Goal: Task Accomplishment & Management: Manage account settings

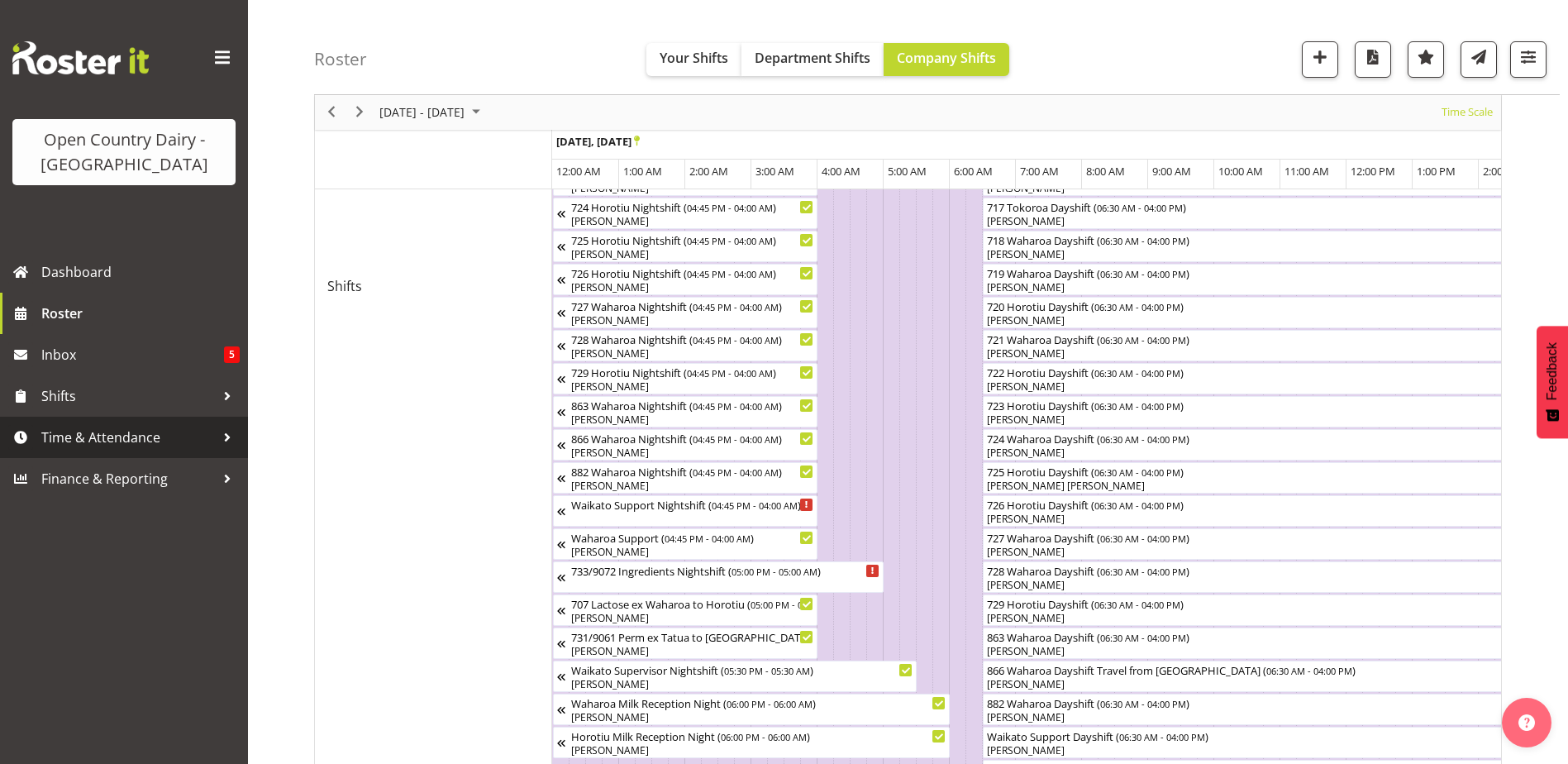
scroll to position [0, 6596]
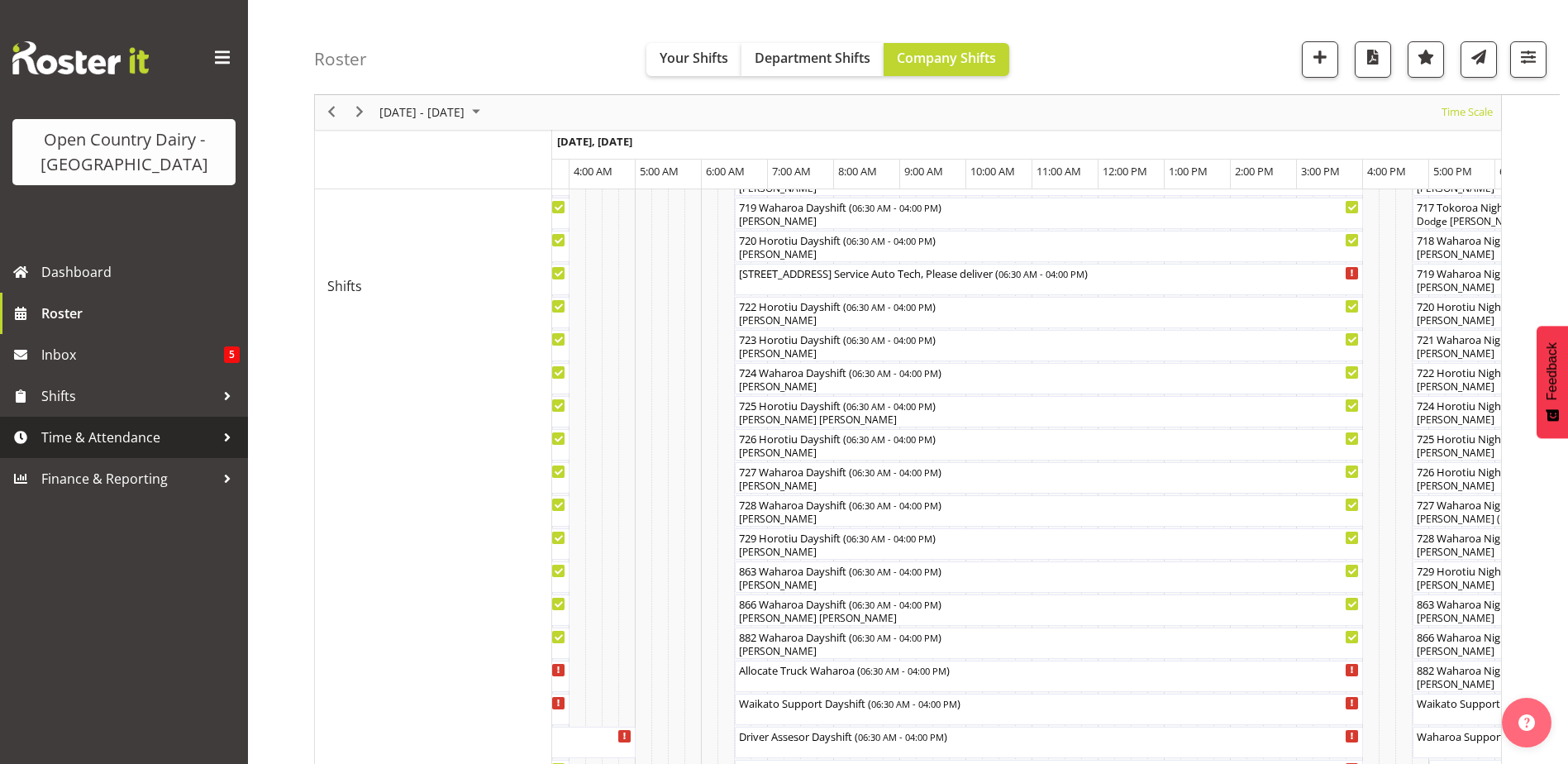
click at [93, 436] on span "Time & Attendance" at bounding box center [128, 437] width 173 height 25
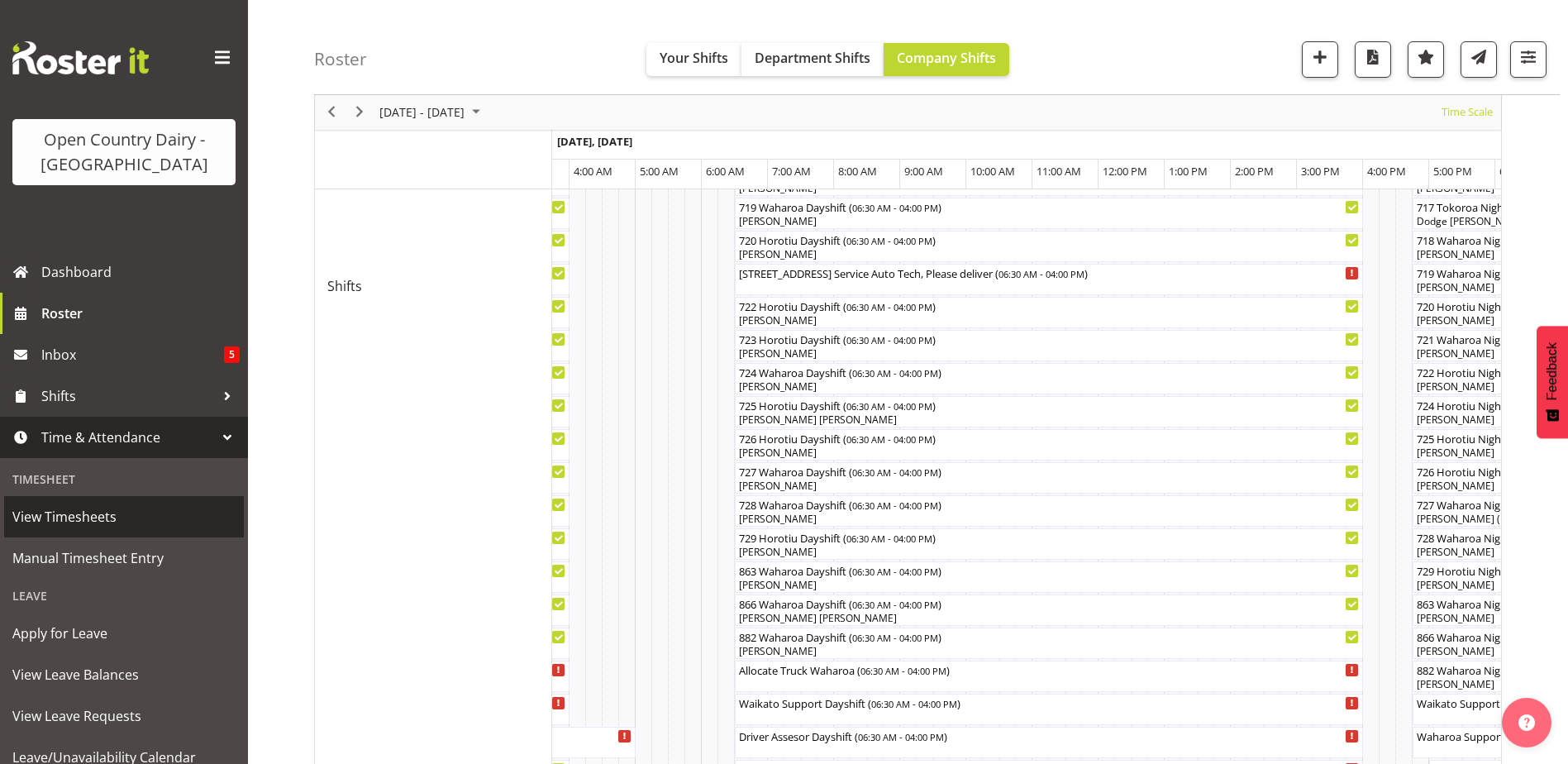
click at [87, 510] on span "View Timesheets" at bounding box center [123, 516] width 223 height 25
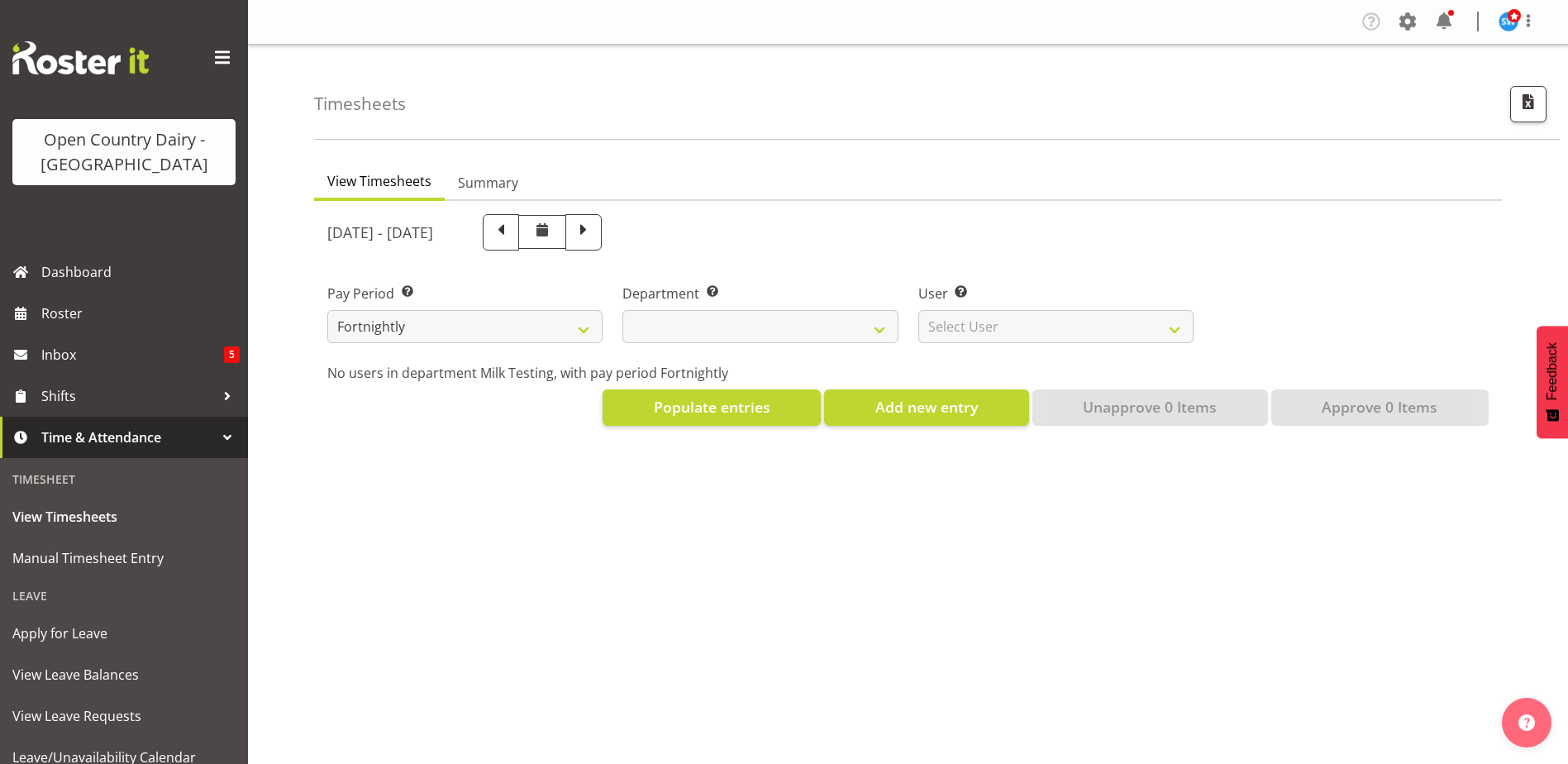
select select
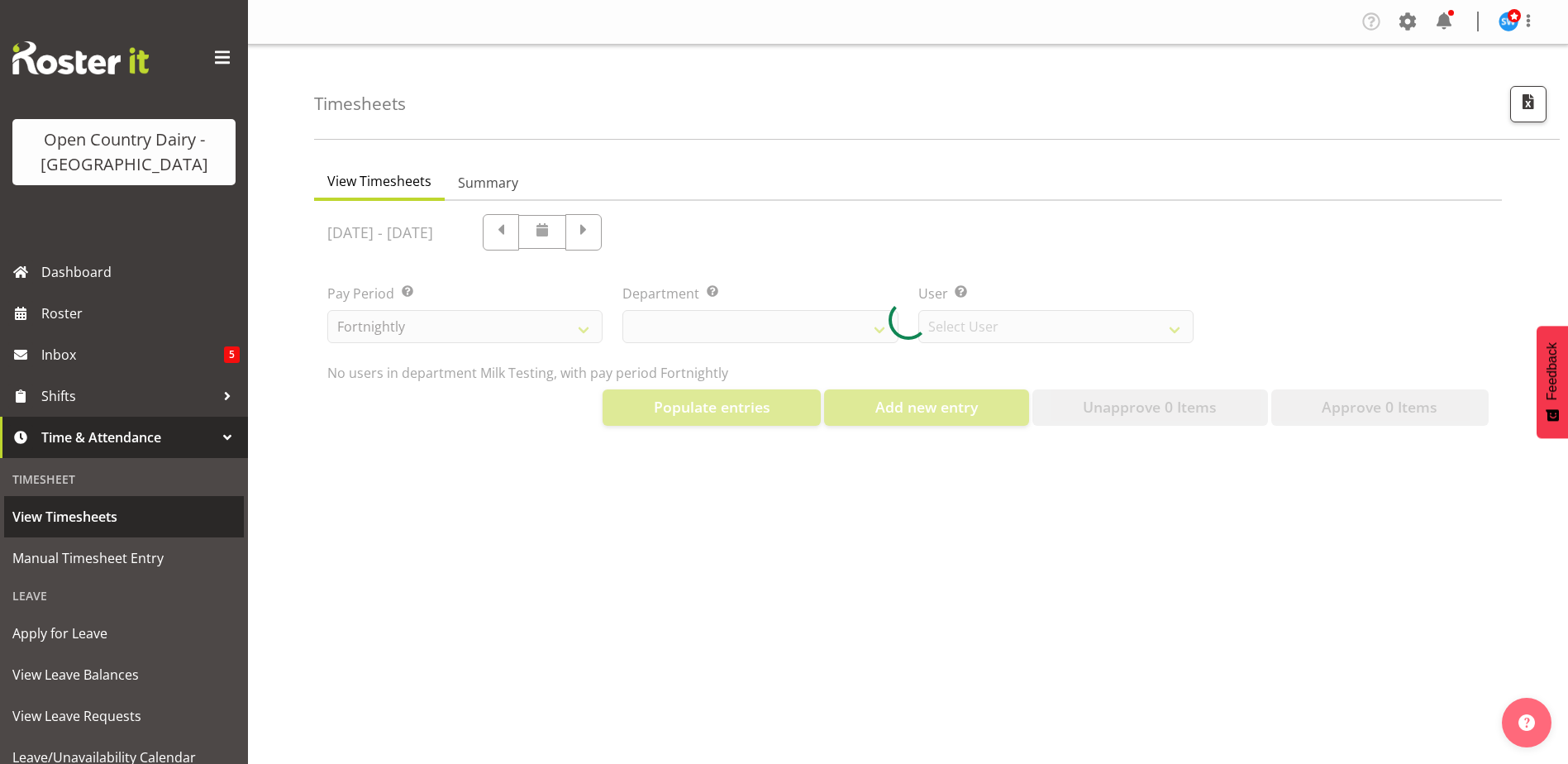
click at [81, 520] on span "View Timesheets" at bounding box center [123, 516] width 223 height 25
select select "733"
select select "7414"
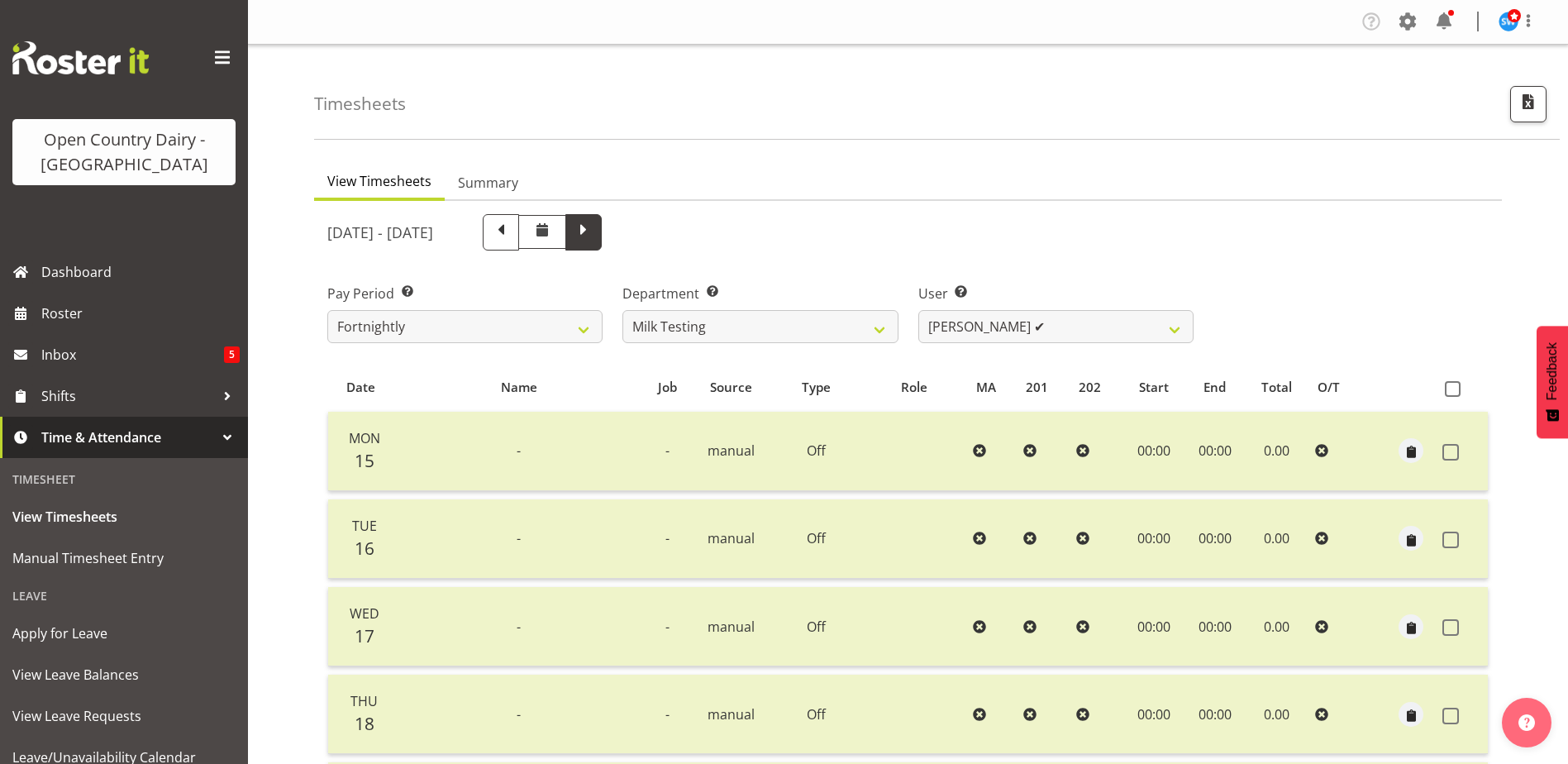
click at [594, 229] on span at bounding box center [583, 230] width 21 height 21
select select
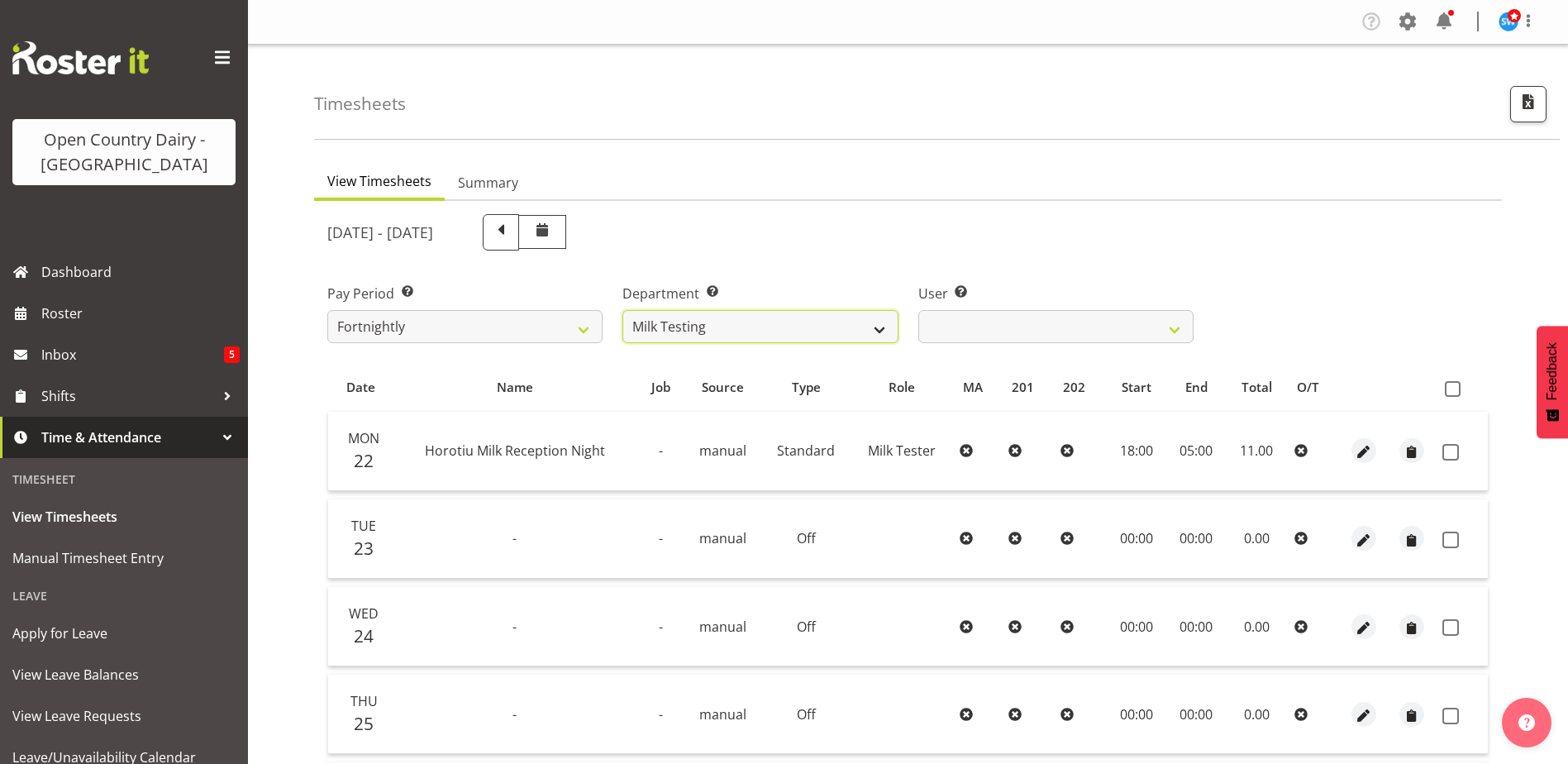
click at [729, 333] on select "701 702 703 704 705 706 707 708 709 710 711 712 713 714 715 716 717 718 719 720" at bounding box center [760, 327] width 275 height 33
select select "874"
click at [622, 310] on select "701 702 703 704 705 706 707 708 709 710 711 712 713 714 715 716 717 718 719 720" at bounding box center [760, 327] width 275 height 33
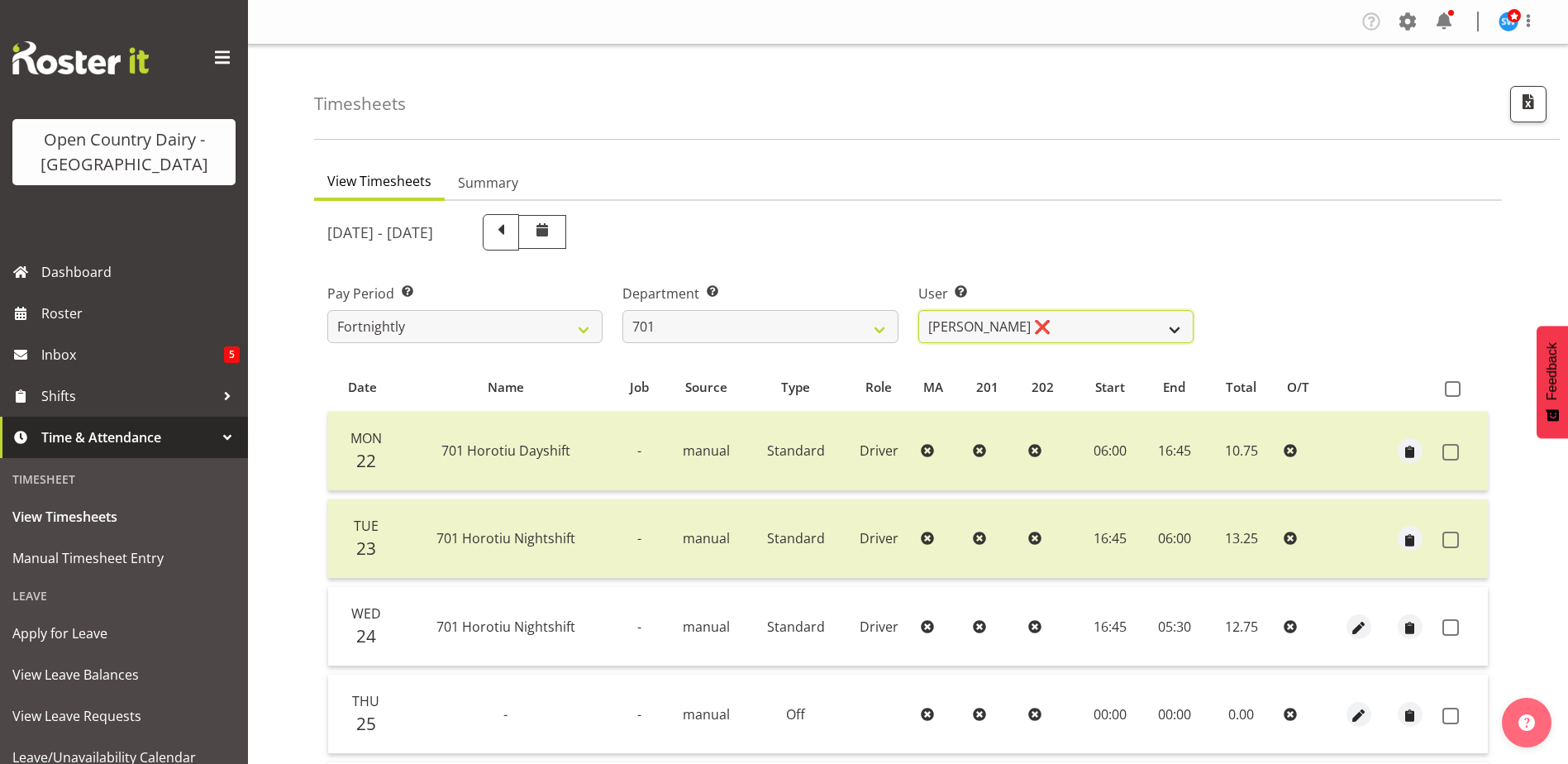
click at [1018, 332] on select "Duncan Shirley ❌ Gagandeep Singh ❌ Johann Van Zyl ❌ John Cottingham ❌" at bounding box center [1055, 327] width 275 height 33
select select "8383"
click at [918, 310] on select "Duncan Shirley ❌ Gagandeep Singh ❌ Johann Van Zyl ❌ John Cottingham ❌" at bounding box center [1055, 327] width 275 height 33
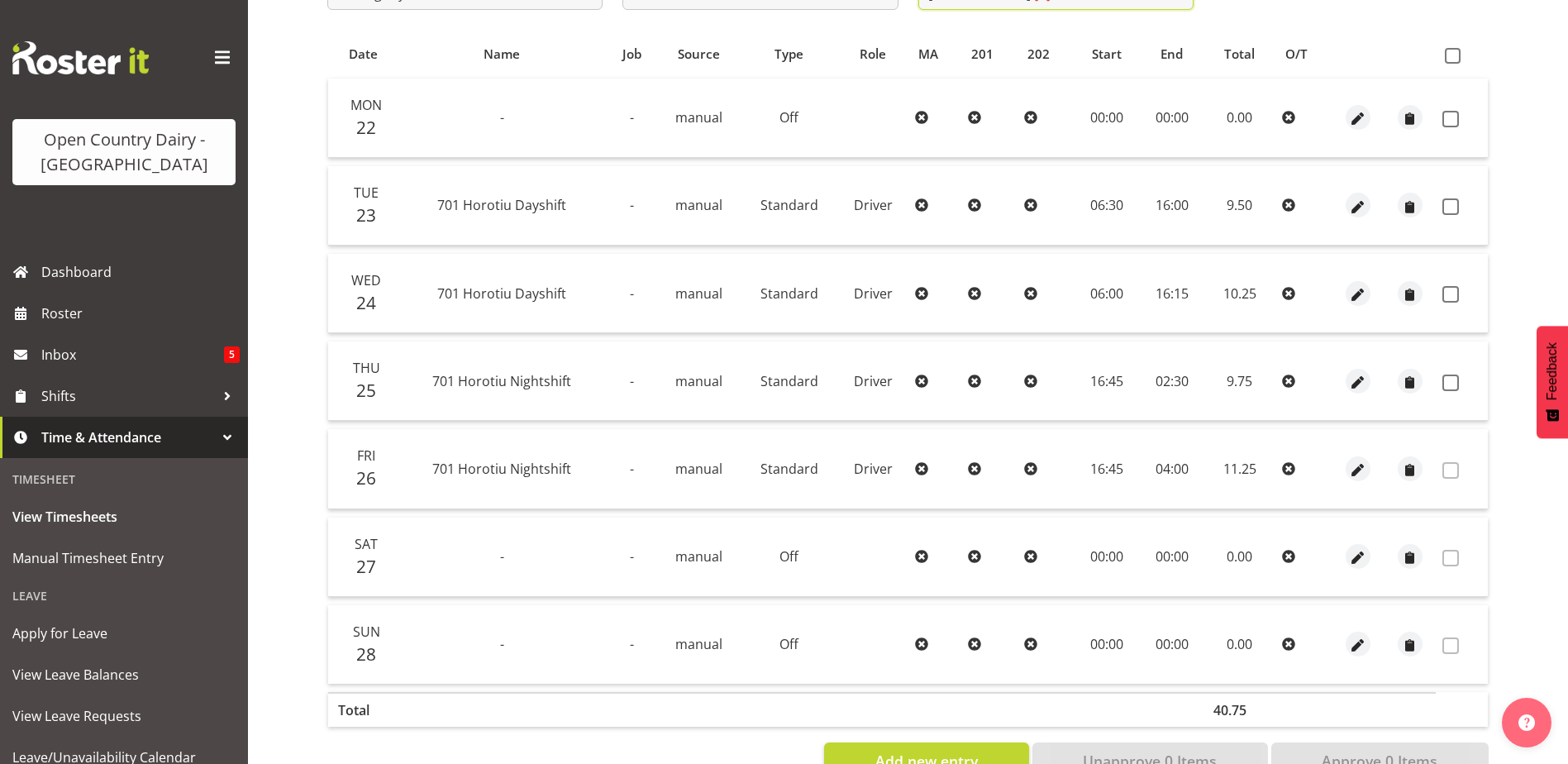
scroll to position [304, 0]
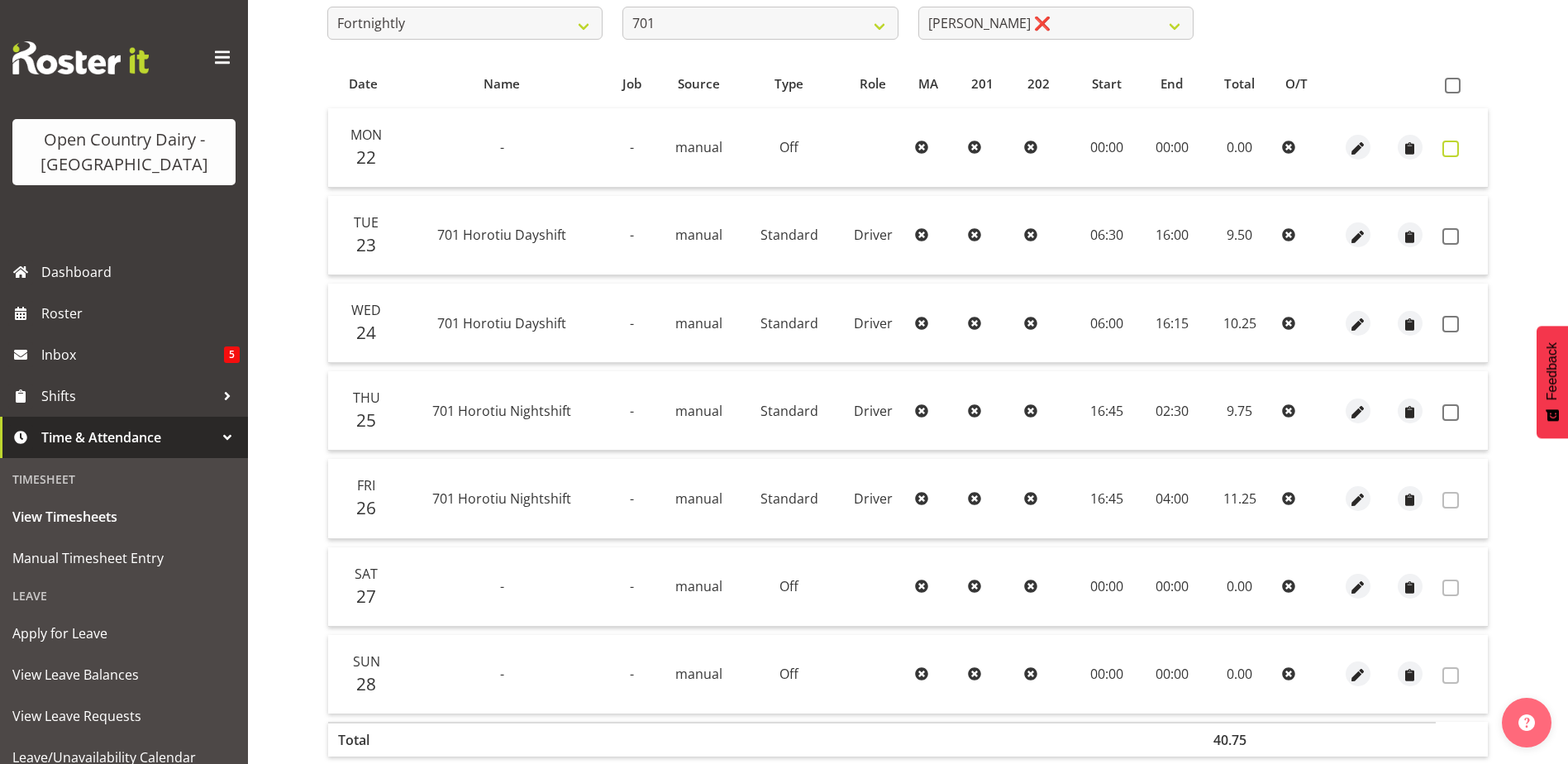
click at [1447, 147] on span at bounding box center [1450, 148] width 16 height 16
checkbox input "true"
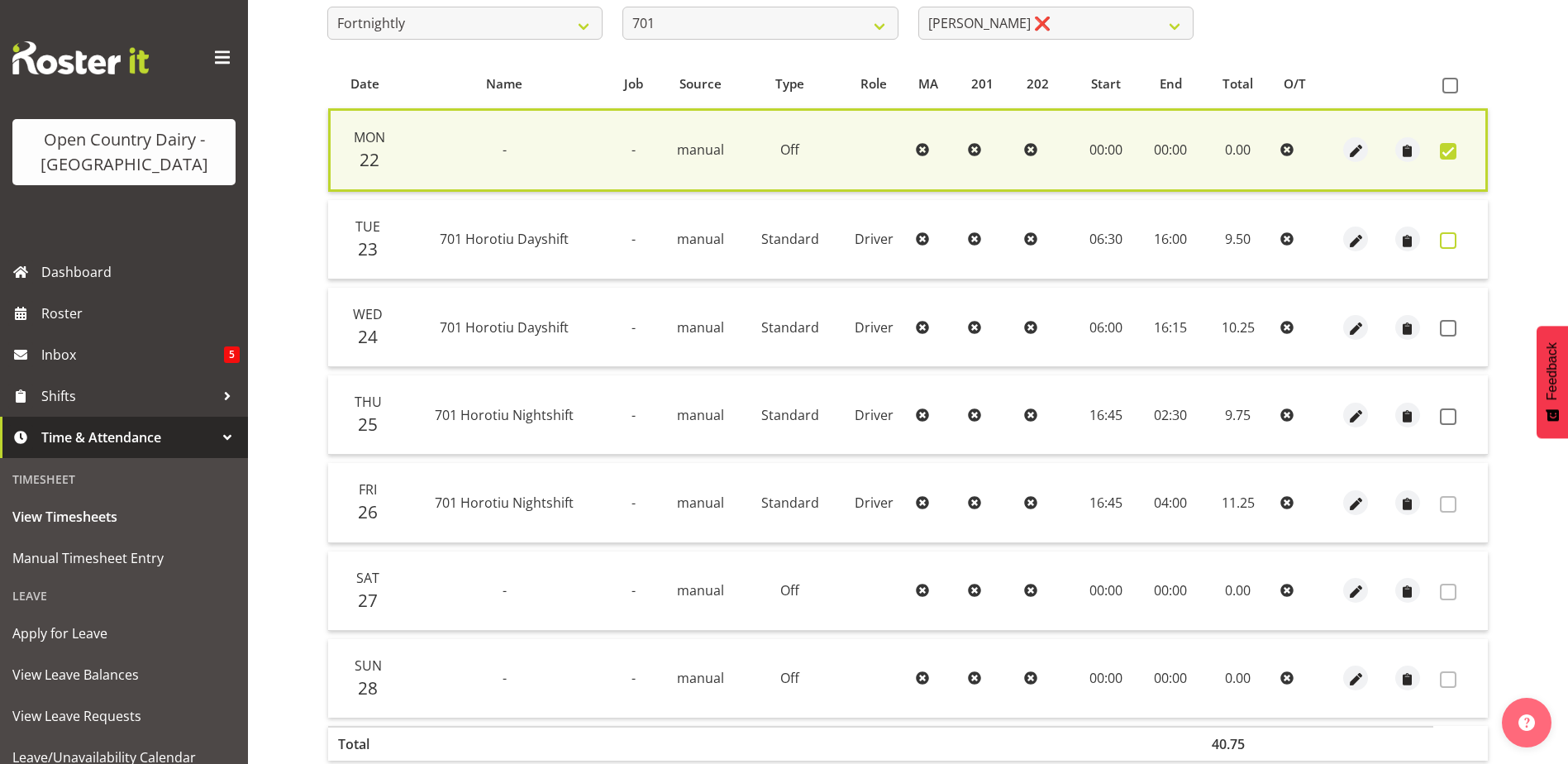
click at [1445, 238] on span at bounding box center [1448, 240] width 16 height 16
checkbox input "true"
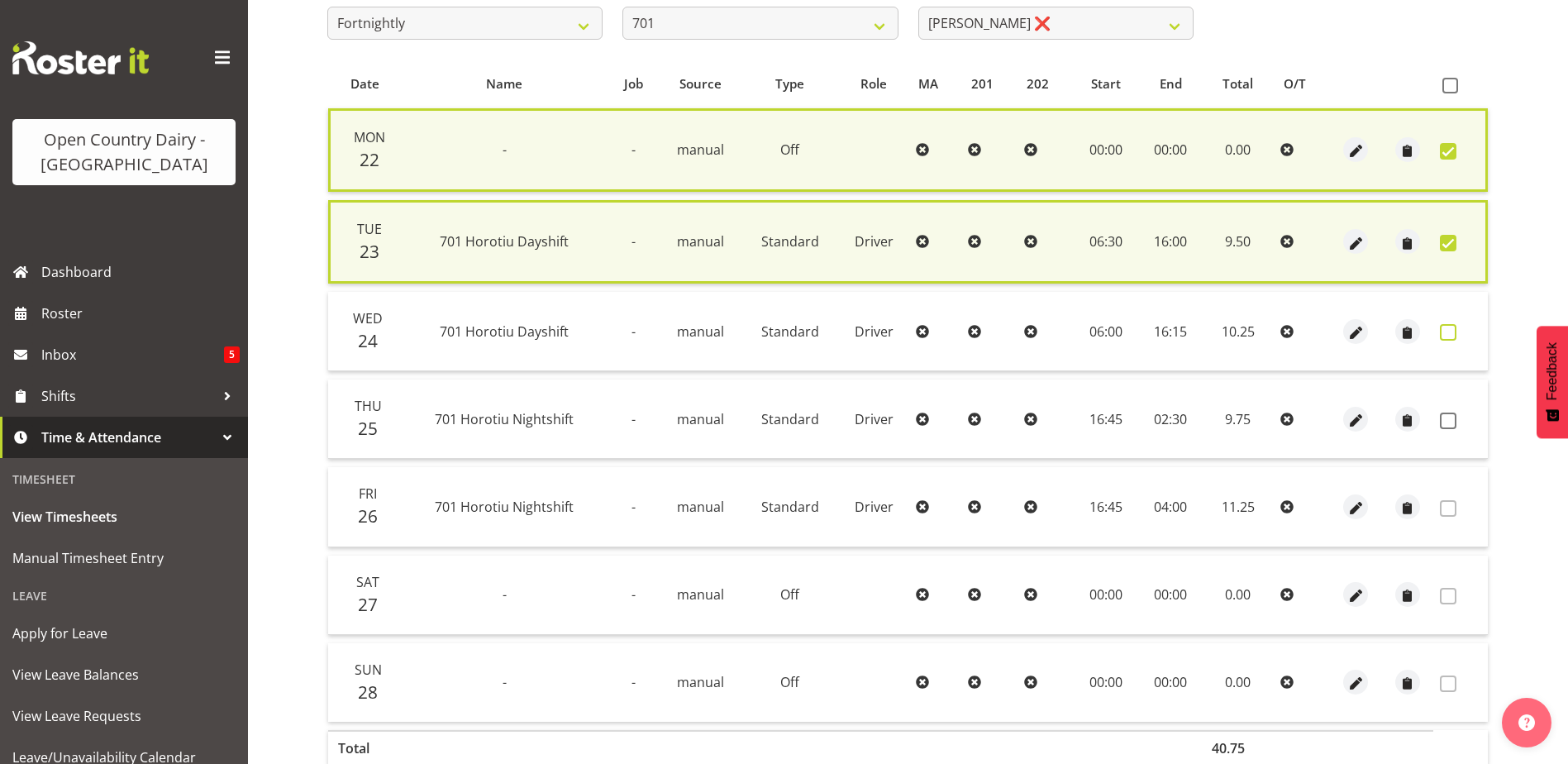
click at [1445, 333] on span at bounding box center [1448, 332] width 16 height 16
checkbox input "true"
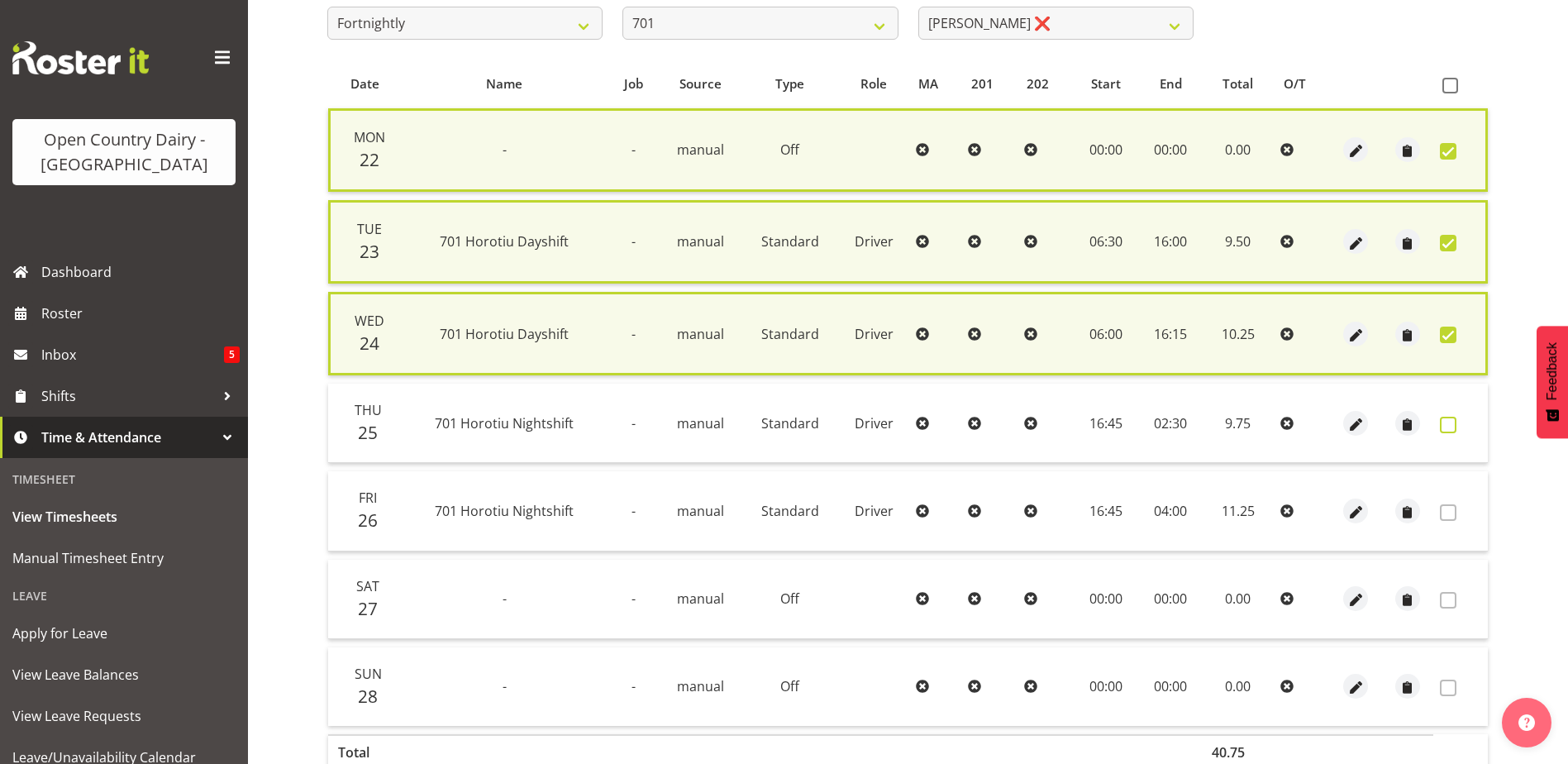
click at [1446, 422] on span at bounding box center [1448, 424] width 16 height 16
checkbox input "true"
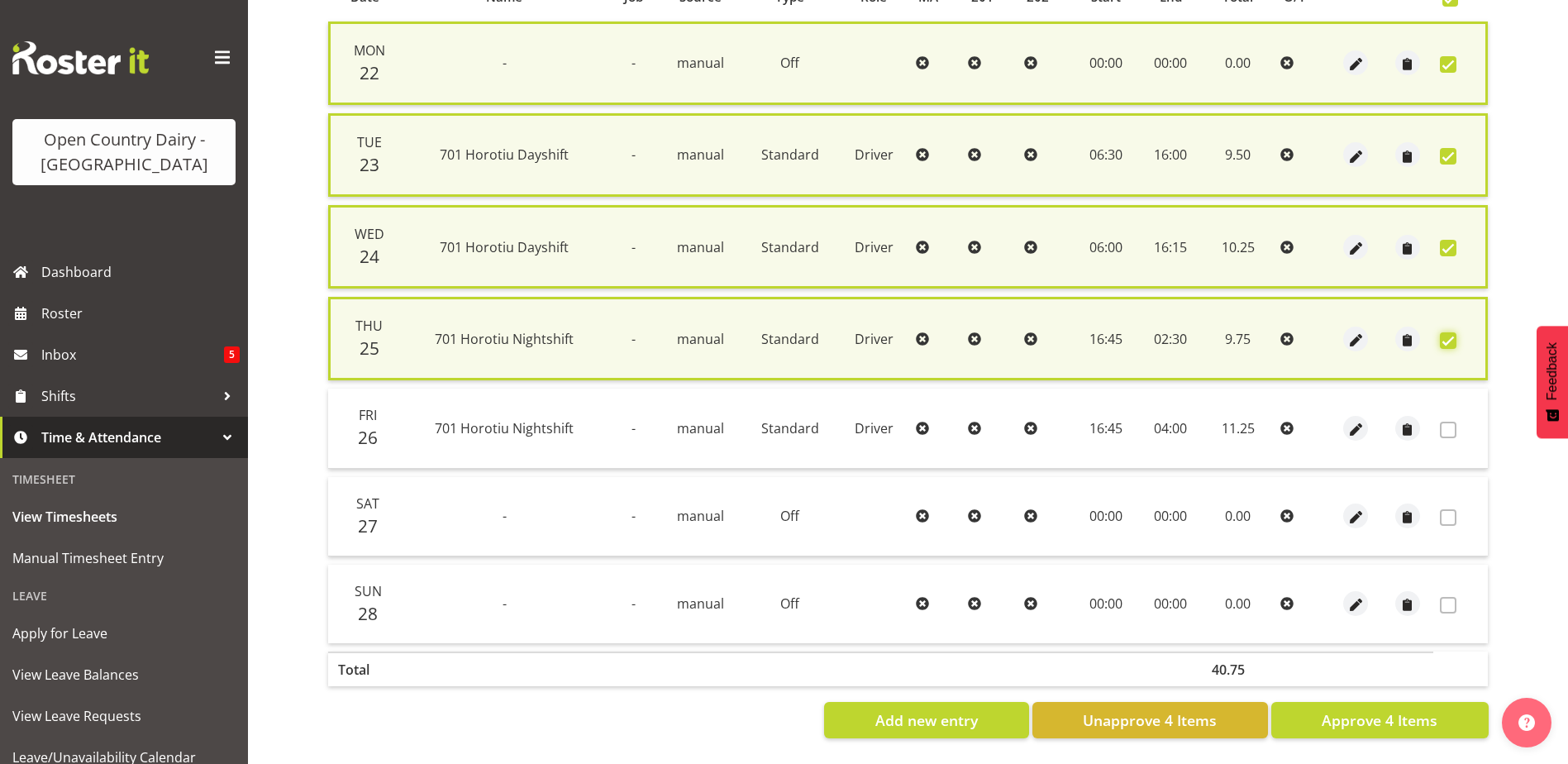
scroll to position [403, 0]
click at [1403, 711] on span "Approve 4 Items" at bounding box center [1379, 719] width 116 height 21
checkbox input "false"
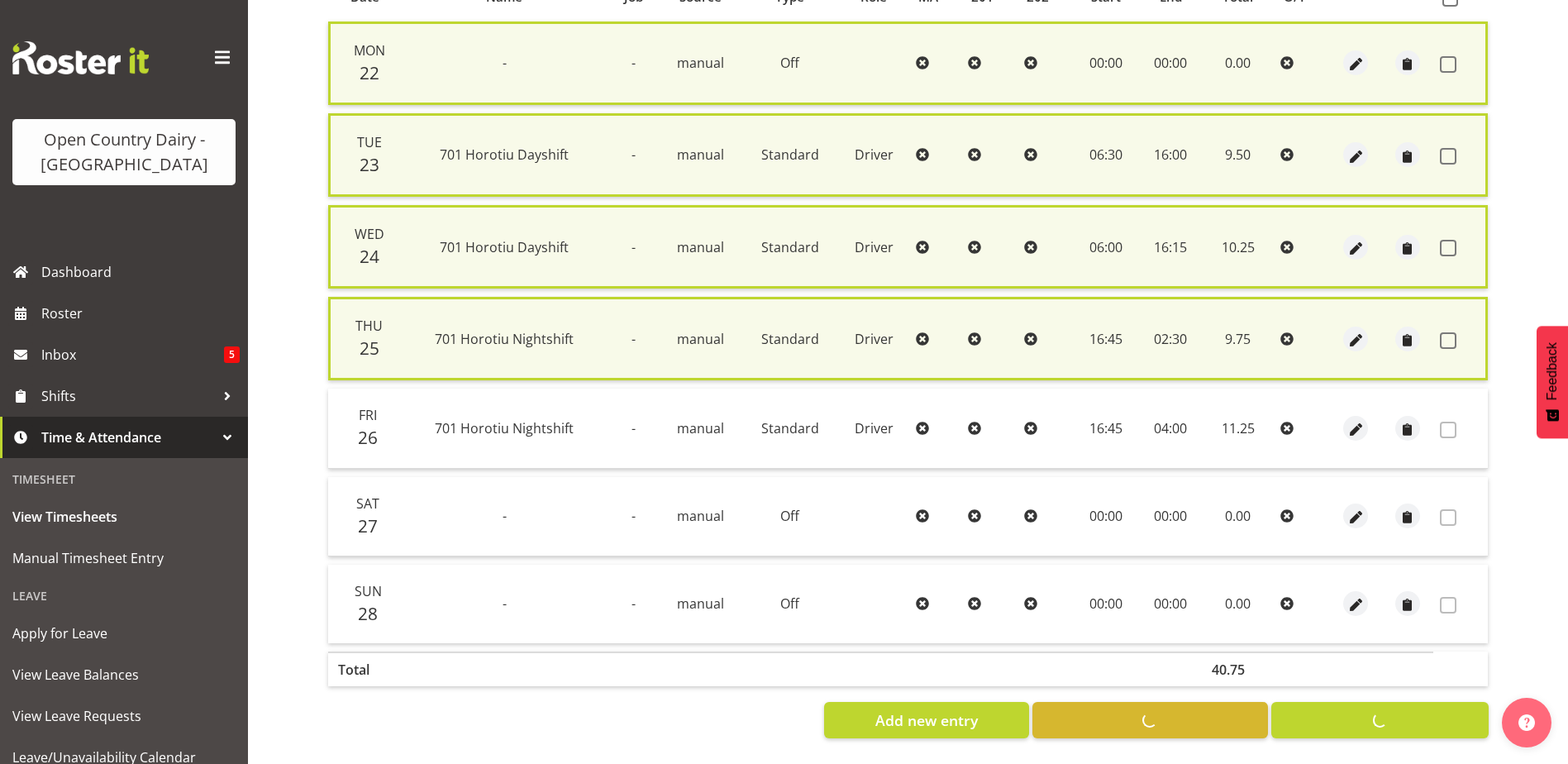
checkbox input "false"
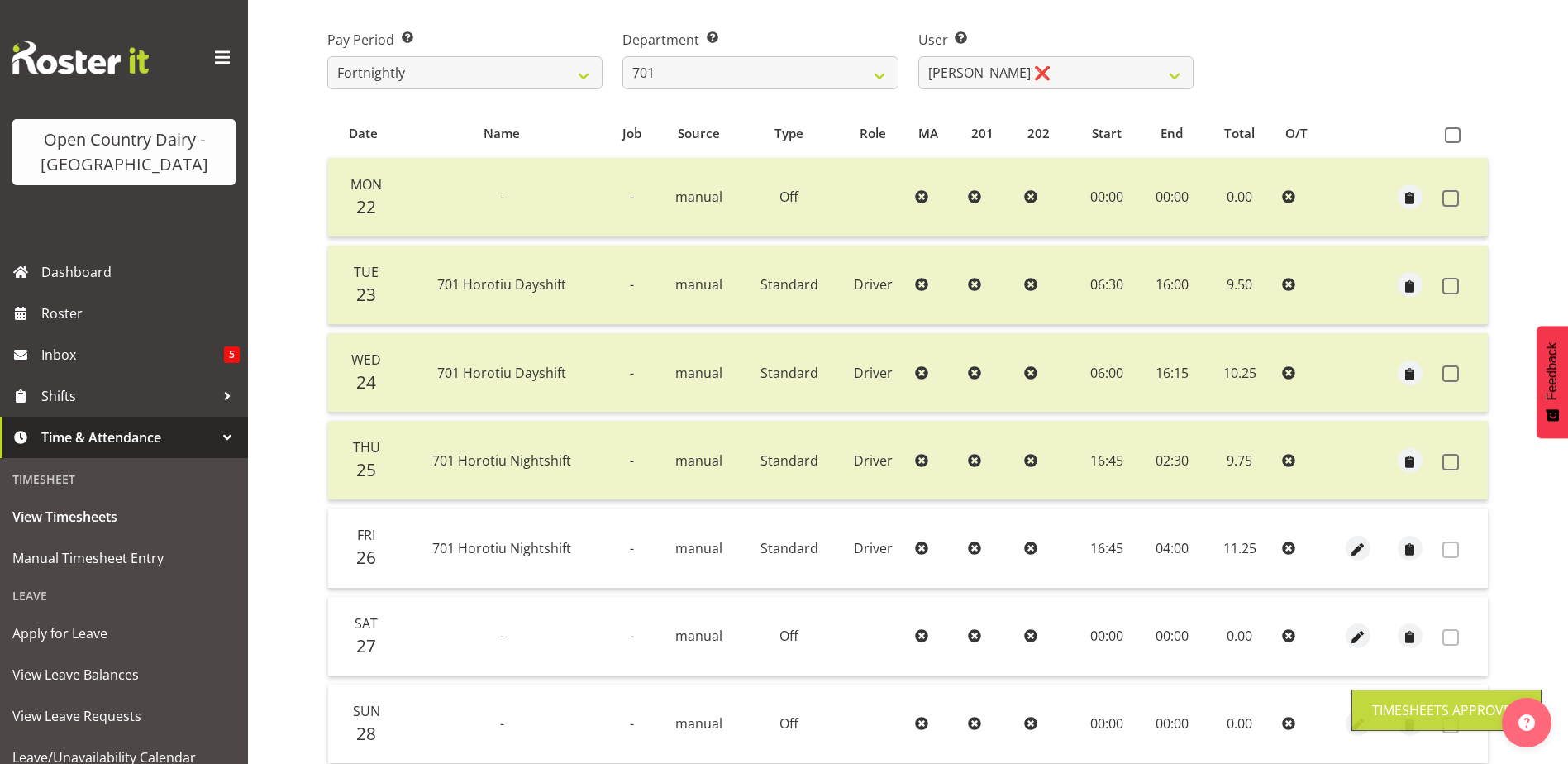
scroll to position [56, 0]
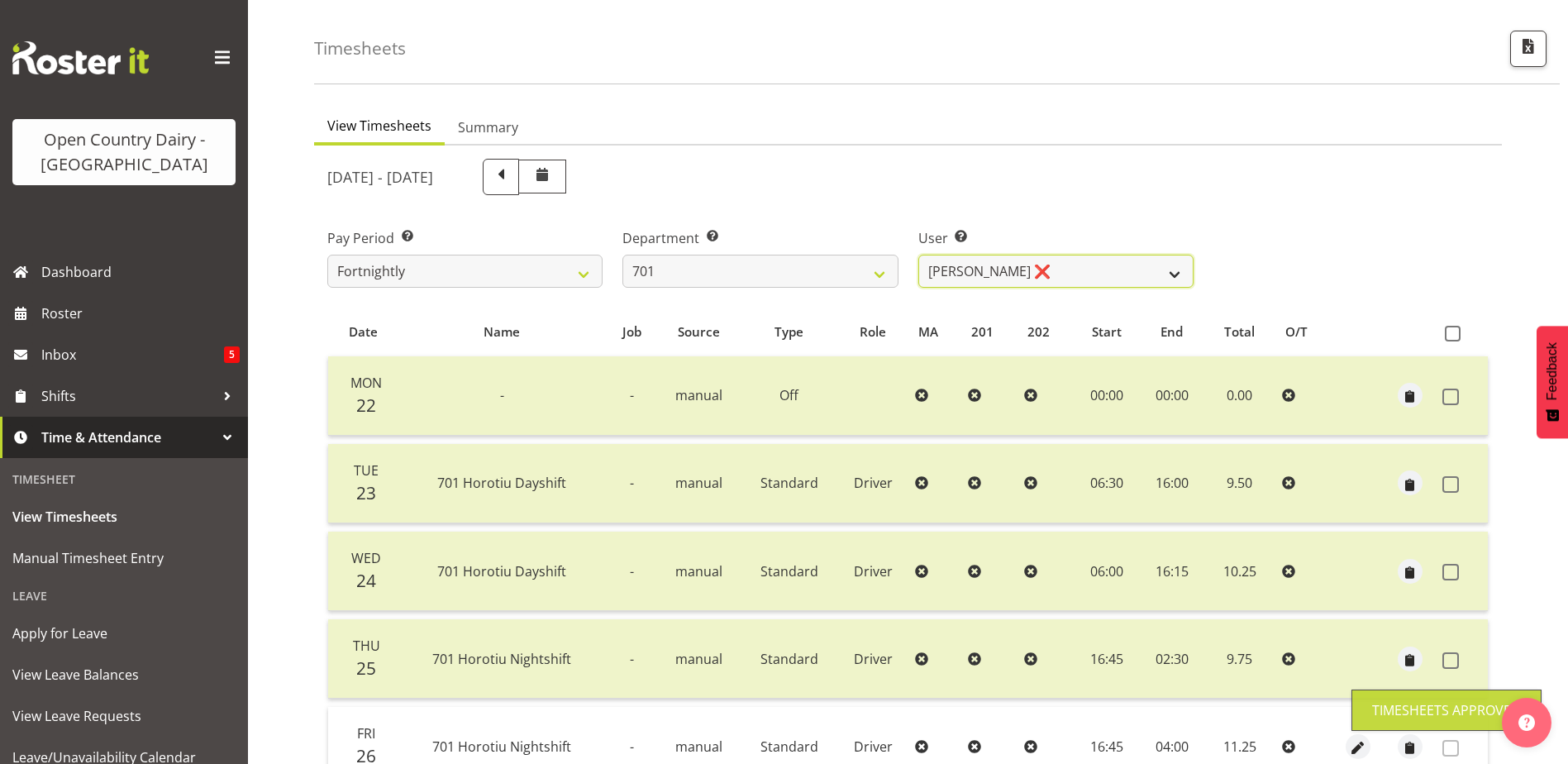
click at [1021, 276] on select "Duncan Shirley ❌ Gagandeep Singh ❌ Johann Van Zyl ❌ John Cottingham ❌" at bounding box center [1055, 271] width 275 height 33
select select "9454"
click at [918, 255] on select "Duncan Shirley ❌ Gagandeep Singh ❌ Johann Van Zyl ❌ John Cottingham ❌" at bounding box center [1055, 271] width 275 height 33
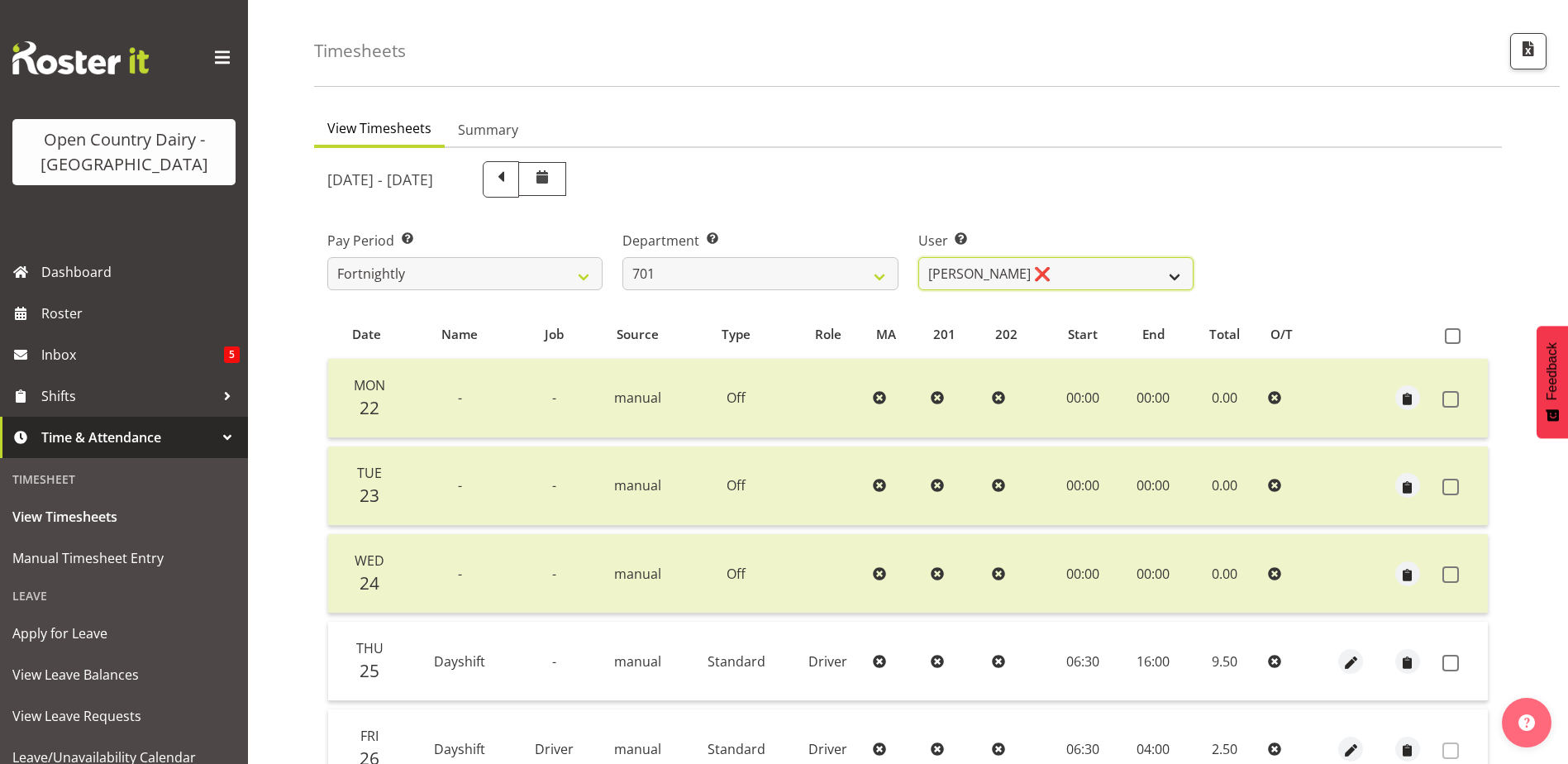
scroll to position [0, 0]
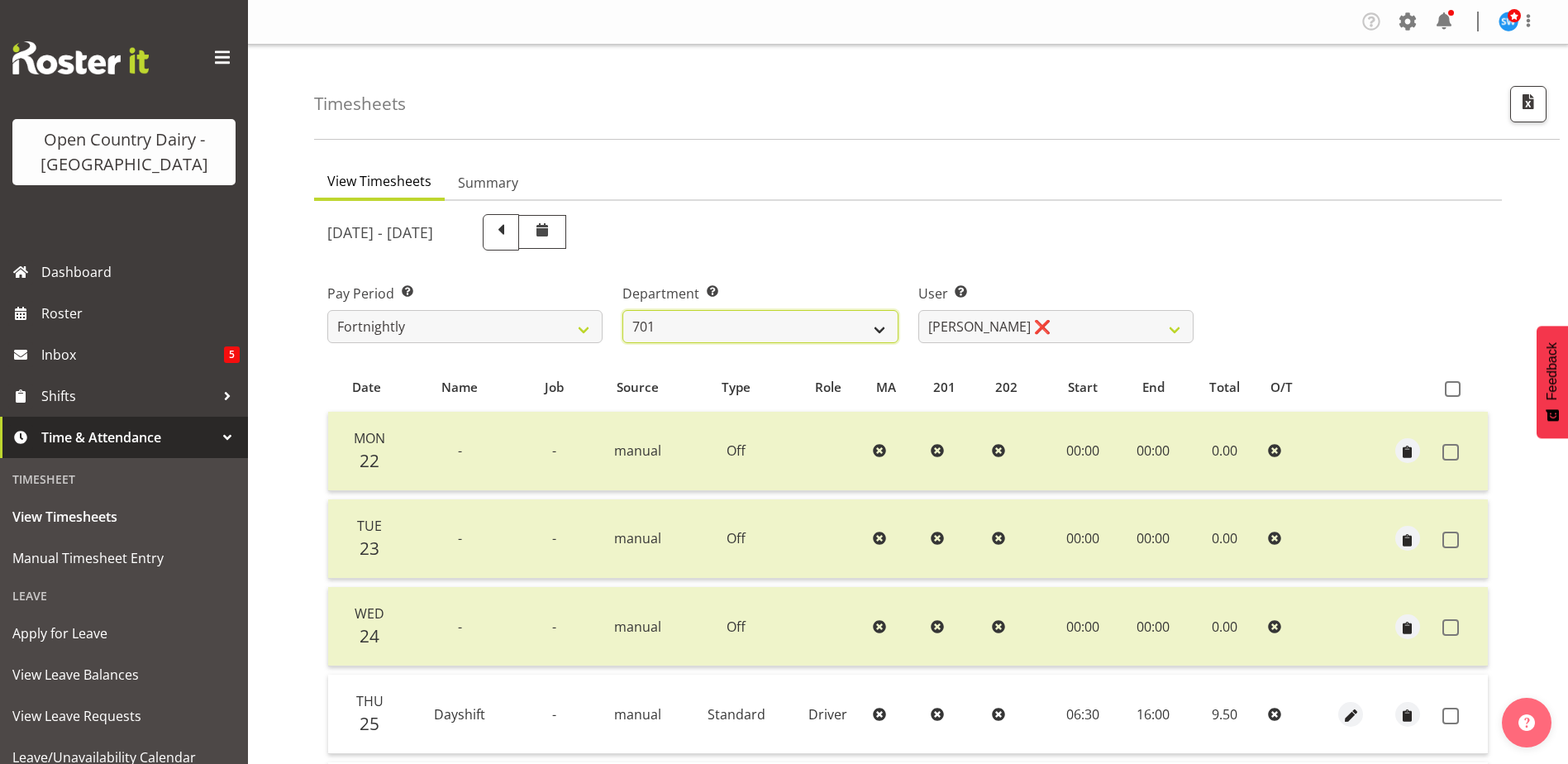
click at [772, 319] on select "701 702 703 704 705 706 707 708 709 710 711 712 713 714 715 716 717 718 719 720" at bounding box center [760, 327] width 275 height 33
select select "720"
click at [622, 310] on select "701 702 703 704 705 706 707 708 709 710 711 712 713 714 715 716 717 718 719 720" at bounding box center [760, 327] width 275 height 33
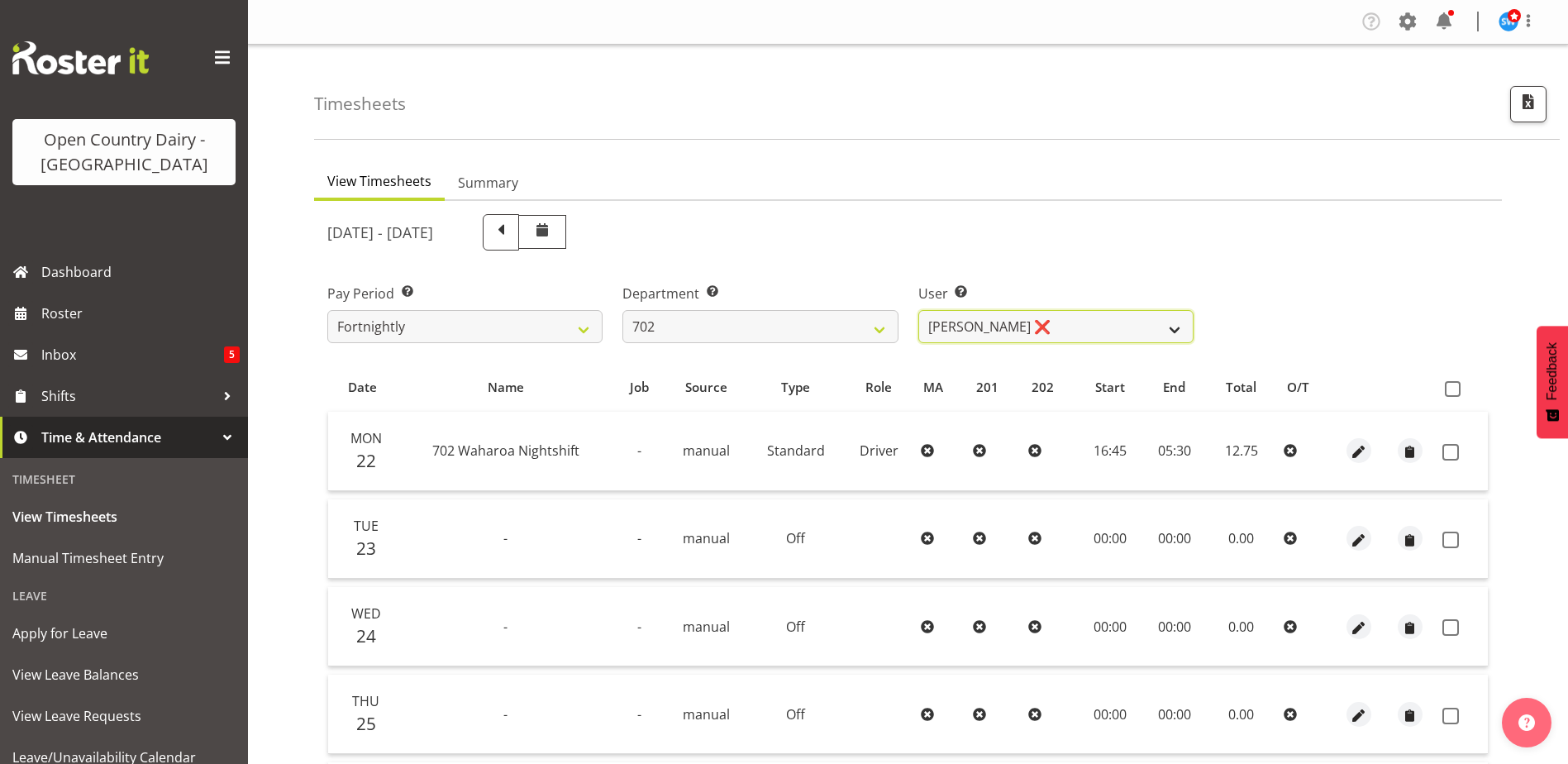
click at [1088, 330] on select "Brian Riddle ❌ Denica Tapiki ❌ Nick Adlington ❌ Simon Phillpott ❌" at bounding box center [1055, 327] width 275 height 33
select select "10345"
click at [918, 310] on select "Brian Riddle ❌ Denica Tapiki ❌ Nick Adlington ❌ Simon Phillpott ❌" at bounding box center [1055, 327] width 275 height 33
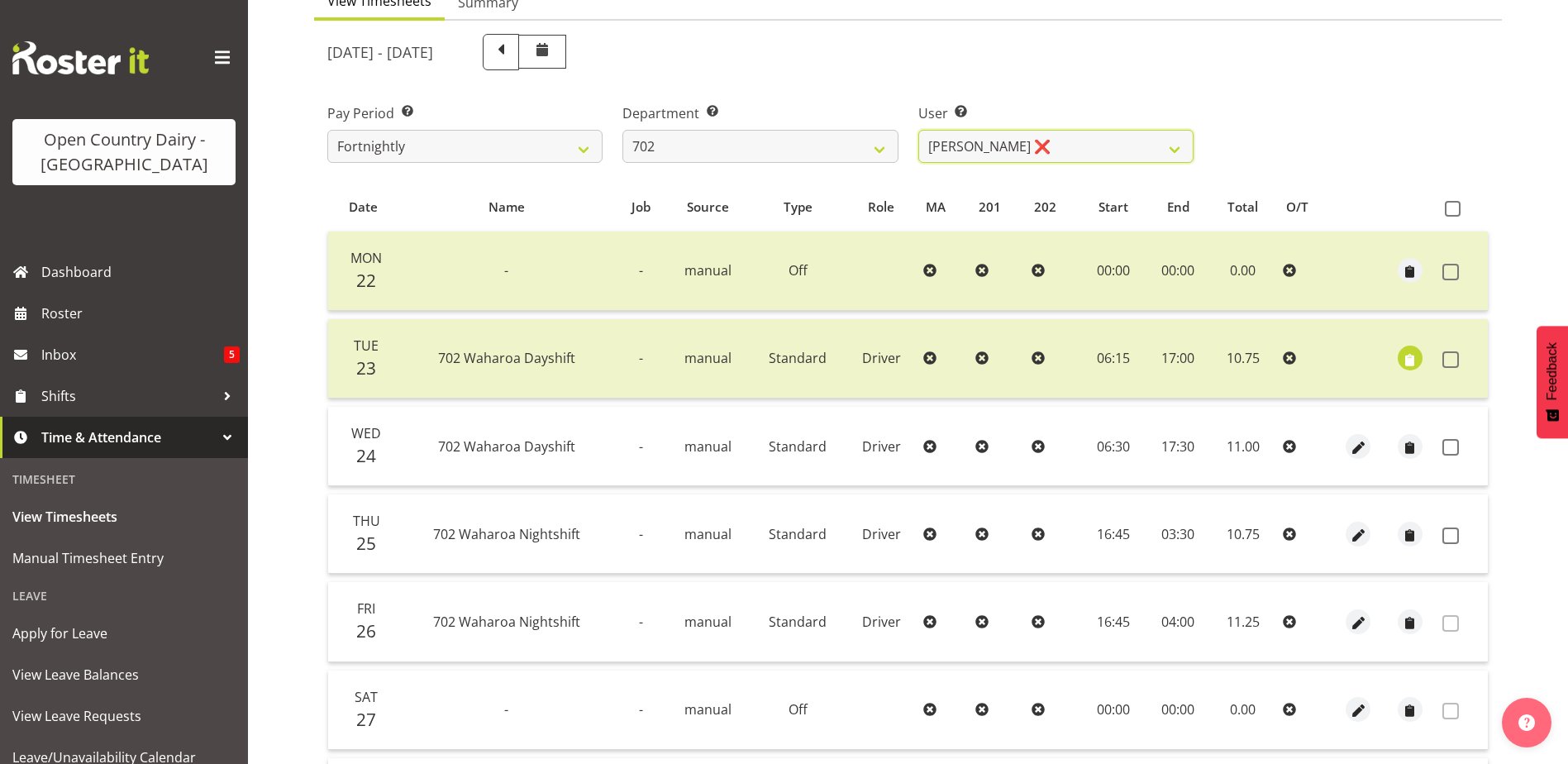
scroll to position [248, 0]
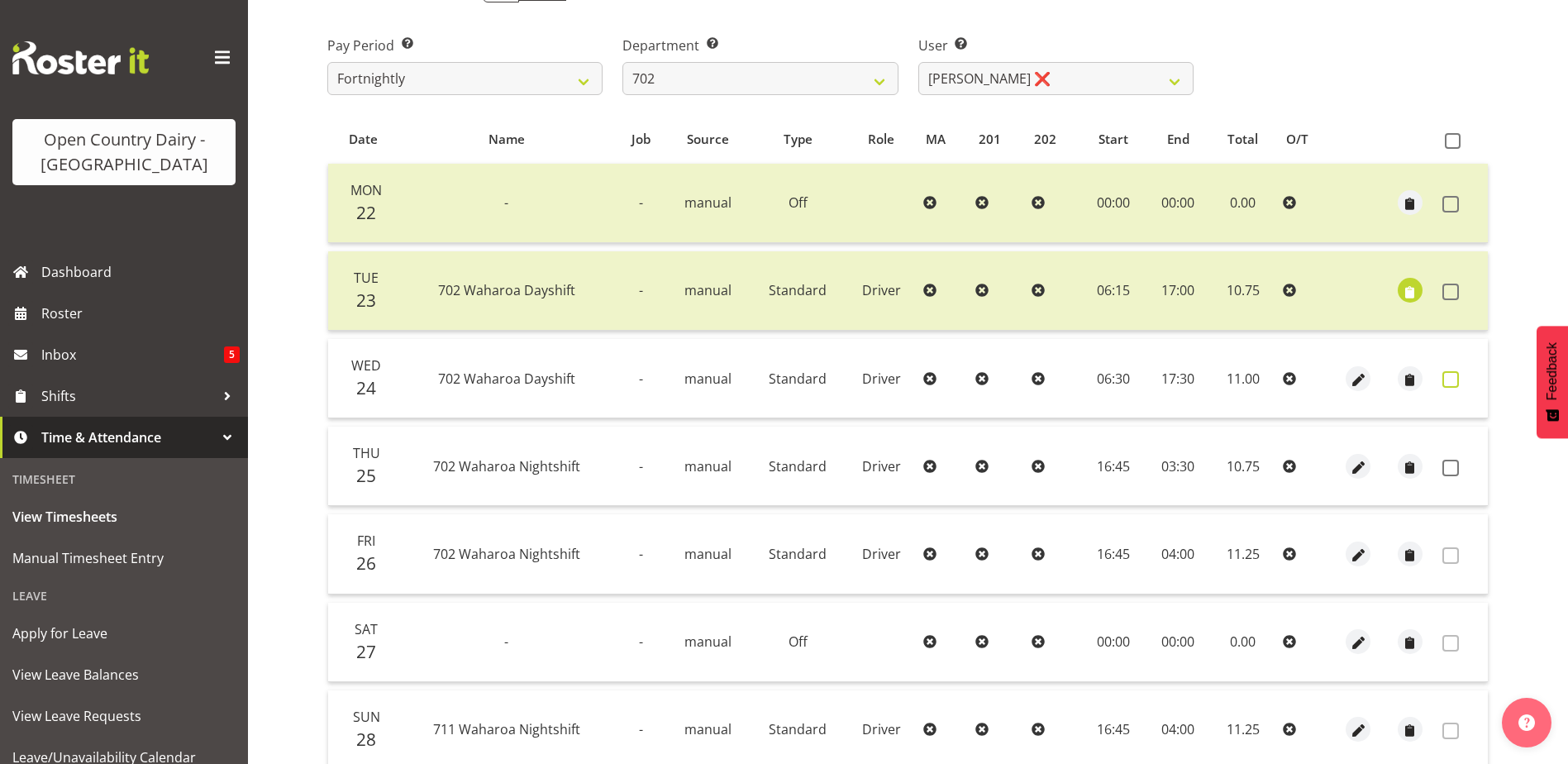
click at [1455, 374] on span at bounding box center [1450, 379] width 16 height 16
checkbox input "true"
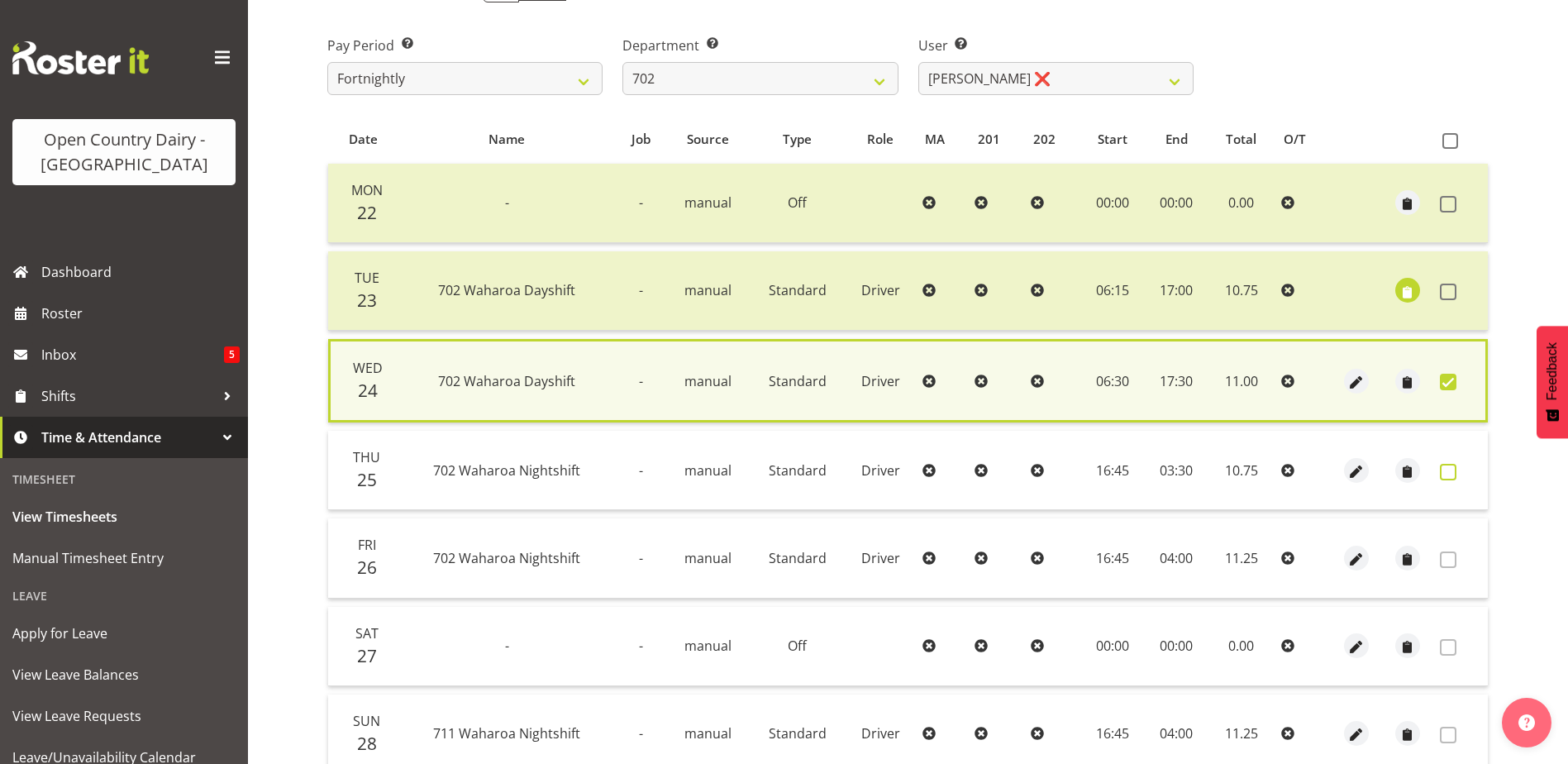
click at [1449, 465] on span at bounding box center [1448, 472] width 16 height 16
checkbox input "true"
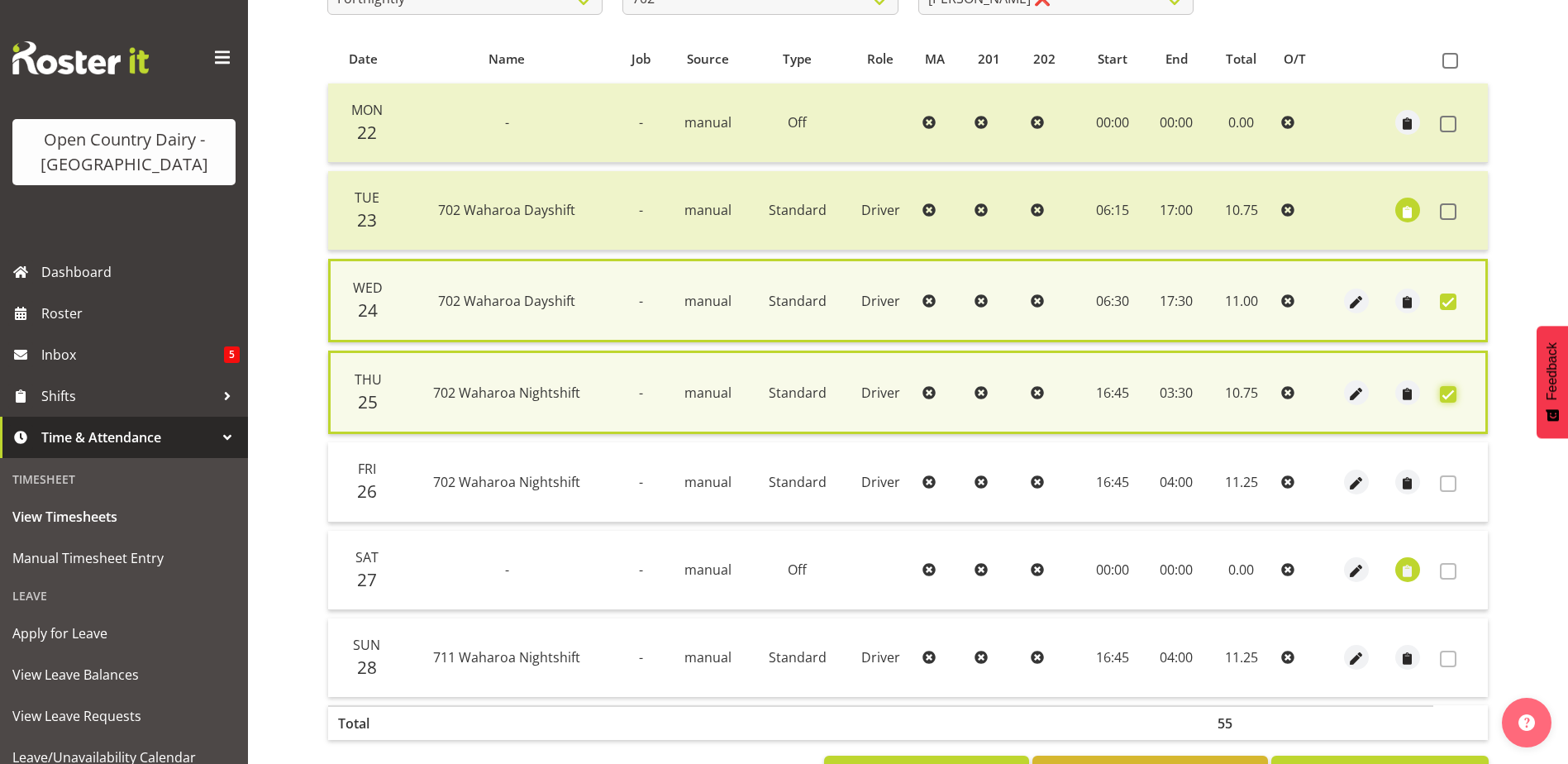
scroll to position [394, 0]
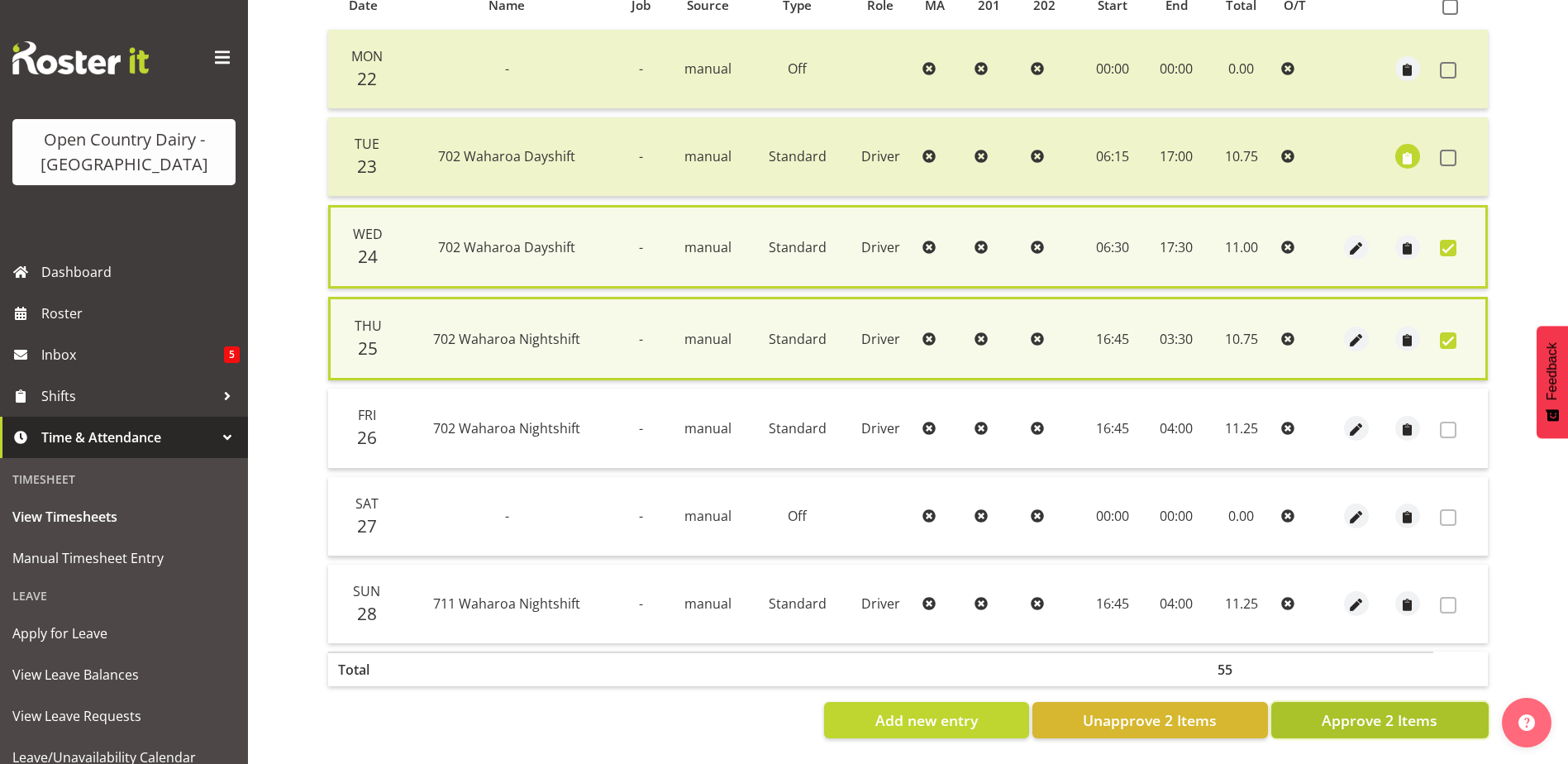
click at [1319, 708] on button "Approve 2 Items" at bounding box center [1380, 720] width 218 height 36
checkbox input "false"
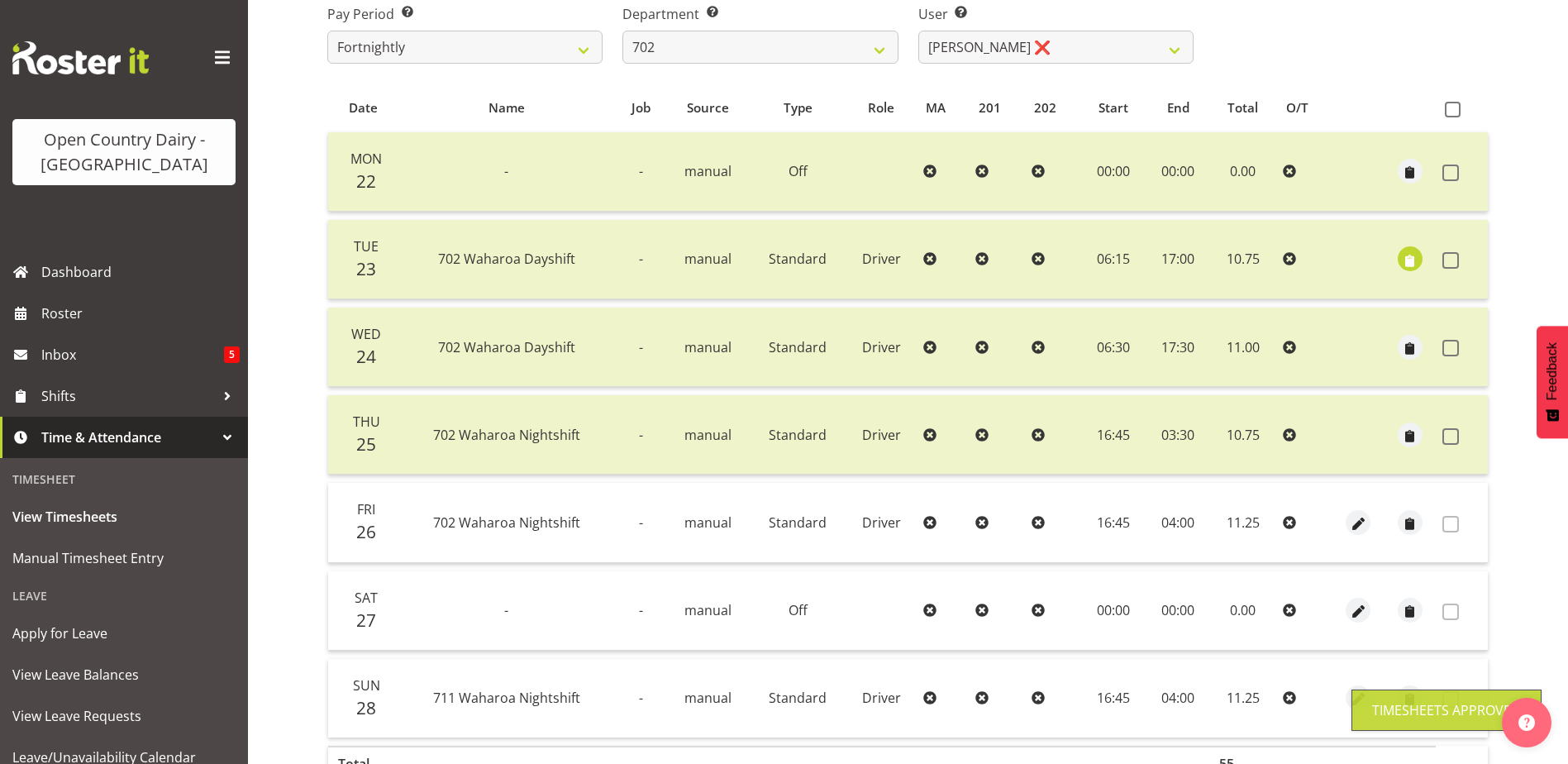
scroll to position [56, 0]
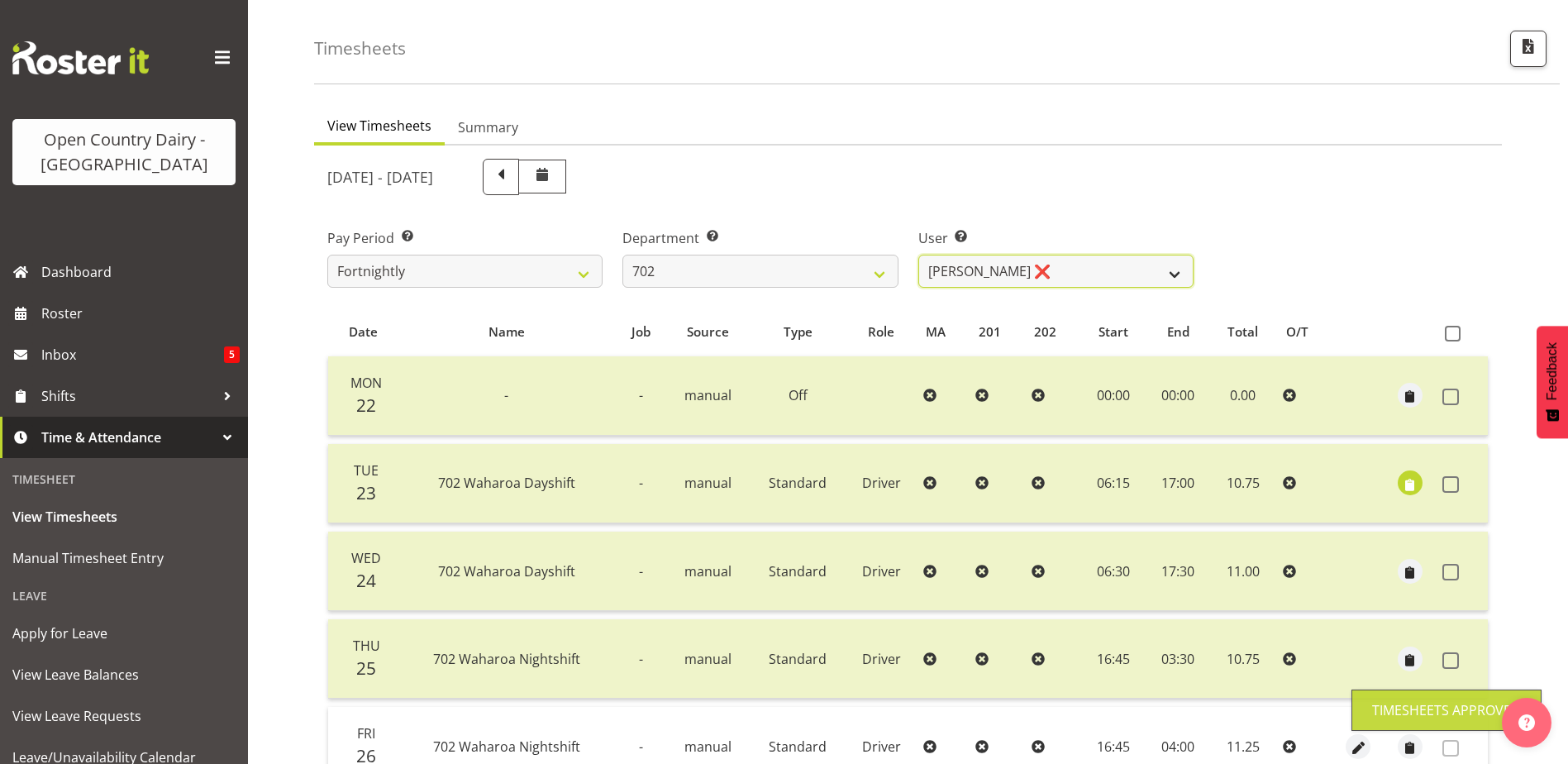
click at [1045, 268] on select "Brian Riddle ❌ Denica Tapiki ❌ Nick Adlington ❌ Simon Phillpott ❌" at bounding box center [1055, 271] width 275 height 33
click at [1044, 268] on select "Brian Riddle ❌ Denica Tapiki ❌ Nick Adlington ❌ Simon Phillpott ❌" at bounding box center [1055, 271] width 275 height 33
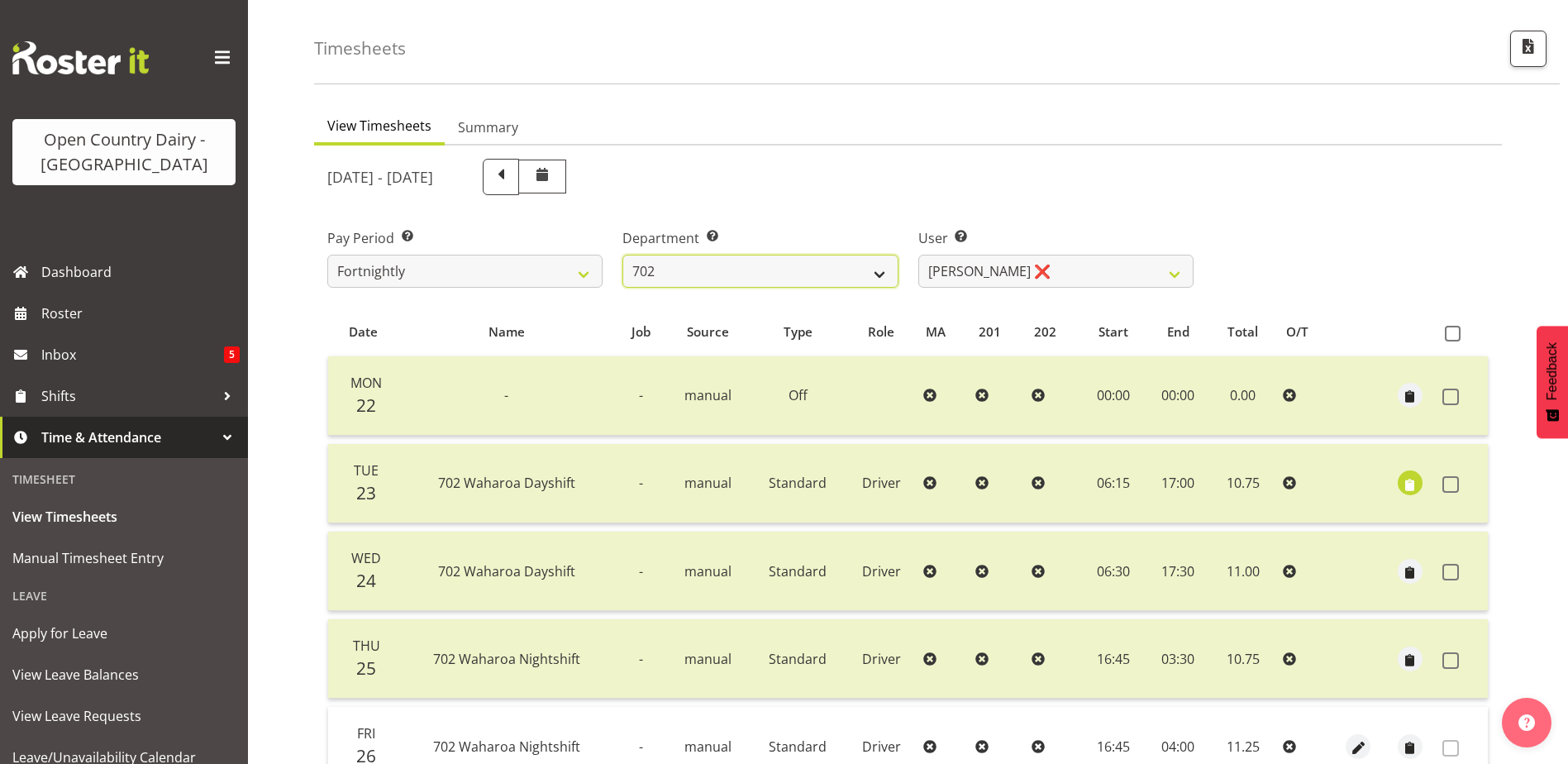
click at [757, 273] on select "701 702 703 704 705 706 707 708 709 710 711 712 713 714 715 716 717 718 719 720" at bounding box center [760, 271] width 275 height 33
select select "710"
click at [622, 255] on select "701 702 703 704 705 706 707 708 709 710 711 712 713 714 715 716 717 718 719 720" at bounding box center [760, 271] width 275 height 33
select select "8168"
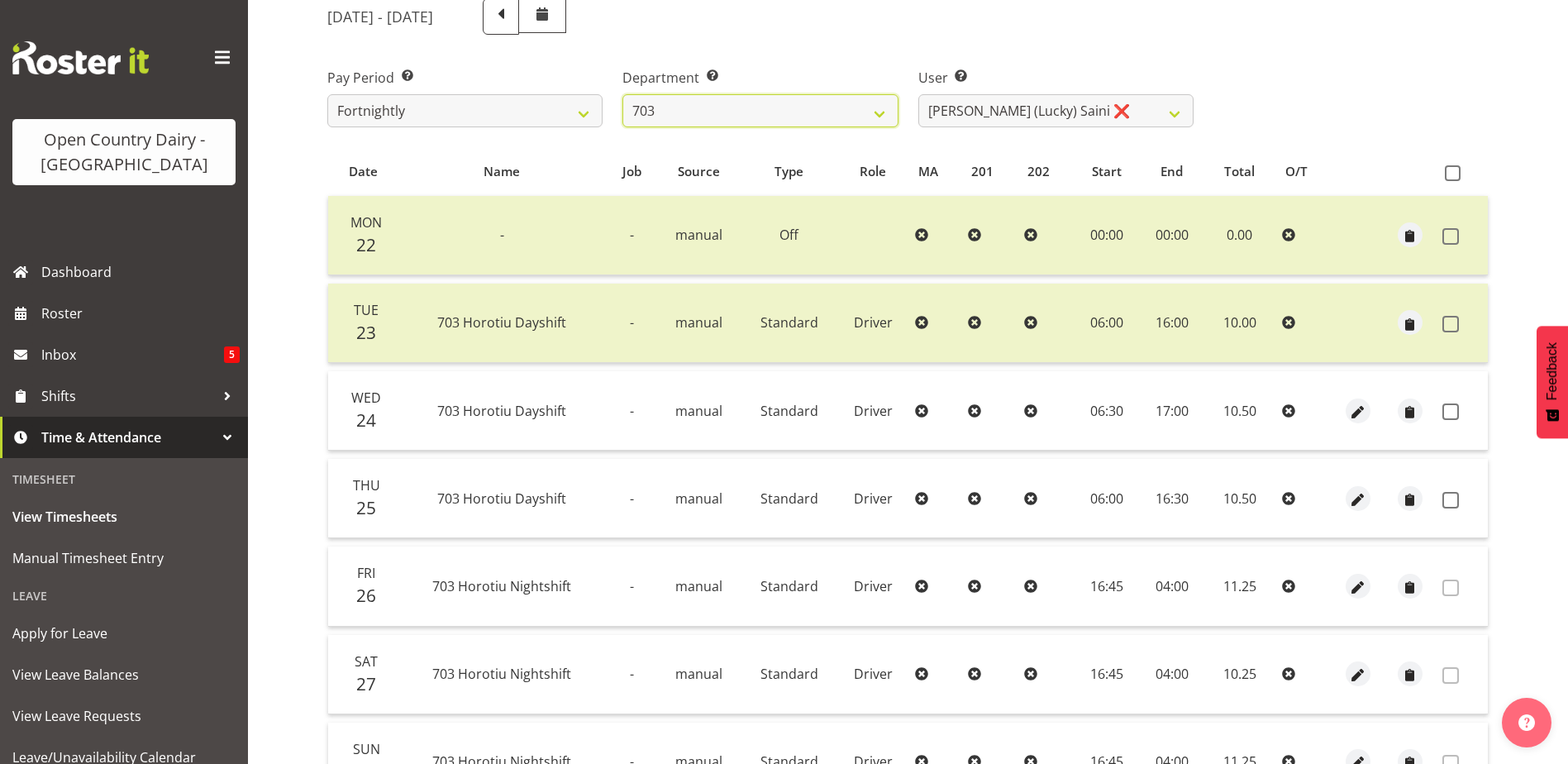
scroll to position [220, 0]
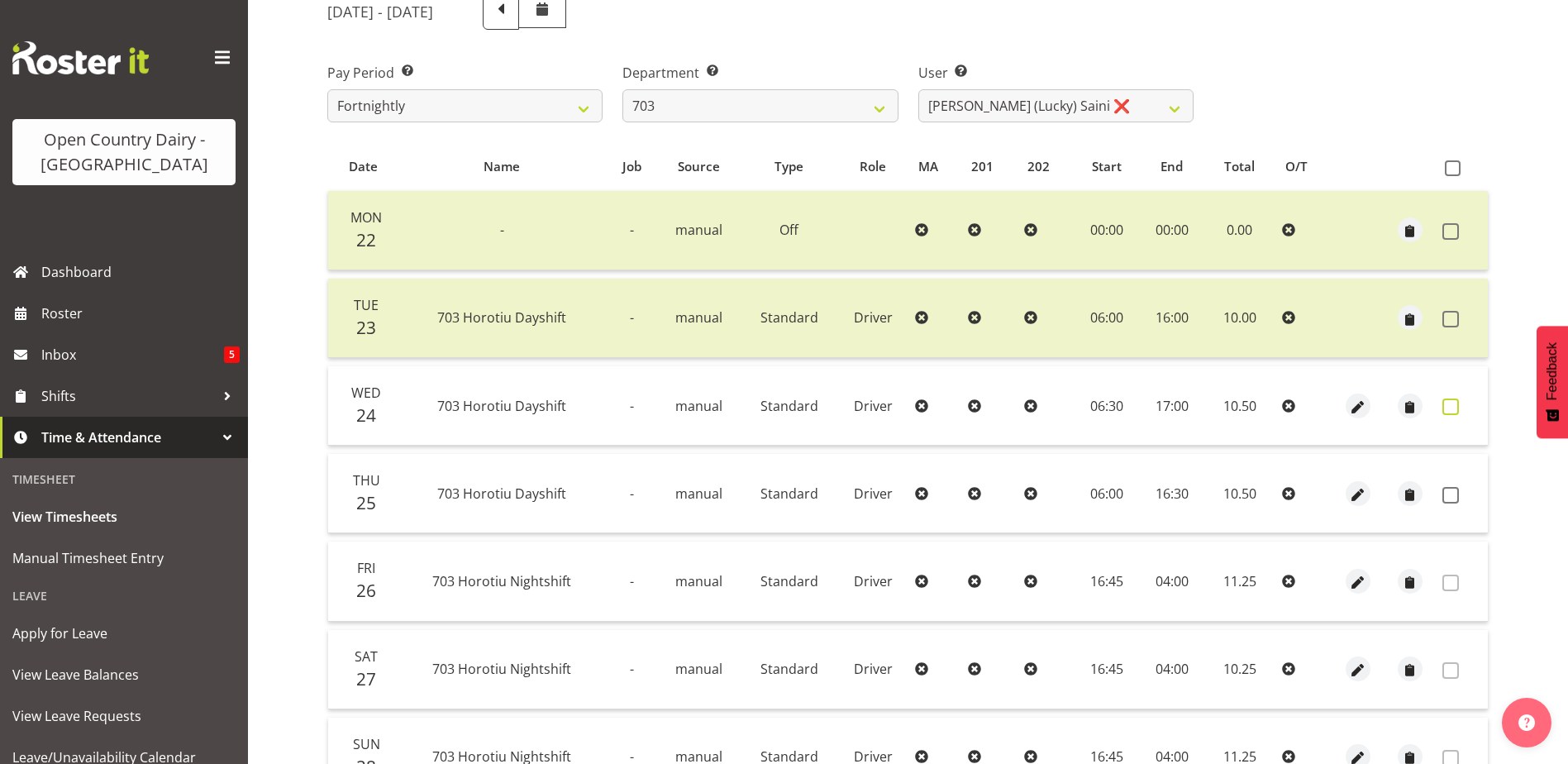
click at [1452, 407] on span at bounding box center [1450, 406] width 16 height 16
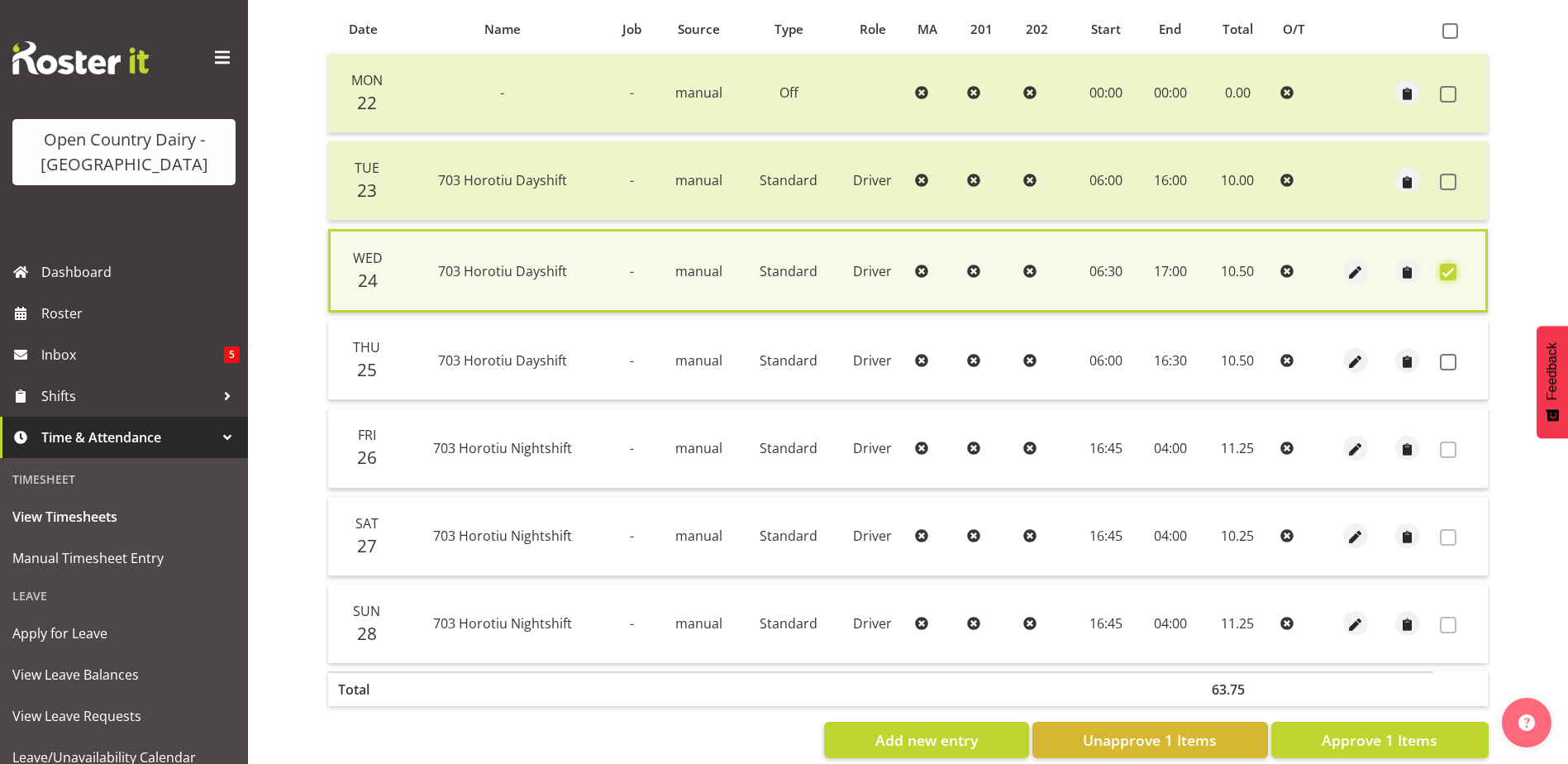
scroll to position [390, 0]
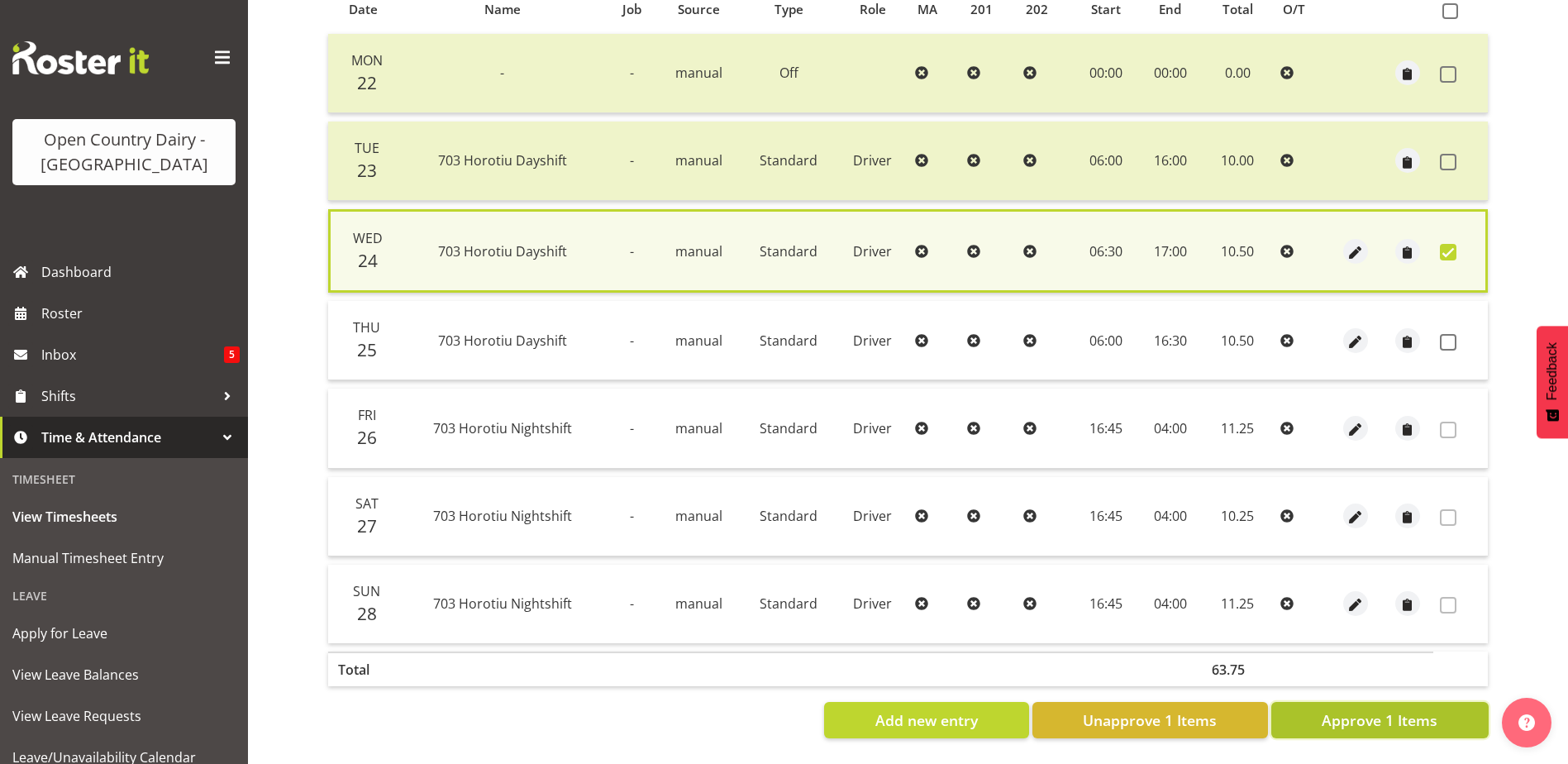
click at [1349, 709] on span "Approve 1 Items" at bounding box center [1379, 719] width 116 height 21
checkbox input "false"
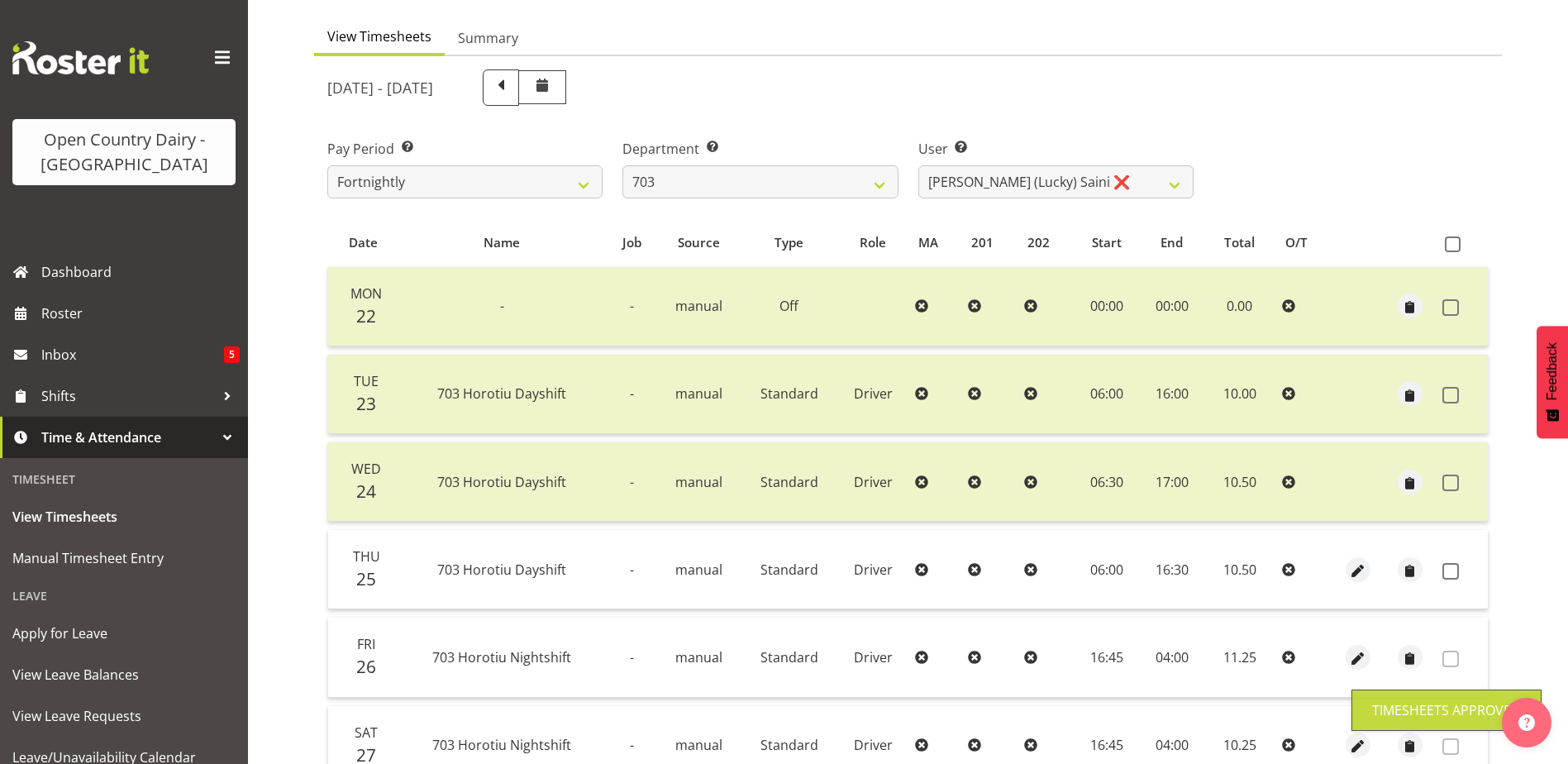
scroll to position [56, 0]
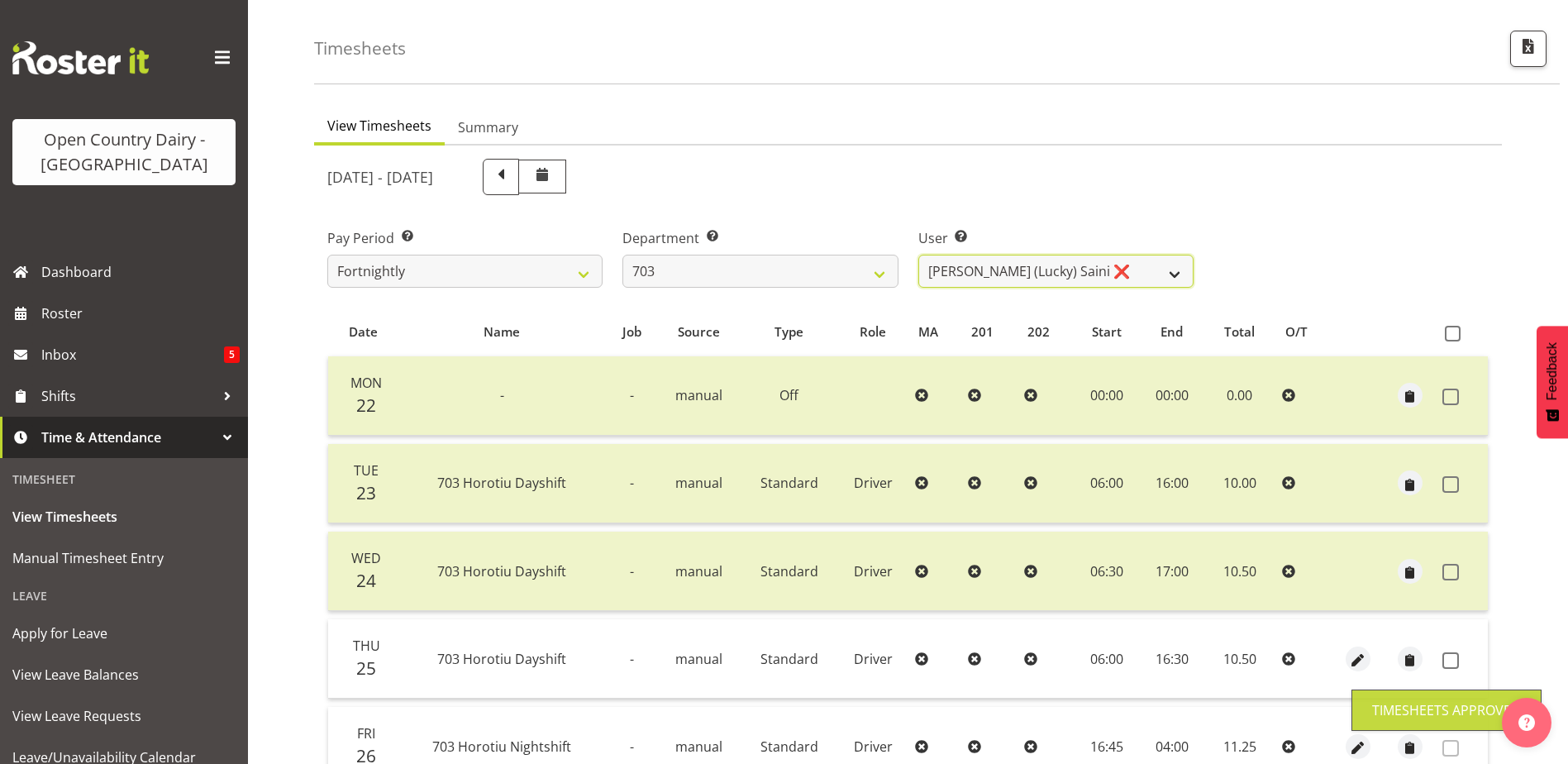
click at [1006, 277] on select "Bhupinder (Lucky) Saini ❌ Mark Fowler ❌ Tama Baker ❌" at bounding box center [1055, 271] width 275 height 33
select select "8198"
click at [918, 255] on select "Bhupinder (Lucky) Saini ❌ Mark Fowler ❌ Tama Baker ❌" at bounding box center [1055, 271] width 275 height 33
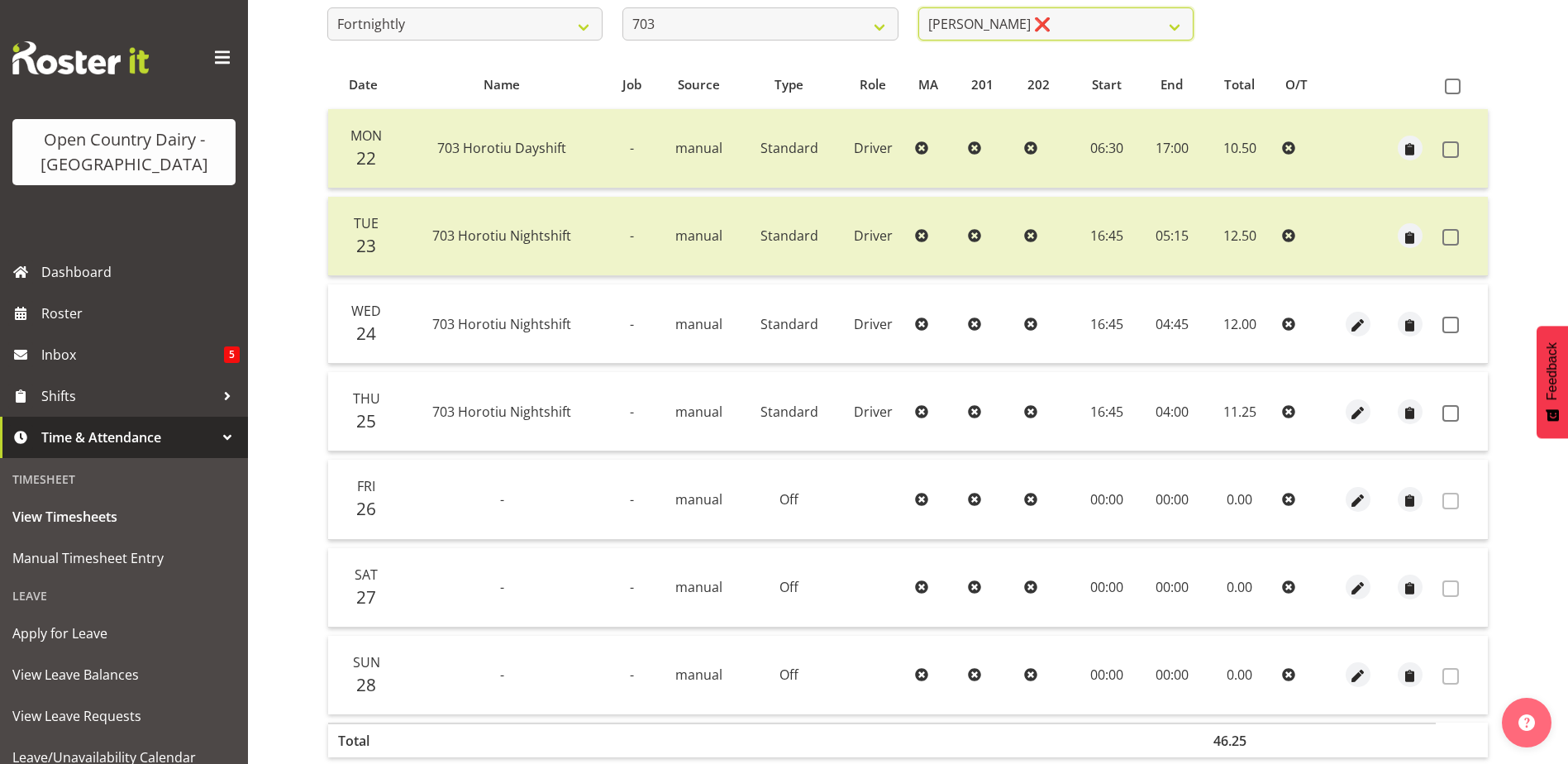
scroll to position [304, 0]
click at [1446, 325] on span at bounding box center [1450, 323] width 16 height 16
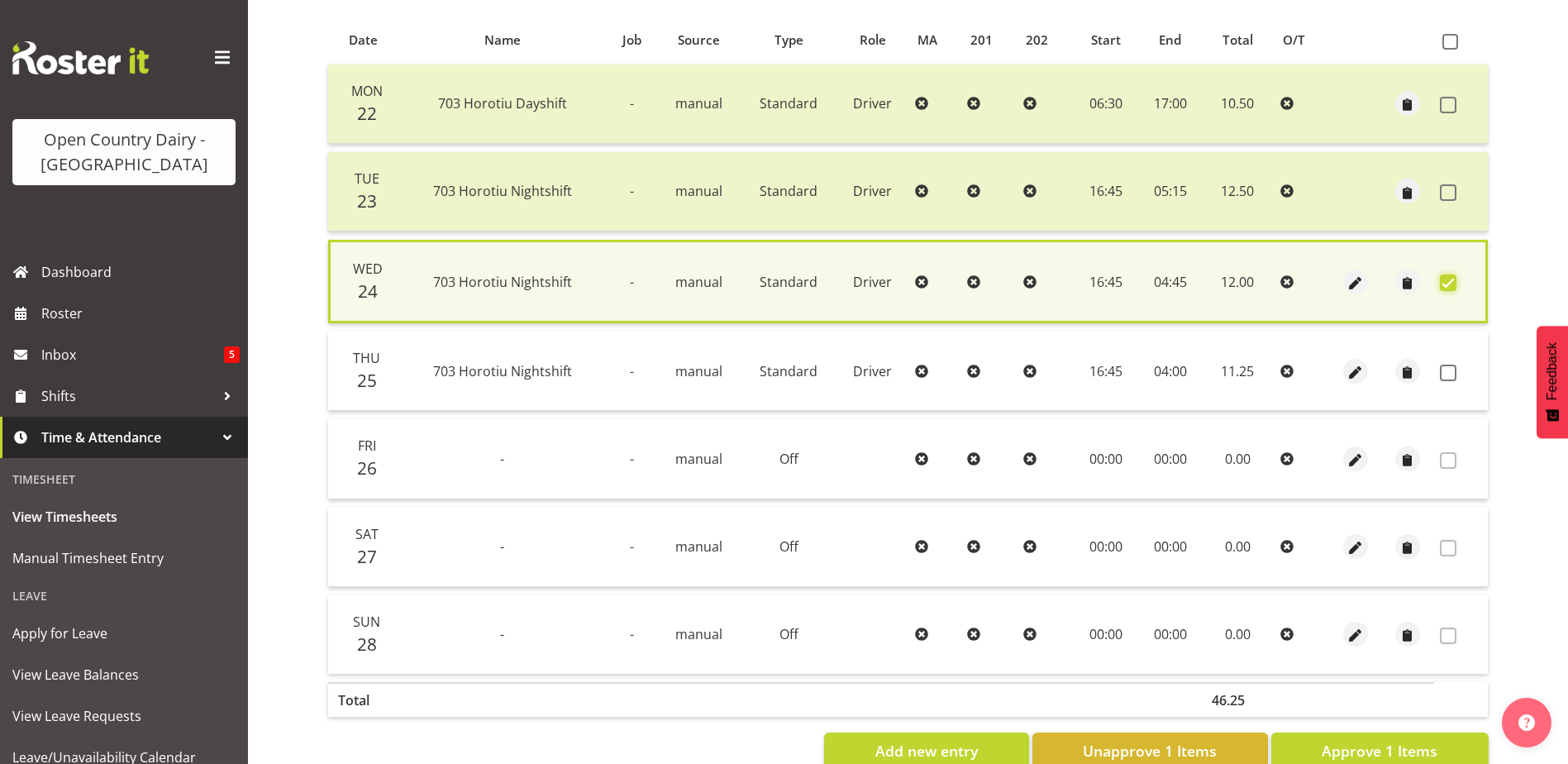
scroll to position [390, 0]
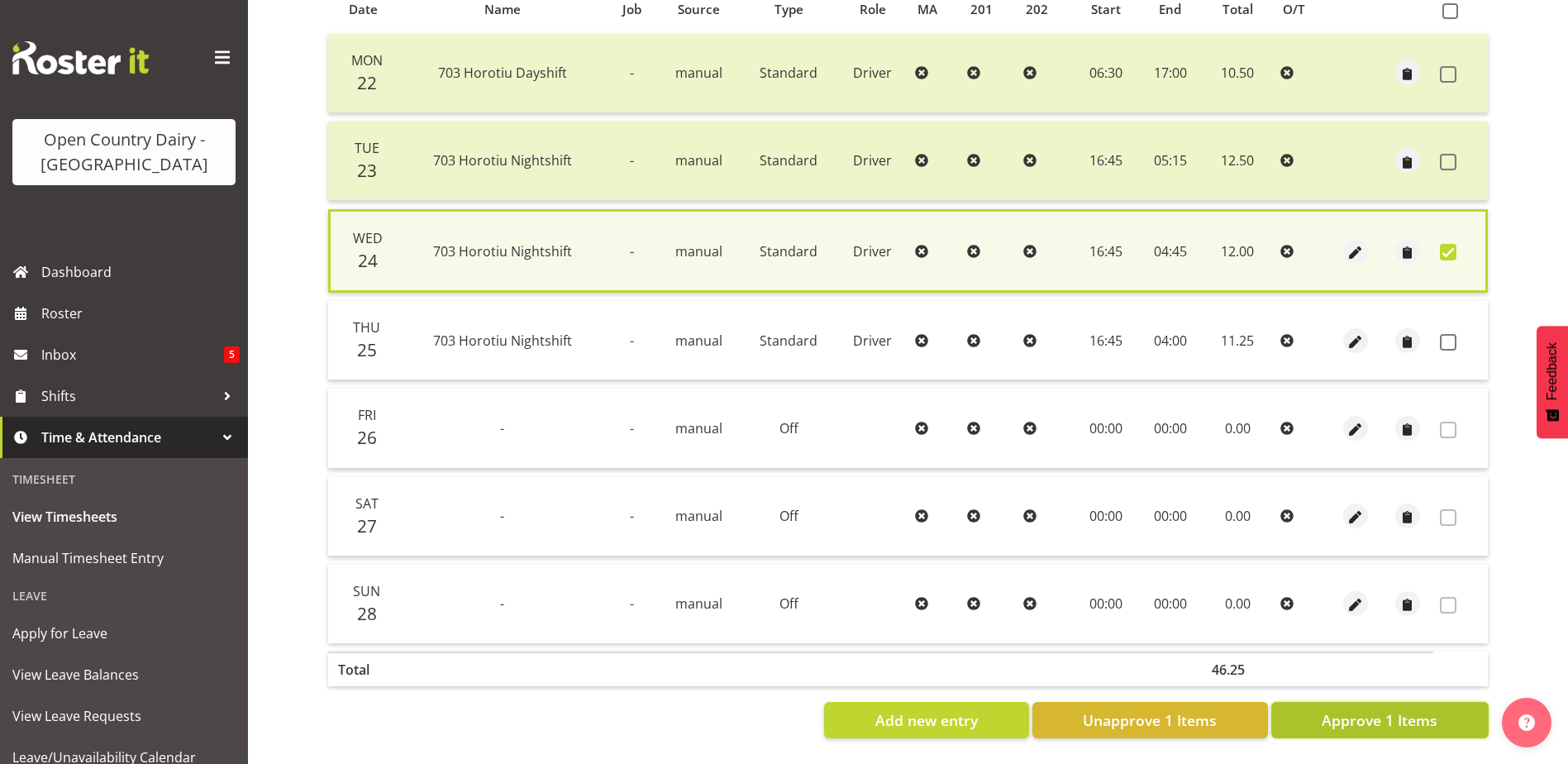
click at [1345, 713] on span "Approve 1 Items" at bounding box center [1379, 719] width 116 height 21
checkbox input "false"
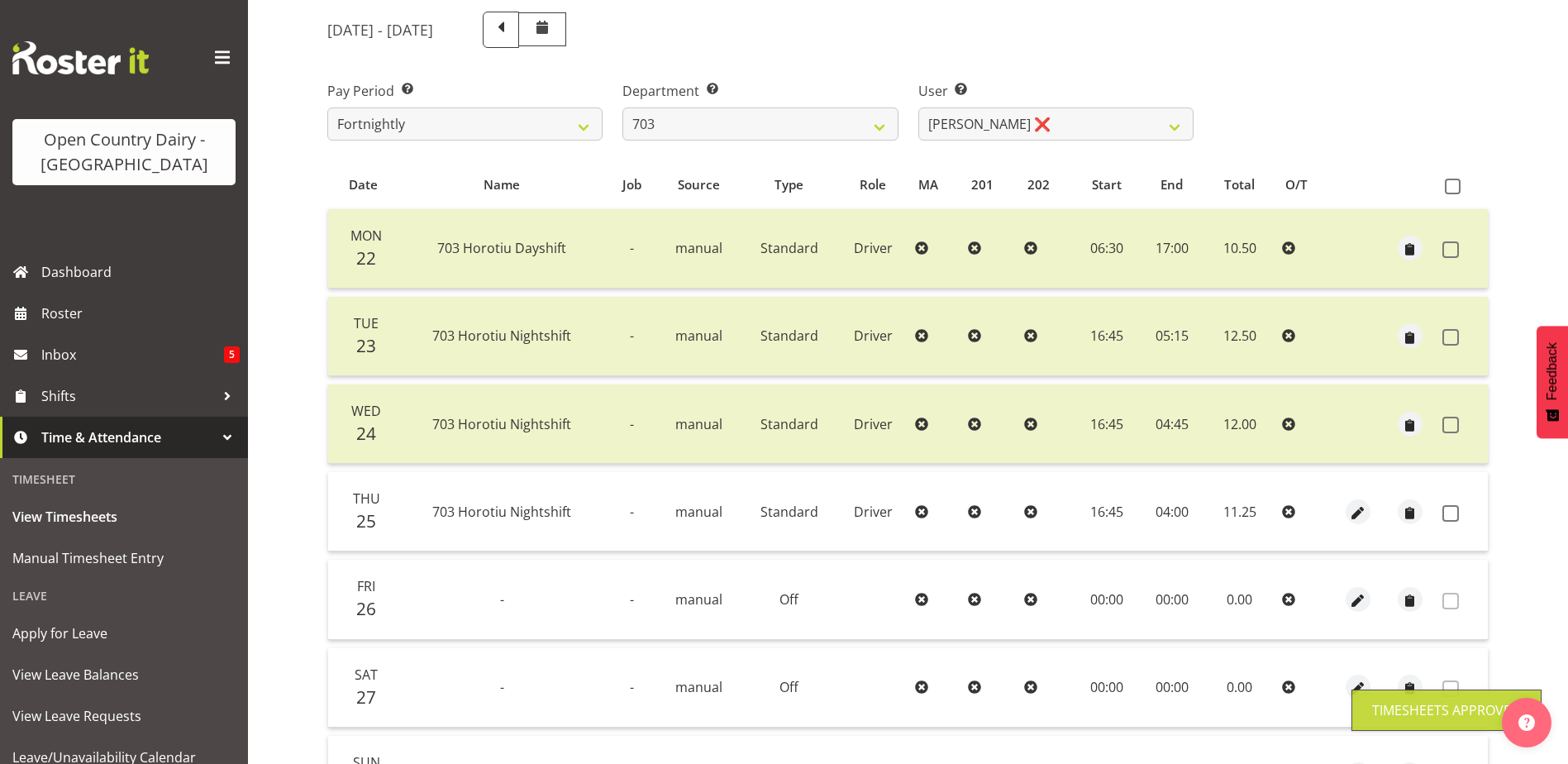
scroll to position [138, 0]
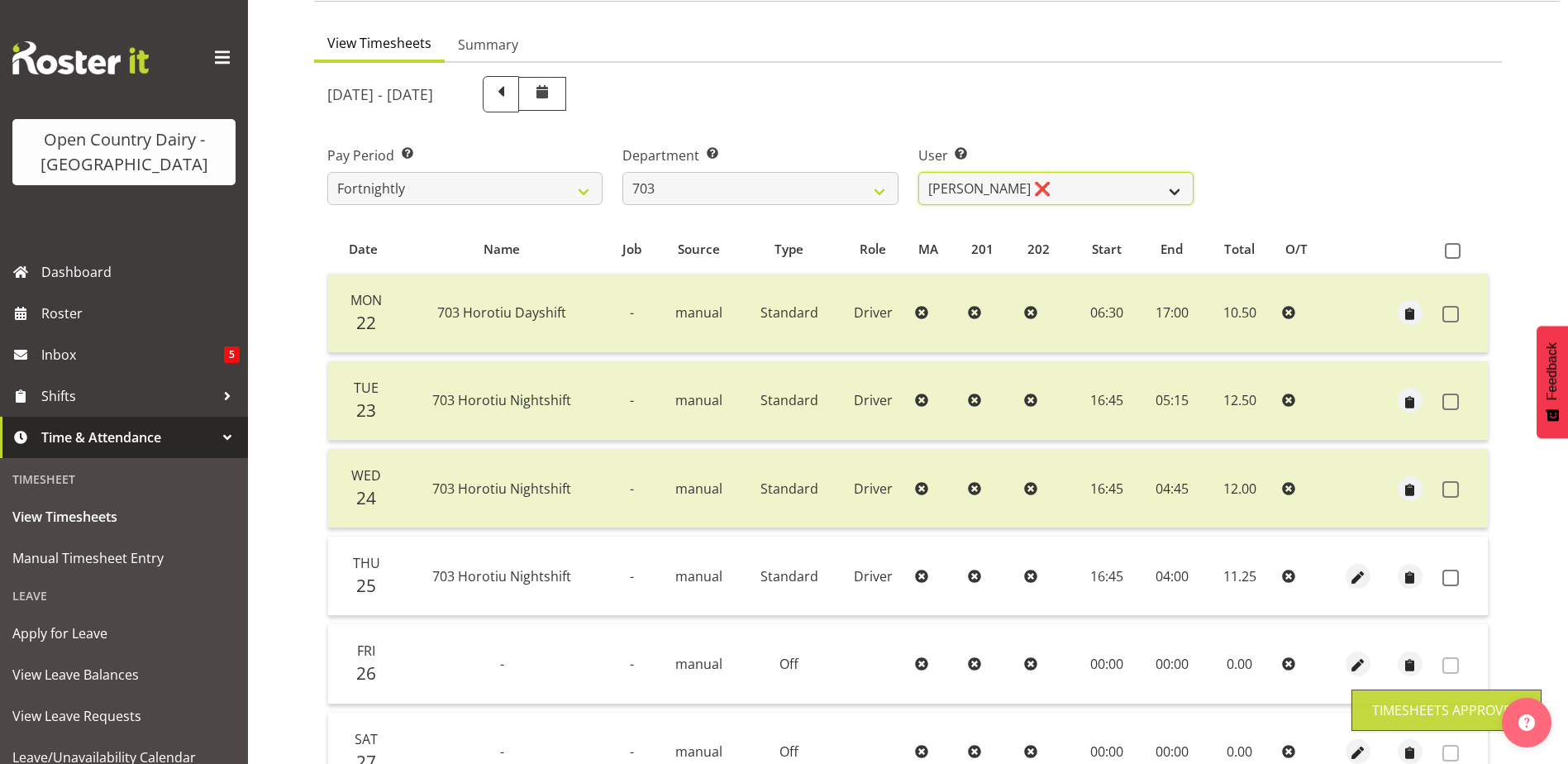
click at [1023, 189] on select "Bhupinder (Lucky) Saini ❌ Mark Fowler ❌ Tama Baker ❌" at bounding box center [1055, 189] width 275 height 33
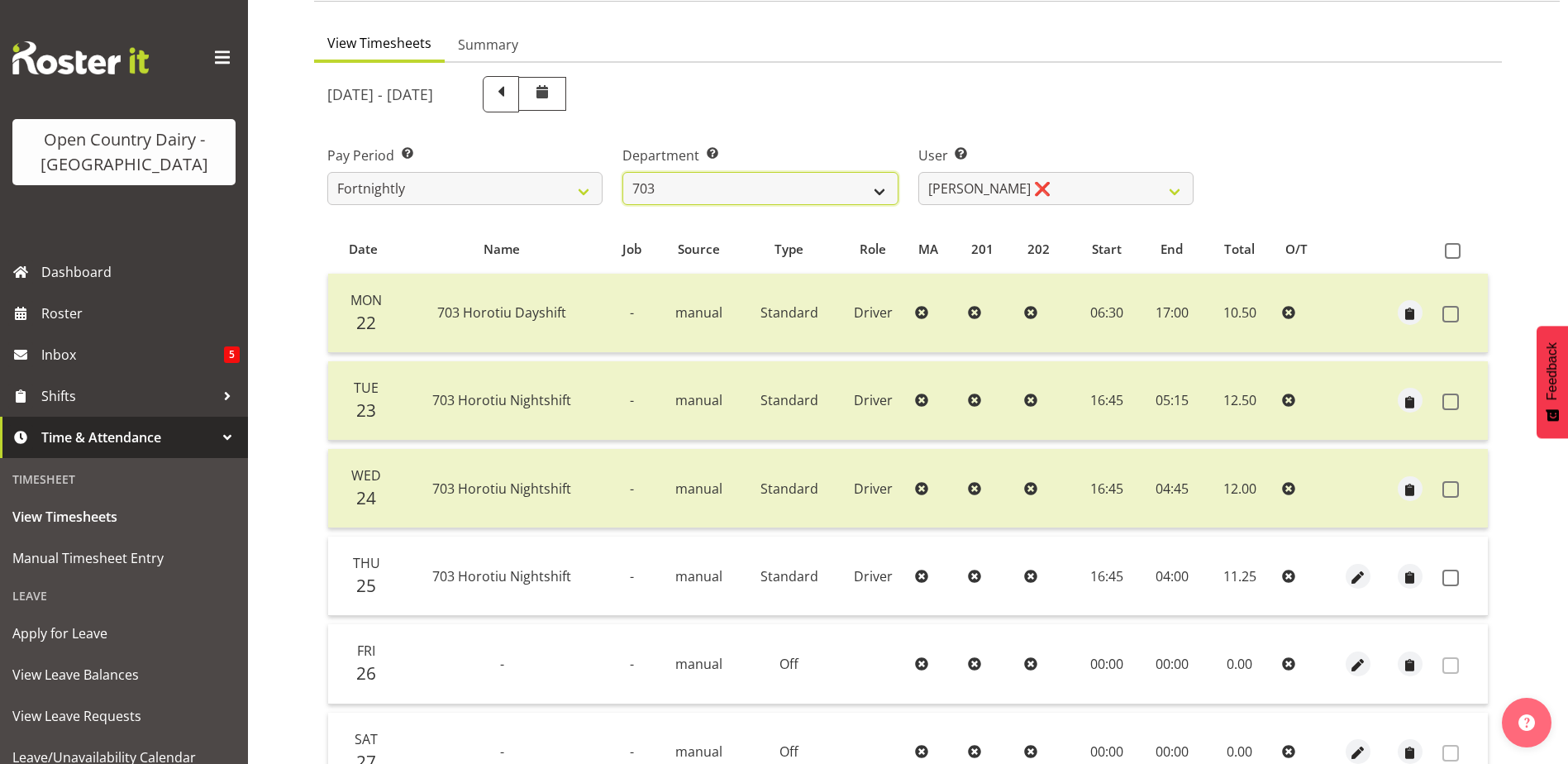
click at [723, 194] on select "701 702 703 704 705 706 707 708 709 710 711 712 713 714 715 716 717 718 719 720" at bounding box center [760, 189] width 275 height 33
select select "717"
click at [622, 172] on select "701 702 703 704 705 706 707 708 709 710 711 712 713 714 715 716 717 718 719 720" at bounding box center [760, 189] width 275 height 33
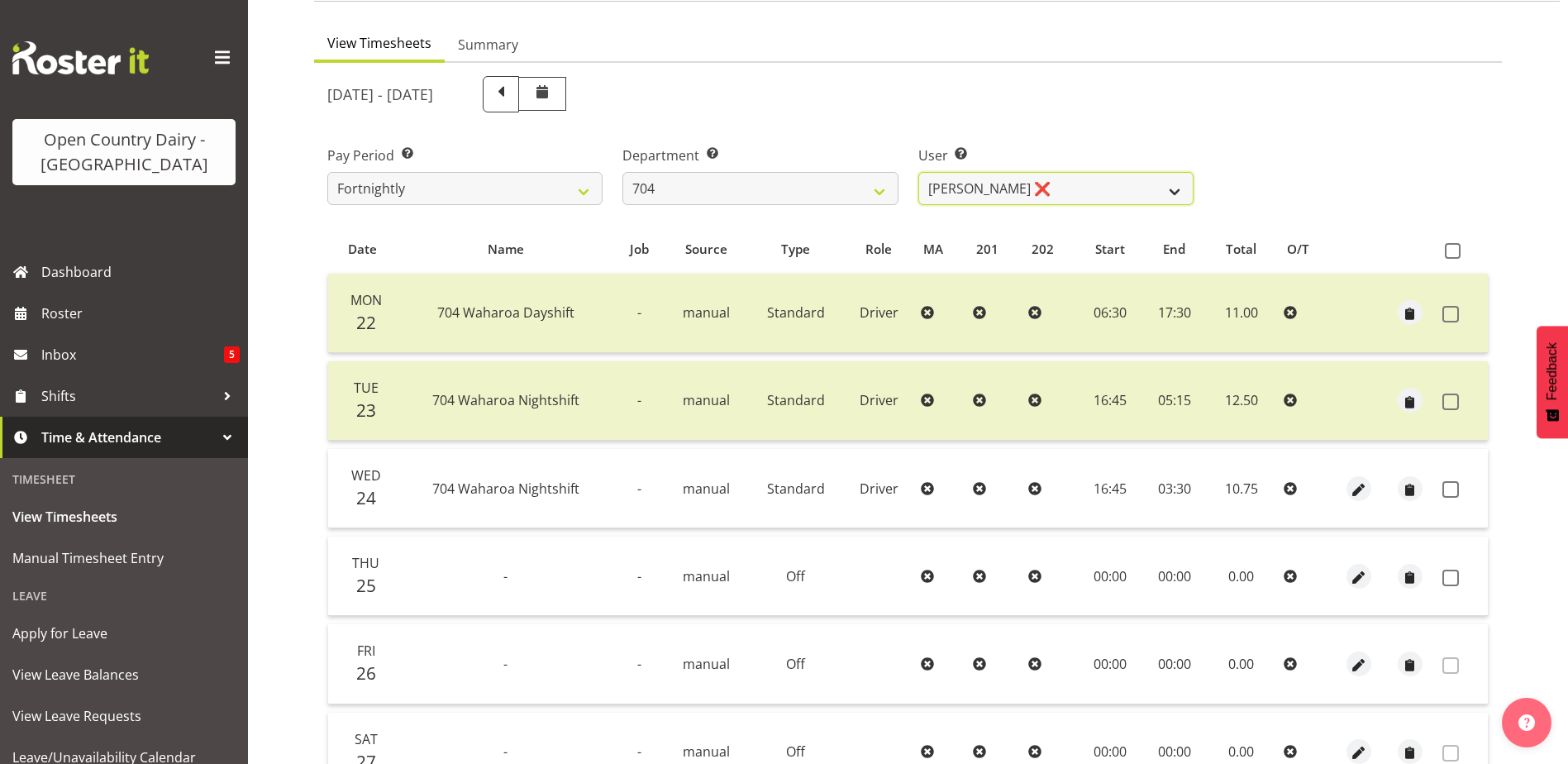
click at [1077, 193] on select "Graham Houghton ❌ Jon Williams ❌ Stephen Rae ❌" at bounding box center [1055, 189] width 275 height 33
select select "11257"
click at [918, 172] on select "Graham Houghton ❌ Jon Williams ❌ Stephen Rae ❌" at bounding box center [1055, 189] width 275 height 33
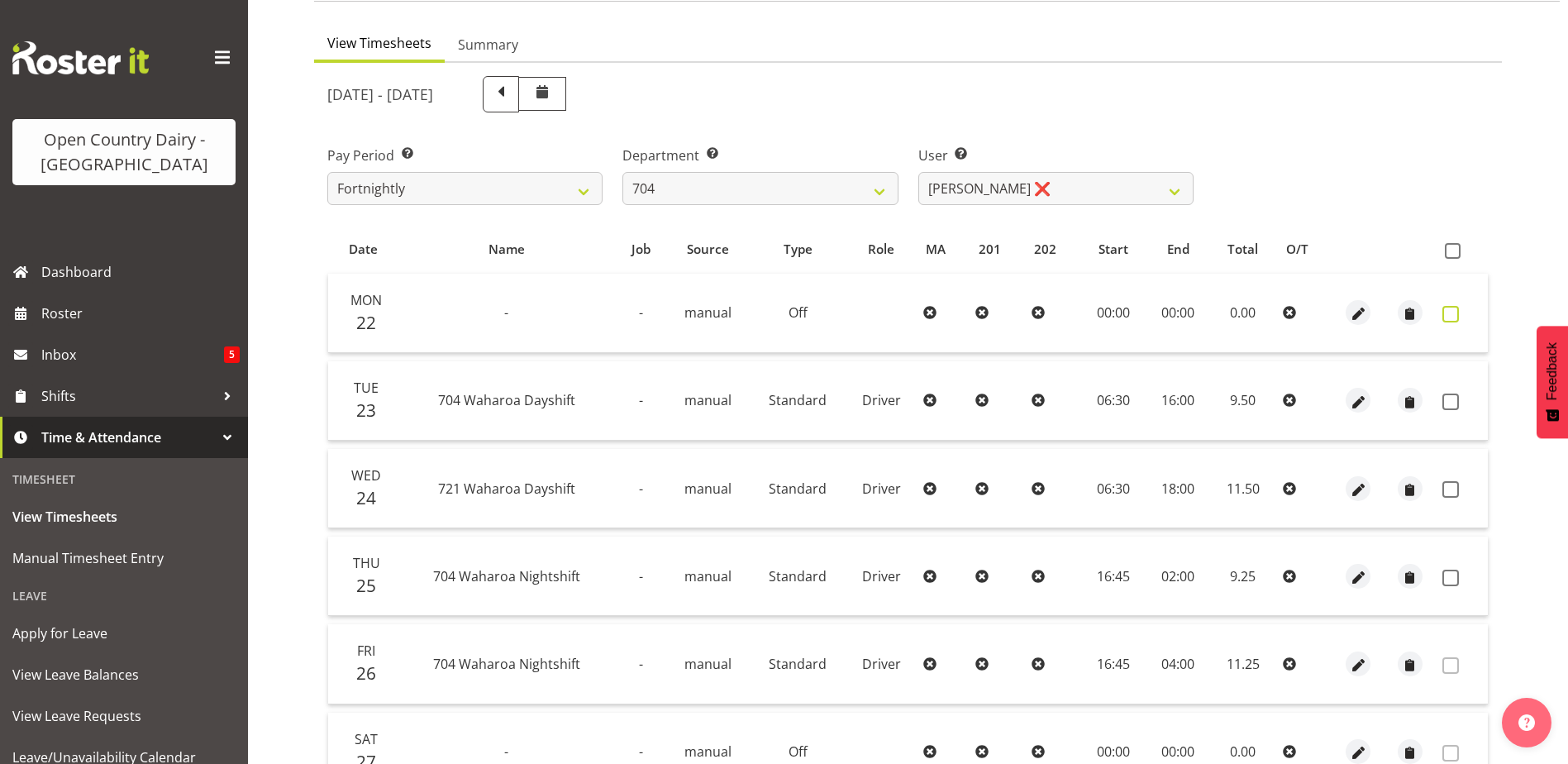
click at [1451, 315] on span at bounding box center [1450, 314] width 16 height 16
checkbox input "true"
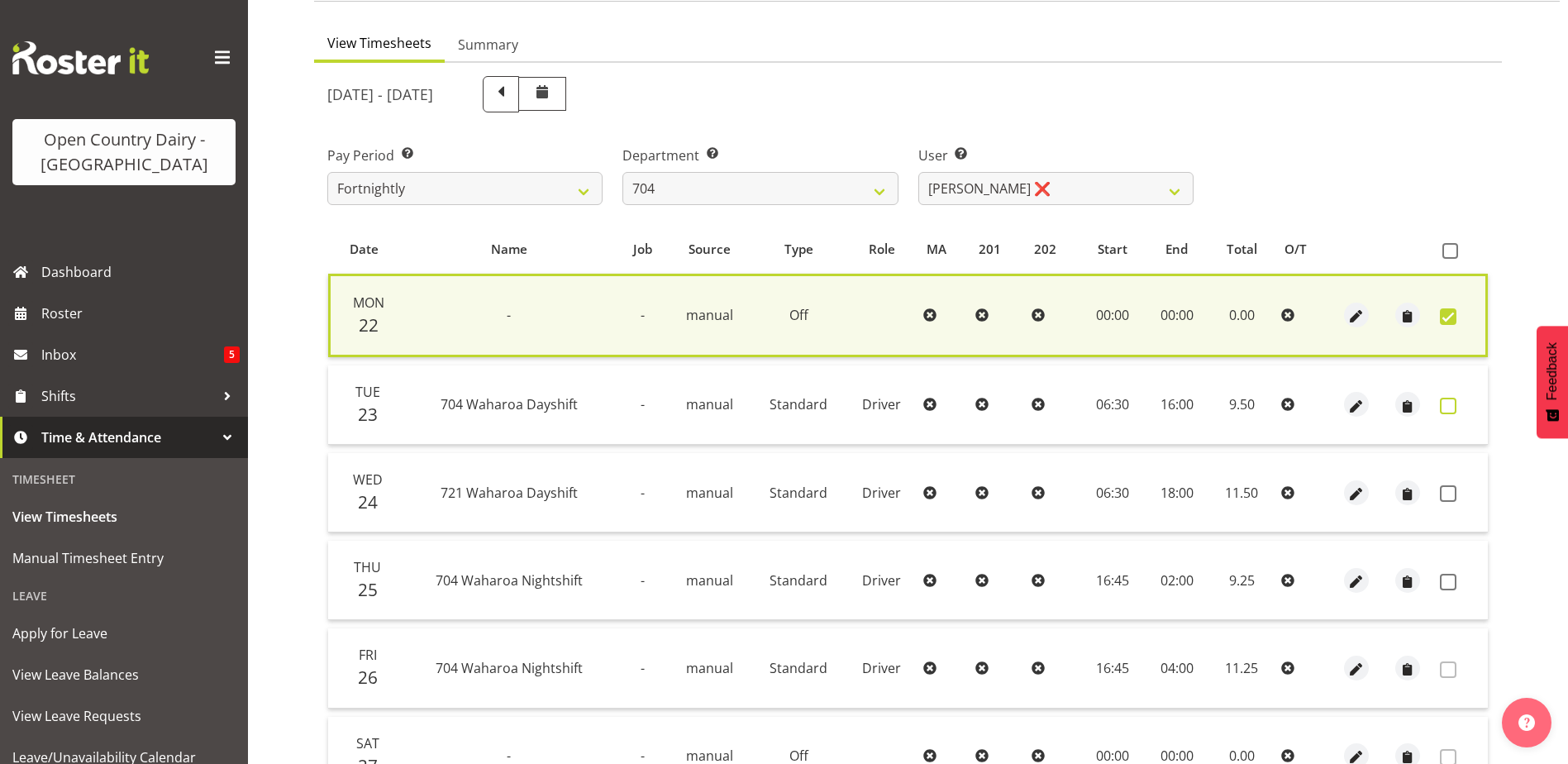
click at [1445, 408] on span at bounding box center [1448, 406] width 16 height 16
checkbox input "true"
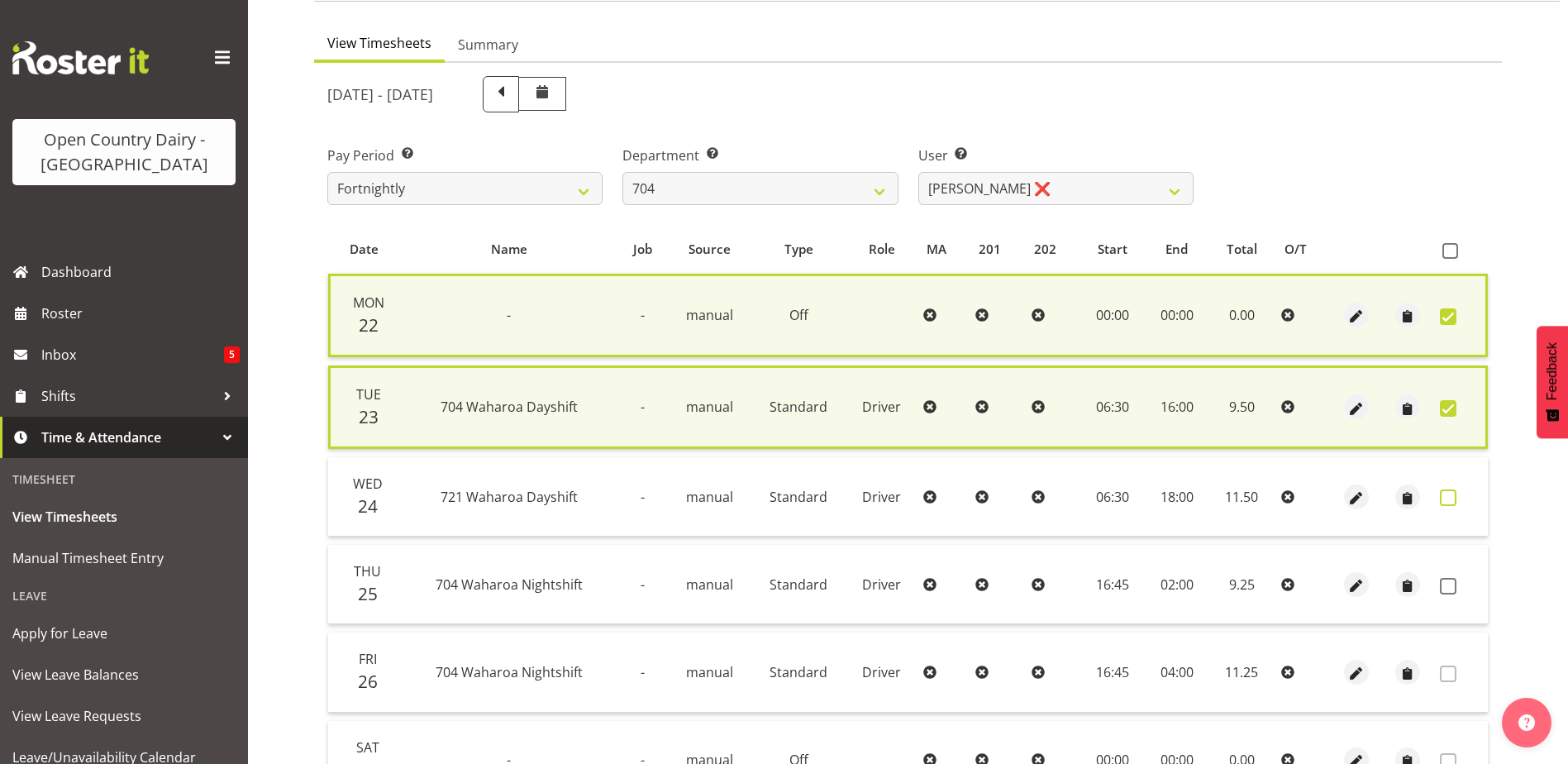
click at [1448, 498] on span at bounding box center [1448, 497] width 16 height 16
checkbox input "true"
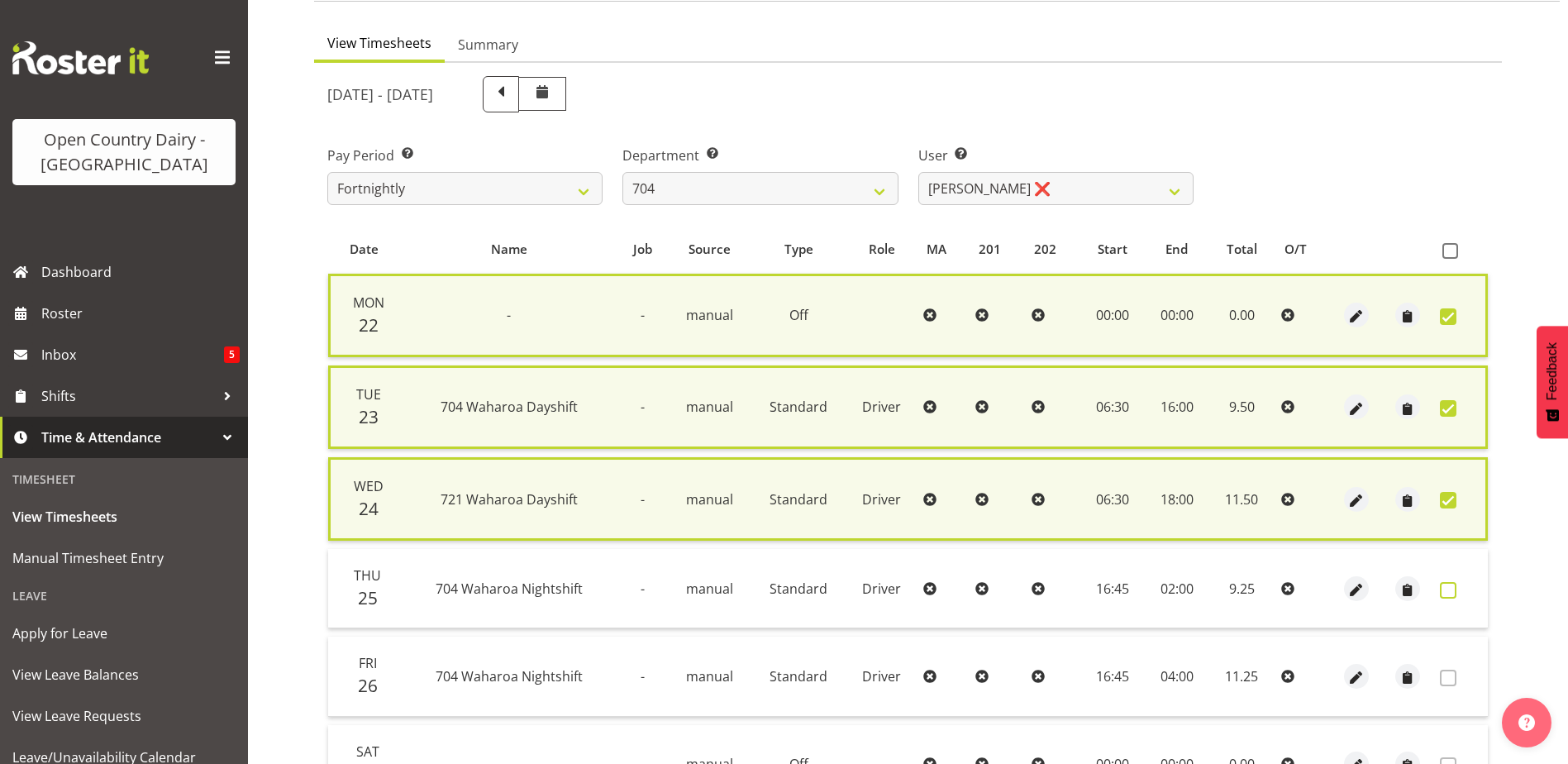
click at [1445, 588] on span at bounding box center [1448, 590] width 16 height 16
checkbox input "true"
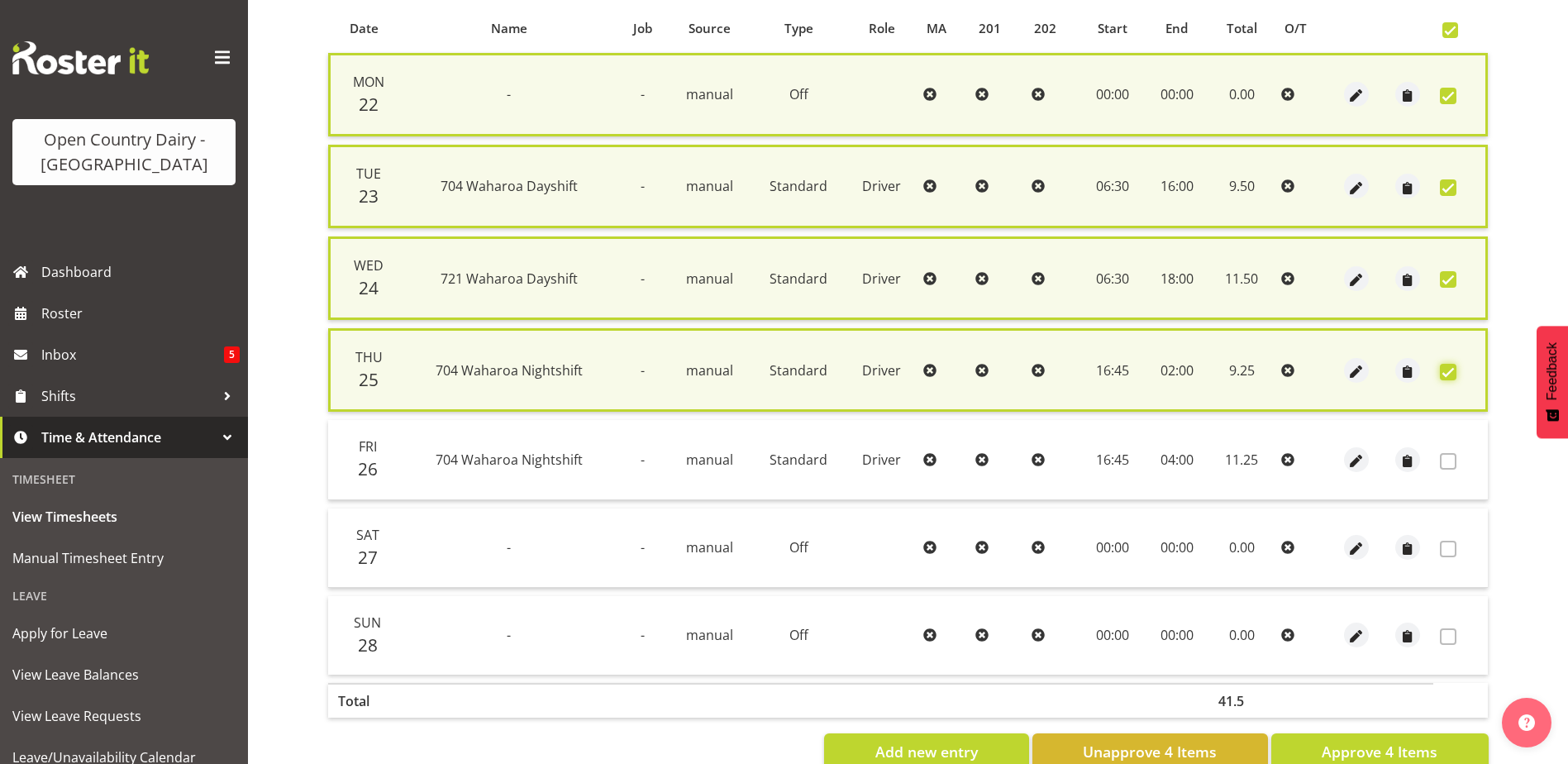
scroll to position [403, 0]
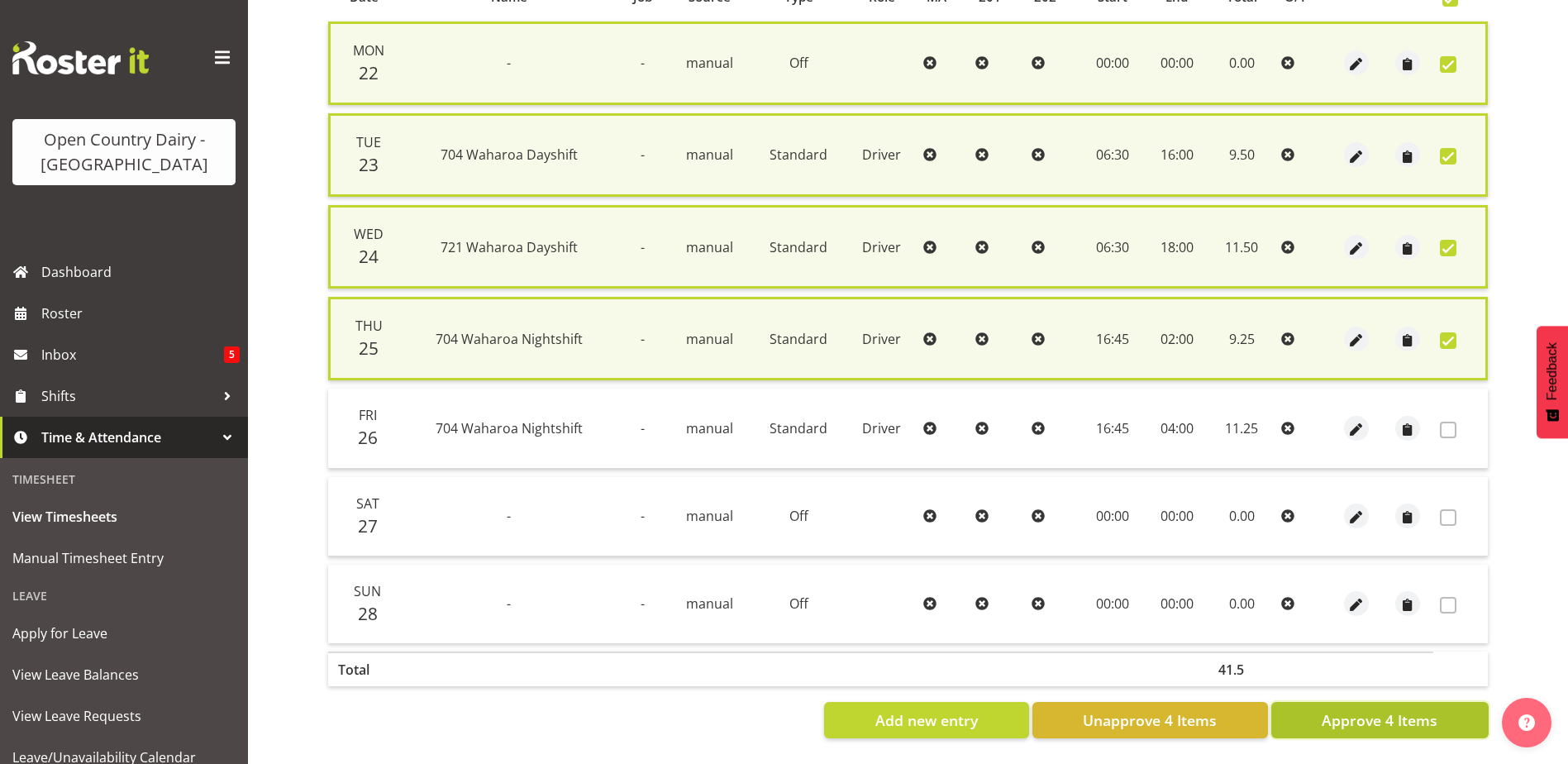
click at [1391, 713] on span "Approve 4 Items" at bounding box center [1379, 719] width 116 height 21
checkbox input "false"
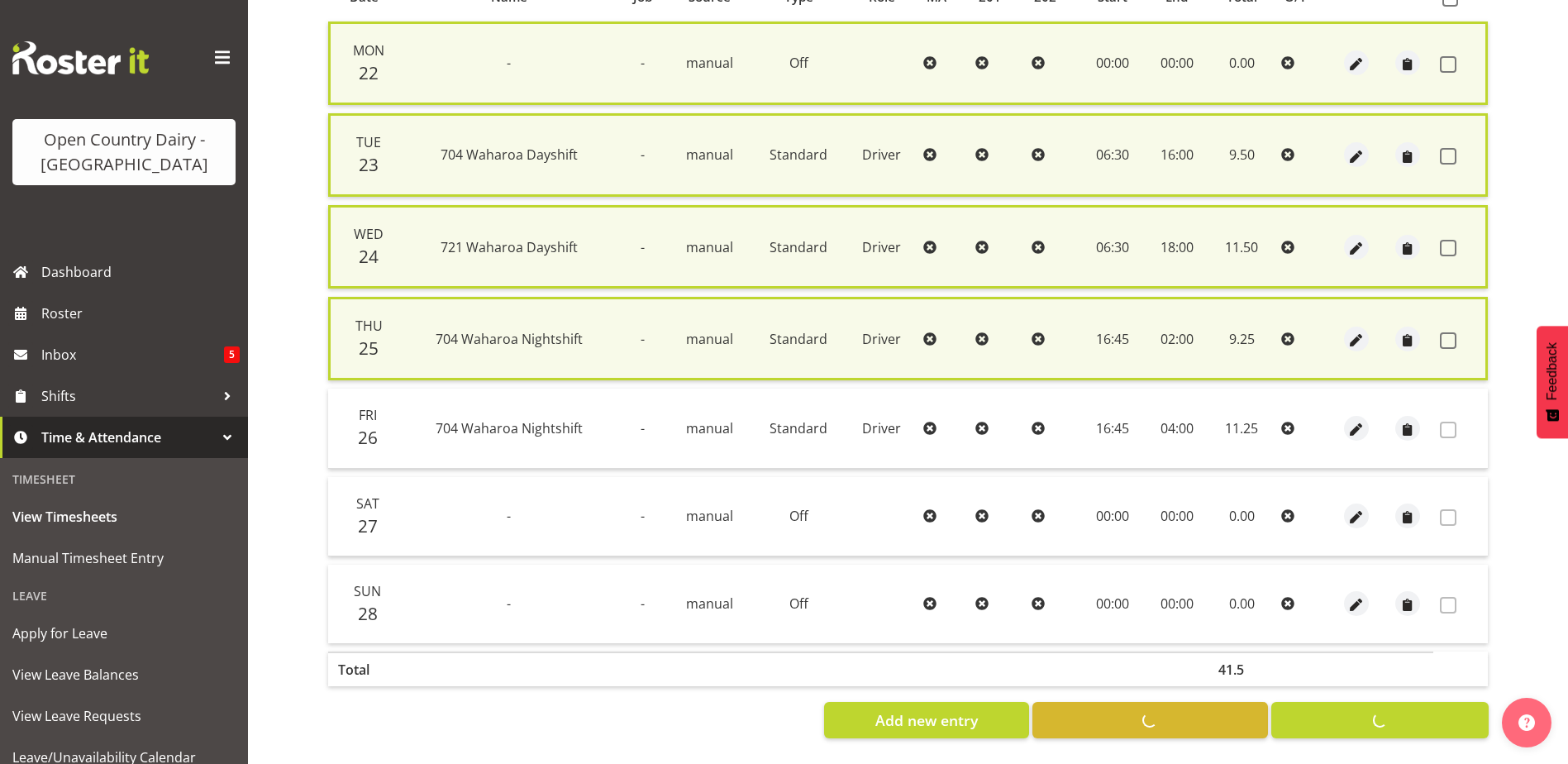
checkbox input "false"
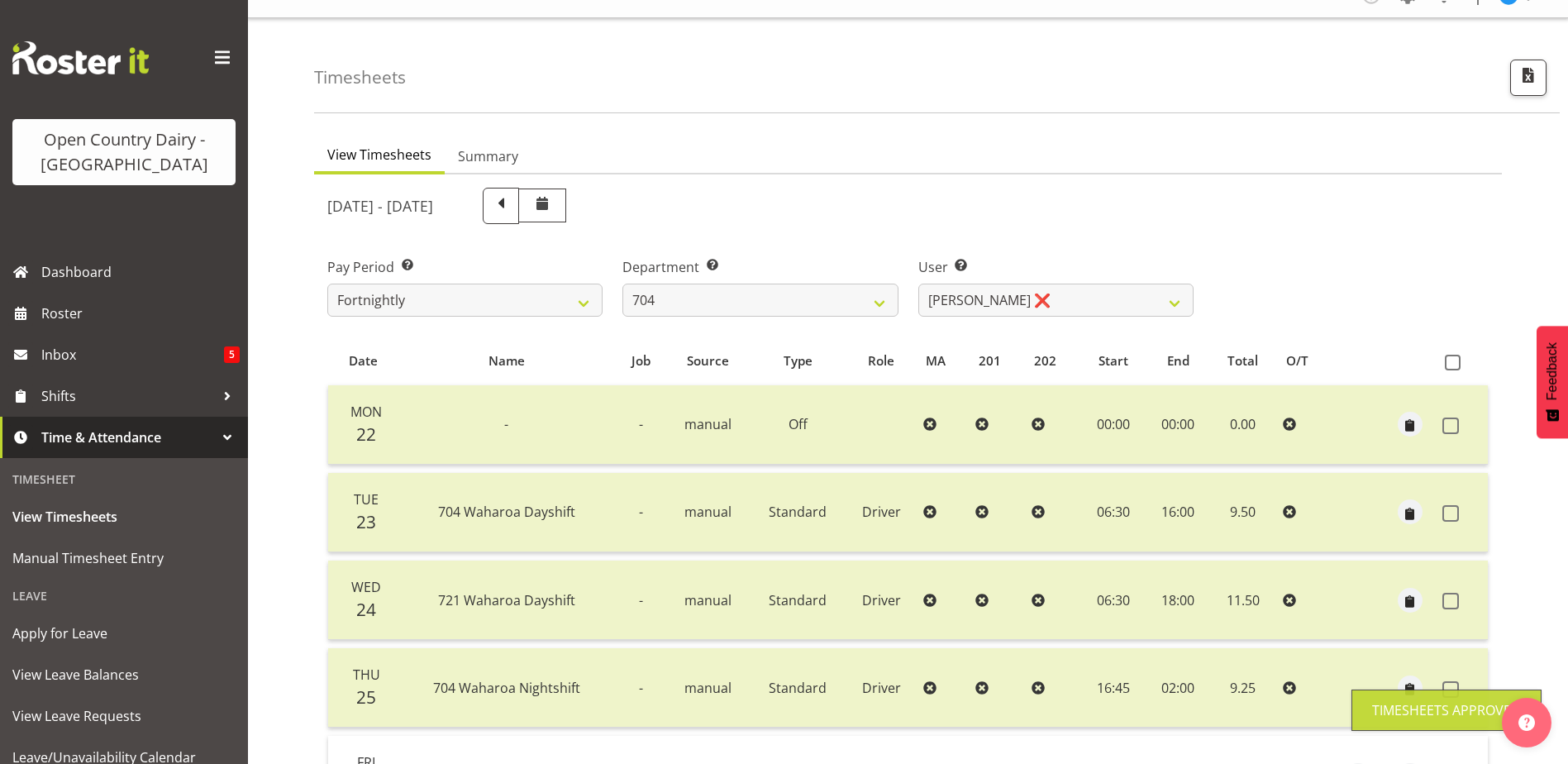
scroll to position [0, 0]
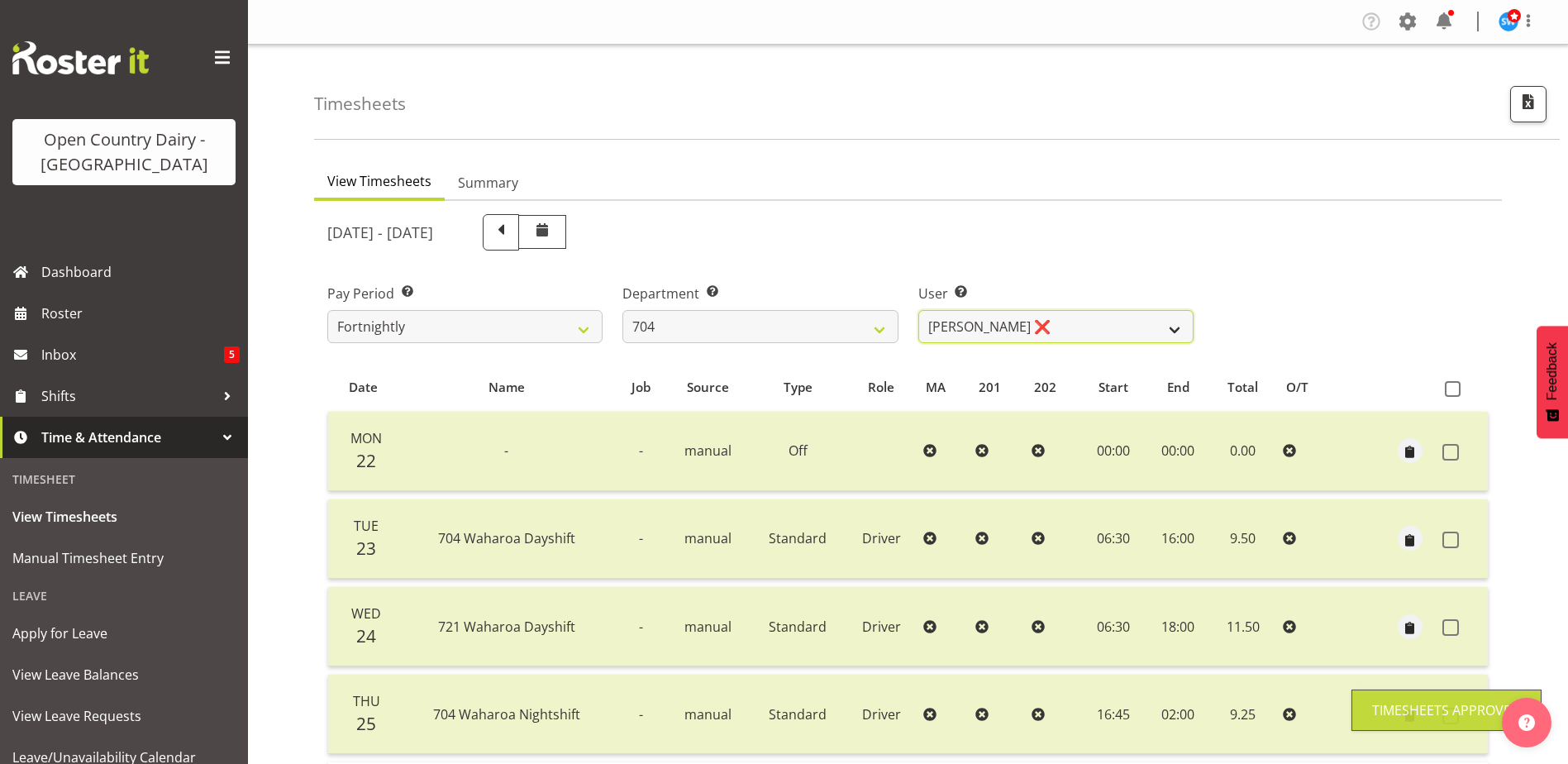
click at [1047, 326] on select "Graham Houghton ❌ Jon Williams ❌ Stephen Rae ❌" at bounding box center [1055, 327] width 275 height 33
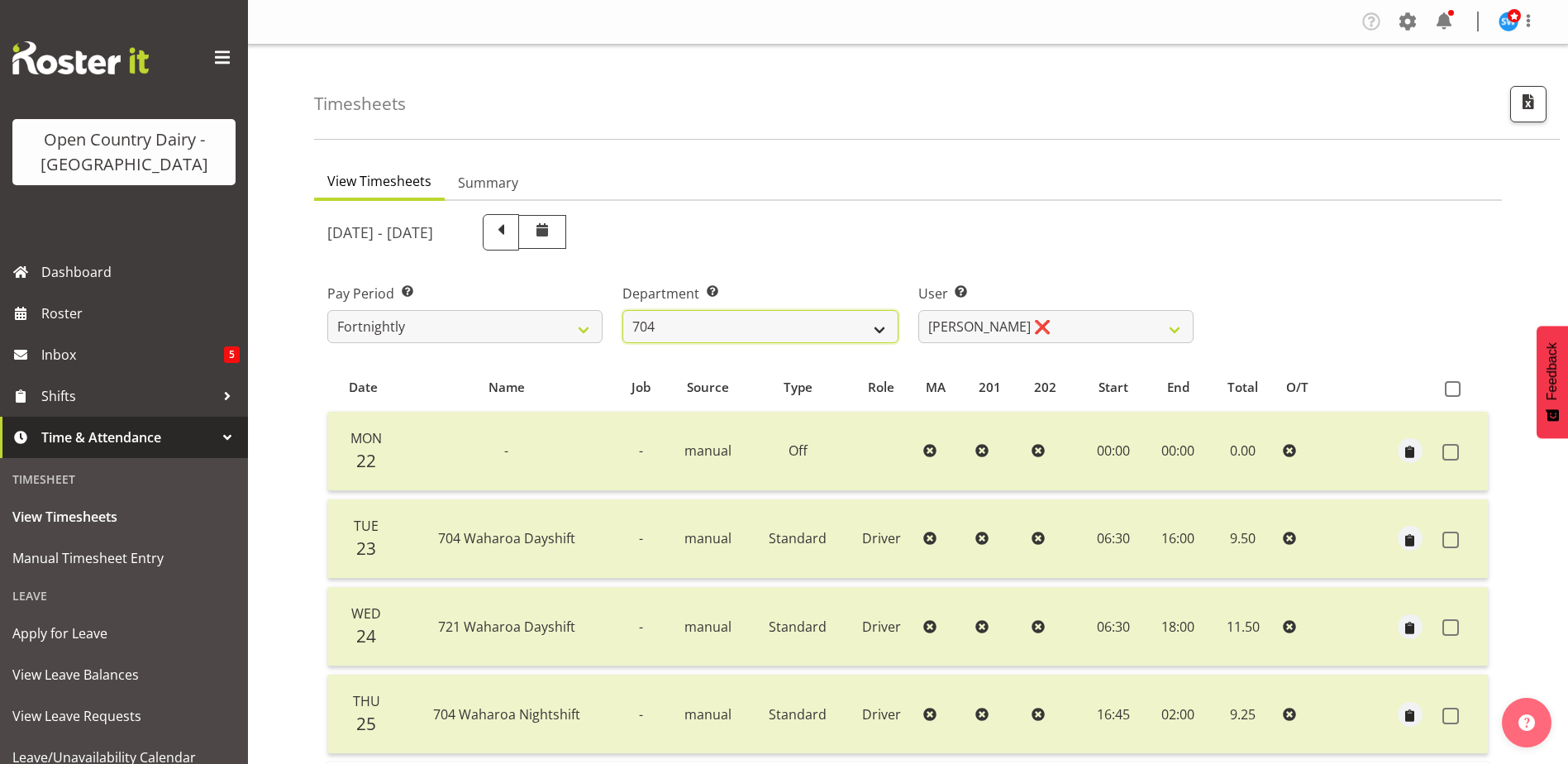
click at [769, 333] on select "701 702 703 704 705 706 707 708 709 710 711 712 713 714 715 716 717 718 719 720" at bounding box center [760, 327] width 275 height 33
select select "714"
click at [622, 310] on select "701 702 703 704 705 706 707 708 709 710 711 712 713 714 715 716 717 718 719 720" at bounding box center [760, 327] width 275 height 33
select select "11786"
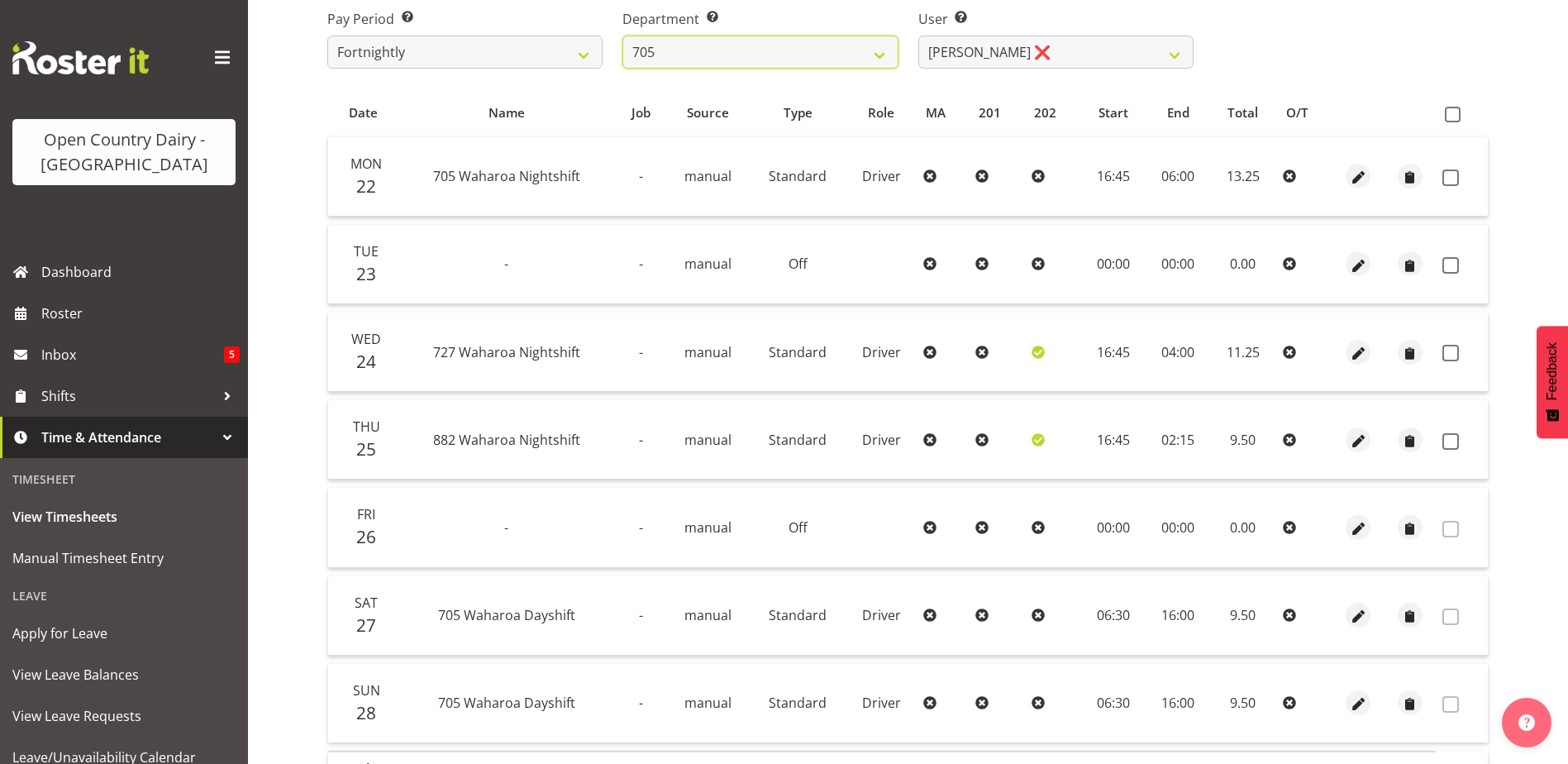
scroll to position [138, 0]
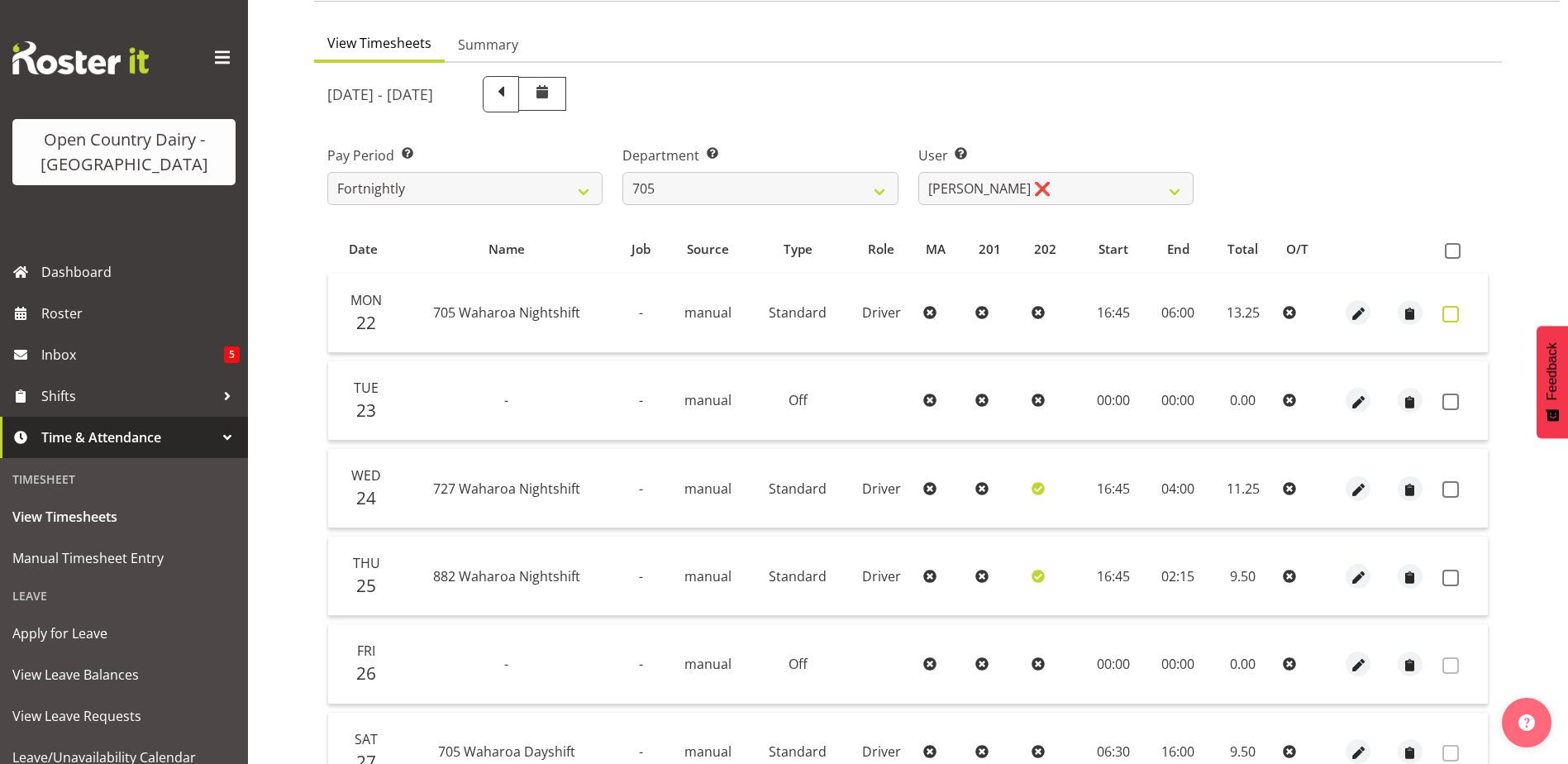
click at [1450, 312] on span at bounding box center [1450, 314] width 16 height 16
checkbox input "true"
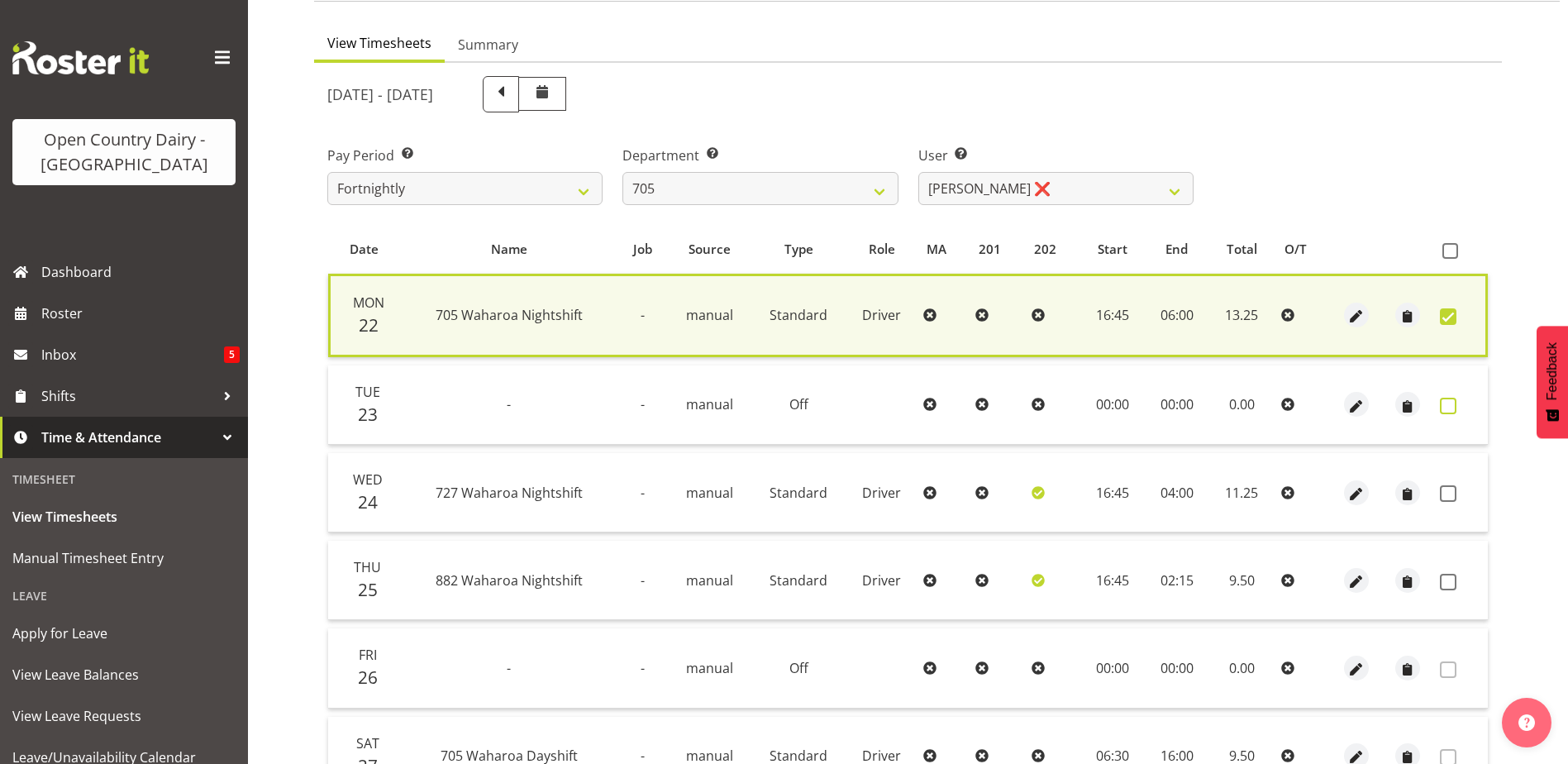
click at [1445, 405] on span at bounding box center [1448, 406] width 16 height 16
checkbox input "true"
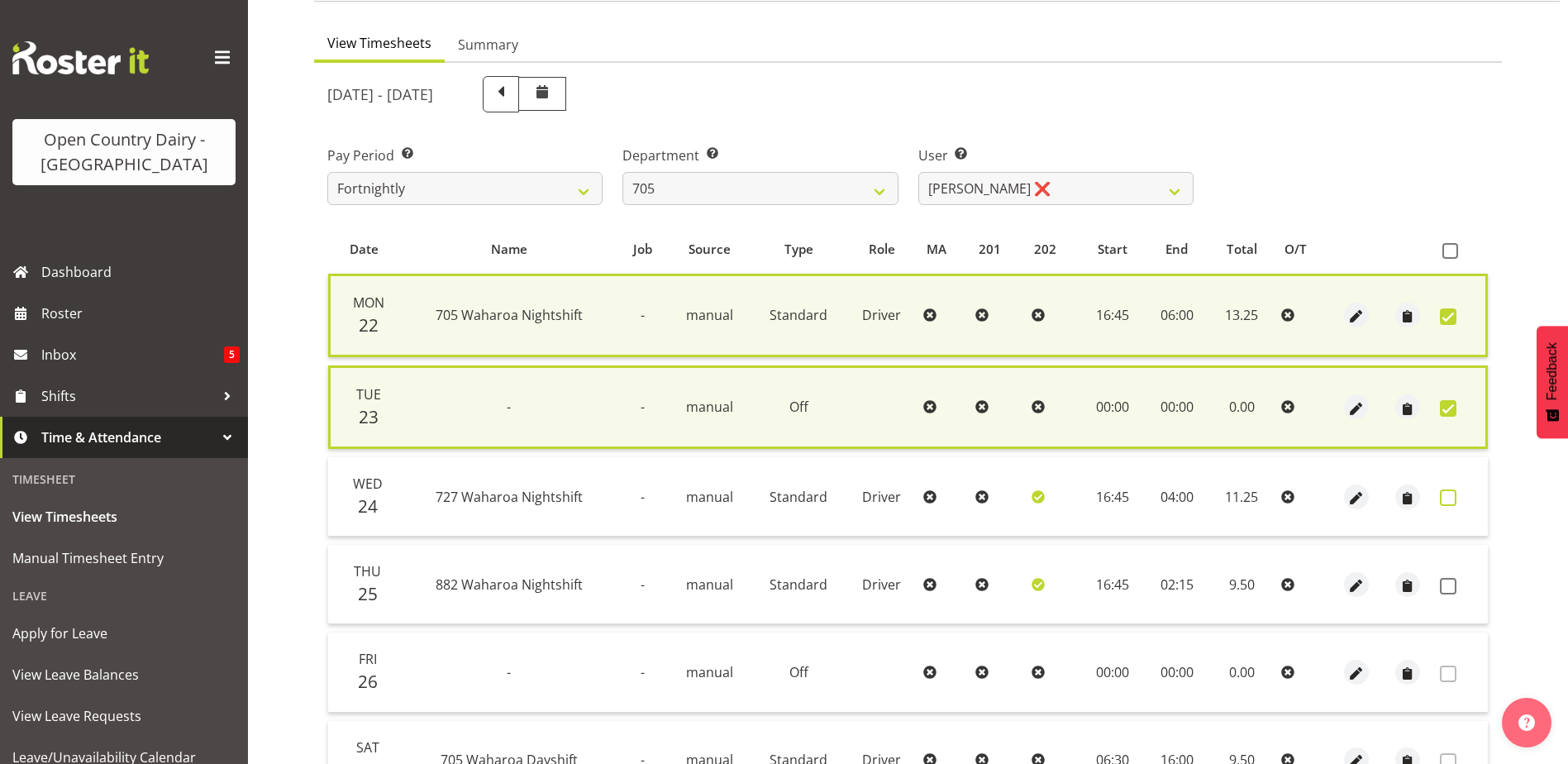
click at [1448, 495] on span at bounding box center [1448, 497] width 16 height 16
checkbox input "true"
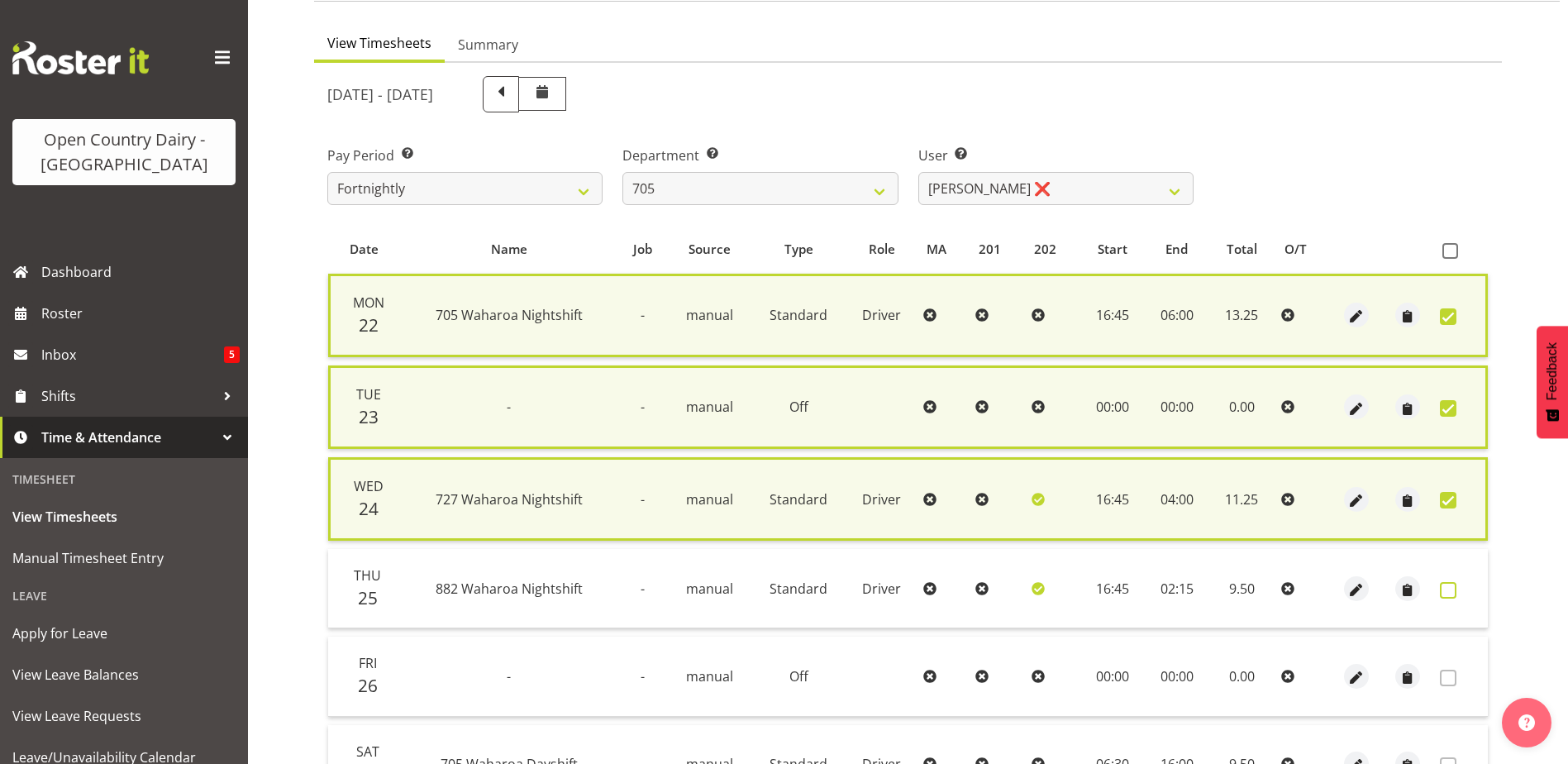
click at [1447, 590] on span at bounding box center [1448, 590] width 16 height 16
checkbox input "true"
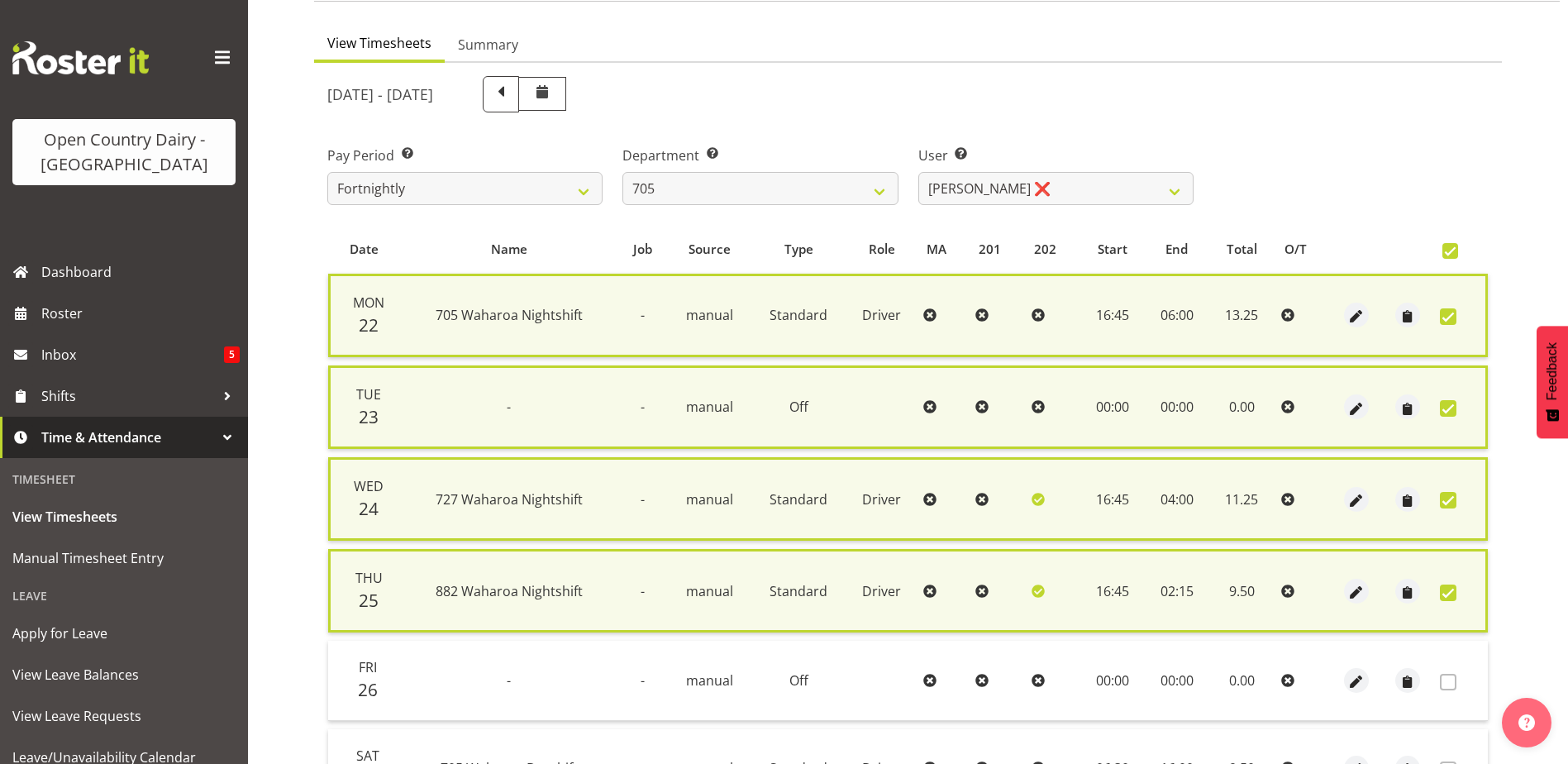
click at [1448, 685] on span at bounding box center [1448, 682] width 16 height 16
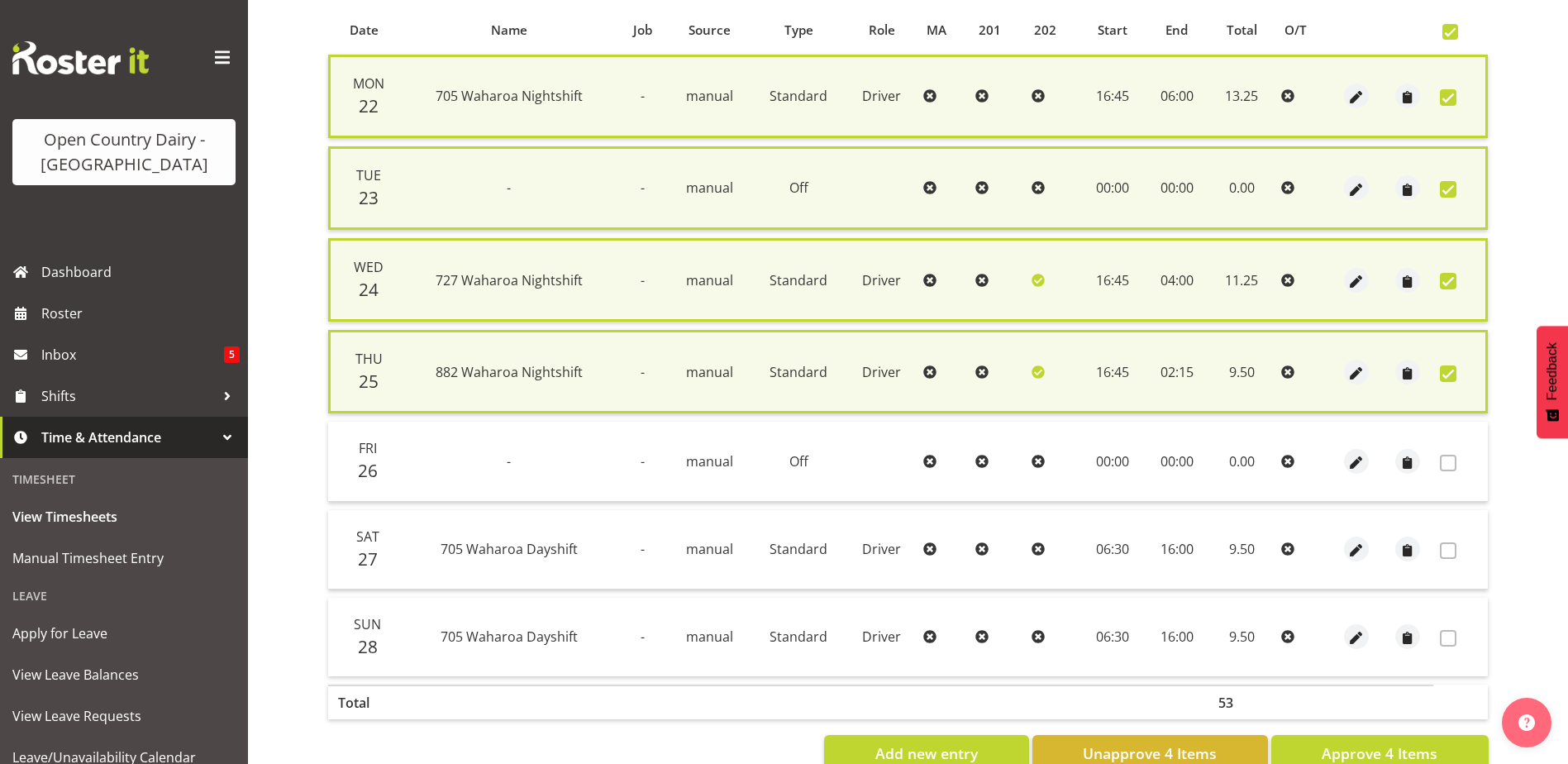
scroll to position [403, 0]
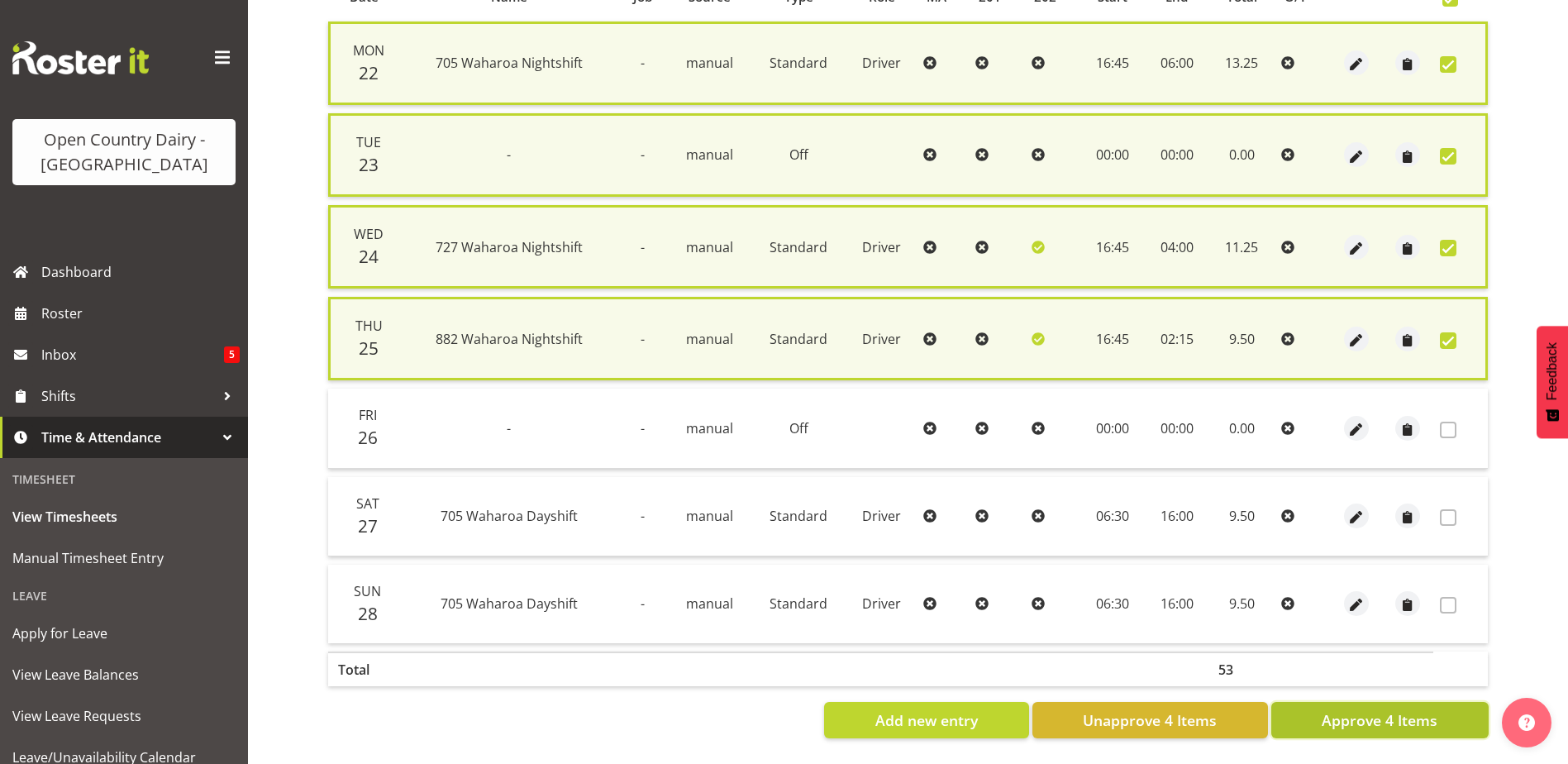
click at [1354, 710] on span "Approve 4 Items" at bounding box center [1379, 719] width 116 height 21
checkbox input "false"
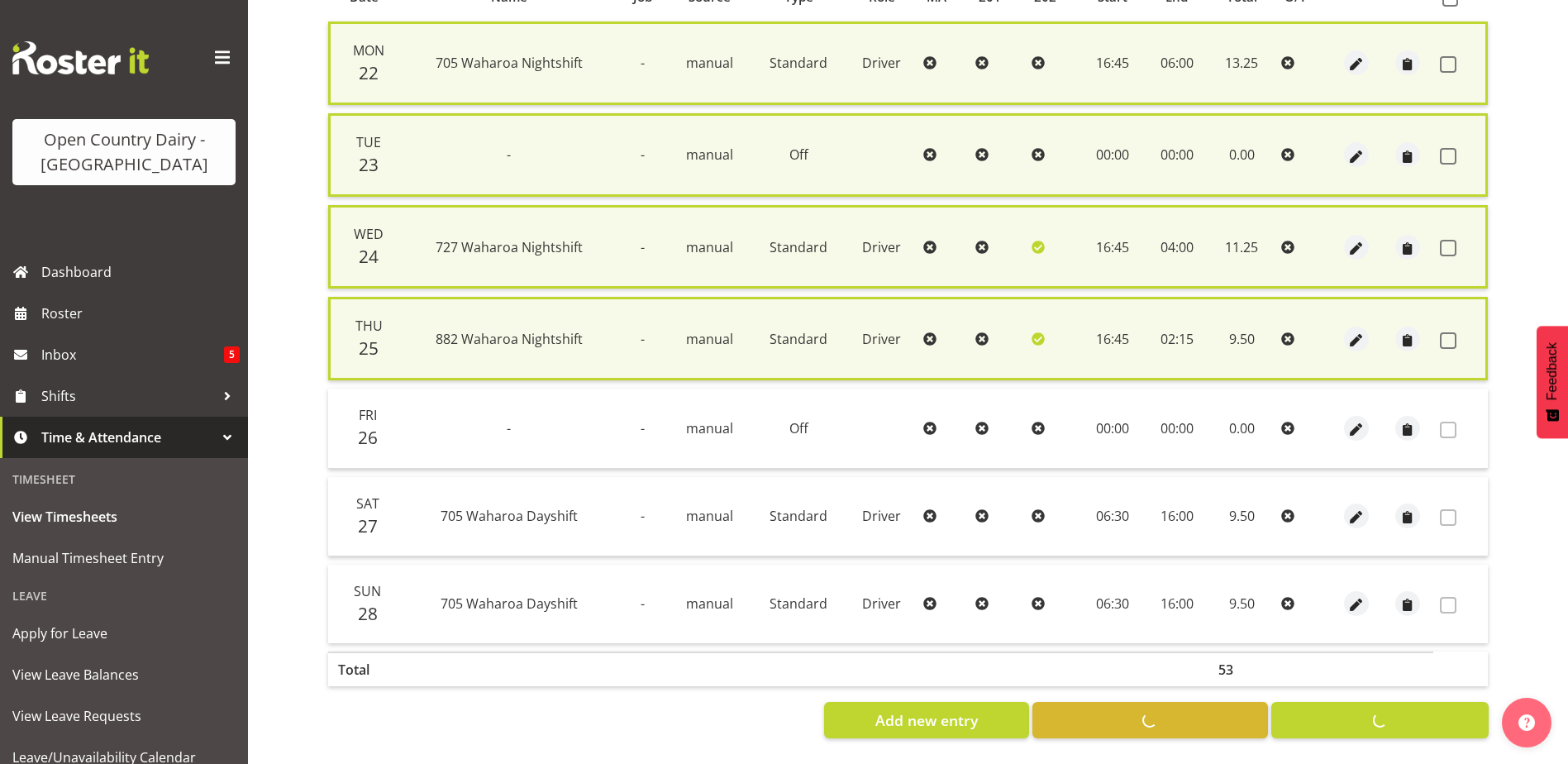
checkbox input "false"
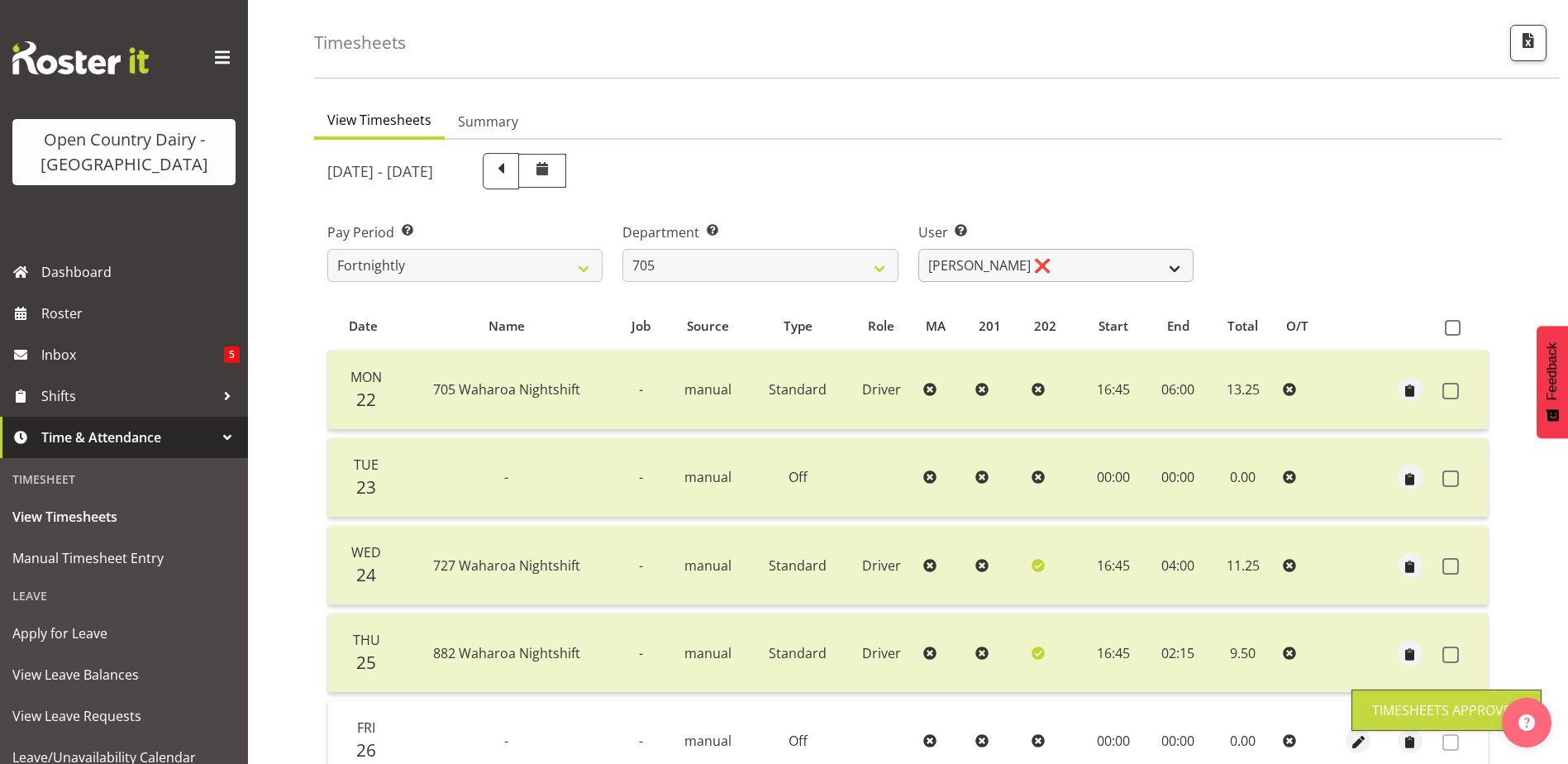
scroll to position [56, 0]
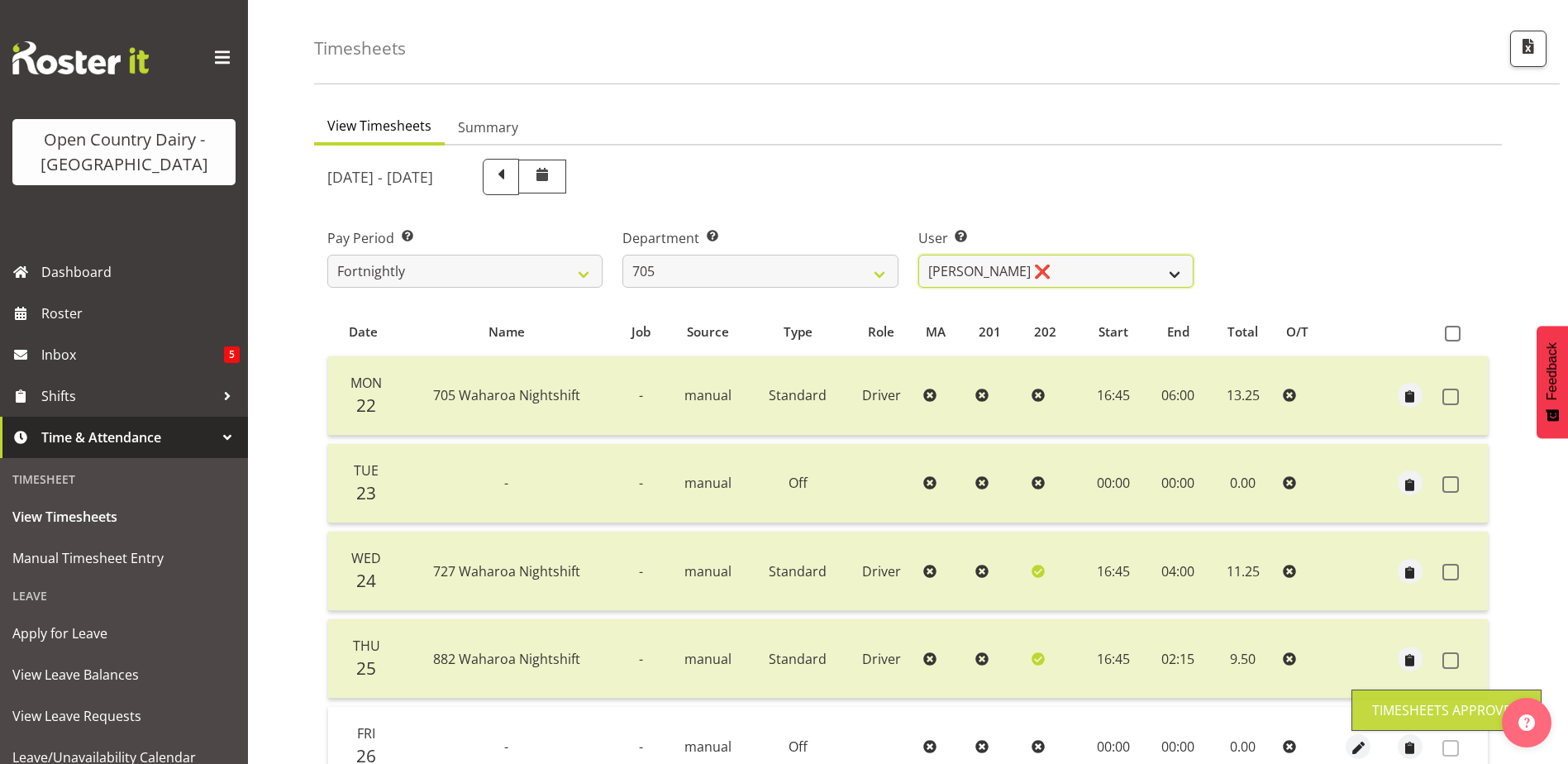
click at [1024, 260] on select "Chris Gibbs ❌ Colin Kelly ❌ Craig Cottam ❌ John May ❌" at bounding box center [1055, 271] width 275 height 33
select select "8282"
click at [918, 255] on select "Chris Gibbs ❌ Colin Kelly ❌ Craig Cottam ❌ John May ❌" at bounding box center [1055, 271] width 275 height 33
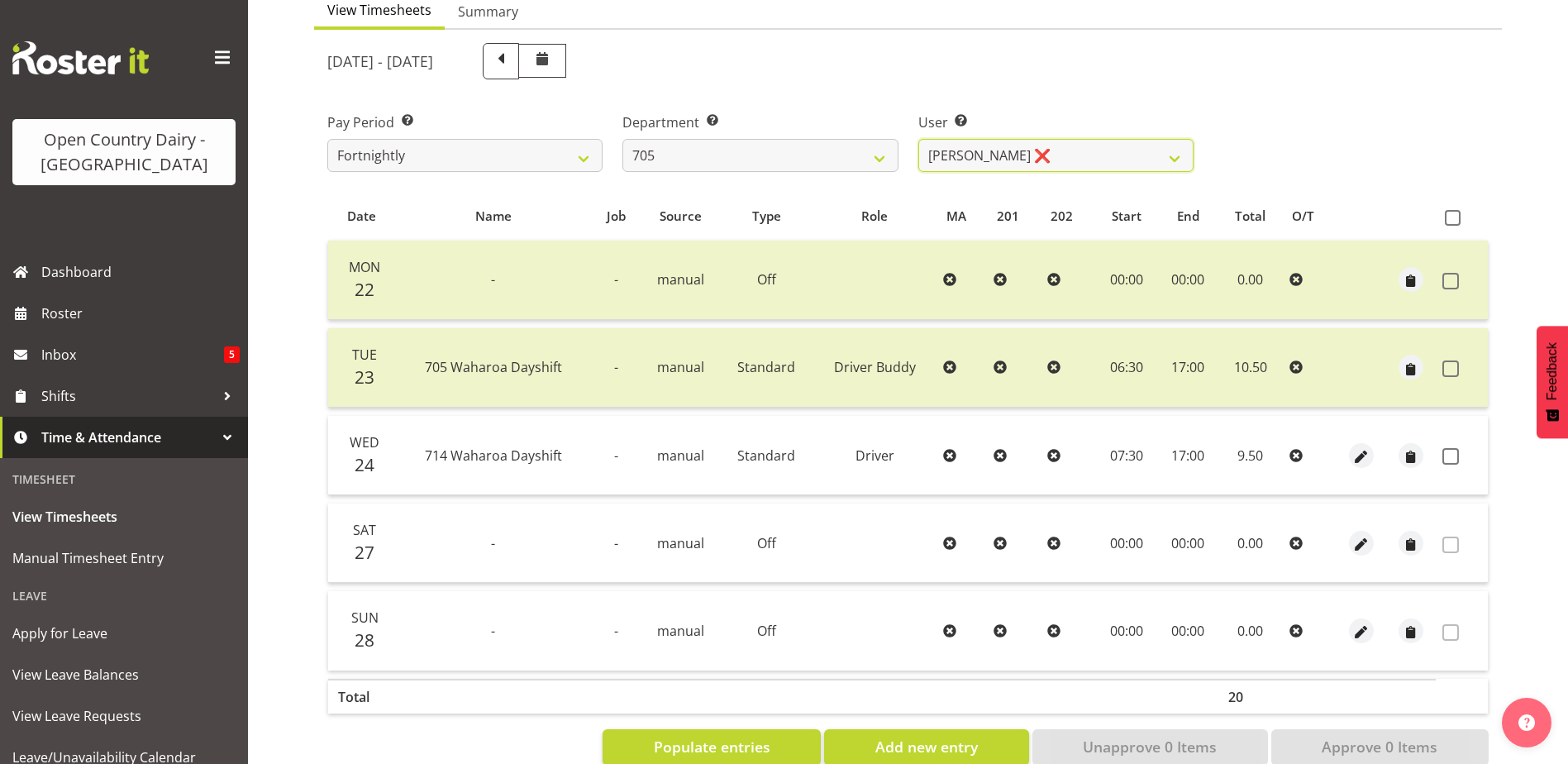
scroll to position [211, 0]
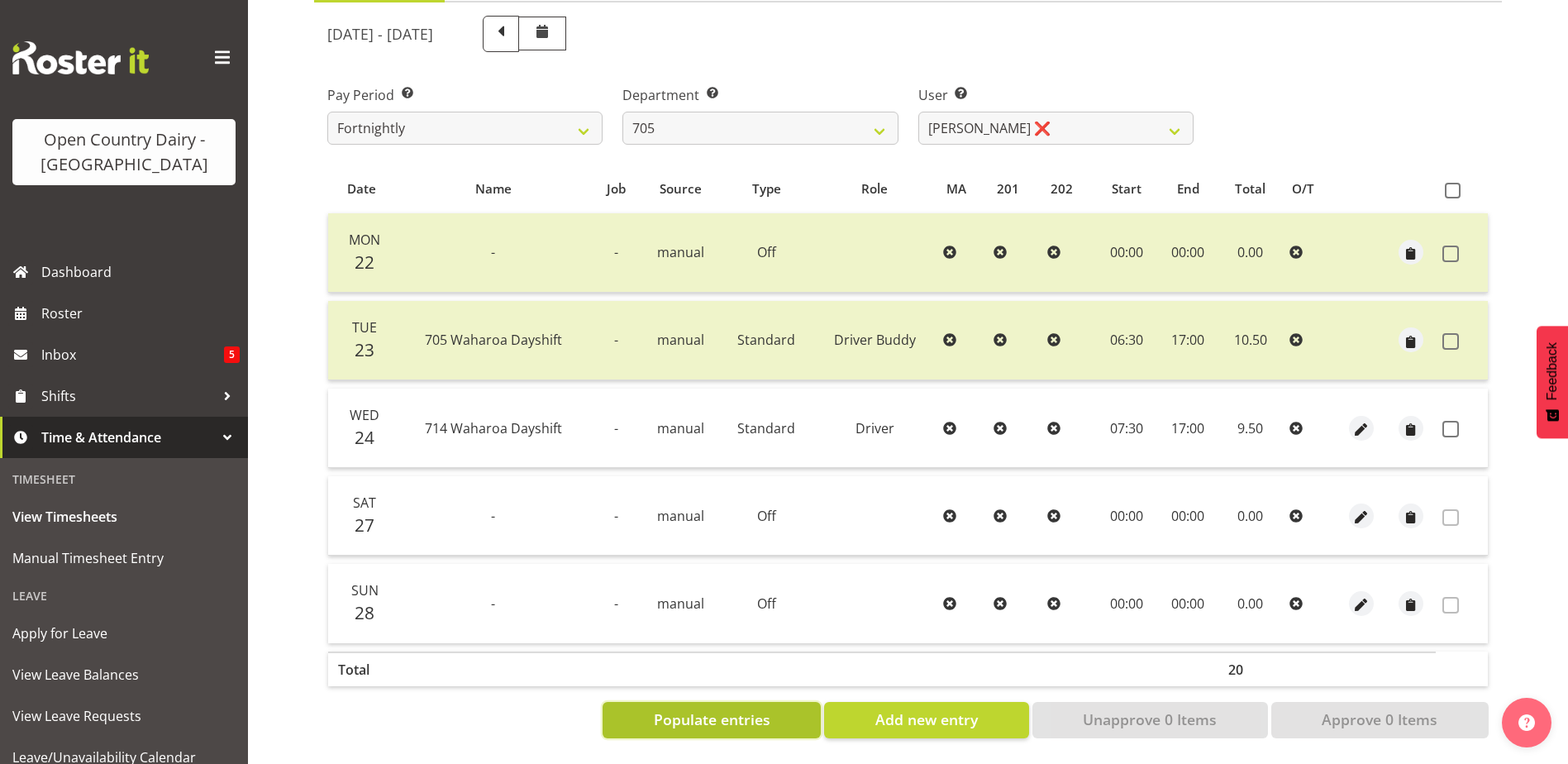
click at [704, 708] on span "Populate entries" at bounding box center [712, 719] width 117 height 21
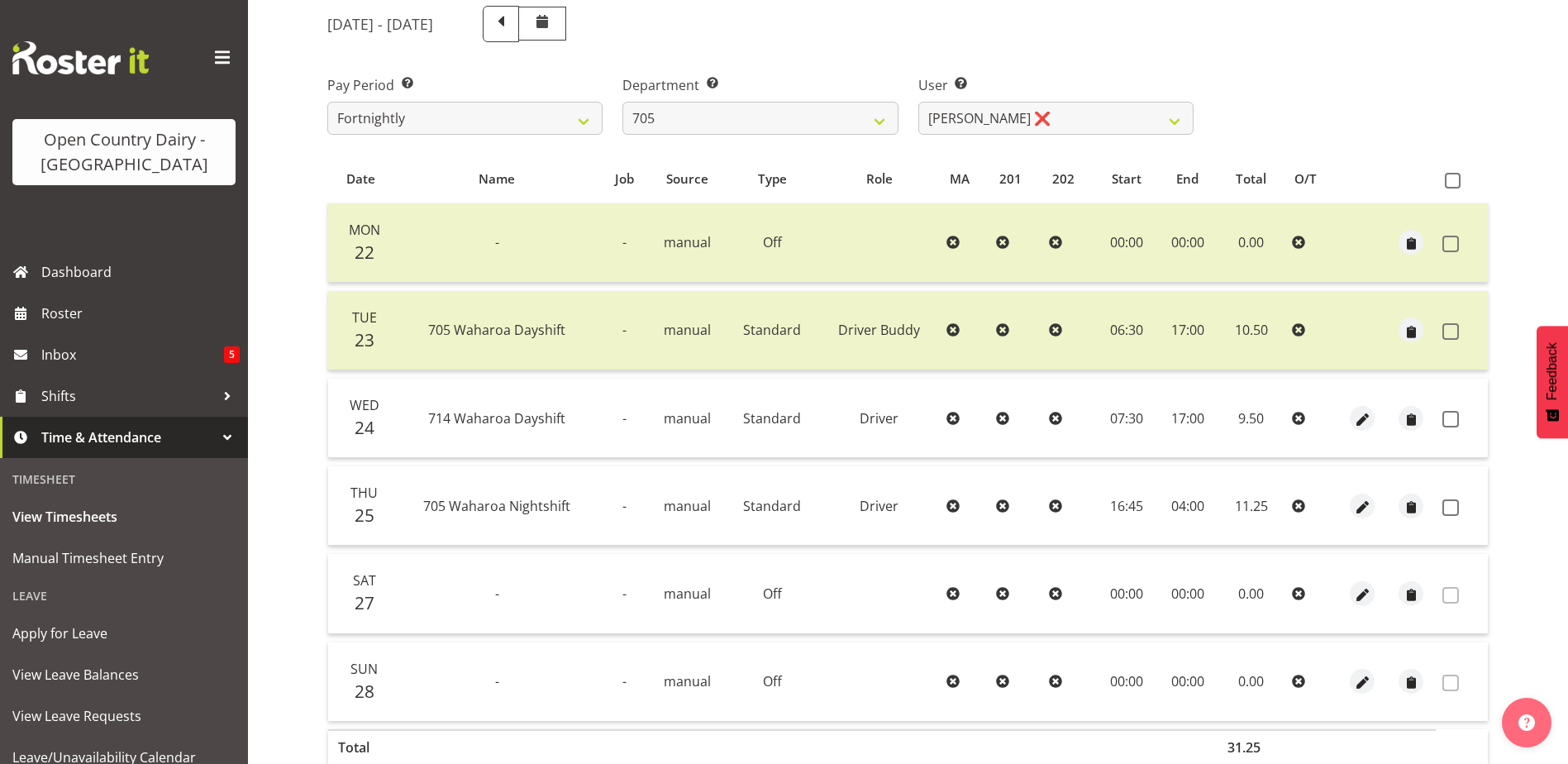
scroll to position [128, 0]
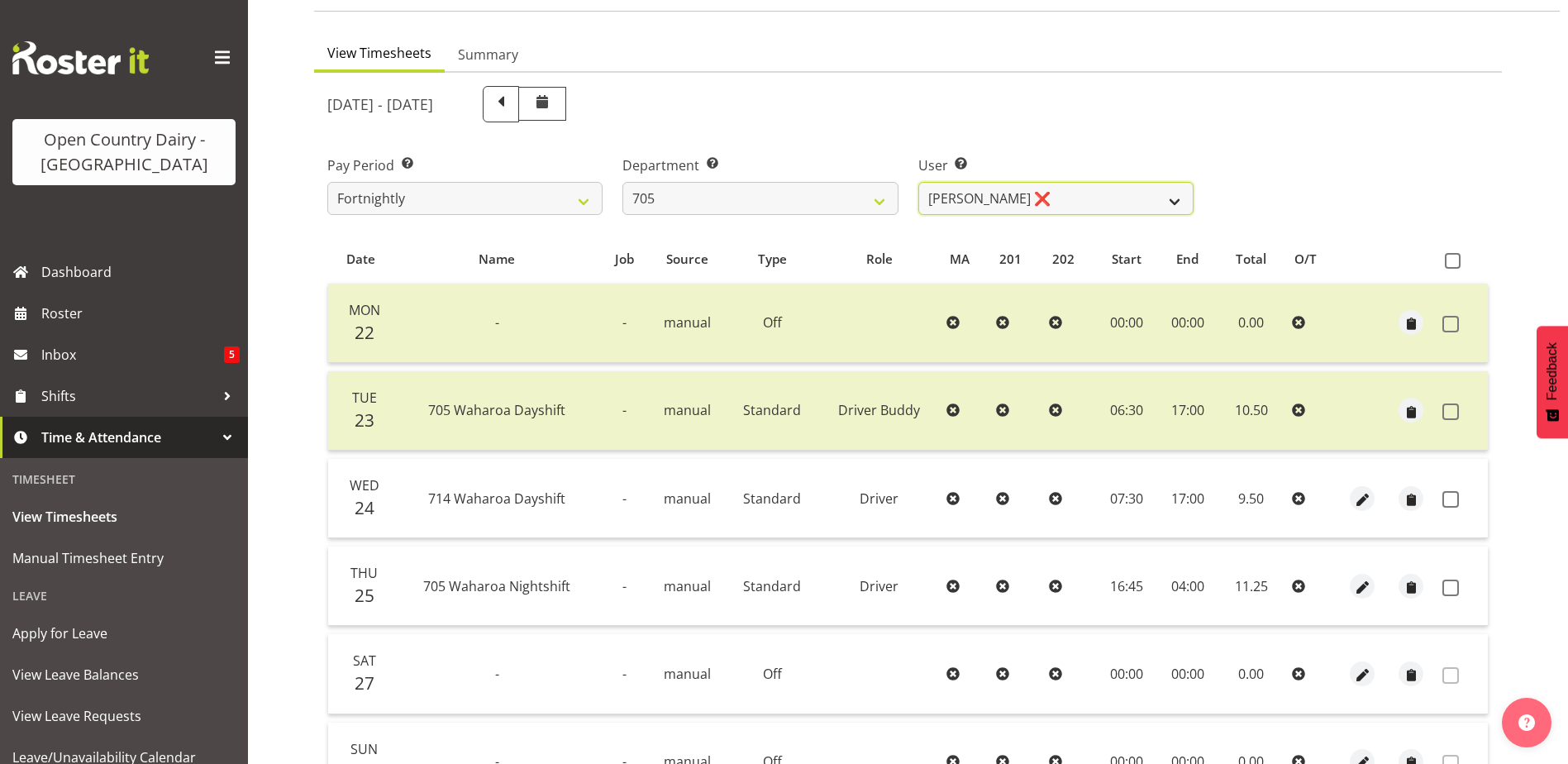
click at [1026, 192] on select "Chris Gibbs ❌ Colin Kelly ❌ Craig Cottam ❌ John May ❌" at bounding box center [1055, 198] width 275 height 33
click at [781, 200] on select "701 702 703 704 705 706 707 708 709 710 711 712 713 714 715 716 717 718 719 720" at bounding box center [760, 198] width 275 height 33
select select "721"
click at [622, 182] on select "701 702 703 704 705 706 707 708 709 710 711 712 713 714 715 716 717 718 719 720" at bounding box center [760, 198] width 275 height 33
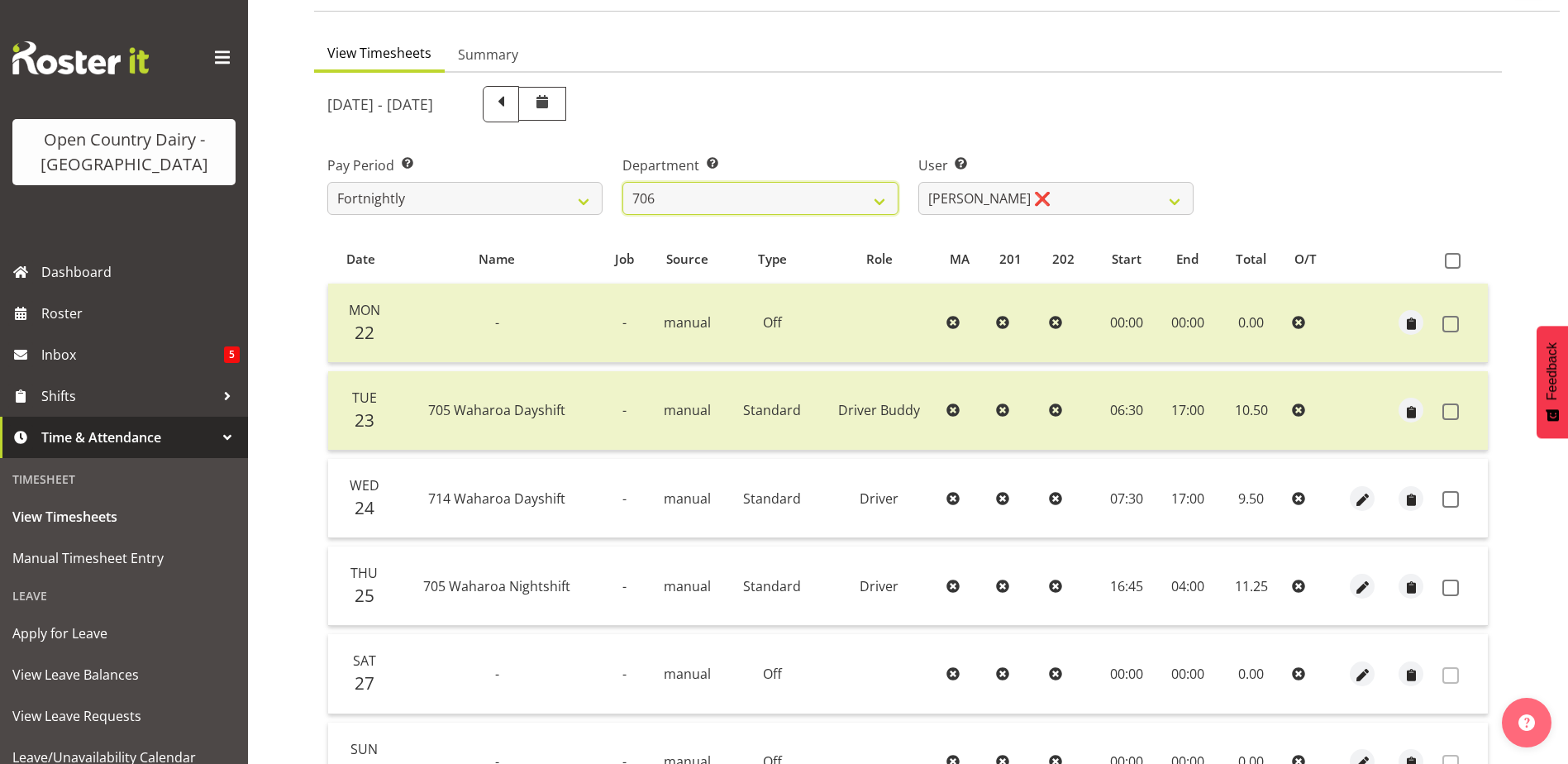
select select "11239"
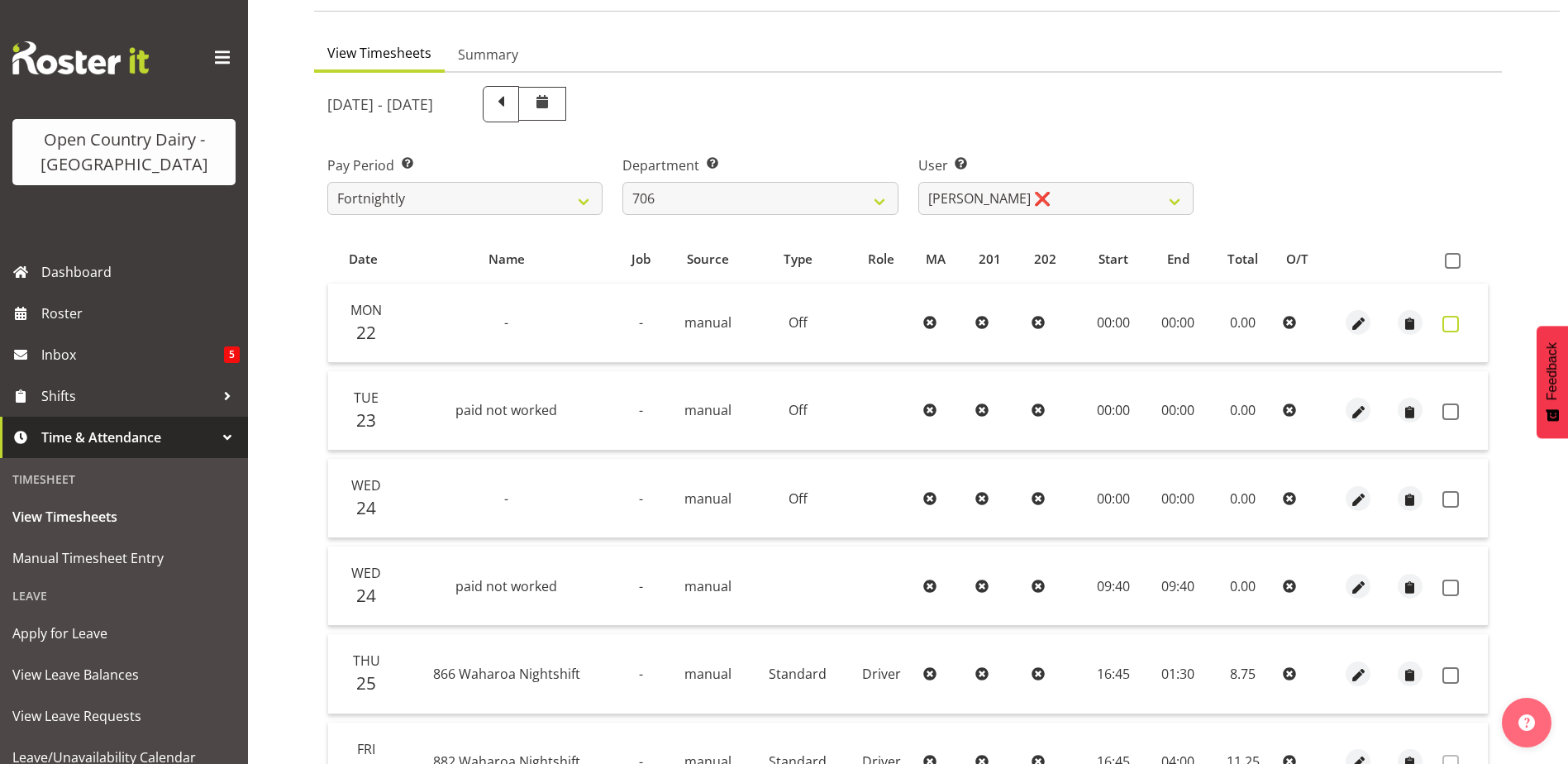
click at [1454, 321] on span at bounding box center [1450, 323] width 16 height 16
checkbox input "true"
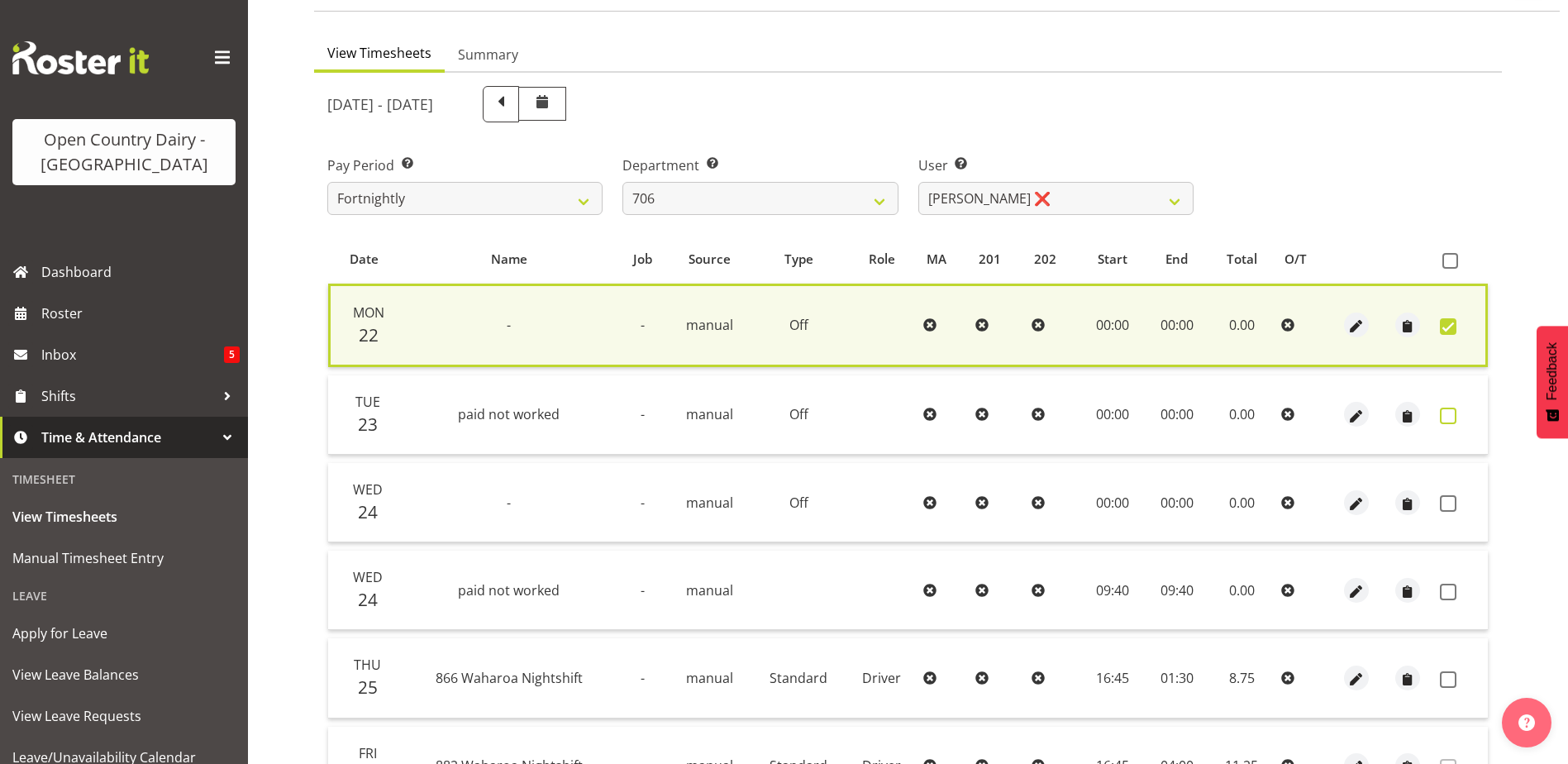
click at [1447, 418] on span at bounding box center [1448, 415] width 16 height 16
checkbox input "true"
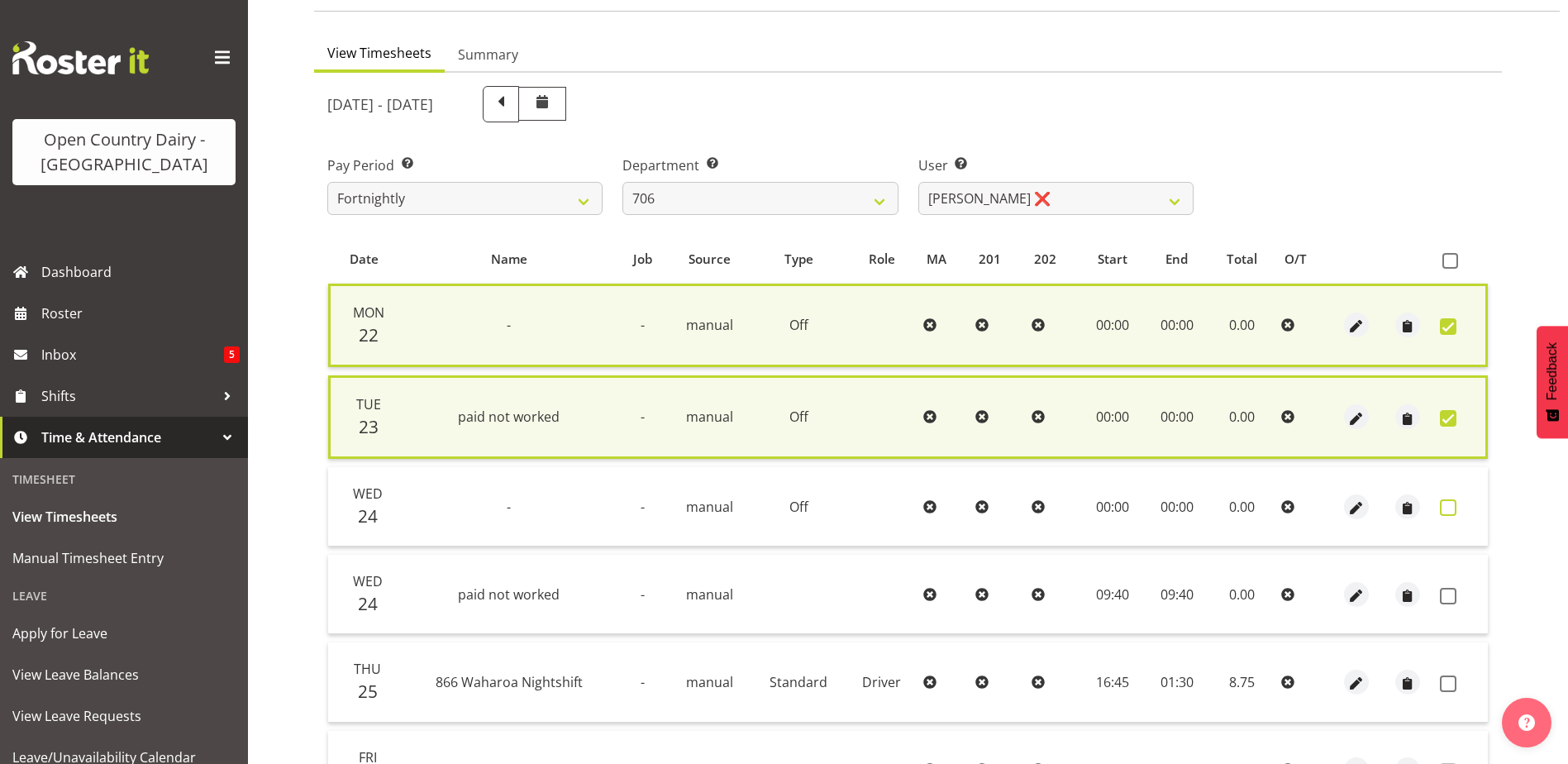
click at [1442, 502] on span at bounding box center [1448, 507] width 16 height 16
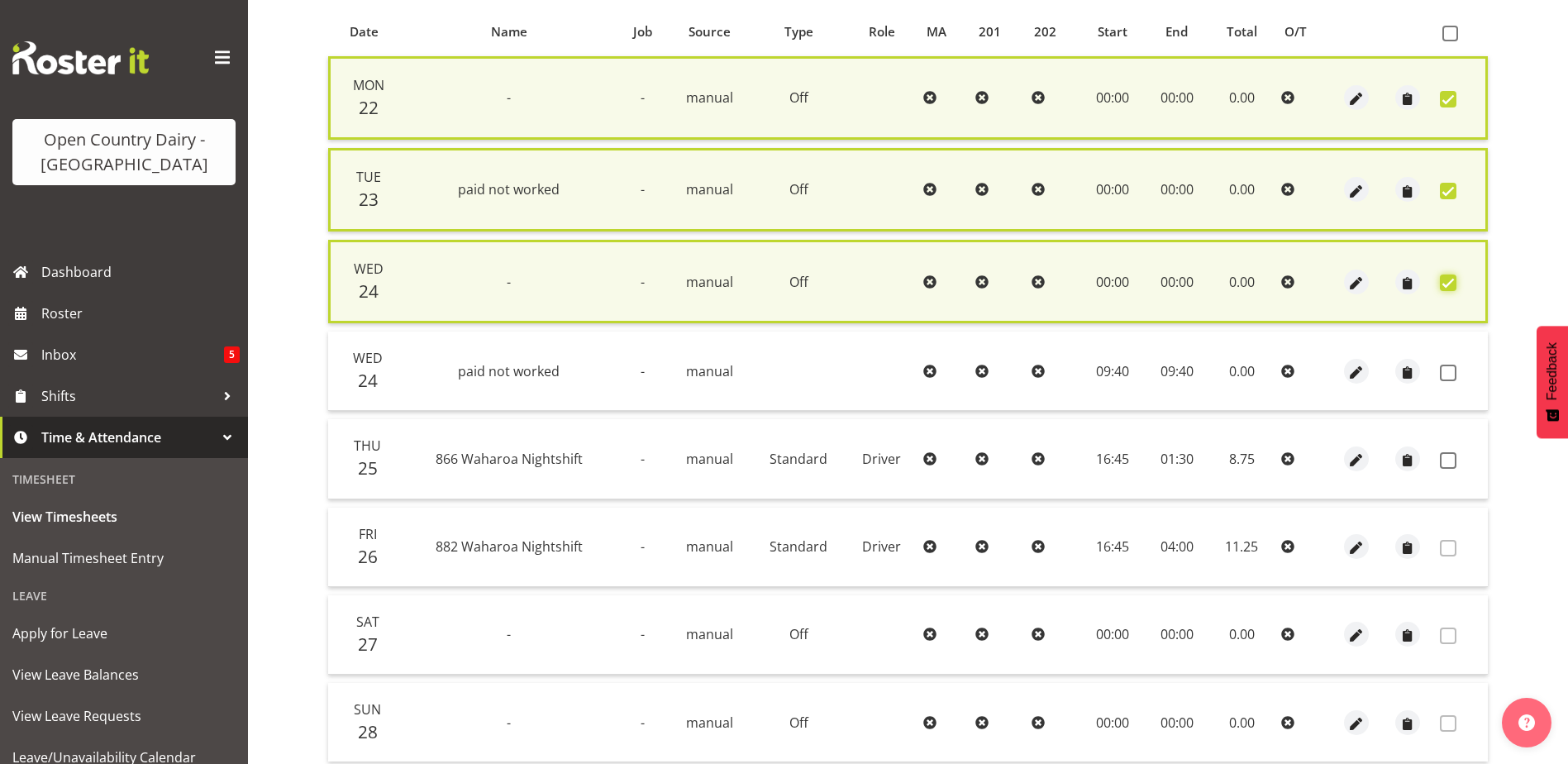
scroll to position [376, 0]
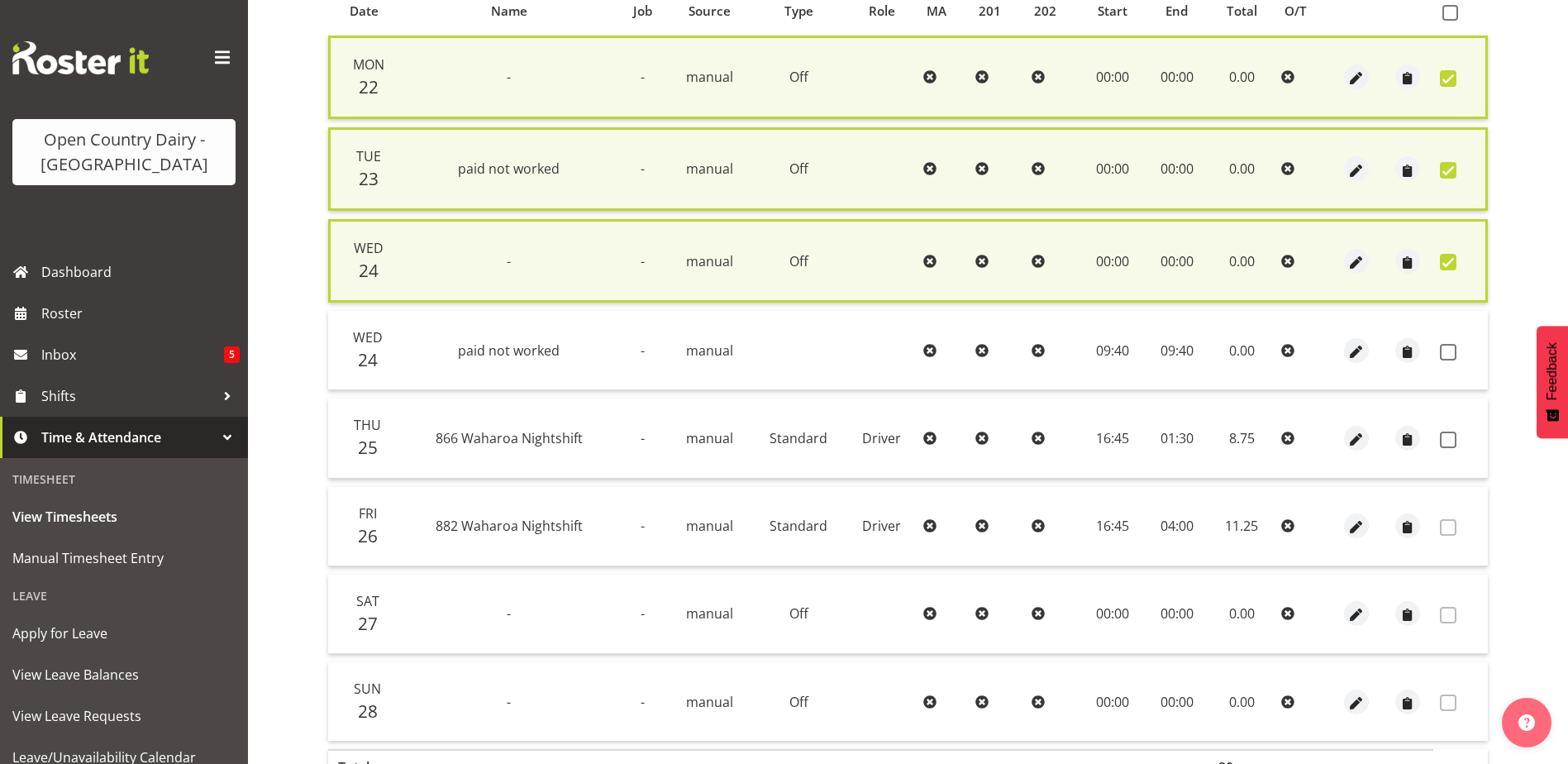
click at [1447, 259] on span at bounding box center [1448, 262] width 16 height 16
checkbox input "false"
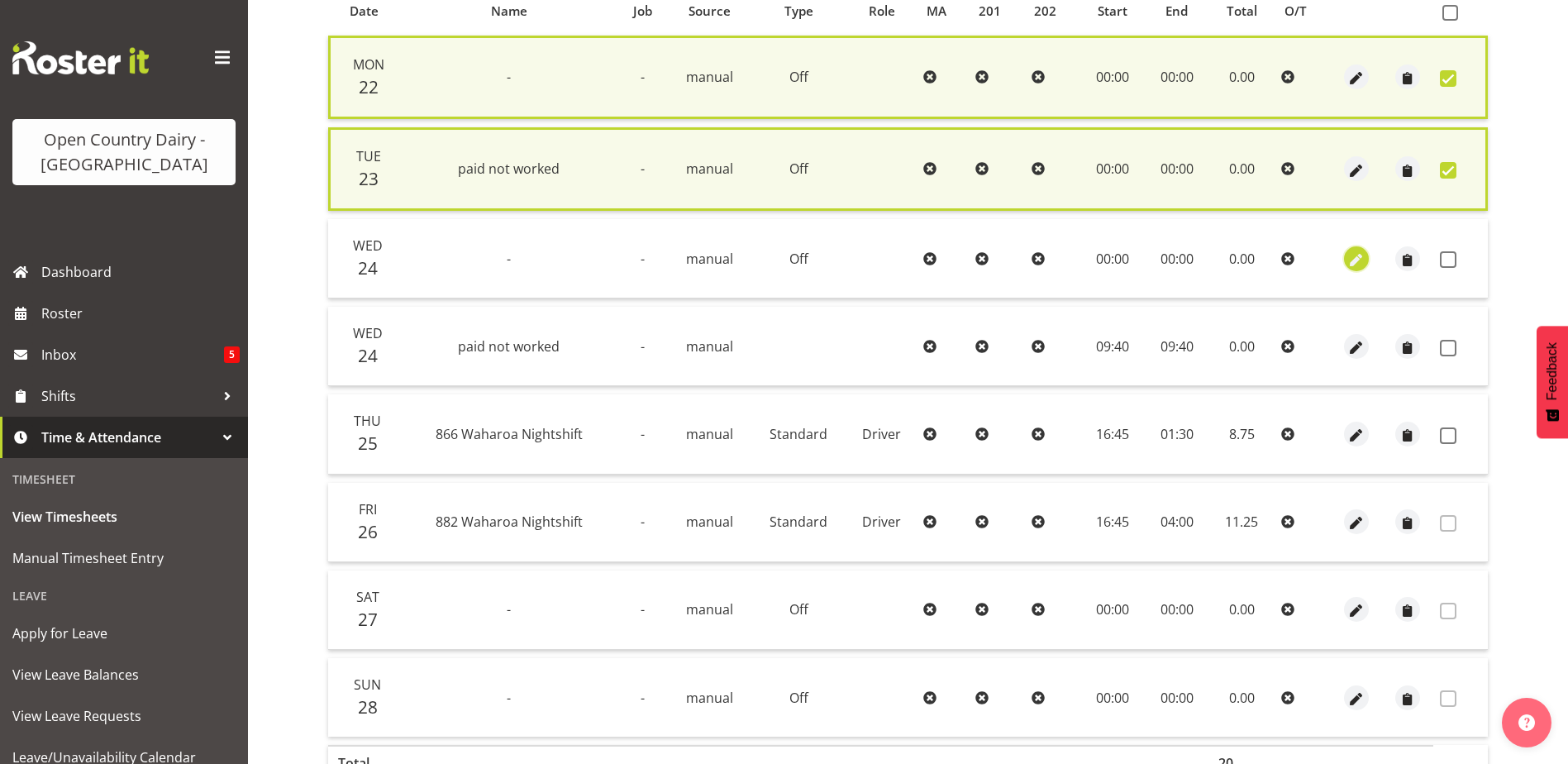
click at [1359, 260] on span "button" at bounding box center [1356, 260] width 19 height 19
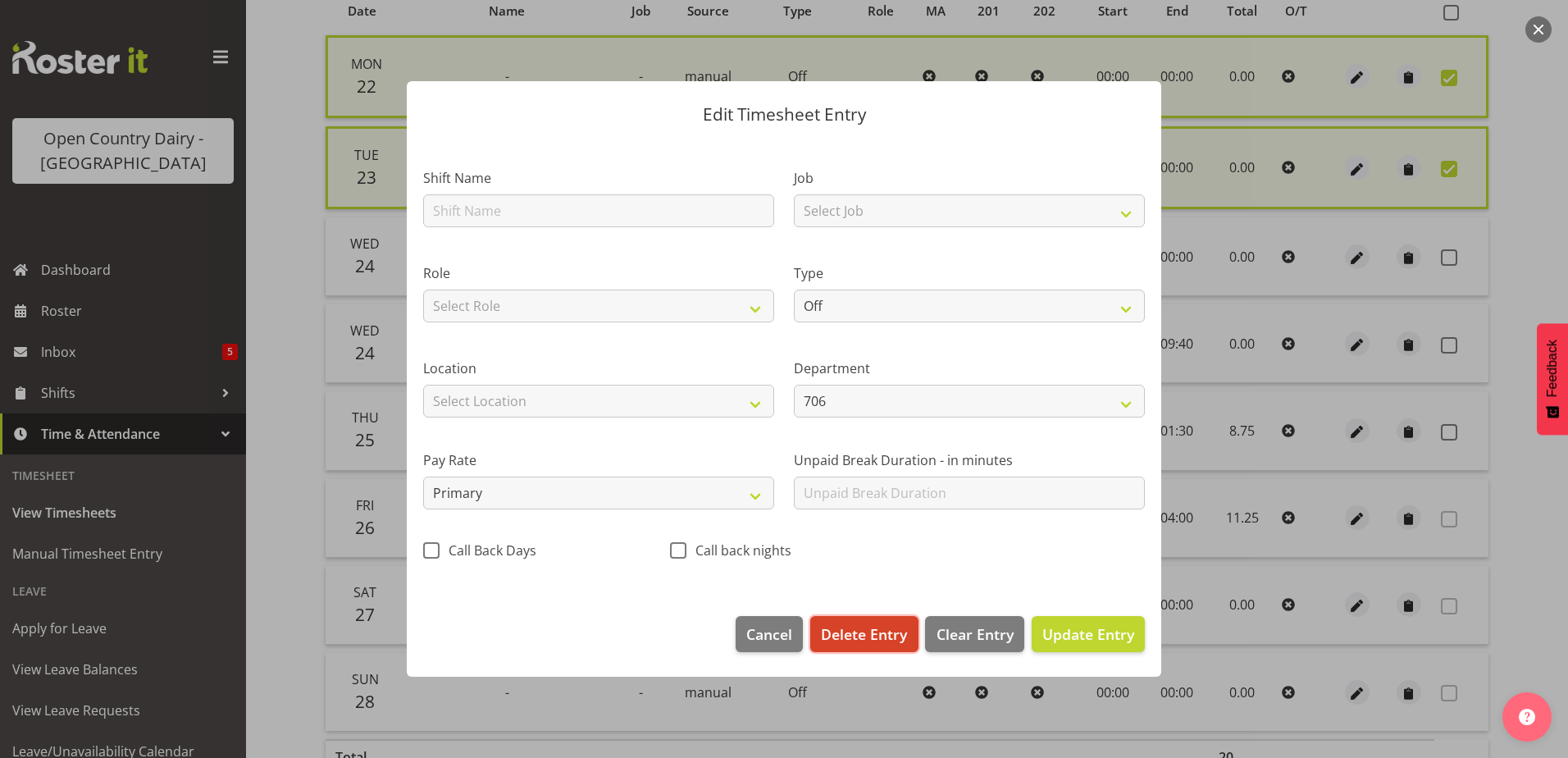
click at [863, 619] on button "Delete Entry" at bounding box center [864, 634] width 107 height 36
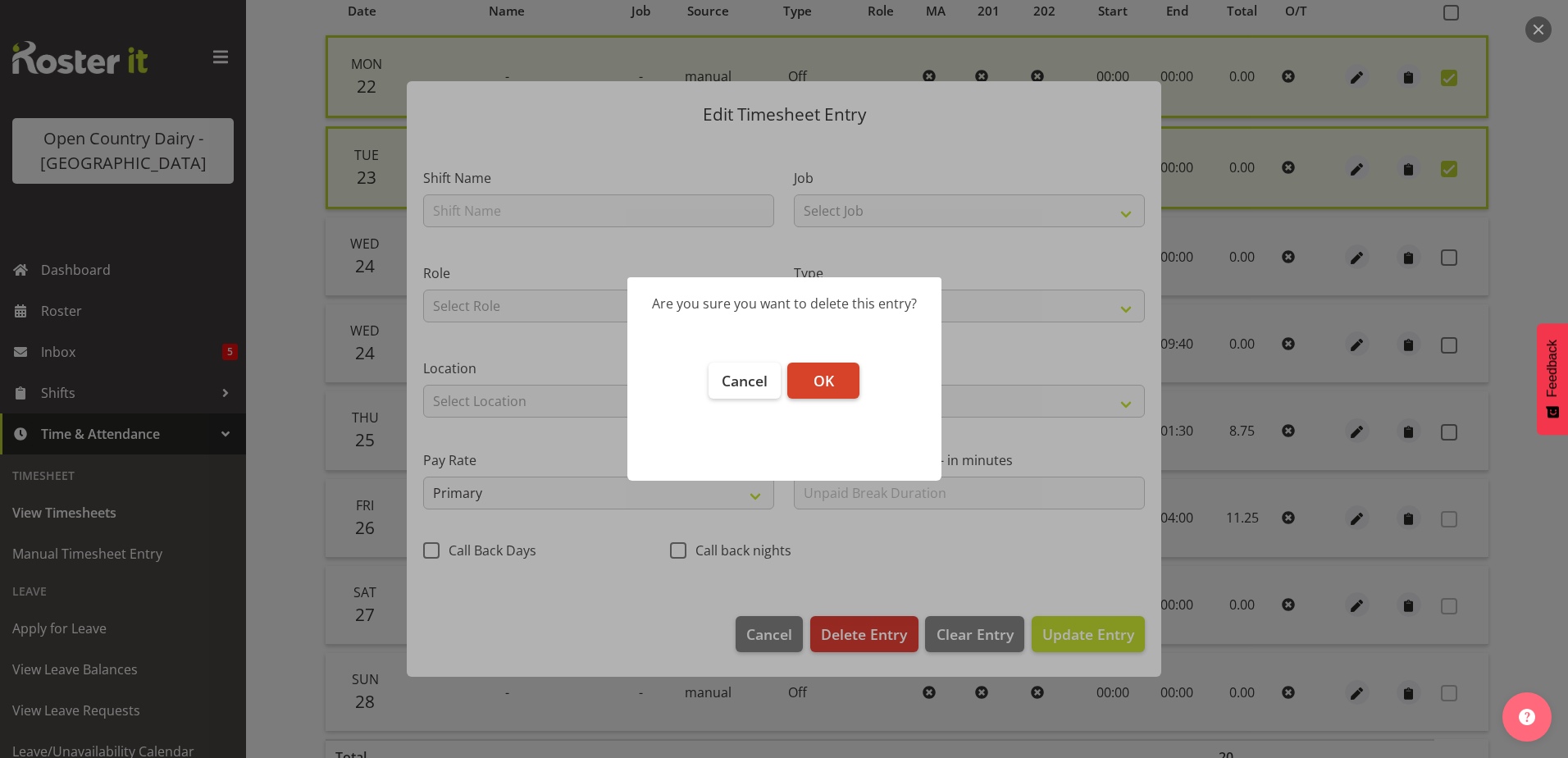
click at [839, 380] on button "OK" at bounding box center [824, 380] width 72 height 36
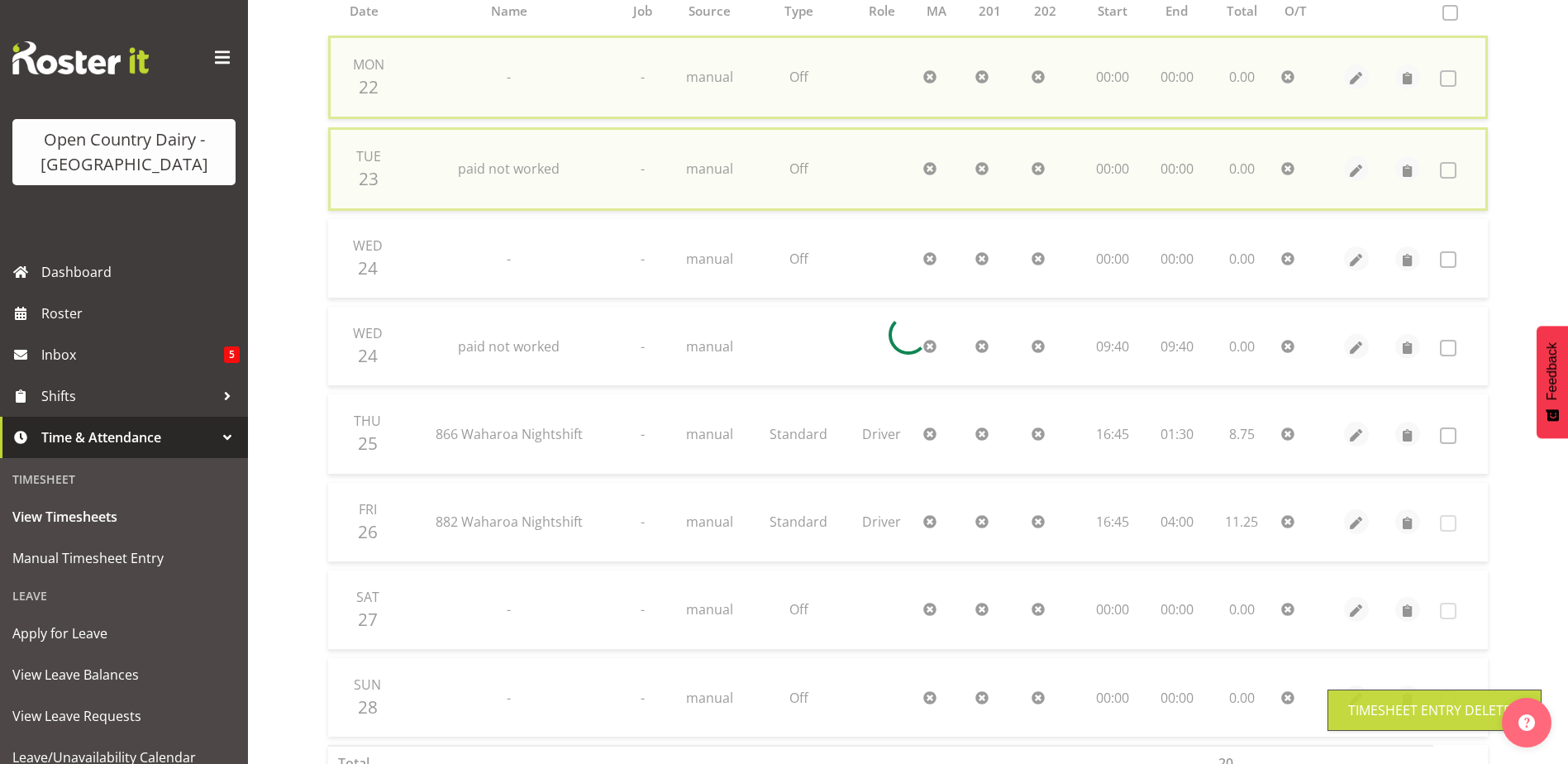
checkbox input "false"
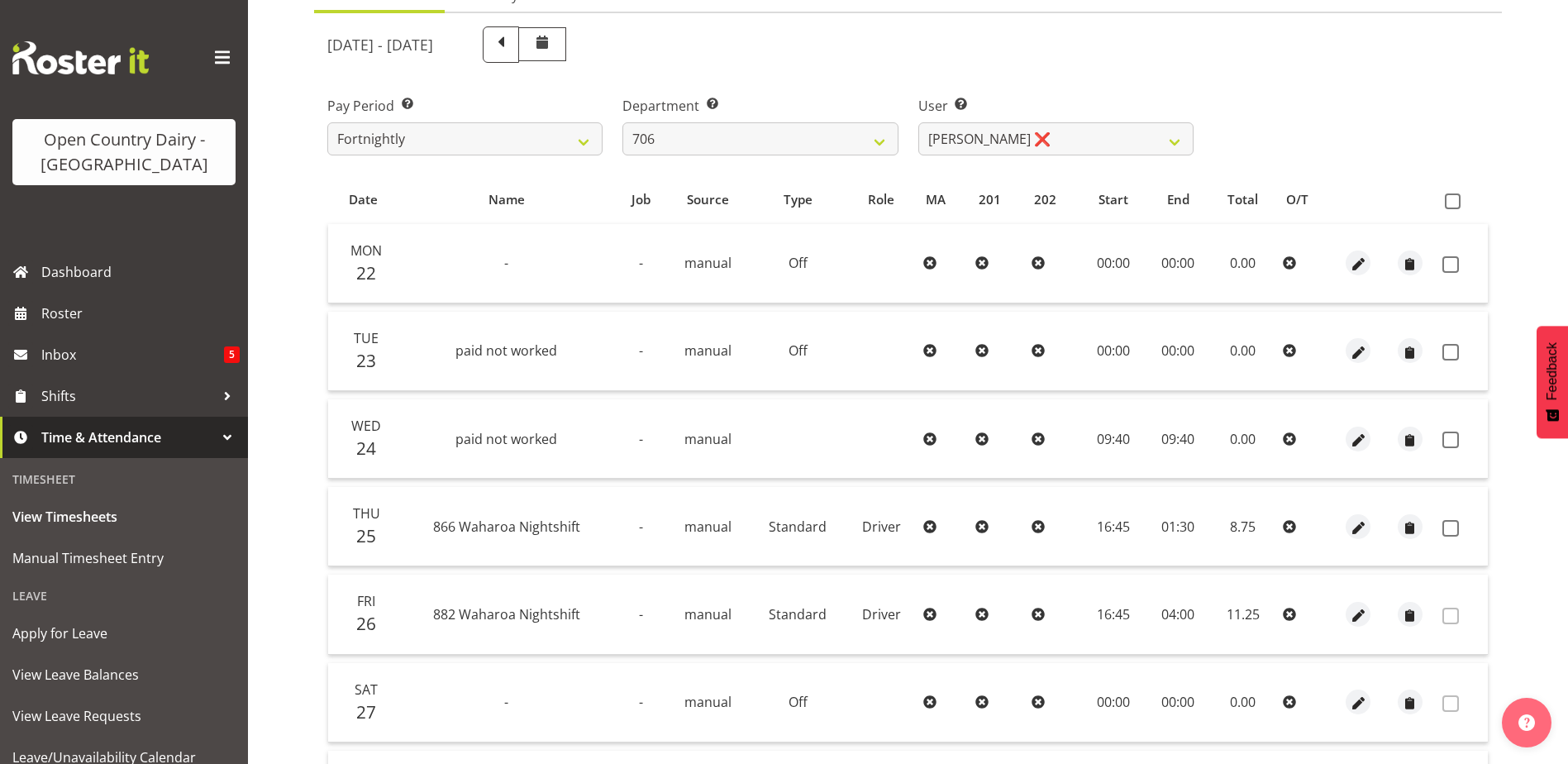
scroll to position [128, 0]
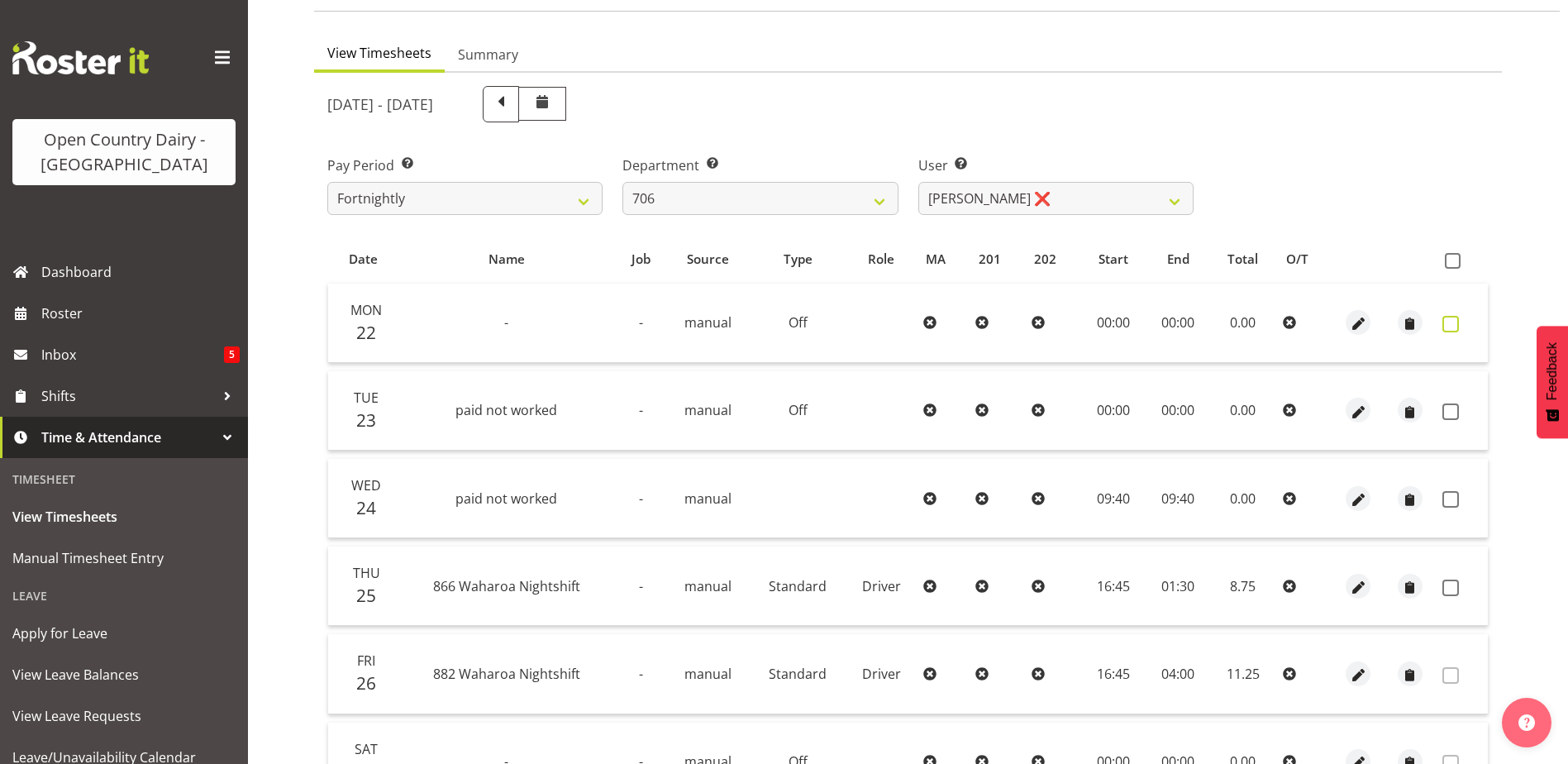
click at [1450, 320] on span at bounding box center [1450, 323] width 16 height 16
checkbox input "true"
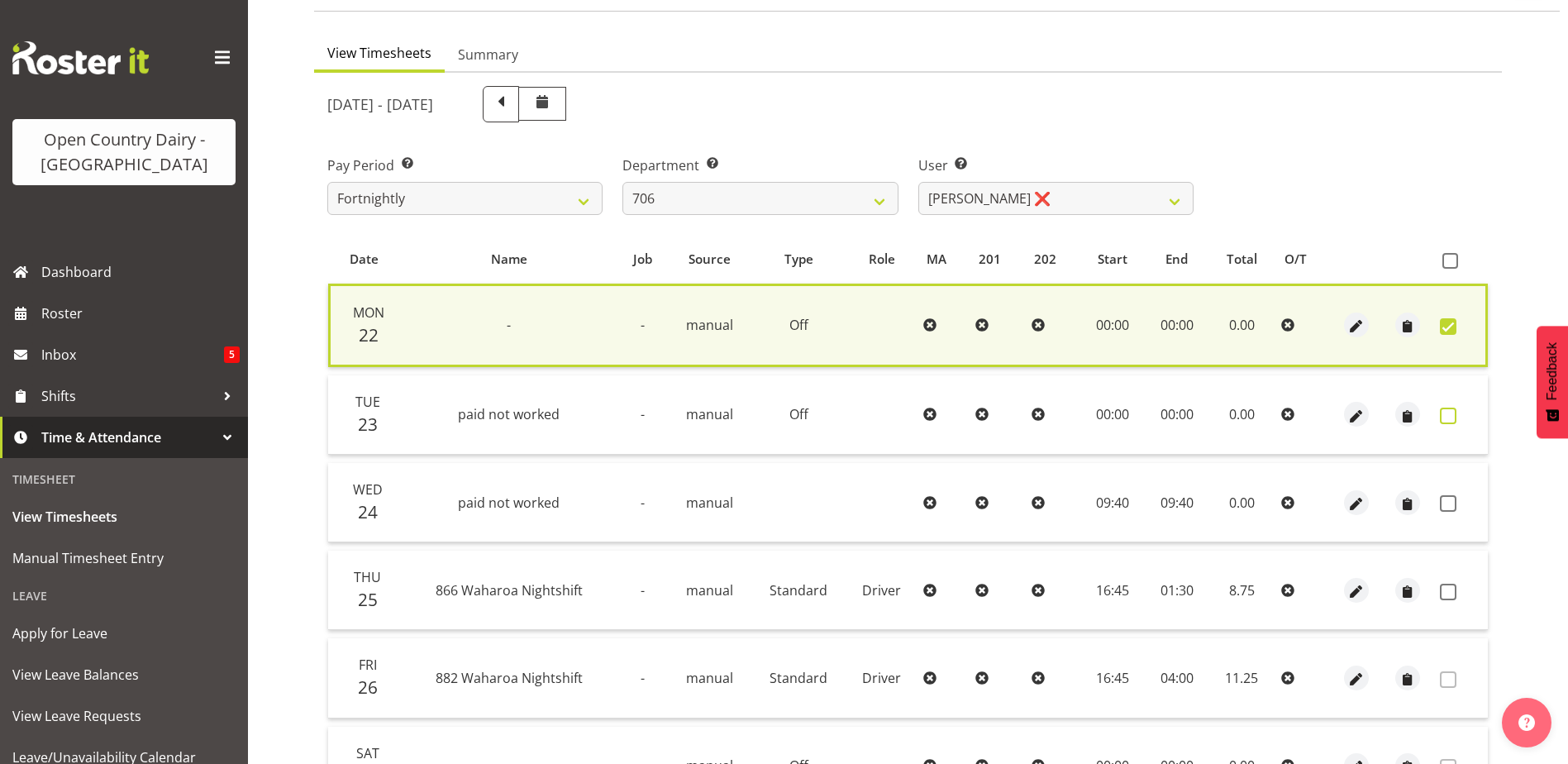
drag, startPoint x: 1451, startPoint y: 412, endPoint x: 1455, endPoint y: 482, distance: 70.1
click at [1451, 414] on span at bounding box center [1448, 415] width 16 height 16
checkbox input "true"
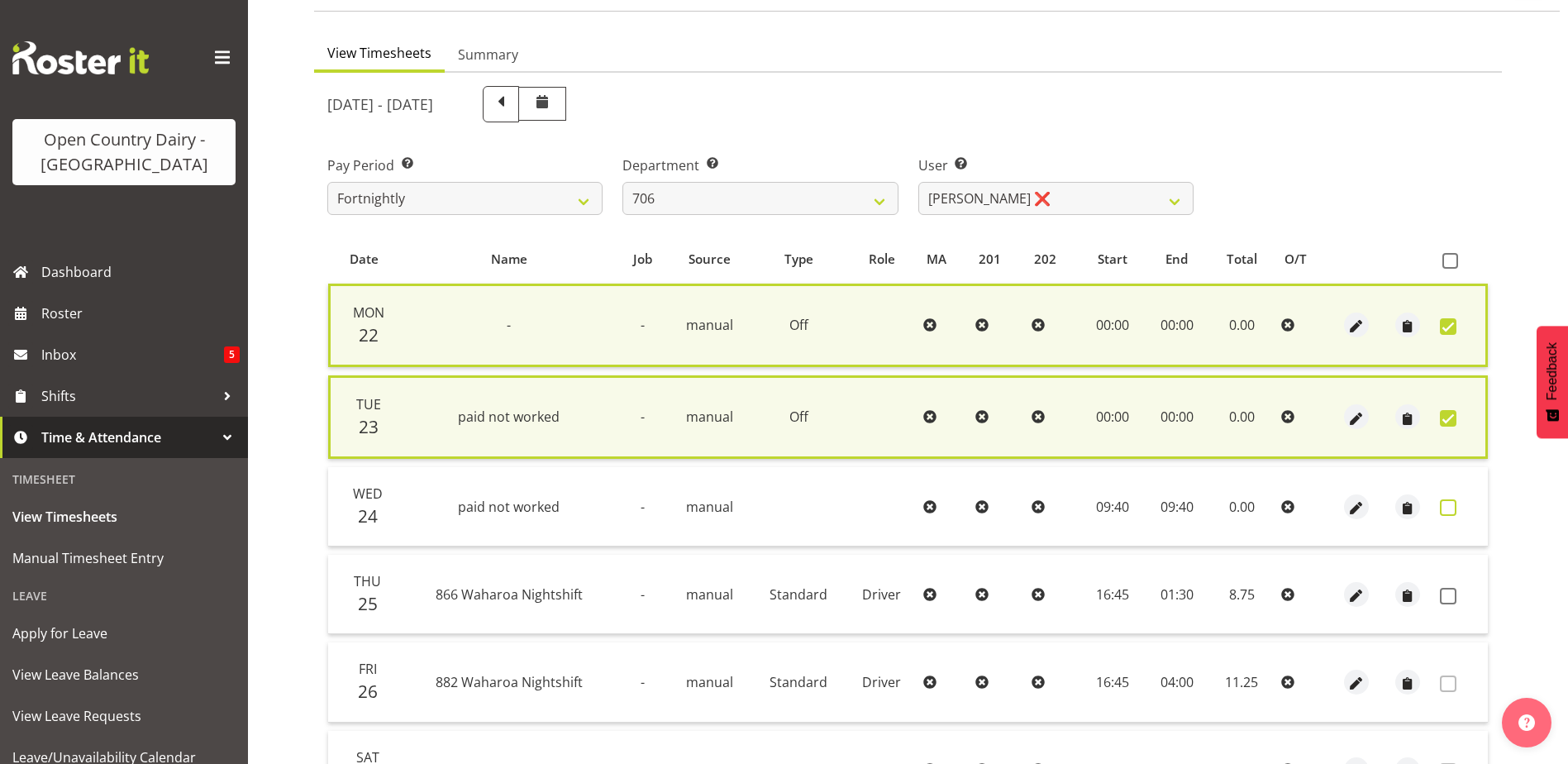
click at [1451, 504] on span at bounding box center [1448, 507] width 16 height 16
checkbox input "true"
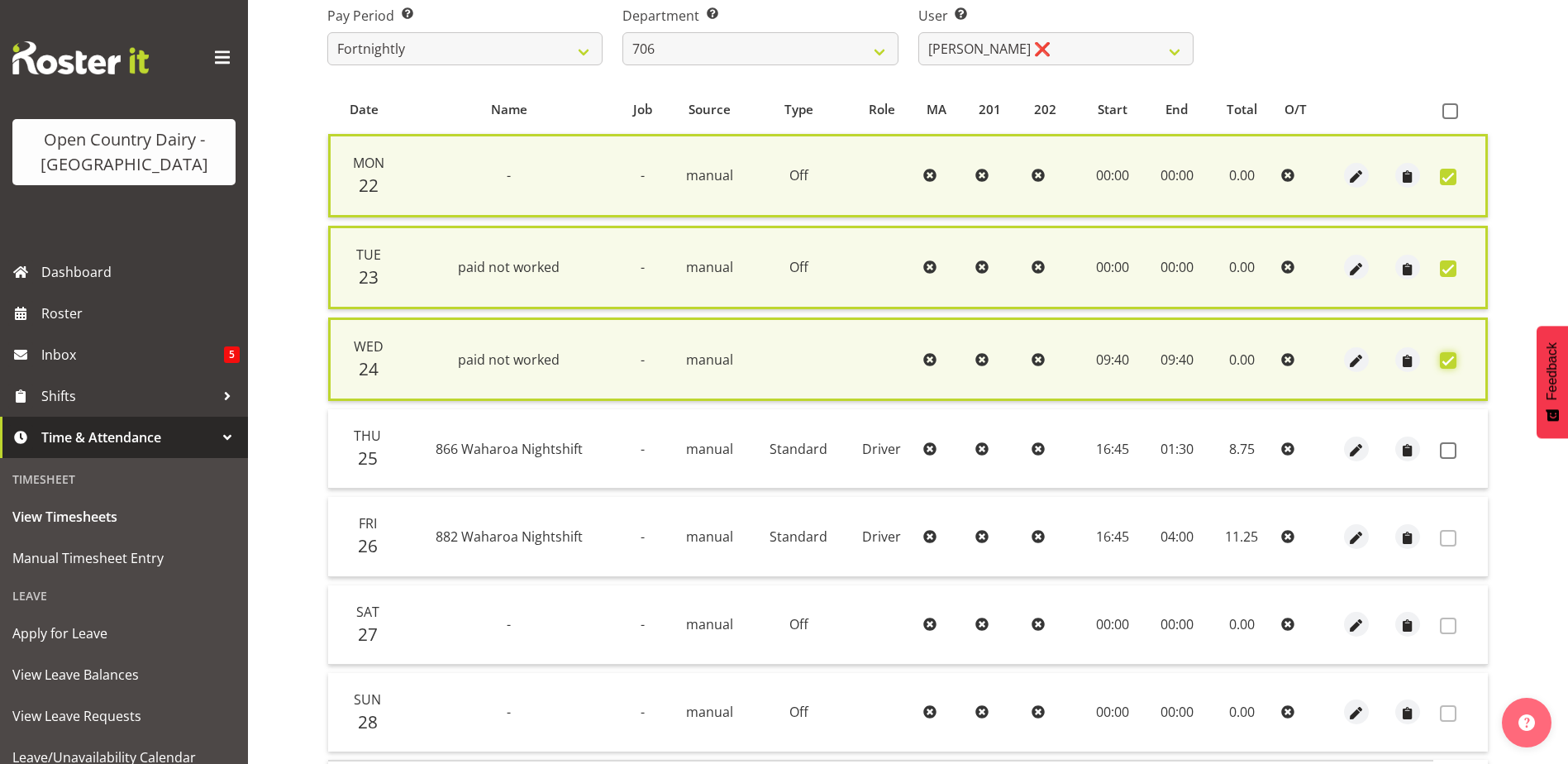
scroll to position [293, 0]
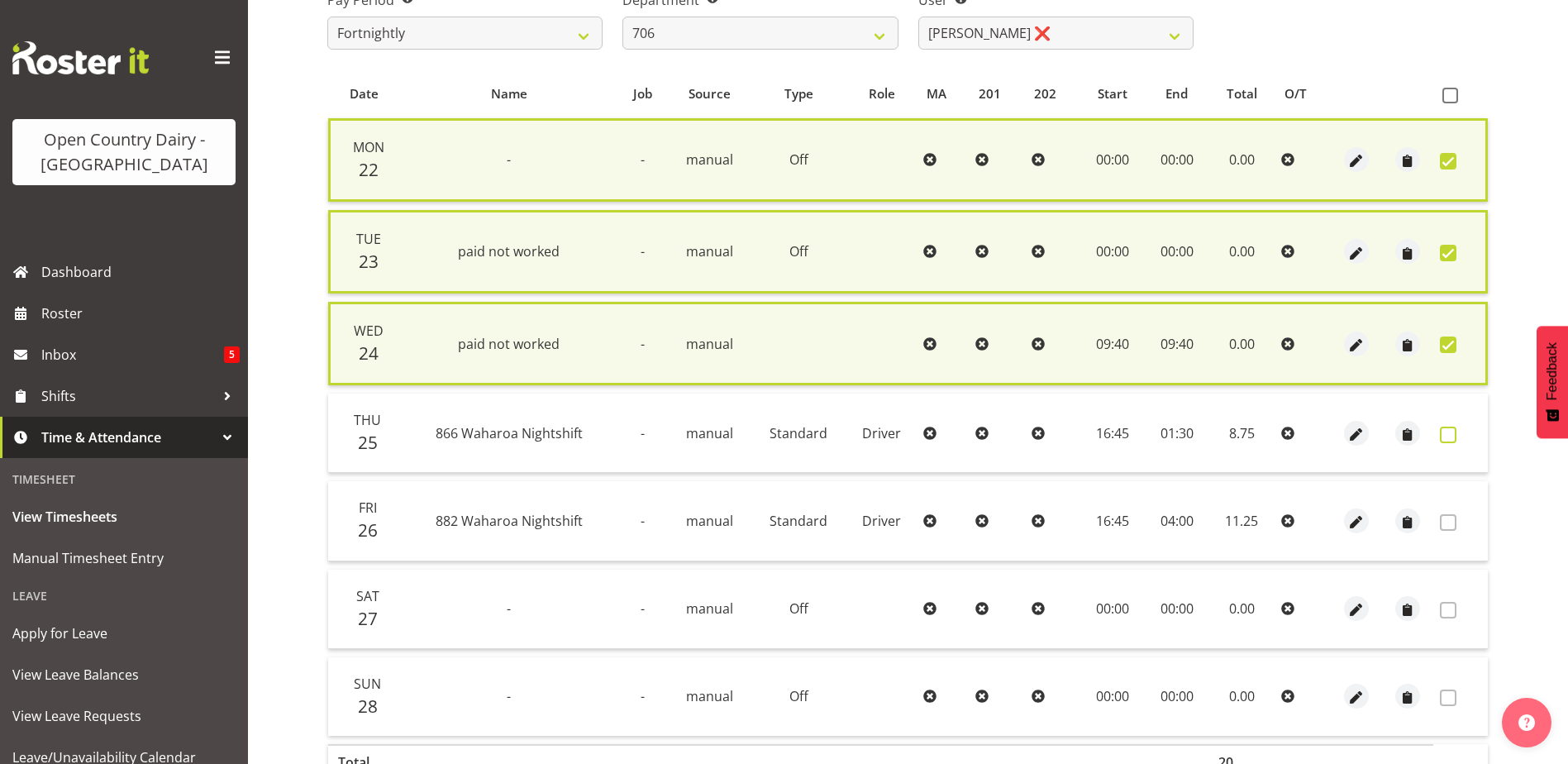
click at [1446, 438] on span at bounding box center [1448, 435] width 16 height 16
checkbox input "true"
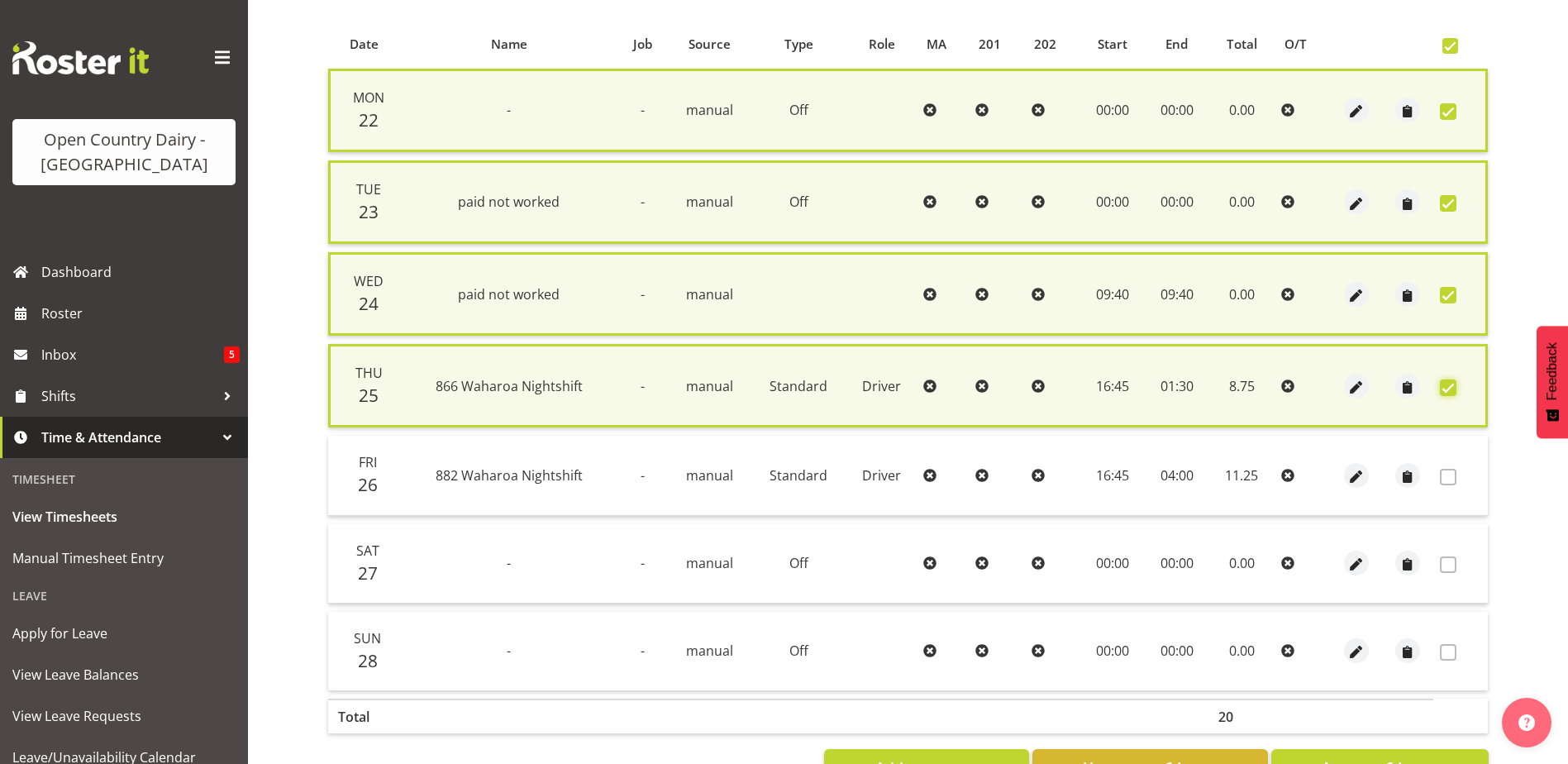
scroll to position [403, 0]
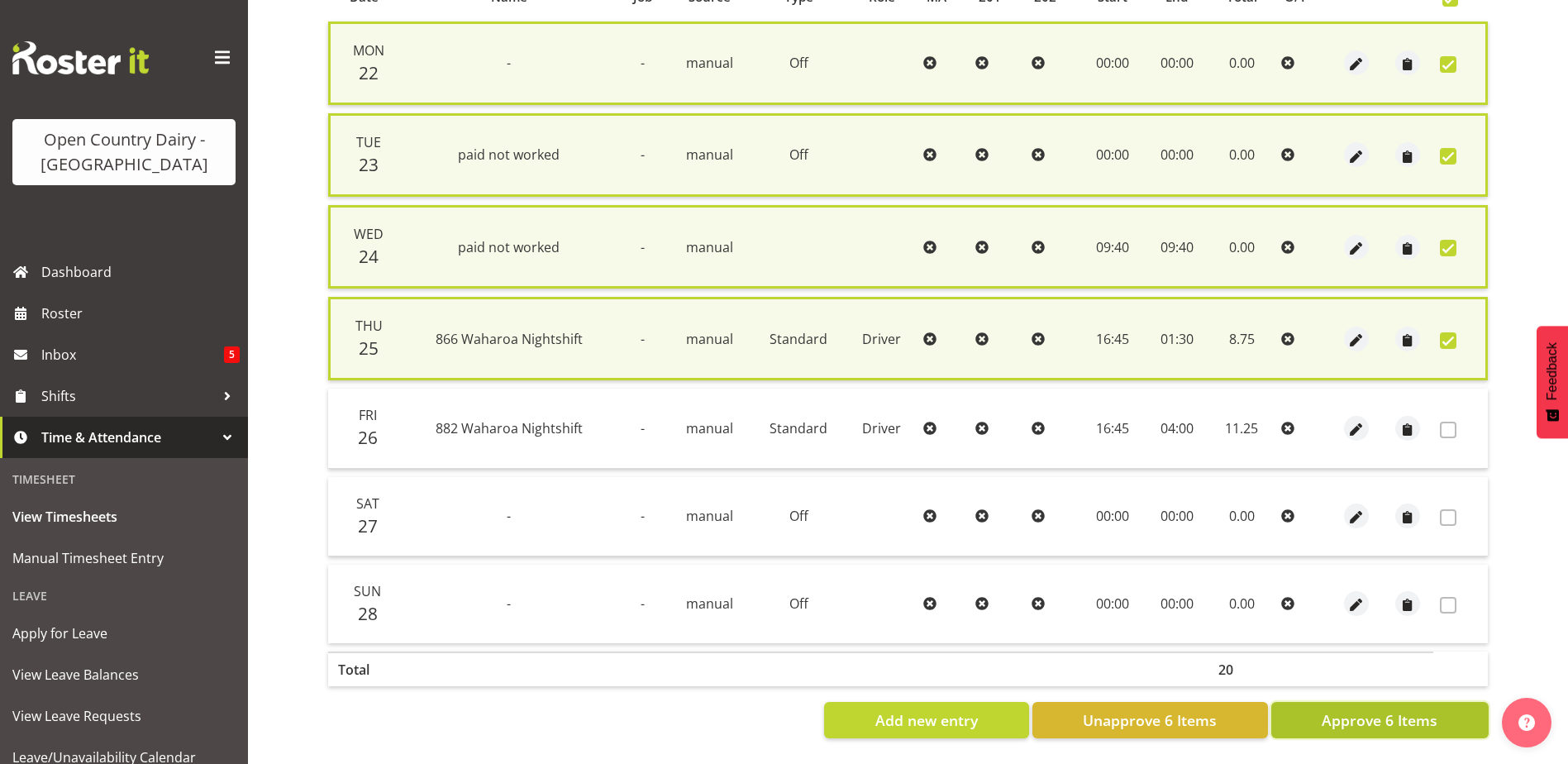
click at [1411, 709] on span "Approve 6 Items" at bounding box center [1379, 719] width 116 height 21
checkbox input "false"
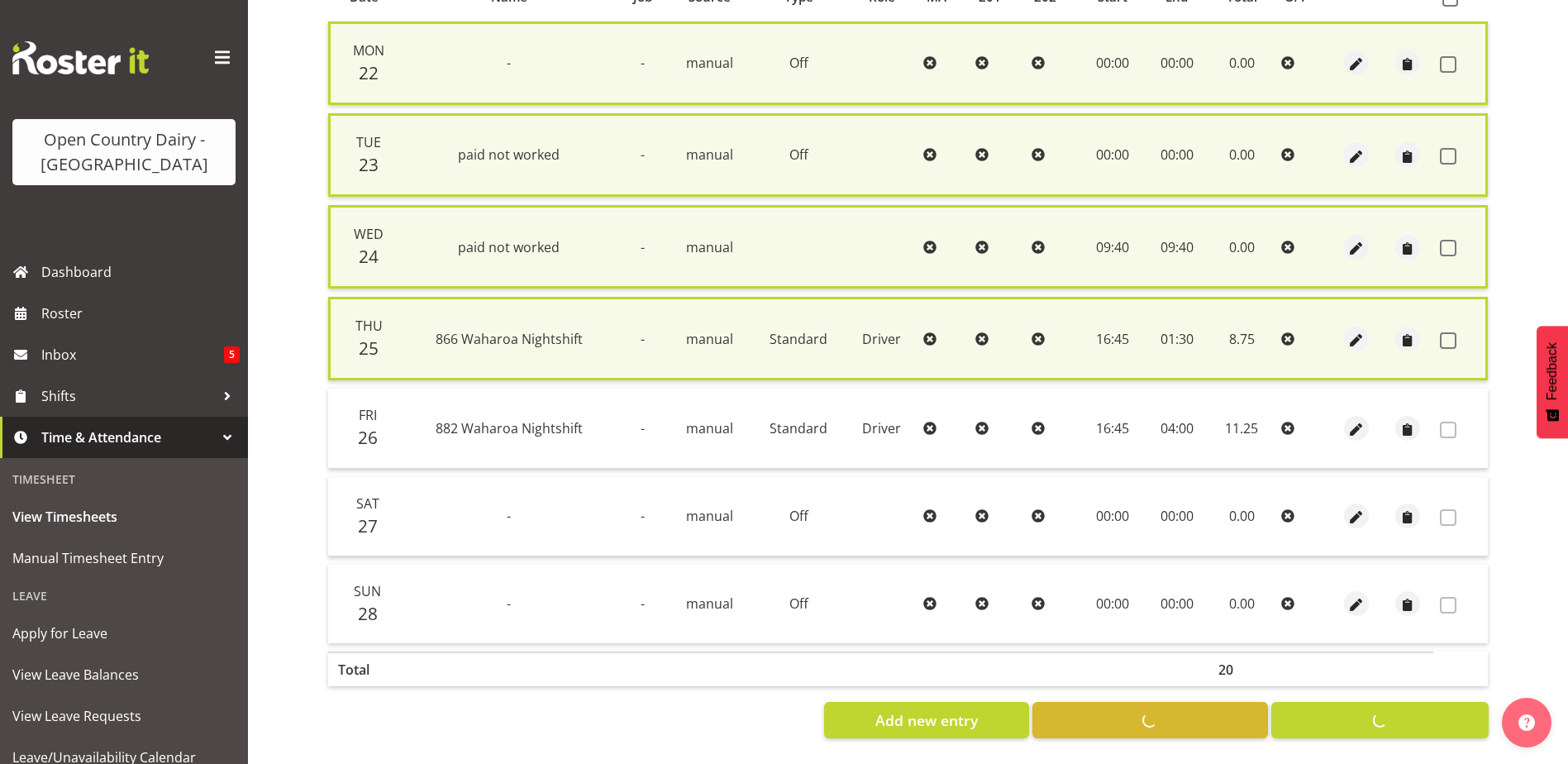
checkbox input "false"
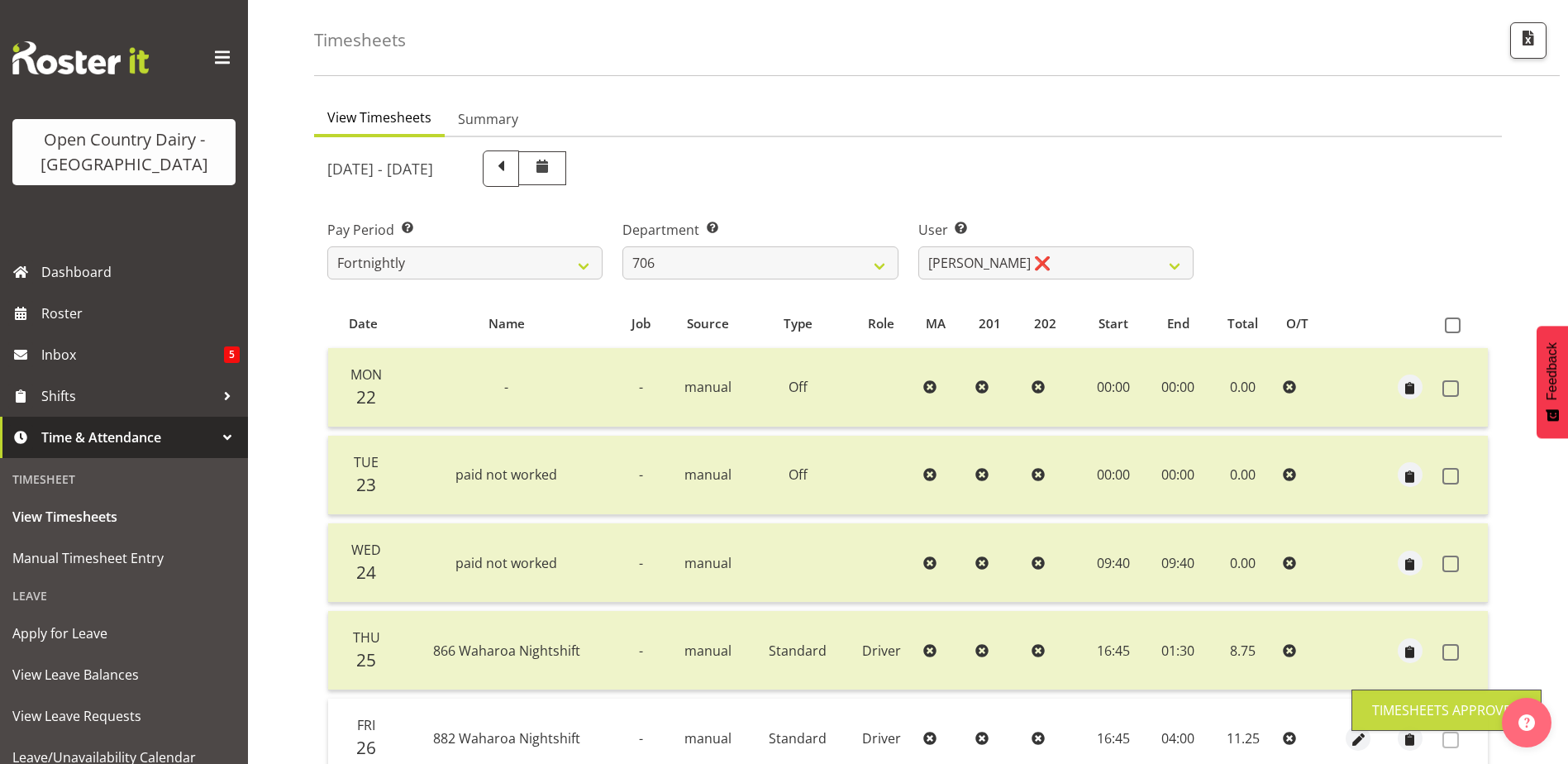
scroll to position [56, 0]
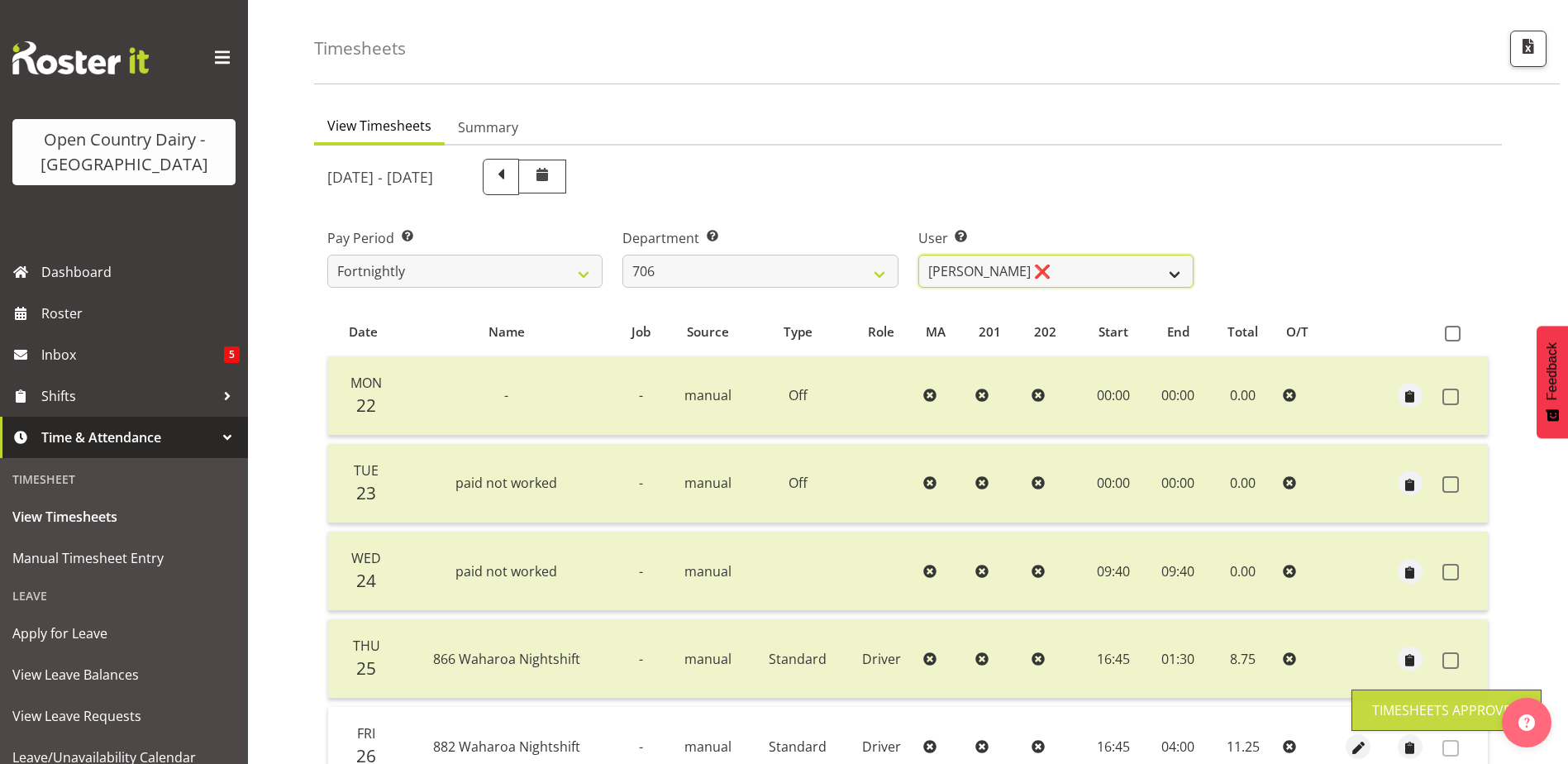
click at [1042, 270] on select "Andrew Kearns ❌ Len Symons ❌ Mark Ansley ❌ Paul Griffin ❌" at bounding box center [1055, 271] width 275 height 33
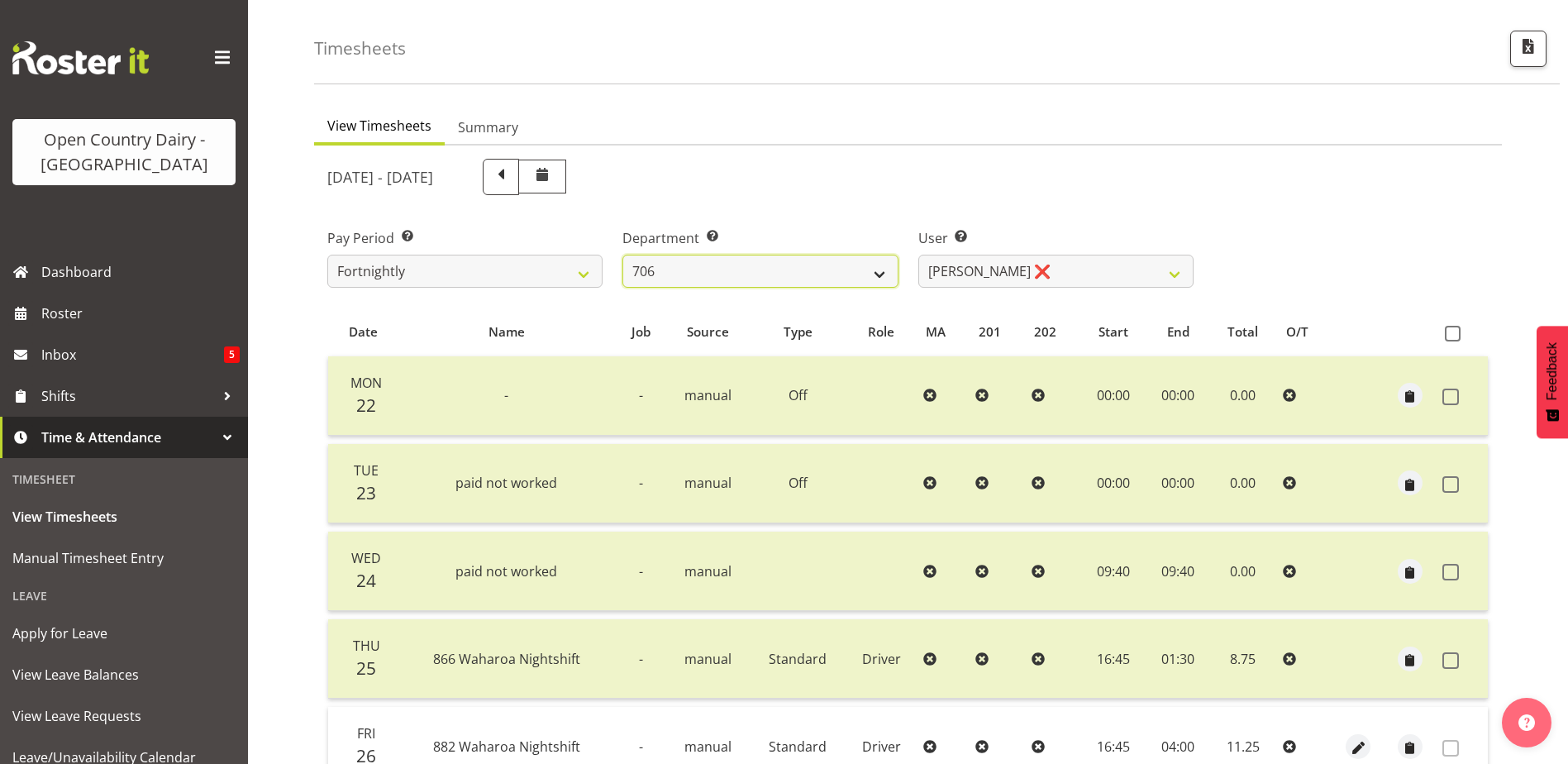
click at [758, 279] on select "701 702 703 704 705 706 707 708 709 710 711 712 713 714 715 716 717 718 719 720" at bounding box center [760, 271] width 275 height 33
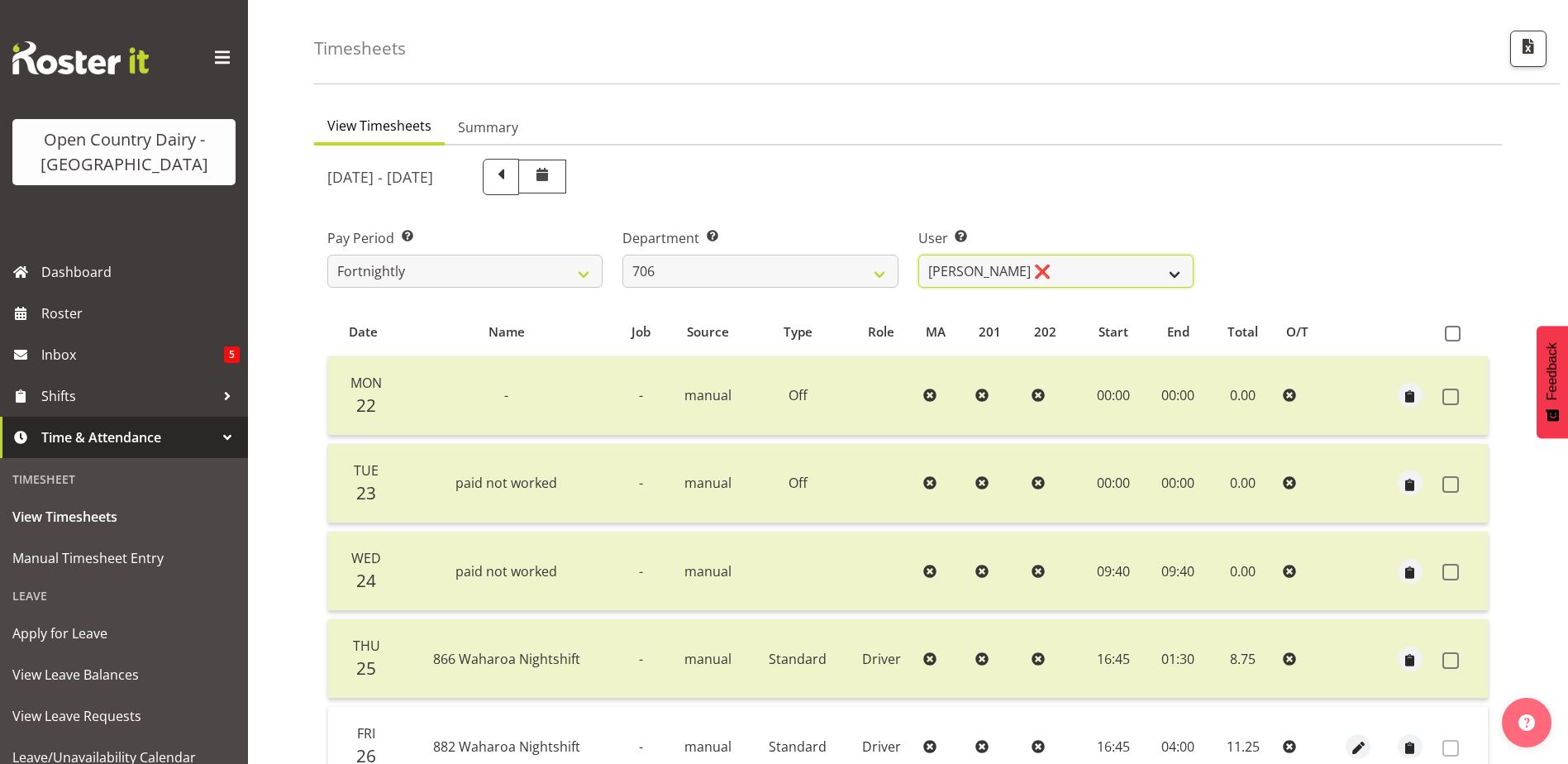
click at [1030, 255] on select "Andrew Kearns ❌ Len Symons ❌ Mark Ansley ❌ Paul Griffin ❌" at bounding box center [1055, 271] width 275 height 33
select select "10389"
click at [918, 255] on select "Andrew Kearns ❌ Len Symons ❌ Mark Ansley ❌ Paul Griffin ❌" at bounding box center [1055, 271] width 275 height 33
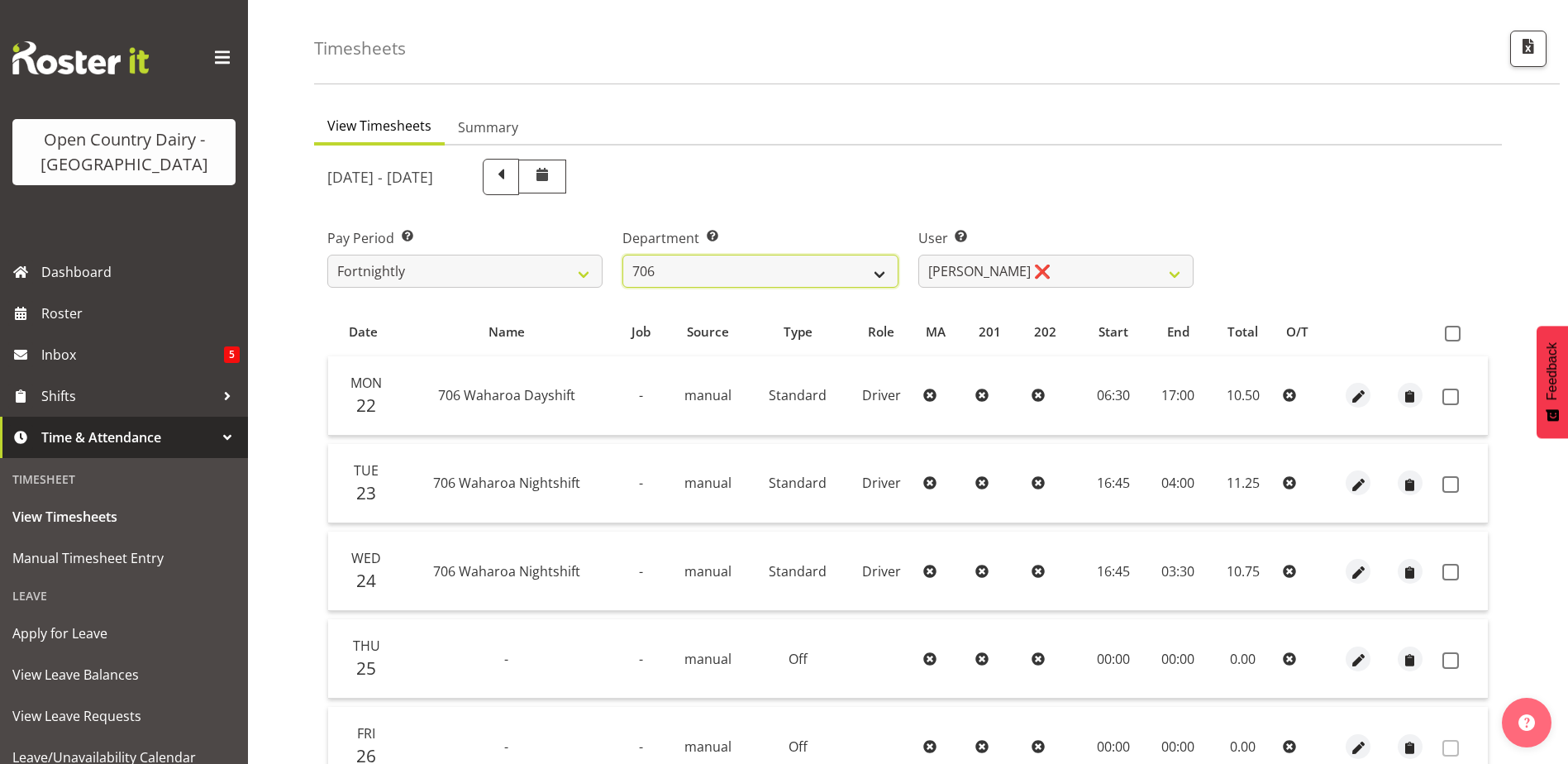
click at [806, 278] on select "701 702 703 704 705 706 707 708 709 710 711 712 713 714 715 716 717 718 719 720" at bounding box center [760, 271] width 275 height 33
select select "811"
click at [622, 255] on select "701 702 703 704 705 706 707 708 709 710 711 712 713 714 715 716 717 718 719 720" at bounding box center [760, 271] width 275 height 33
select select "8161"
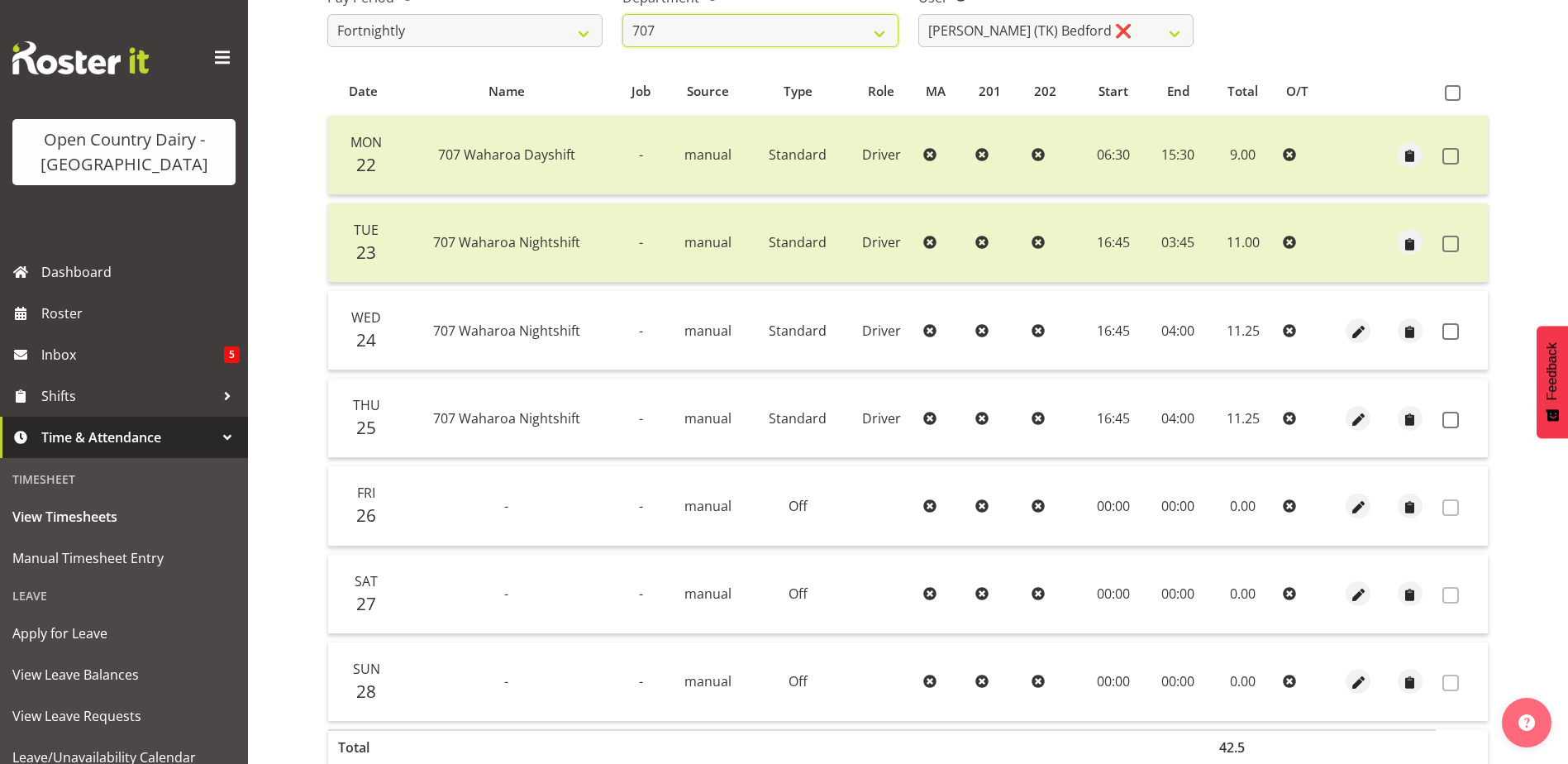
scroll to position [304, 0]
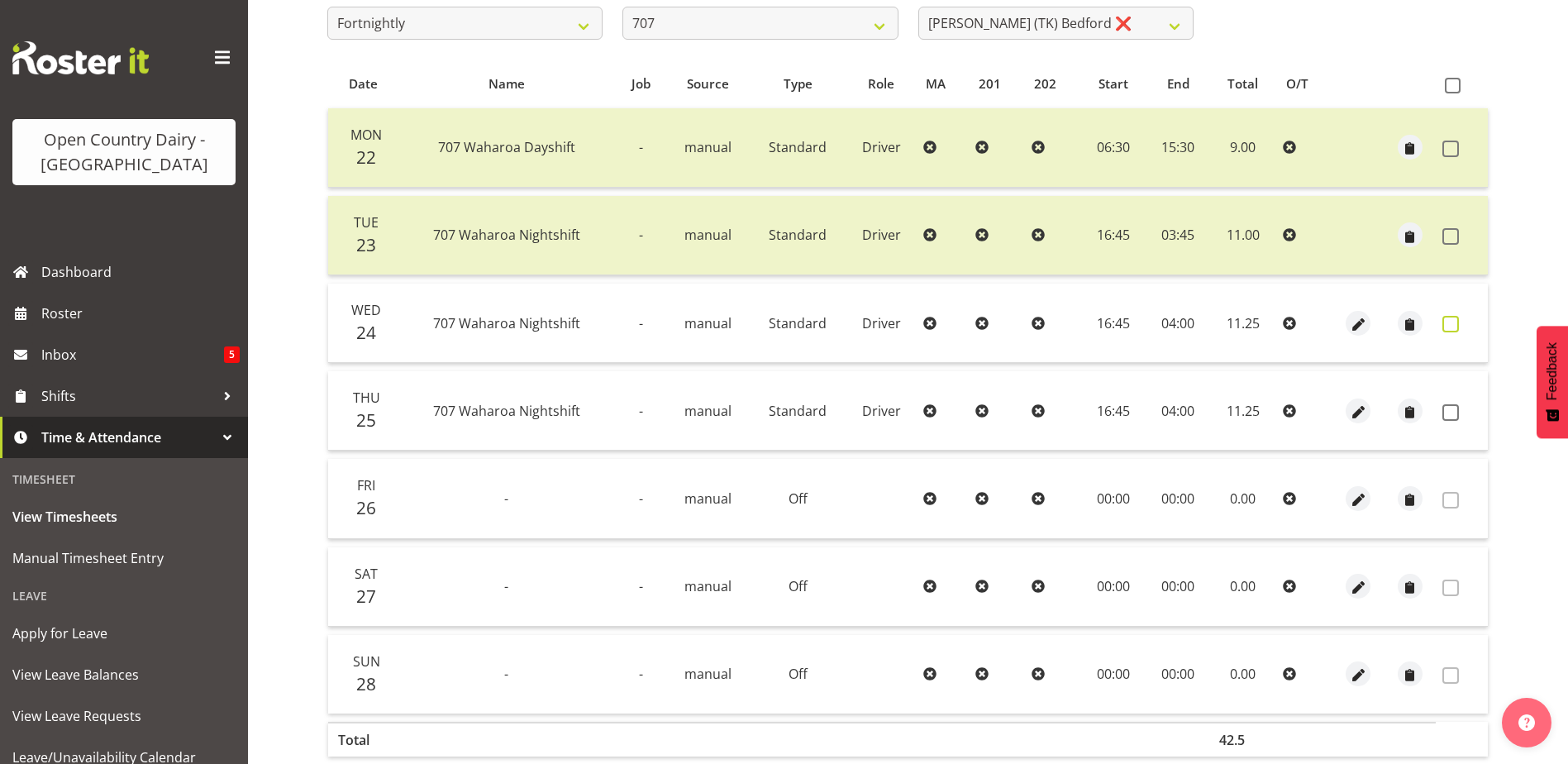
click at [1447, 323] on span at bounding box center [1450, 323] width 16 height 16
checkbox input "true"
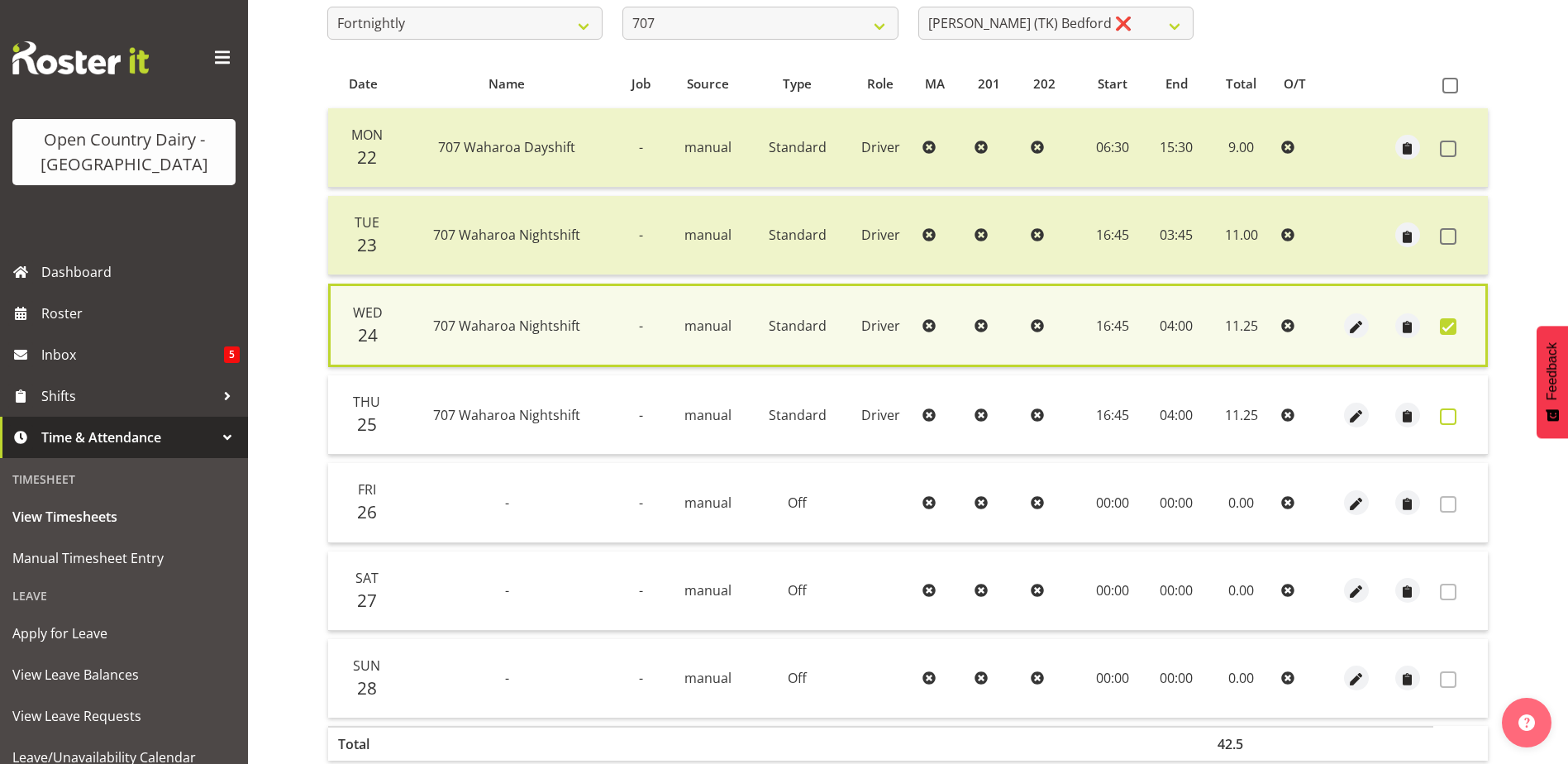
click at [1451, 417] on span at bounding box center [1448, 416] width 16 height 16
checkbox input "true"
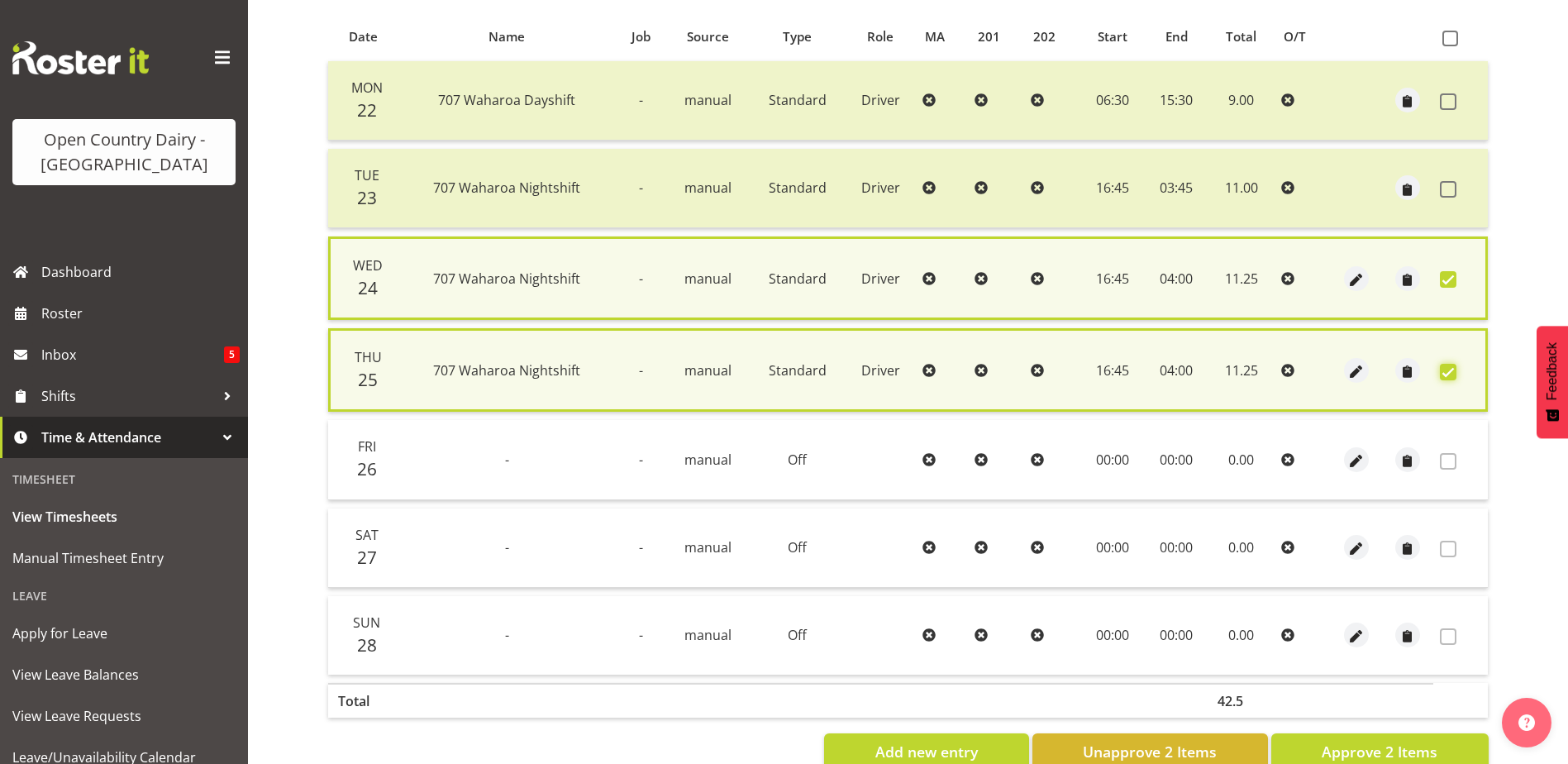
scroll to position [394, 0]
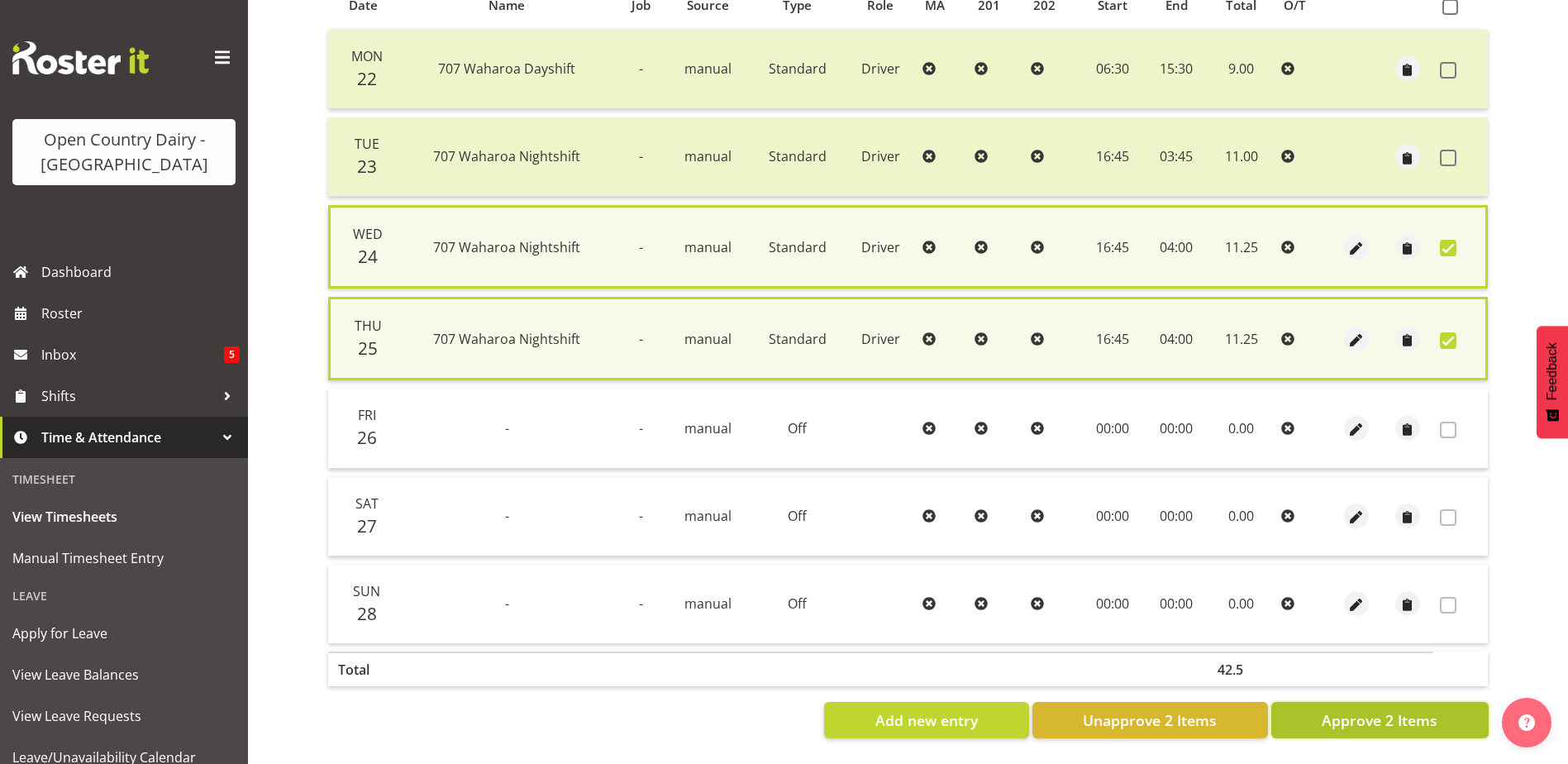
click at [1351, 709] on span "Approve 2 Items" at bounding box center [1379, 719] width 116 height 21
checkbox input "false"
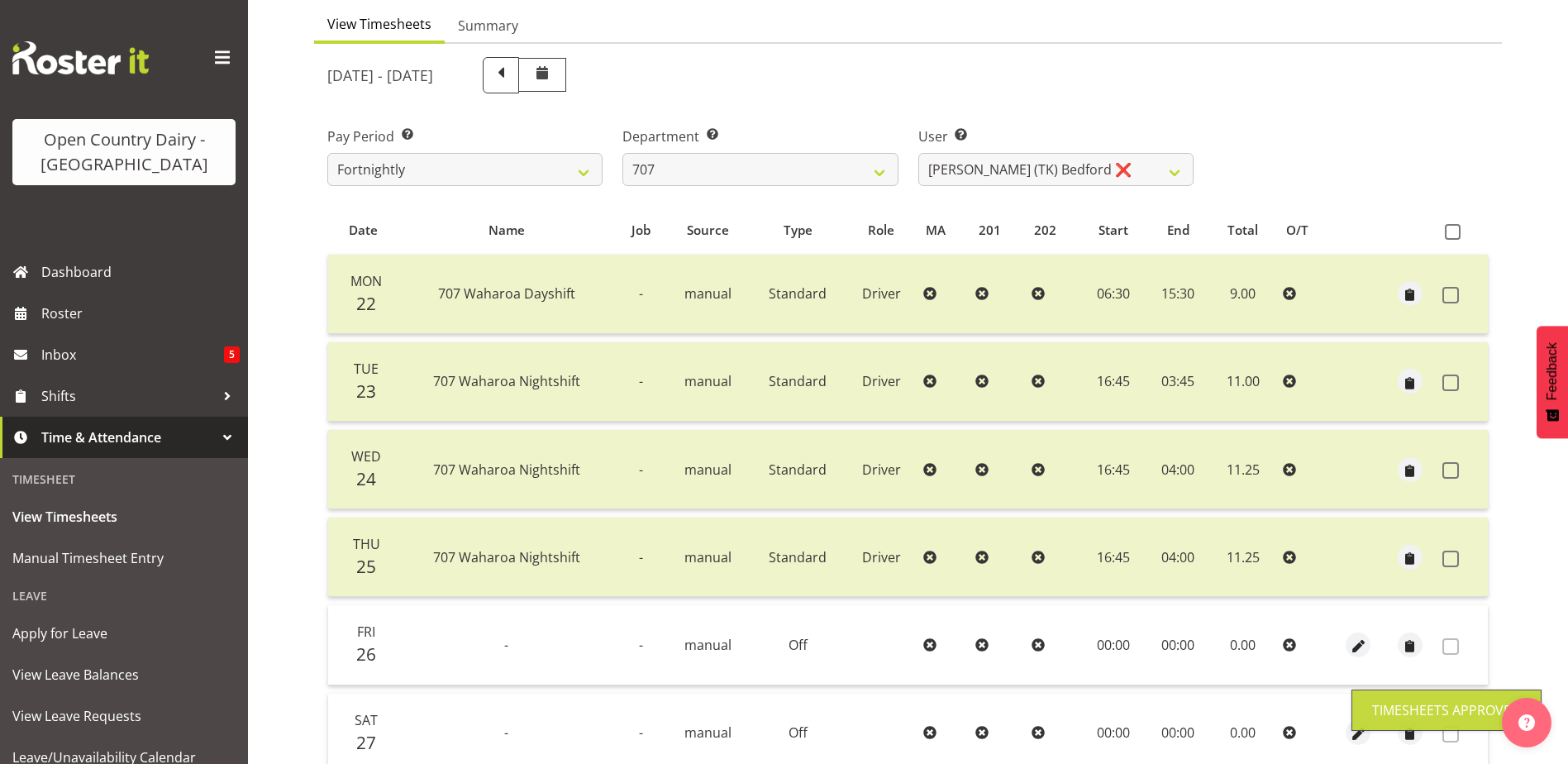
scroll to position [138, 0]
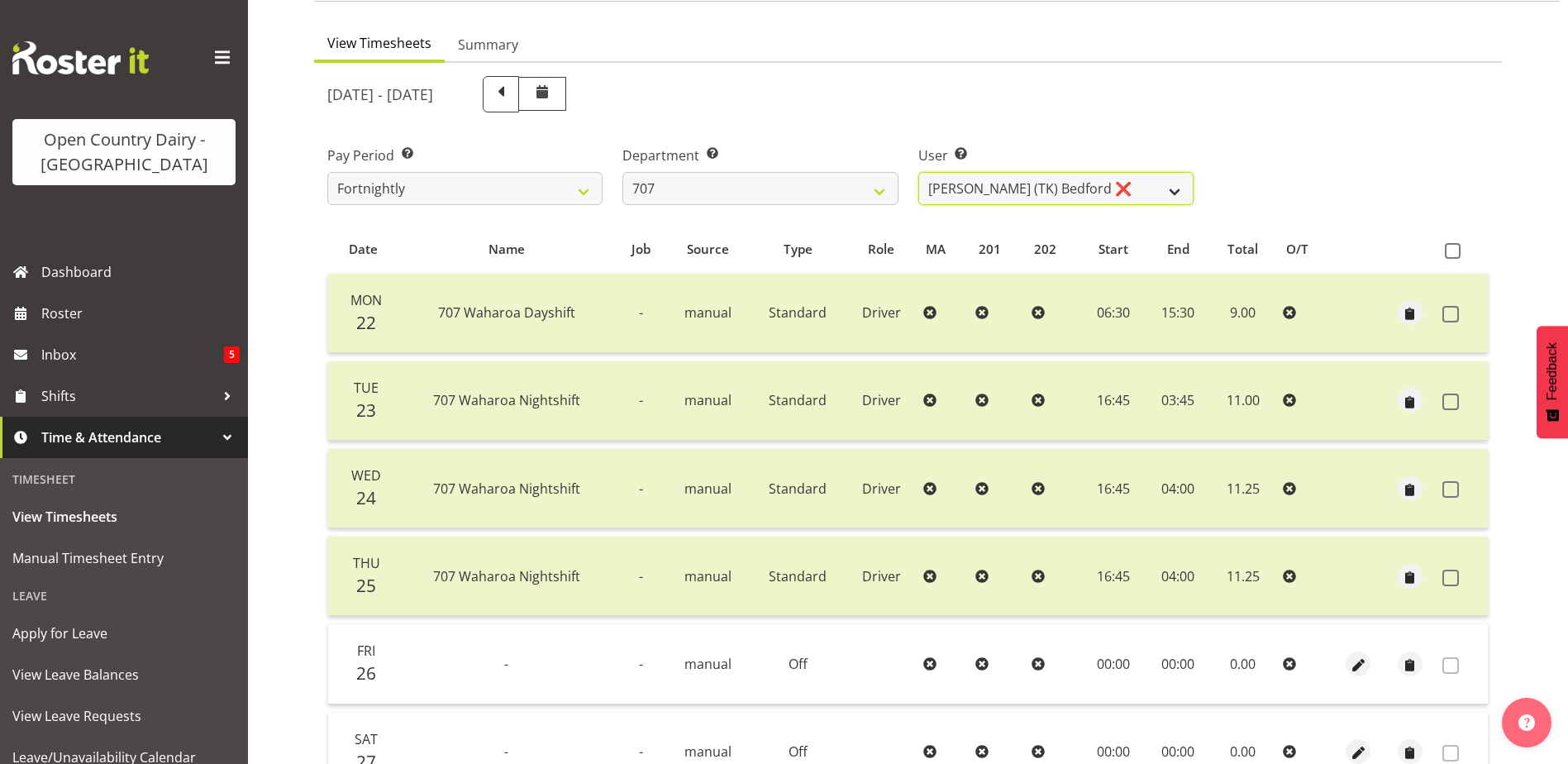
click at [1034, 191] on select "Alan (TK) Bedford ❌ David Foote (Junior) ❌ Mike Madden ❌" at bounding box center [1055, 189] width 275 height 33
select select "11706"
click at [918, 172] on select "Alan (TK) Bedford ❌ David Foote (Junior) ❌ Mike Madden ❌" at bounding box center [1055, 189] width 275 height 33
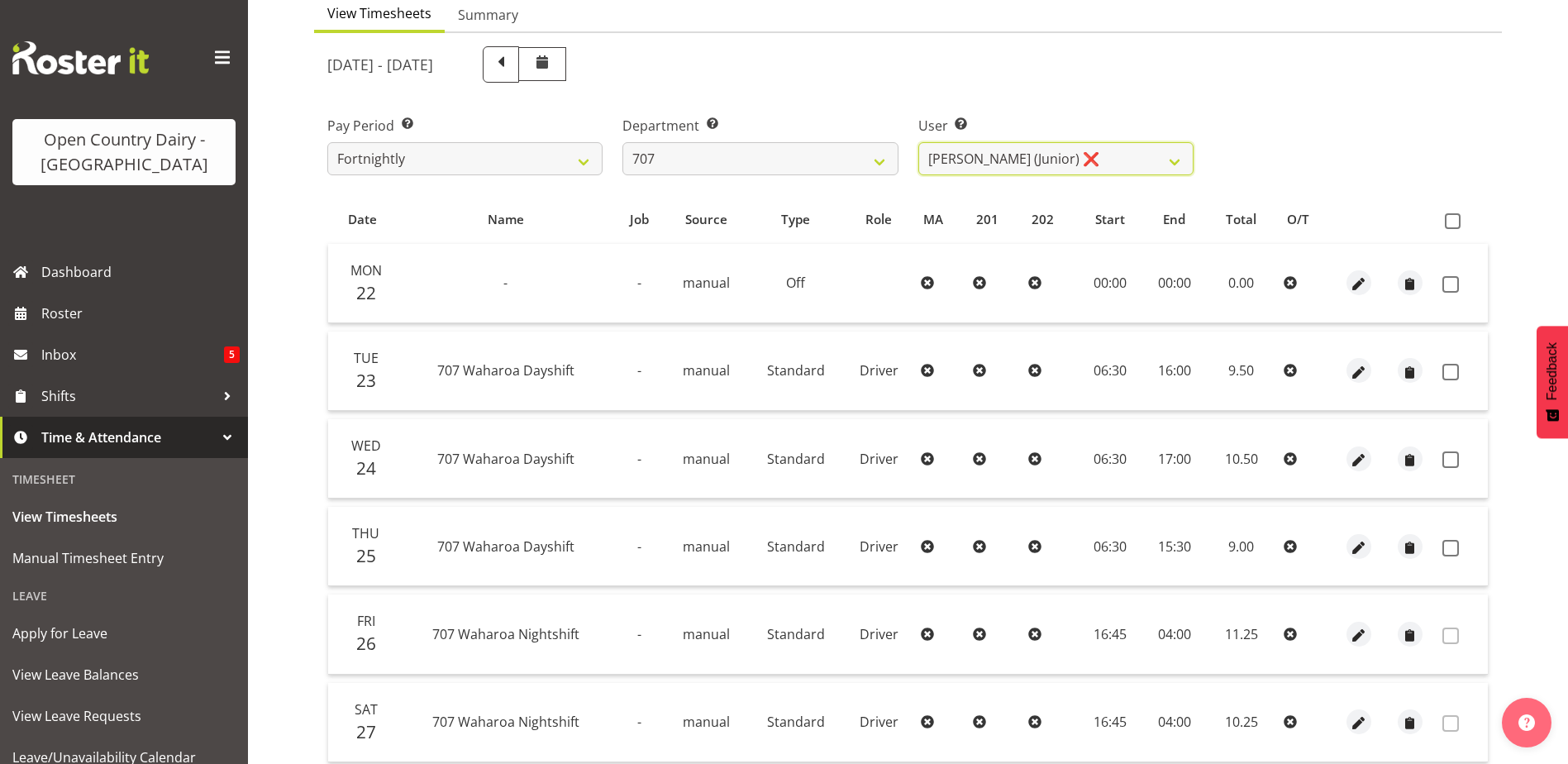
scroll to position [220, 0]
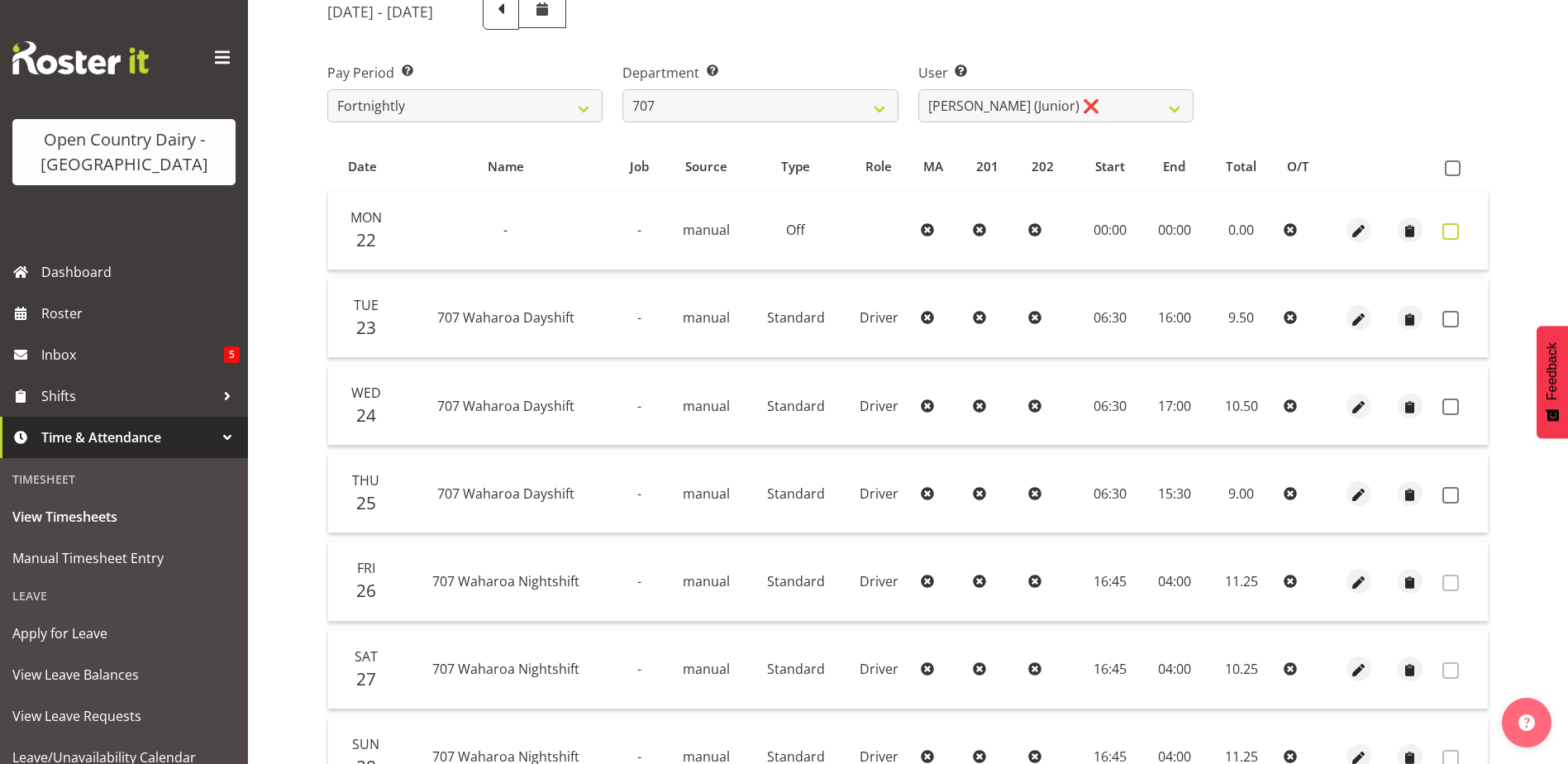
click at [1448, 229] on span at bounding box center [1450, 231] width 16 height 16
checkbox input "true"
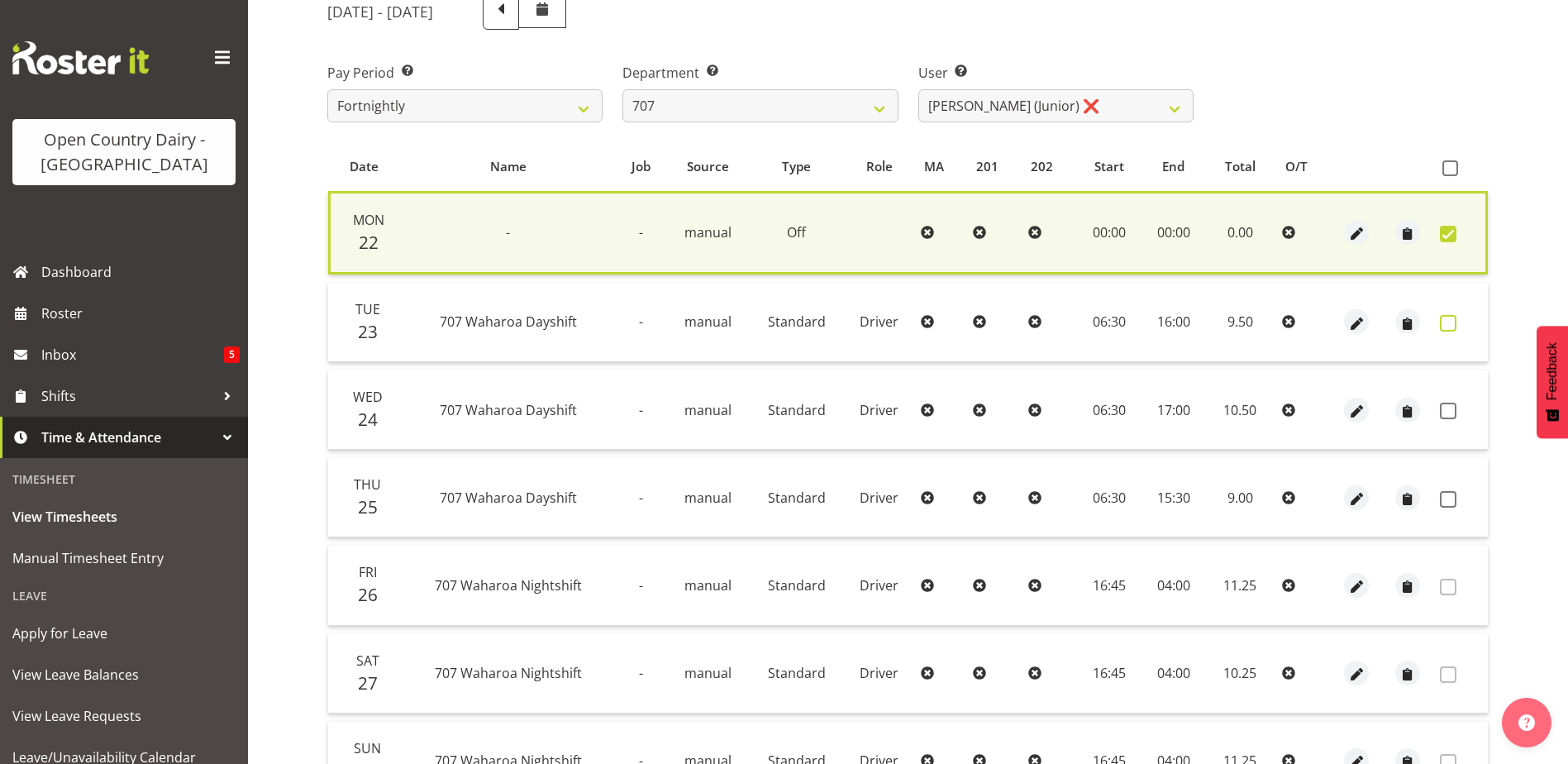
click at [1448, 322] on span at bounding box center [1448, 322] width 16 height 16
checkbox input "true"
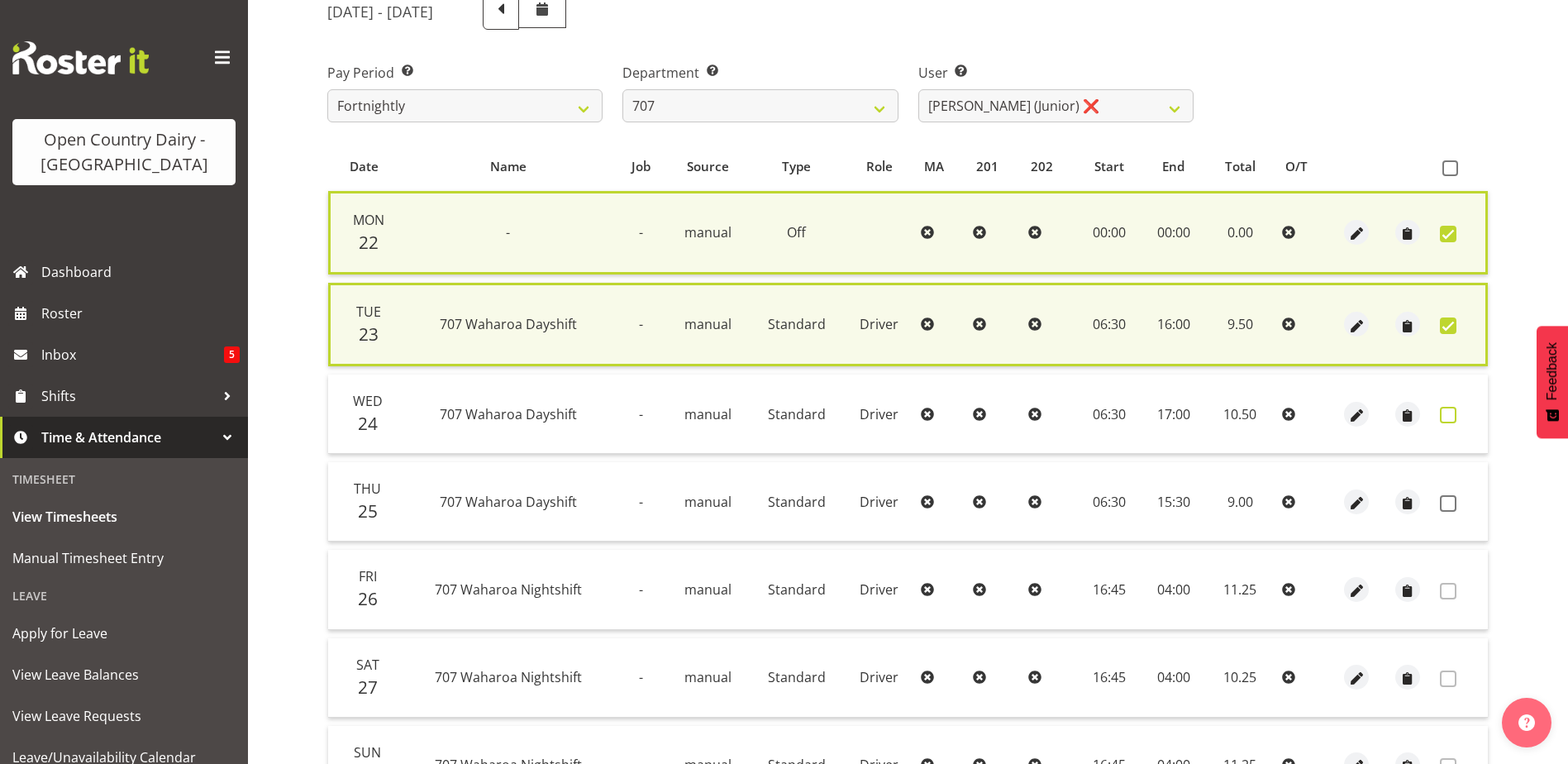
click at [1443, 412] on span at bounding box center [1448, 414] width 16 height 16
checkbox input "true"
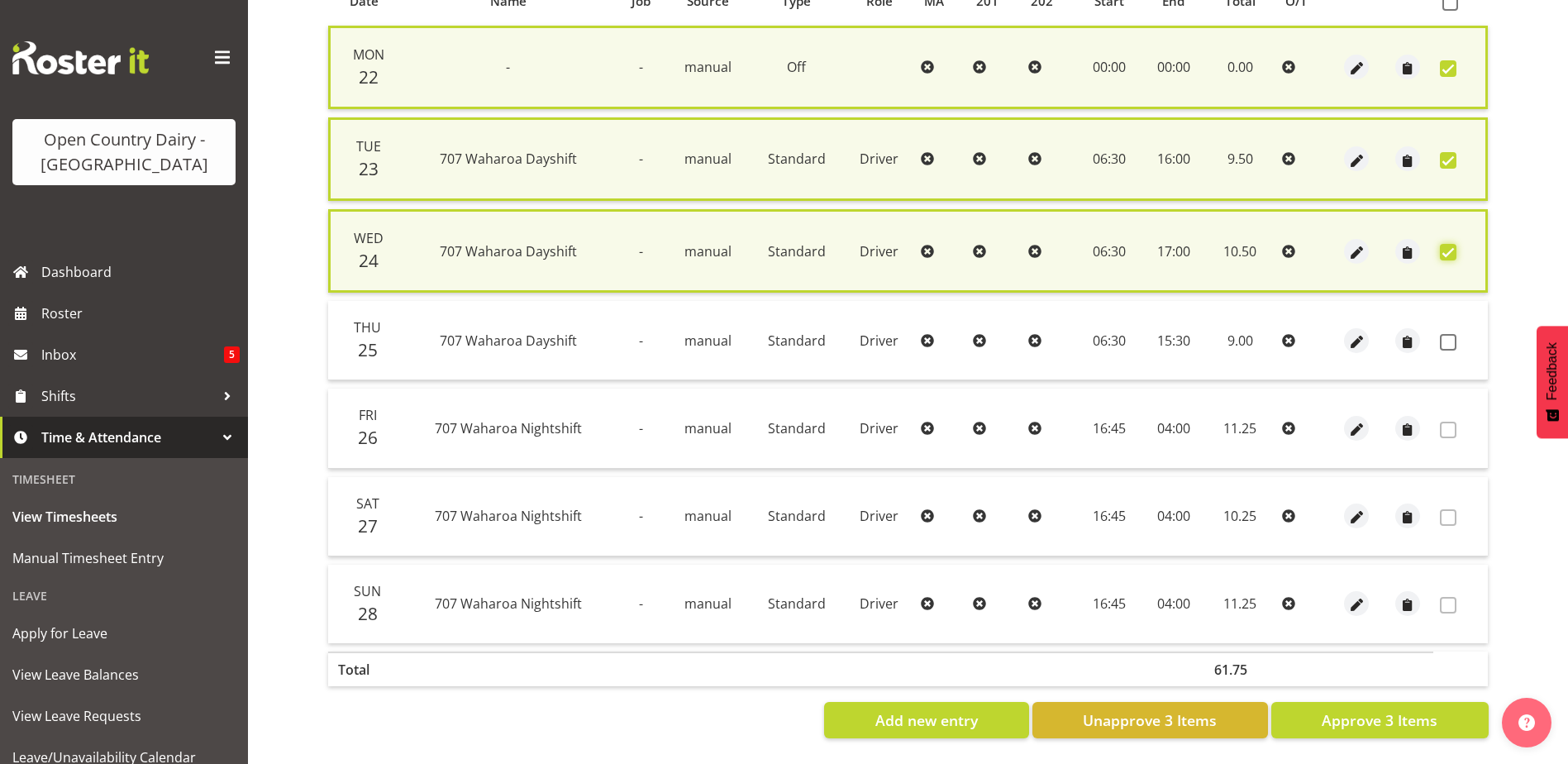
scroll to position [399, 0]
click at [1366, 709] on span "Approve 3 Items" at bounding box center [1379, 719] width 116 height 21
checkbox input "false"
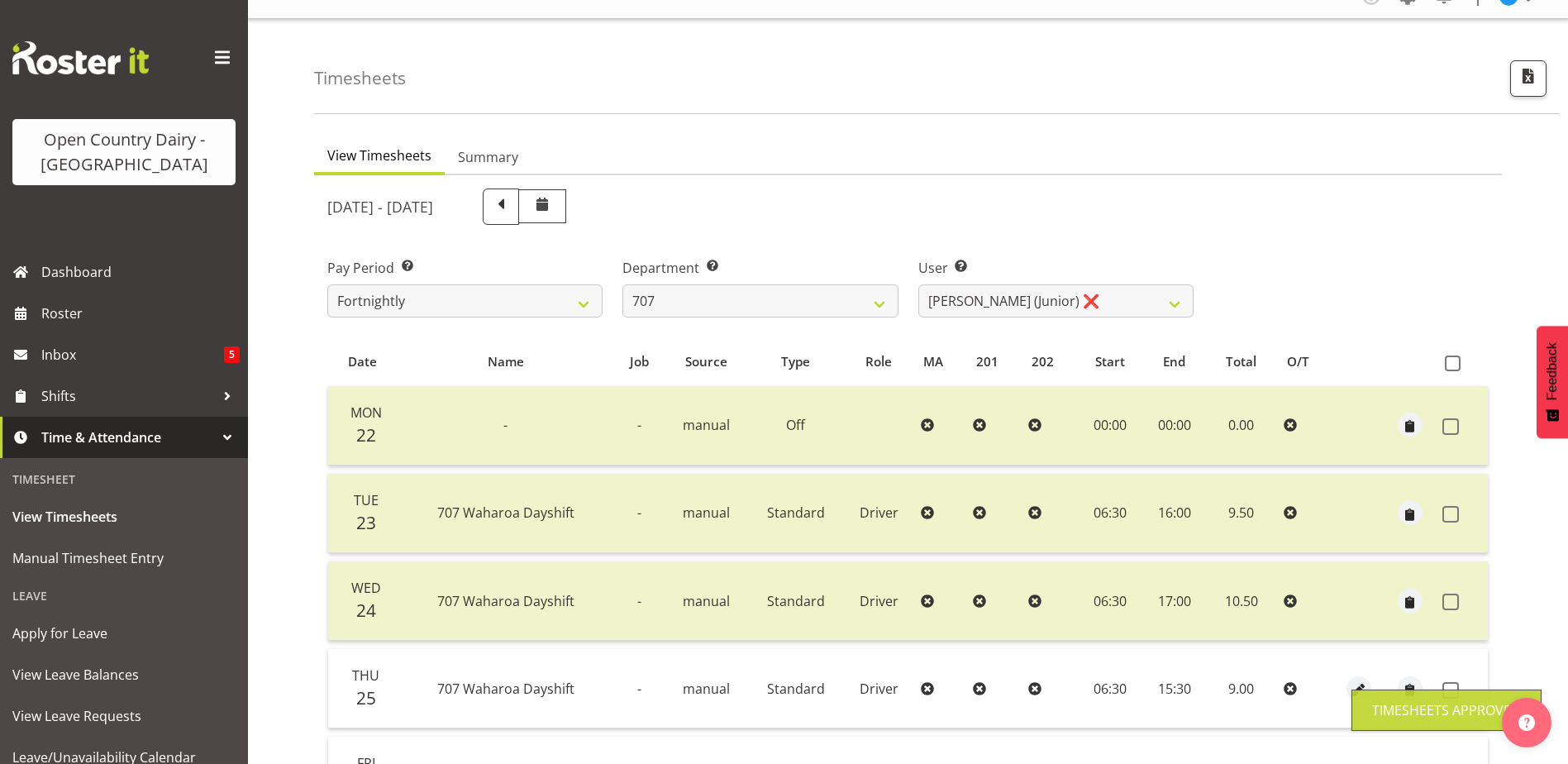
scroll to position [0, 0]
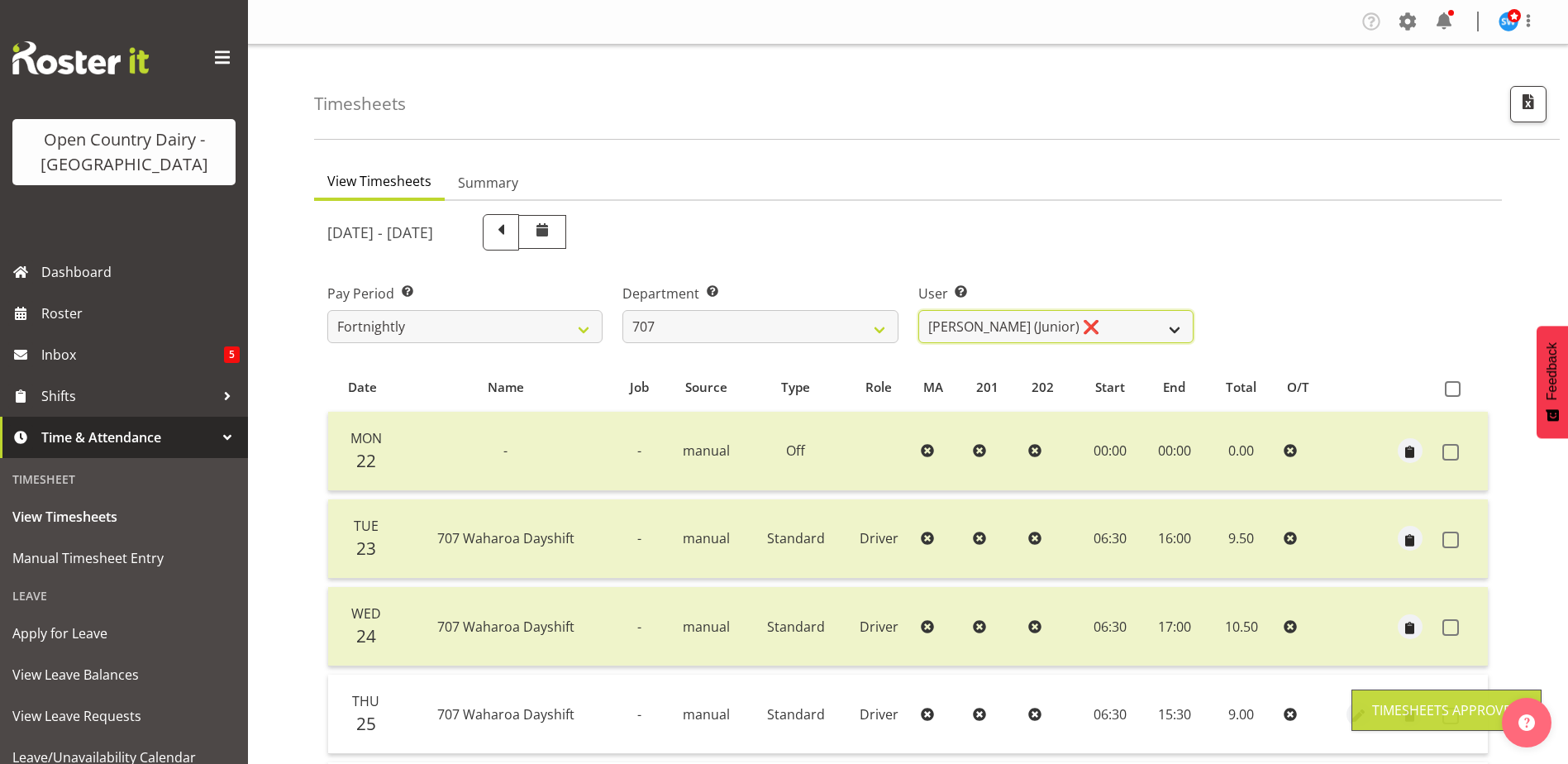
click at [1064, 325] on select "Alan (TK) Bedford ❌ David Foote (Junior) ❌ Mike Madden ❌" at bounding box center [1055, 327] width 275 height 33
click at [1063, 325] on select "Alan (TK) Bedford ❌ David Foote (Junior) ❌ Mike Madden ❌" at bounding box center [1055, 327] width 275 height 33
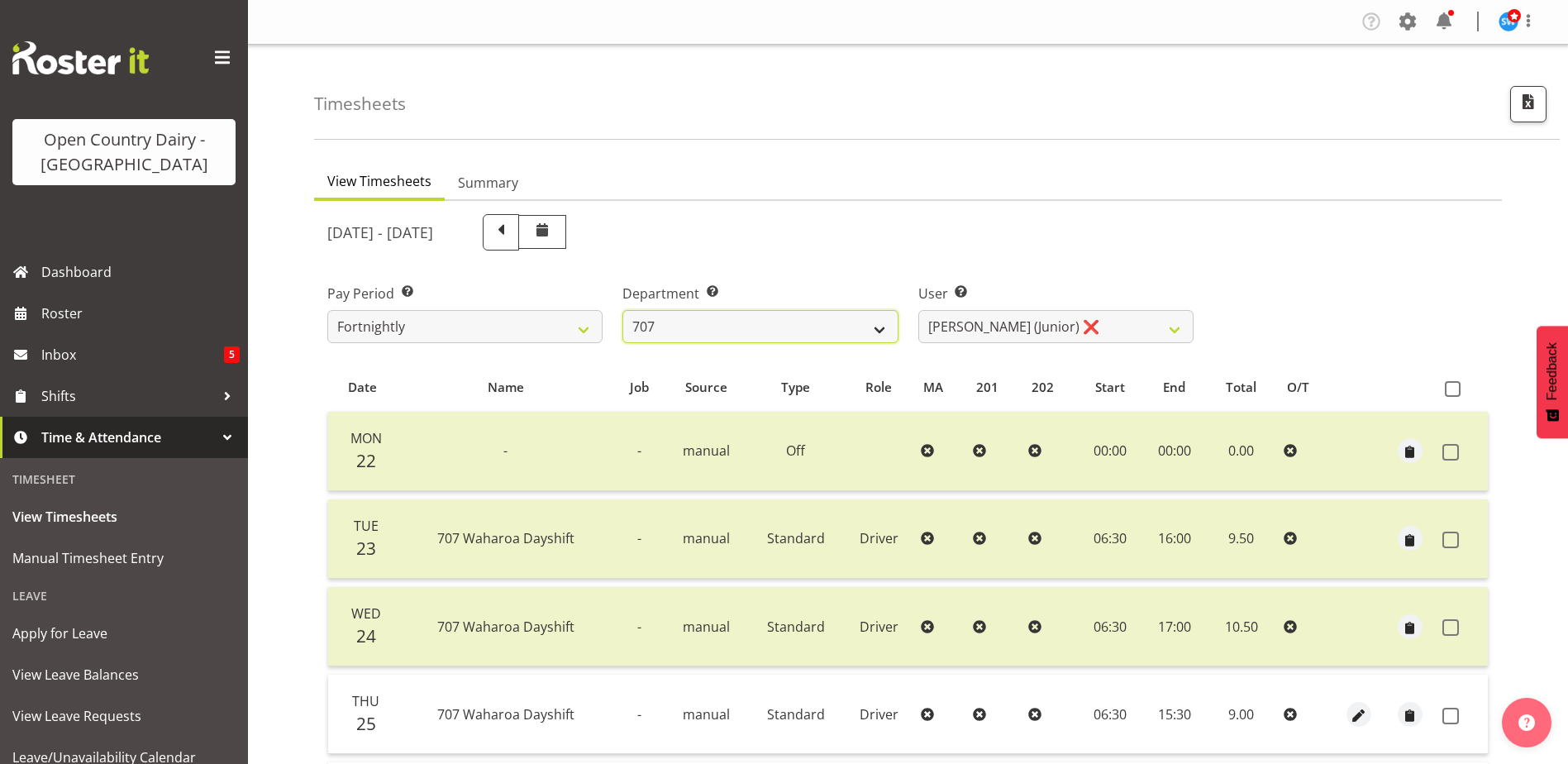
click at [706, 334] on select "701 702 703 704 705 706 707 708 709 710 711 712 713 714 715 716 717 718 719 720" at bounding box center [760, 327] width 275 height 33
select select "762"
click at [622, 310] on select "701 702 703 704 705 706 707 708 709 710 711 712 713 714 715 716 717 718 719 720" at bounding box center [760, 327] width 275 height 33
select select "11587"
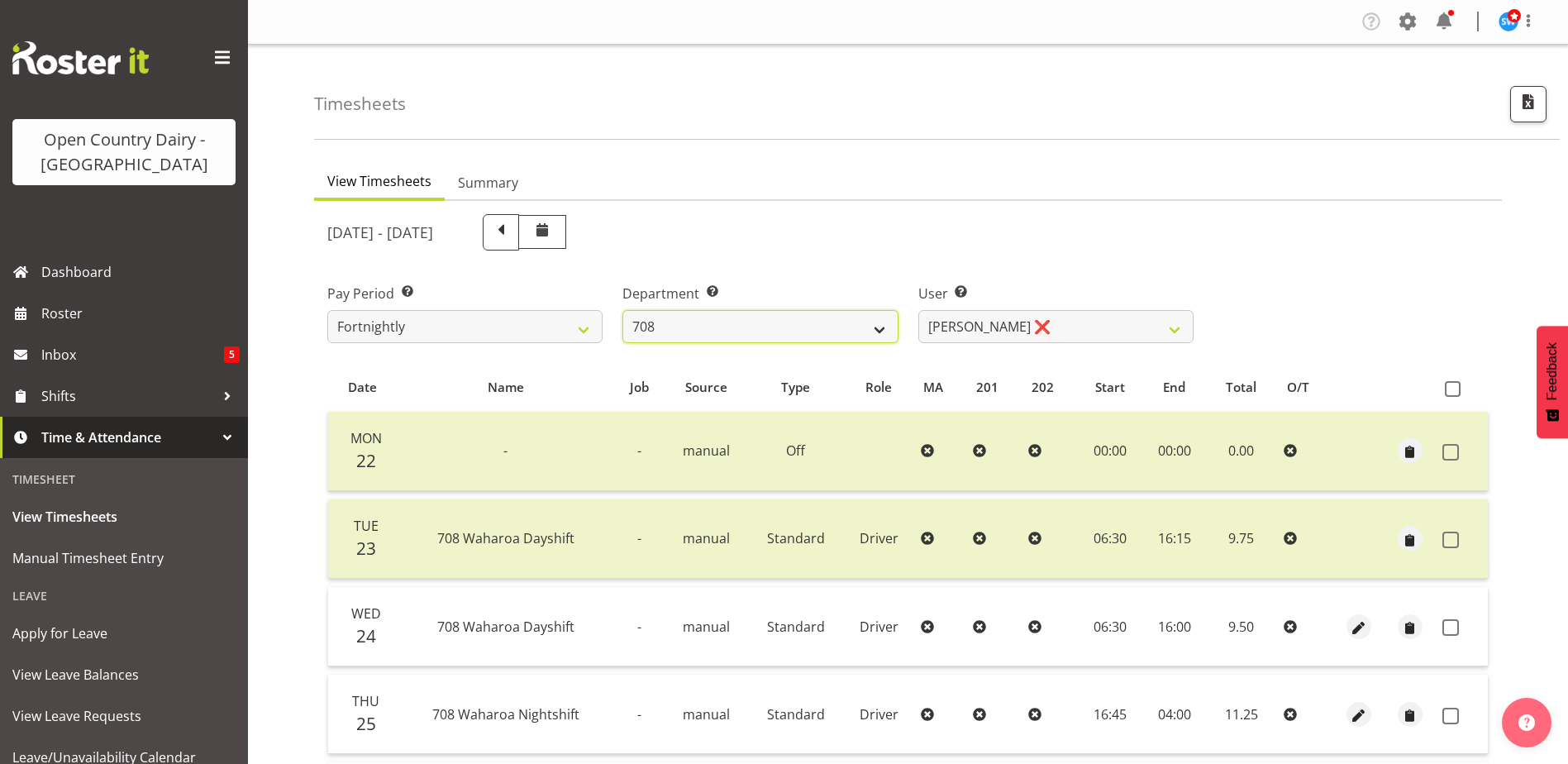
click at [692, 321] on select "701 702 703 704 705 706 707 708 709 710 711 712 713 714 715 716 717 718 719 720" at bounding box center [760, 327] width 275 height 33
select select "735"
click at [622, 310] on select "701 702 703 704 705 706 707 708 709 710 711 712 713 714 715 716 717 718 719 720" at bounding box center [760, 327] width 275 height 33
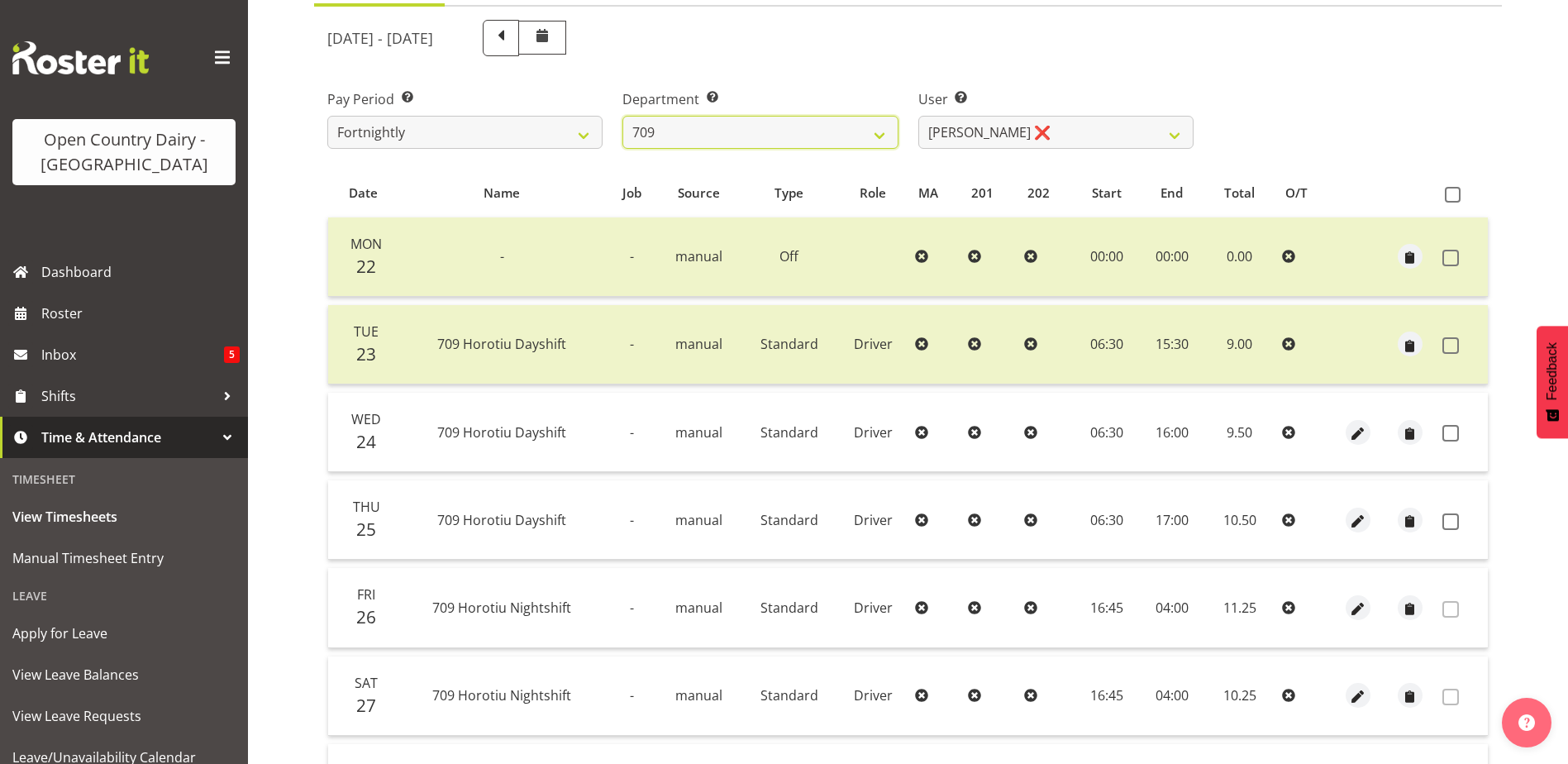
scroll to position [248, 0]
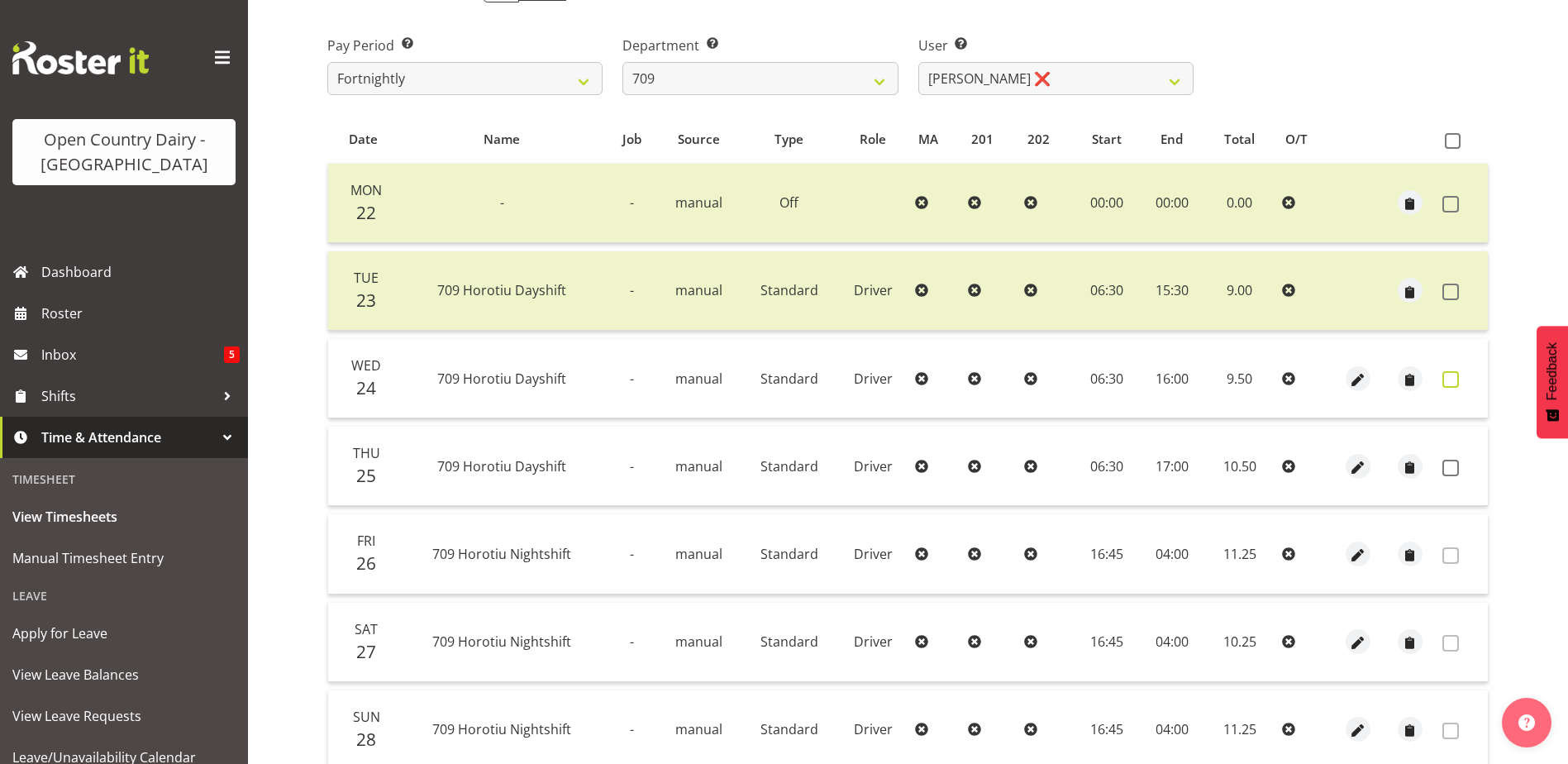
click at [1449, 380] on span at bounding box center [1450, 379] width 16 height 16
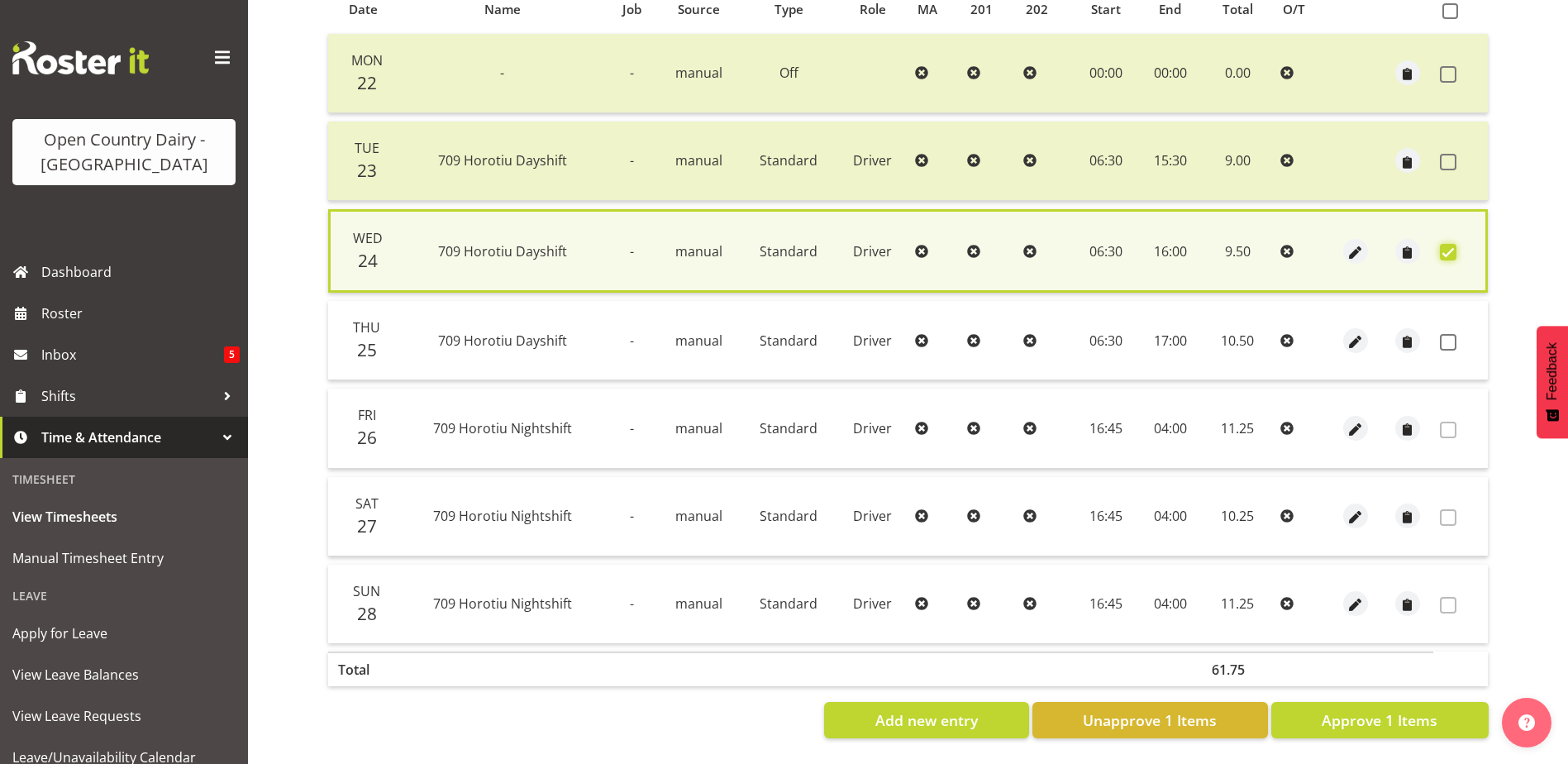
scroll to position [390, 0]
click at [1353, 709] on span "Approve 1 Items" at bounding box center [1379, 719] width 116 height 21
checkbox input "false"
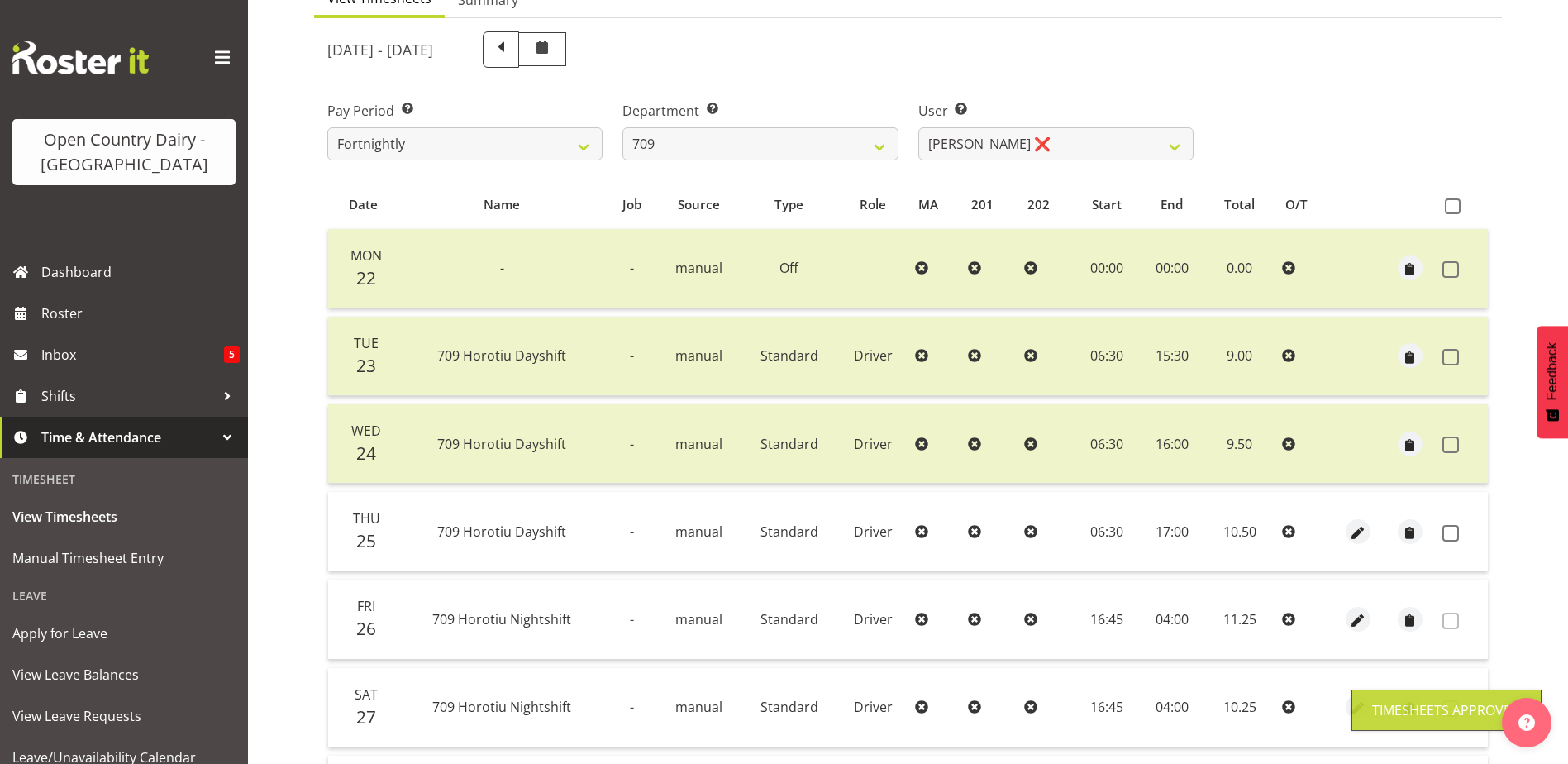
scroll to position [0, 0]
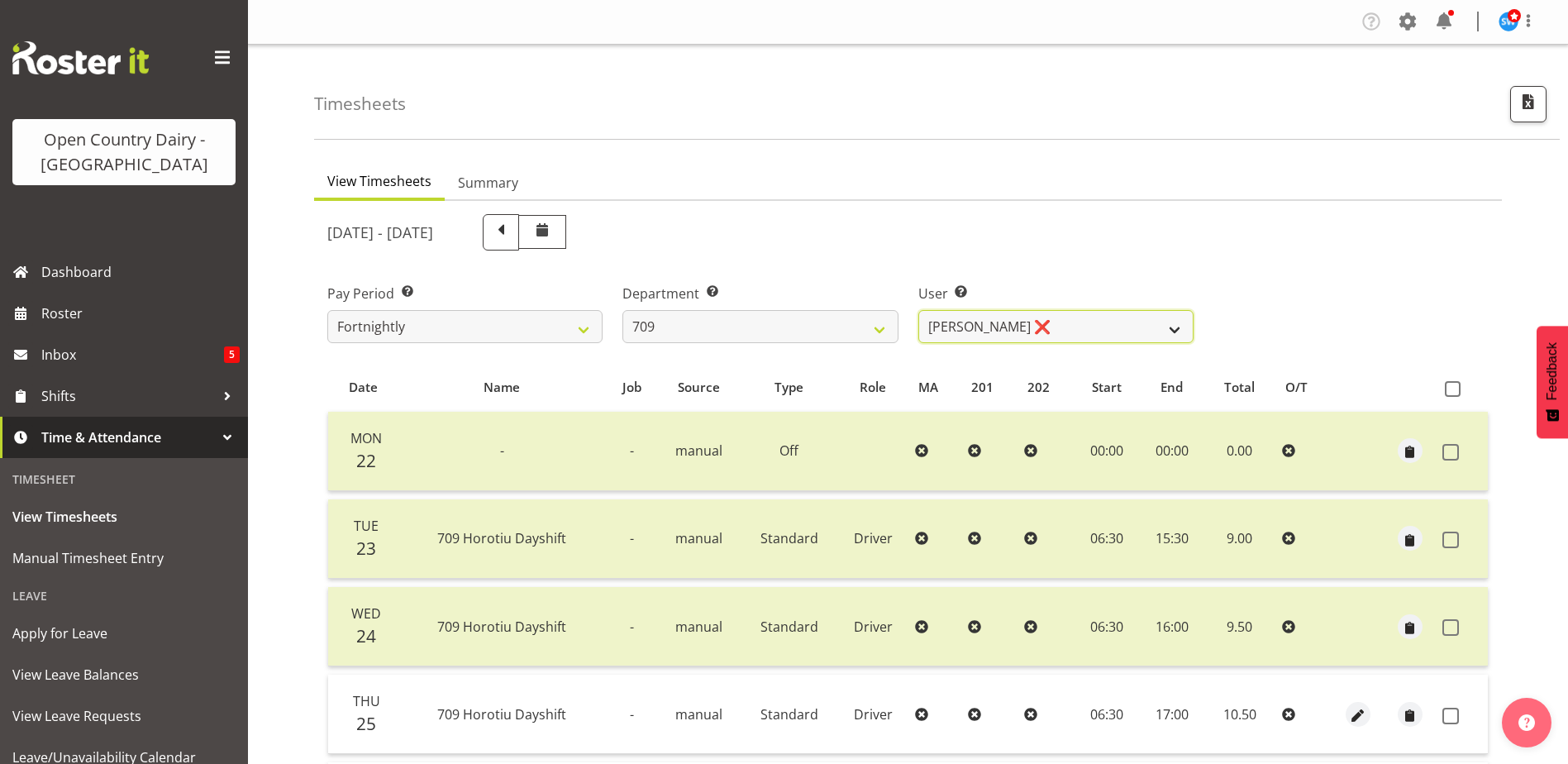
click at [1074, 322] on select "Alex Barclay ❌ Craig Knudsen ❌ Jaswant Singh ❌ Ross Cook ❌" at bounding box center [1055, 327] width 275 height 33
click at [918, 310] on select "Alex Barclay ❌ Craig Knudsen ❌ Jaswant Singh ❌ Ross Cook ❌" at bounding box center [1055, 327] width 275 height 33
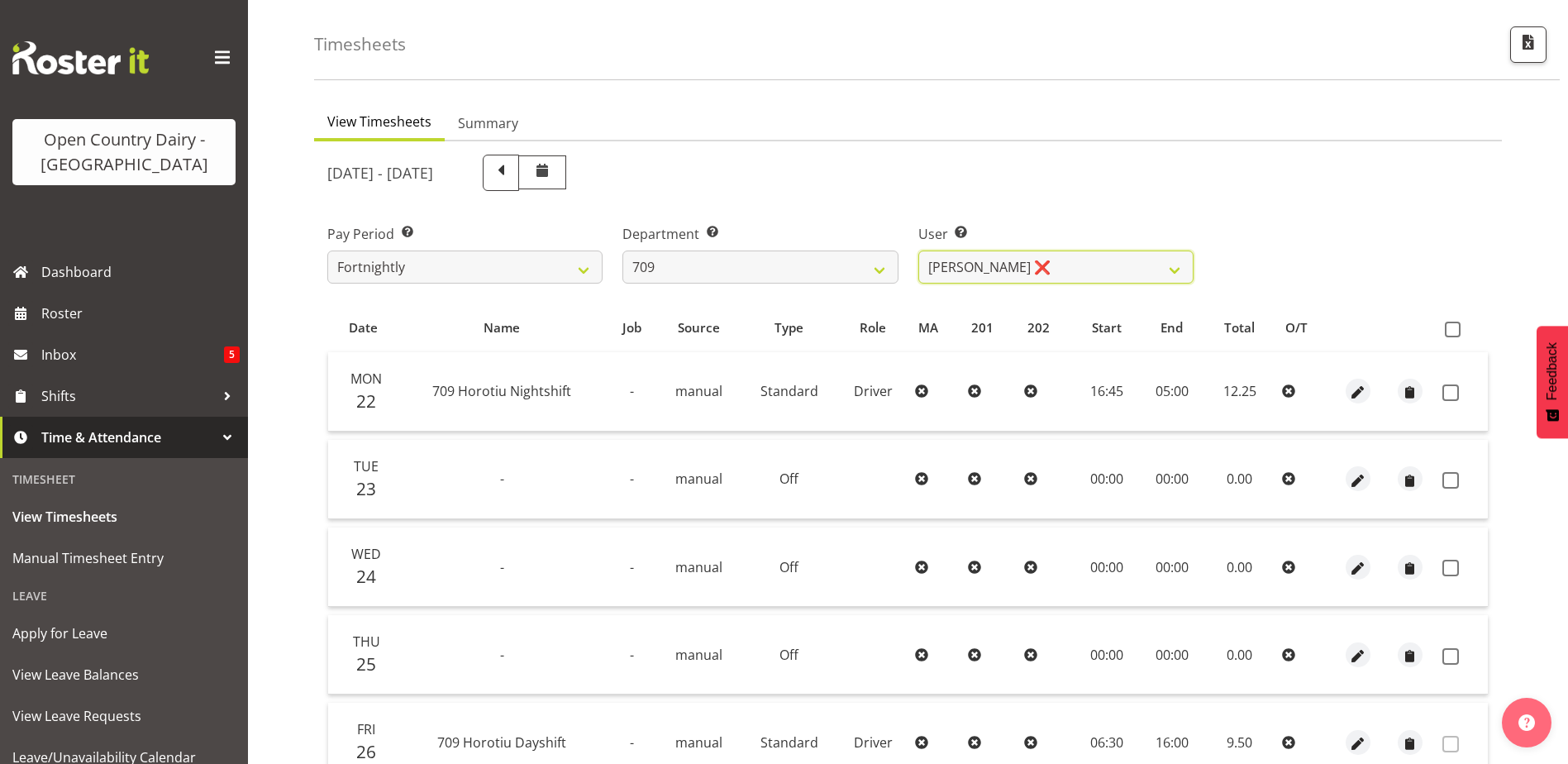
scroll to position [56, 0]
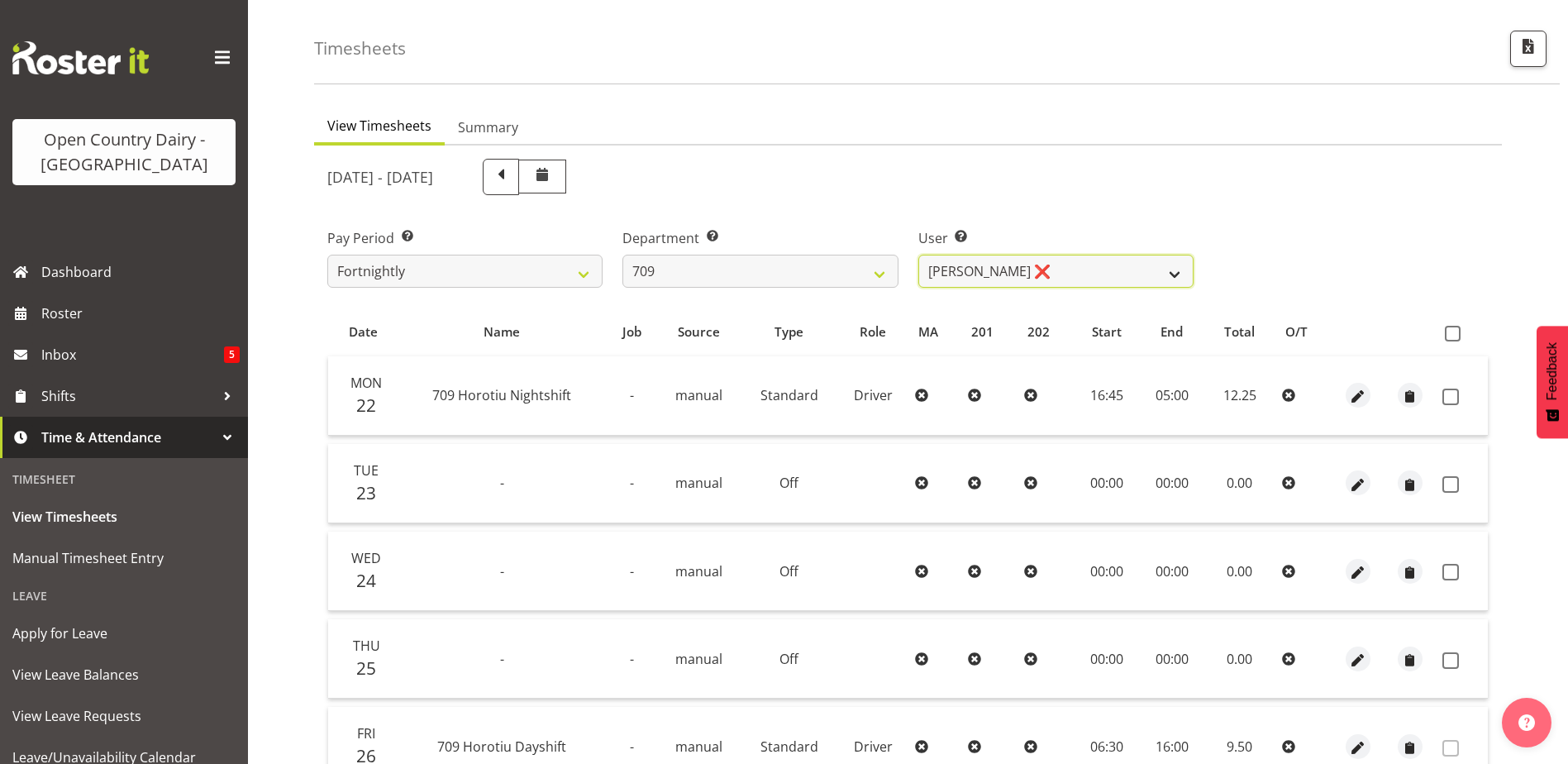
click at [1077, 271] on select "Alex Barclay ❌ Craig Knudsen ❌ Jaswant Singh ❌ Ross Cook ❌" at bounding box center [1055, 271] width 275 height 33
click at [918, 255] on select "Alex Barclay ❌ Craig Knudsen ❌ Jaswant Singh ❌ Ross Cook ❌" at bounding box center [1055, 271] width 275 height 33
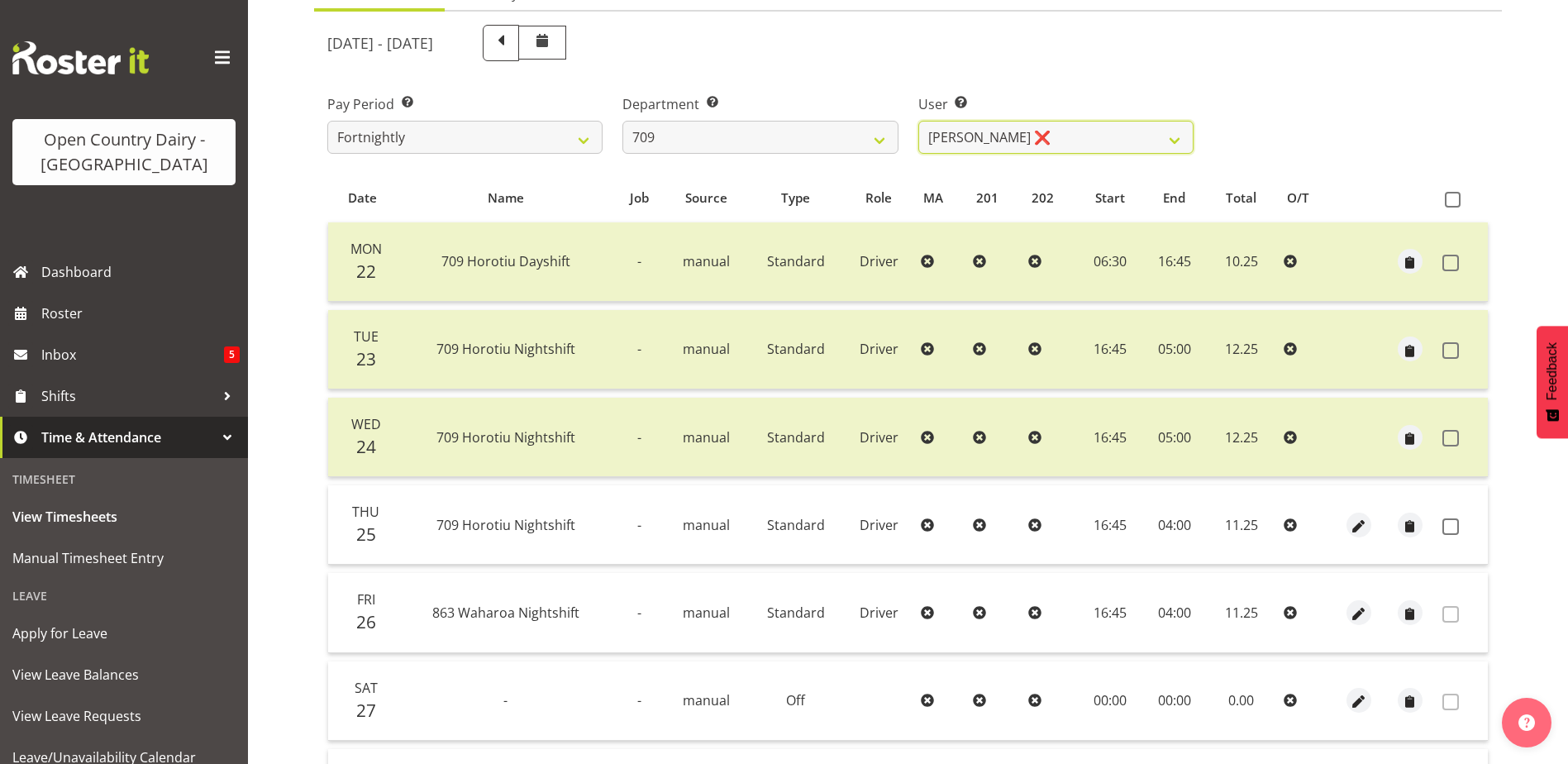
scroll to position [220, 0]
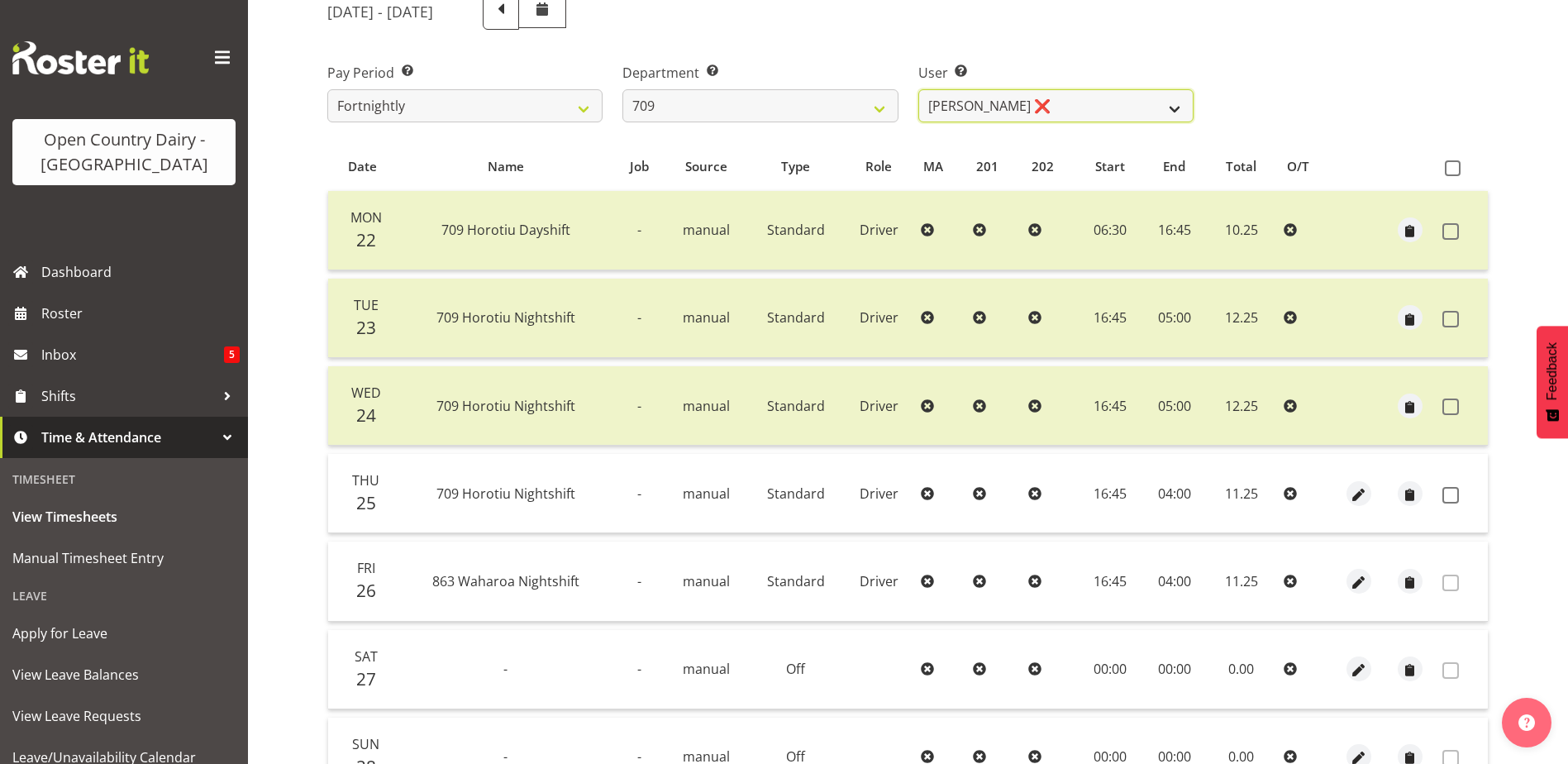
click at [1030, 104] on select "Alex Barclay ❌ Craig Knudsen ❌ Jaswant Singh ❌ Ross Cook ❌" at bounding box center [1055, 105] width 275 height 33
select select "9890"
click at [918, 89] on select "Alex Barclay ❌ Craig Knudsen ❌ Jaswant Singh ❌ Ross Cook ❌" at bounding box center [1055, 105] width 275 height 33
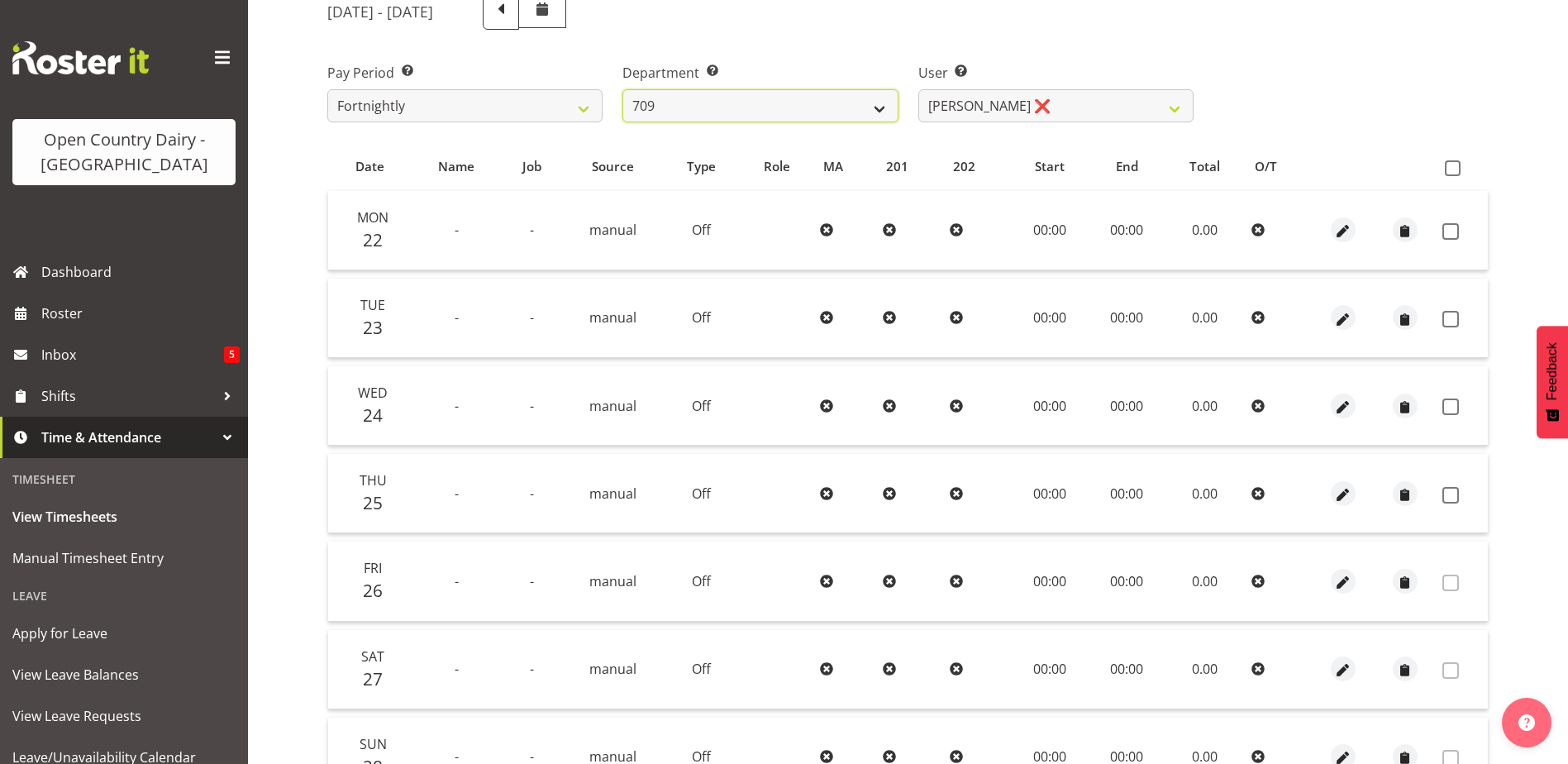
click at [751, 109] on select "701 702 703 704 705 706 707 708 709 710 711 712 713 714 715 716 717 718 719 720" at bounding box center [760, 105] width 275 height 33
select select "875"
click at [622, 89] on select "701 702 703 704 705 706 707 708 709 710 711 712 713 714 715 716 717 718 719 720" at bounding box center [760, 105] width 275 height 33
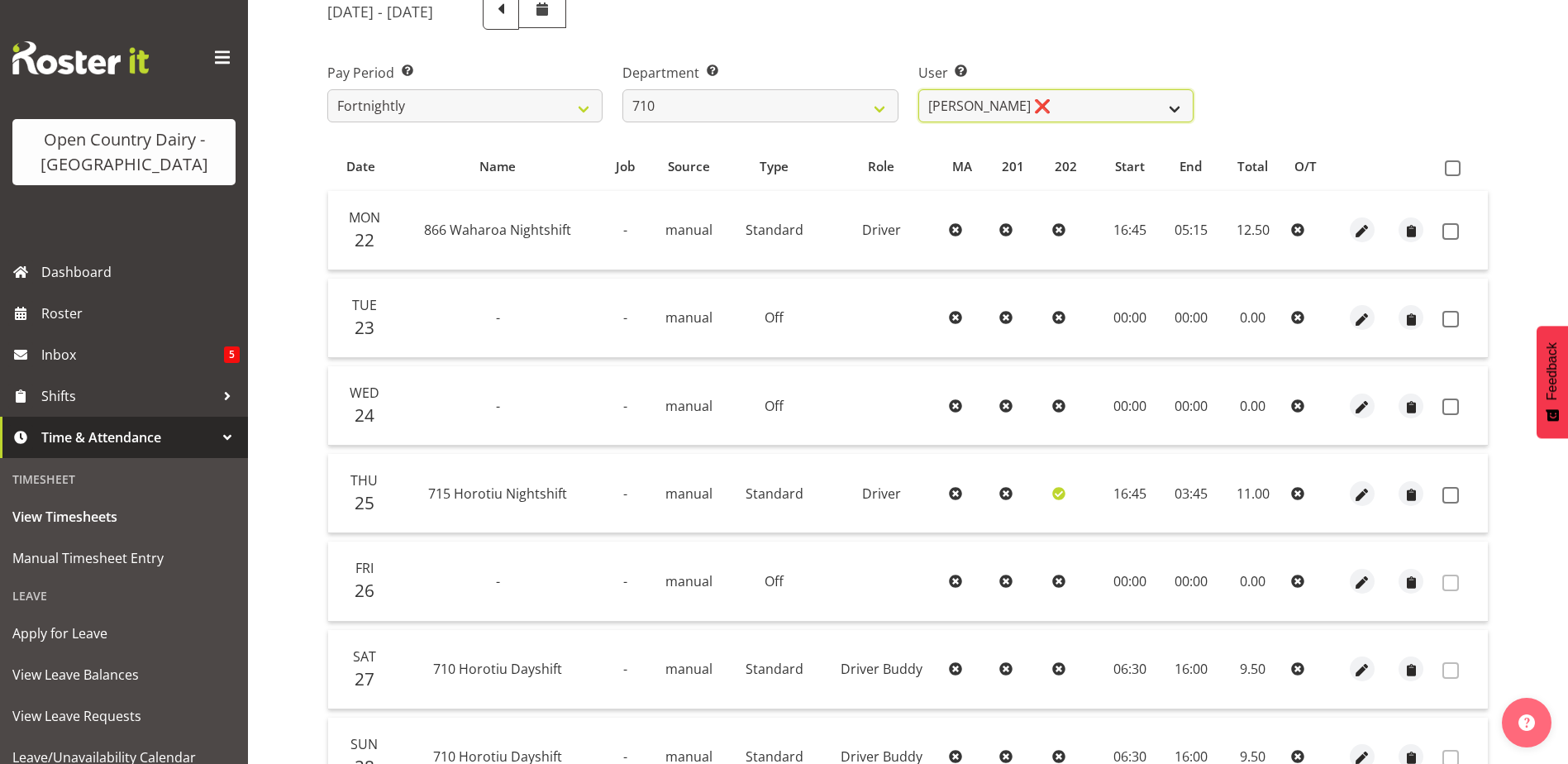
click at [1087, 119] on select "Dean Chapman ❌ George Megchelse ❌ Kris Gambhir ❌ Richie Epere ❌" at bounding box center [1055, 105] width 275 height 33
select select "10161"
click at [918, 89] on select "Dean Chapman ❌ George Megchelse ❌ Kris Gambhir ❌ Richie Epere ❌" at bounding box center [1055, 105] width 275 height 33
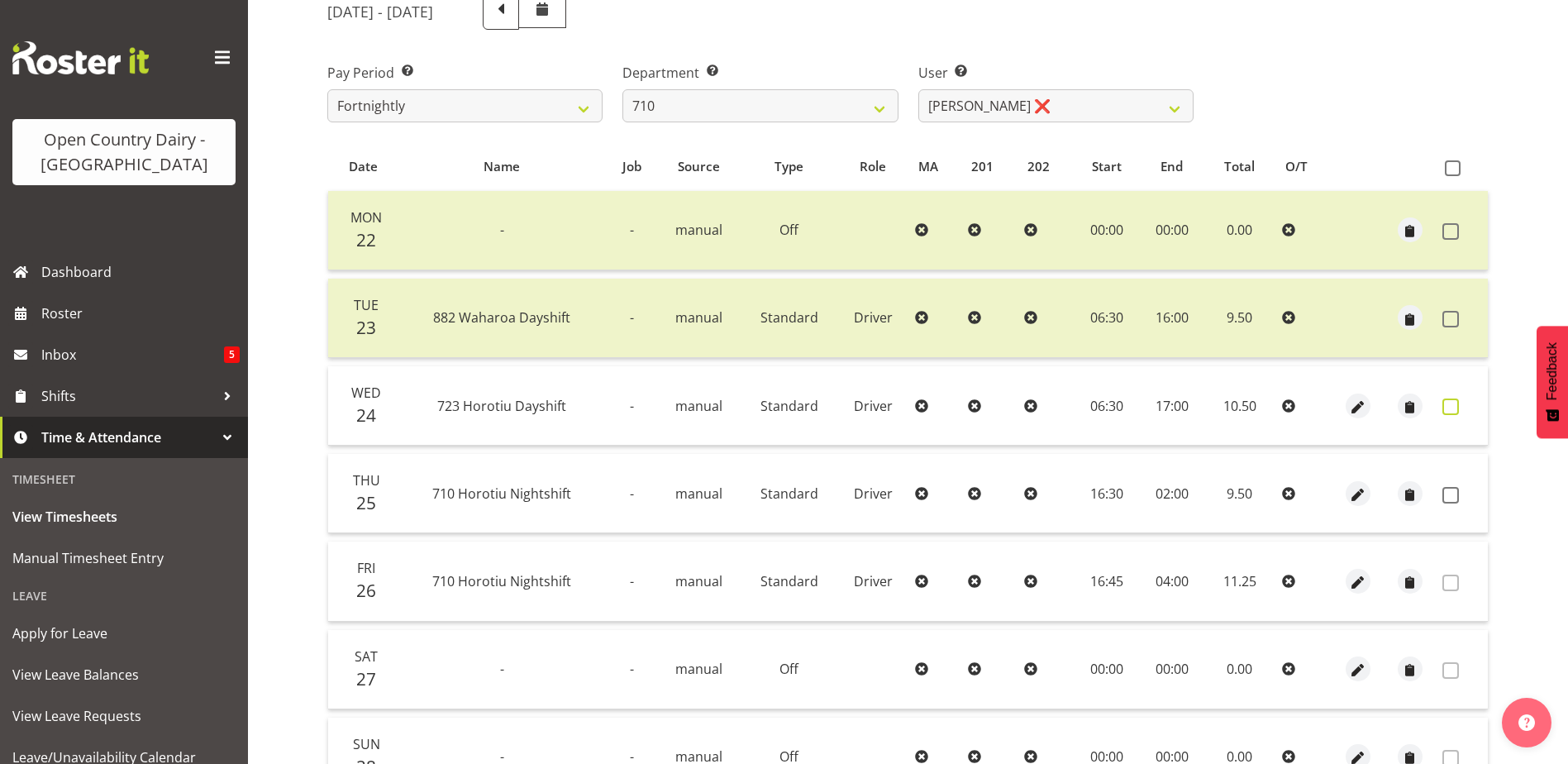
click at [1448, 404] on span at bounding box center [1450, 406] width 16 height 16
checkbox input "true"
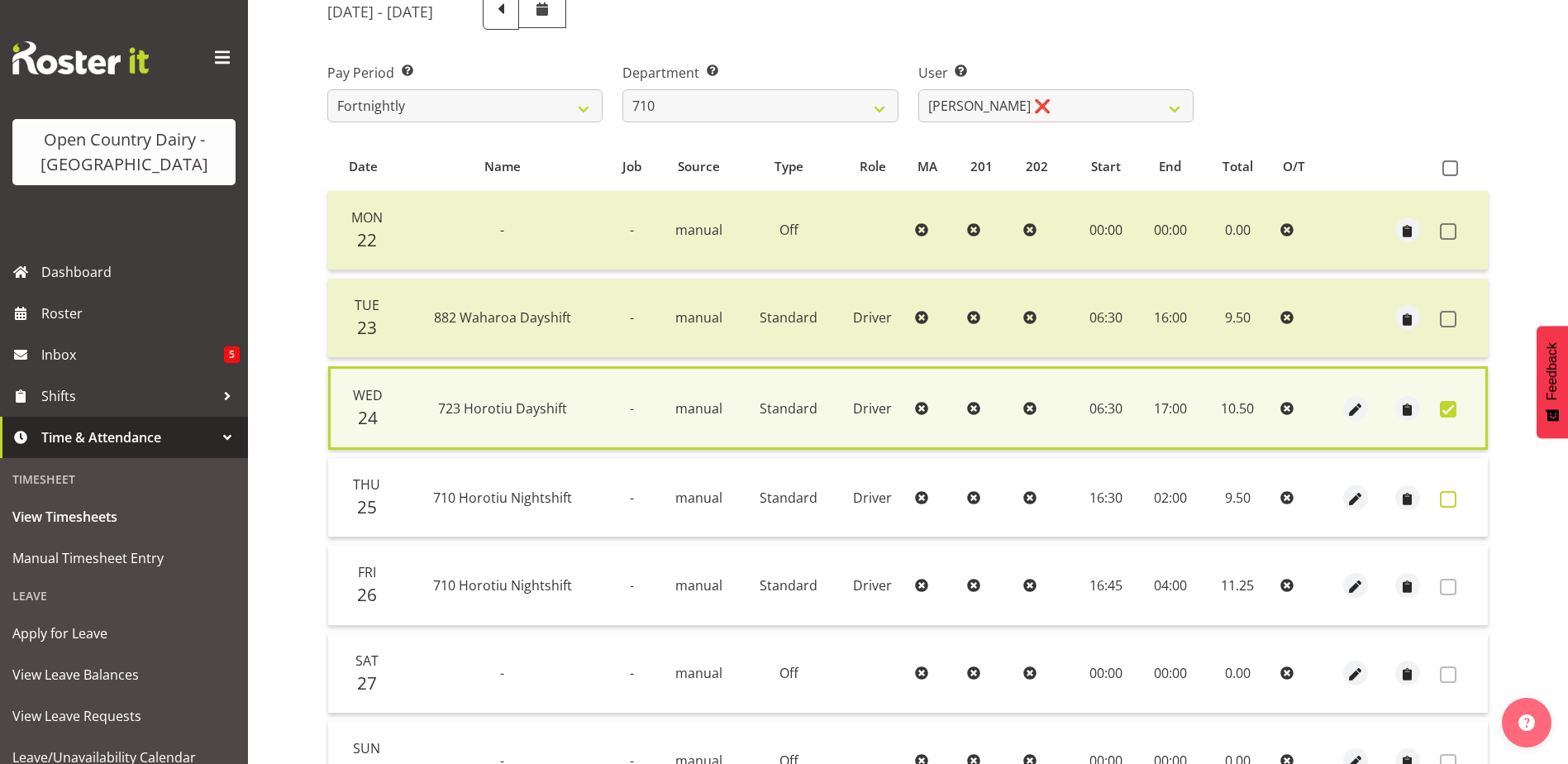
click at [1449, 502] on span at bounding box center [1448, 499] width 16 height 16
checkbox input "true"
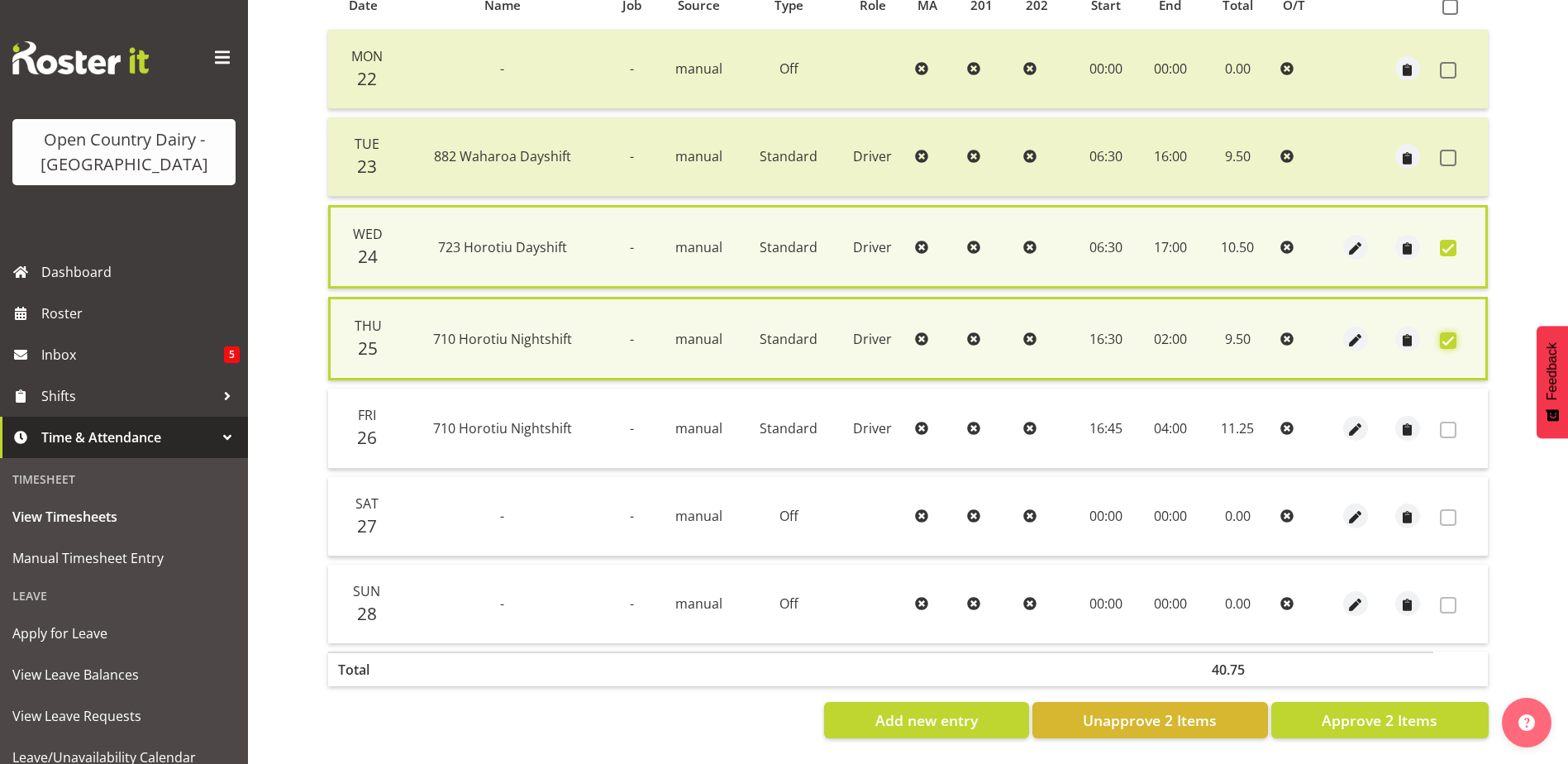
scroll to position [394, 0]
click at [1361, 710] on span "Approve 2 Items" at bounding box center [1379, 719] width 116 height 21
checkbox input "false"
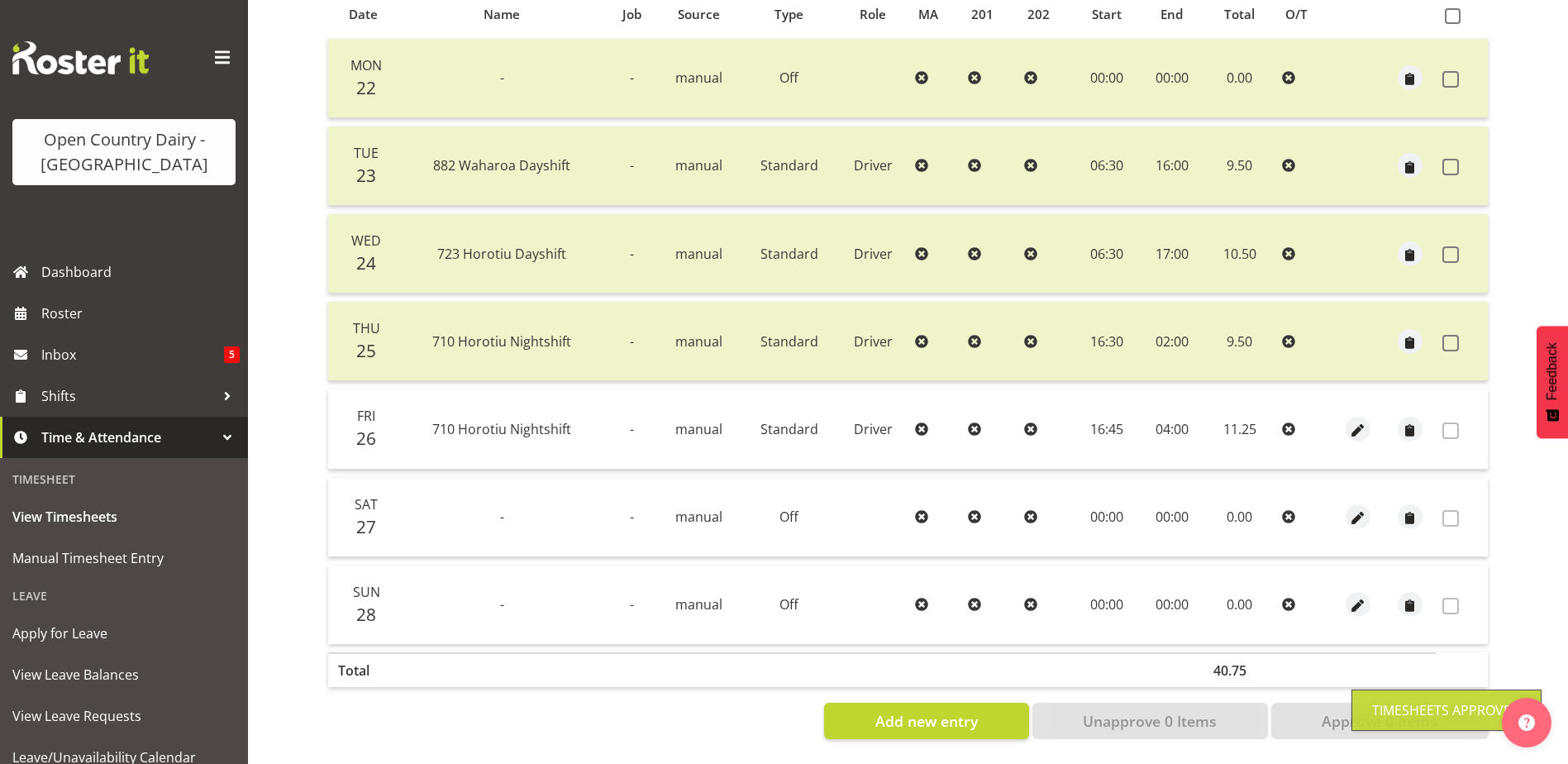
scroll to position [138, 0]
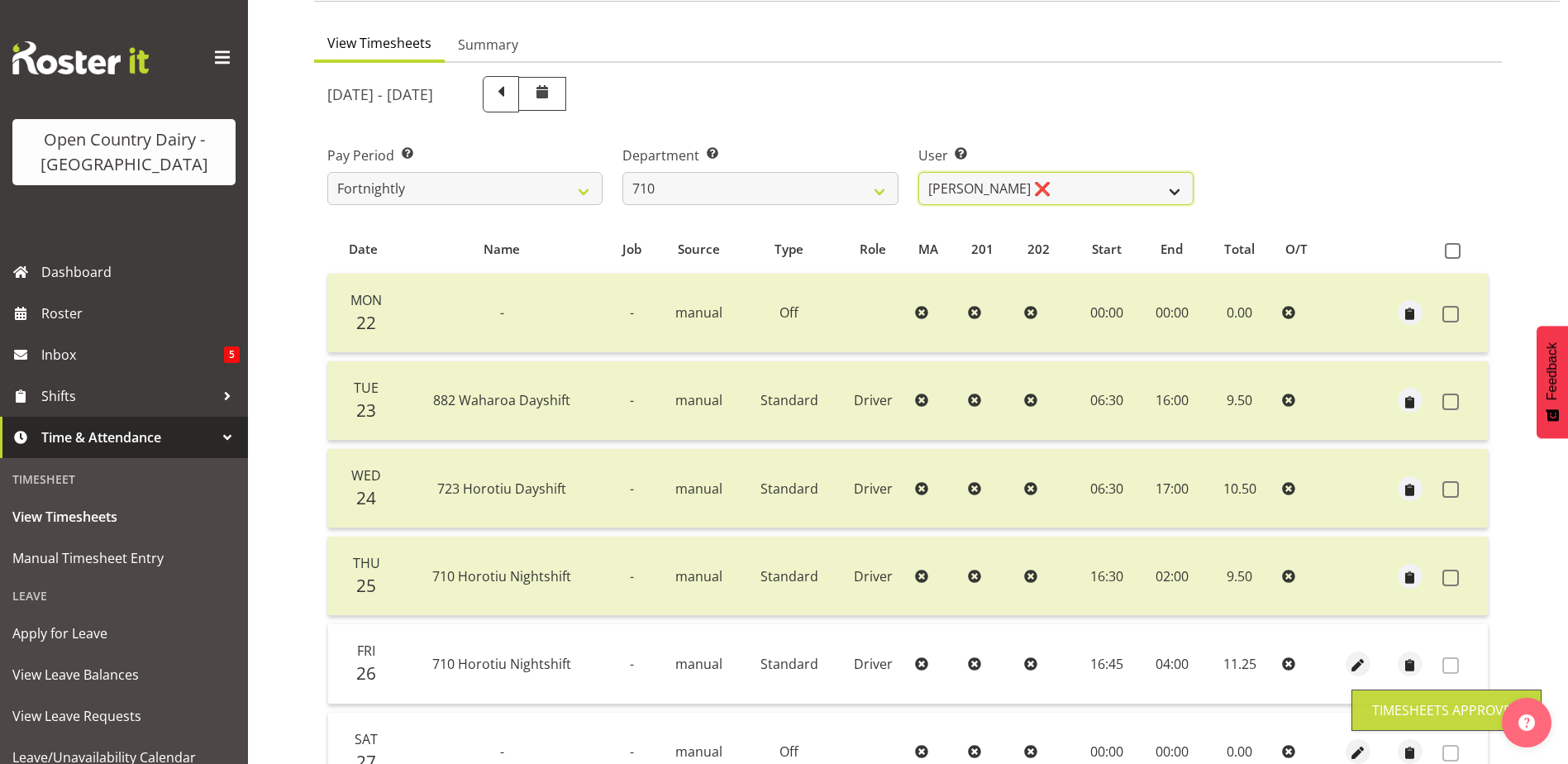
click at [1060, 195] on select "Dean Chapman ❌ George Megchelse ❌ Kris Gambhir ❌ Richie Epere ❌" at bounding box center [1055, 189] width 275 height 33
select select "10216"
click at [918, 172] on select "Dean Chapman ❌ George Megchelse ❌ Kris Gambhir ❌ Richie Epere ❌" at bounding box center [1055, 189] width 275 height 33
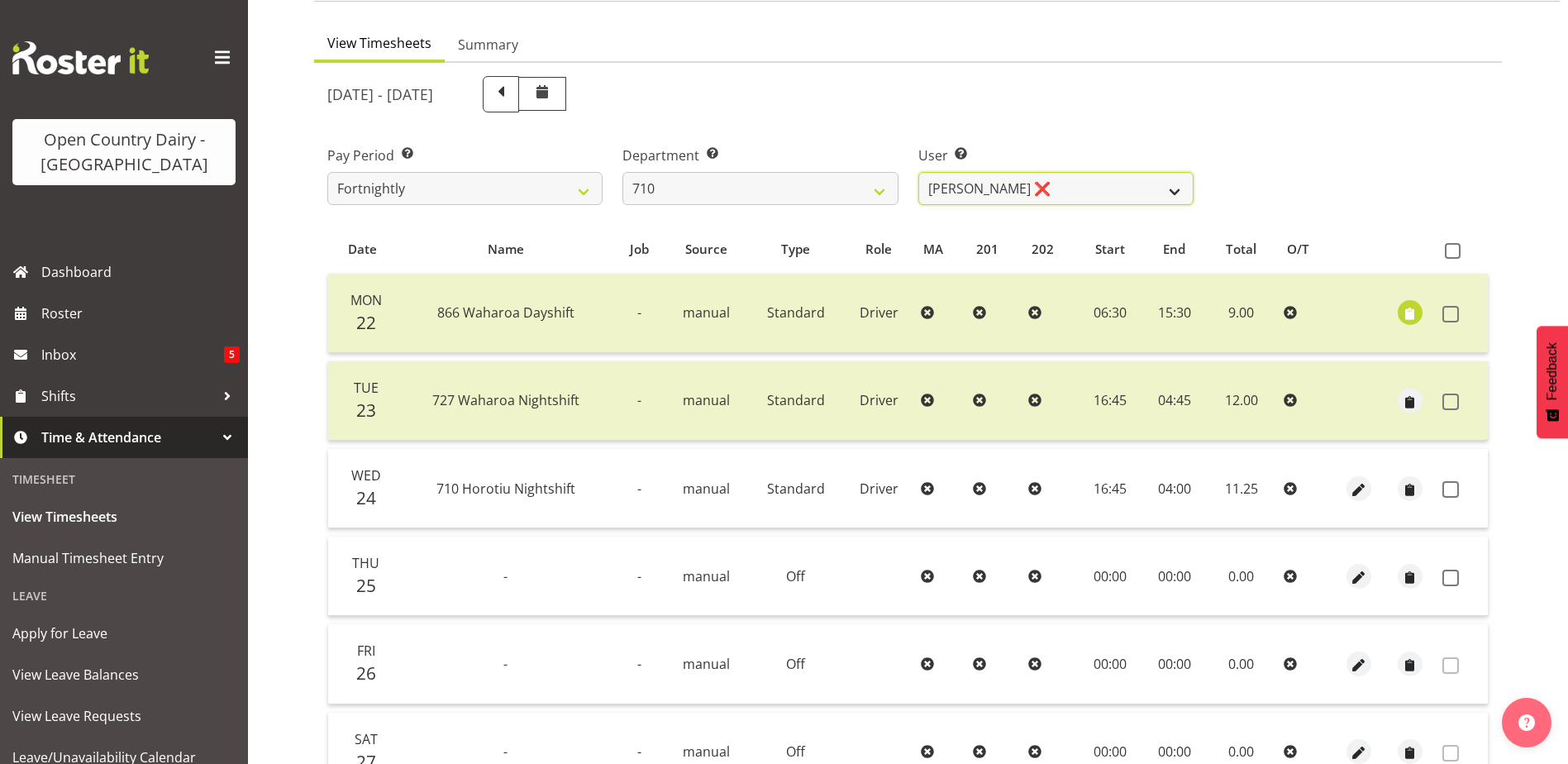
click at [1044, 193] on select "Dean Chapman ❌ George Megchelse ❌ Kris Gambhir ❌ Richie Epere ❌" at bounding box center [1055, 189] width 275 height 33
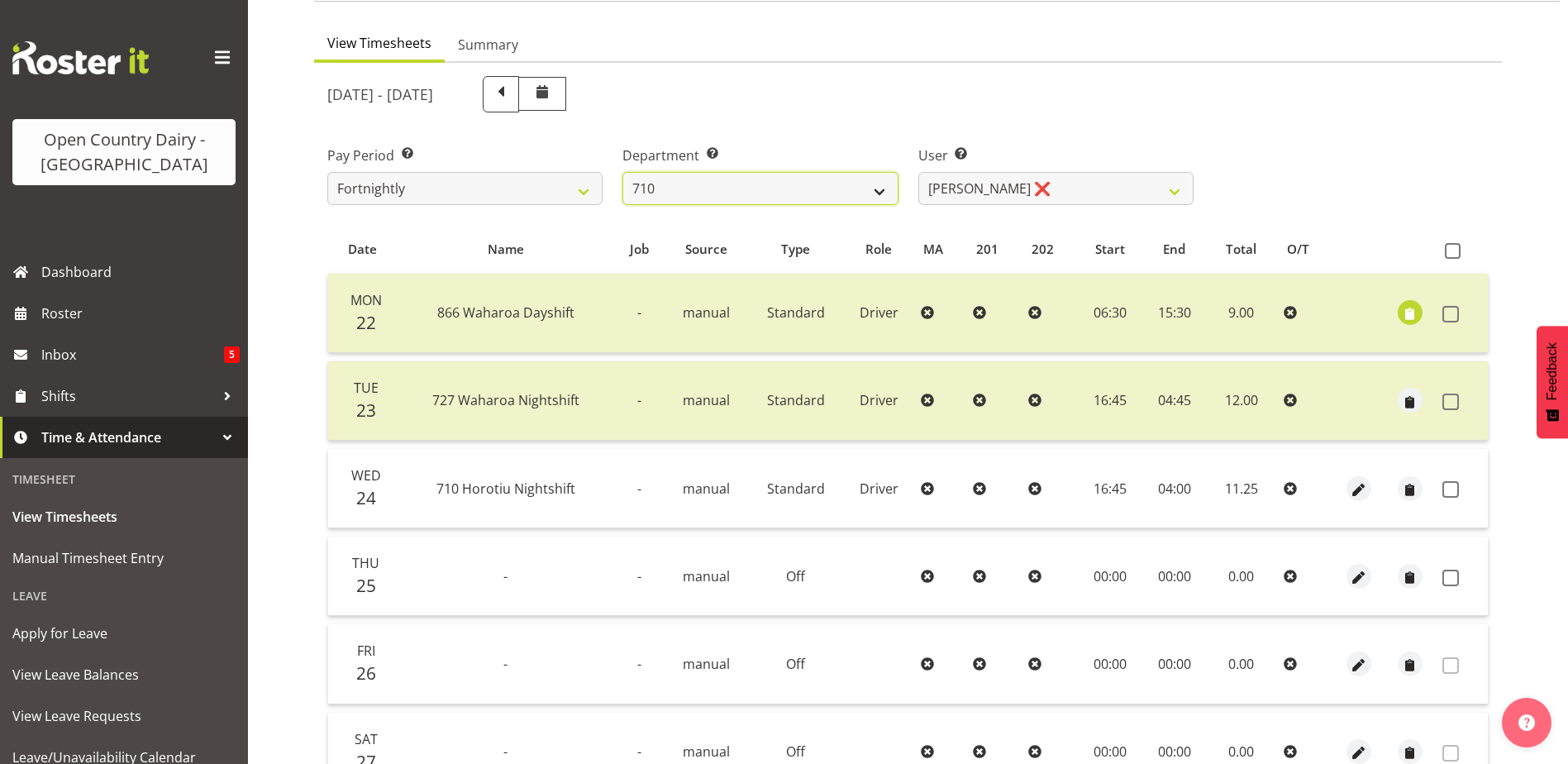
click at [708, 185] on select "701 702 703 704 705 706 707 708 709 710 711 712 713 714 715 716 717 718 719 720" at bounding box center [760, 189] width 275 height 33
select select "832"
click at [622, 172] on select "701 702 703 704 705 706 707 708 709 710 711 712 713 714 715 716 717 718 719 720" at bounding box center [760, 189] width 275 height 33
select select "8167"
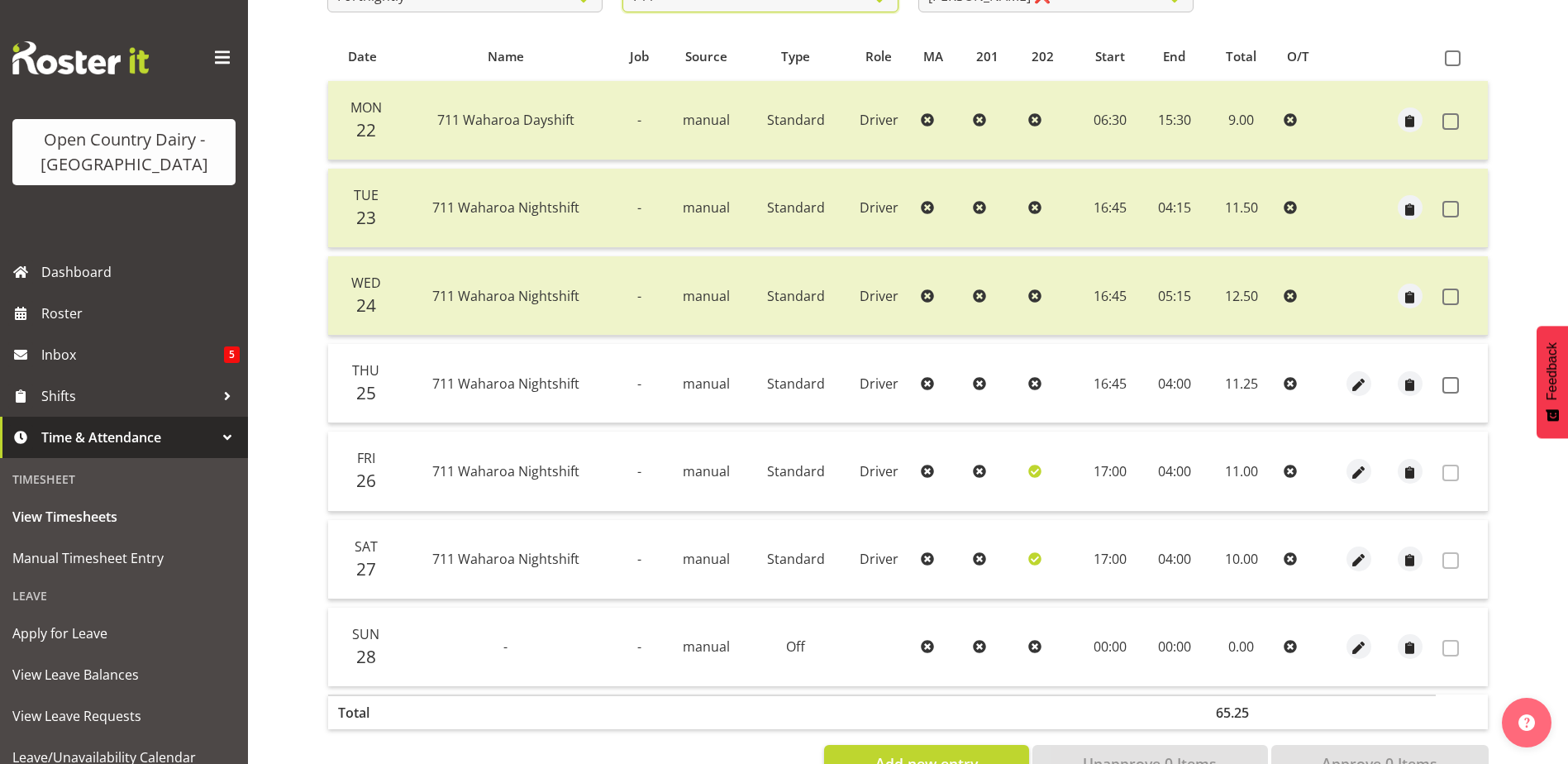
scroll to position [386, 0]
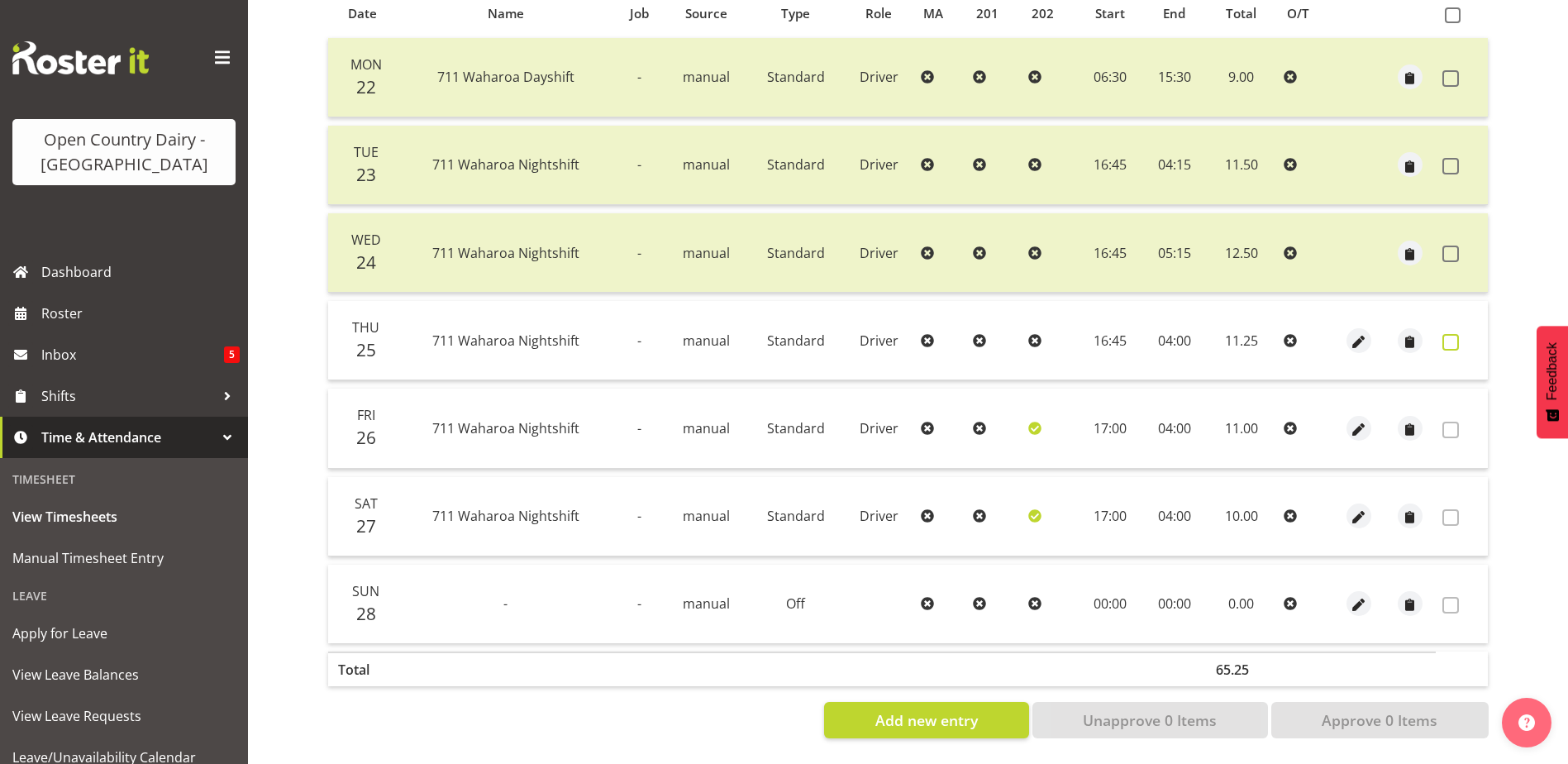
click at [1451, 334] on span at bounding box center [1450, 342] width 16 height 16
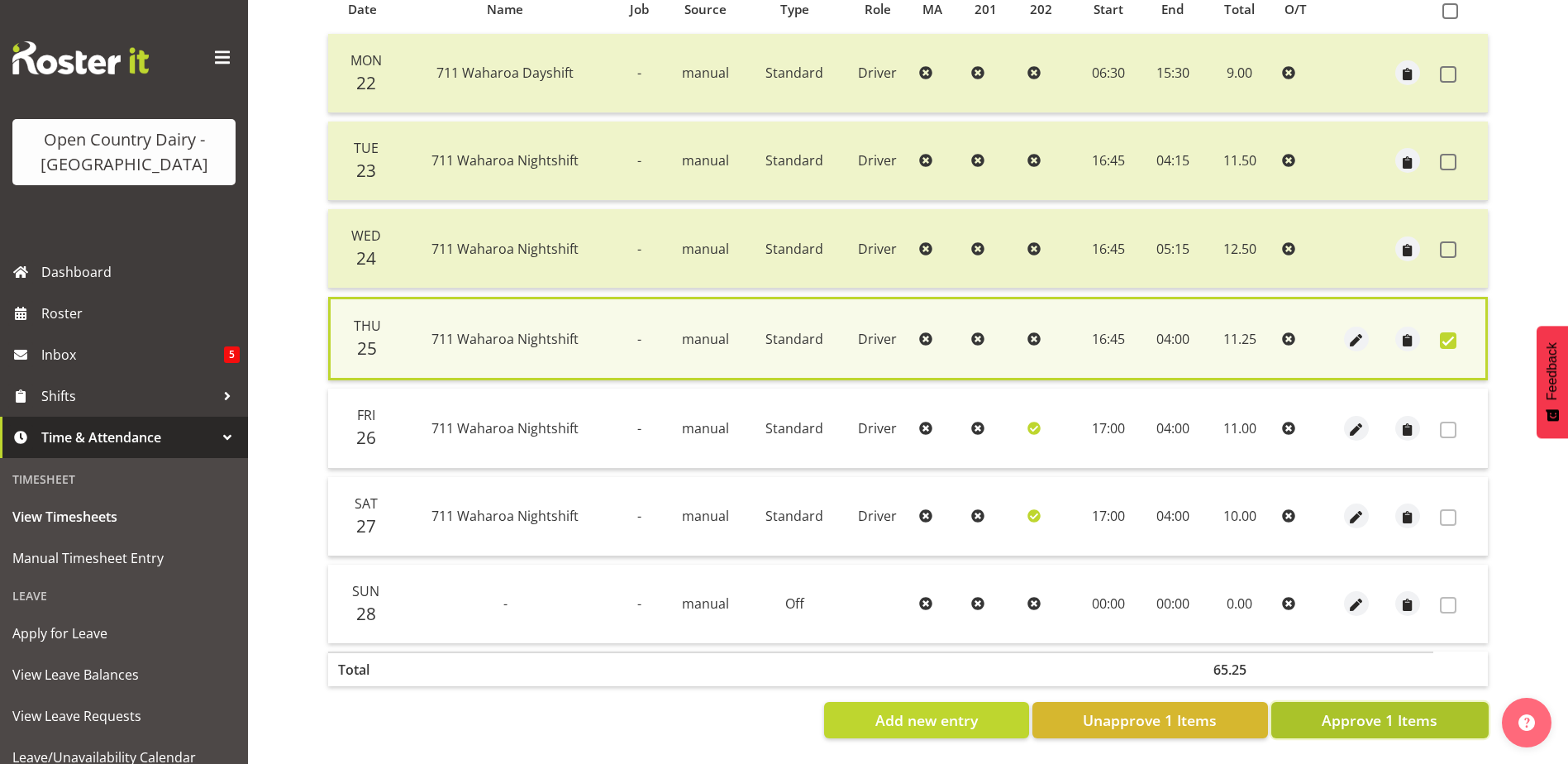
click at [1394, 716] on span "Approve 1 Items" at bounding box center [1379, 719] width 116 height 21
checkbox input "false"
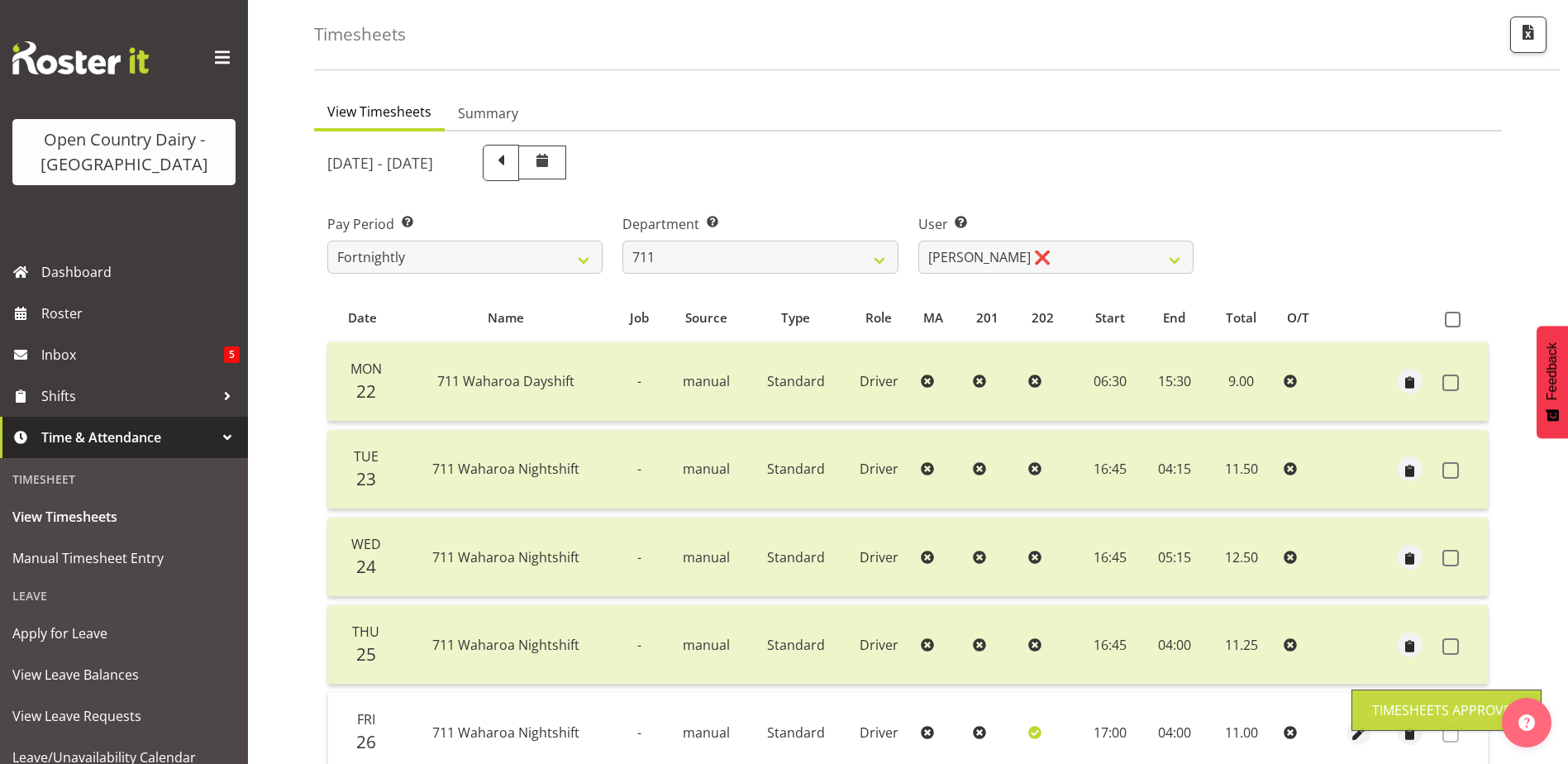
scroll to position [56, 0]
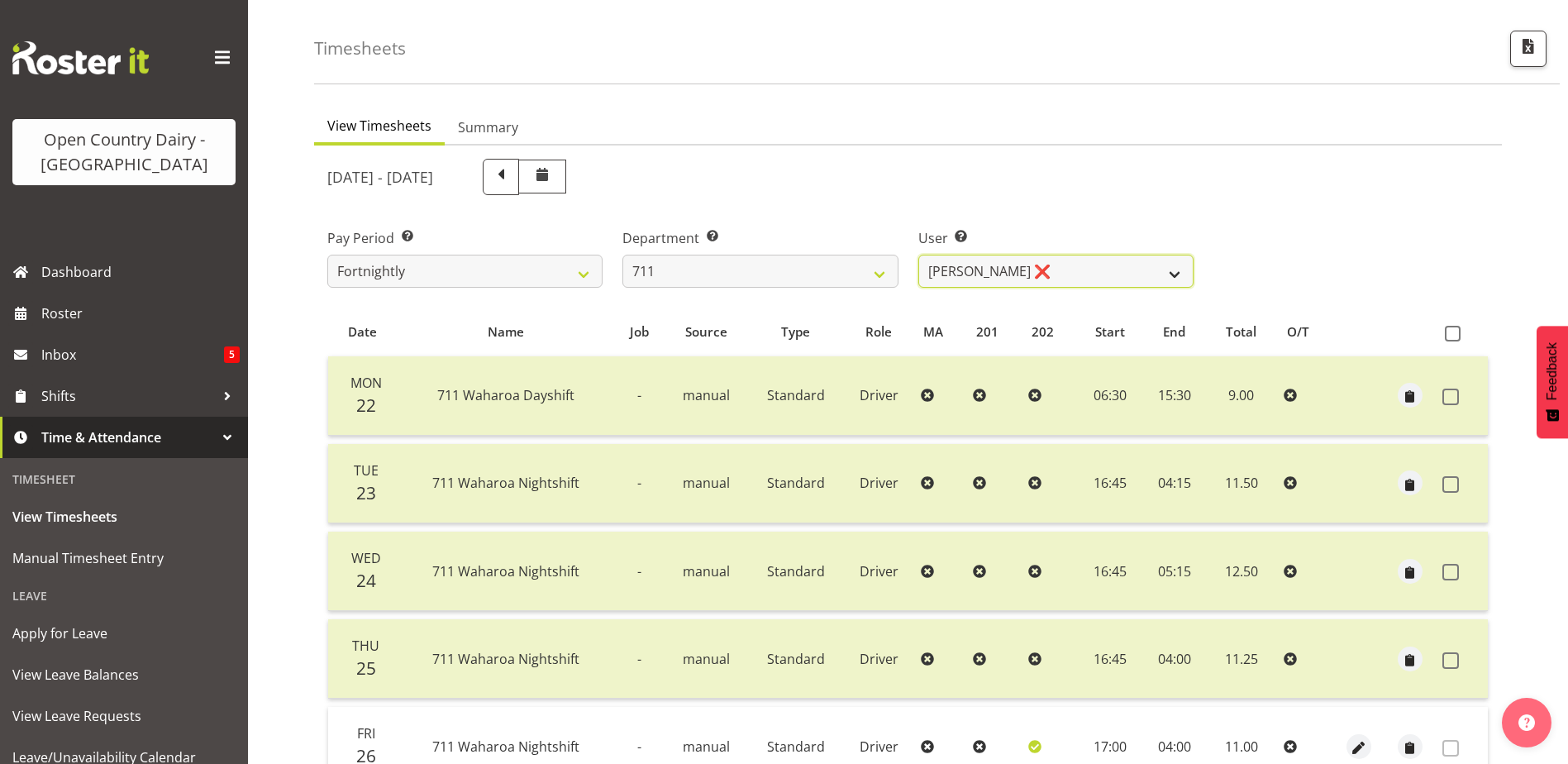
click at [1062, 271] on select "Baz Morgan ❌ Gerard Cavanagh ❌ Tyrone Lawry ❌" at bounding box center [1055, 271] width 275 height 33
click at [918, 255] on select "Baz Morgan ❌ Gerard Cavanagh ❌ Tyrone Lawry ❌" at bounding box center [1055, 271] width 275 height 33
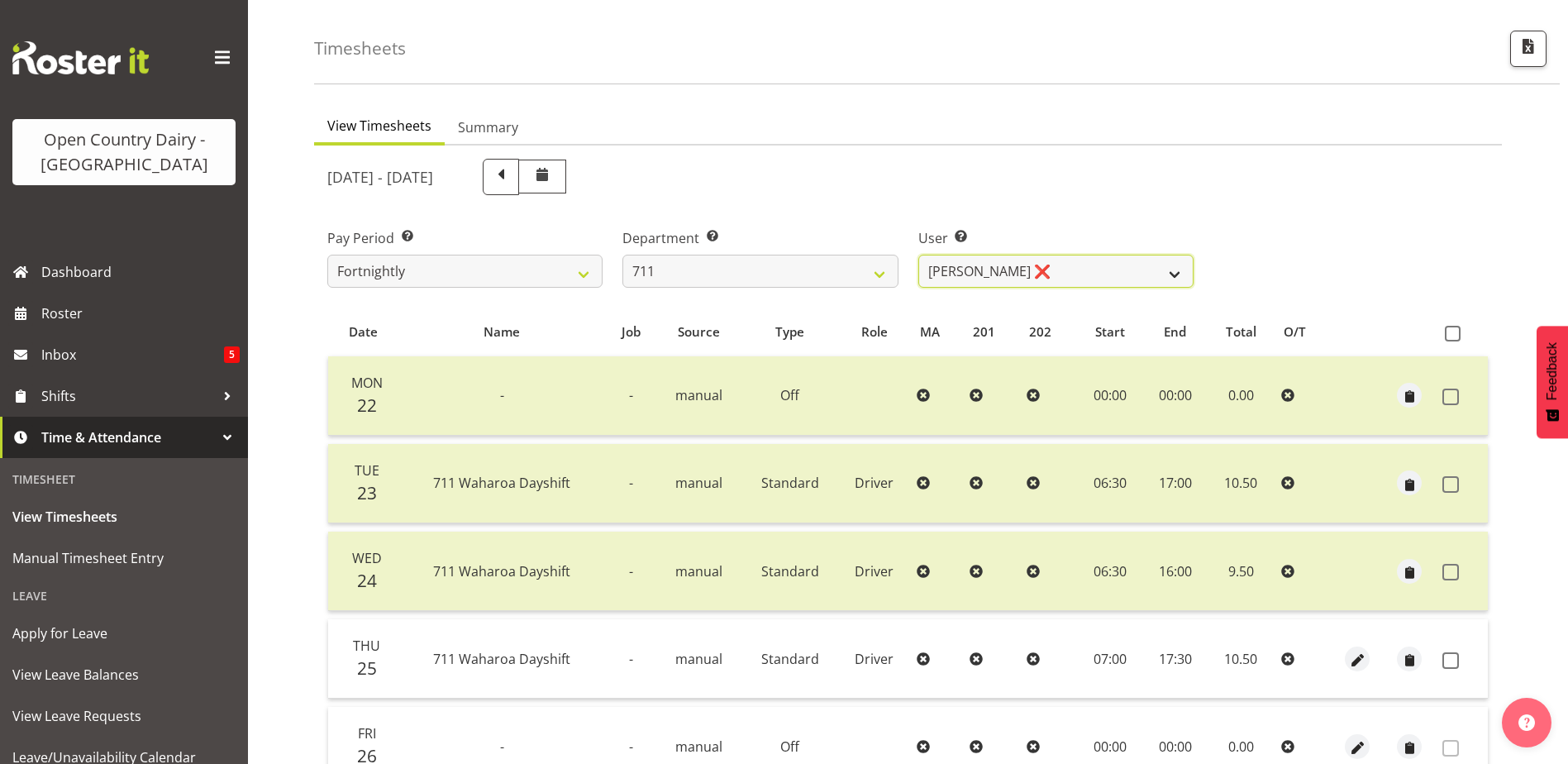
click at [1096, 272] on select "Baz Morgan ❌ Gerard Cavanagh ❌ Tyrone Lawry ❌" at bounding box center [1055, 271] width 275 height 33
select select "8181"
click at [918, 255] on select "Baz Morgan ❌ Gerard Cavanagh ❌ Tyrone Lawry ❌" at bounding box center [1055, 271] width 275 height 33
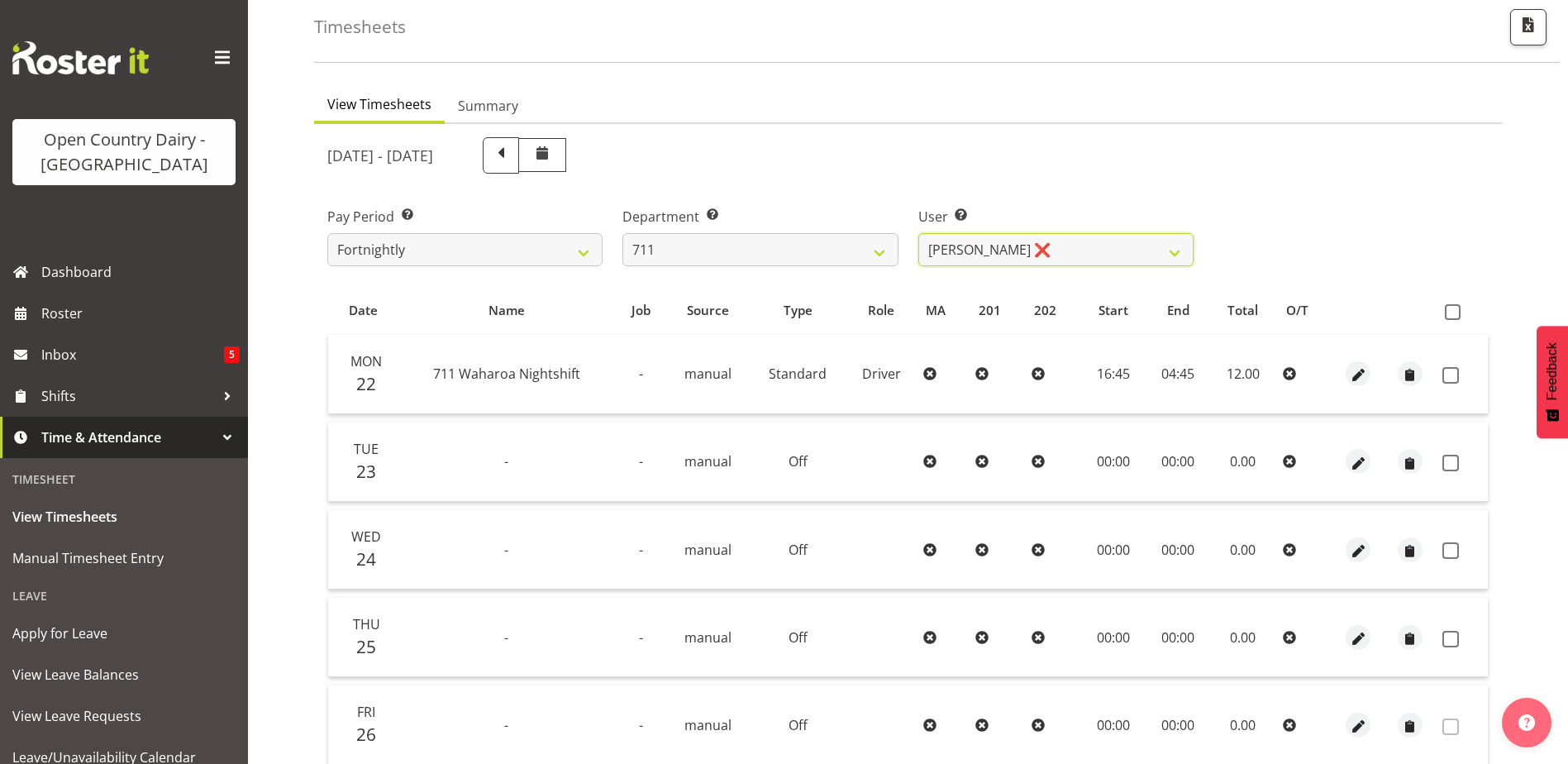
scroll to position [0, 0]
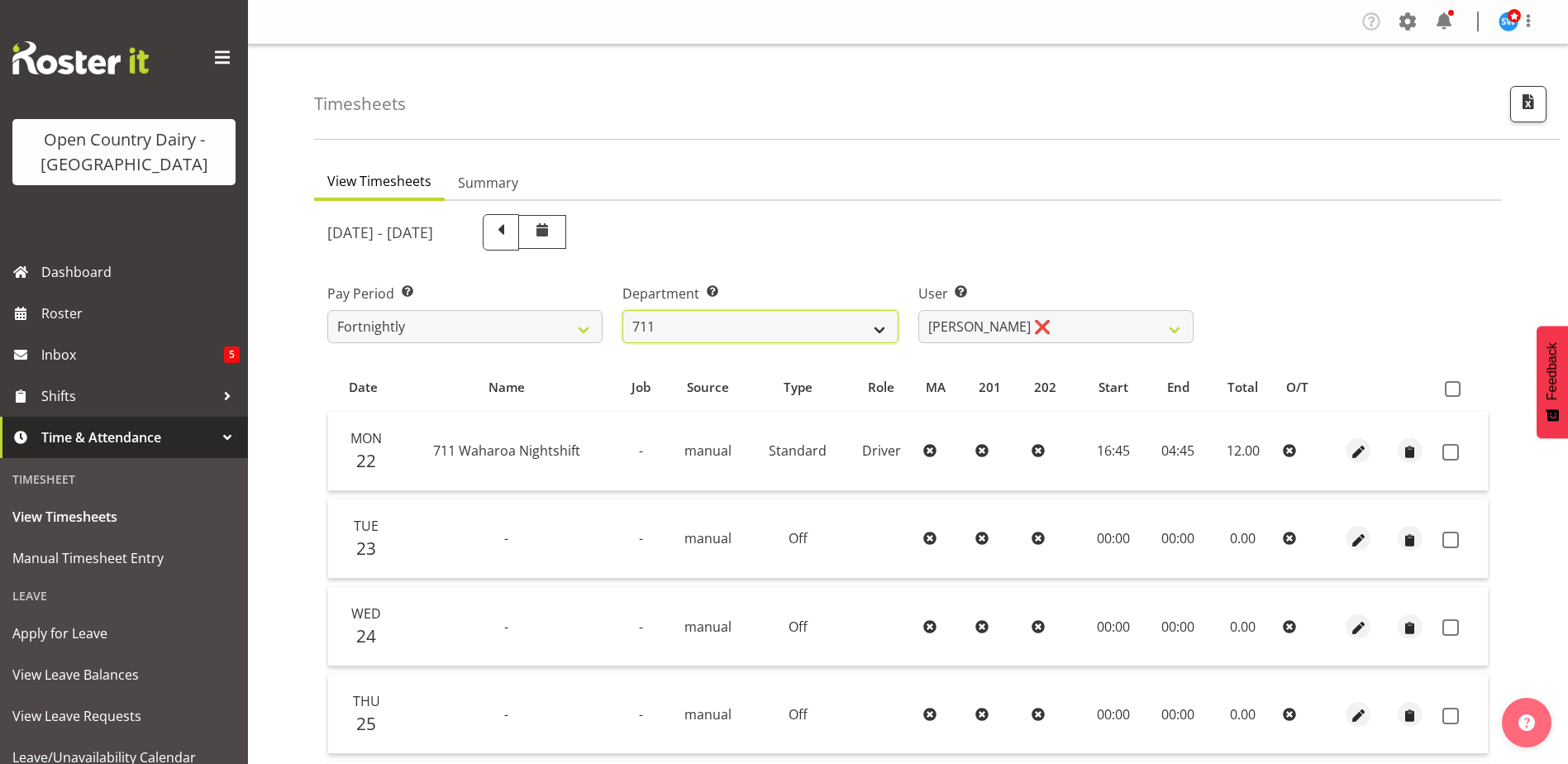
click at [757, 333] on select "701 702 703 704 705 706 707 708 709 710 711 712 713 714 715 716 717 718 719 720" at bounding box center [760, 327] width 275 height 33
select select "822"
click at [622, 310] on select "701 702 703 704 705 706 707 708 709 710 711 712 713 714 715 716 717 718 719 720" at bounding box center [760, 327] width 275 height 33
select select "8162"
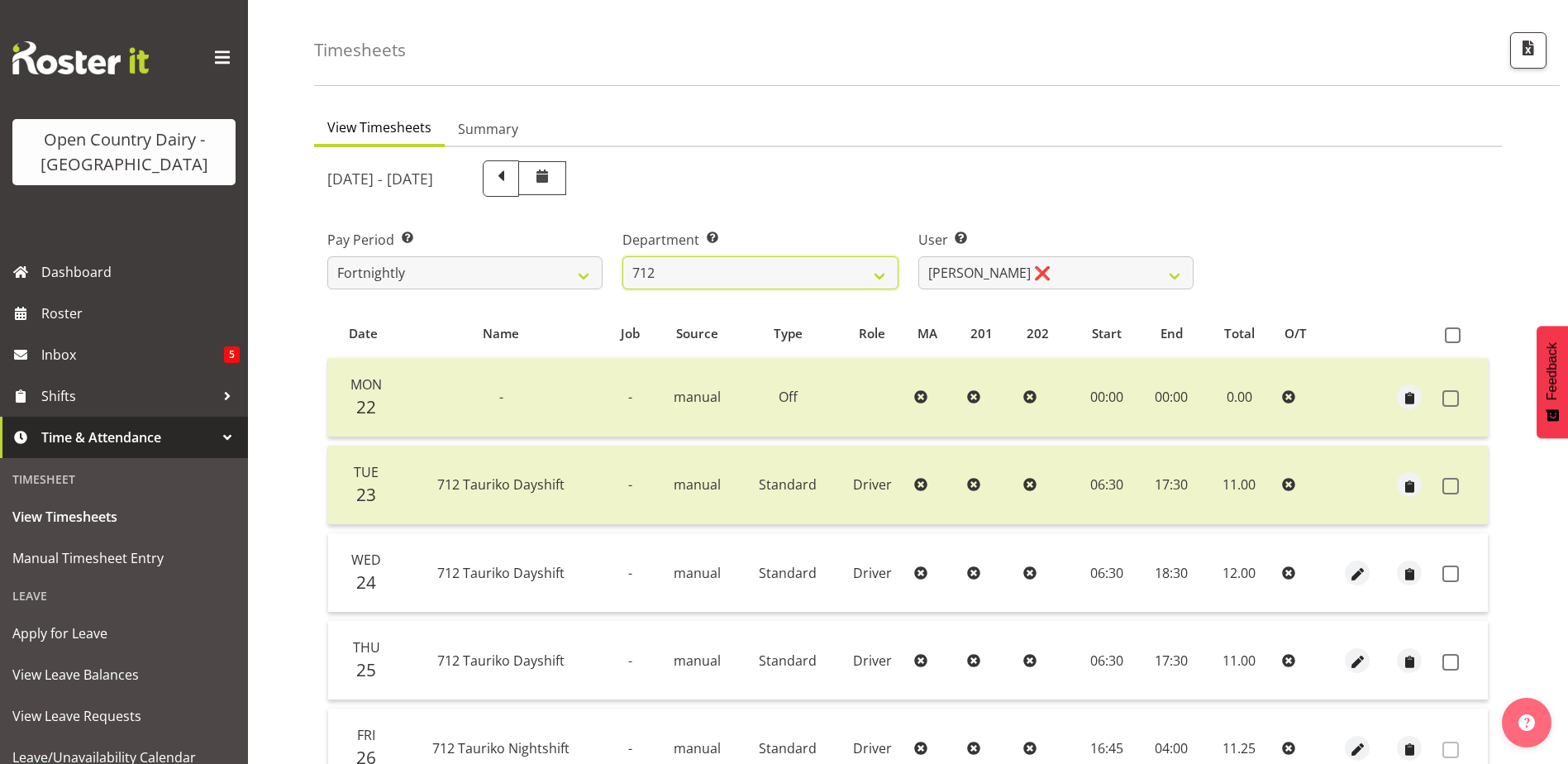
scroll to position [248, 0]
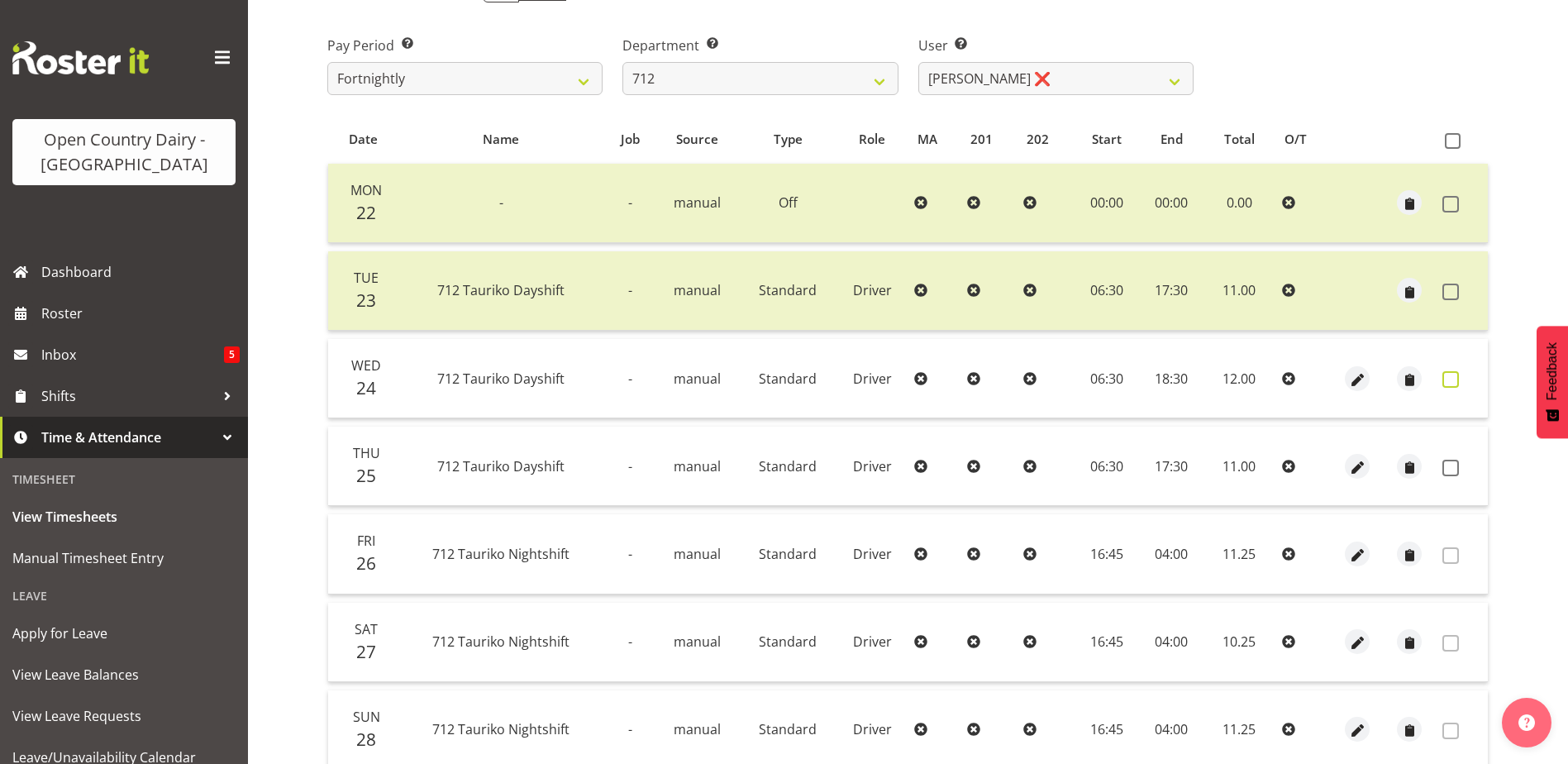
click at [1451, 380] on span at bounding box center [1450, 379] width 16 height 16
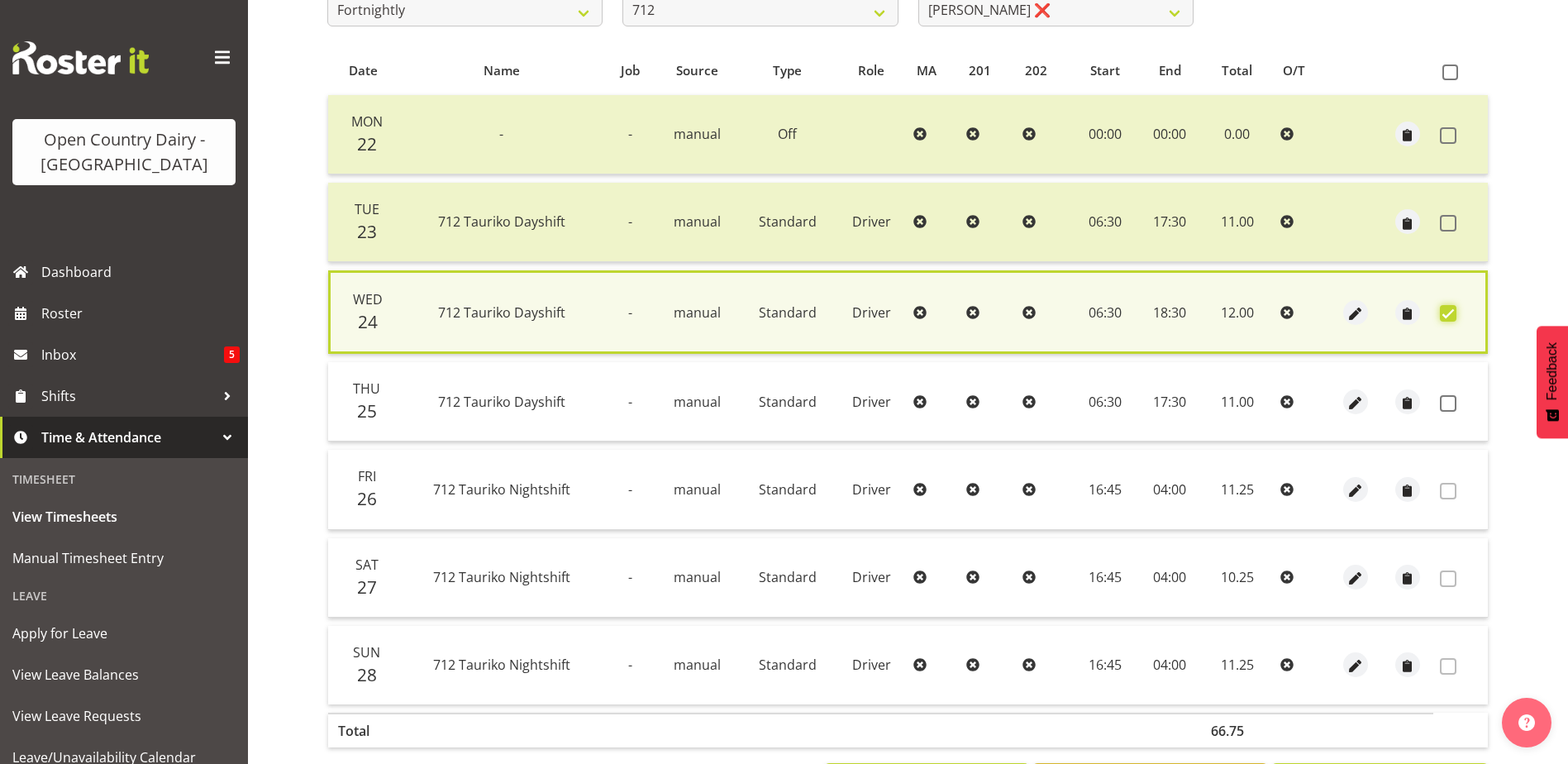
scroll to position [390, 0]
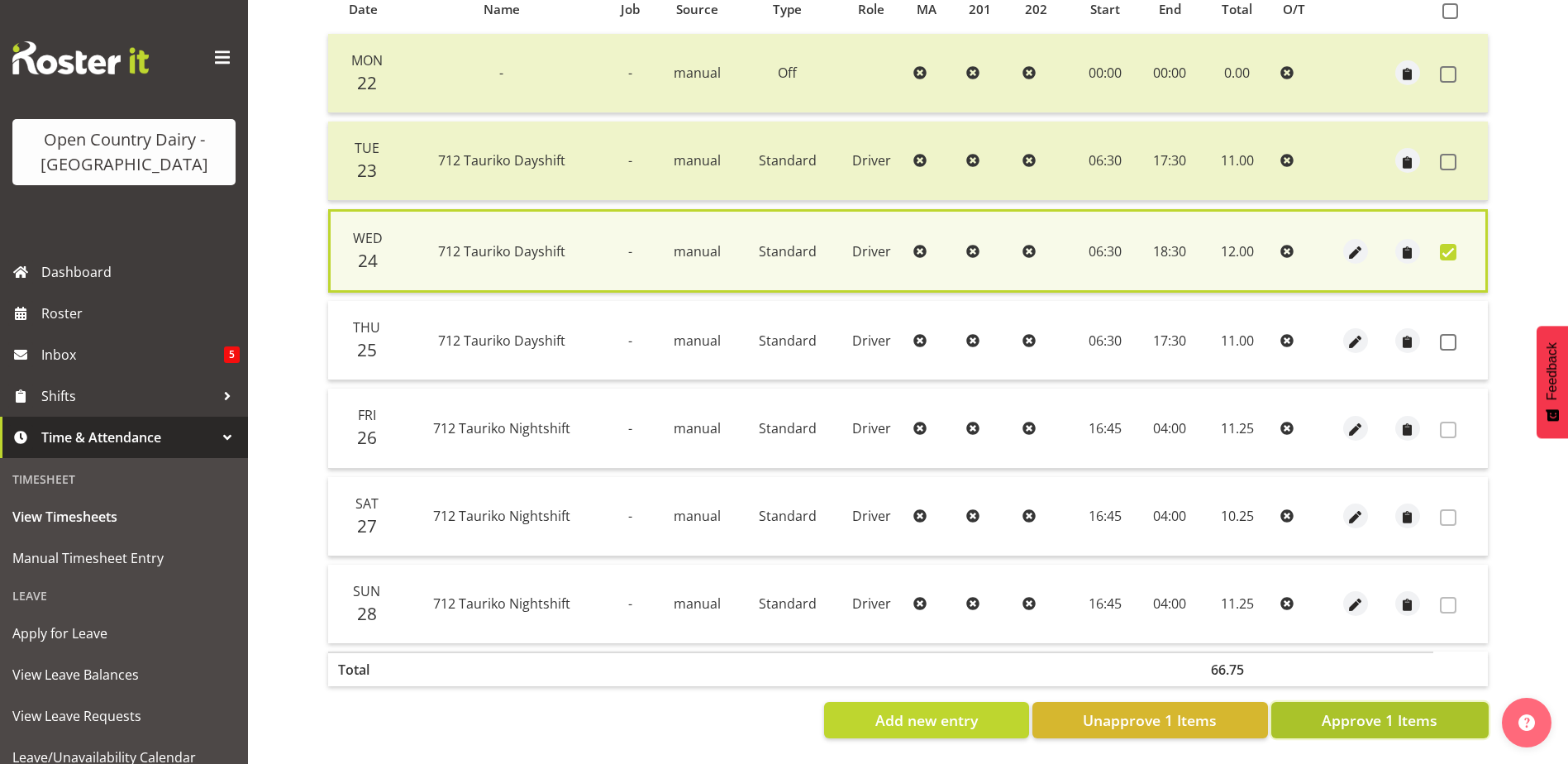
click at [1348, 715] on span "Approve 1 Items" at bounding box center [1379, 719] width 116 height 21
checkbox input "false"
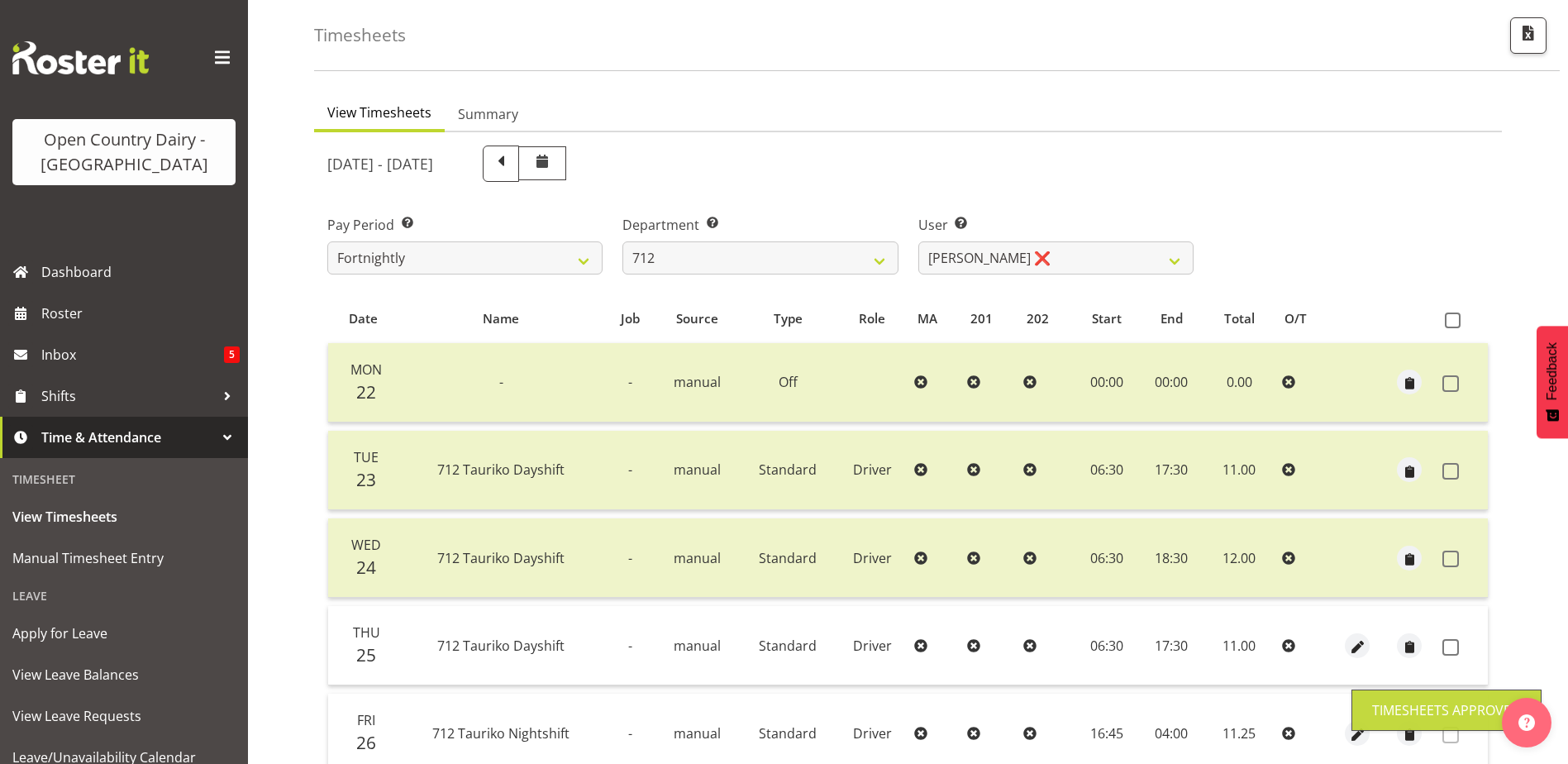
scroll to position [56, 0]
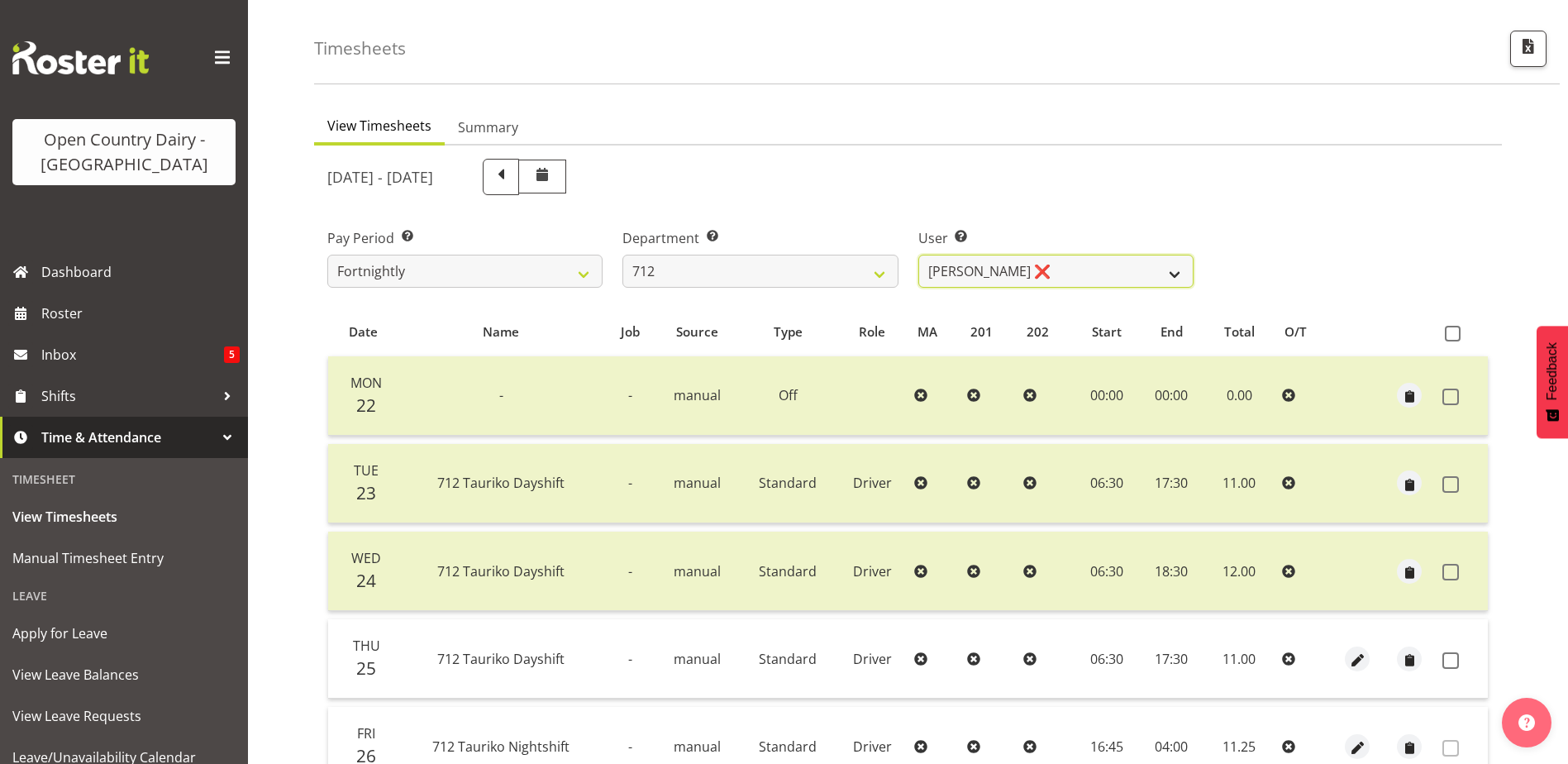
click at [1030, 275] on select "Amrik Singh ❌ Jasdeep Singh ❌ Lucky Kau Kau ❌" at bounding box center [1055, 271] width 275 height 33
select select "8195"
click at [918, 255] on select "Amrik Singh ❌ Jasdeep Singh ❌ Lucky Kau Kau ❌" at bounding box center [1055, 271] width 275 height 33
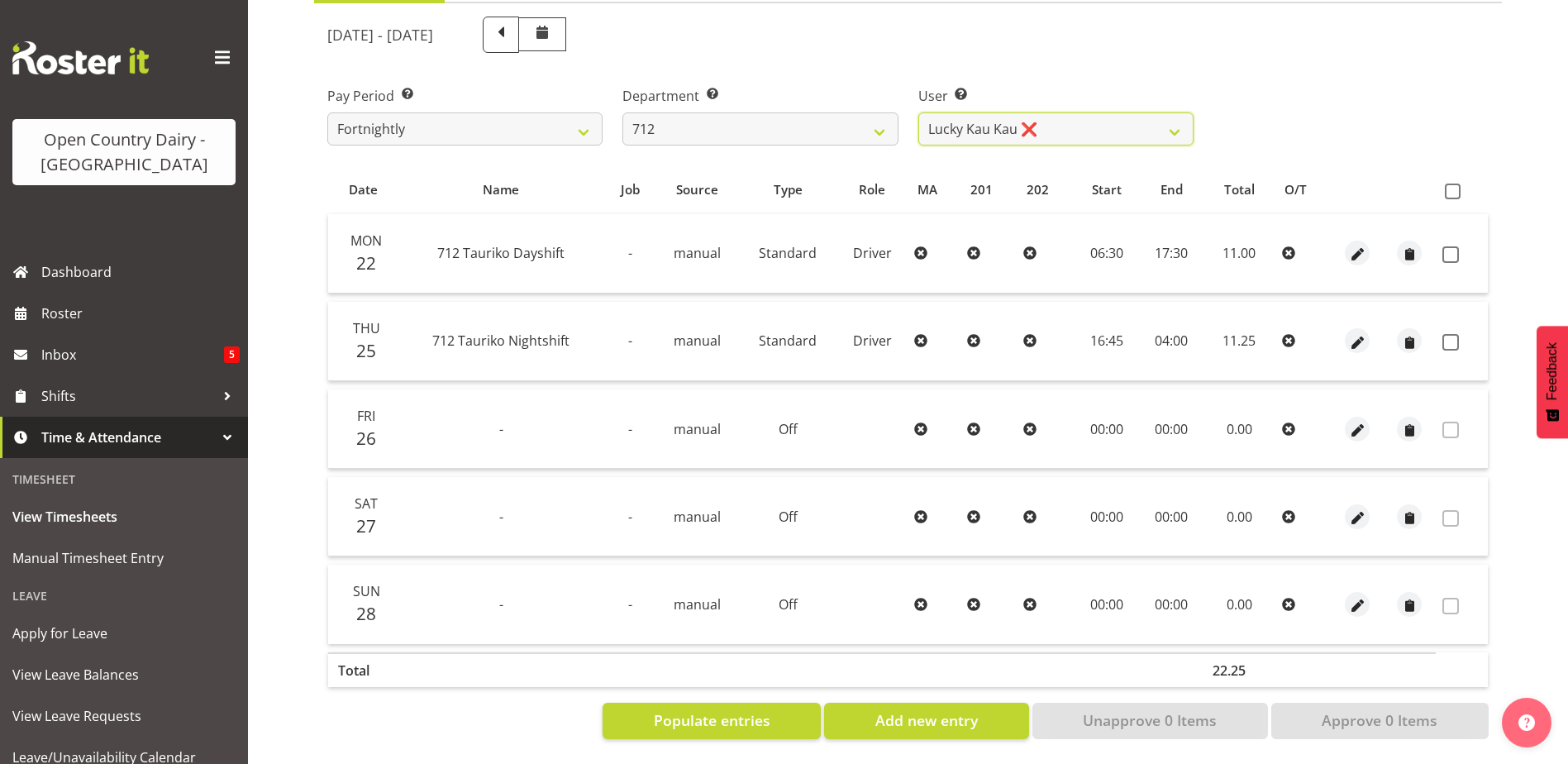
scroll to position [211, 0]
click at [682, 708] on span "Populate entries" at bounding box center [712, 719] width 117 height 21
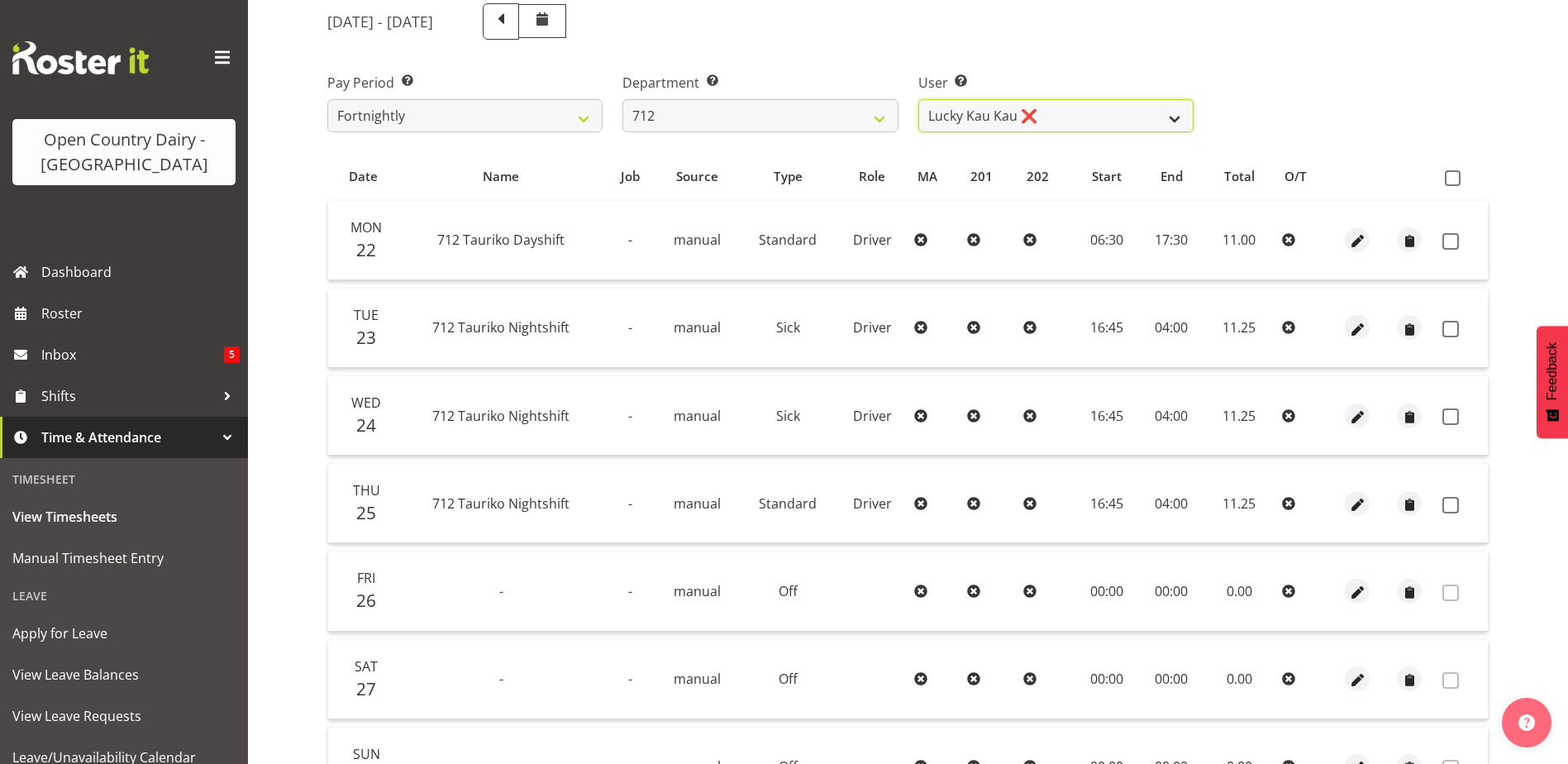
click at [1022, 120] on select "Amrik Singh ❌ Jasdeep Singh ❌ Lucky Kau Kau ❌" at bounding box center [1055, 116] width 275 height 33
click at [1024, 120] on select "Amrik Singh ❌ Jasdeep Singh ❌ Lucky Kau Kau ❌" at bounding box center [1055, 116] width 275 height 33
click at [784, 126] on select "701 702 703 704 705 706 707 708 709 710 711 712 713 714 715 716 717 718 719 720" at bounding box center [760, 116] width 275 height 33
select select "716"
click at [622, 99] on select "701 702 703 704 705 706 707 708 709 710 711 712 713 714 715 716 717 718 719 720" at bounding box center [760, 116] width 275 height 33
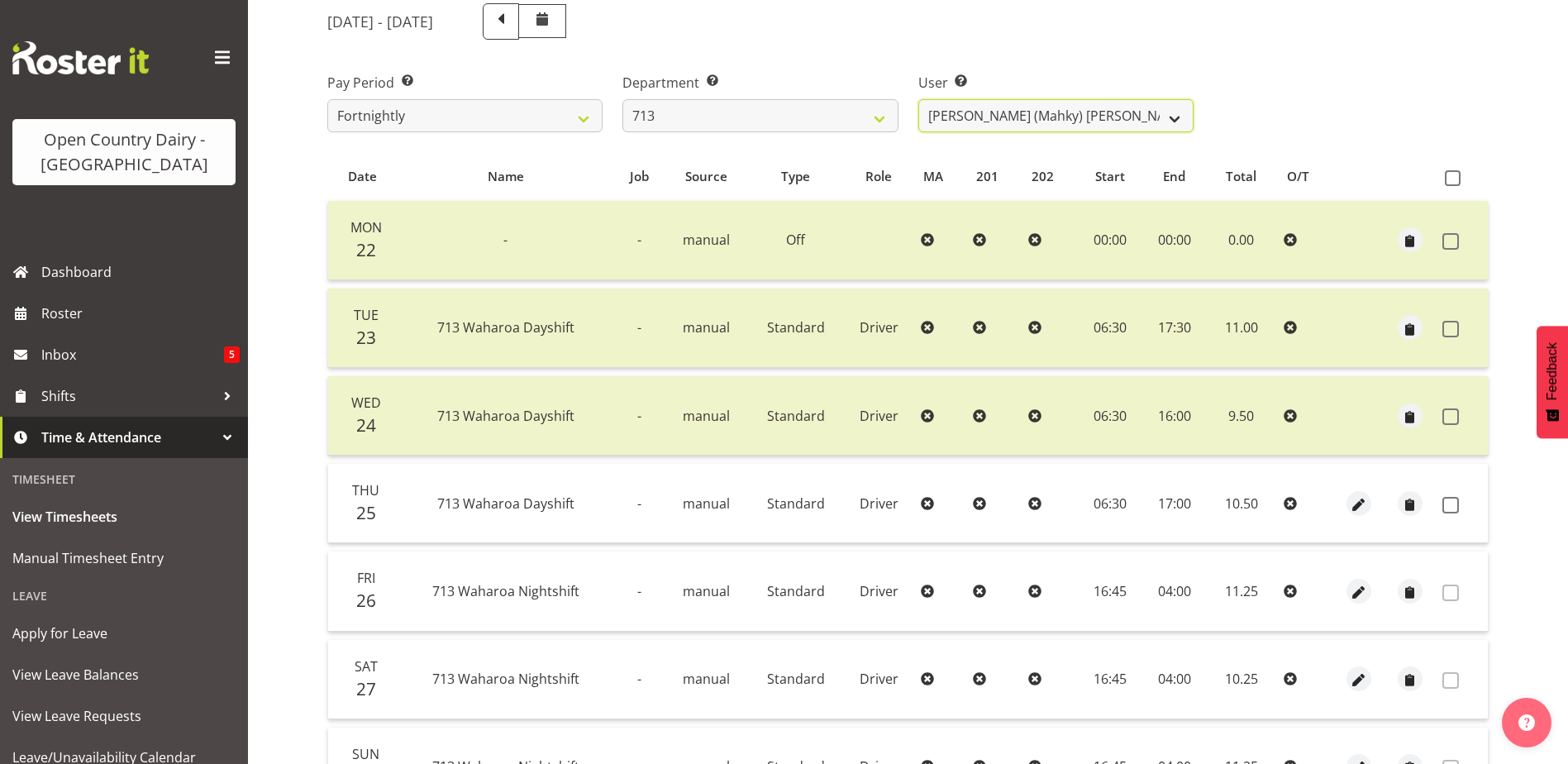
click at [1011, 107] on select "Harmanpreet (Mahky) Dhillon ❌ Marcus Waretini ❌ Norman Sellen ❌" at bounding box center [1055, 116] width 275 height 33
select select "8201"
click at [918, 99] on select "Harmanpreet (Mahky) Dhillon ❌ Marcus Waretini ❌ Norman Sellen ❌" at bounding box center [1055, 116] width 275 height 33
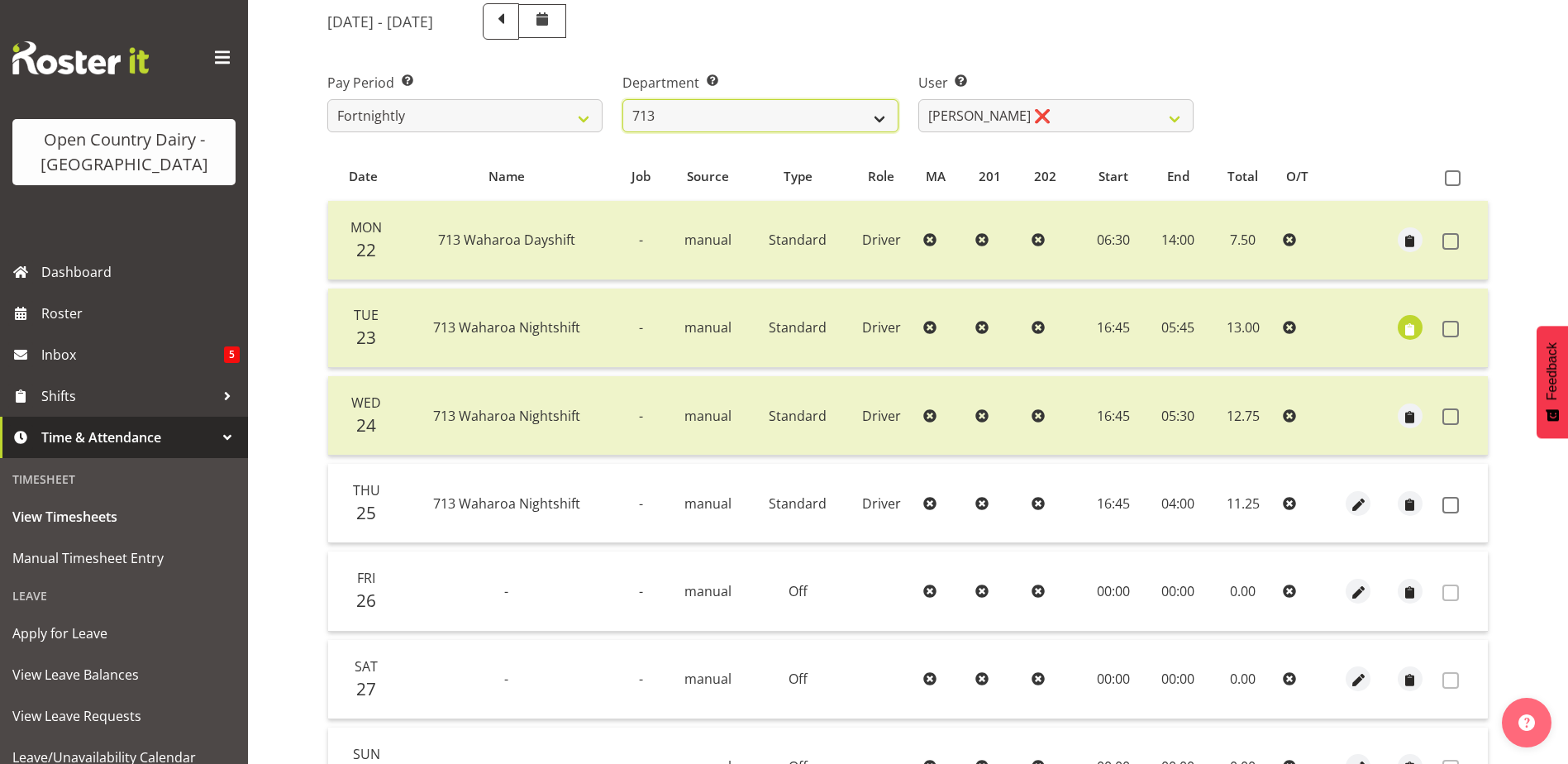
click at [697, 119] on select "701 702 703 704 705 706 707 708 709 710 711 712 713 714 715 716 717 718 719 720" at bounding box center [760, 116] width 275 height 33
select select "805"
click at [622, 99] on select "701 702 703 704 705 706 707 708 709 710 711 712 713 714 715 716 717 718 719 720" at bounding box center [760, 116] width 275 height 33
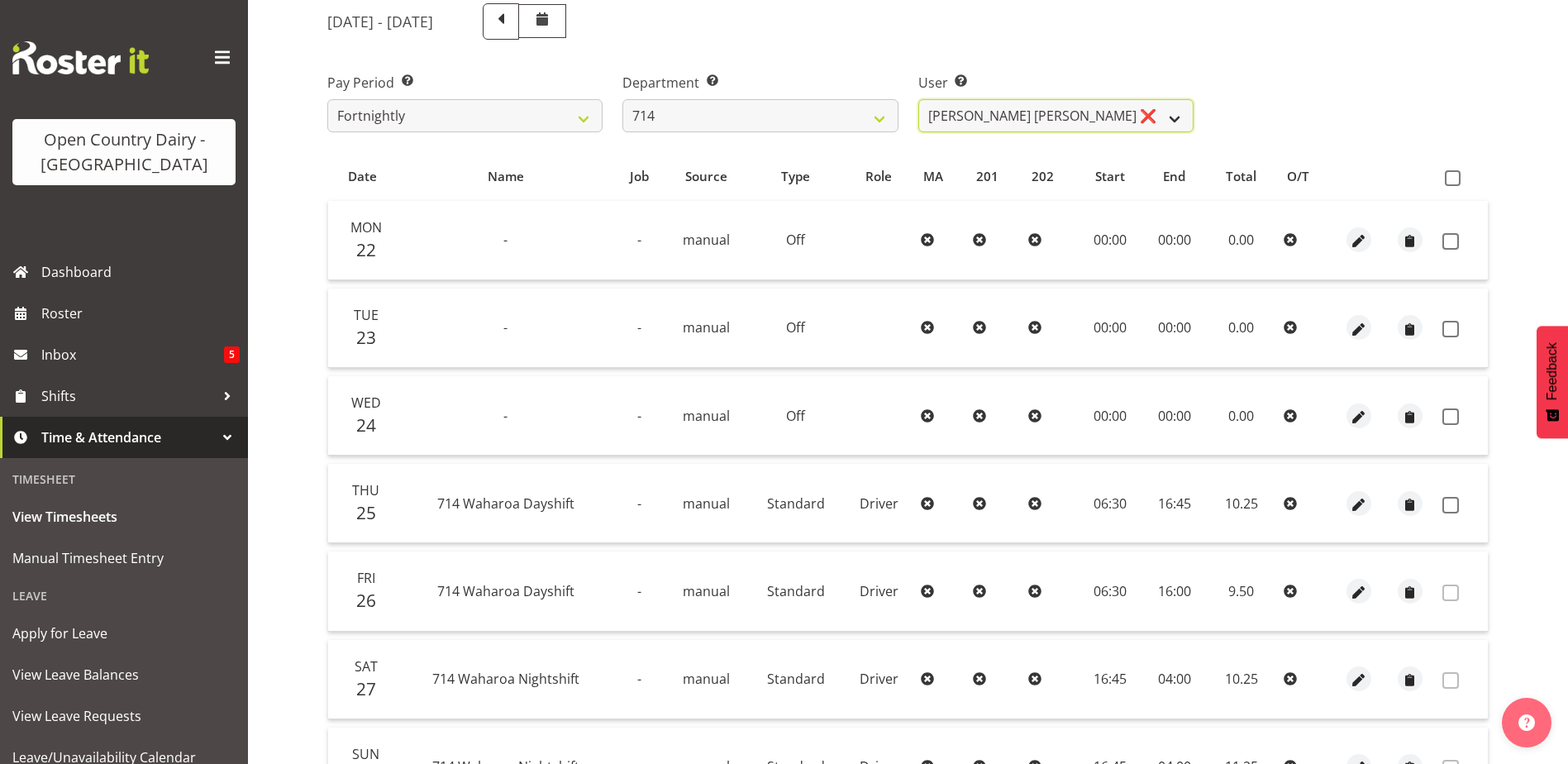
click at [1084, 127] on select "Fraser Stephens ❌ Nev Brewster ❌ Stephen Parsons ❌ Tom Gaelic ❌" at bounding box center [1055, 116] width 275 height 33
select select "10982"
click at [918, 99] on select "Fraser Stephens ❌ Nev Brewster ❌ Stephen Parsons ❌ Tom Gaelic ❌" at bounding box center [1055, 116] width 275 height 33
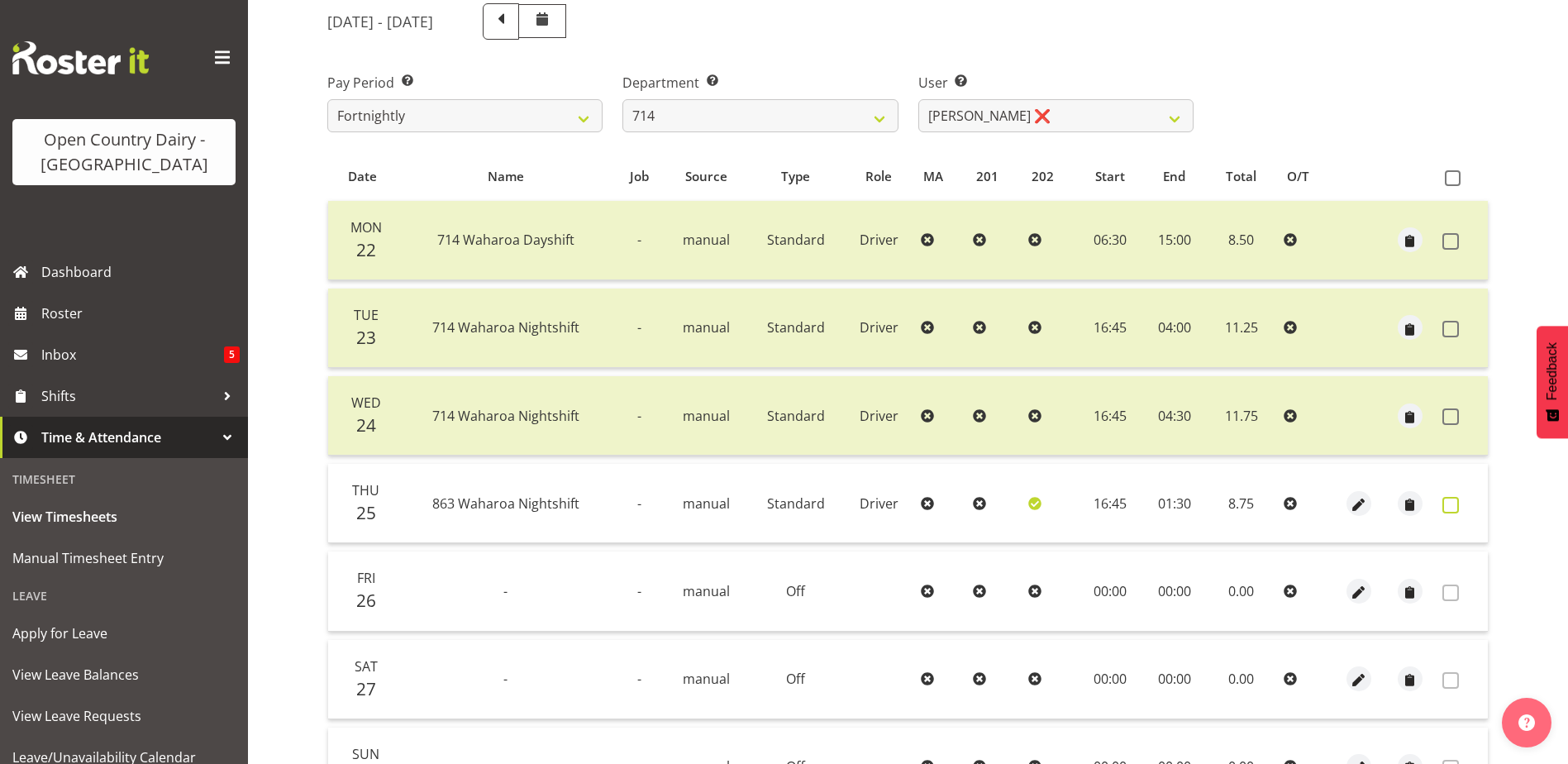
click at [1452, 503] on span at bounding box center [1450, 504] width 16 height 16
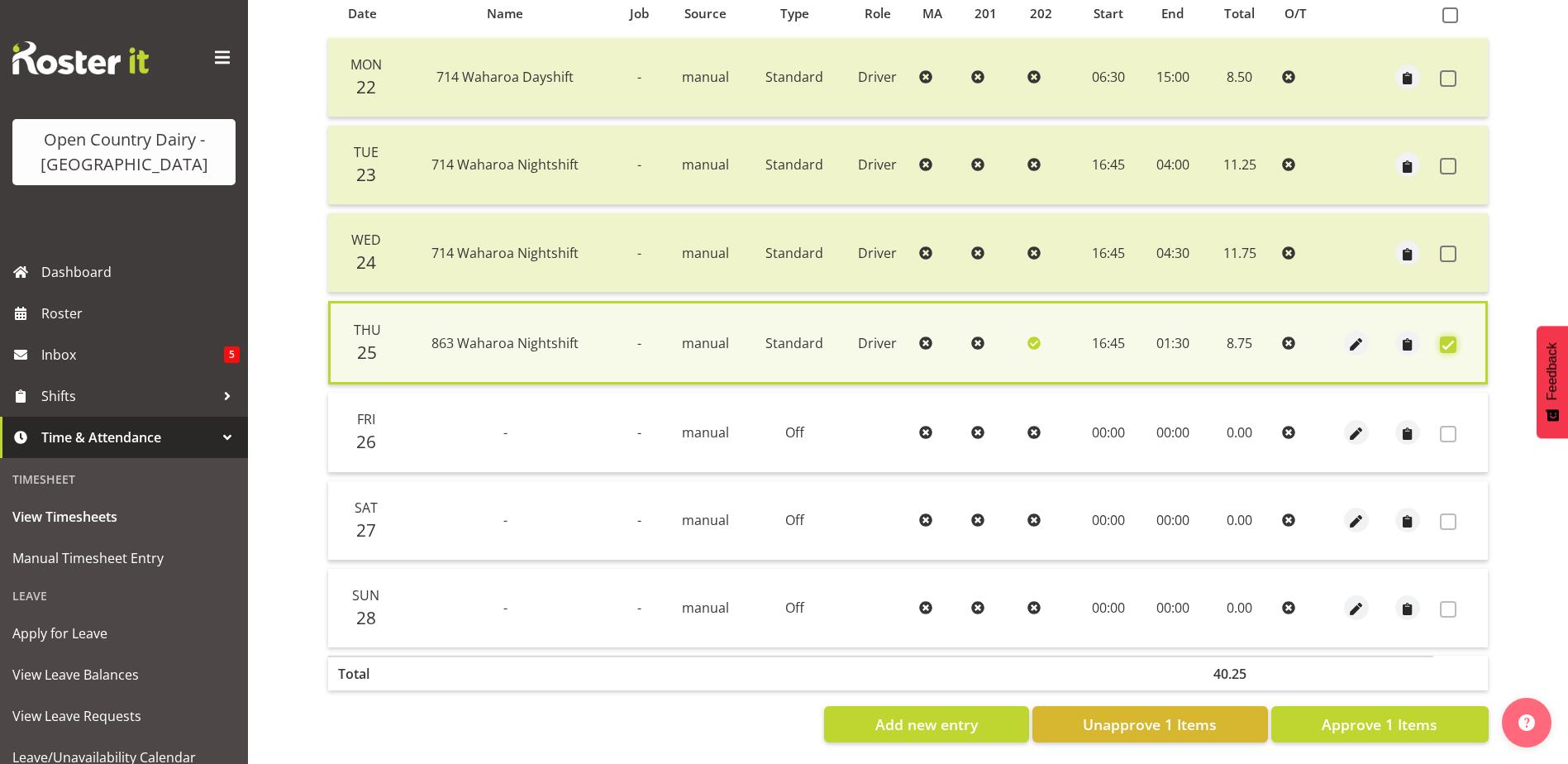
scroll to position [390, 0]
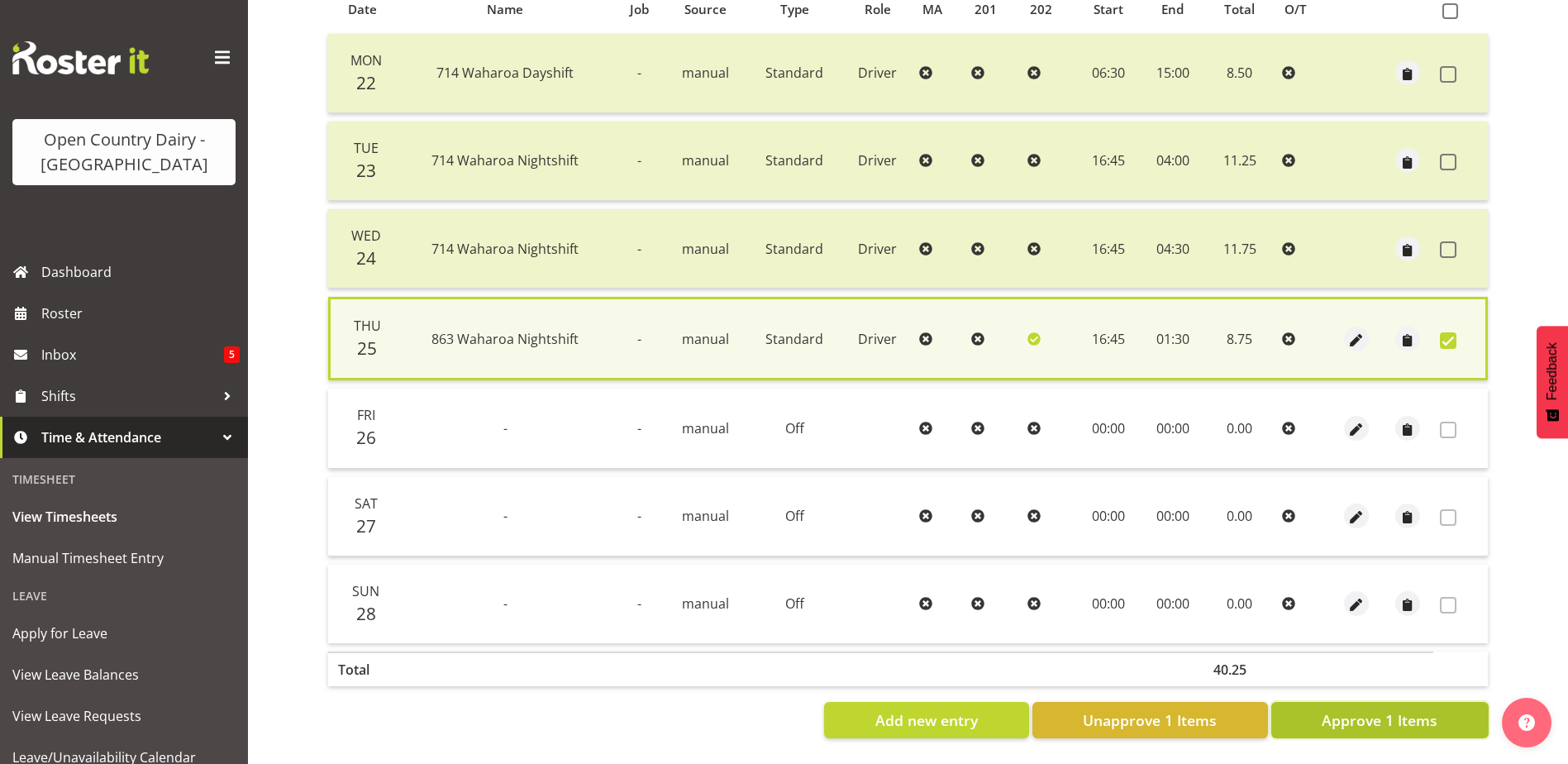
click at [1370, 709] on span "Approve 1 Items" at bounding box center [1379, 719] width 116 height 21
checkbox input "false"
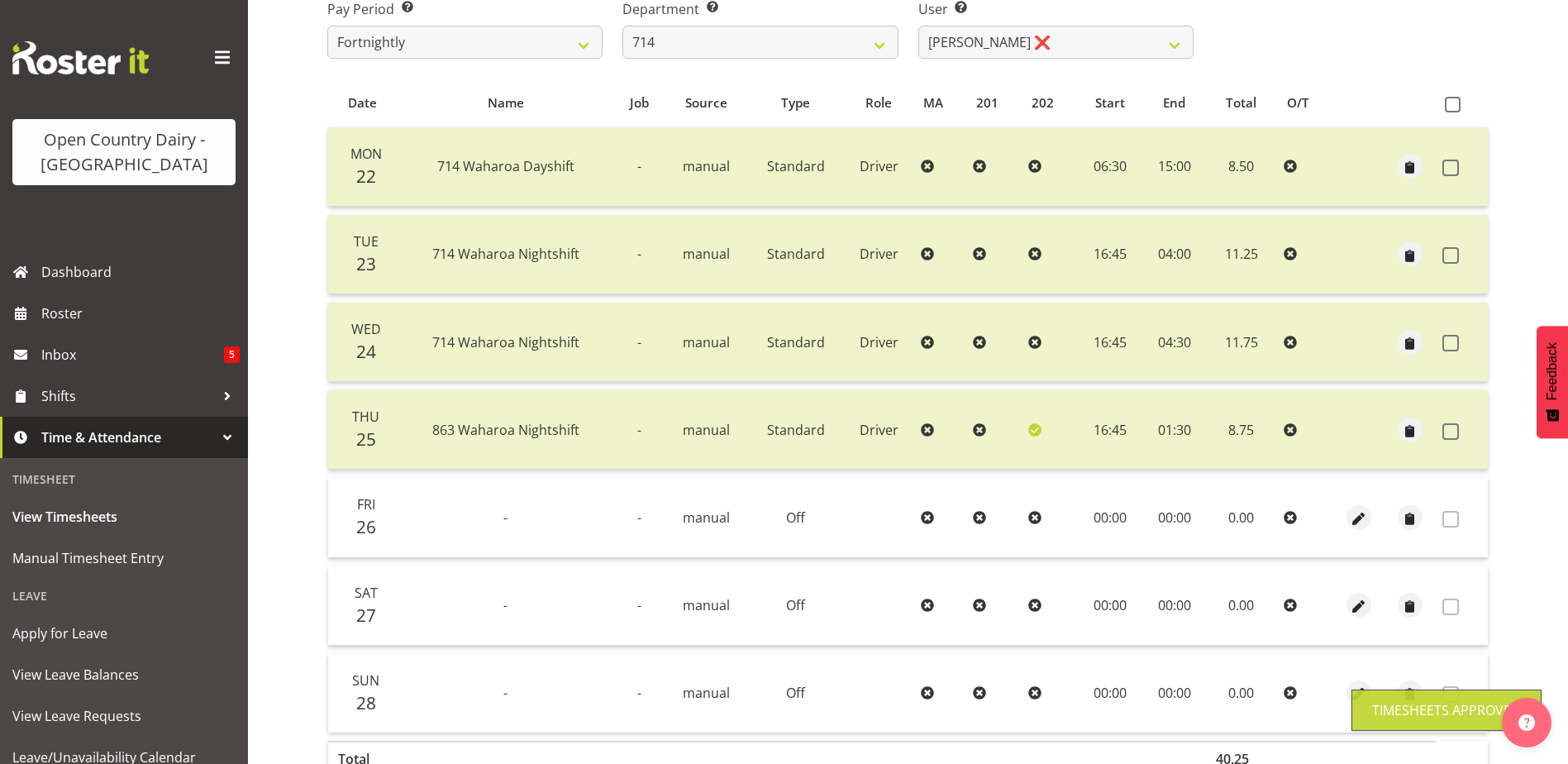
scroll to position [138, 0]
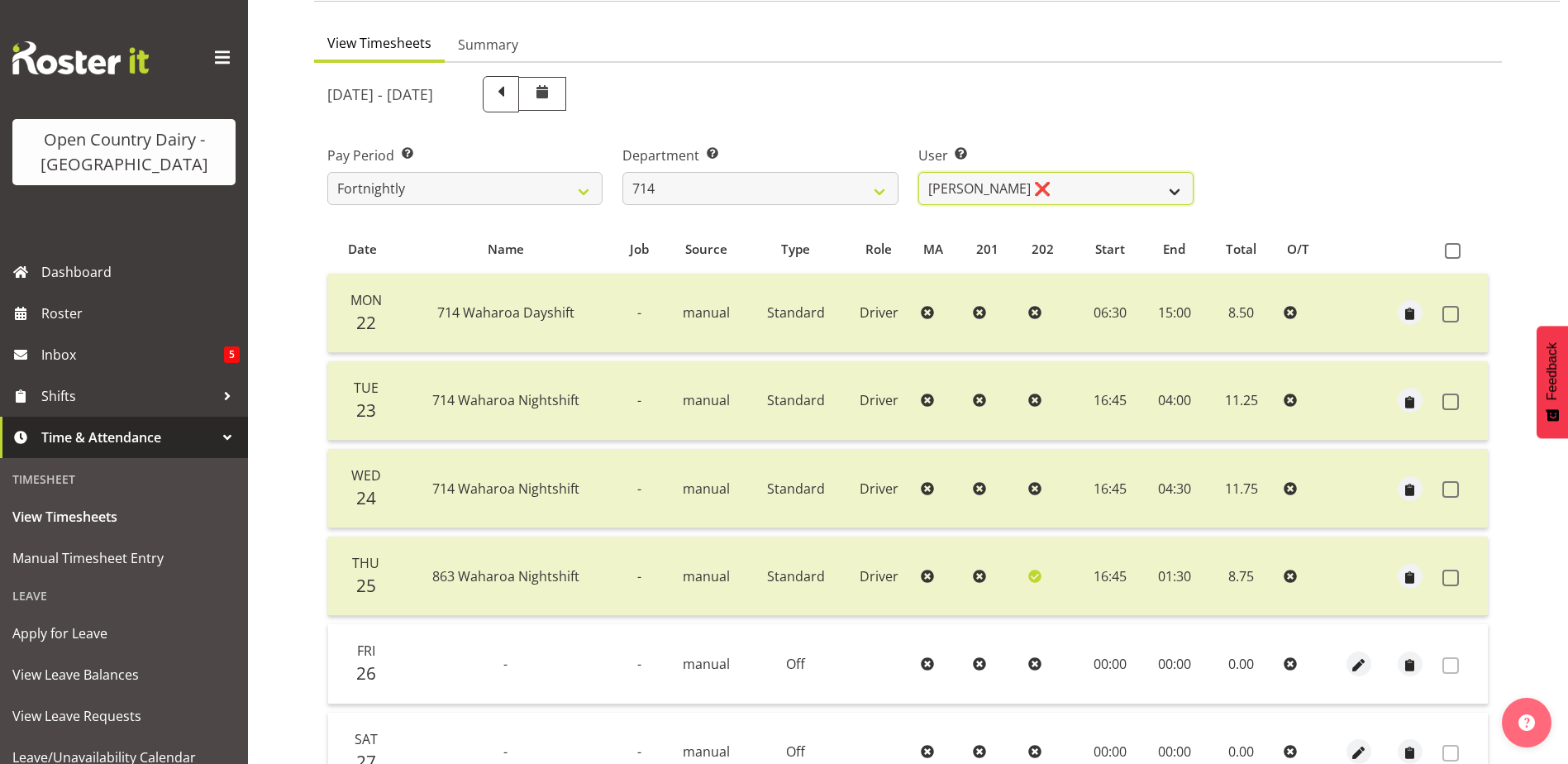
click at [994, 190] on select "Fraser Stephens ❌ Nev Brewster ❌ Stephen Parsons ❌ Tom Gaelic ❌" at bounding box center [1055, 189] width 275 height 33
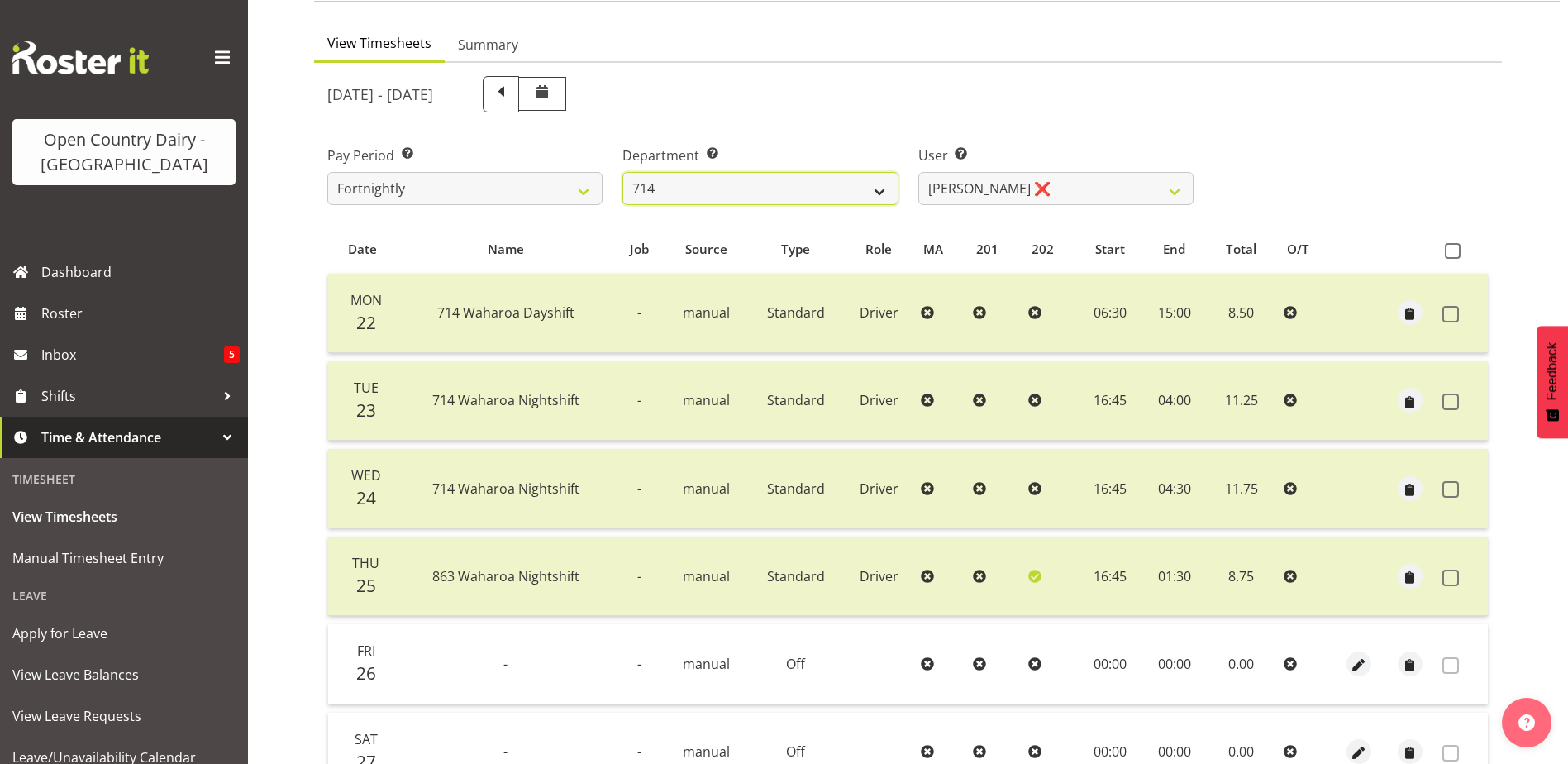
click at [793, 191] on select "701 702 703 704 705 706 707 708 709 710 711 712 713 714 715 716 717 718 719 720" at bounding box center [760, 189] width 275 height 33
select select "820"
click at [622, 172] on select "701 702 703 704 705 706 707 708 709 710 711 712 713 714 715 716 717 718 719 720" at bounding box center [760, 189] width 275 height 33
select select "10151"
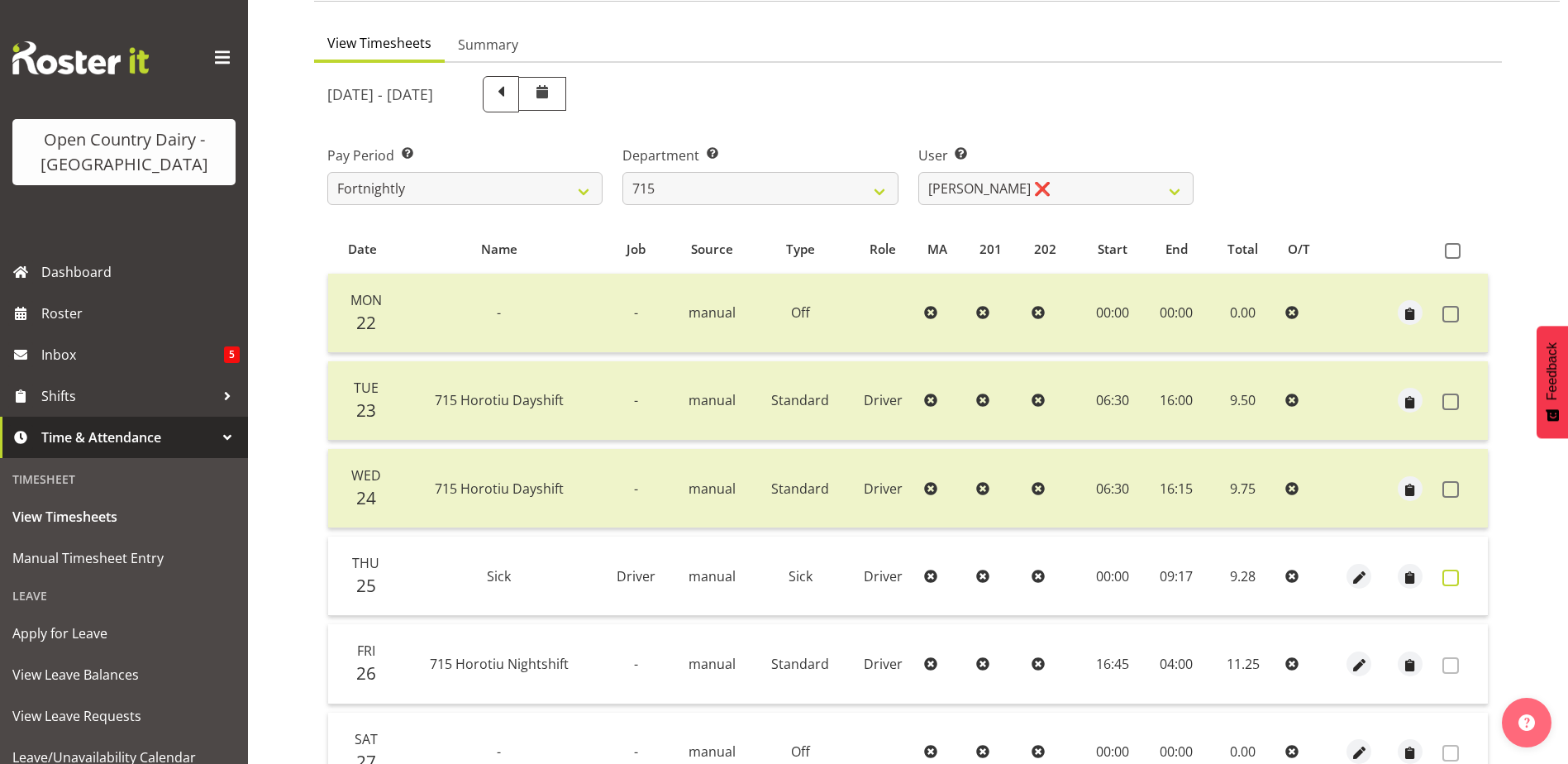
click at [1447, 575] on span at bounding box center [1450, 577] width 16 height 16
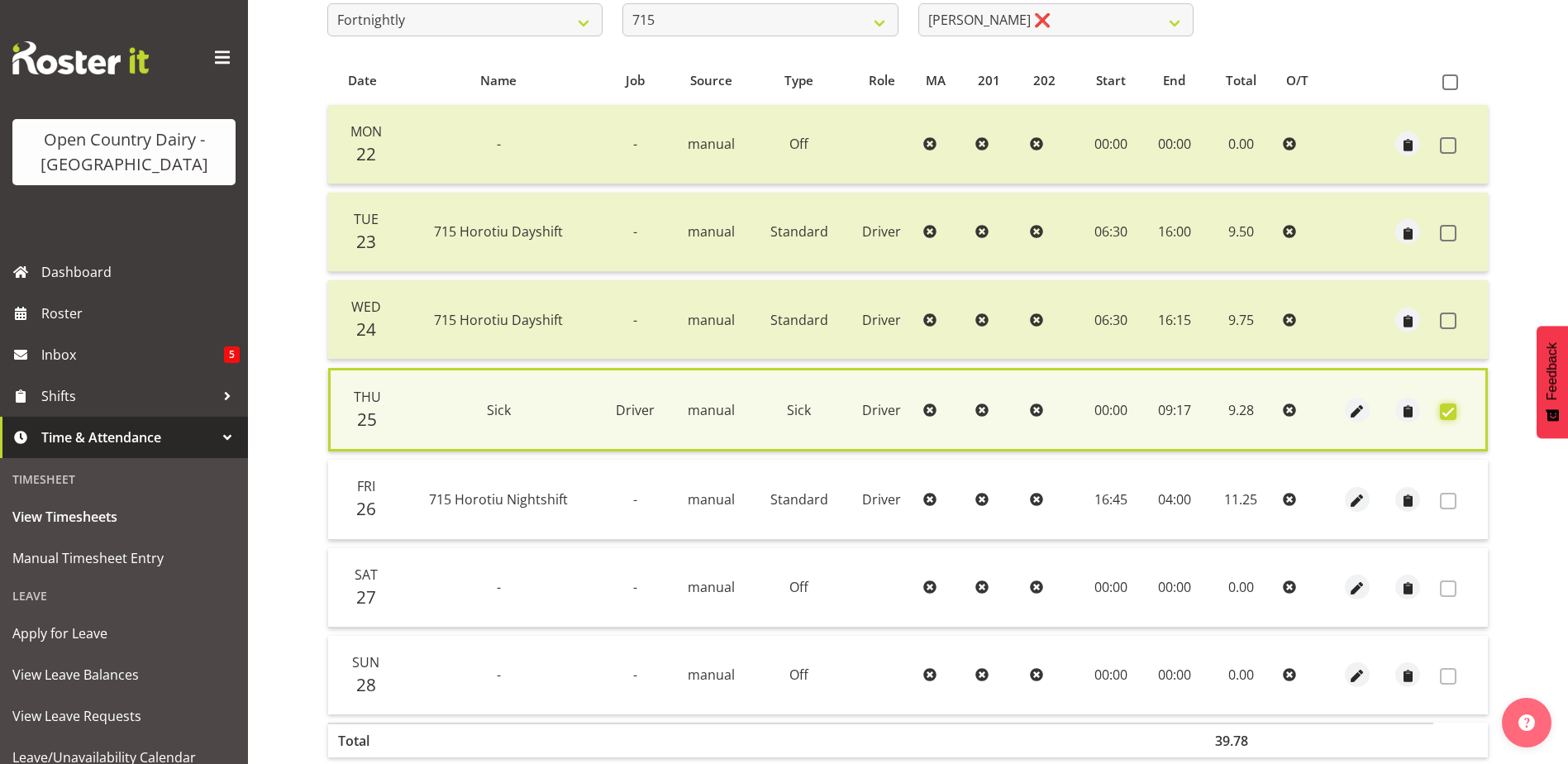
scroll to position [390, 0]
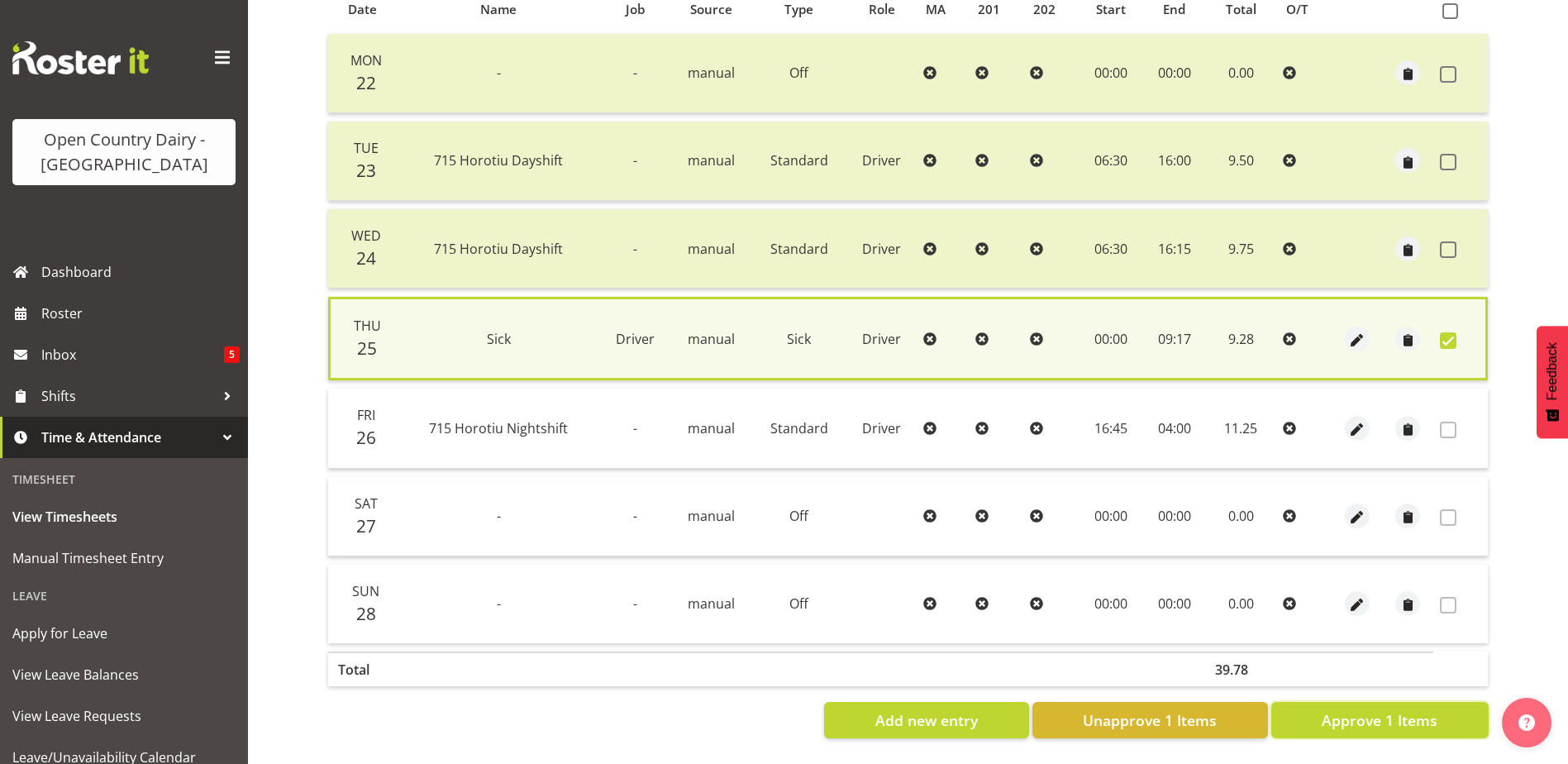
click at [1395, 712] on span "Approve 1 Items" at bounding box center [1379, 719] width 116 height 21
checkbox input "false"
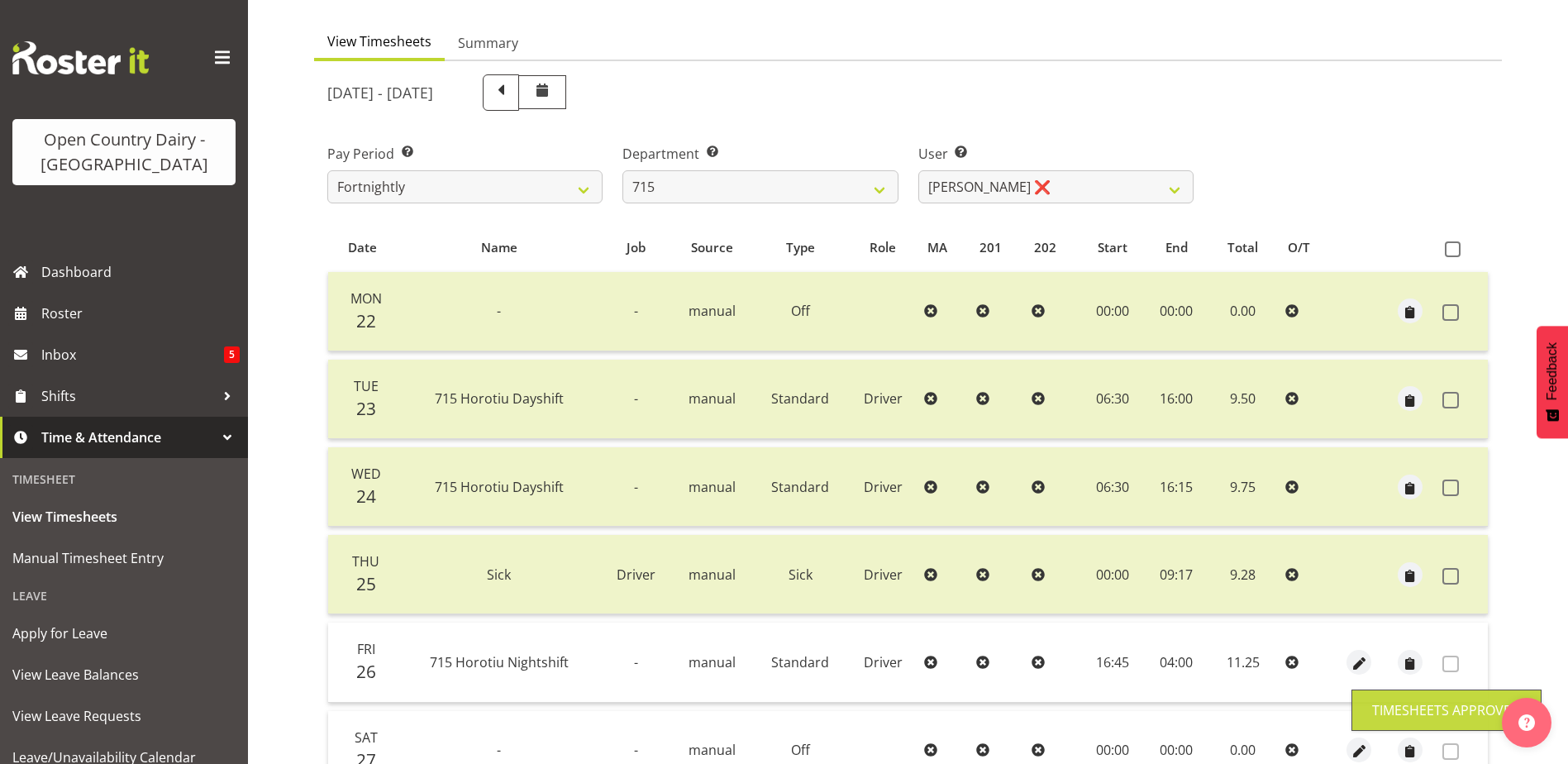
scroll to position [56, 0]
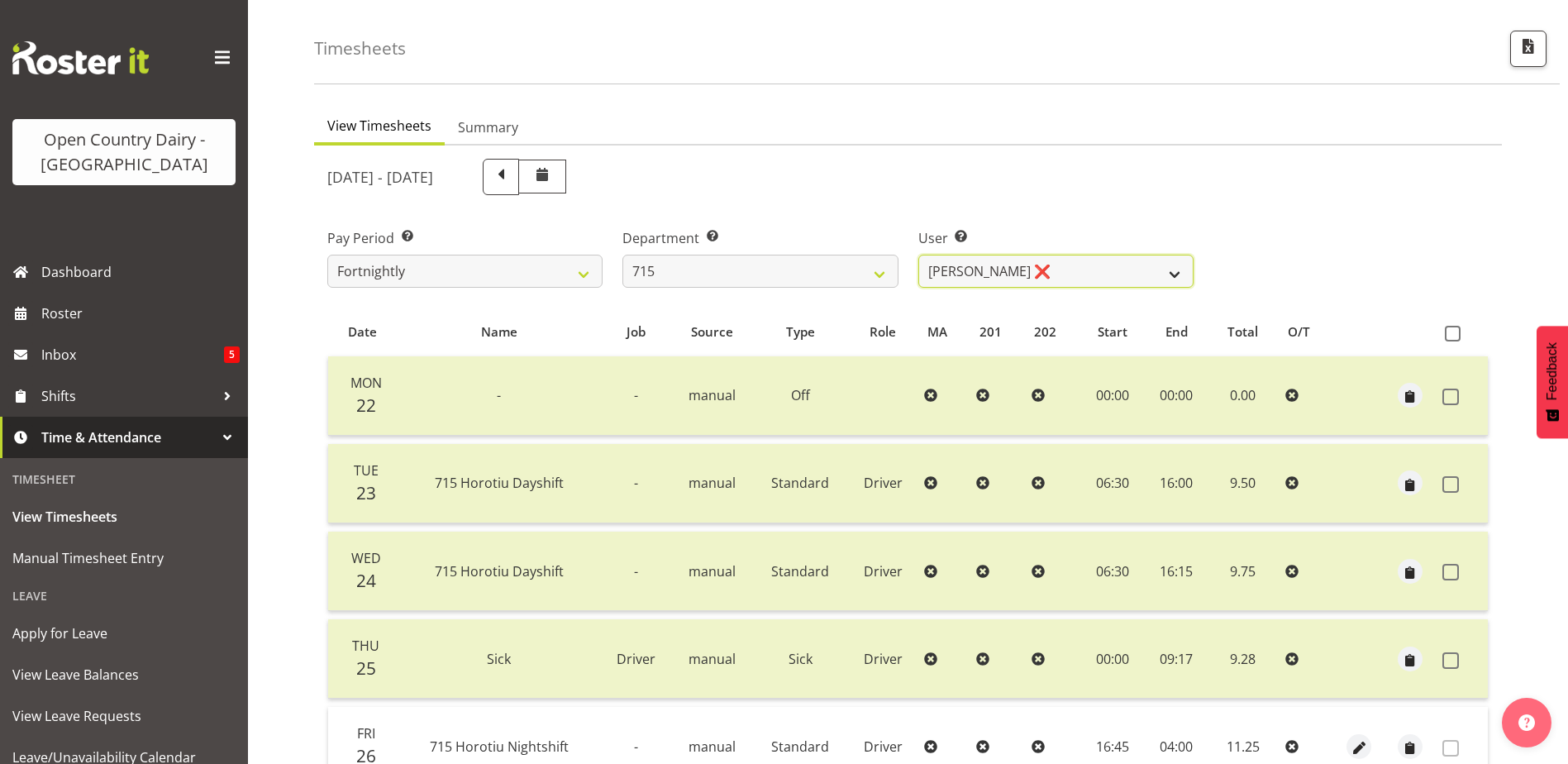
click at [1024, 268] on select "Glenn McPherson ❌ Greg Healey ❌ Max Coulter ❌ Neal Chalklen ❌" at bounding box center [1055, 271] width 275 height 33
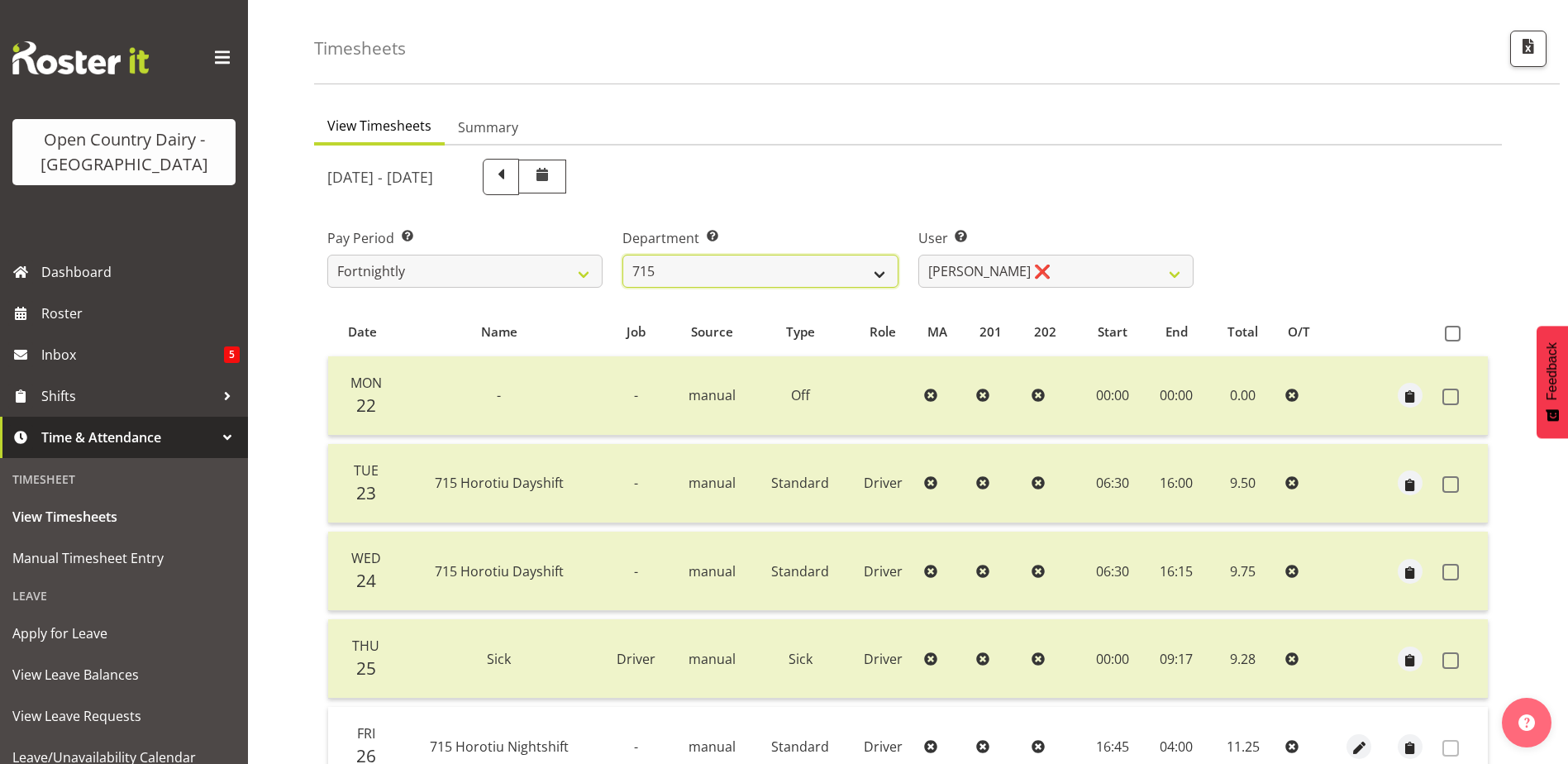
click at [766, 274] on select "701 702 703 704 705 706 707 708 709 710 711 712 713 714 715 716 717 718 719 720" at bounding box center [760, 271] width 275 height 33
select select "754"
click at [622, 255] on select "701 702 703 704 705 706 707 708 709 710 711 712 713 714 715 716 717 718 719 720" at bounding box center [760, 271] width 275 height 33
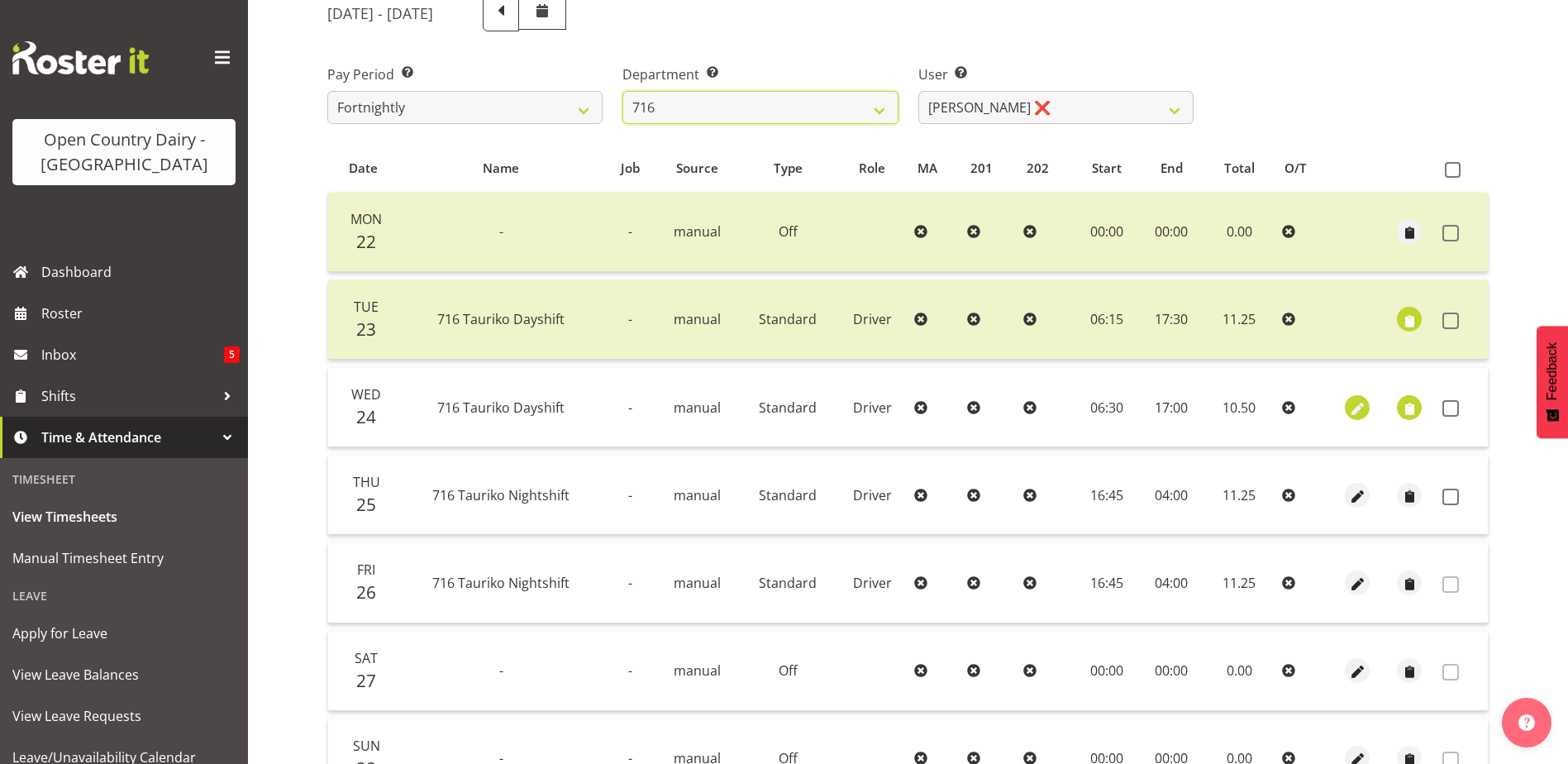
scroll to position [220, 0]
click at [1409, 403] on span "button" at bounding box center [1409, 407] width 19 height 19
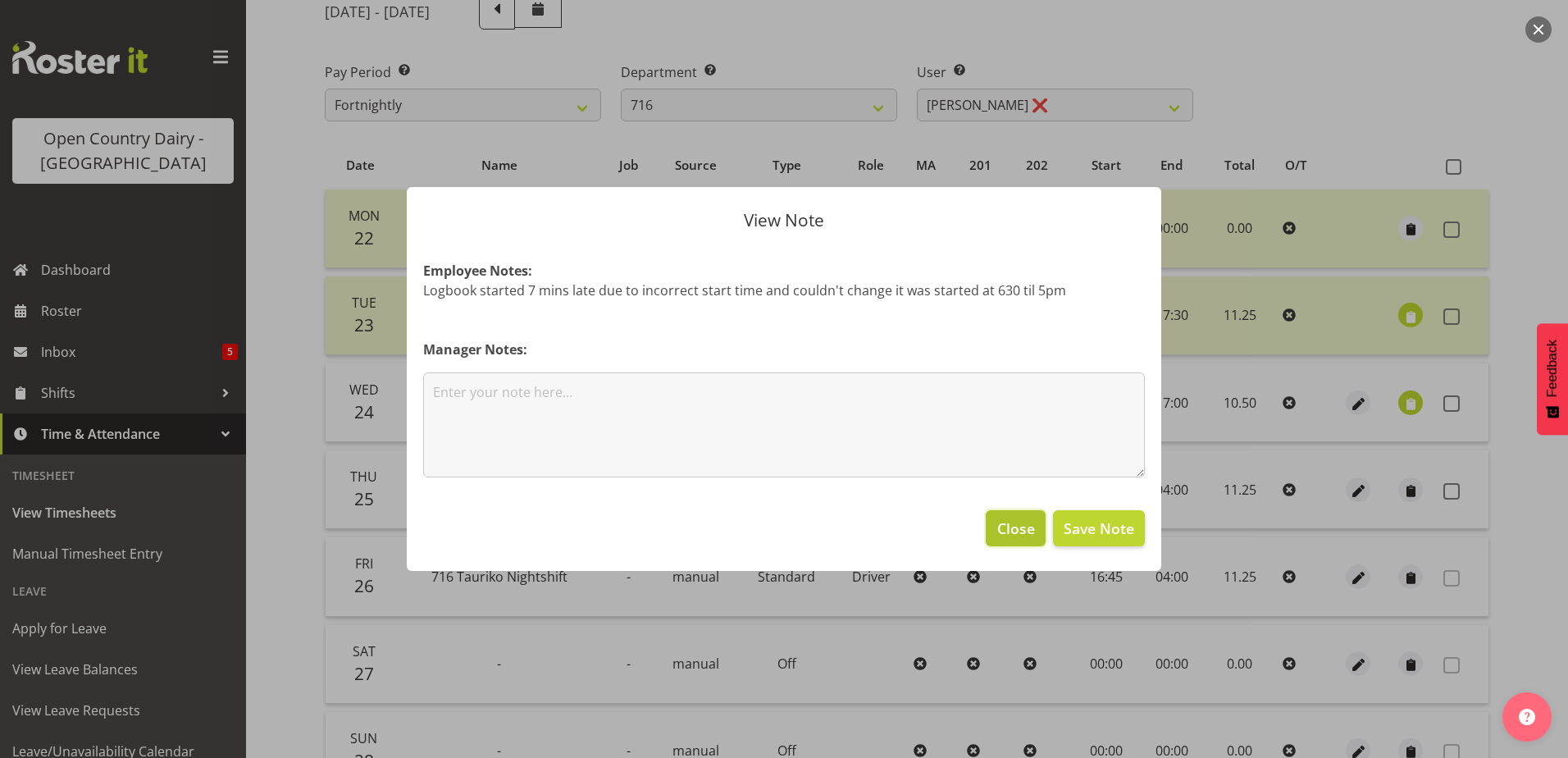
click at [1005, 531] on span "Close" at bounding box center [1016, 527] width 37 height 21
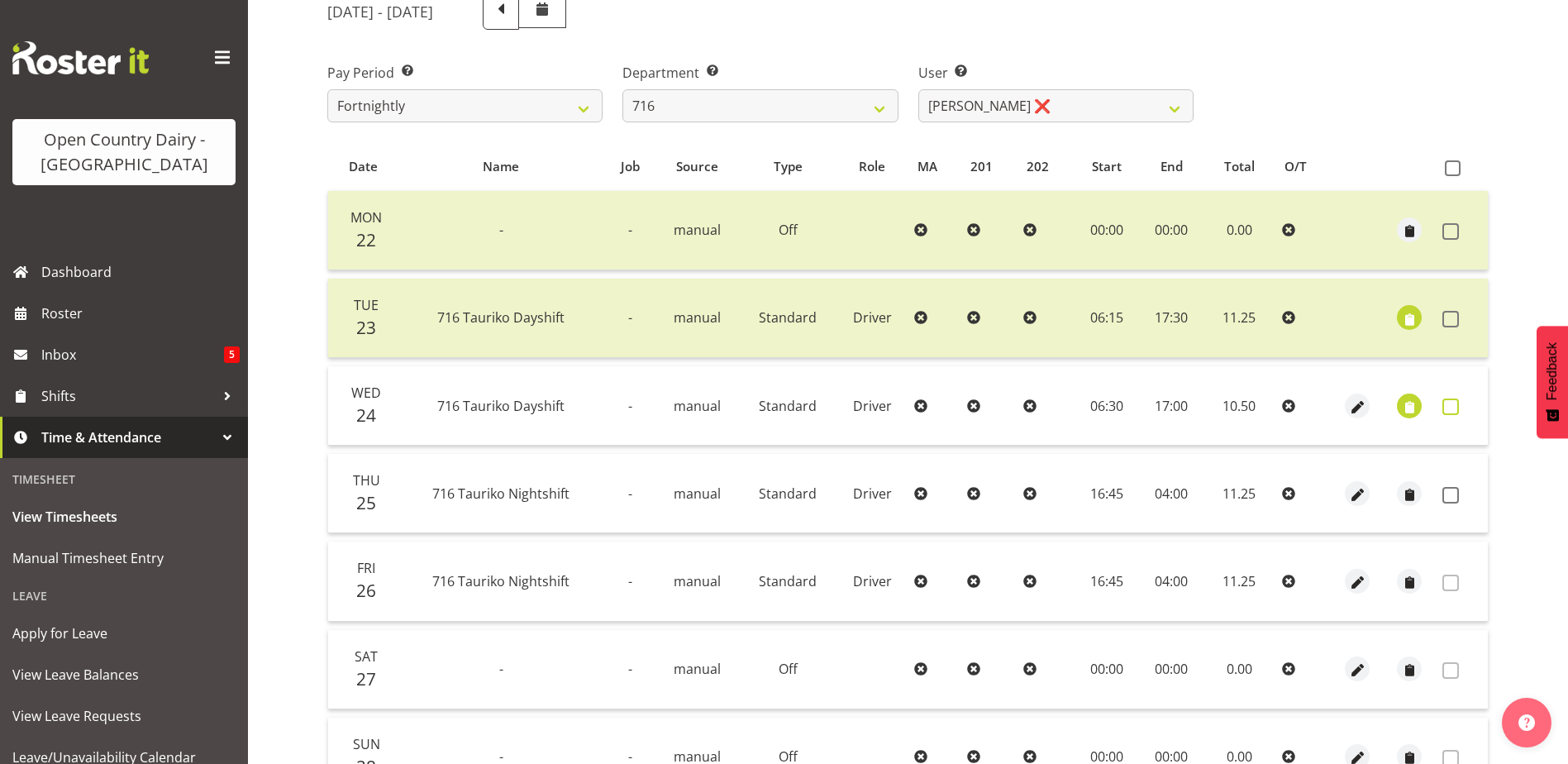
click at [1453, 406] on span at bounding box center [1450, 406] width 16 height 16
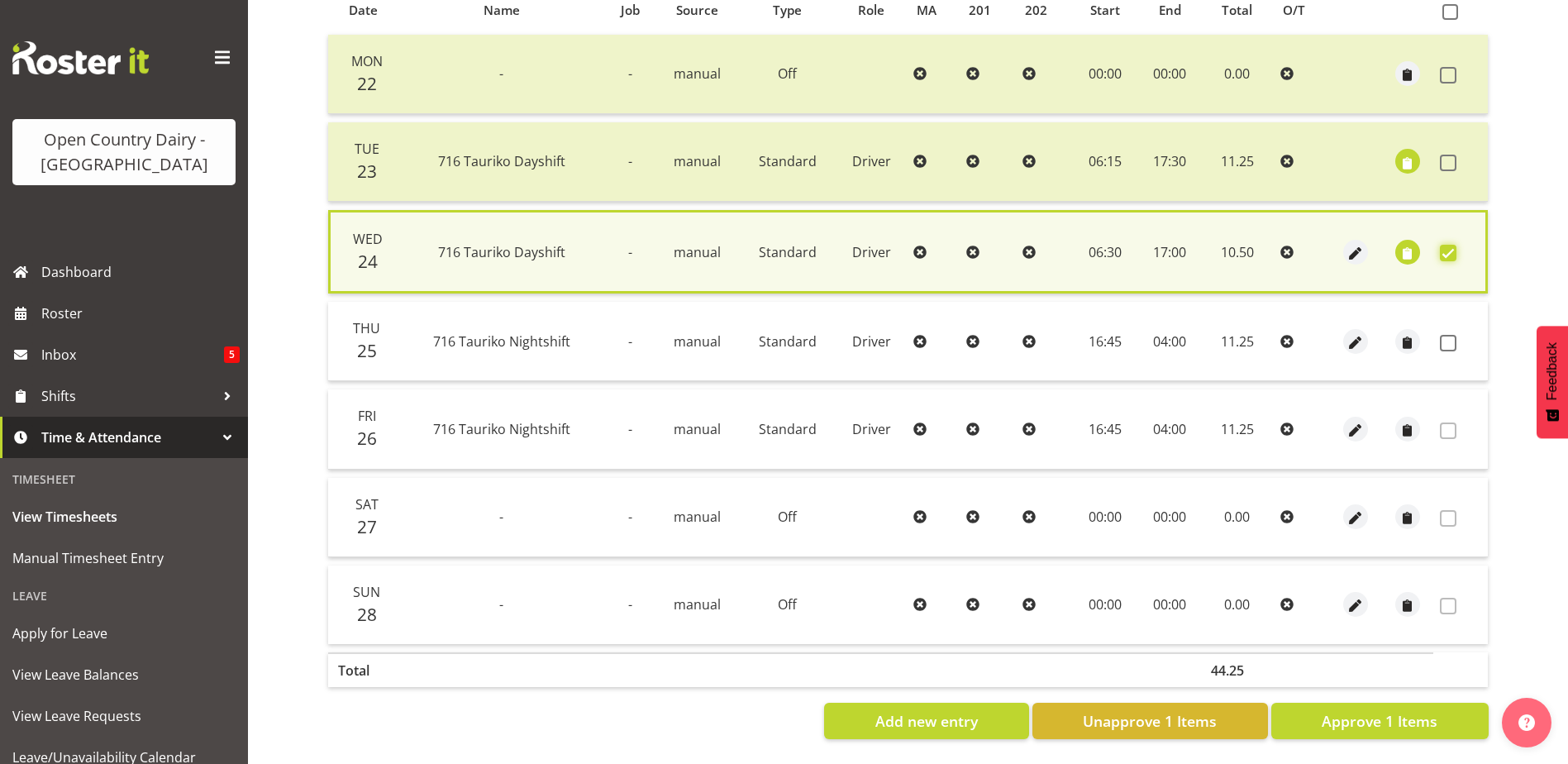
scroll to position [390, 0]
click at [1312, 702] on button "Approve 1 Items" at bounding box center [1380, 720] width 218 height 36
checkbox input "false"
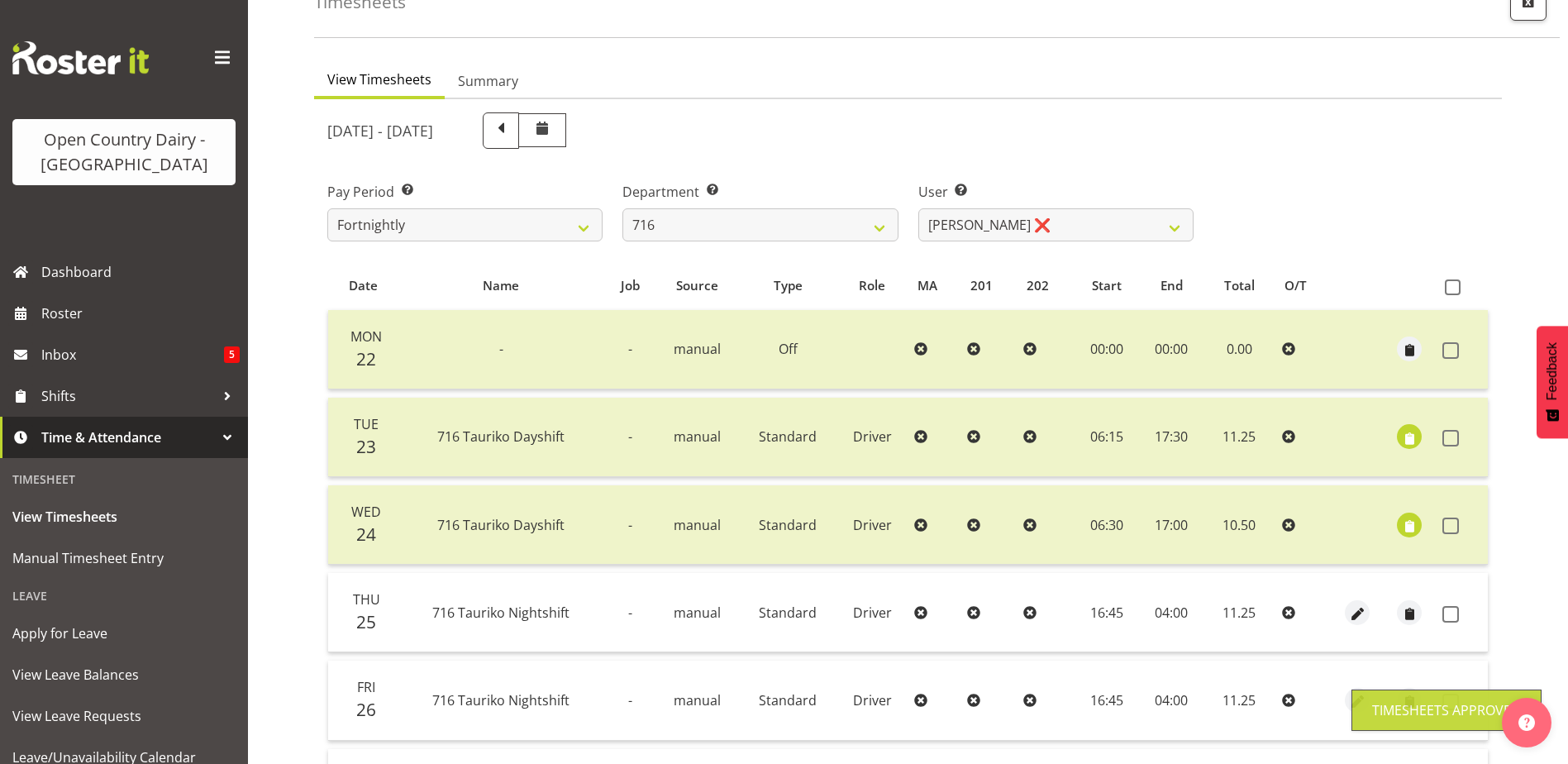
scroll to position [56, 0]
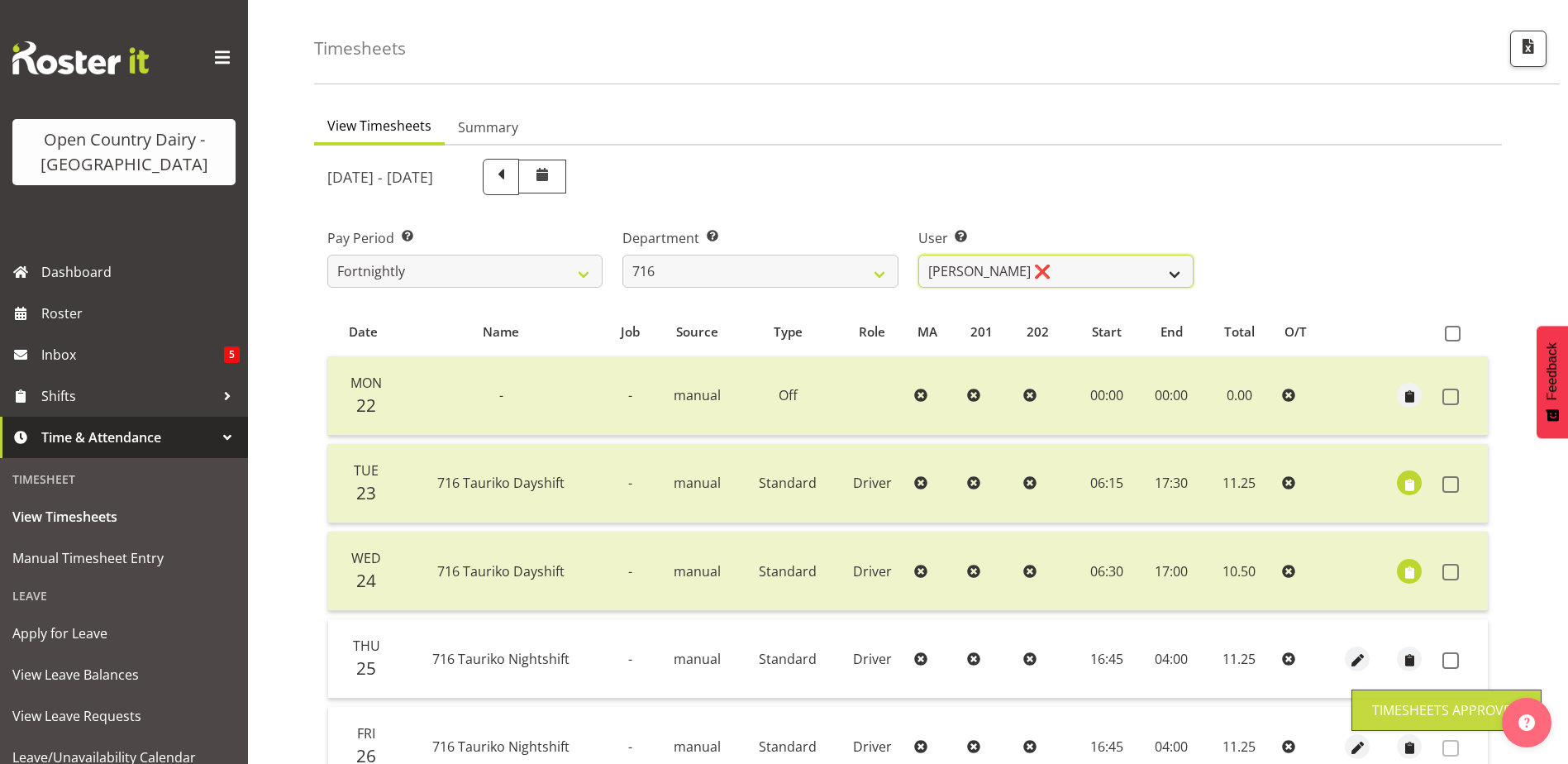
click at [993, 264] on select "Casey Leonard ❌ Darren Norris ❌ Glen Fraser ❌ Michael O'Connor ❌" at bounding box center [1055, 271] width 275 height 33
click at [992, 268] on select "Casey Leonard ❌ Darren Norris ❌ Glen Fraser ❌ Michael O'Connor ❌" at bounding box center [1055, 271] width 275 height 33
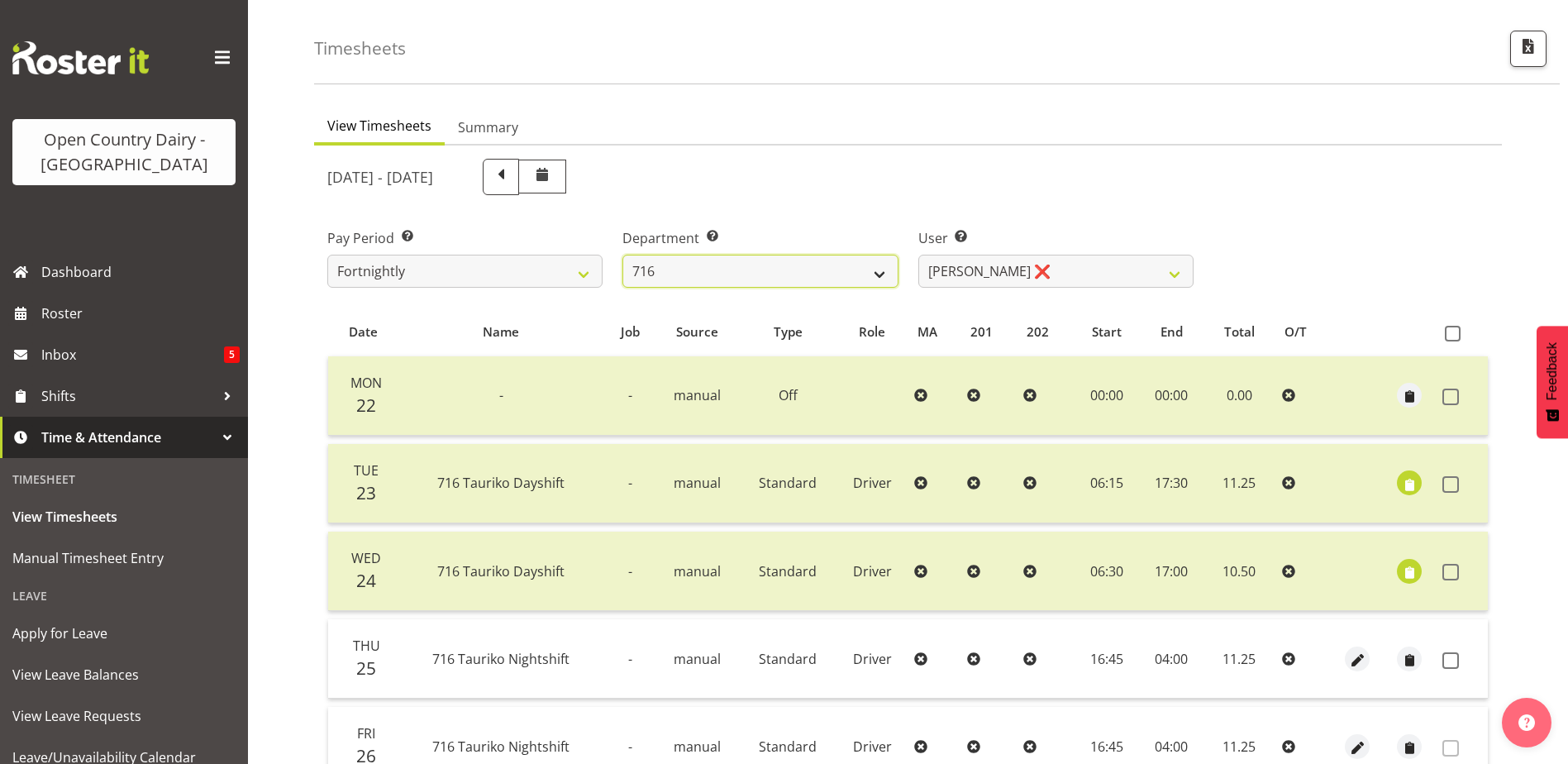
click at [661, 273] on select "701 702 703 704 705 706 707 708 709 710 711 712 713 714 715 716 717 718 719 720" at bounding box center [760, 271] width 275 height 33
select select "758"
click at [622, 255] on select "701 702 703 704 705 706 707 708 709 710 711 712 713 714 715 716 717 718 719 720" at bounding box center [760, 271] width 275 height 33
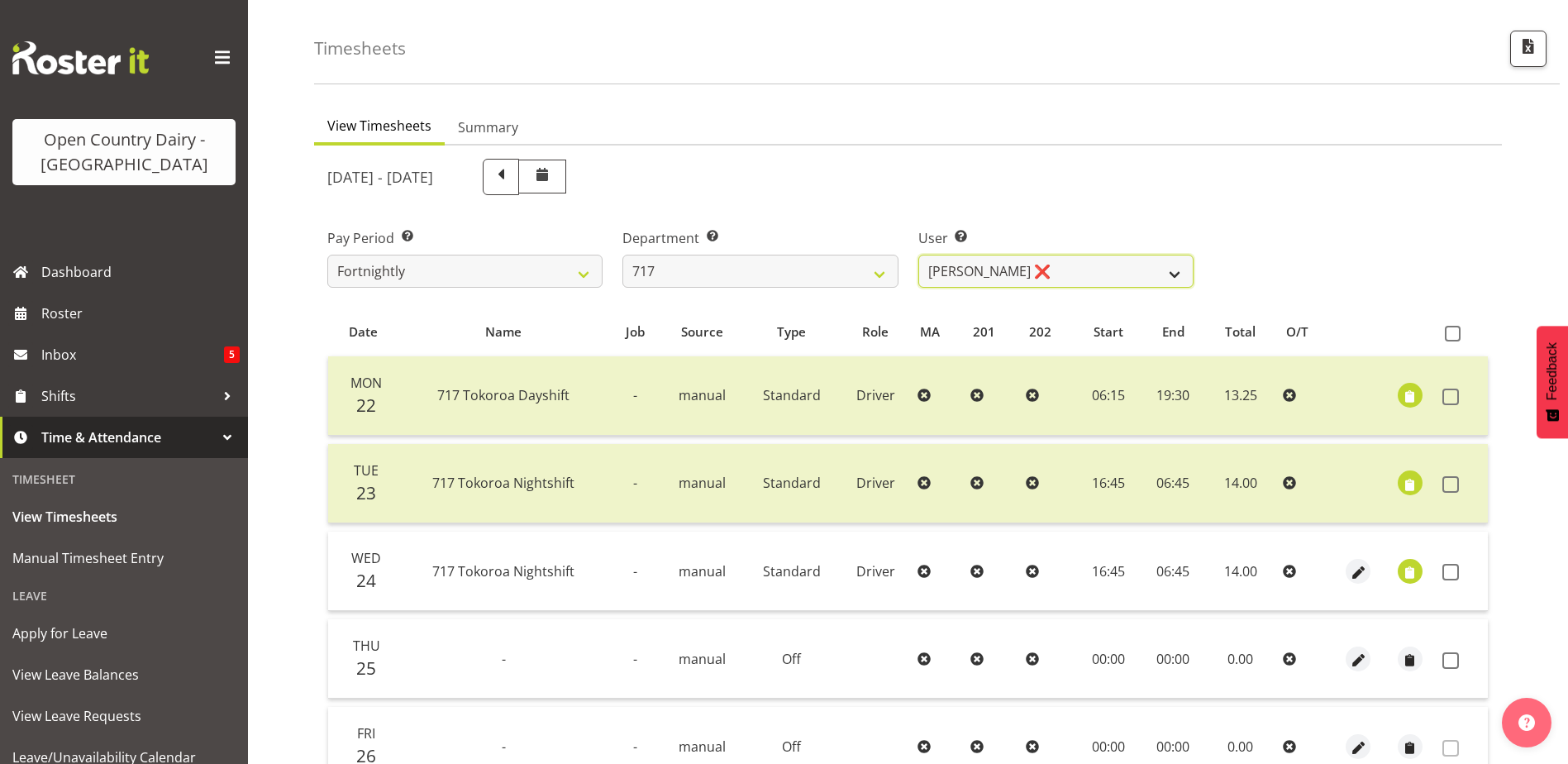
click at [1096, 270] on select "Daryl Wrigley ❌ Dodge Lindsay Laing ❌ Eric Stothers ❌ Jeff Anderson ❌" at bounding box center [1055, 271] width 275 height 33
select select "8726"
click at [918, 255] on select "Daryl Wrigley ❌ Dodge Lindsay Laing ❌ Eric Stothers ❌ Jeff Anderson ❌" at bounding box center [1055, 271] width 275 height 33
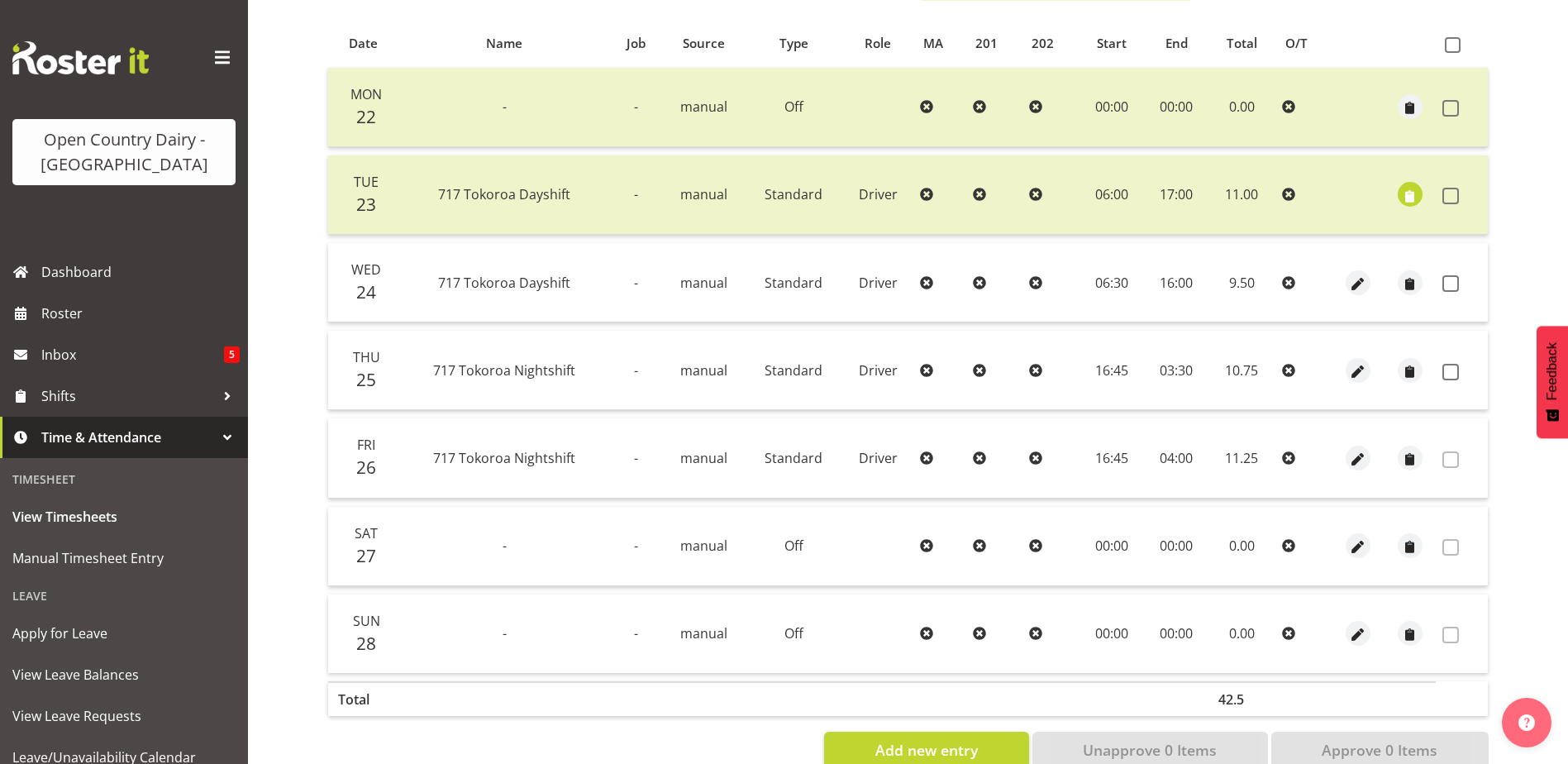
scroll to position [386, 0]
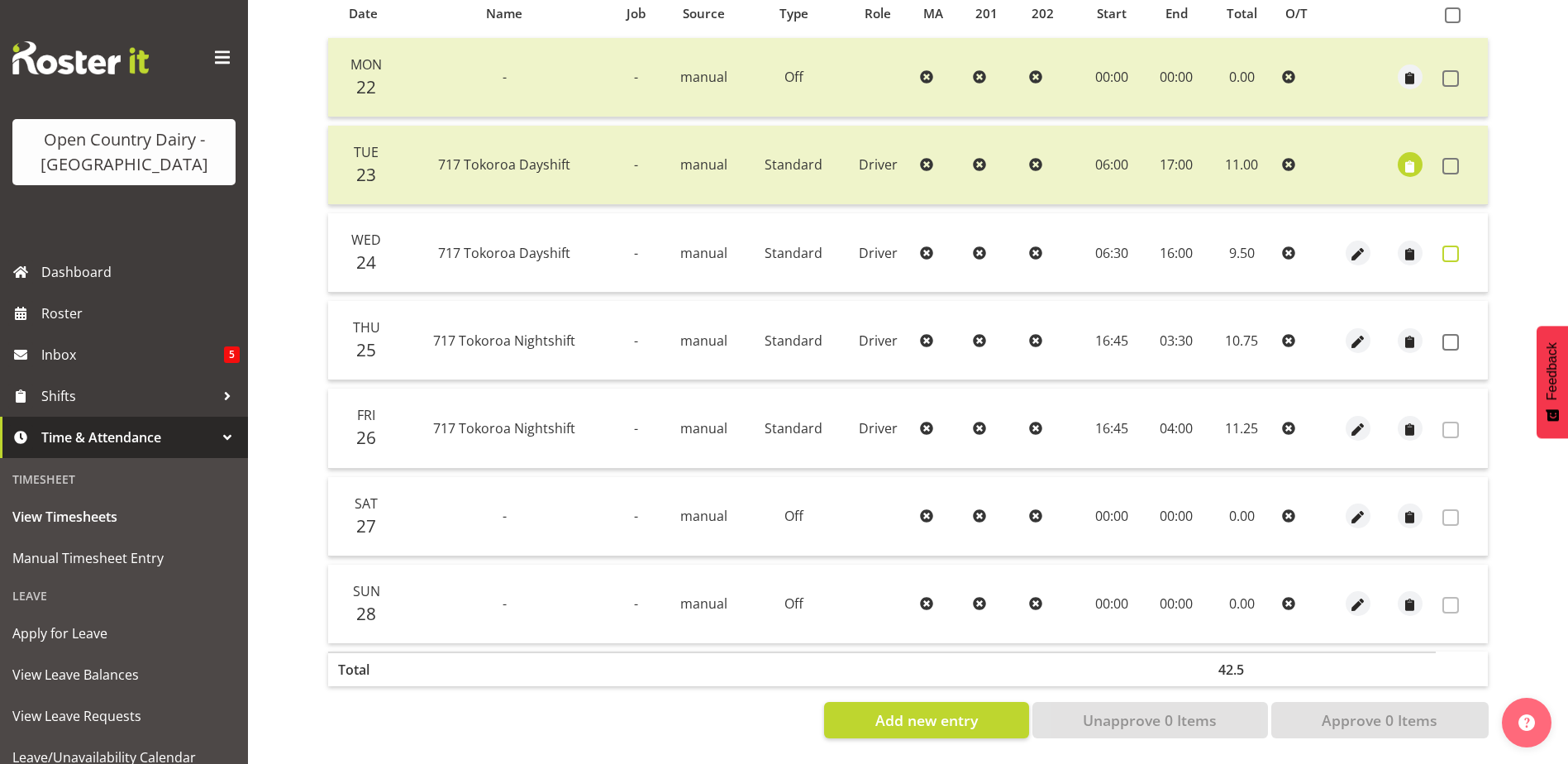
click at [1456, 245] on span at bounding box center [1450, 253] width 16 height 16
checkbox input "true"
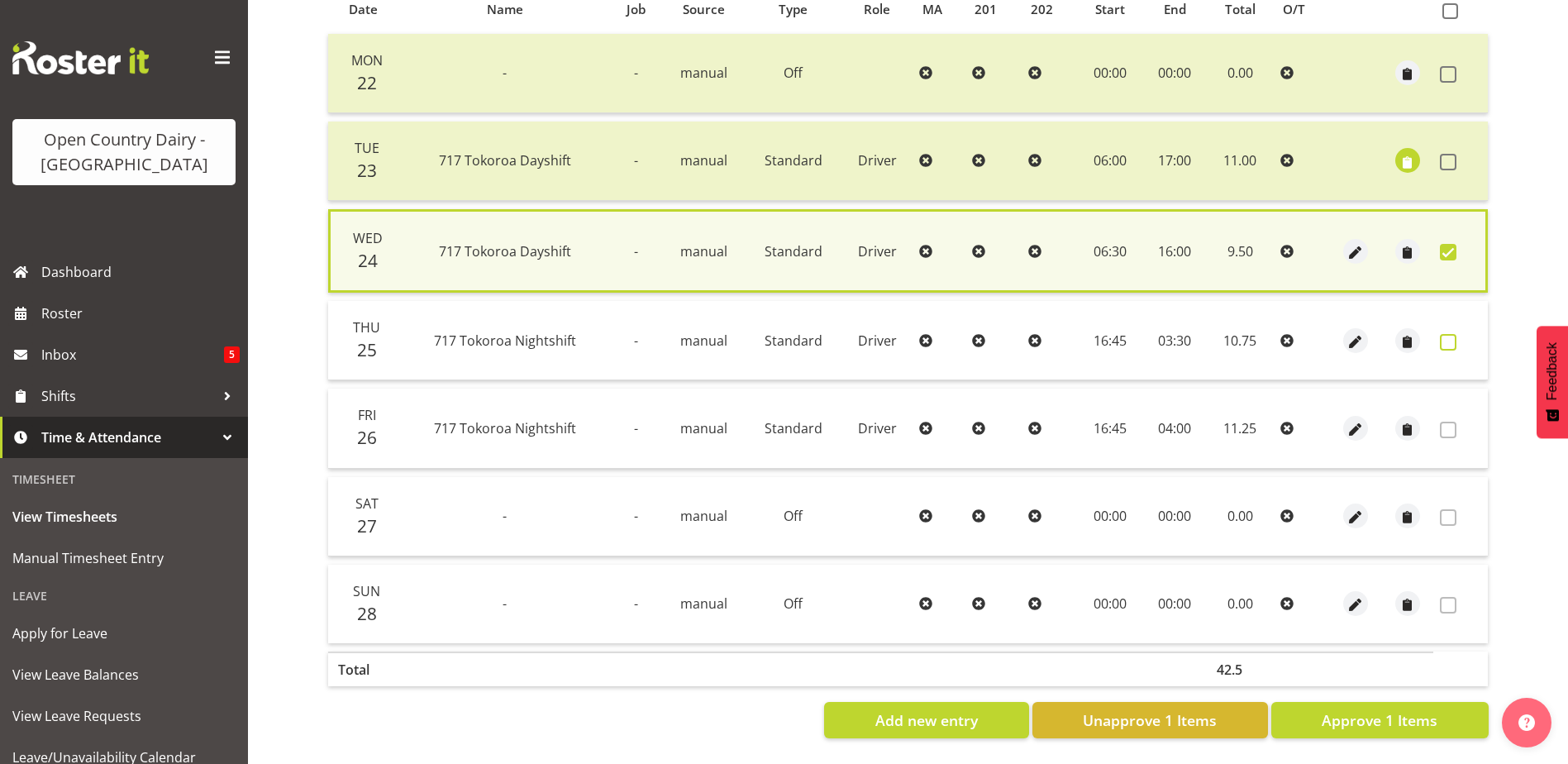
click at [1445, 334] on span at bounding box center [1448, 342] width 16 height 16
checkbox input "true"
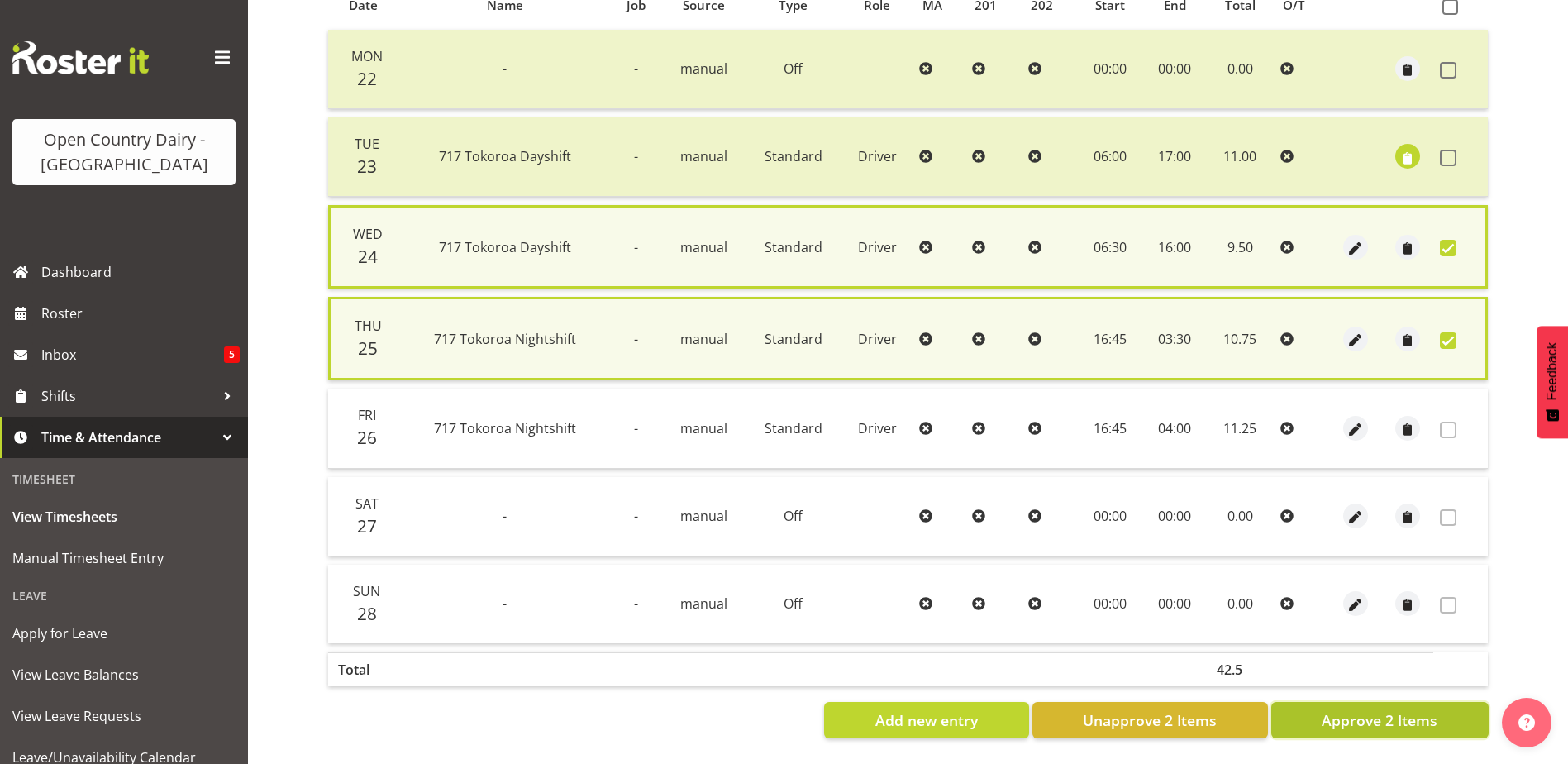
click at [1388, 709] on span "Approve 2 Items" at bounding box center [1379, 719] width 116 height 21
checkbox input "false"
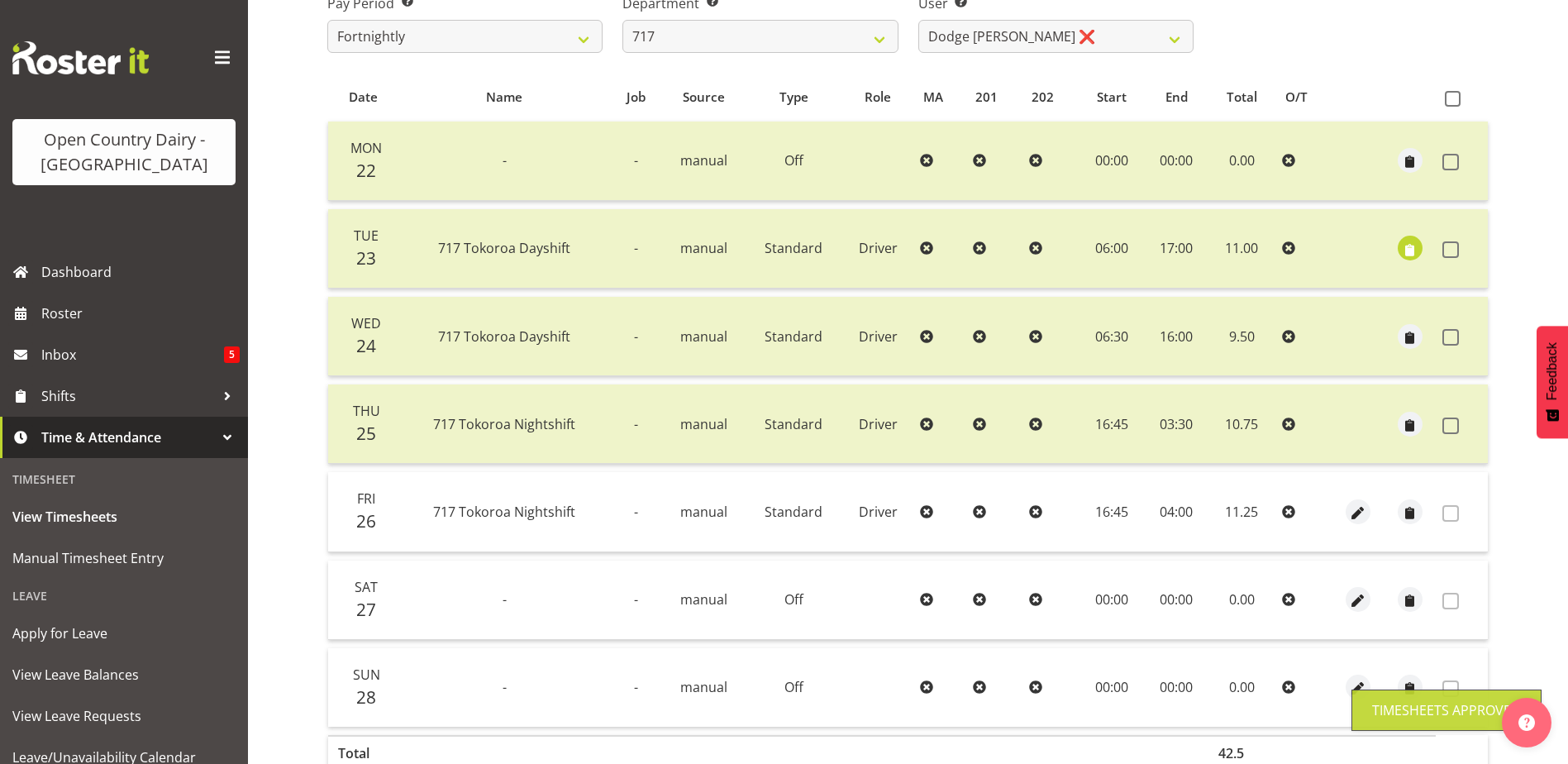
scroll to position [56, 0]
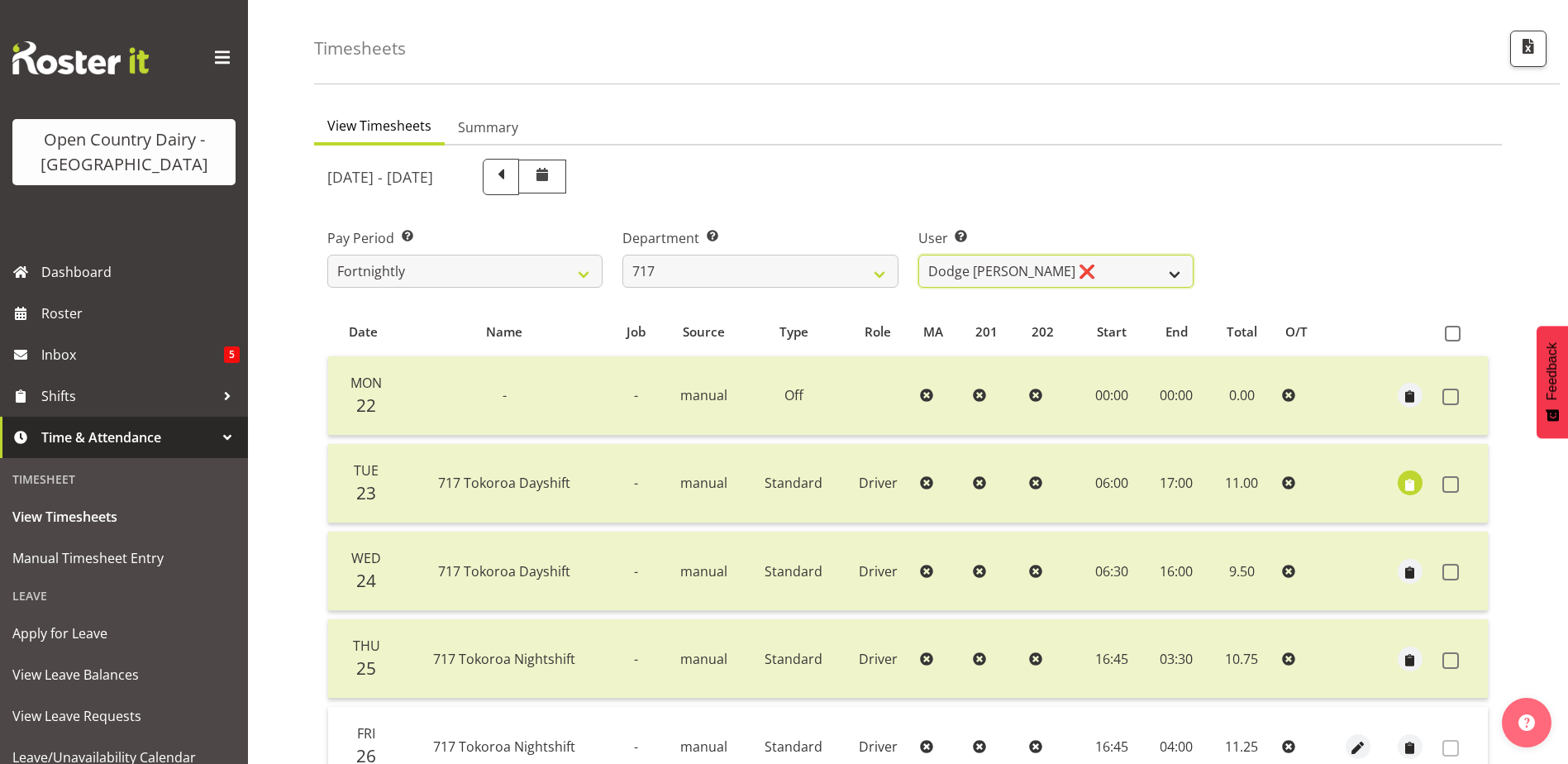
click at [1061, 269] on select "Daryl Wrigley ❌ Dodge Lindsay Laing ❌ Eric Stothers ❌ Jeff Anderson ❌" at bounding box center [1055, 271] width 275 height 33
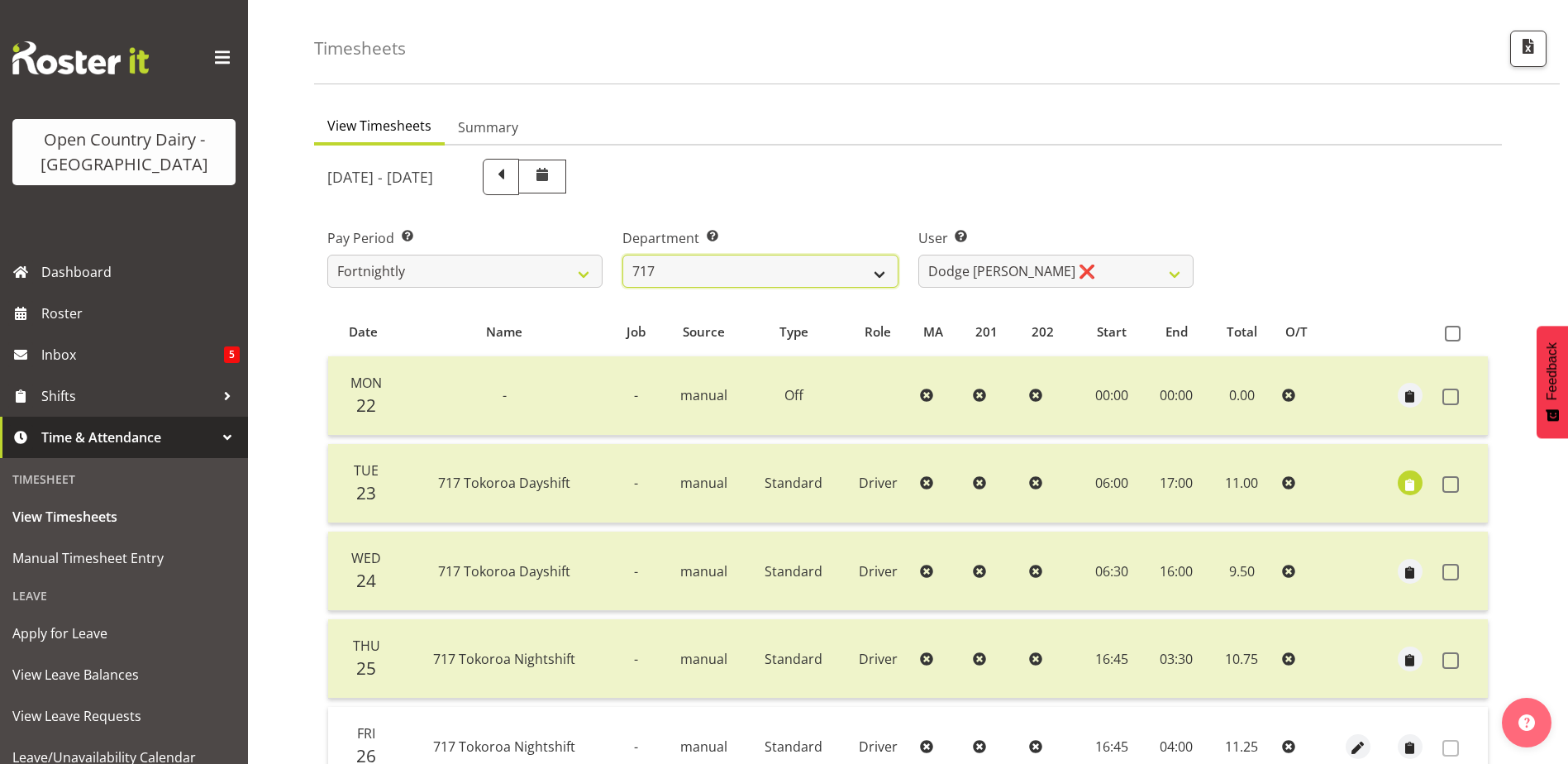
click at [704, 279] on select "701 702 703 704 705 706 707 708 709 710 711 712 713 714 715 716 717 718 719 720" at bounding box center [760, 271] width 275 height 33
select select "757"
click at [622, 255] on select "701 702 703 704 705 706 707 708 709 710 711 712 713 714 715 716 717 718 719 720" at bounding box center [760, 271] width 275 height 33
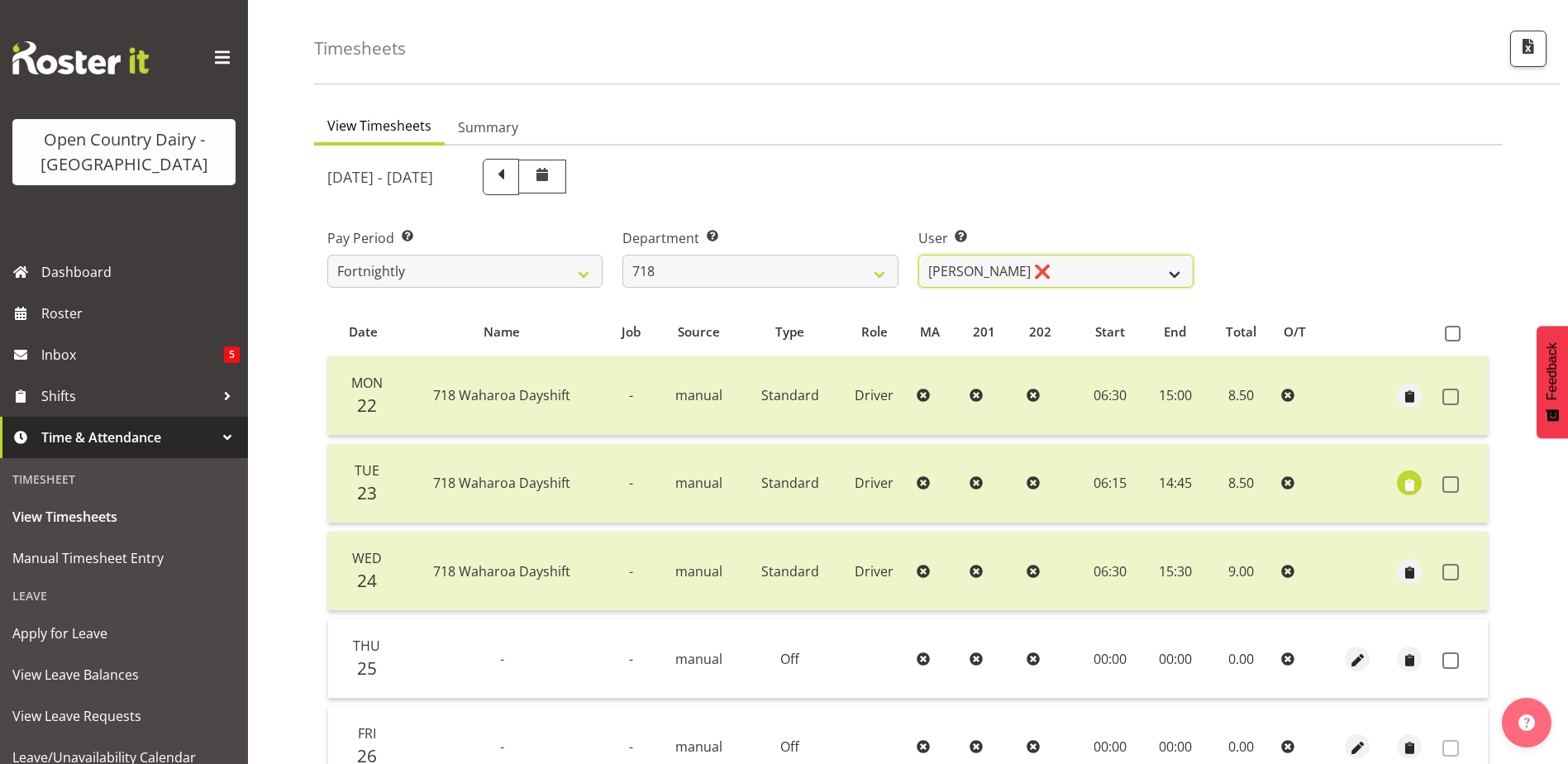
click at [1063, 270] on select "Graeme Raupi ❌ Jimmy Boult ❌ Linsay Bourne ❌ Tony Fielding ❌" at bounding box center [1055, 271] width 275 height 33
select select "10064"
click at [918, 255] on select "Graeme Raupi ❌ Jimmy Boult ❌ Linsay Bourne ❌ Tony Fielding ❌" at bounding box center [1055, 271] width 275 height 33
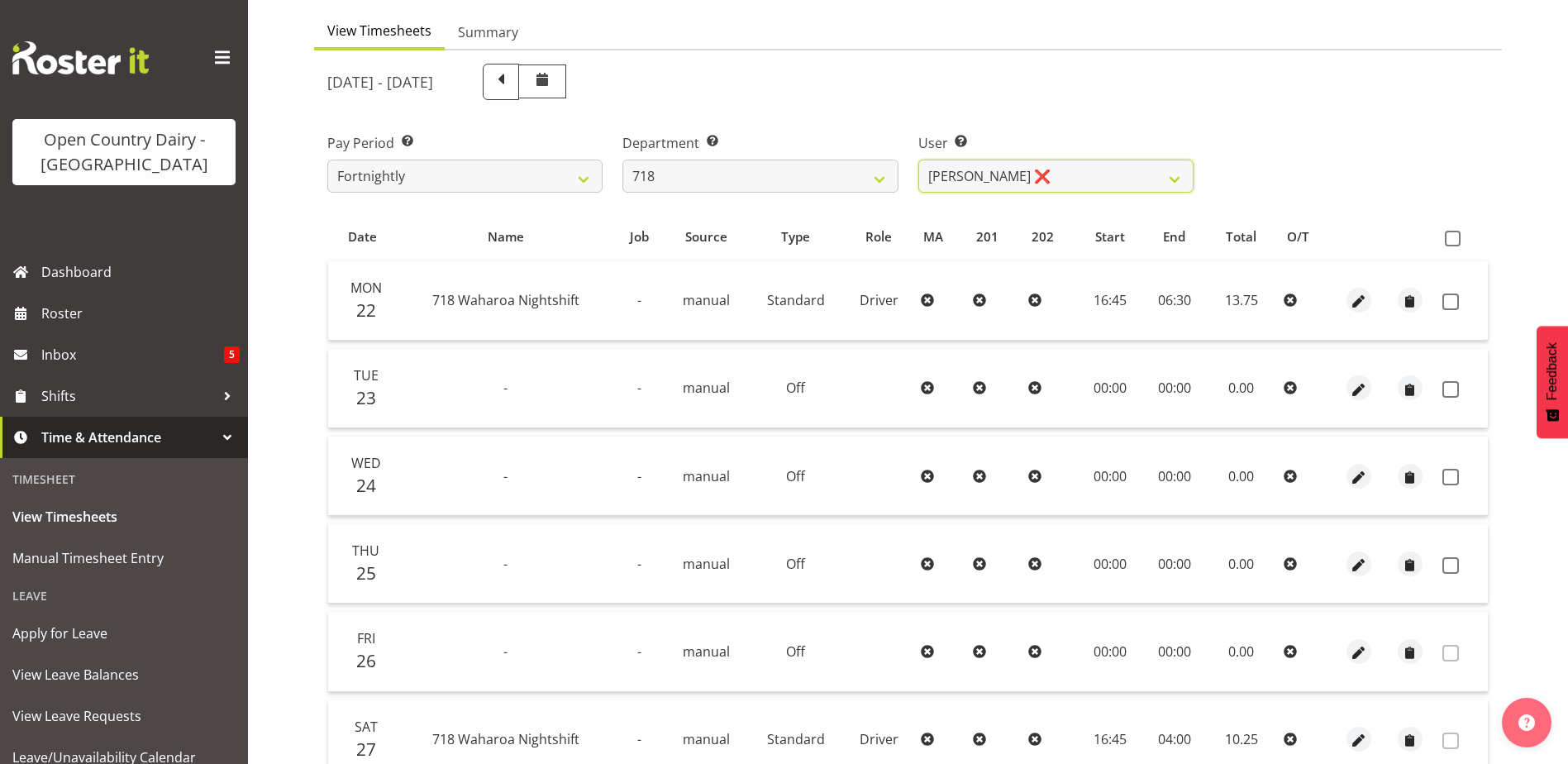
scroll to position [0, 0]
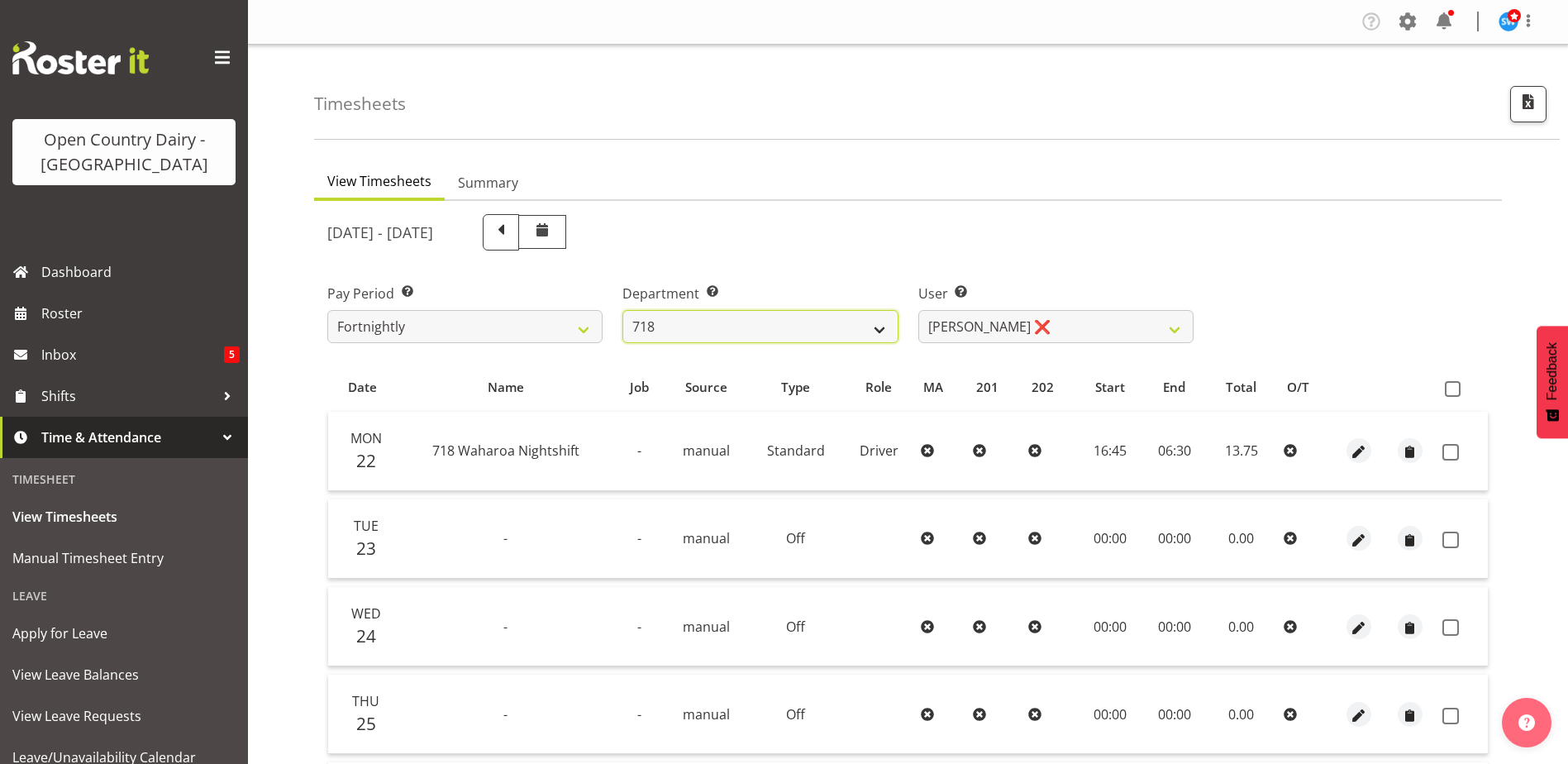
click at [784, 320] on select "701 702 703 704 705 706 707 708 709 710 711 712 713 714 715 716 717 718 719 720" at bounding box center [760, 327] width 275 height 33
select select "823"
click at [622, 310] on select "701 702 703 704 705 706 707 708 709 710 711 712 713 714 715 716 717 718 719 720" at bounding box center [760, 327] width 275 height 33
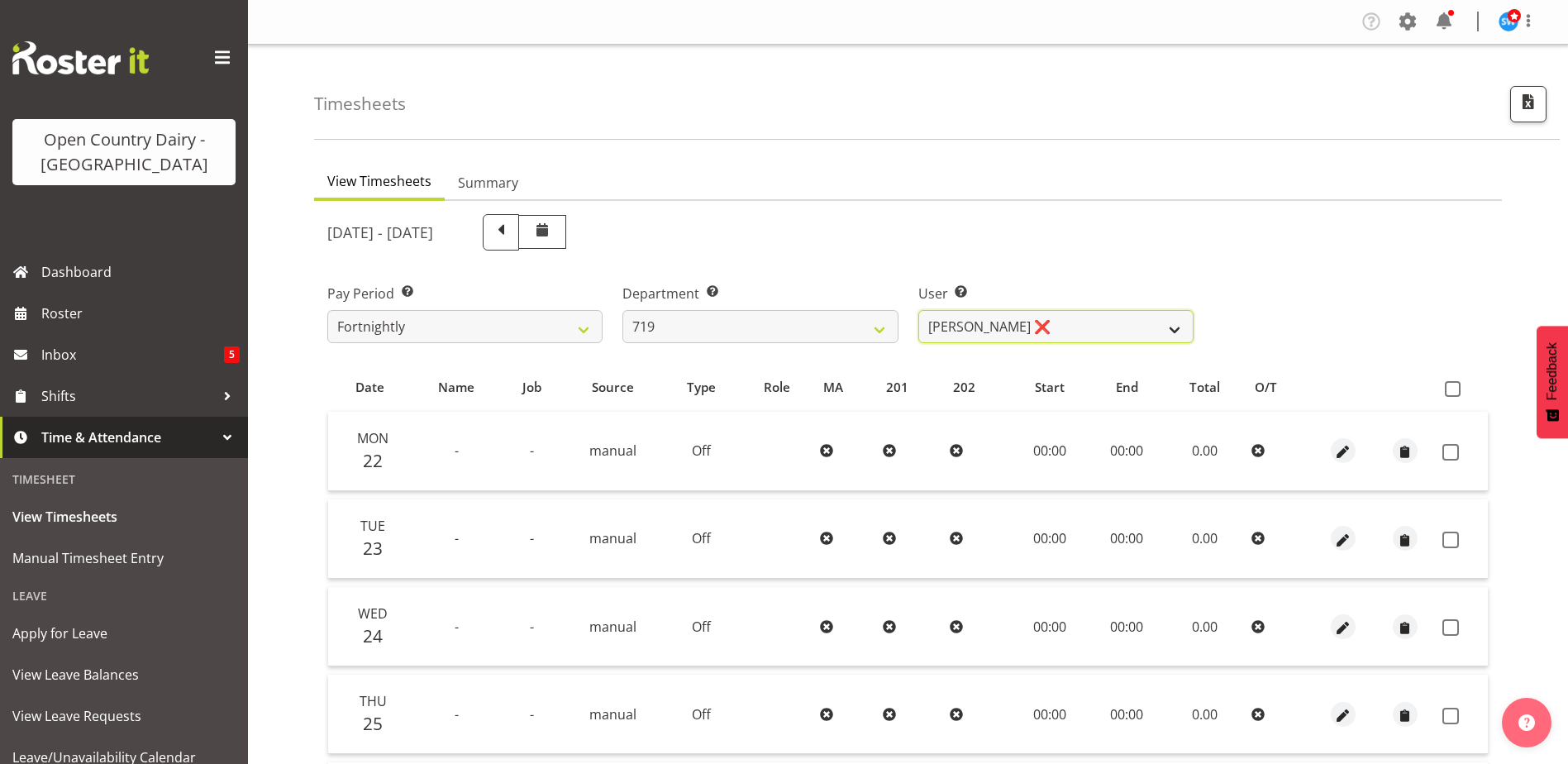
click at [1108, 324] on select "Andrew de Lautour ❌ James Wellington ❌ Sami Ovesen ❌" at bounding box center [1055, 327] width 275 height 33
select select "11013"
click at [918, 310] on select "Andrew de Lautour ❌ James Wellington ❌ Sami Ovesen ❌" at bounding box center [1055, 327] width 275 height 33
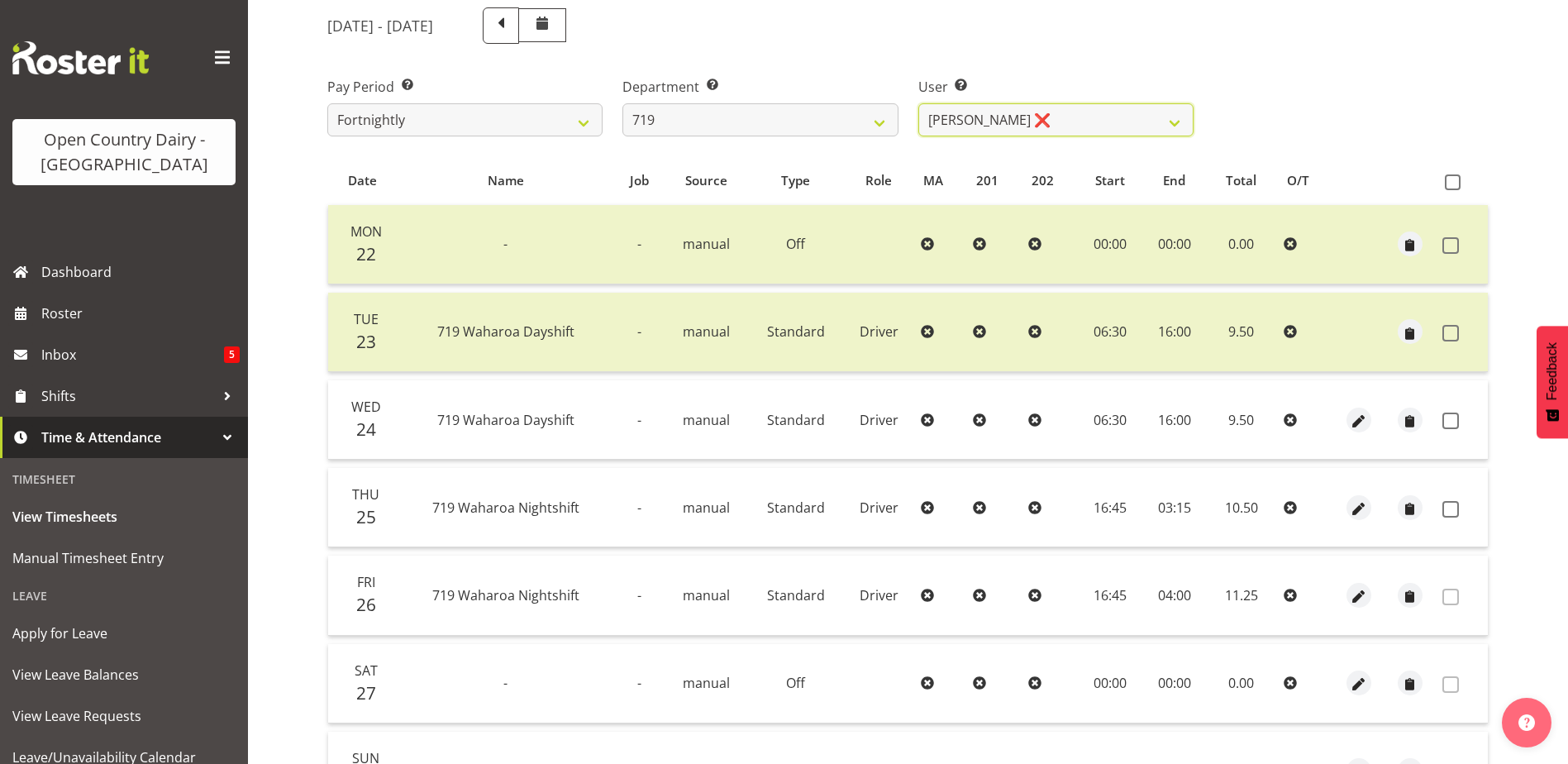
scroll to position [248, 0]
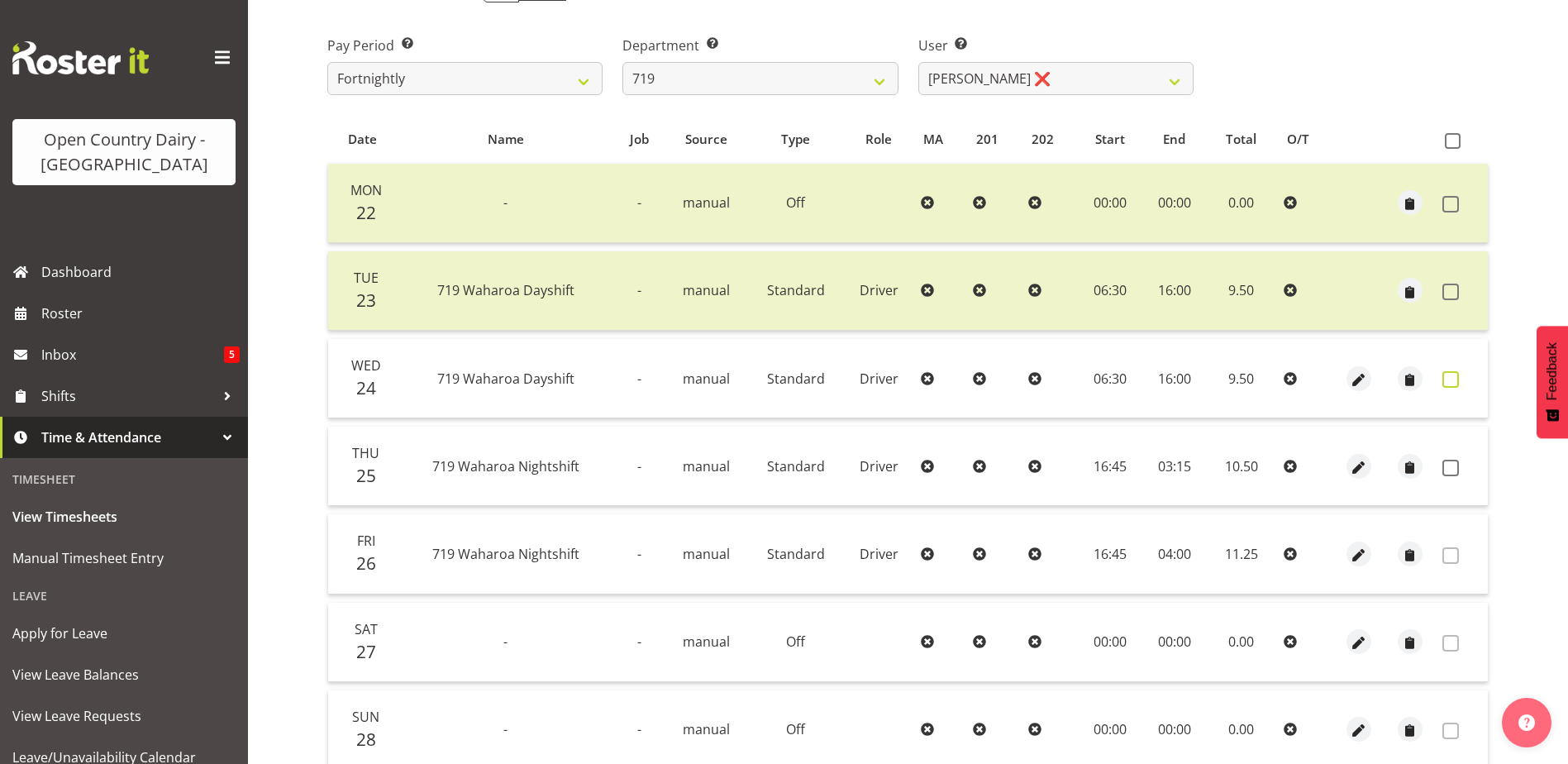
click at [1449, 381] on span at bounding box center [1450, 379] width 16 height 16
checkbox input "true"
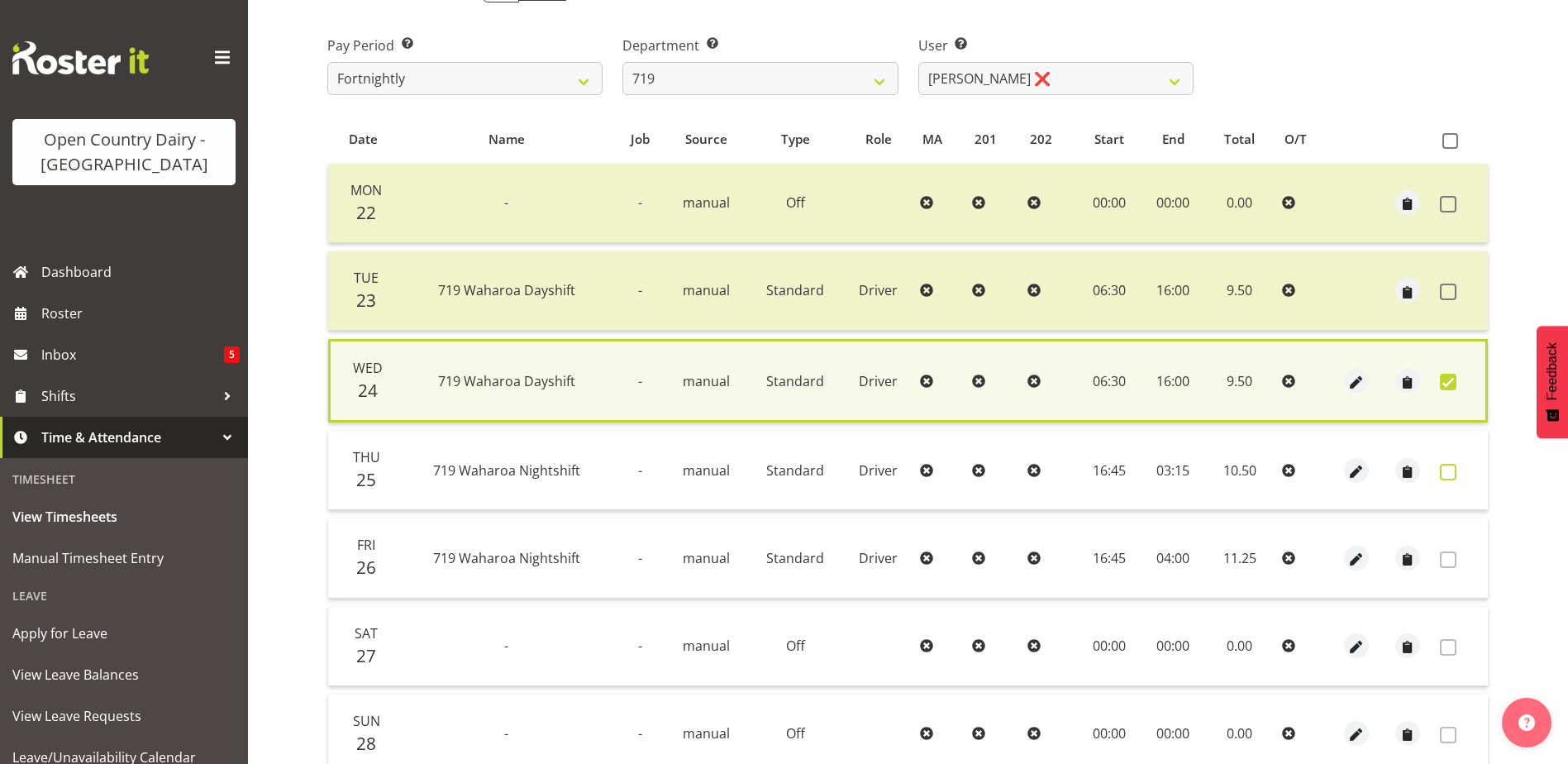
click at [1444, 466] on span at bounding box center [1448, 472] width 16 height 16
checkbox input "true"
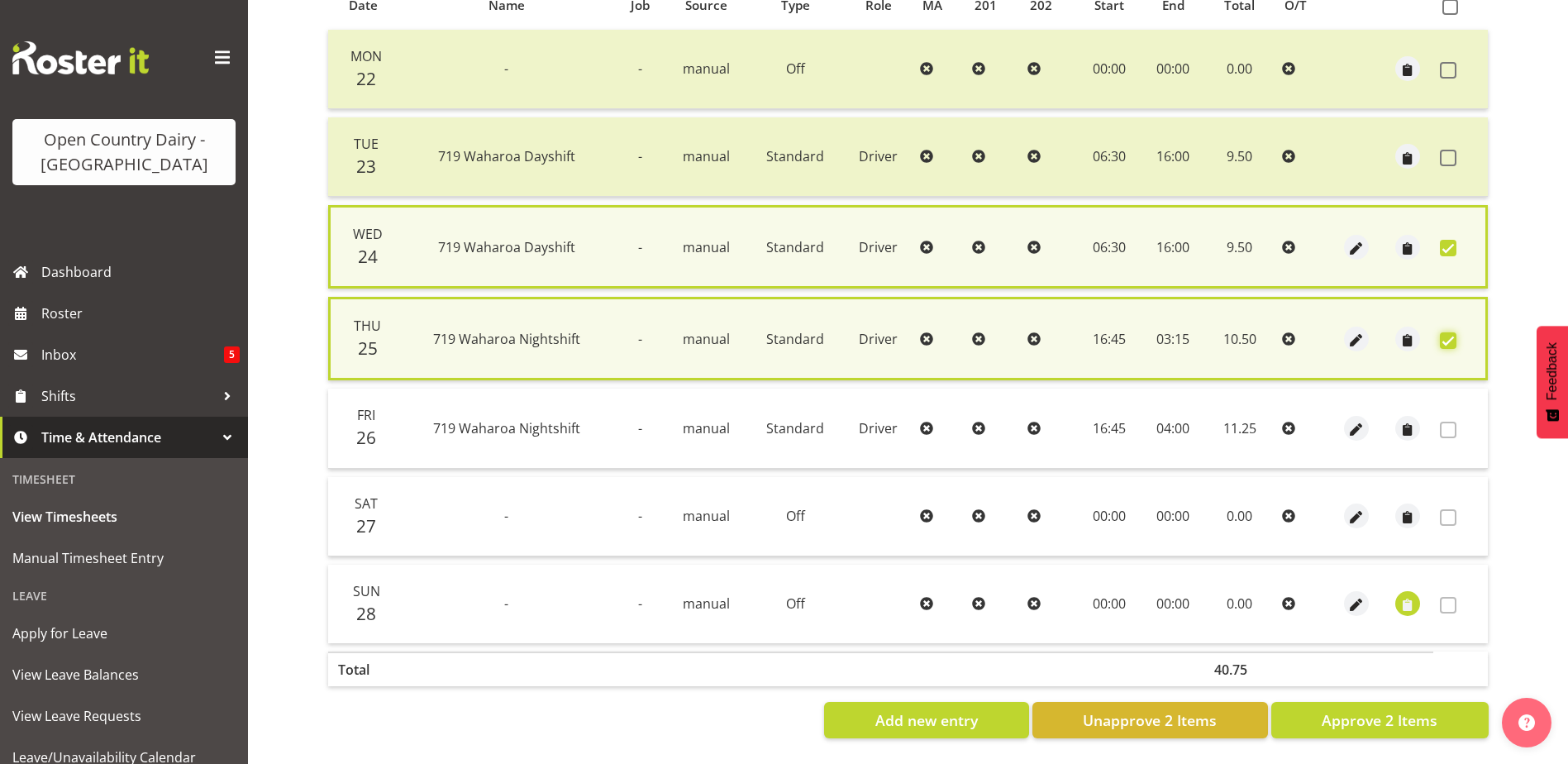
scroll to position [394, 0]
click at [1388, 715] on span "Approve 2 Items" at bounding box center [1379, 719] width 116 height 21
checkbox input "false"
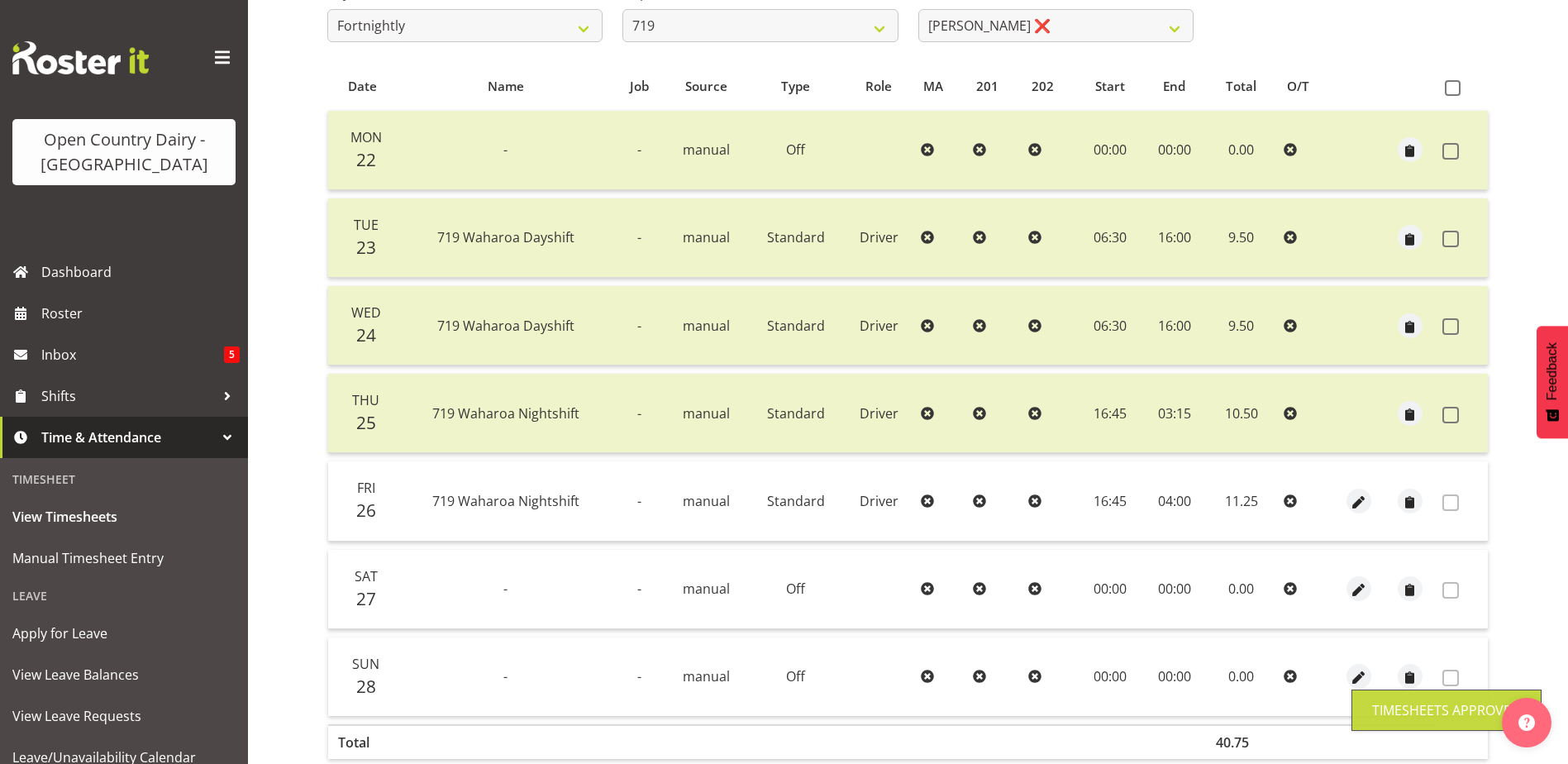
scroll to position [56, 0]
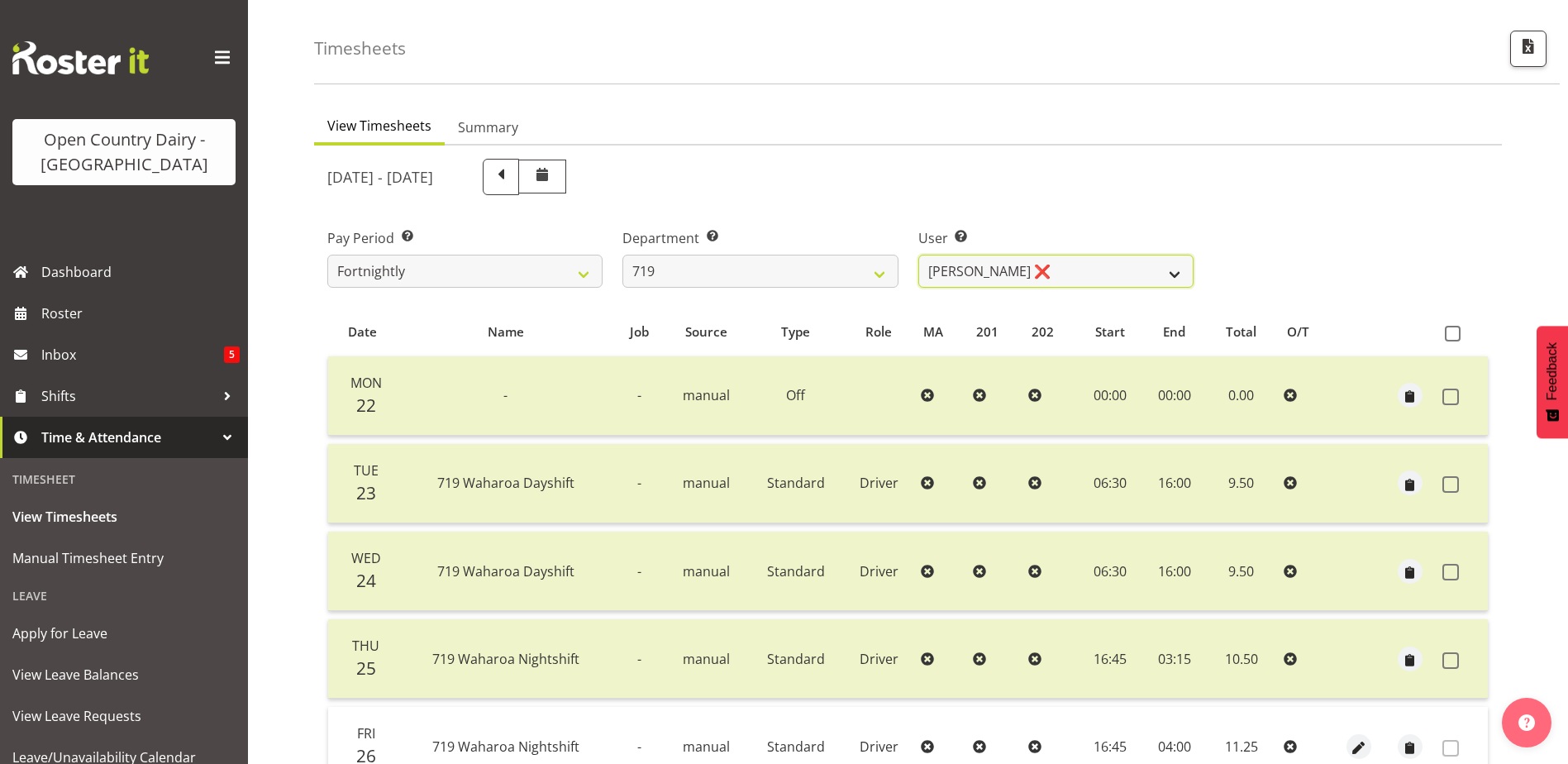
click at [980, 265] on select "Andrew de Lautour ❌ James Wellington ❌ Sami Ovesen ❌" at bounding box center [1055, 271] width 275 height 33
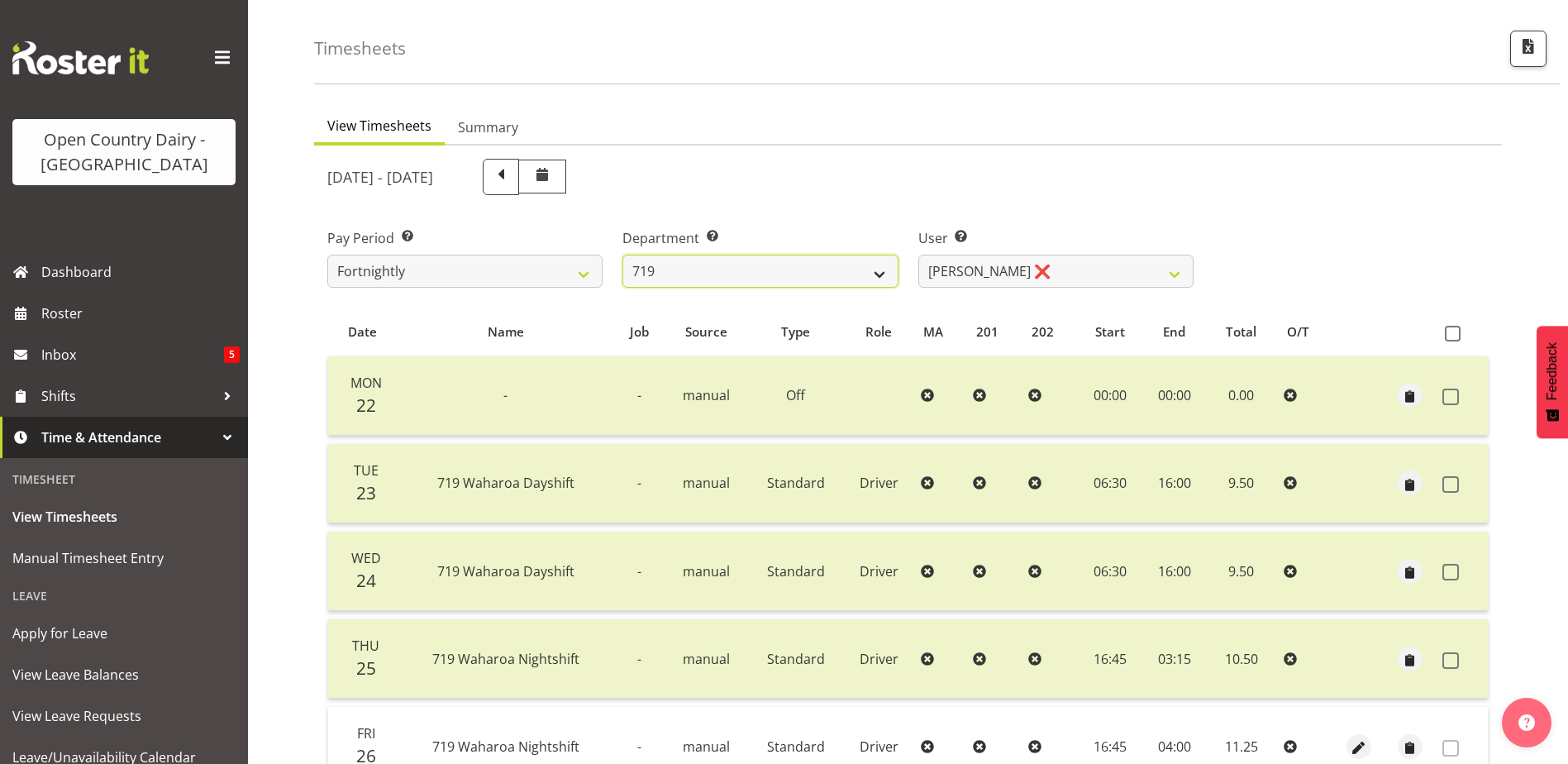
click at [690, 274] on select "701 702 703 704 705 706 707 708 709 710 711 712 713 714 715 716 717 718 719 720" at bounding box center [760, 271] width 275 height 33
select select "814"
click at [622, 255] on select "701 702 703 704 705 706 707 708 709 710 711 712 713 714 715 716 717 718 719 720" at bounding box center [760, 271] width 275 height 33
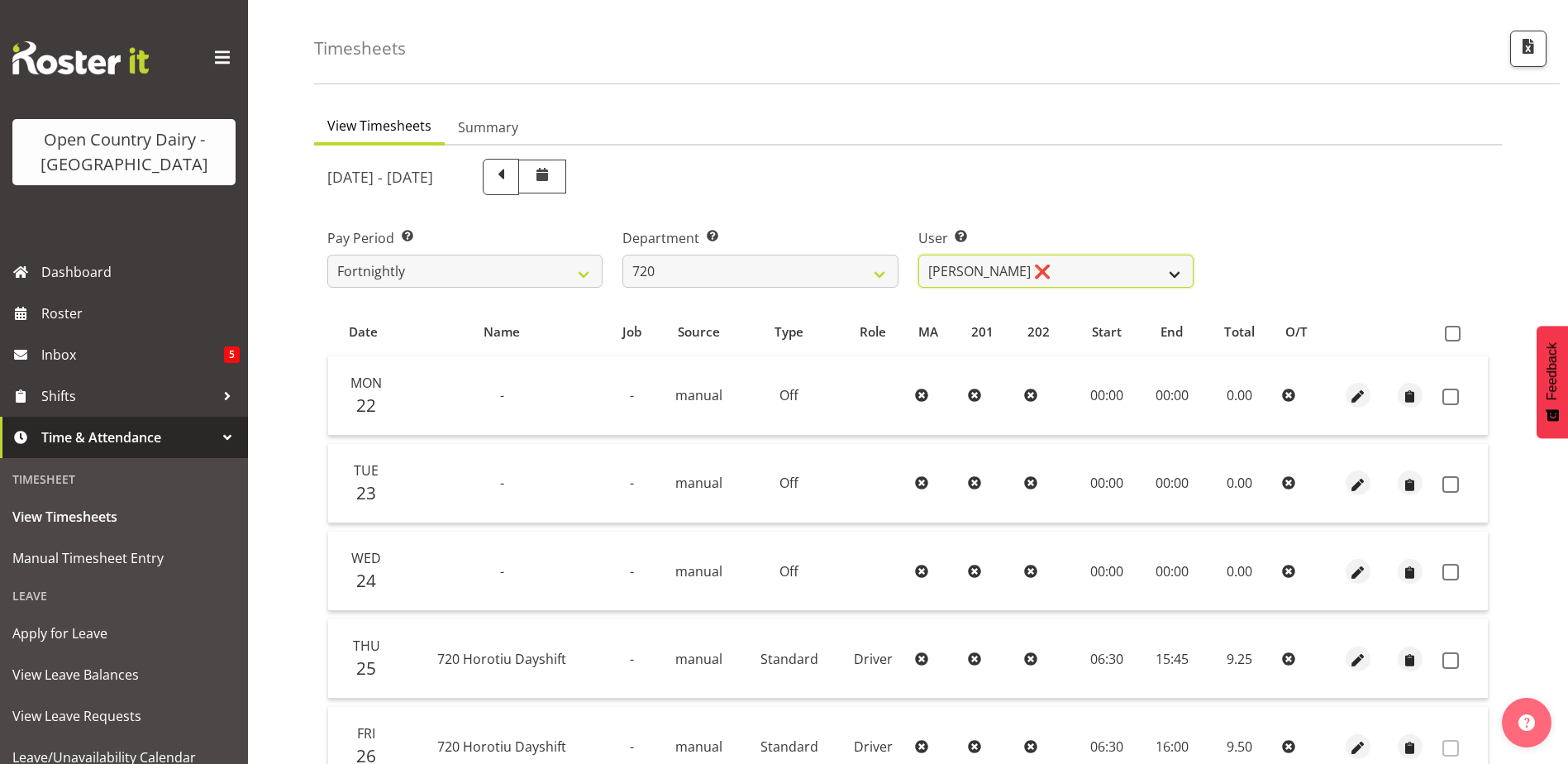
click at [1072, 268] on select "Garry Hooper ❌ Kerry Slater ❌ Nathan Frankhouser ❌ Steve Daly ❌" at bounding box center [1055, 271] width 275 height 33
select select "8200"
click at [918, 255] on select "Garry Hooper ❌ Kerry Slater ❌ Nathan Frankhouser ❌ Steve Daly ❌" at bounding box center [1055, 271] width 275 height 33
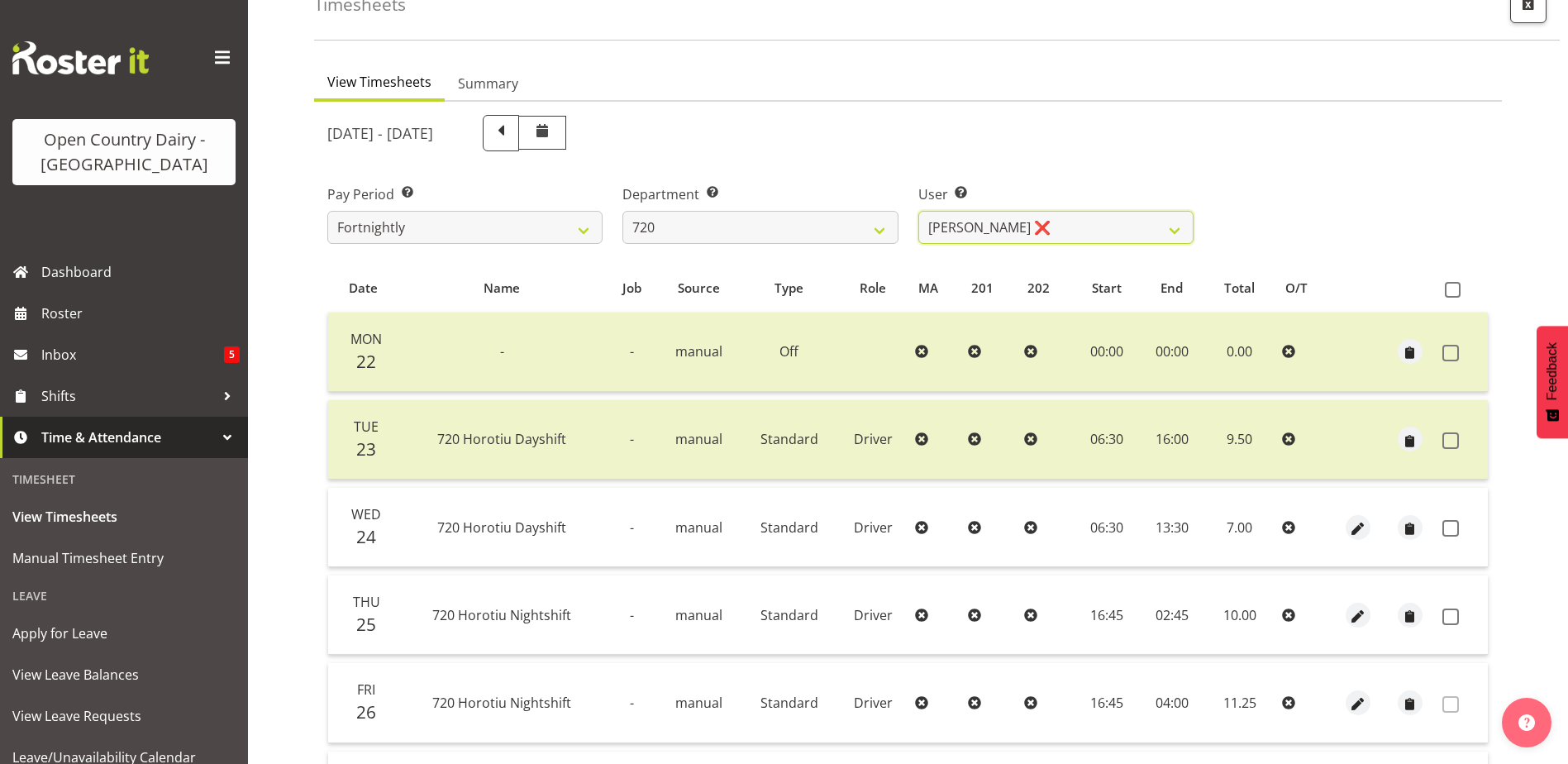
scroll to position [304, 0]
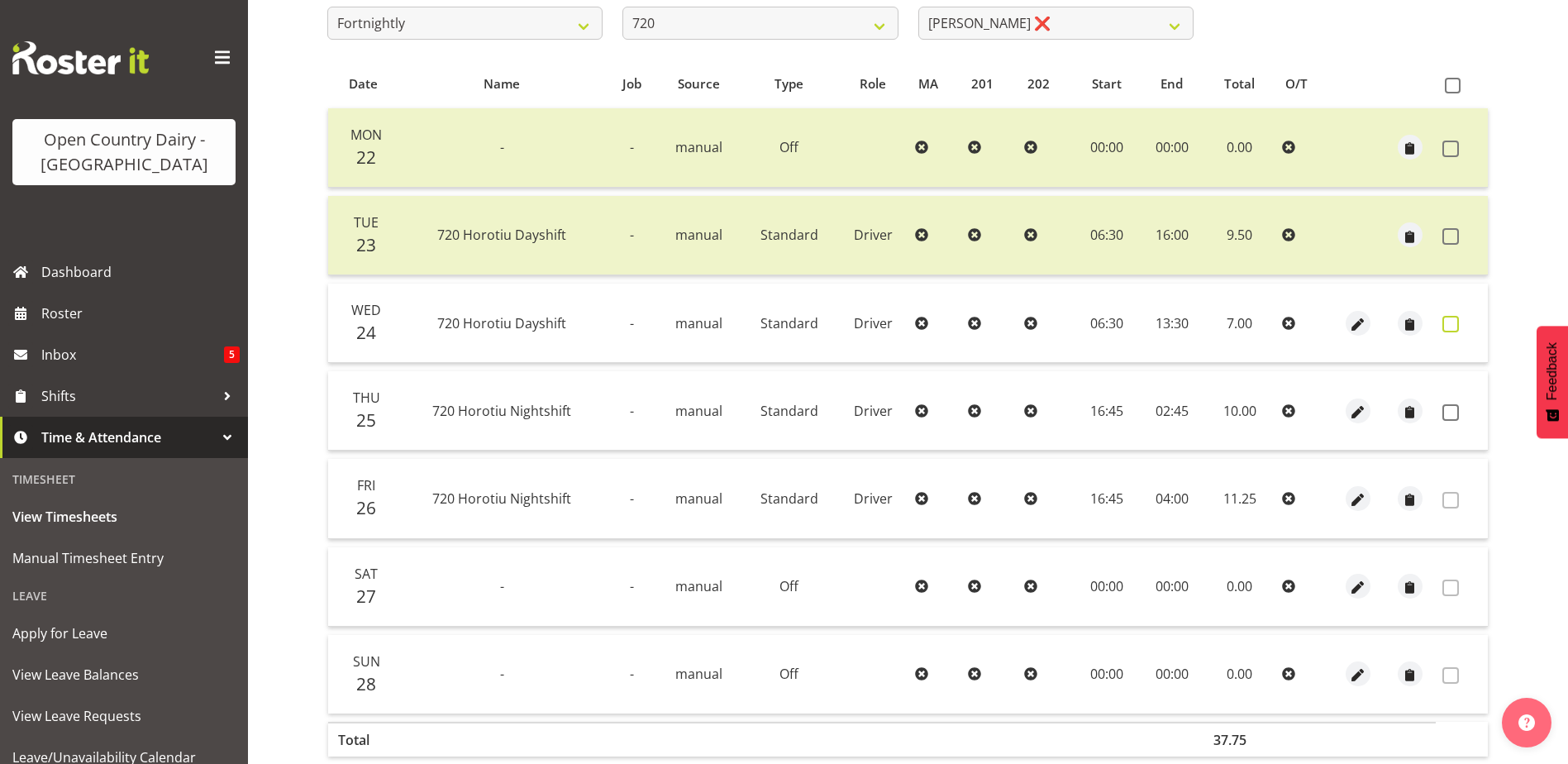
click at [1451, 318] on span at bounding box center [1450, 323] width 16 height 16
checkbox input "true"
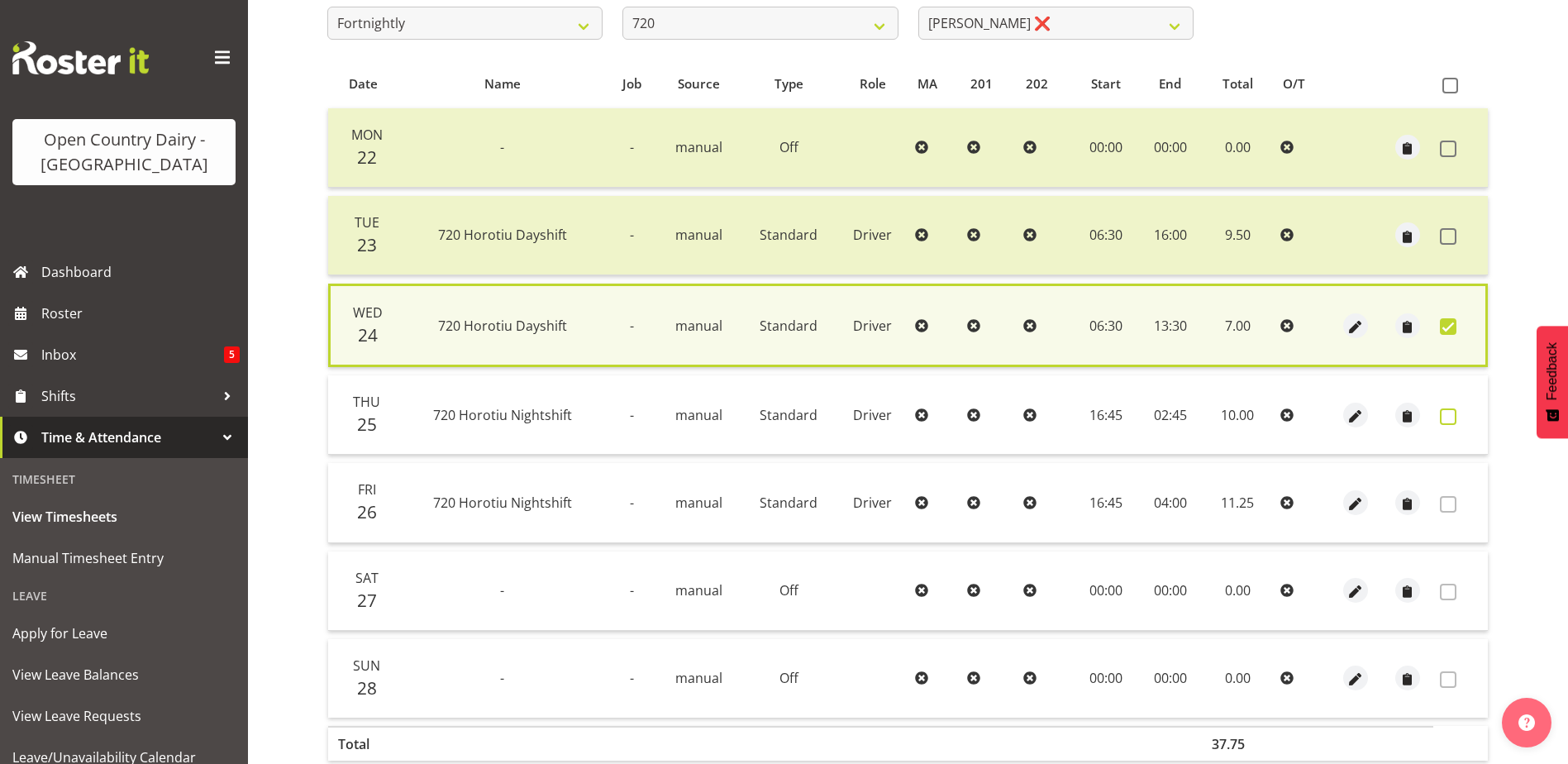
click at [1449, 416] on span at bounding box center [1448, 416] width 16 height 16
checkbox input "true"
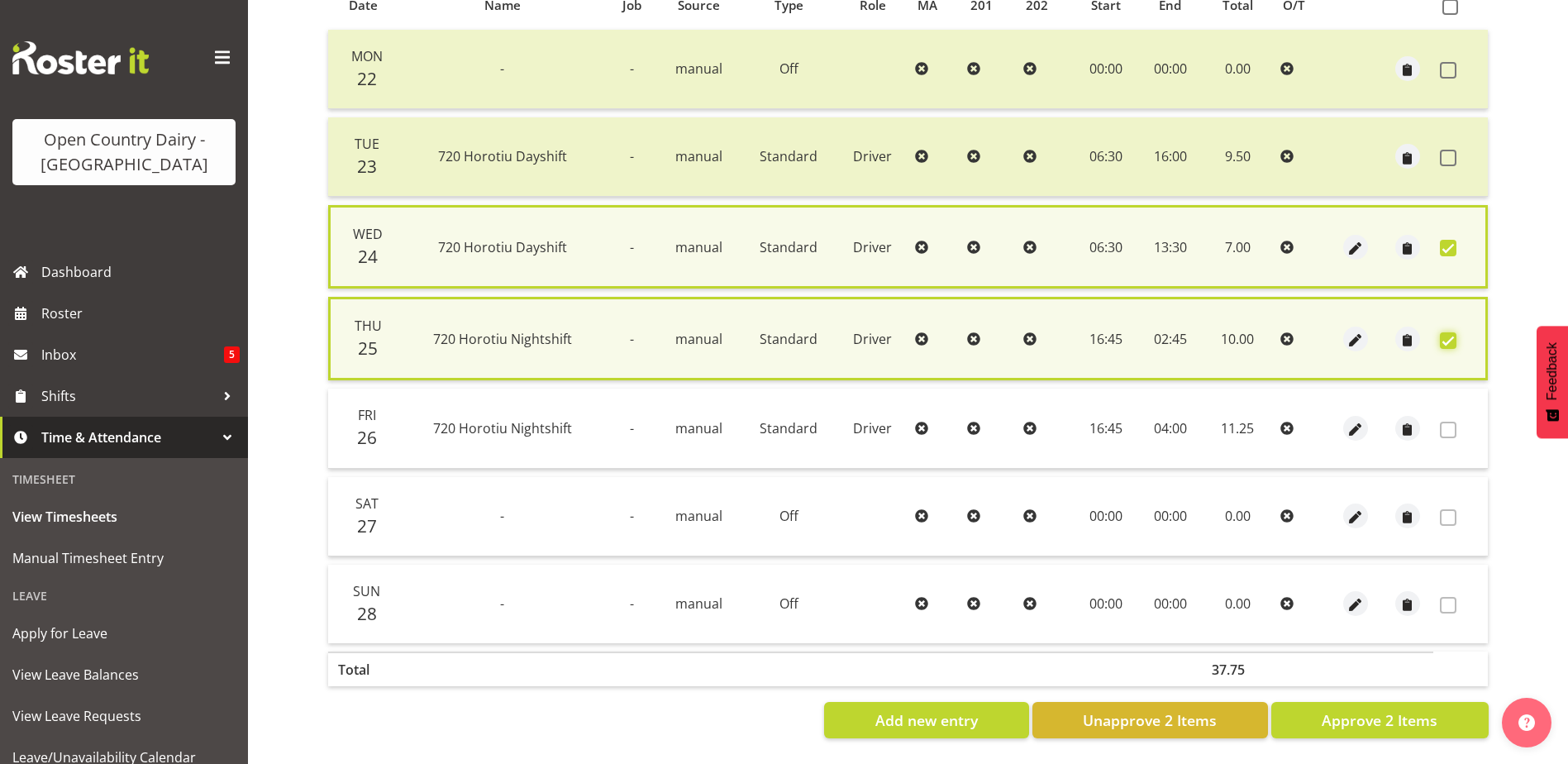
scroll to position [394, 0]
click at [1377, 709] on span "Approve 2 Items" at bounding box center [1379, 719] width 116 height 21
checkbox input "false"
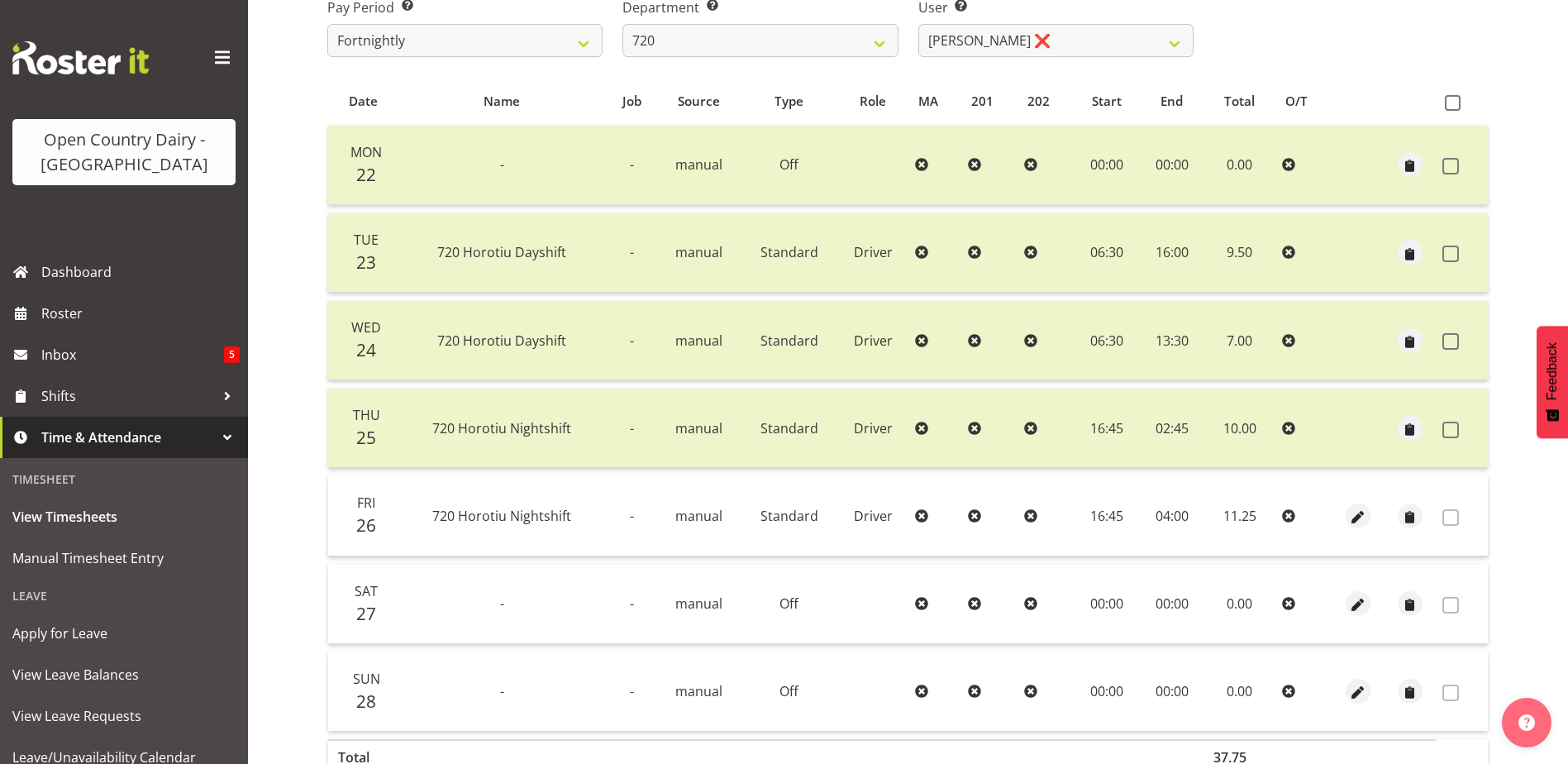
scroll to position [0, 0]
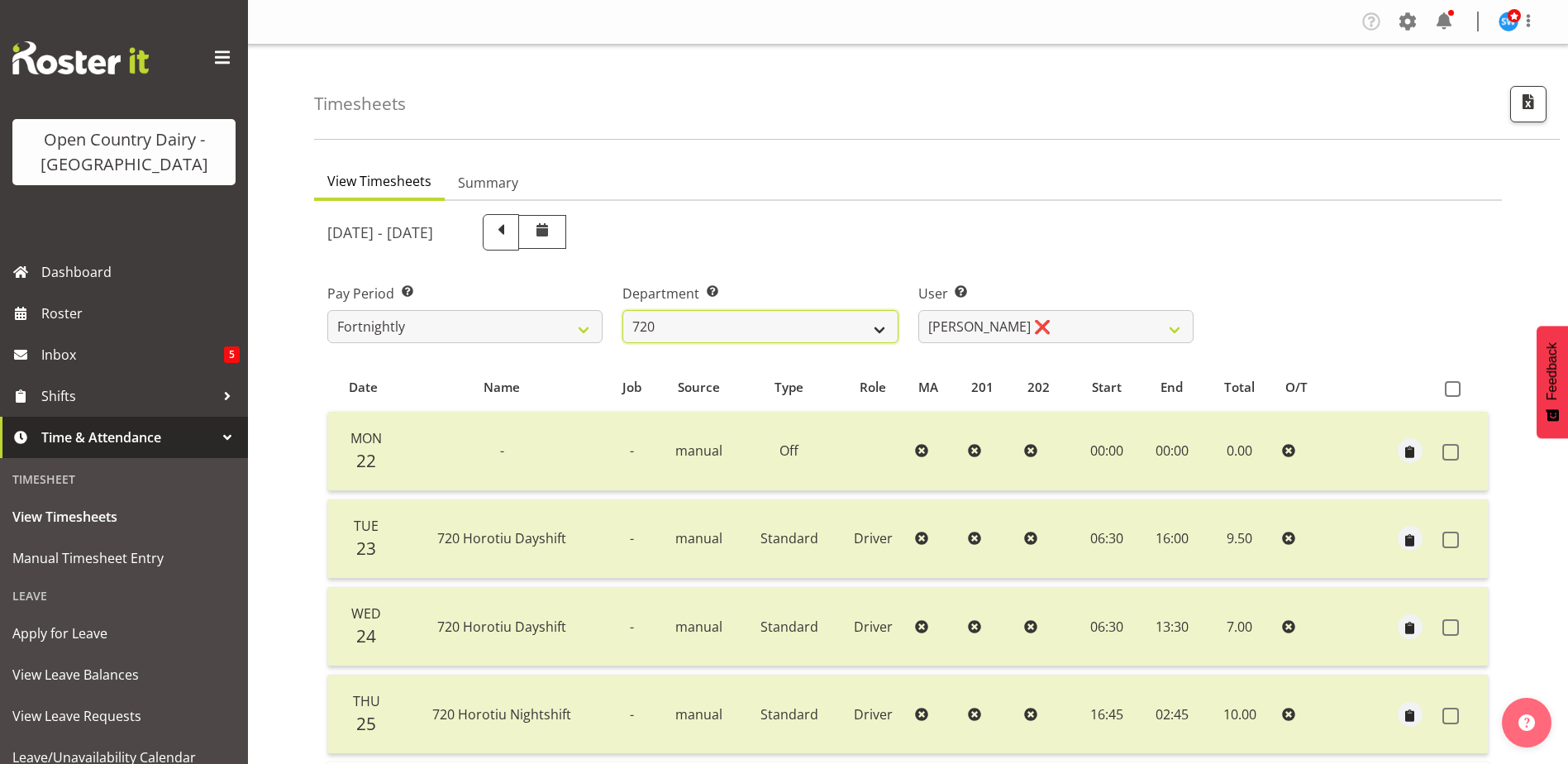
click at [744, 329] on select "701 702 703 704 705 706 707 708 709 710 711 712 713 714 715 716 717 718 719 720" at bounding box center [760, 327] width 275 height 33
select select "759"
click at [622, 310] on select "701 702 703 704 705 706 707 708 709 710 711 712 713 714 715 716 717 718 719 720" at bounding box center [760, 327] width 275 height 33
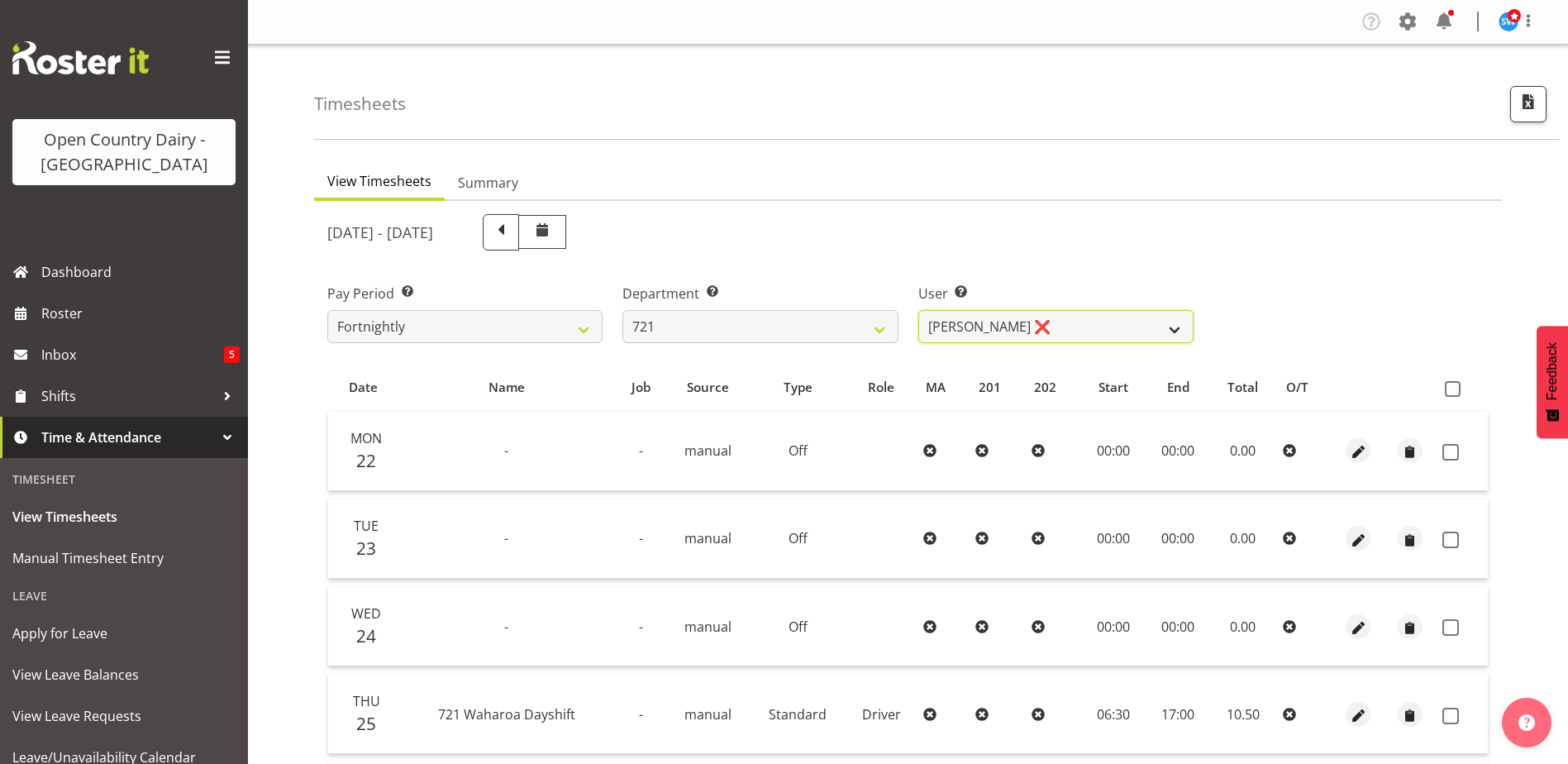
click at [1073, 321] on select "George Taylor ❌ Grant Vercoe ❌ Thakur Ajit Singh ❌" at bounding box center [1055, 327] width 275 height 33
select select "11708"
click at [918, 310] on select "George Taylor ❌ Grant Vercoe ❌ Thakur Ajit Singh ❌" at bounding box center [1055, 327] width 275 height 33
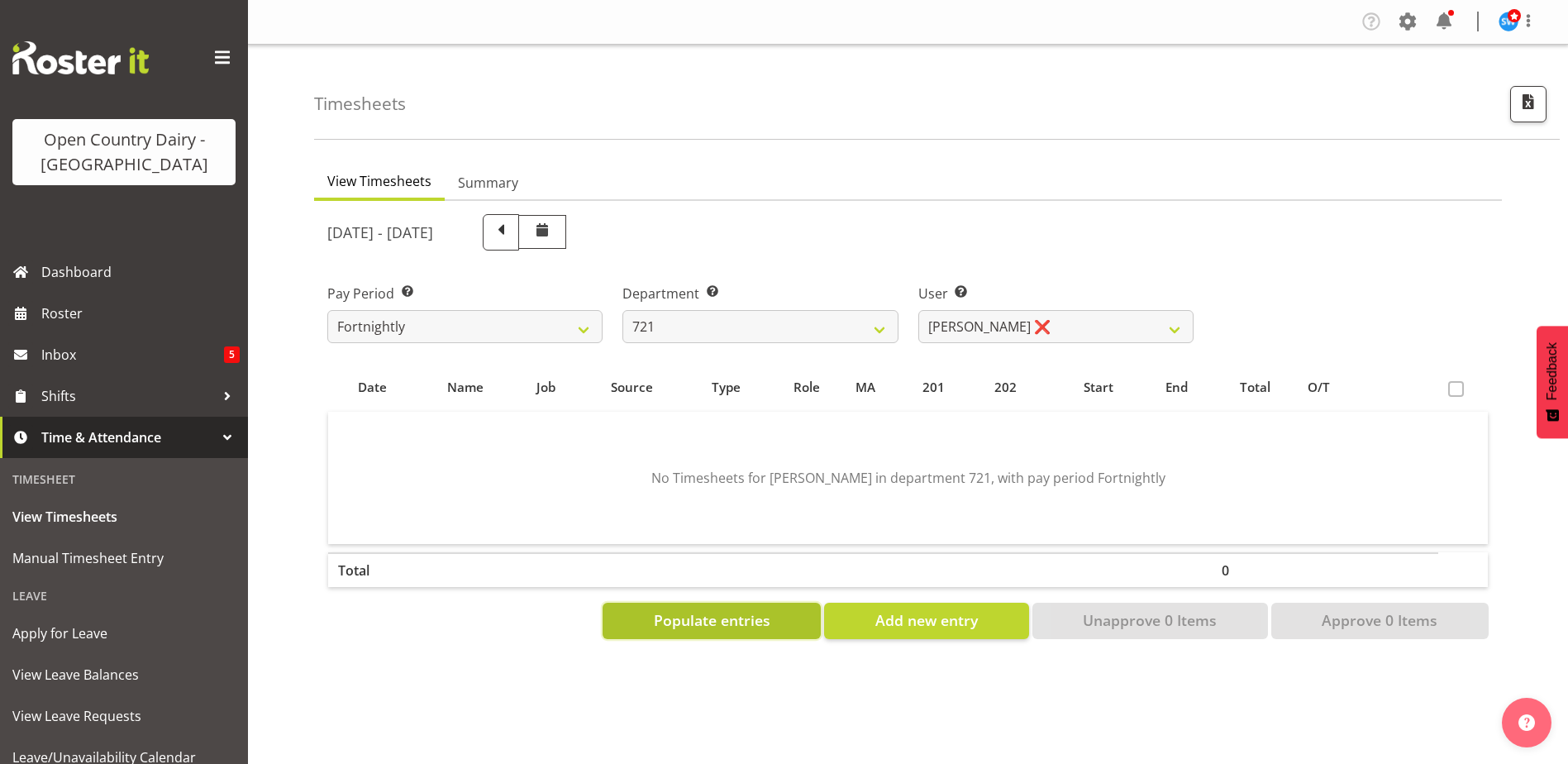
click at [755, 629] on span "Populate entries" at bounding box center [712, 620] width 117 height 21
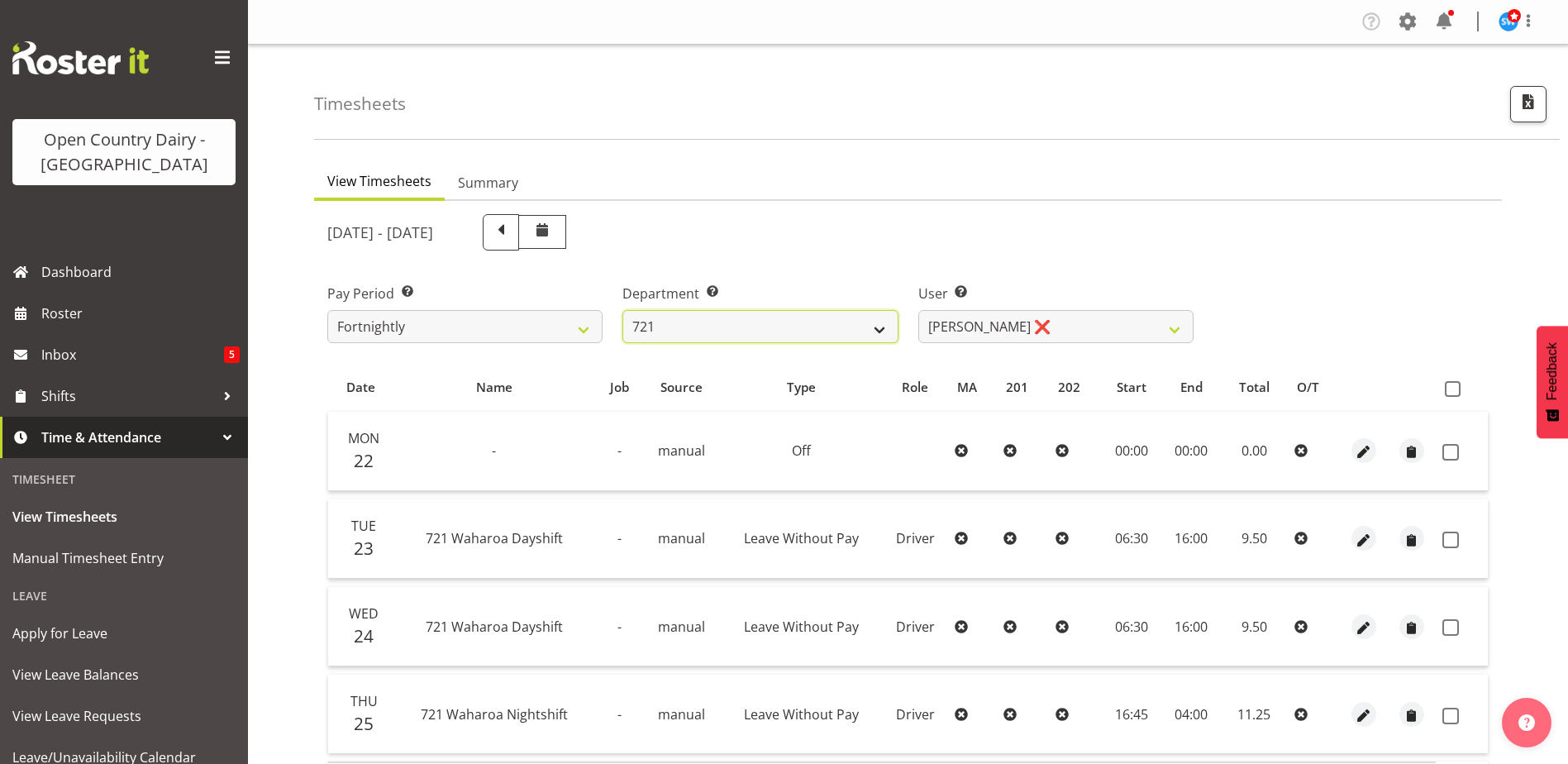
click at [757, 320] on select "701 702 703 704 705 706 707 708 709 710 711 712 713 714 715 716 717 718 719 720" at bounding box center [760, 327] width 275 height 33
select select "756"
click at [622, 310] on select "701 702 703 704 705 706 707 708 709 710 711 712 713 714 715 716 717 718 719 720" at bounding box center [760, 327] width 275 height 33
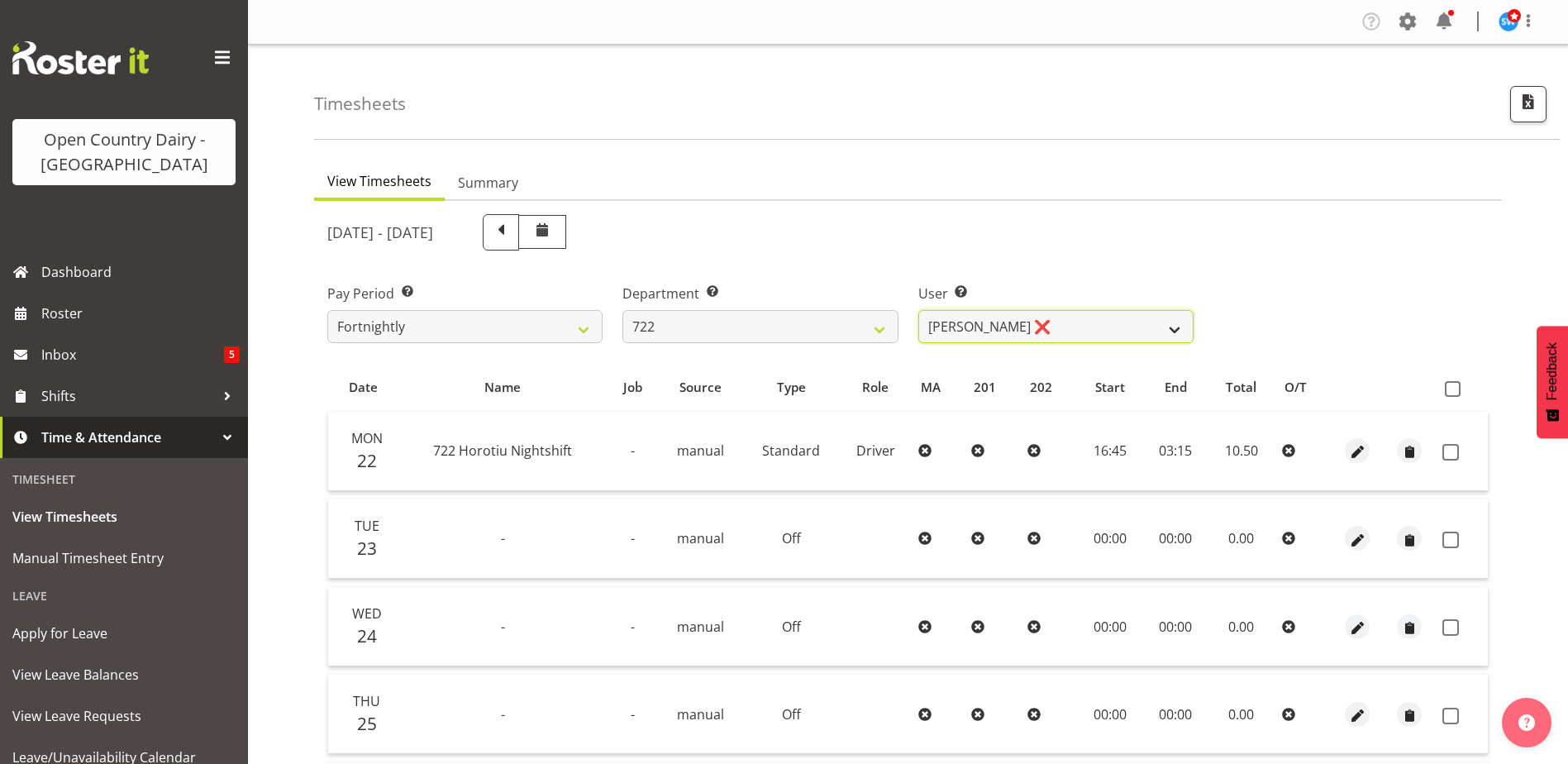
click at [1080, 327] on select "Andy Webb ❌ Darren Hatcher ❌ Gurpreet Singh ❌" at bounding box center [1055, 327] width 275 height 33
select select "8175"
click at [918, 310] on select "Andy Webb ❌ Darren Hatcher ❌ Gurpreet Singh ❌" at bounding box center [1055, 327] width 275 height 33
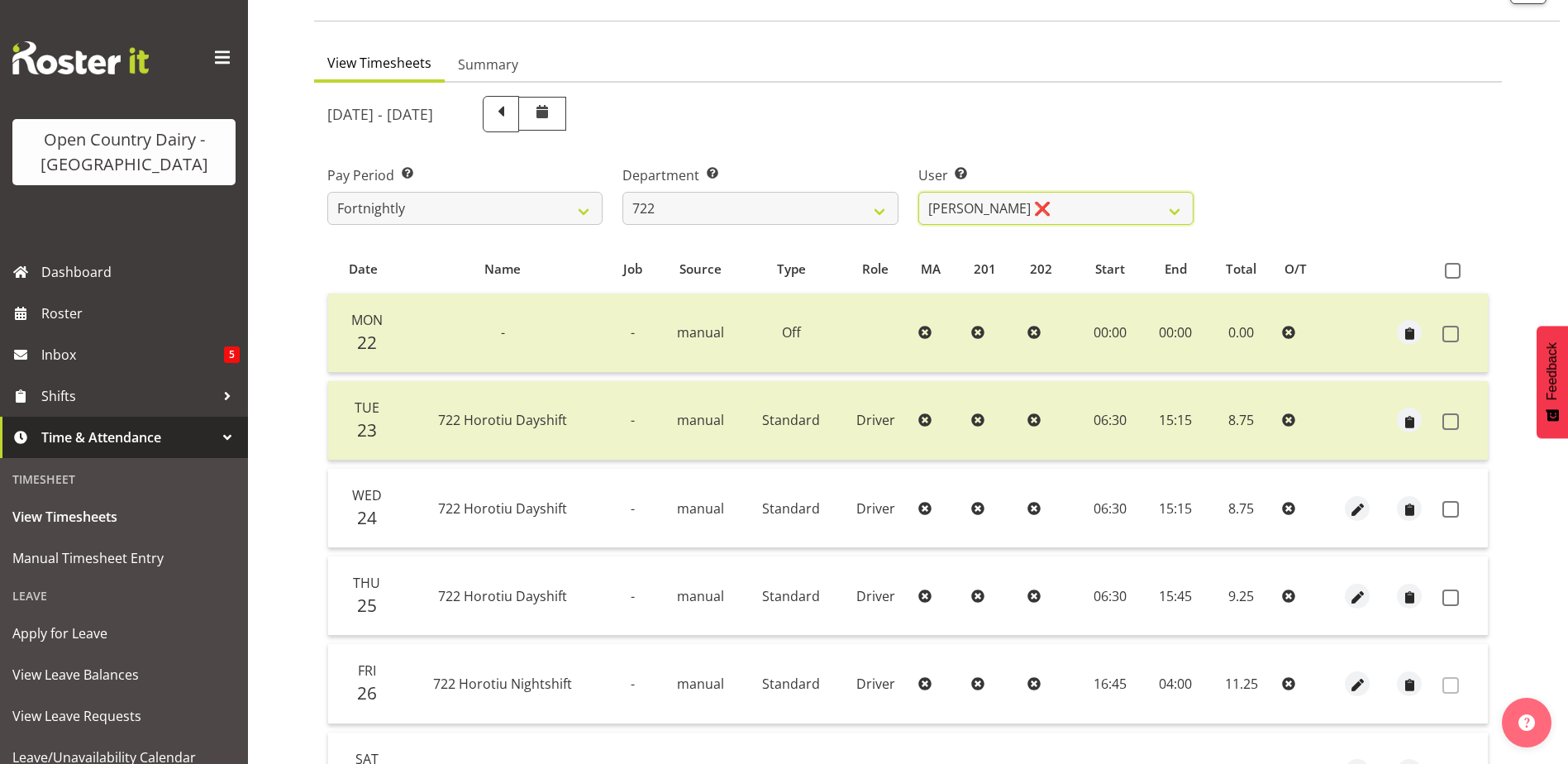
scroll to position [248, 0]
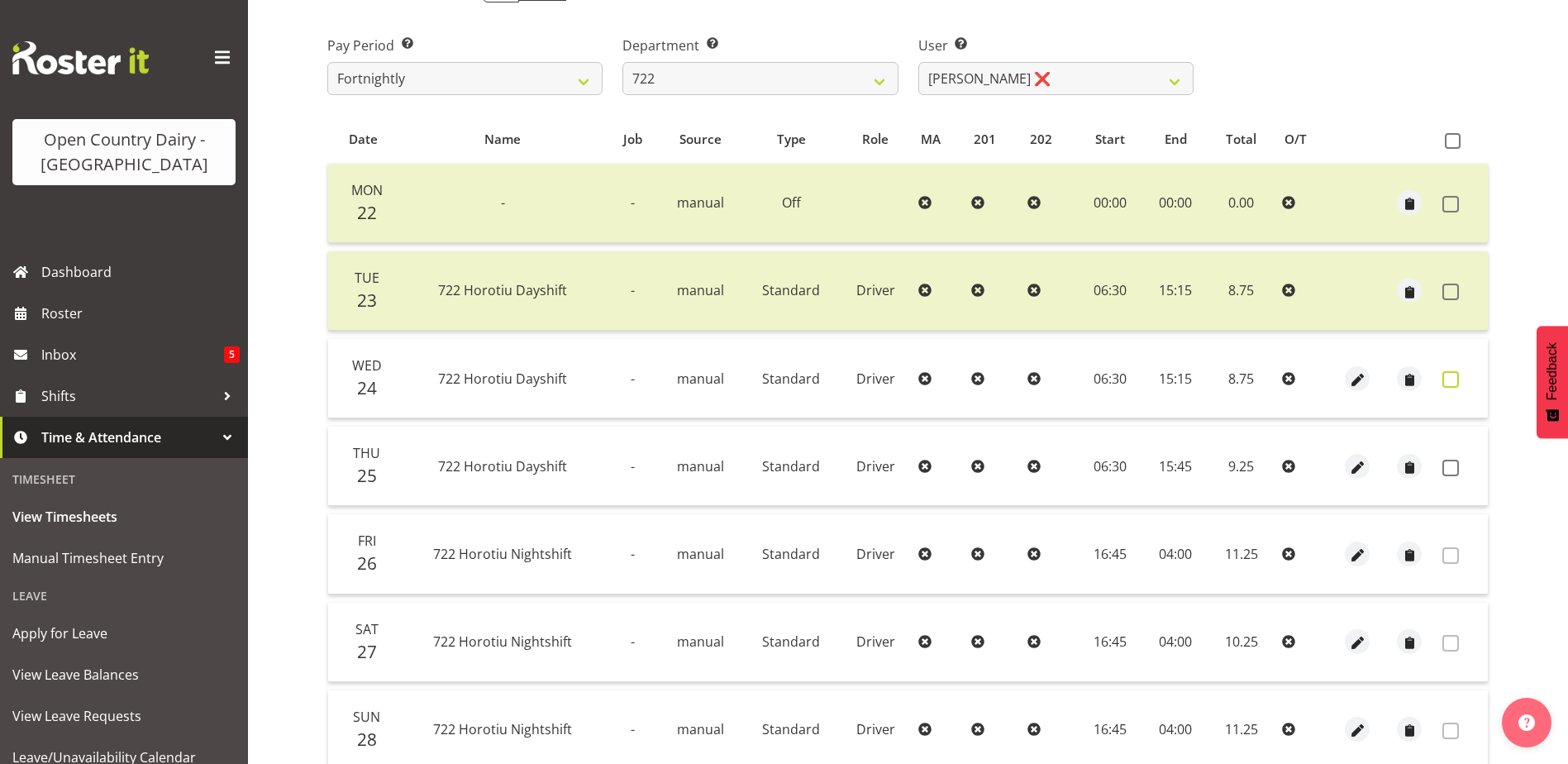
click at [1452, 374] on span at bounding box center [1450, 379] width 16 height 16
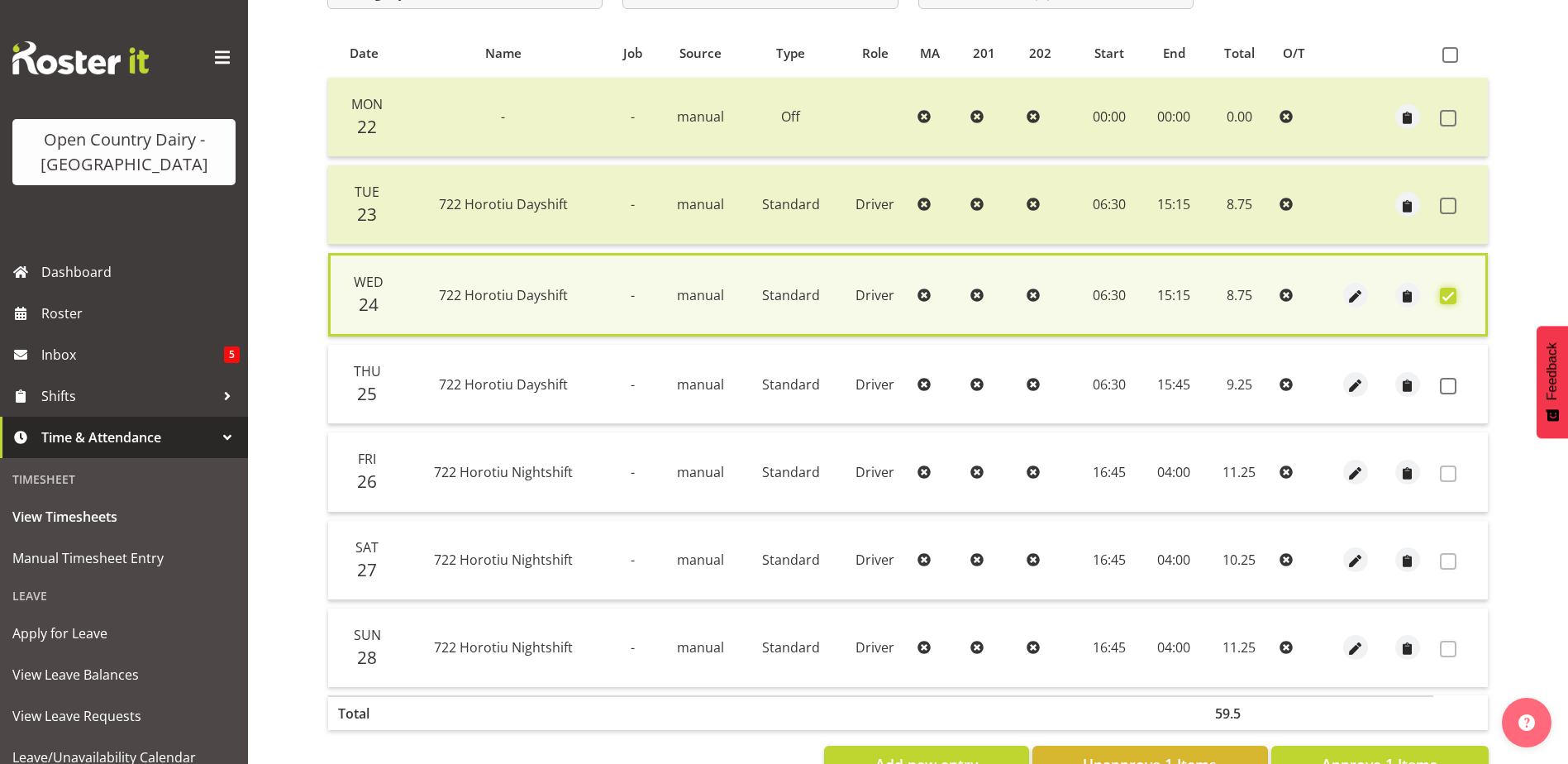
scroll to position [390, 0]
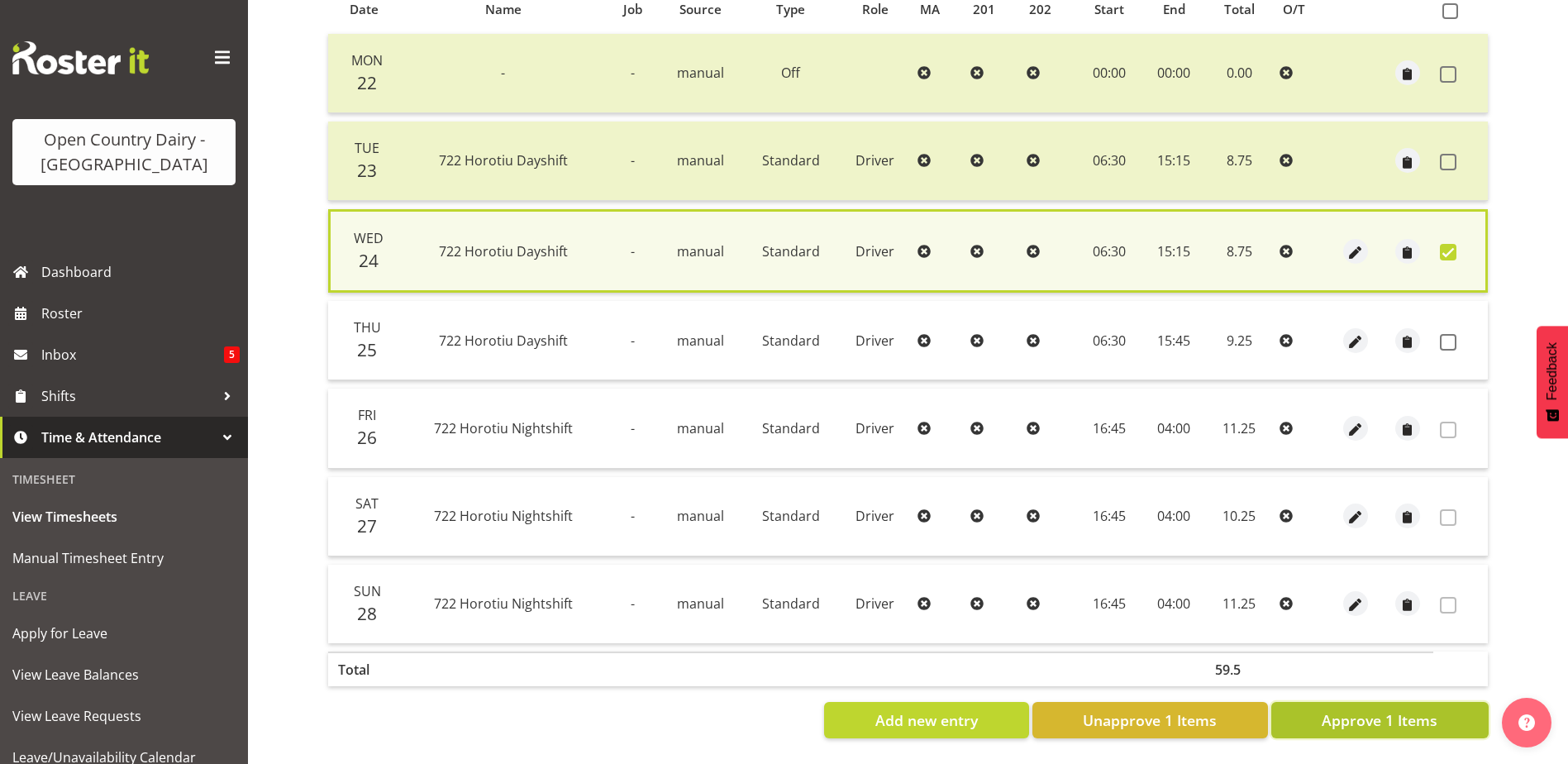
click at [1349, 713] on span "Approve 1 Items" at bounding box center [1379, 719] width 116 height 21
checkbox input "false"
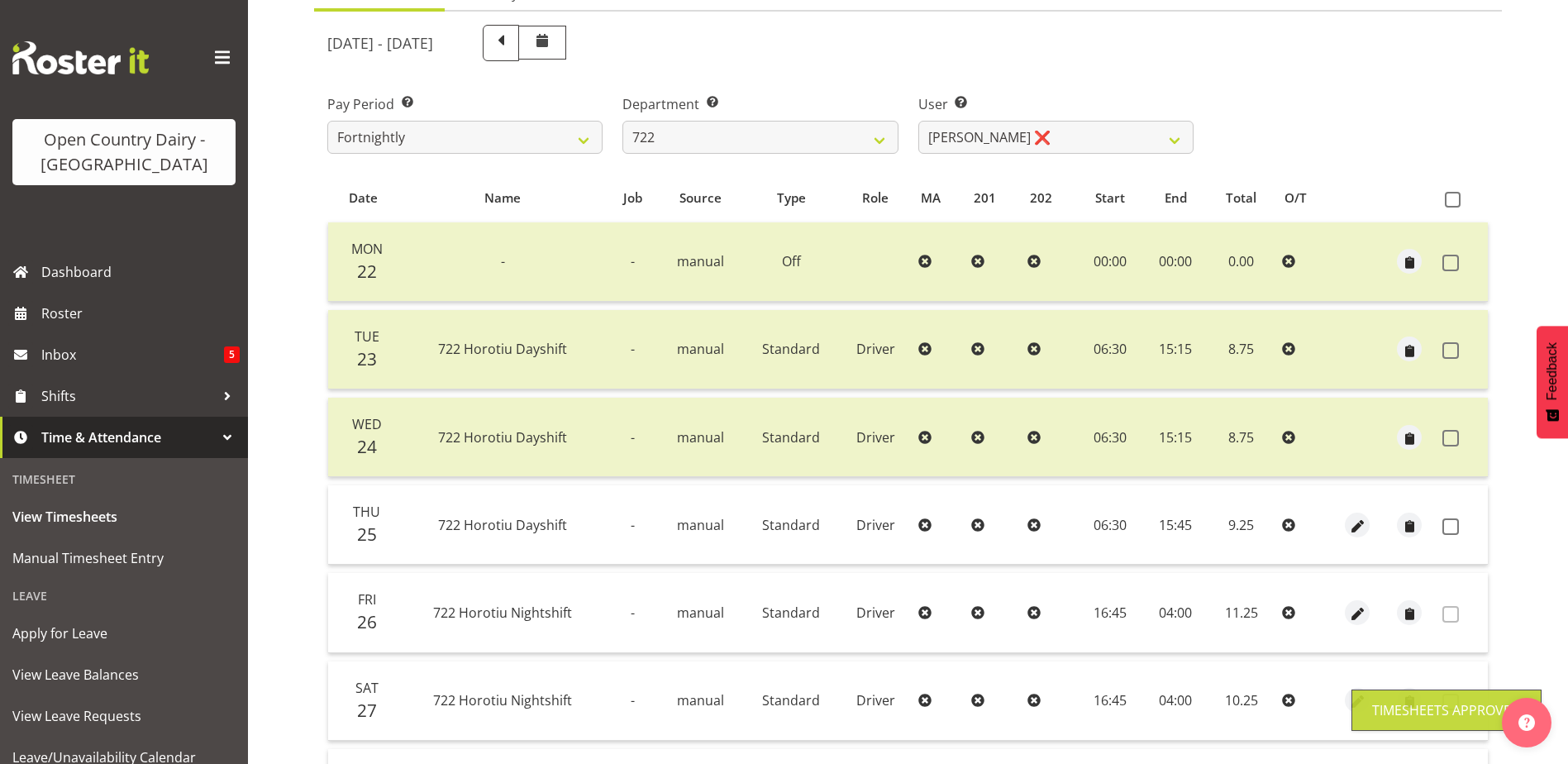
scroll to position [138, 0]
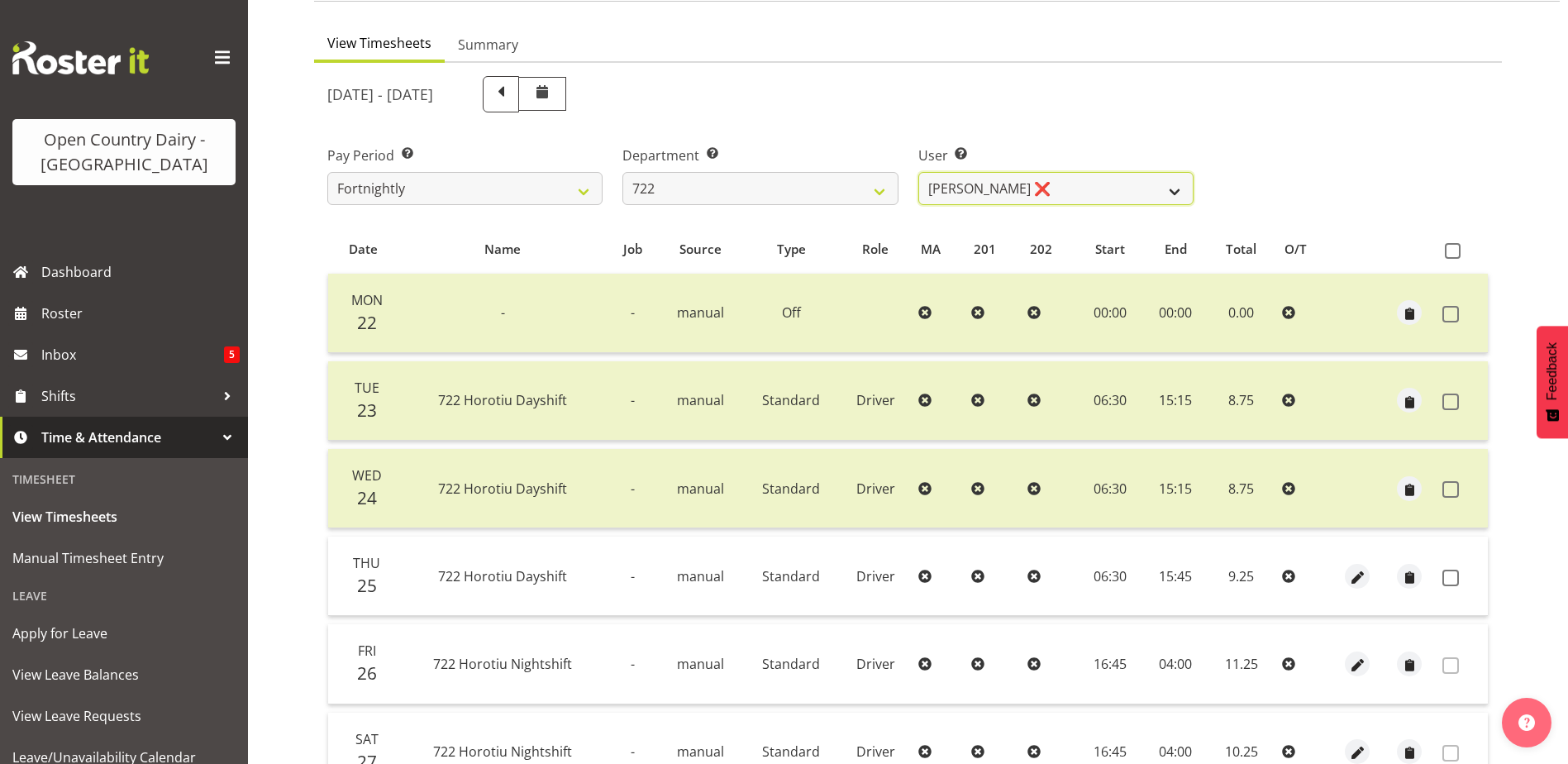
click at [1014, 177] on select "Andy Webb ❌ Darren Hatcher ❌ Gurpreet Singh ❌" at bounding box center [1055, 189] width 275 height 33
select select "11209"
click at [918, 172] on select "Andy Webb ❌ Darren Hatcher ❌ Gurpreet Singh ❌" at bounding box center [1055, 189] width 275 height 33
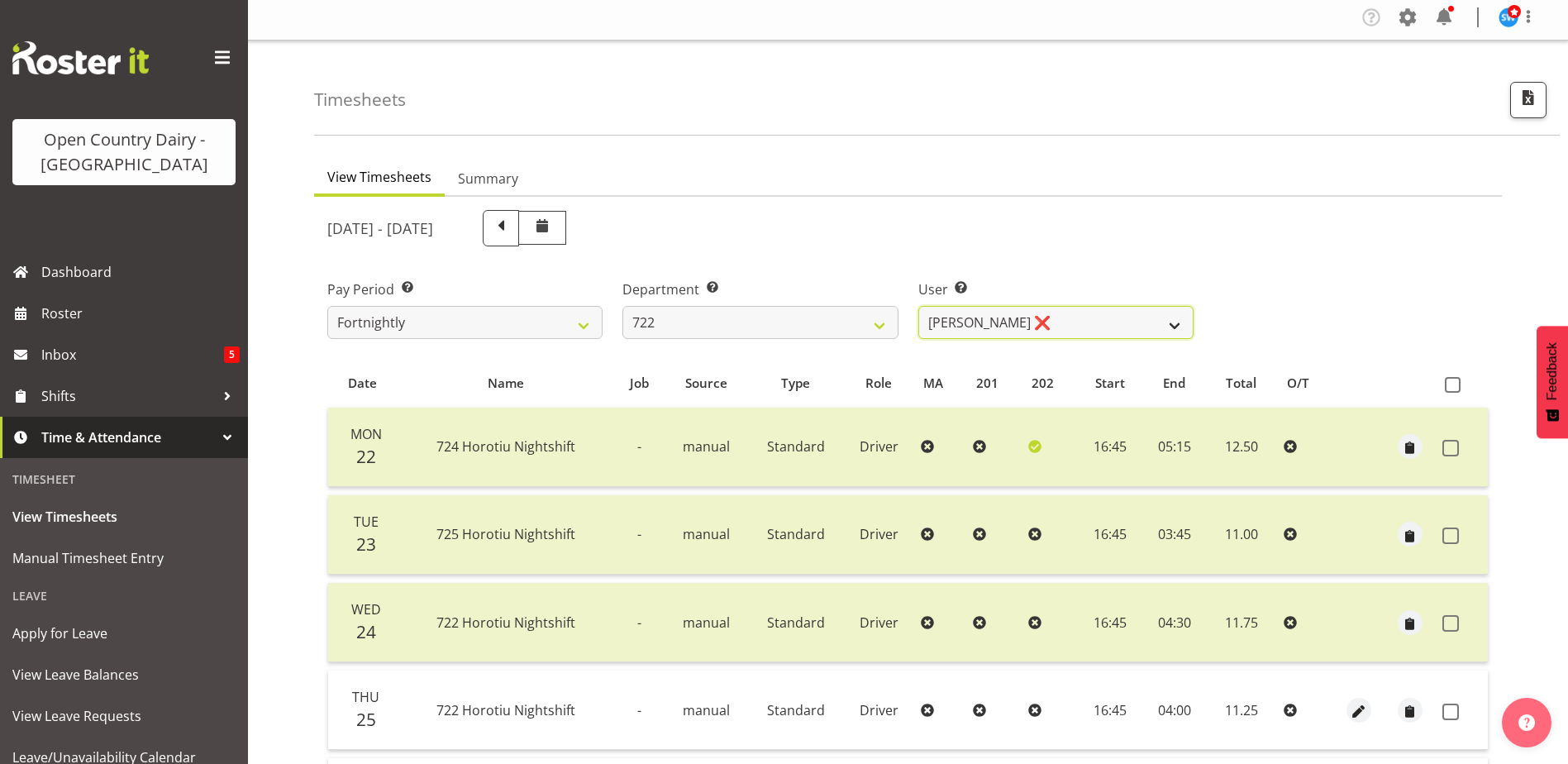
scroll to position [0, 0]
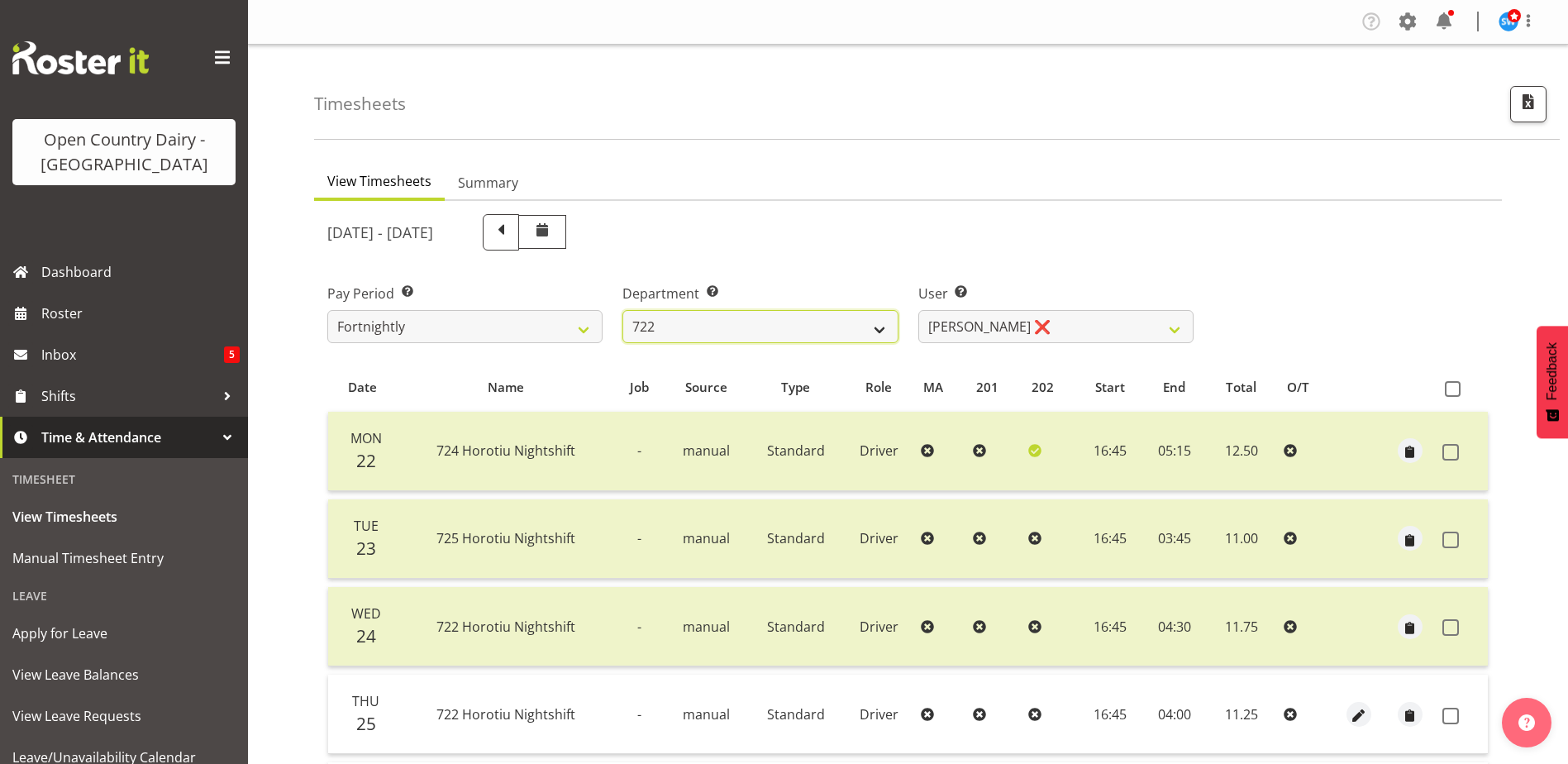
click at [776, 322] on select "701 702 703 704 705 706 707 708 709 710 711 712 713 714 715 716 717 718 719 720" at bounding box center [760, 327] width 275 height 33
select select "819"
click at [622, 310] on select "701 702 703 704 705 706 707 708 709 710 711 712 713 714 715 716 717 718 719 720" at bounding box center [760, 327] width 275 height 33
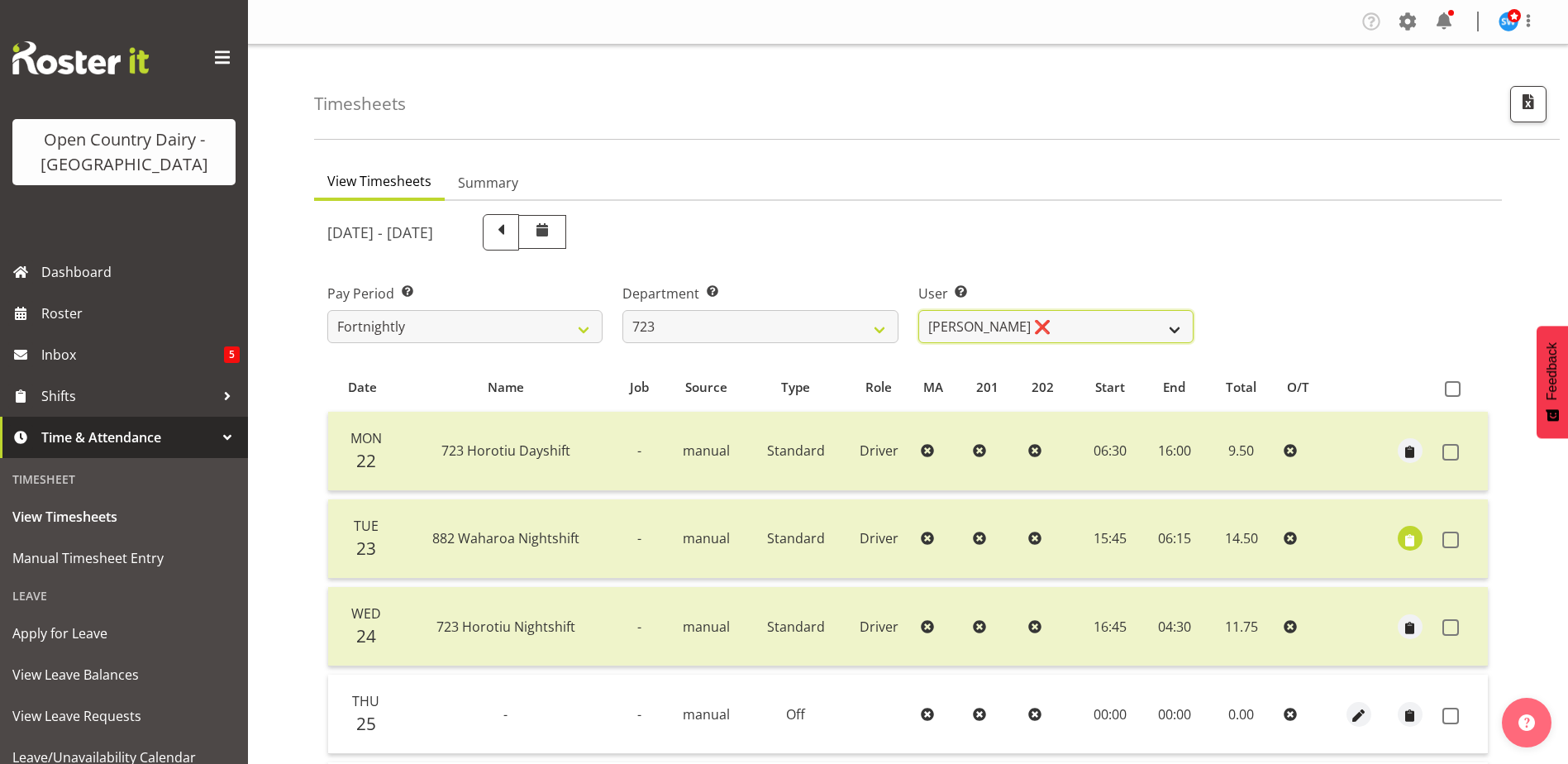
click at [1070, 322] on select "Daljeet Rai ❌ Manjinder Singh ❌ Prabhjot Singh ❌ Varninder Singh ❌" at bounding box center [1055, 327] width 275 height 33
select select "9511"
click at [918, 310] on select "Daljeet Rai ❌ Manjinder Singh ❌ Prabhjot Singh ❌ Varninder Singh ❌" at bounding box center [1055, 327] width 275 height 33
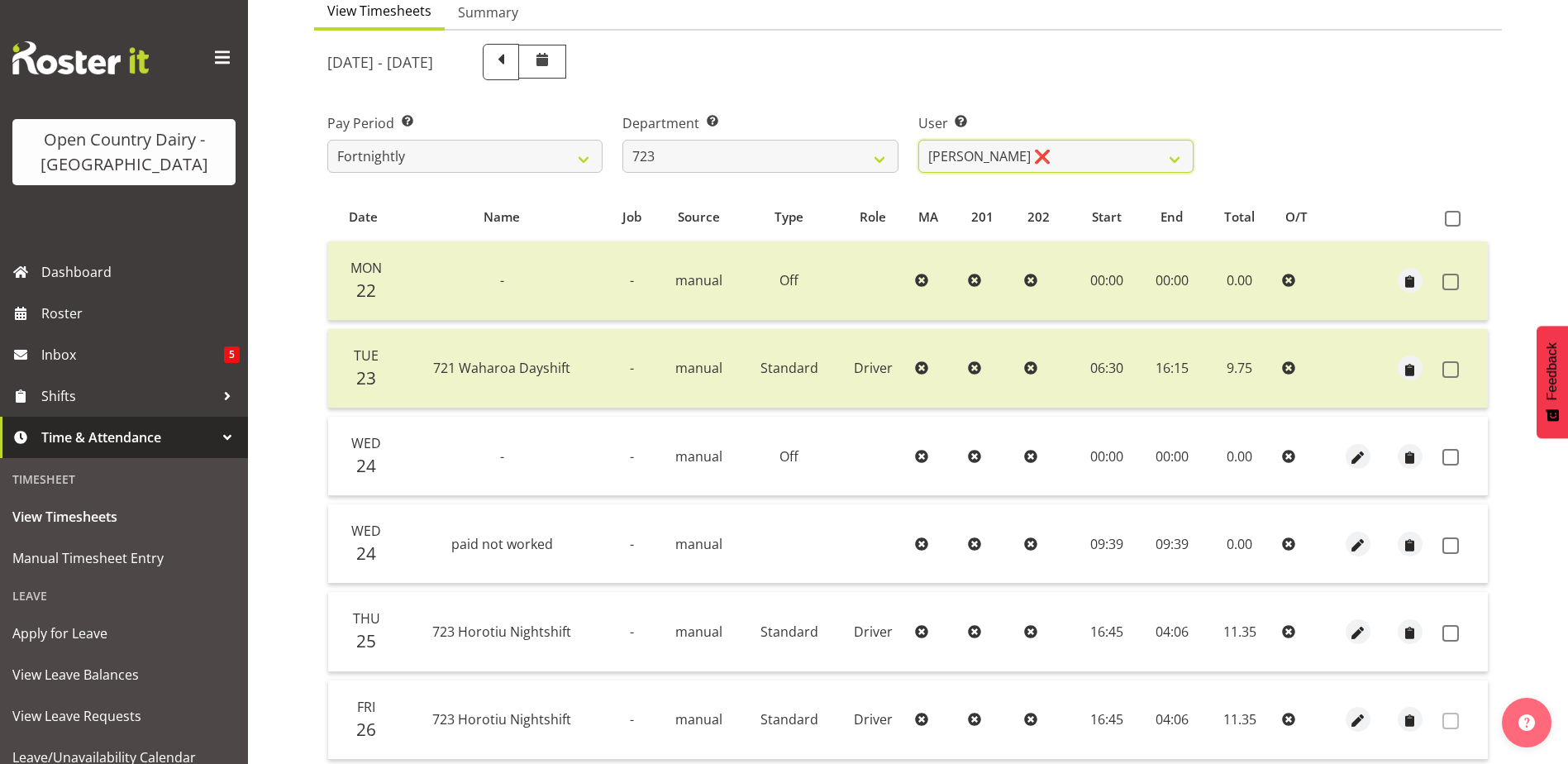
scroll to position [331, 0]
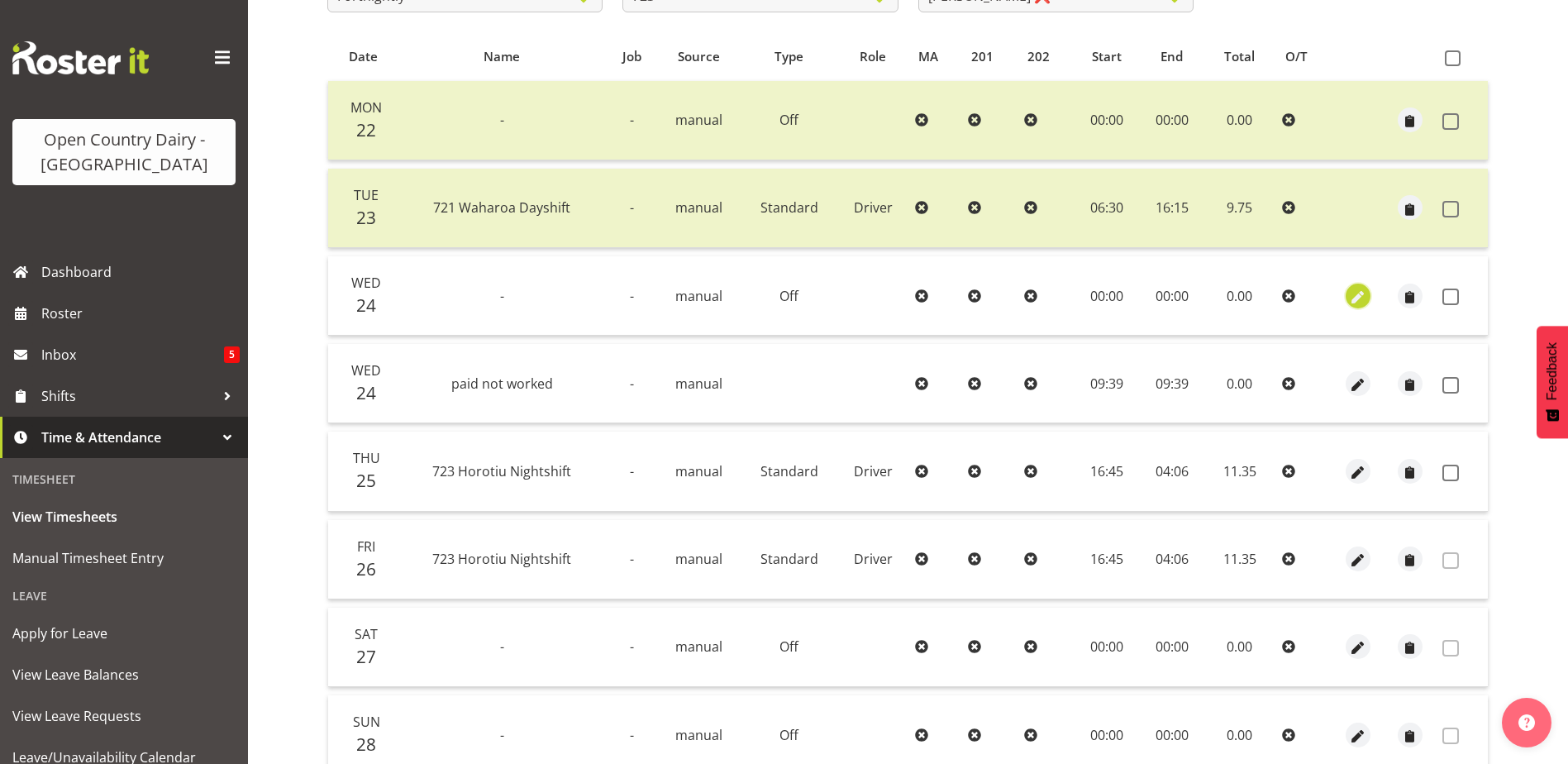
click at [1357, 292] on span "button" at bounding box center [1358, 298] width 19 height 19
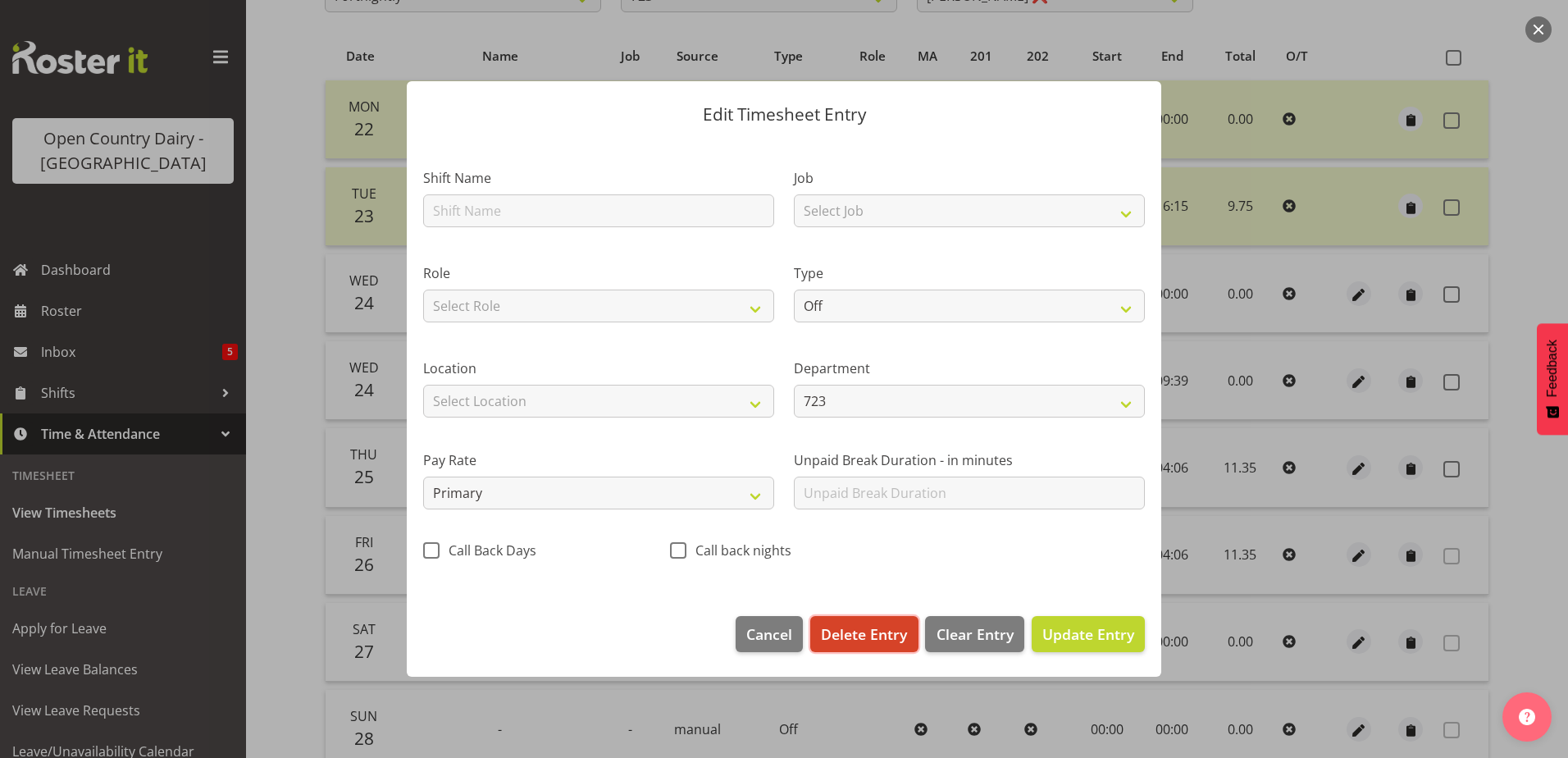
click at [883, 627] on span "Delete Entry" at bounding box center [864, 634] width 86 height 21
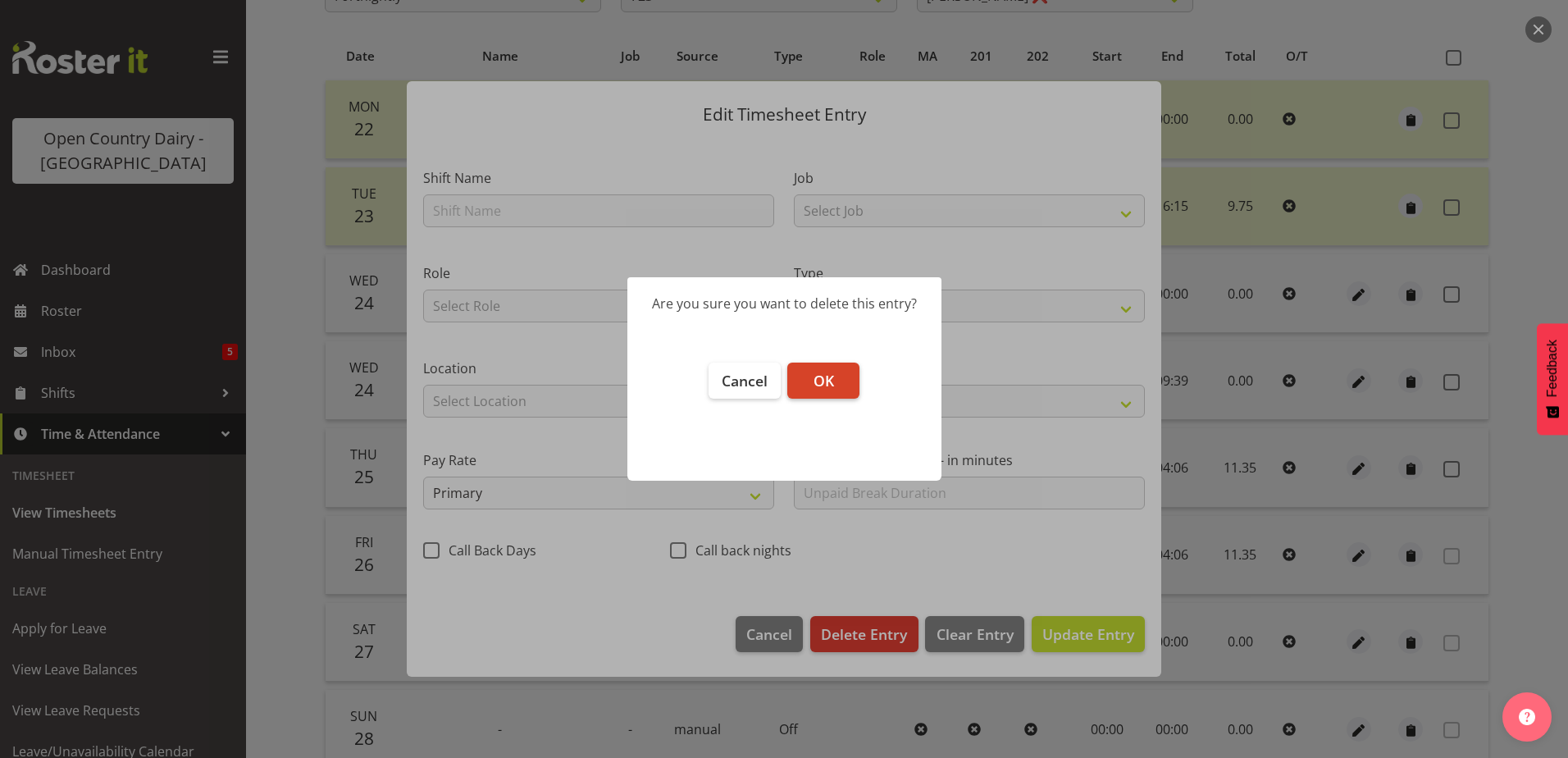
click at [833, 379] on span "OK" at bounding box center [824, 380] width 20 height 20
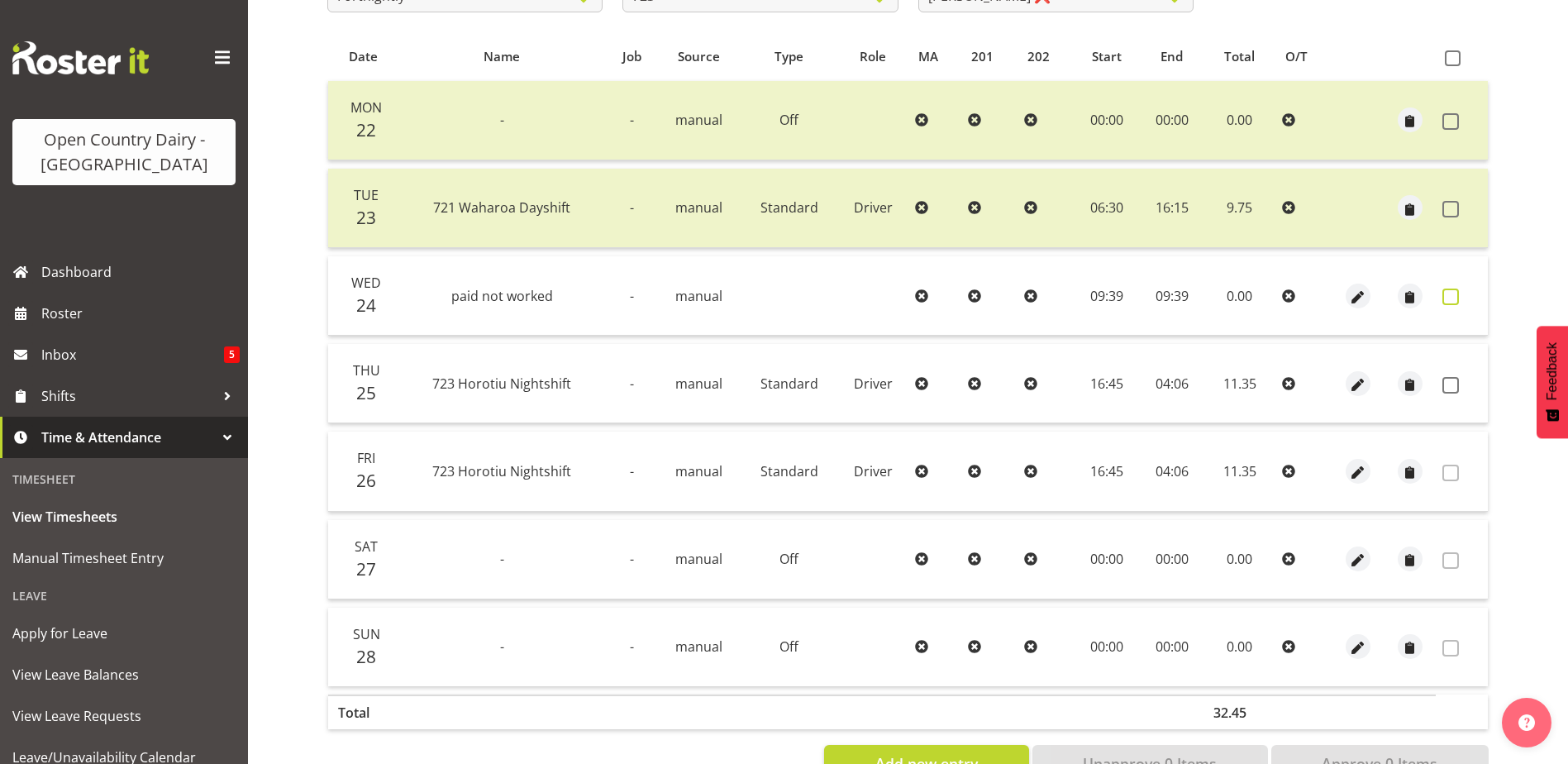
click at [1443, 298] on span at bounding box center [1450, 296] width 16 height 16
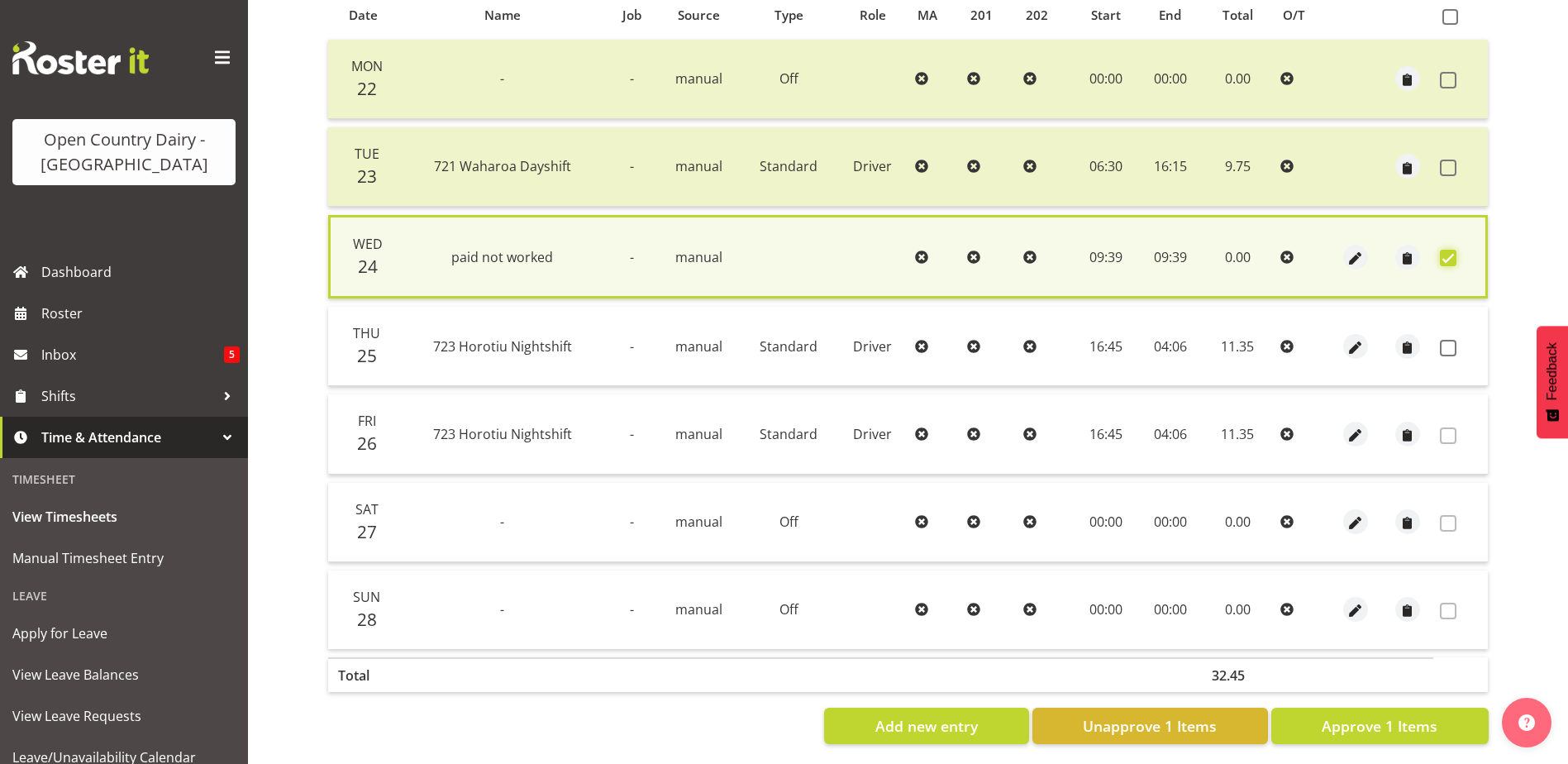
scroll to position [390, 0]
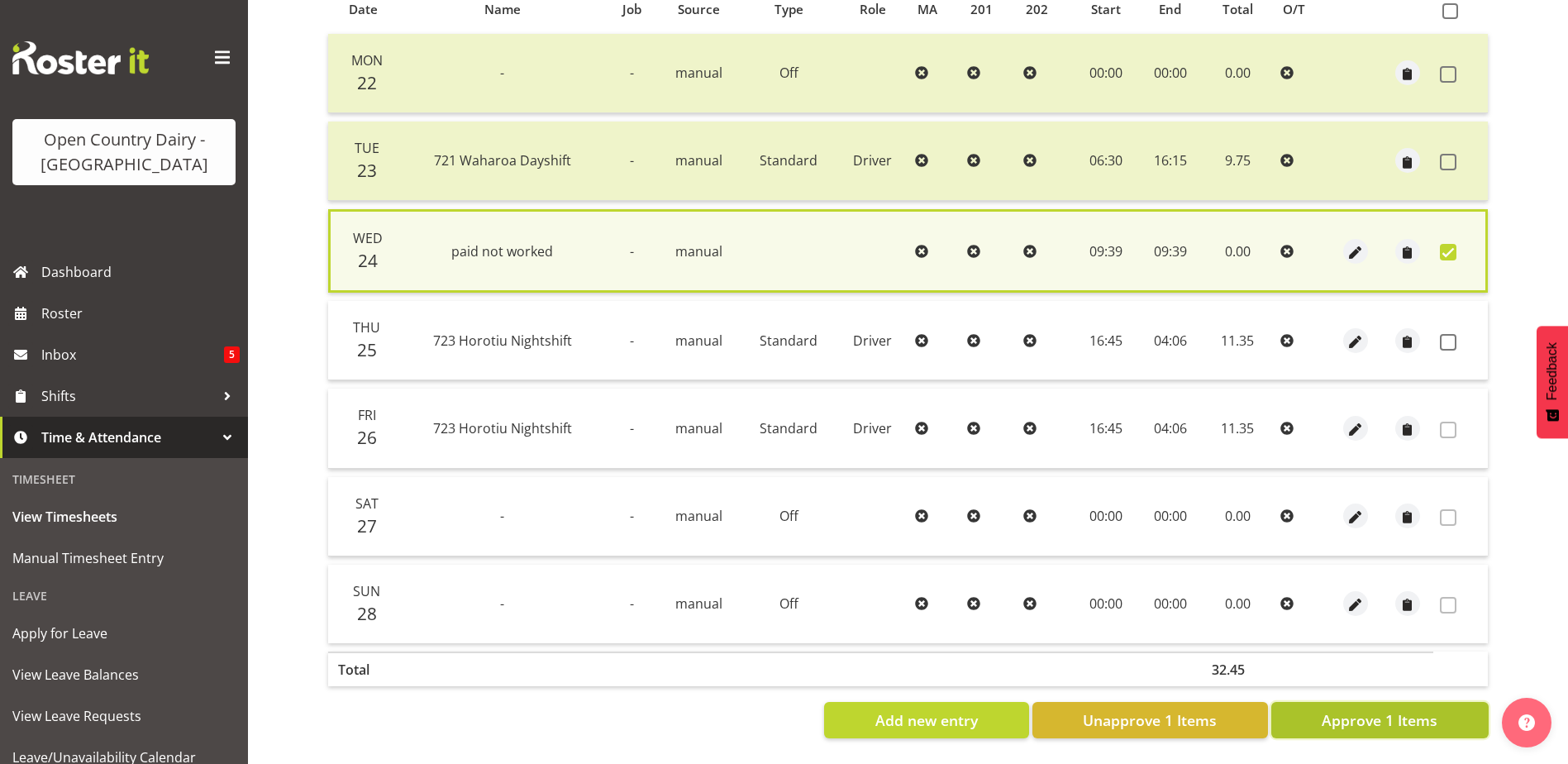
click at [1376, 709] on span "Approve 1 Items" at bounding box center [1379, 719] width 116 height 21
checkbox input "false"
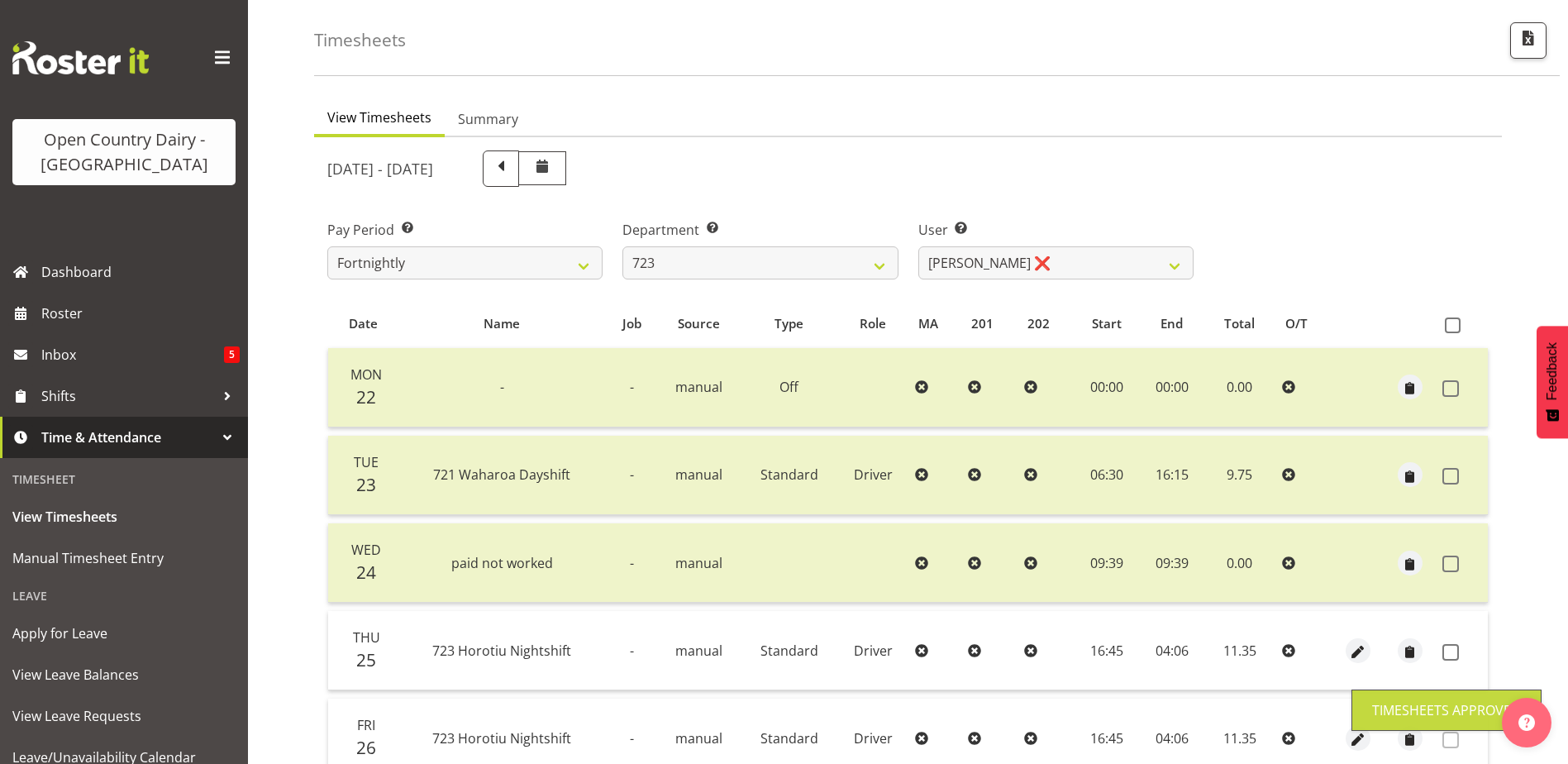
scroll to position [56, 0]
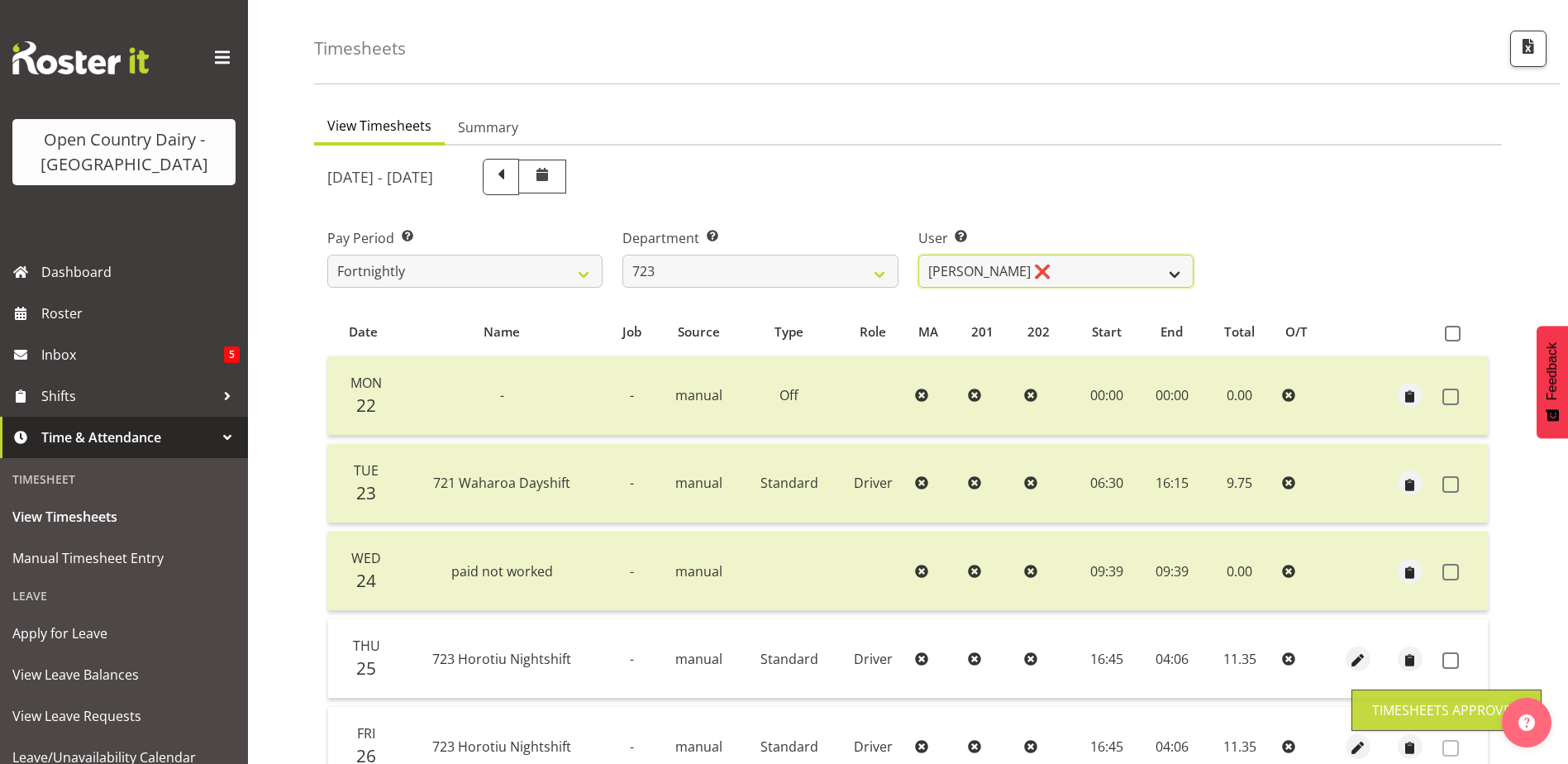
click at [976, 267] on select "Daljeet Rai ❌ Manjinder Singh ❌ Prabhjot Singh ❌ Varninder Singh ❌" at bounding box center [1055, 271] width 275 height 33
click at [918, 255] on select "Daljeet Rai ❌ Manjinder Singh ❌ Prabhjot Singh ❌ Varninder Singh ❌" at bounding box center [1055, 271] width 275 height 33
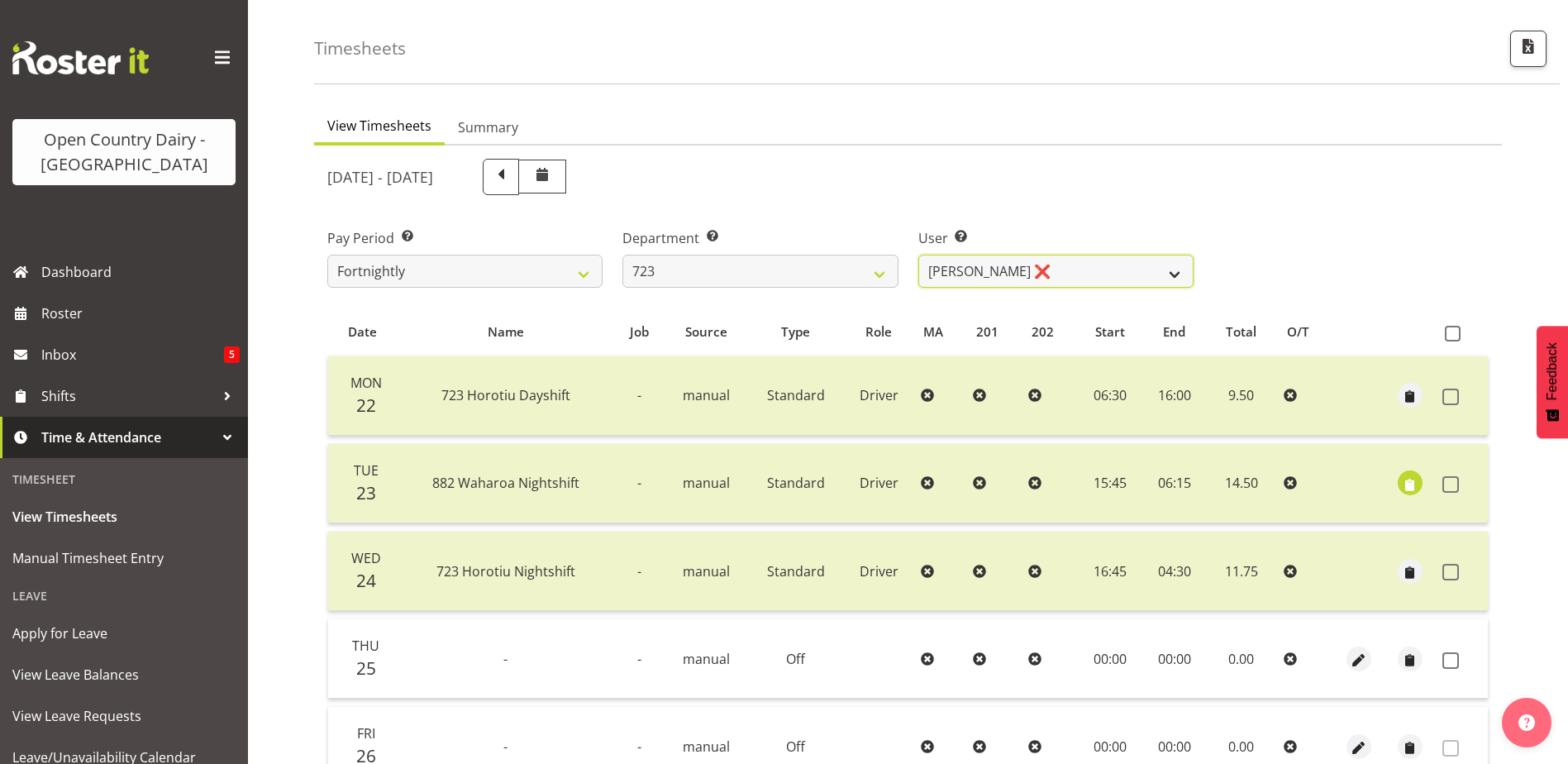
click at [1001, 262] on select "Daljeet Rai ❌ Manjinder Singh ❌ Prabhjot Singh ❌ Varninder Singh ❌" at bounding box center [1055, 271] width 275 height 33
click at [918, 255] on select "Daljeet Rai ❌ Manjinder Singh ❌ Prabhjot Singh ❌ Varninder Singh ❌" at bounding box center [1055, 271] width 275 height 33
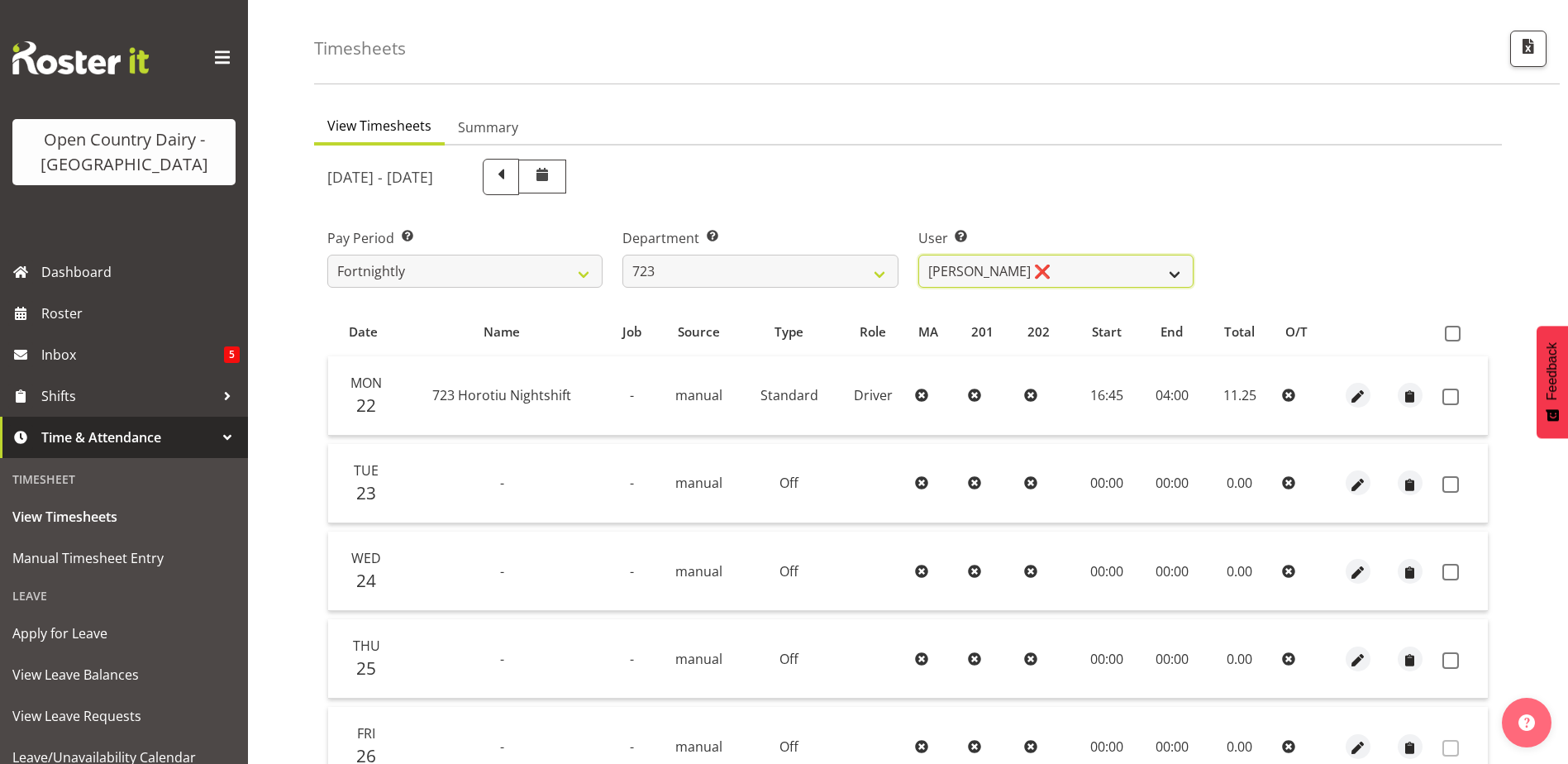
click at [1029, 271] on select "Daljeet Rai ❌ Manjinder Singh ❌ Prabhjot Singh ❌ Varninder Singh ❌" at bounding box center [1055, 271] width 275 height 33
select select "11212"
click at [918, 255] on select "Daljeet Rai ❌ Manjinder Singh ❌ Prabhjot Singh ❌ Varninder Singh ❌" at bounding box center [1055, 271] width 275 height 33
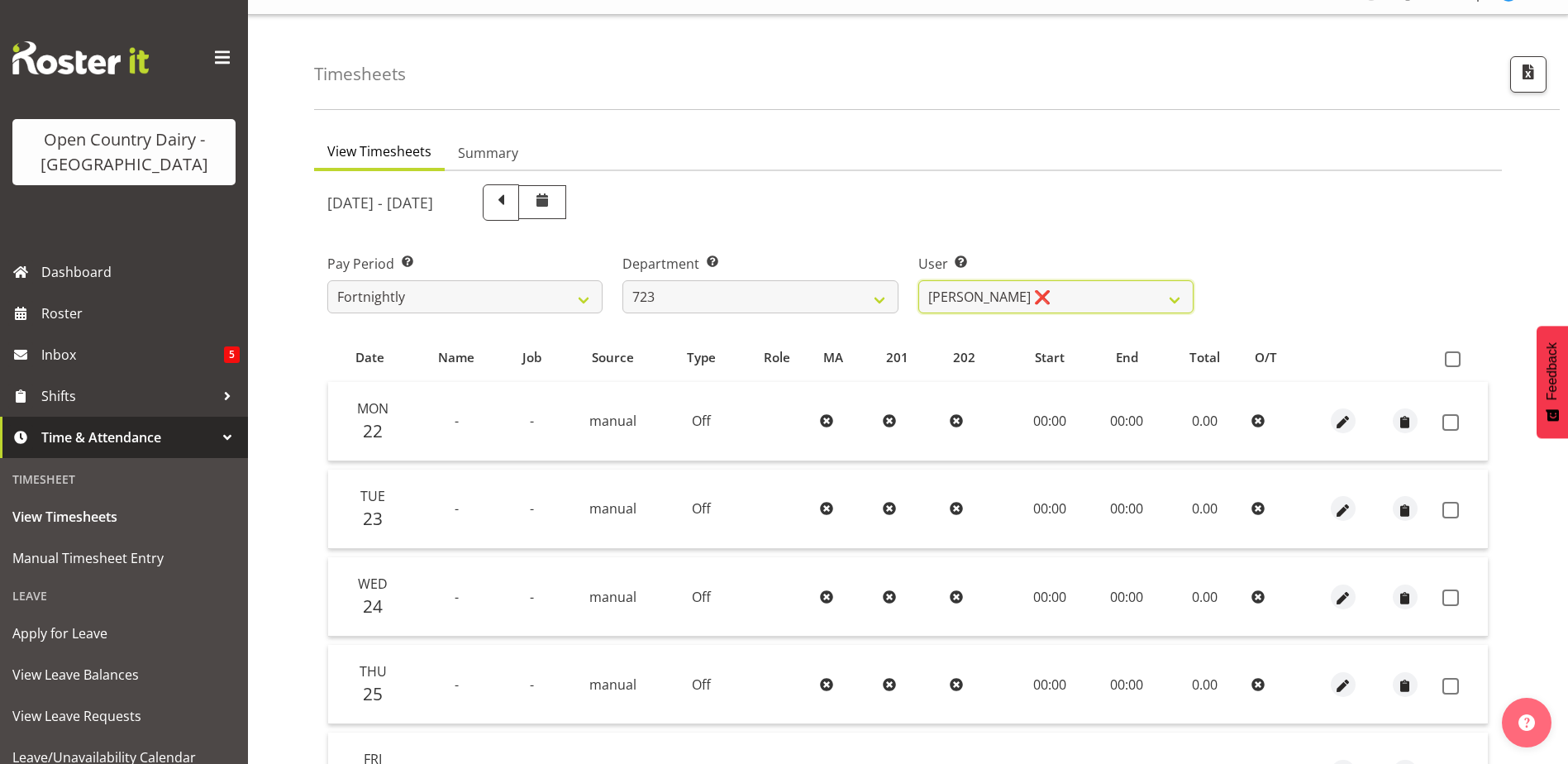
scroll to position [0, 0]
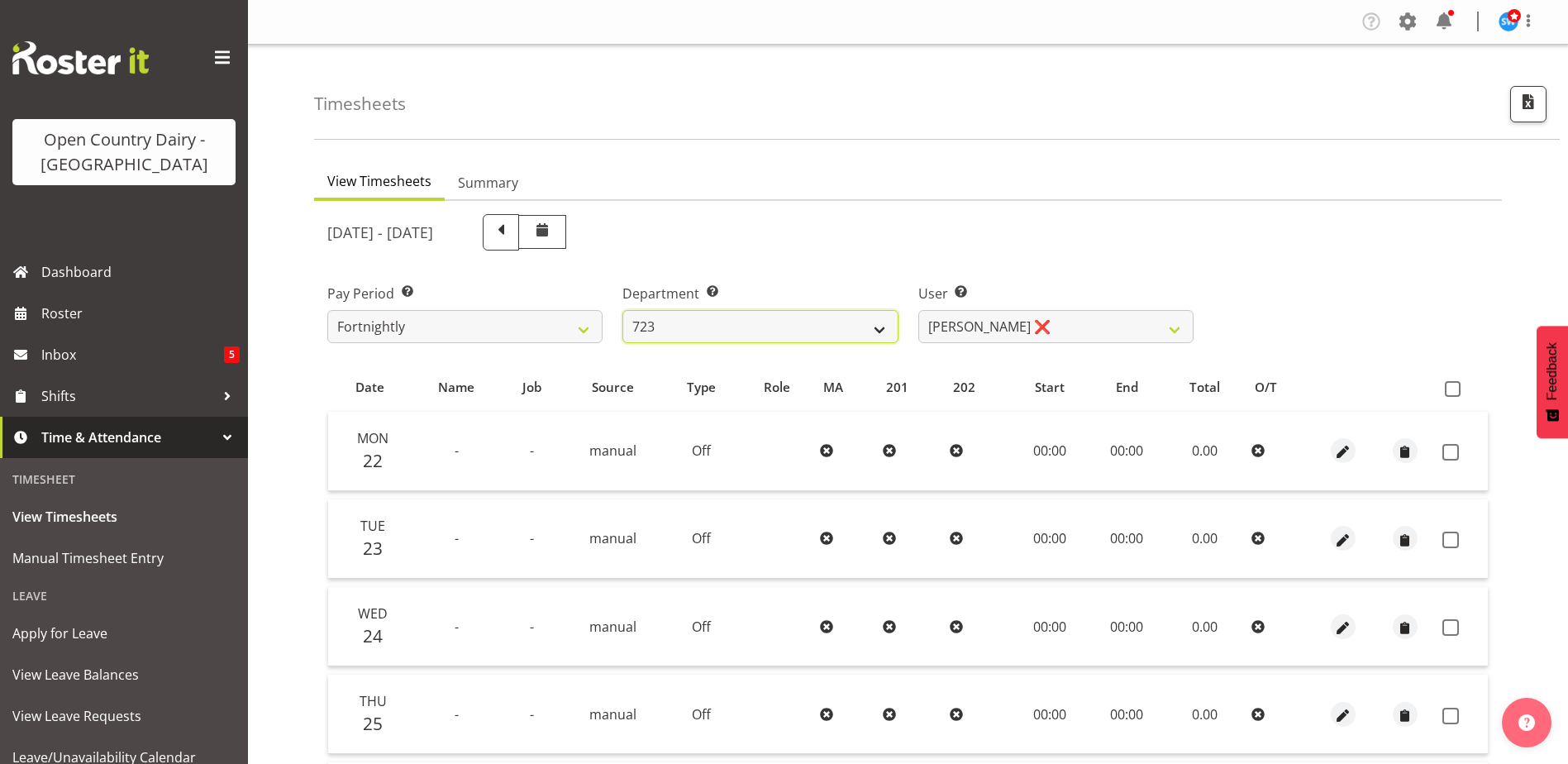
click at [749, 319] on select "701 702 703 704 705 706 707 708 709 710 711 712 713 714 715 716 717 718 719 720" at bounding box center [760, 327] width 275 height 33
select select "760"
click at [622, 310] on select "701 702 703 704 705 706 707 708 709 710 711 712 713 714 715 716 717 718 719 720" at bounding box center [760, 327] width 275 height 33
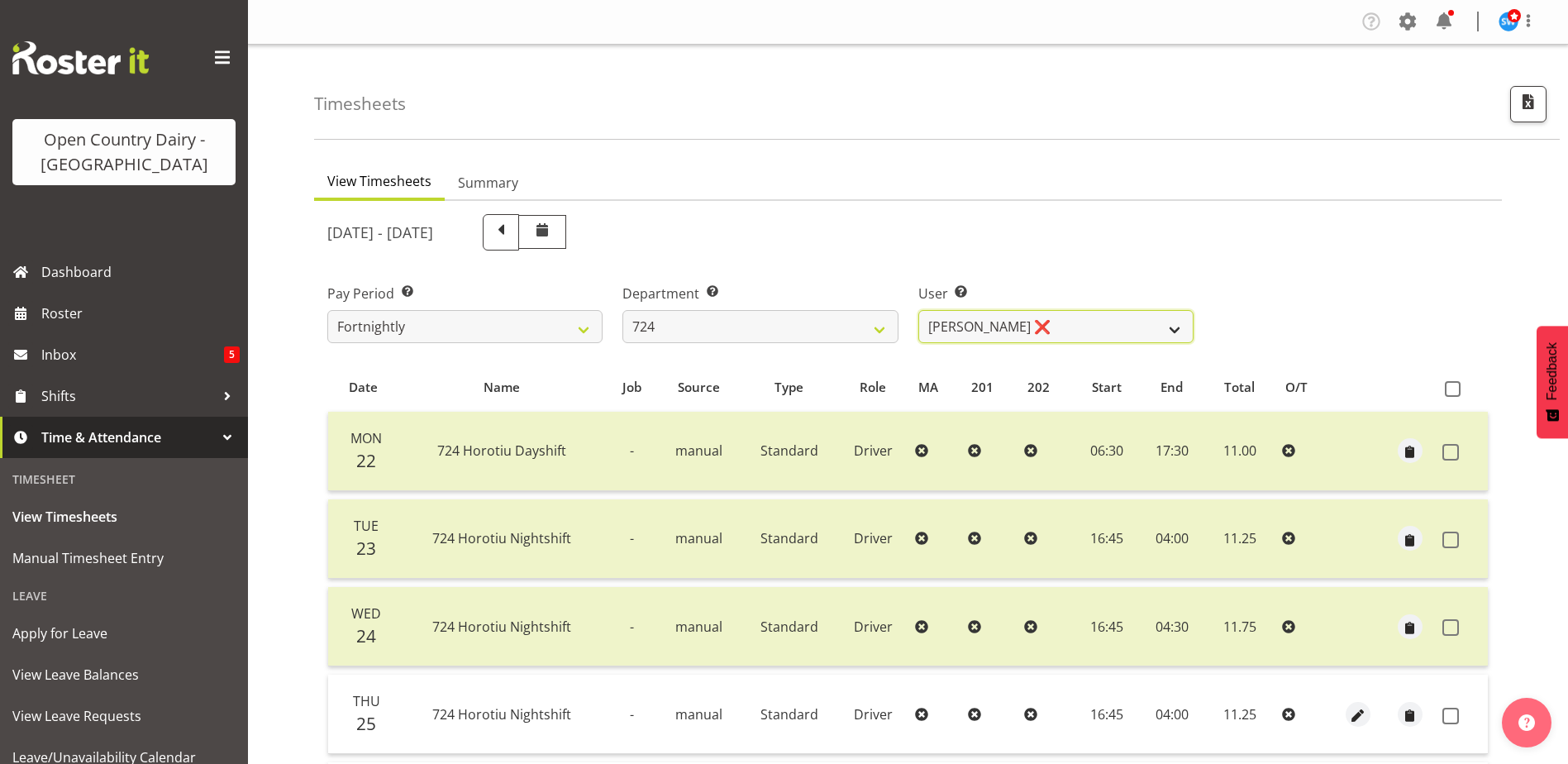
click at [1071, 323] on select "Brent Adams ❌ Jaspreet Singh ❌ John Walters ❌" at bounding box center [1055, 327] width 275 height 33
click at [918, 310] on select "Brent Adams ❌ Jaspreet Singh ❌ John Walters ❌" at bounding box center [1055, 327] width 275 height 33
click at [1048, 322] on select "Brent Adams ❌ Jaspreet Singh ❌ John Walters ❌" at bounding box center [1055, 327] width 275 height 33
select select "8169"
click at [918, 310] on select "Brent Adams ❌ Jaspreet Singh ❌ John Walters ❌" at bounding box center [1055, 327] width 275 height 33
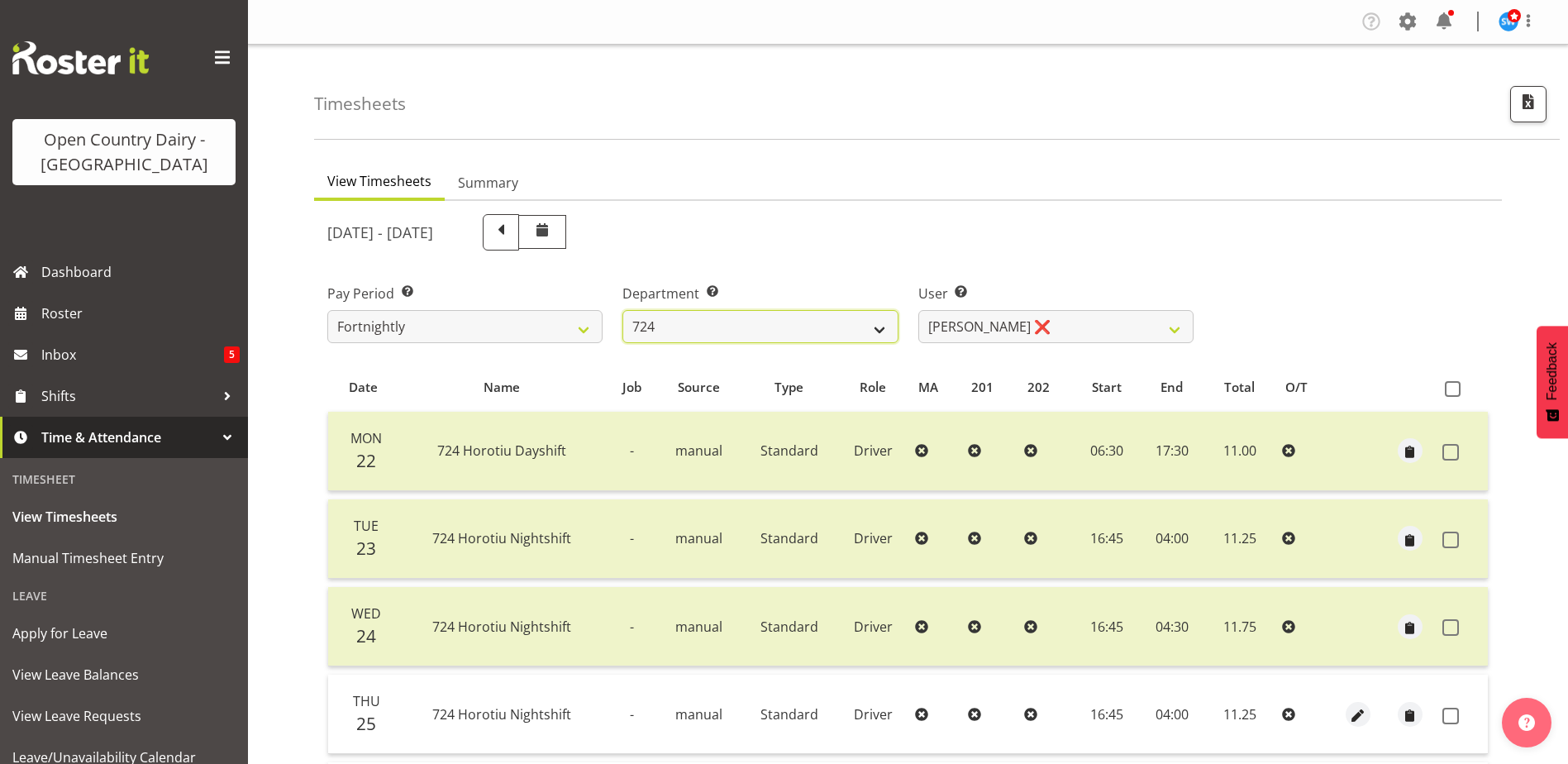
click at [772, 325] on select "701 702 703 704 705 706 707 708 709 710 711 712 713 714 715 716 717 718 719 720" at bounding box center [760, 327] width 275 height 33
select select "803"
click at [622, 310] on select "701 702 703 704 705 706 707 708 709 710 711 712 713 714 715 716 717 718 719 720" at bounding box center [760, 327] width 275 height 33
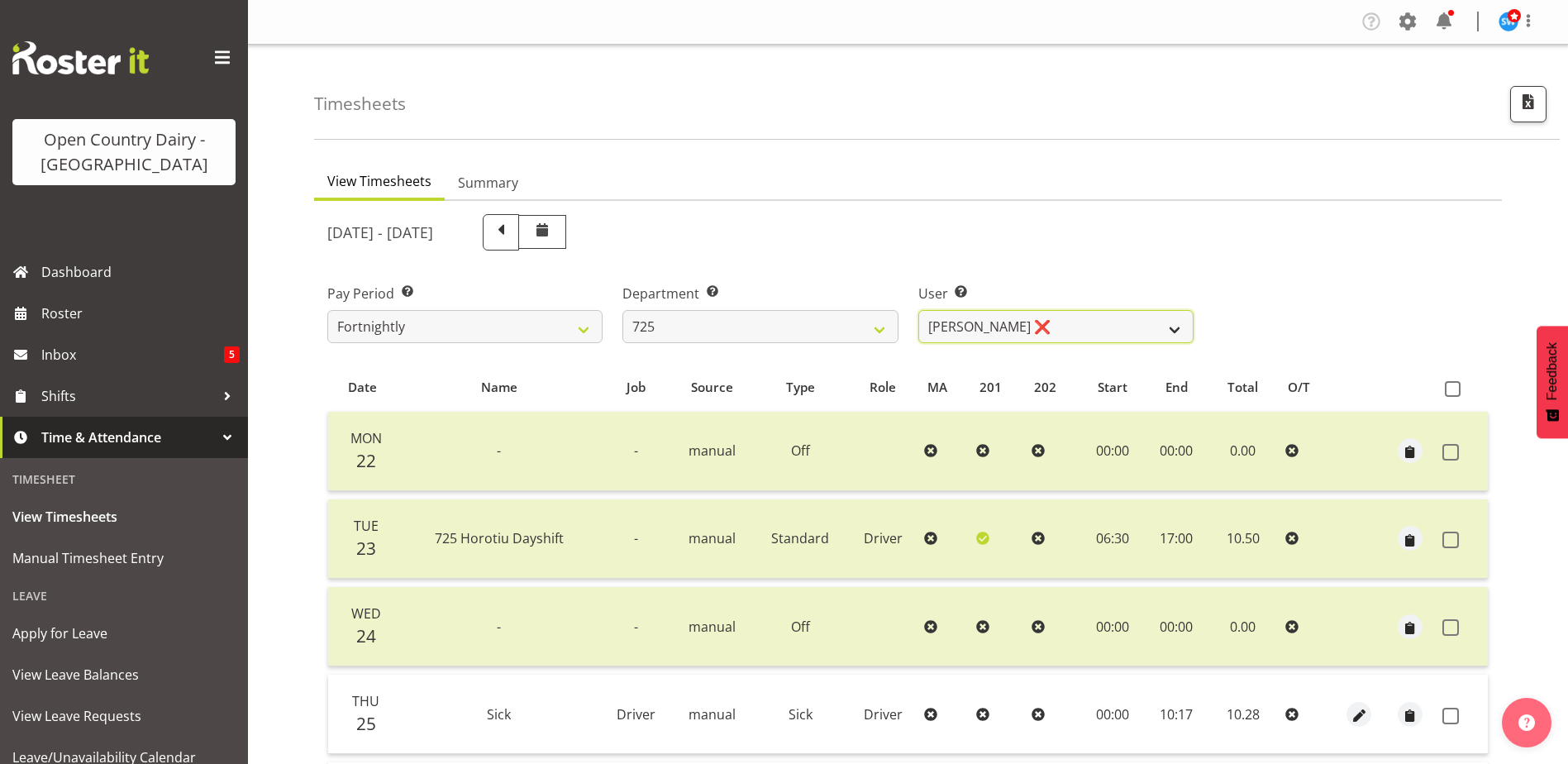
click at [1075, 329] on select "Bhupinder Dhaliwal ❌ Gurpreet Singh Kahlon ❌ Hendrik Potgieter ❌ Len Grace ❌" at bounding box center [1055, 327] width 275 height 33
click at [918, 310] on select "Bhupinder Dhaliwal ❌ Gurpreet Singh Kahlon ❌ Hendrik Potgieter ❌ Len Grace ❌" at bounding box center [1055, 327] width 275 height 33
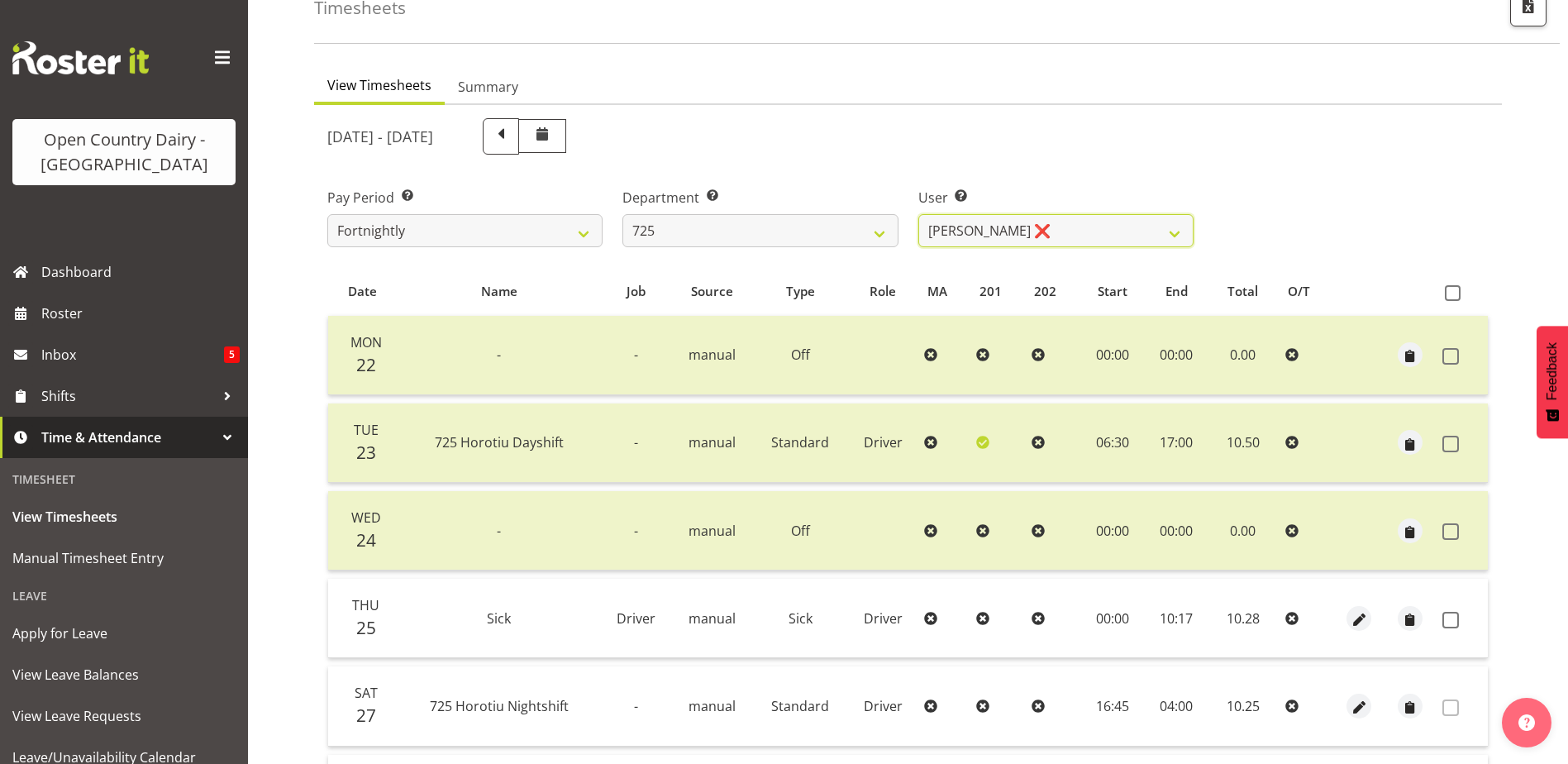
scroll to position [51, 0]
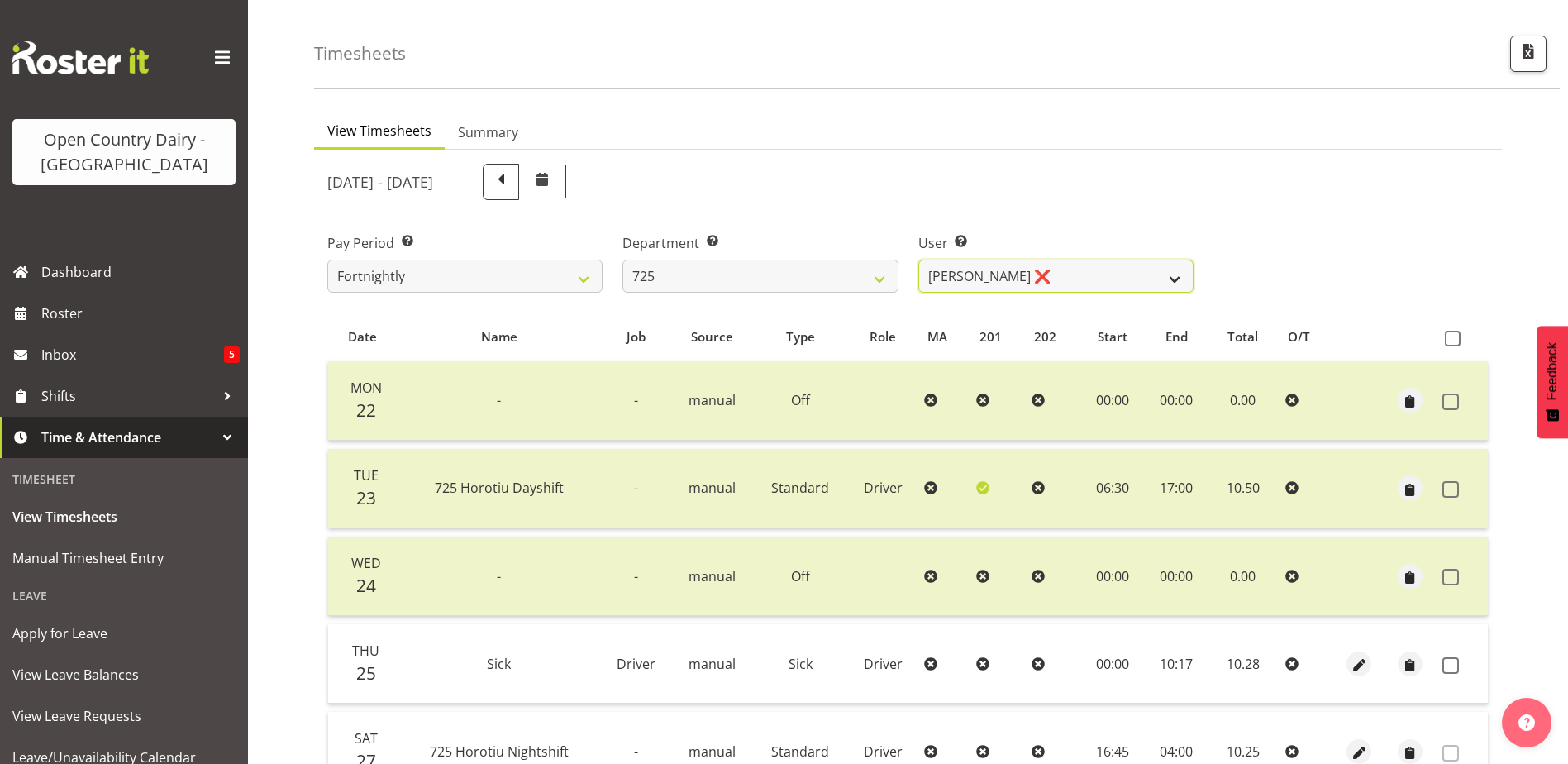
click at [1065, 278] on select "Bhupinder Dhaliwal ❌ Gurpreet Singh Kahlon ❌ Hendrik Potgieter ❌ Len Grace ❌" at bounding box center [1055, 276] width 275 height 33
click at [918, 260] on select "Bhupinder Dhaliwal ❌ Gurpreet Singh Kahlon ❌ Hendrik Potgieter ❌ Len Grace ❌" at bounding box center [1055, 276] width 275 height 33
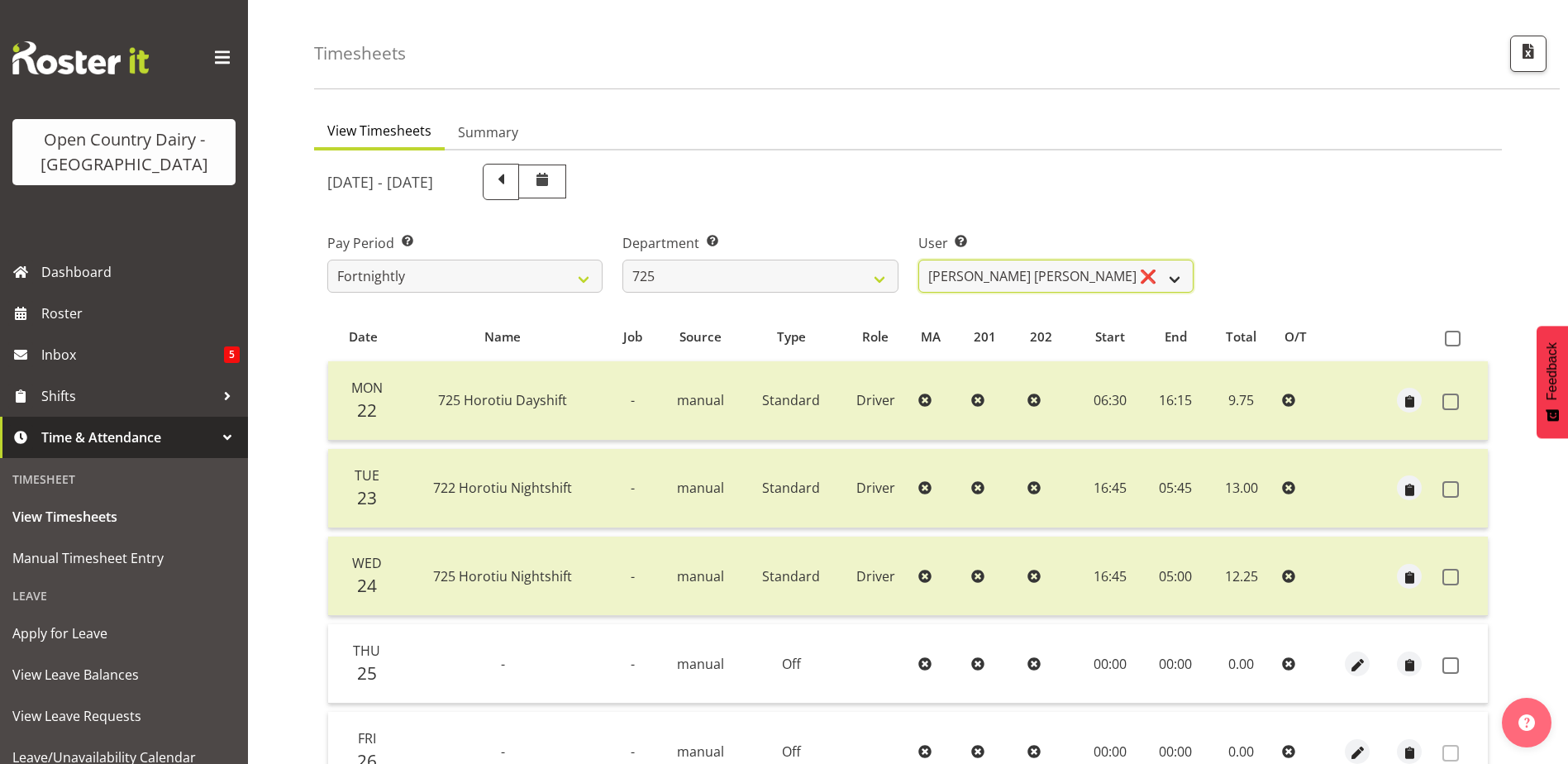
click at [1067, 281] on select "Bhupinder Dhaliwal ❌ Gurpreet Singh Kahlon ❌ Hendrik Potgieter ❌ Len Grace ❌" at bounding box center [1055, 276] width 275 height 33
select select "11235"
click at [918, 260] on select "Bhupinder Dhaliwal ❌ Gurpreet Singh Kahlon ❌ Hendrik Potgieter ❌ Len Grace ❌" at bounding box center [1055, 276] width 275 height 33
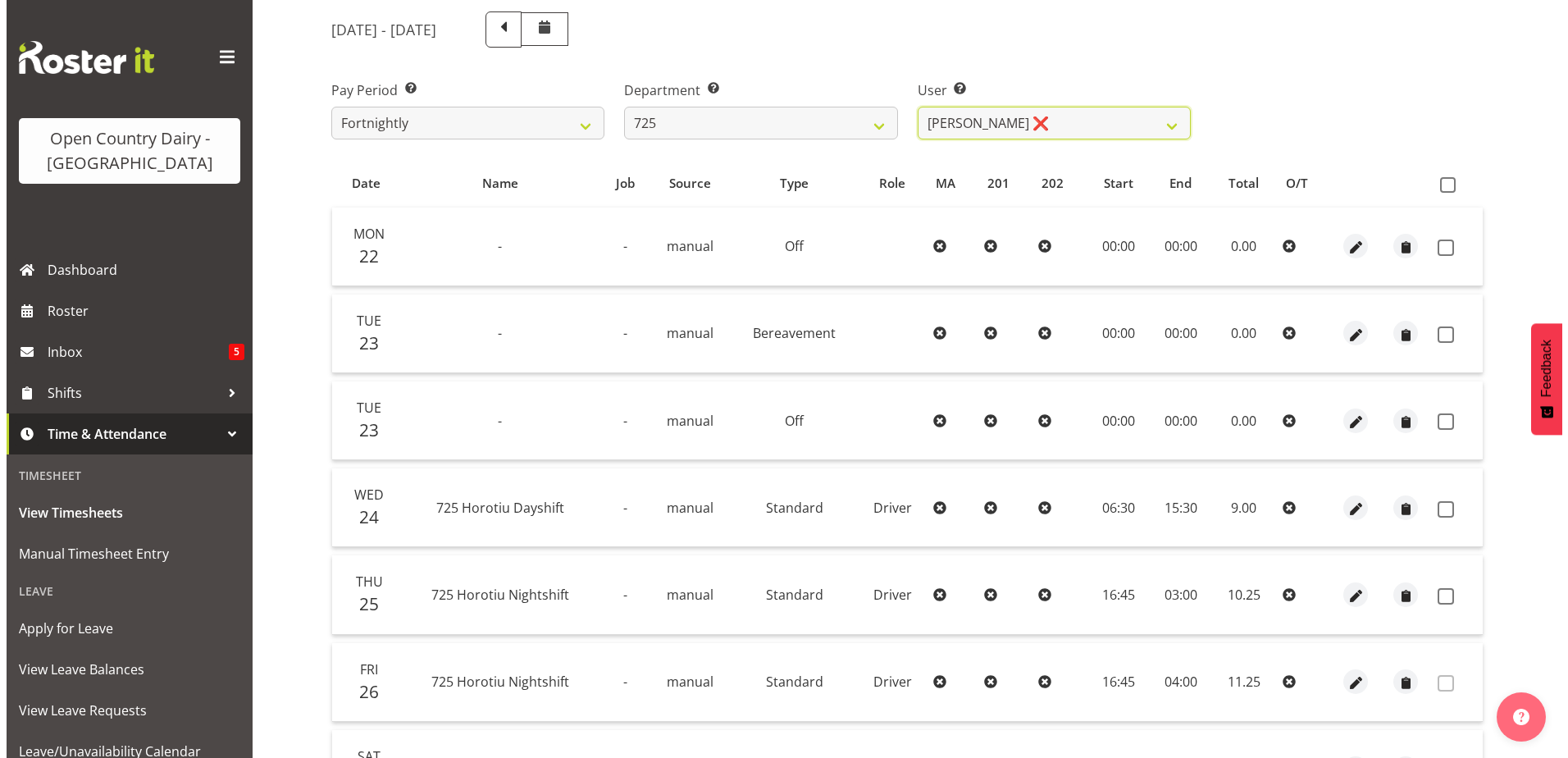
scroll to position [214, 0]
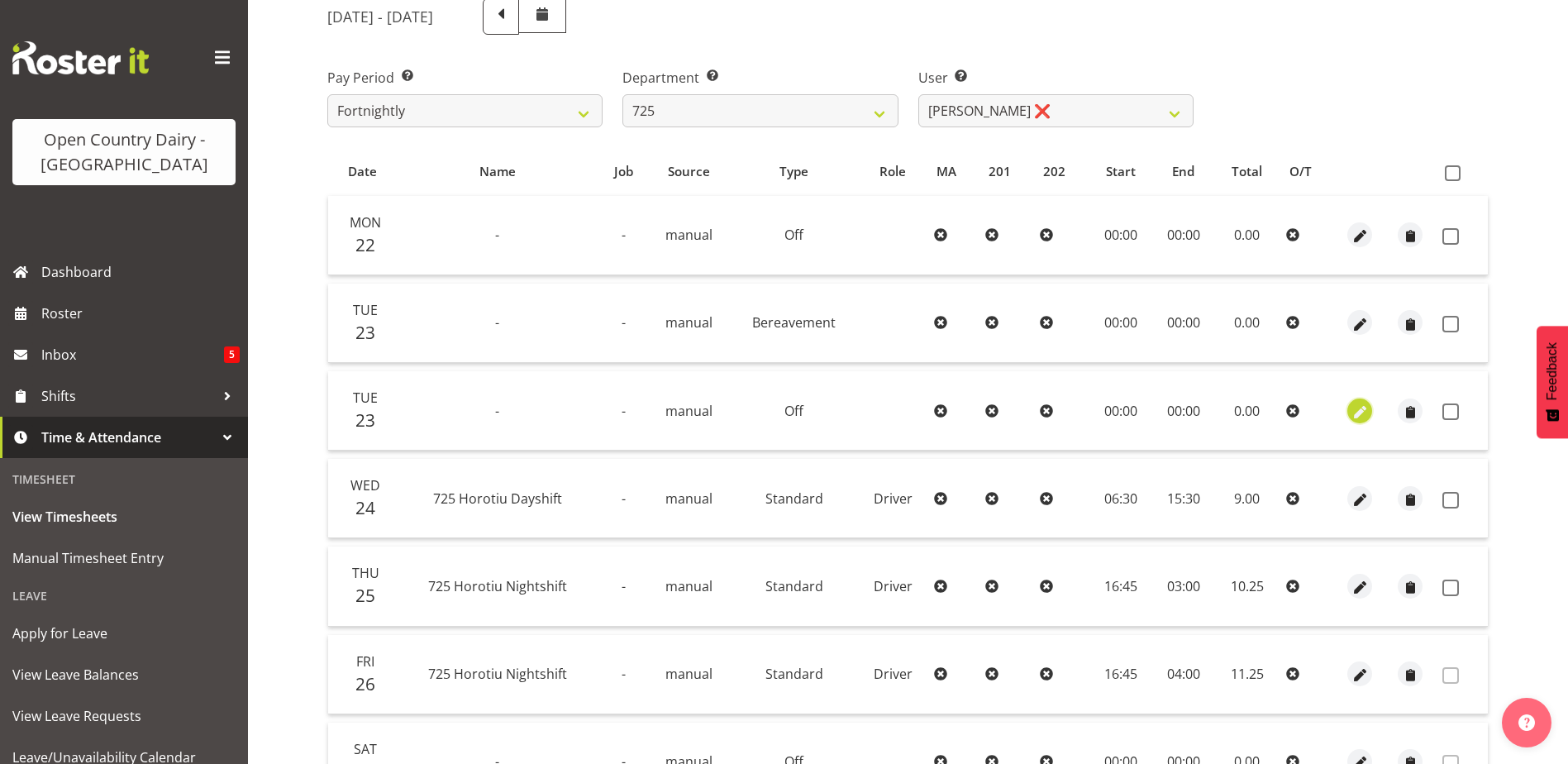
click at [1360, 410] on span "button" at bounding box center [1360, 412] width 19 height 19
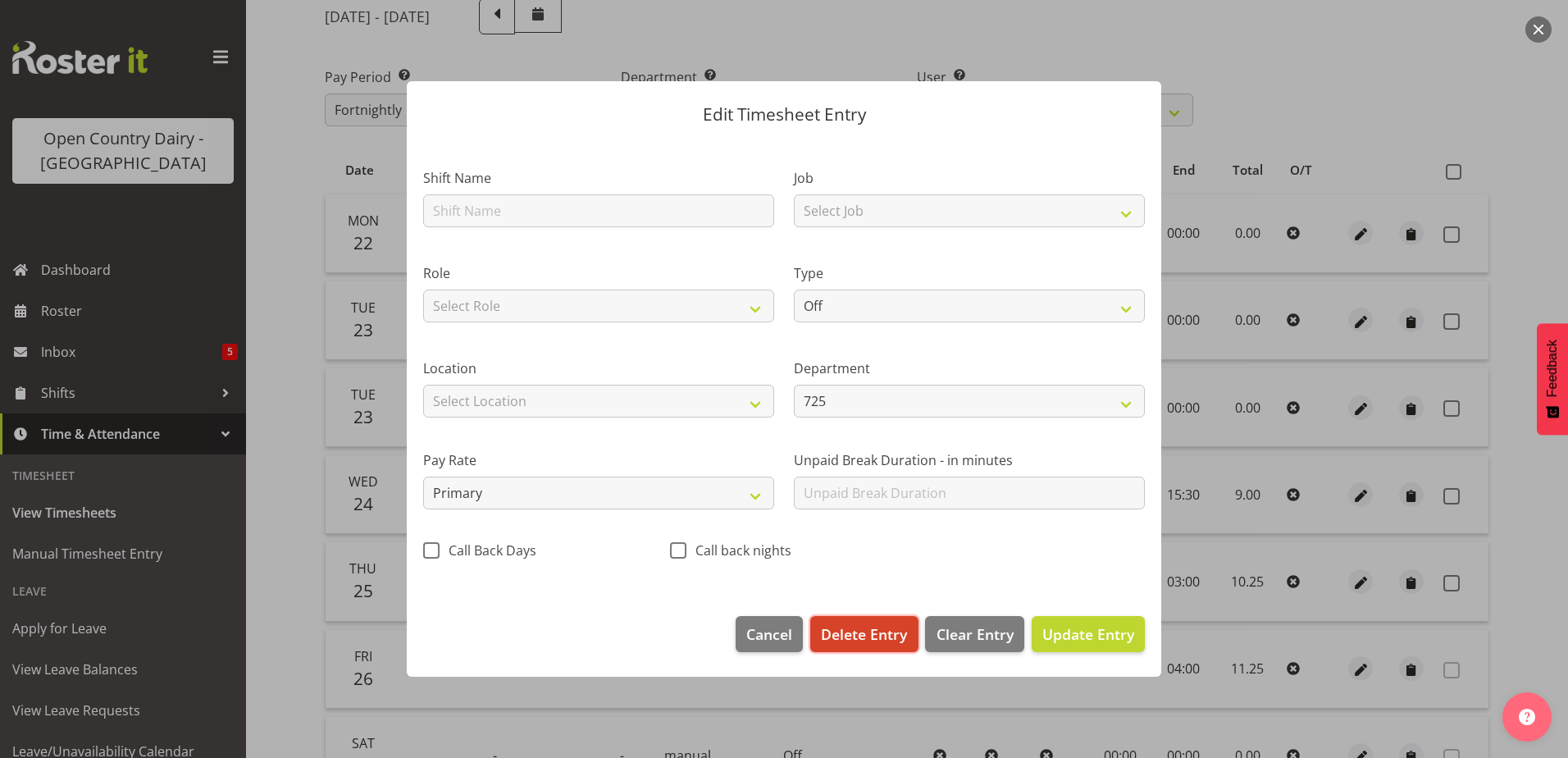
click at [857, 634] on span "Delete Entry" at bounding box center [864, 634] width 86 height 21
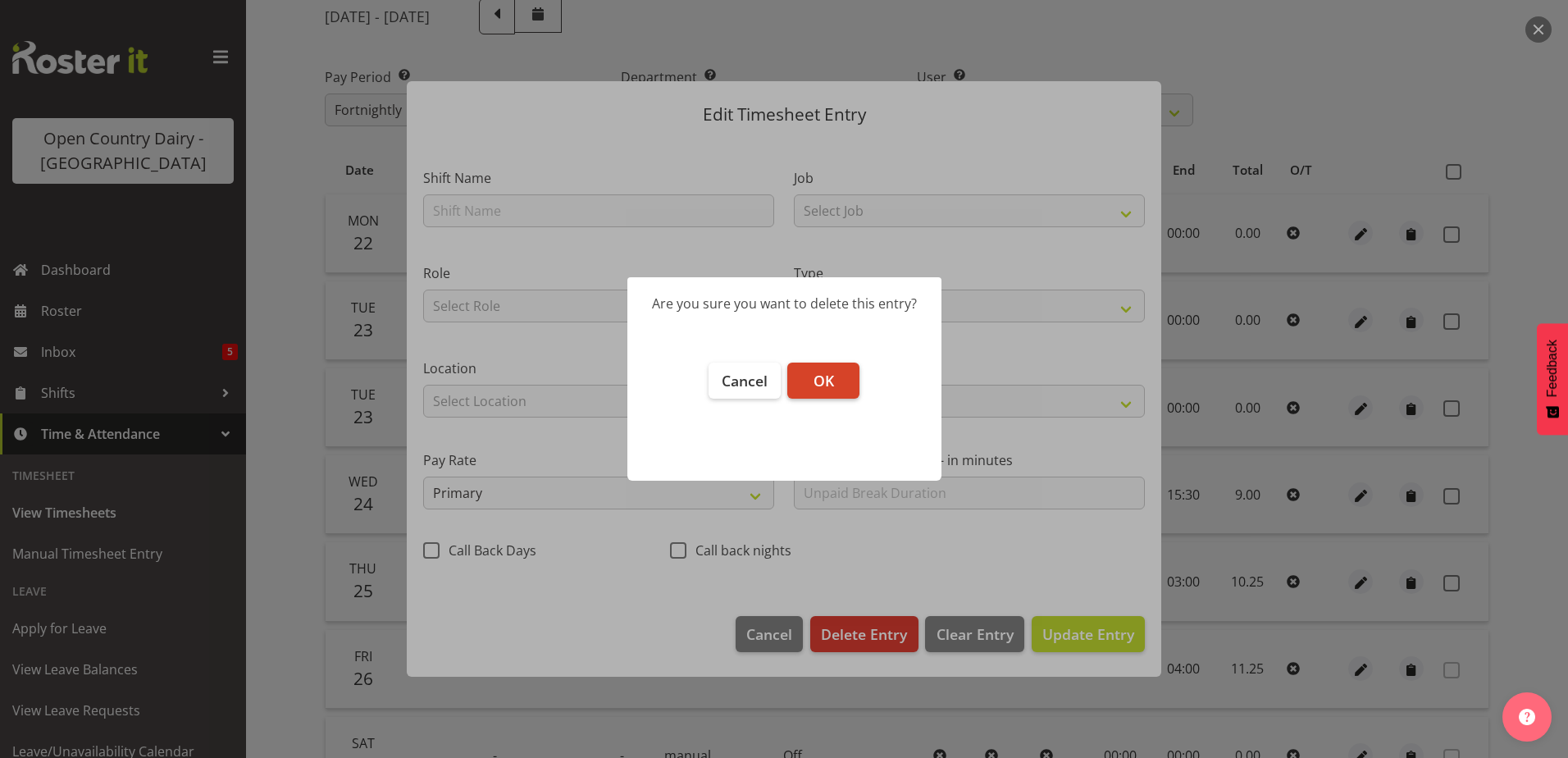
click at [823, 380] on span "OK" at bounding box center [824, 380] width 20 height 20
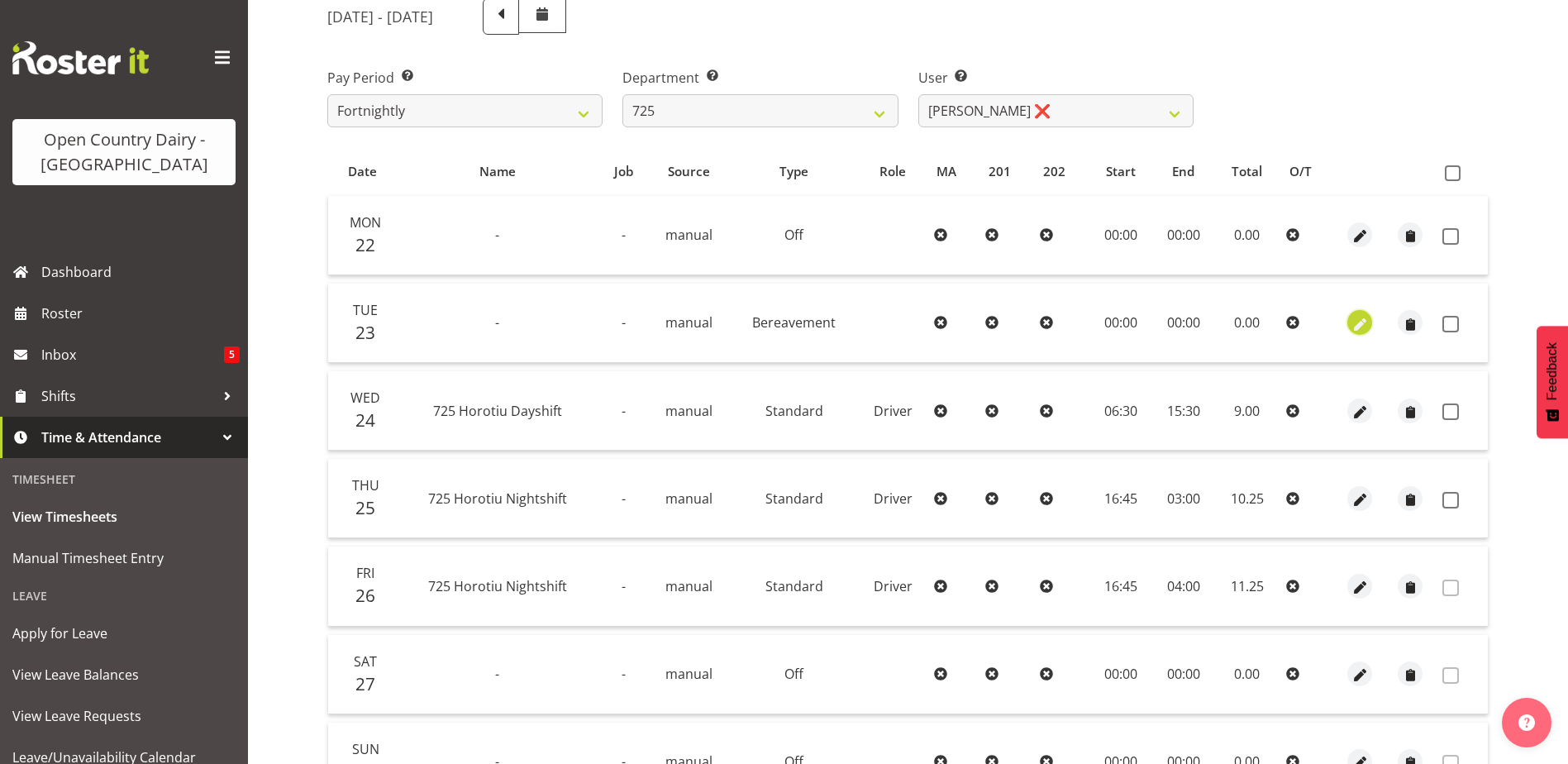
click at [1360, 323] on span "button" at bounding box center [1360, 324] width 19 height 19
select select "Bereavement"
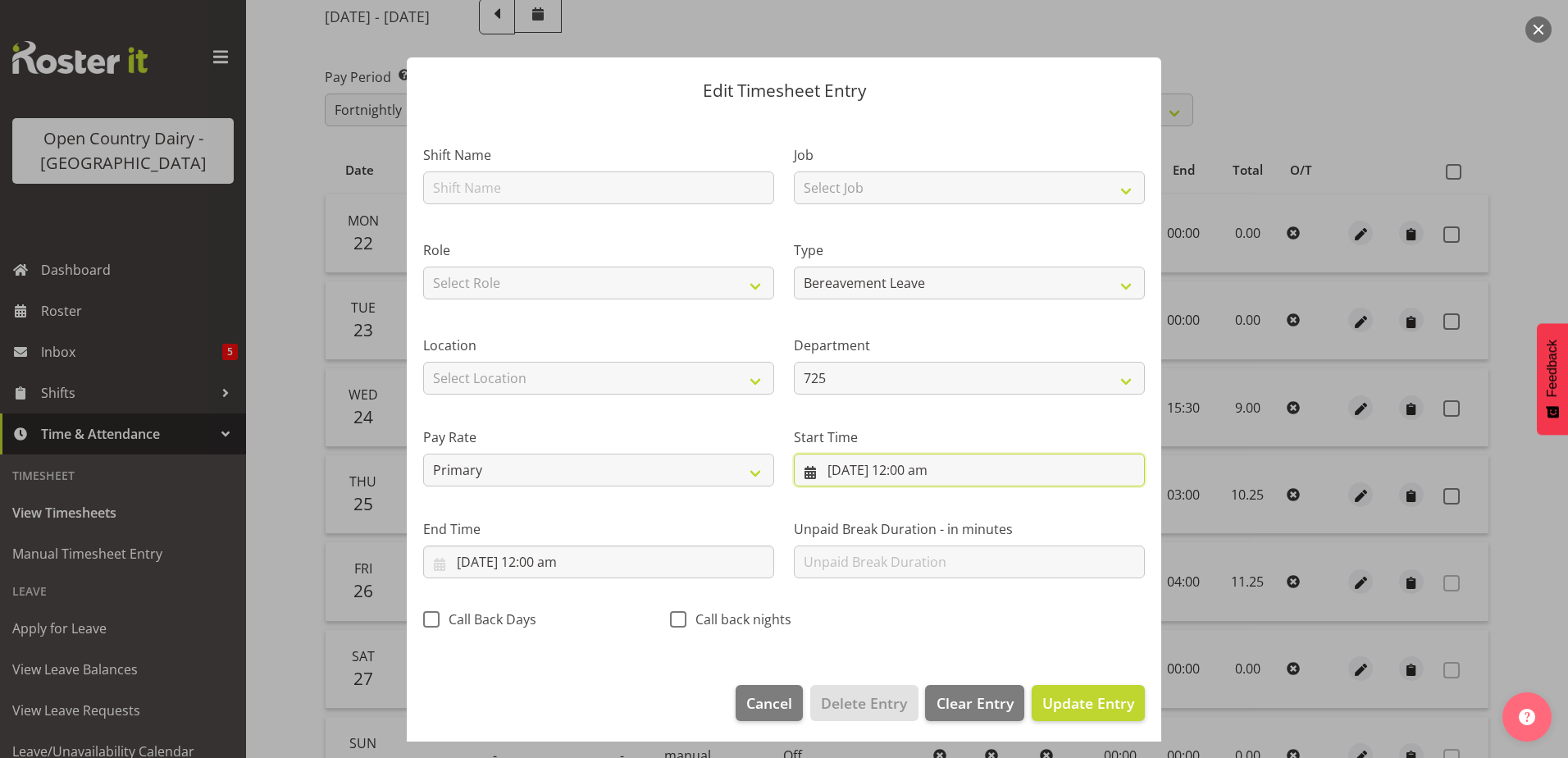
click at [925, 459] on input "23/09/2025, 12:00 am" at bounding box center [969, 470] width 351 height 33
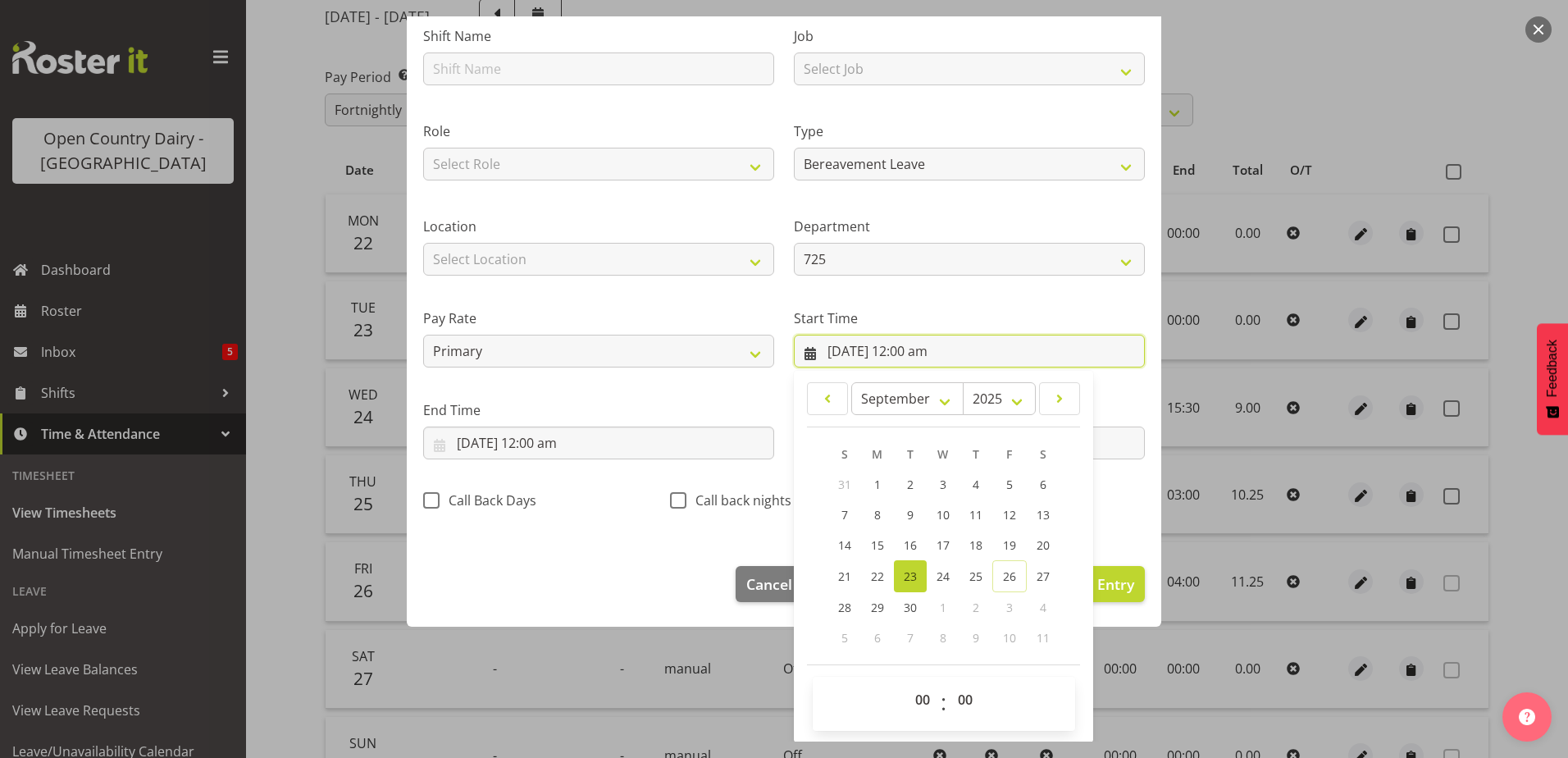
scroll to position [120, 0]
click at [549, 439] on input "23/09/2025, 12:00 am" at bounding box center [599, 442] width 351 height 33
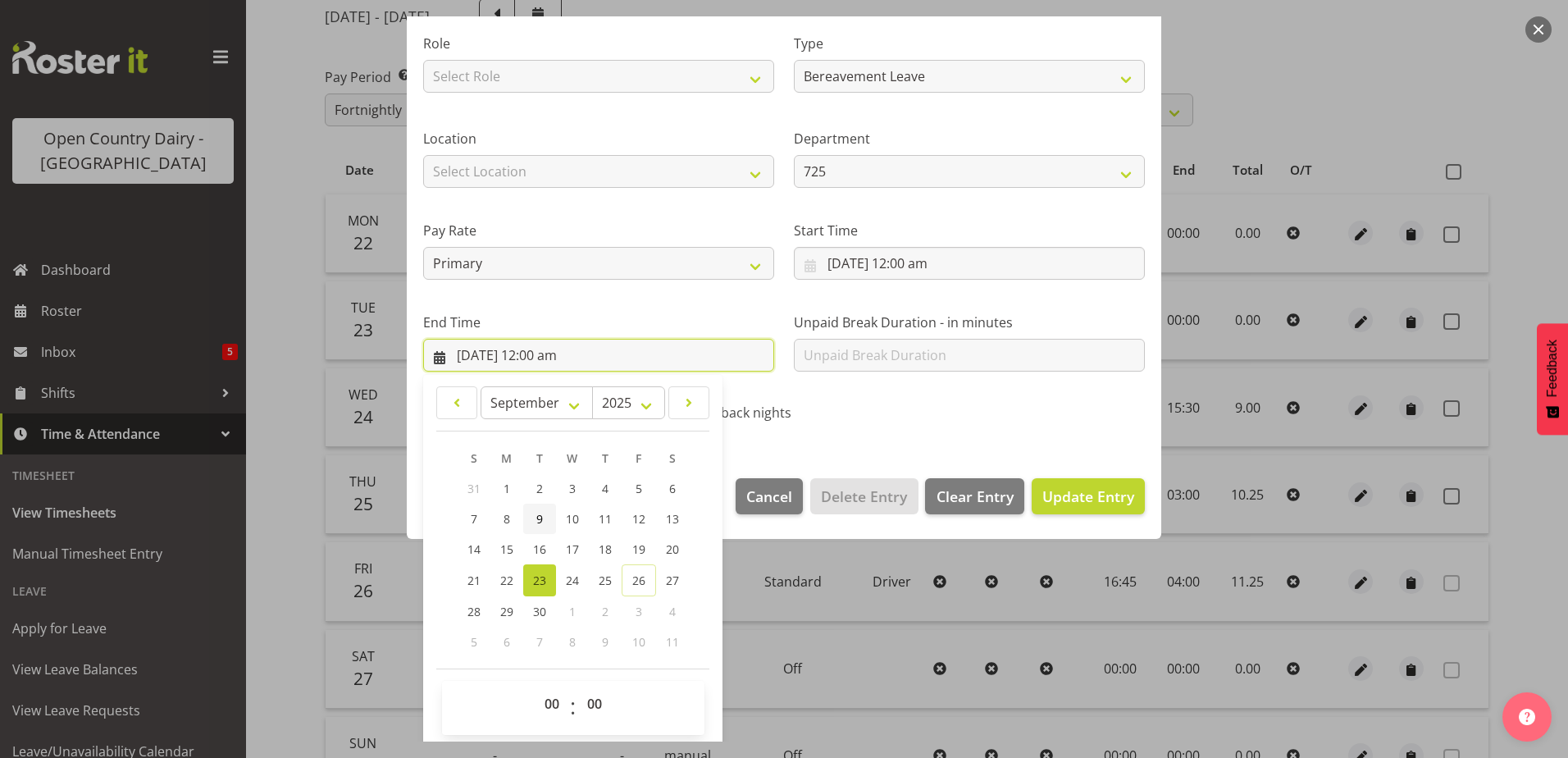
scroll to position [212, 0]
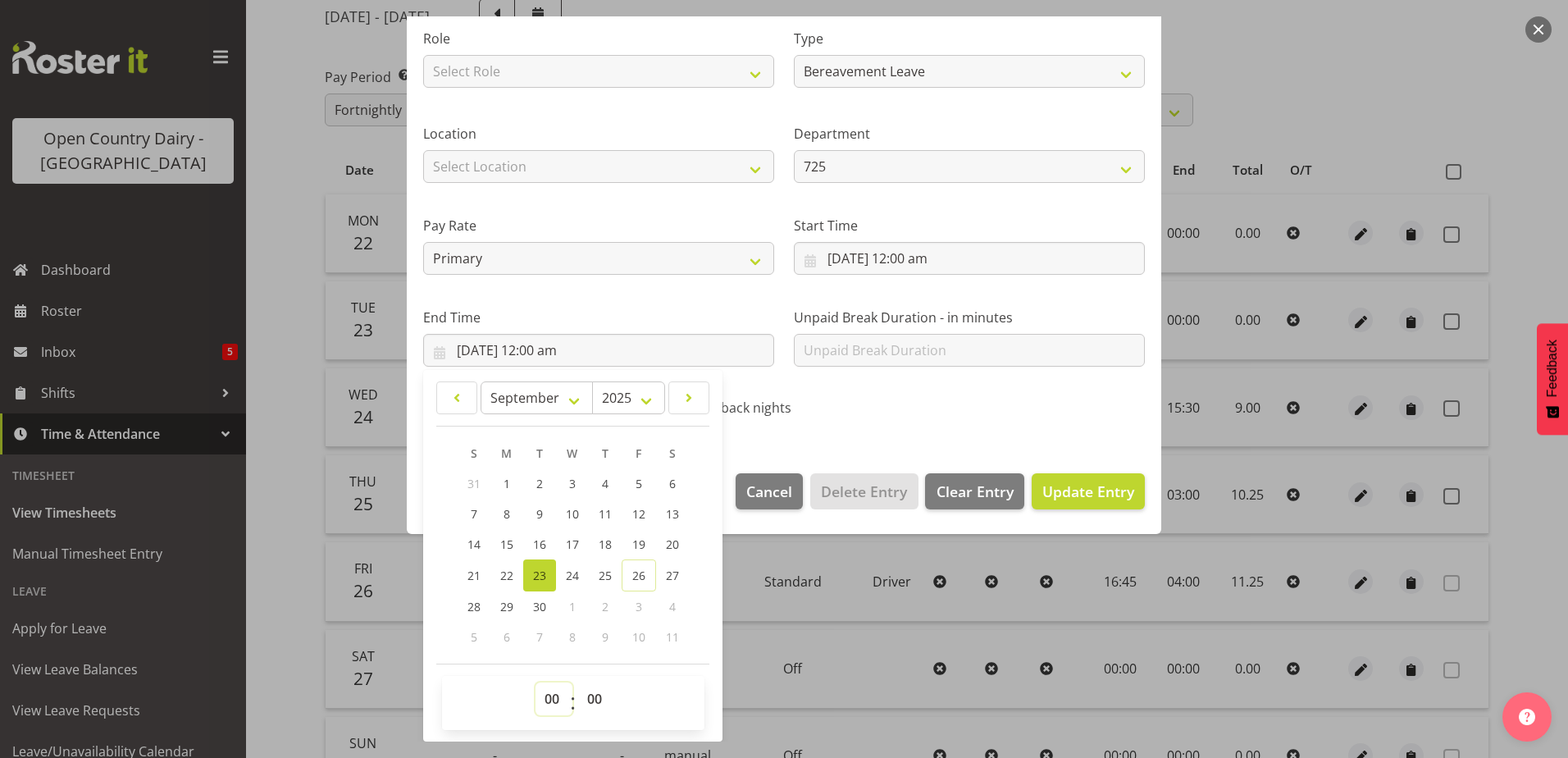
click at [545, 698] on select "00 01 02 03 04 05 06 07 08 09 10 11 12 13 14 15 16 17 18 19 20 21 22 23" at bounding box center [554, 698] width 37 height 33
select select "9"
click at [536, 682] on select "00 01 02 03 04 05 06 07 08 09 10 11 12 13 14 15 16 17 18 19 20 21 22 23" at bounding box center [554, 698] width 37 height 33
type input "23/09/2025, 9:00 am"
click at [595, 695] on select "00 01 02 03 04 05 06 07 08 09 10 11 12 13 14 15 16 17 18 19 20 21 22 23 24 25 2…" at bounding box center [596, 698] width 37 height 33
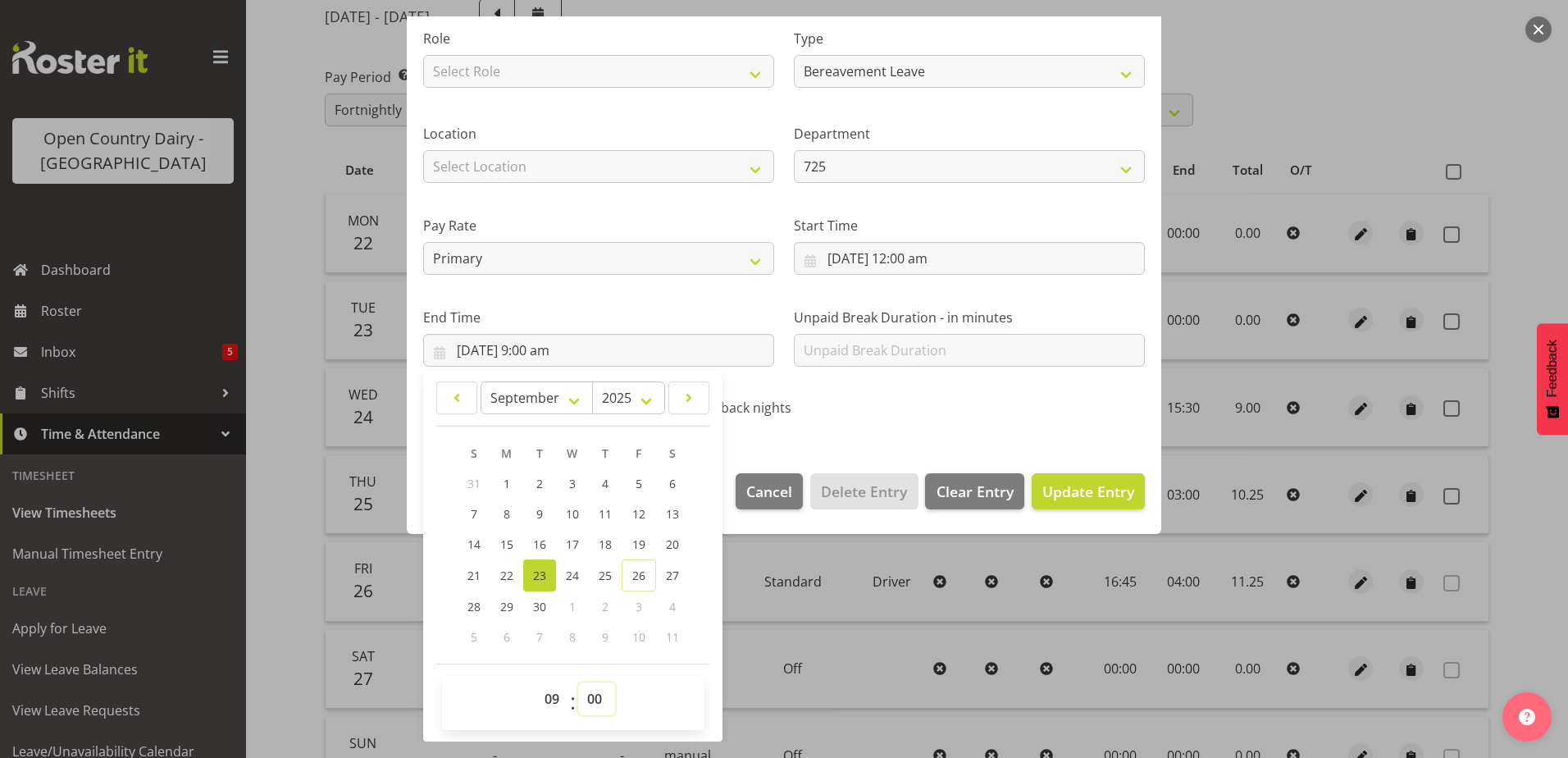
select select "54"
click at [579, 682] on select "00 01 02 03 04 05 06 07 08 09 10 11 12 13 14 15 16 17 18 19 20 21 22 23 24 25 2…" at bounding box center [596, 698] width 37 height 33
type input "23/09/2025, 9:54 am"
click at [1079, 483] on span "Update Entry" at bounding box center [1088, 491] width 92 height 20
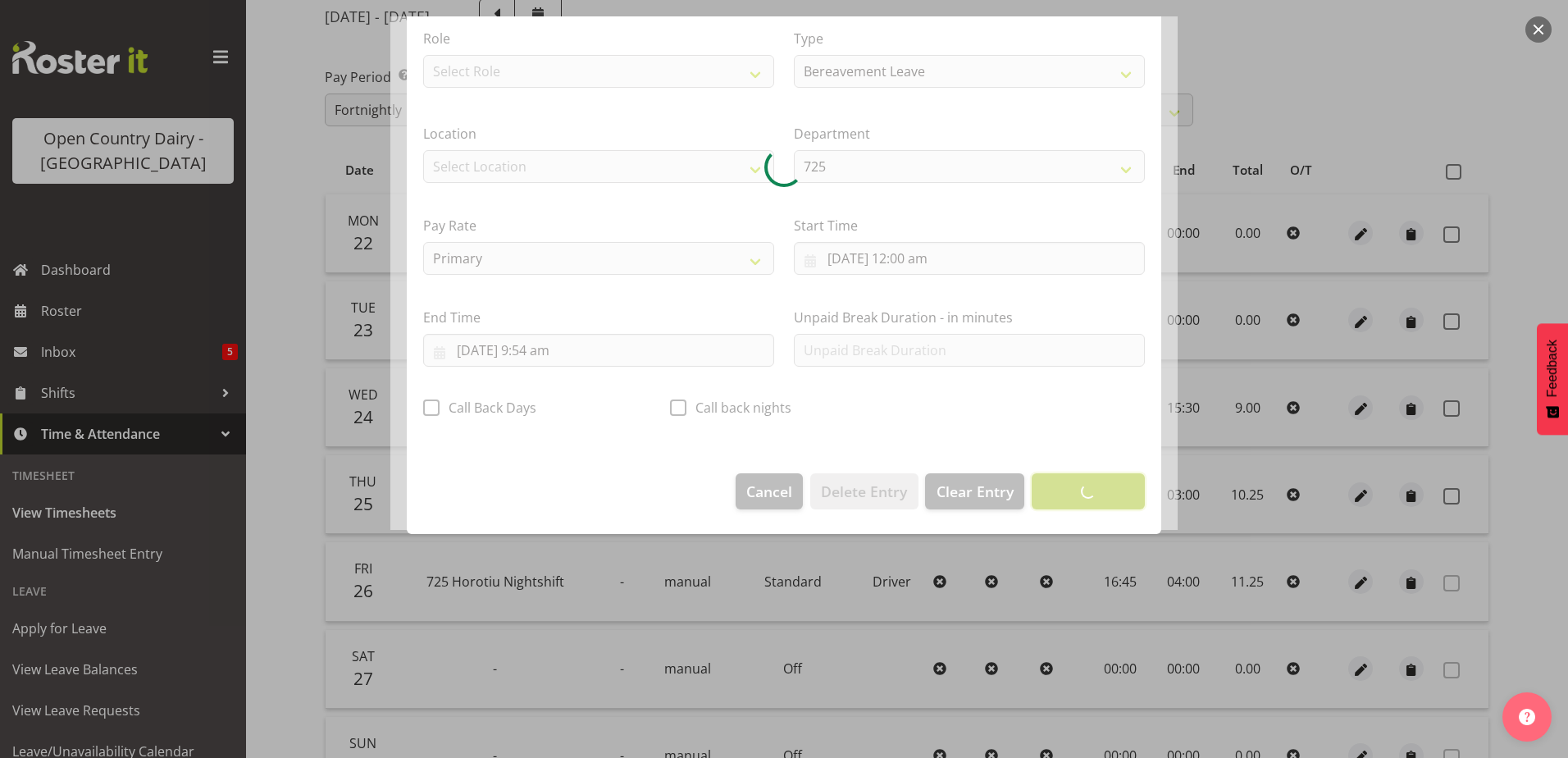
scroll to position [4, 0]
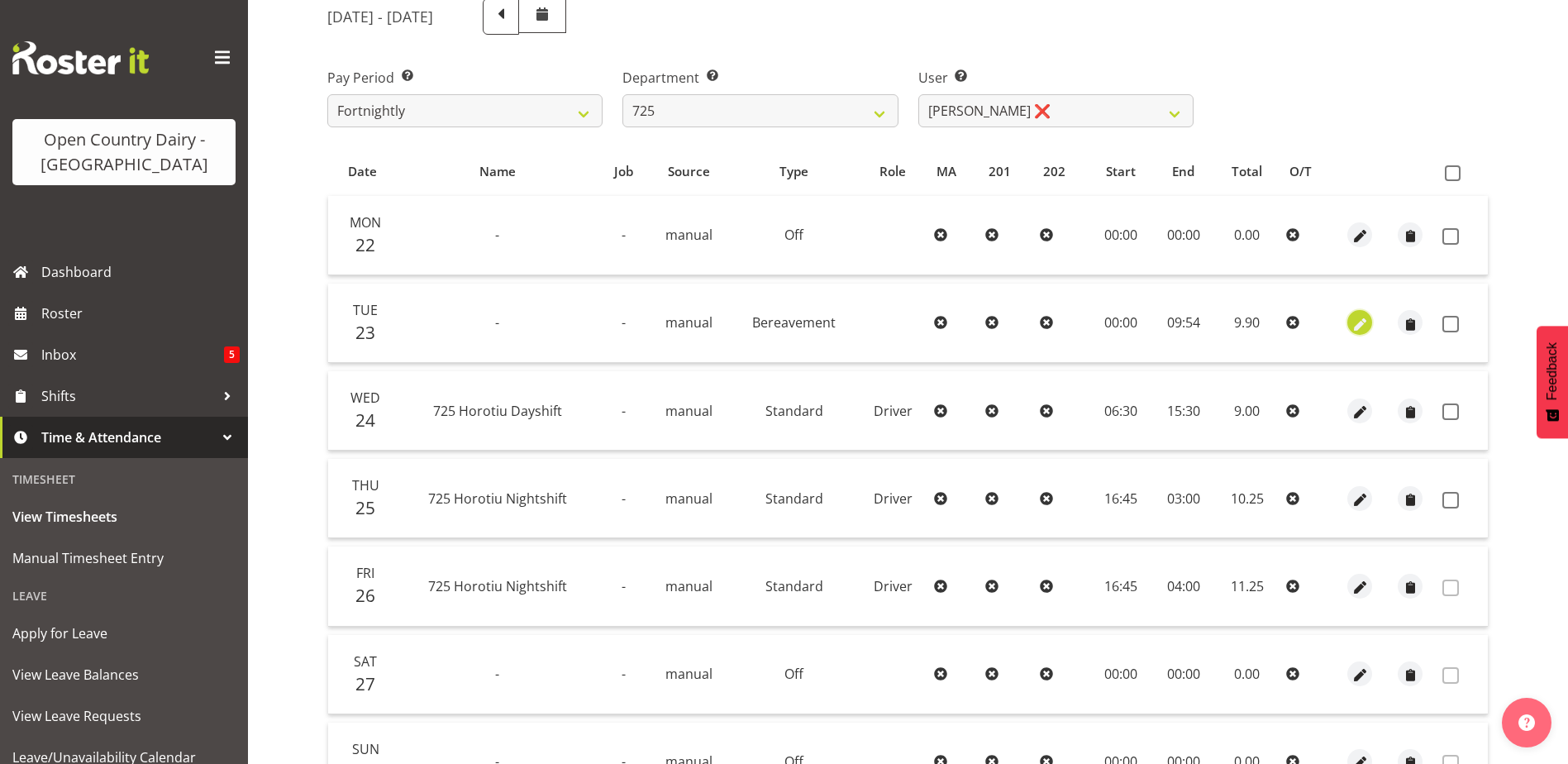
click at [1358, 323] on span "button" at bounding box center [1360, 324] width 19 height 19
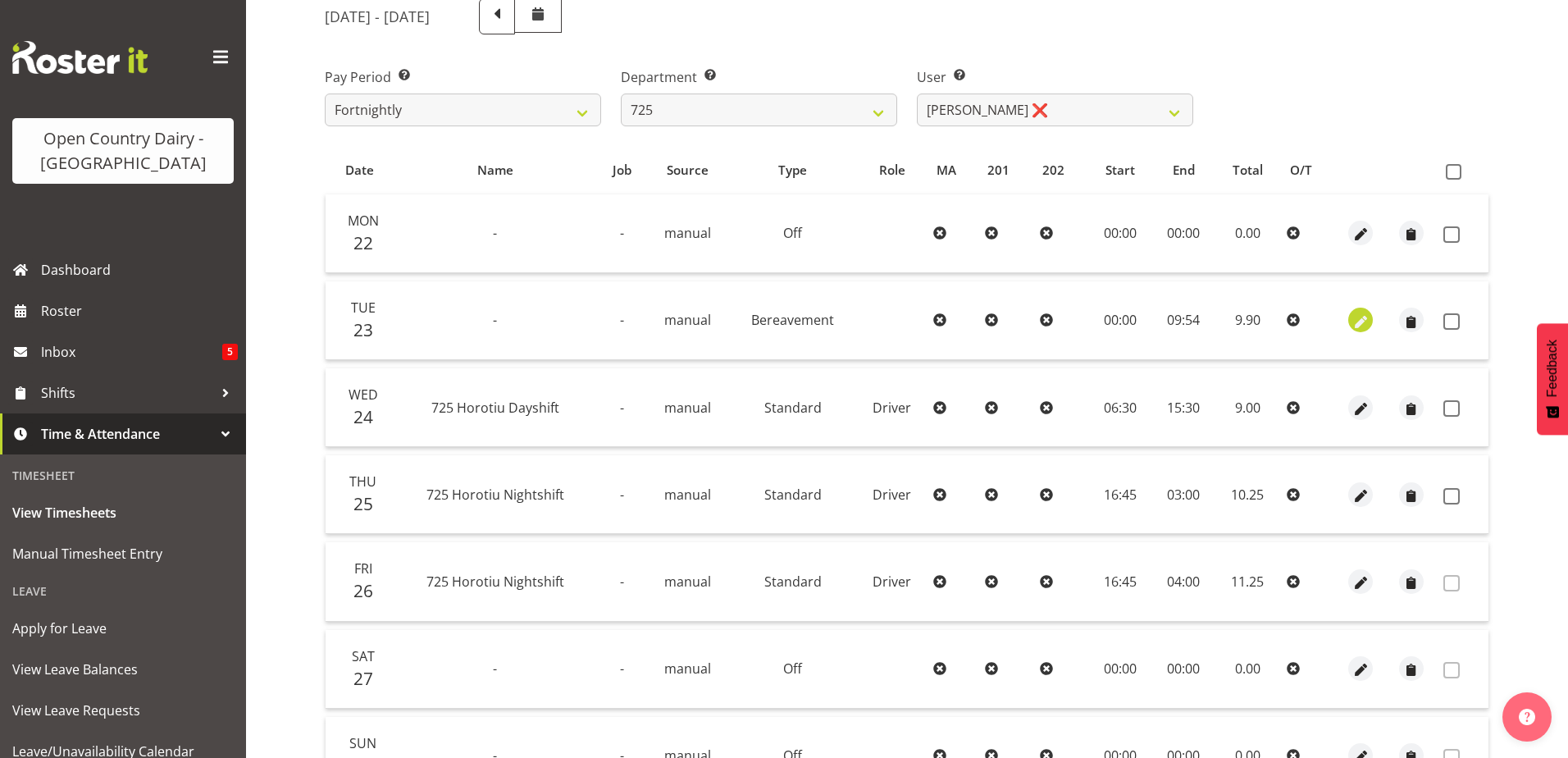
select select "Bereavement"
select select "8"
select select "2025"
select select "9"
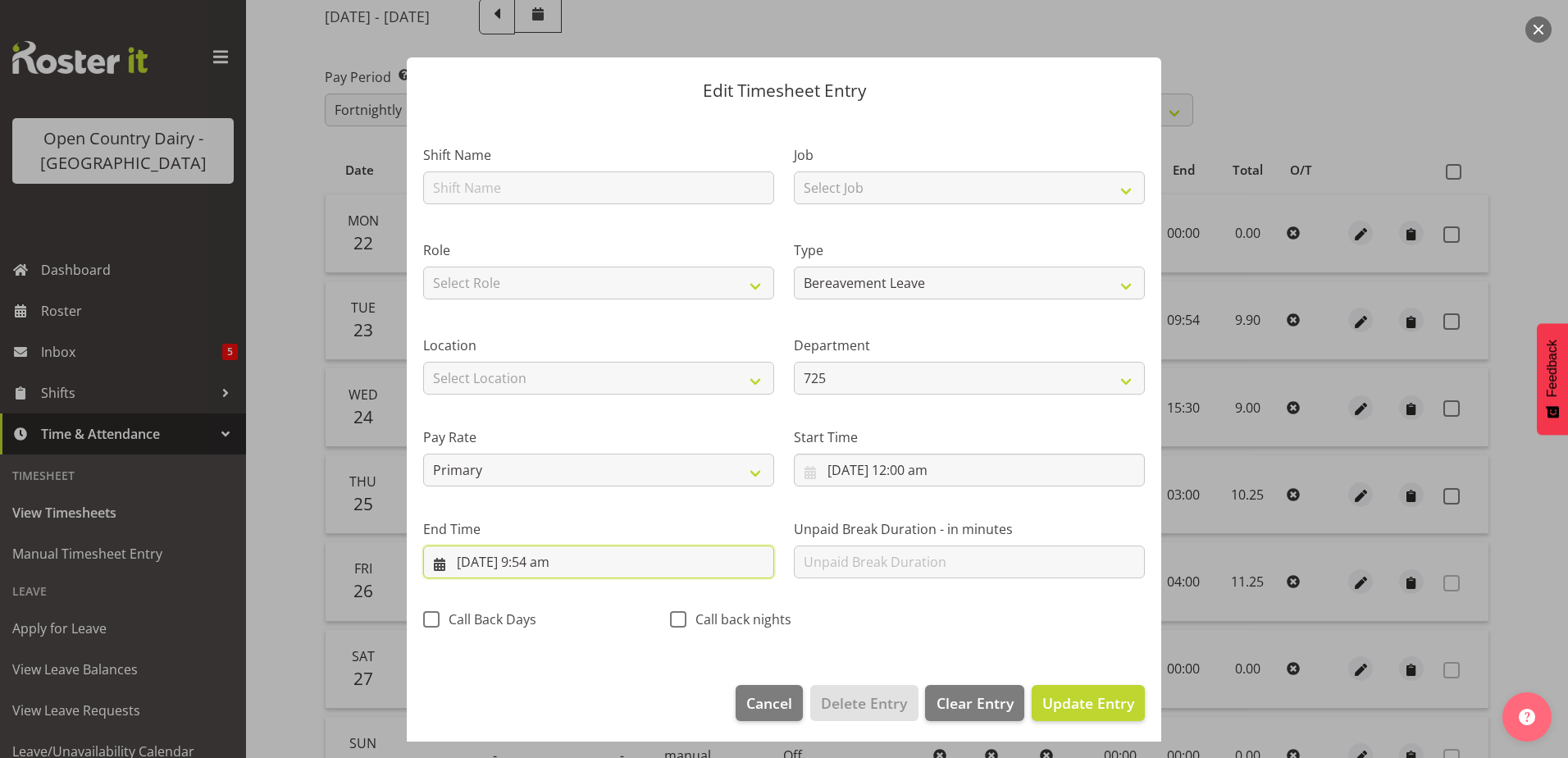
click at [550, 558] on input "23/09/2025, 9:54 am" at bounding box center [599, 561] width 351 height 33
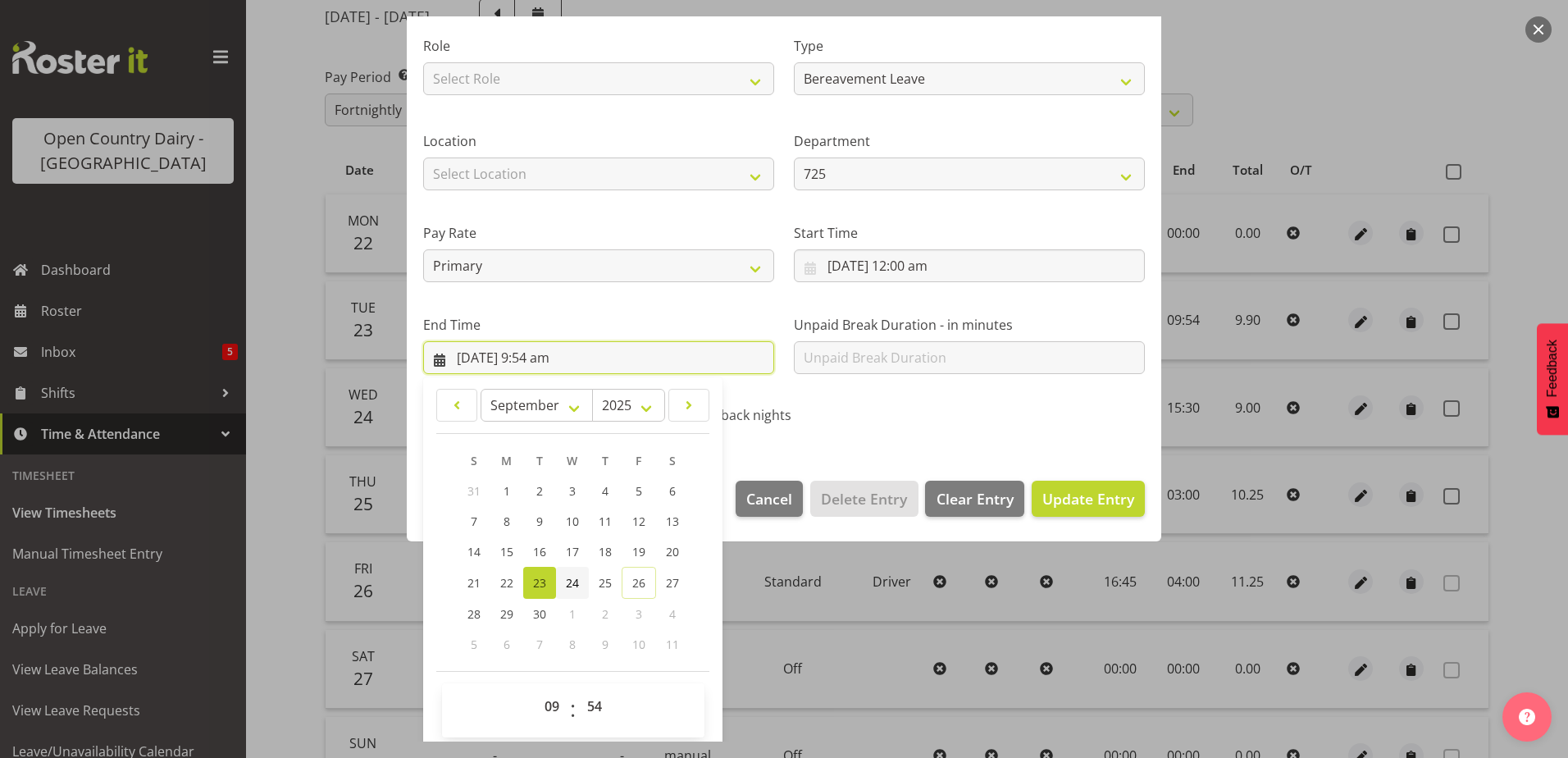
scroll to position [212, 0]
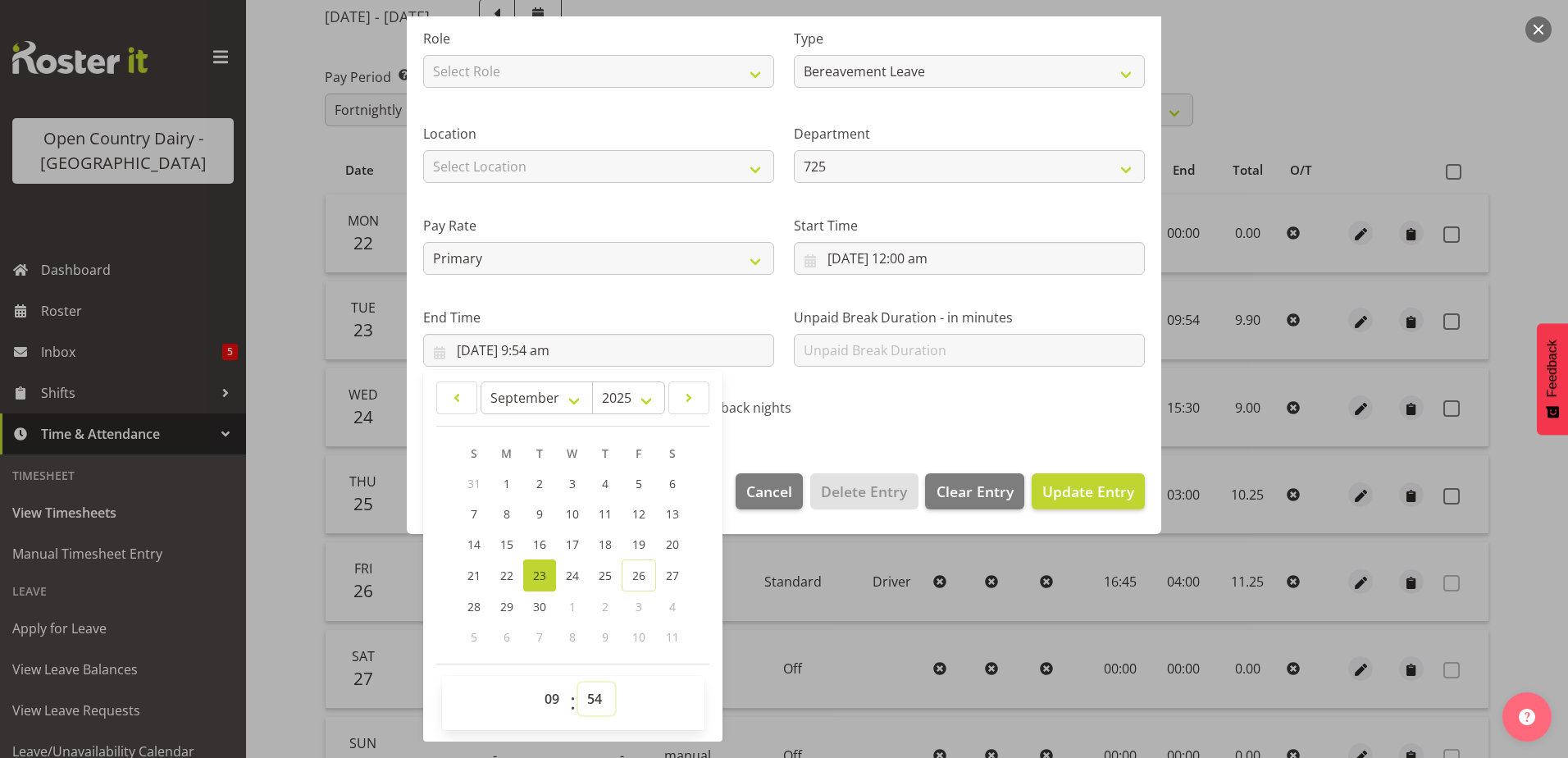
click at [596, 699] on select "00 01 02 03 04 05 06 07 08 09 10 11 12 13 14 15 16 17 18 19 20 21 22 23 24 25 2…" at bounding box center [596, 698] width 37 height 33
select select "53"
click at [579, 682] on select "00 01 02 03 04 05 06 07 08 09 10 11 12 13 14 15 16 17 18 19 20 21 22 23 24 25 2…" at bounding box center [596, 698] width 37 height 33
type input "23/09/2025, 9:53 am"
click at [1045, 493] on span "Update Entry" at bounding box center [1088, 491] width 92 height 20
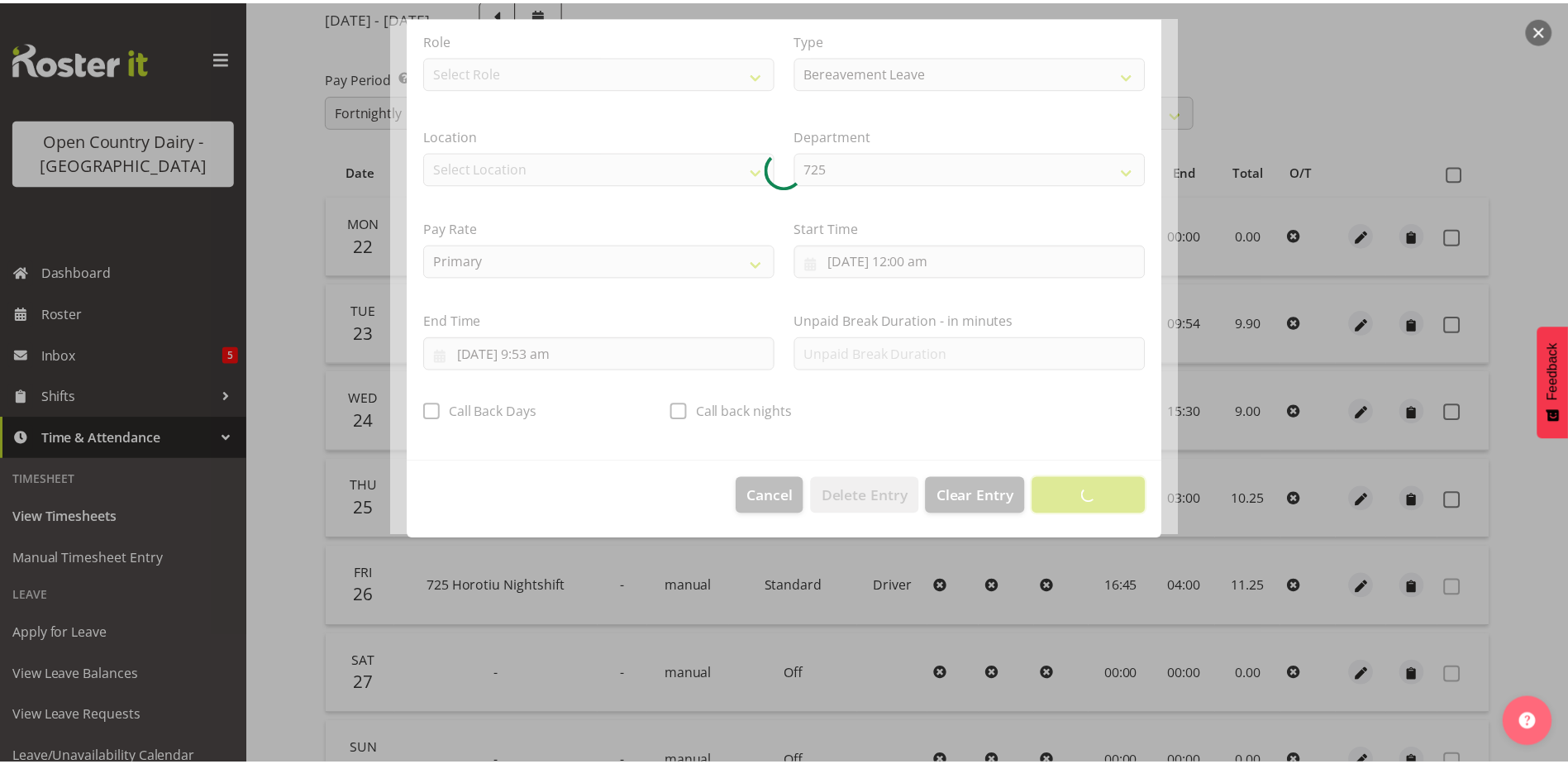
scroll to position [4, 0]
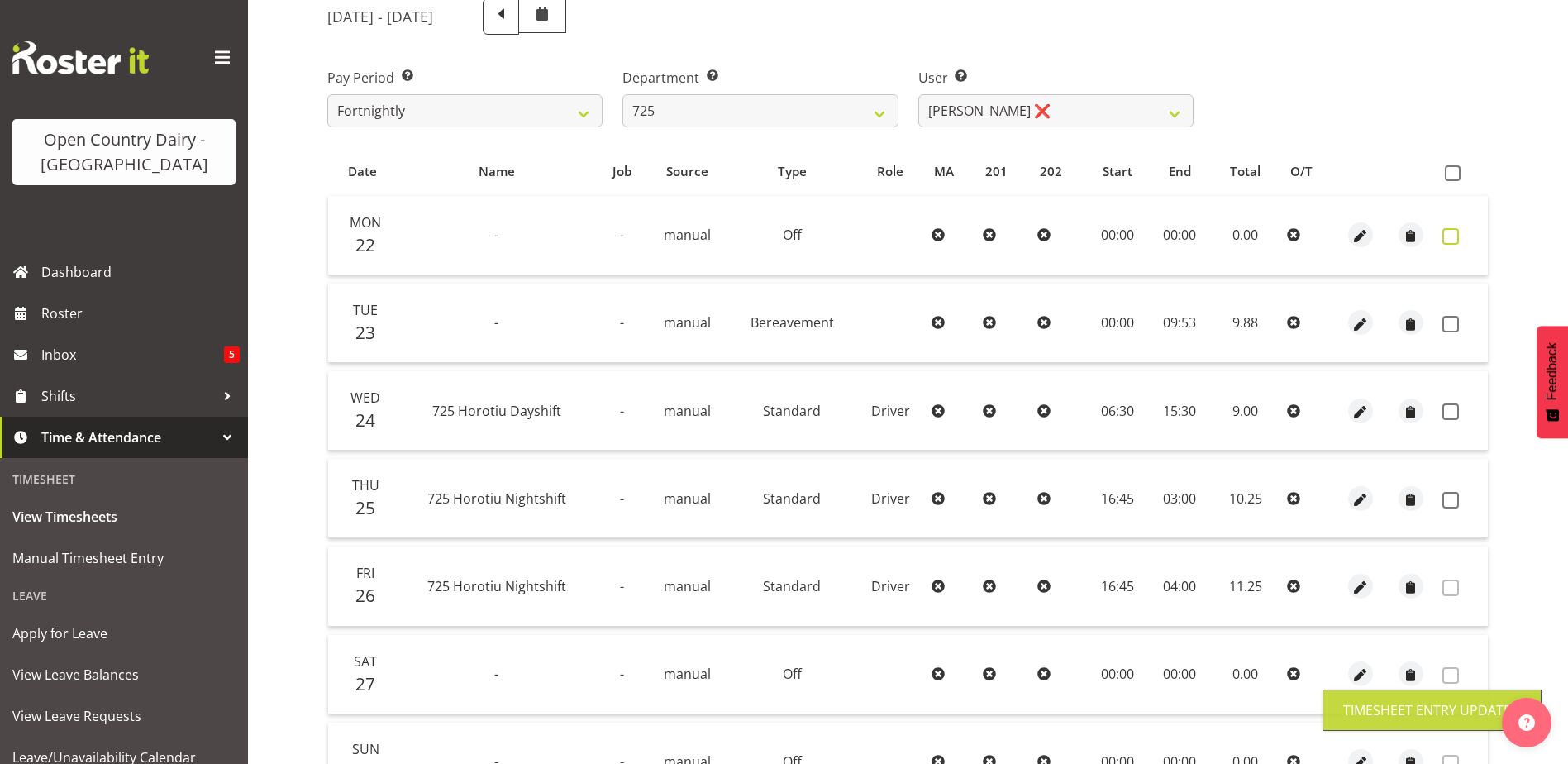
click at [1451, 233] on span at bounding box center [1450, 236] width 16 height 16
checkbox input "true"
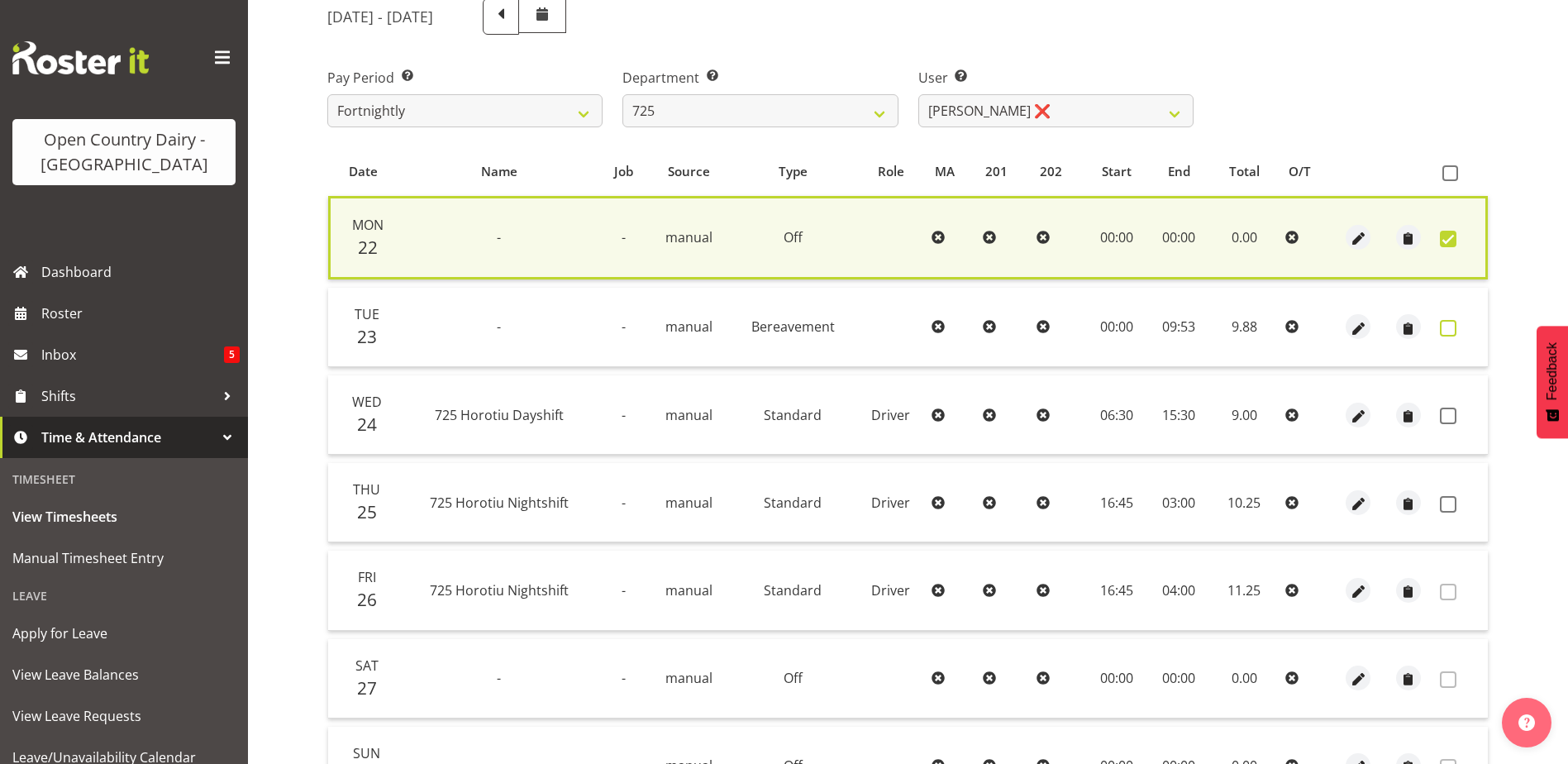
click at [1450, 322] on span at bounding box center [1448, 328] width 16 height 16
checkbox input "true"
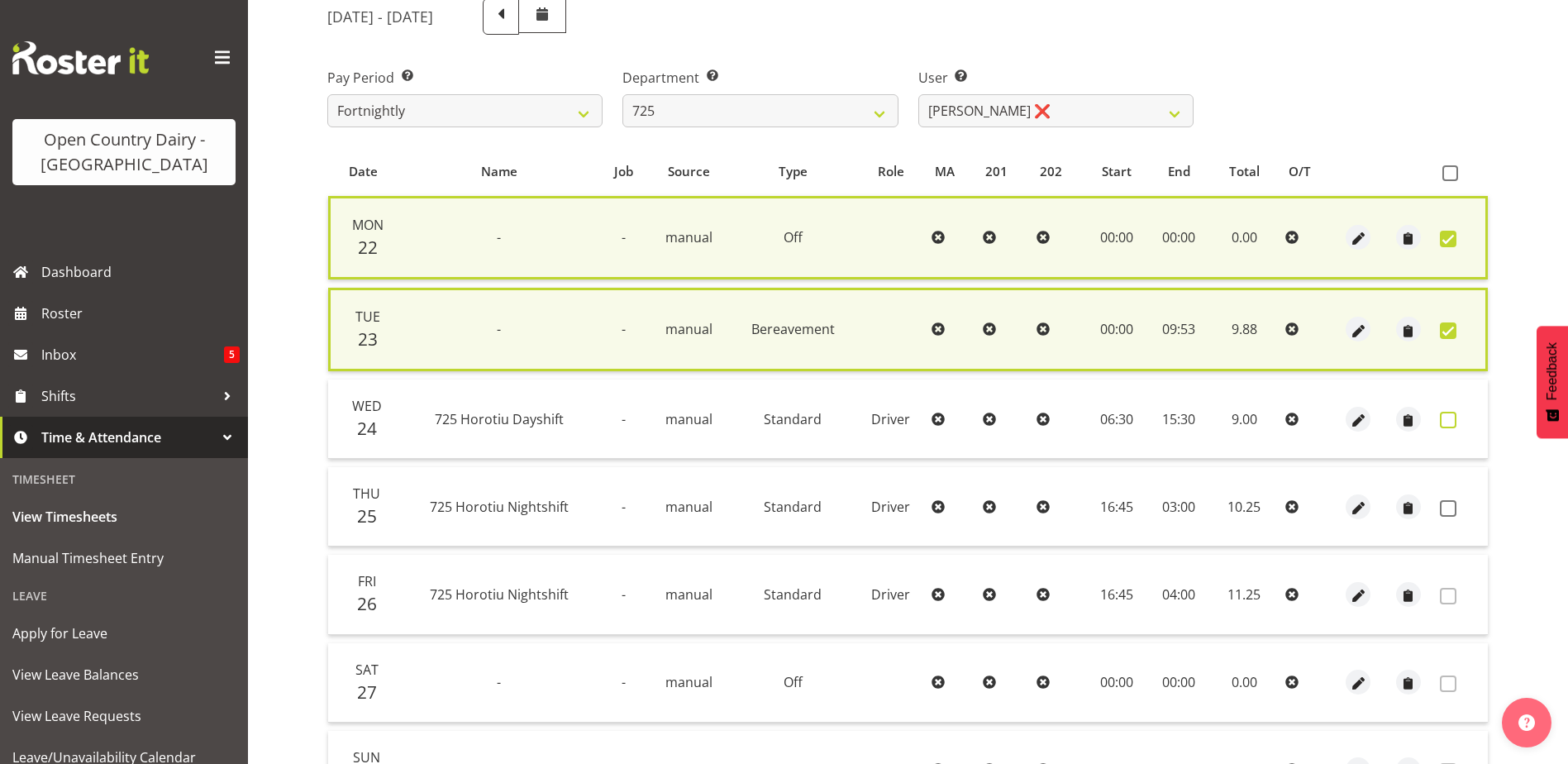
click at [1446, 417] on span at bounding box center [1448, 419] width 16 height 16
checkbox input "true"
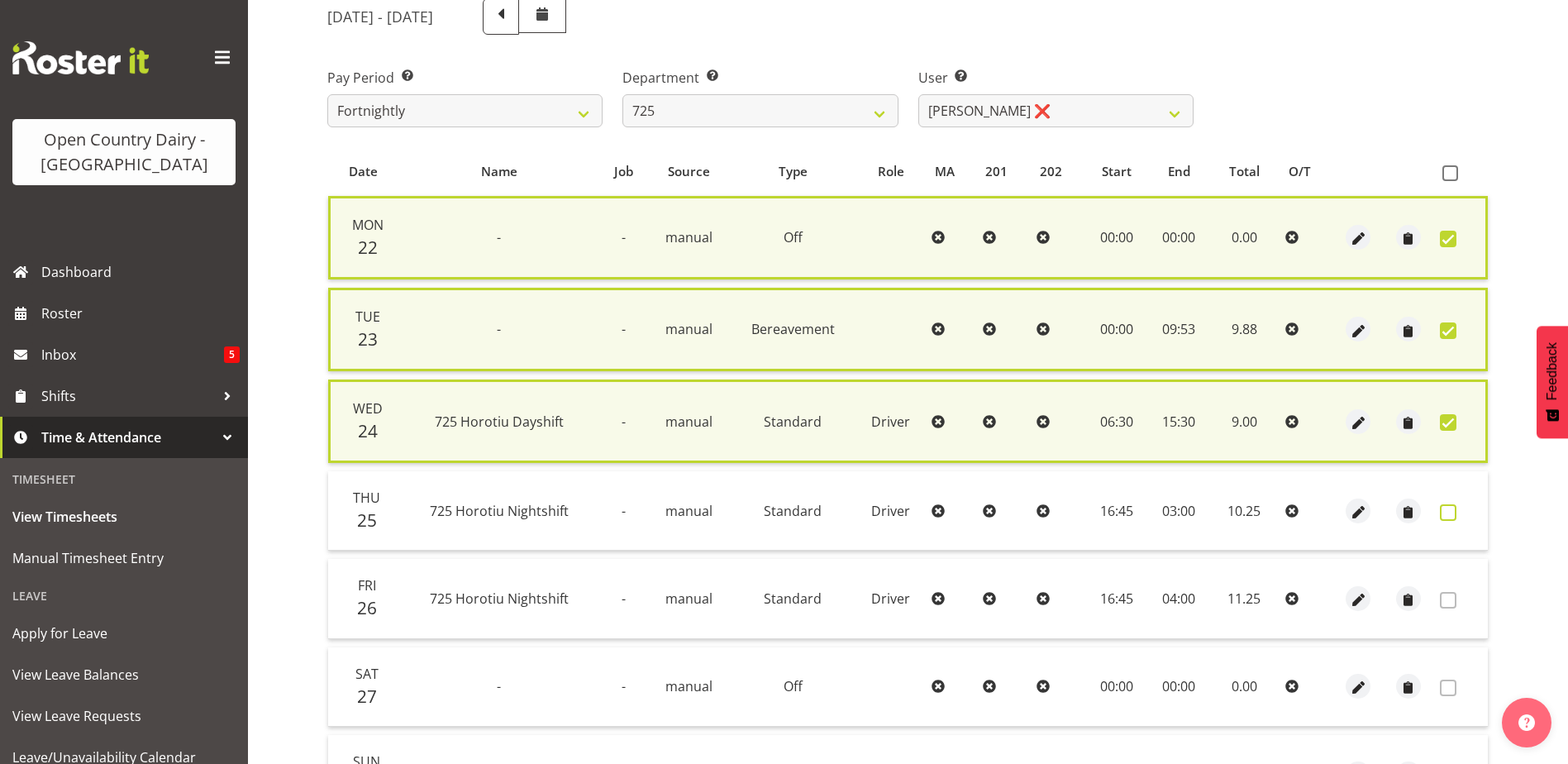
click at [1445, 512] on span at bounding box center [1448, 512] width 16 height 16
checkbox input "true"
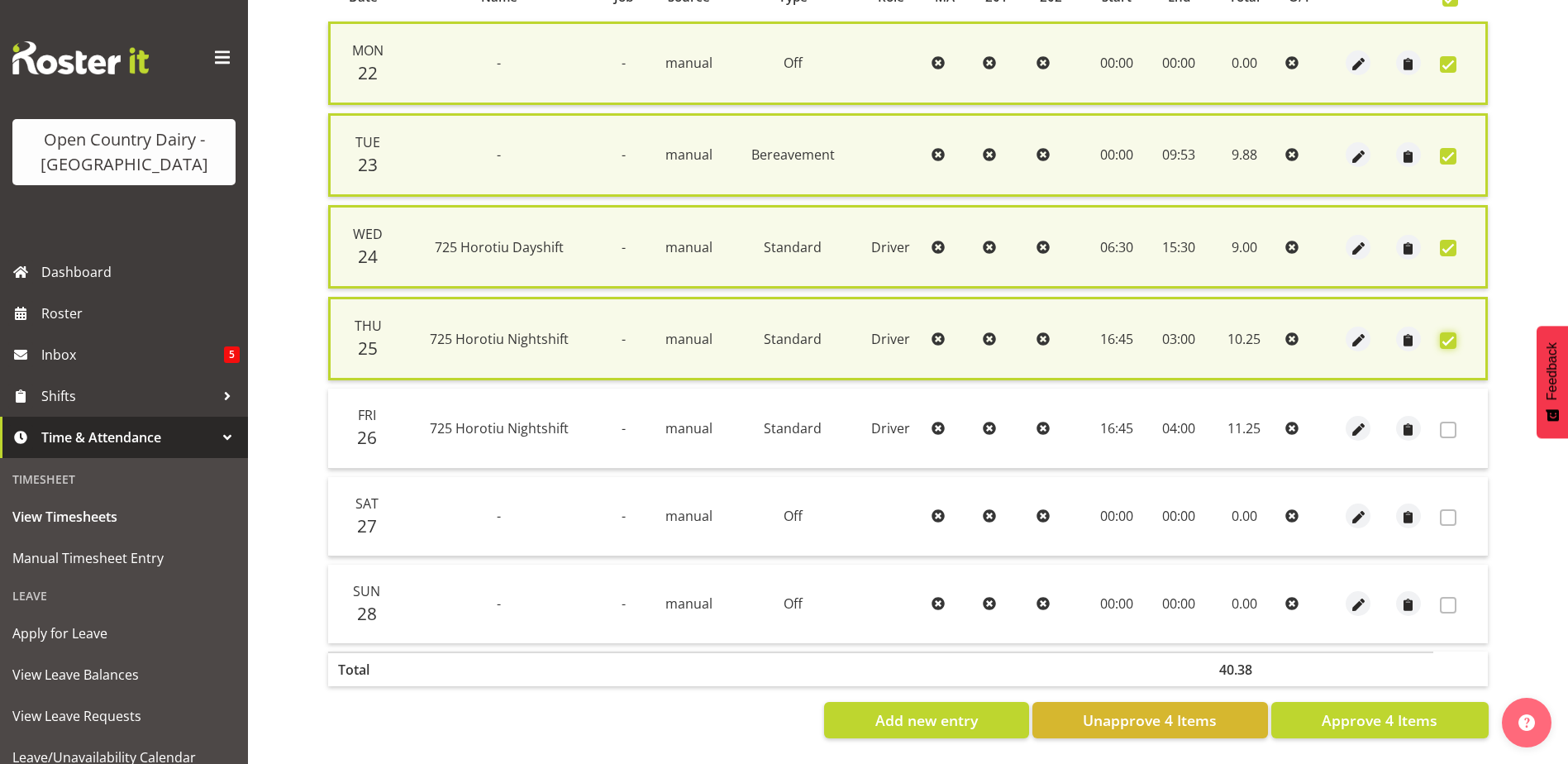
scroll to position [403, 0]
click at [1353, 709] on span "Approve 4 Items" at bounding box center [1379, 719] width 116 height 21
checkbox input "false"
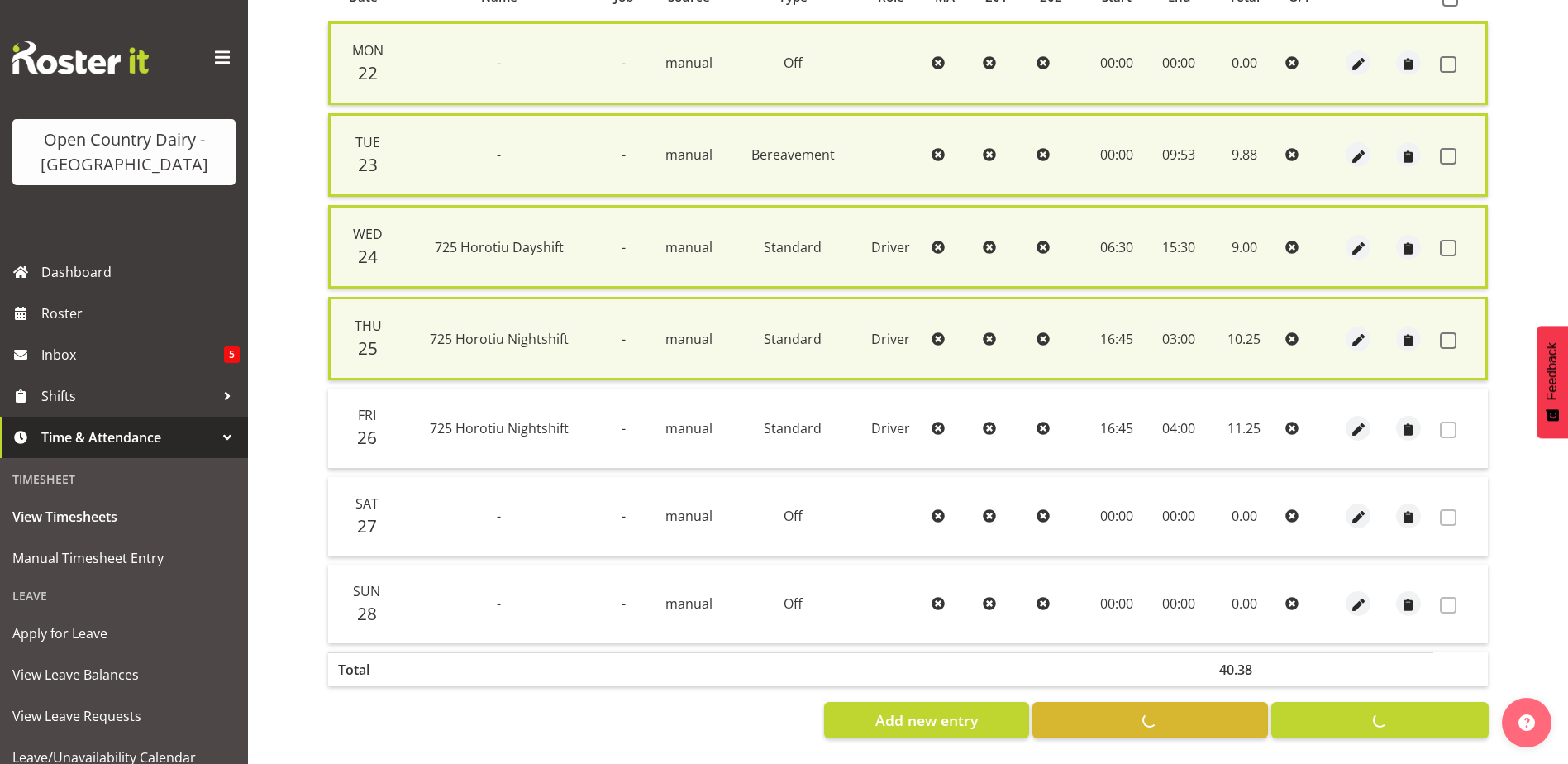
checkbox input "false"
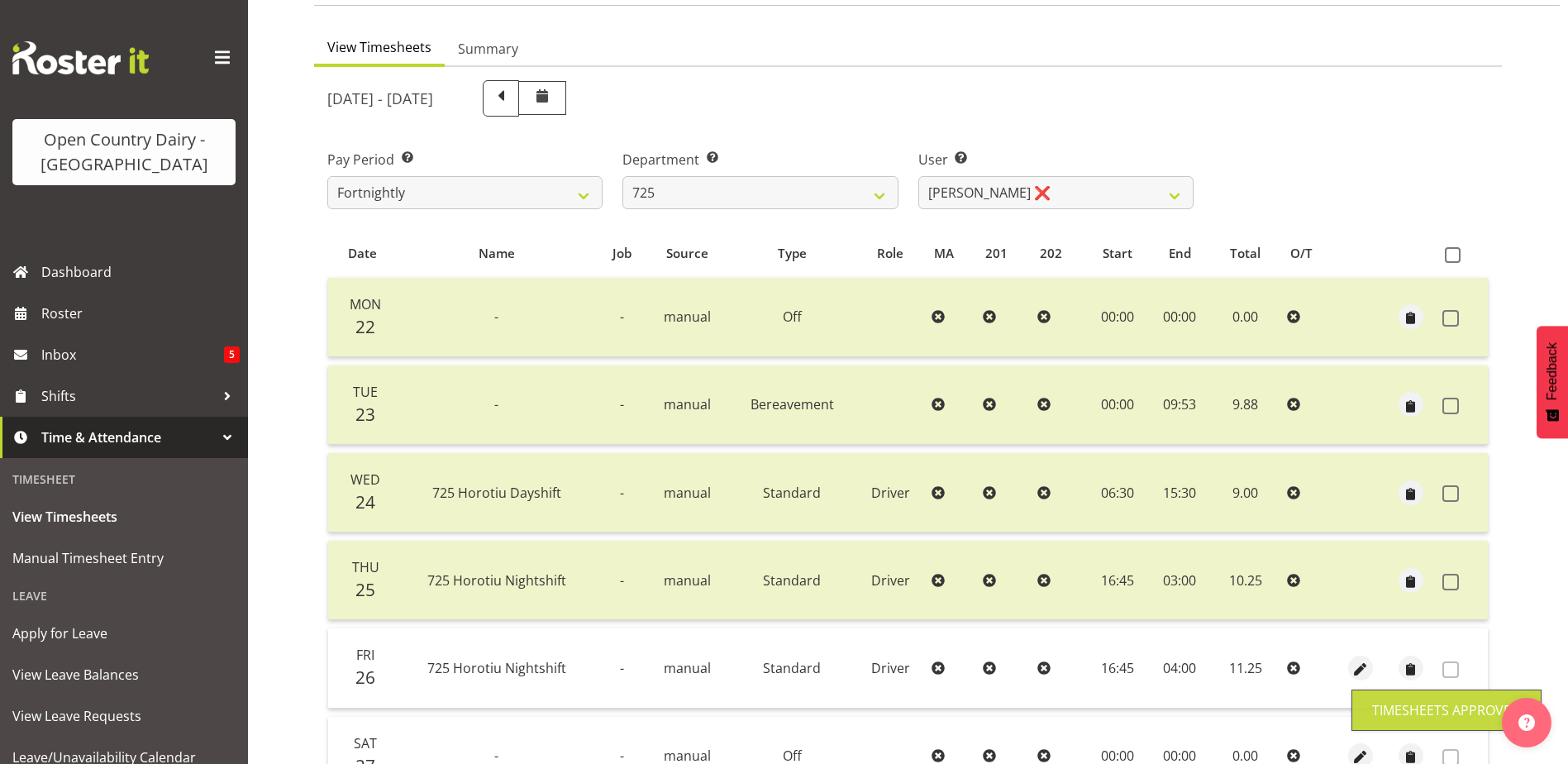
scroll to position [0, 0]
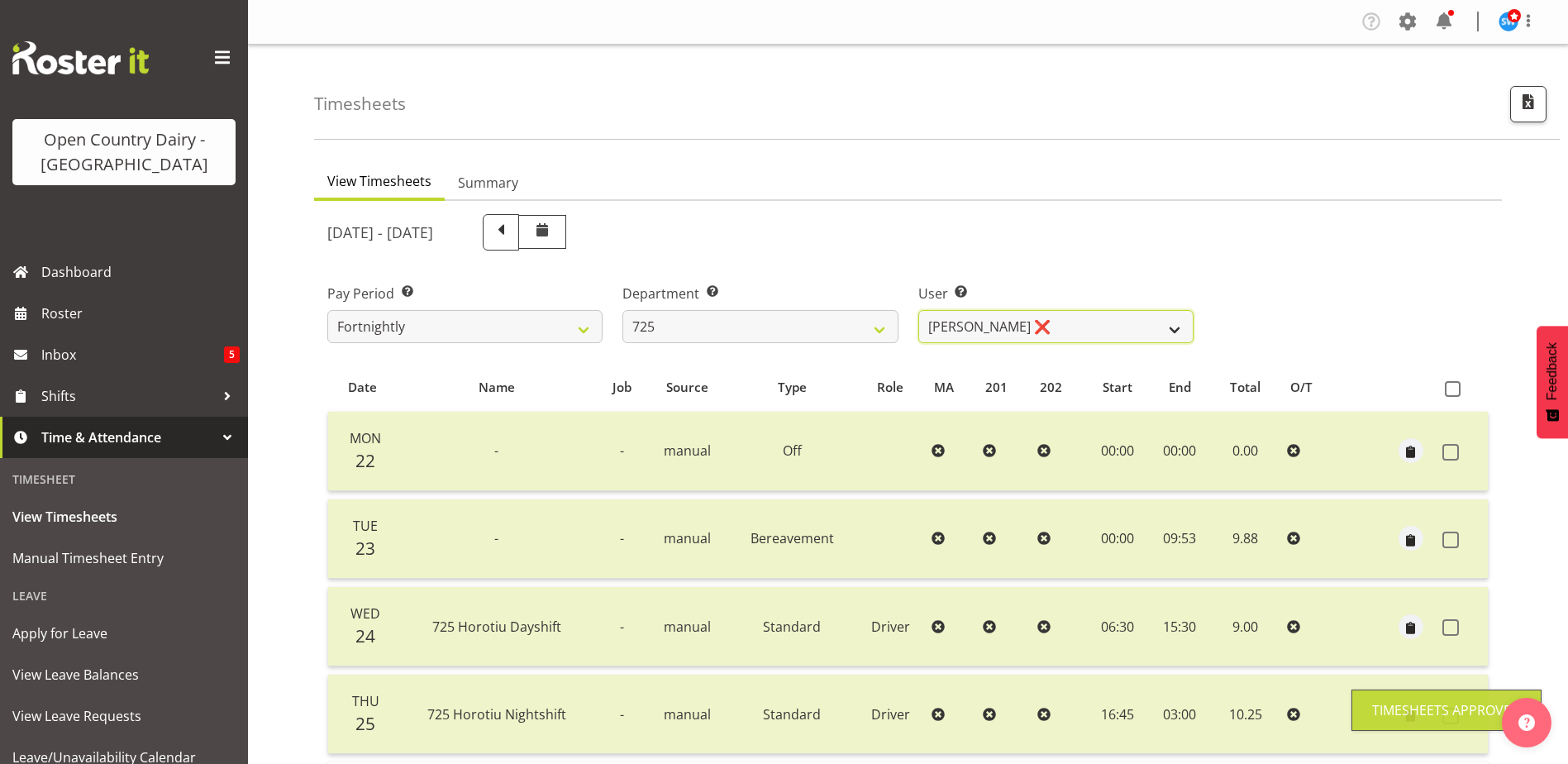
click at [995, 322] on select "Bhupinder Dhaliwal ❌ Gurpreet Singh Kahlon ❌ Hendrik Potgieter ❌ Len Grace ❌" at bounding box center [1055, 327] width 275 height 33
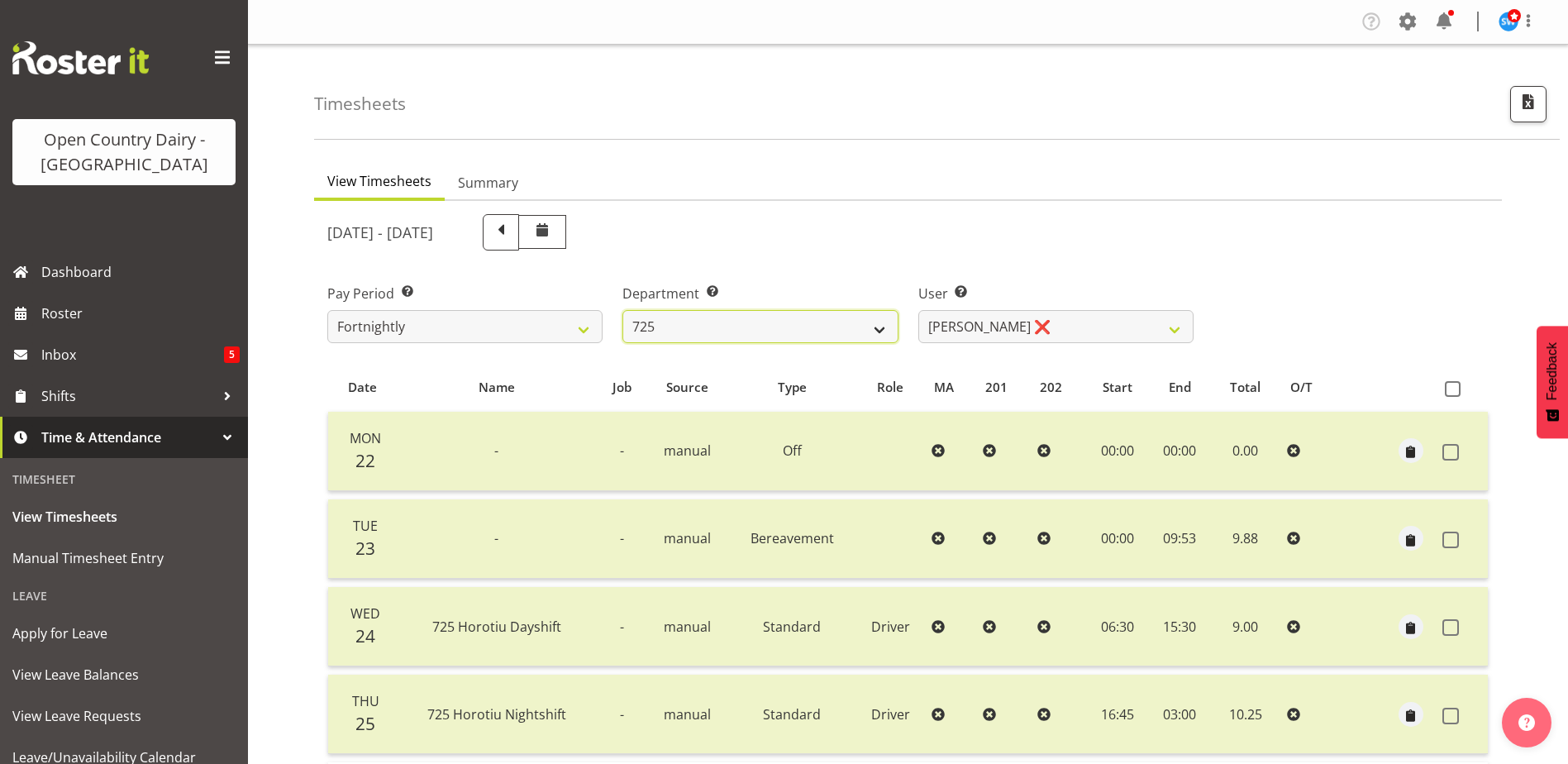
click at [783, 333] on select "701 702 703 704 705 706 707 708 709 710 711 712 713 714 715 716 717 718 719 720" at bounding box center [760, 327] width 275 height 33
select select "808"
click at [622, 310] on select "701 702 703 704 705 706 707 708 709 710 711 712 713 714 715 716 717 718 719 720" at bounding box center [760, 327] width 275 height 33
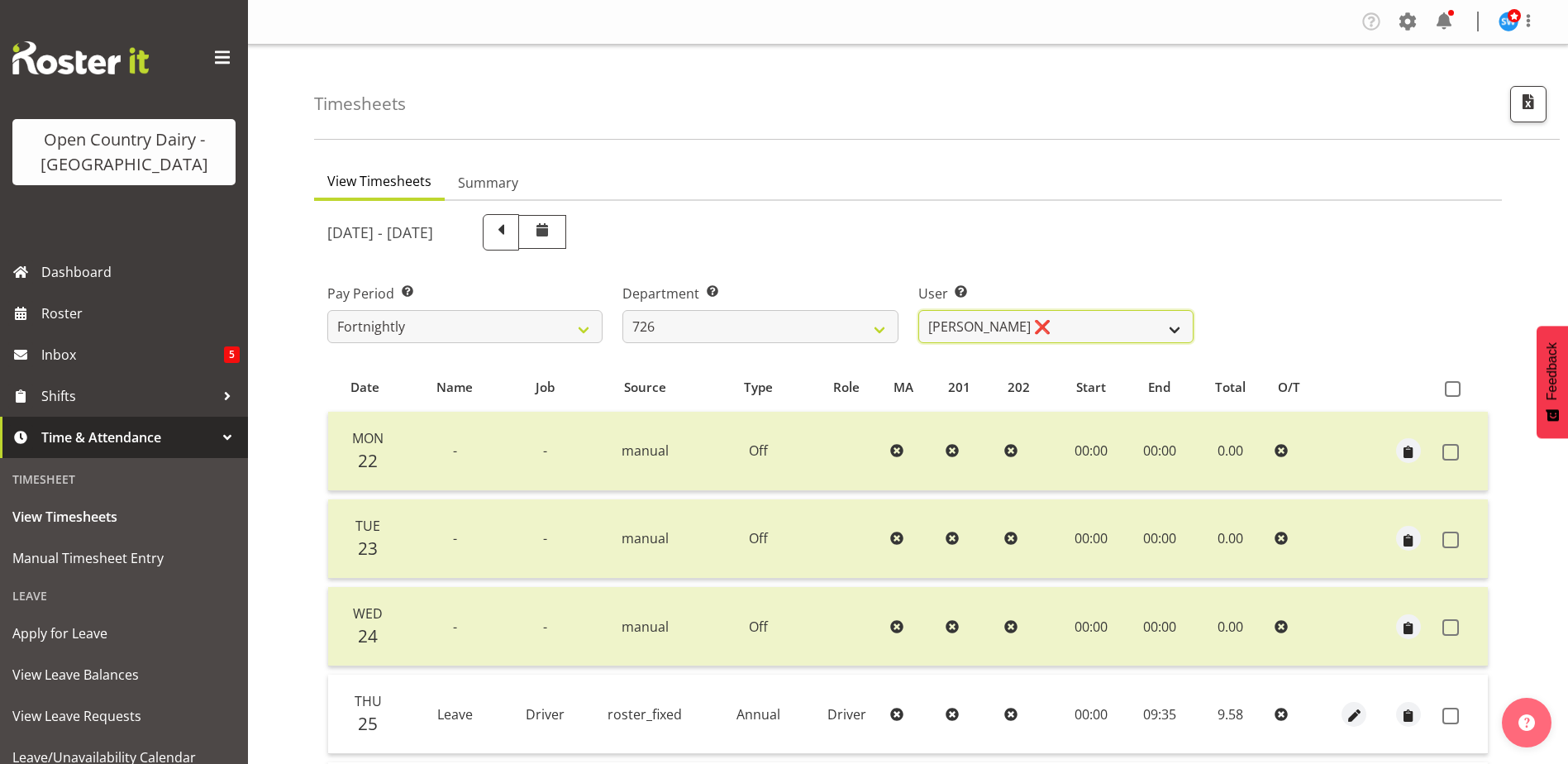
click at [1069, 322] on select "Angela Burrill ❌ Bryan Leathart ❌ Harpreet Singh ❌ Kerry Young ❌" at bounding box center [1055, 327] width 275 height 33
select select "11081"
click at [918, 310] on select "Angela Burrill ❌ Bryan Leathart ❌ Harpreet Singh ❌ Kerry Young ❌" at bounding box center [1055, 327] width 275 height 33
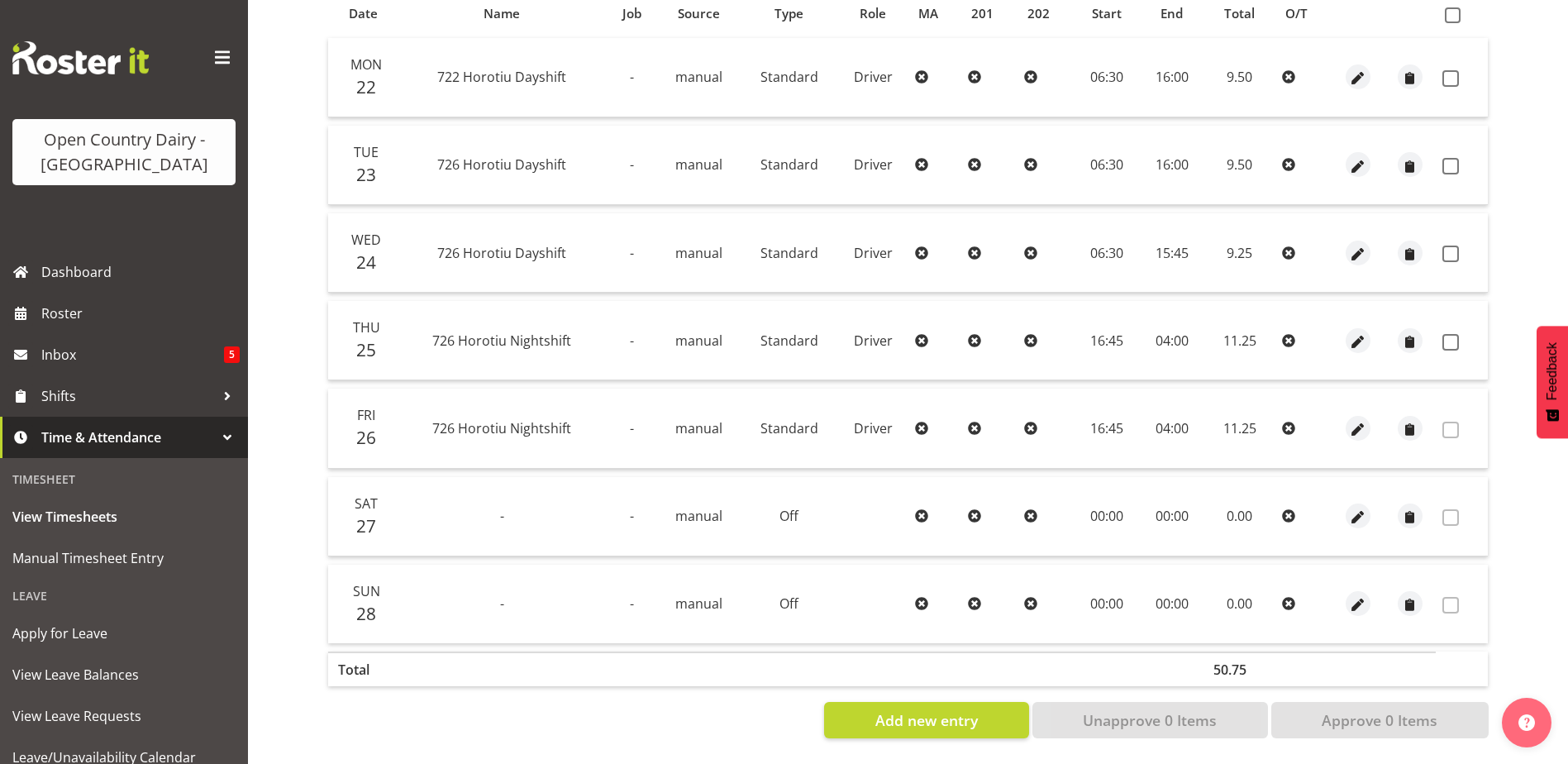
scroll to position [220, 0]
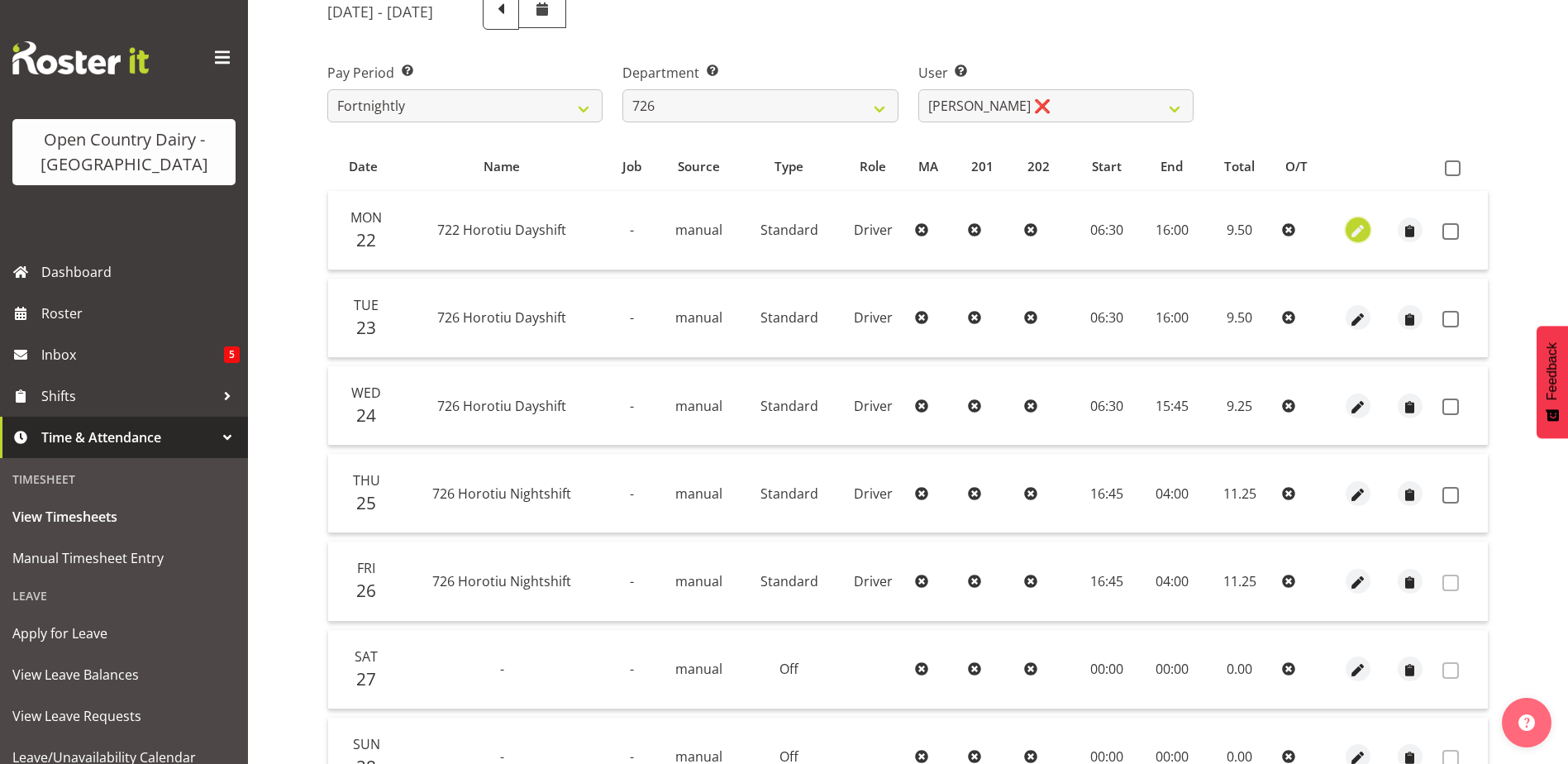
click at [1355, 225] on span "button" at bounding box center [1358, 232] width 19 height 19
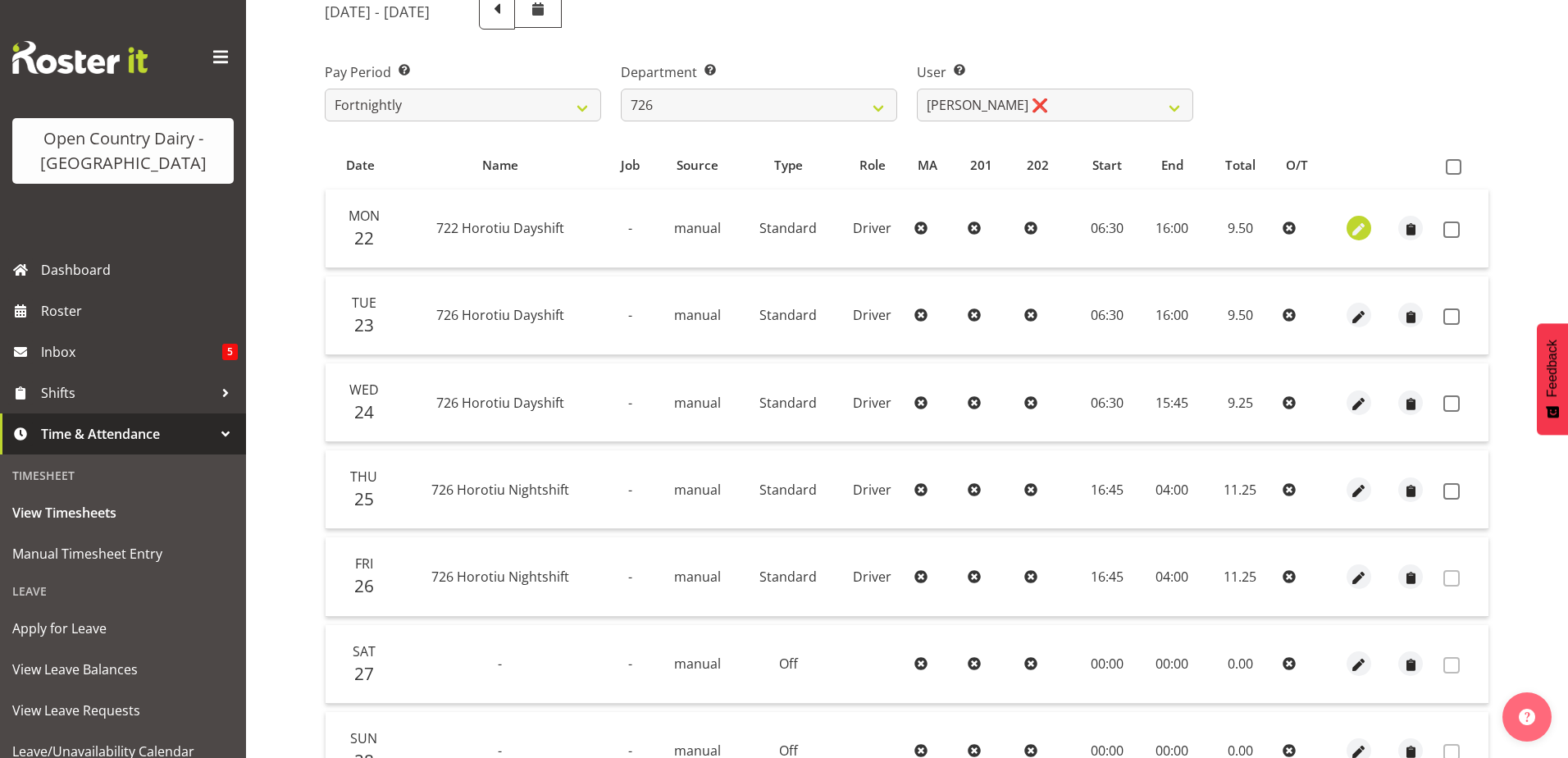
select select "Standard"
select select "756"
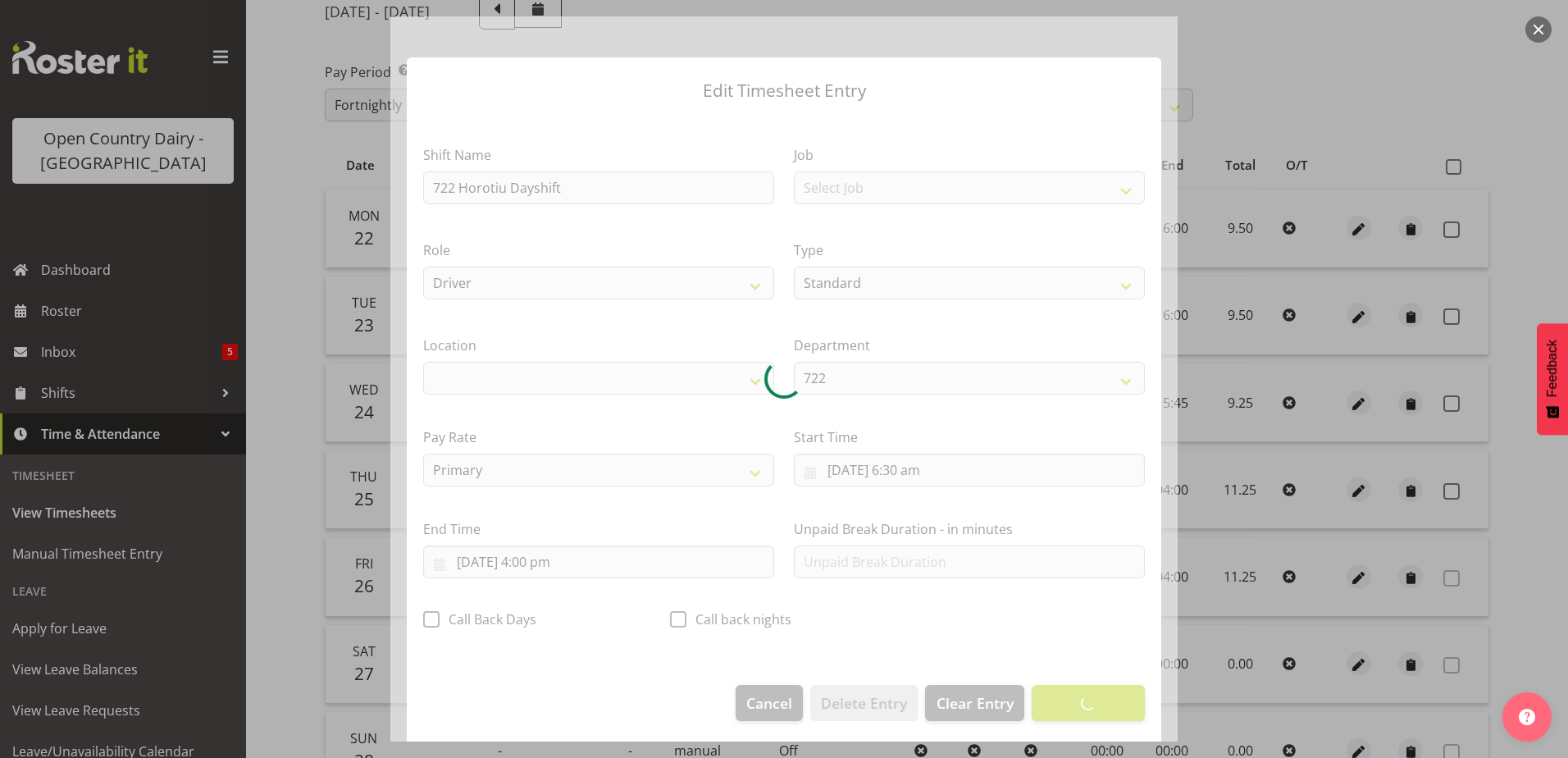
select select "1054"
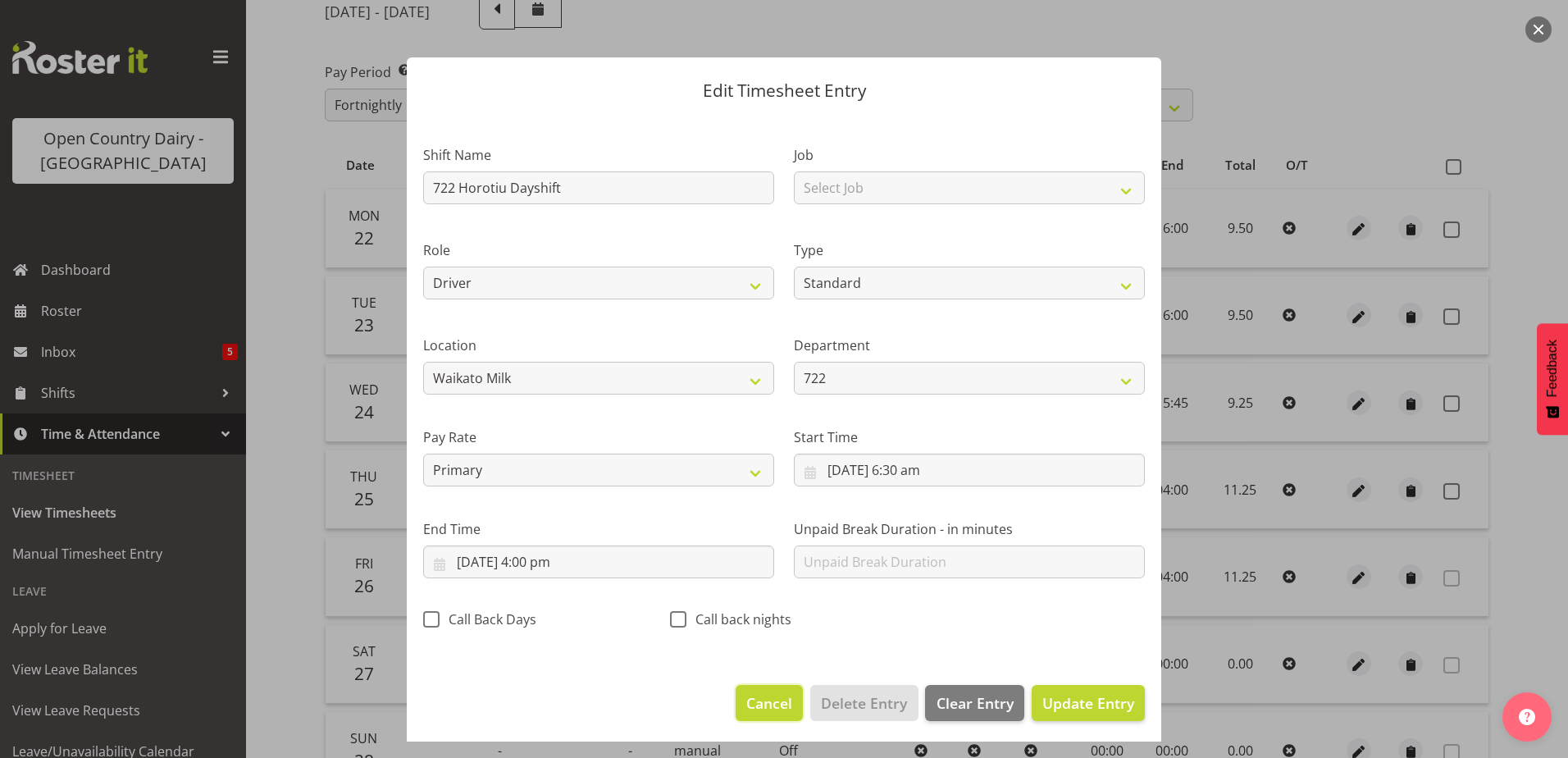
click at [746, 698] on span "Cancel" at bounding box center [769, 703] width 46 height 21
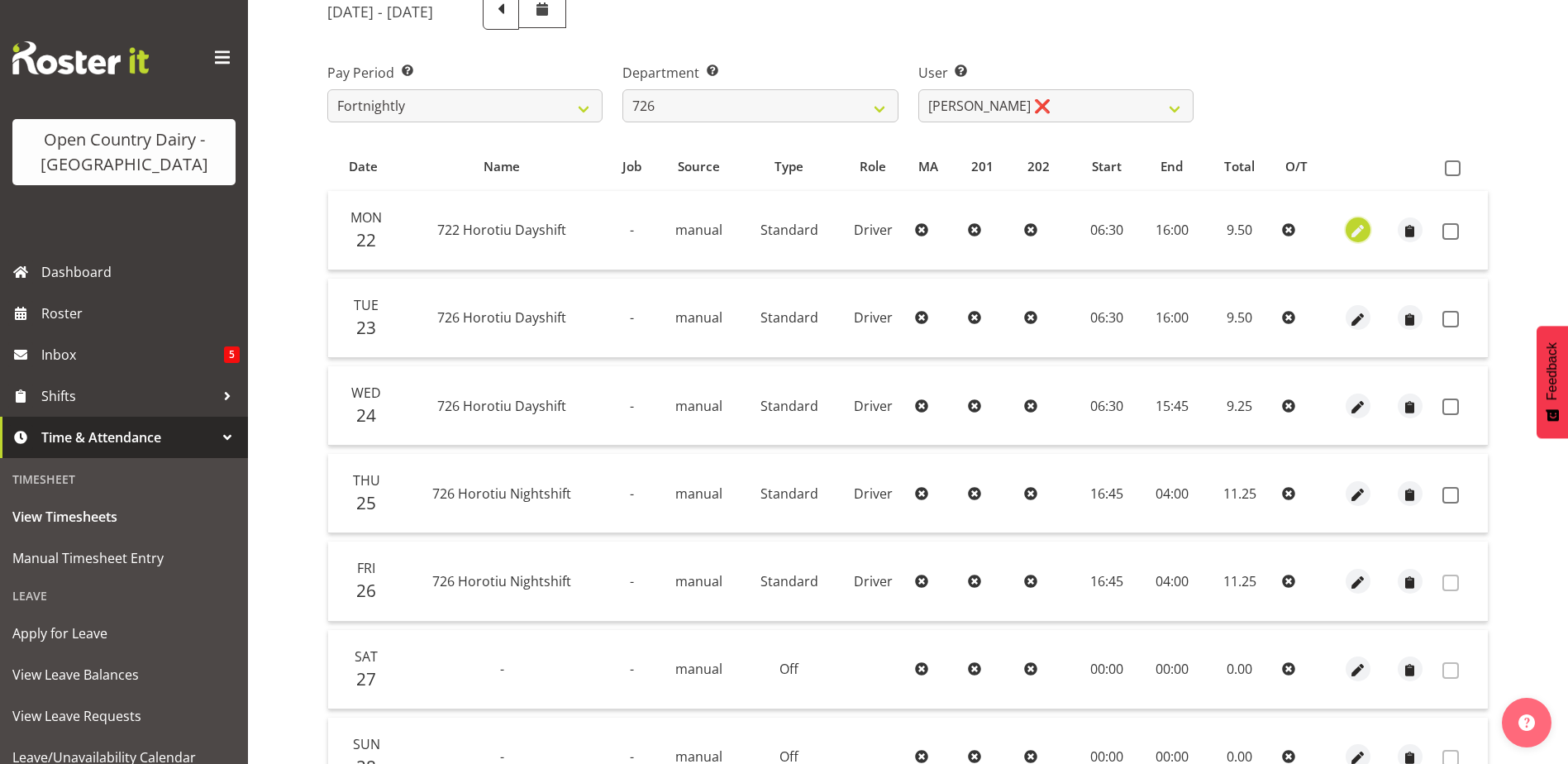
click at [1352, 232] on span "button" at bounding box center [1358, 232] width 19 height 19
select select "Standard"
select select "756"
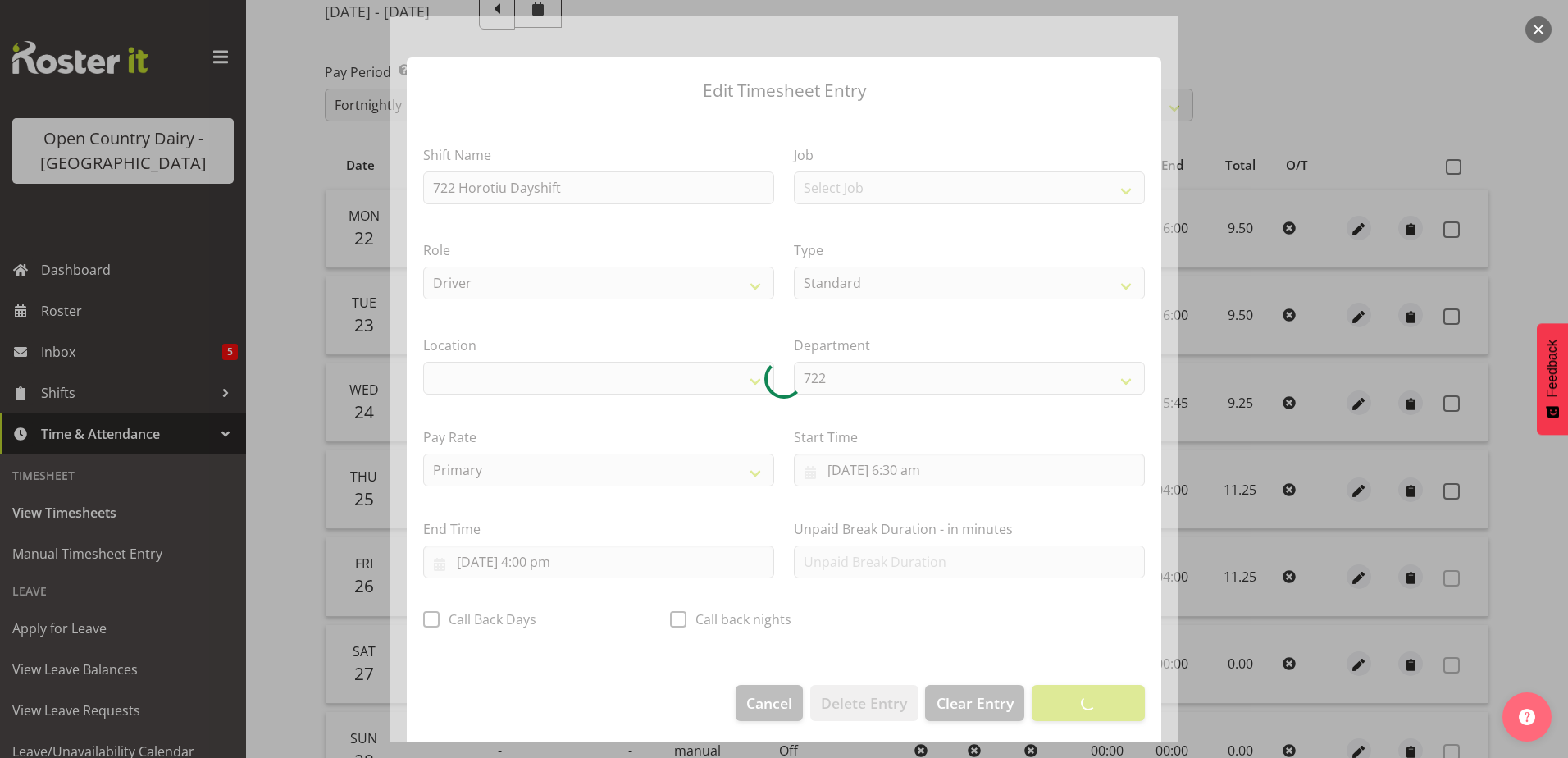
select select "1054"
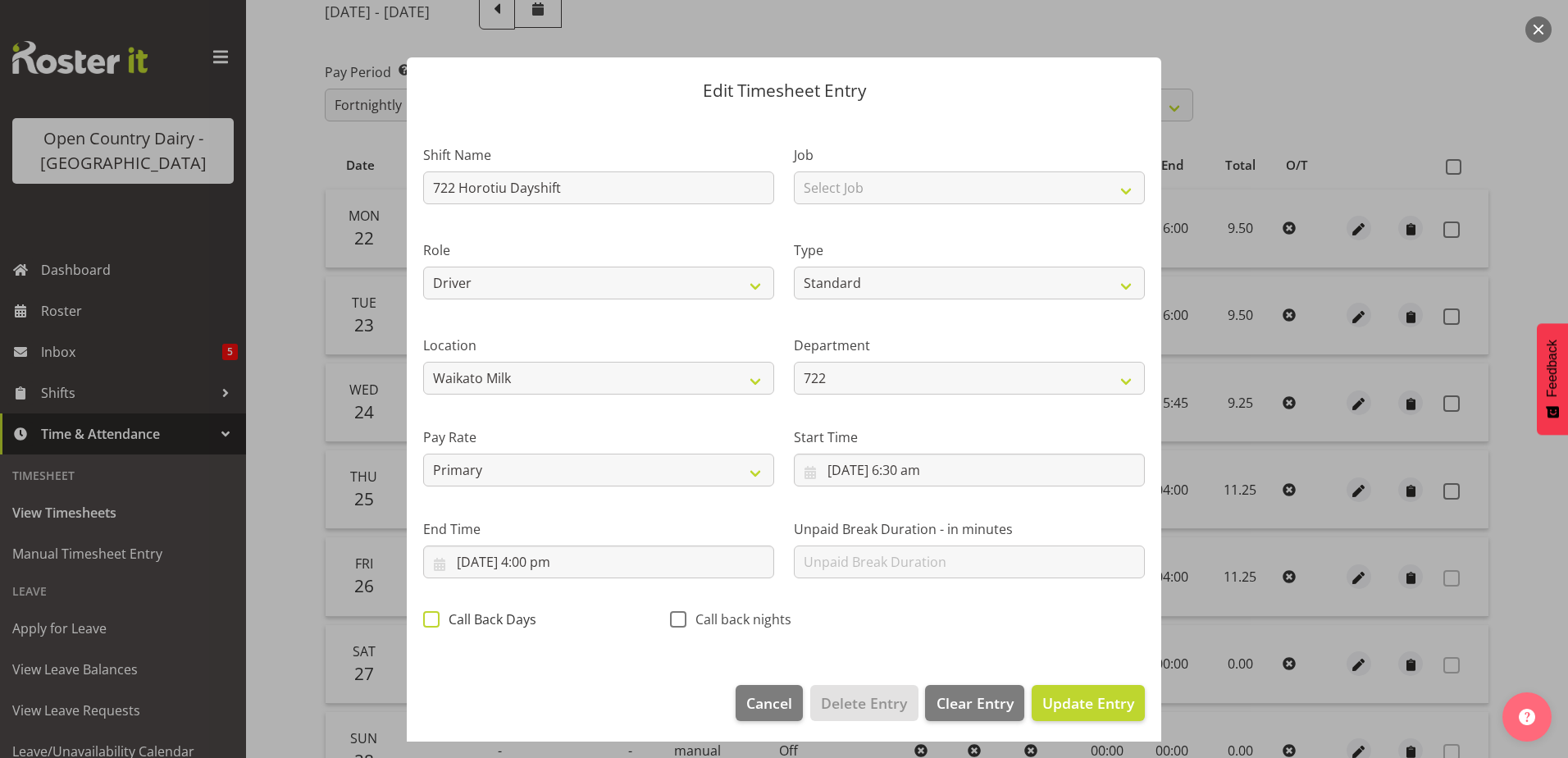
click at [436, 616] on span at bounding box center [431, 618] width 16 height 16
click at [434, 616] on input "Call Back Days" at bounding box center [429, 618] width 11 height 11
checkbox input "true"
click at [1052, 696] on span "Update Entry" at bounding box center [1088, 703] width 92 height 20
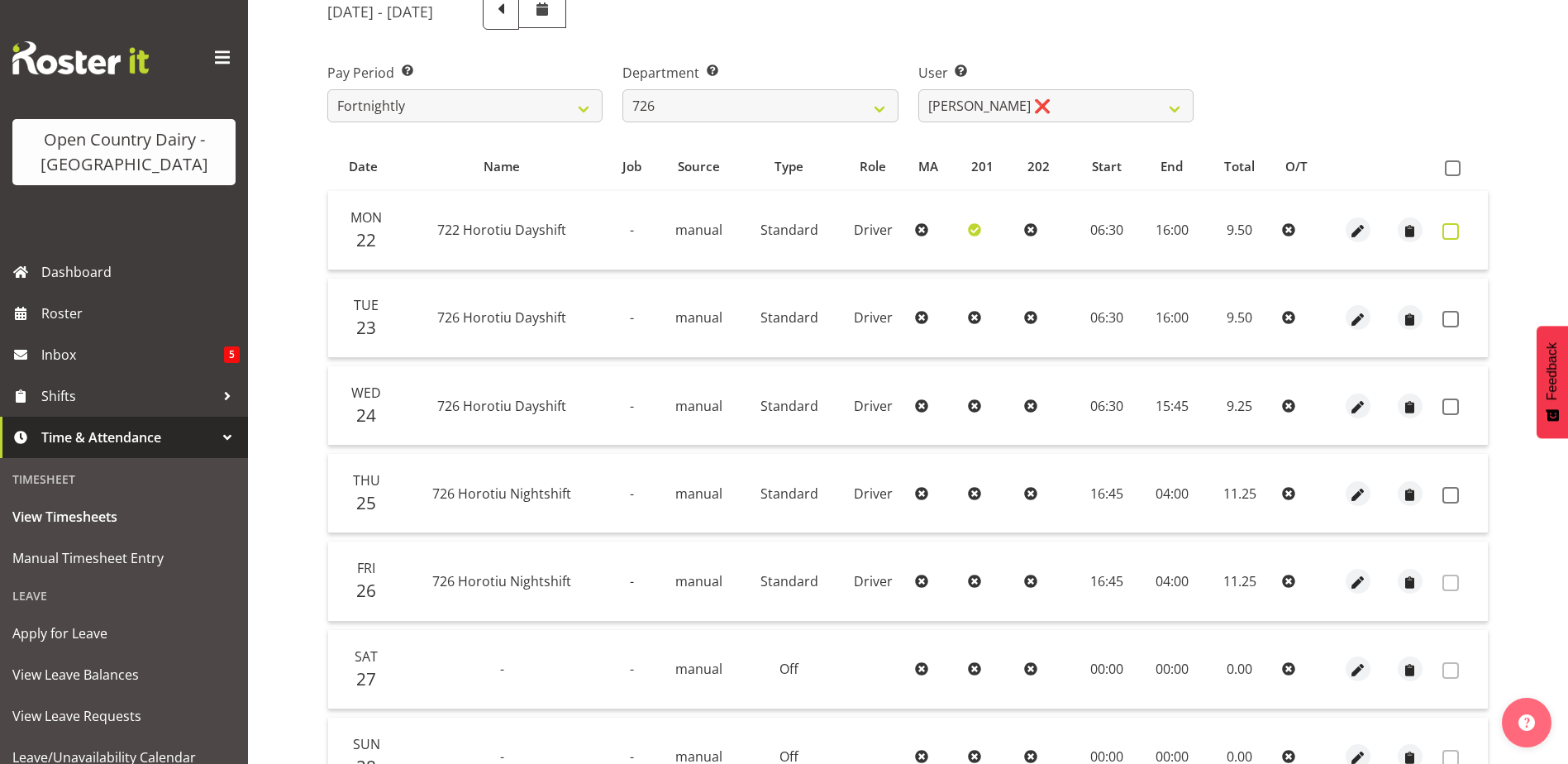
click at [1445, 228] on span at bounding box center [1450, 231] width 16 height 16
checkbox input "true"
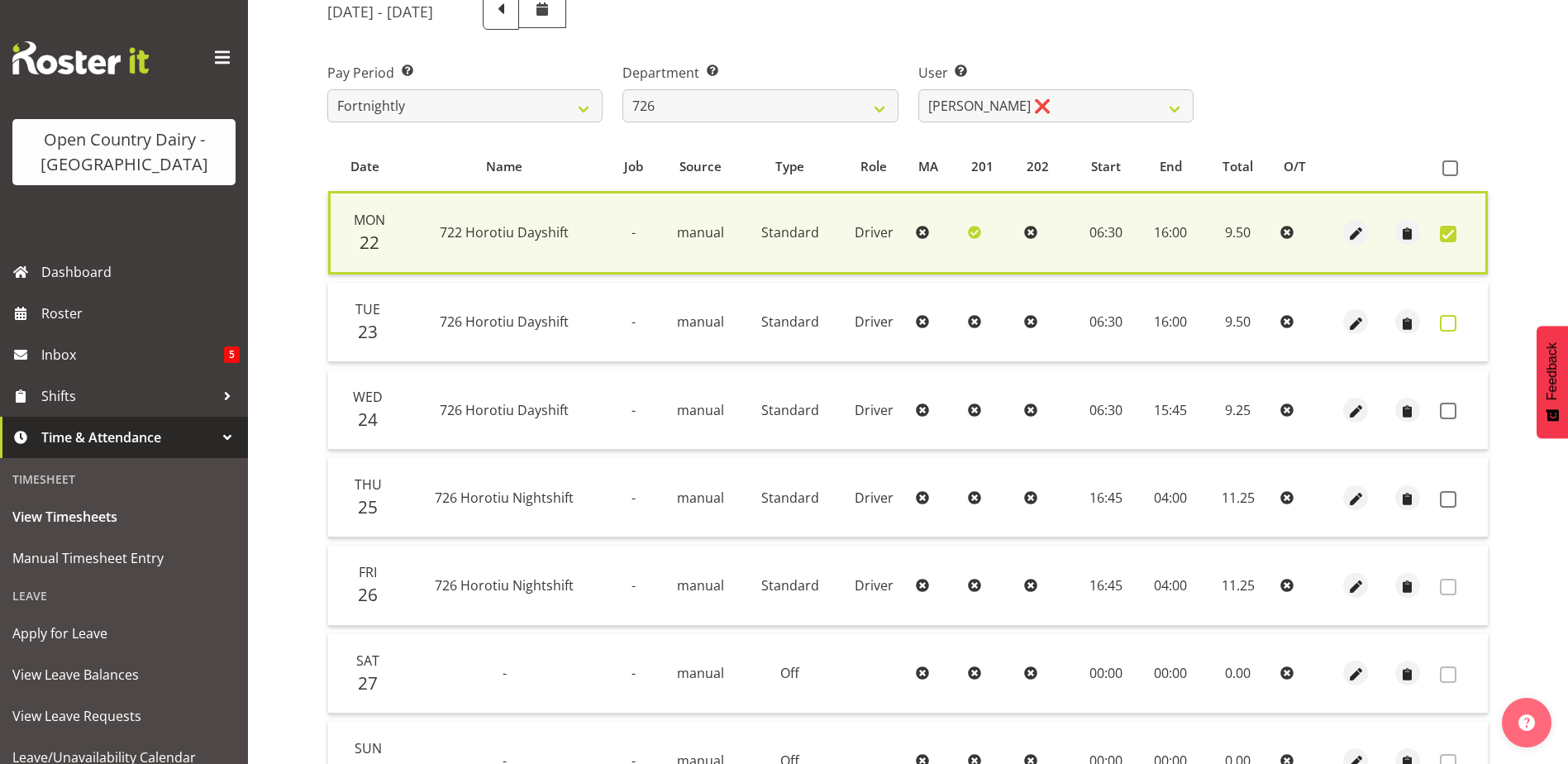
click at [1444, 325] on span at bounding box center [1448, 322] width 16 height 16
checkbox input "true"
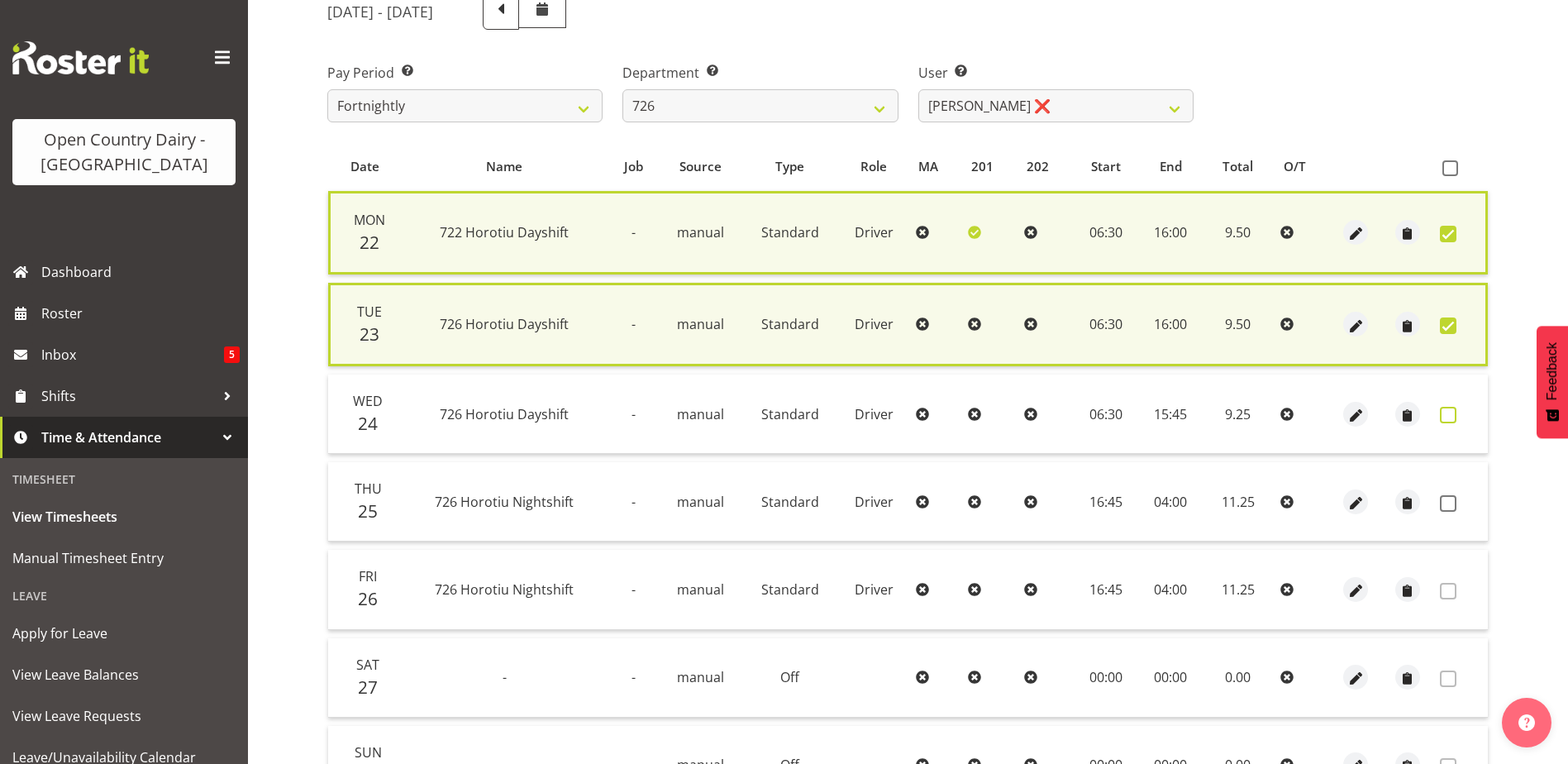
click at [1451, 417] on span at bounding box center [1448, 414] width 16 height 16
checkbox input "true"
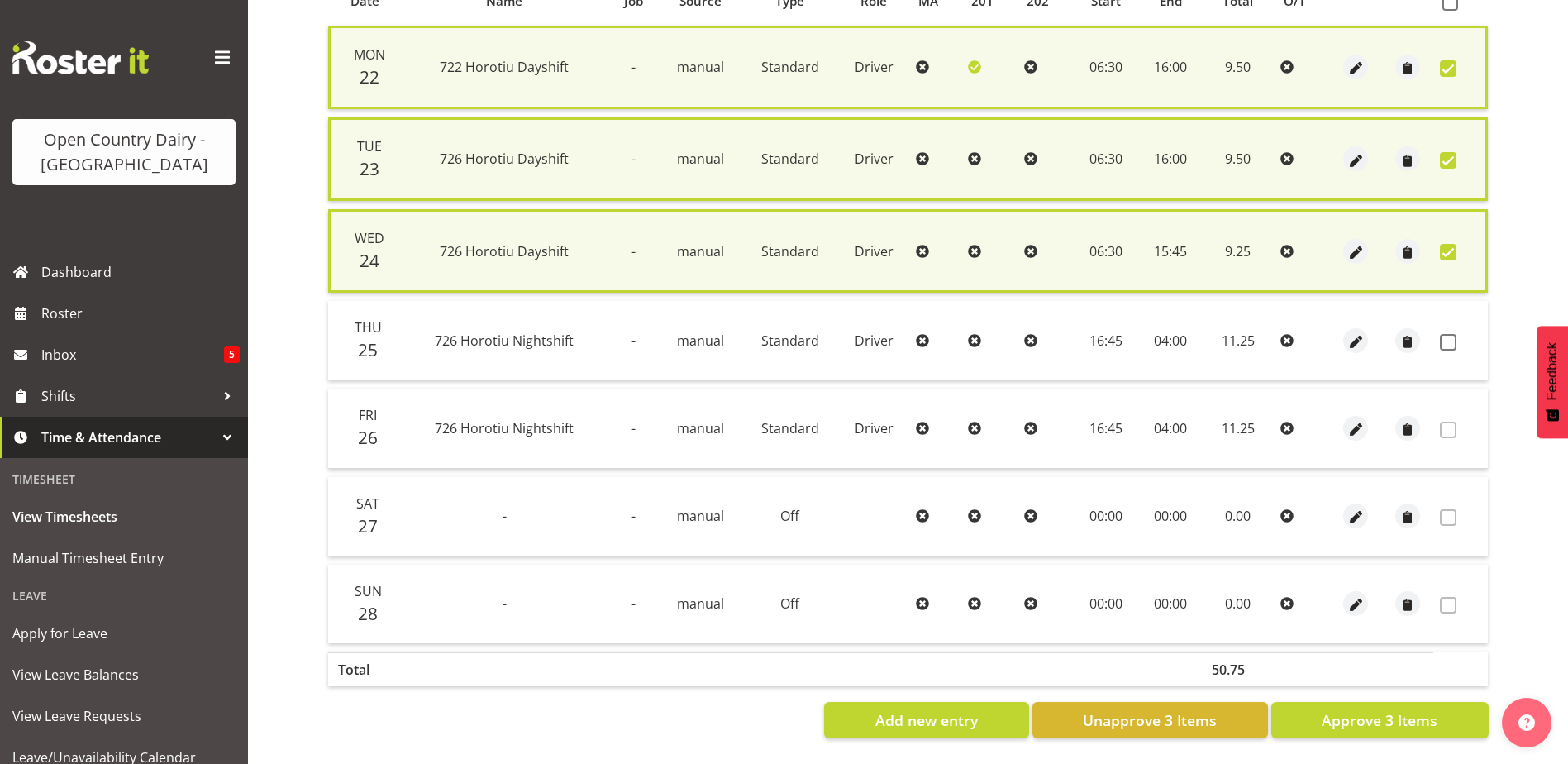
scroll to position [399, 0]
click at [1373, 709] on span "Approve 3 Items" at bounding box center [1379, 719] width 116 height 21
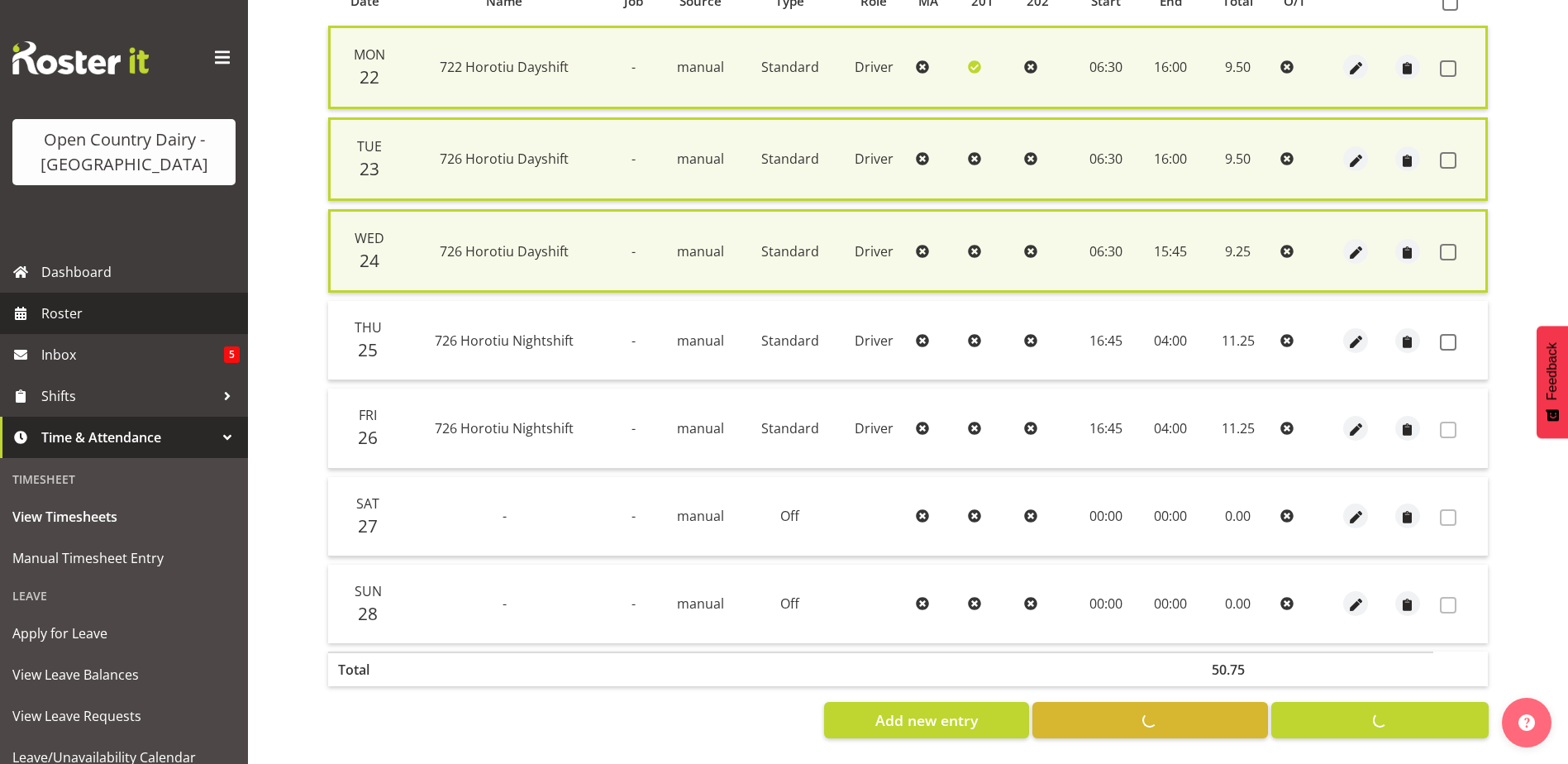
checkbox input "false"
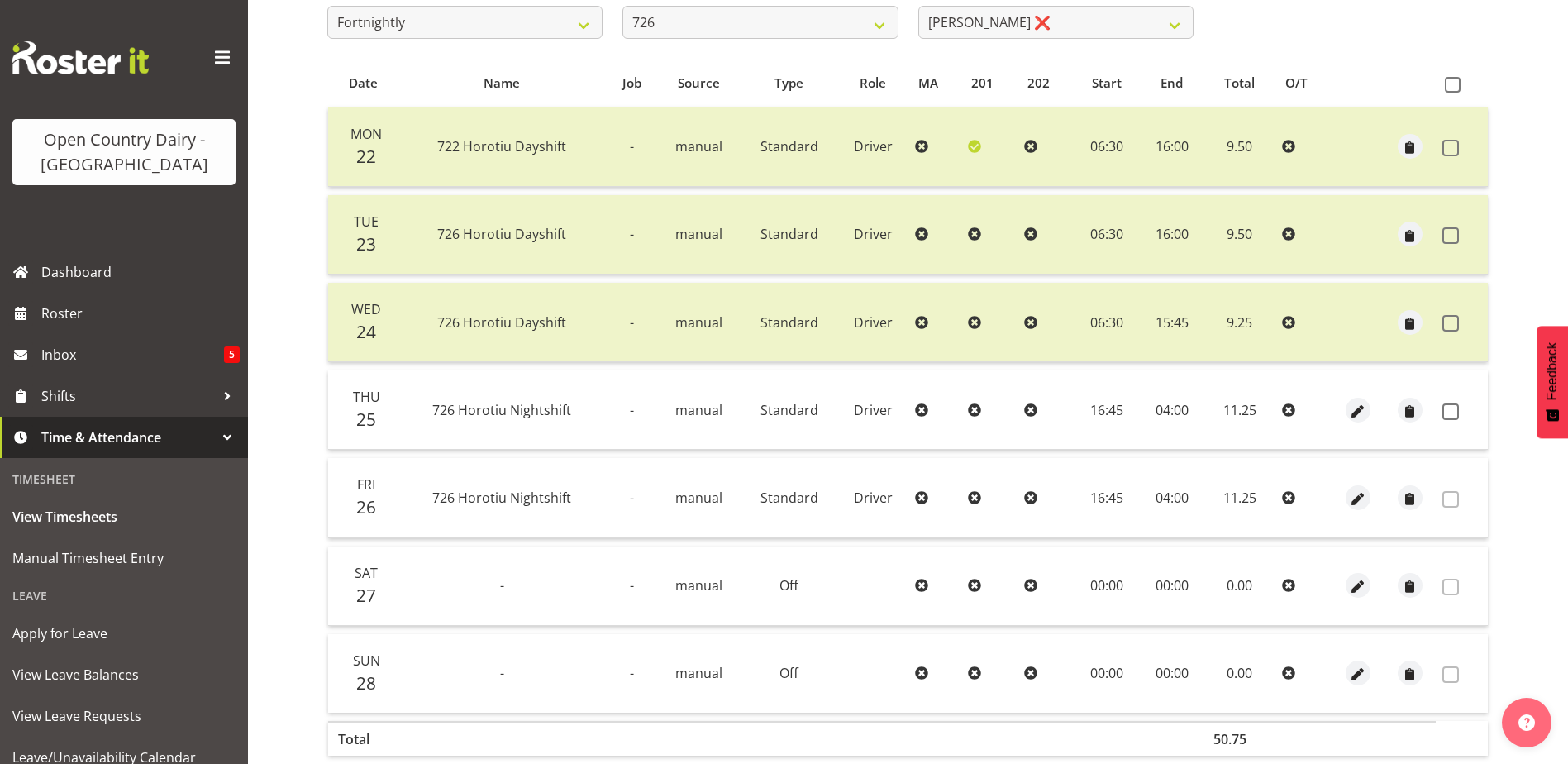
scroll to position [0, 0]
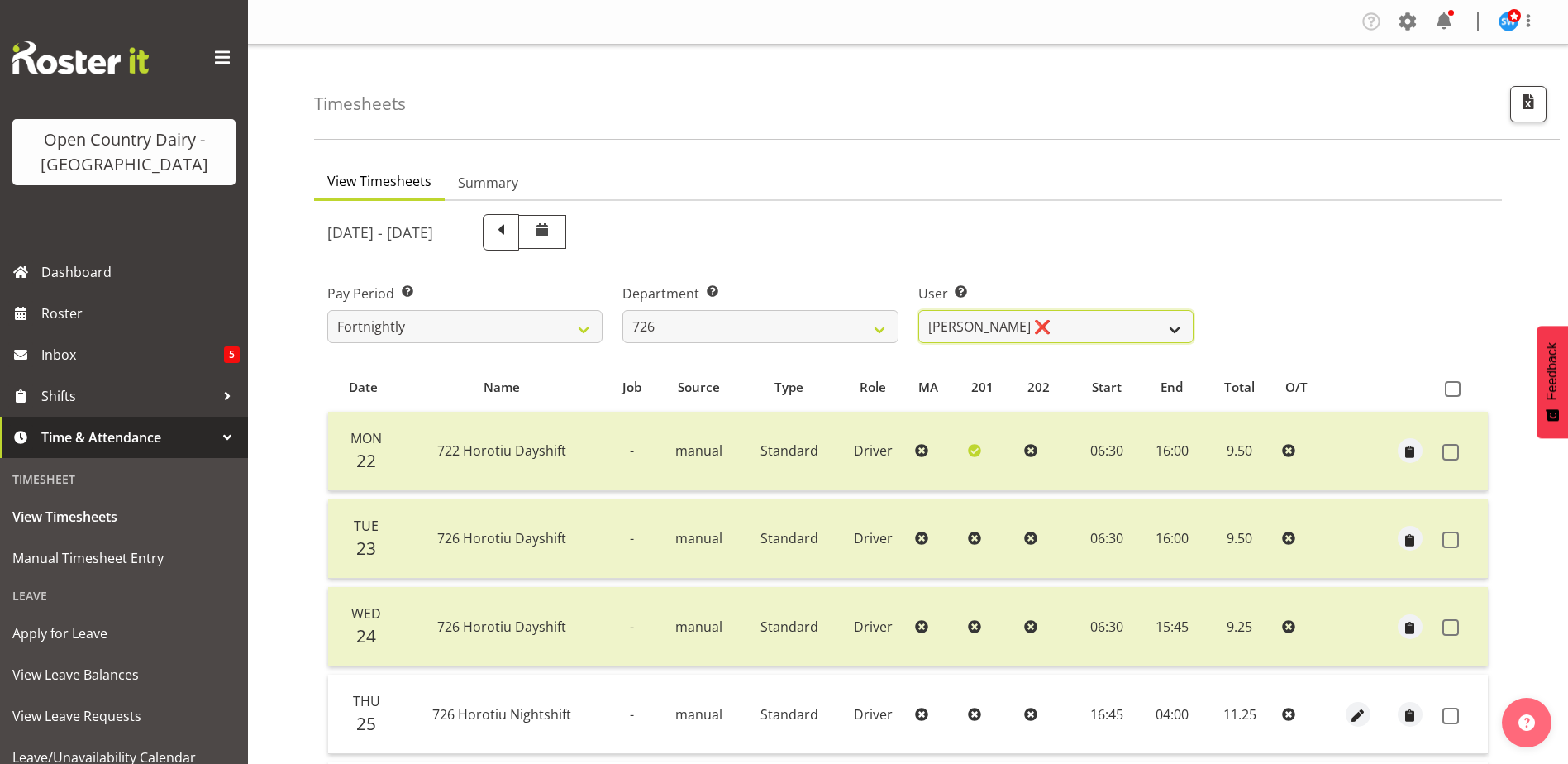
click at [997, 322] on select "Angela Burrill ❌ Bryan Leathart ❌ Harpreet Singh ❌ Kerry Young ❌" at bounding box center [1055, 327] width 275 height 33
select select "11236"
click at [918, 310] on select "Angela Burrill ❌ Bryan Leathart ❌ Harpreet Singh ❌ Kerry Young ❌" at bounding box center [1055, 327] width 275 height 33
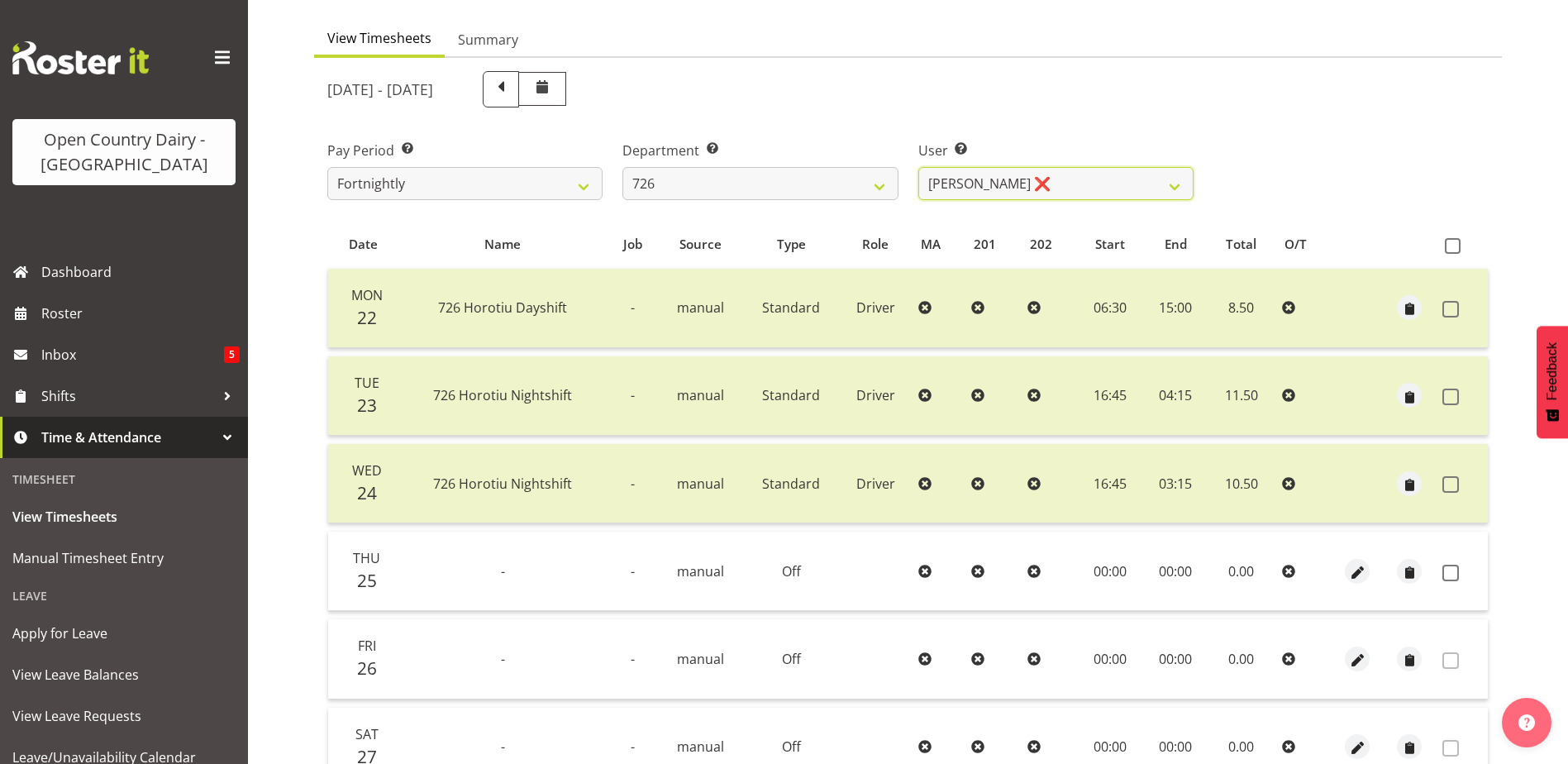
scroll to position [138, 0]
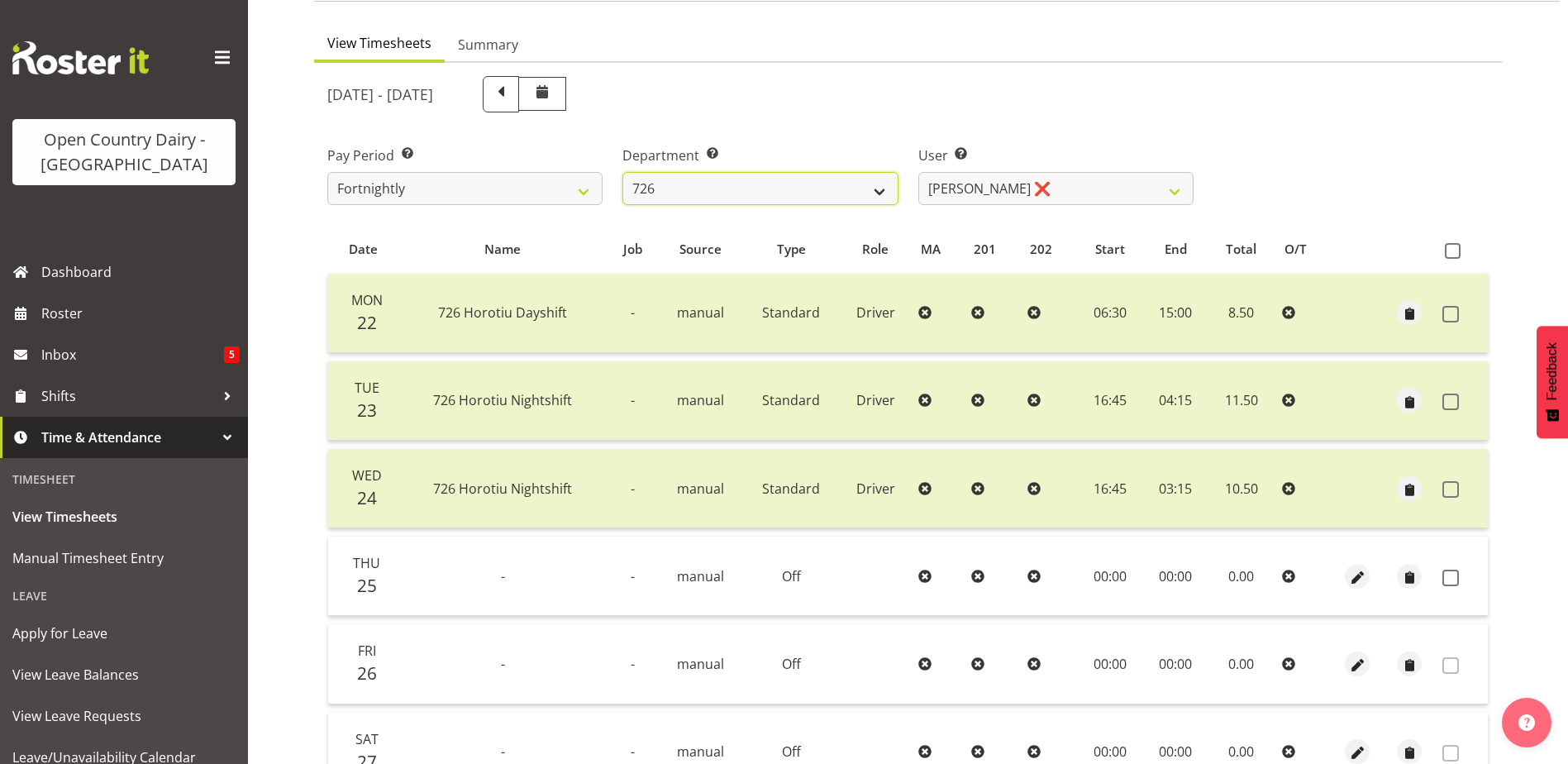
click at [711, 195] on select "701 702 703 704 705 706 707 708 709 710 711 712 713 714 715 716 717 718 719 720" at bounding box center [760, 189] width 275 height 33
select select "761"
click at [622, 172] on select "701 702 703 704 705 706 707 708 709 710 711 712 713 714 715 716 717 718 719 720" at bounding box center [760, 189] width 275 height 33
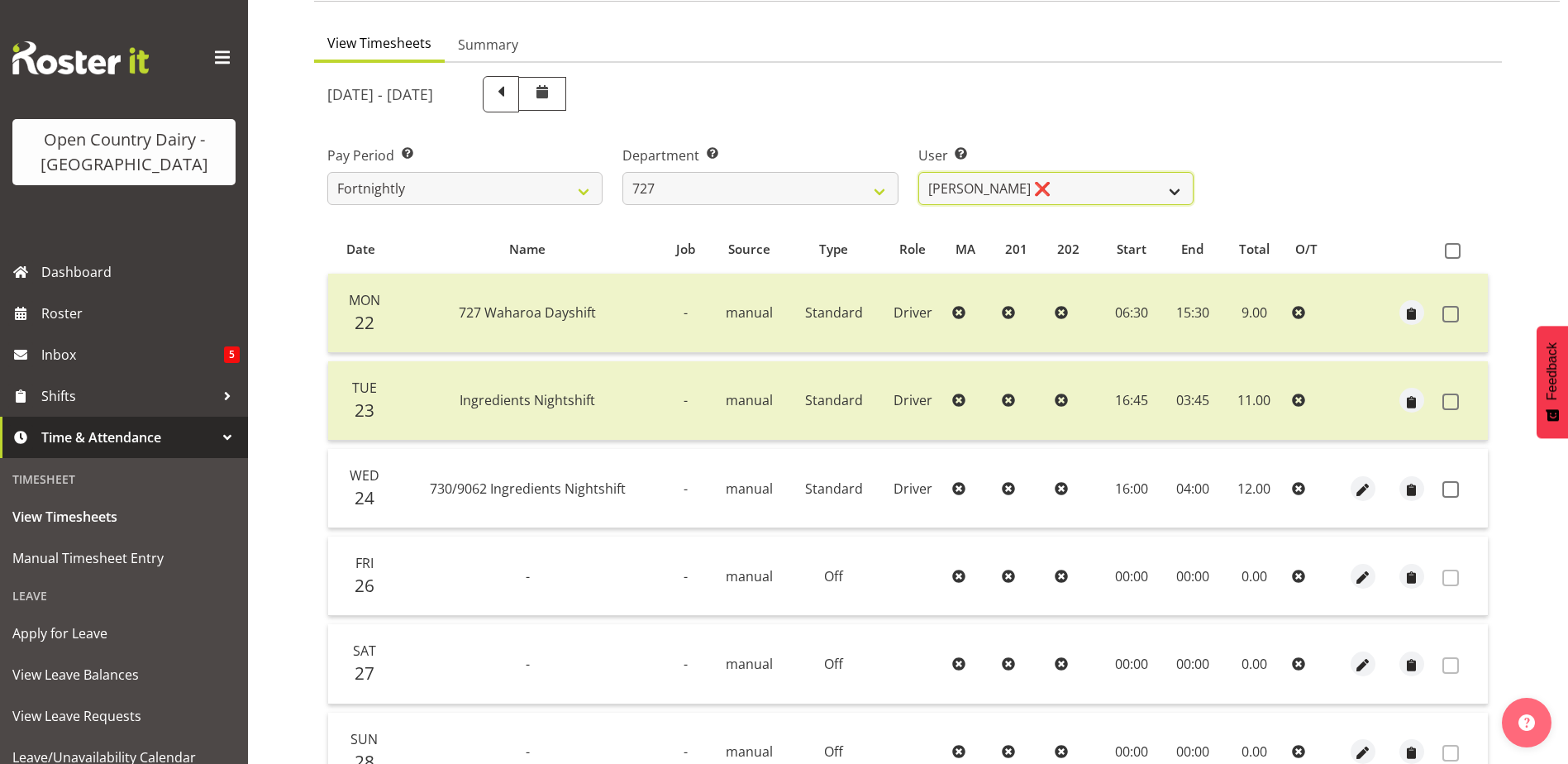
click at [1066, 187] on select "David Pawley ❌ Kase Hussey ❌ Rhys Greener ❌" at bounding box center [1055, 189] width 275 height 33
select select "11012"
click at [918, 172] on select "David Pawley ❌ Kase Hussey ❌ Rhys Greener ❌" at bounding box center [1055, 189] width 275 height 33
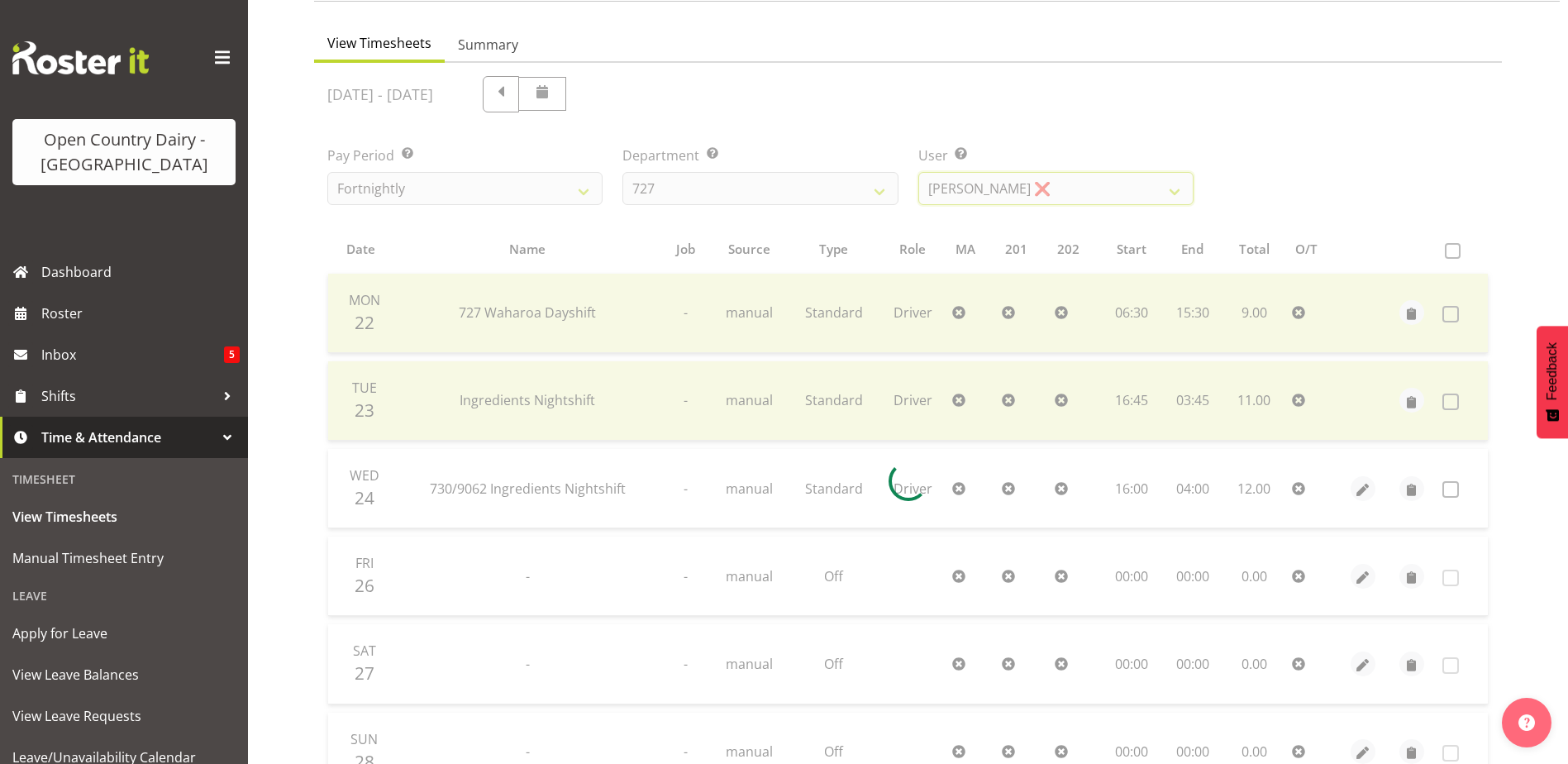
scroll to position [62, 0]
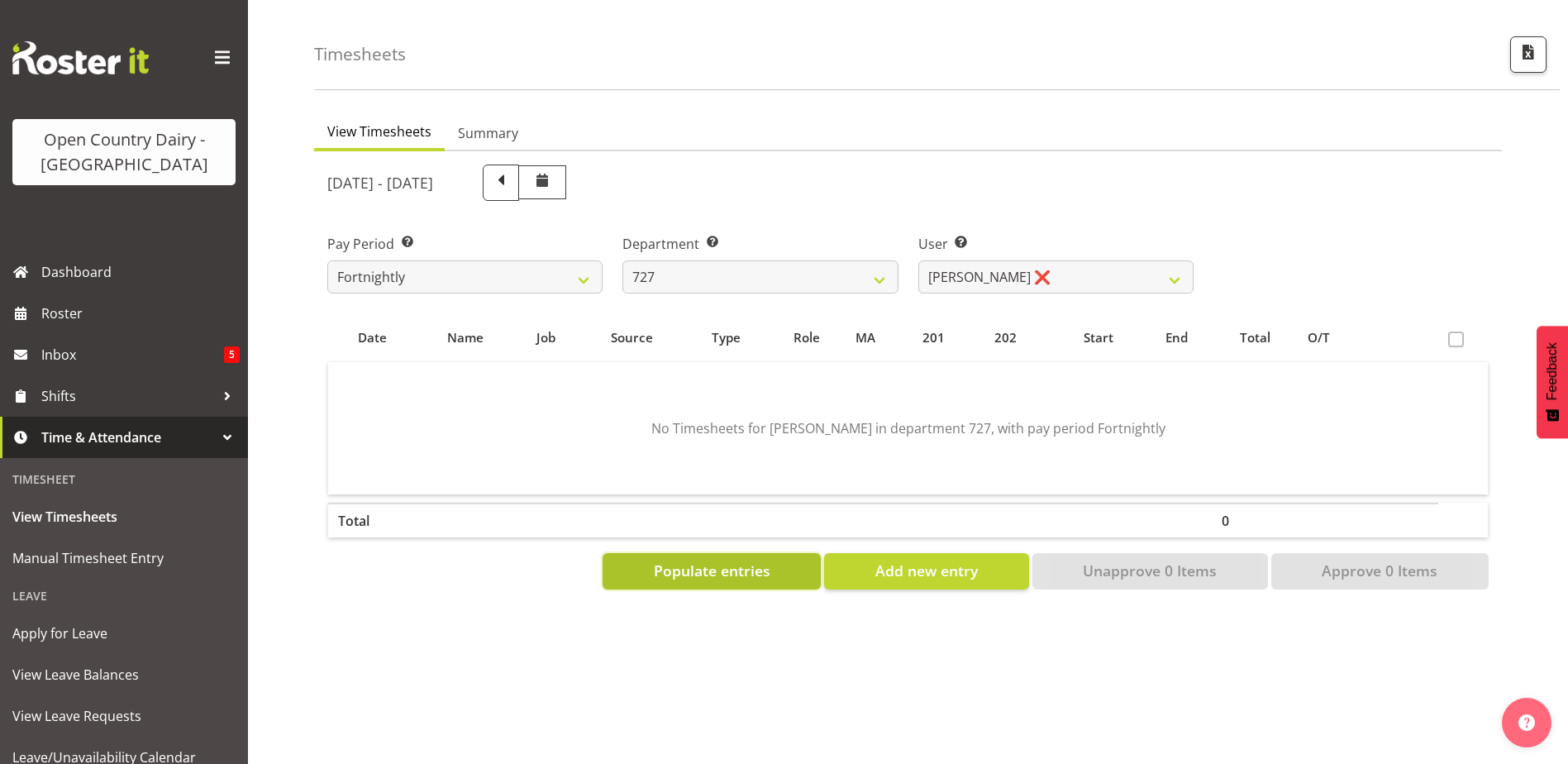
click at [754, 560] on span "Populate entries" at bounding box center [712, 570] width 117 height 21
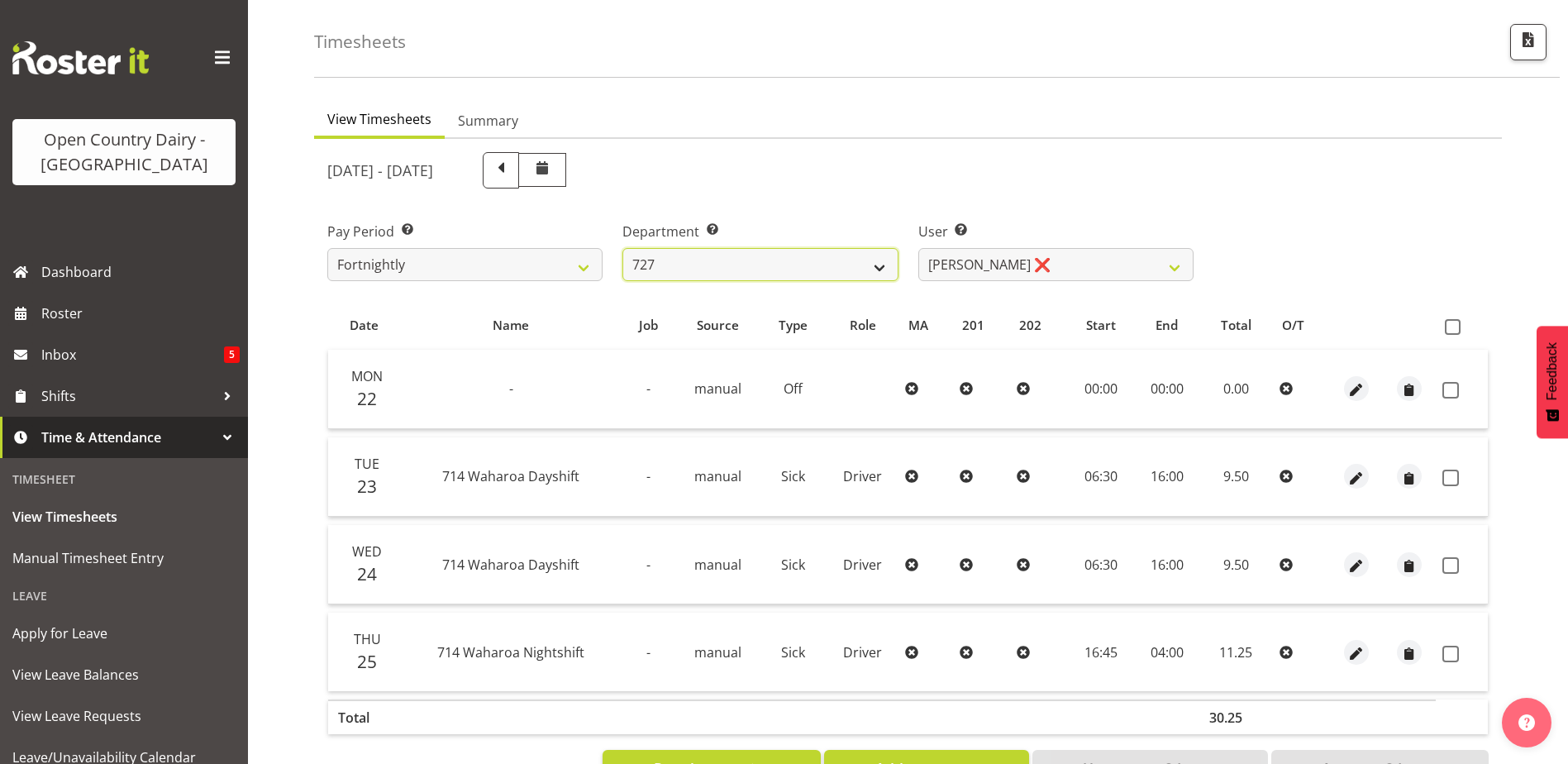
click at [738, 261] on select "701 702 703 704 705 706 707 708 709 710 711 712 713 714 715 716 717 718 719 720" at bounding box center [760, 264] width 275 height 33
select select "842"
click at [622, 248] on select "701 702 703 704 705 706 707 708 709 710 711 712 713 714 715 716 717 718 719 720" at bounding box center [760, 264] width 275 height 33
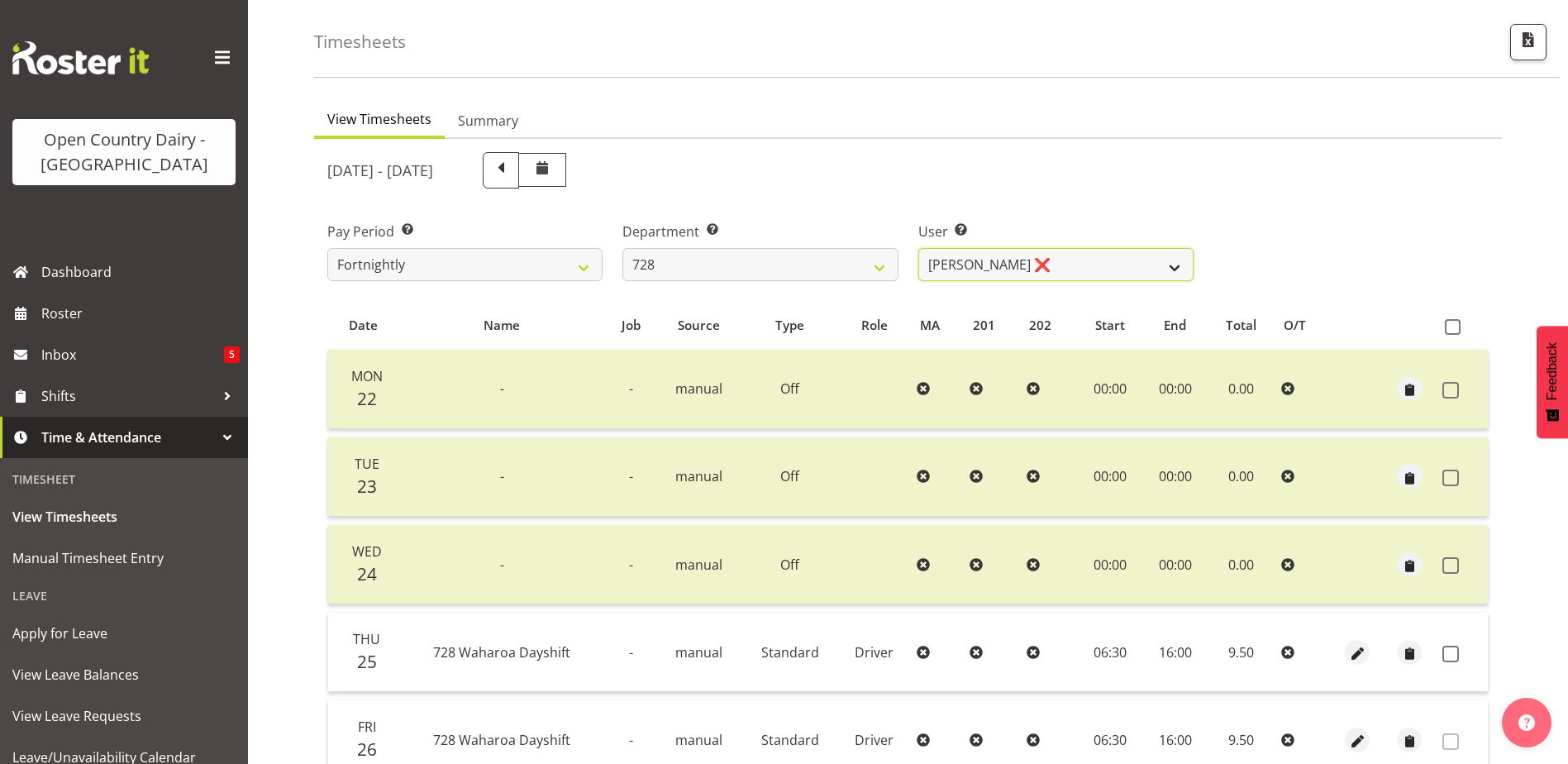
click at [1102, 263] on select "Callum Leslie ❌ Nick Warren ❌ Ross Robert Hamilton ❌ Stuart Cherrington ❌ Wally…" at bounding box center [1055, 264] width 275 height 33
select select "8205"
click at [918, 248] on select "Callum Leslie ❌ Nick Warren ❌ Ross Robert Hamilton ❌ Stuart Cherrington ❌ Wally…" at bounding box center [1055, 264] width 275 height 33
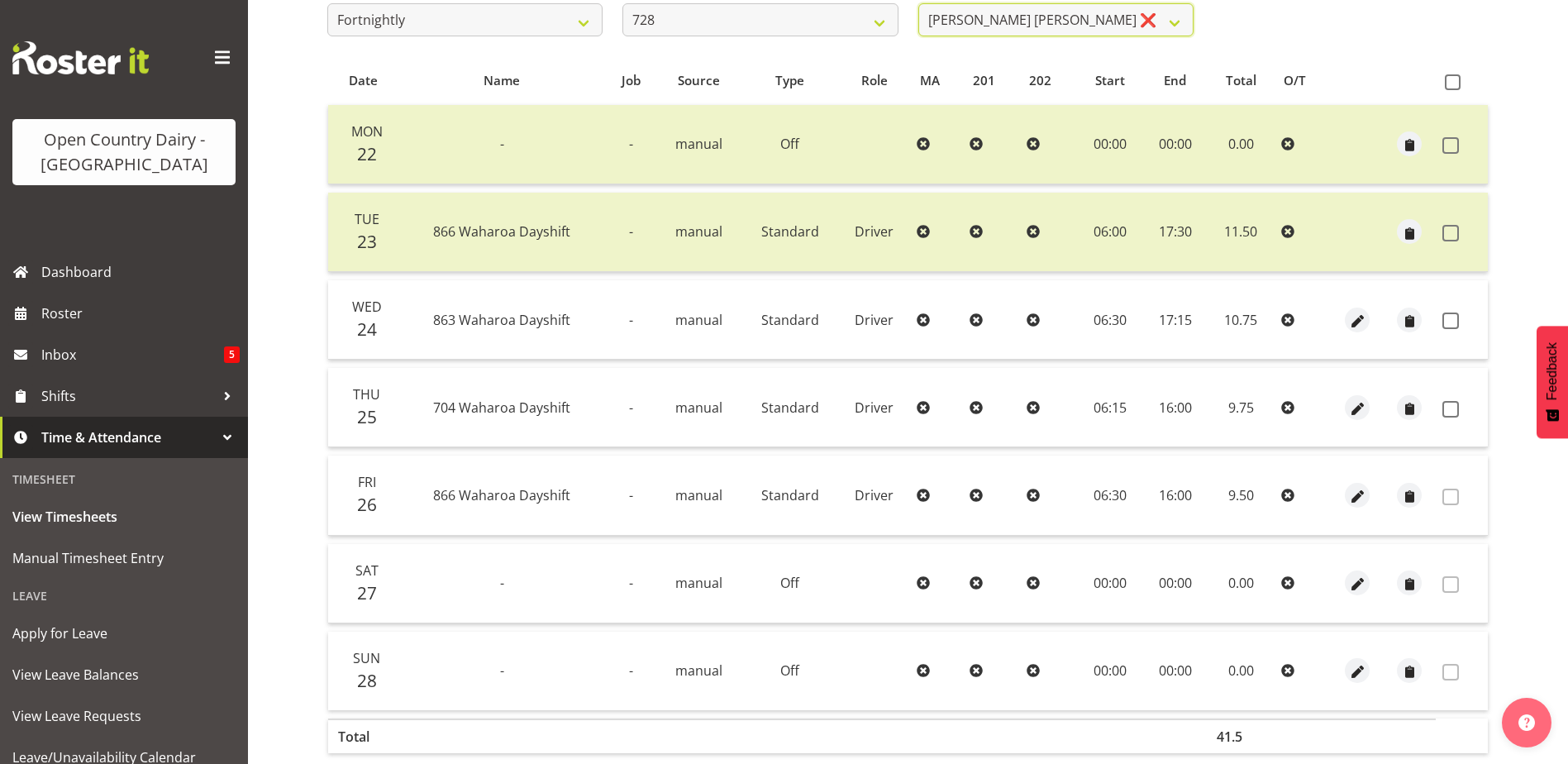
scroll to position [310, 0]
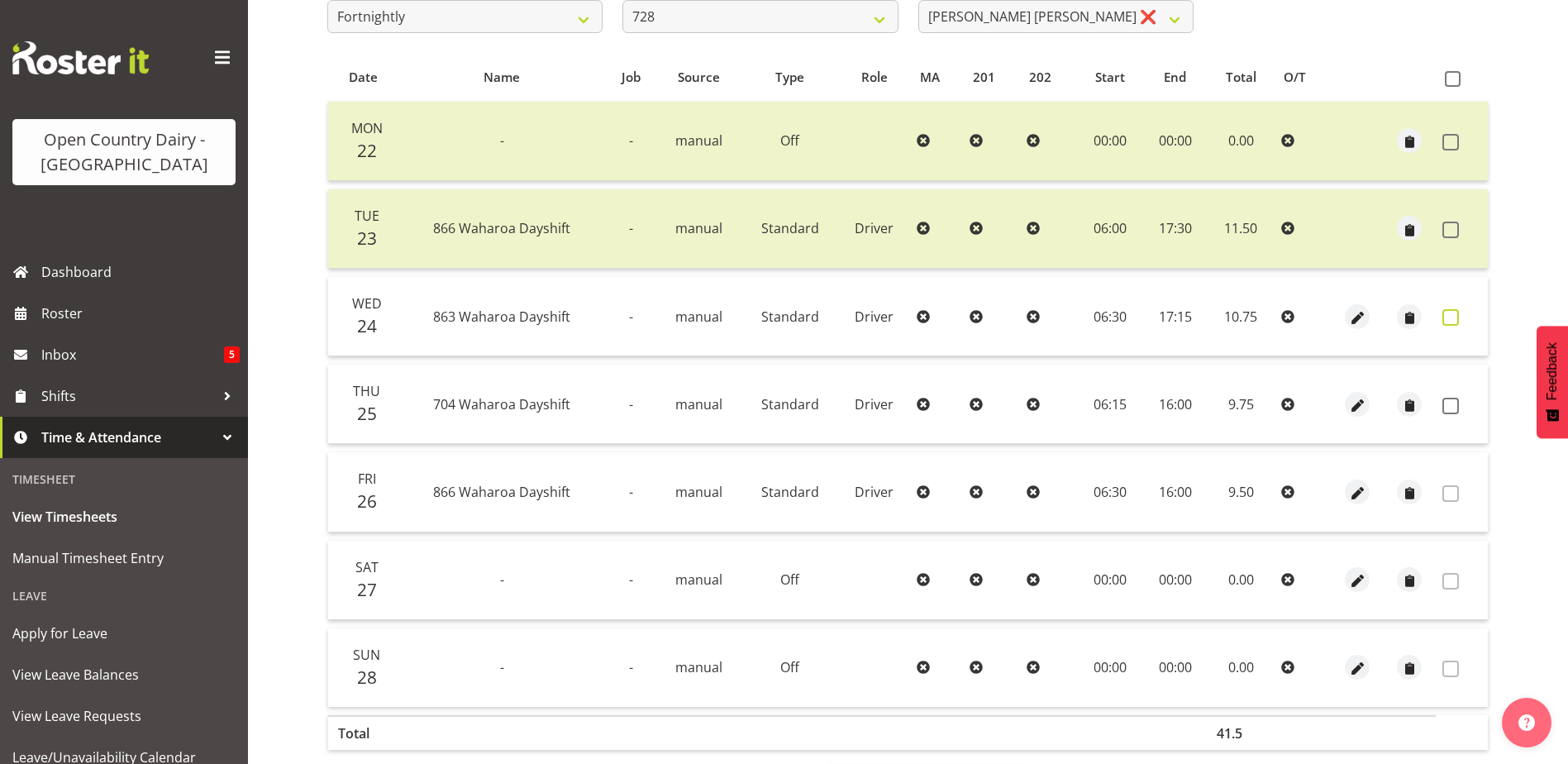
click at [1451, 317] on span at bounding box center [1450, 317] width 16 height 16
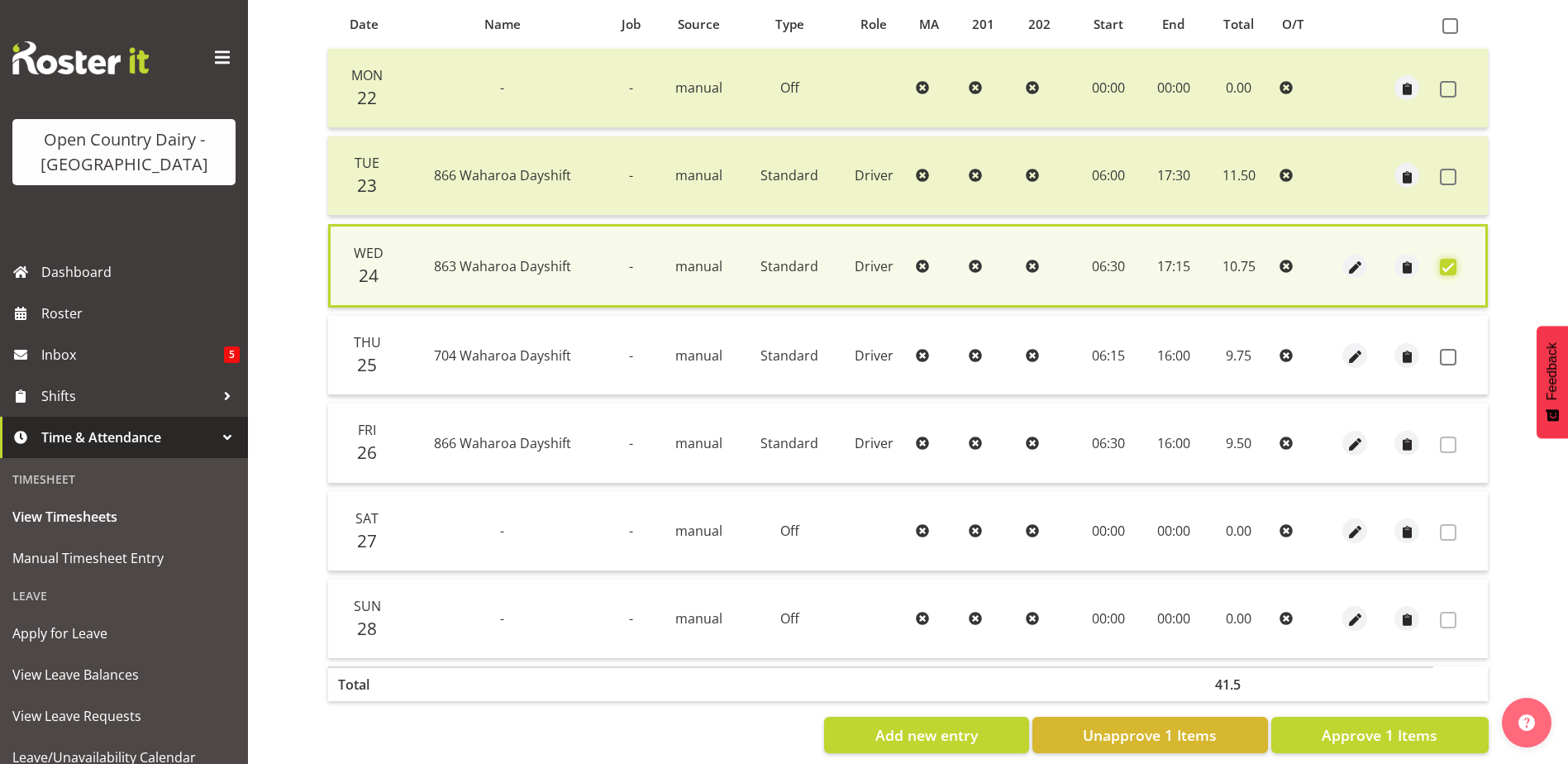
scroll to position [390, 0]
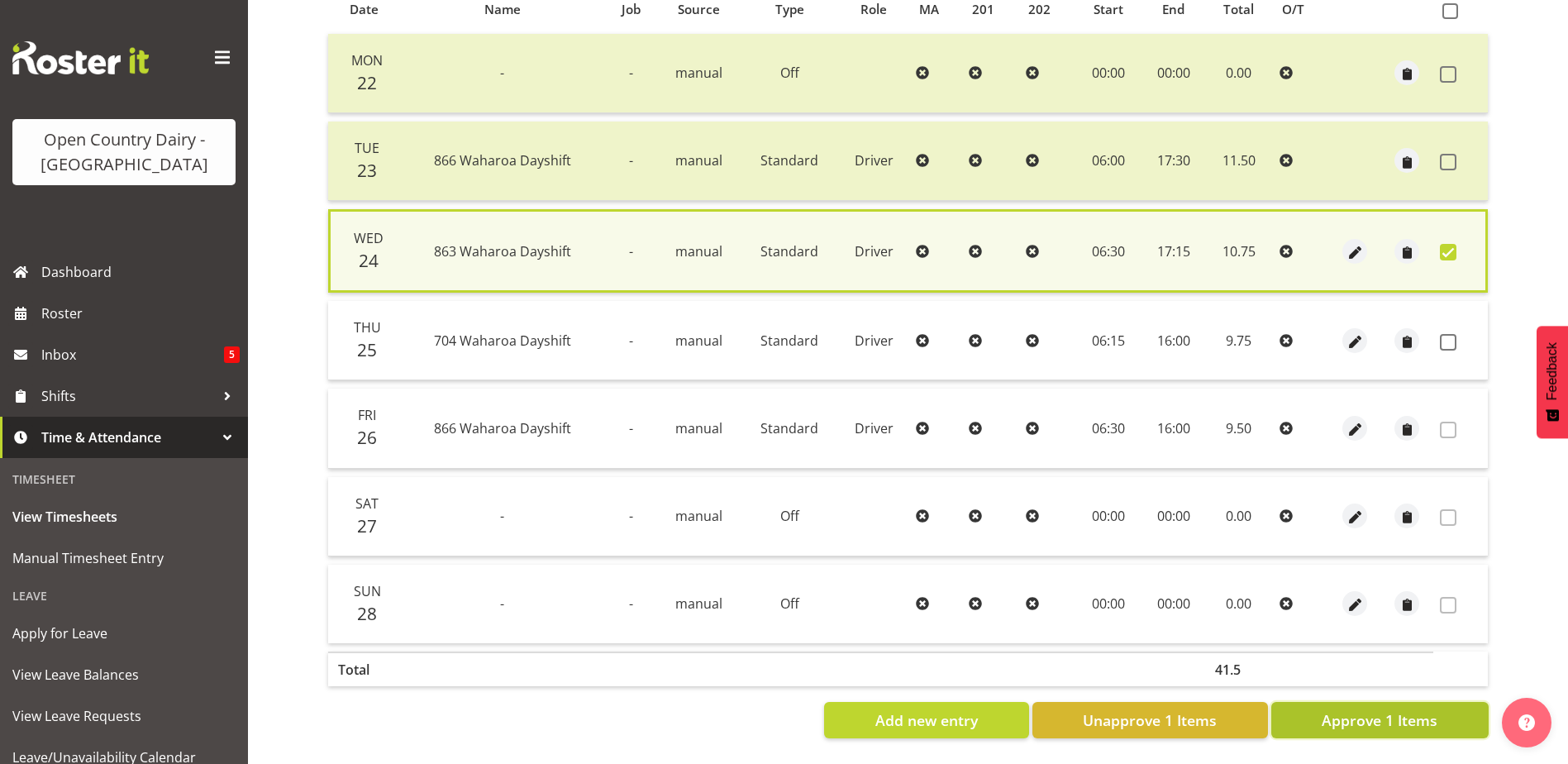
click at [1354, 709] on span "Approve 1 Items" at bounding box center [1379, 719] width 116 height 21
checkbox input "false"
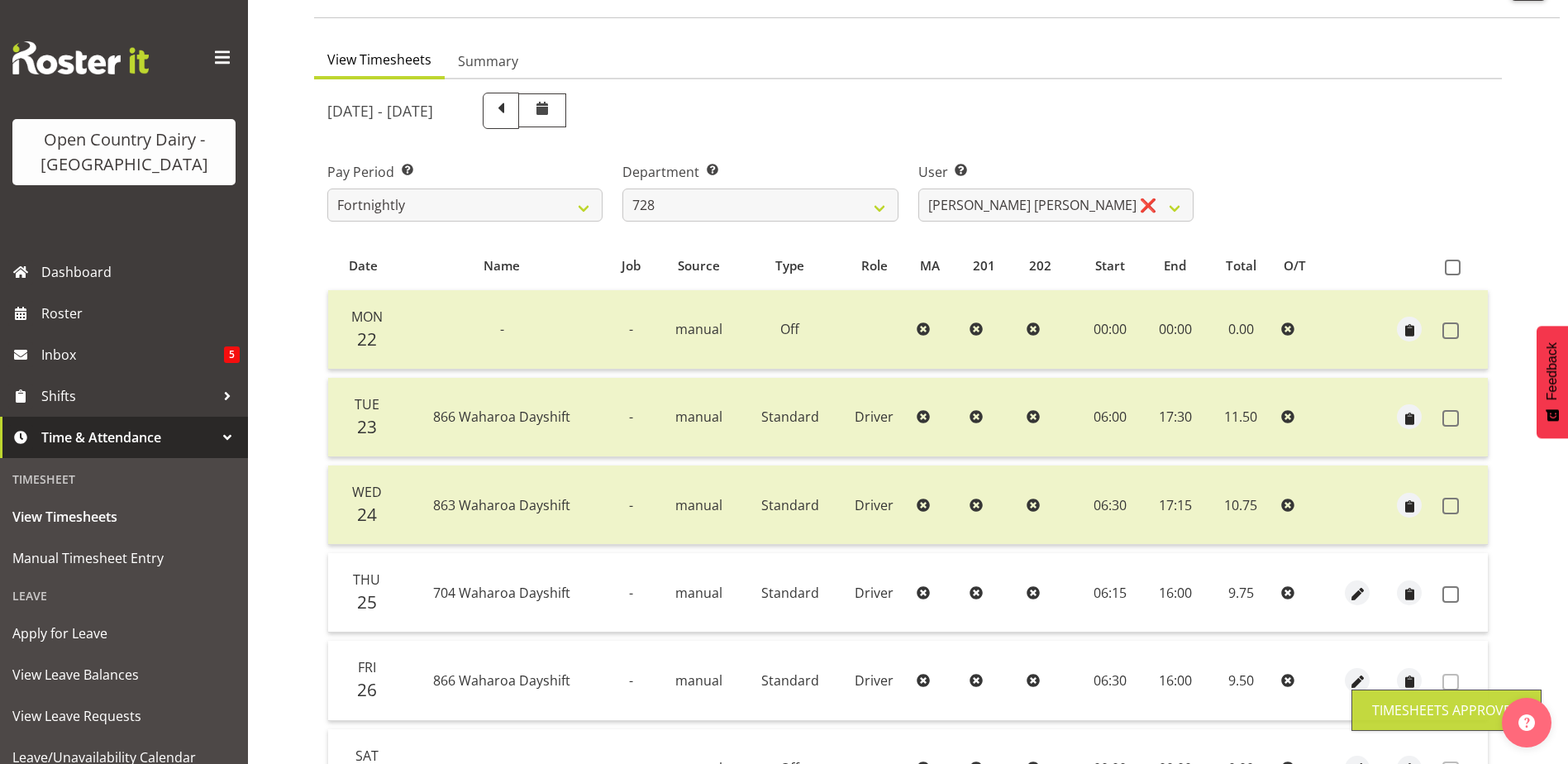
scroll to position [56, 0]
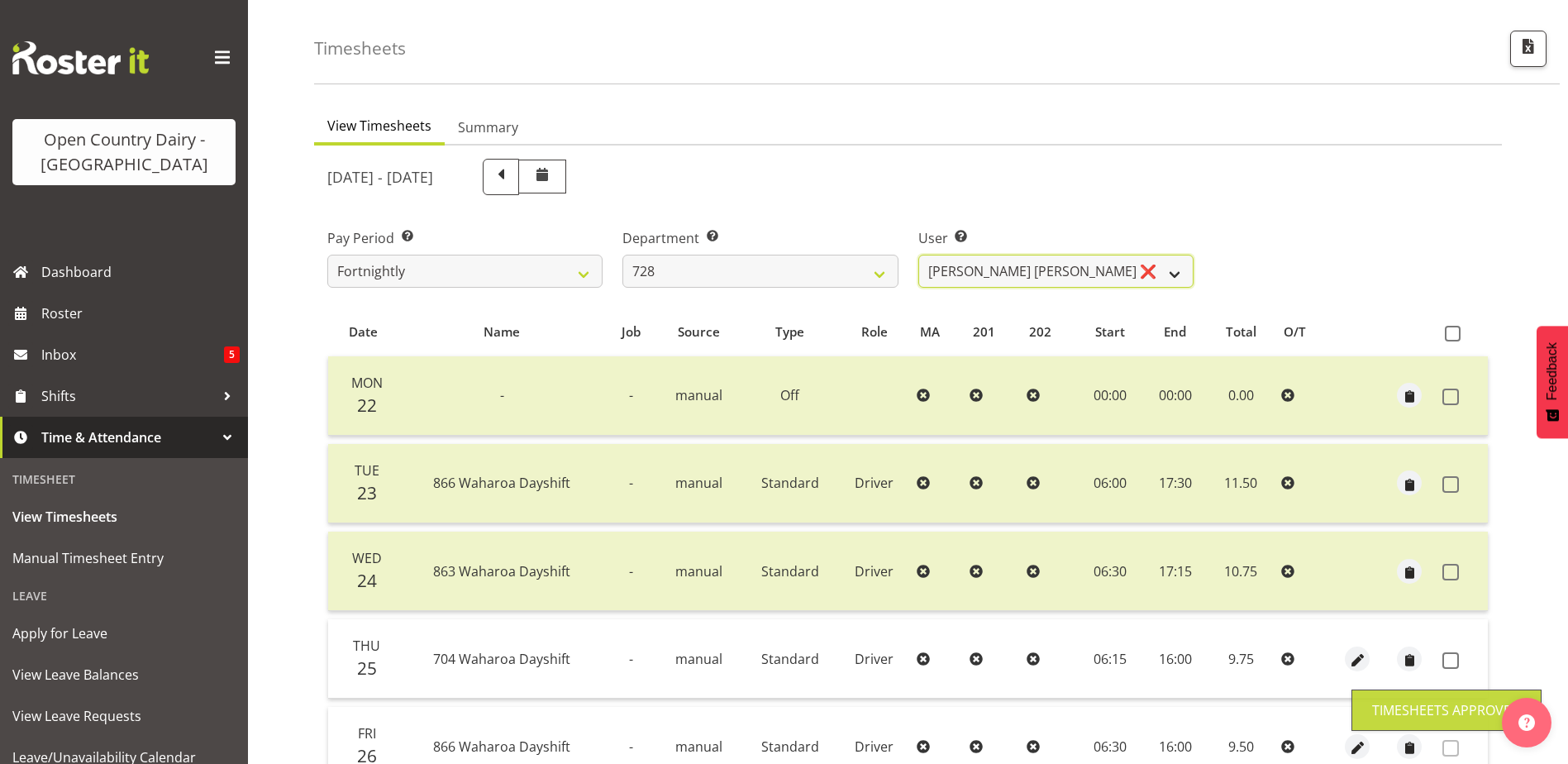
click at [1049, 278] on select "Callum Leslie ❌ Nick Warren ❌ Ross Robert Hamilton ❌ Stuart Cherrington ❌ Wally…" at bounding box center [1055, 271] width 275 height 33
select select "9502"
click at [918, 255] on select "Callum Leslie ❌ Nick Warren ❌ Ross Robert Hamilton ❌ Stuart Cherrington ❌ Wally…" at bounding box center [1055, 271] width 275 height 33
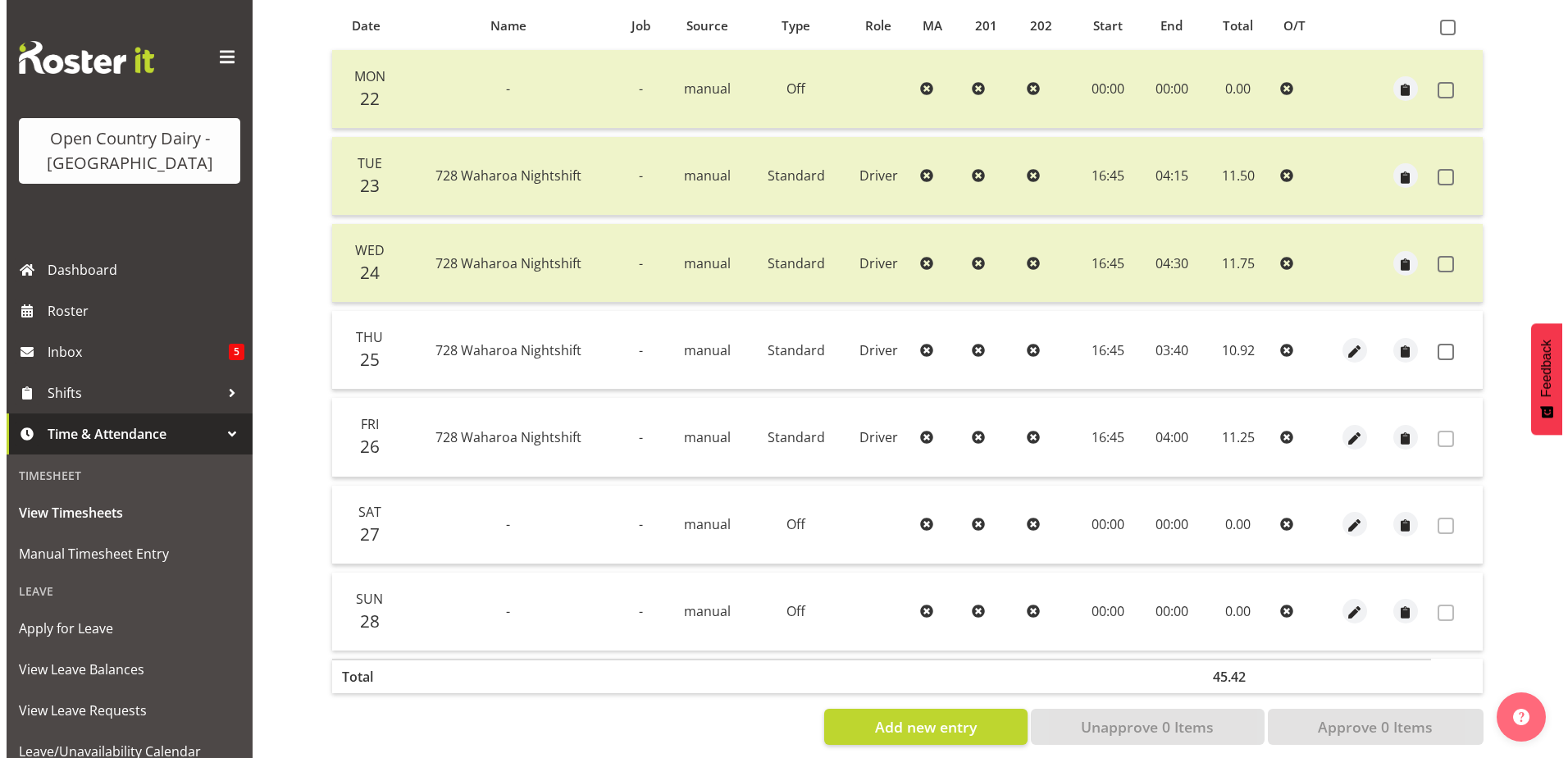
scroll to position [383, 0]
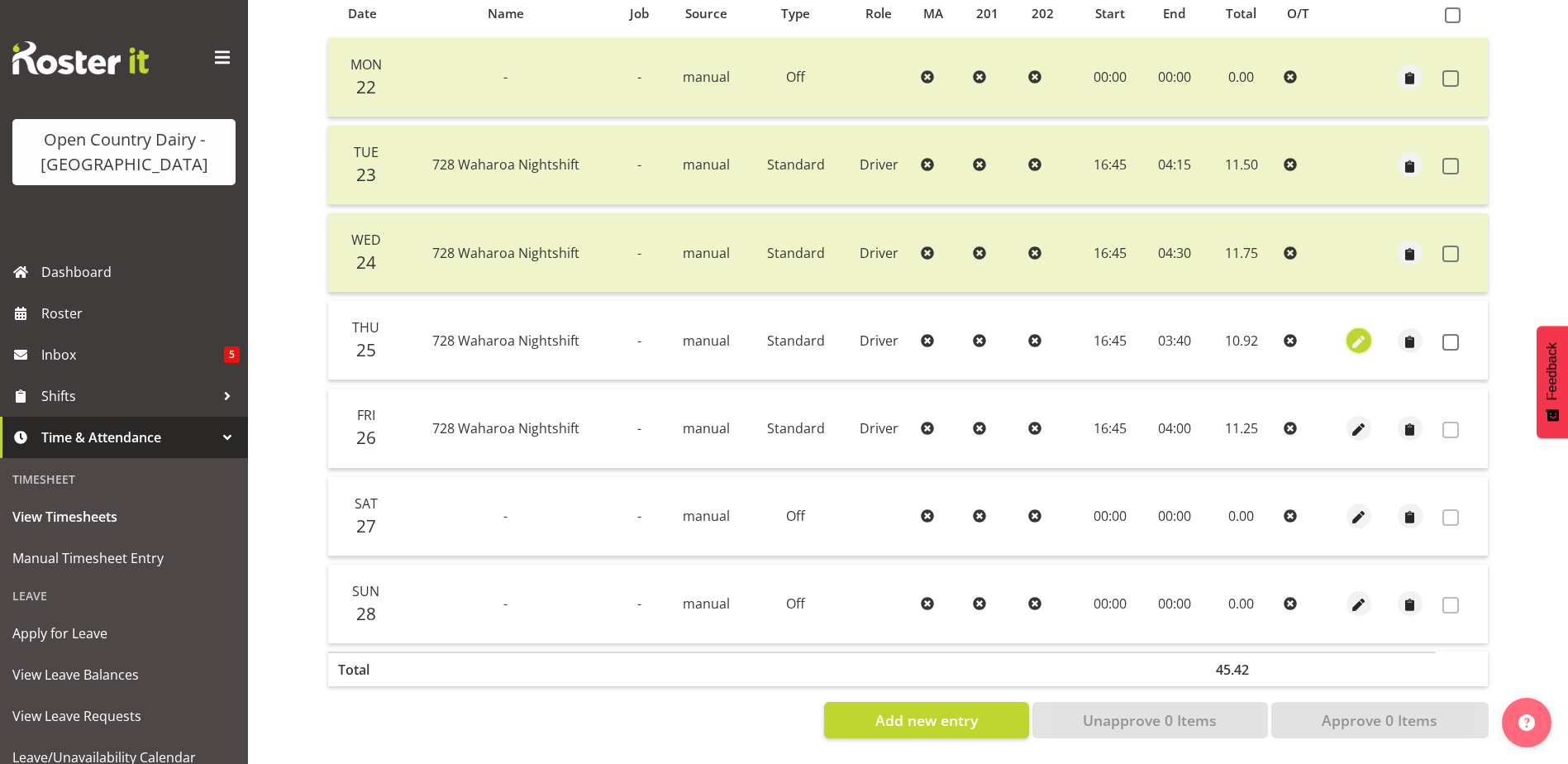
click at [1355, 333] on span "button" at bounding box center [1359, 342] width 19 height 19
select select "Standard"
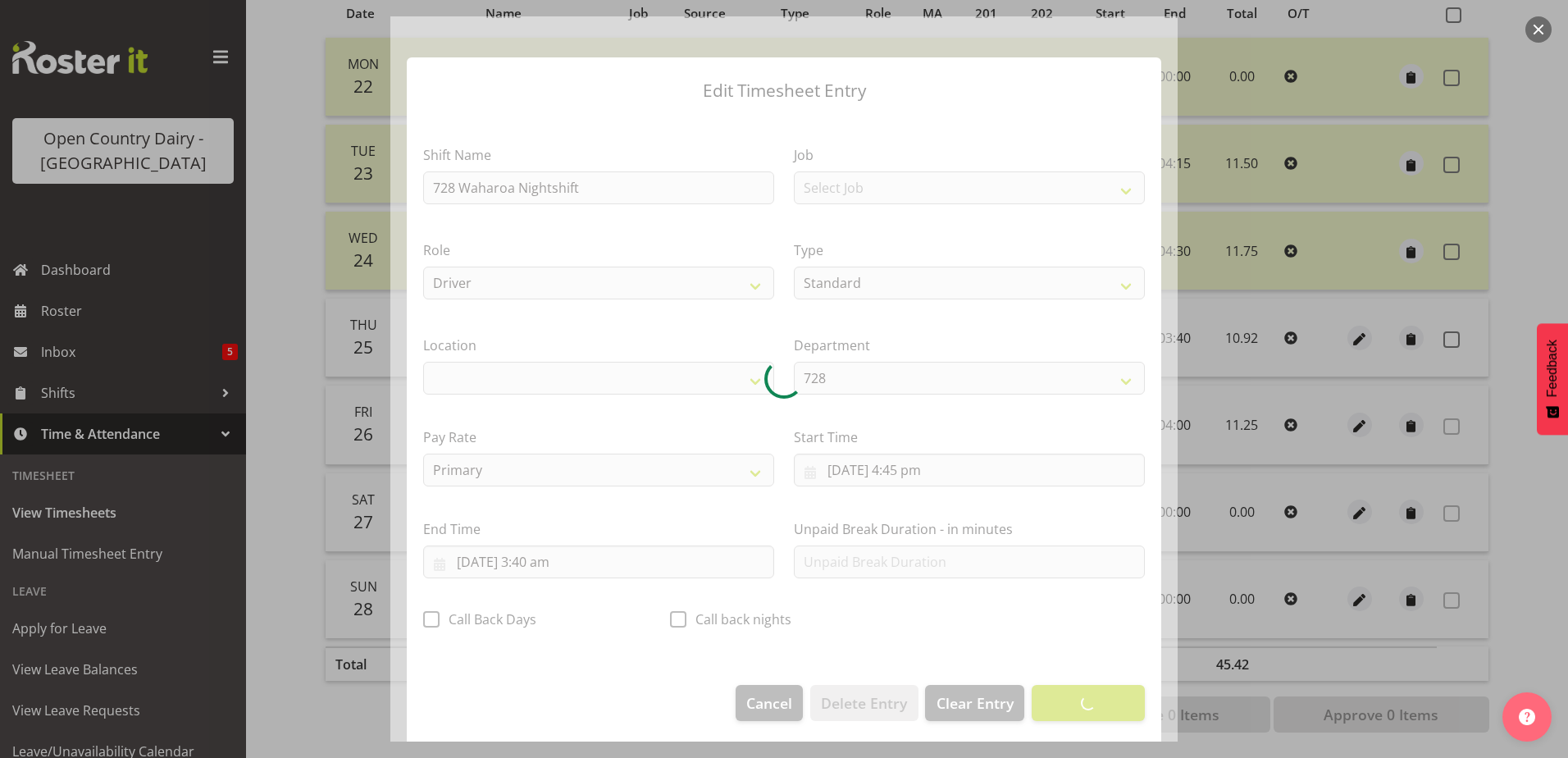
select select "1054"
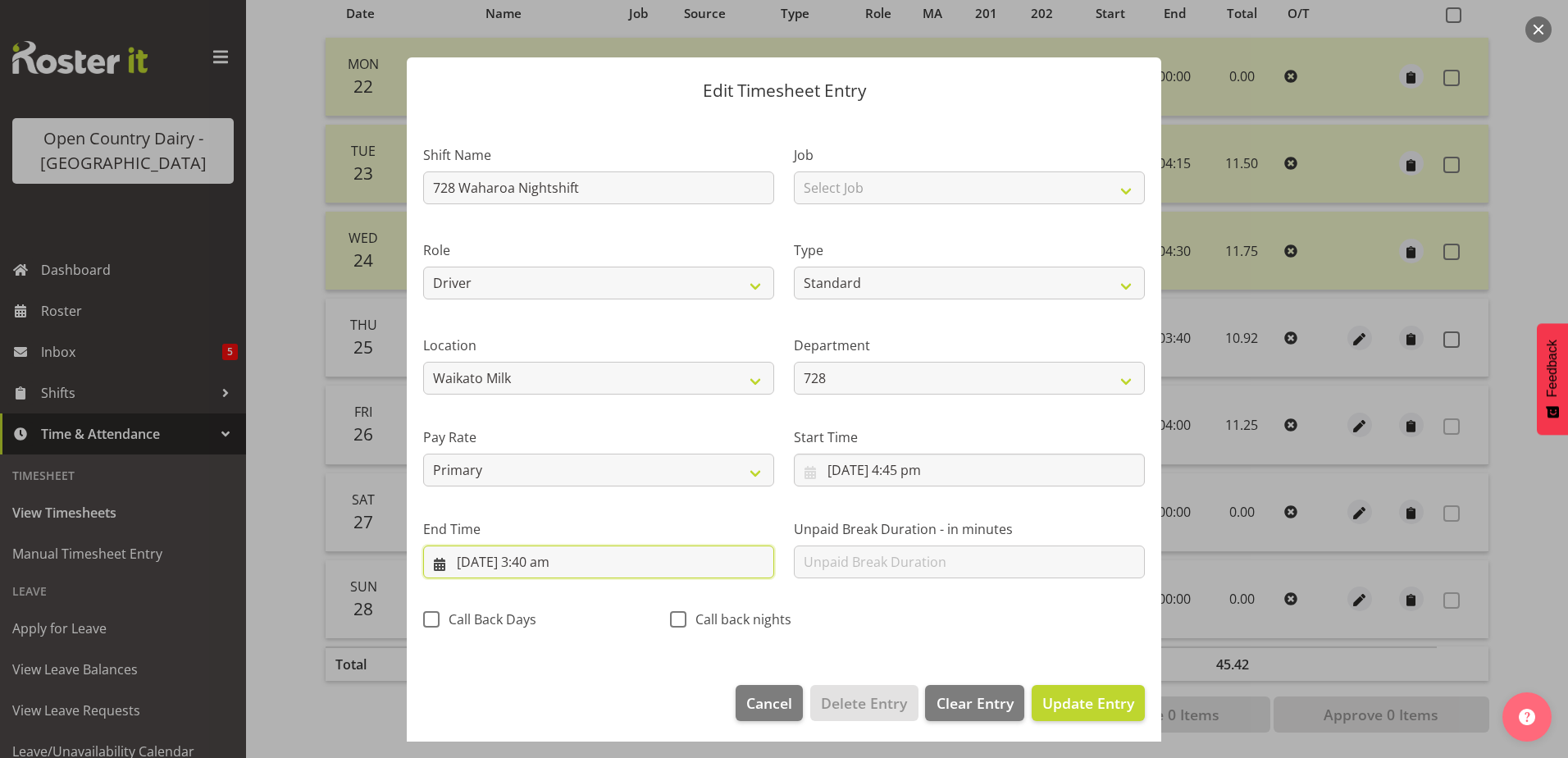
click at [556, 560] on input "26/09/2025, 3:40 am" at bounding box center [599, 561] width 351 height 33
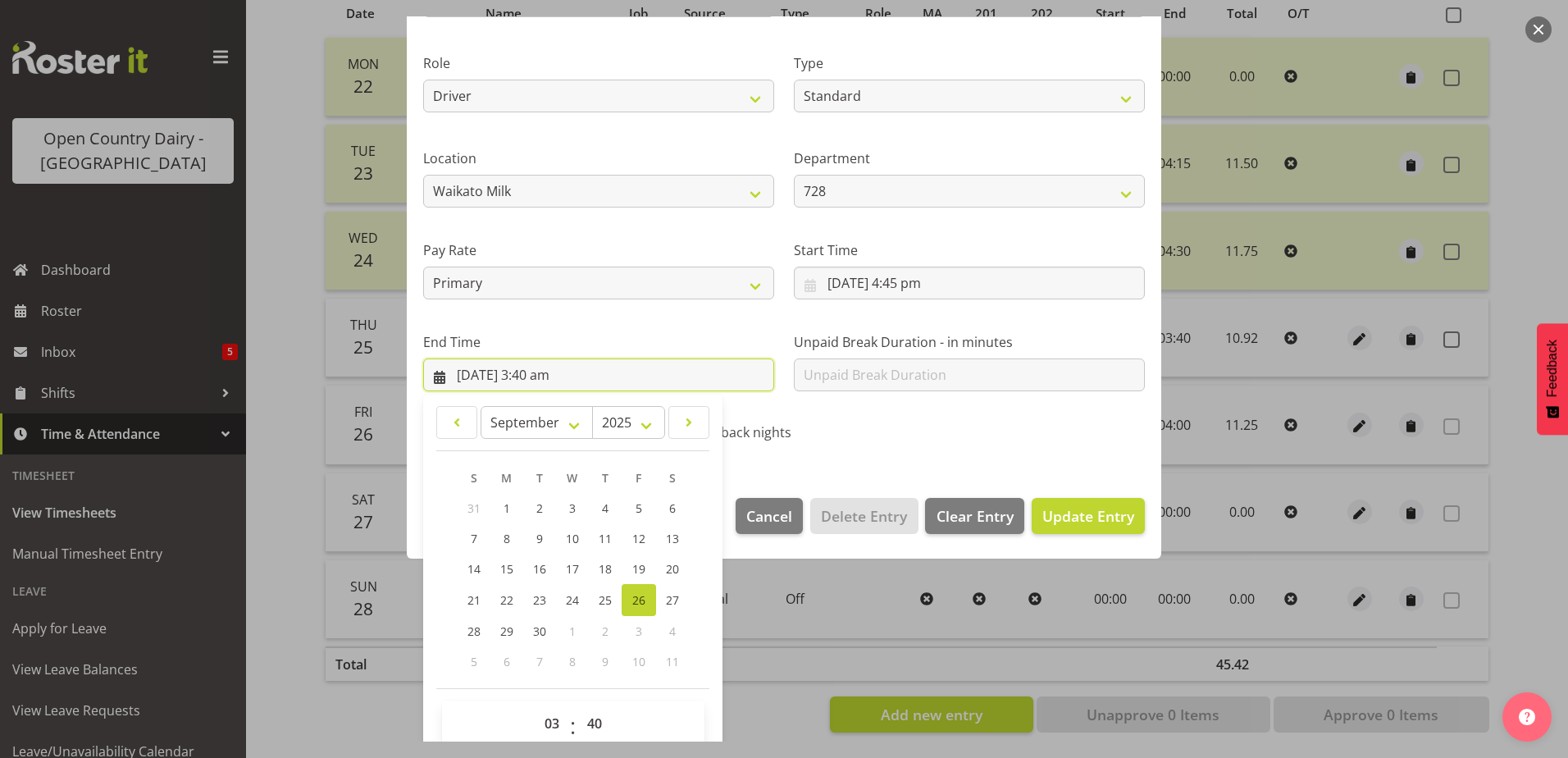
scroll to position [212, 0]
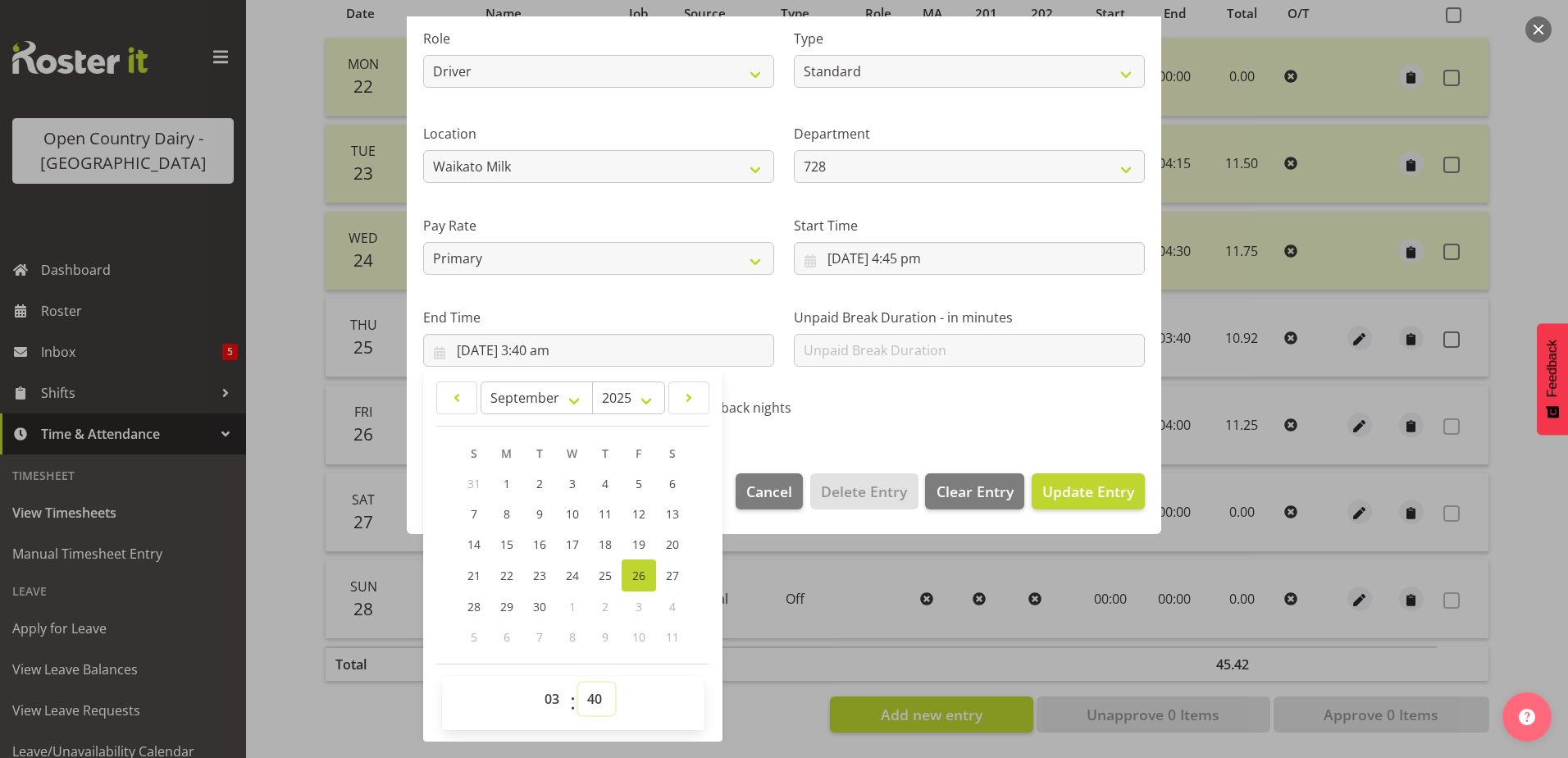
click at [594, 698] on select "00 01 02 03 04 05 06 07 08 09 10 11 12 13 14 15 16 17 18 19 20 21 22 23 24 25 2…" at bounding box center [596, 698] width 37 height 33
select select "45"
click at [579, 682] on select "00 01 02 03 04 05 06 07 08 09 10 11 12 13 14 15 16 17 18 19 20 21 22 23 24 25 2…" at bounding box center [596, 698] width 37 height 33
type input "26/09/2025, 3:45 am"
click at [1071, 493] on span "Update Entry" at bounding box center [1088, 491] width 92 height 20
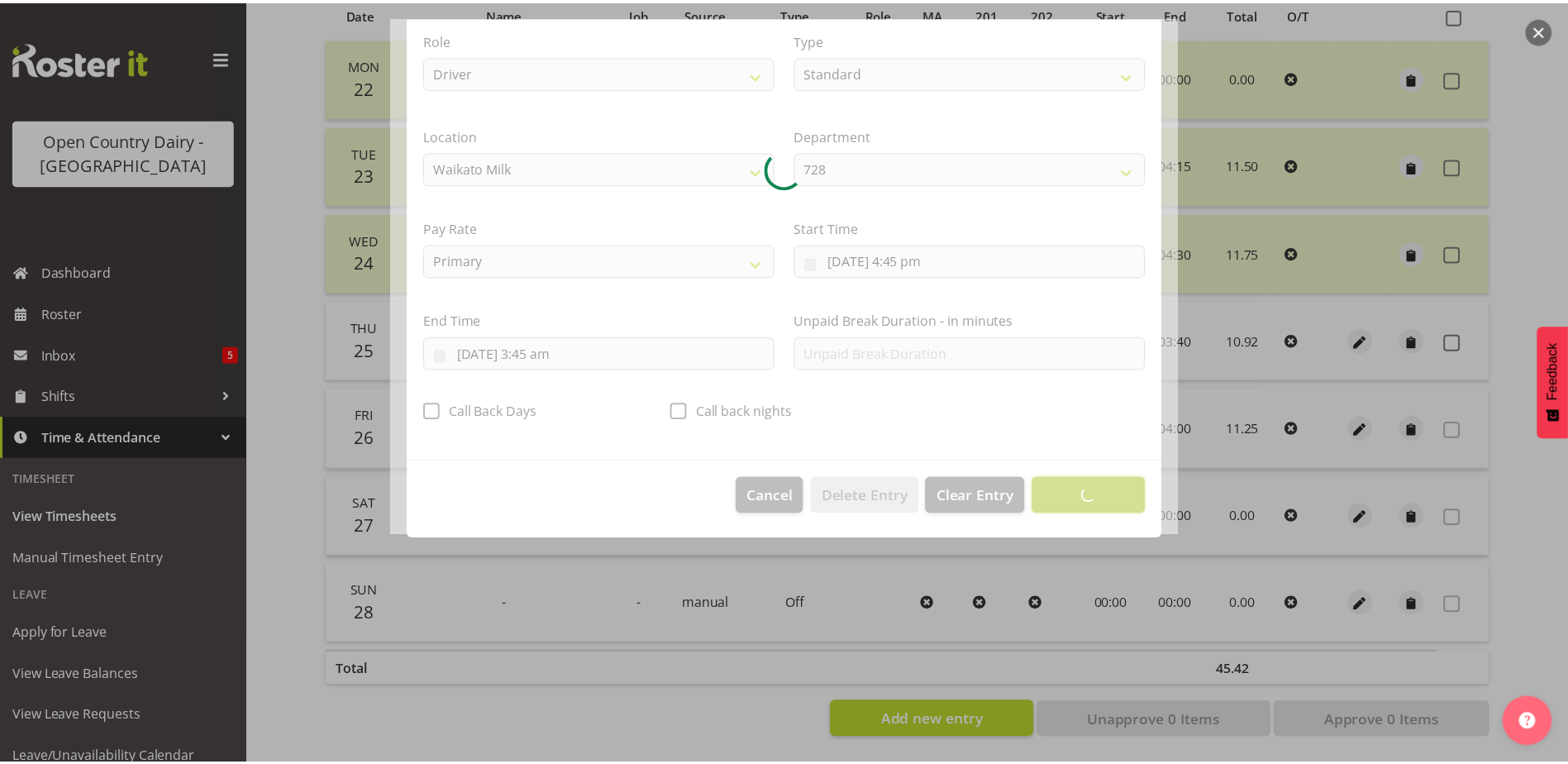
scroll to position [4, 0]
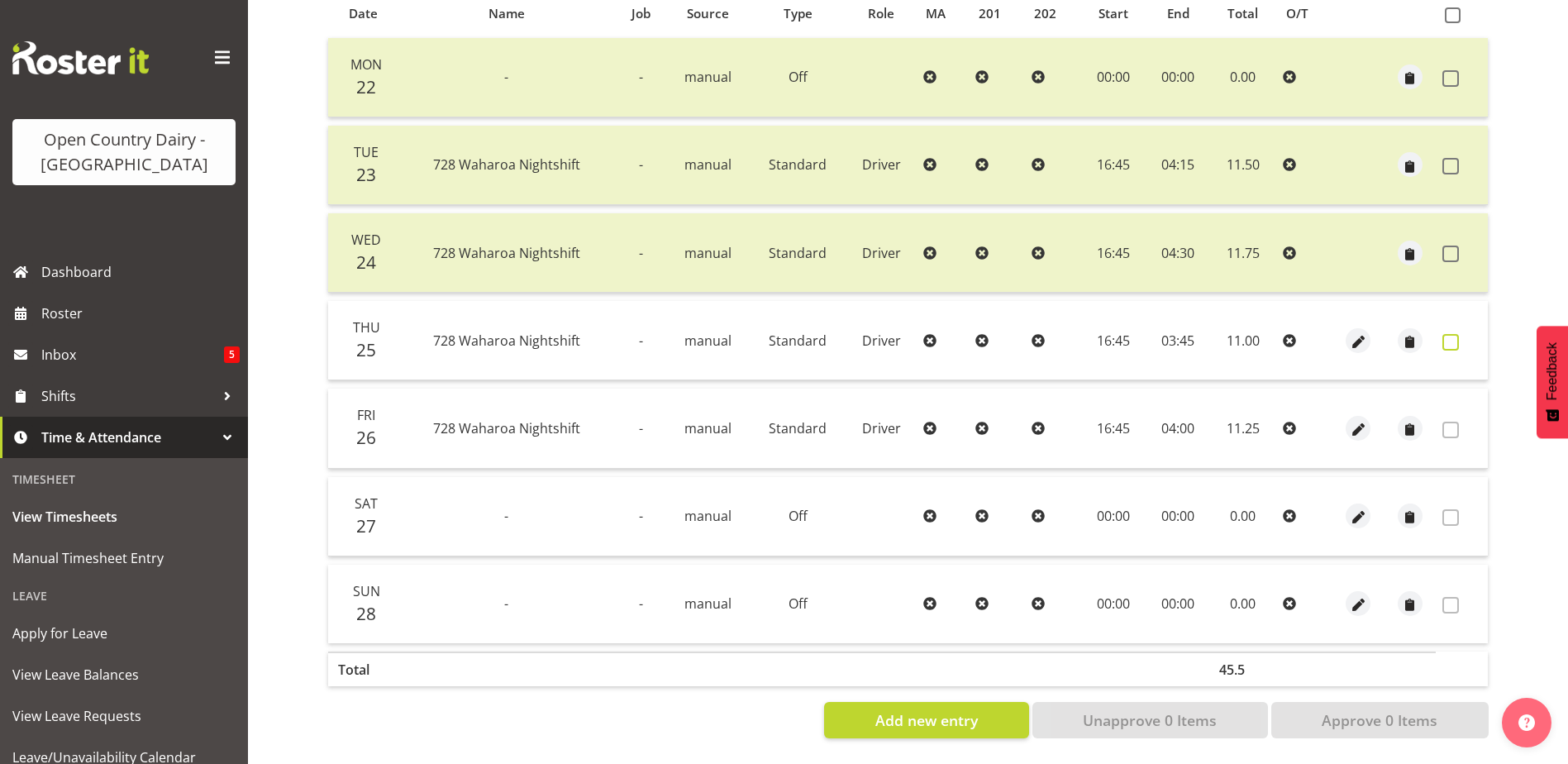
click at [1452, 334] on span at bounding box center [1450, 342] width 16 height 16
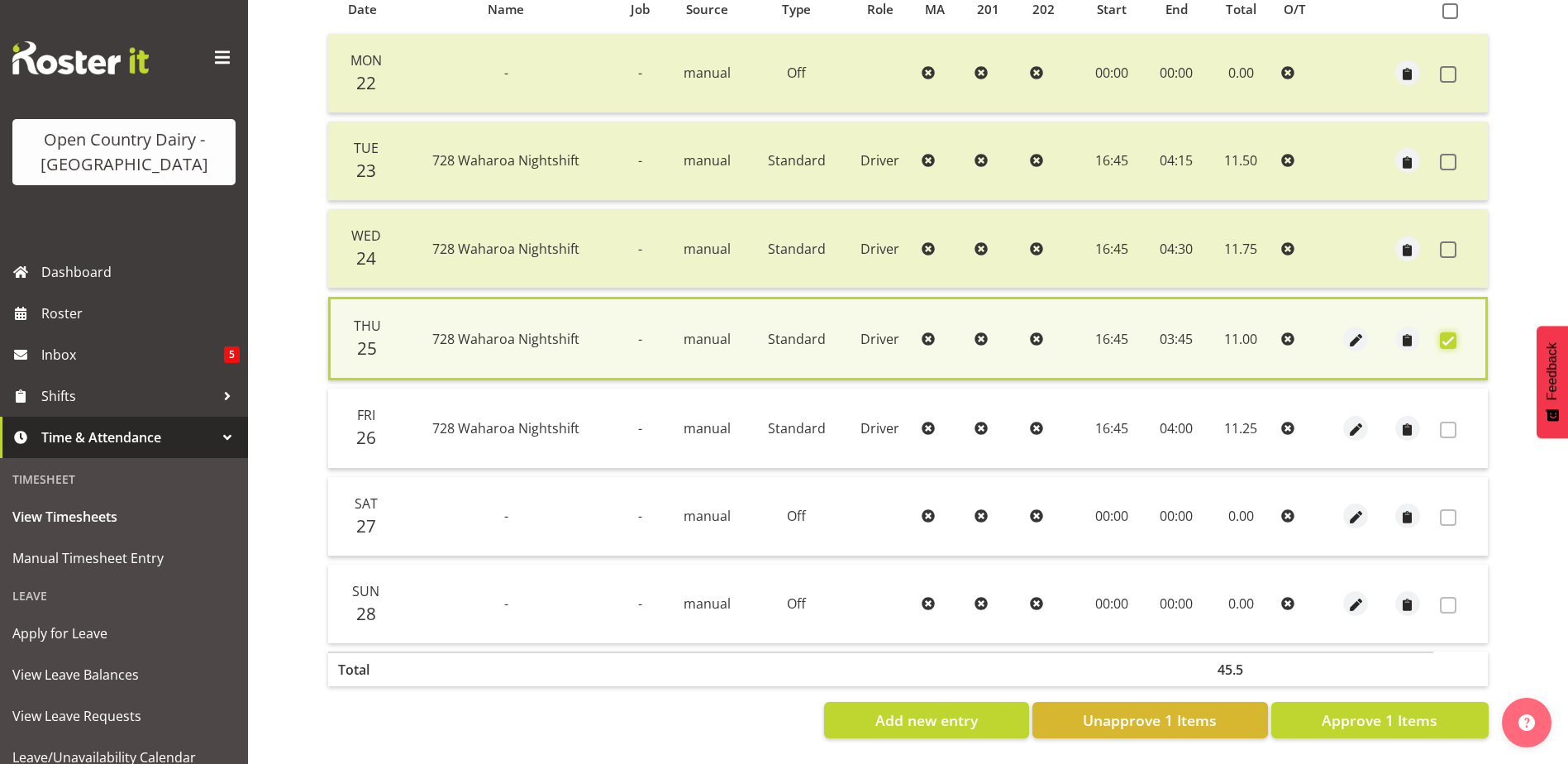
scroll to position [390, 0]
click at [1335, 709] on span "Approve 1 Items" at bounding box center [1379, 719] width 116 height 21
checkbox input "false"
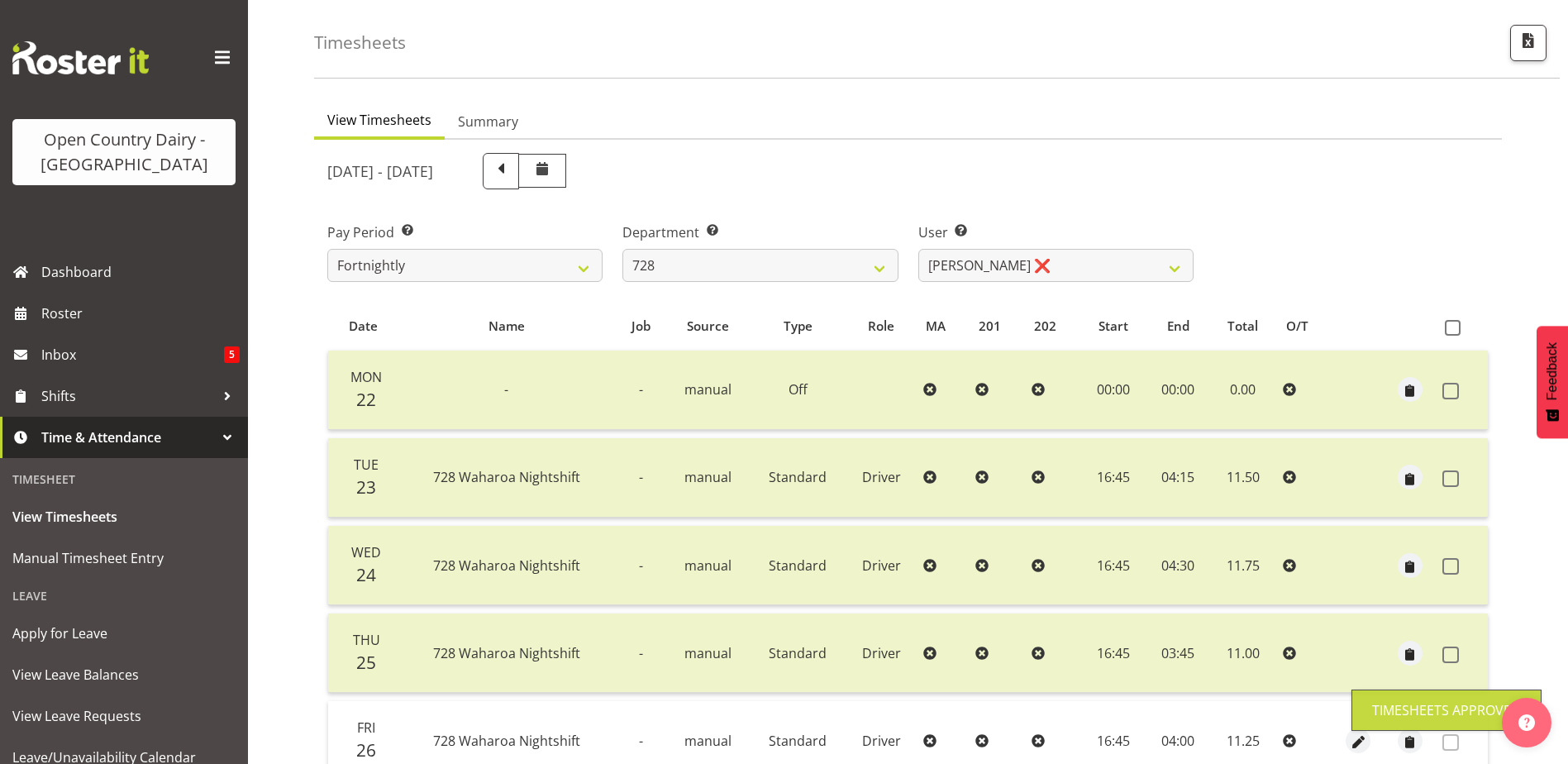
scroll to position [0, 0]
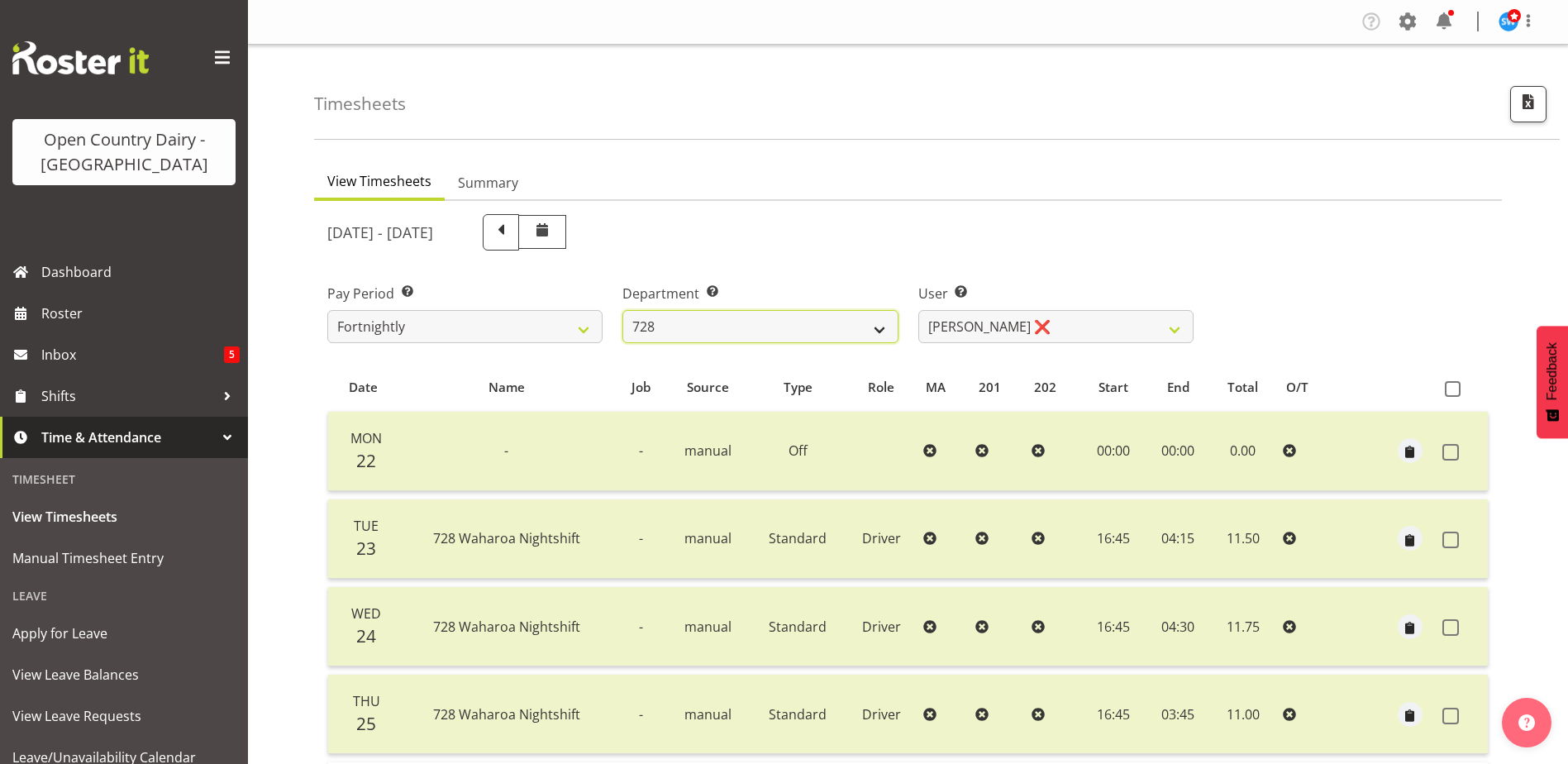
click at [796, 326] on select "701 702 703 704 705 706 707 708 709 710 711 712 713 714 715 716 717 718 719 720" at bounding box center [760, 327] width 275 height 33
select select "727"
click at [622, 310] on select "701 702 703 704 705 706 707 708 709 710 711 712 713 714 715 716 717 718 719 720" at bounding box center [760, 327] width 275 height 33
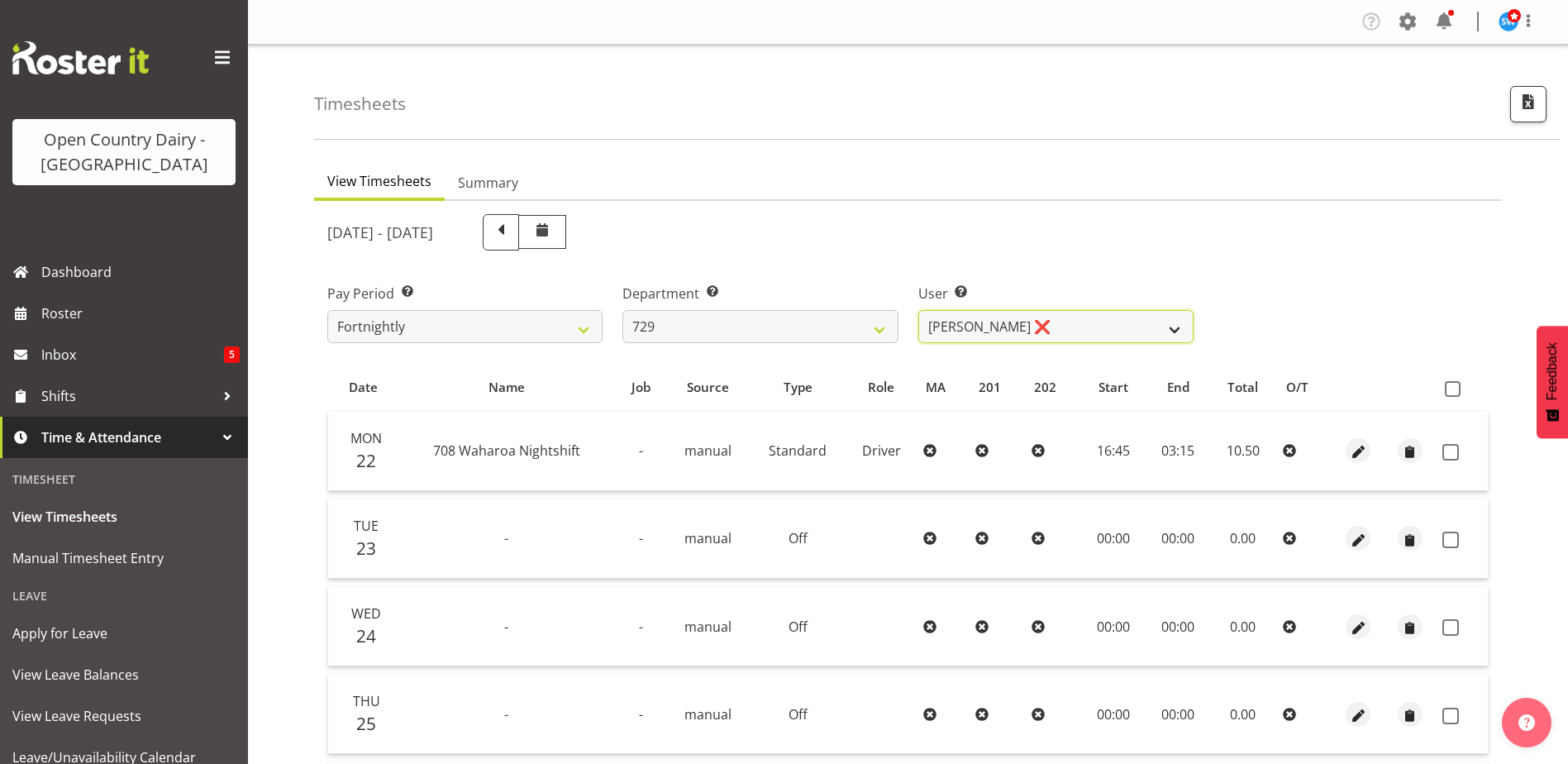
click at [1100, 328] on select "Craig Schlager-Reay ❌ Dave Trepels ❌ Jimi Jack ❌ Shannan Wood ❌" at bounding box center [1055, 327] width 275 height 33
select select "11232"
click at [918, 310] on select "Craig Schlager-Reay ❌ Dave Trepels ❌ Jimi Jack ❌ Shannan Wood ❌" at bounding box center [1055, 327] width 275 height 33
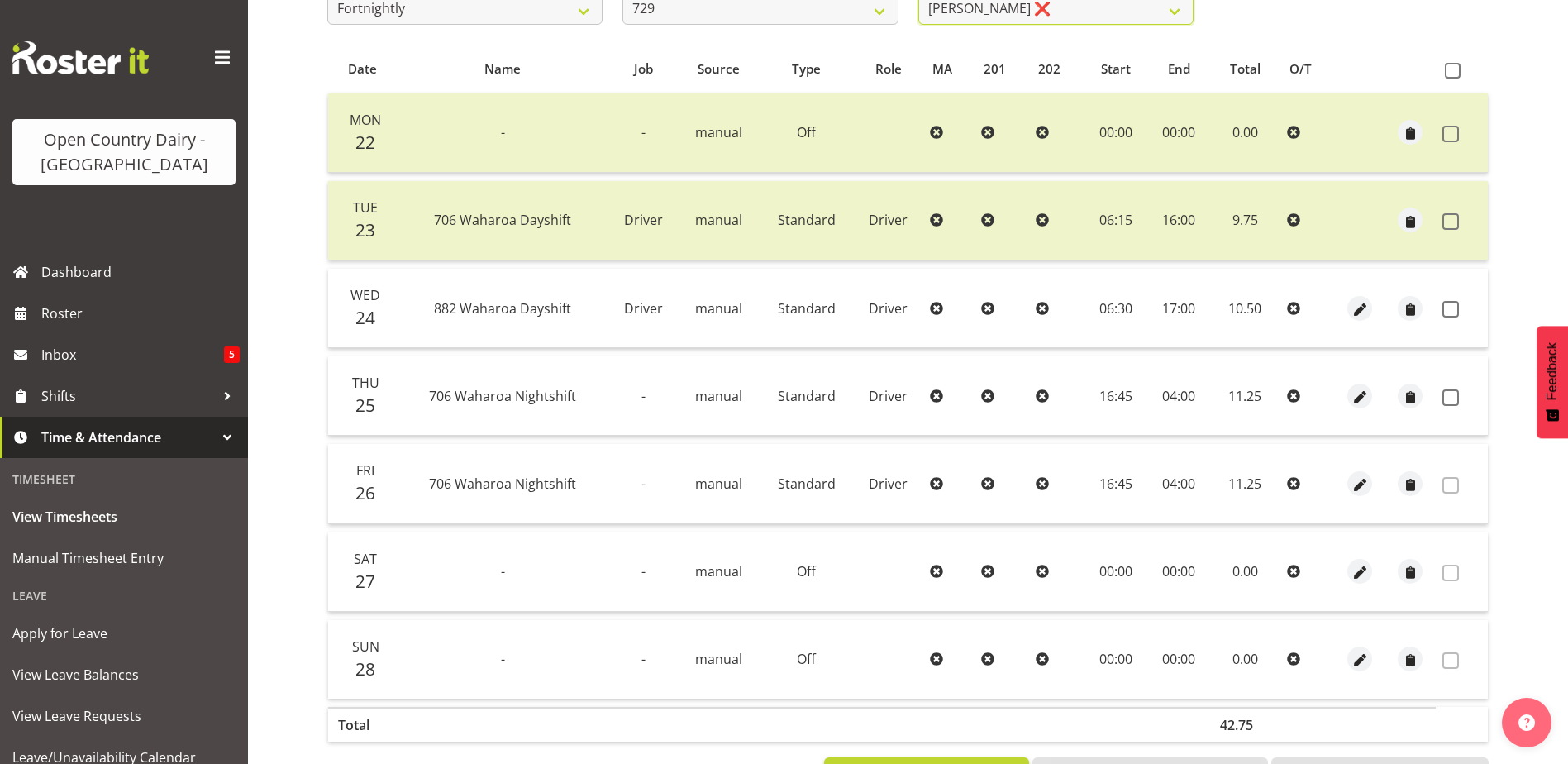
scroll to position [331, 0]
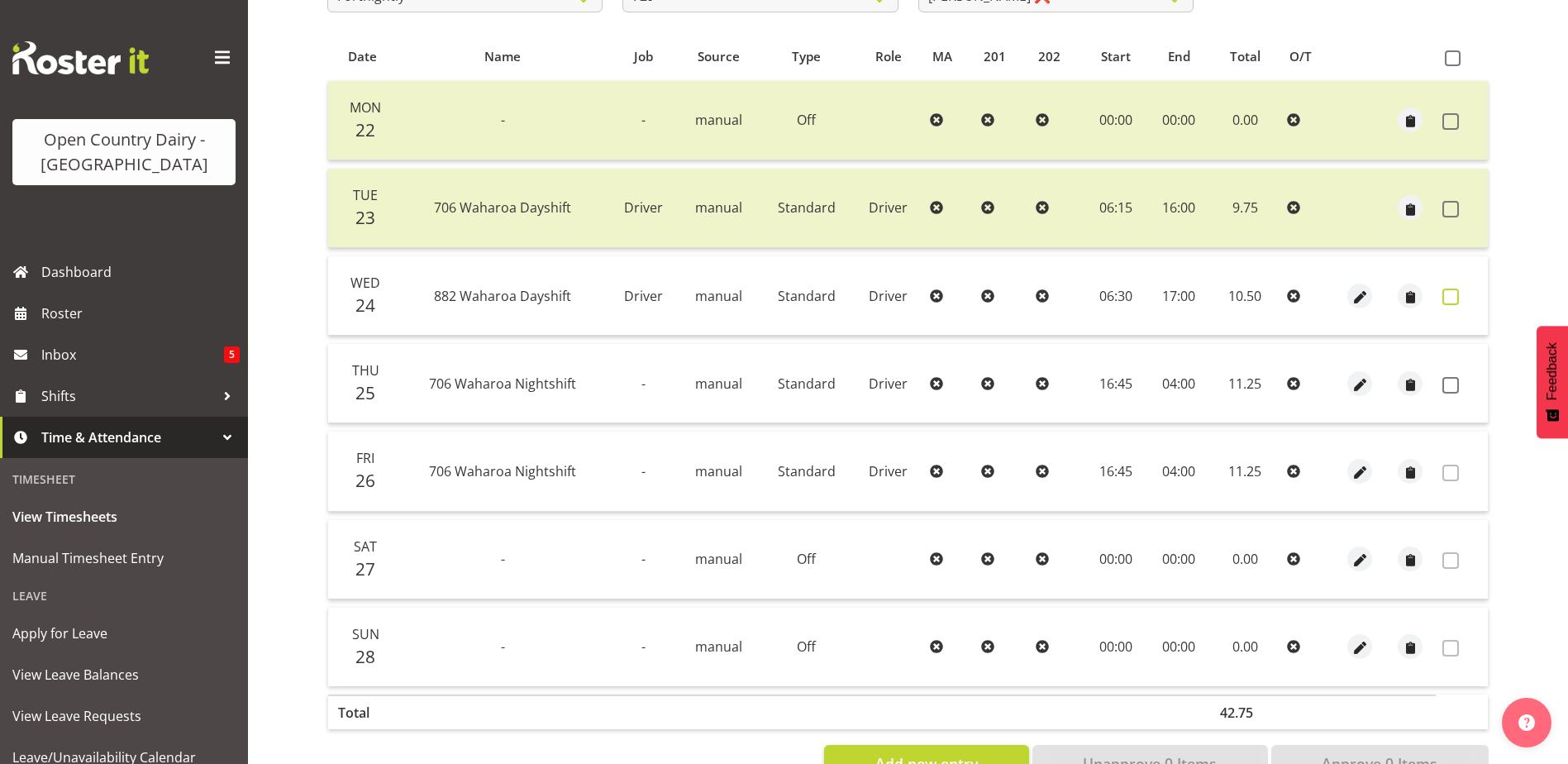
click at [1453, 296] on span at bounding box center [1450, 296] width 16 height 16
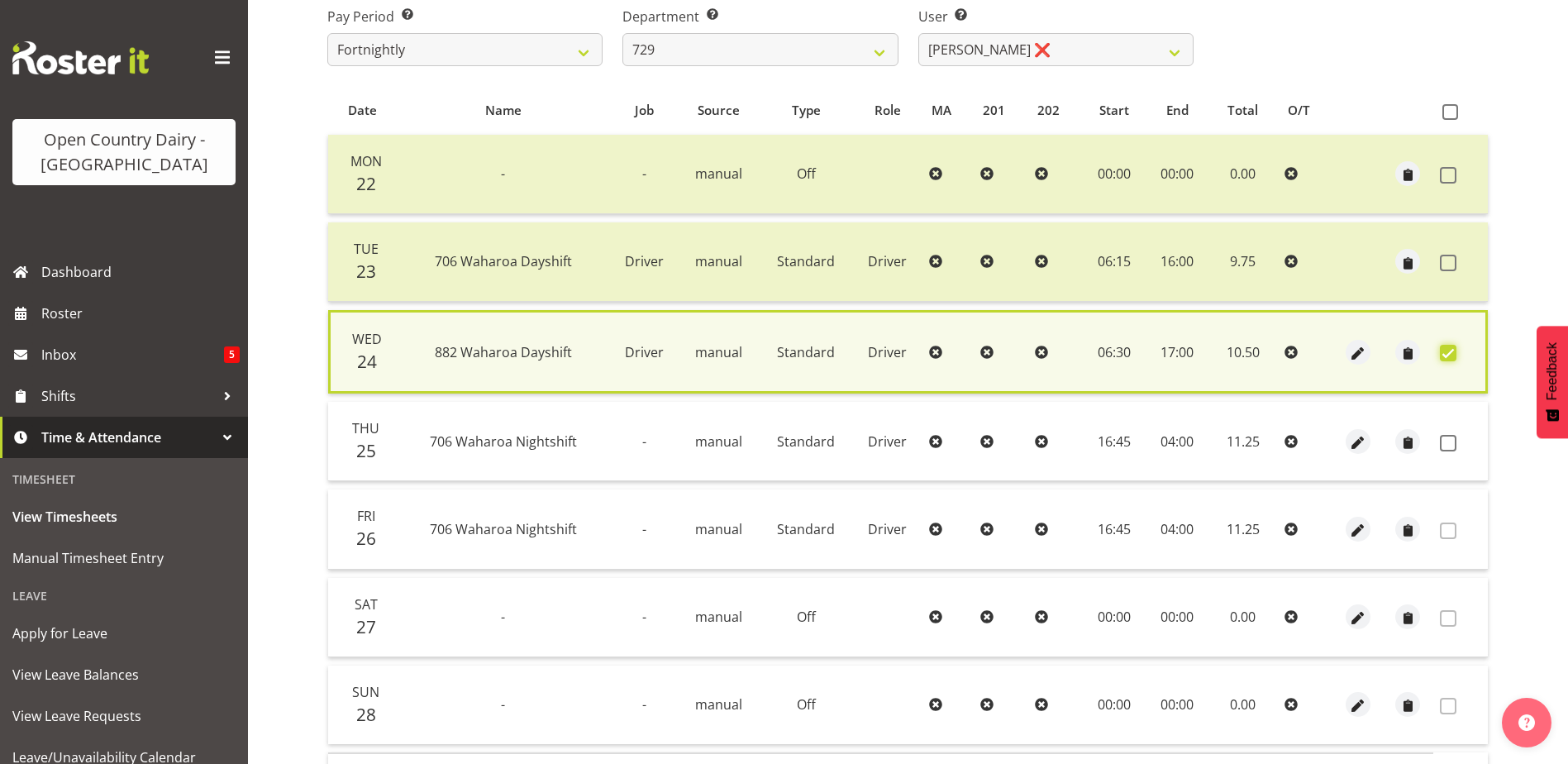
scroll to position [390, 0]
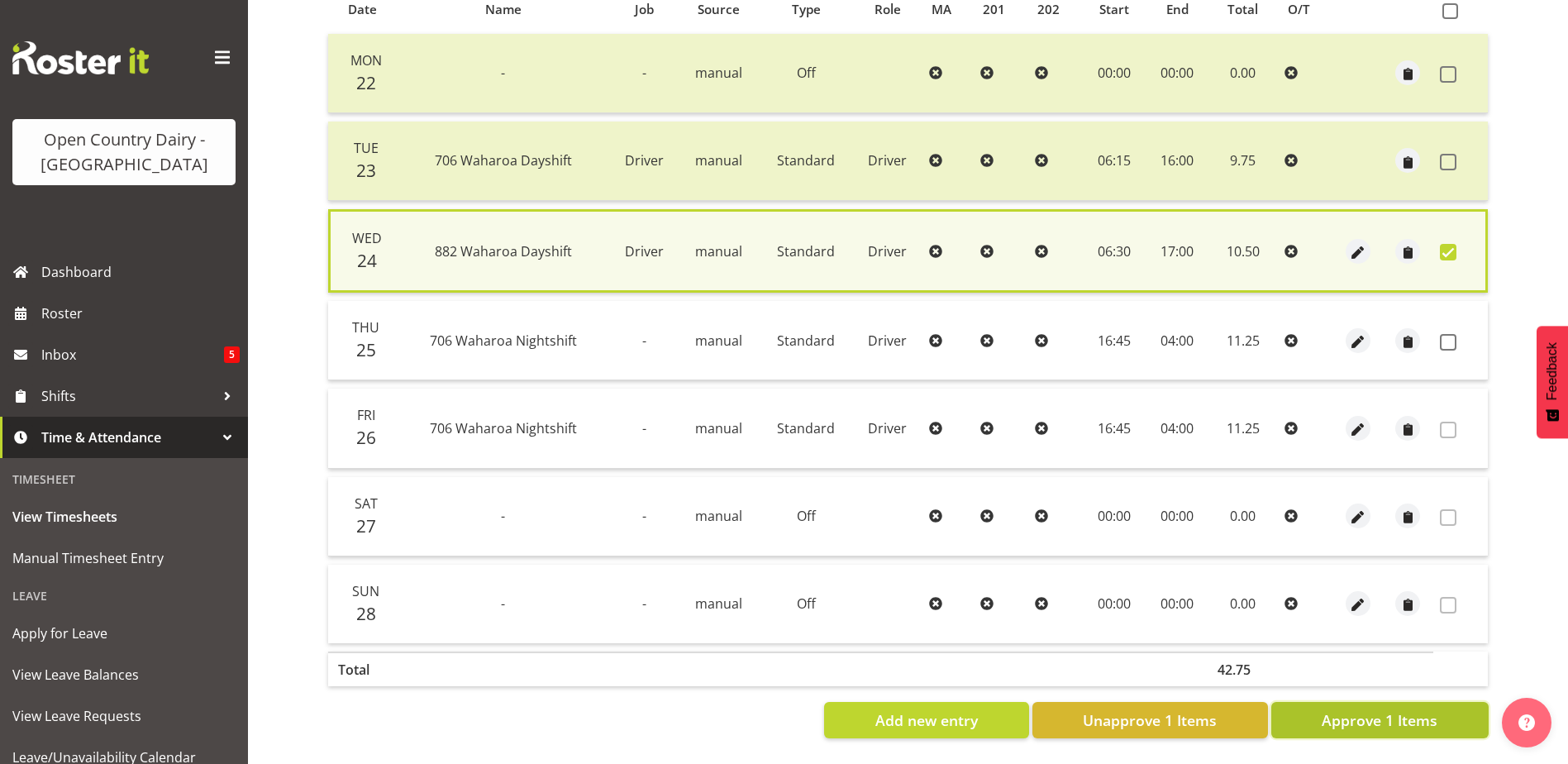
click at [1334, 717] on span "Approve 1 Items" at bounding box center [1379, 719] width 116 height 21
checkbox input "false"
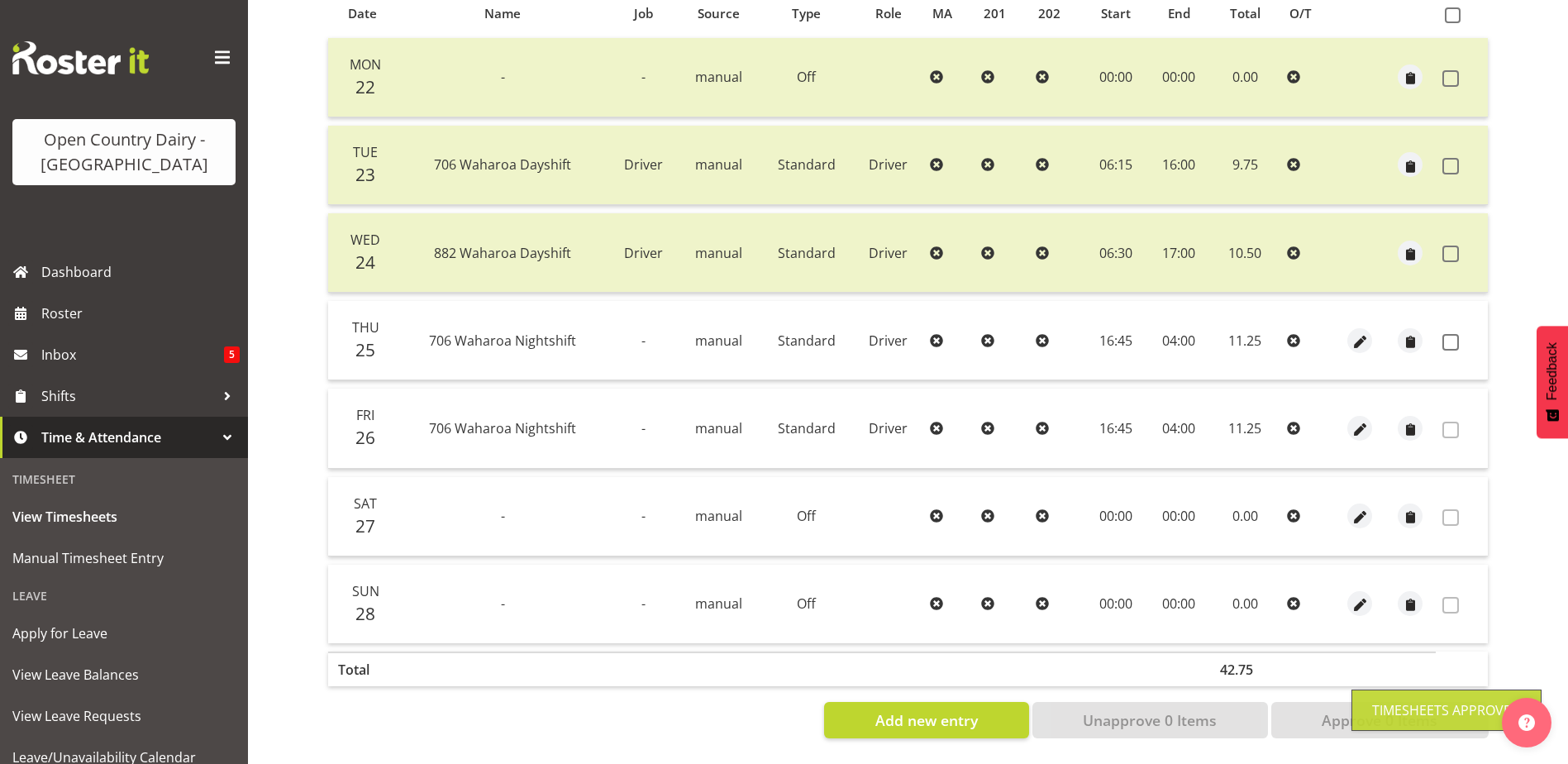
scroll to position [138, 0]
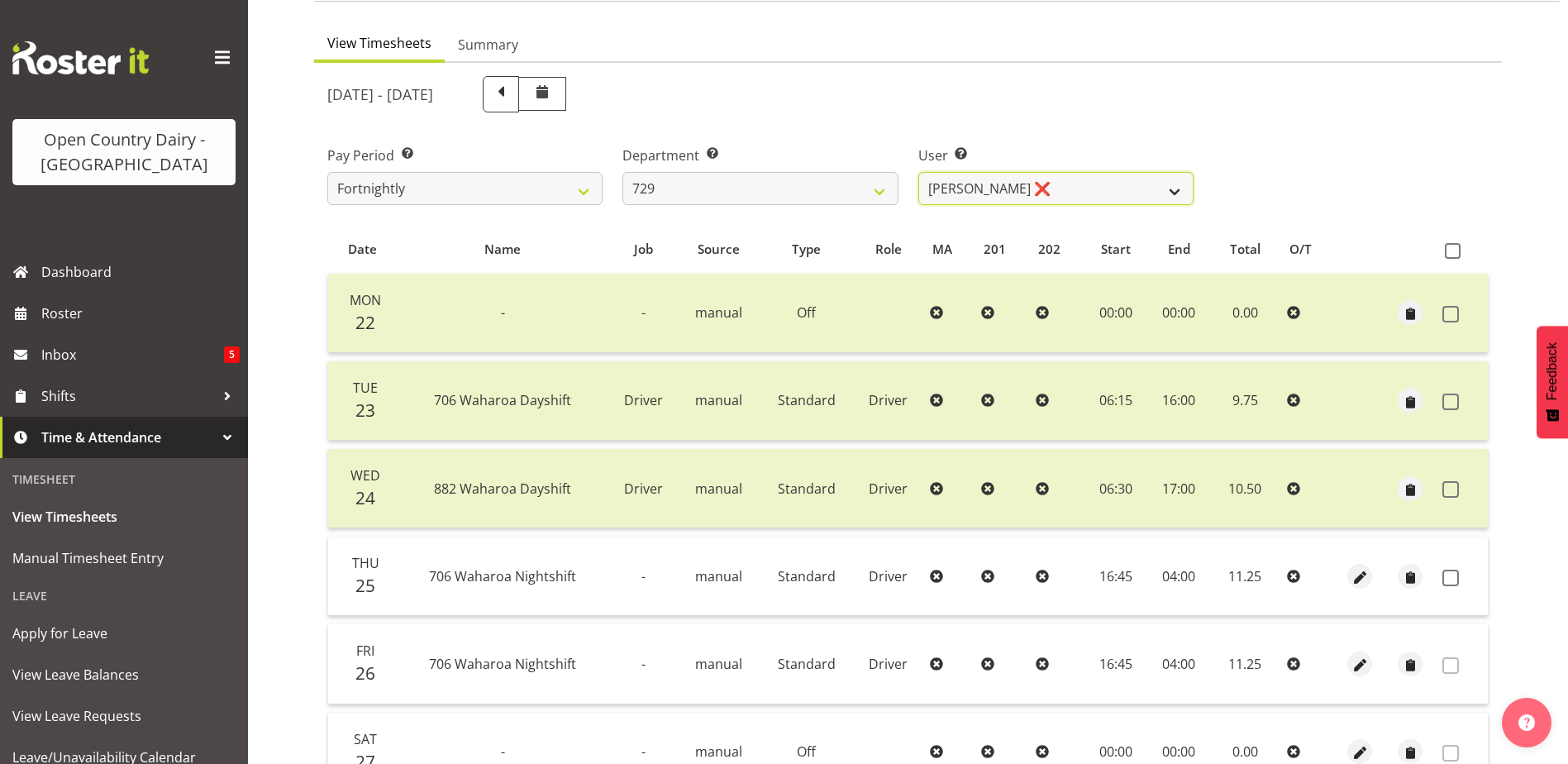
click at [997, 183] on select "Craig Schlager-Reay ❌ Dave Trepels ❌ Jimi Jack ❌ Shannan Wood ❌" at bounding box center [1055, 189] width 275 height 33
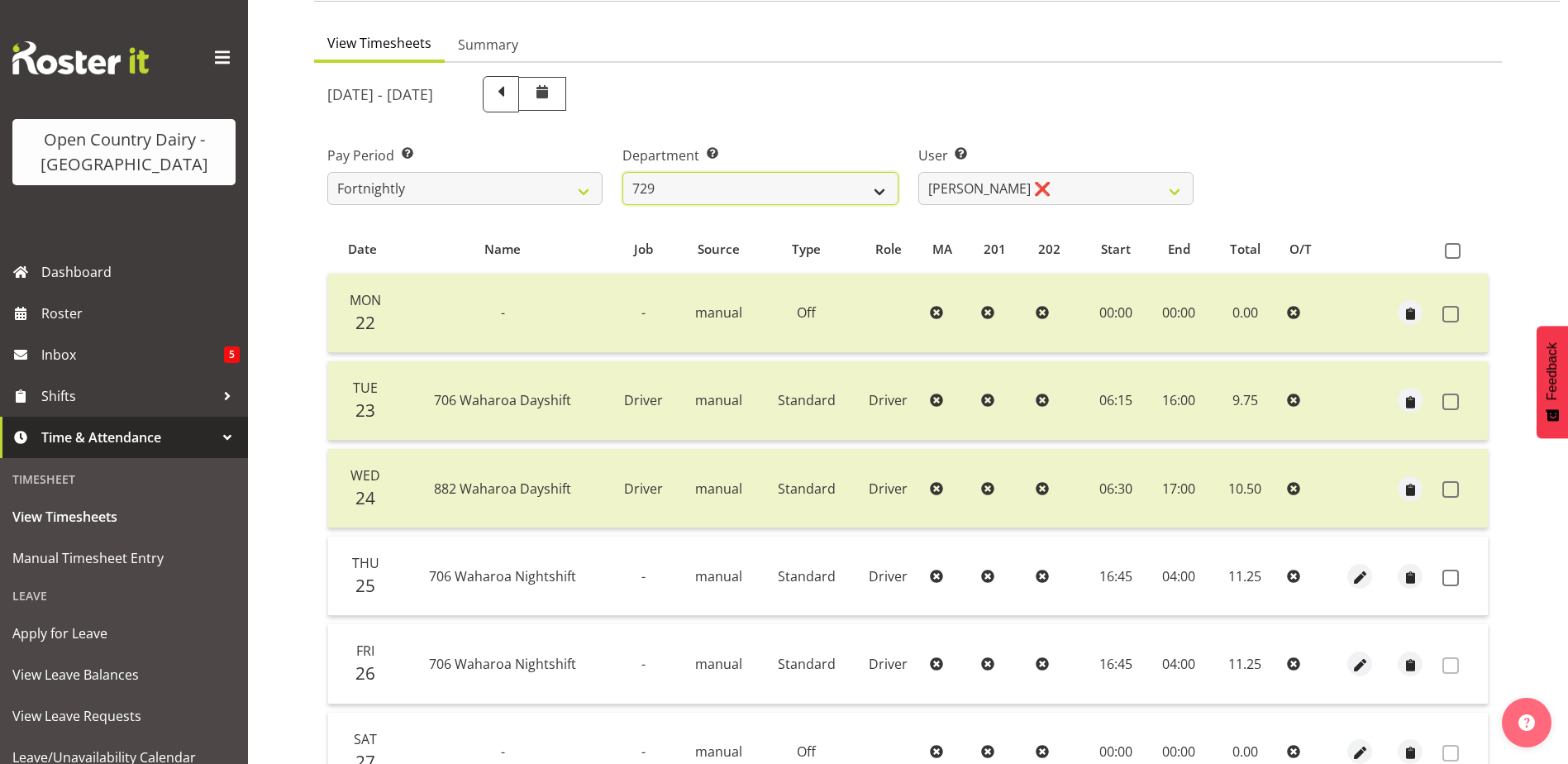
click at [748, 191] on select "701 702 703 704 705 706 707 708 709 710 711 712 713 714 715 716 717 718 719 720" at bounding box center [760, 189] width 275 height 33
select select "880"
click at [622, 172] on select "701 702 703 704 705 706 707 708 709 710 711 712 713 714 715 716 717 718 719 720" at bounding box center [760, 189] width 275 height 33
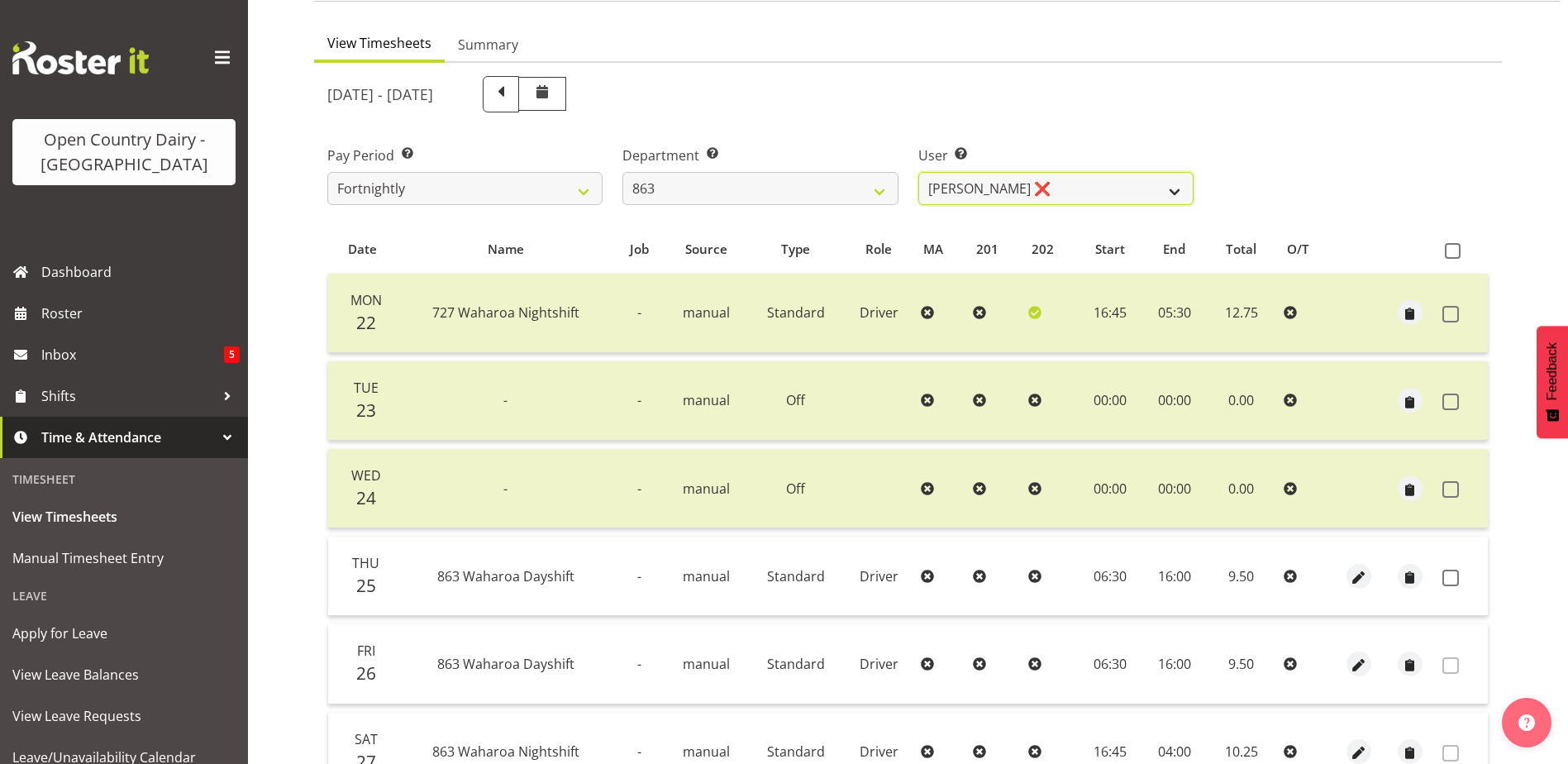
click at [1049, 192] on select "Billy Walters ❌ Glyn Spiller ❌ Mike Paki ❌ Paul Bunyan ❌" at bounding box center [1055, 189] width 275 height 33
click at [918, 172] on select "Billy Walters ❌ Glyn Spiller ❌ Mike Paki ❌ Paul Bunyan ❌" at bounding box center [1055, 189] width 275 height 33
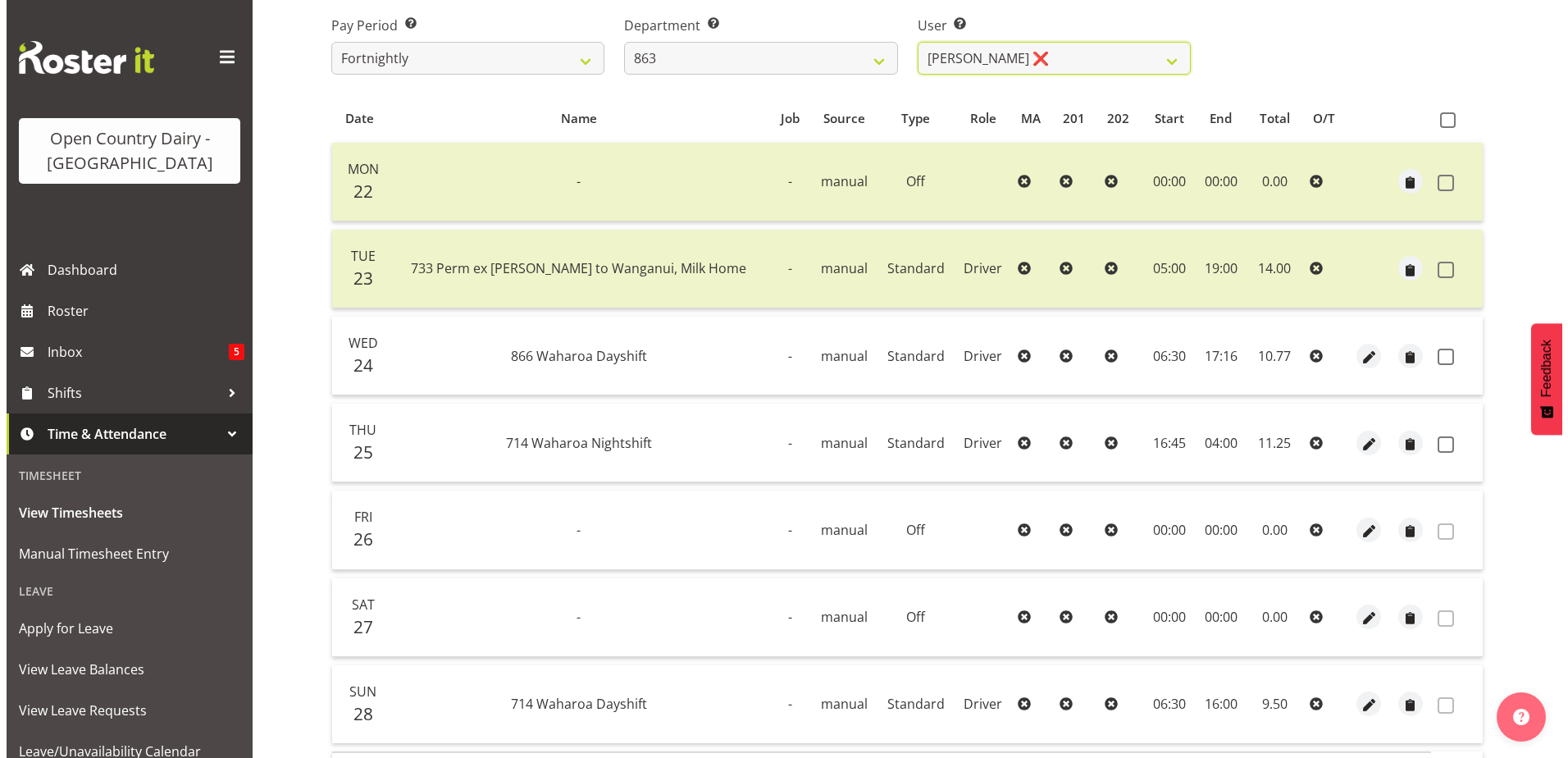
scroll to position [301, 0]
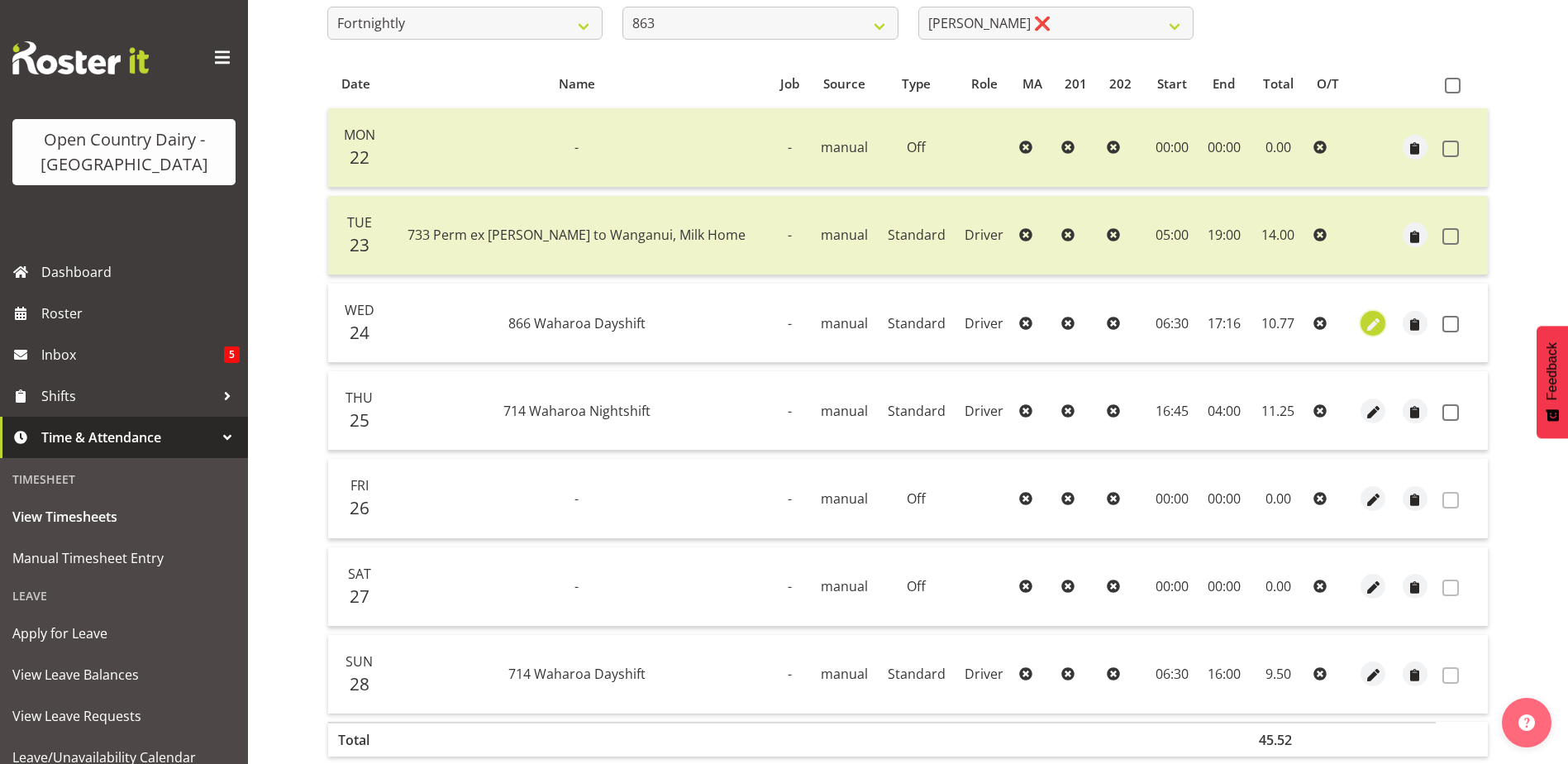
click at [1366, 322] on span "button" at bounding box center [1373, 324] width 19 height 19
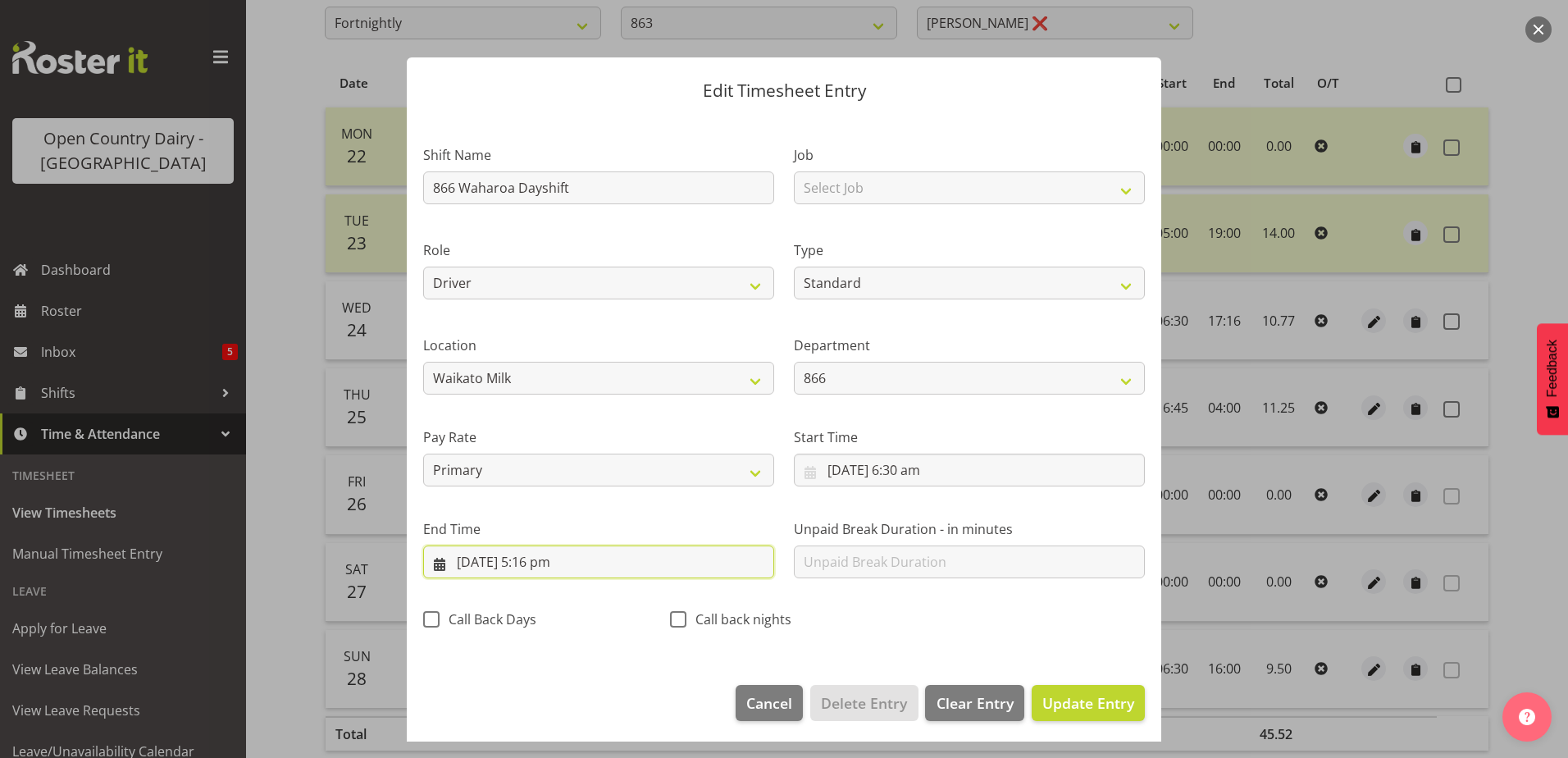
click at [553, 560] on input "24/09/2025, 5:16 pm" at bounding box center [599, 561] width 351 height 33
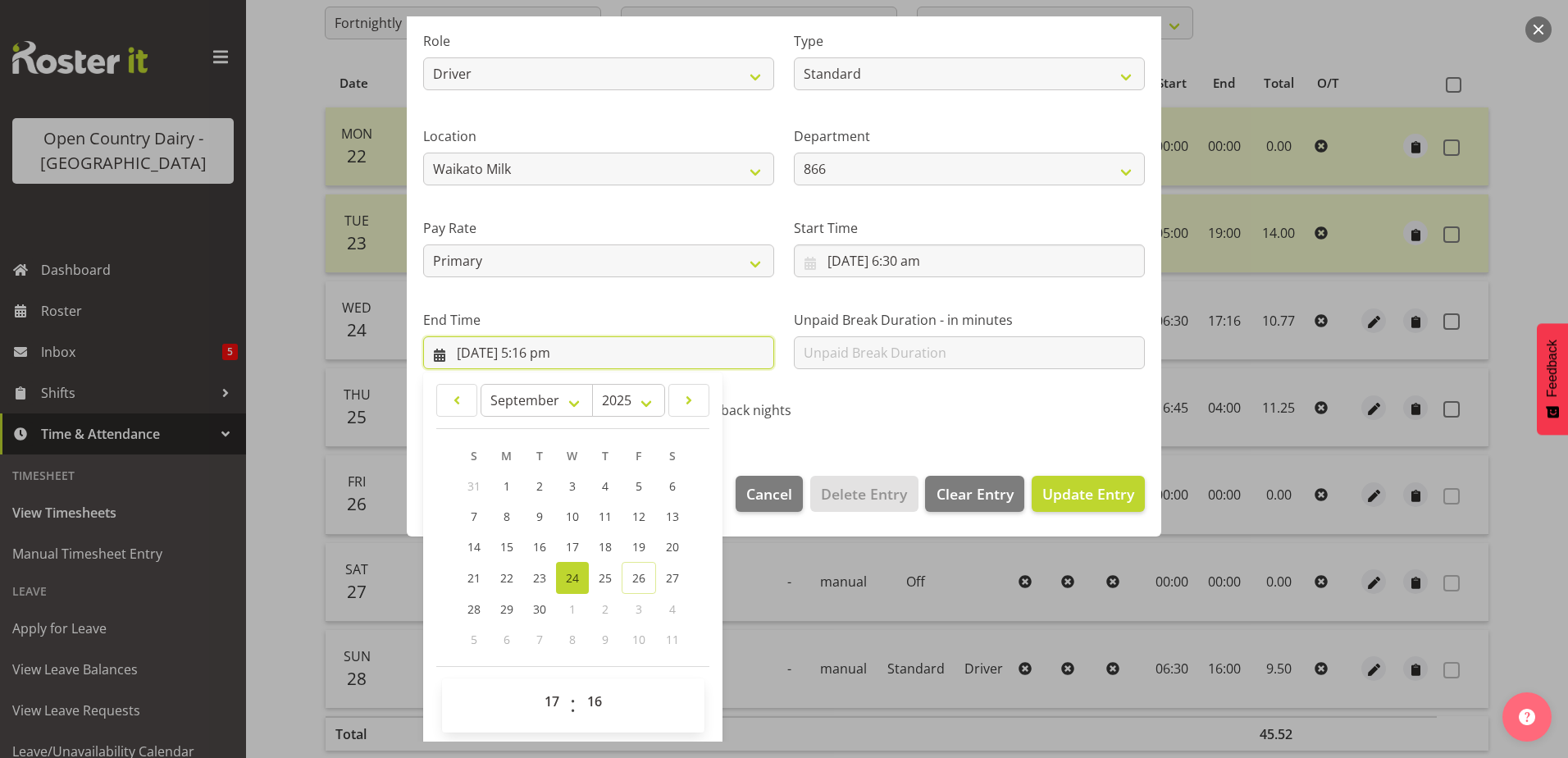
scroll to position [212, 0]
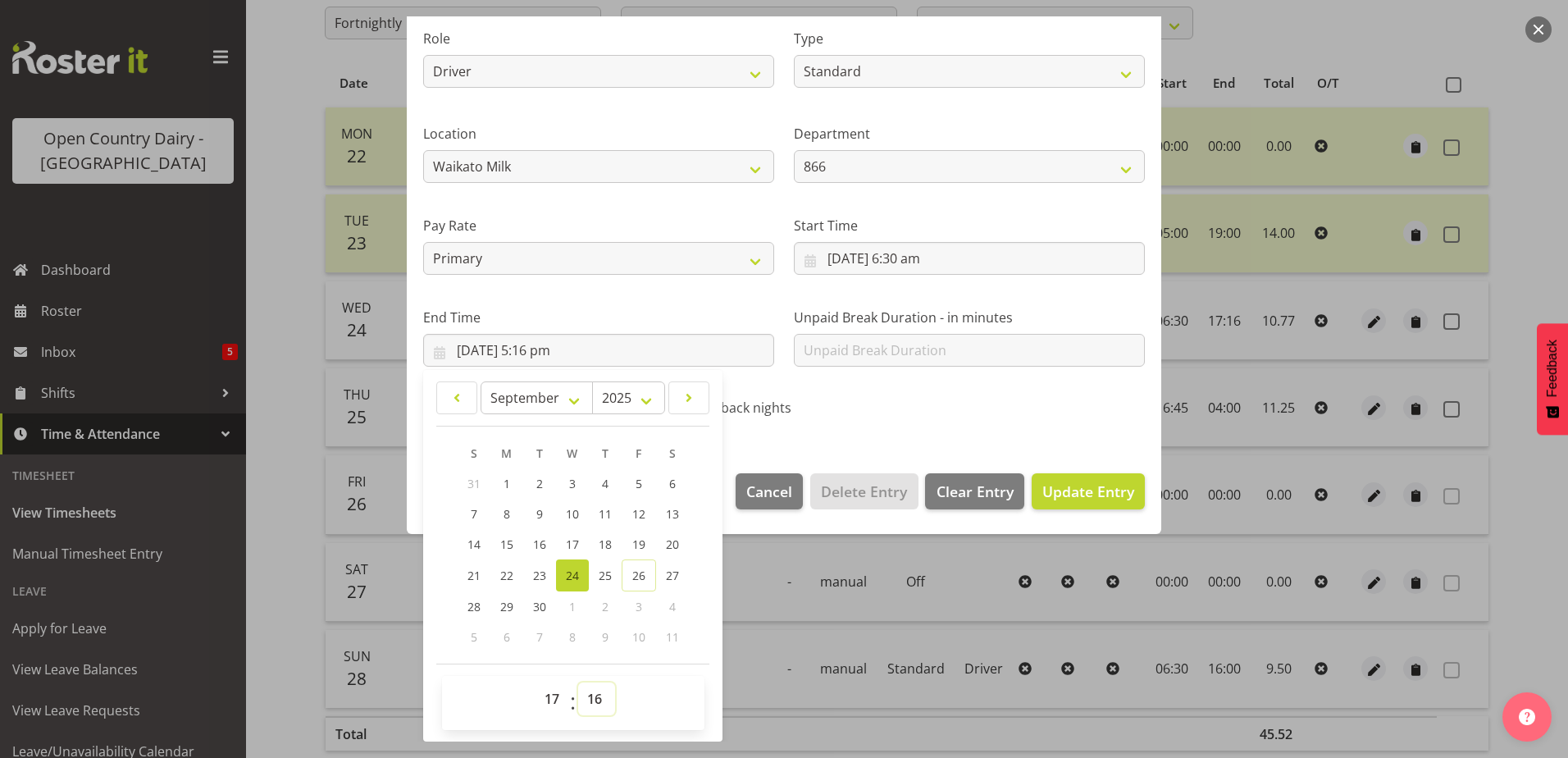
click at [596, 695] on select "00 01 02 03 04 05 06 07 08 09 10 11 12 13 14 15 16 17 18 19 20 21 22 23 24 25 2…" at bounding box center [596, 698] width 37 height 33
click at [579, 682] on select "00 01 02 03 04 05 06 07 08 09 10 11 12 13 14 15 16 17 18 19 20 21 22 23 24 25 2…" at bounding box center [596, 698] width 37 height 33
click at [1058, 489] on span "Update Entry" at bounding box center [1088, 491] width 92 height 20
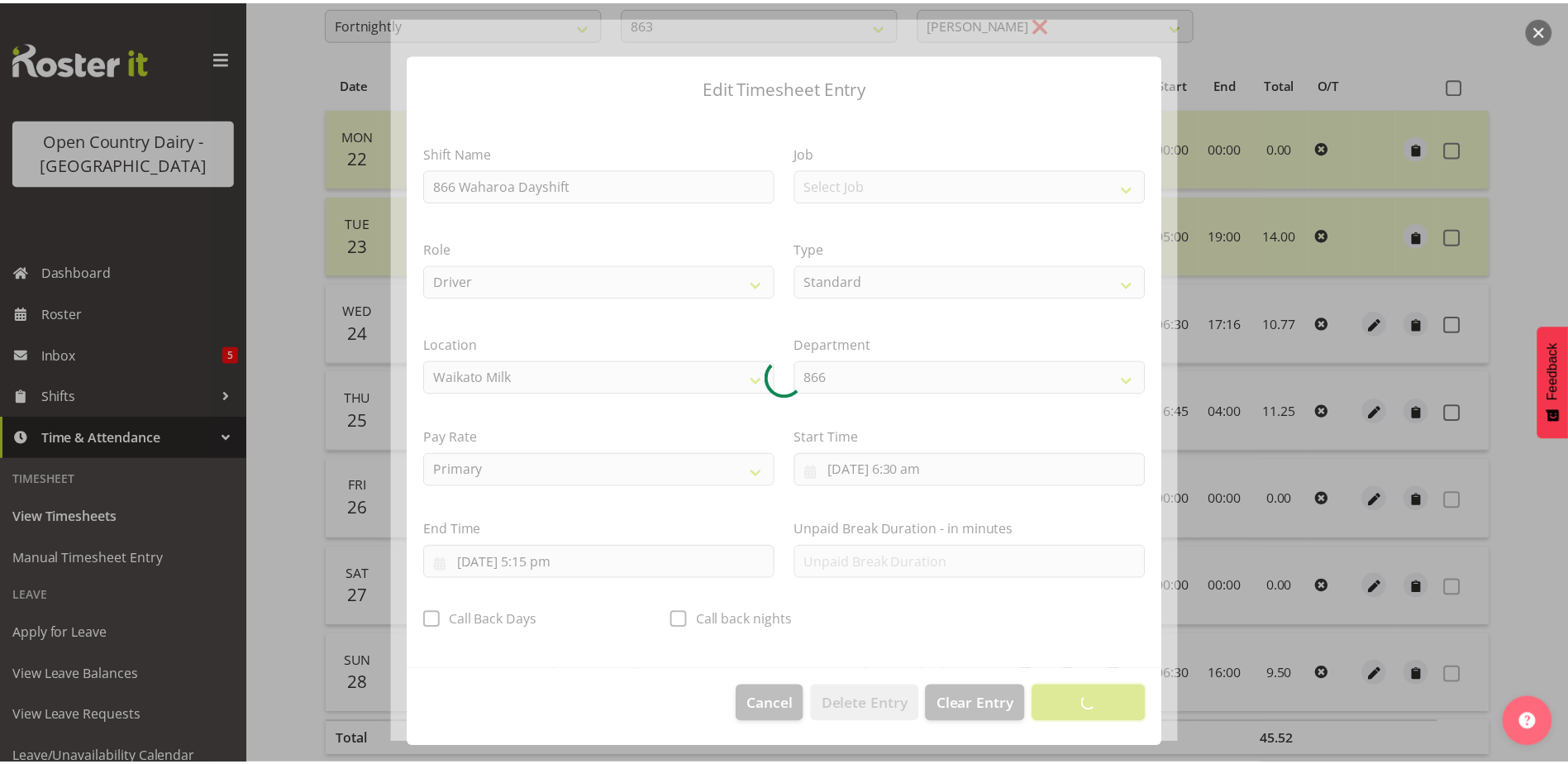
scroll to position [4, 0]
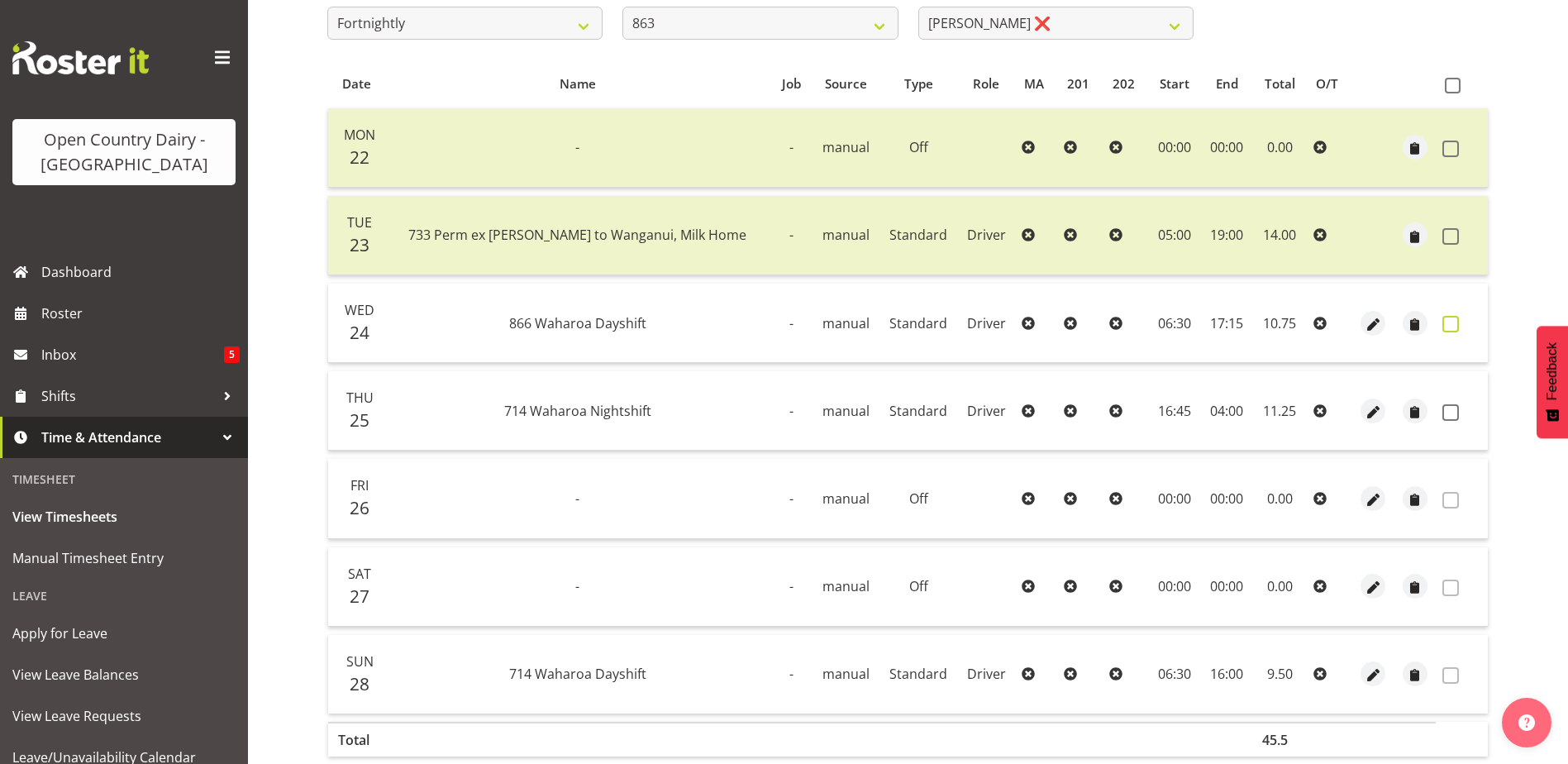
click at [1449, 322] on span at bounding box center [1450, 323] width 16 height 16
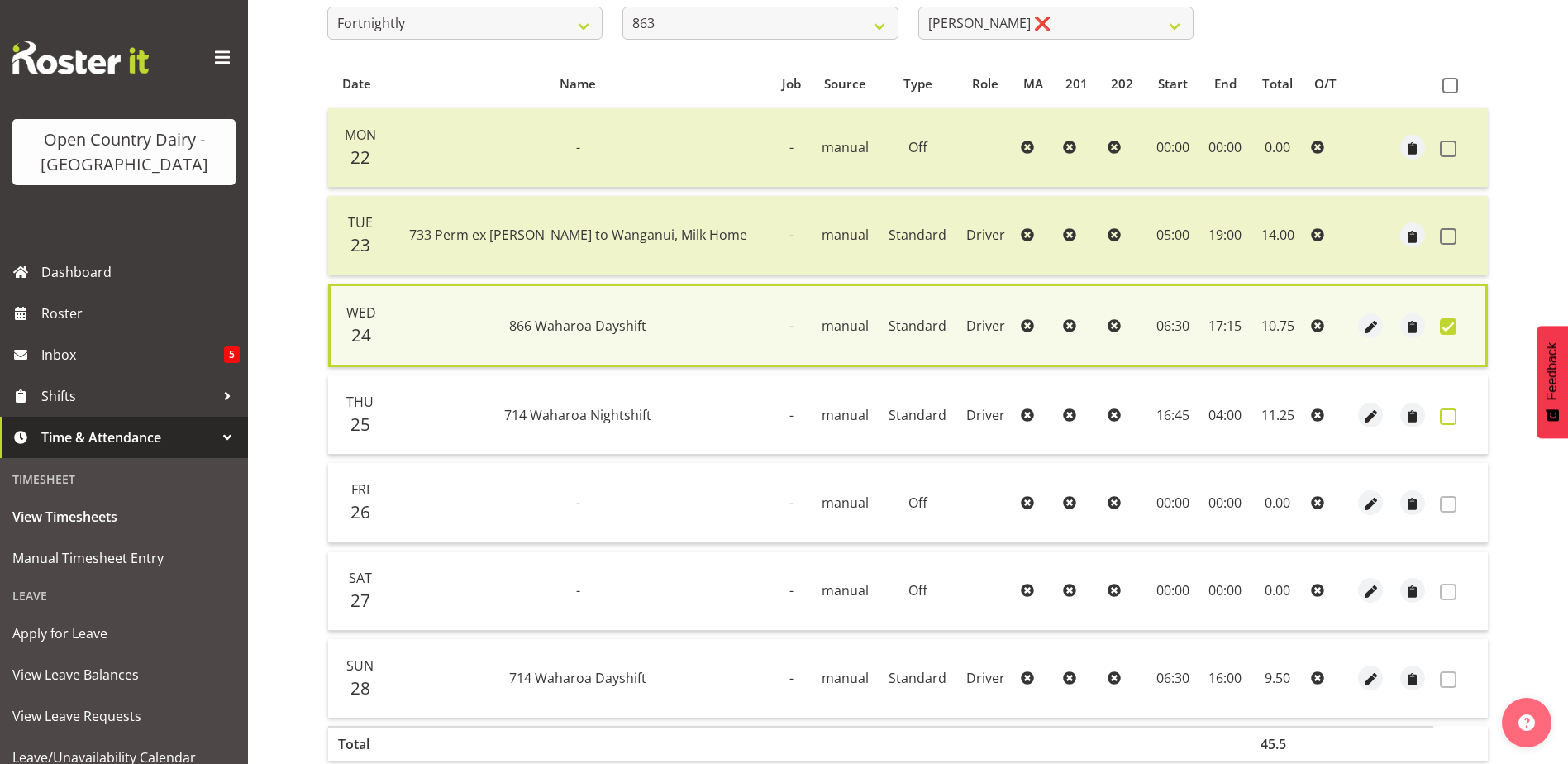
click at [1450, 418] on span at bounding box center [1448, 416] width 16 height 16
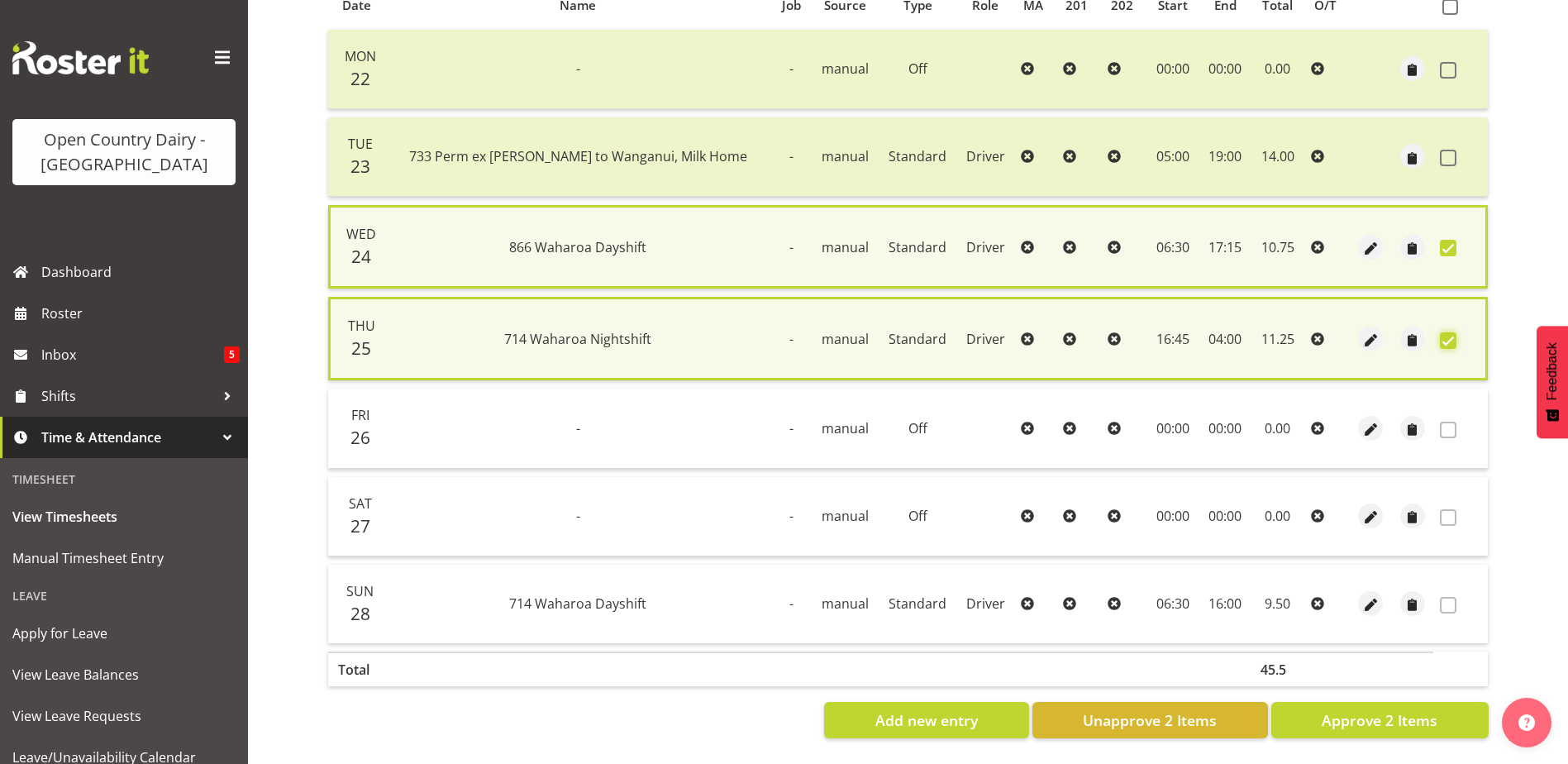
scroll to position [394, 0]
click at [1347, 709] on span "Approve 2 Items" at bounding box center [1379, 719] width 116 height 21
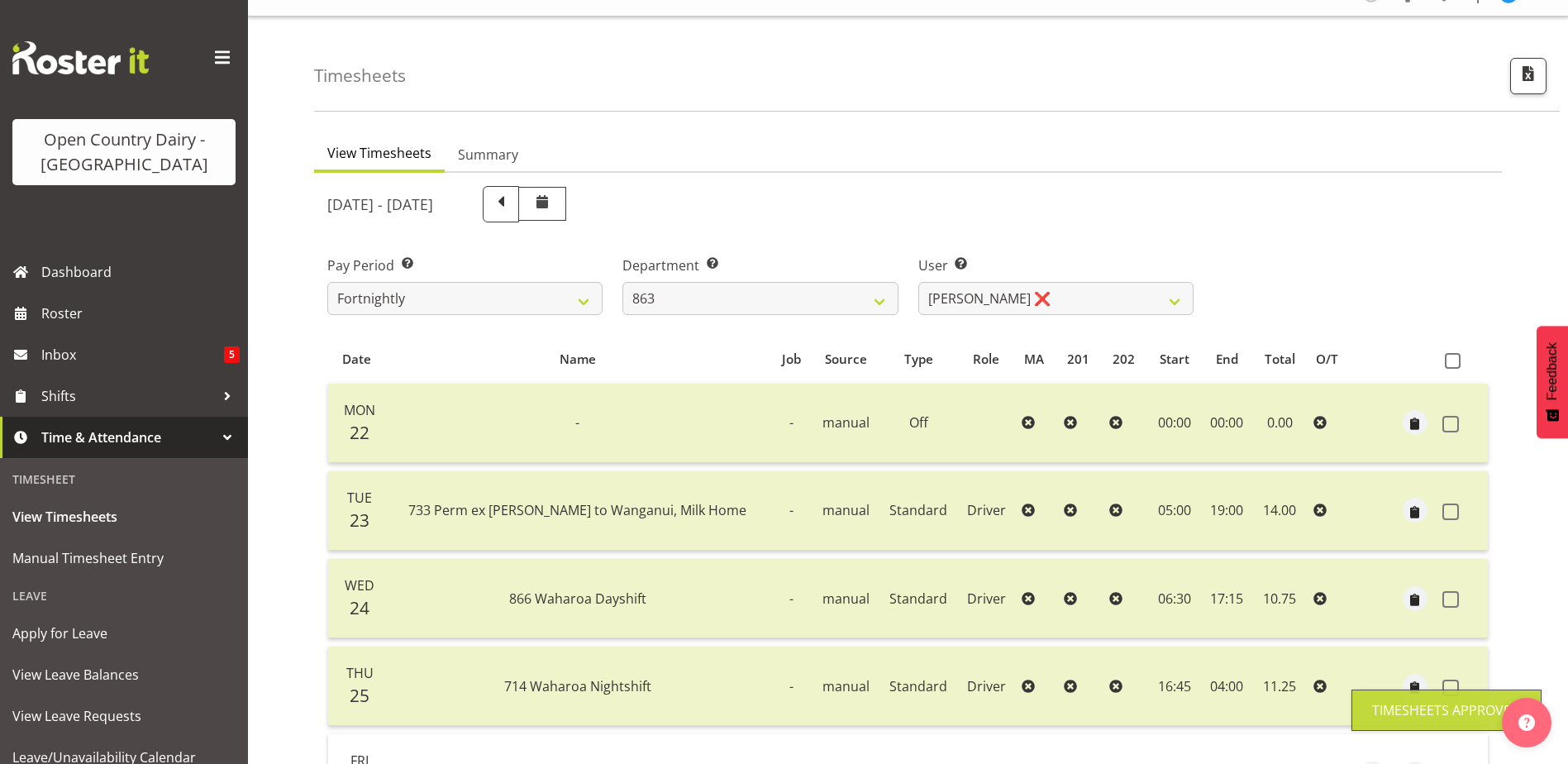
scroll to position [0, 0]
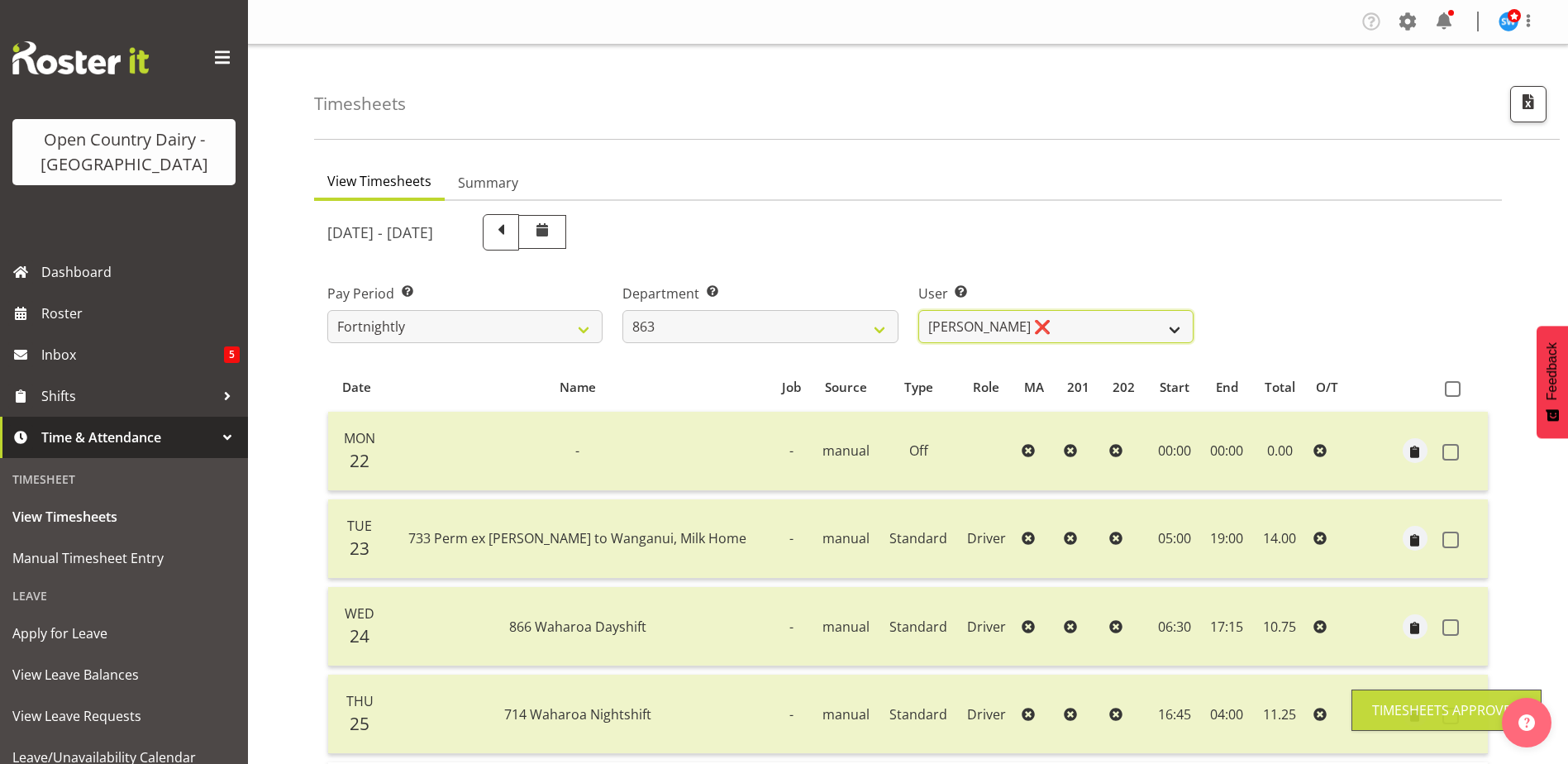
click at [994, 331] on select "Billy Walters ❌ Glyn Spiller ❌ Mike Paki ❌ Paul Bunyan ❌" at bounding box center [1055, 327] width 275 height 33
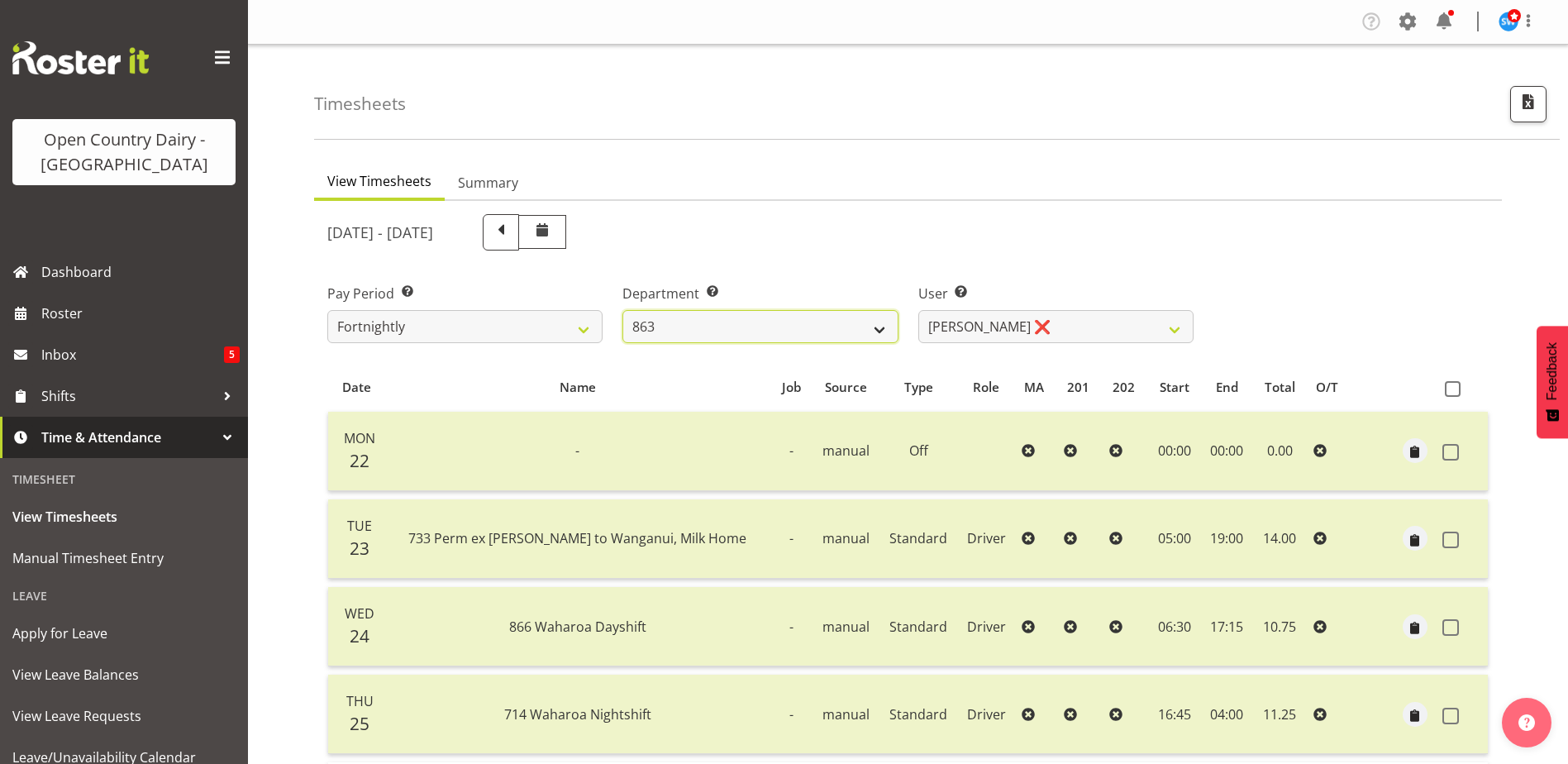
click at [754, 332] on select "701 702 703 704 705 706 707 708 709 710 711 712 713 714 715 716 717 718 719 720" at bounding box center [760, 327] width 275 height 33
click at [622, 310] on select "701 702 703 704 705 706 707 708 709 710 711 712 713 714 715 716 717 718 719 720" at bounding box center [760, 327] width 275 height 33
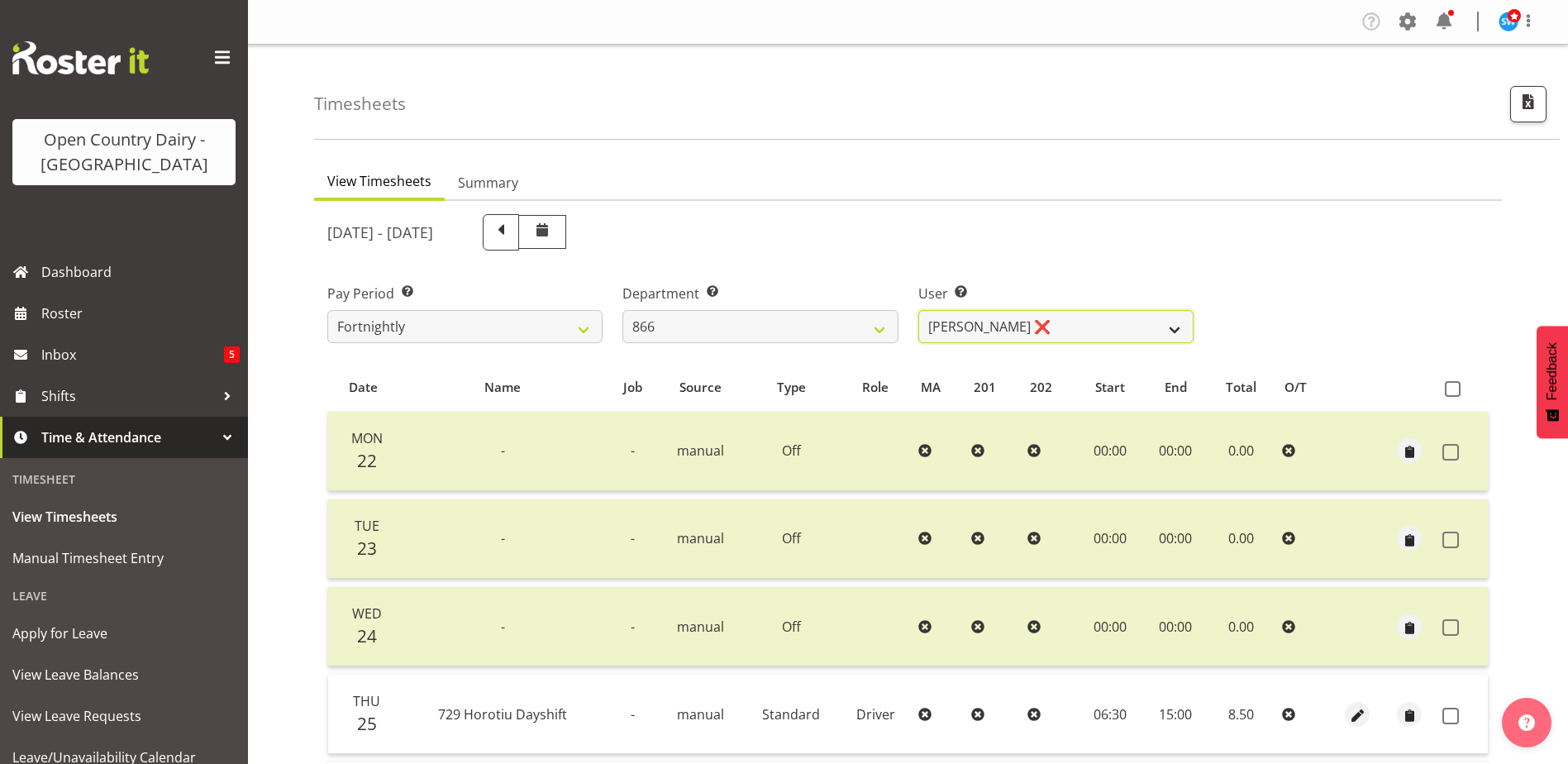
click at [1073, 332] on select "Harshdeep Singh ❌ Jacques Nel ❌ Navreet Jawanda ❌ Neil Abrahams ❌" at bounding box center [1055, 327] width 275 height 33
click at [918, 310] on select "Harshdeep Singh ❌ Jacques Nel ❌ Navreet Jawanda ❌ Neil Abrahams ❌" at bounding box center [1055, 327] width 275 height 33
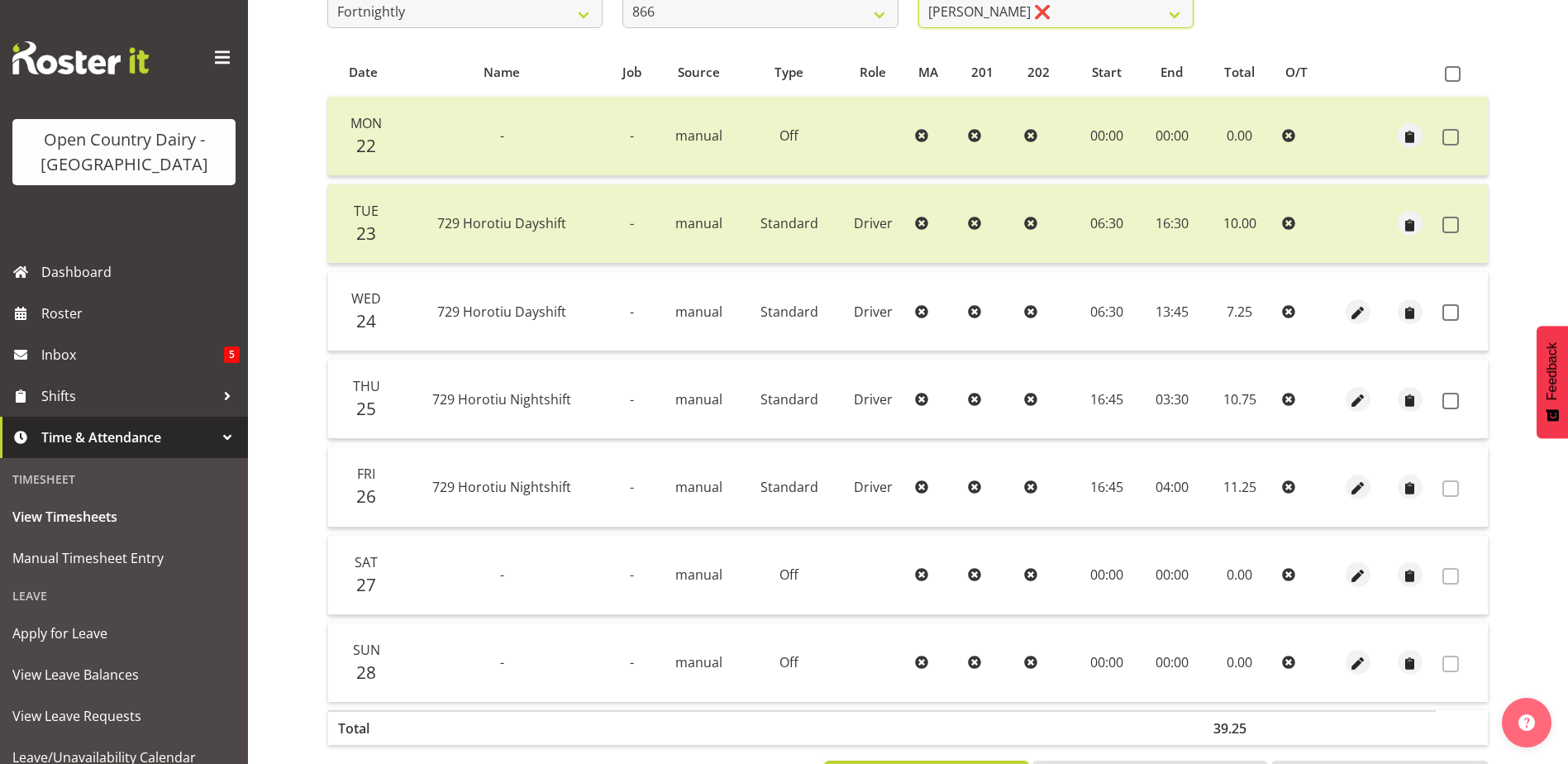
scroll to position [331, 0]
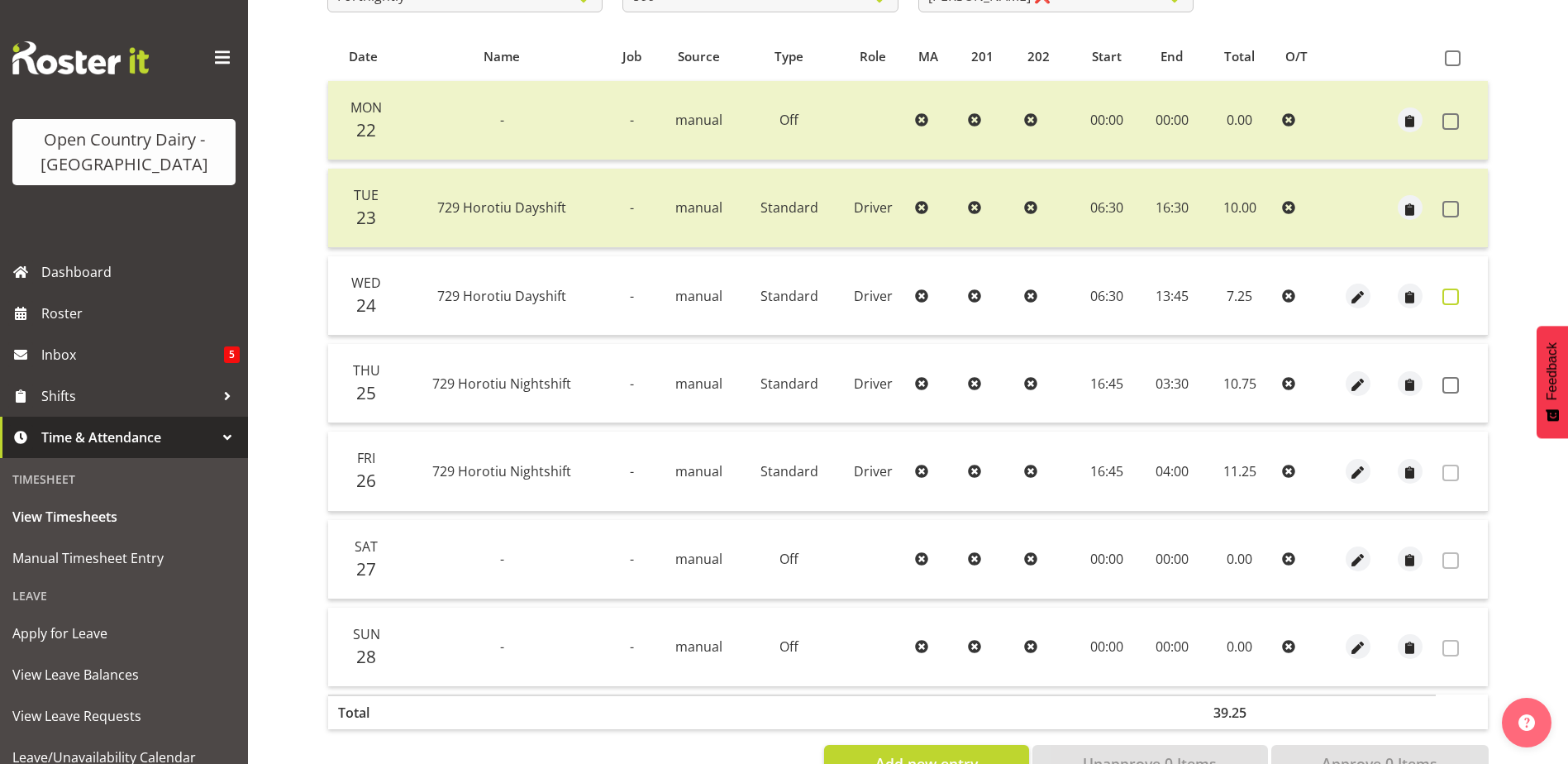
click at [1456, 295] on span at bounding box center [1450, 296] width 16 height 16
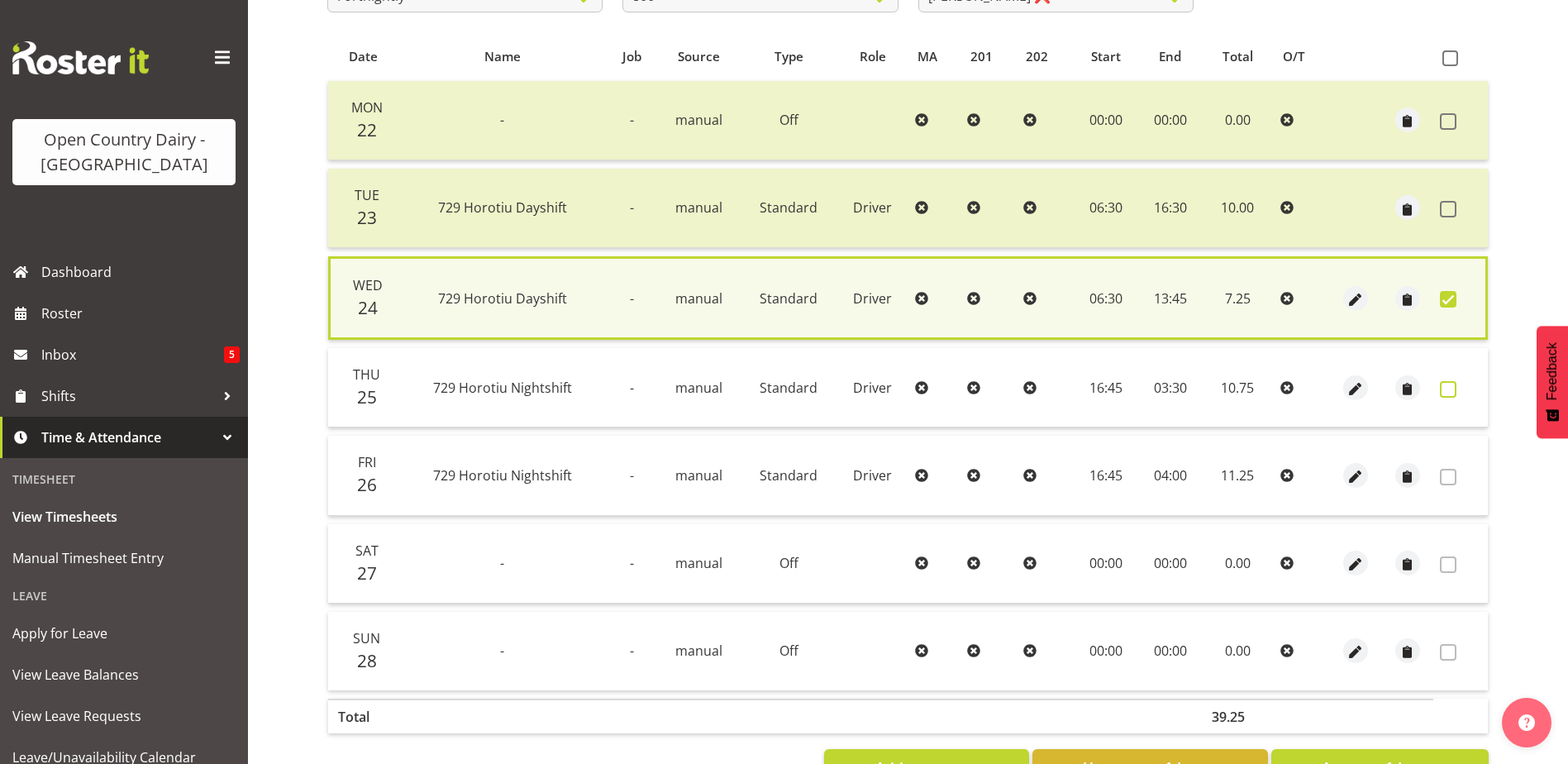
click at [1449, 384] on span at bounding box center [1448, 388] width 16 height 16
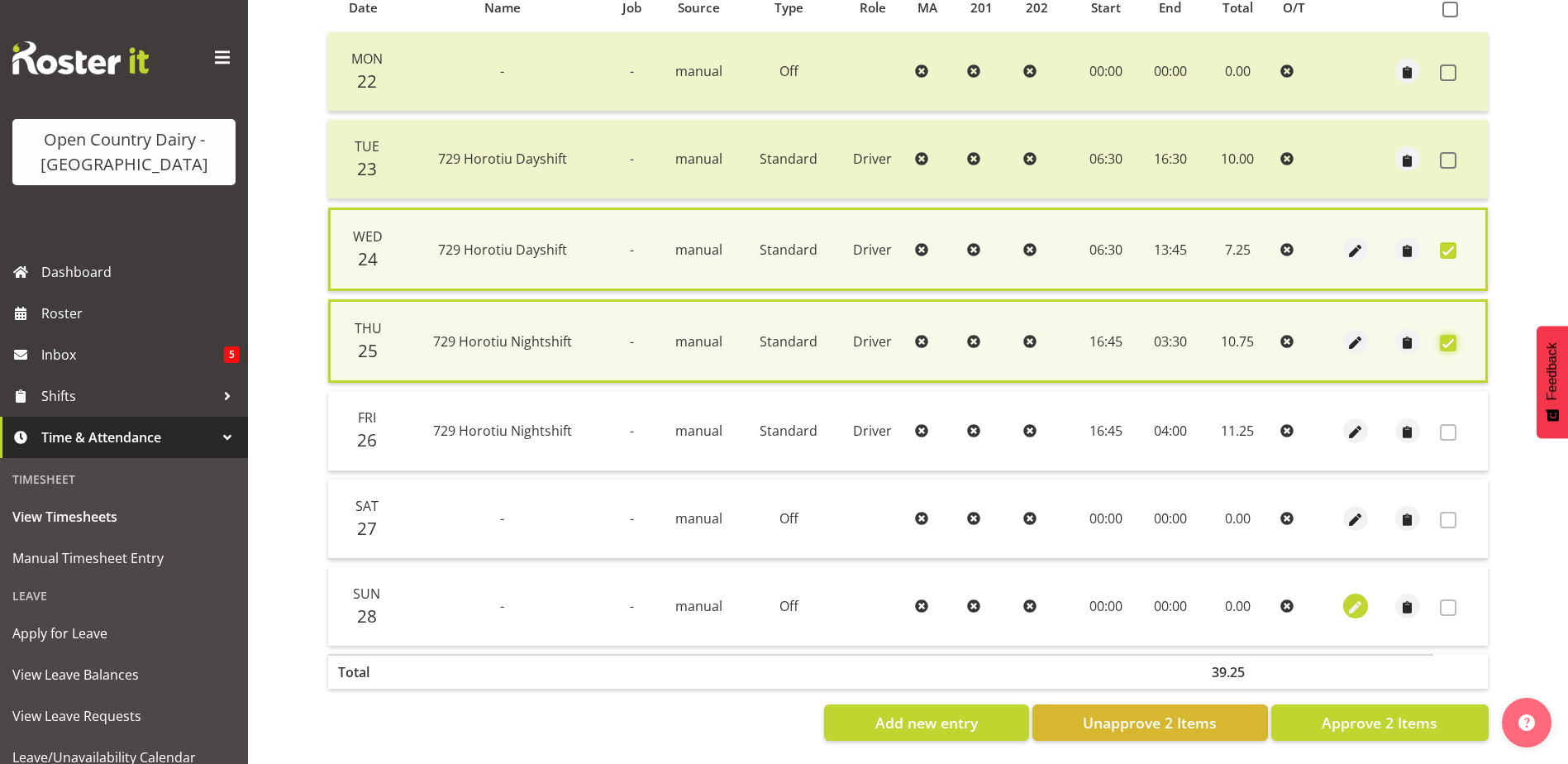
scroll to position [394, 0]
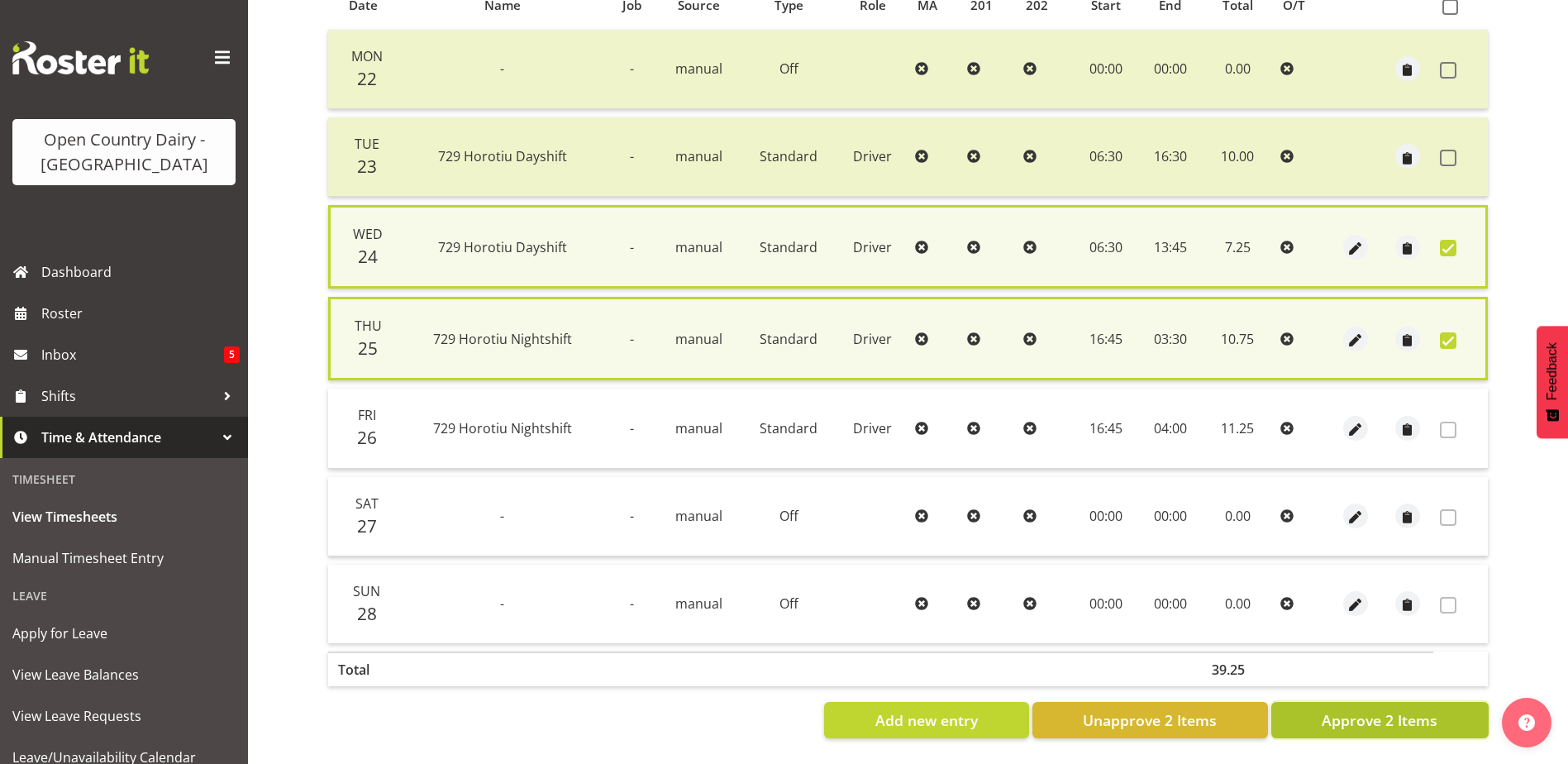
click at [1360, 709] on span "Approve 2 Items" at bounding box center [1379, 719] width 116 height 21
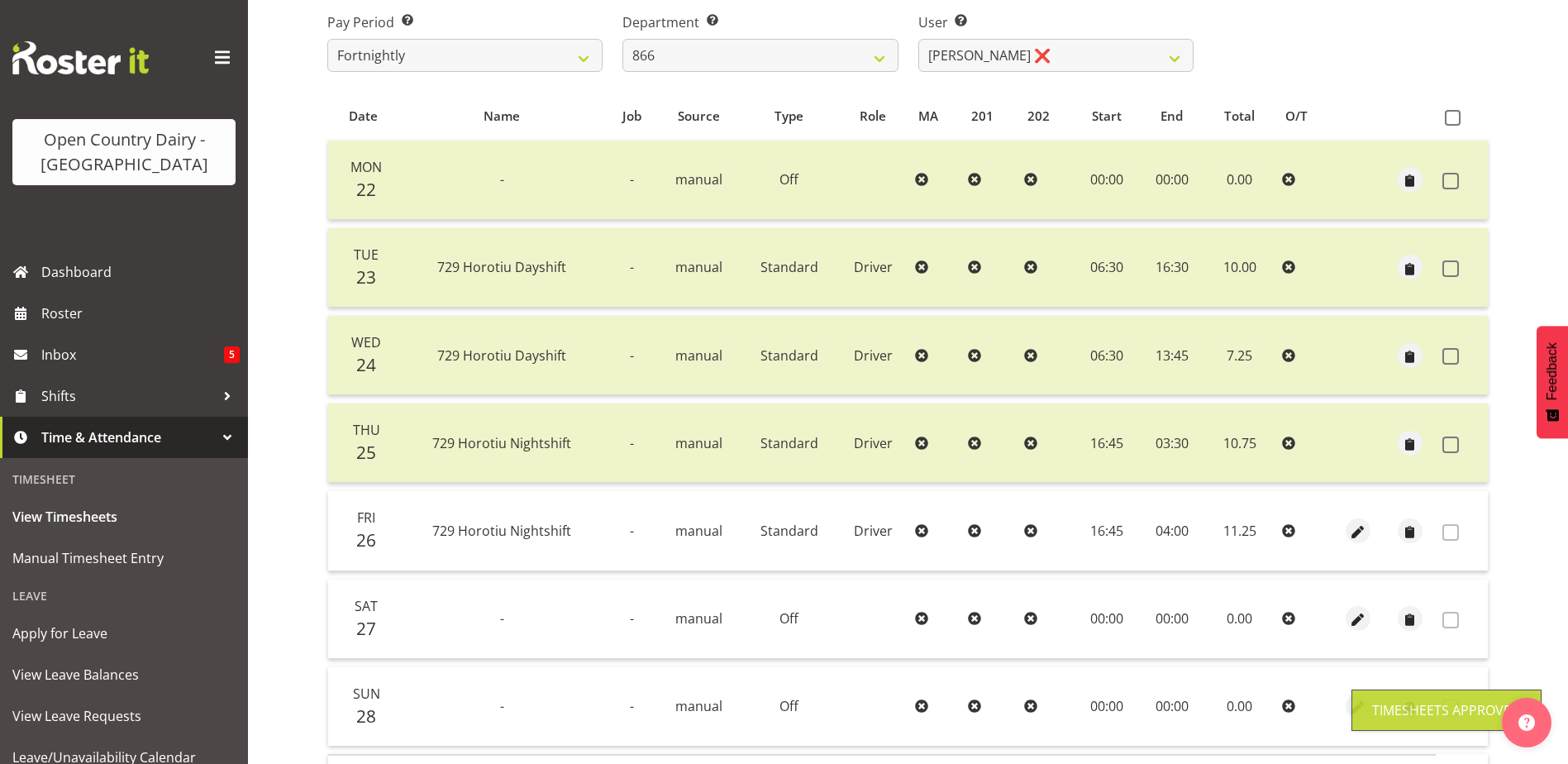
scroll to position [56, 0]
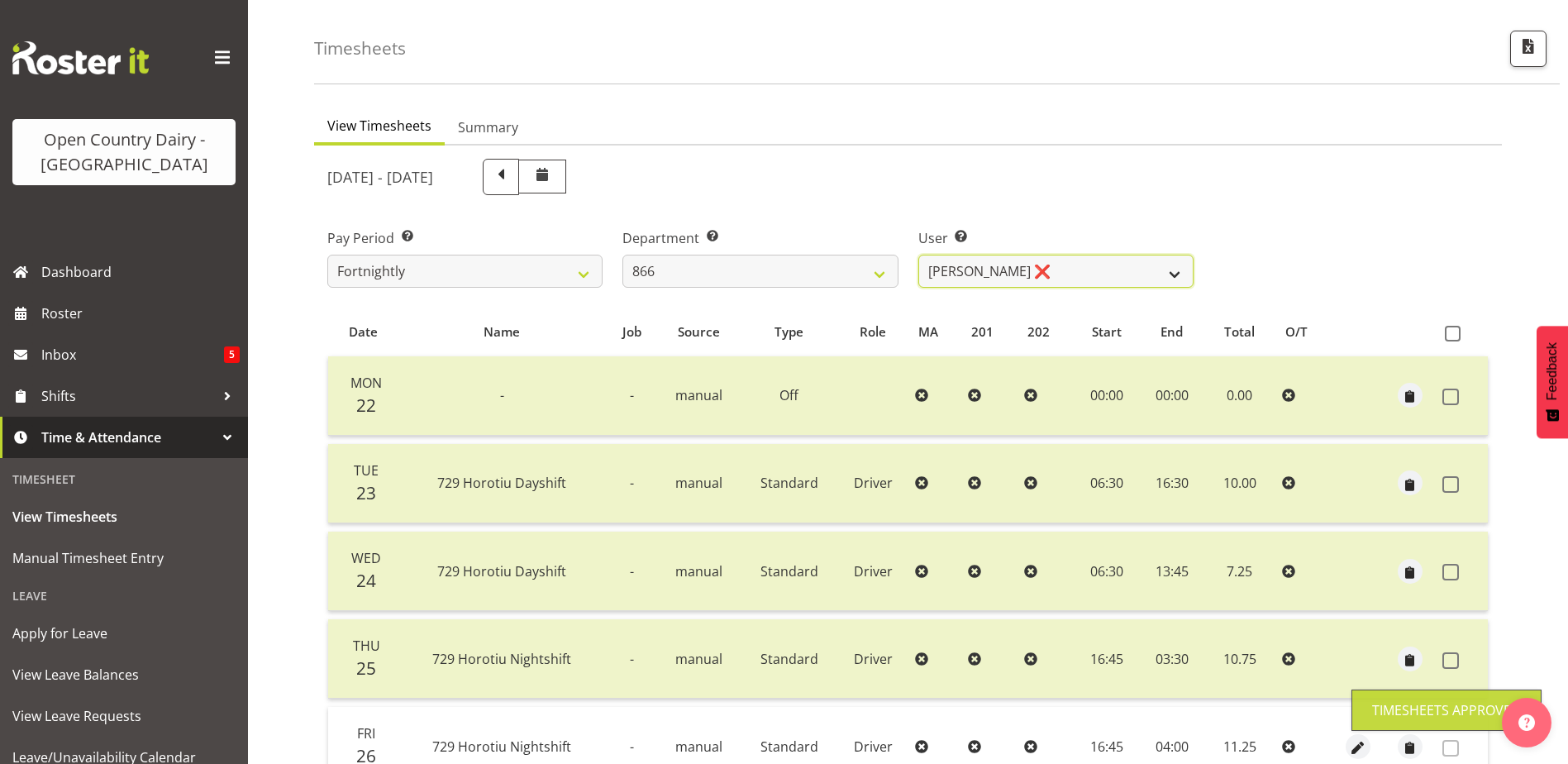
click at [1024, 260] on select "Harshdeep Singh ❌ Jacques Nel ❌ Navreet Jawanda ❌ Neil Abrahams ❌" at bounding box center [1055, 271] width 275 height 33
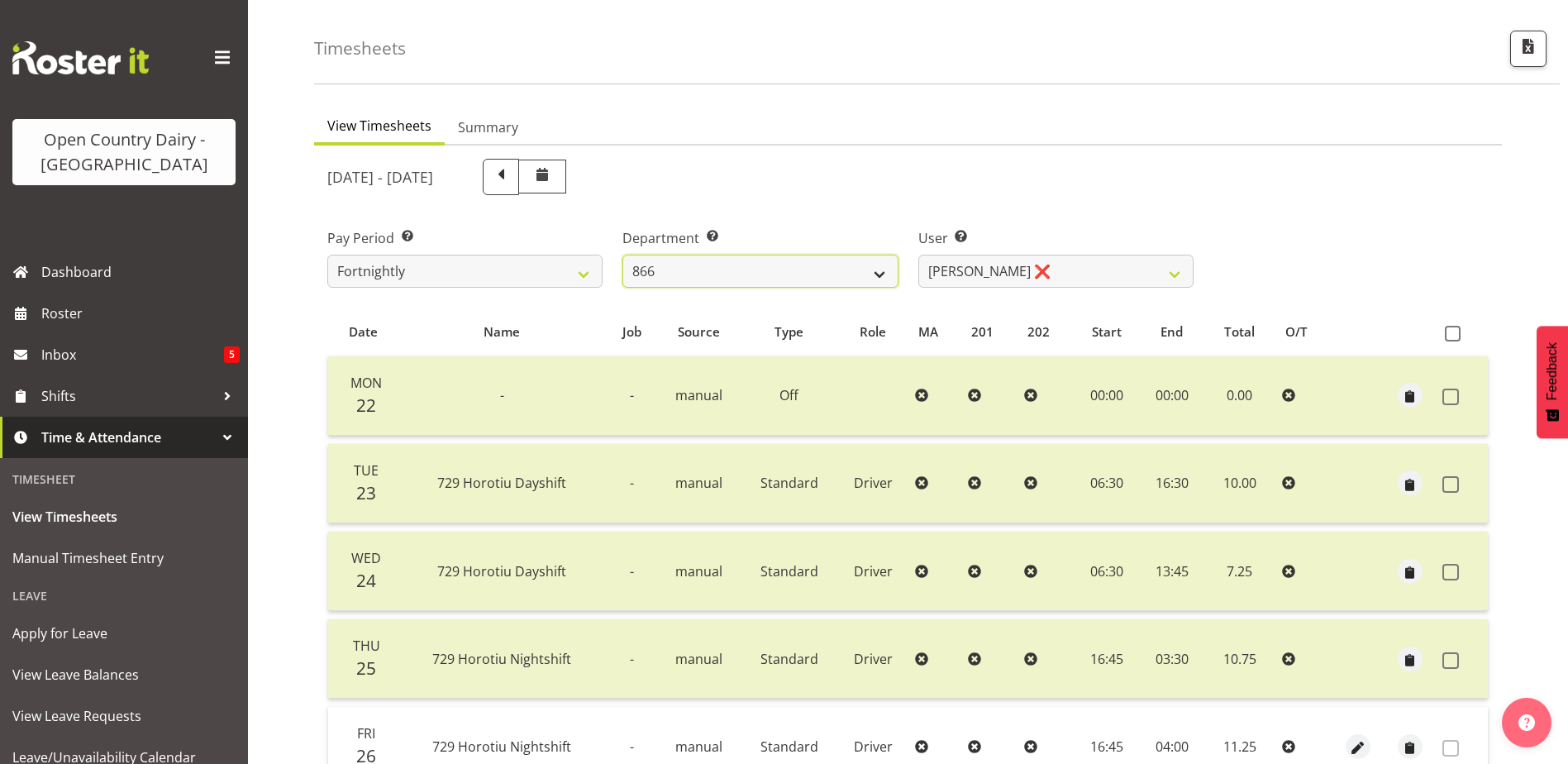
click at [731, 268] on select "701 702 703 704 705 706 707 708 709 710 711 712 713 714 715 716 717 718 719 720" at bounding box center [760, 271] width 275 height 33
click at [622, 255] on select "701 702 703 704 705 706 707 708 709 710 711 712 713 714 715 716 717 718 719 720" at bounding box center [760, 271] width 275 height 33
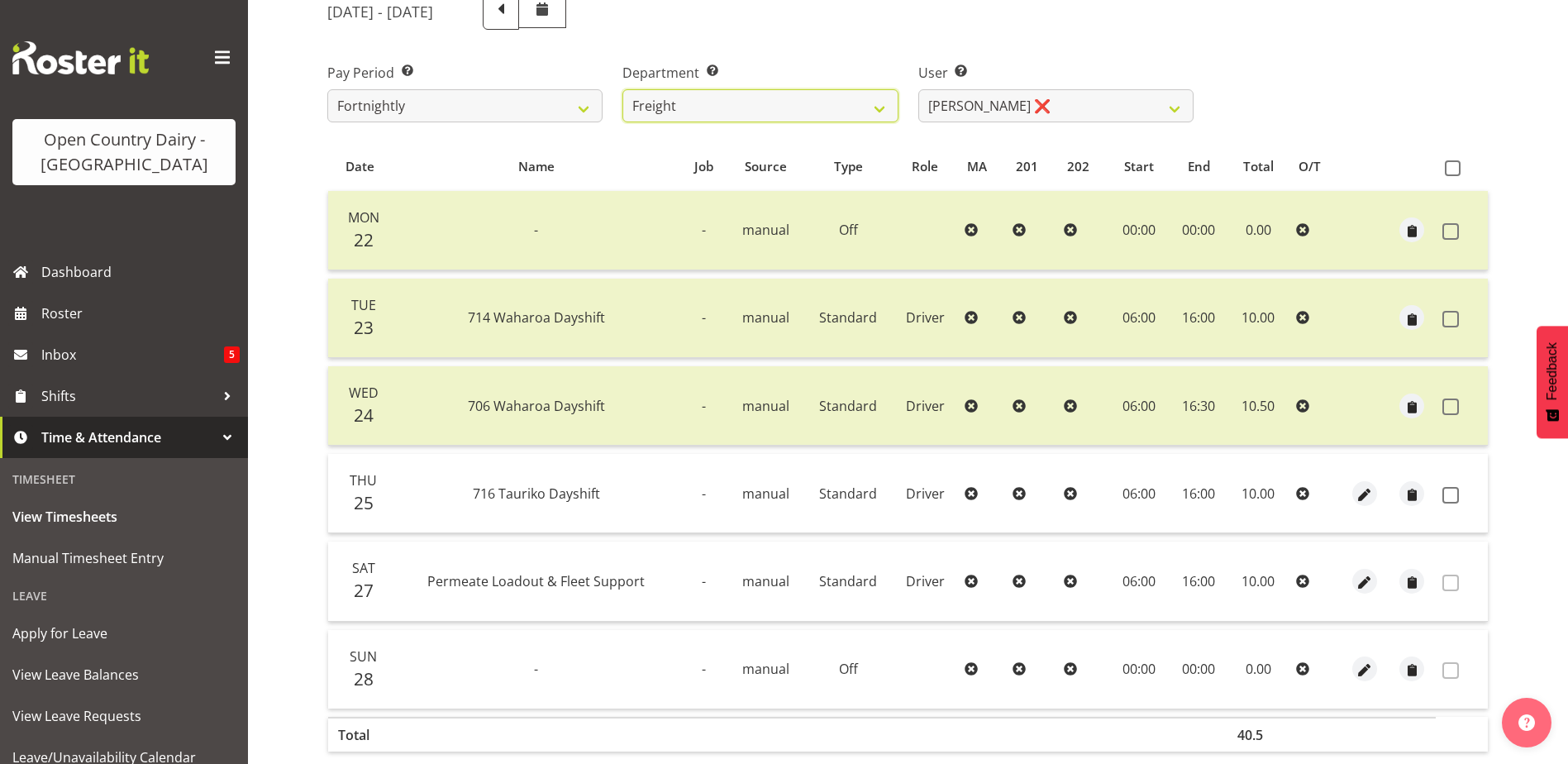
scroll to position [0, 0]
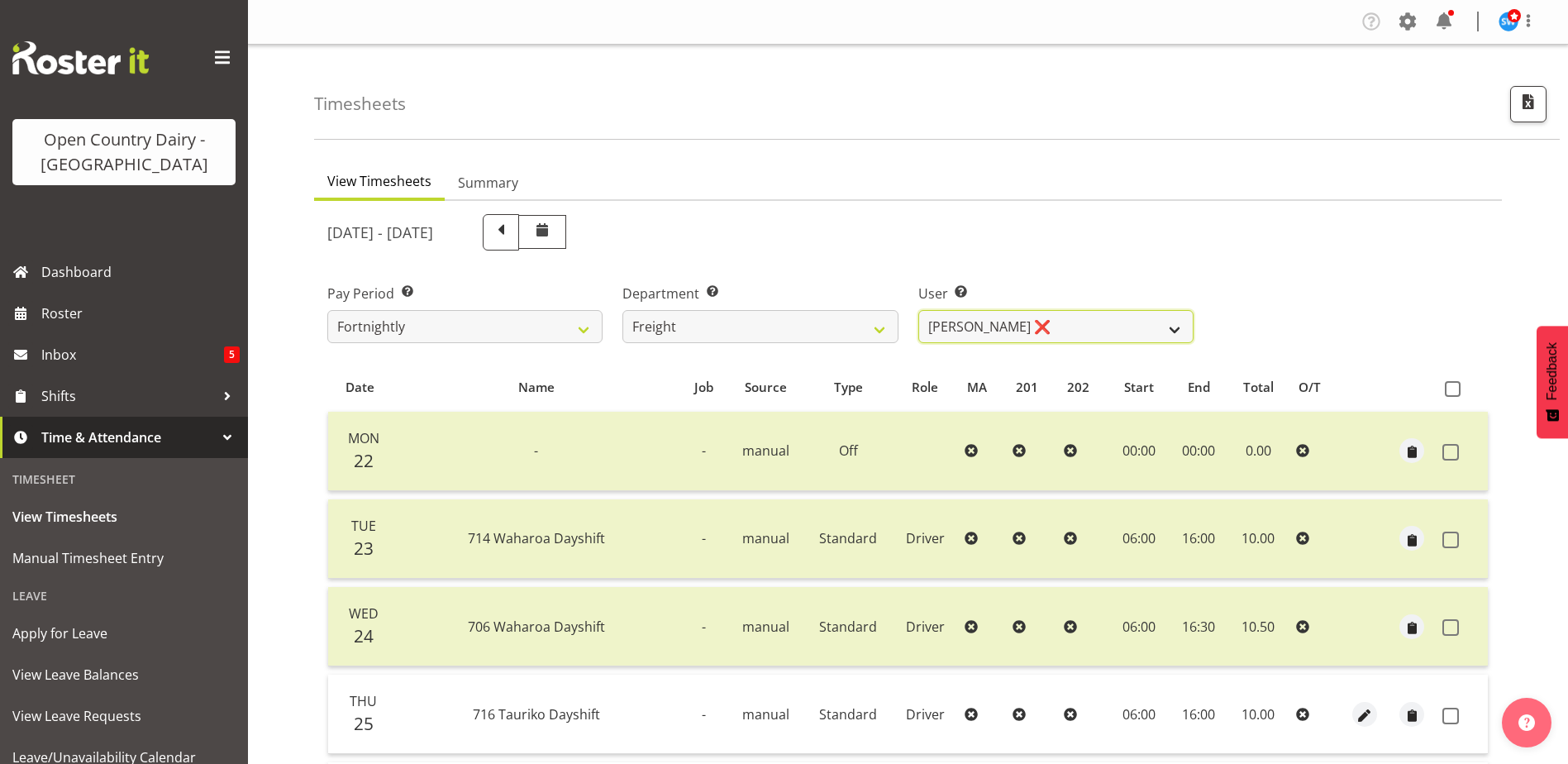
click at [1024, 327] on select "Gavin Harvey ❌ Lalesh Kumar ❌" at bounding box center [1055, 327] width 275 height 33
click at [918, 310] on select "Gavin Harvey ❌ Lalesh Kumar ❌" at bounding box center [1055, 327] width 275 height 33
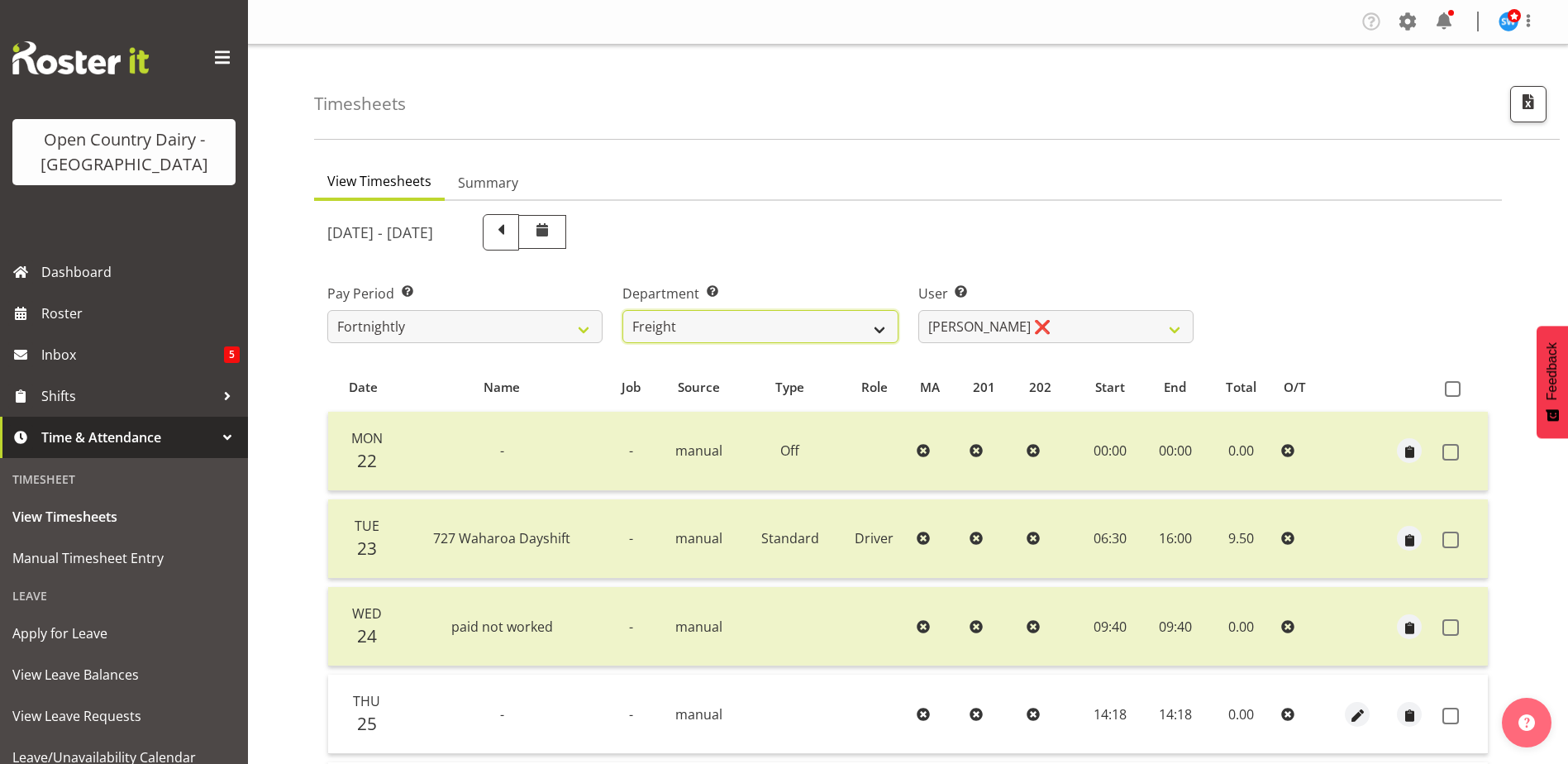
click at [781, 331] on select "701 702 703 704 705 706 707 708 709 710 711 712 713 714 715 716 717 718 719 720" at bounding box center [760, 327] width 275 height 33
click at [622, 310] on select "701 702 703 704 705 706 707 708 709 710 711 712 713 714 715 716 717 718 719 720" at bounding box center [760, 327] width 275 height 33
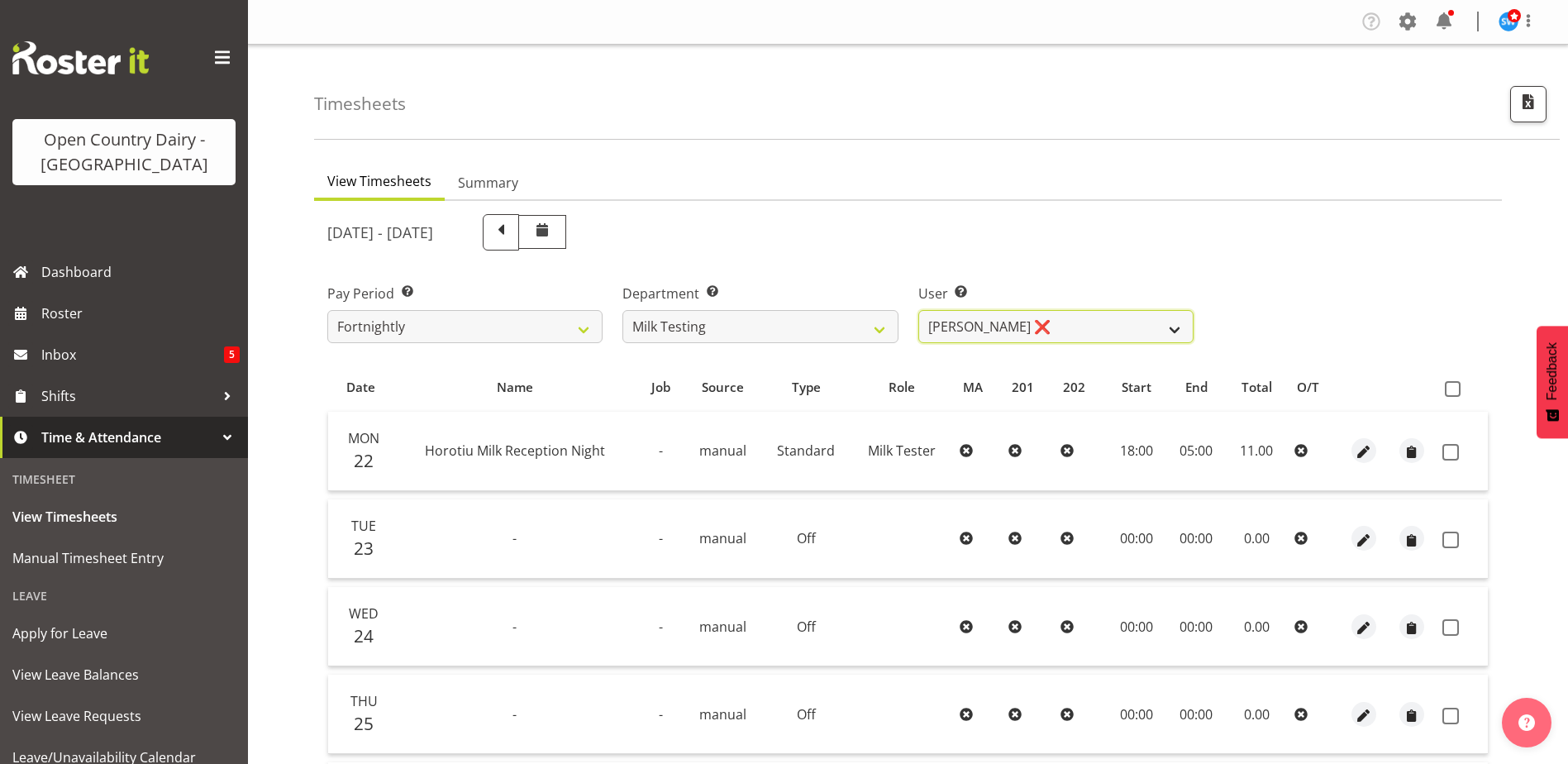
click at [1063, 323] on select "Diana Ridings ❌ George Smith ❌ Helaina Walker ❌ Kim Madden ❌ Michael Brechelt ❌…" at bounding box center [1055, 327] width 275 height 33
click at [918, 310] on select "Diana Ridings ❌ George Smith ❌ Helaina Walker ❌ Kim Madden ❌ Michael Brechelt ❌…" at bounding box center [1055, 327] width 275 height 33
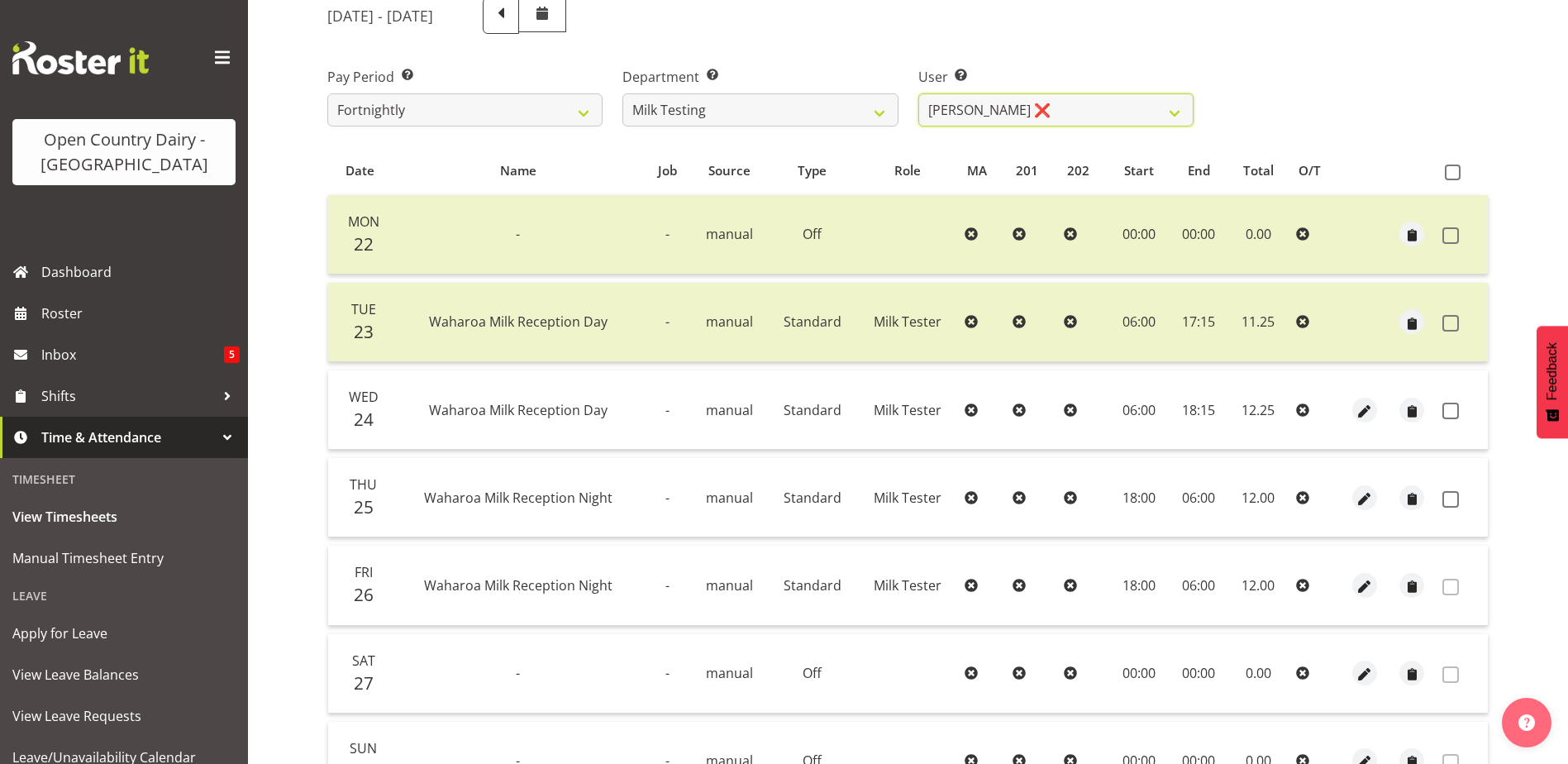
scroll to position [331, 0]
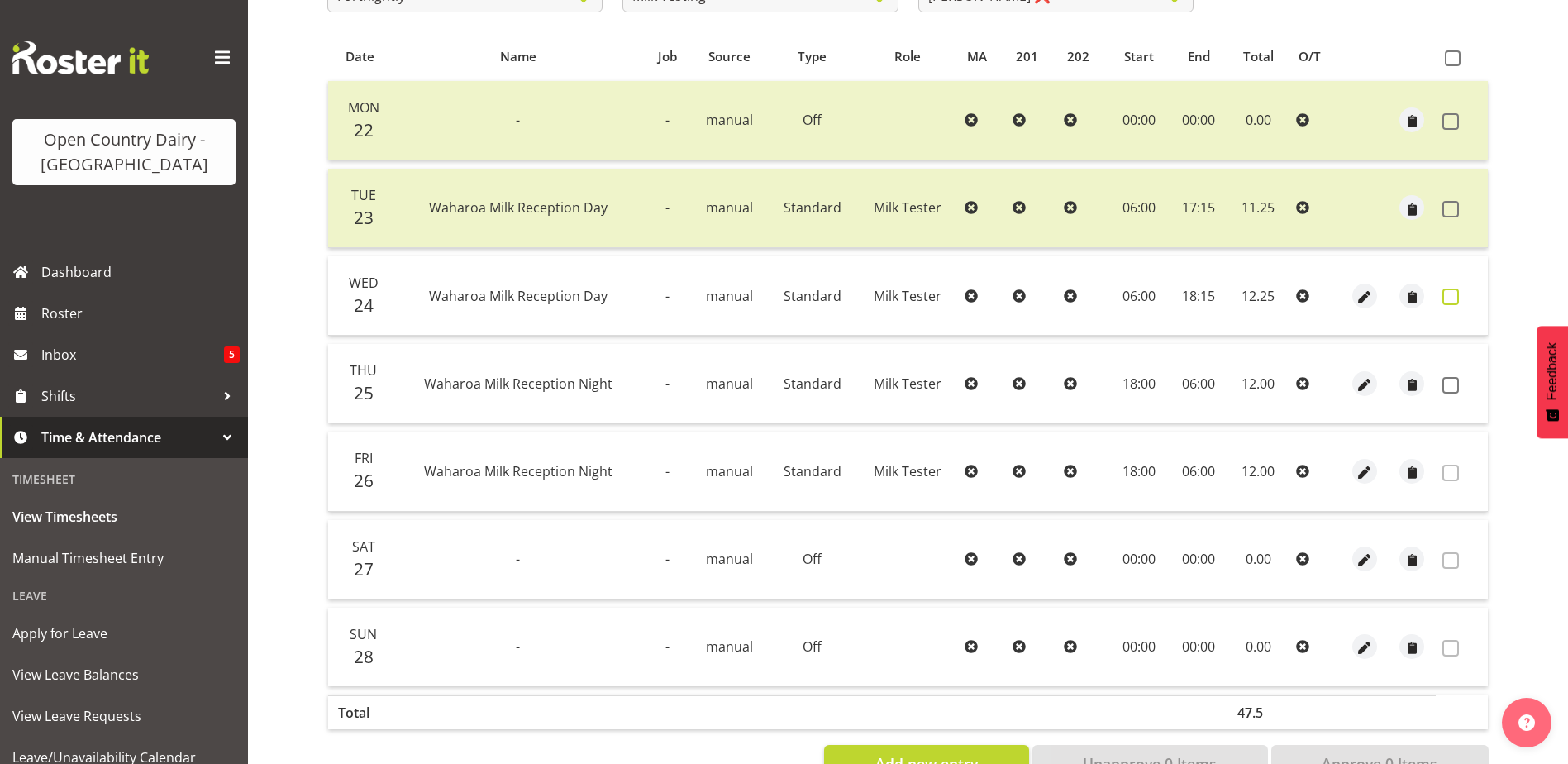
click at [1452, 295] on span at bounding box center [1450, 296] width 16 height 16
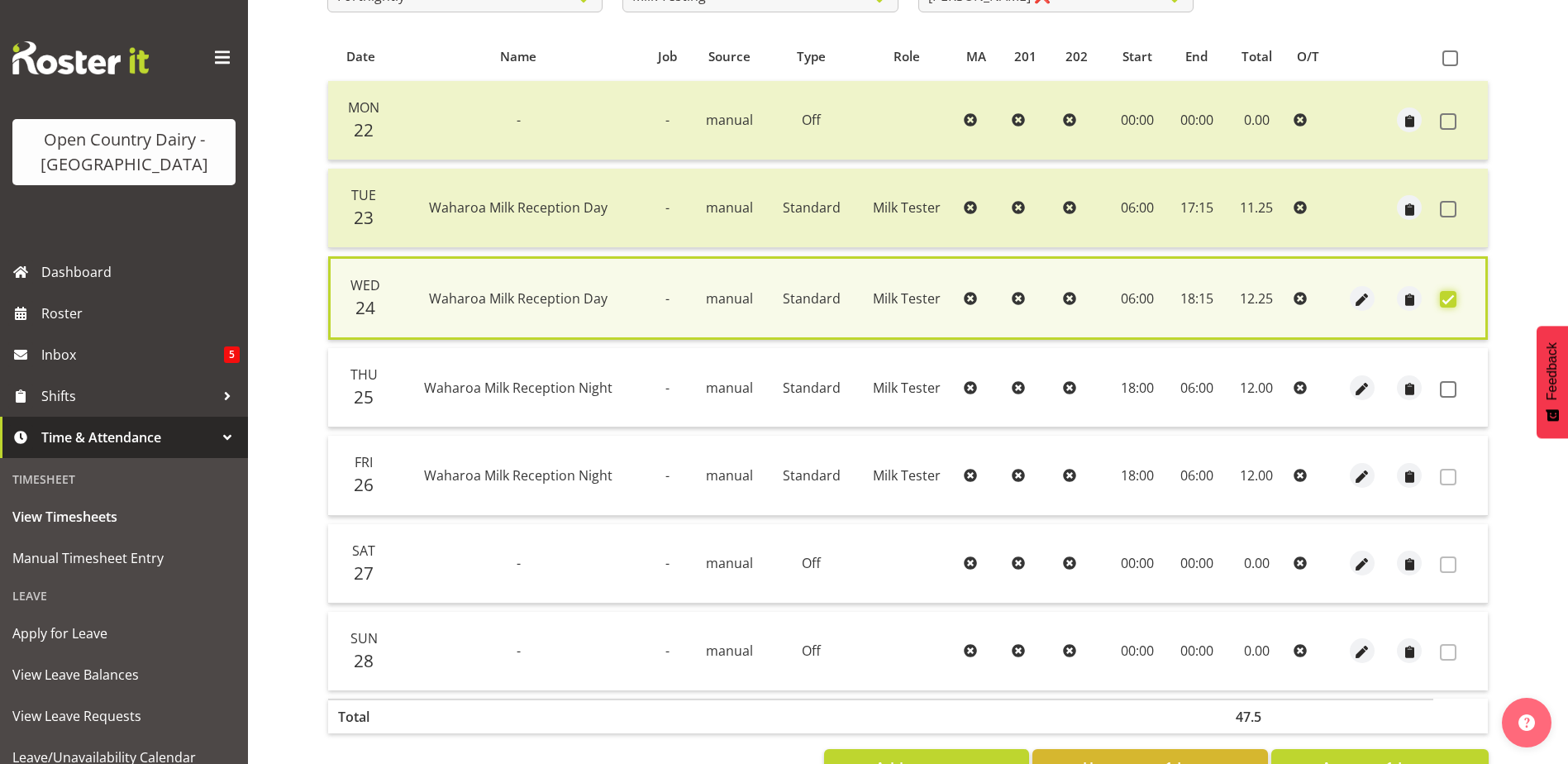
scroll to position [390, 0]
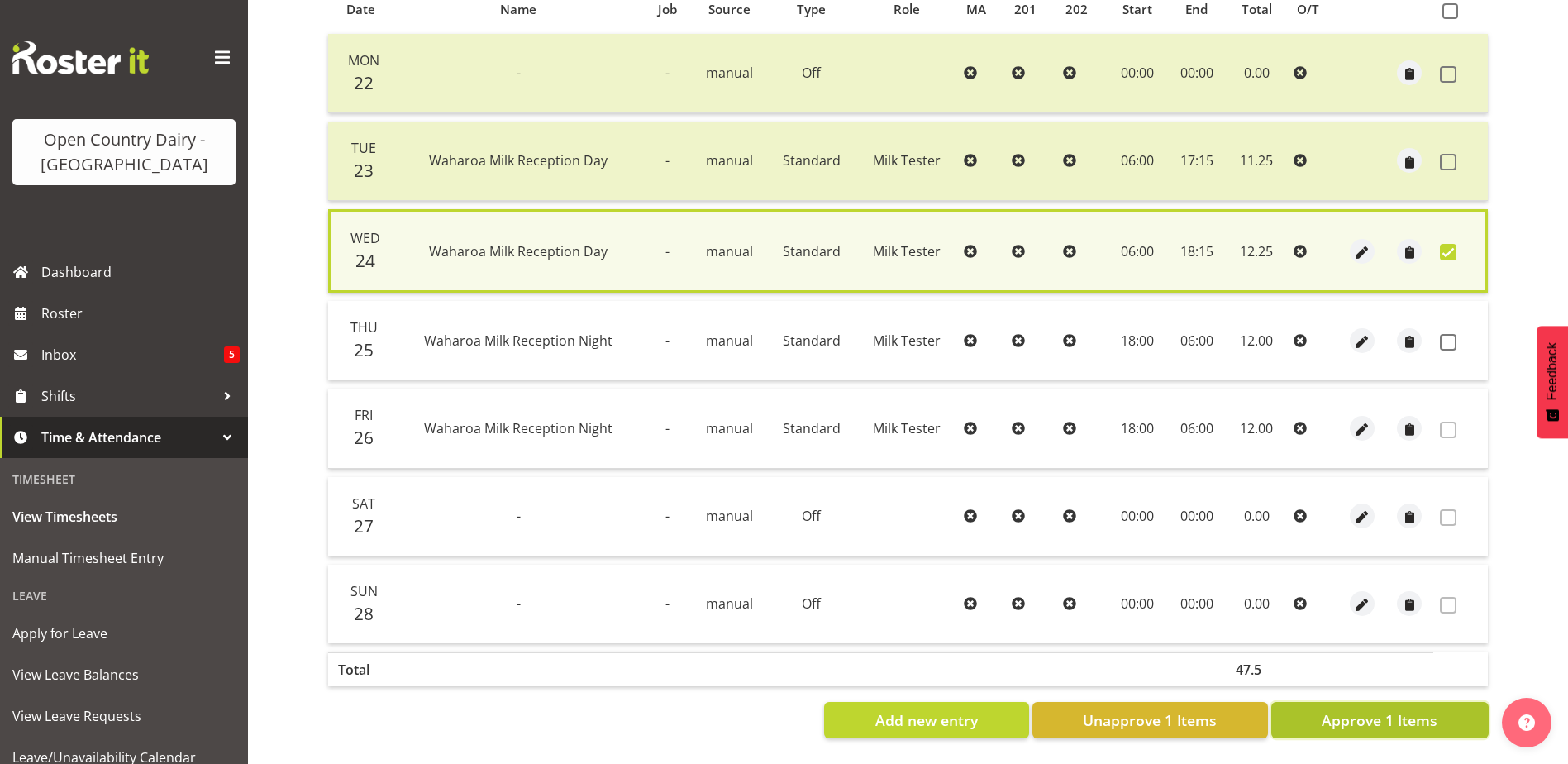
click at [1390, 709] on span "Approve 1 Items" at bounding box center [1379, 719] width 116 height 21
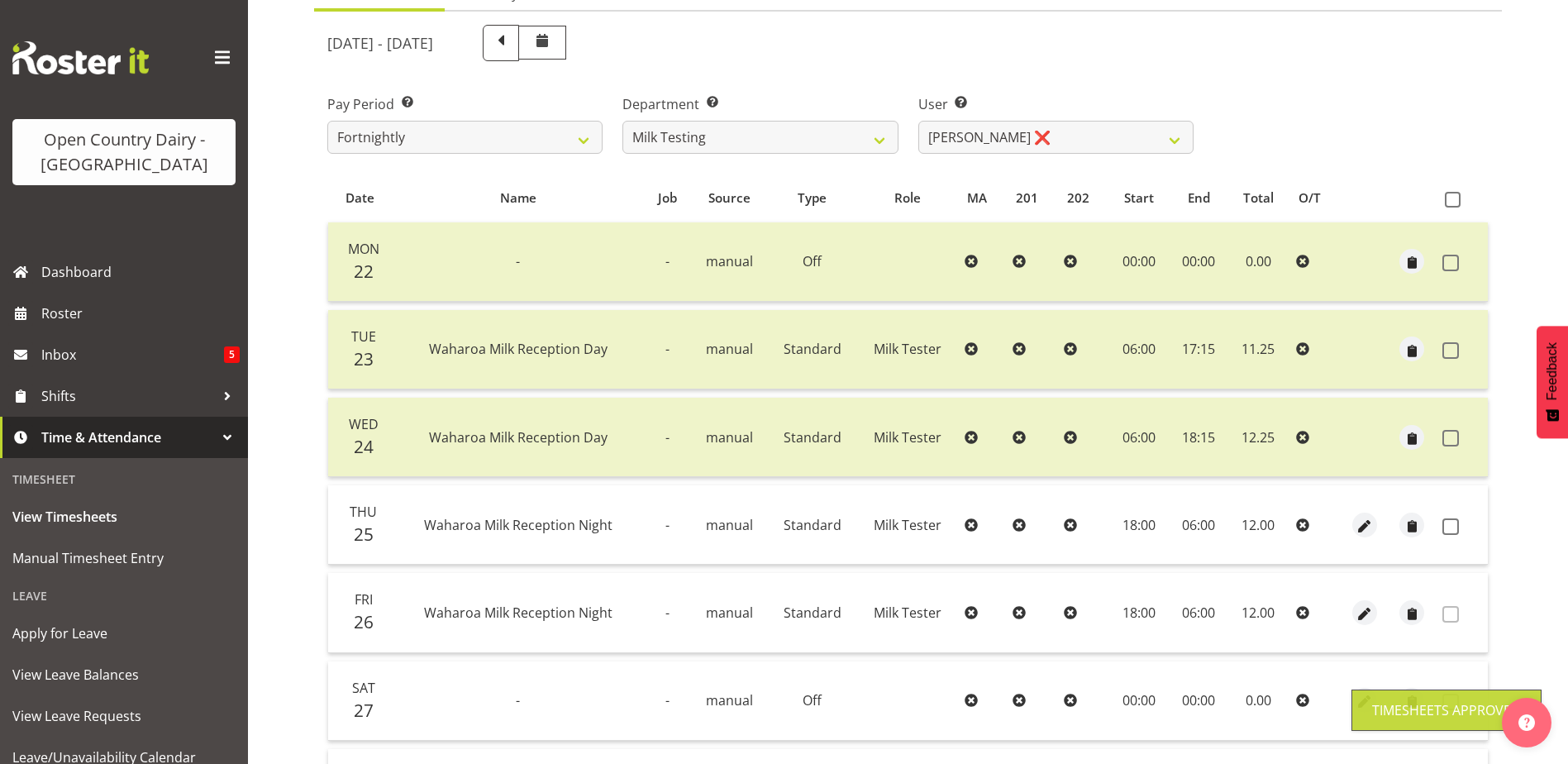
scroll to position [138, 0]
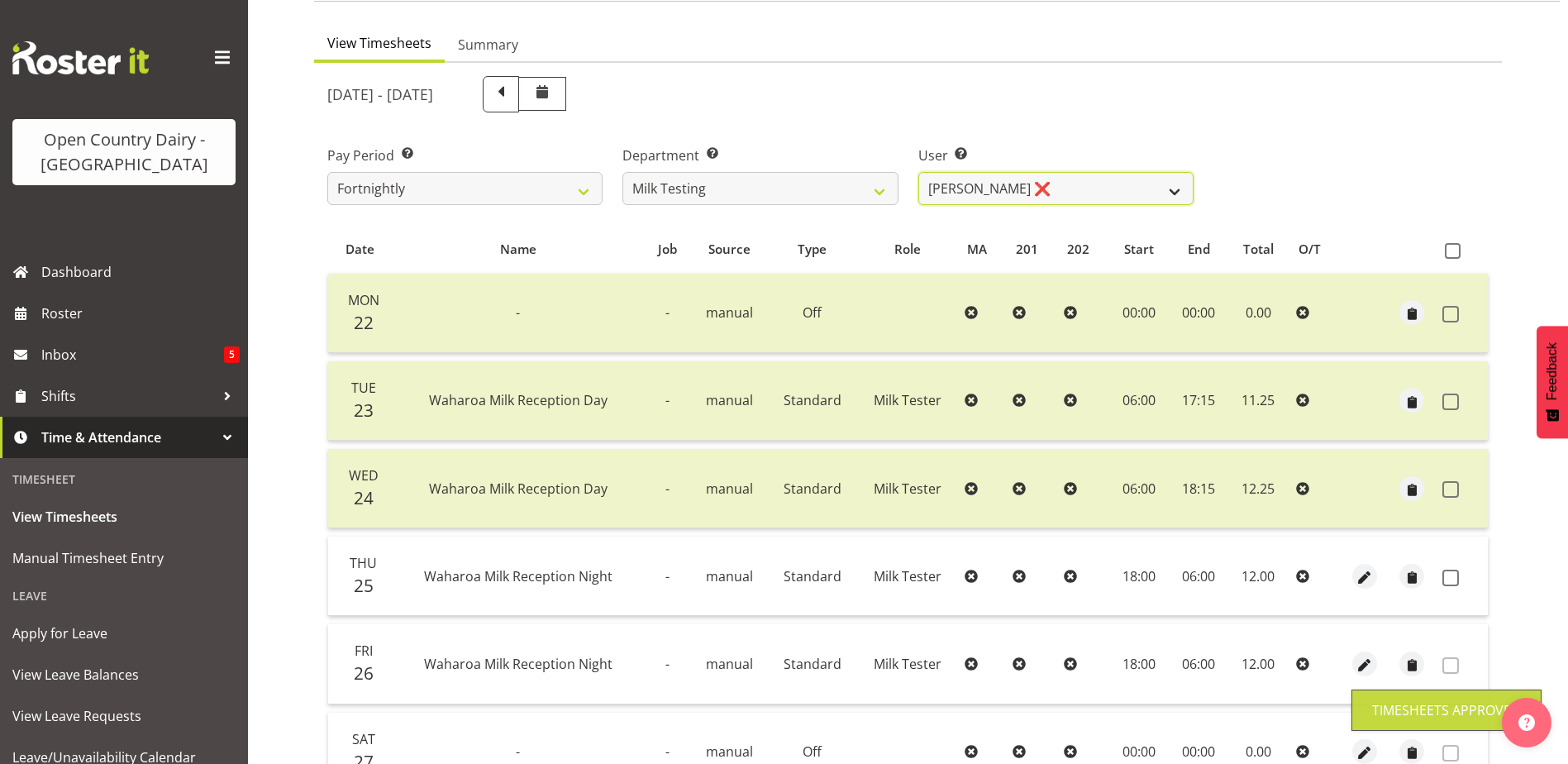
click at [1049, 190] on select "Diana Ridings ❌ George Smith ❌ Helaina Walker ❌ Kim Madden ❌ Michael Brechelt ❌…" at bounding box center [1055, 189] width 275 height 33
click at [918, 172] on select "Diana Ridings ❌ George Smith ❌ Helaina Walker ❌ Kim Madden ❌ Michael Brechelt ❌…" at bounding box center [1055, 189] width 275 height 33
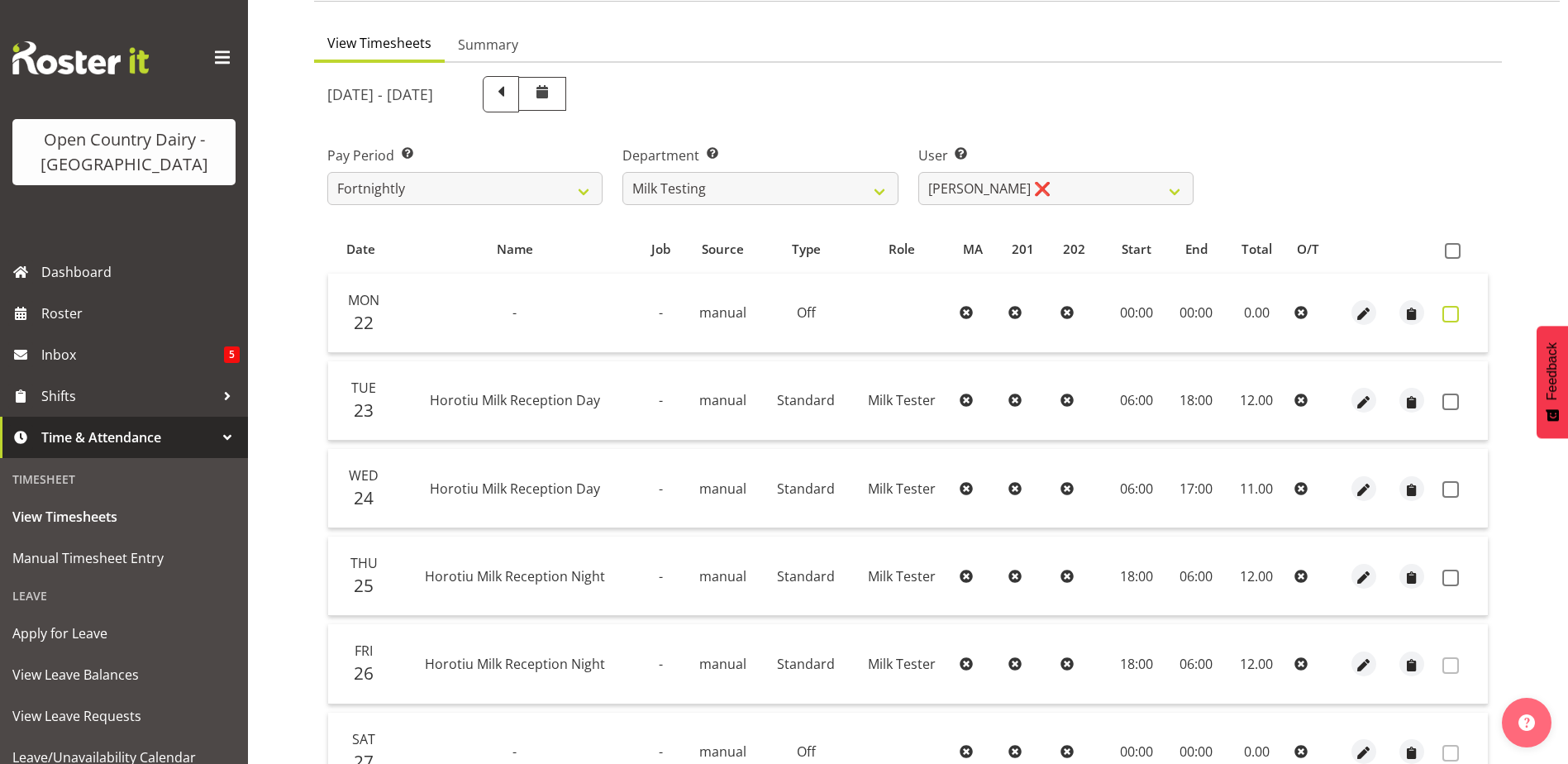
click at [1450, 311] on span at bounding box center [1450, 314] width 16 height 16
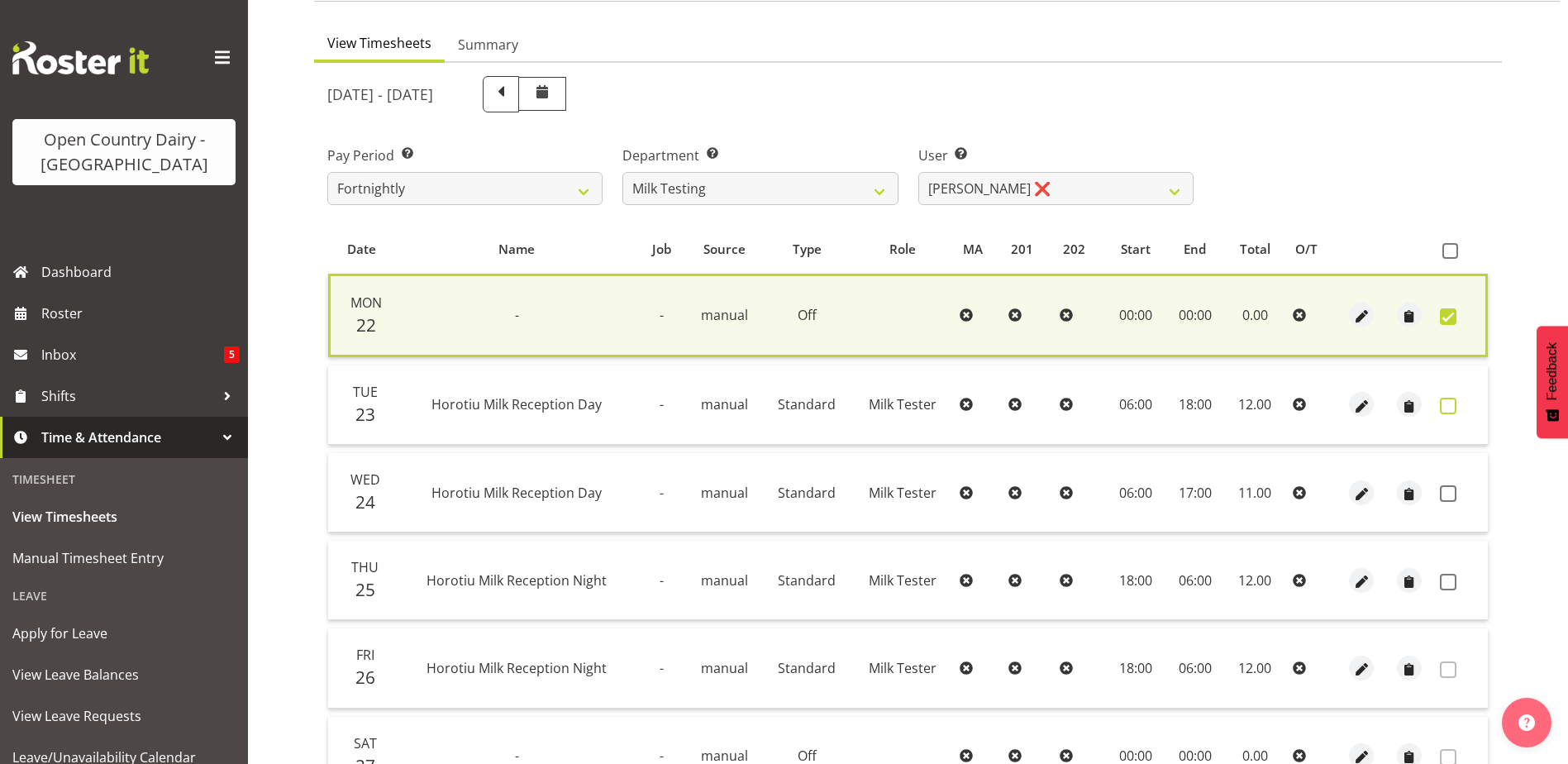
click at [1446, 406] on span at bounding box center [1448, 406] width 16 height 16
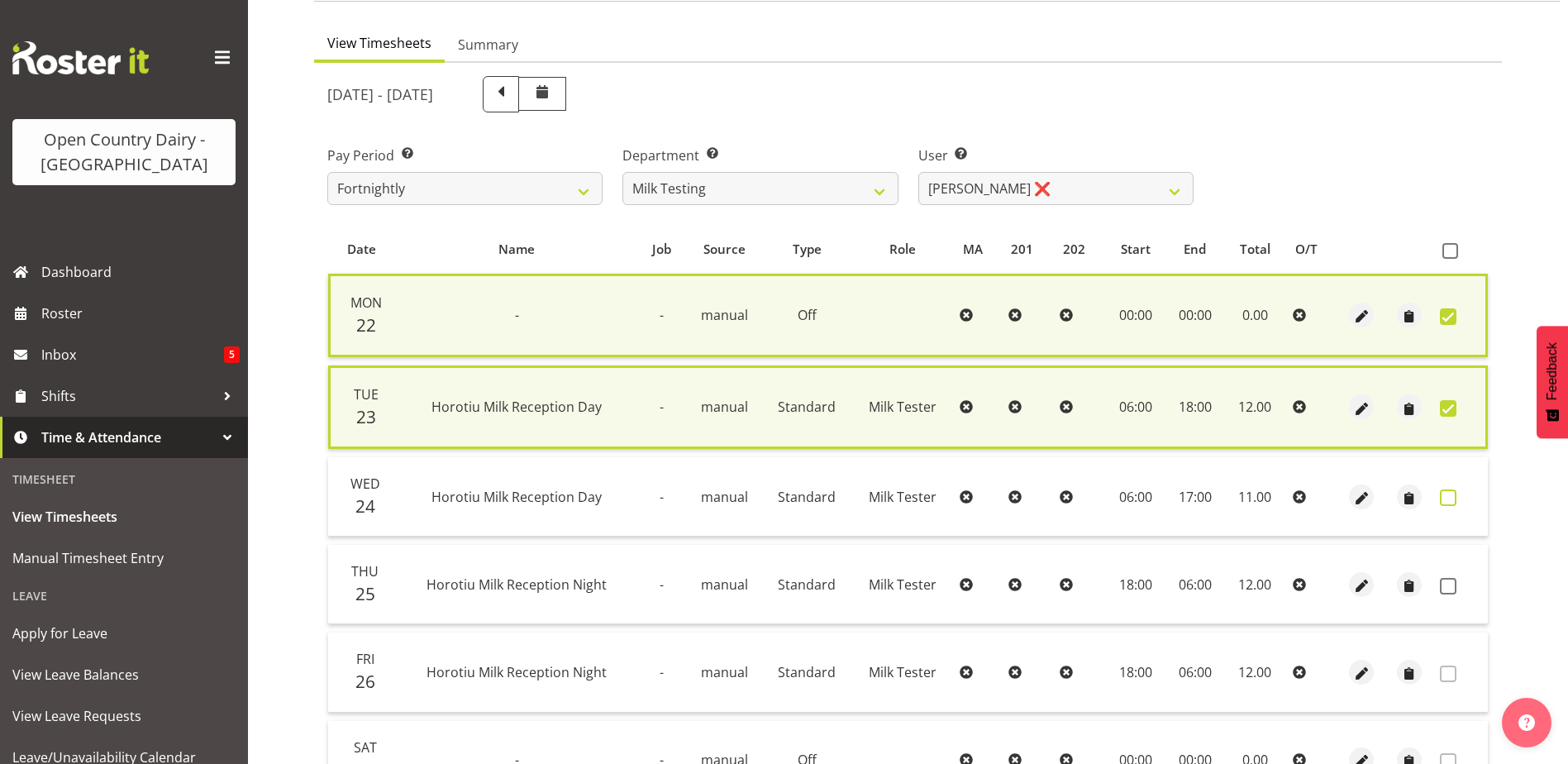
click at [1448, 496] on span at bounding box center [1448, 497] width 16 height 16
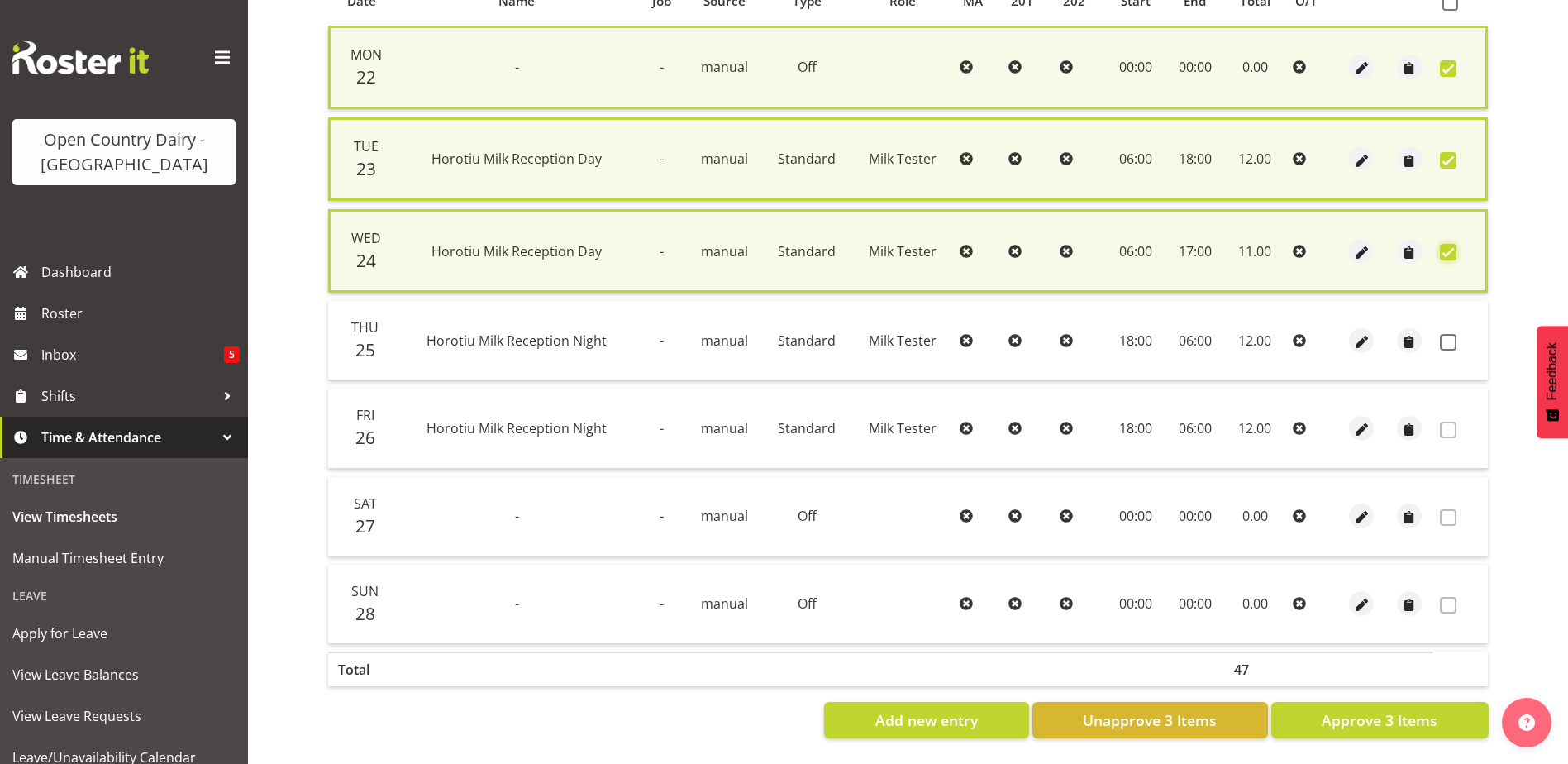
scroll to position [399, 0]
click at [1349, 711] on span "Approve 3 Items" at bounding box center [1379, 719] width 116 height 21
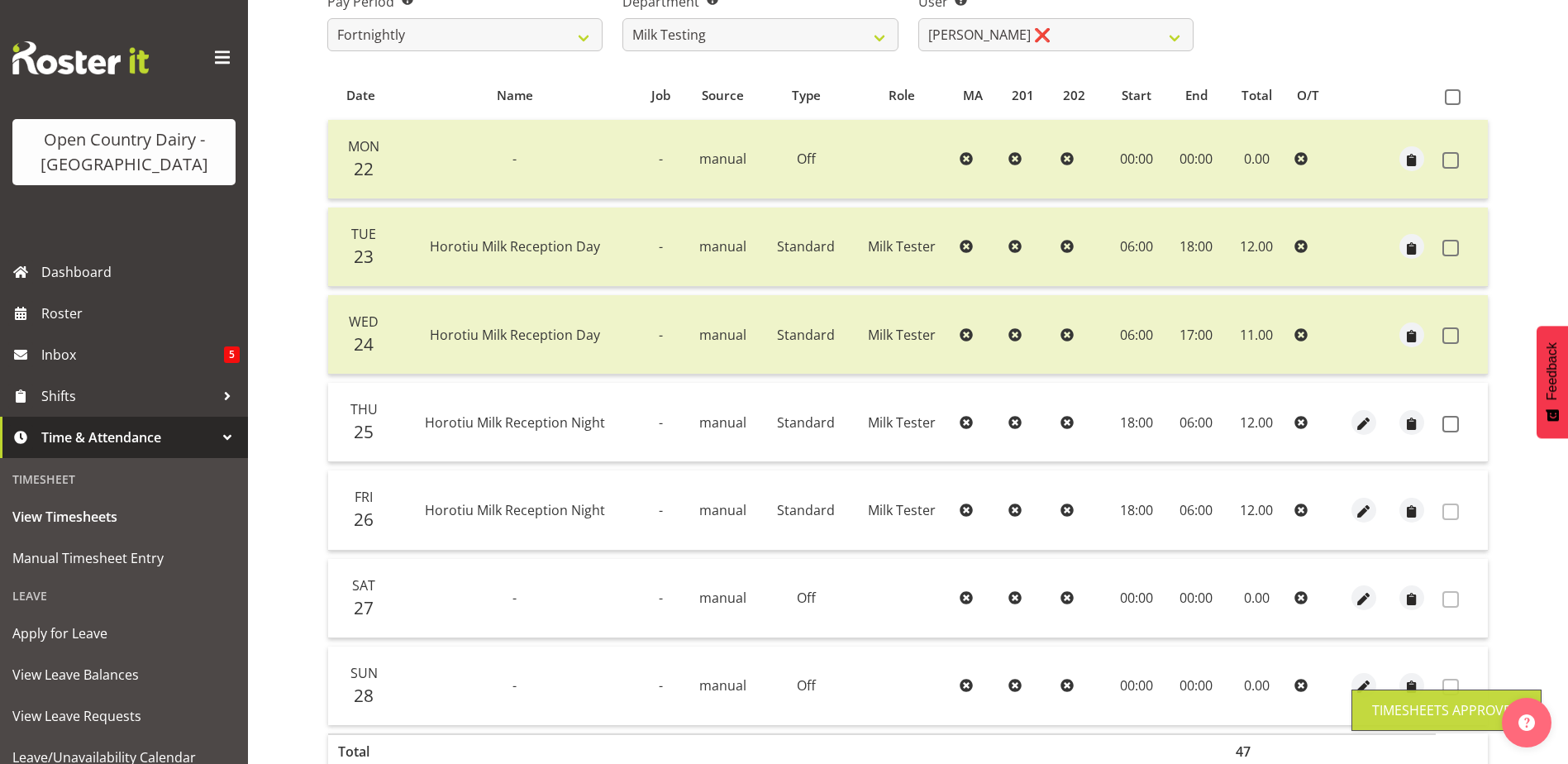
scroll to position [56, 0]
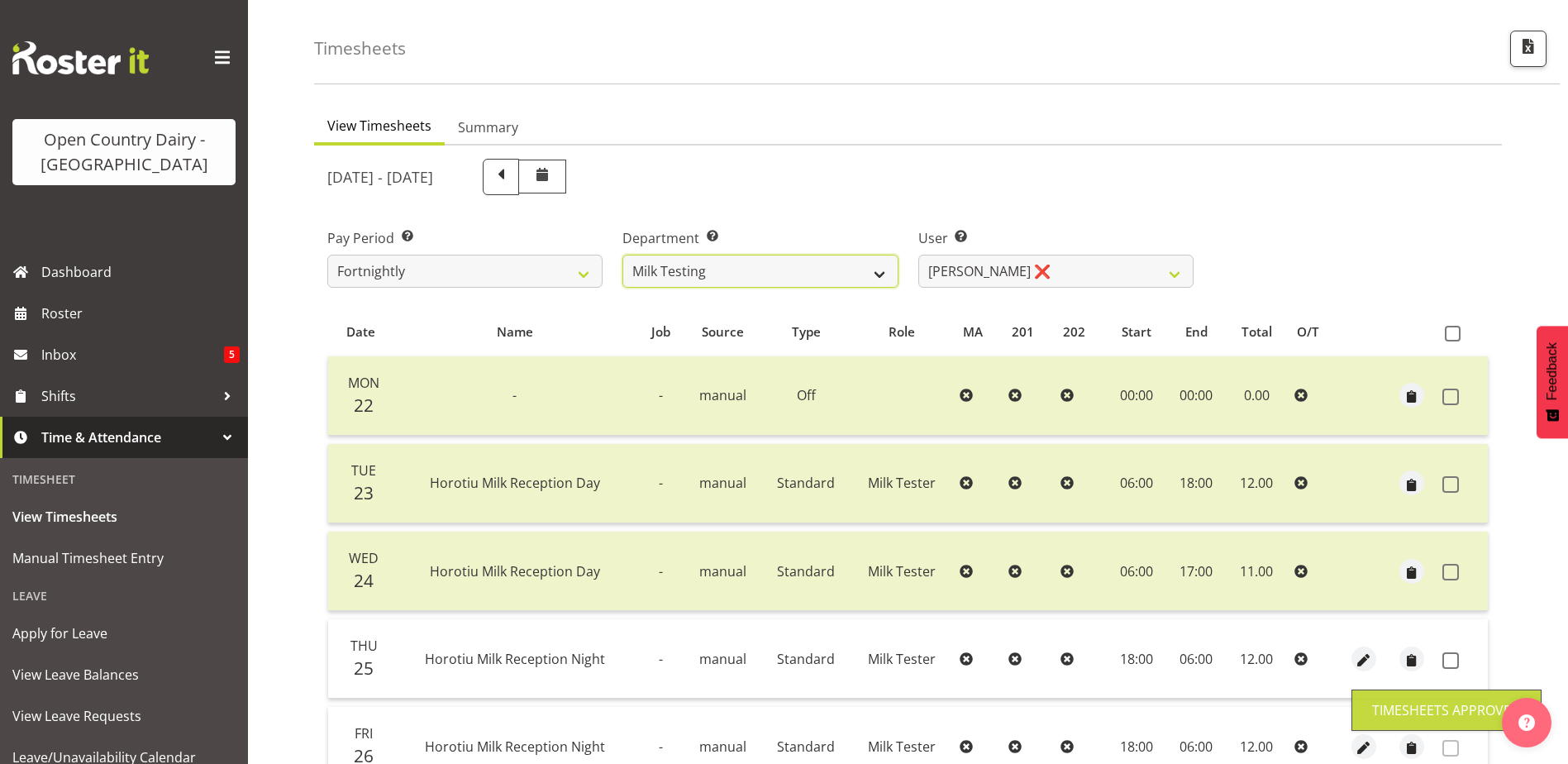
click at [748, 273] on select "701 702 703 704 705 706 707 708 709 710 711 712 713 714 715 716 717 718 719 720" at bounding box center [760, 271] width 275 height 33
click at [622, 255] on select "701 702 703 704 705 706 707 708 709 710 711 712 713 714 715 716 717 718 719 720" at bounding box center [760, 271] width 275 height 33
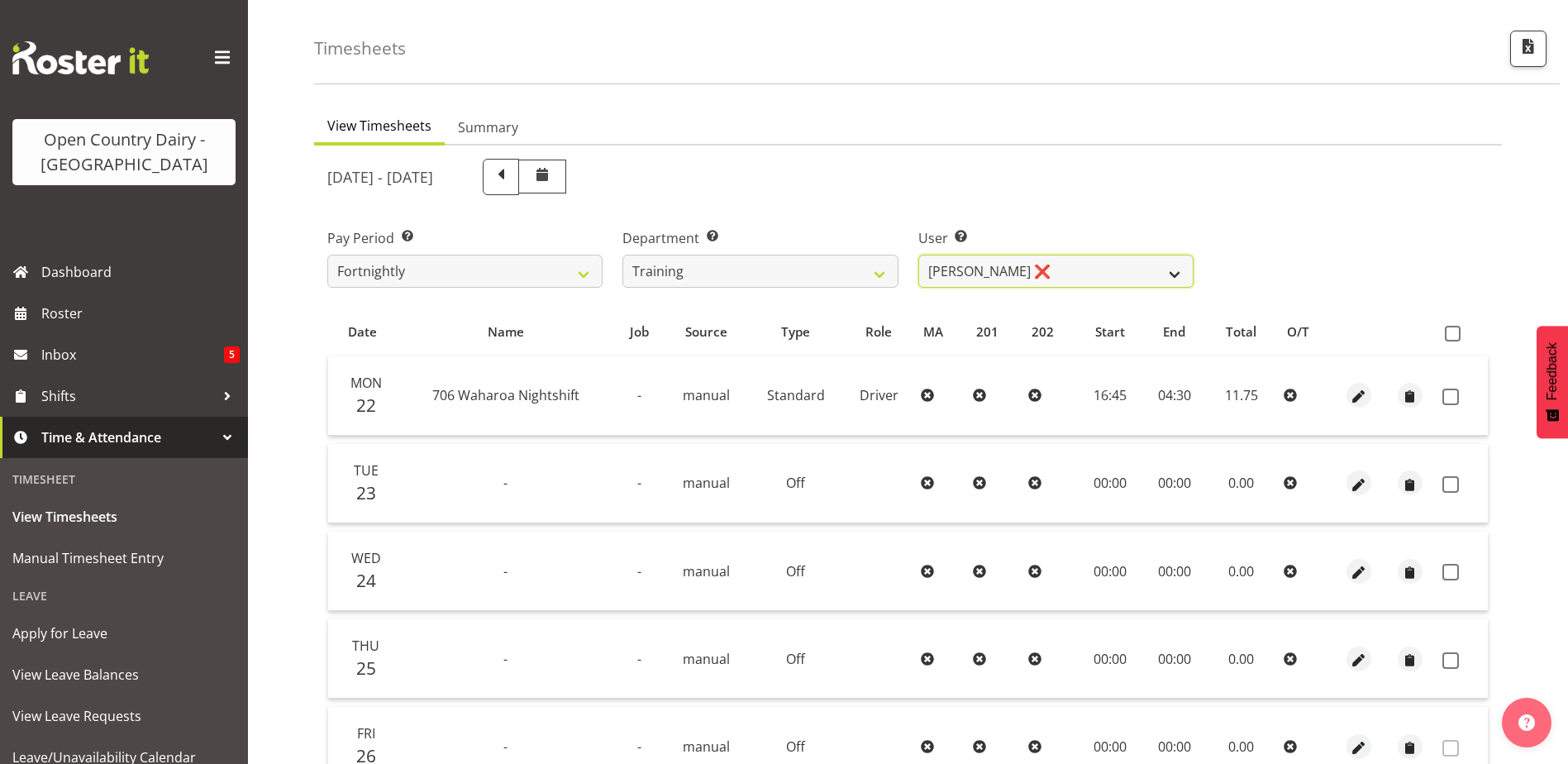
click at [1060, 274] on select "Andre Syben ❌ Andrew Murphy ❌ Antony Lockyer ❌ Jesse Simpson ❌ Kimberley-Rose A…" at bounding box center [1055, 271] width 275 height 33
click at [918, 255] on select "Andre Syben ❌ Andrew Murphy ❌ Antony Lockyer ❌ Jesse Simpson ❌ Kimberley-Rose A…" at bounding box center [1055, 271] width 275 height 33
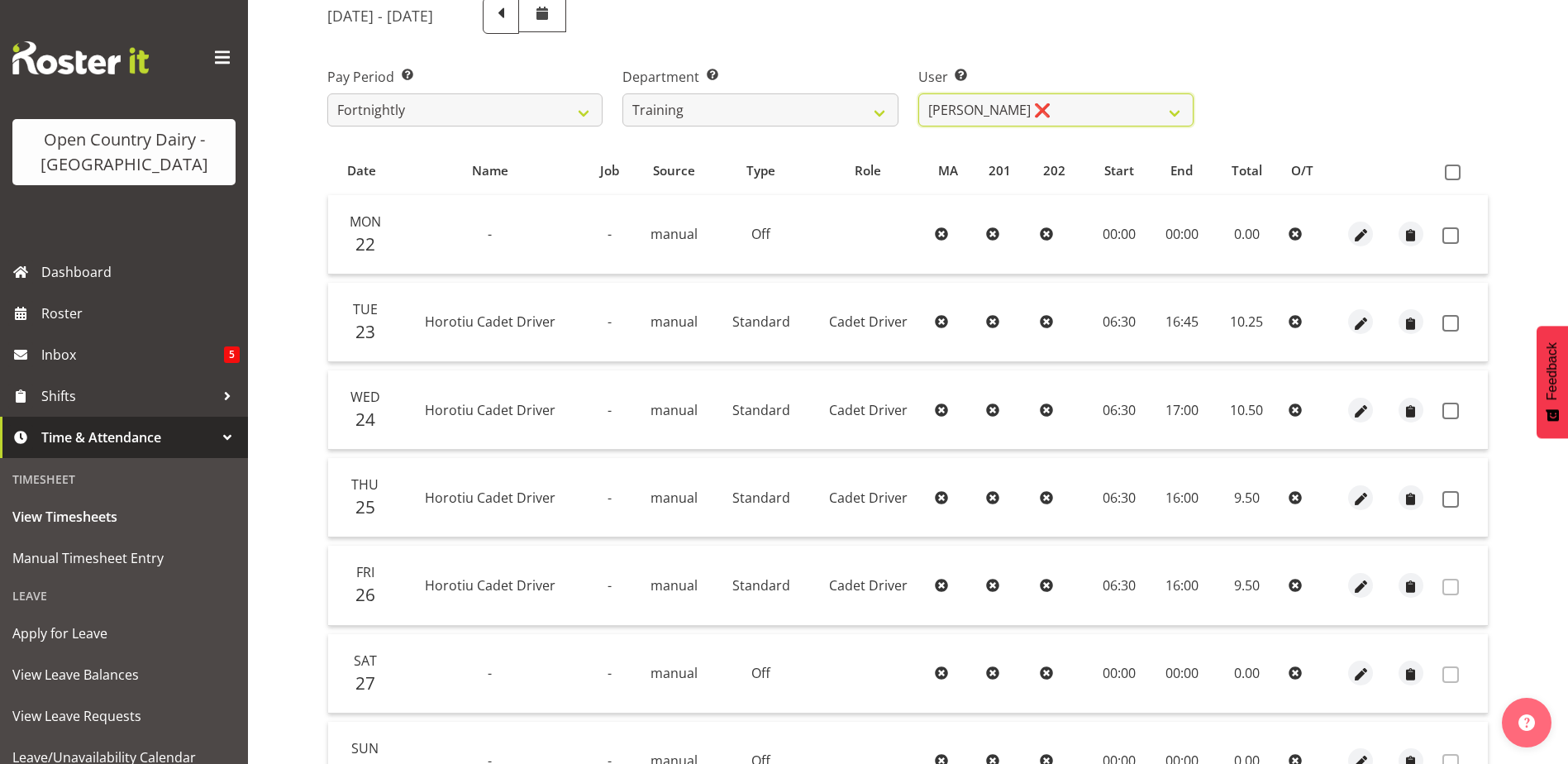
scroll to position [220, 0]
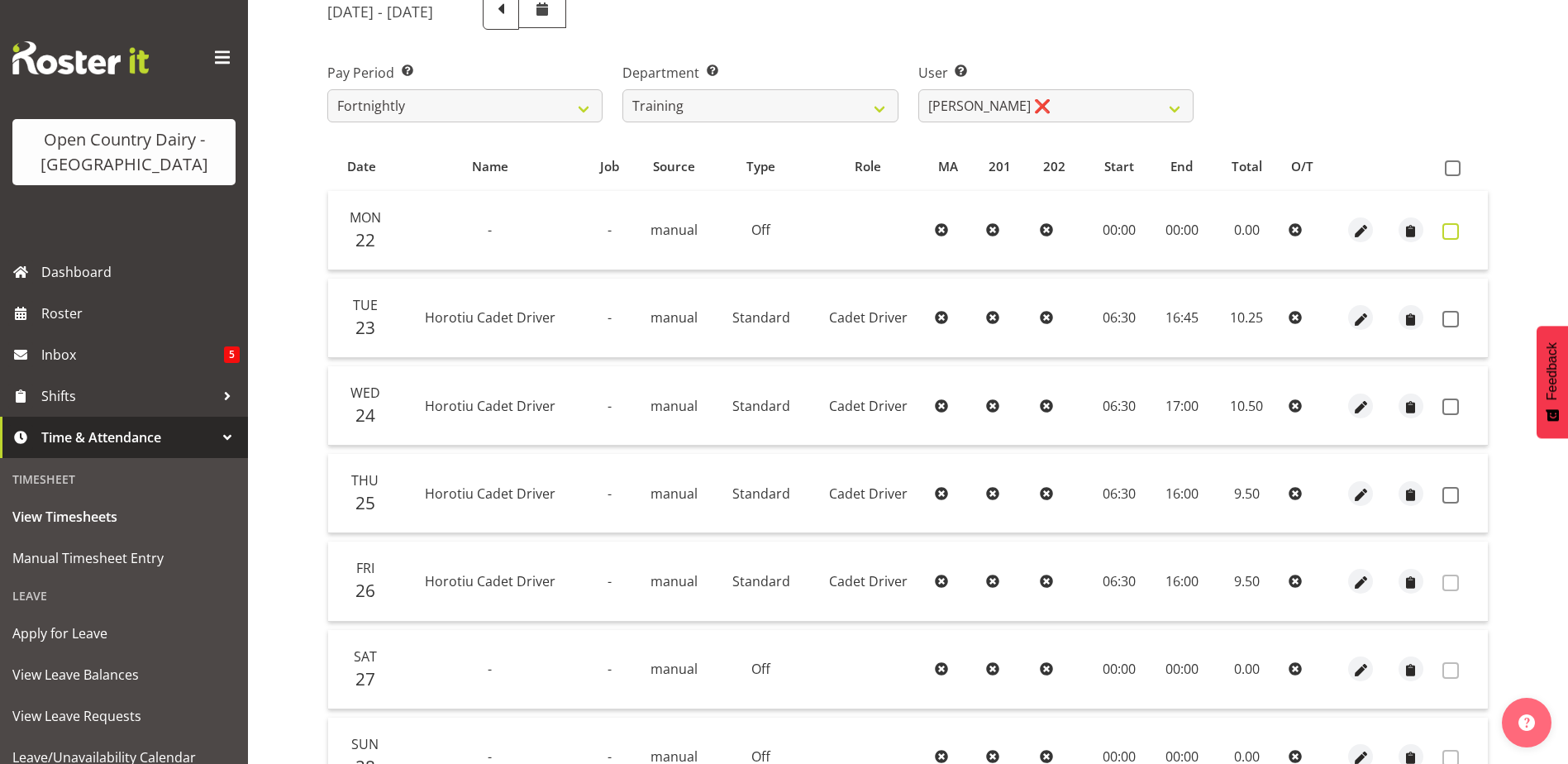
click at [1452, 231] on span at bounding box center [1450, 231] width 16 height 16
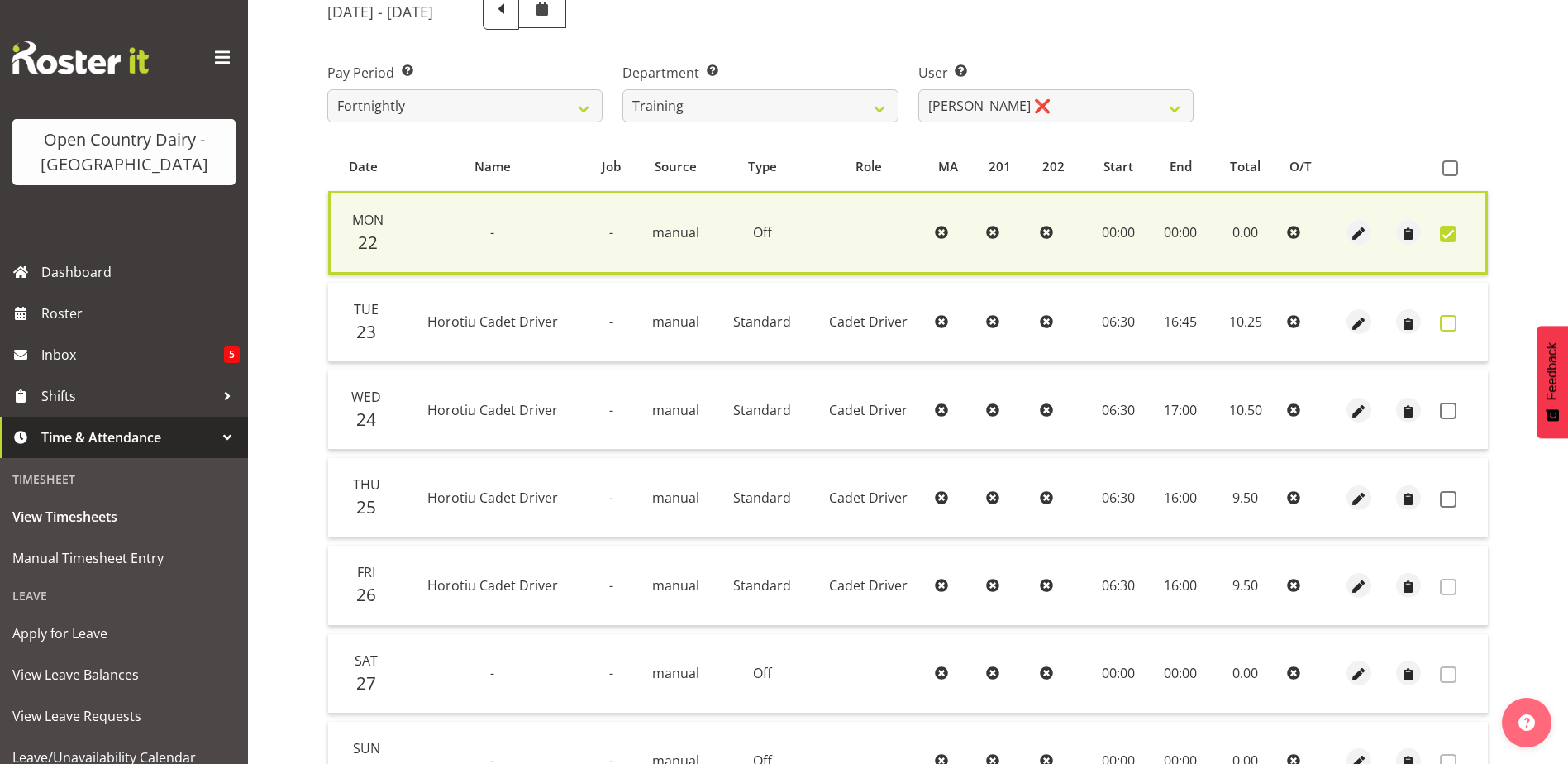
click at [1442, 322] on span at bounding box center [1448, 322] width 16 height 16
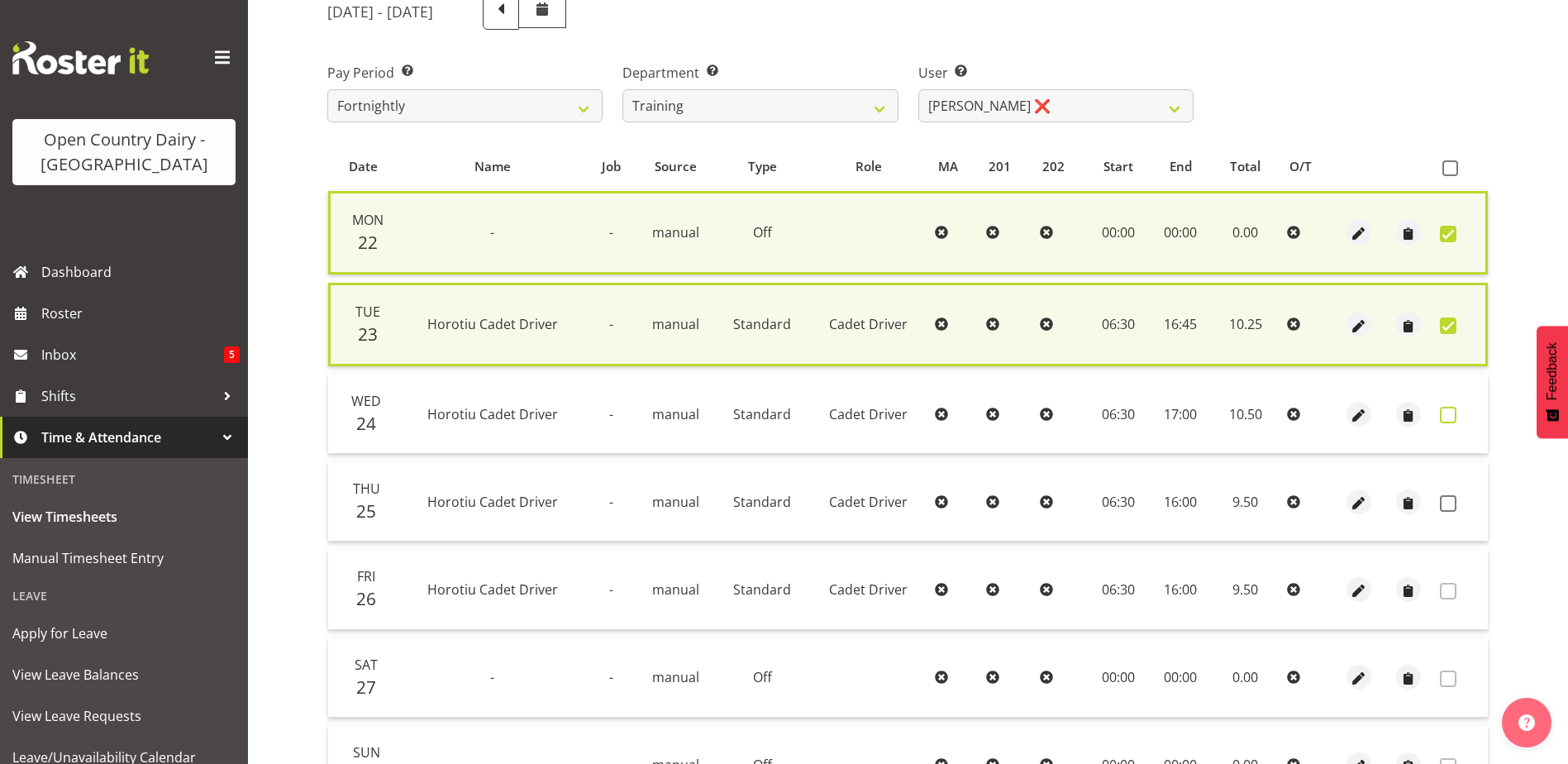
click at [1445, 414] on span at bounding box center [1448, 414] width 16 height 16
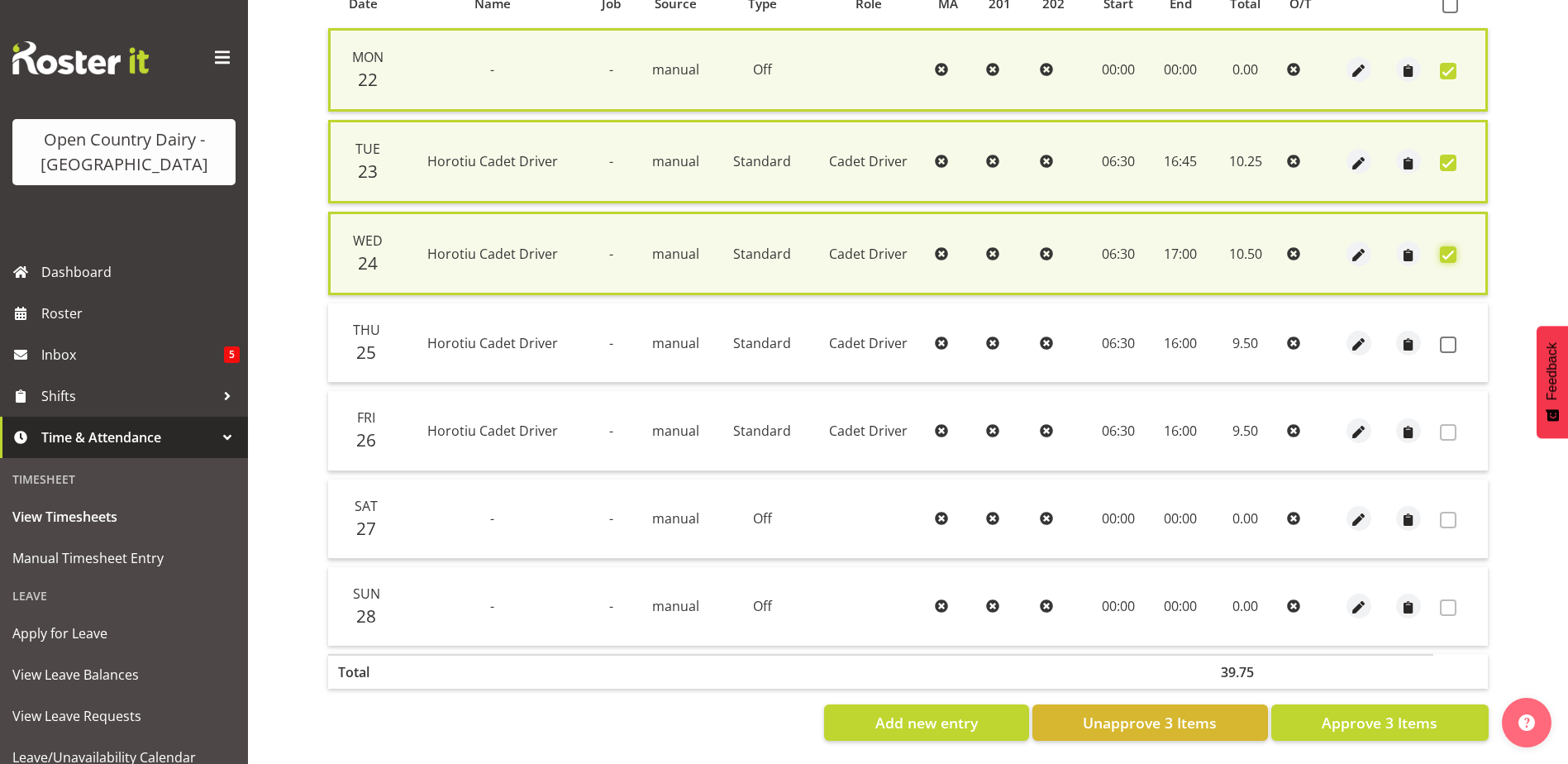
scroll to position [399, 0]
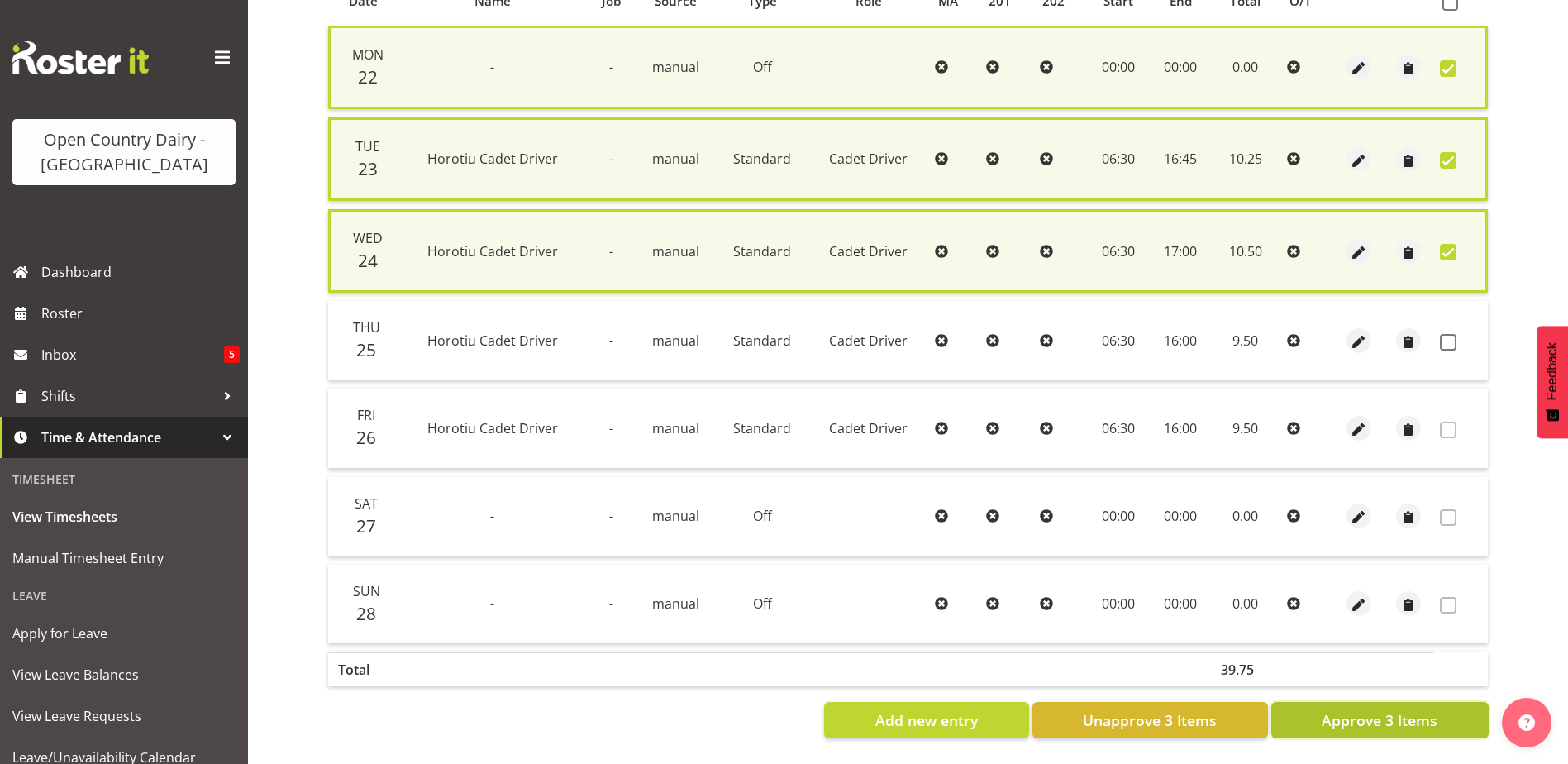
click at [1350, 713] on span "Approve 3 Items" at bounding box center [1379, 719] width 116 height 21
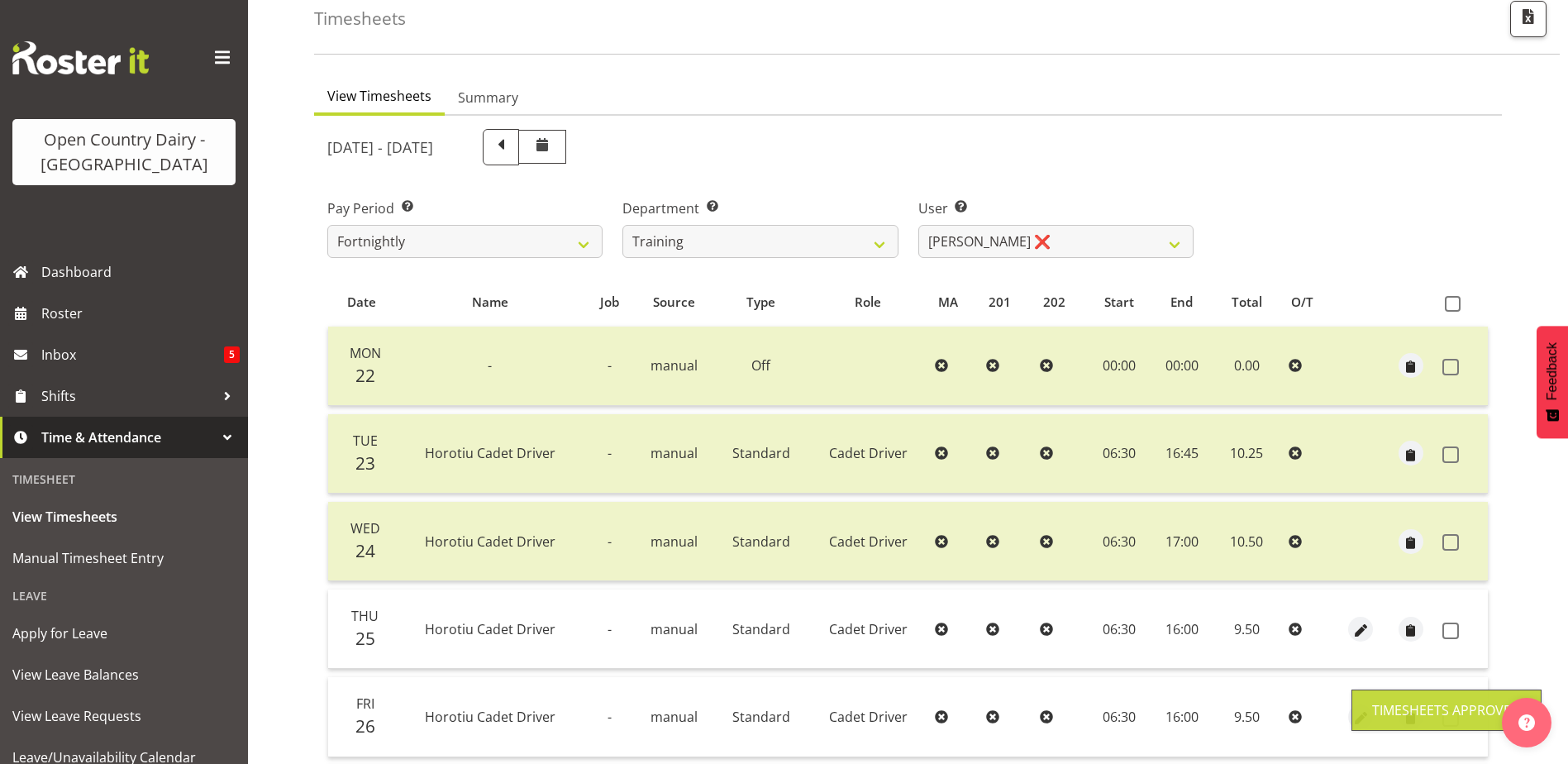
scroll to position [56, 0]
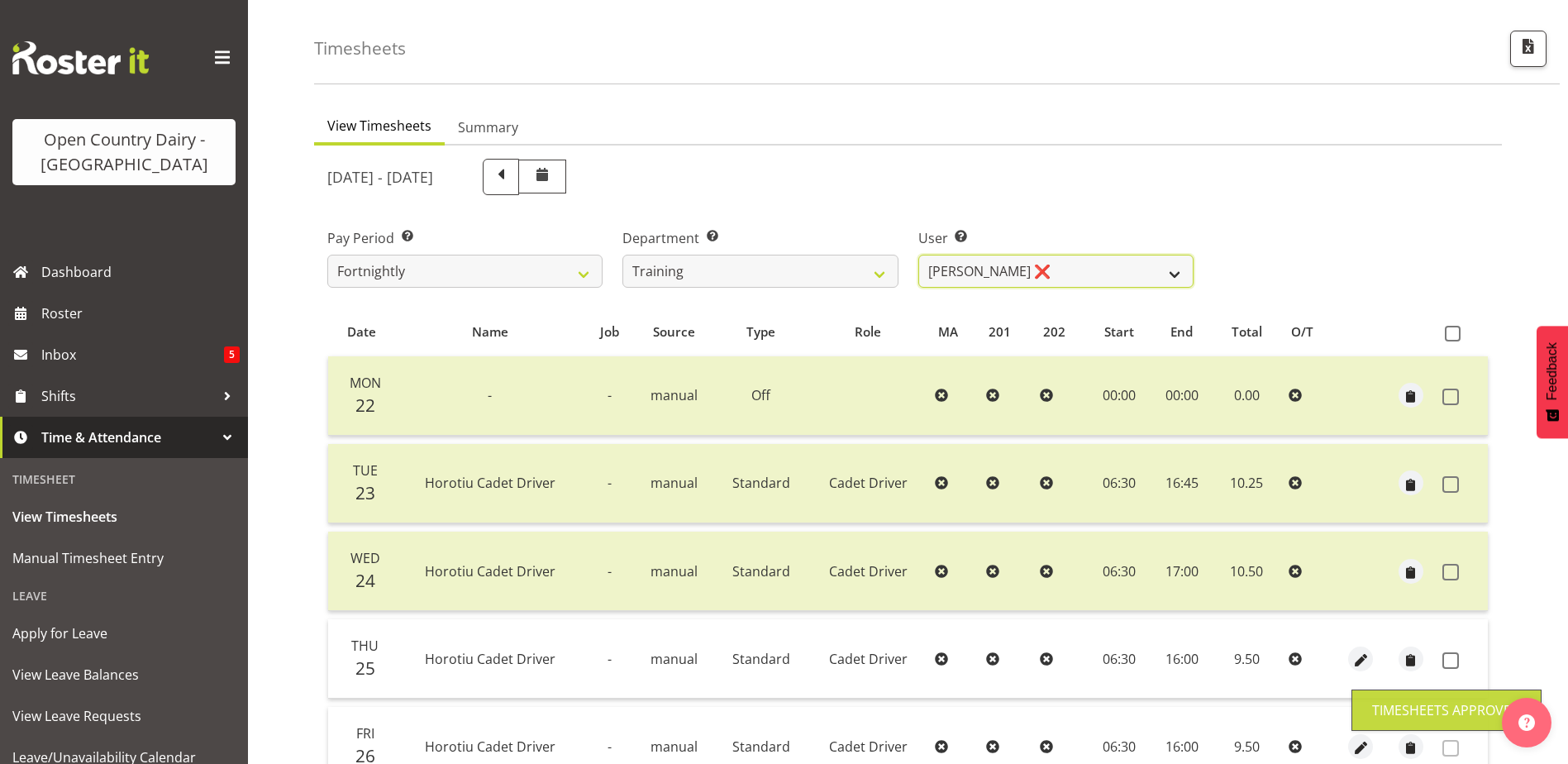
click at [1061, 277] on select "Andre Syben ❌ Andrew Murphy ❌ Antony Lockyer ❌ Jesse Simpson ❌ Kimberley-Rose A…" at bounding box center [1055, 271] width 275 height 33
click at [918, 255] on select "Andre Syben ❌ Andrew Murphy ❌ Antony Lockyer ❌ Jesse Simpson ❌ Kimberley-Rose A…" at bounding box center [1055, 271] width 275 height 33
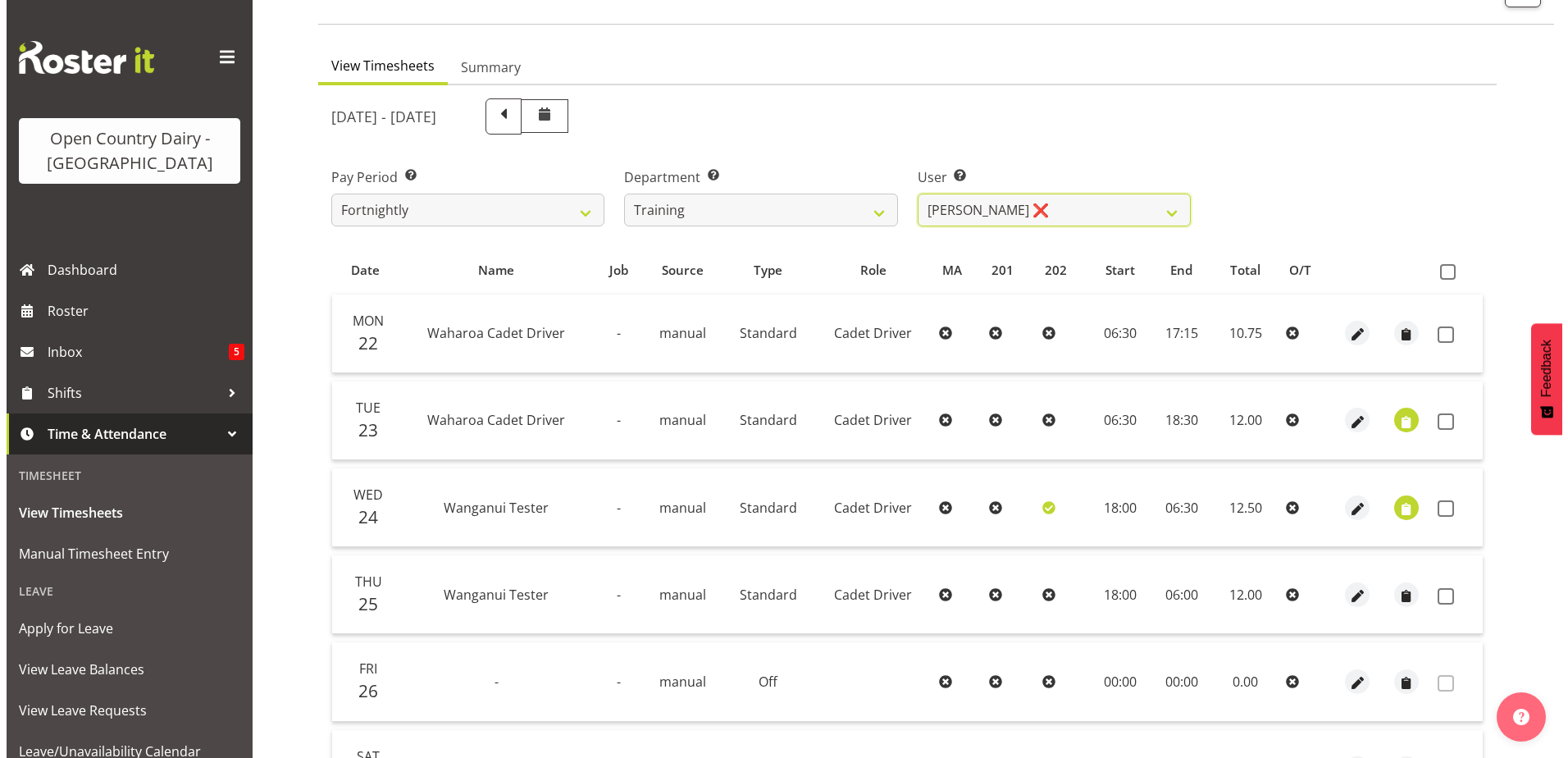
scroll to position [219, 0]
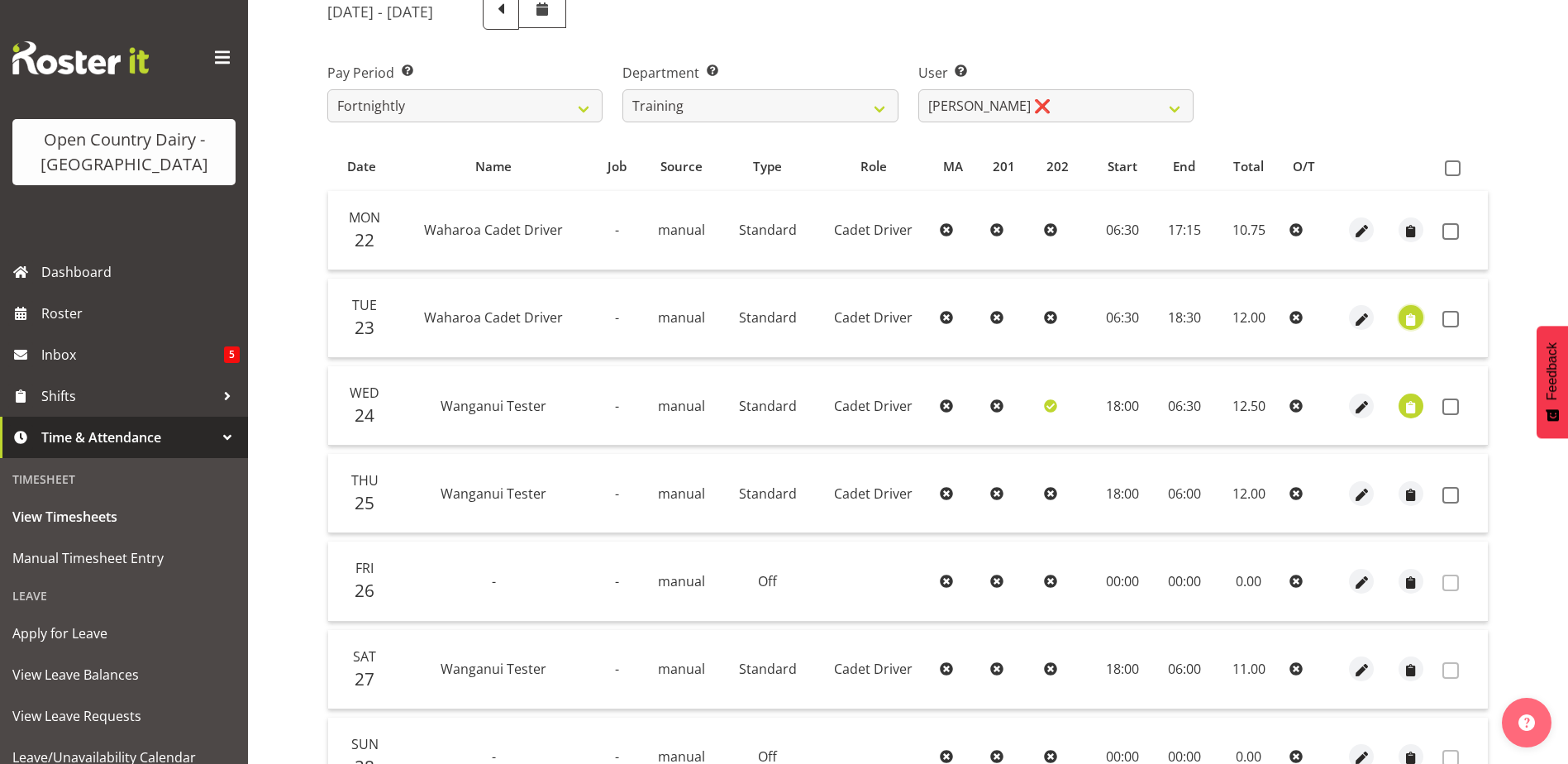
click at [1404, 313] on span "button" at bounding box center [1411, 320] width 19 height 19
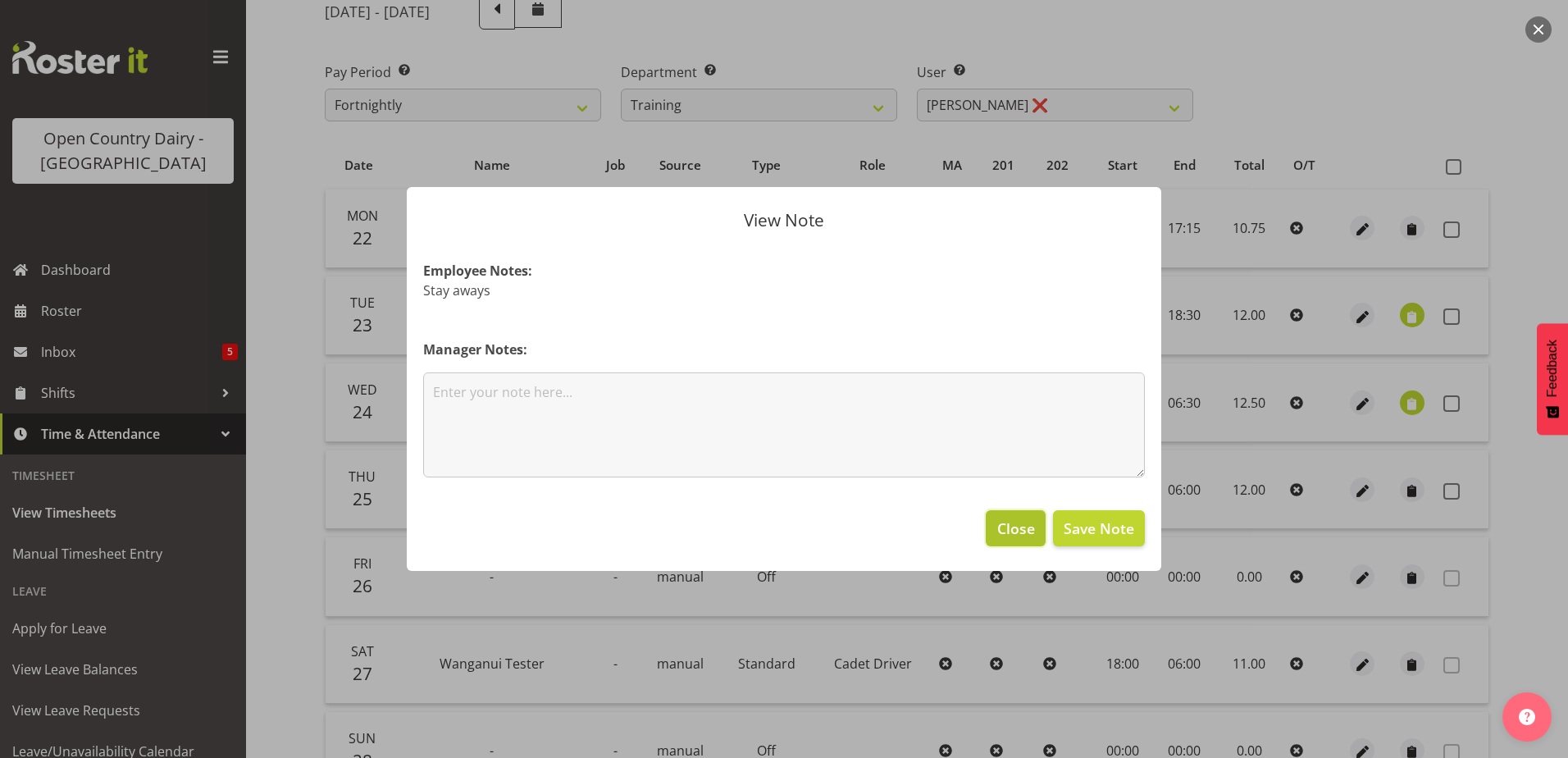
click at [1029, 521] on span "Close" at bounding box center [1016, 527] width 37 height 21
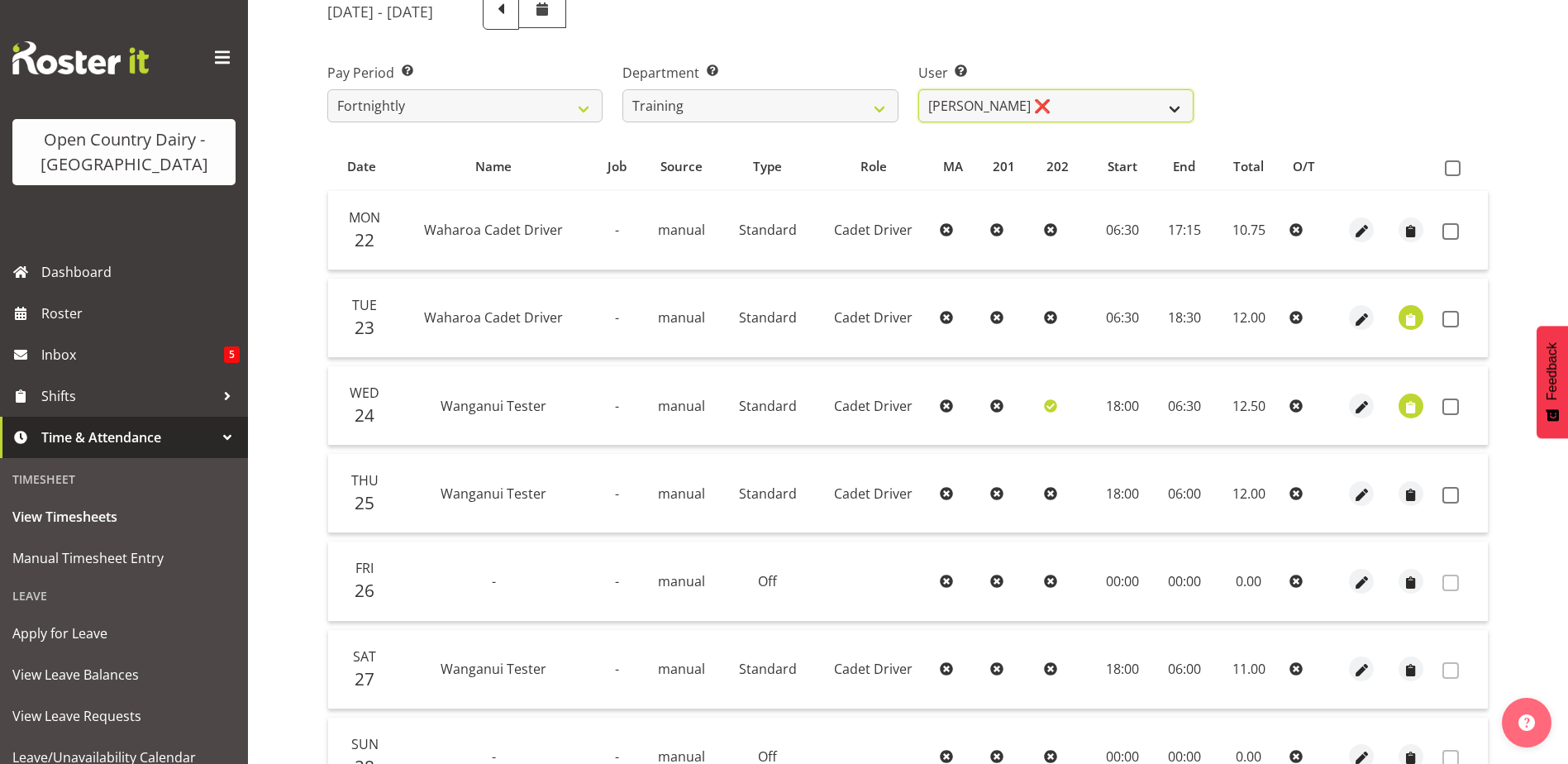
click at [1043, 106] on select "Andre Syben ❌ Andrew Murphy ❌ Antony Lockyer ❌ Jesse Simpson ❌ Kimberley-Rose A…" at bounding box center [1055, 105] width 275 height 33
click at [918, 89] on select "Andre Syben ❌ Andrew Murphy ❌ Antony Lockyer ❌ Jesse Simpson ❌ Kimberley-Rose A…" at bounding box center [1055, 105] width 275 height 33
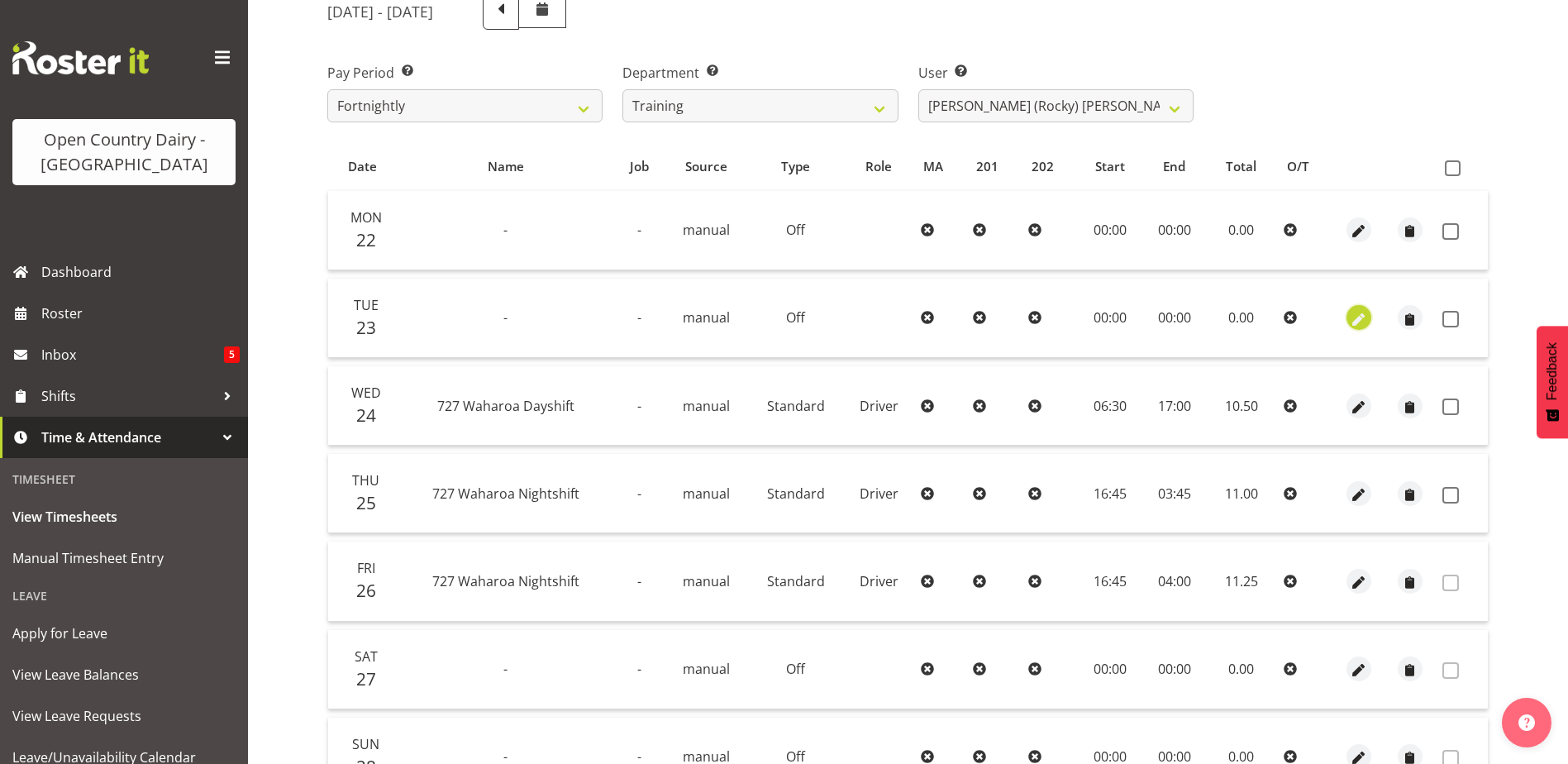
click at [1358, 316] on span "button" at bounding box center [1359, 320] width 19 height 19
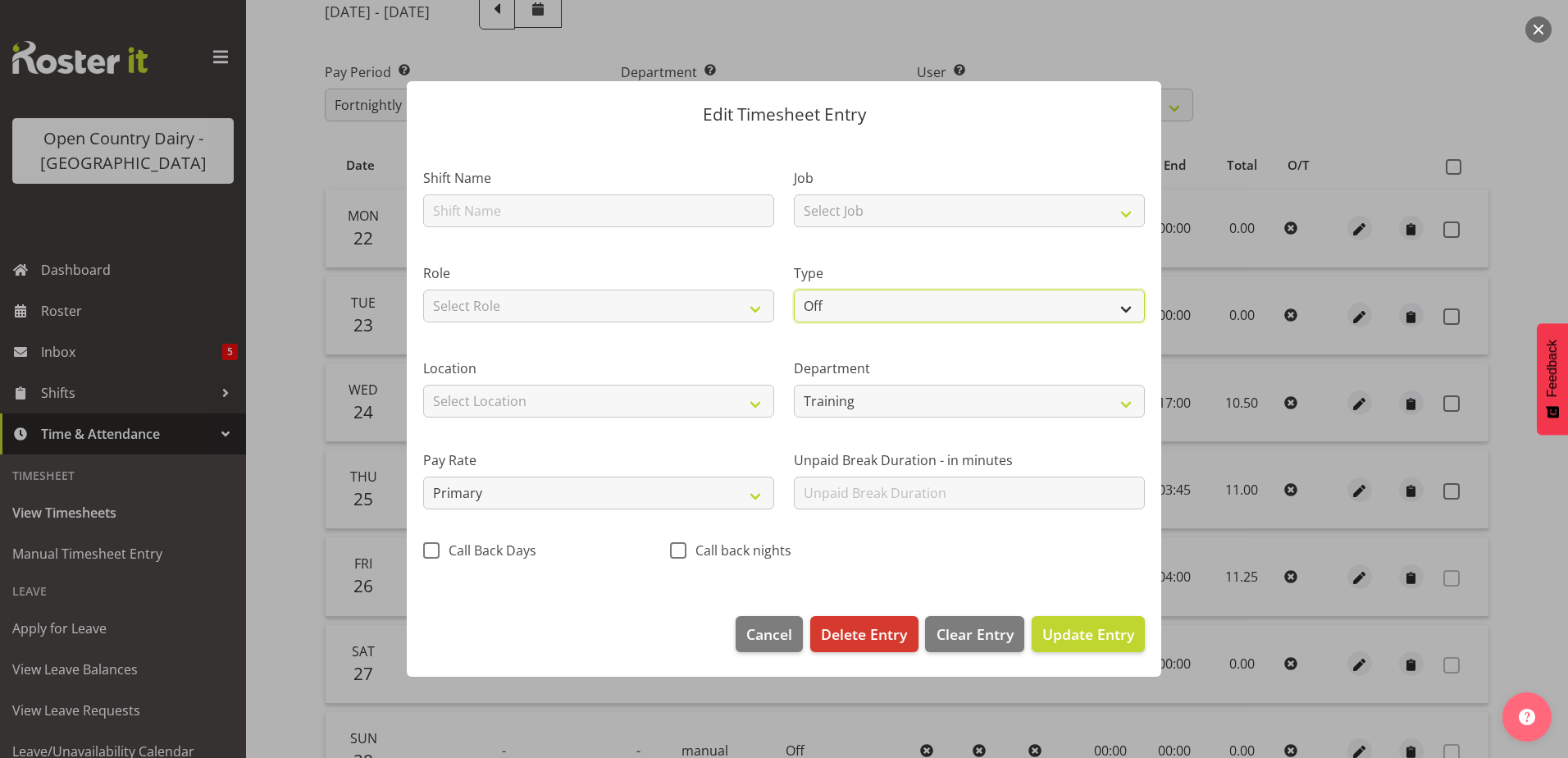
click at [857, 310] on select "Off Standard Public Holiday Public Holiday (Worked) Day In Lieu Annual Leave Si…" at bounding box center [969, 305] width 351 height 33
click at [794, 289] on select "Off Standard Public Holiday Public Holiday (Worked) Day In Lieu Annual Leave Si…" at bounding box center [969, 305] width 351 height 33
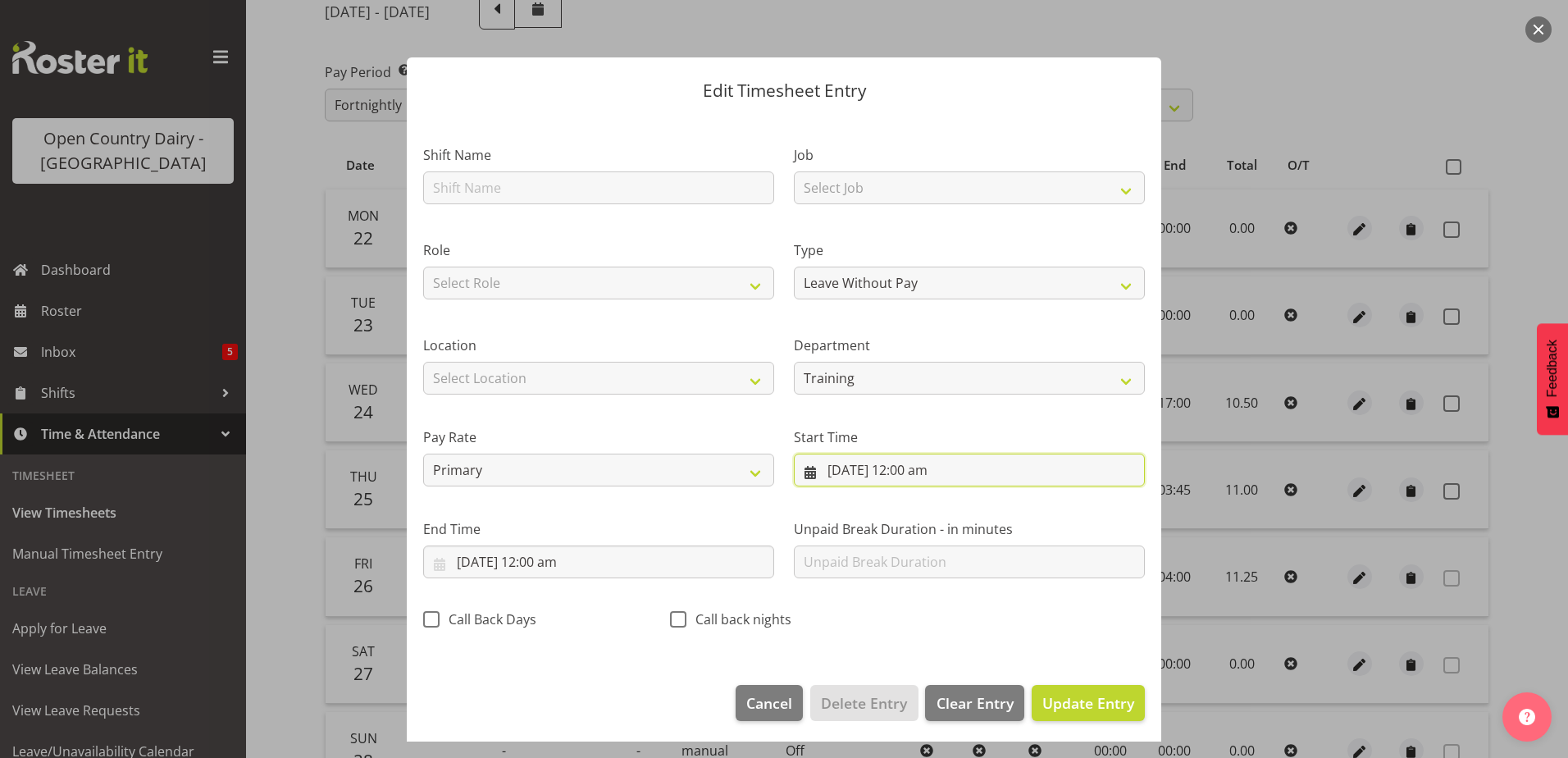
click at [917, 464] on input "23/09/2025, 12:00 am" at bounding box center [969, 470] width 351 height 33
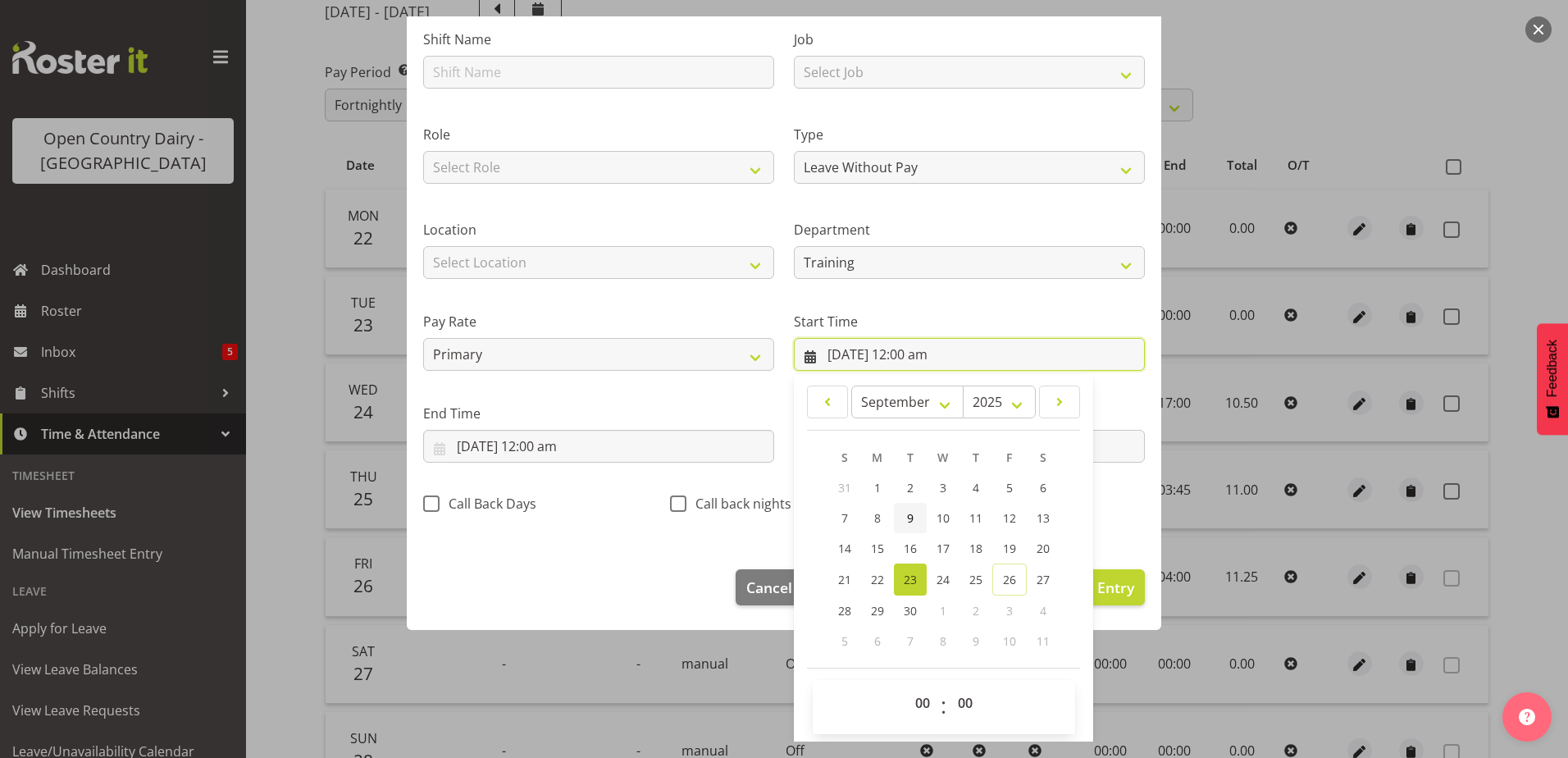
scroll to position [120, 0]
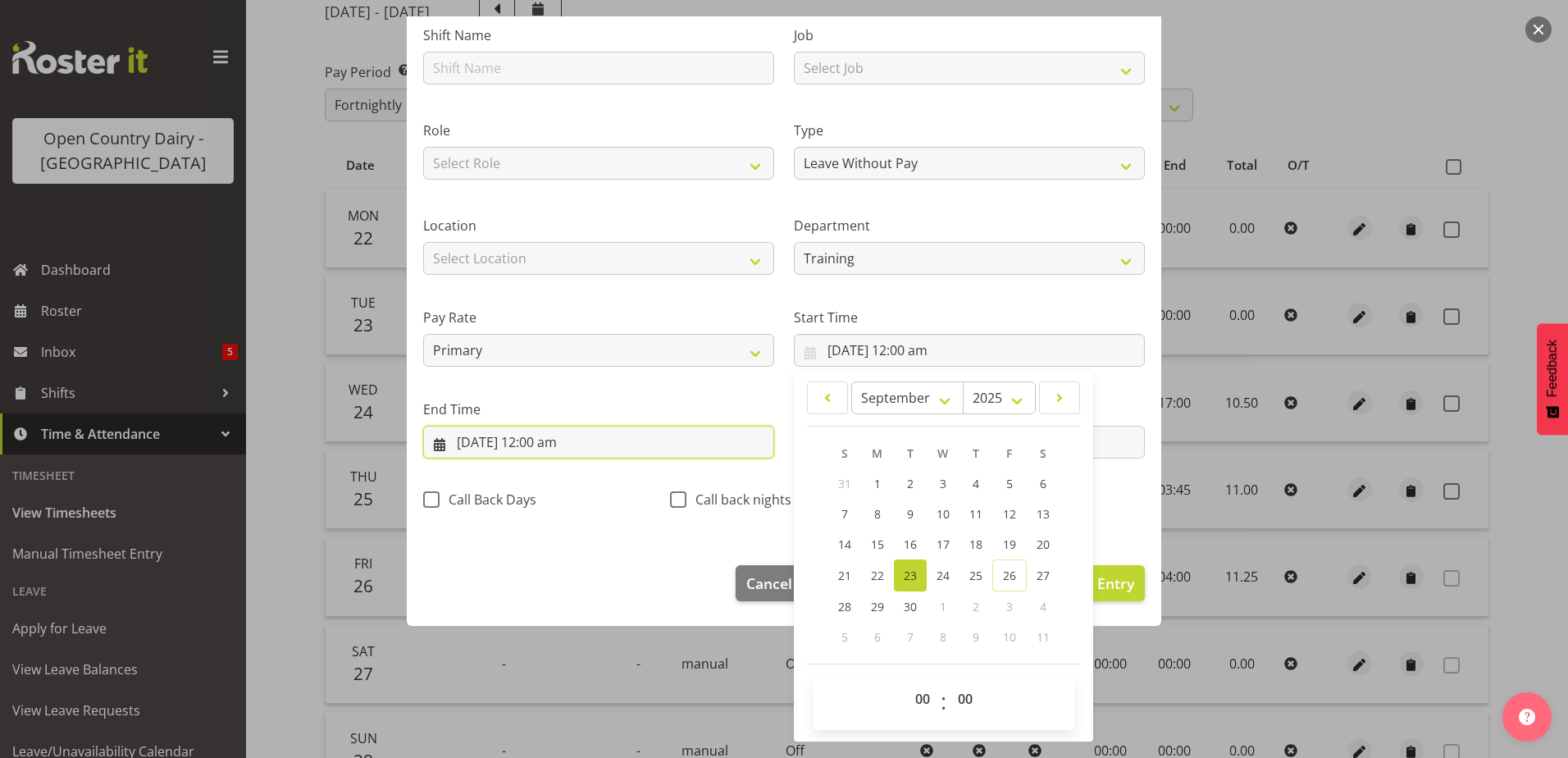
click at [500, 436] on input "23/09/2025, 12:00 am" at bounding box center [599, 442] width 351 height 33
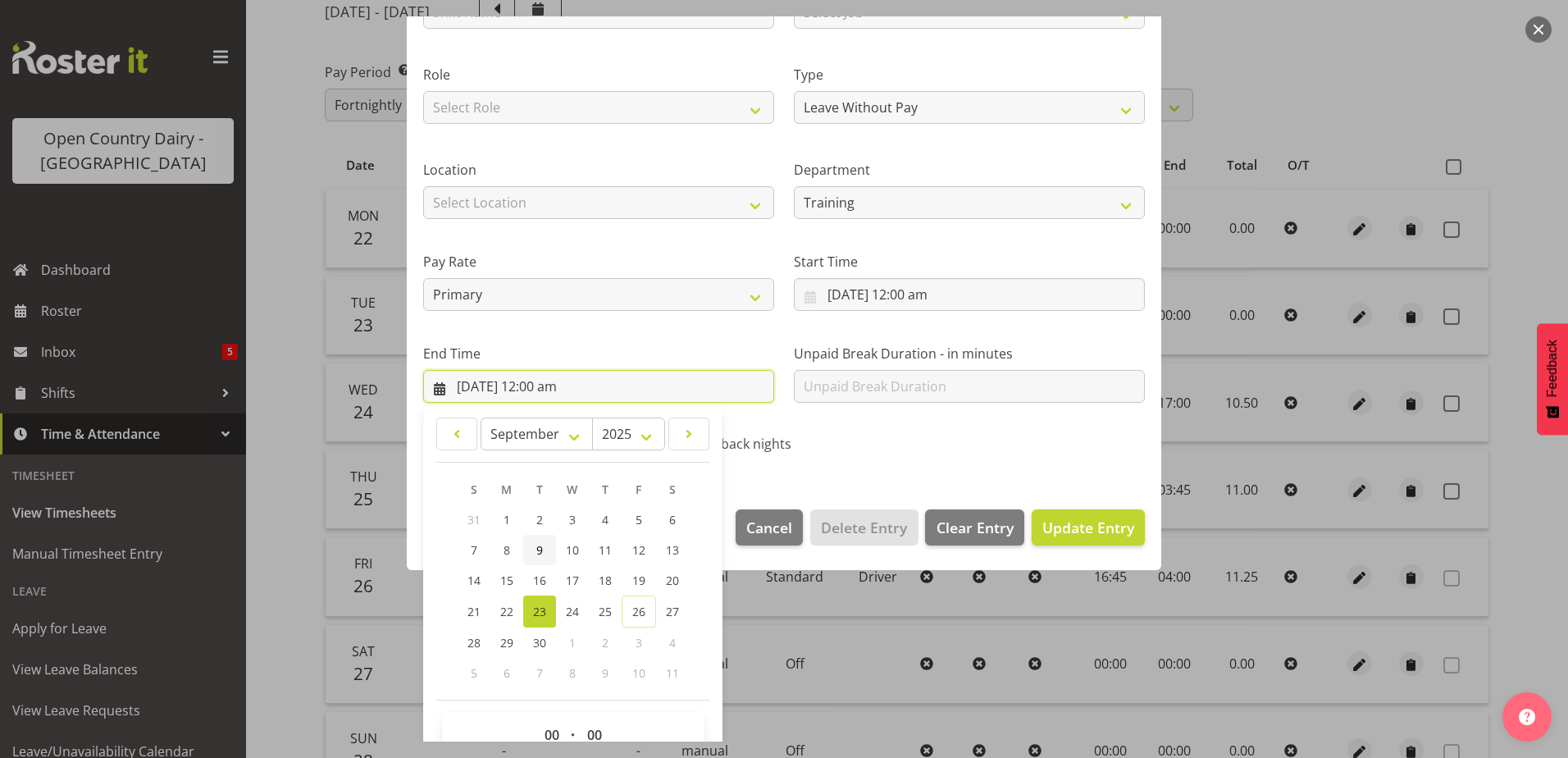
scroll to position [212, 0]
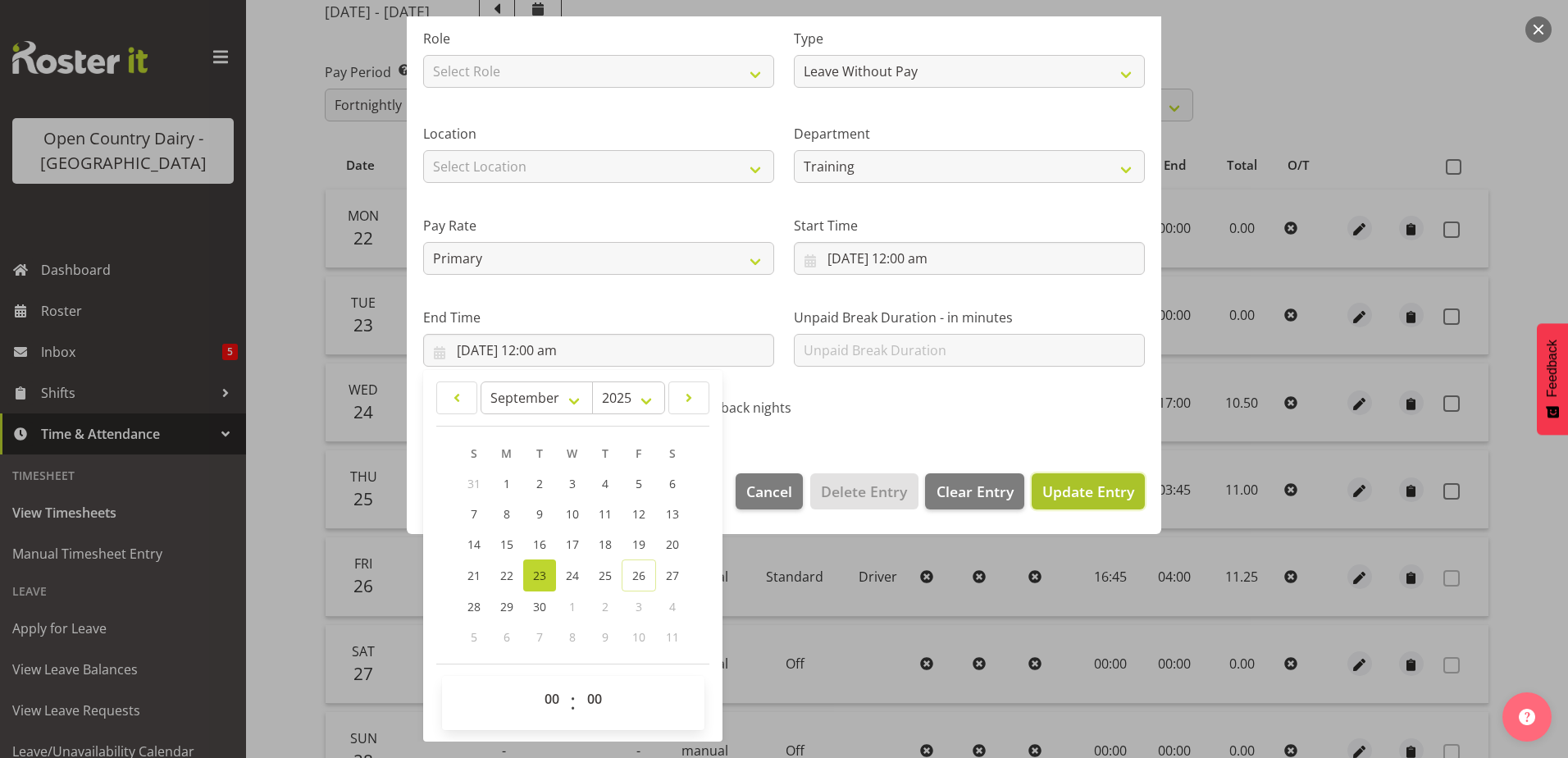
click at [1062, 486] on span "Update Entry" at bounding box center [1088, 491] width 92 height 20
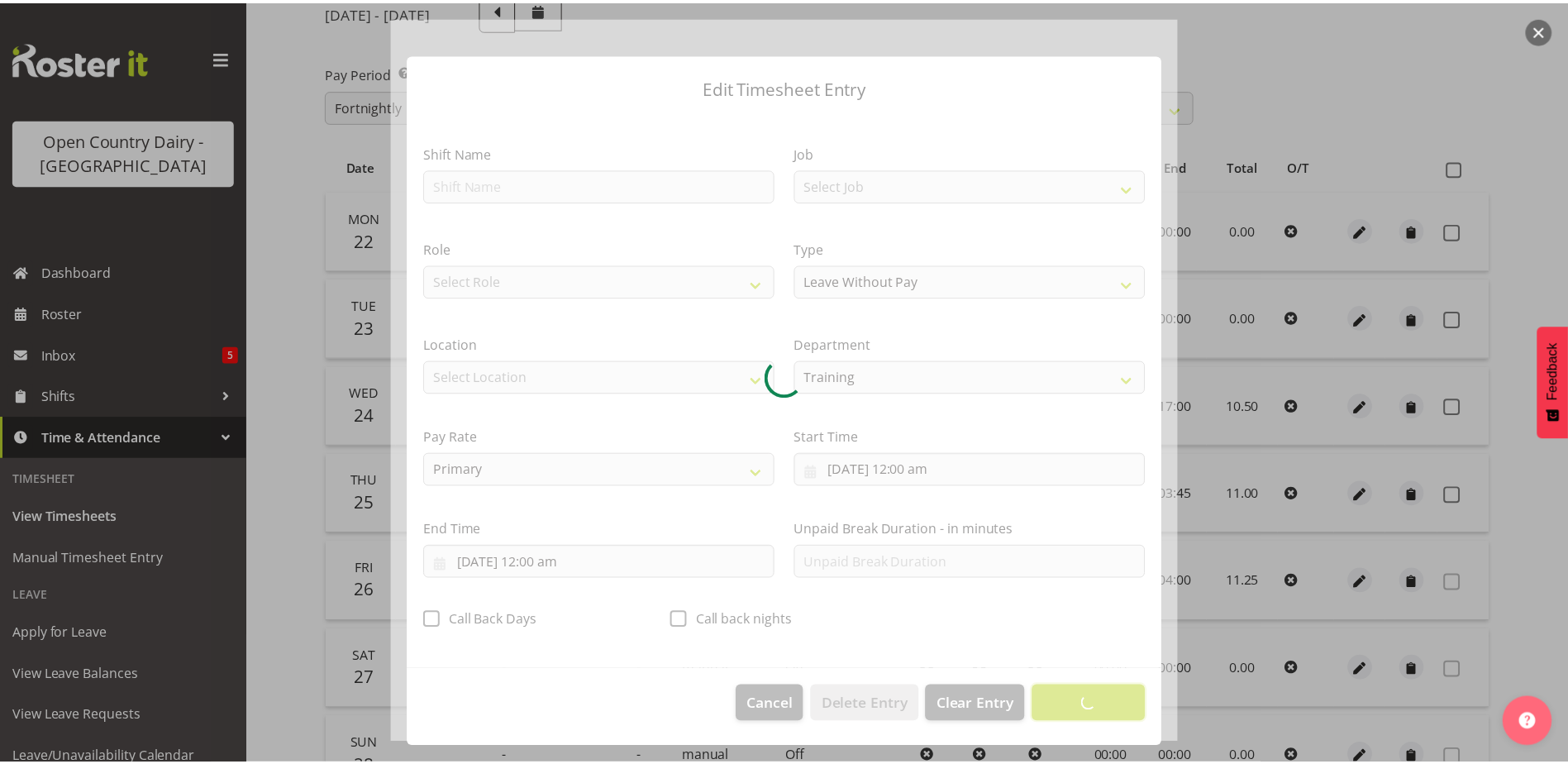
scroll to position [4, 0]
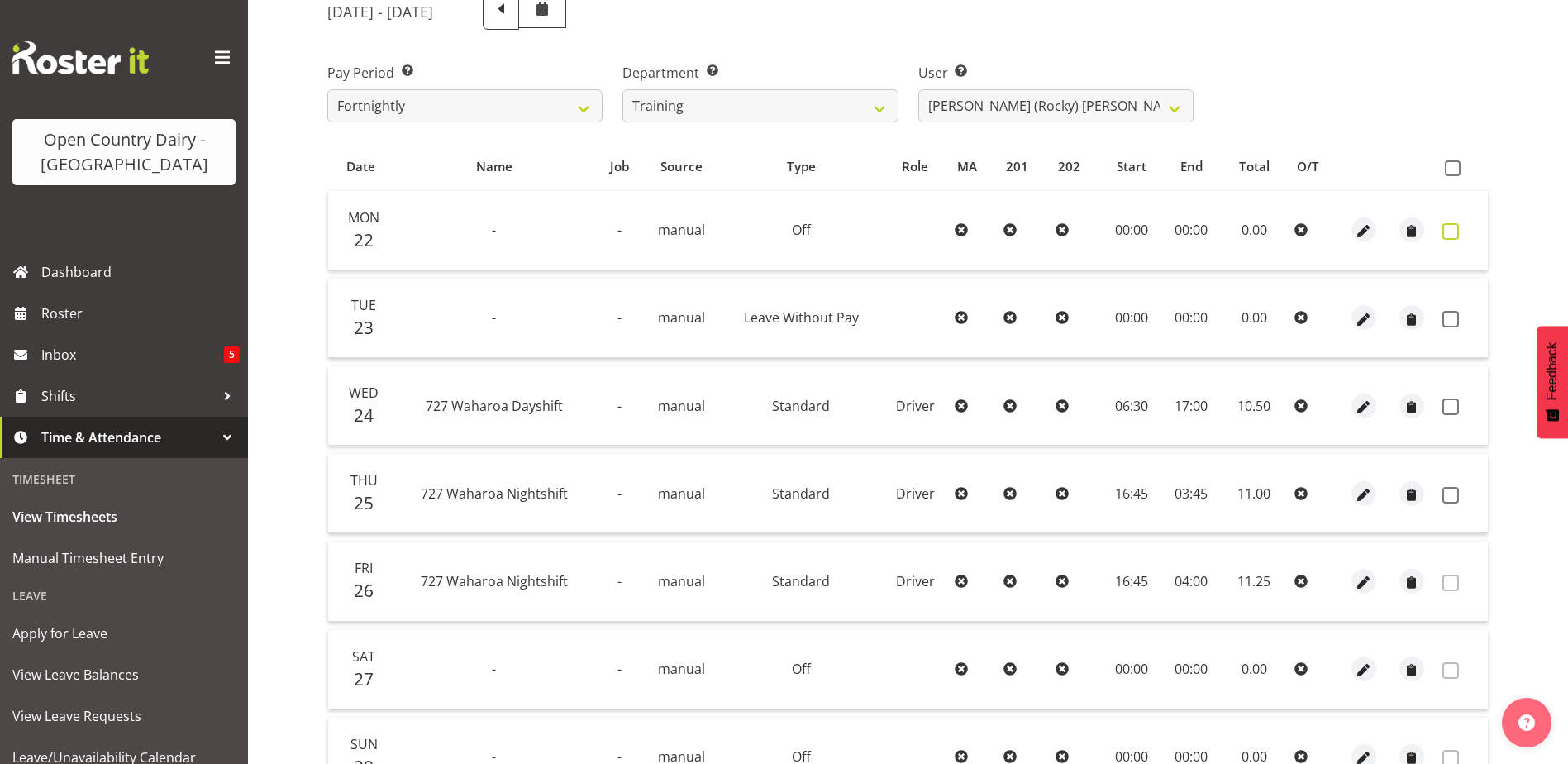
click at [1453, 229] on span at bounding box center [1450, 231] width 16 height 16
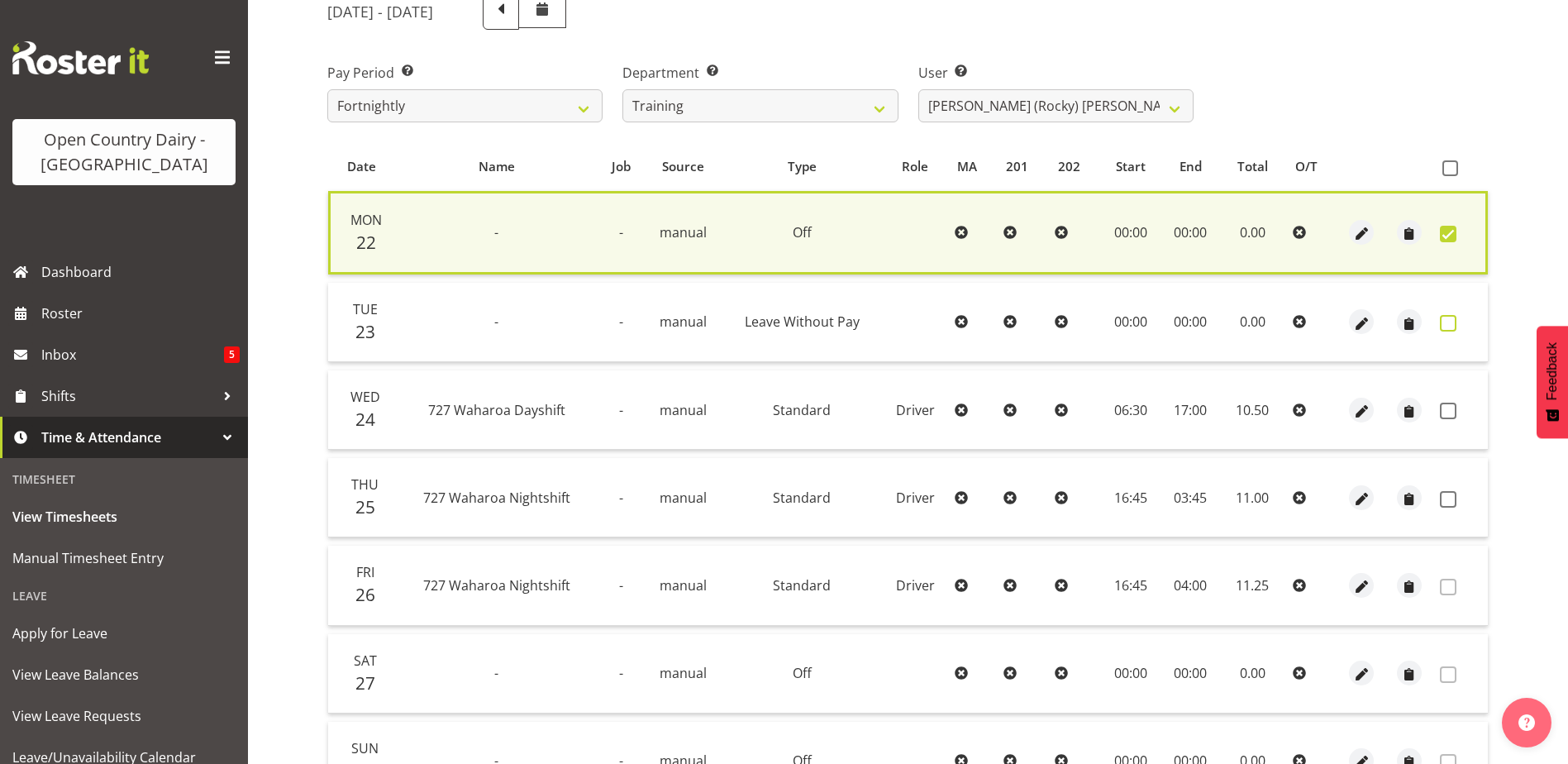
click at [1451, 320] on span at bounding box center [1448, 322] width 16 height 16
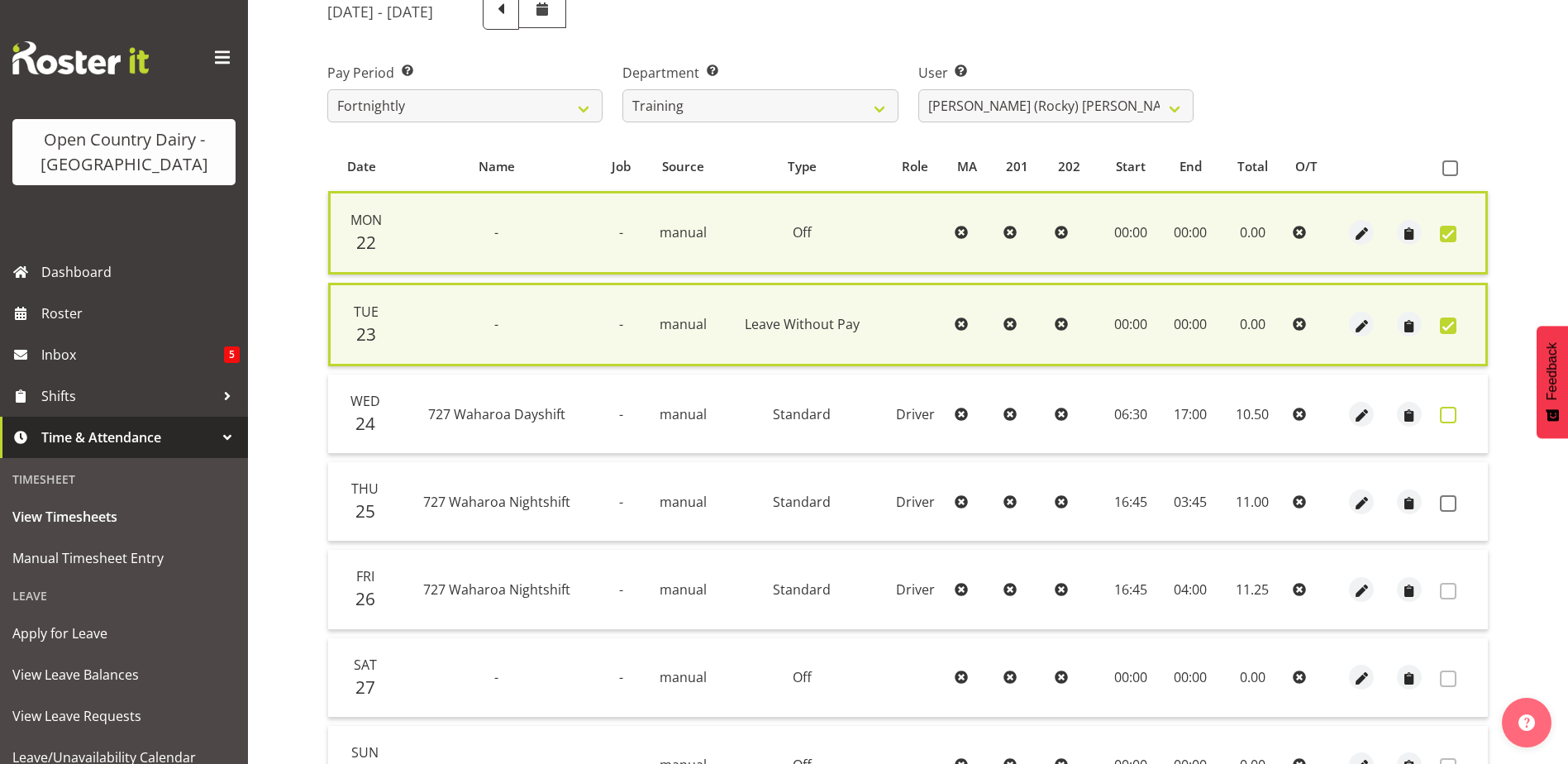
click at [1443, 413] on span at bounding box center [1448, 414] width 16 height 16
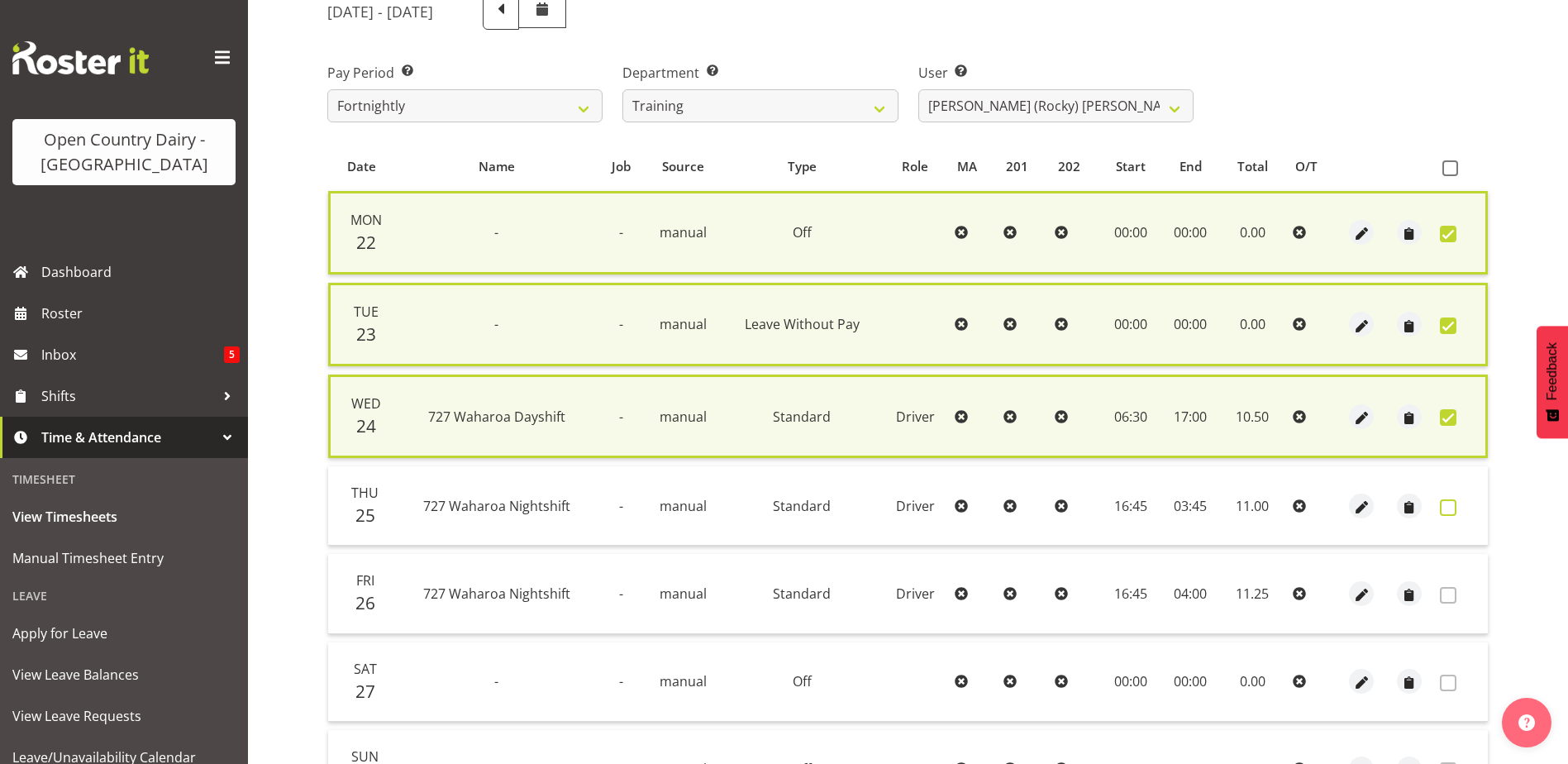
click at [1450, 506] on span at bounding box center [1448, 507] width 16 height 16
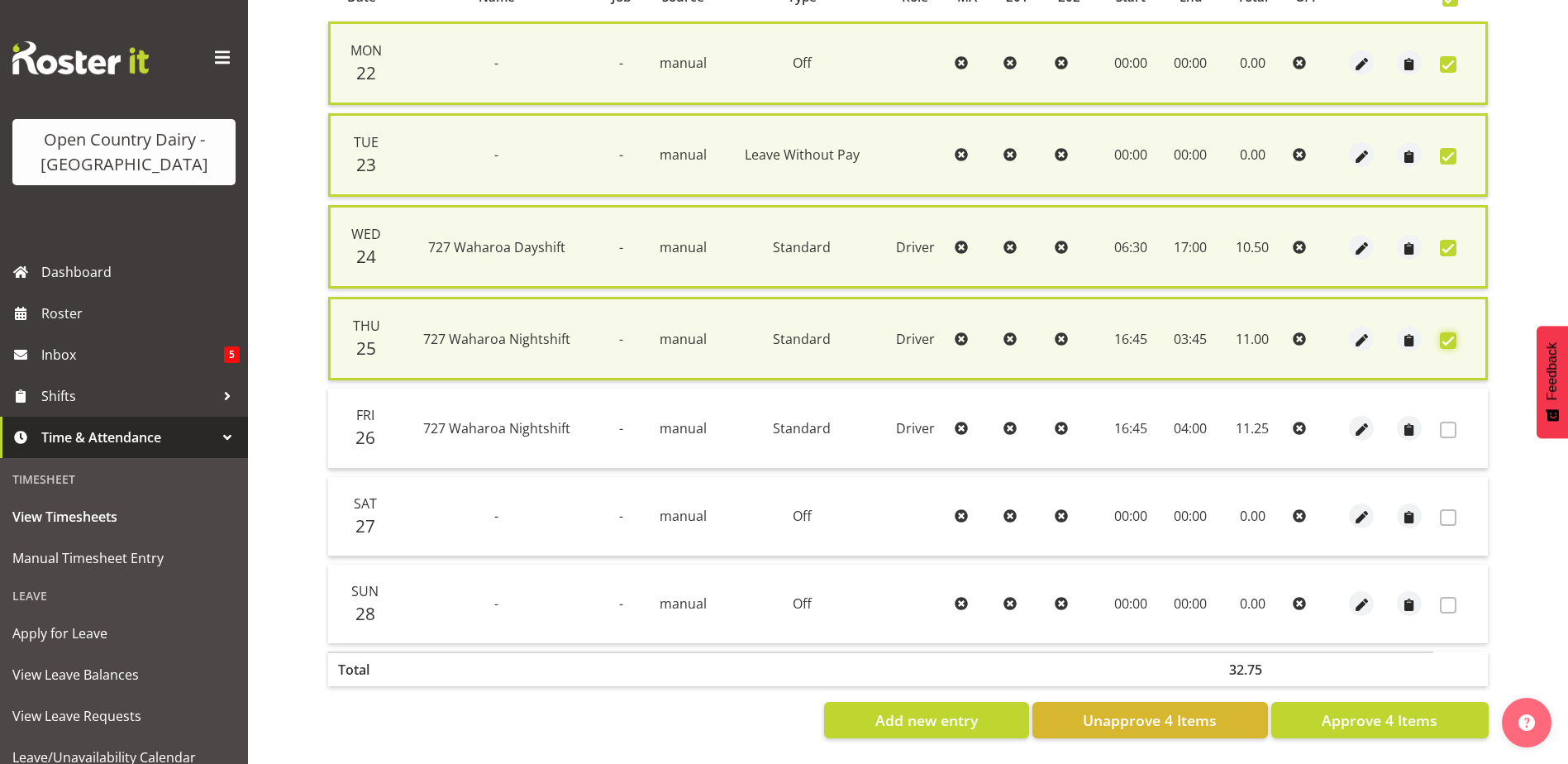
scroll to position [403, 0]
click at [1349, 709] on span "Approve 4 Items" at bounding box center [1379, 719] width 116 height 21
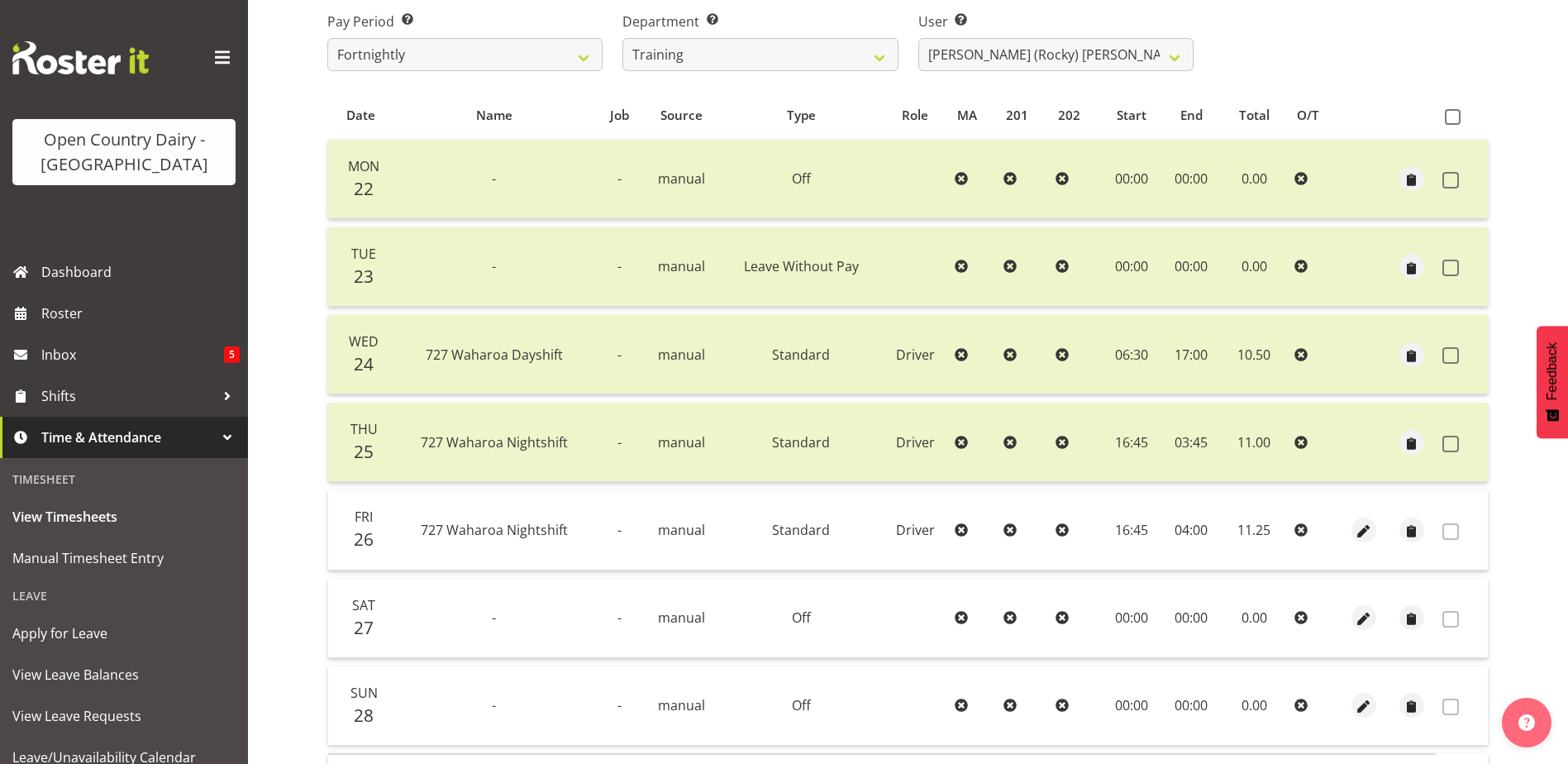
scroll to position [0, 0]
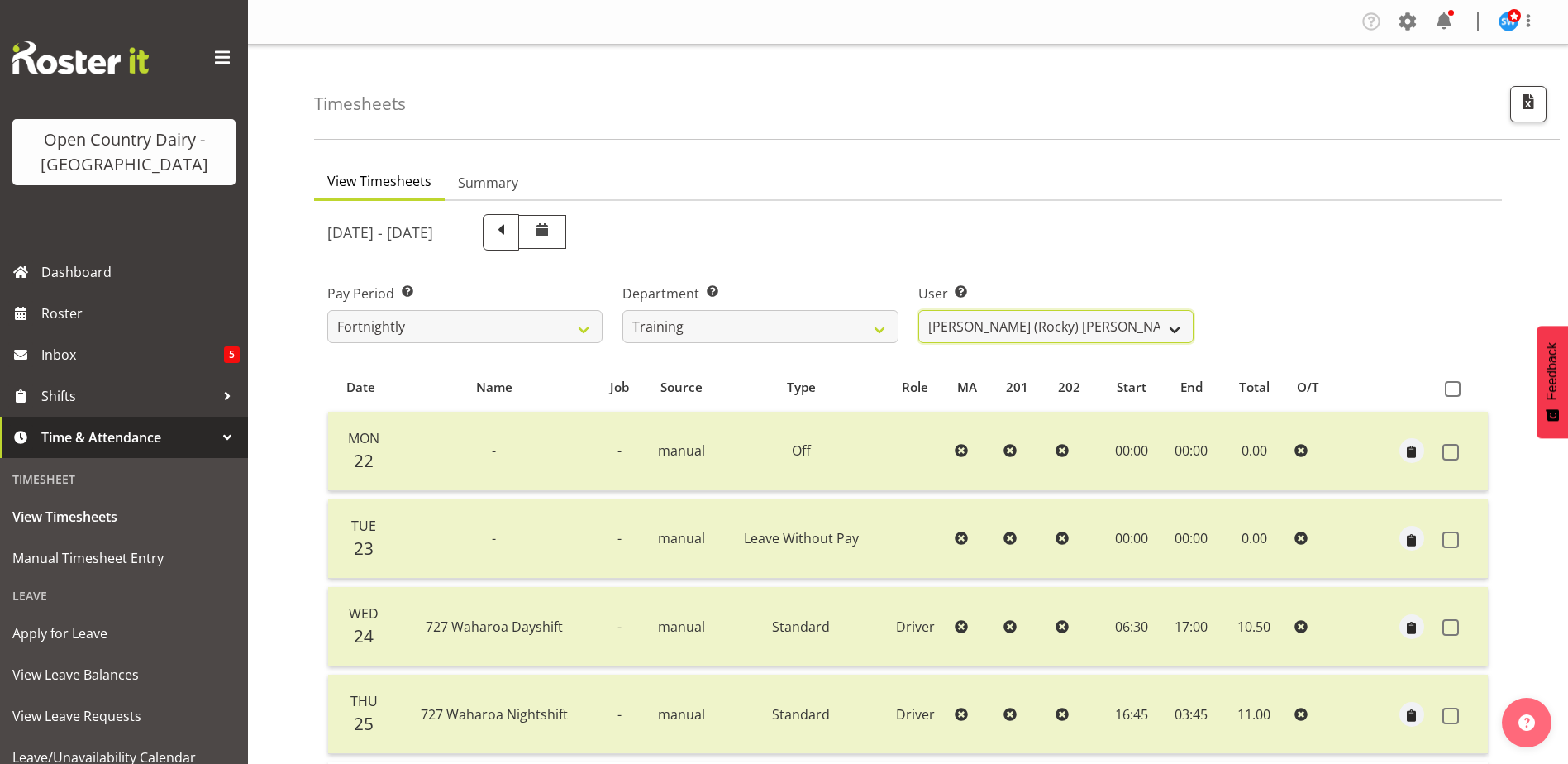
click at [972, 322] on select "Andre Syben ❌ Andrew Murphy ❌ Antony Lockyer ❌ Jesse Simpson ❌ Kimberley-Rose A…" at bounding box center [1055, 327] width 275 height 33
click at [87, 305] on span "Roster" at bounding box center [140, 313] width 198 height 25
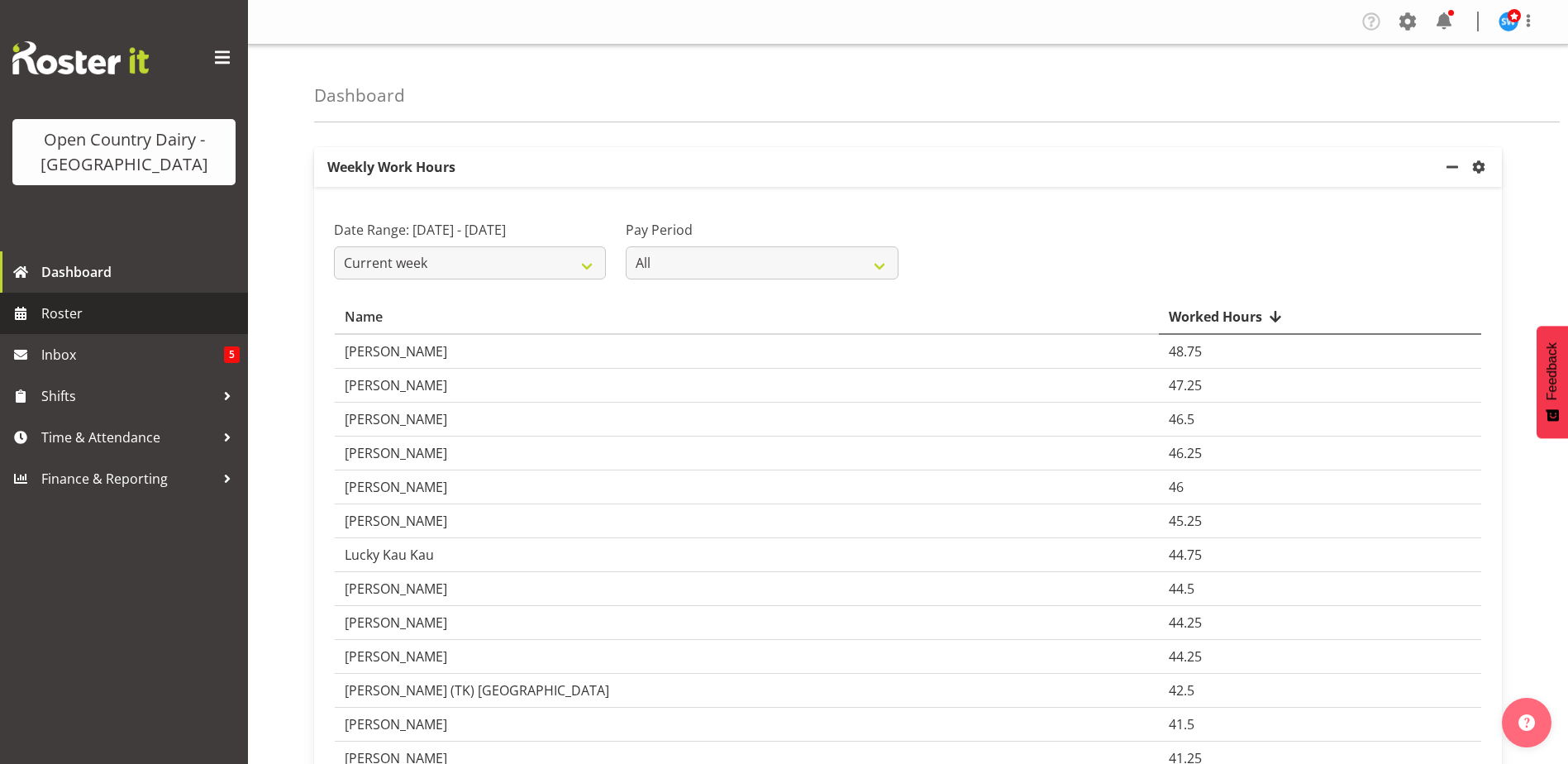
click at [57, 320] on span "Roster" at bounding box center [140, 313] width 198 height 25
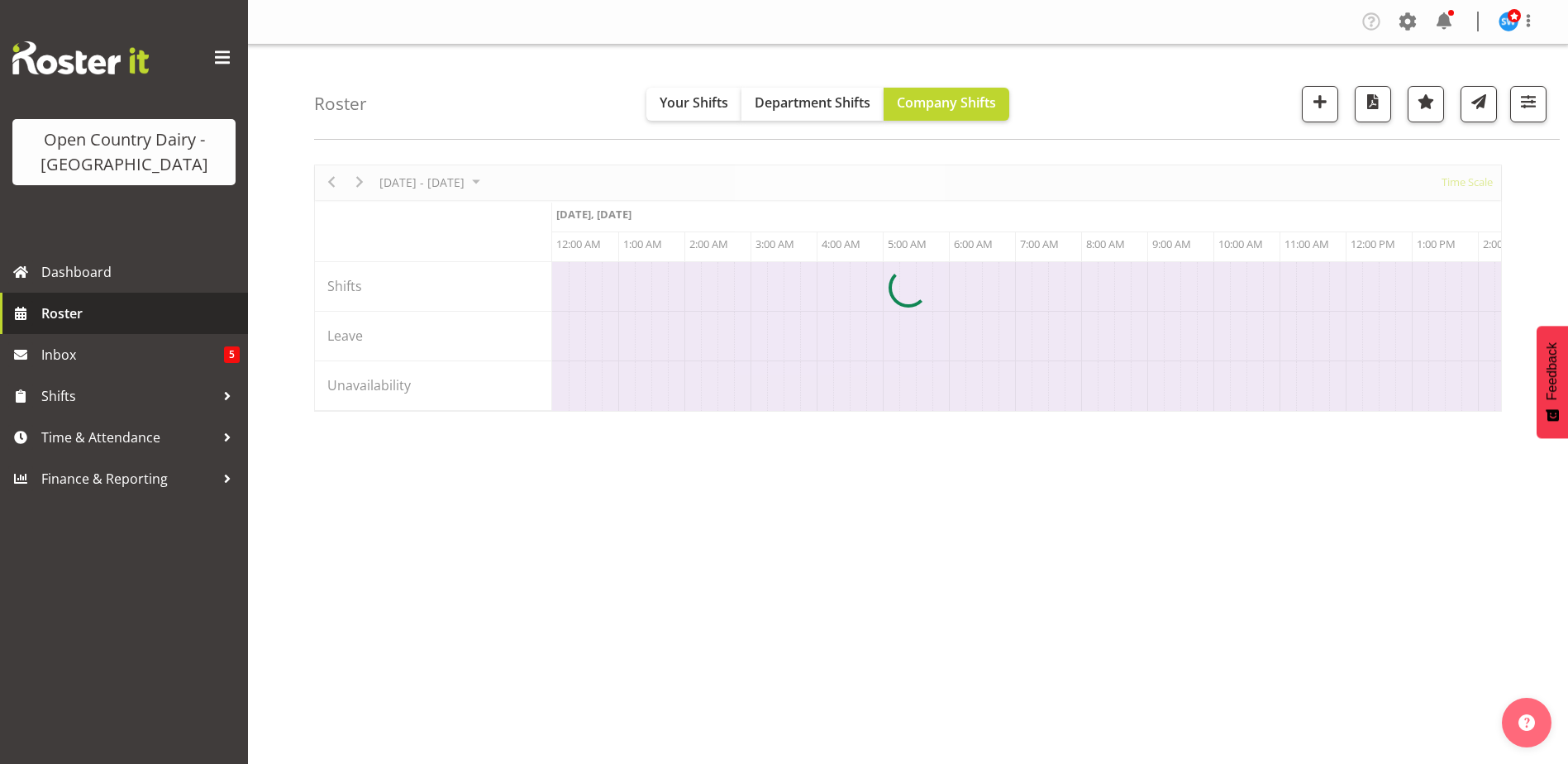
scroll to position [0, 6348]
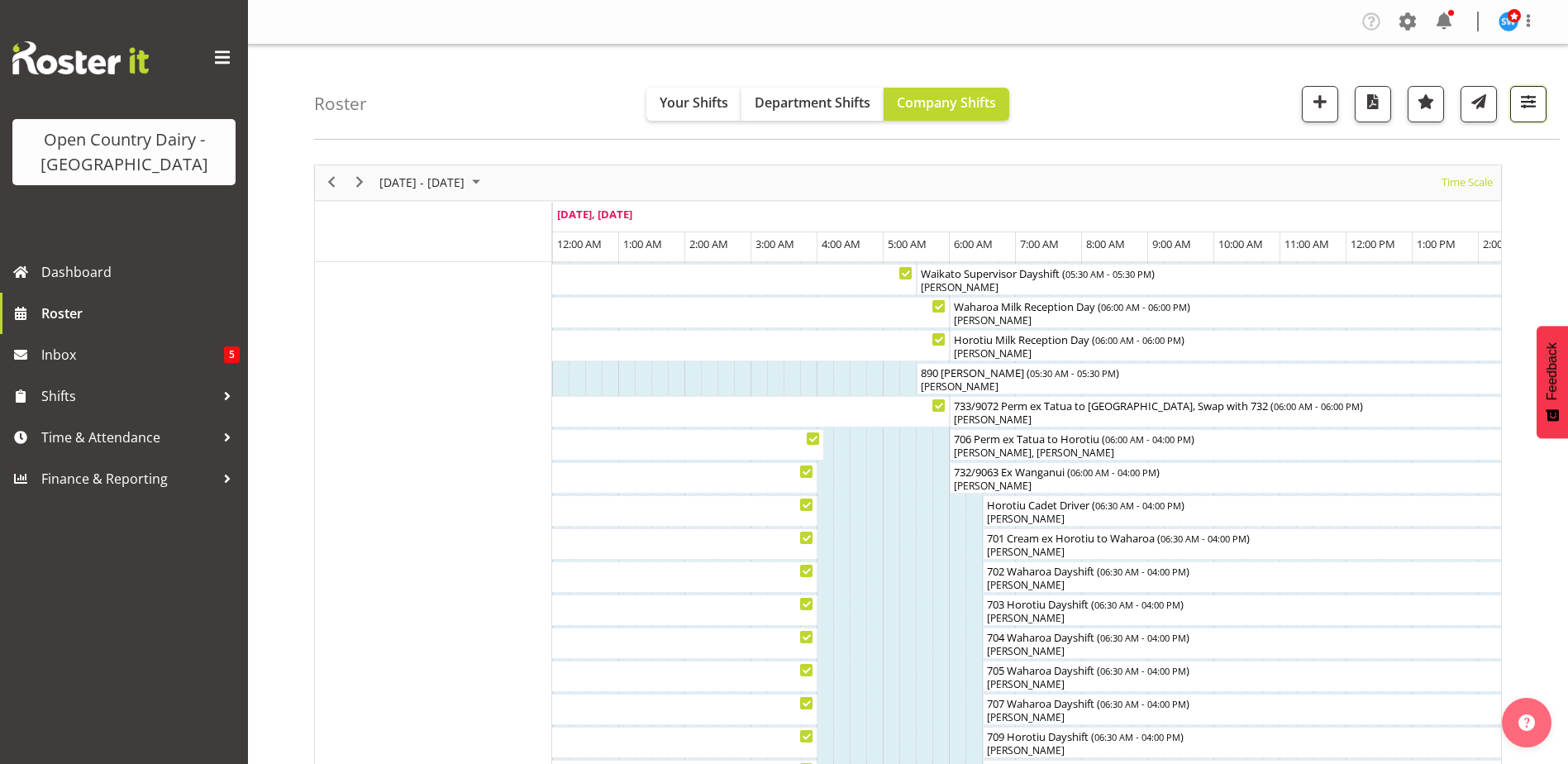
click at [1533, 95] on span "button" at bounding box center [1528, 101] width 21 height 21
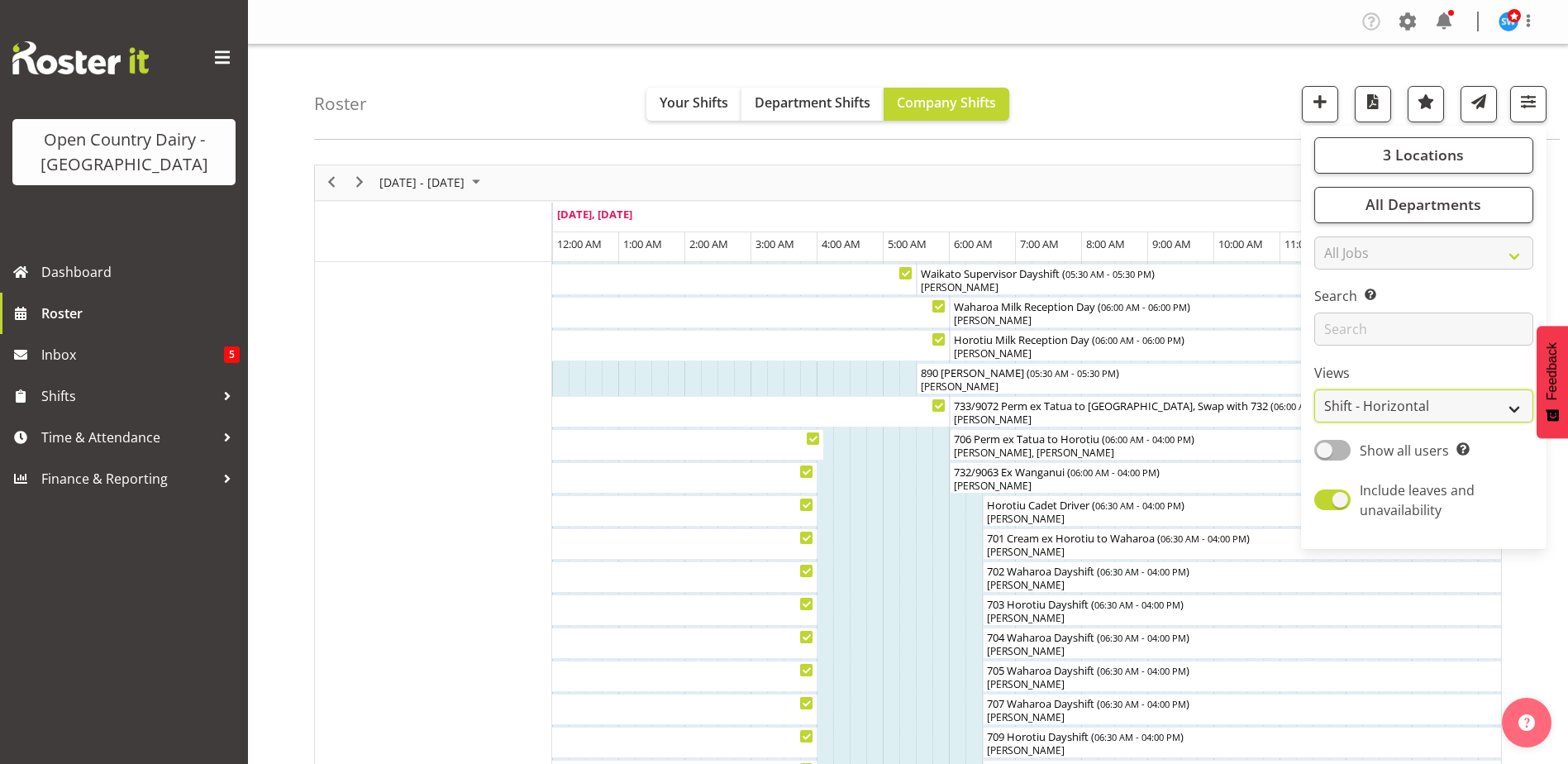
click at [1361, 408] on select "Staff Role Shift - Horizontal Shift - Vertical Staff - Location" at bounding box center [1424, 406] width 219 height 33
select select "staff"
click at [1315, 389] on select "Staff Role Shift - Horizontal Shift - Vertical Staff - Location" at bounding box center [1424, 406] width 219 height 33
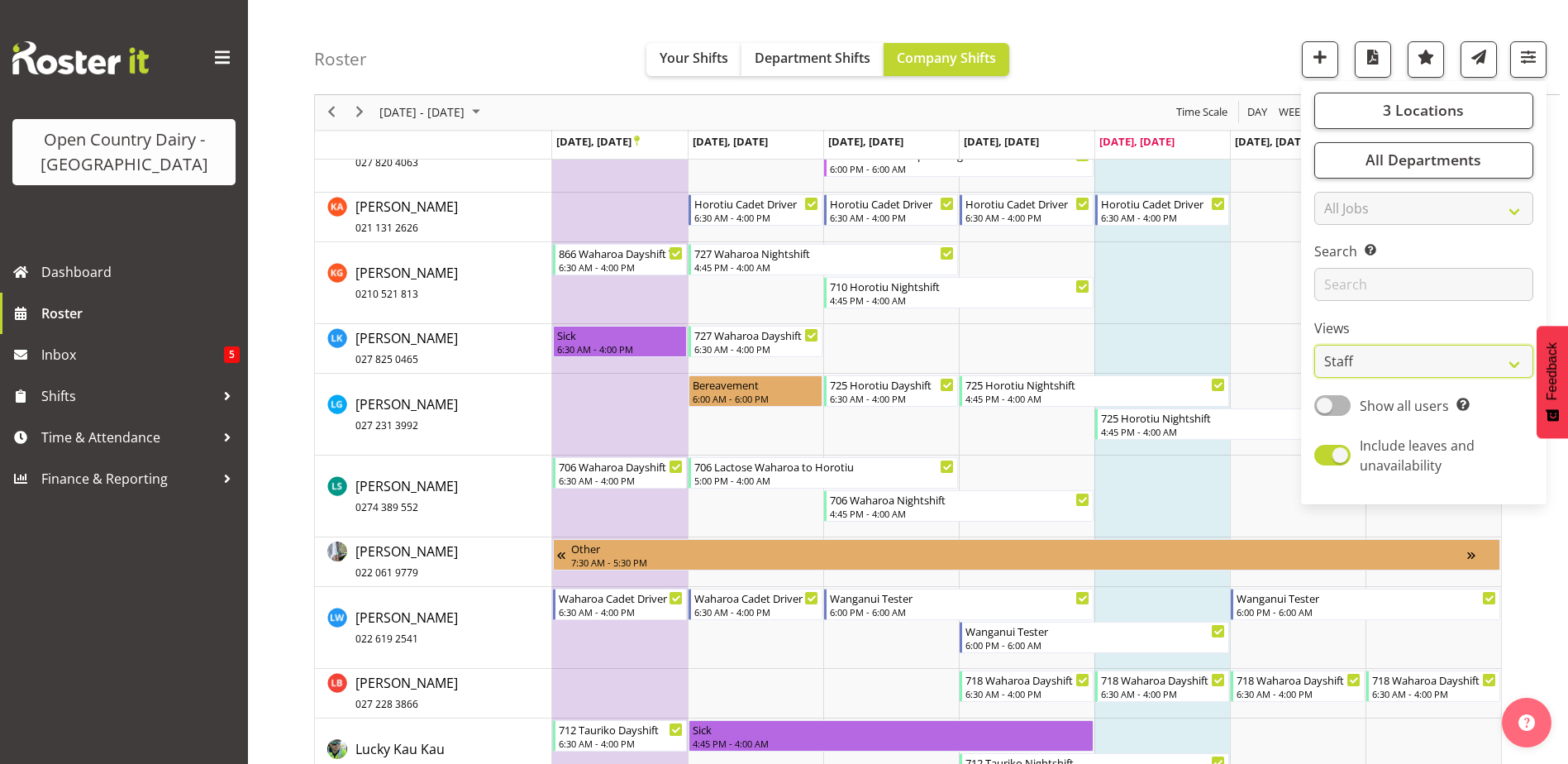
scroll to position [7937, 0]
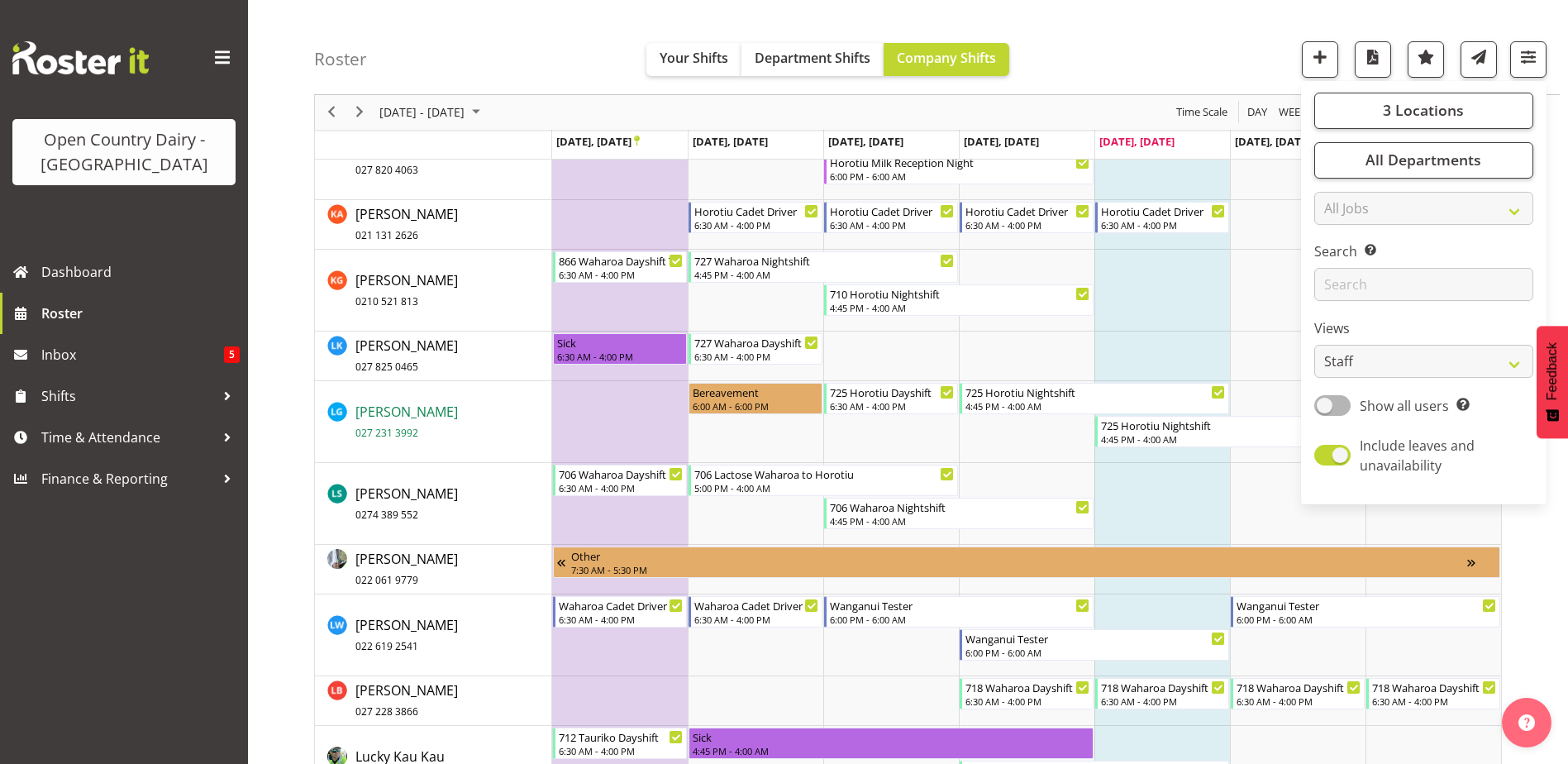
click at [383, 406] on span "Len Grace 027 231 3992" at bounding box center [407, 422] width 103 height 38
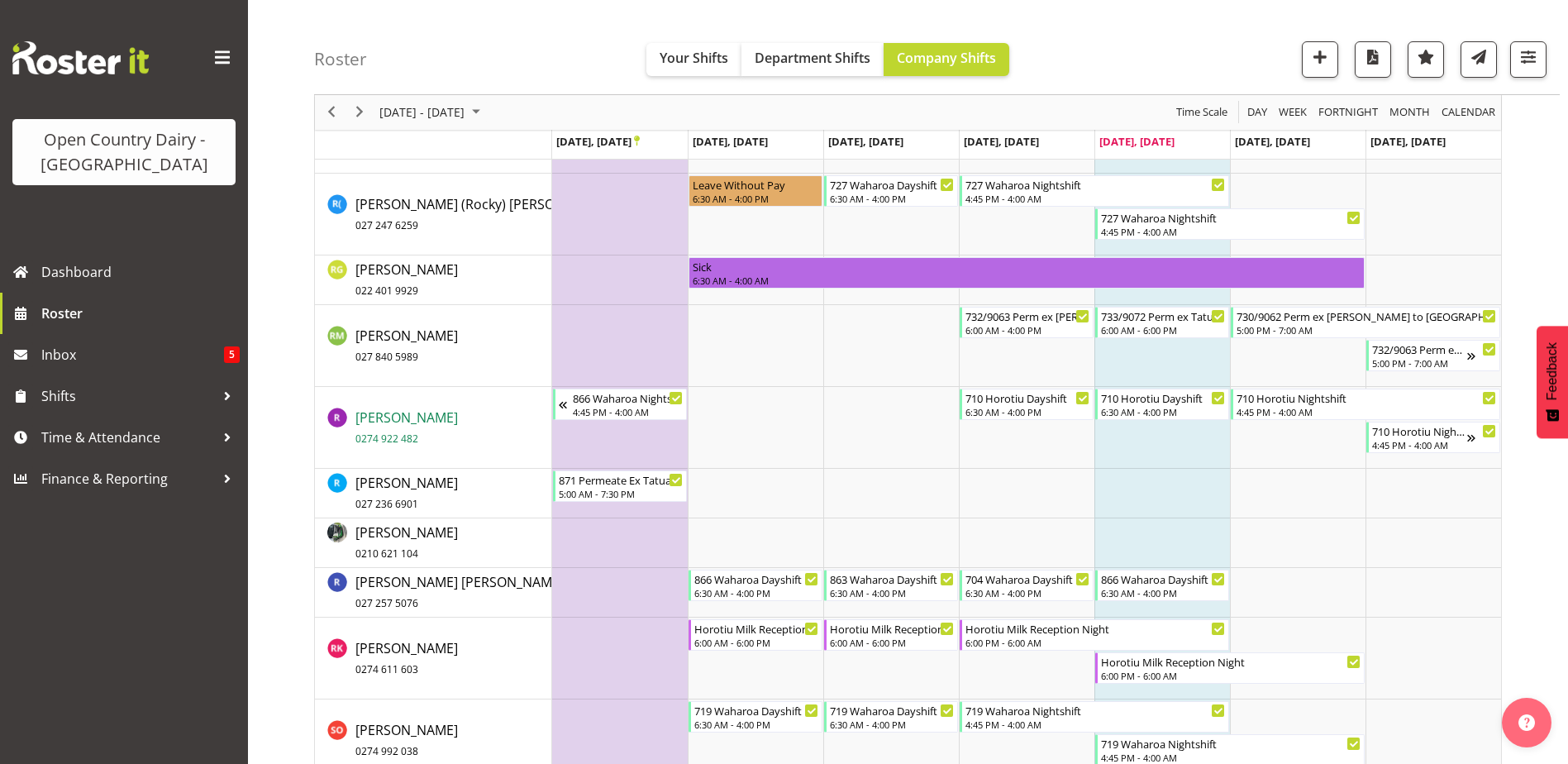
scroll to position [10747, 0]
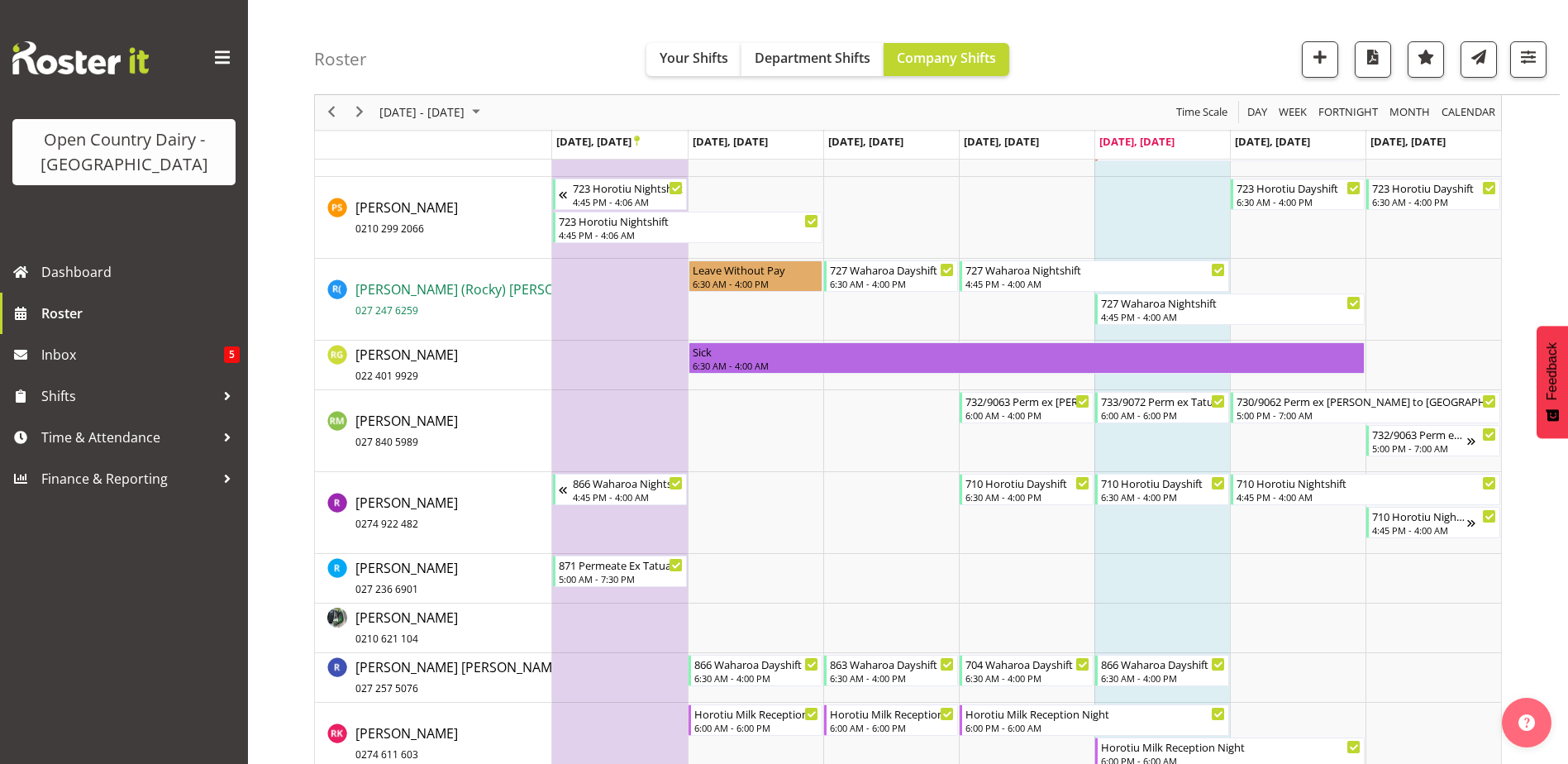
click at [406, 288] on span "Raunaq (Rocky) Singh Behar 027 247 6259" at bounding box center [537, 299] width 362 height 38
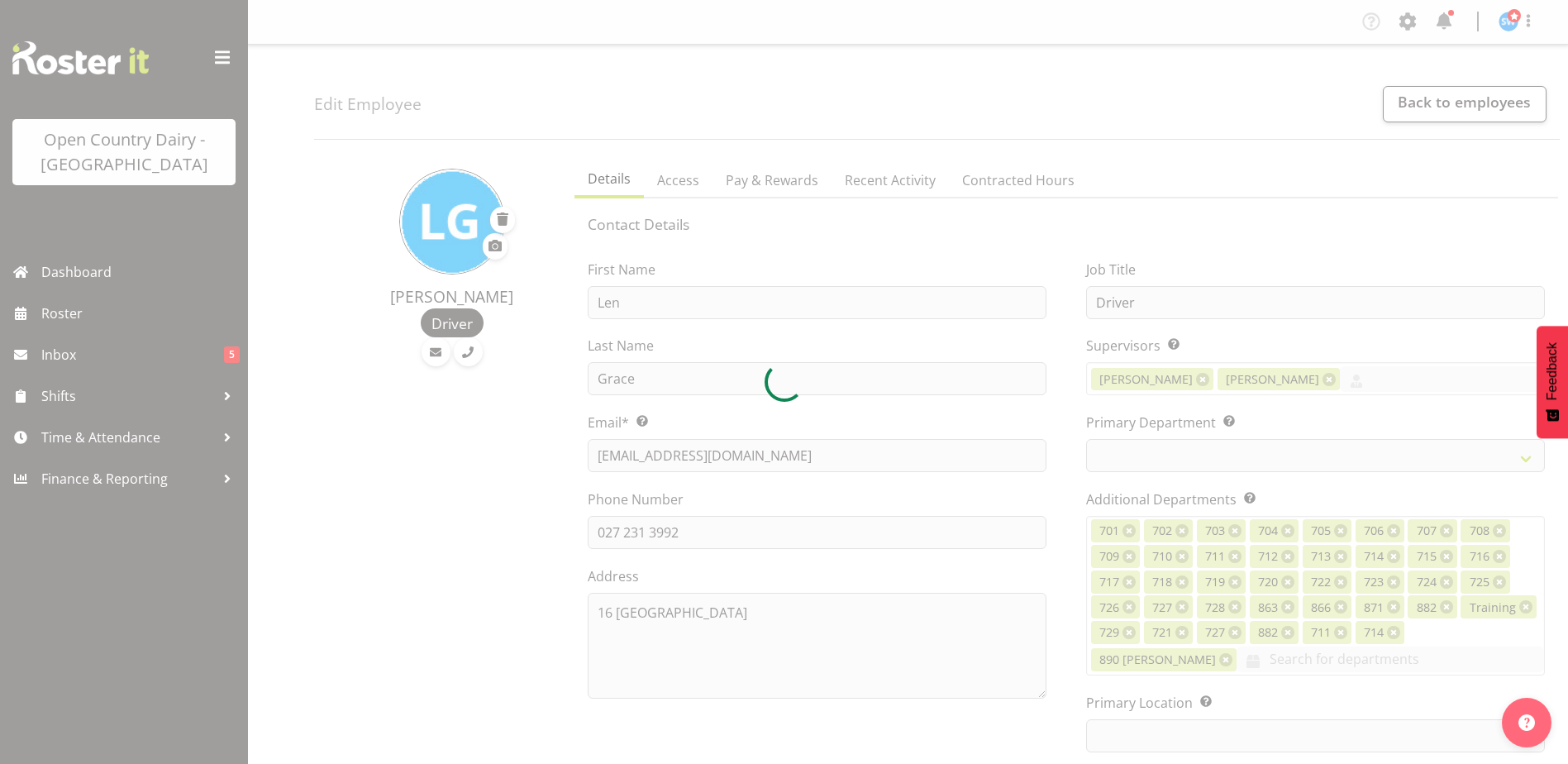
select select "TimelineWeek"
select select
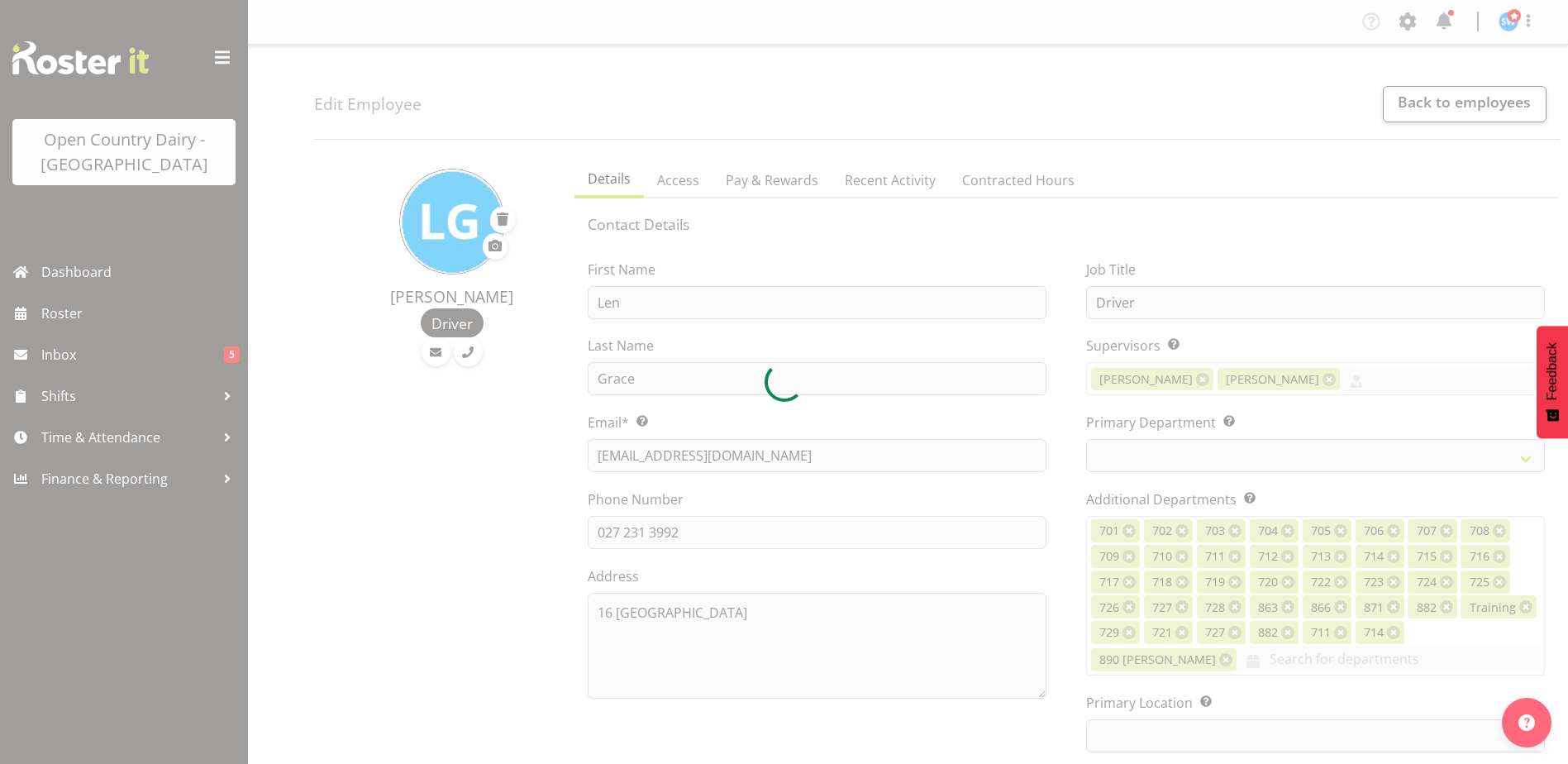
select select
select select "1054"
select select "803"
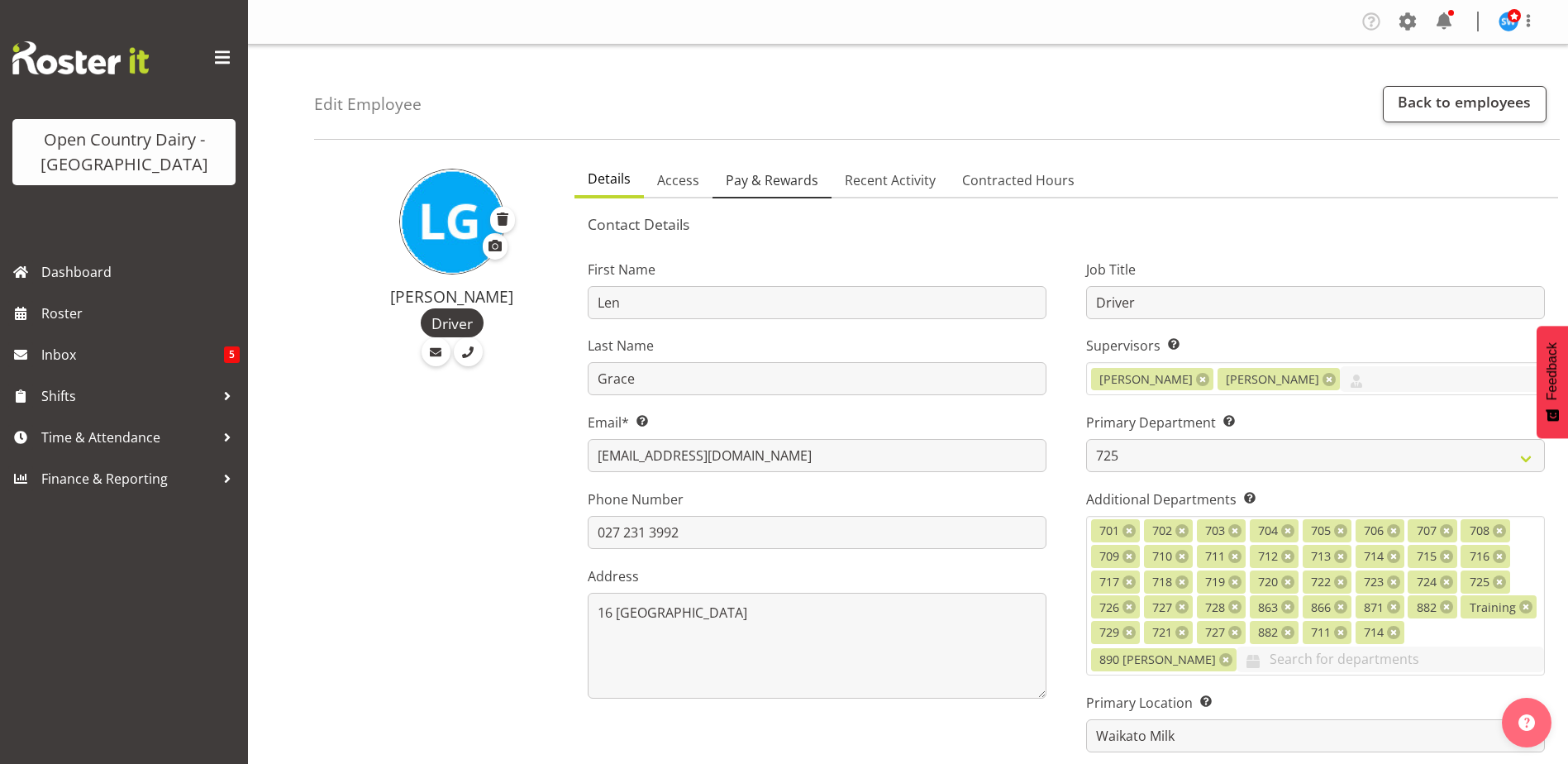
click at [776, 183] on span "Pay & Rewards" at bounding box center [772, 180] width 93 height 20
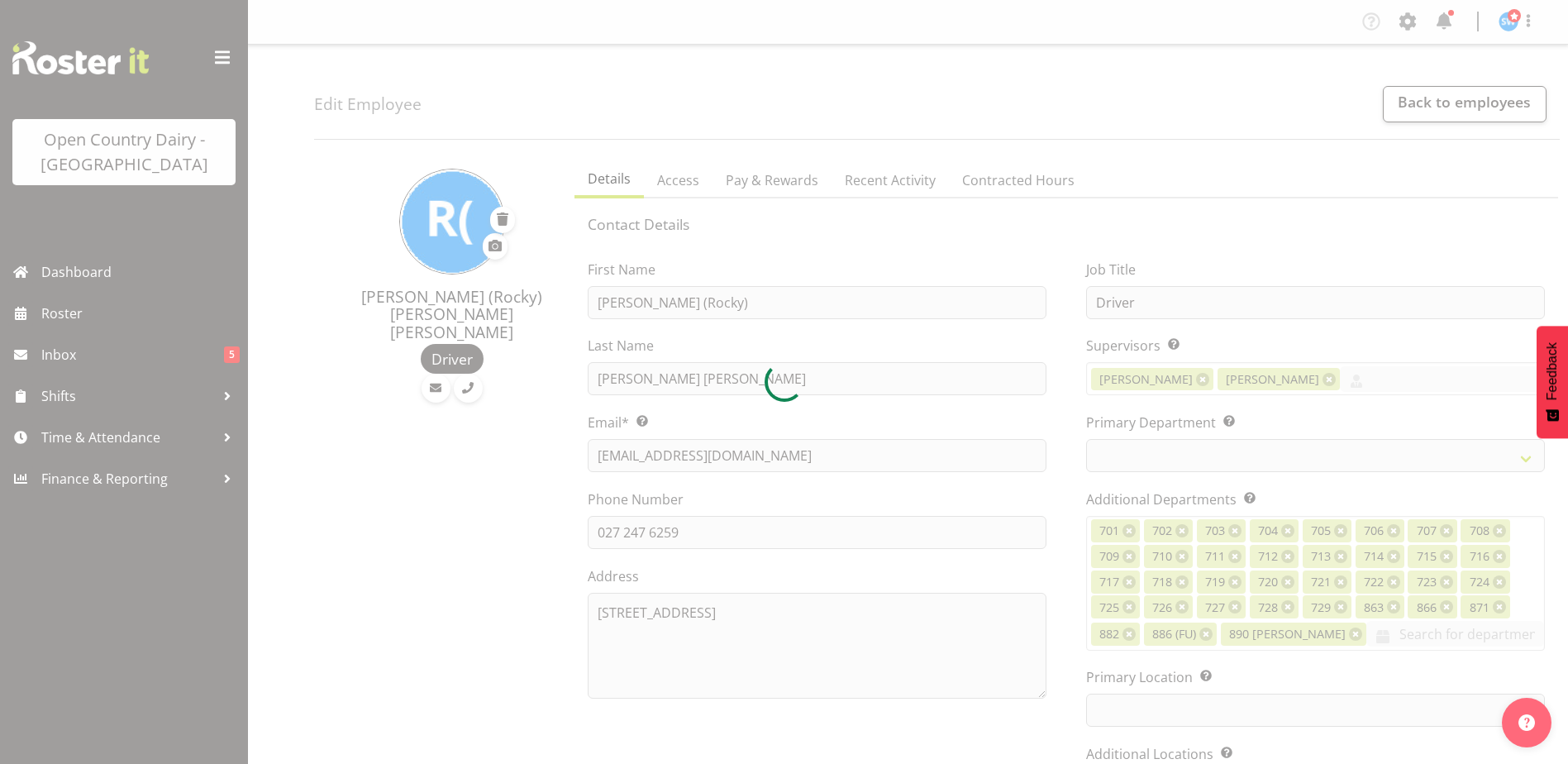
select select "TimelineWeek"
select select
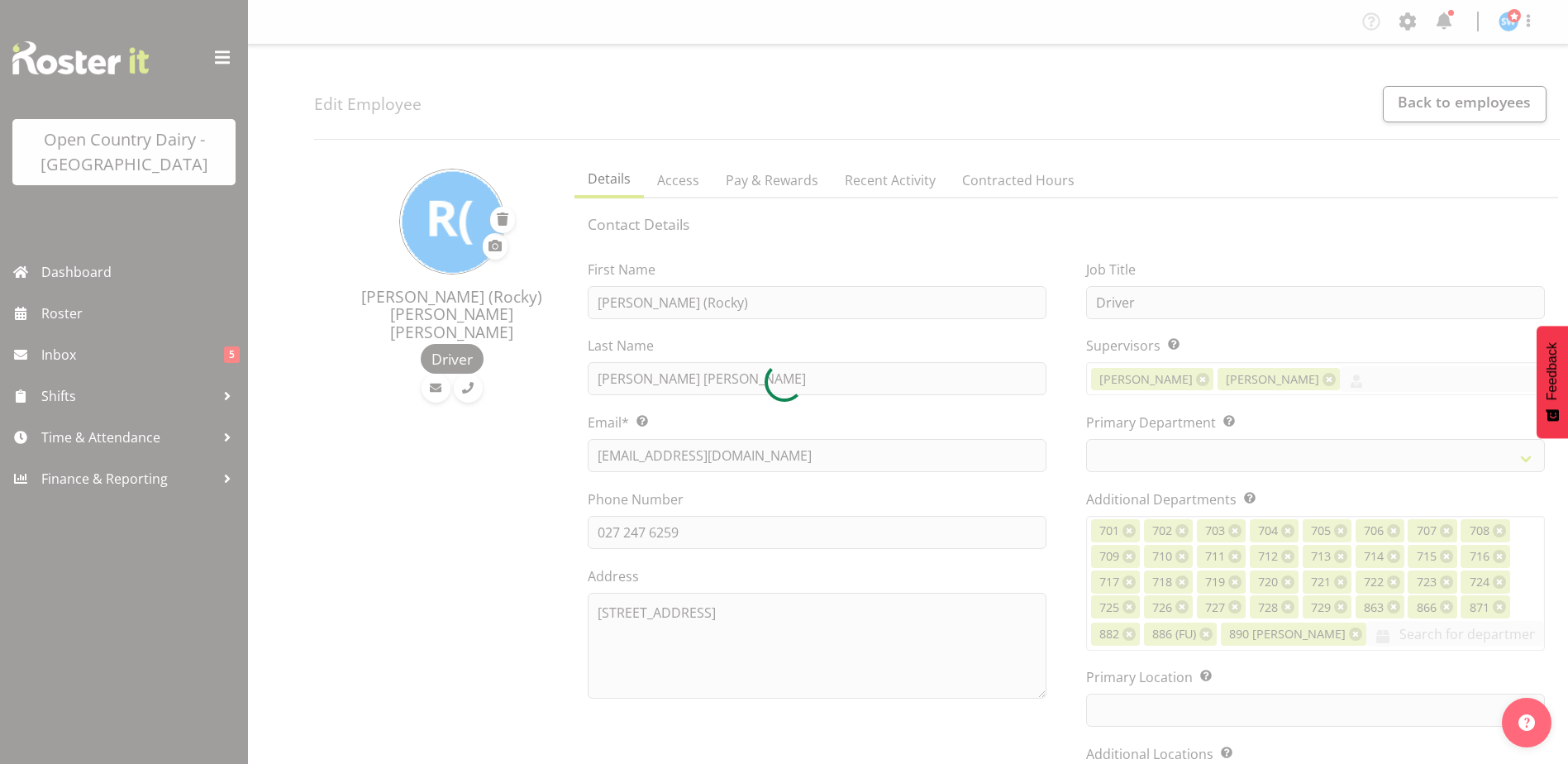
select select
select select "1054"
select select "763"
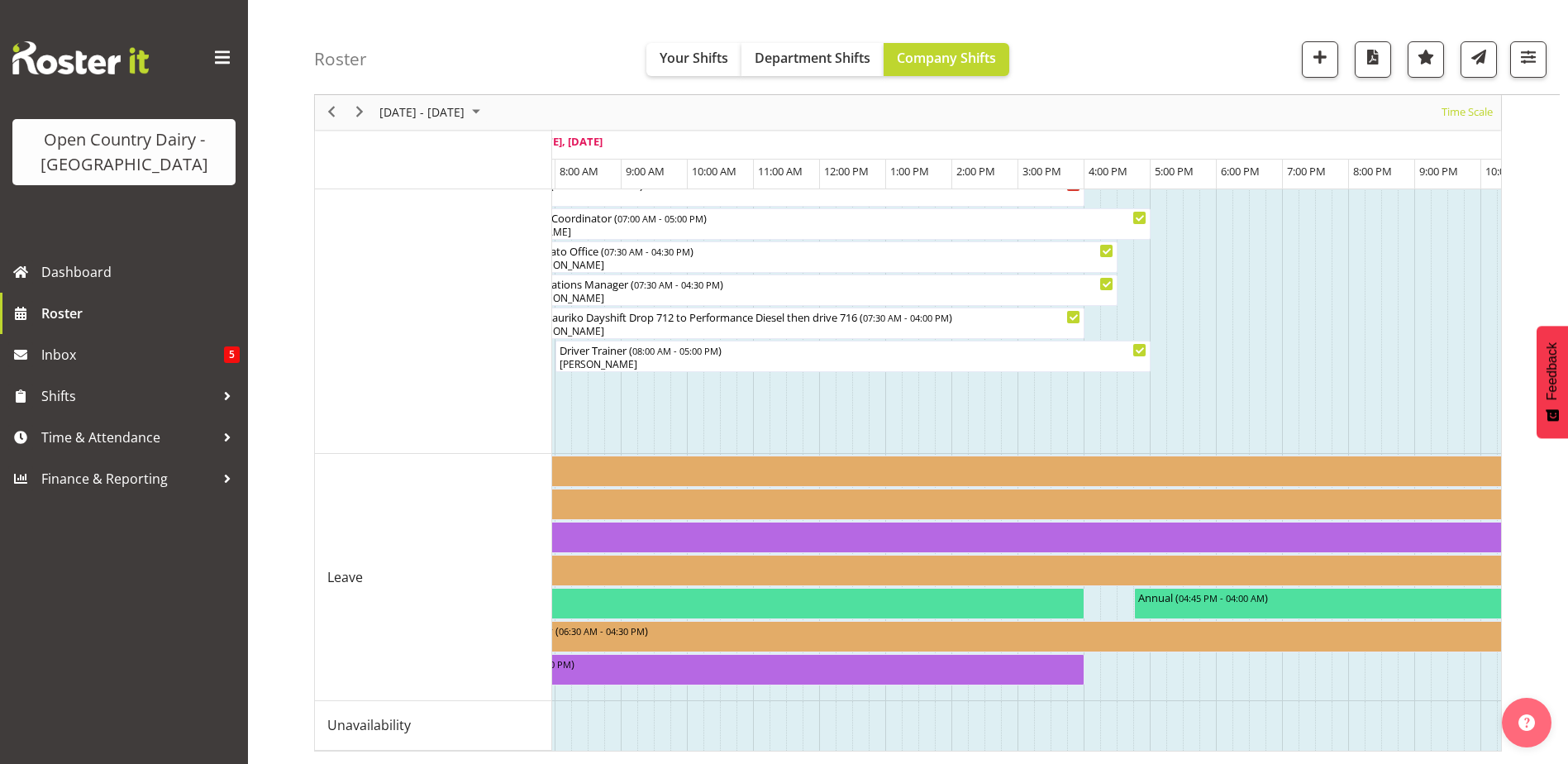
scroll to position [0, 6845]
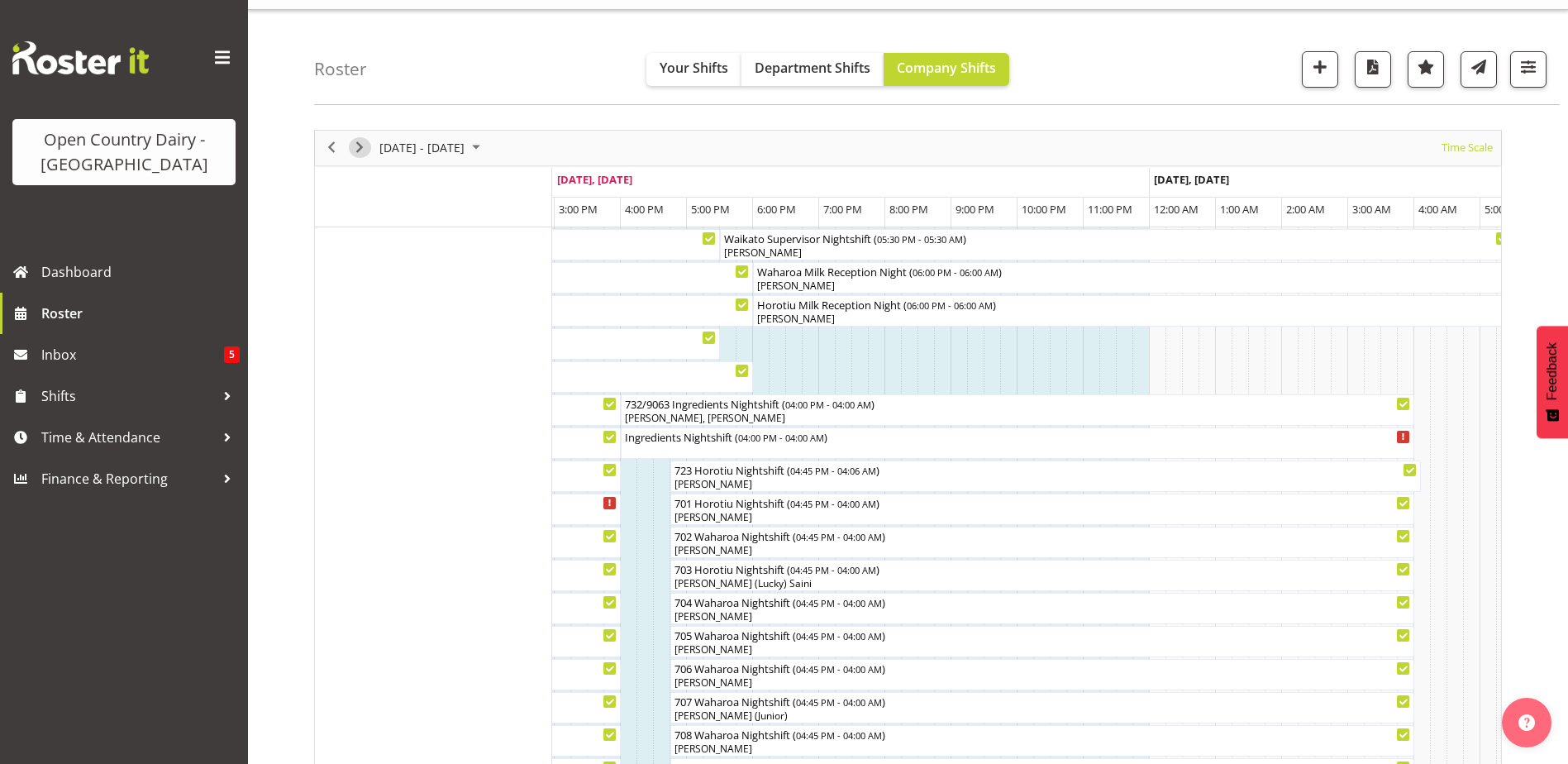
click at [362, 147] on span "Next" at bounding box center [359, 147] width 20 height 21
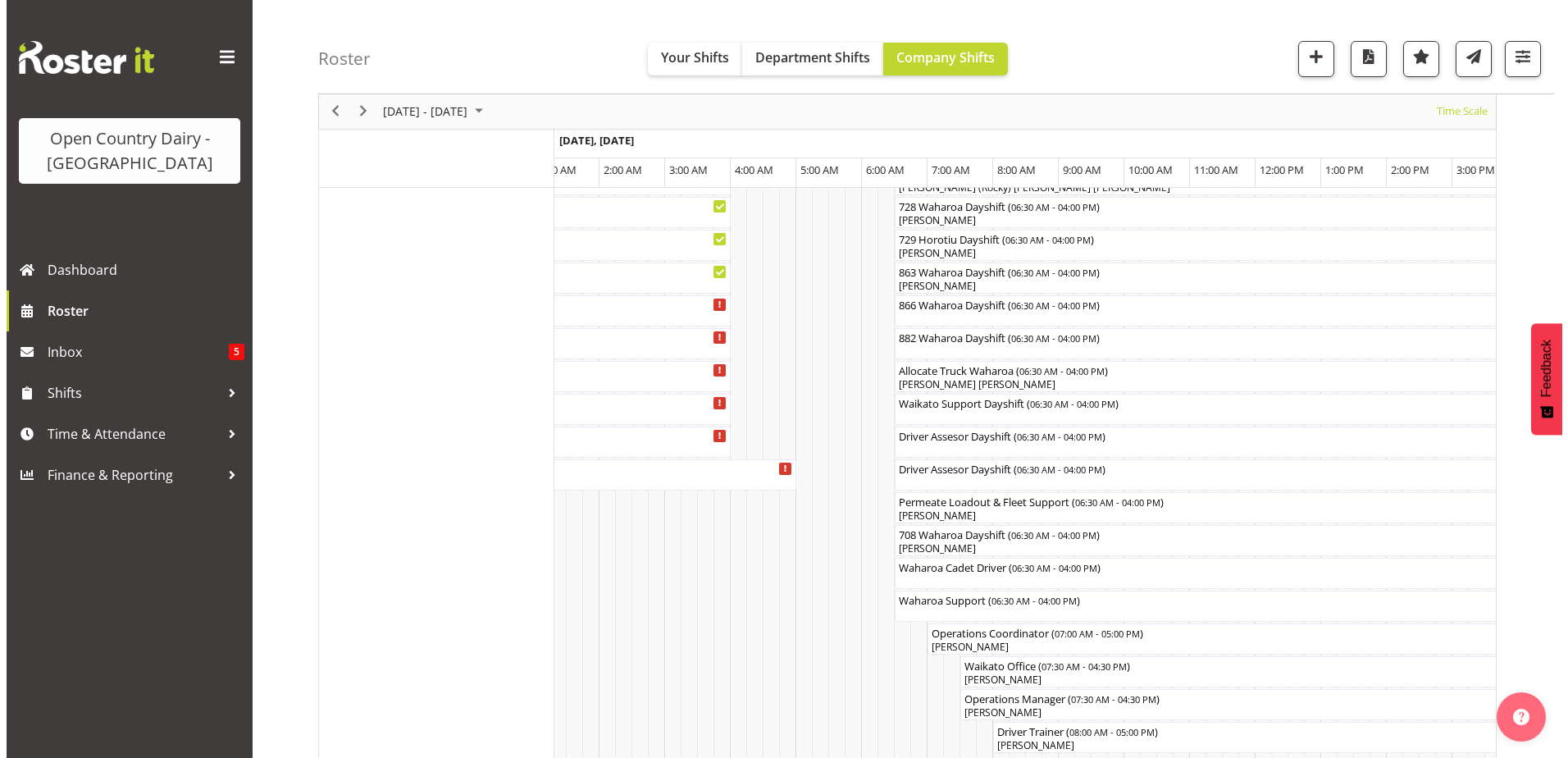
scroll to position [1148, 0]
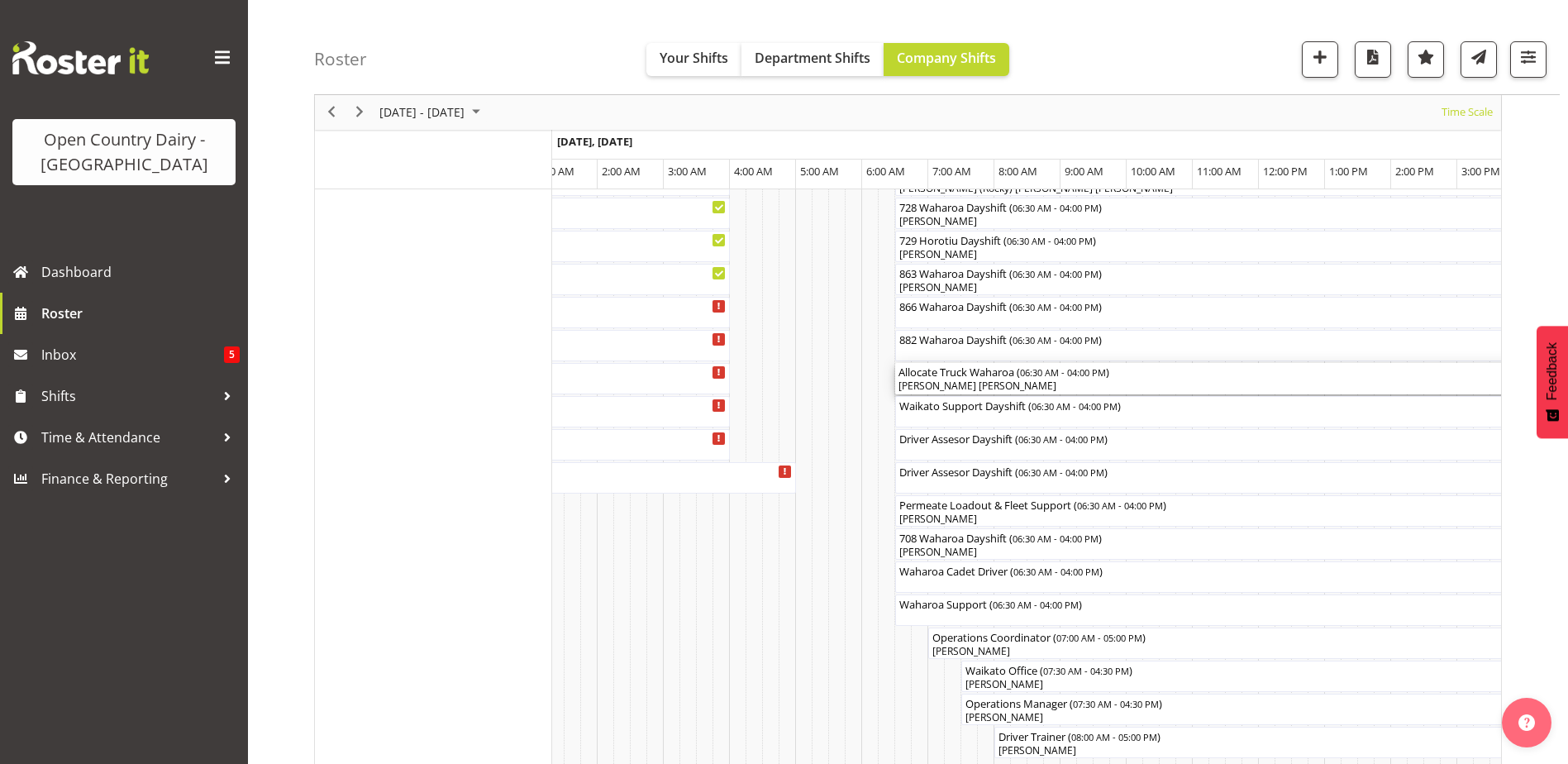
click at [966, 384] on div "[PERSON_NAME] [PERSON_NAME]" at bounding box center [1209, 386] width 622 height 15
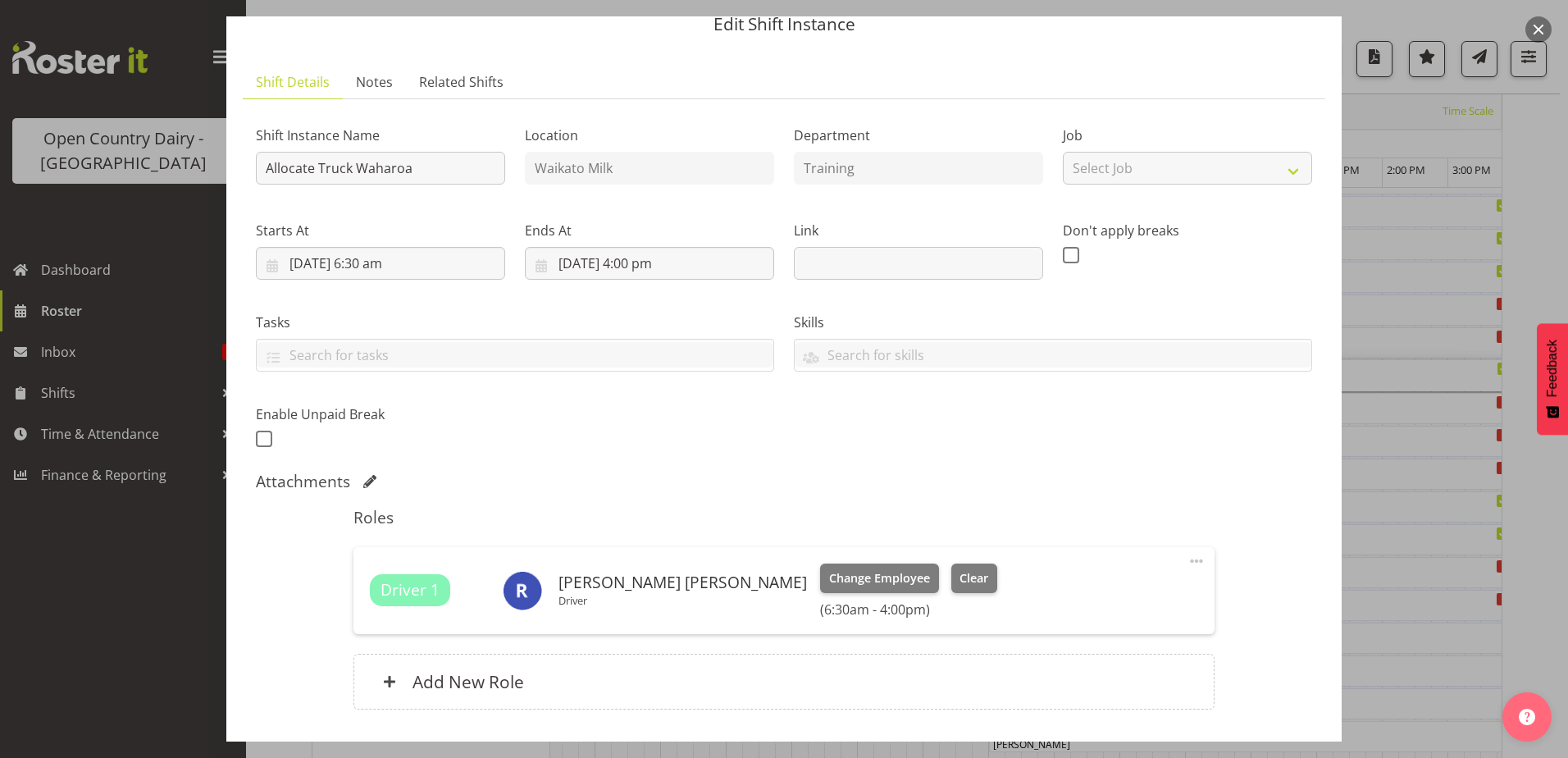
scroll to position [82, 0]
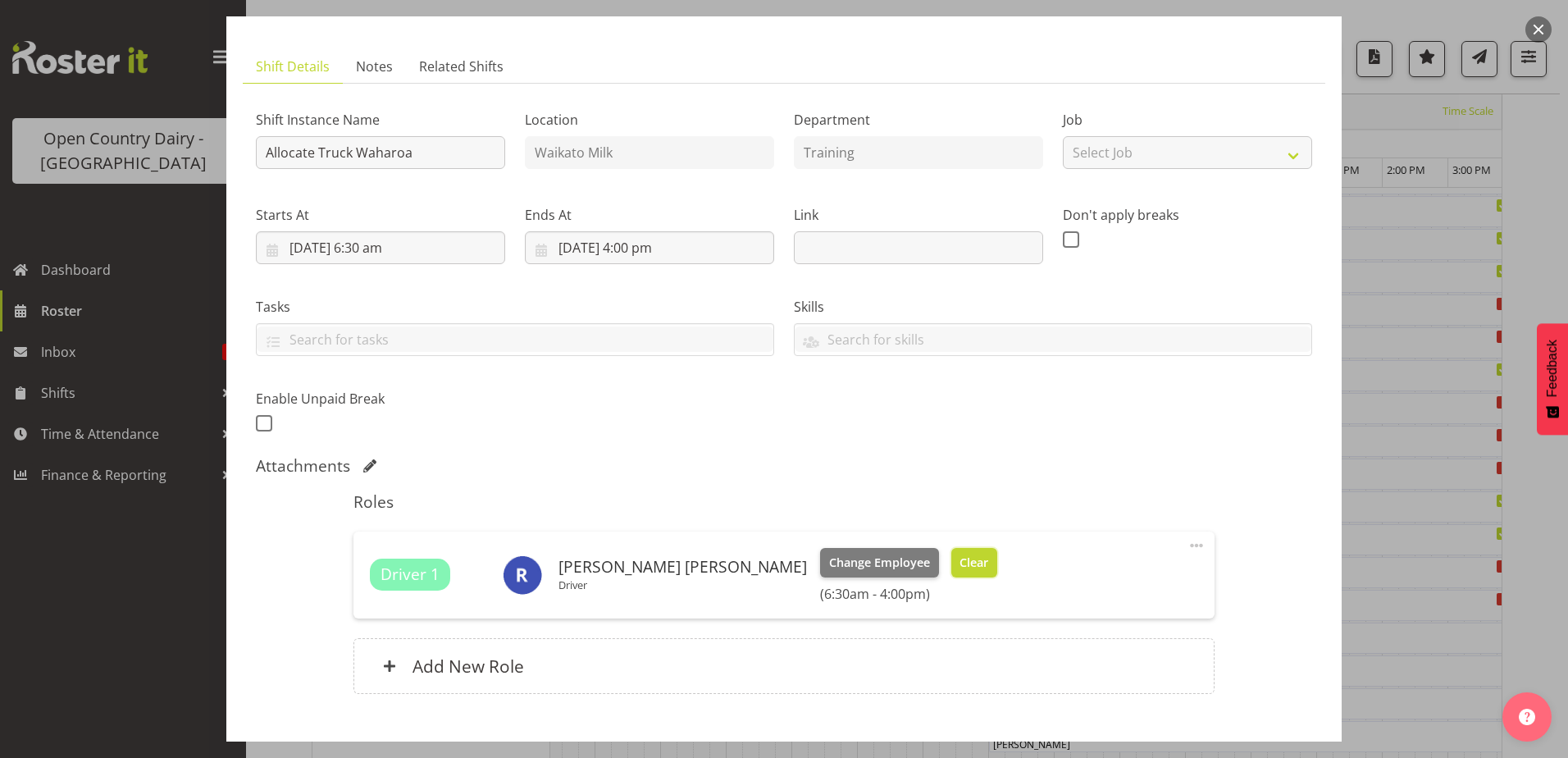
click at [960, 566] on span "Clear" at bounding box center [974, 562] width 29 height 18
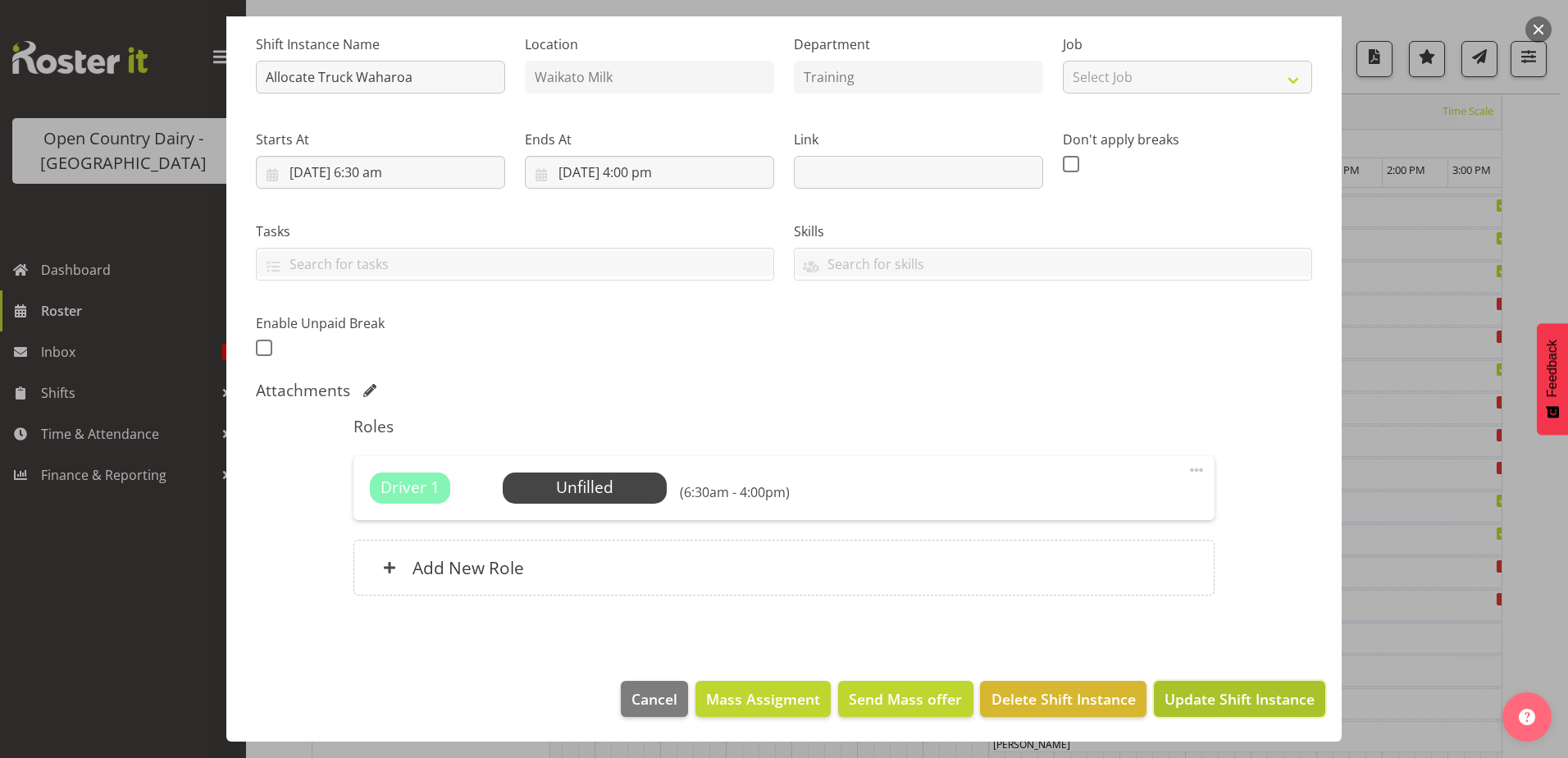
click at [1217, 695] on span "Update Shift Instance" at bounding box center [1240, 698] width 150 height 21
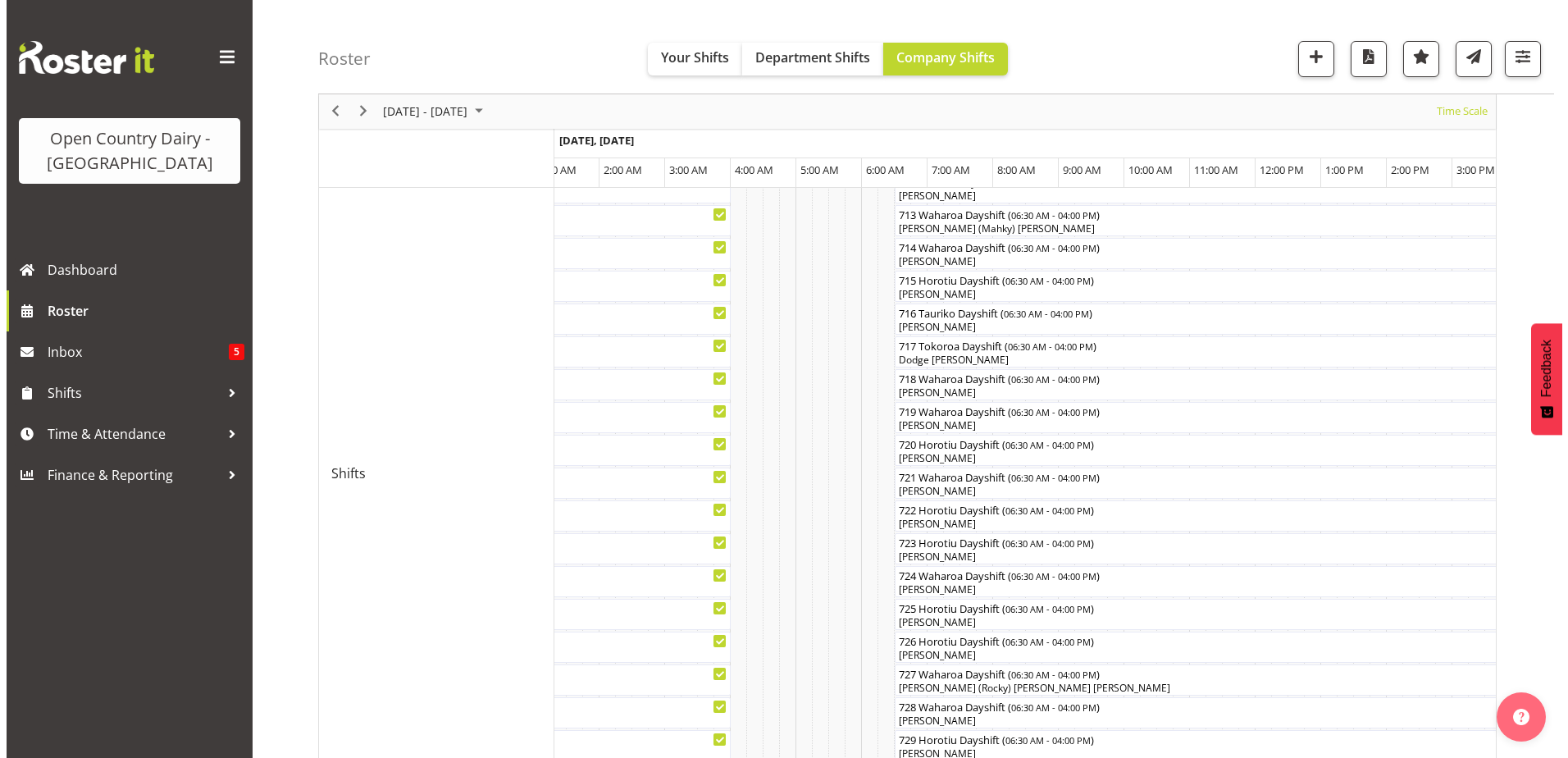
scroll to position [951, 0]
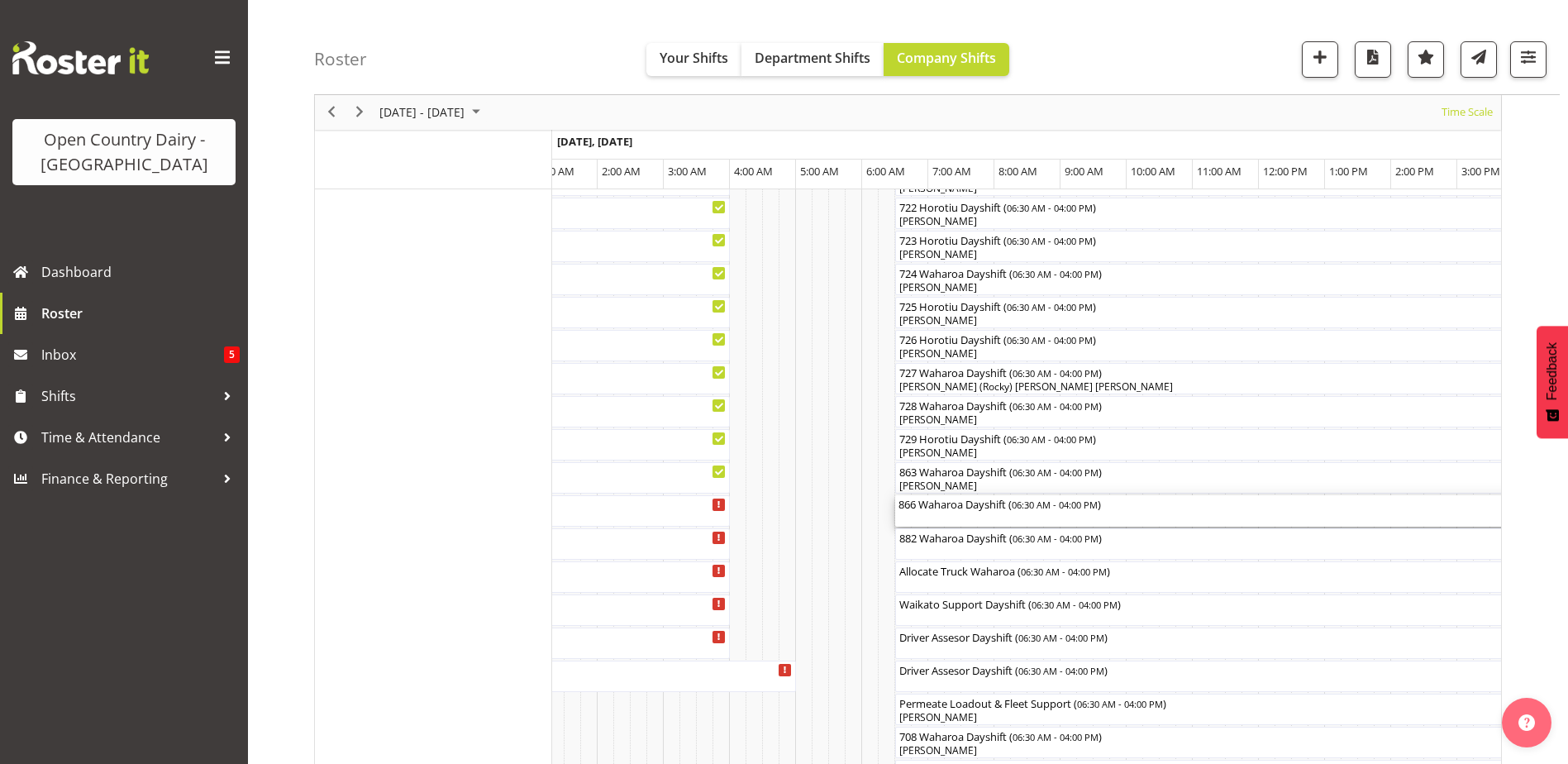
click at [967, 514] on div "866 Waharoa Dayshift ( 06:30 AM - 04:00 PM )" at bounding box center [1209, 511] width 622 height 32
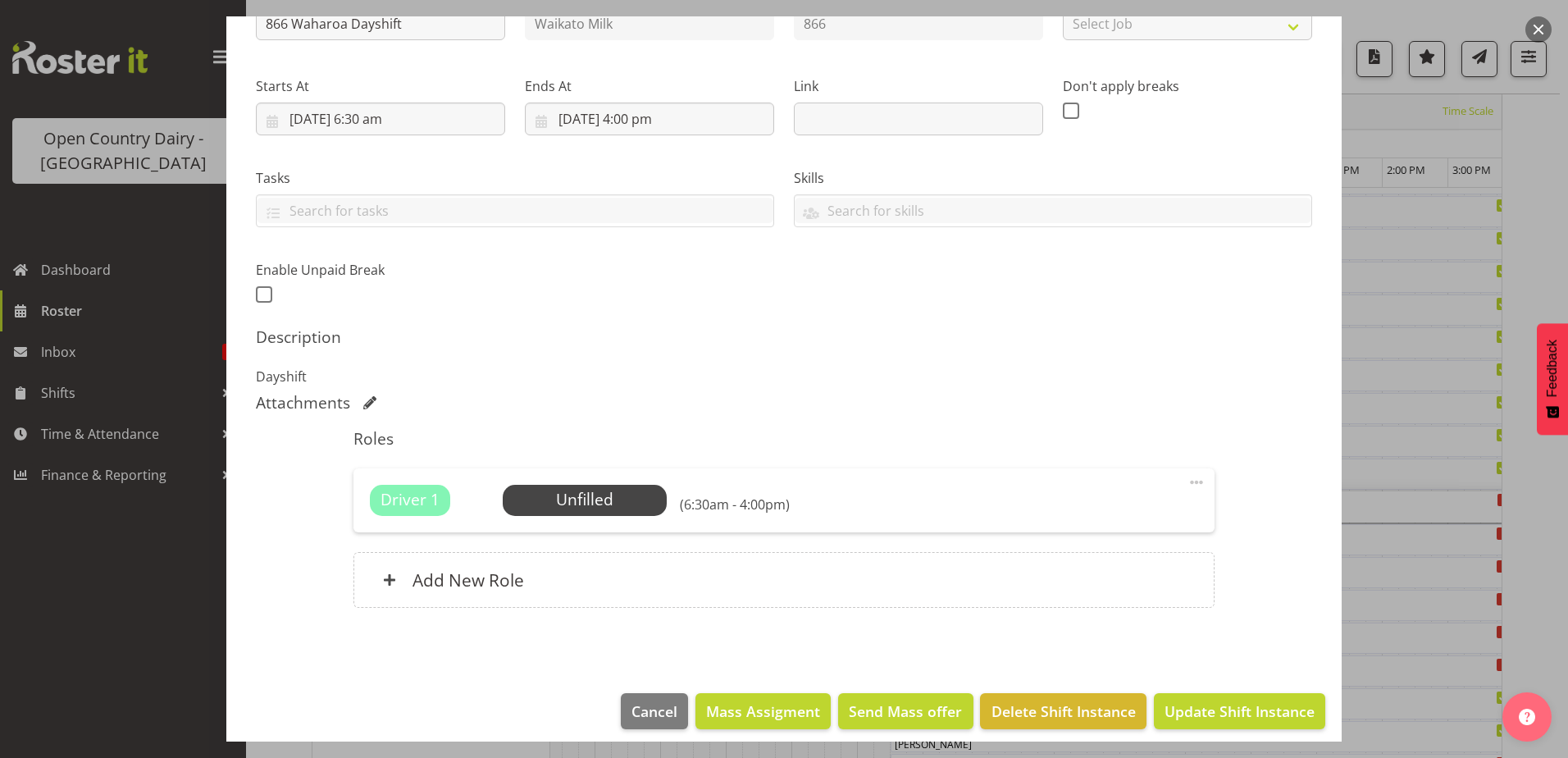
scroll to position [223, 0]
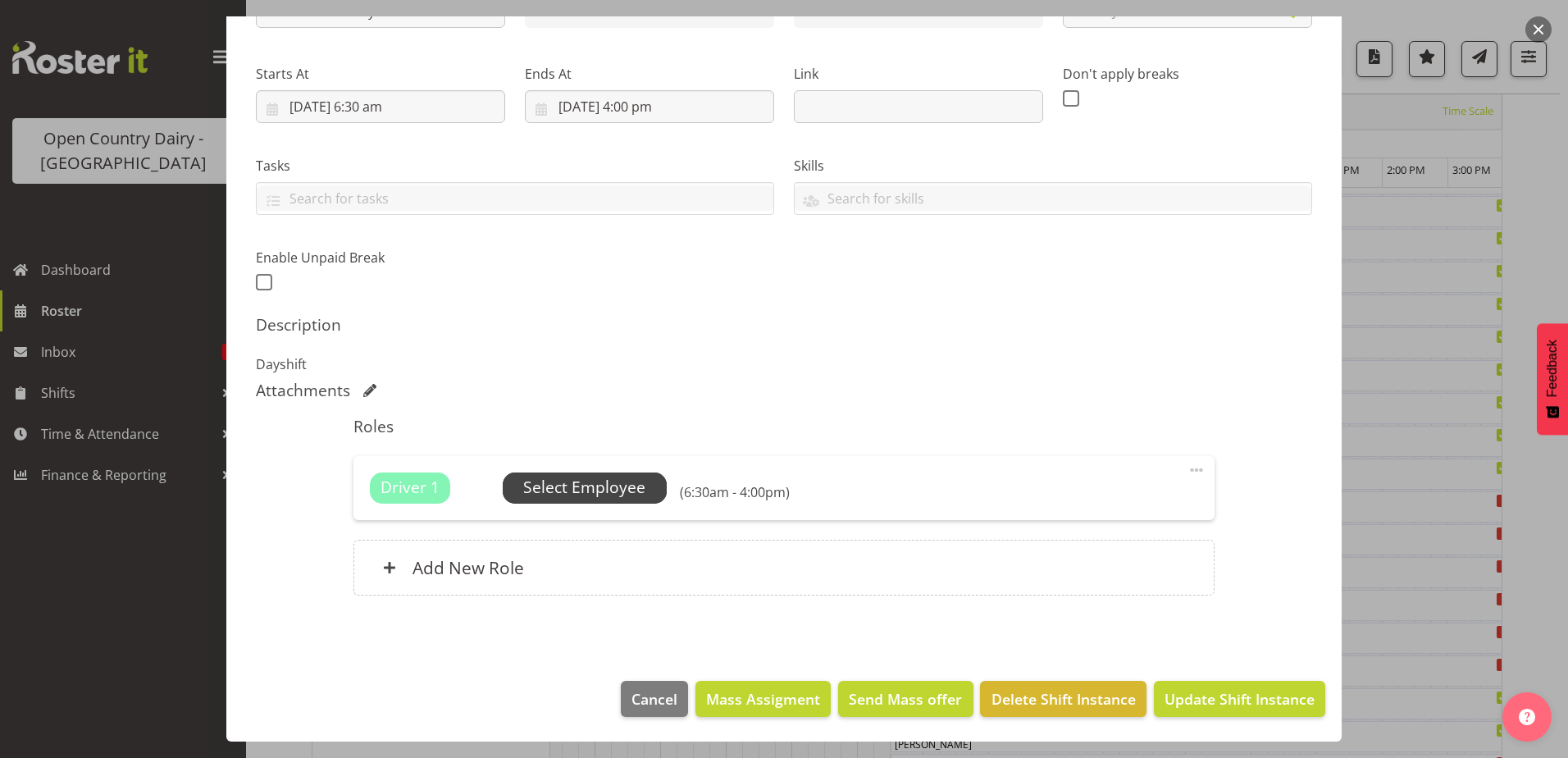
click at [590, 487] on span "Select Employee" at bounding box center [584, 487] width 123 height 24
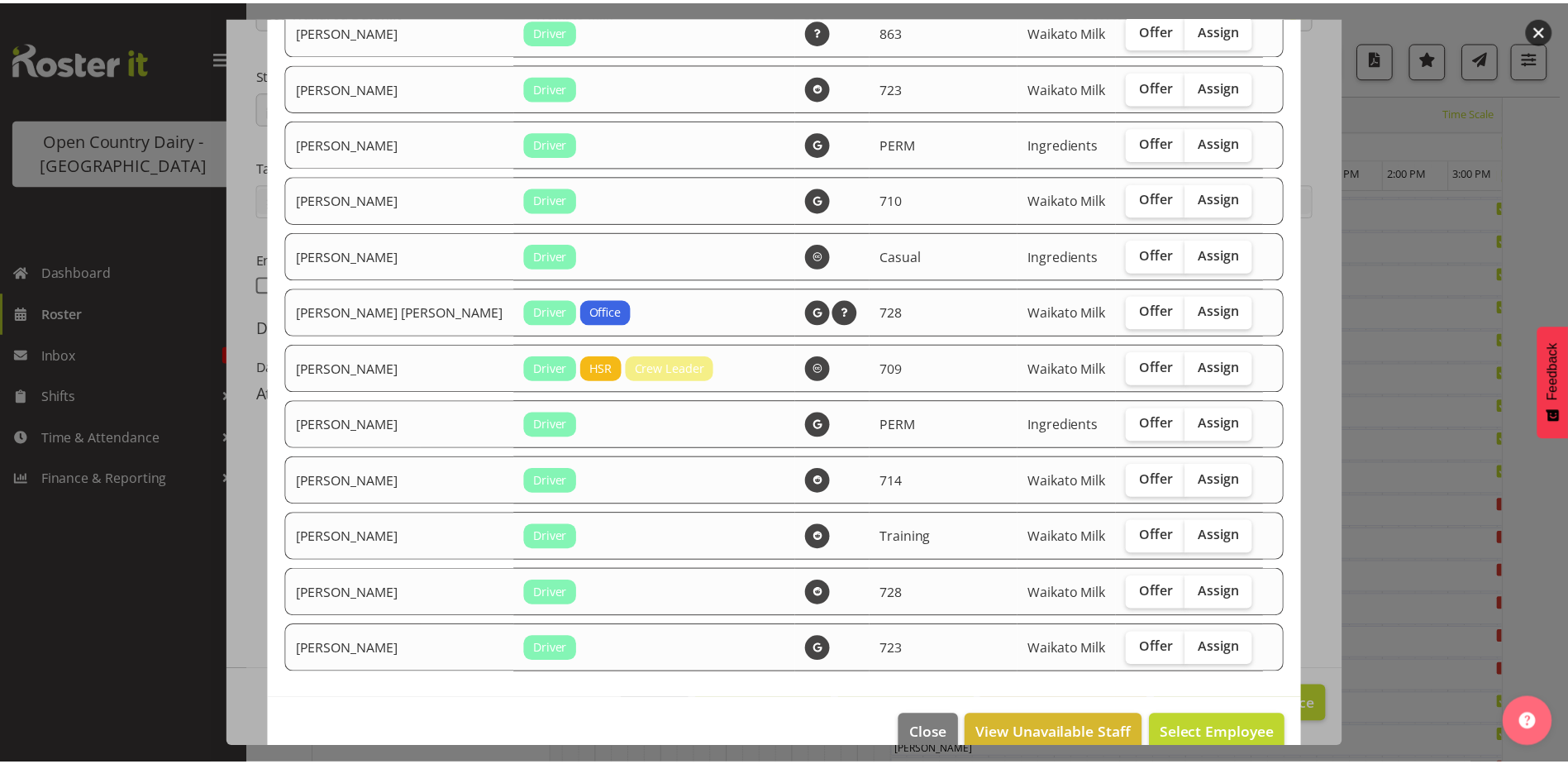
scroll to position [2849, 0]
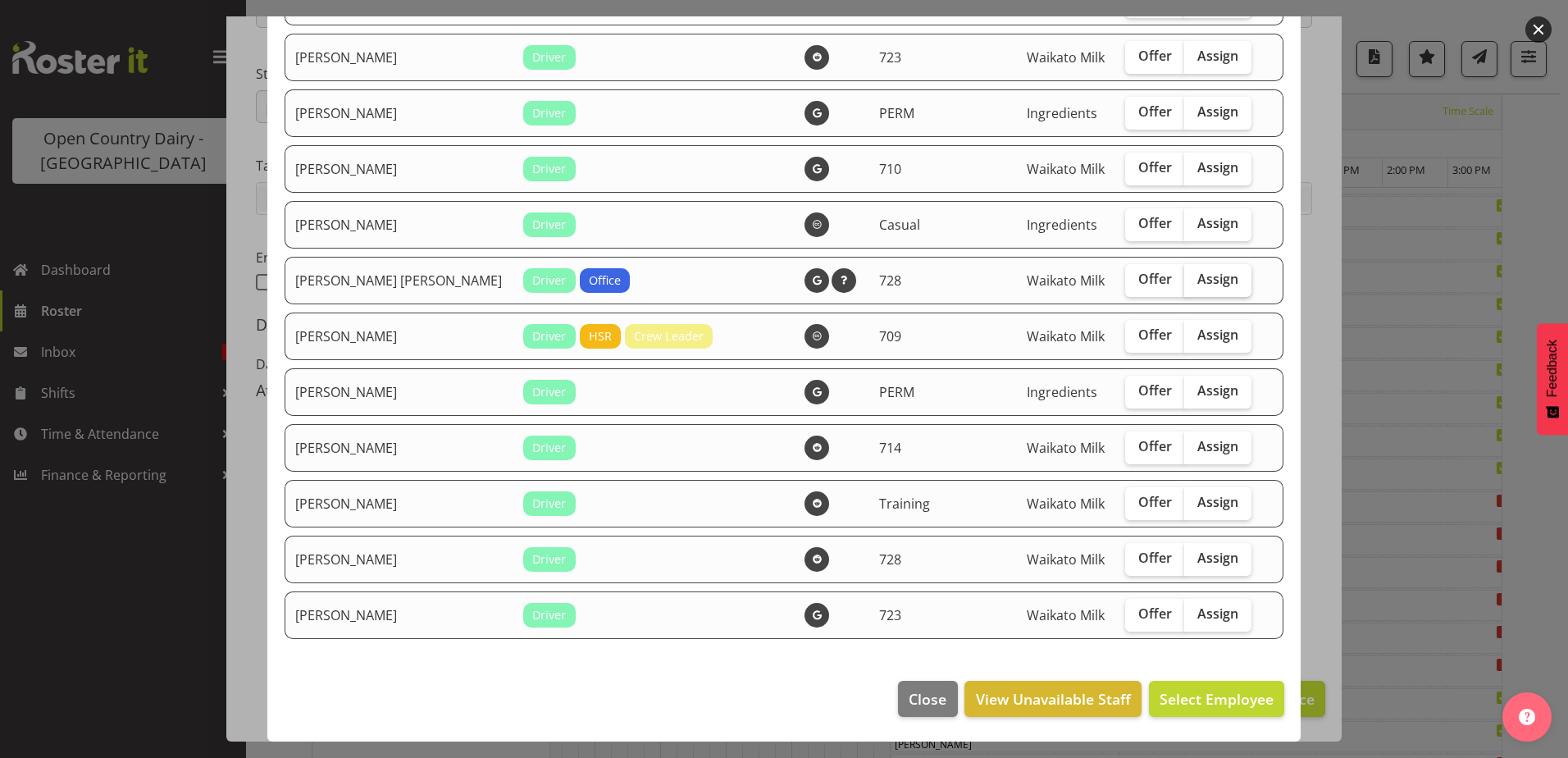
click at [1198, 277] on span "Assign" at bounding box center [1218, 278] width 41 height 16
click at [1184, 277] on input "Assign" at bounding box center [1189, 279] width 11 height 11
checkbox input "true"
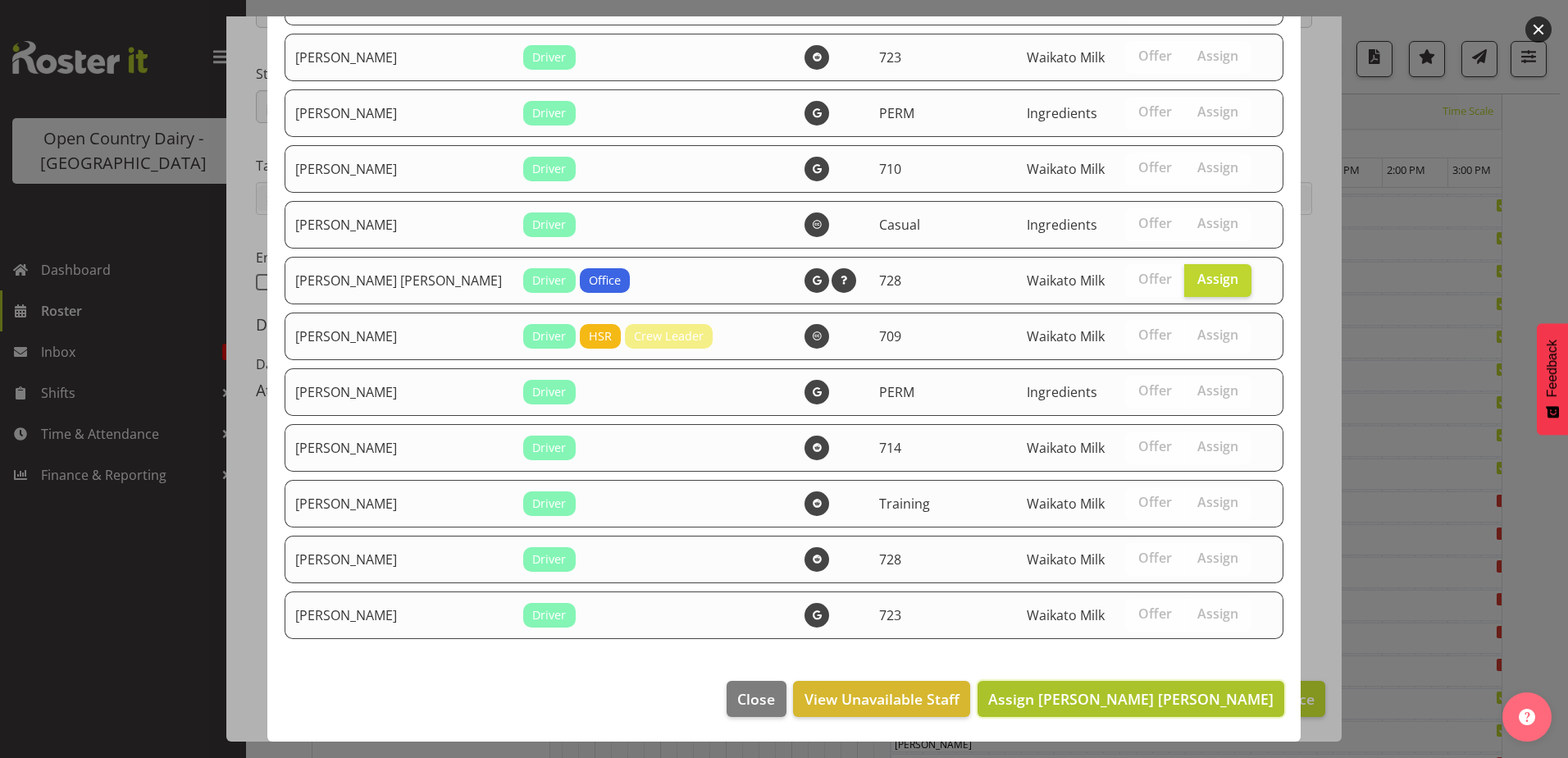
click at [1166, 697] on span "Assign [PERSON_NAME] [PERSON_NAME]" at bounding box center [1132, 698] width 286 height 20
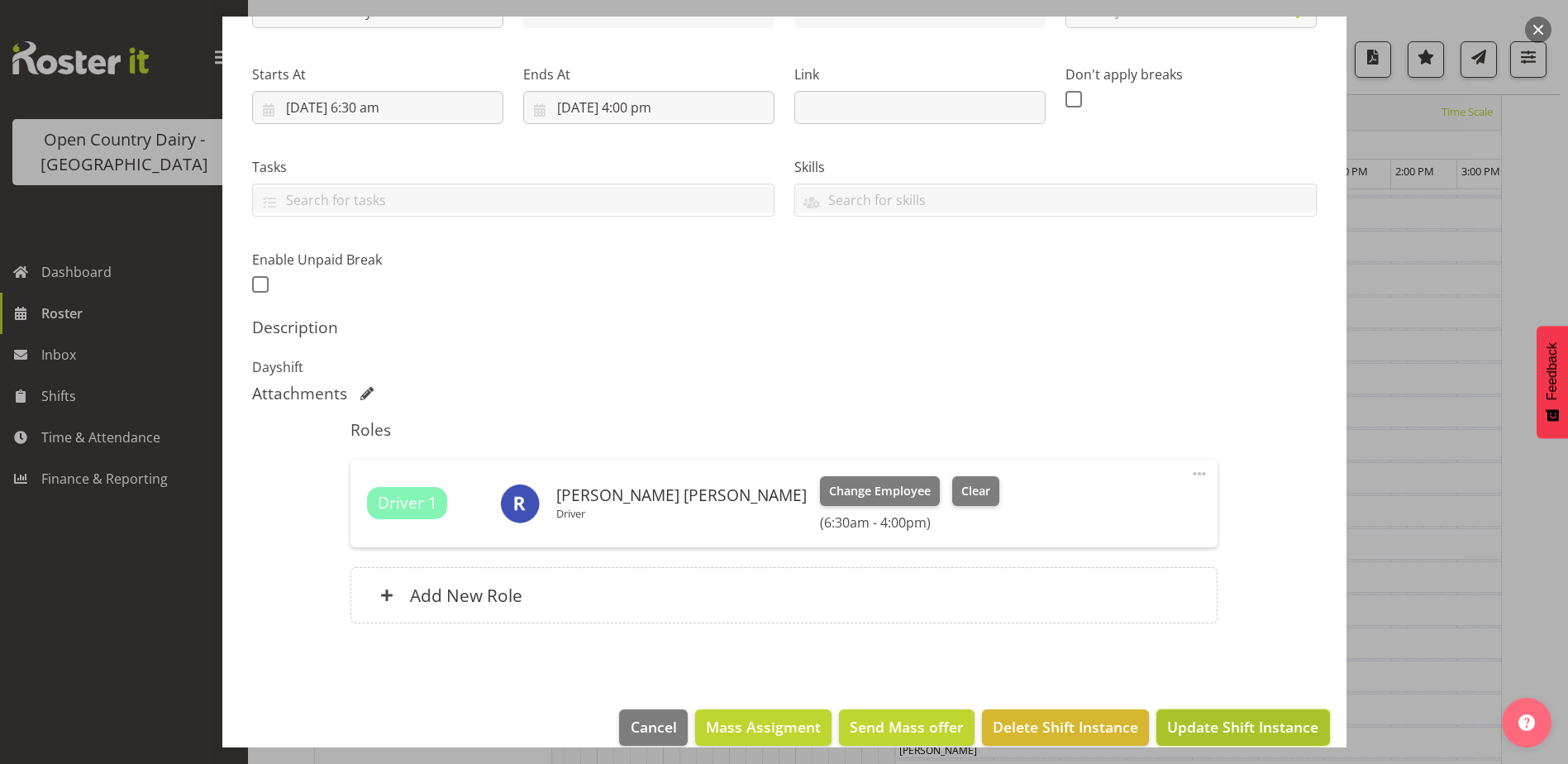
click at [1225, 722] on span "Update Shift Instance" at bounding box center [1242, 726] width 151 height 21
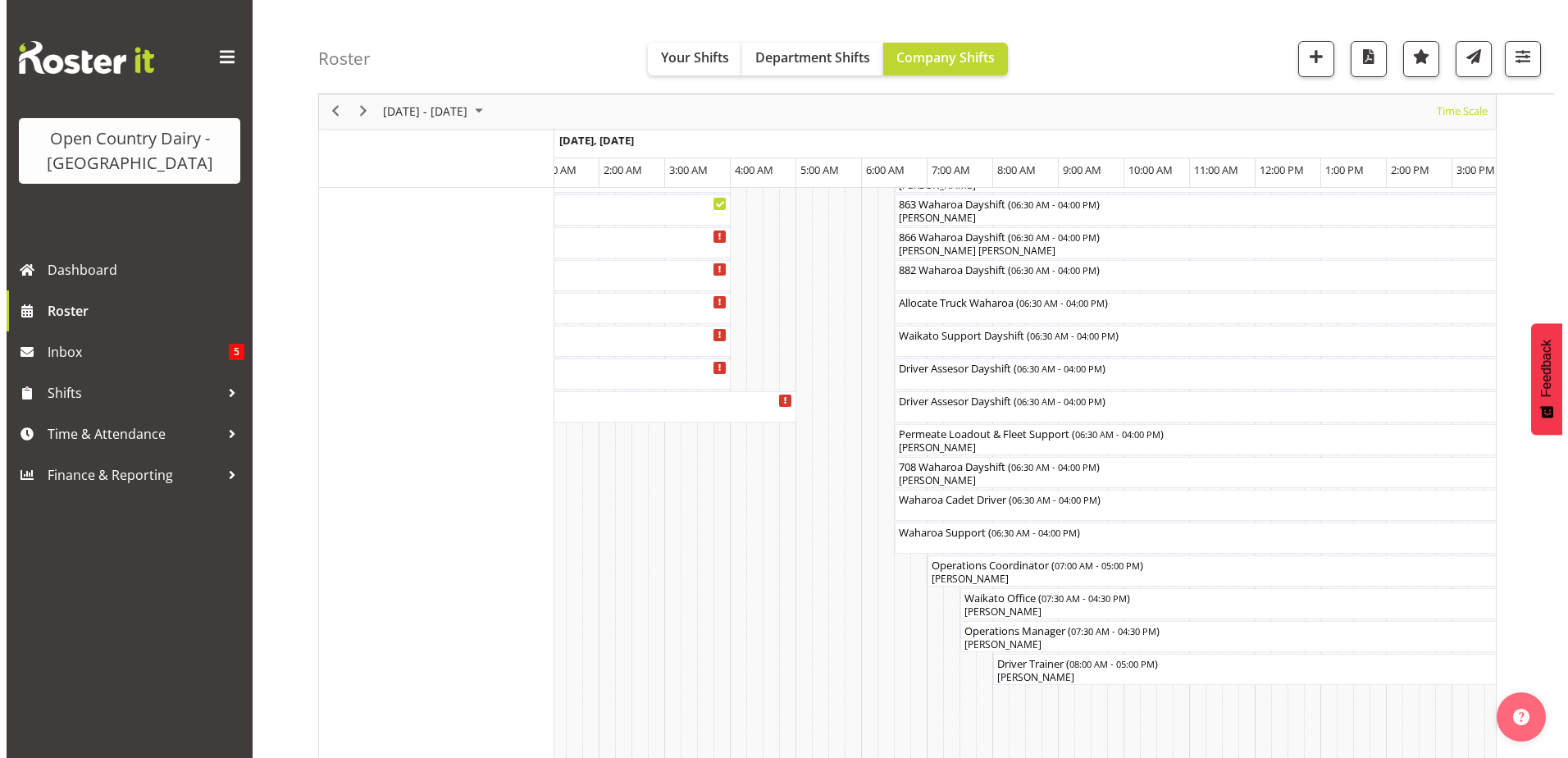
scroll to position [1279, 0]
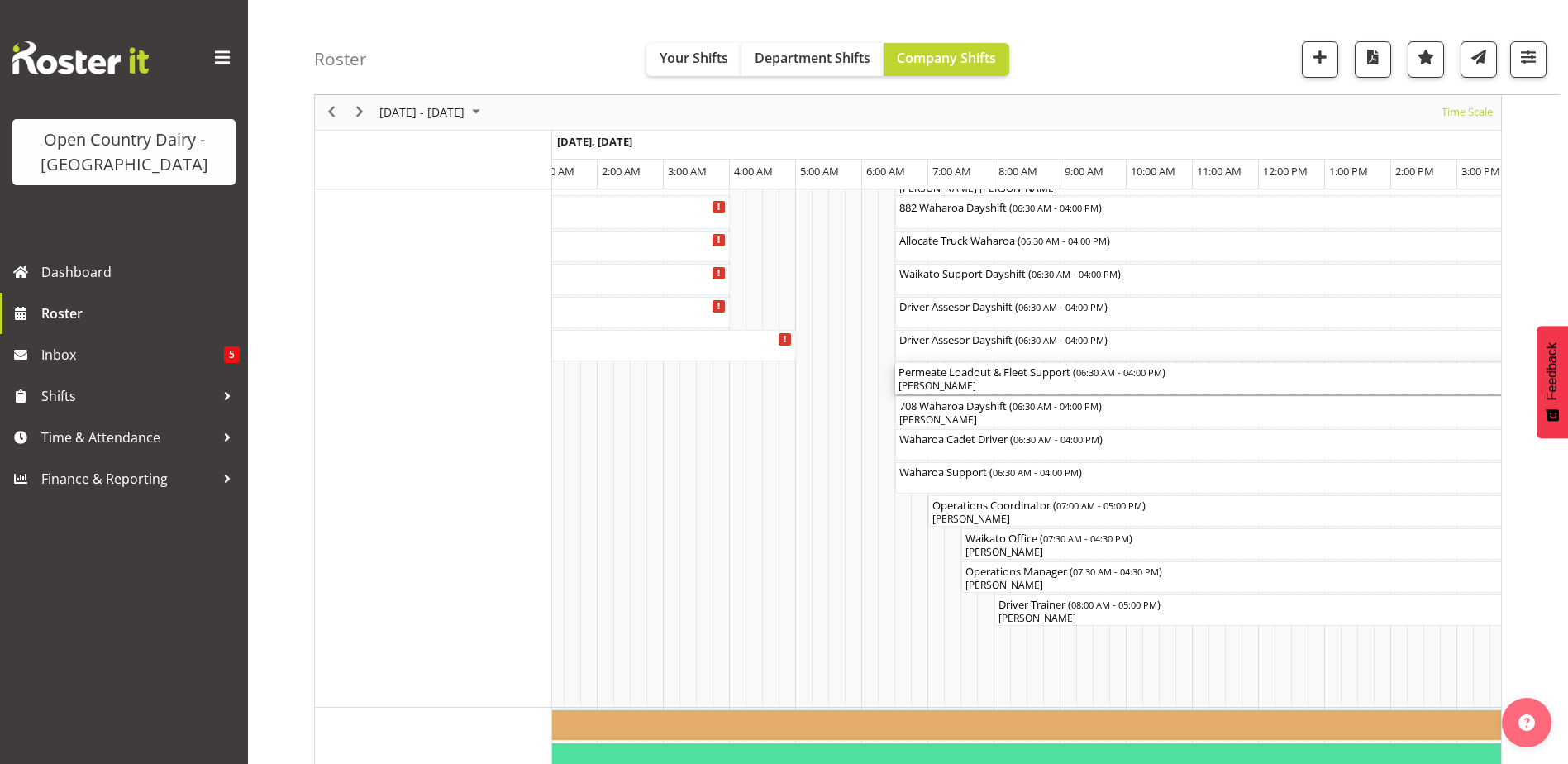
click at [958, 381] on div "[PERSON_NAME]" at bounding box center [1209, 386] width 622 height 15
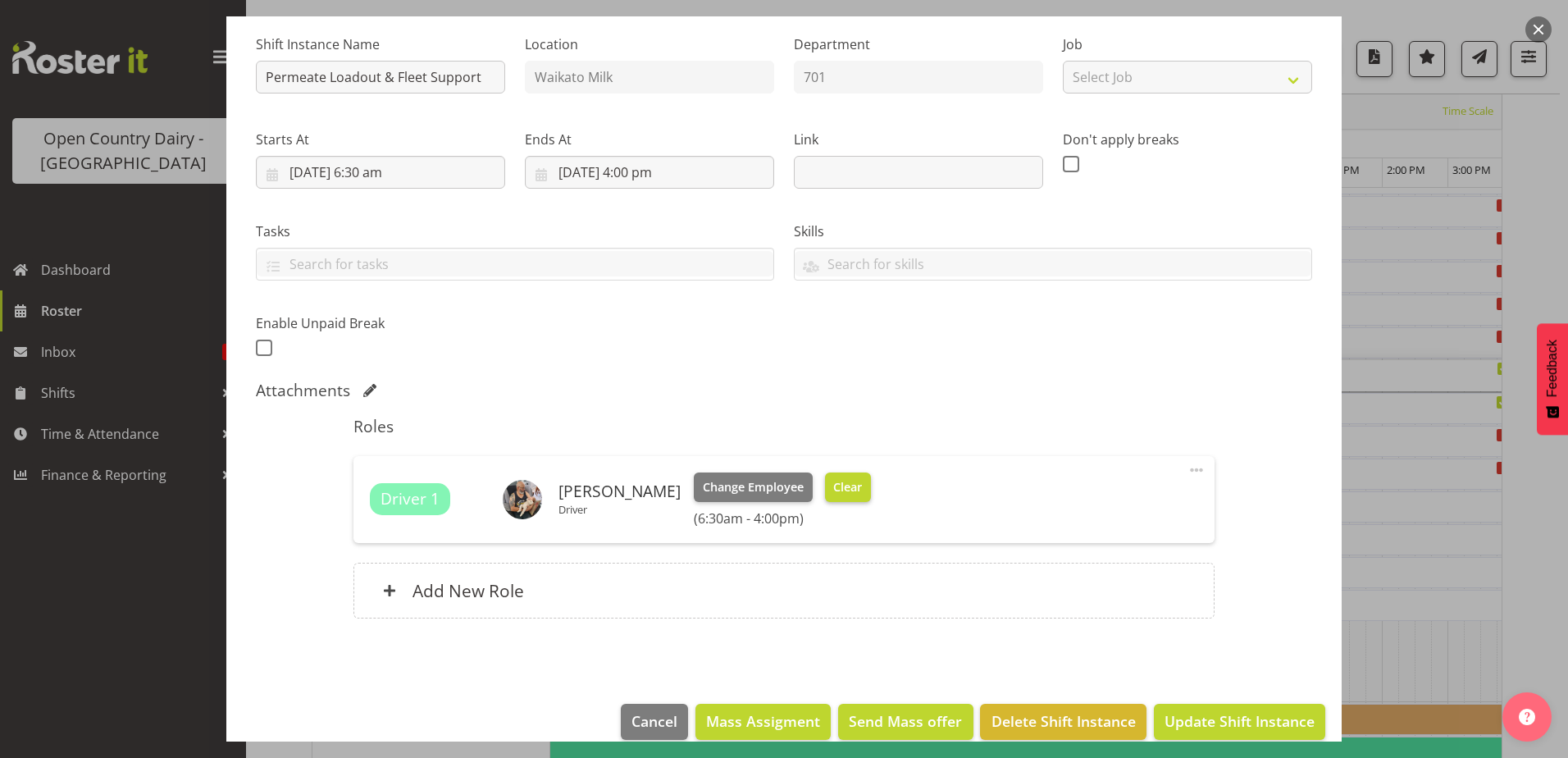
scroll to position [164, 0]
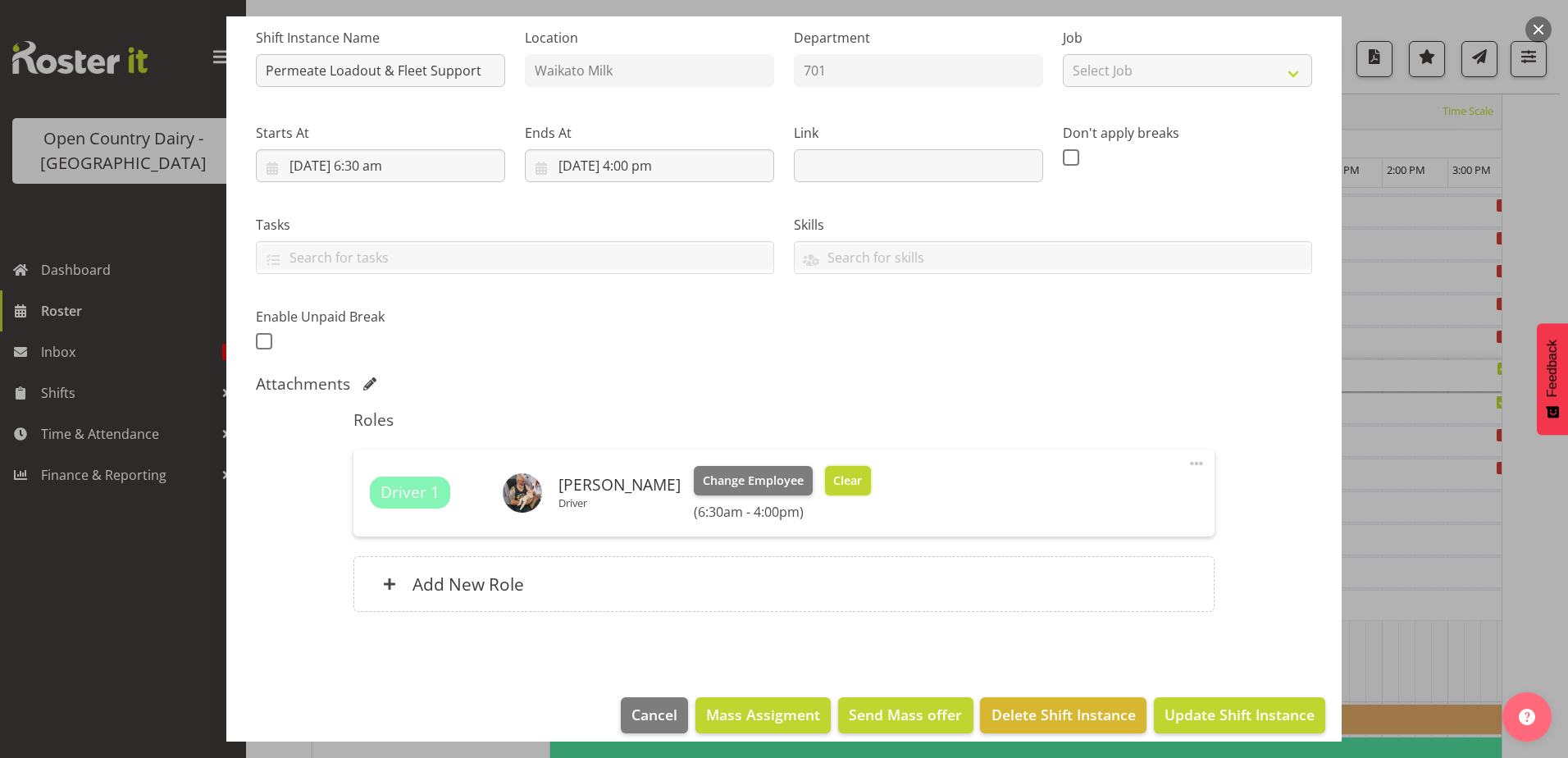
click at [834, 476] on span "Clear" at bounding box center [848, 480] width 29 height 18
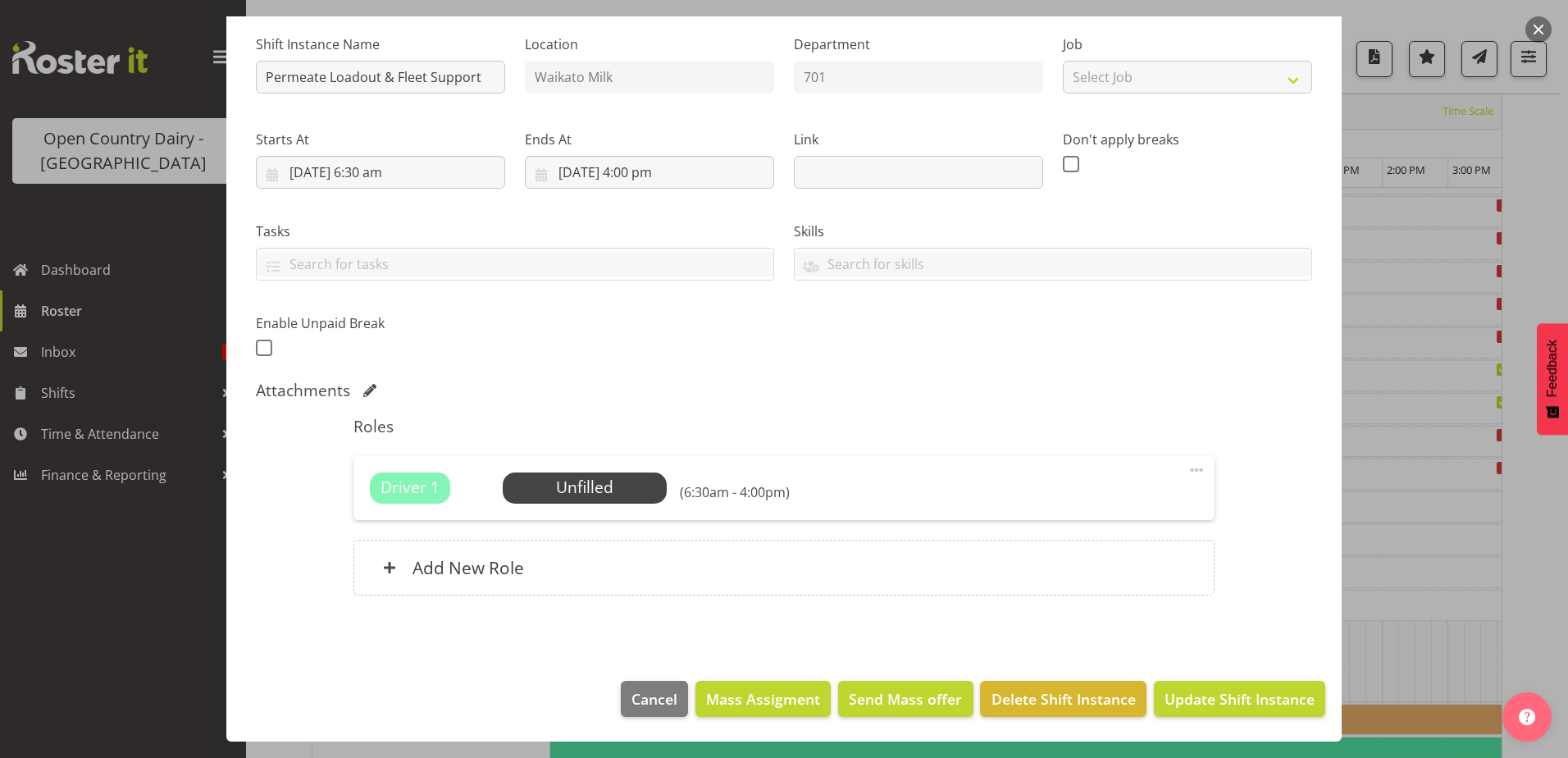
scroll to position [157, 0]
click at [1191, 699] on span "Update Shift Instance" at bounding box center [1240, 698] width 150 height 21
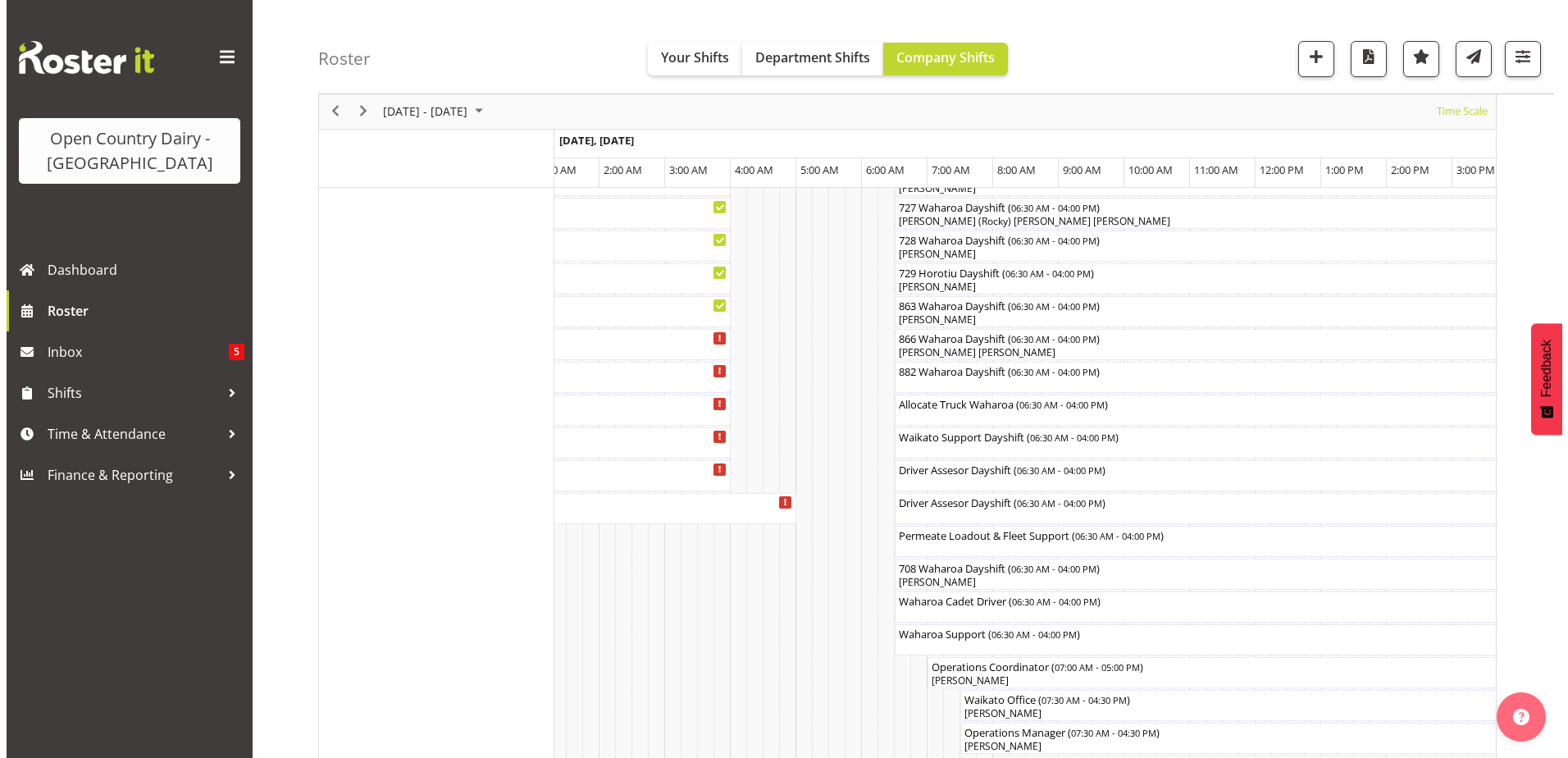
scroll to position [1115, 0]
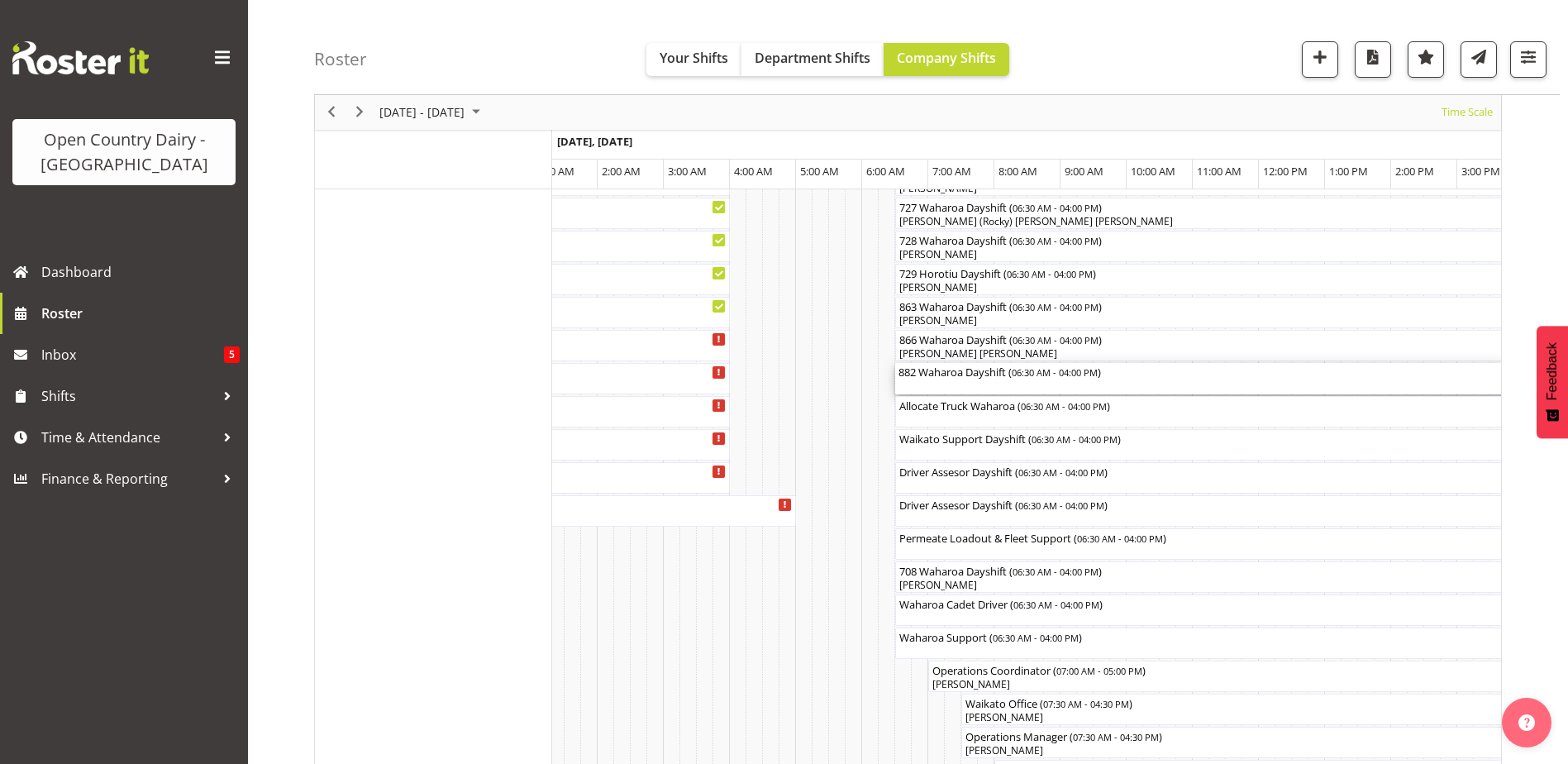
click at [958, 381] on div "882 Waharoa Dayshift ( 06:30 AM - 04:00 PM )" at bounding box center [1209, 378] width 622 height 32
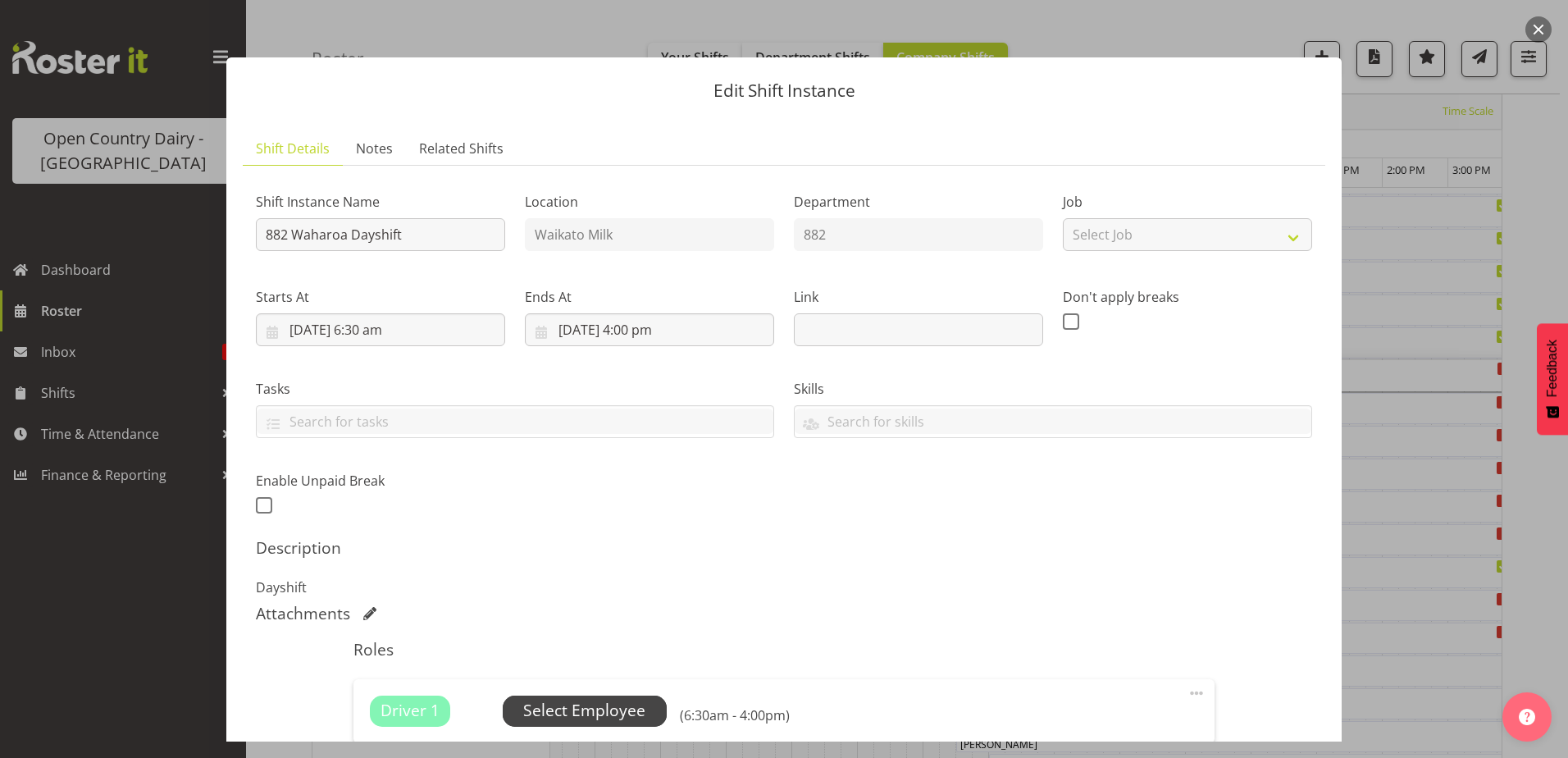
click at [593, 708] on span "Select Employee" at bounding box center [584, 710] width 123 height 24
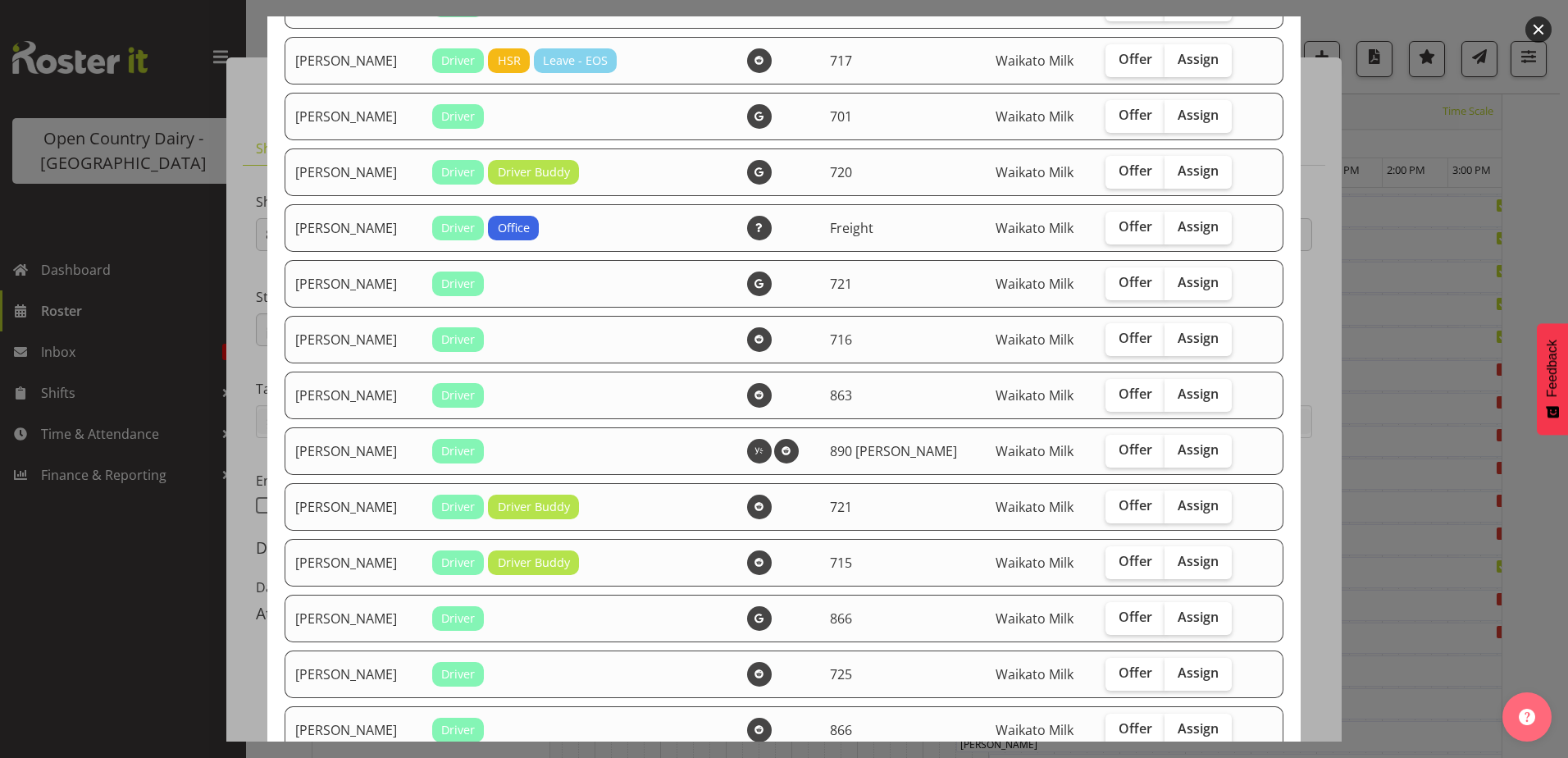
scroll to position [1066, 0]
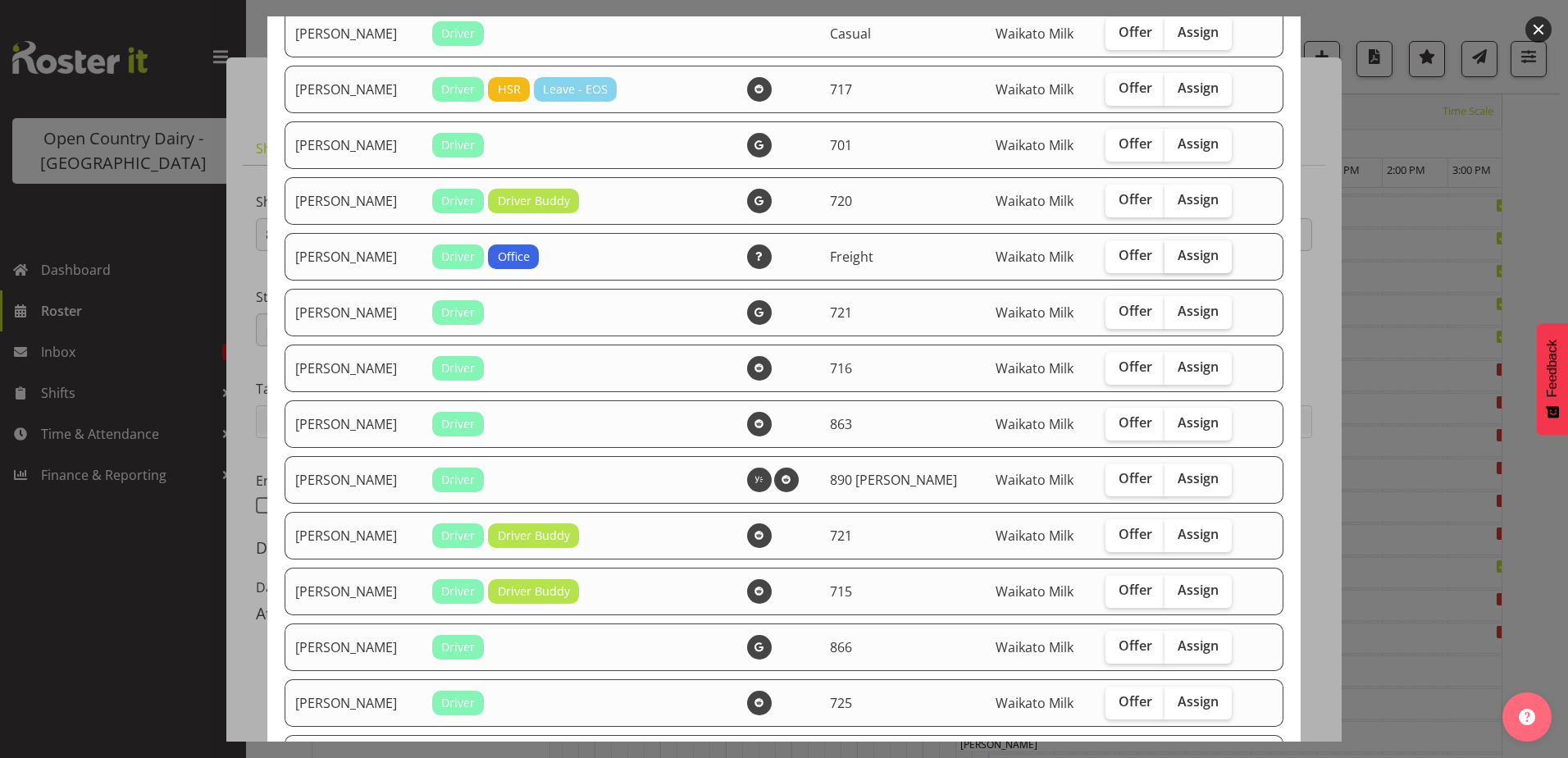
click at [1178, 256] on span "Assign" at bounding box center [1199, 254] width 41 height 16
click at [1167, 256] on input "Assign" at bounding box center [1170, 255] width 11 height 11
checkbox input "true"
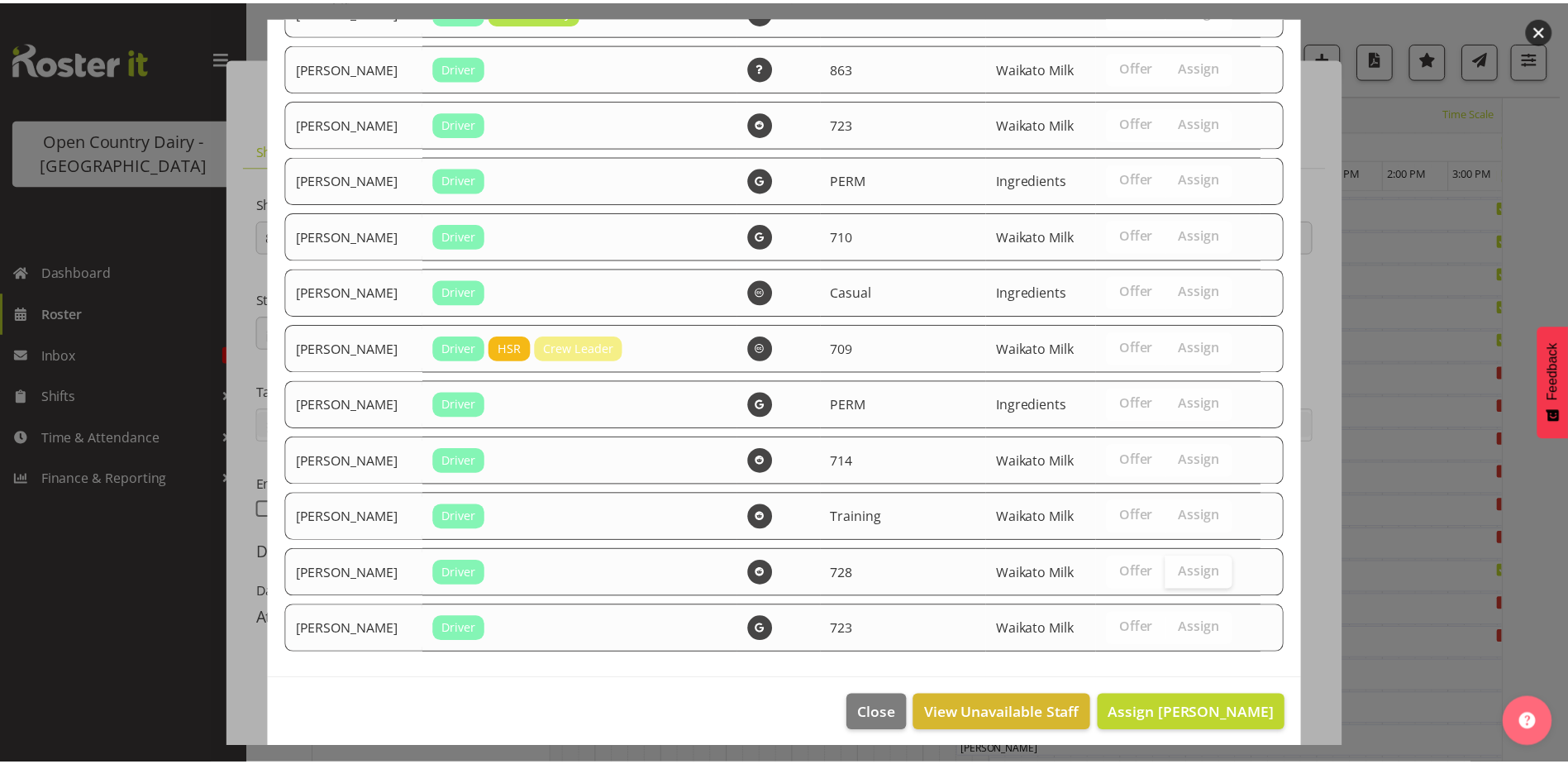
scroll to position [2849, 0]
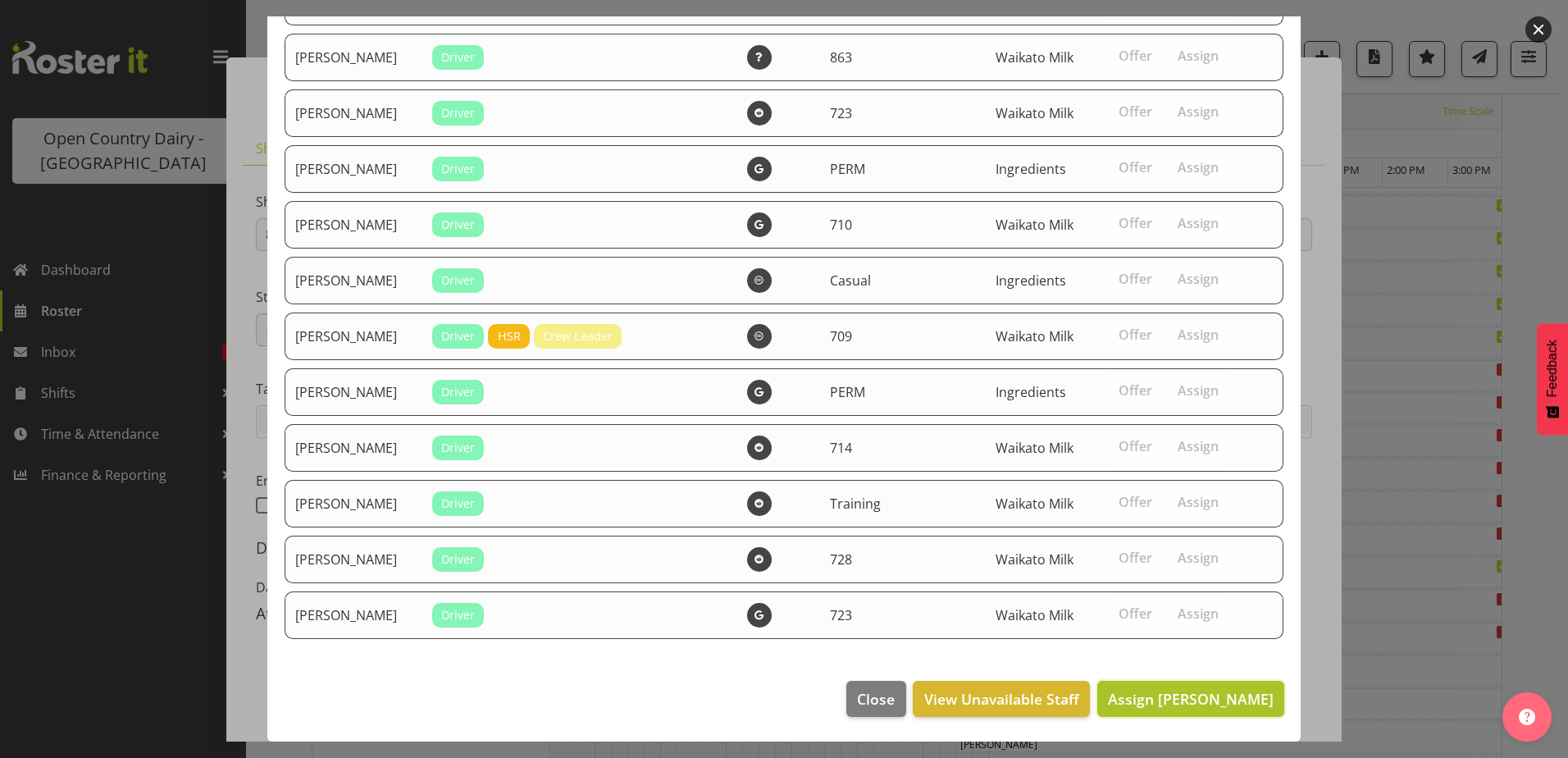
click at [1199, 698] on span "Assign Gavin Harvey" at bounding box center [1191, 698] width 166 height 20
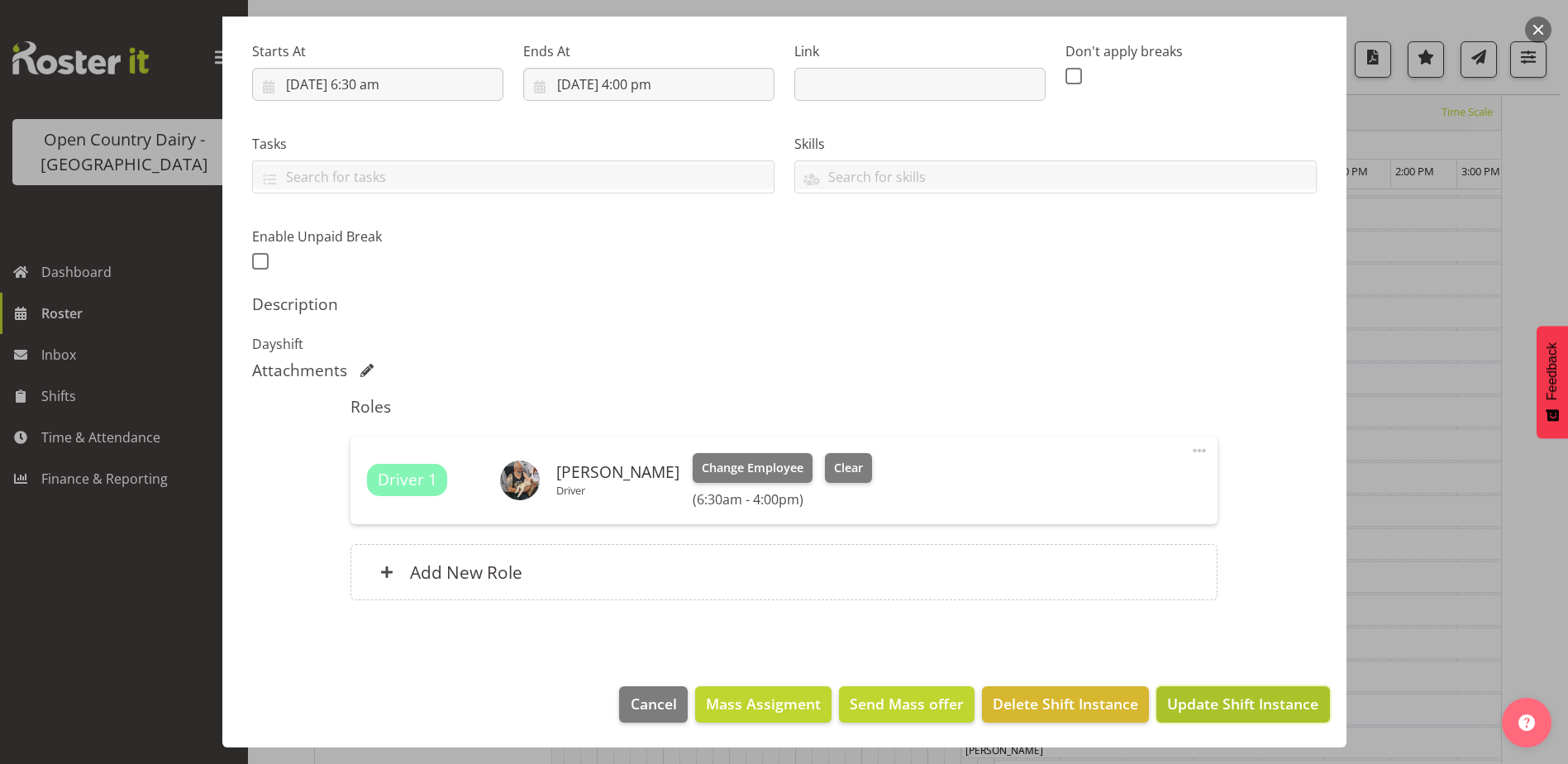
click at [1232, 710] on span "Update Shift Instance" at bounding box center [1242, 703] width 151 height 21
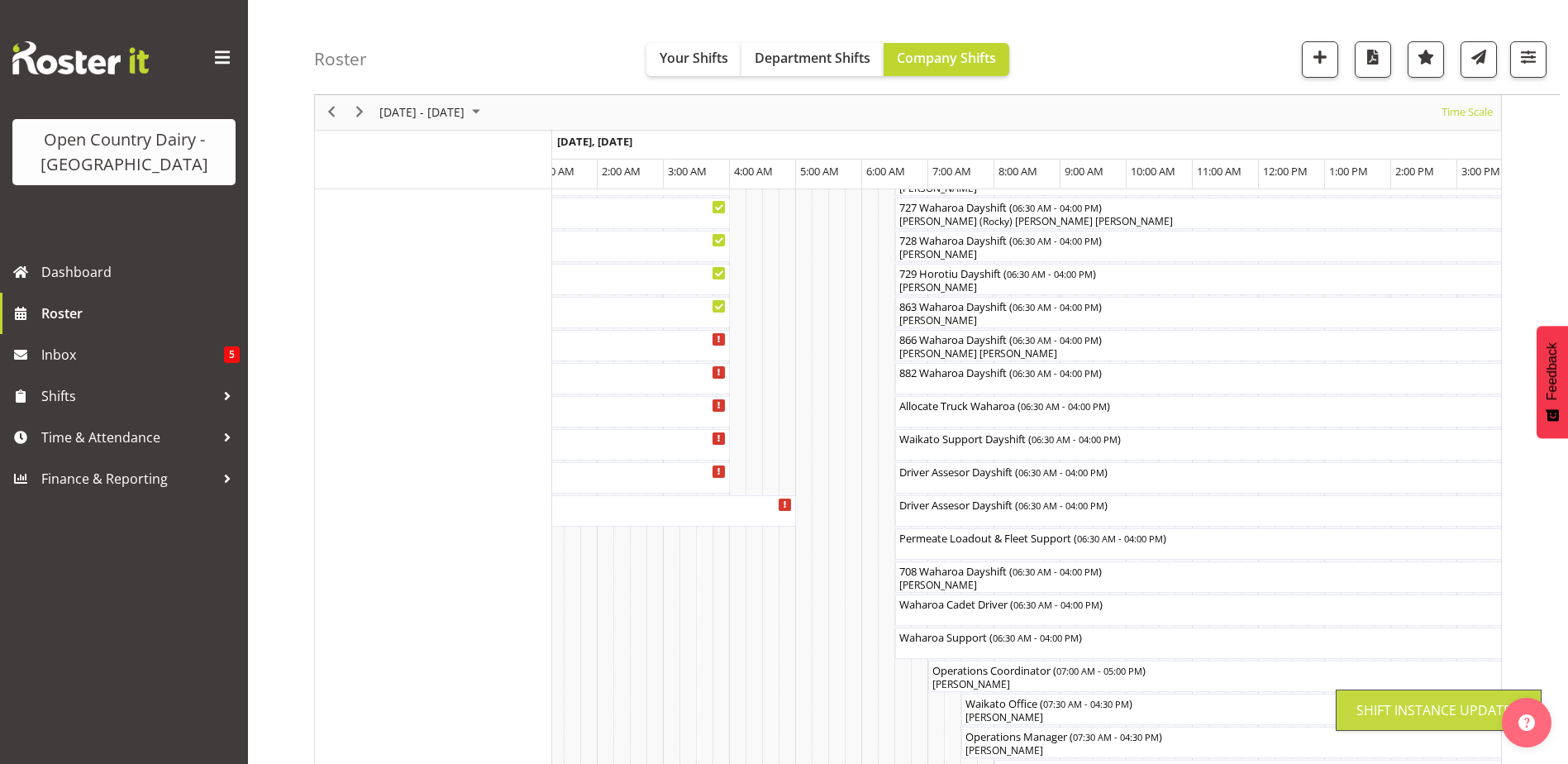
scroll to position [50, 0]
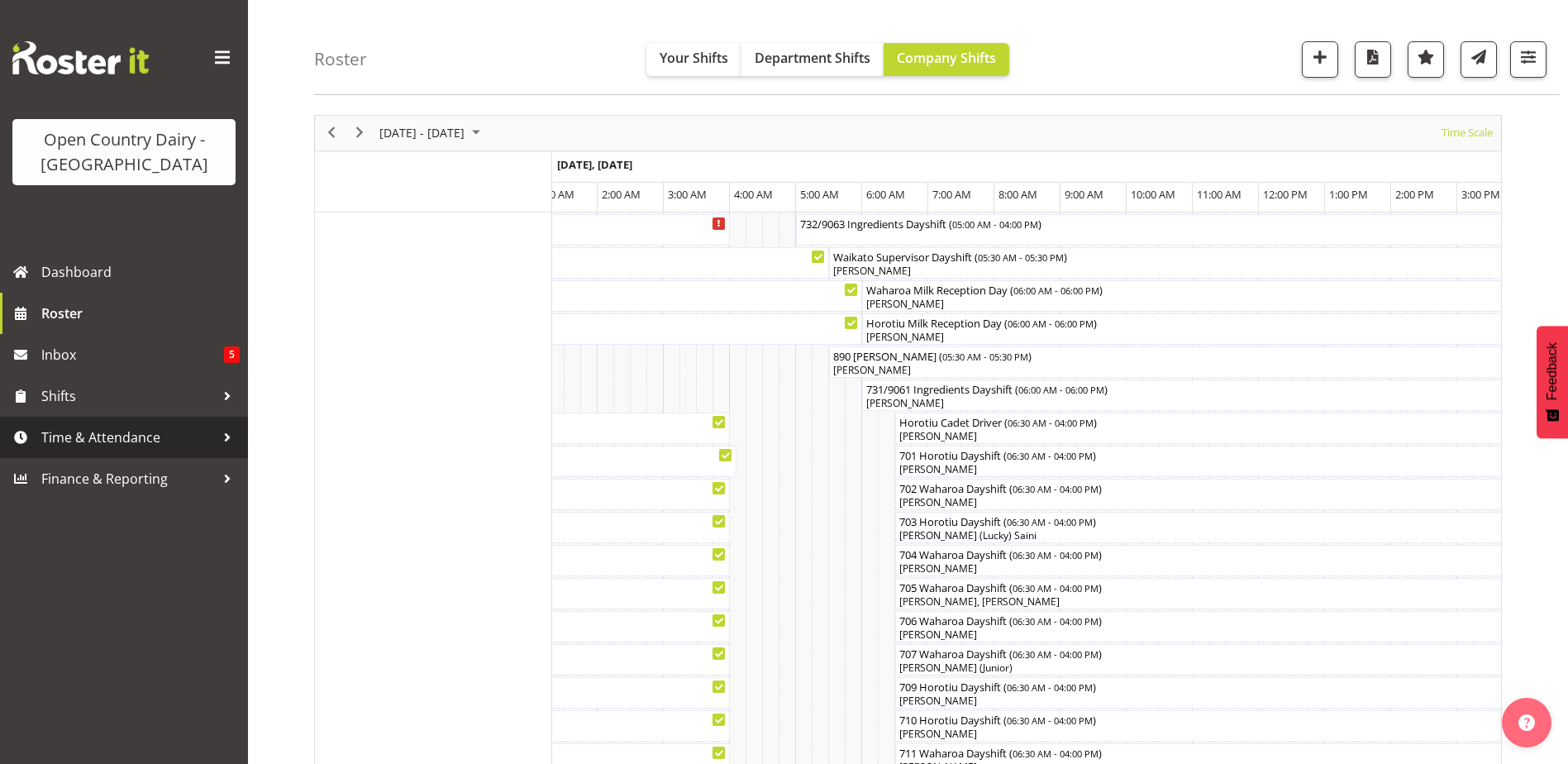
click at [93, 438] on span "Time & Attendance" at bounding box center [128, 437] width 173 height 25
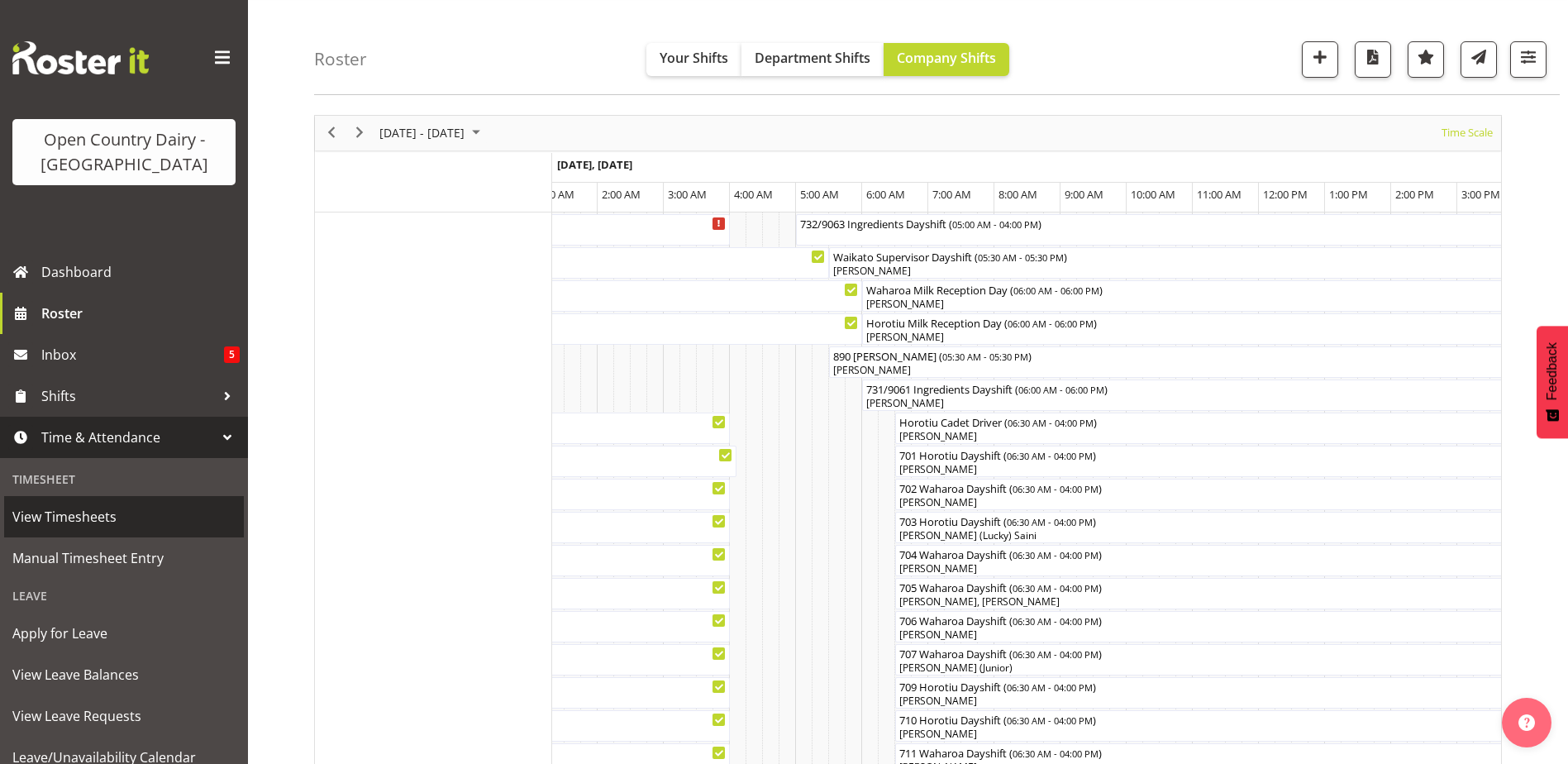
click at [57, 512] on span "View Timesheets" at bounding box center [123, 516] width 223 height 25
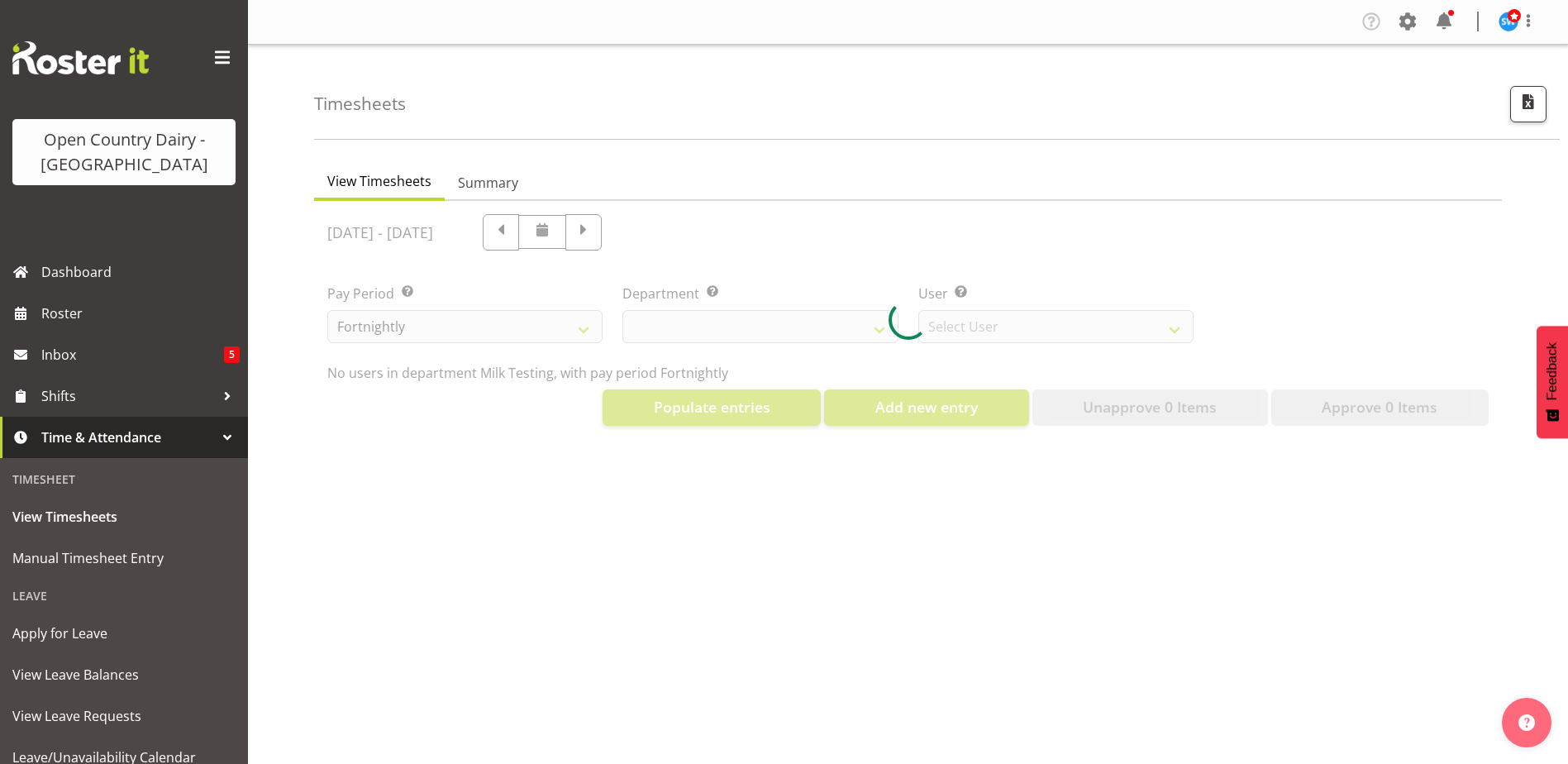
select select "733"
select select "7414"
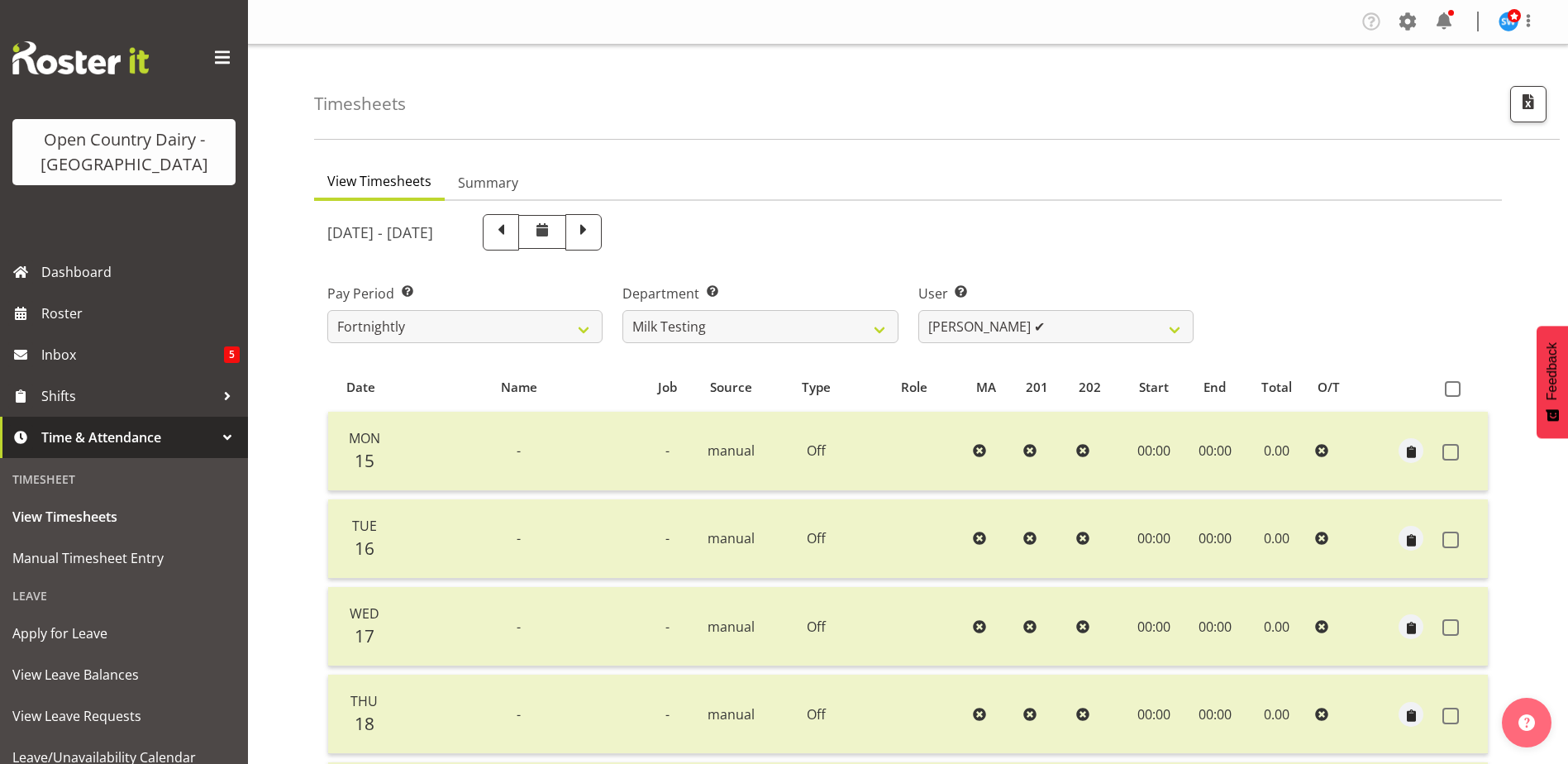
click at [602, 244] on span at bounding box center [583, 232] width 36 height 36
select select
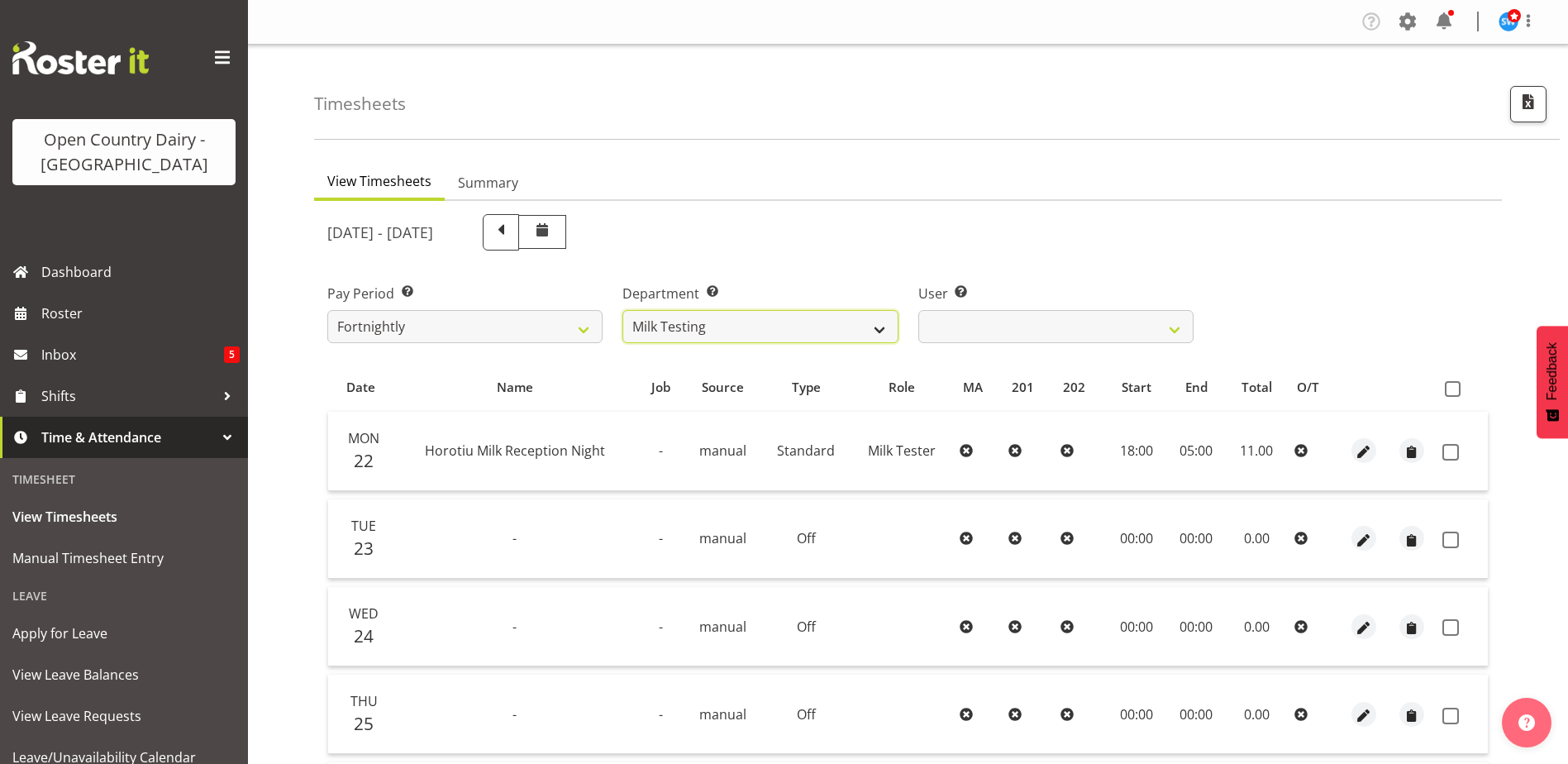
click at [756, 328] on select "701 702 703 704 705 706 707 708 709 710 711 712 713 714 715 716 717 718 719 720" at bounding box center [760, 327] width 275 height 33
select select "757"
click at [622, 310] on select "701 702 703 704 705 706 707 708 709 710 711 712 713 714 715 716 717 718 719 720" at bounding box center [760, 327] width 275 height 33
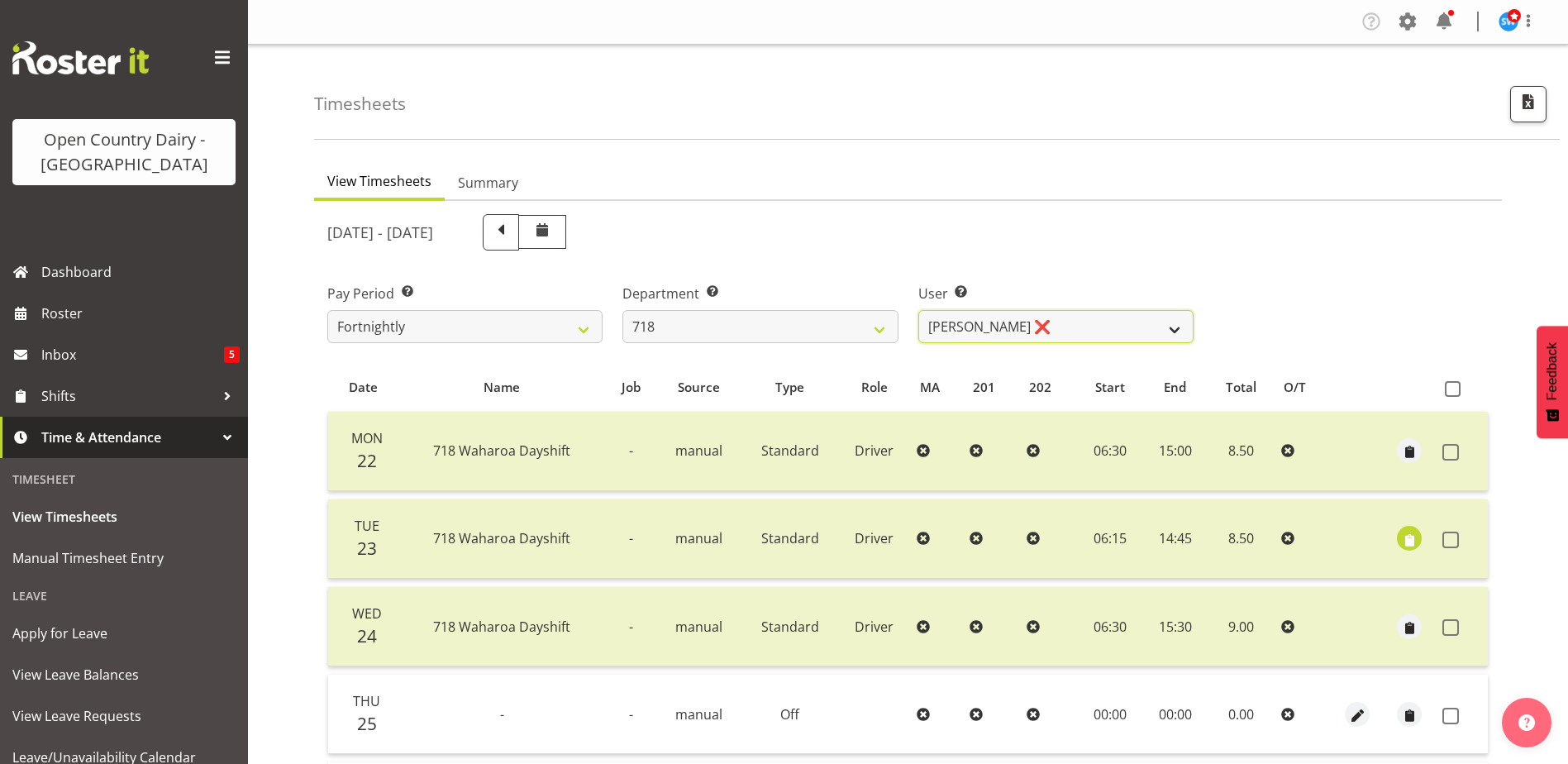
click at [1034, 334] on select "[PERSON_NAME] ❌ [PERSON_NAME] ❌ [PERSON_NAME] ❌ [PERSON_NAME] ❌" at bounding box center [1055, 327] width 275 height 33
click at [918, 310] on select "[PERSON_NAME] ❌ [PERSON_NAME] ❌ [PERSON_NAME] ❌ [PERSON_NAME] ❌" at bounding box center [1055, 327] width 275 height 33
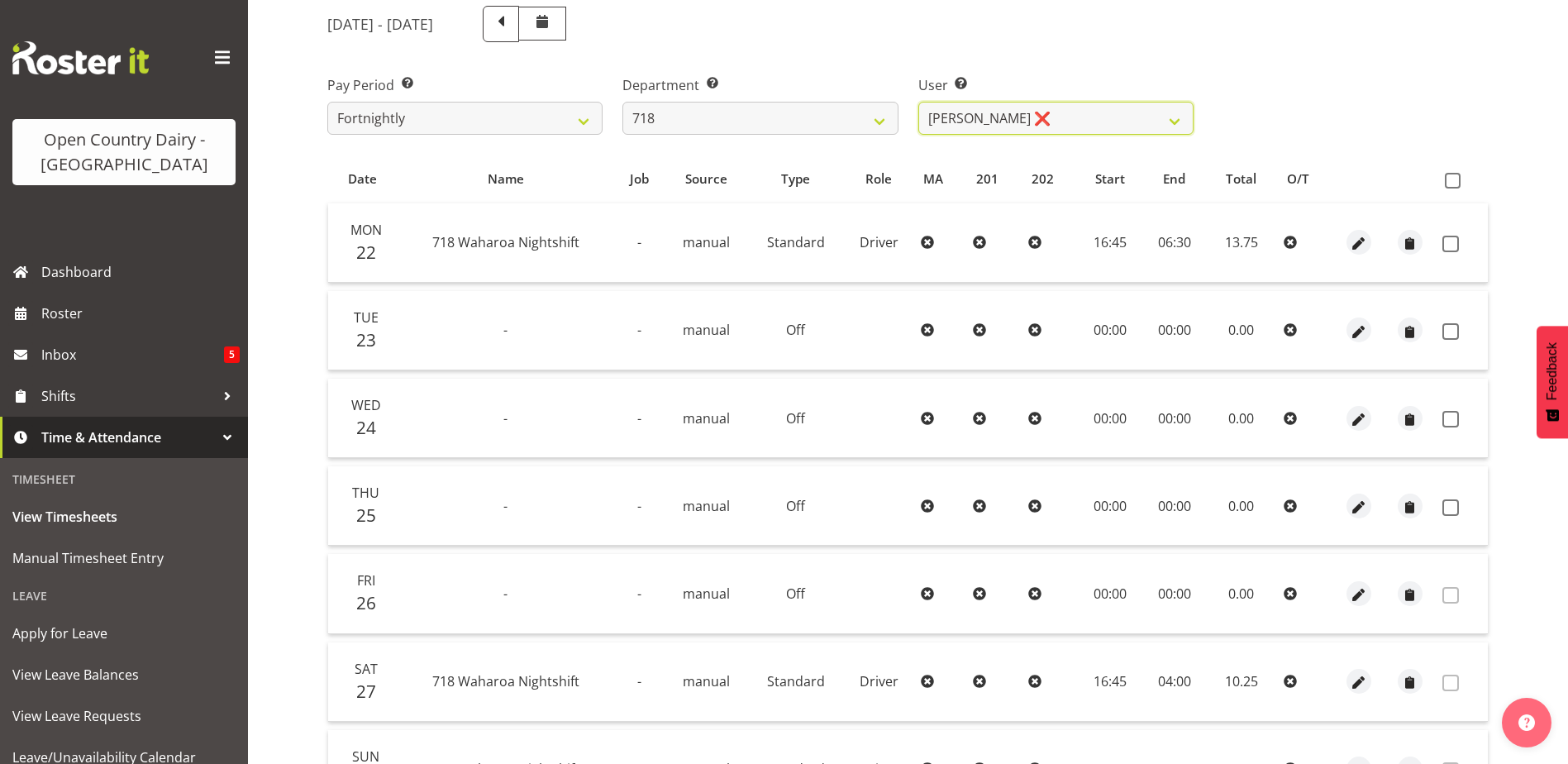
scroll to position [248, 0]
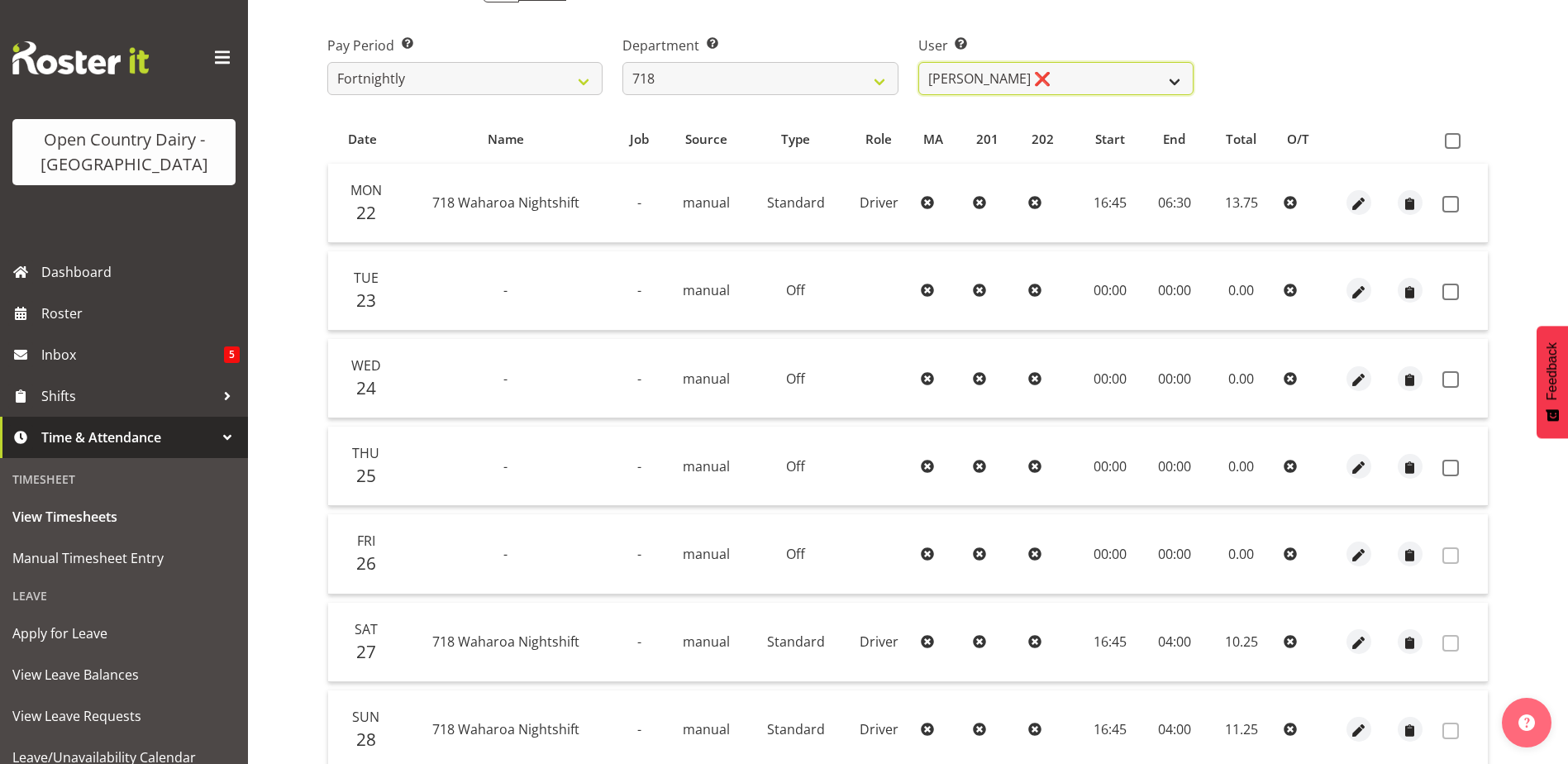
click at [1003, 81] on select "[PERSON_NAME] ❌ [PERSON_NAME] ❌ [PERSON_NAME] ❌ [PERSON_NAME] ❌" at bounding box center [1055, 78] width 275 height 33
click at [918, 62] on select "[PERSON_NAME] ❌ [PERSON_NAME] ❌ [PERSON_NAME] ❌ [PERSON_NAME] ❌" at bounding box center [1055, 78] width 275 height 33
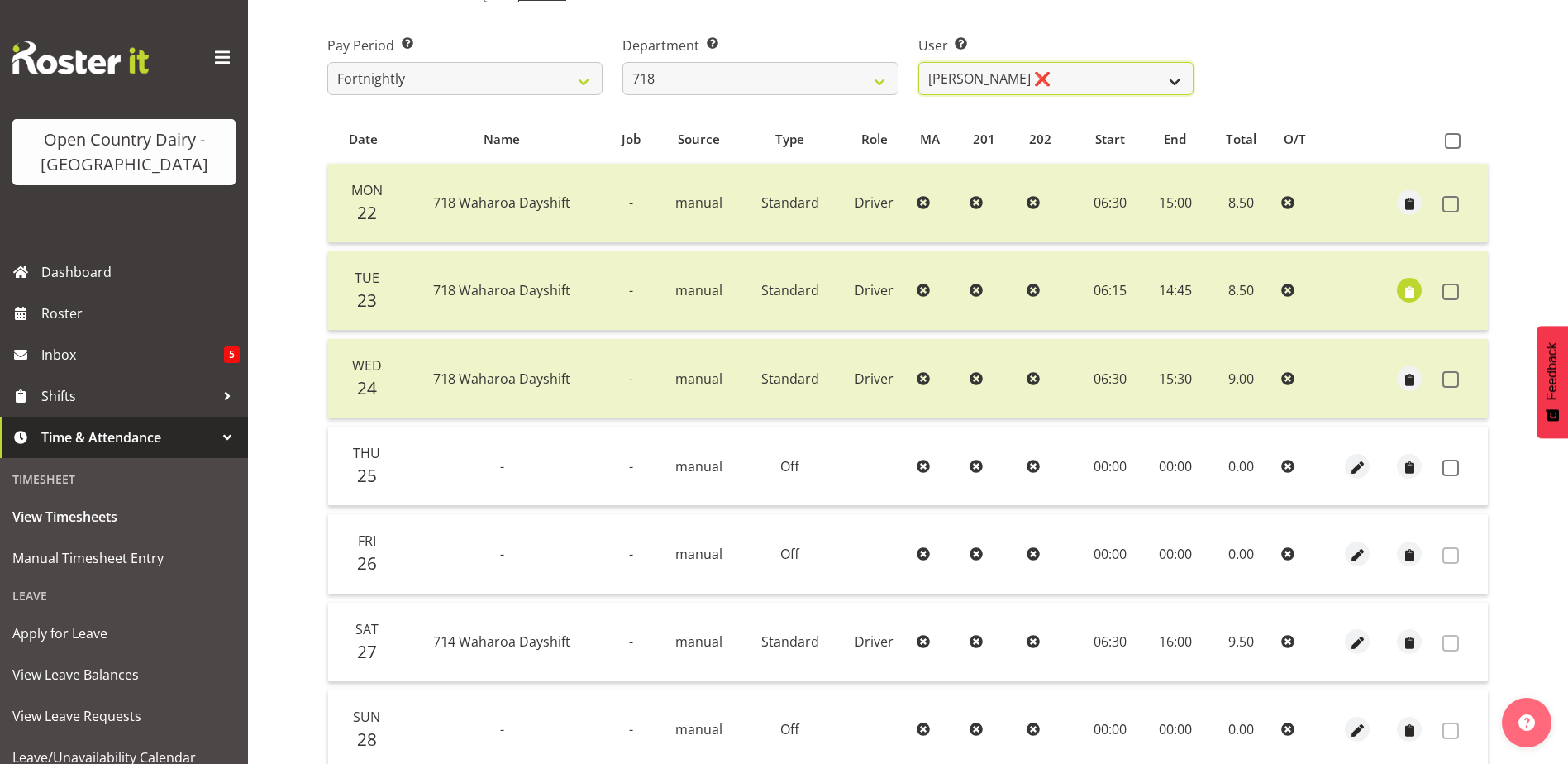
click at [1031, 87] on select "[PERSON_NAME] ❌ [PERSON_NAME] ❌ [PERSON_NAME] ❌ [PERSON_NAME] ❌" at bounding box center [1055, 78] width 275 height 33
select select "10064"
click at [918, 62] on select "[PERSON_NAME] ❌ [PERSON_NAME] ❌ [PERSON_NAME] ❌ [PERSON_NAME] ❌" at bounding box center [1055, 78] width 275 height 33
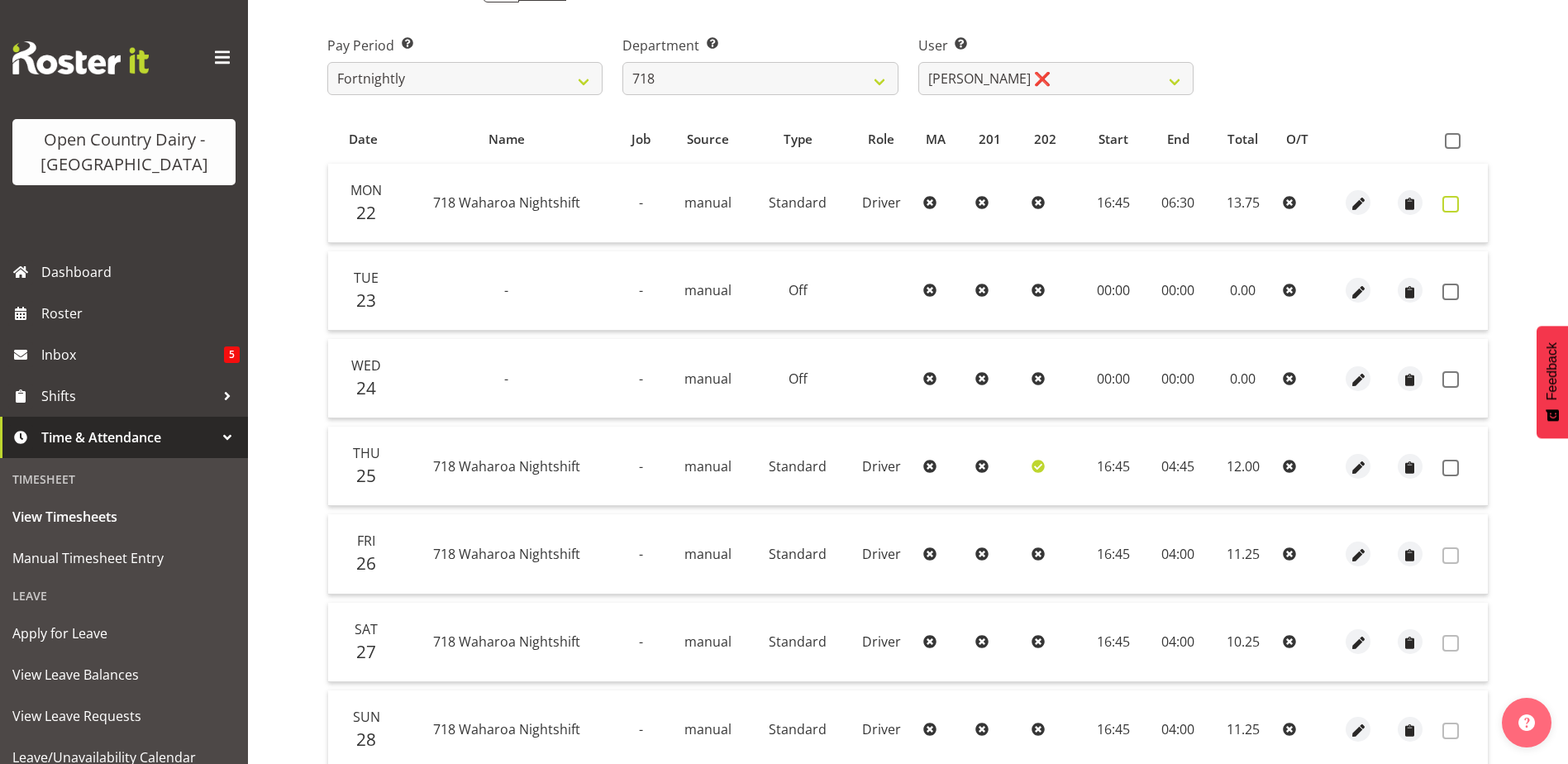
click at [1451, 204] on span at bounding box center [1450, 204] width 16 height 16
checkbox input "true"
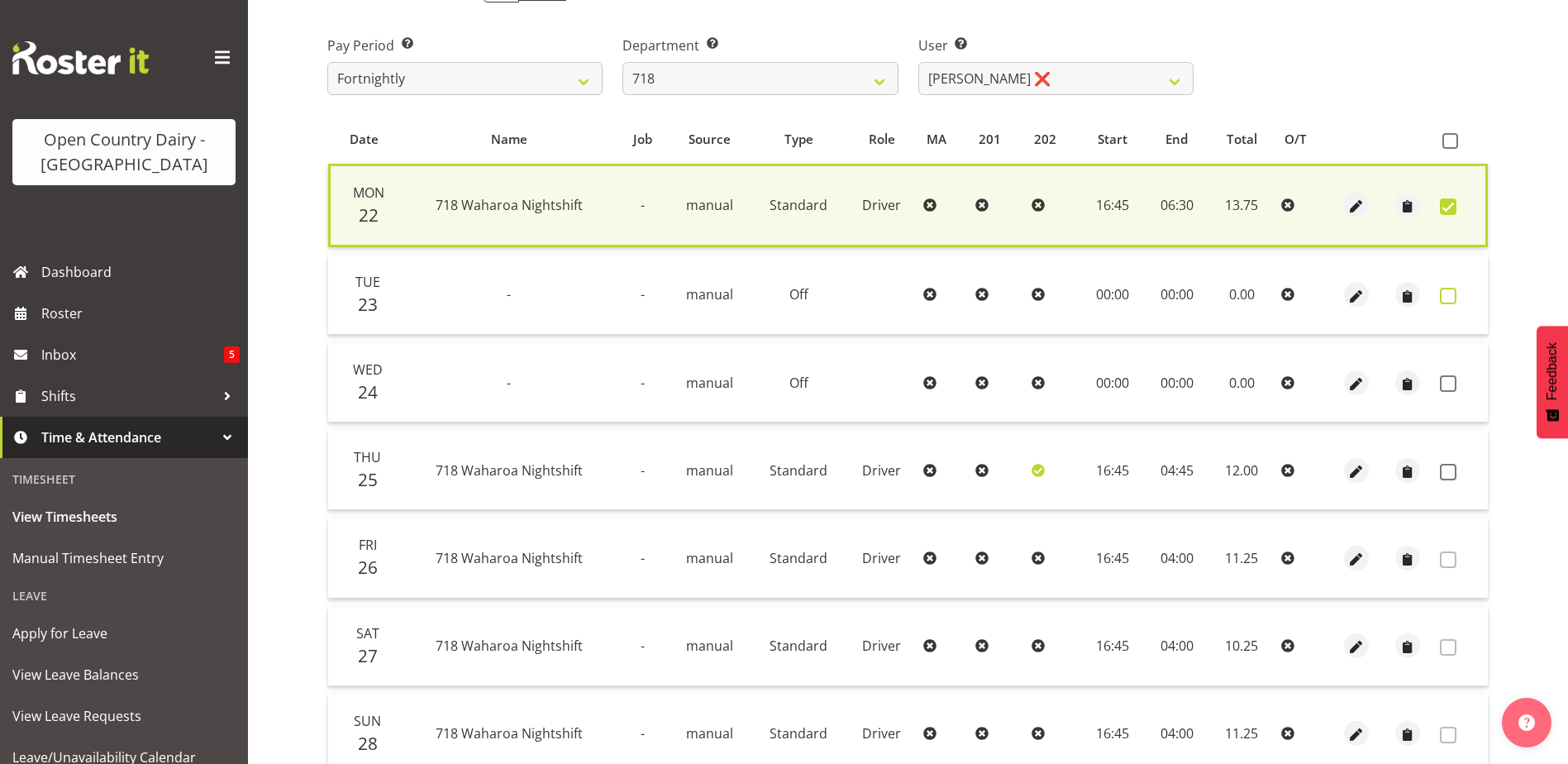
click at [1447, 297] on span at bounding box center [1448, 296] width 16 height 16
checkbox input "true"
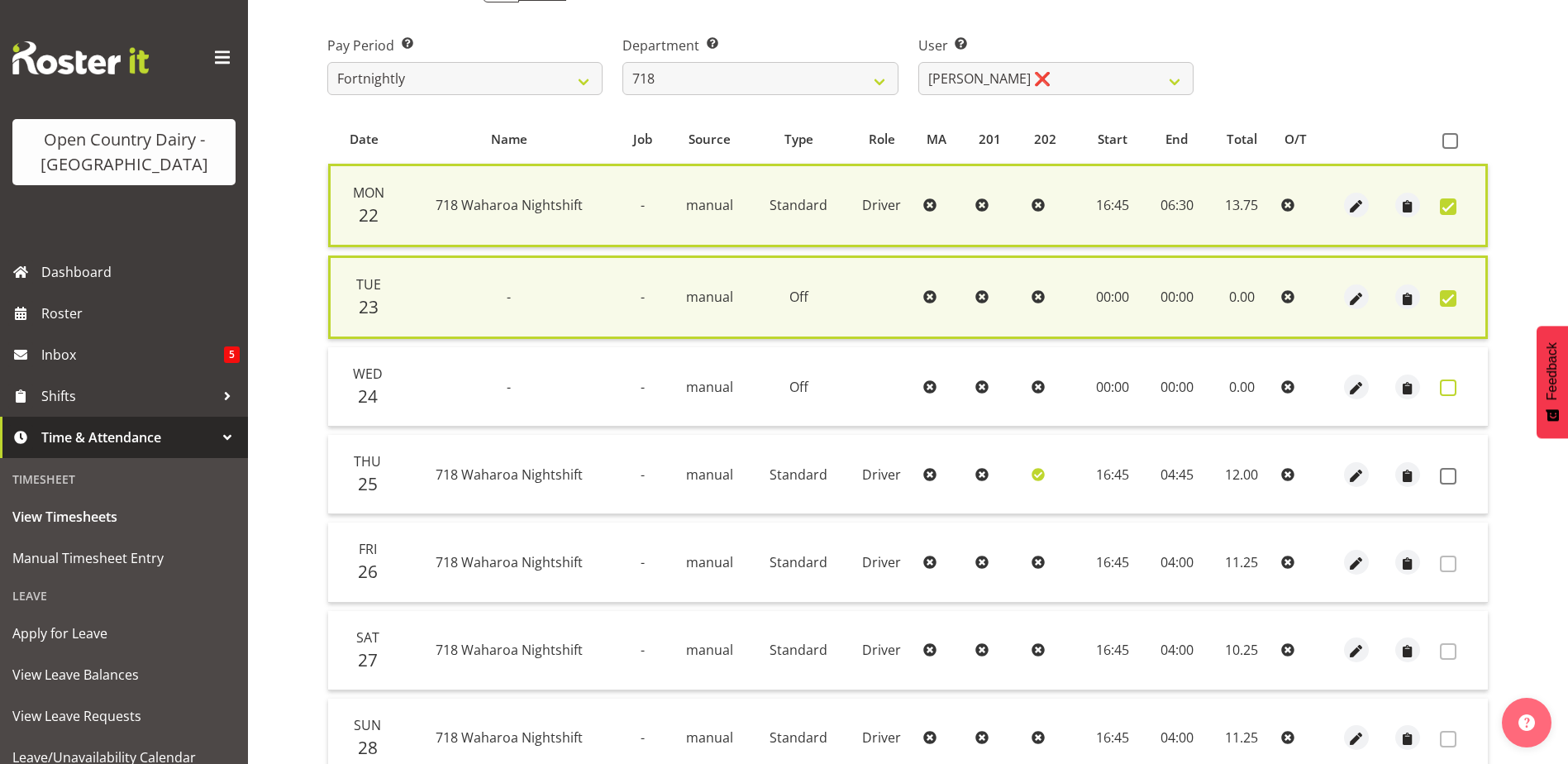
click at [1446, 390] on span at bounding box center [1448, 388] width 16 height 16
checkbox input "true"
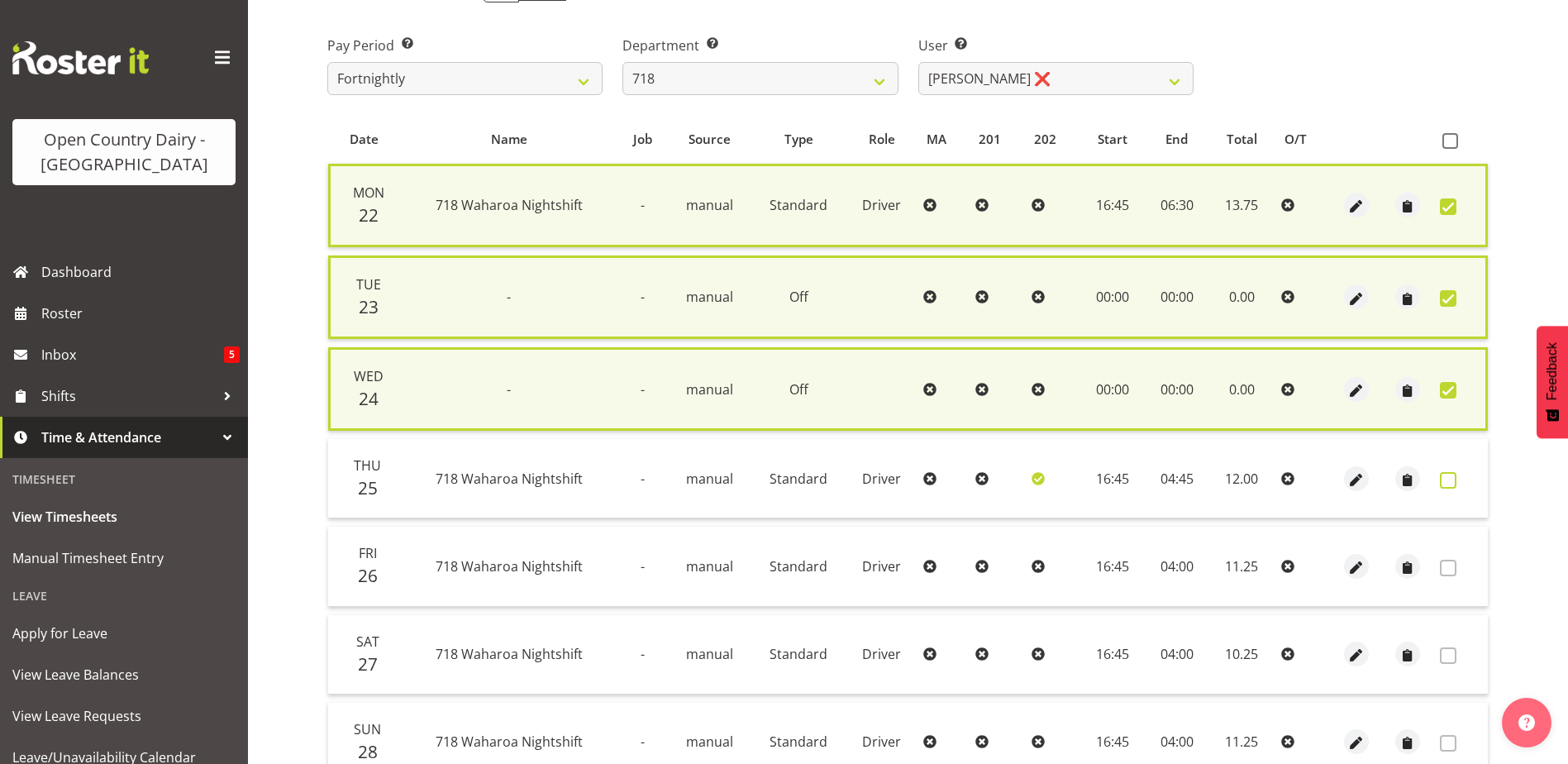
click at [1450, 484] on span at bounding box center [1448, 480] width 16 height 16
checkbox input "true"
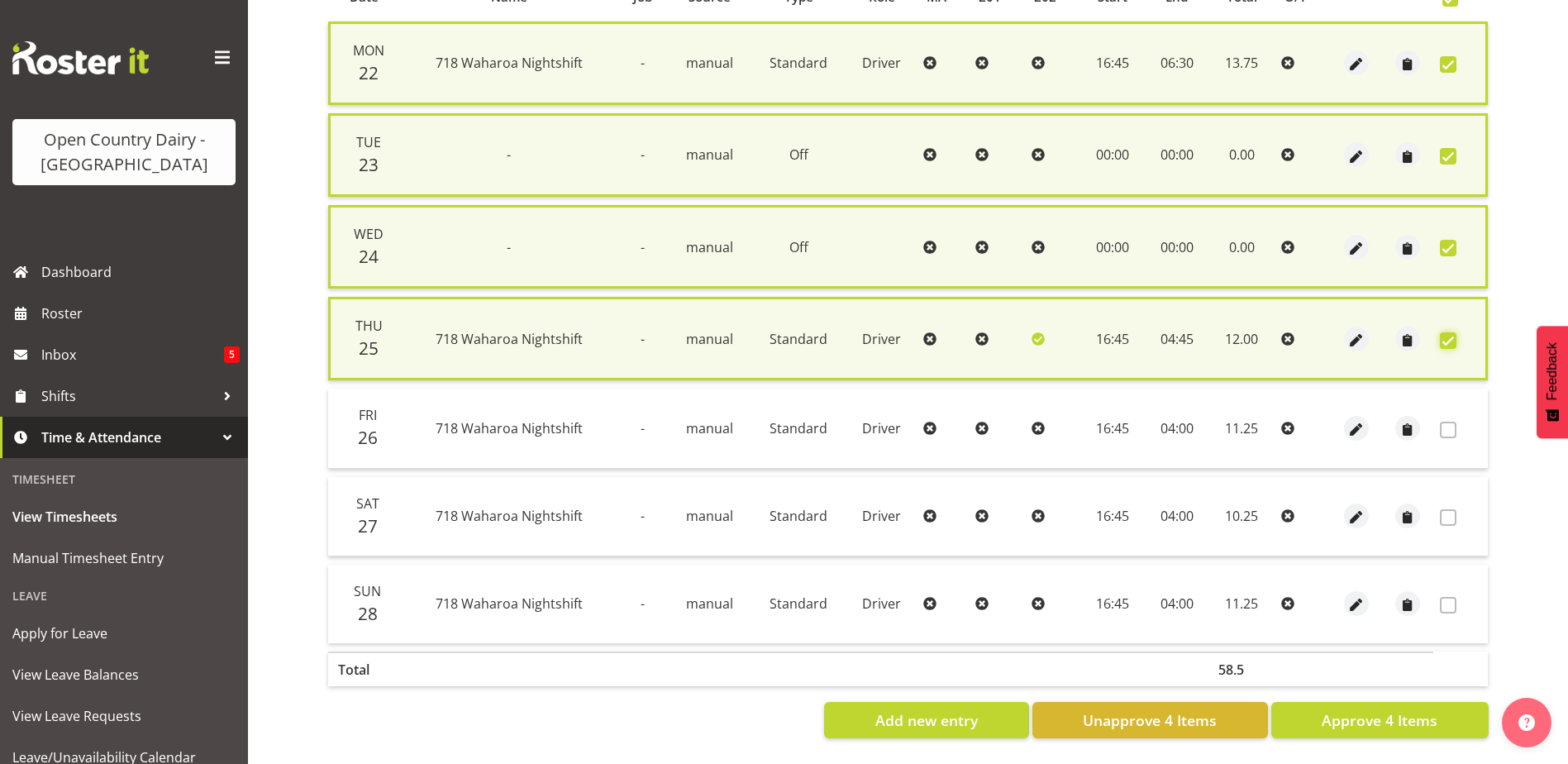
scroll to position [403, 0]
click at [1381, 709] on span "Approve 4 Items" at bounding box center [1379, 719] width 116 height 21
checkbox input "false"
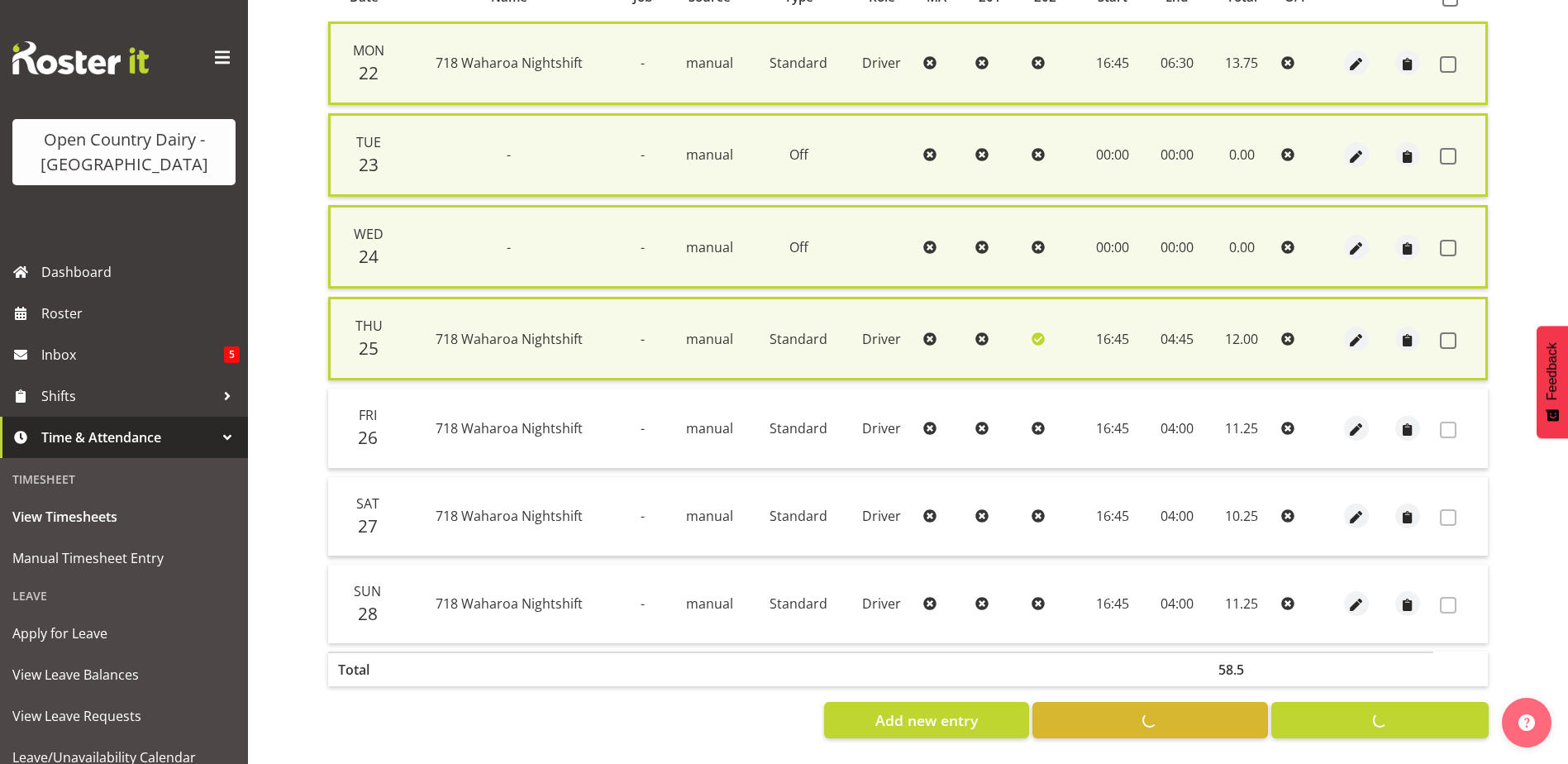
checkbox input "false"
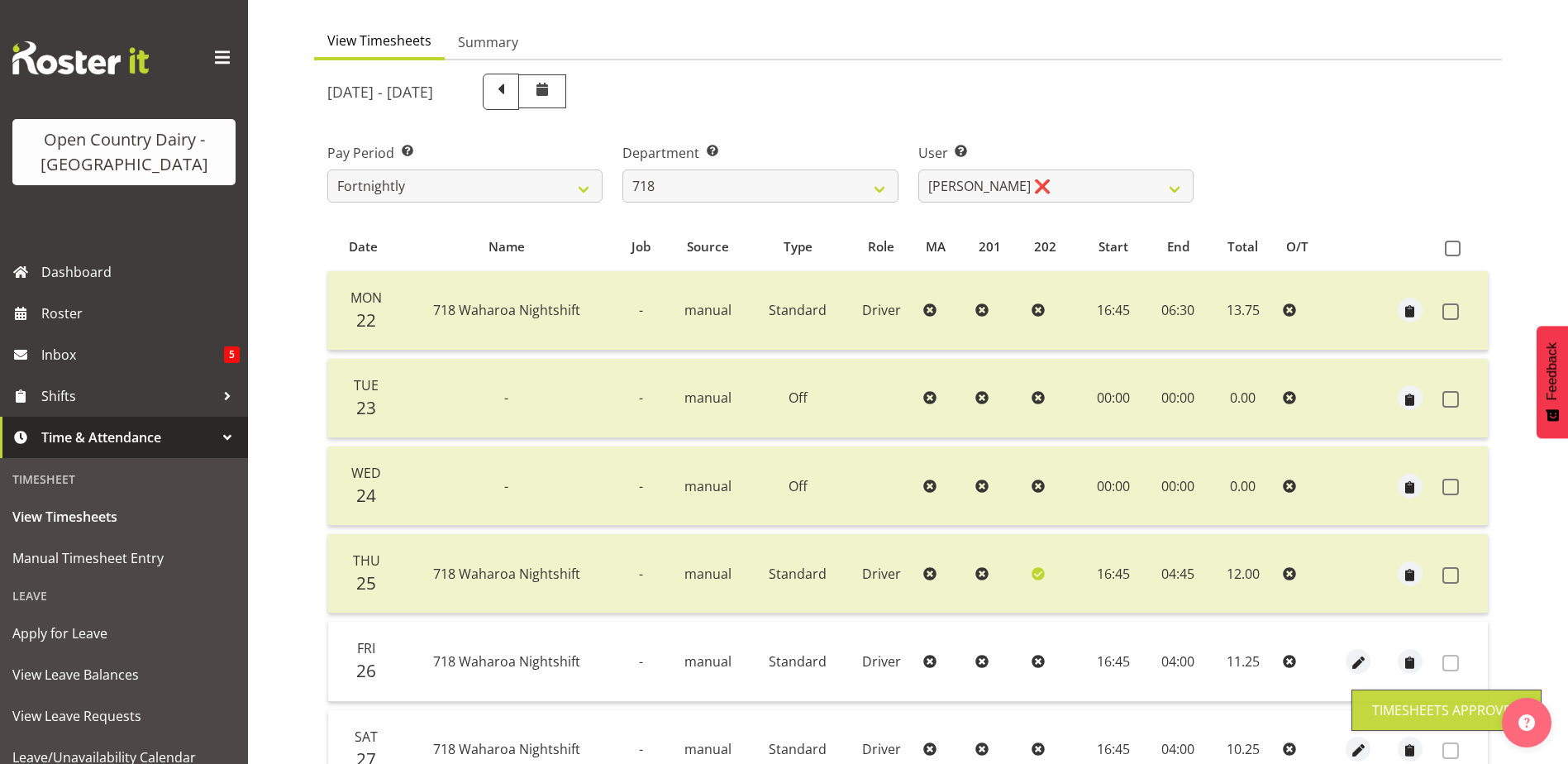
scroll to position [0, 0]
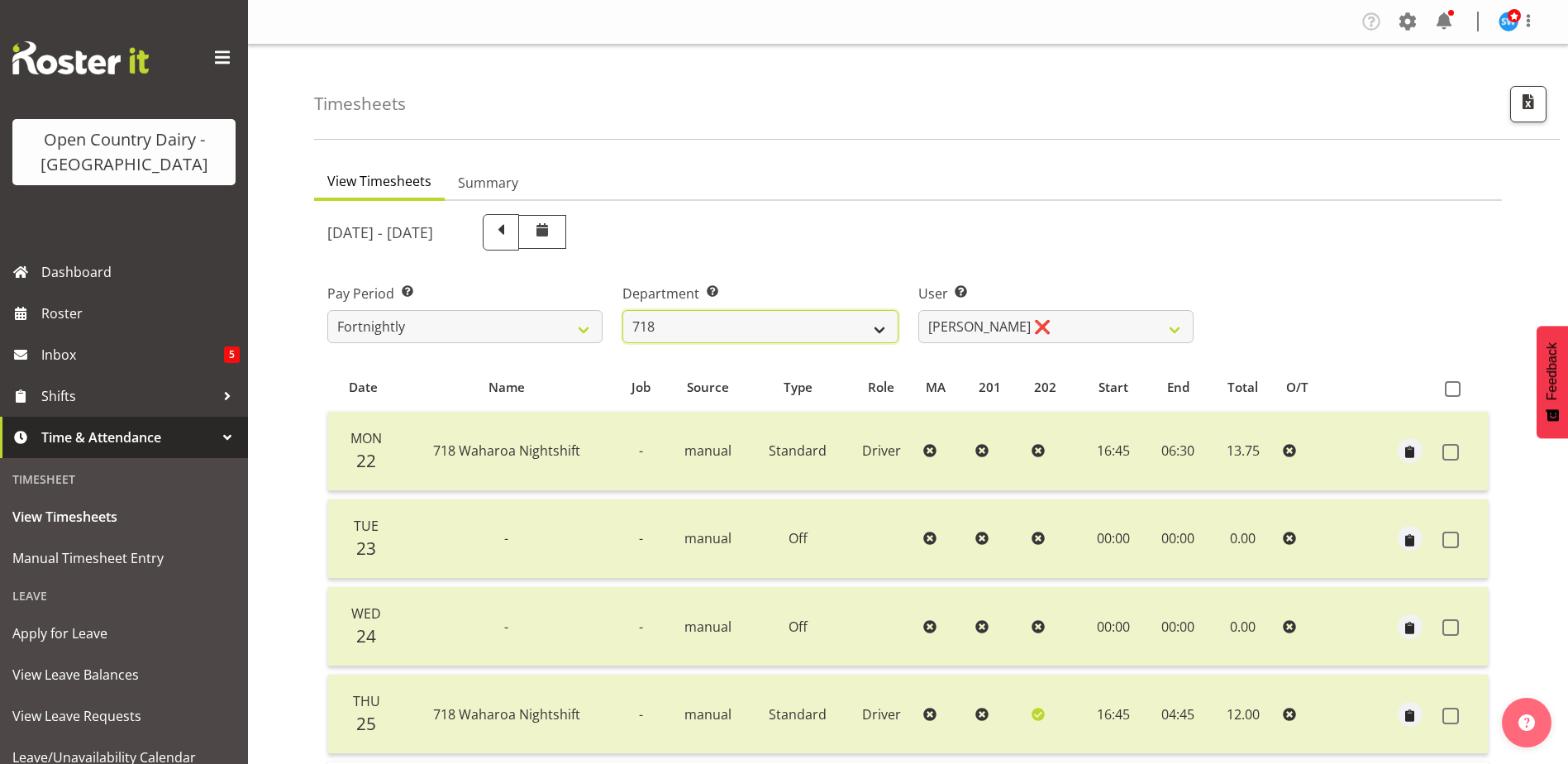
click at [701, 324] on select "701 702 703 704 705 706 707 708 709 710 711 712 713 714 715 716 717 718 719 720" at bounding box center [760, 327] width 275 height 33
select select "716"
click at [622, 310] on select "701 702 703 704 705 706 707 708 709 710 711 712 713 714 715 716 717 718 719 720" at bounding box center [760, 327] width 275 height 33
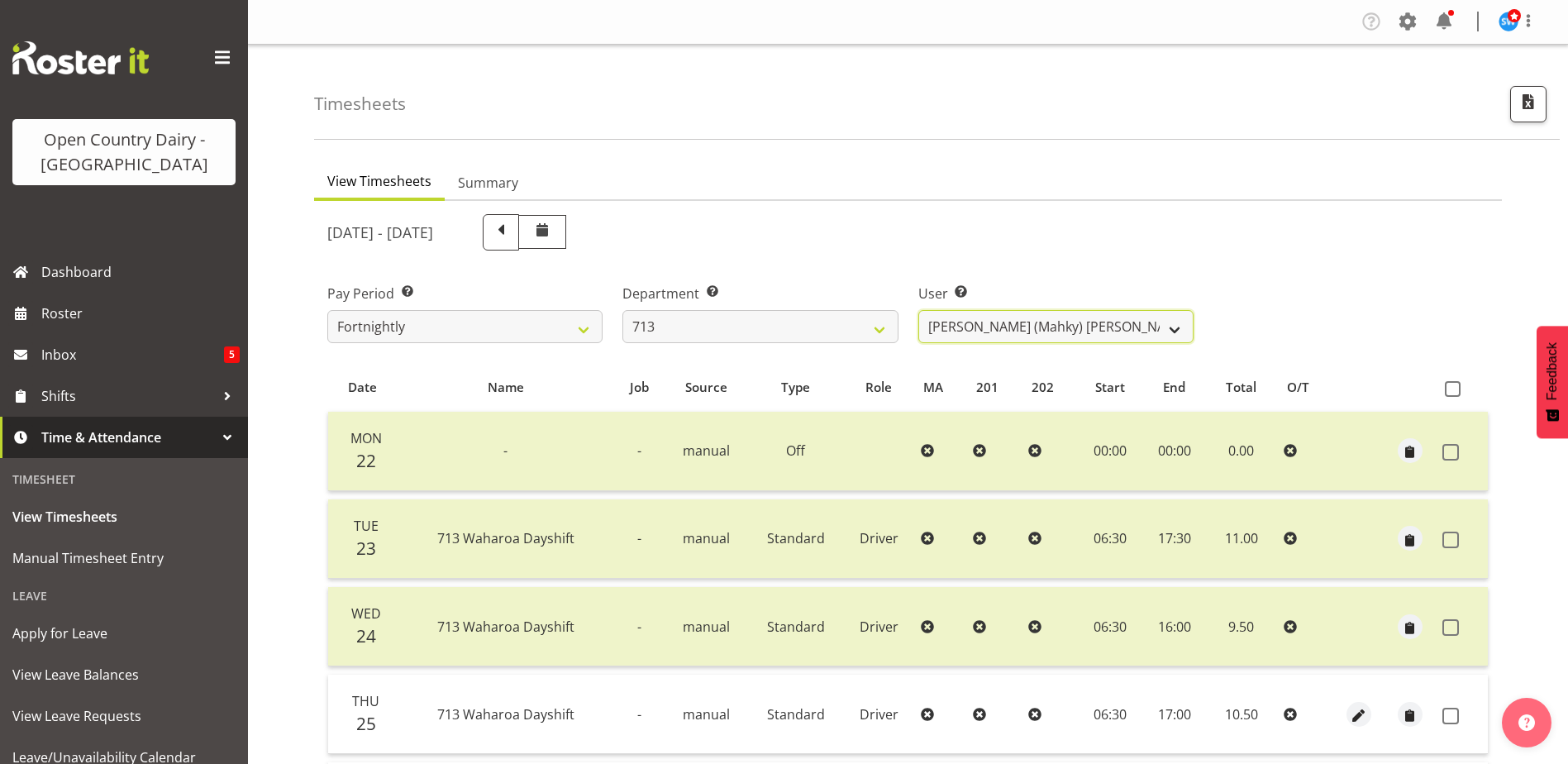
click at [1021, 329] on select "[PERSON_NAME] (Mahky) [PERSON_NAME] ❌ [PERSON_NAME] ❌ [PERSON_NAME] ❌" at bounding box center [1055, 327] width 275 height 33
click at [1008, 424] on td at bounding box center [994, 451] width 56 height 80
click at [998, 328] on select "[PERSON_NAME] (Mahky) [PERSON_NAME] ❌ [PERSON_NAME] ❌ [PERSON_NAME] ❌" at bounding box center [1055, 327] width 275 height 33
select select "8201"
click at [918, 310] on select "[PERSON_NAME] (Mahky) [PERSON_NAME] ❌ [PERSON_NAME] ❌ [PERSON_NAME] ❌" at bounding box center [1055, 327] width 275 height 33
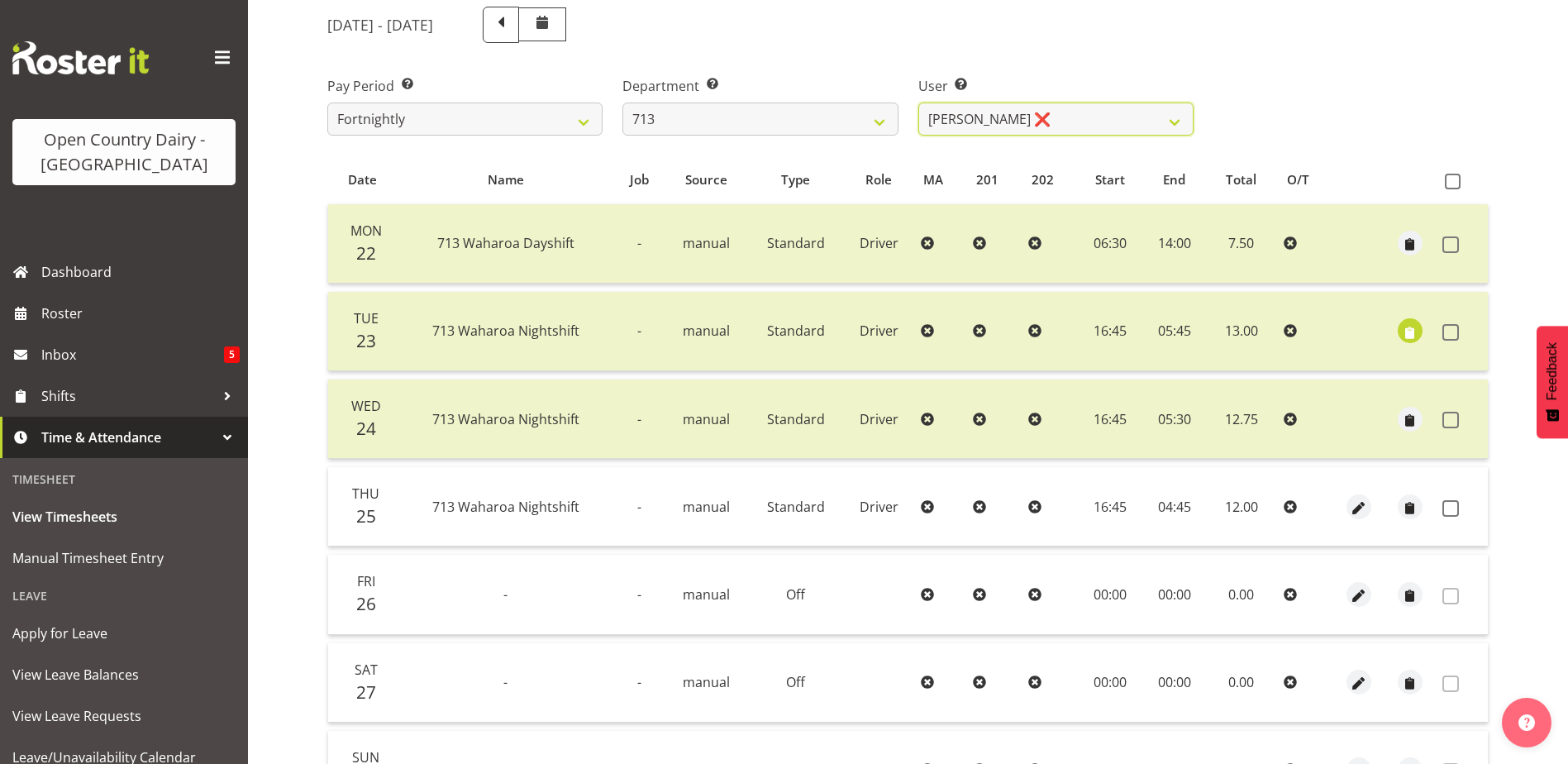
scroll to position [331, 0]
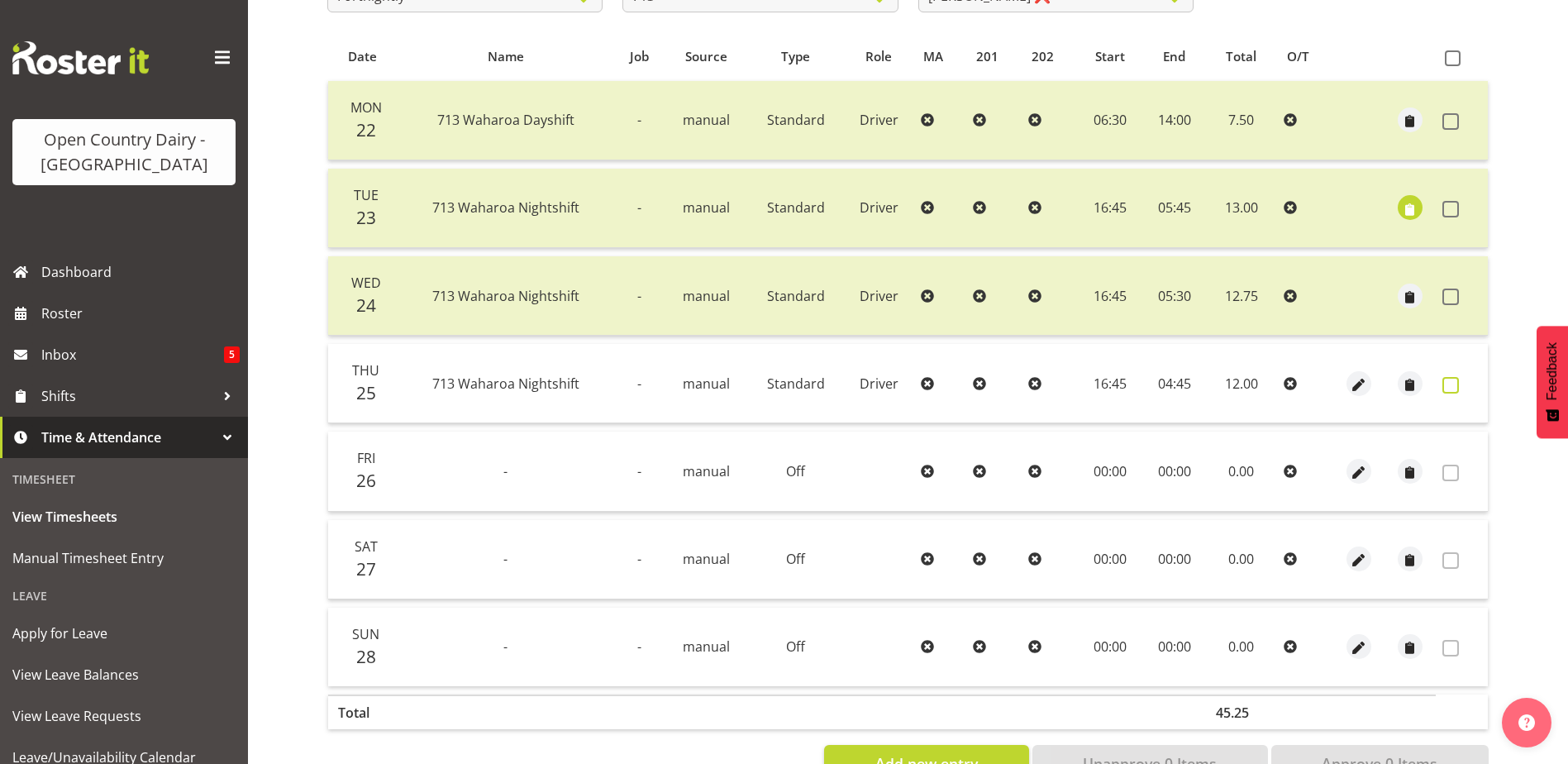
click at [1457, 383] on span at bounding box center [1450, 385] width 16 height 16
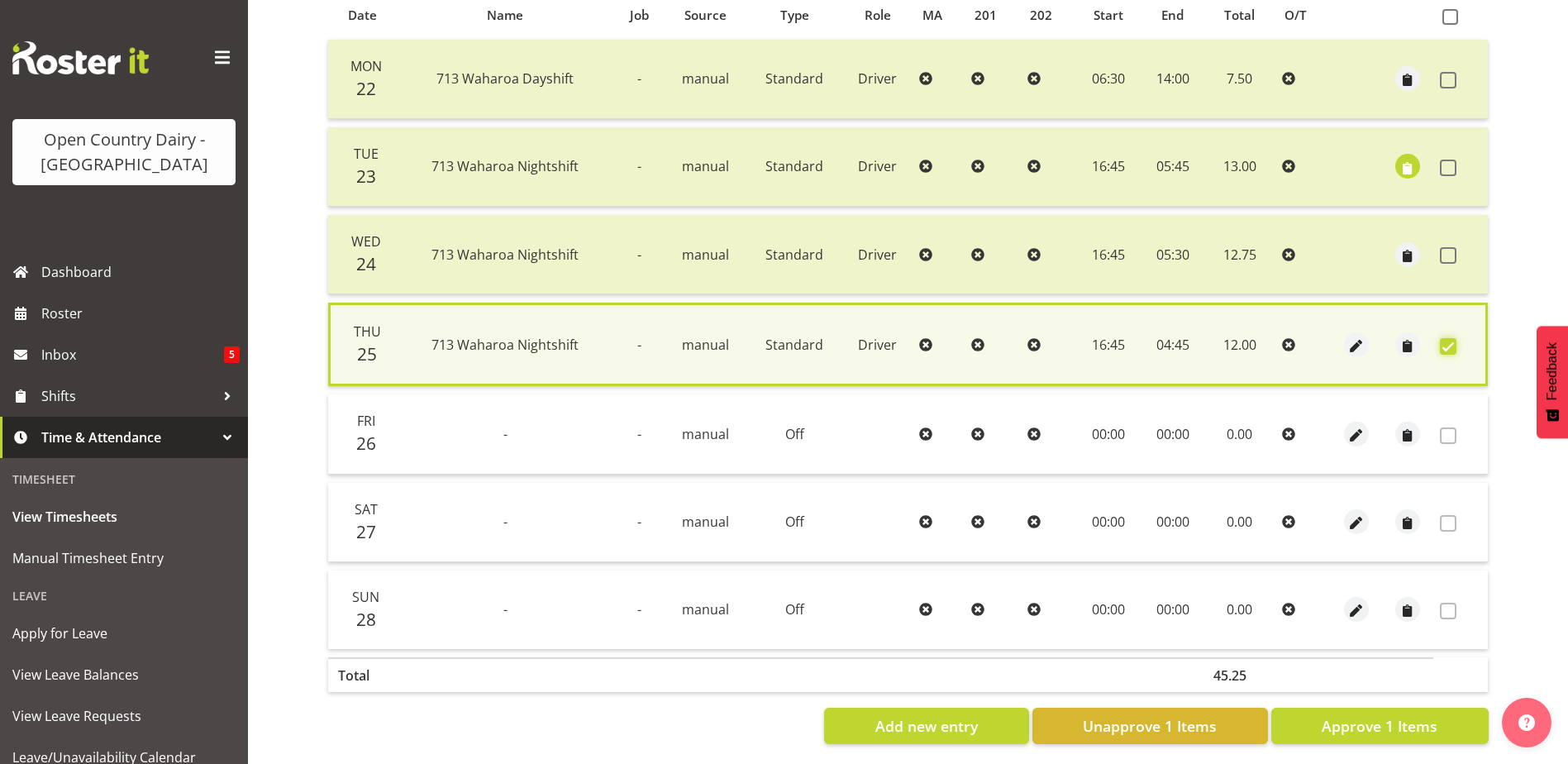
scroll to position [390, 0]
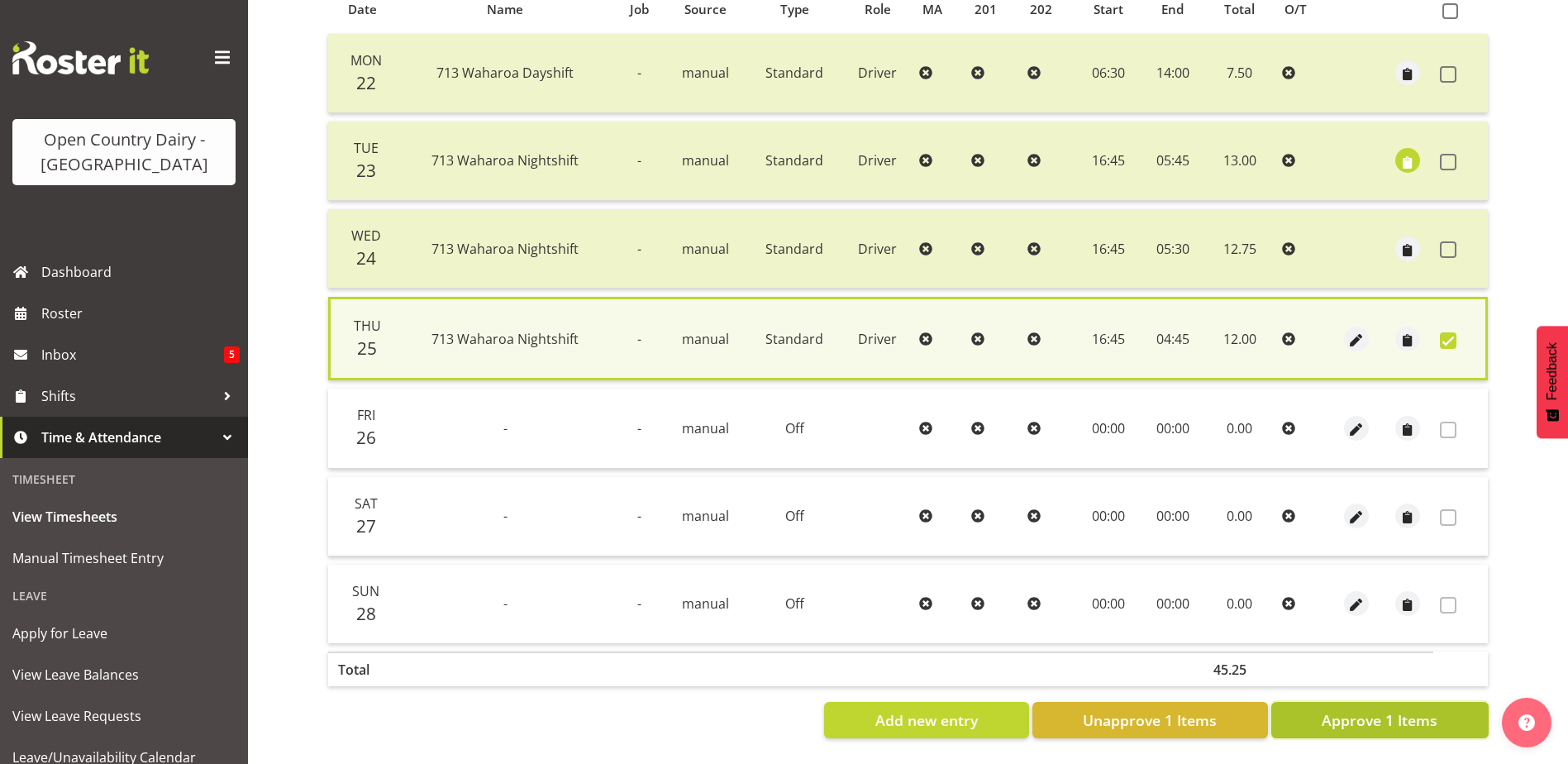
click at [1365, 709] on span "Approve 1 Items" at bounding box center [1379, 719] width 116 height 21
checkbox input "false"
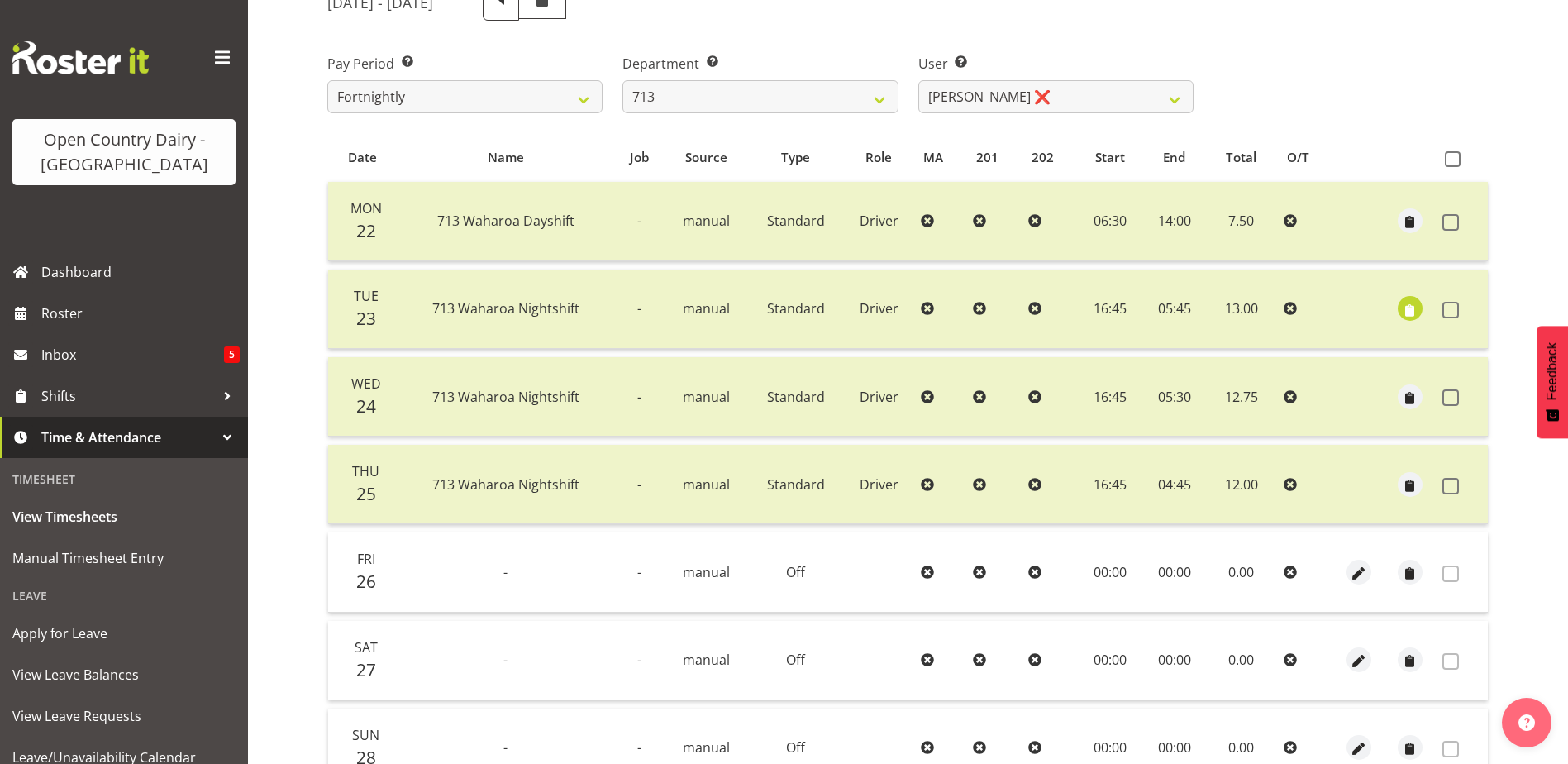
scroll to position [0, 0]
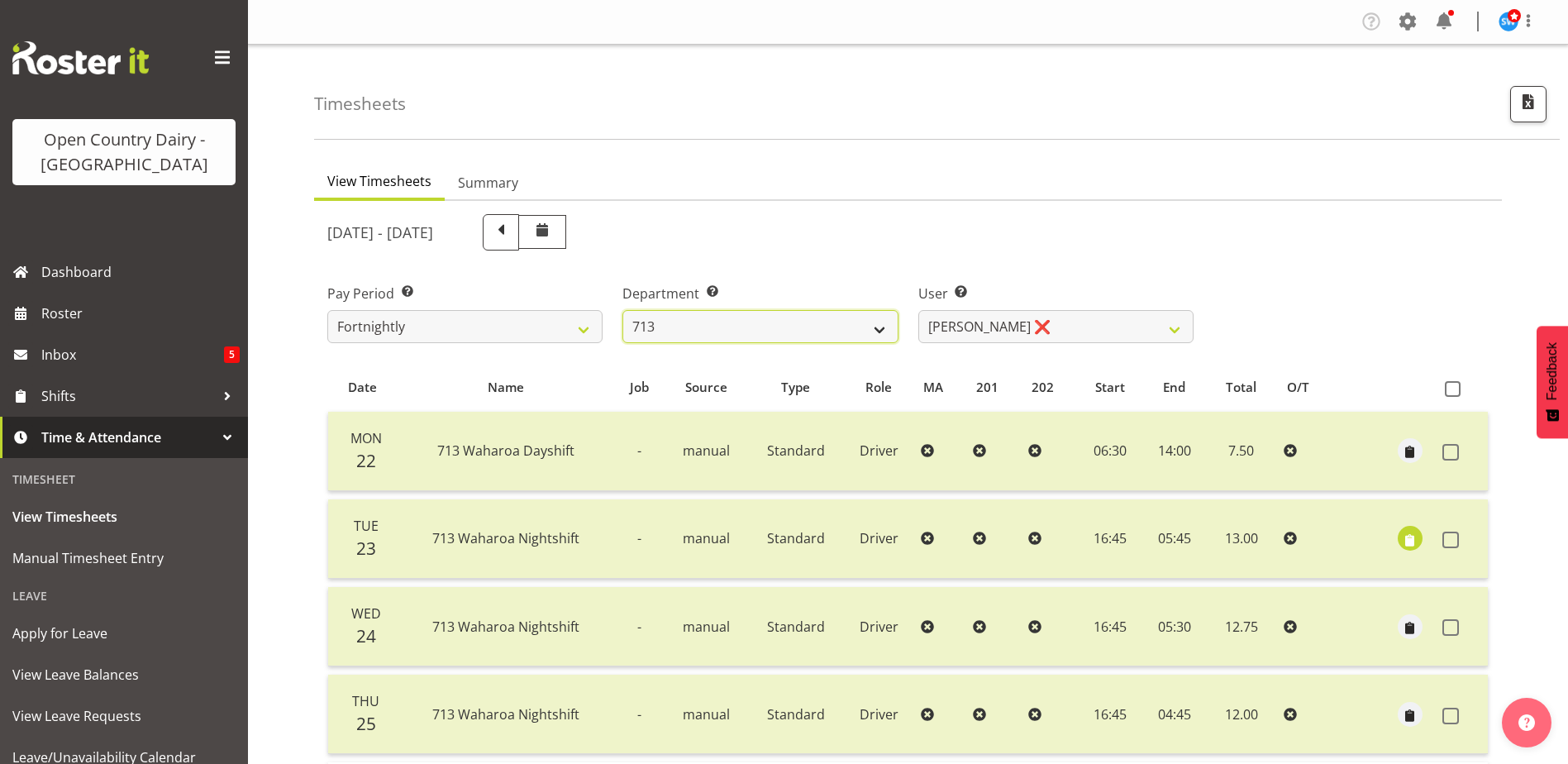
click at [742, 334] on select "701 702 703 704 705 706 707 708 709 710 711 712 713 714 715 716 717 718 719 720" at bounding box center [760, 327] width 275 height 33
click at [723, 320] on select "701 702 703 704 705 706 707 708 709 710 711 712 713 714 715 716 717 718 719 720" at bounding box center [760, 327] width 275 height 33
select select "756"
click at [622, 310] on select "701 702 703 704 705 706 707 708 709 710 711 712 713 714 715 716 717 718 719 720" at bounding box center [760, 327] width 275 height 33
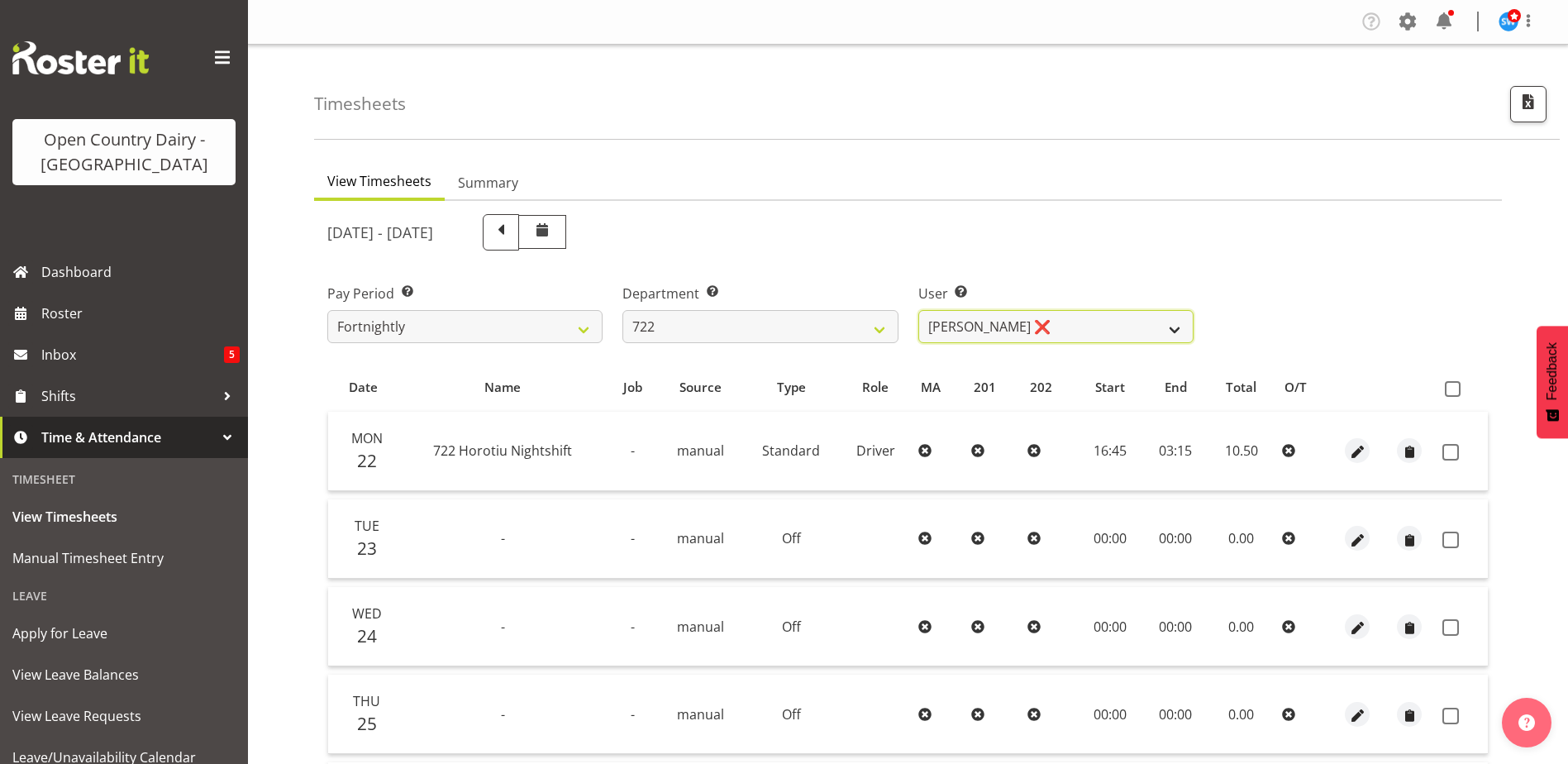
click at [1069, 332] on select "[PERSON_NAME] ❌ [PERSON_NAME] ❌ [PERSON_NAME] ❌" at bounding box center [1055, 327] width 275 height 33
select select "11209"
click at [918, 310] on select "[PERSON_NAME] ❌ [PERSON_NAME] ❌ [PERSON_NAME] ❌" at bounding box center [1055, 327] width 275 height 33
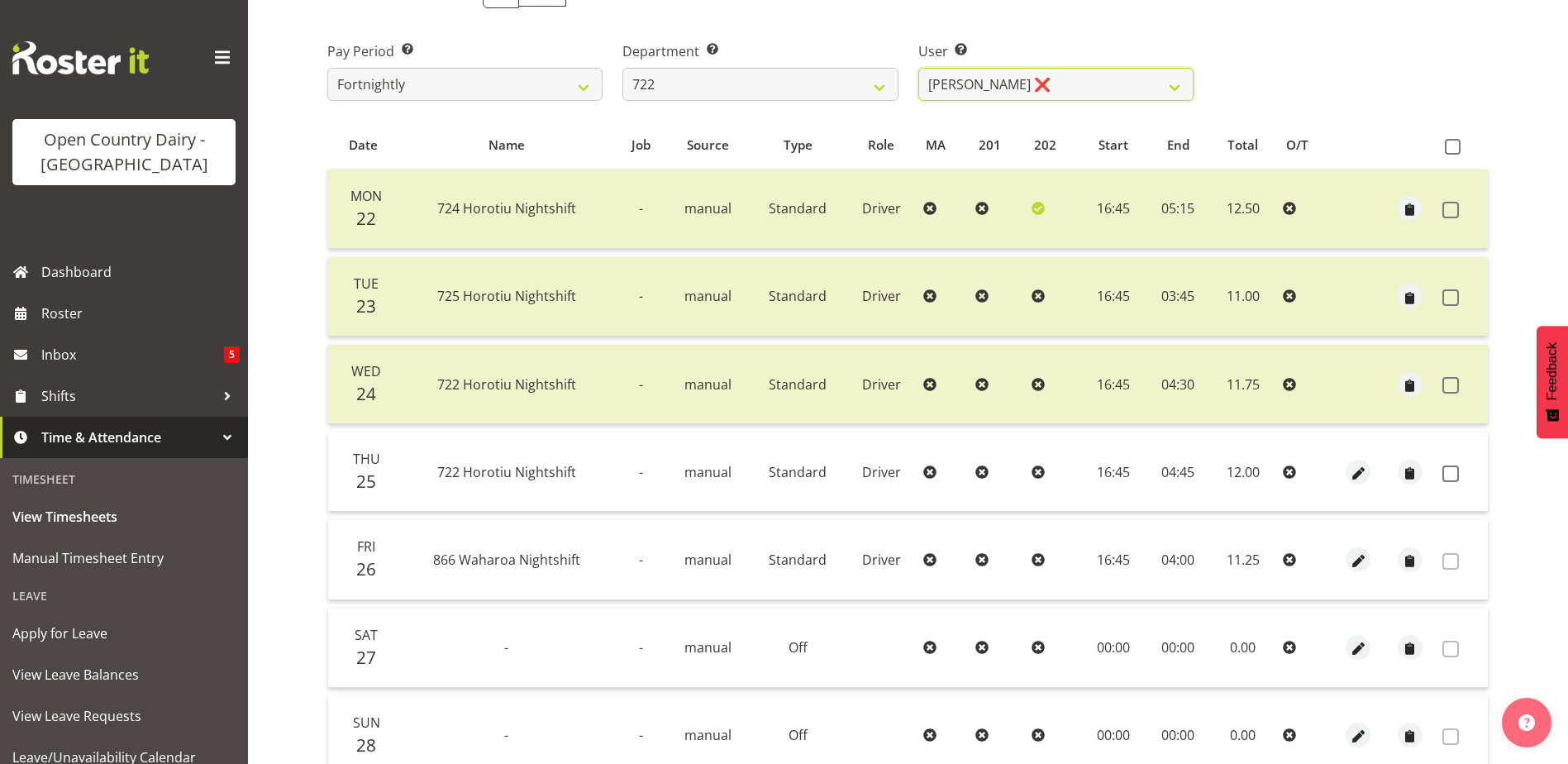
scroll to position [248, 0]
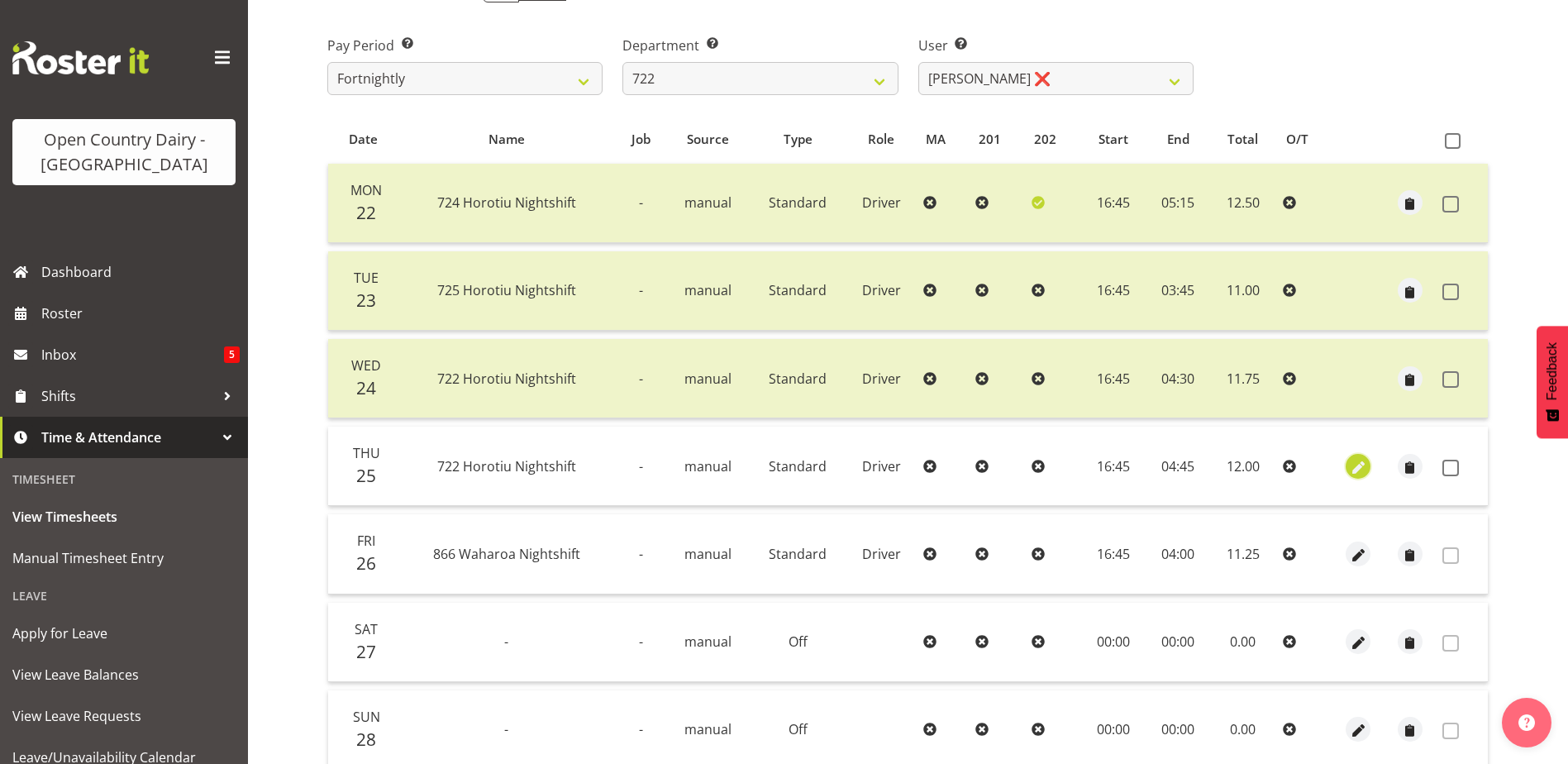
click at [1357, 468] on span "button" at bounding box center [1359, 467] width 19 height 19
select select "Standard"
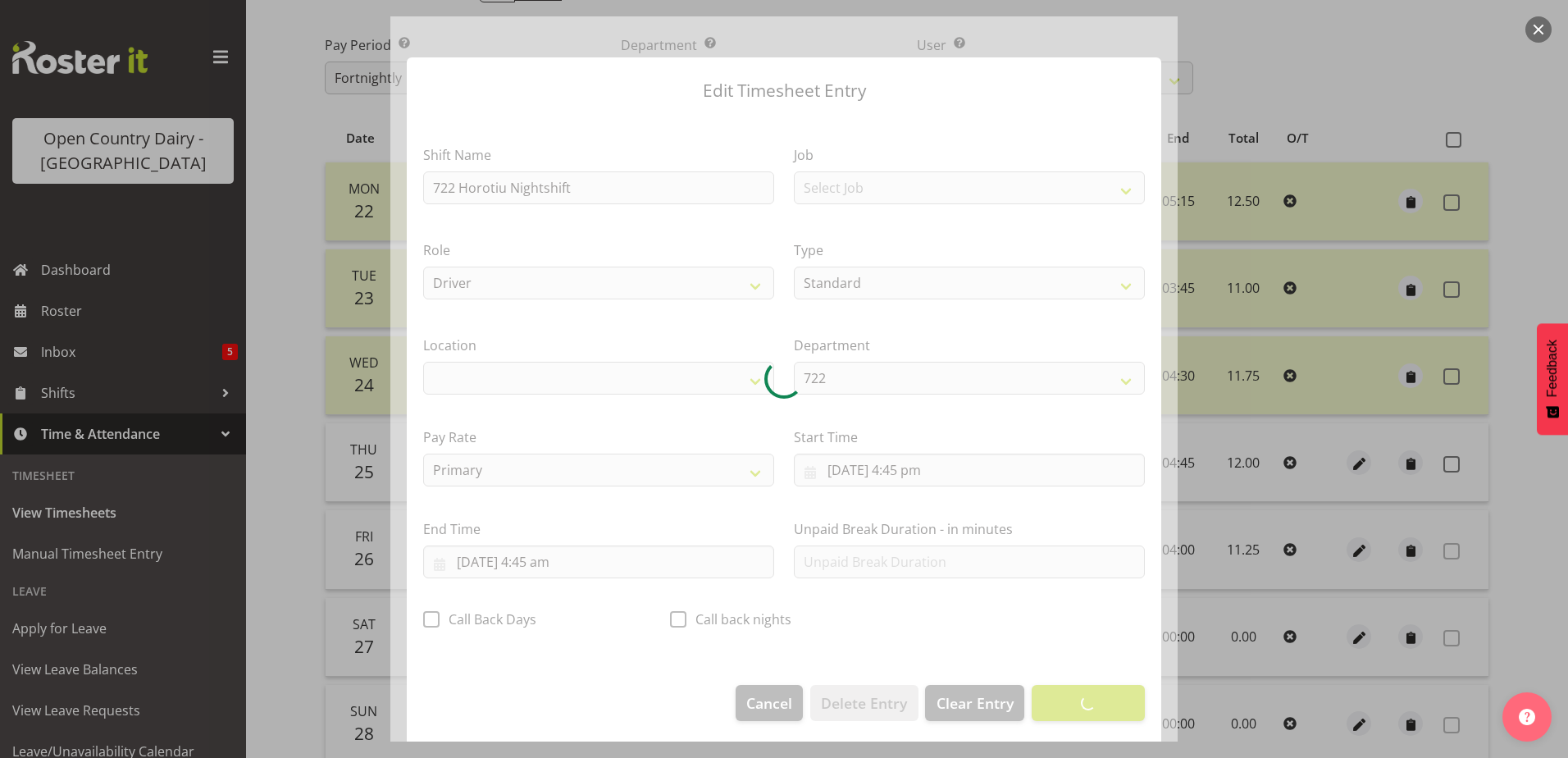
select select "1054"
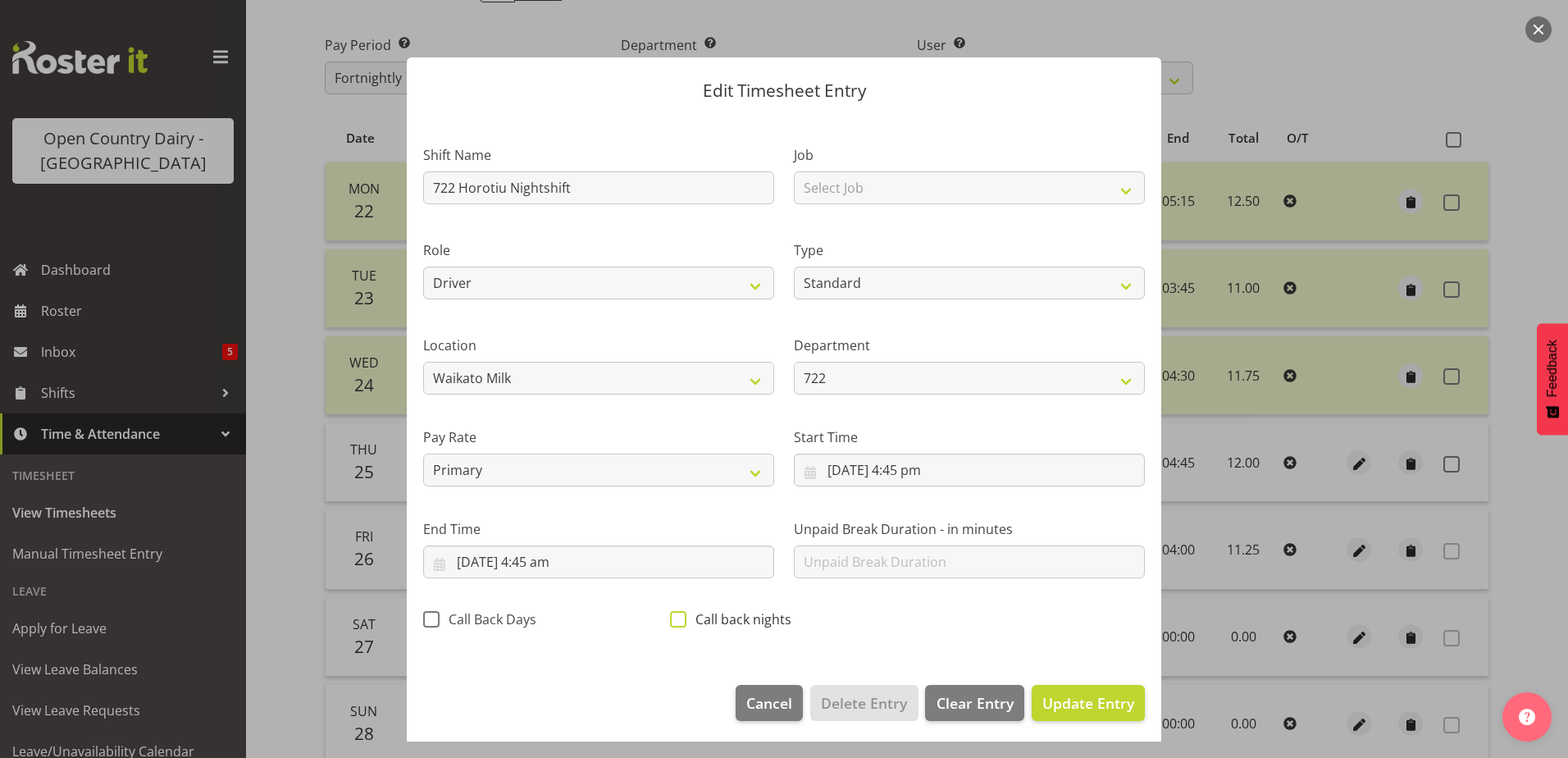
click at [673, 613] on span at bounding box center [678, 618] width 16 height 16
click at [673, 613] on input "Call back nights" at bounding box center [676, 618] width 11 height 11
checkbox input "true"
click at [1065, 700] on span "Update Entry" at bounding box center [1088, 703] width 92 height 20
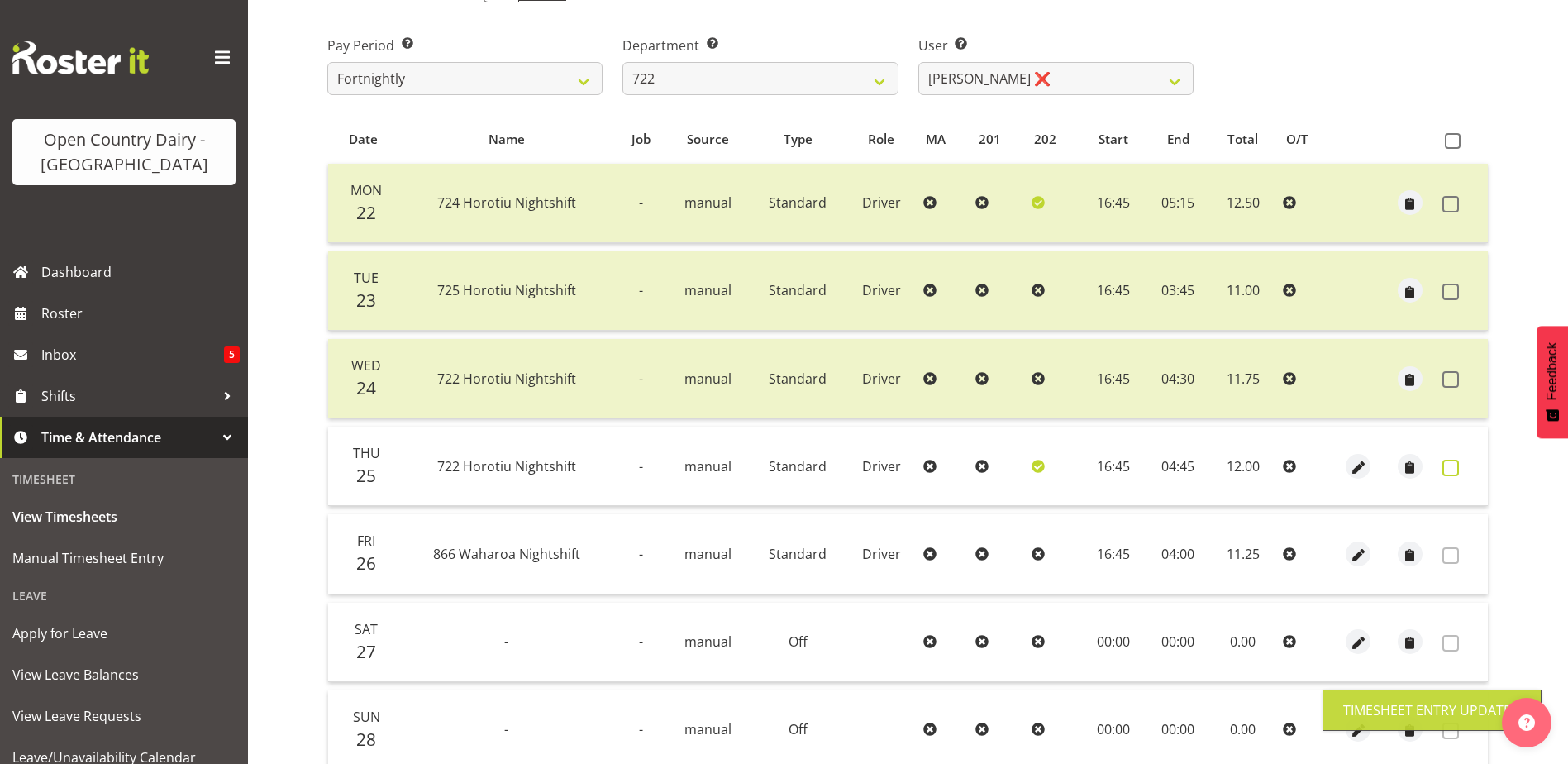
click at [1456, 469] on span at bounding box center [1450, 467] width 16 height 16
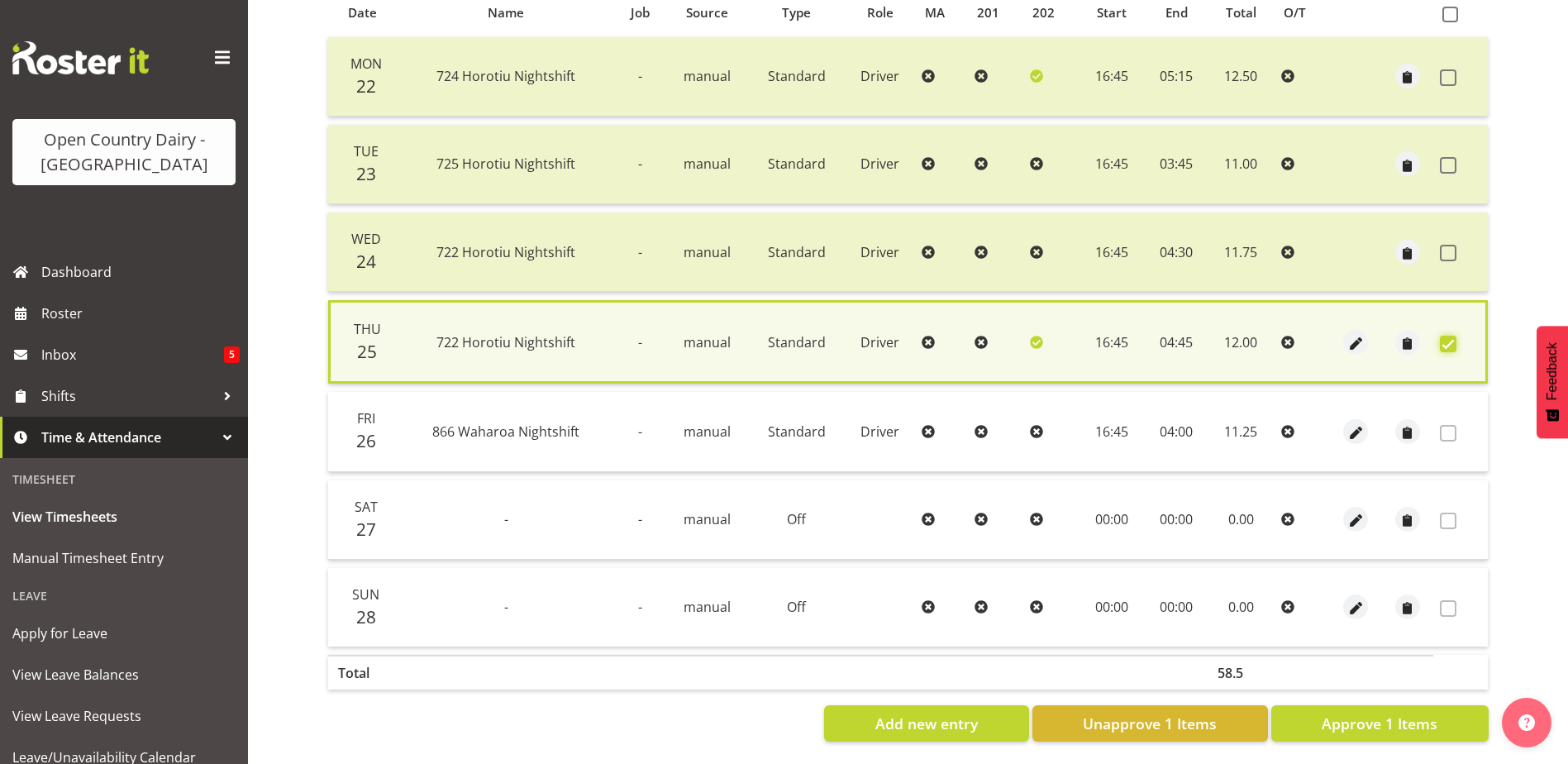
scroll to position [390, 0]
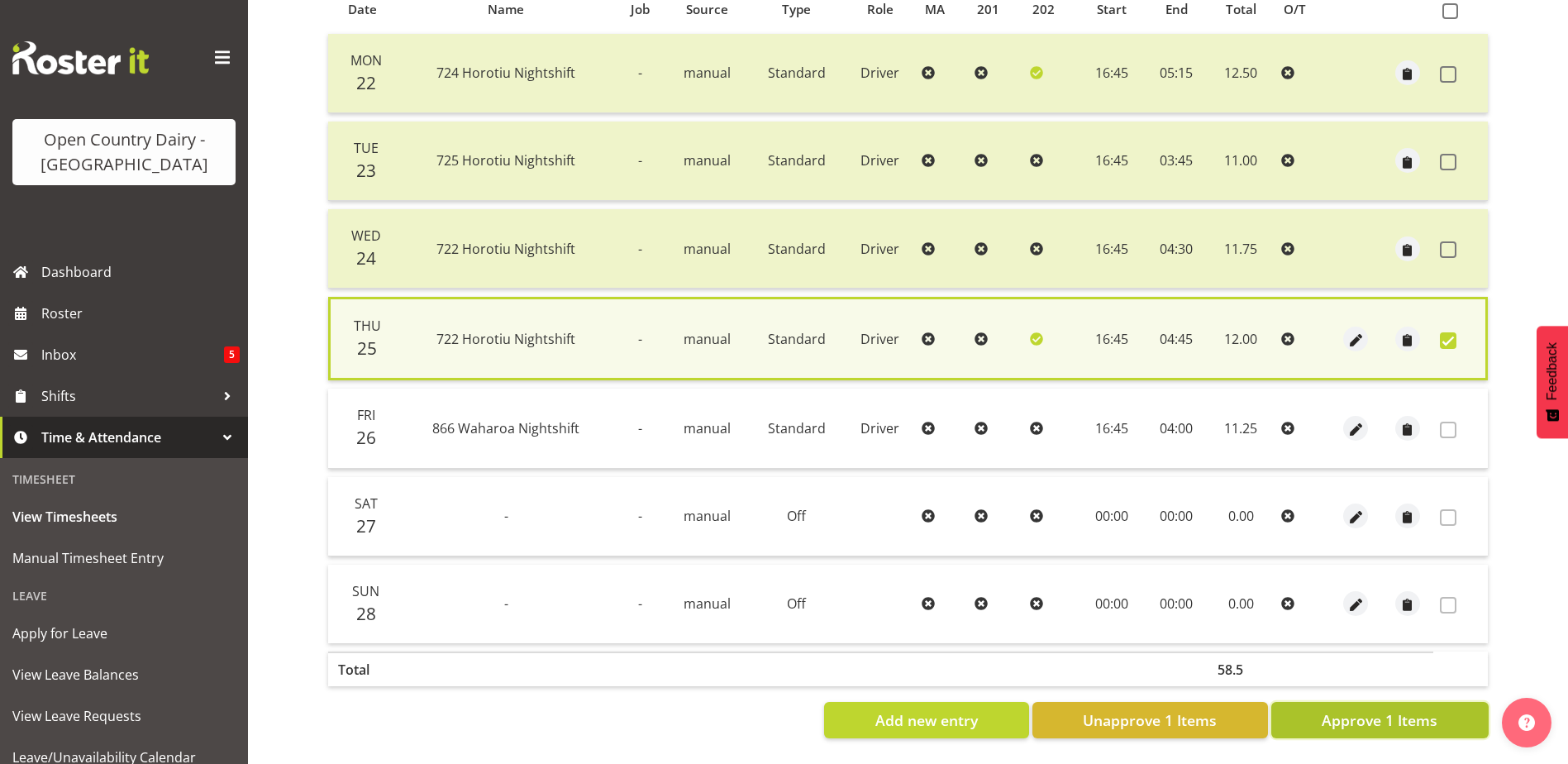
click at [1397, 709] on span "Approve 1 Items" at bounding box center [1379, 719] width 116 height 21
checkbox input "false"
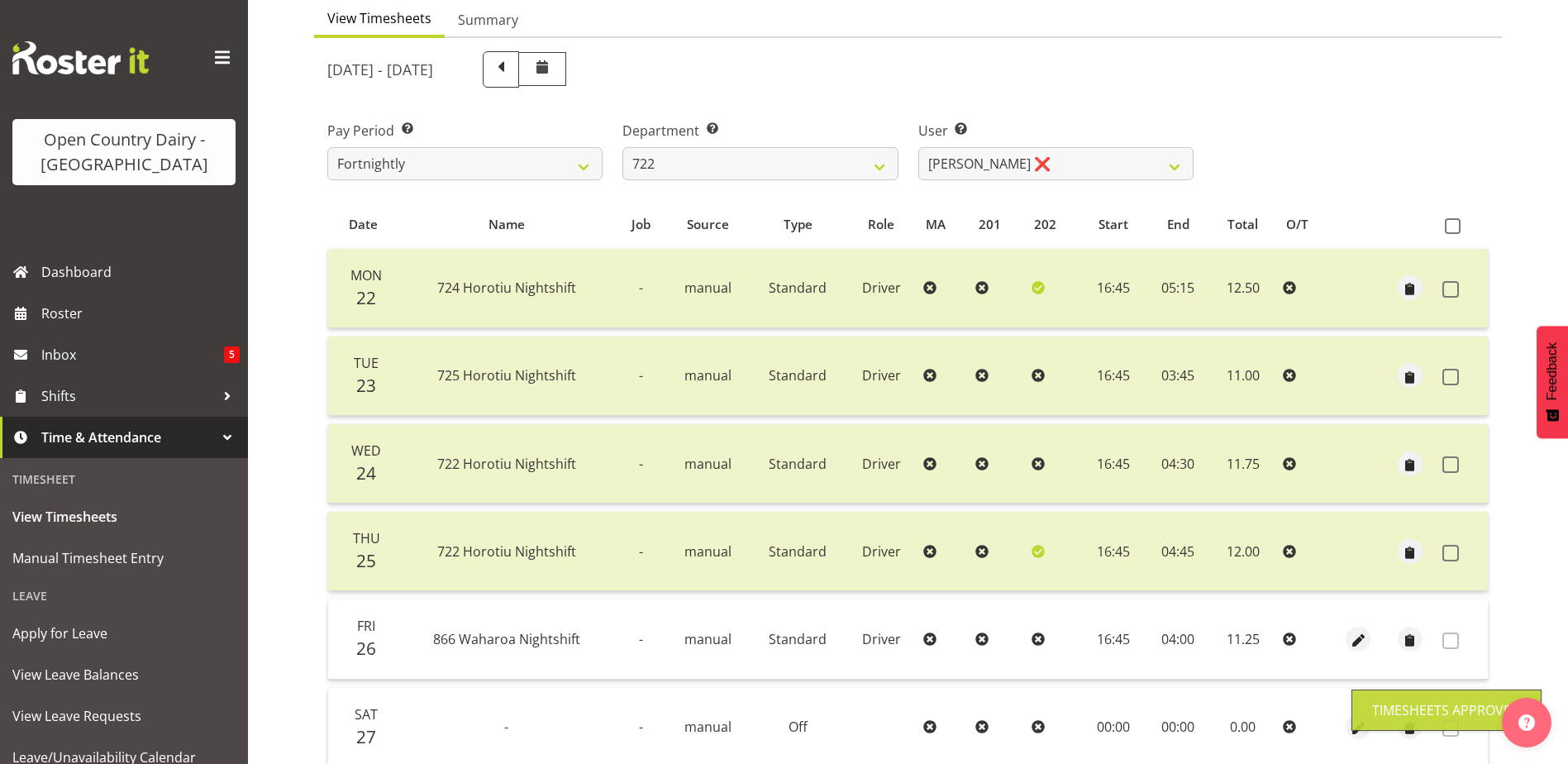
scroll to position [138, 0]
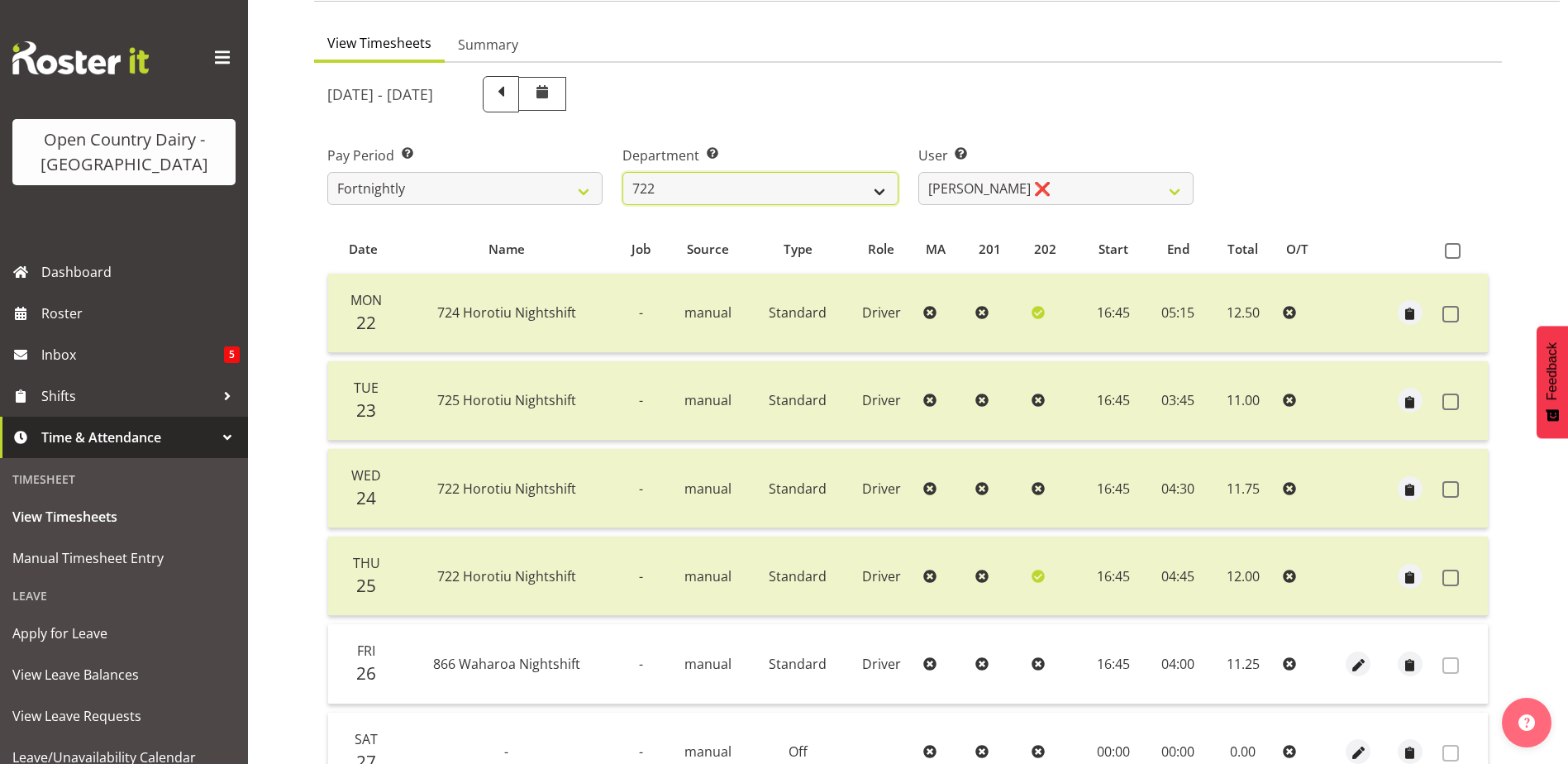
click at [755, 192] on select "701 702 703 704 705 706 707 708 709 710 711 712 713 714 715 716 717 718 719 720" at bounding box center [760, 189] width 275 height 33
select select "819"
click at [622, 172] on select "701 702 703 704 705 706 707 708 709 710 711 712 713 714 715 716 717 718 719 720" at bounding box center [760, 189] width 275 height 33
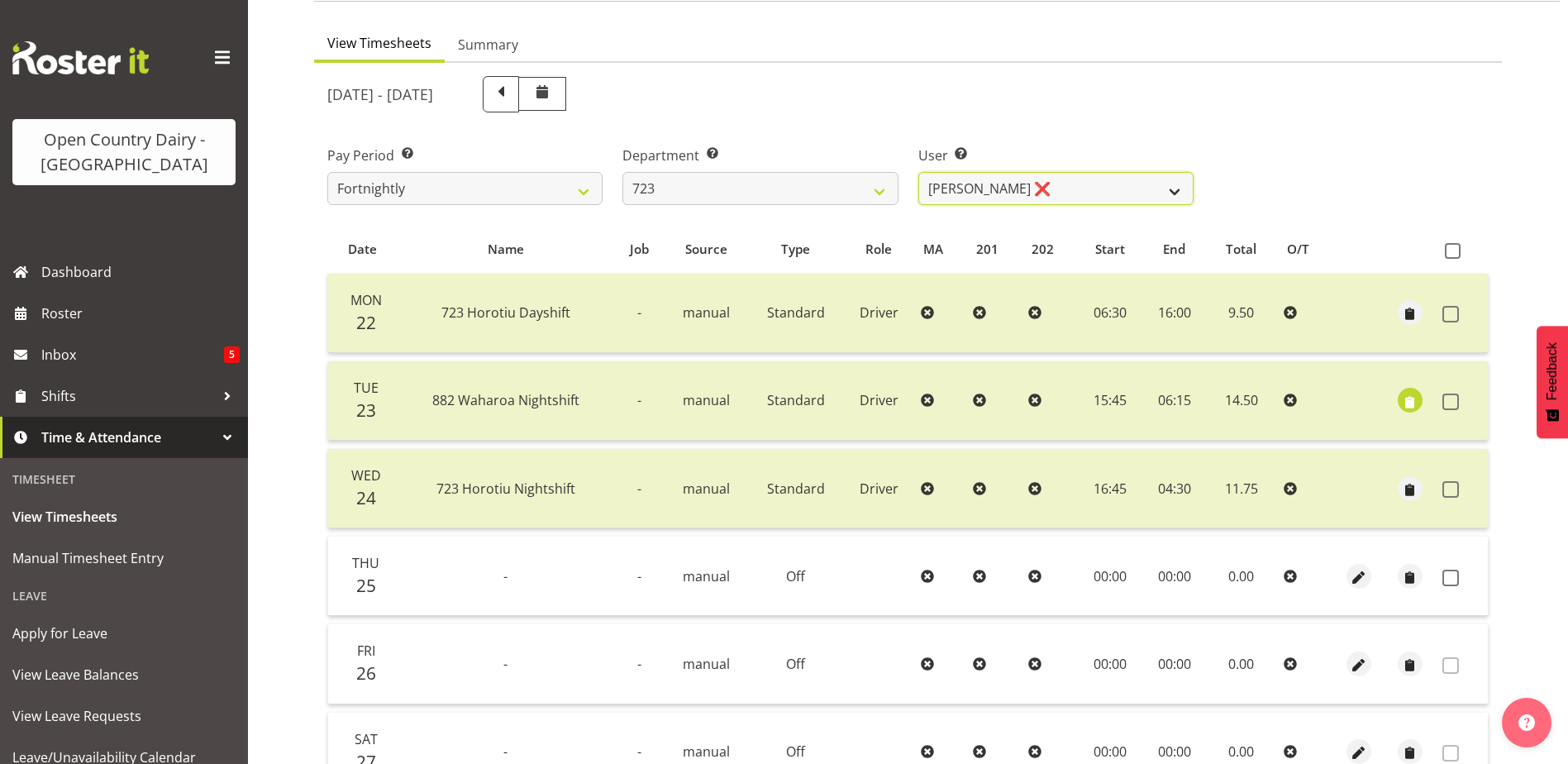
click at [1085, 188] on select "[PERSON_NAME] ❌ [PERSON_NAME] ❌ [PERSON_NAME] ❌ [PERSON_NAME] ❌" at bounding box center [1055, 189] width 275 height 33
select select "9511"
click at [918, 172] on select "[PERSON_NAME] ❌ [PERSON_NAME] ❌ [PERSON_NAME] ❌ [PERSON_NAME] ❌" at bounding box center [1055, 189] width 275 height 33
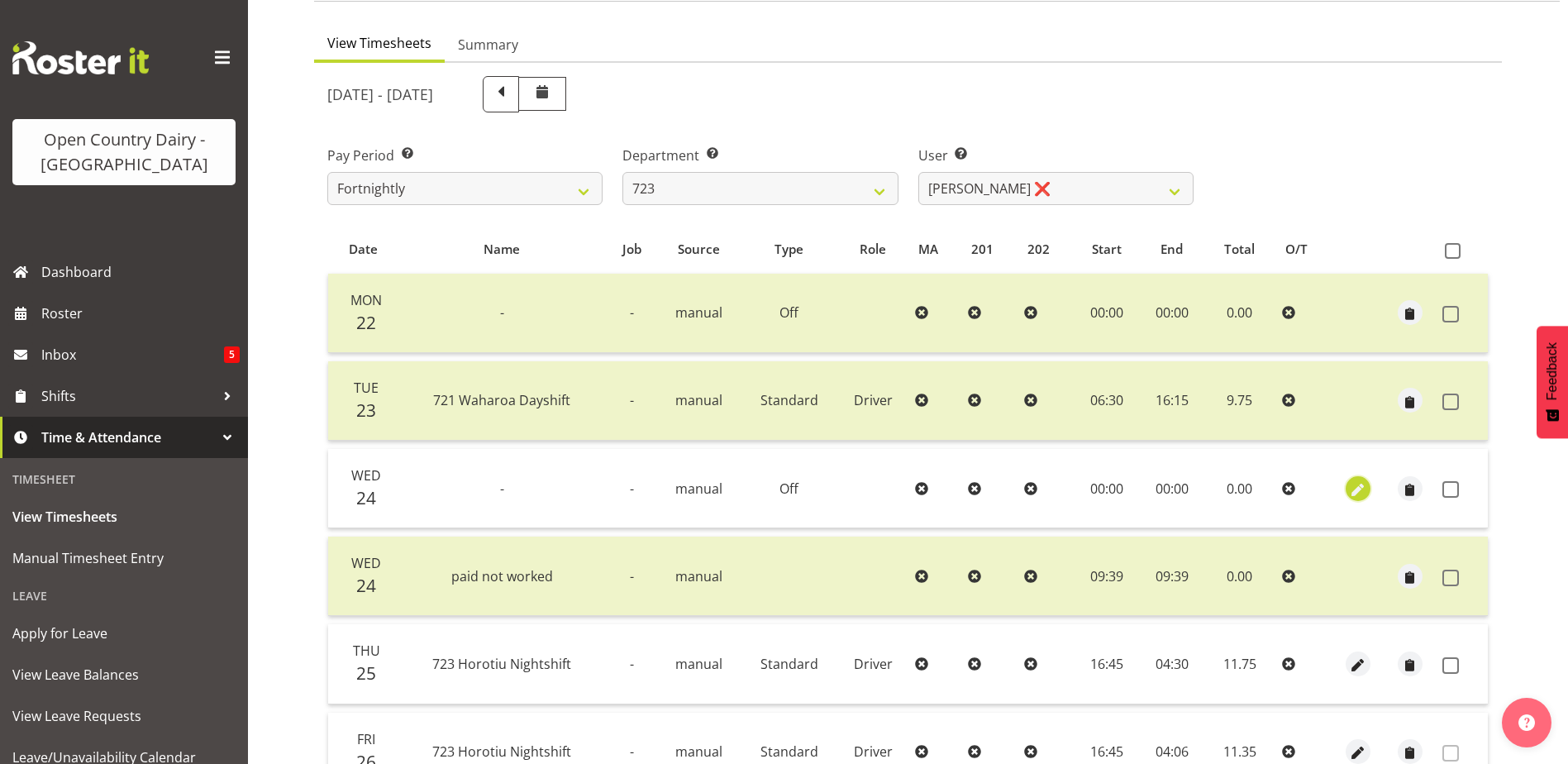
click at [1357, 485] on span "button" at bounding box center [1358, 490] width 19 height 19
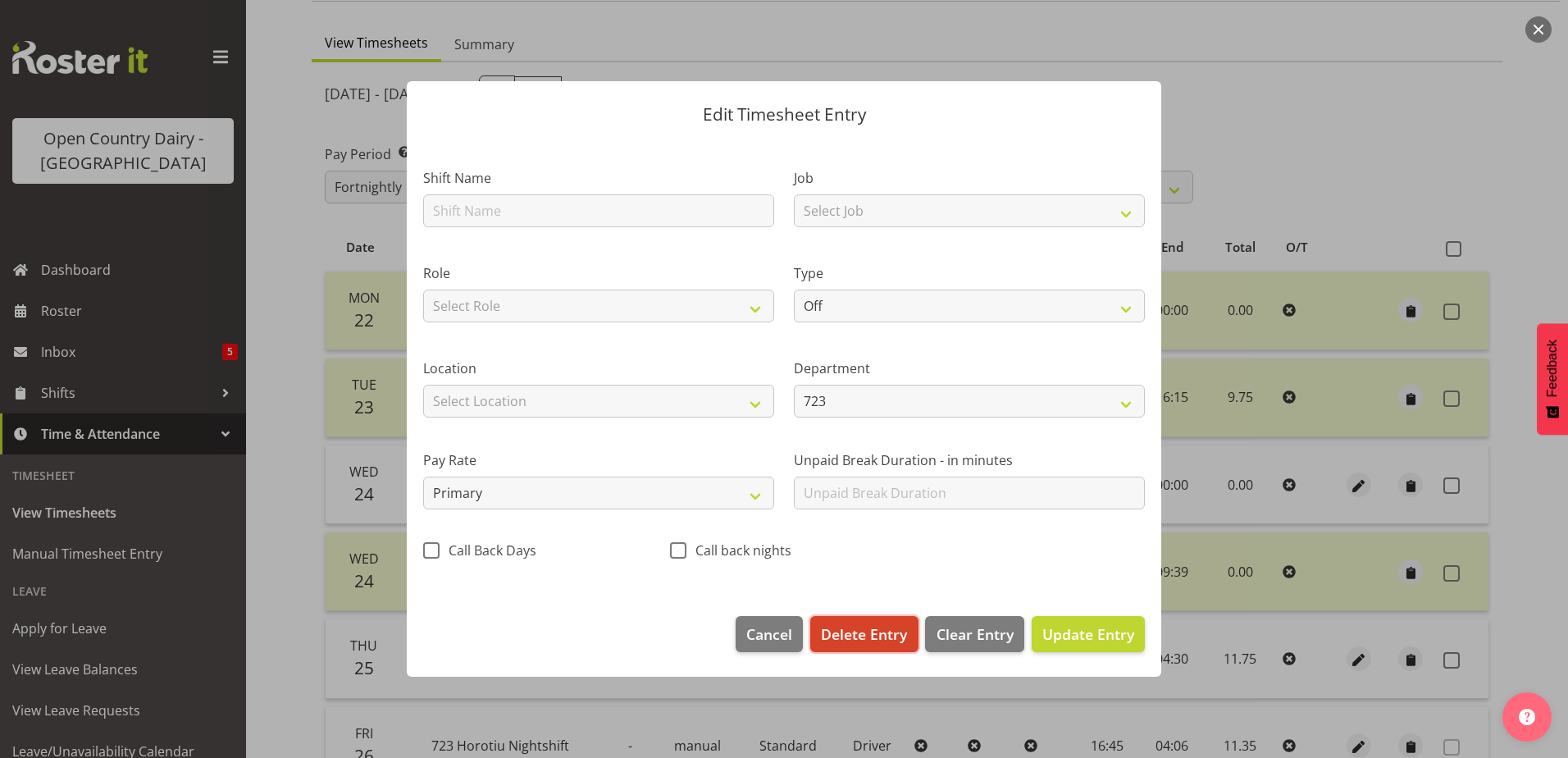
click at [861, 636] on span "Delete Entry" at bounding box center [864, 634] width 86 height 21
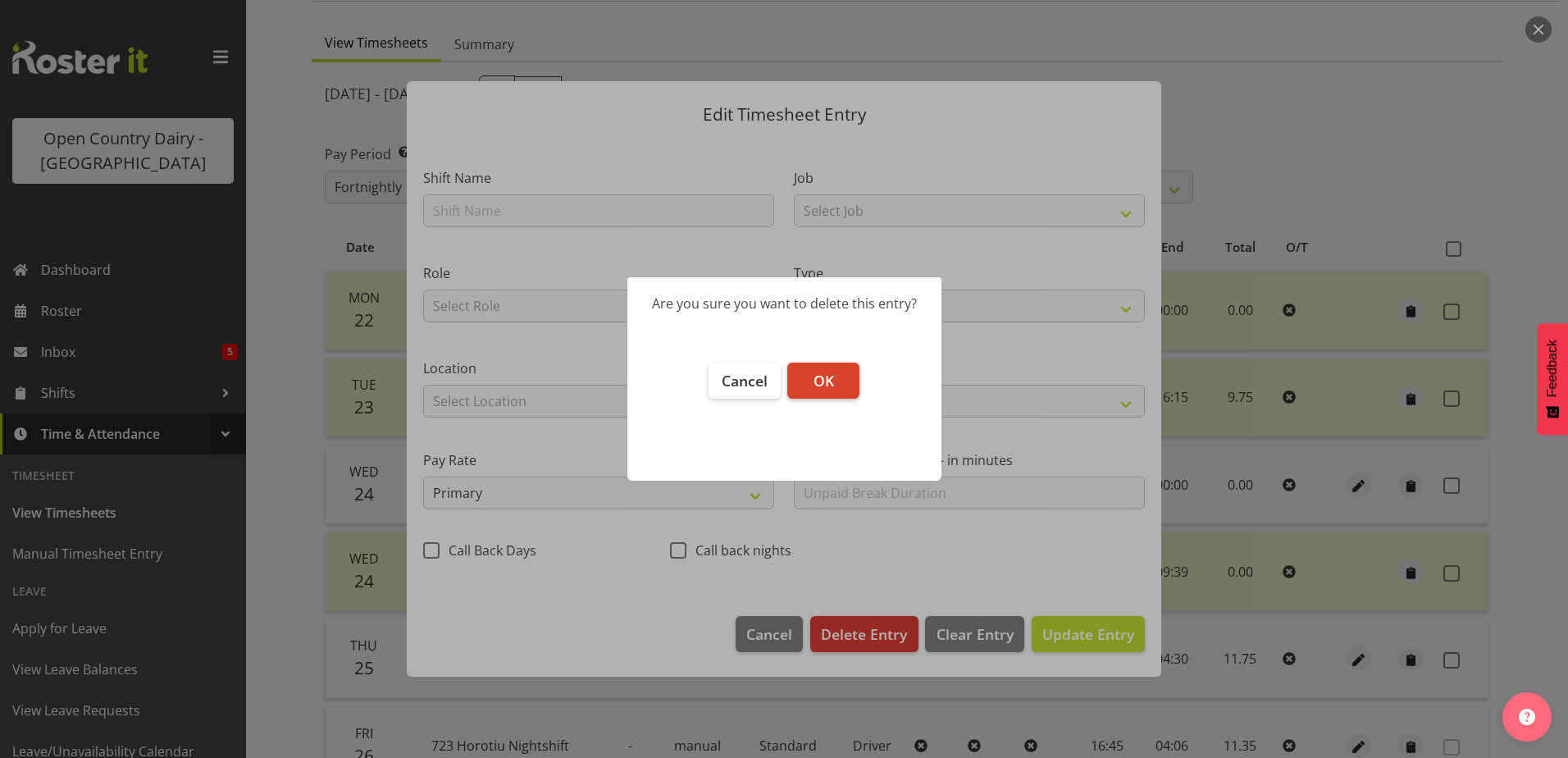
click at [820, 379] on span "OK" at bounding box center [824, 380] width 20 height 20
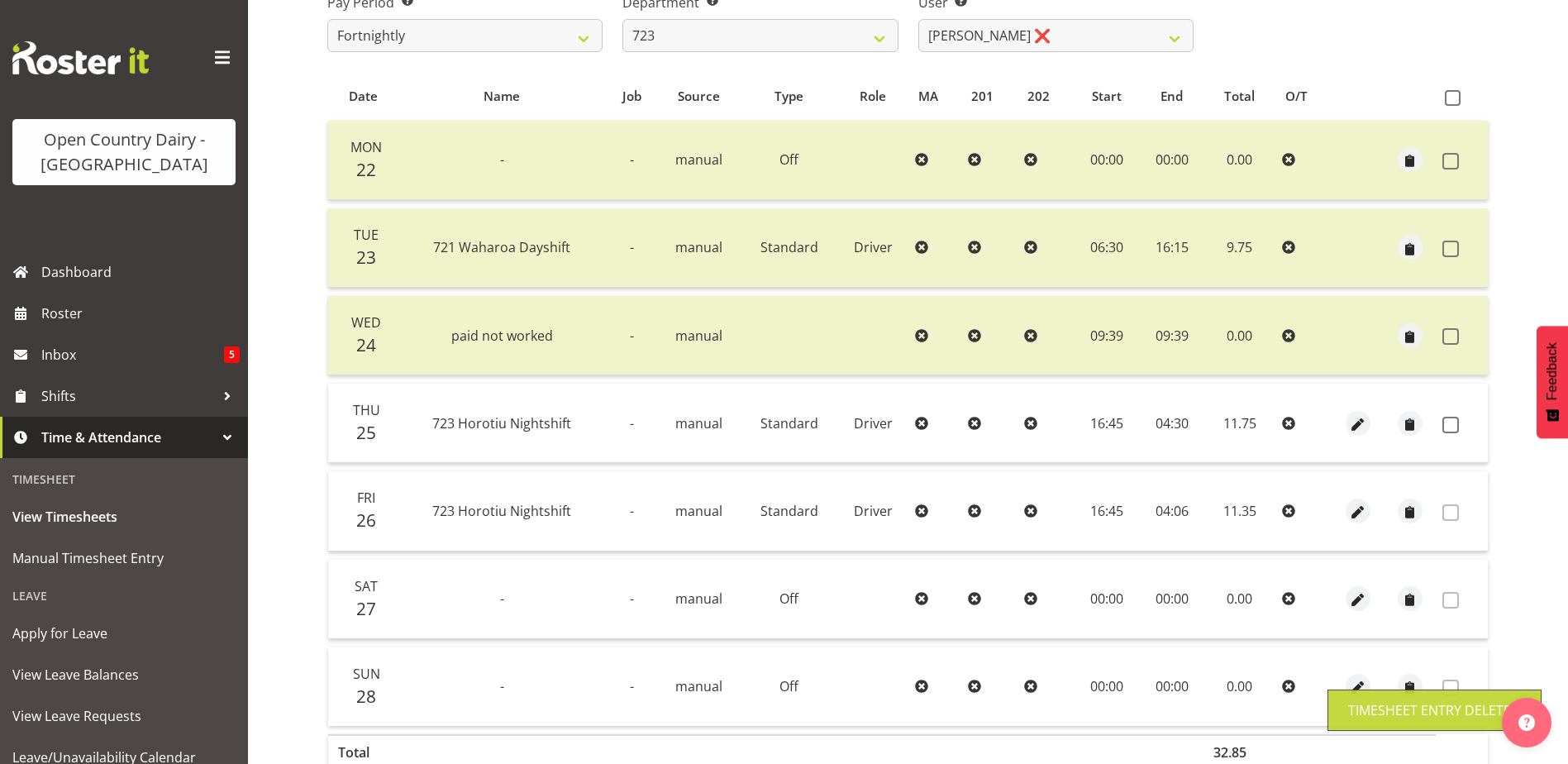
scroll to position [304, 0]
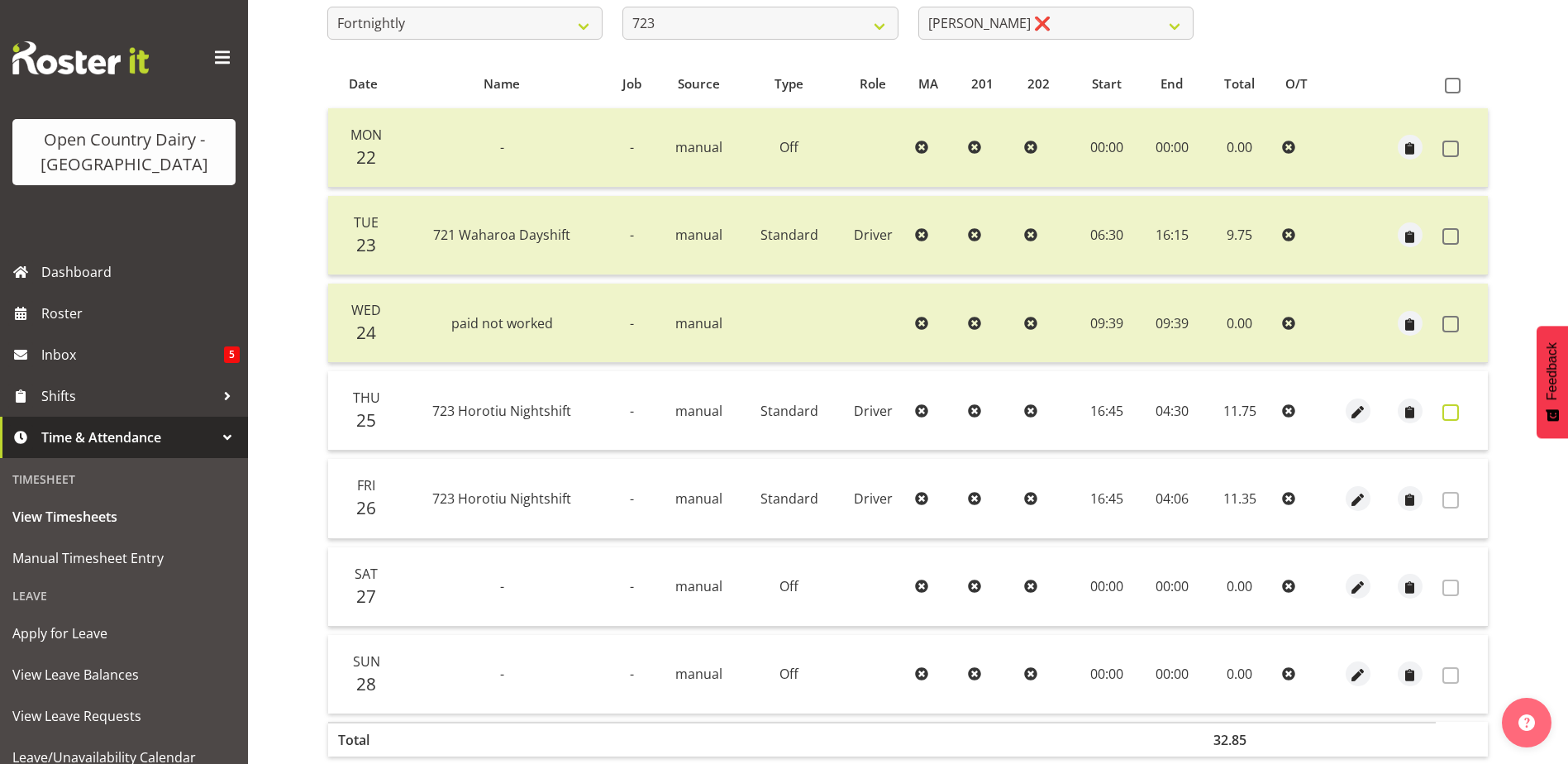
click at [1448, 413] on span at bounding box center [1450, 412] width 16 height 16
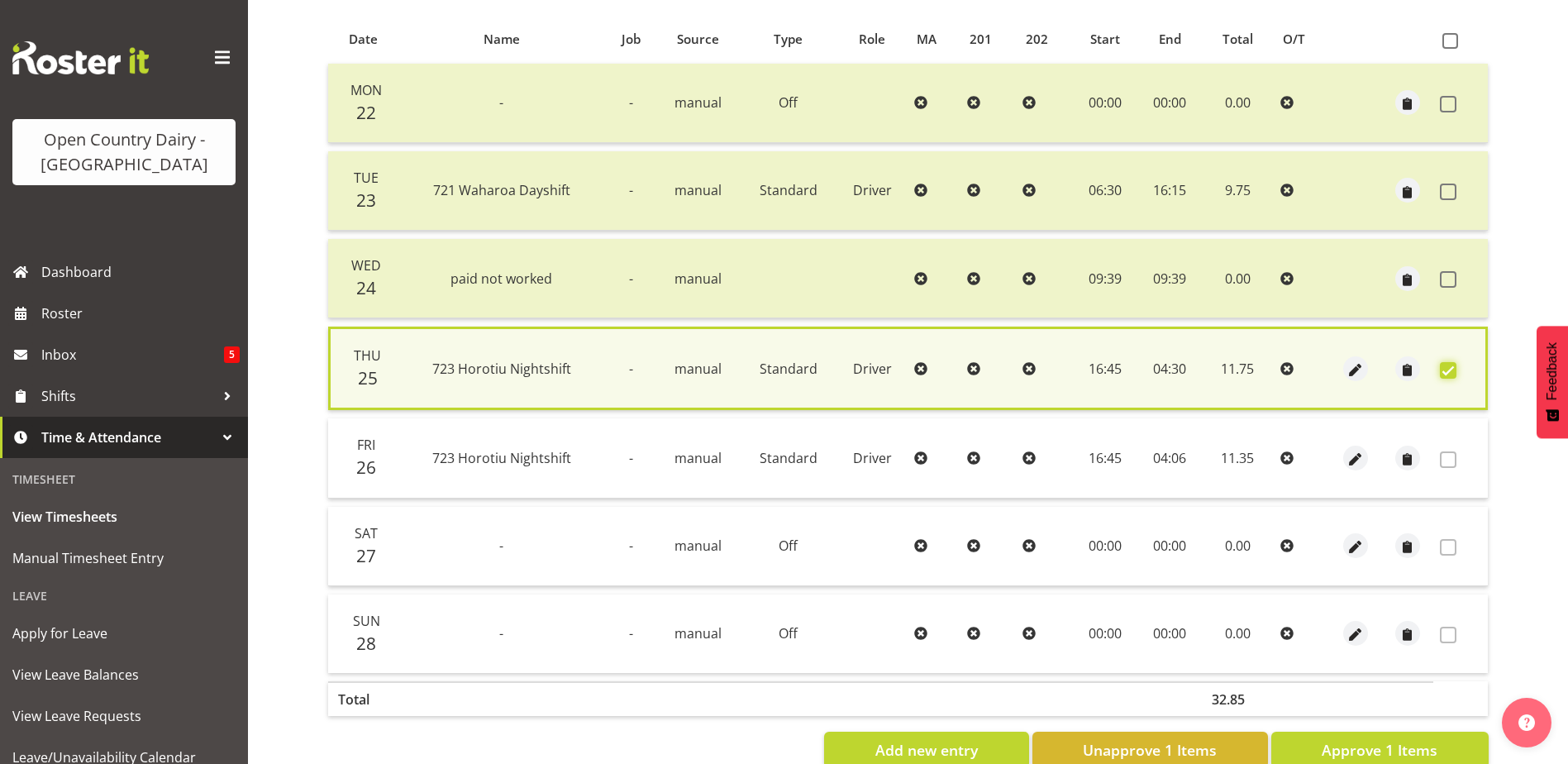
scroll to position [390, 0]
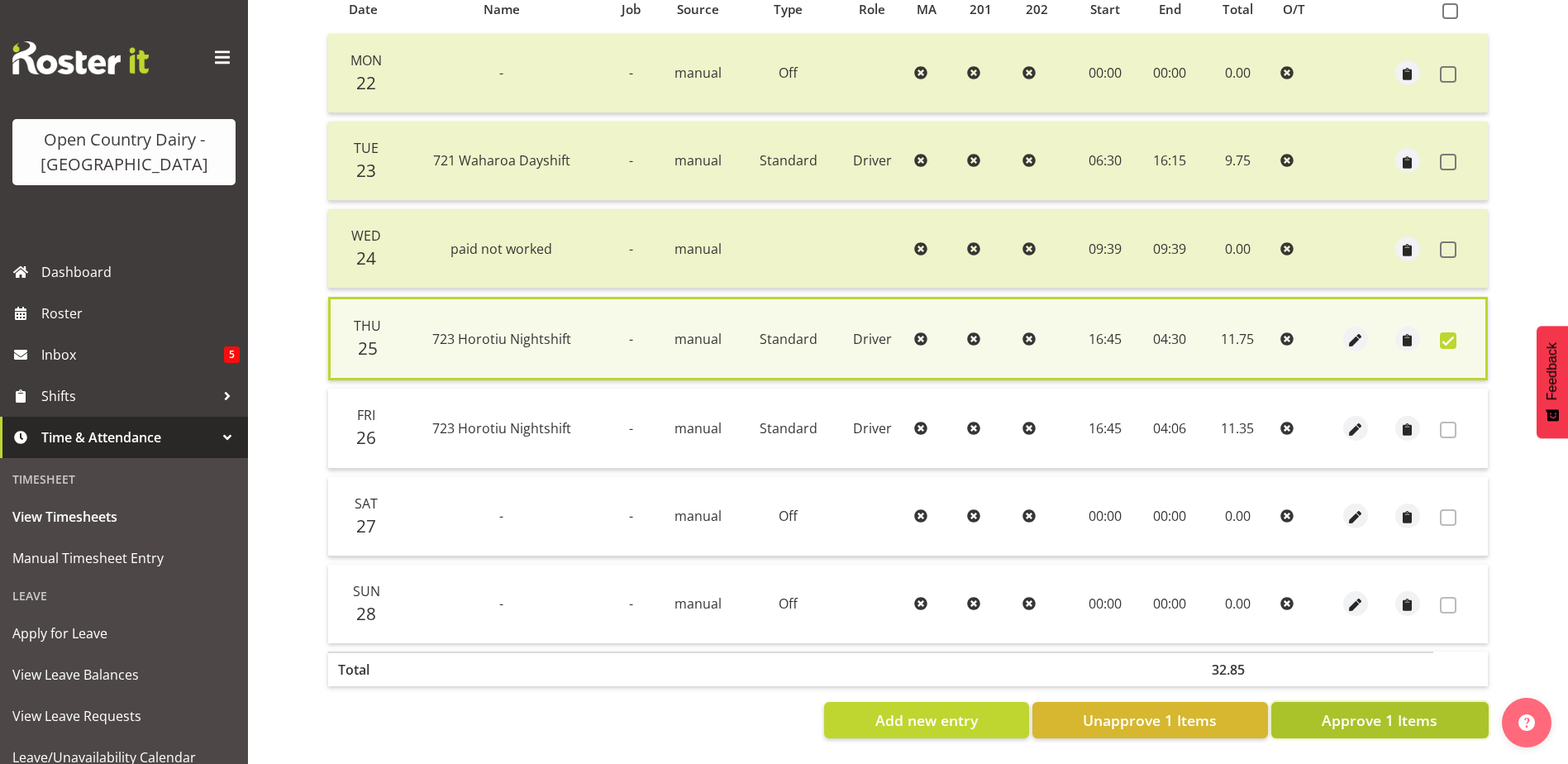
click at [1365, 709] on span "Approve 1 Items" at bounding box center [1379, 719] width 116 height 21
checkbox input "false"
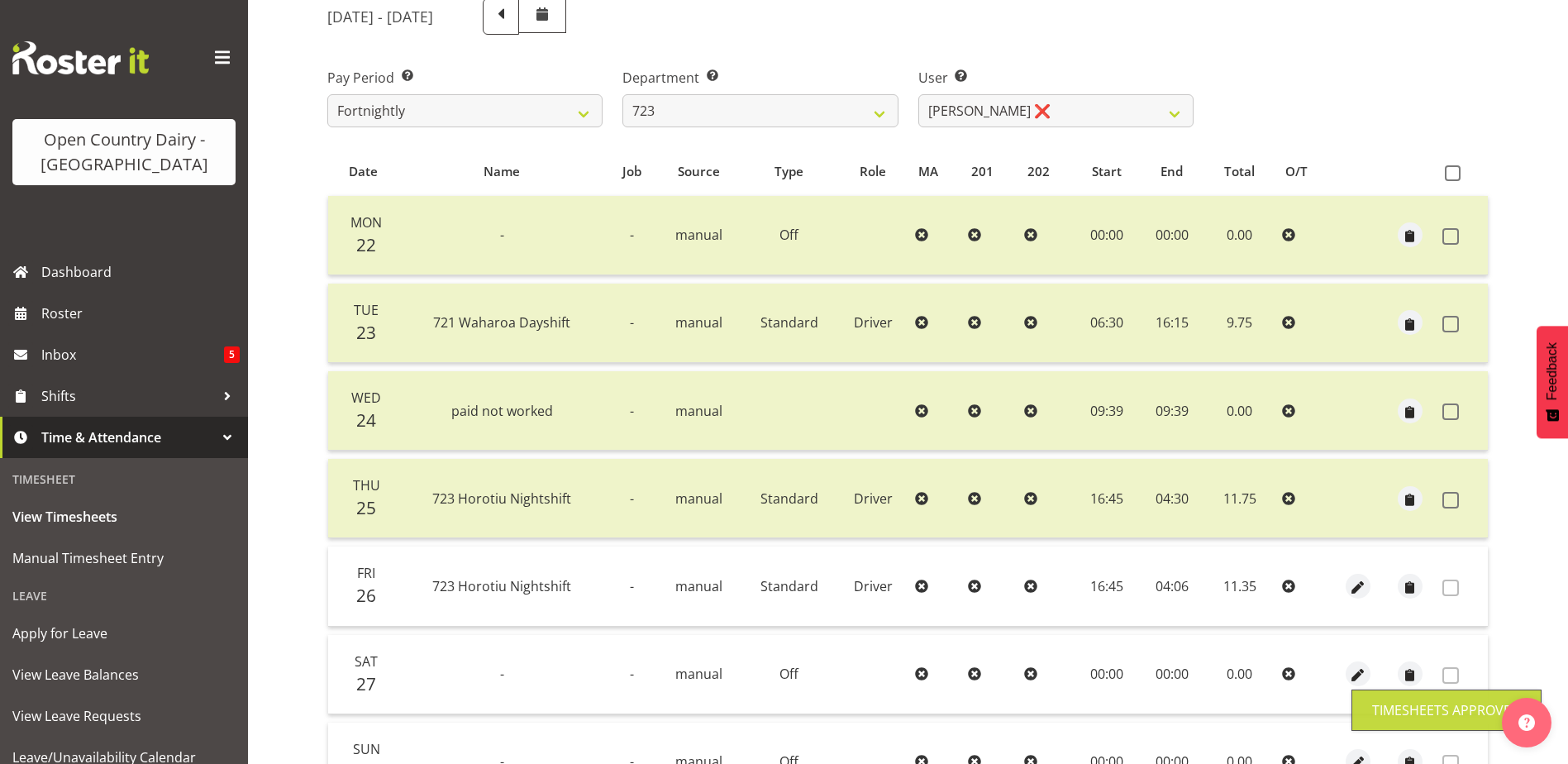
scroll to position [138, 0]
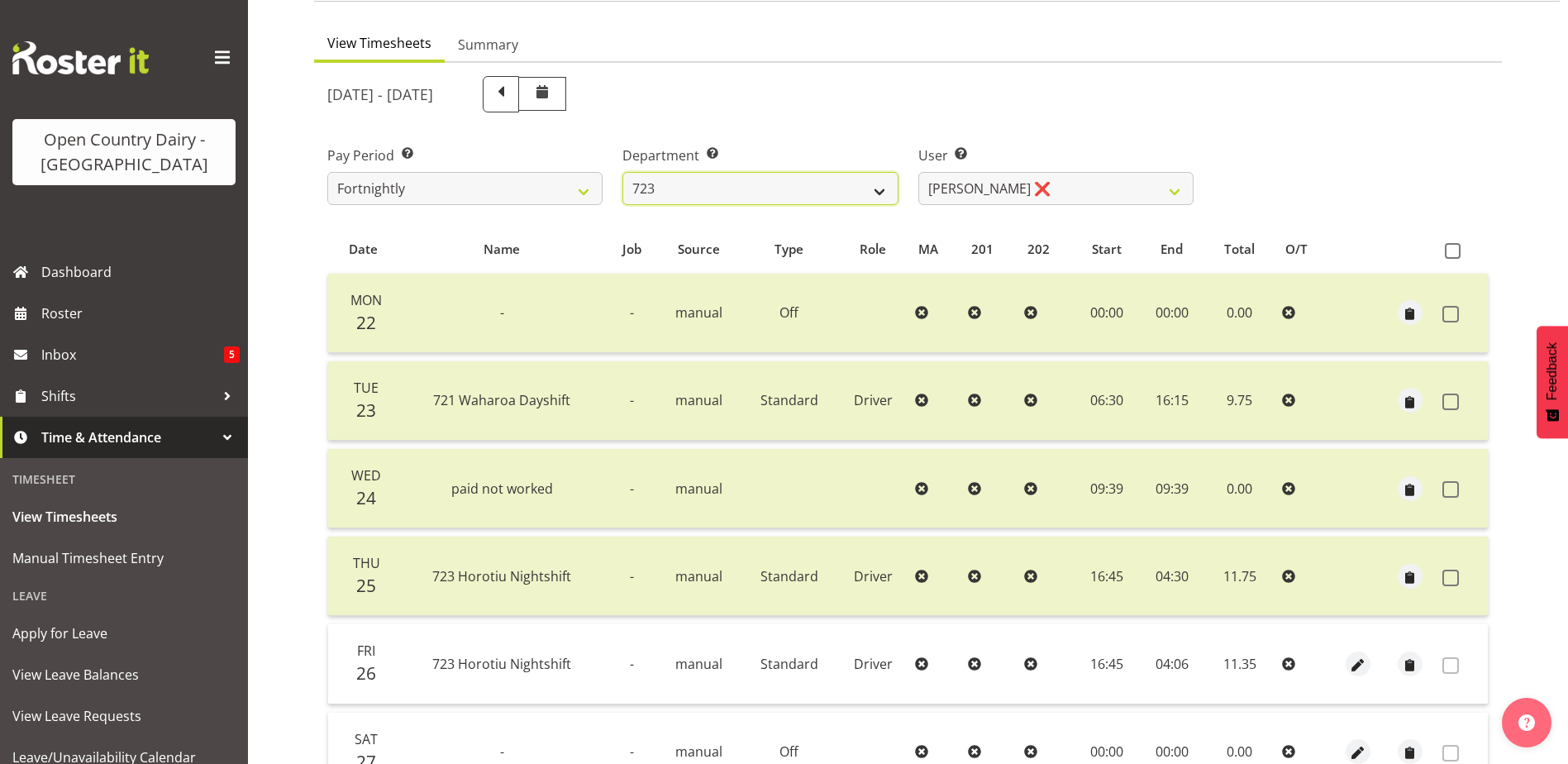
click at [773, 196] on select "701 702 703 704 705 706 707 708 709 710 711 712 713 714 715 716 717 718 719 720" at bounding box center [760, 189] width 275 height 33
select select "760"
click at [622, 172] on select "701 702 703 704 705 706 707 708 709 710 711 712 713 714 715 716 717 718 719 720" at bounding box center [760, 189] width 275 height 33
select select "8169"
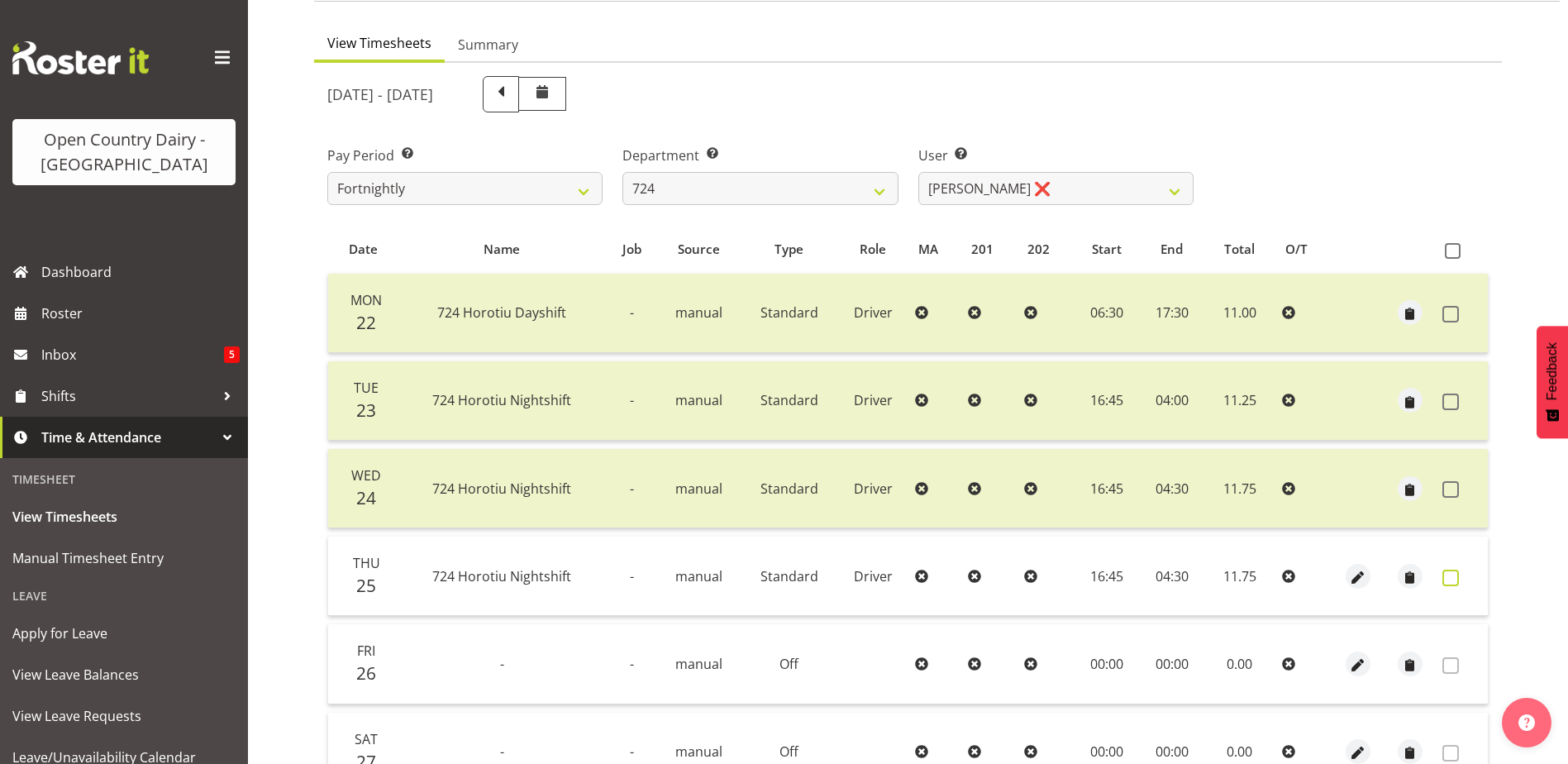
click at [1445, 575] on span at bounding box center [1450, 577] width 16 height 16
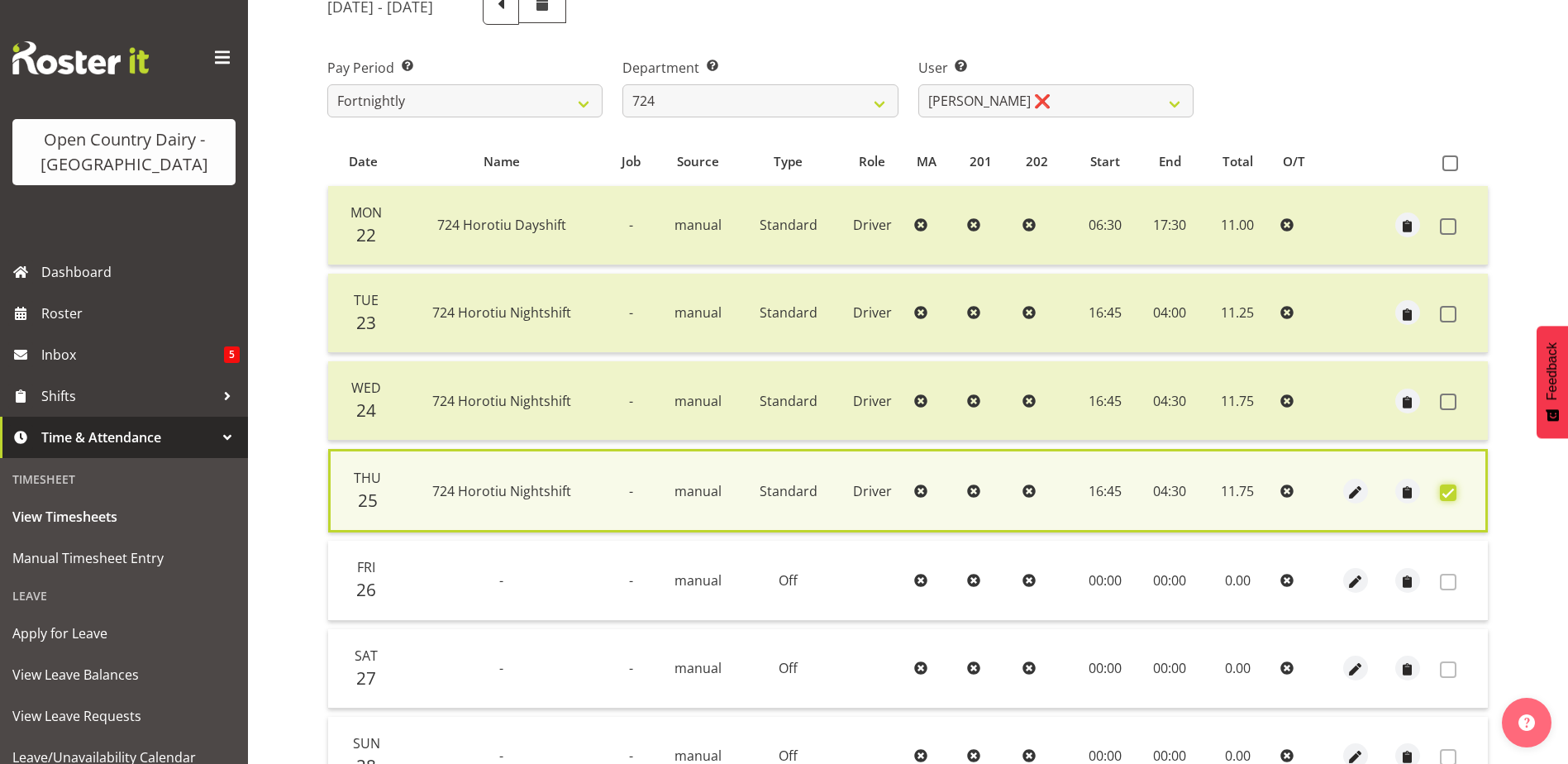
scroll to position [390, 0]
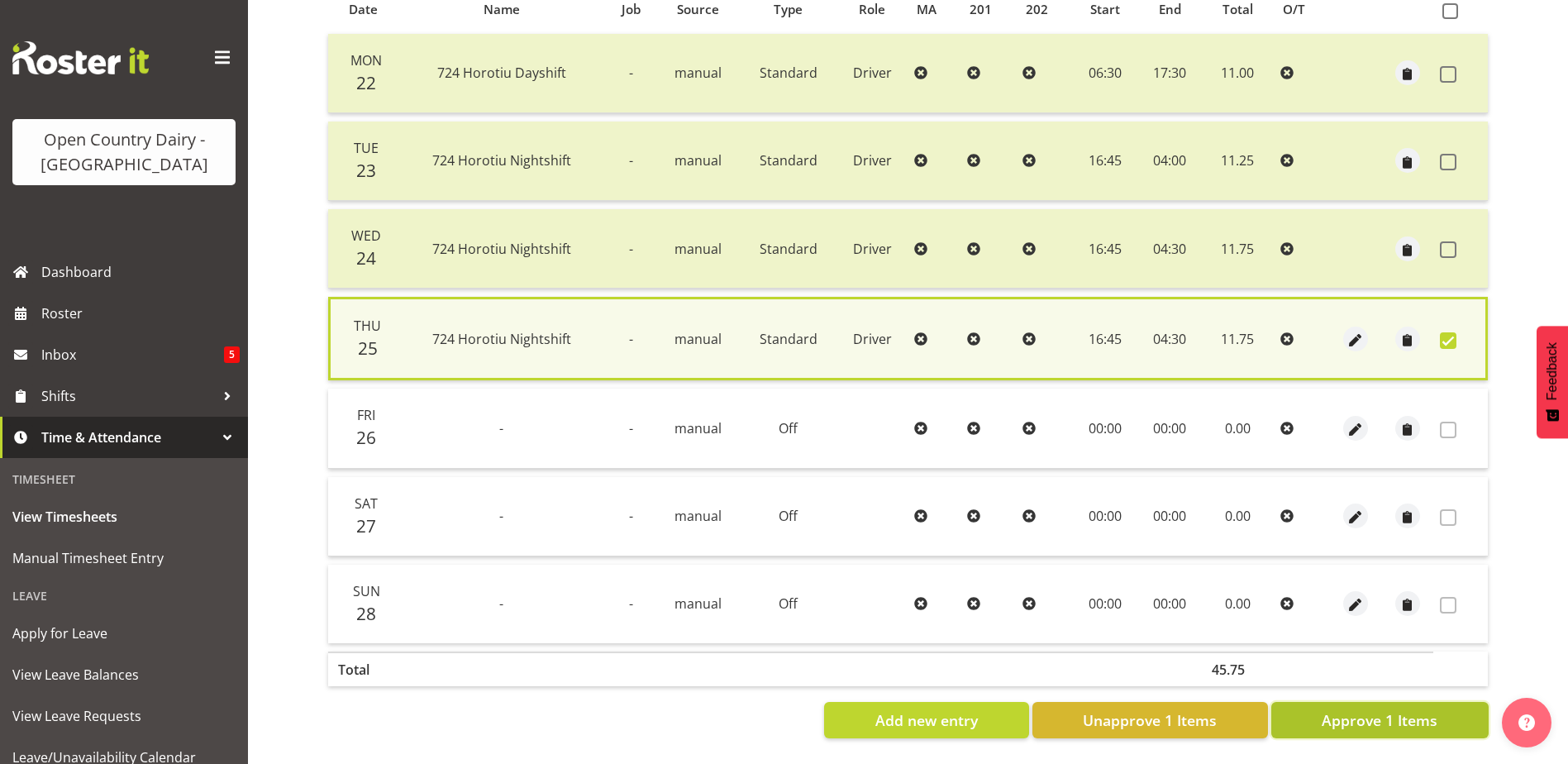
click at [1424, 709] on span "Approve 1 Items" at bounding box center [1379, 719] width 116 height 21
checkbox input "false"
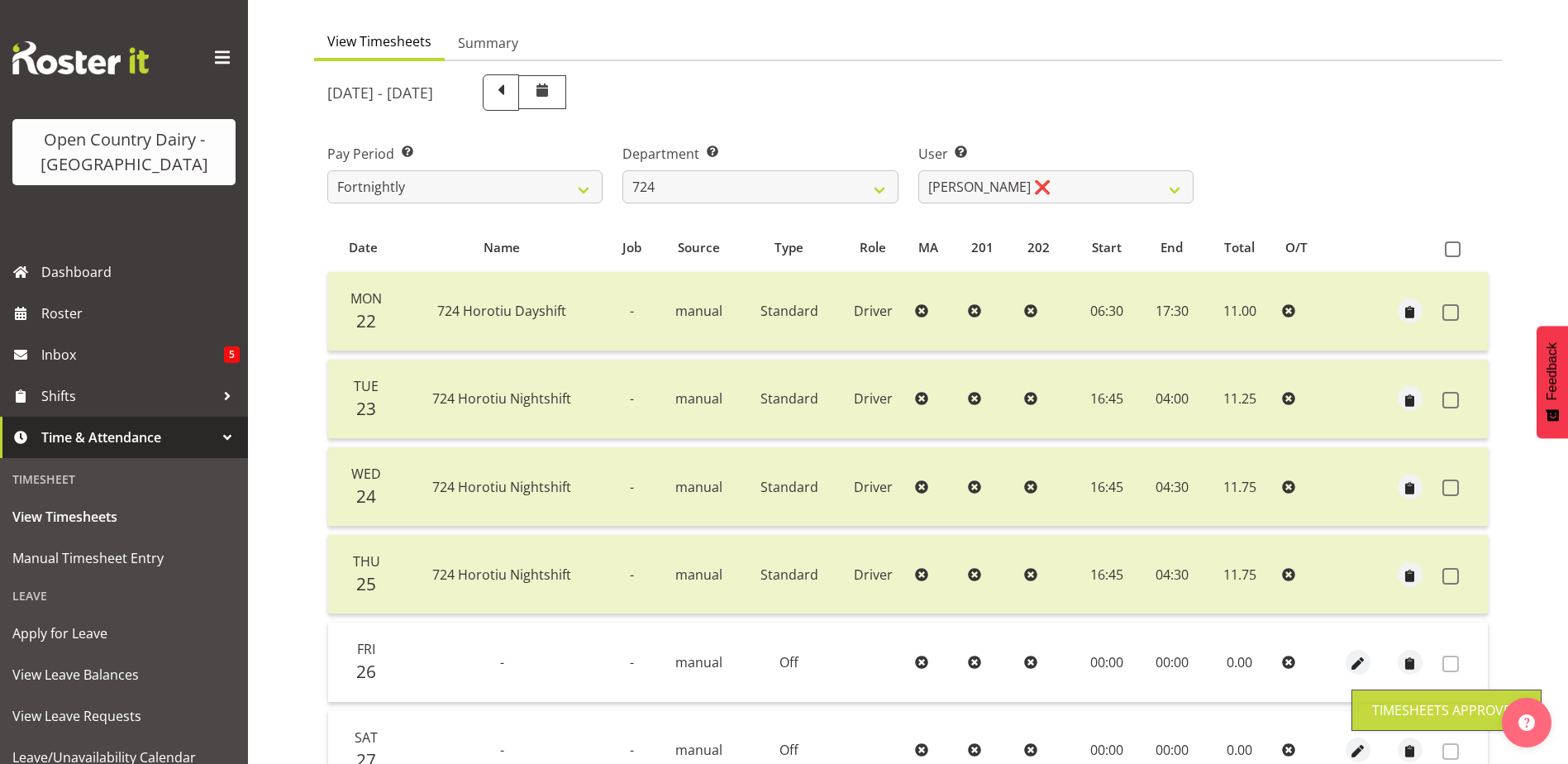
scroll to position [138, 0]
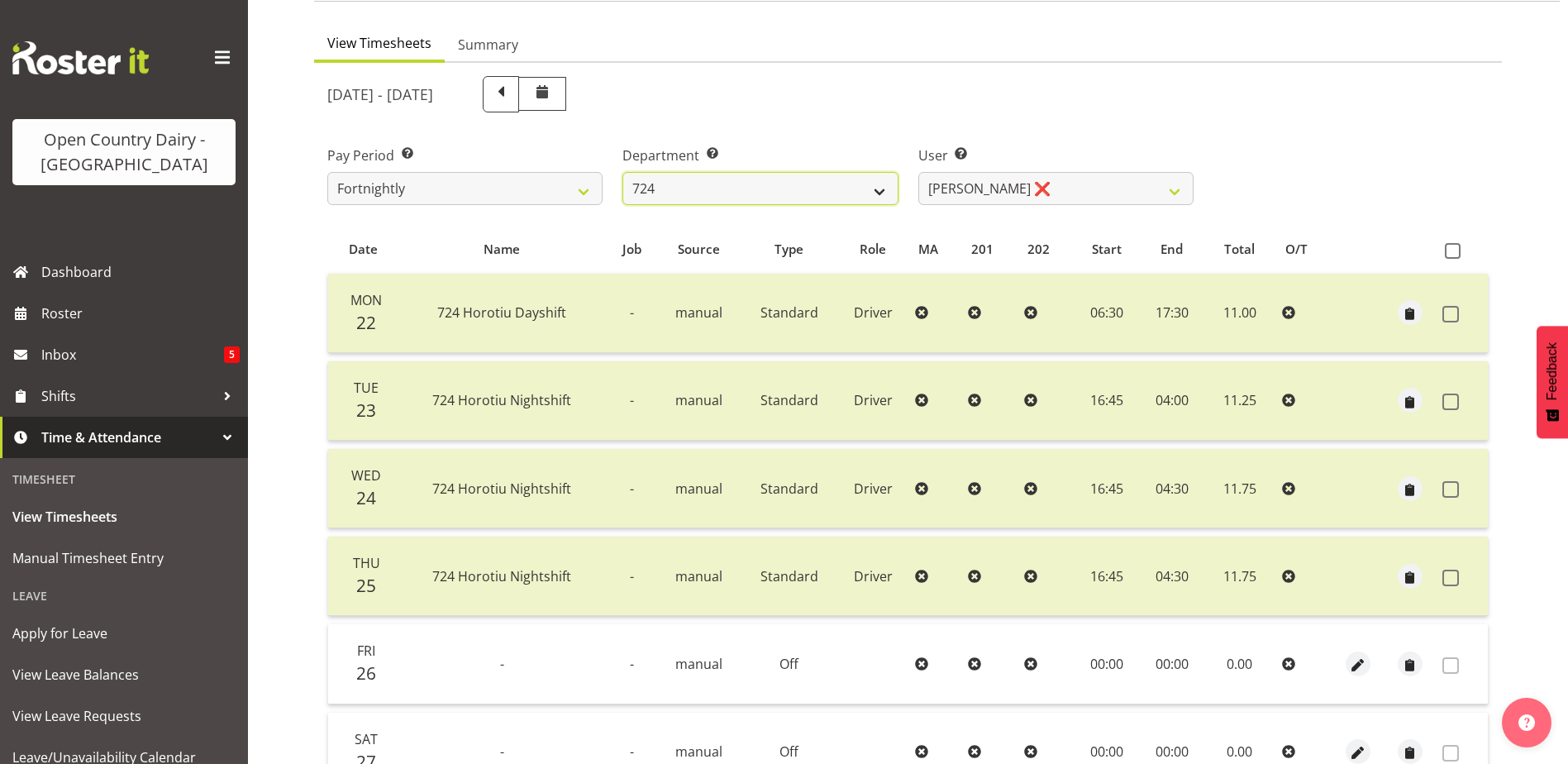
click at [746, 195] on select "701 702 703 704 705 706 707 708 709 710 711 712 713 714 715 716 717 718 719 720" at bounding box center [760, 189] width 275 height 33
select select "735"
click at [622, 172] on select "701 702 703 704 705 706 707 708 709 710 711 712 713 714 715 716 717 718 719 720" at bounding box center [760, 189] width 275 height 33
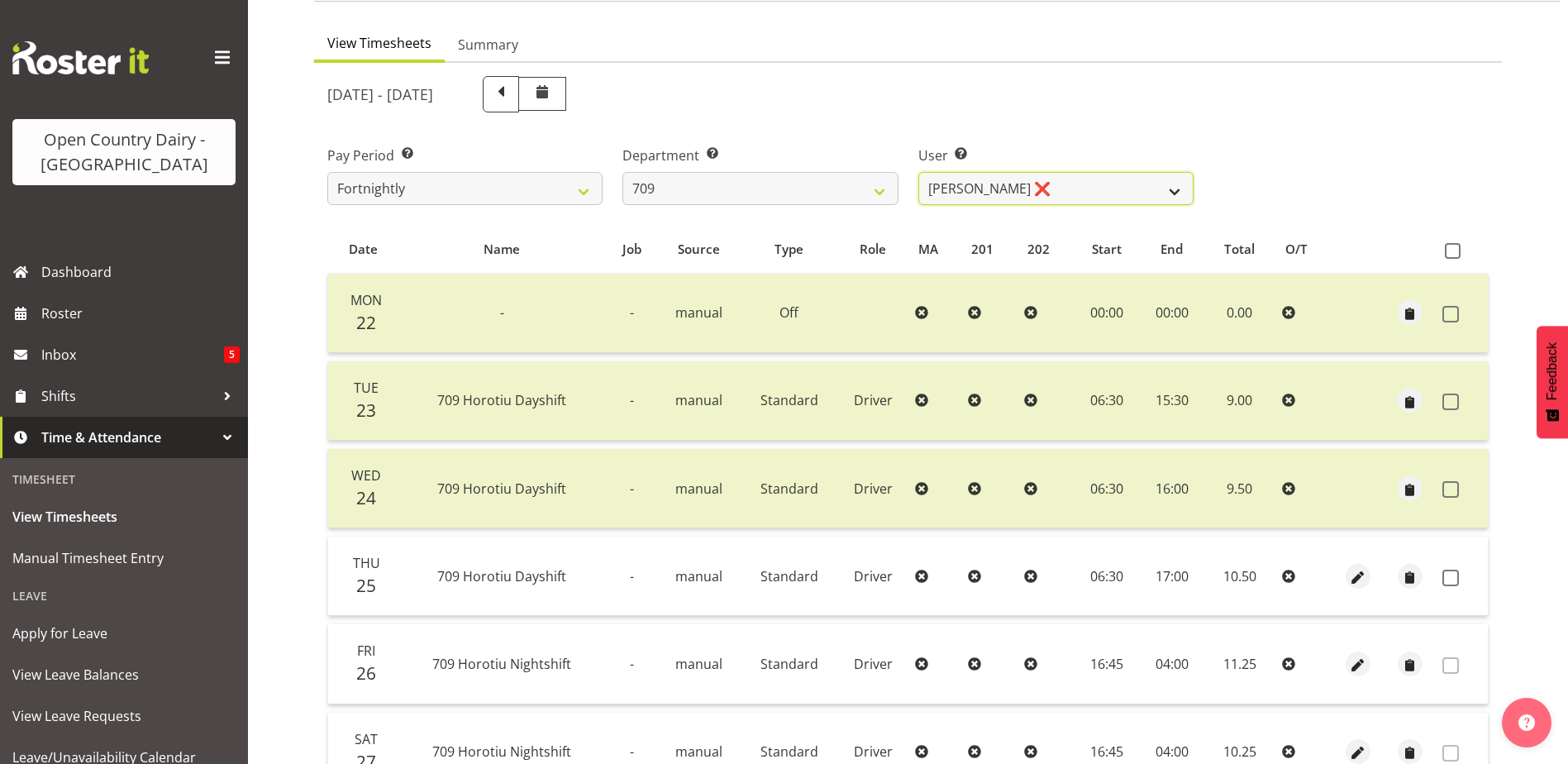
click at [1078, 188] on select "[PERSON_NAME] ❌ [PERSON_NAME] ❌ [PERSON_NAME] ❌ [PERSON_NAME] ❌" at bounding box center [1055, 189] width 275 height 33
select select "9989"
click at [918, 172] on select "[PERSON_NAME] ❌ [PERSON_NAME] ❌ [PERSON_NAME] ❌ [PERSON_NAME] ❌" at bounding box center [1055, 189] width 275 height 33
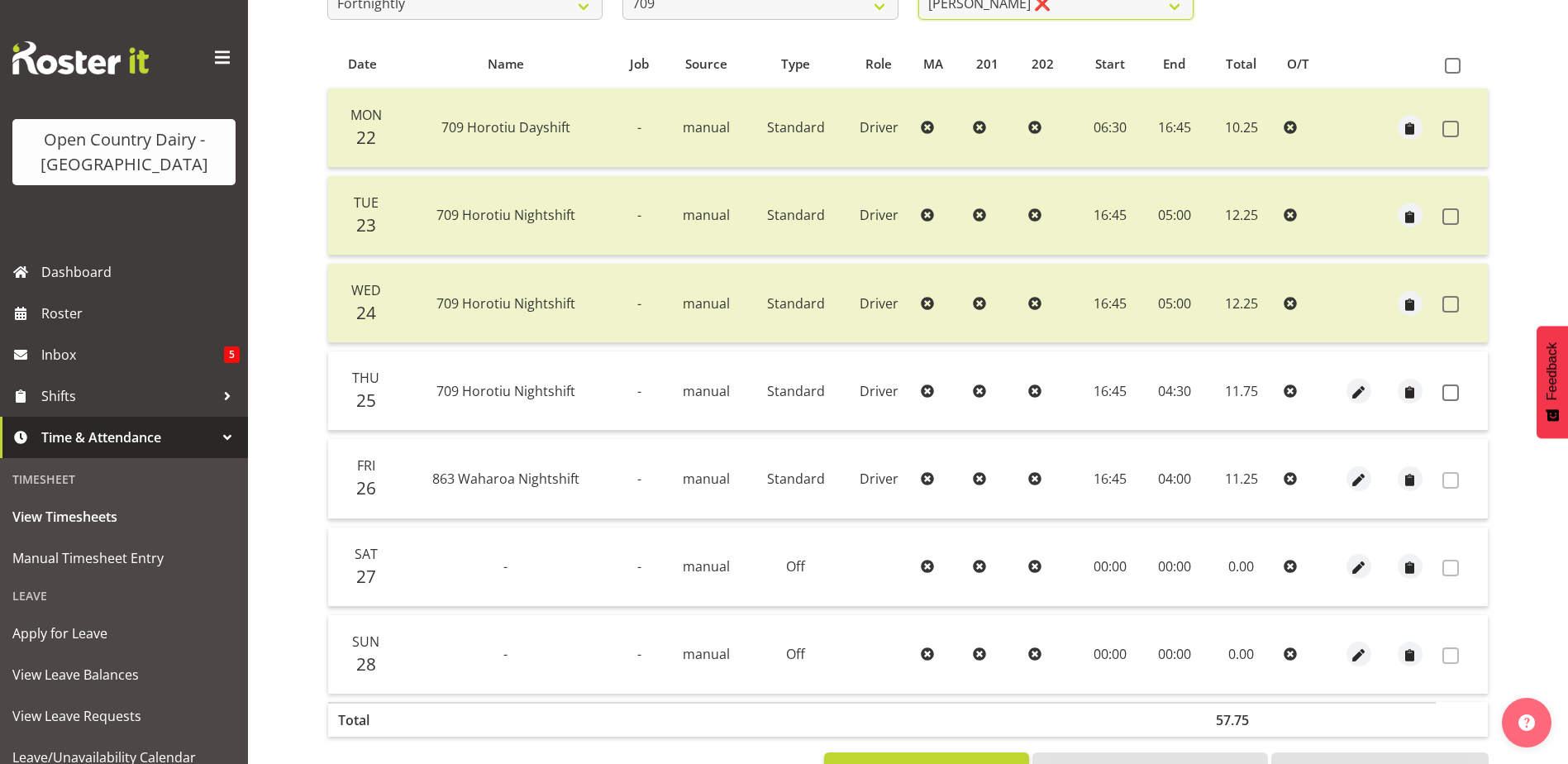
scroll to position [386, 0]
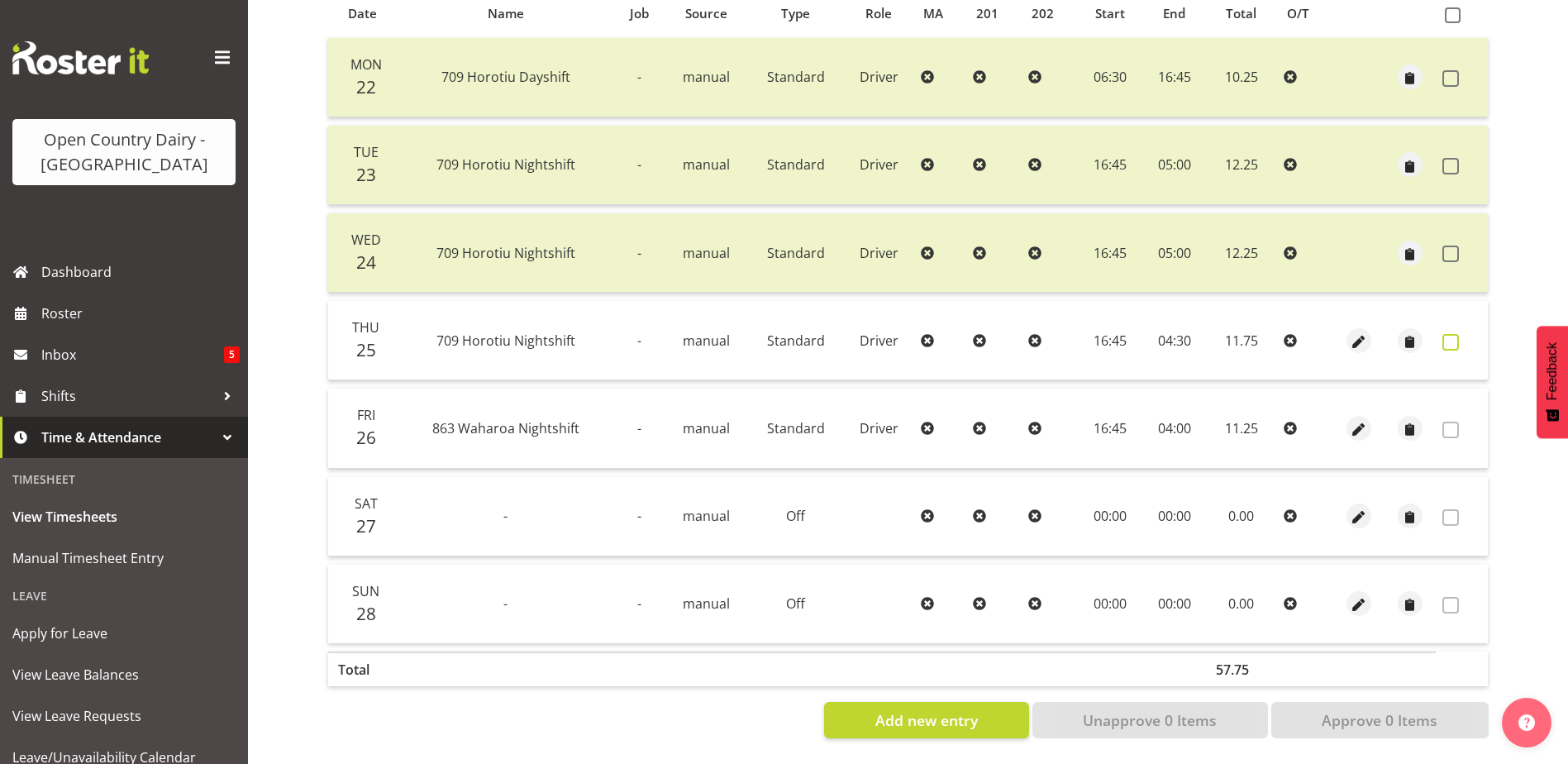
click at [1452, 334] on span at bounding box center [1450, 342] width 16 height 16
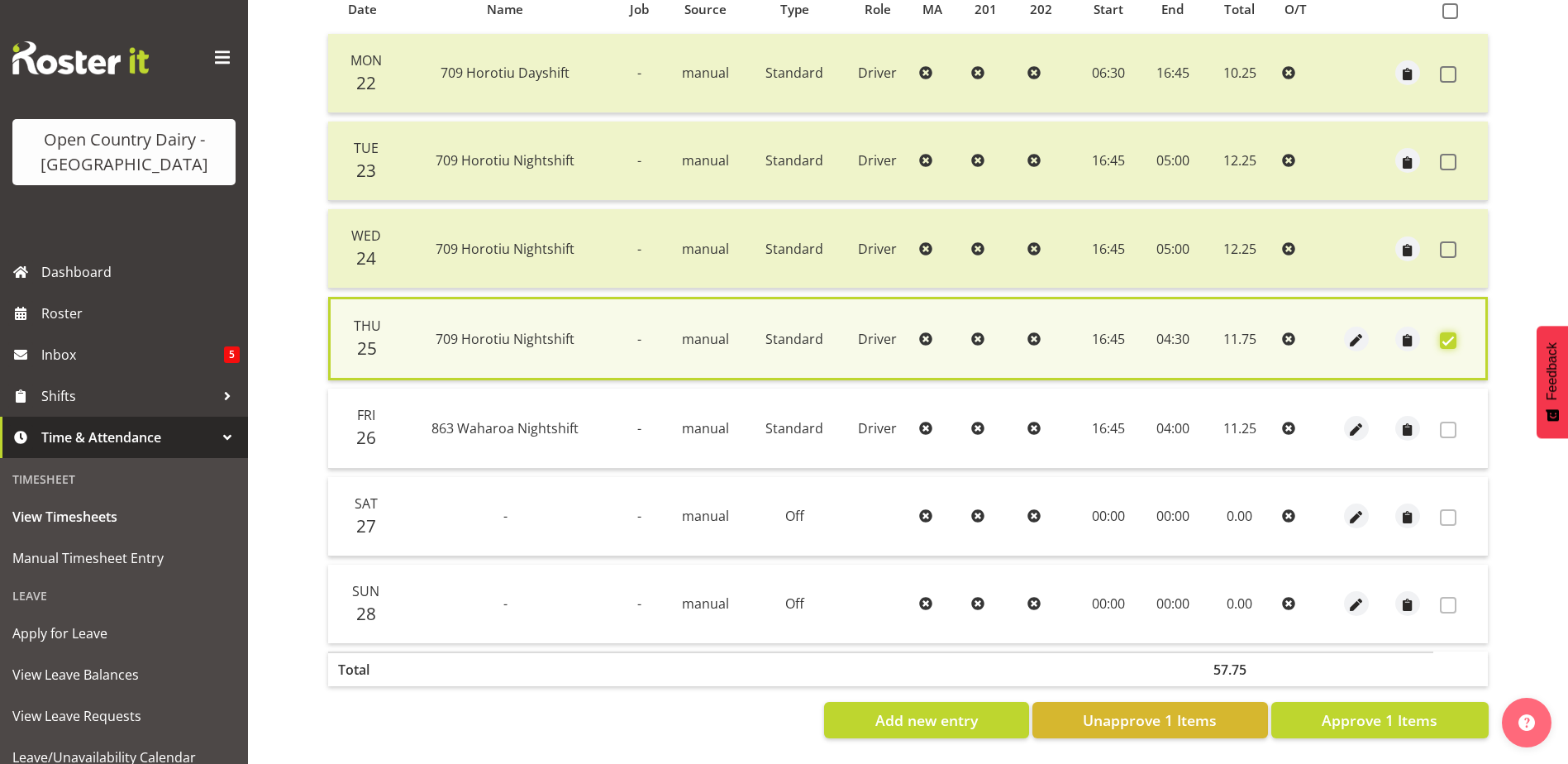
scroll to position [390, 0]
click at [1400, 709] on span "Approve 1 Items" at bounding box center [1379, 719] width 116 height 21
checkbox input "false"
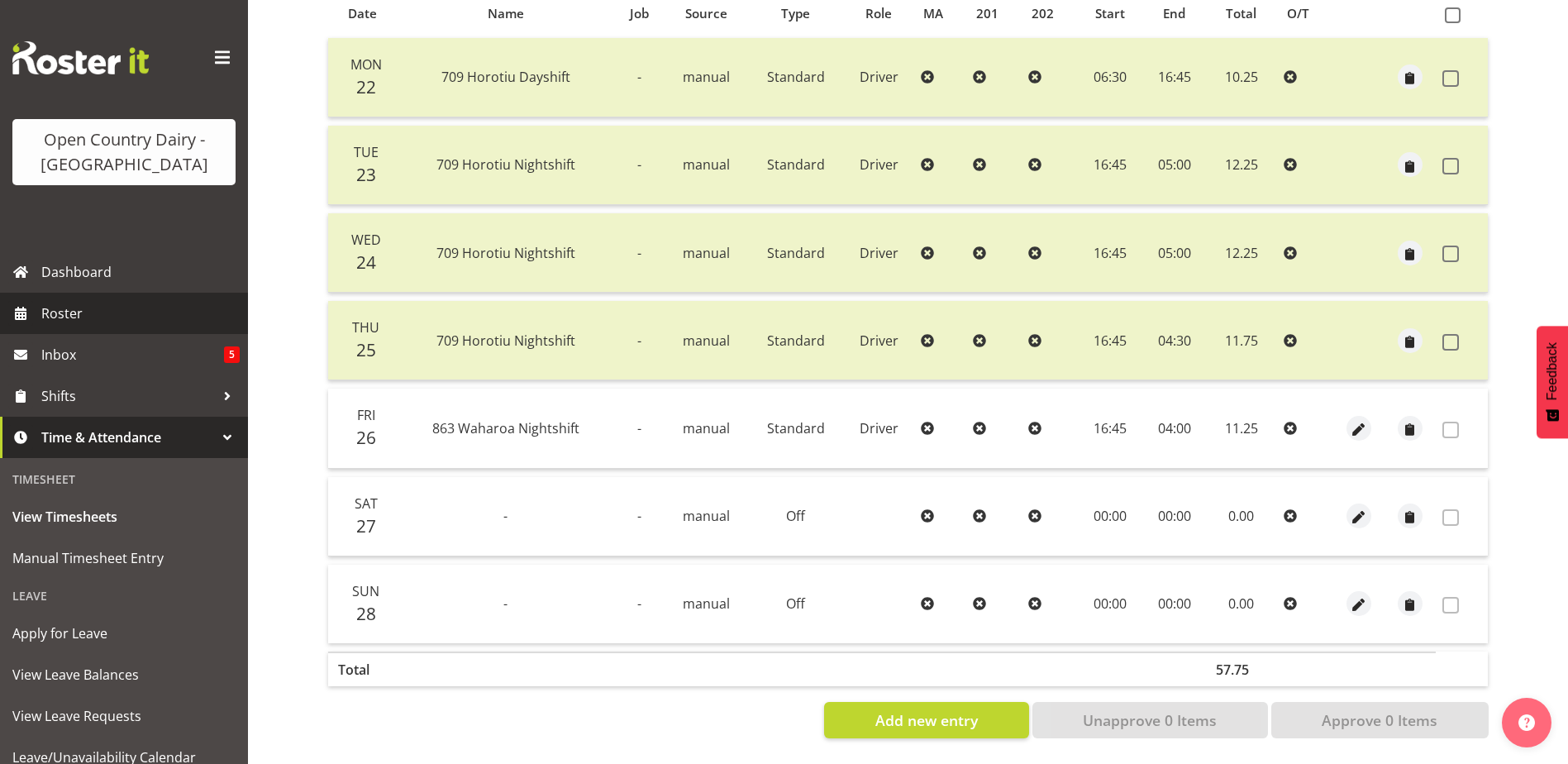
click at [81, 310] on span "Roster" at bounding box center [140, 313] width 198 height 25
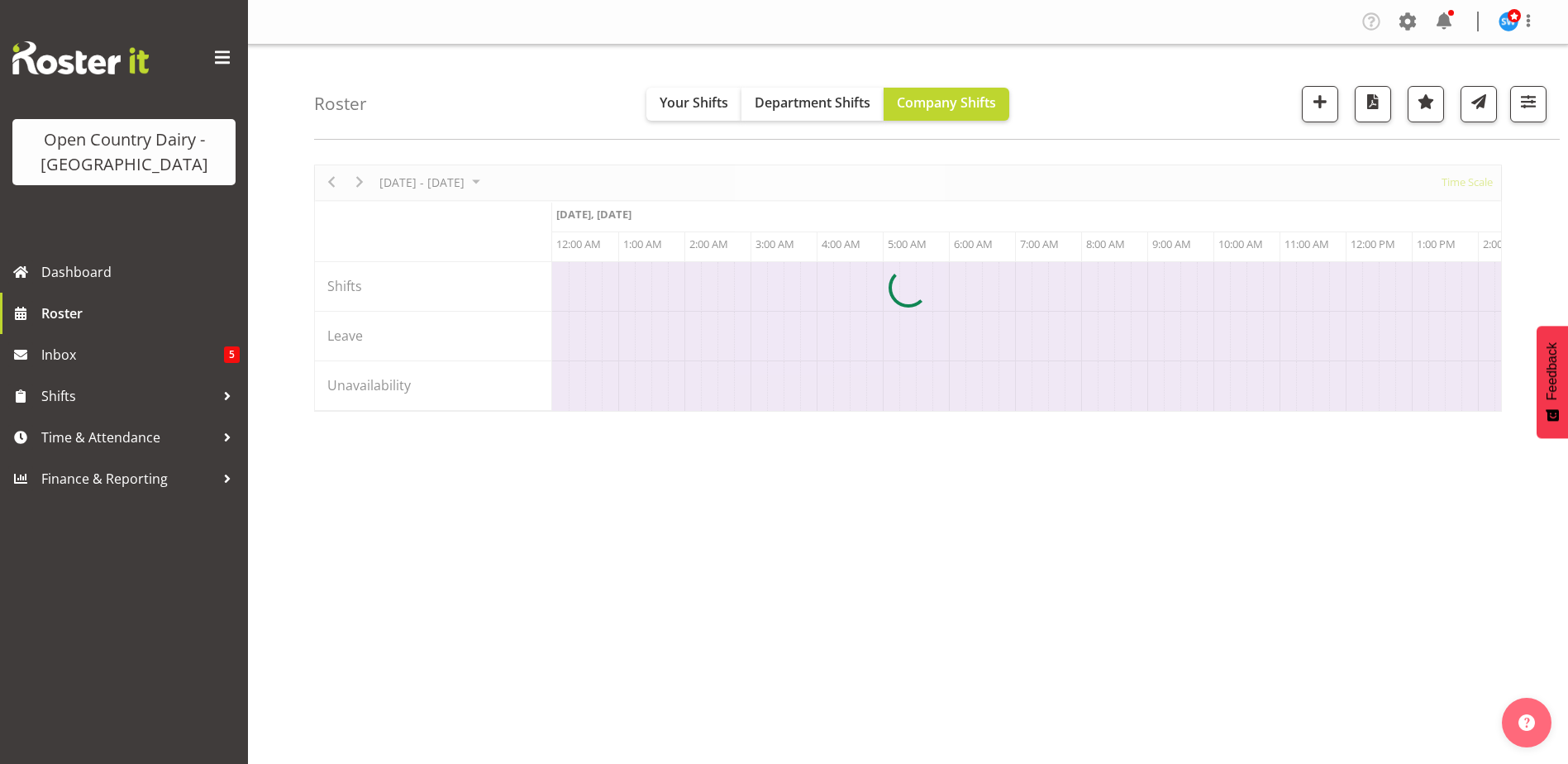
scroll to position [0, 6348]
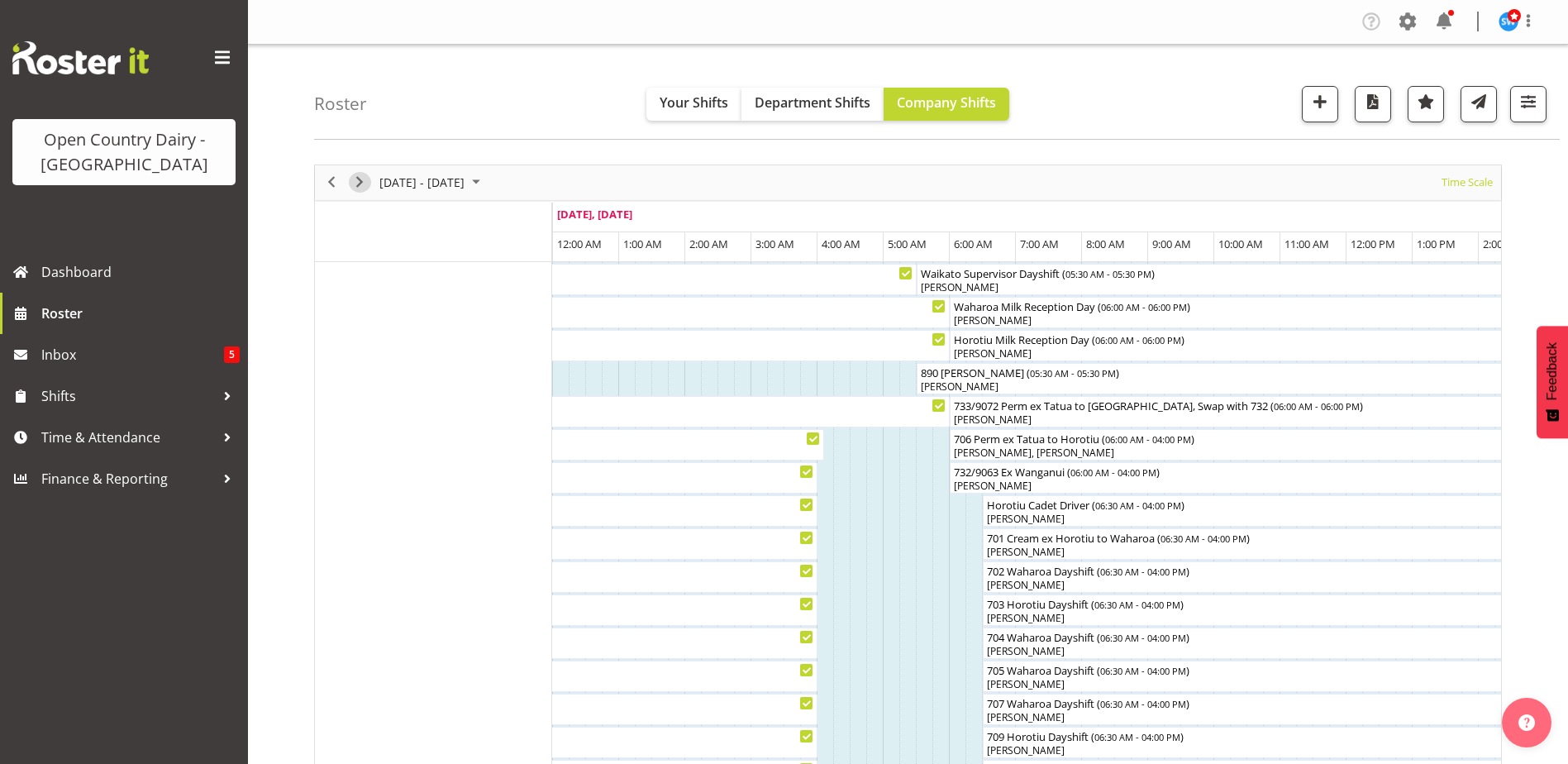
click at [356, 183] on span "Next" at bounding box center [359, 183] width 20 height 21
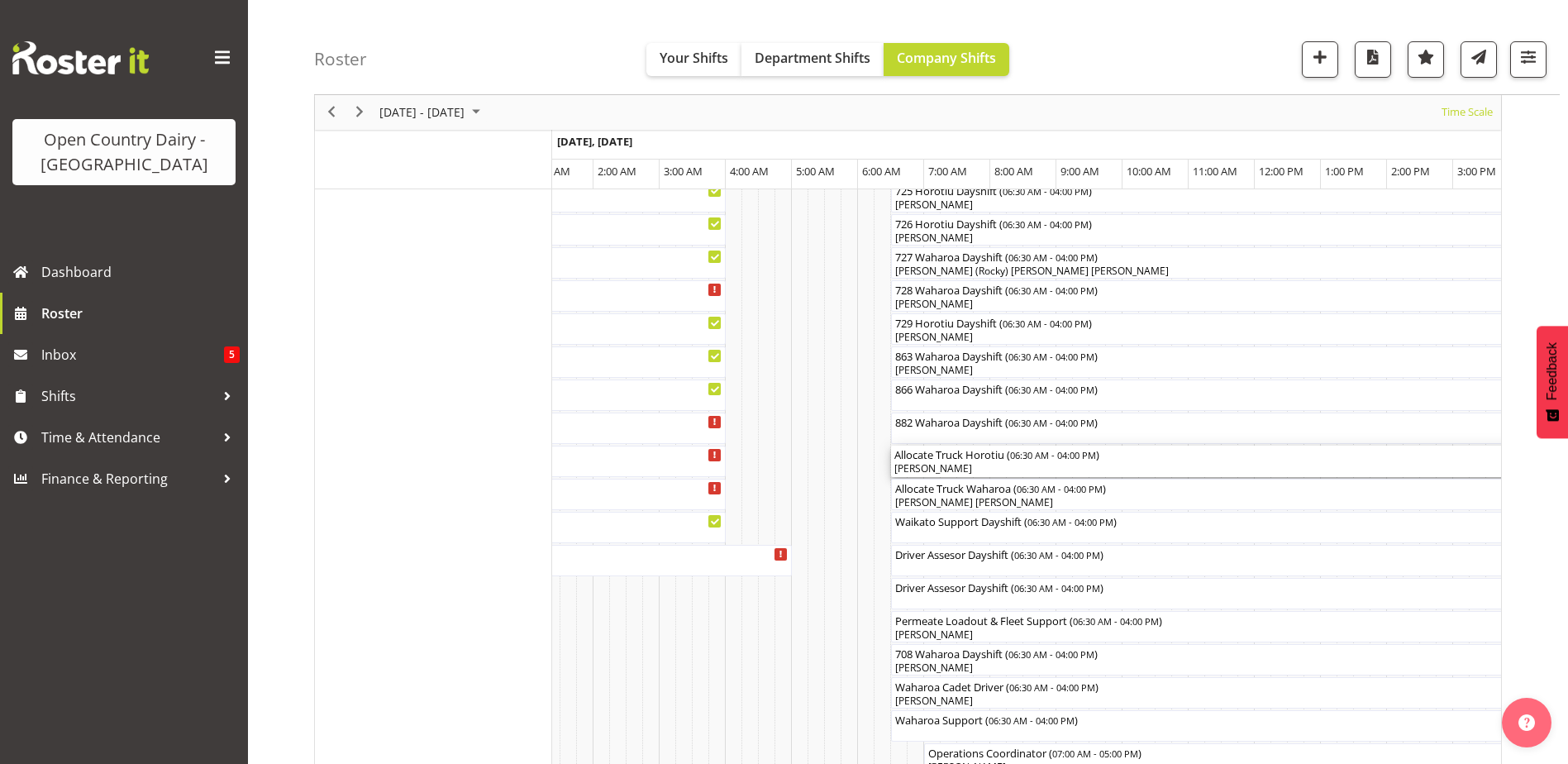
click at [958, 463] on div "[PERSON_NAME]" at bounding box center [1205, 468] width 622 height 15
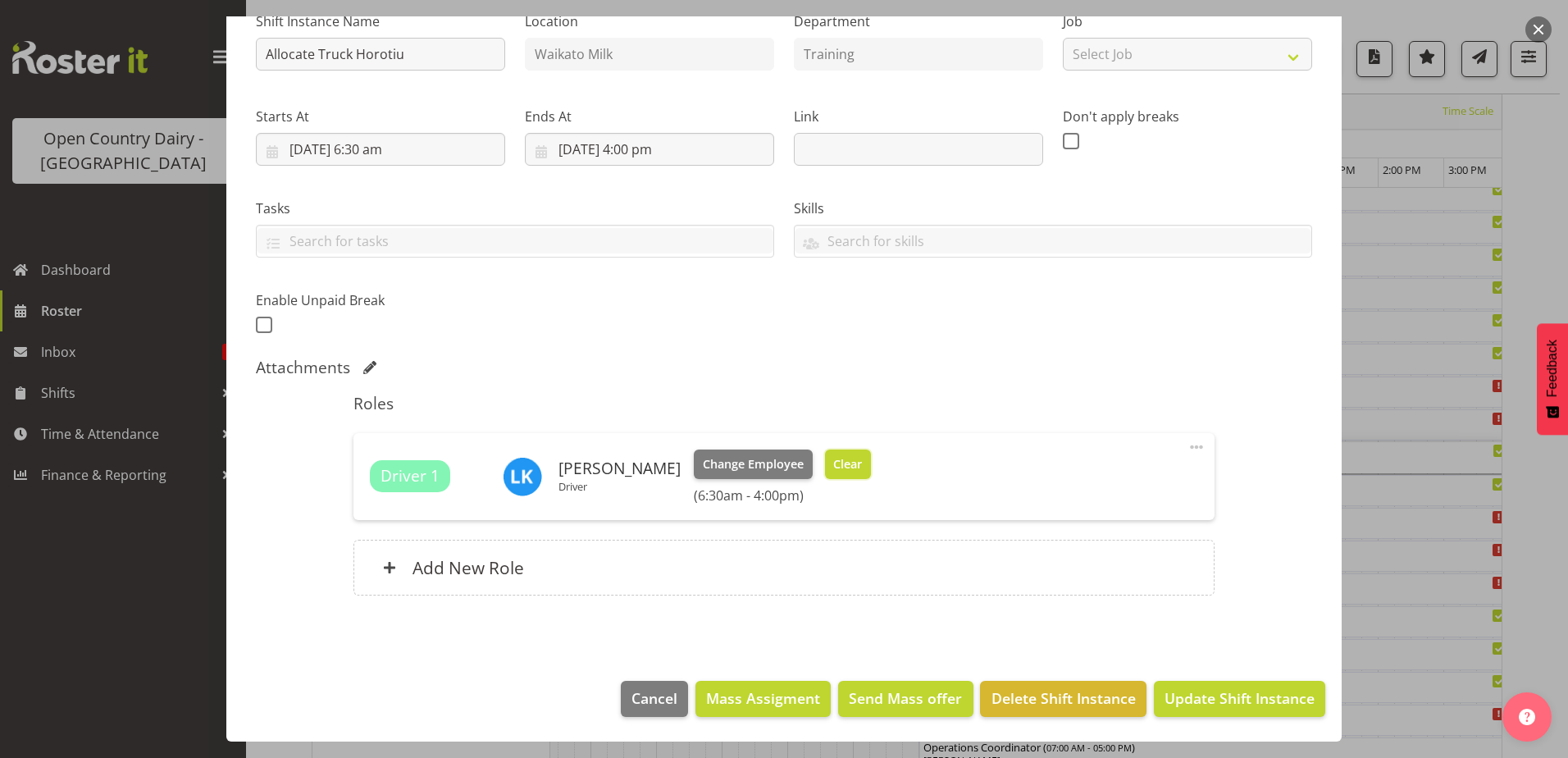
click at [840, 468] on span "Clear" at bounding box center [848, 464] width 29 height 18
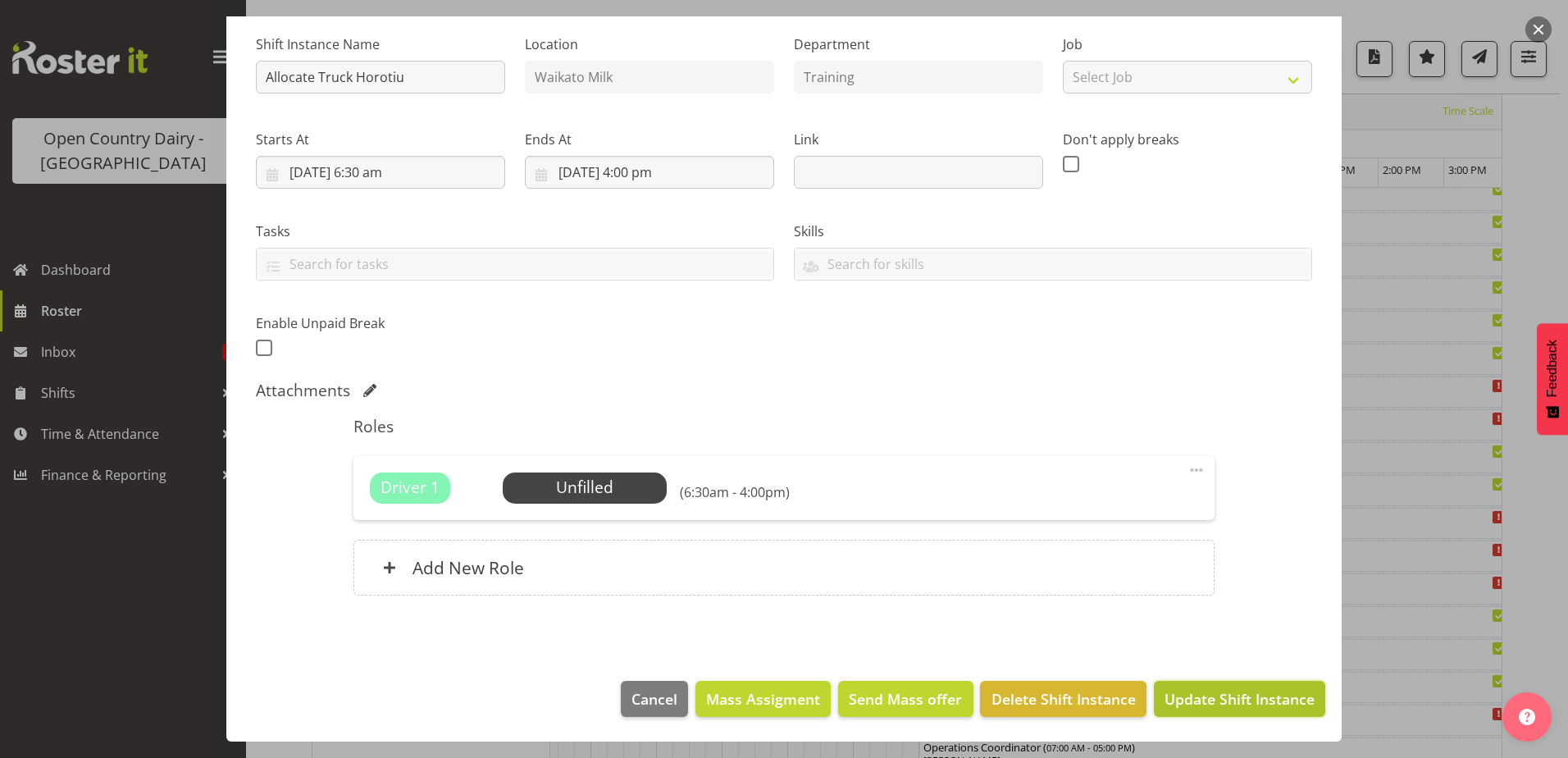
click at [1177, 698] on span "Update Shift Instance" at bounding box center [1240, 698] width 150 height 21
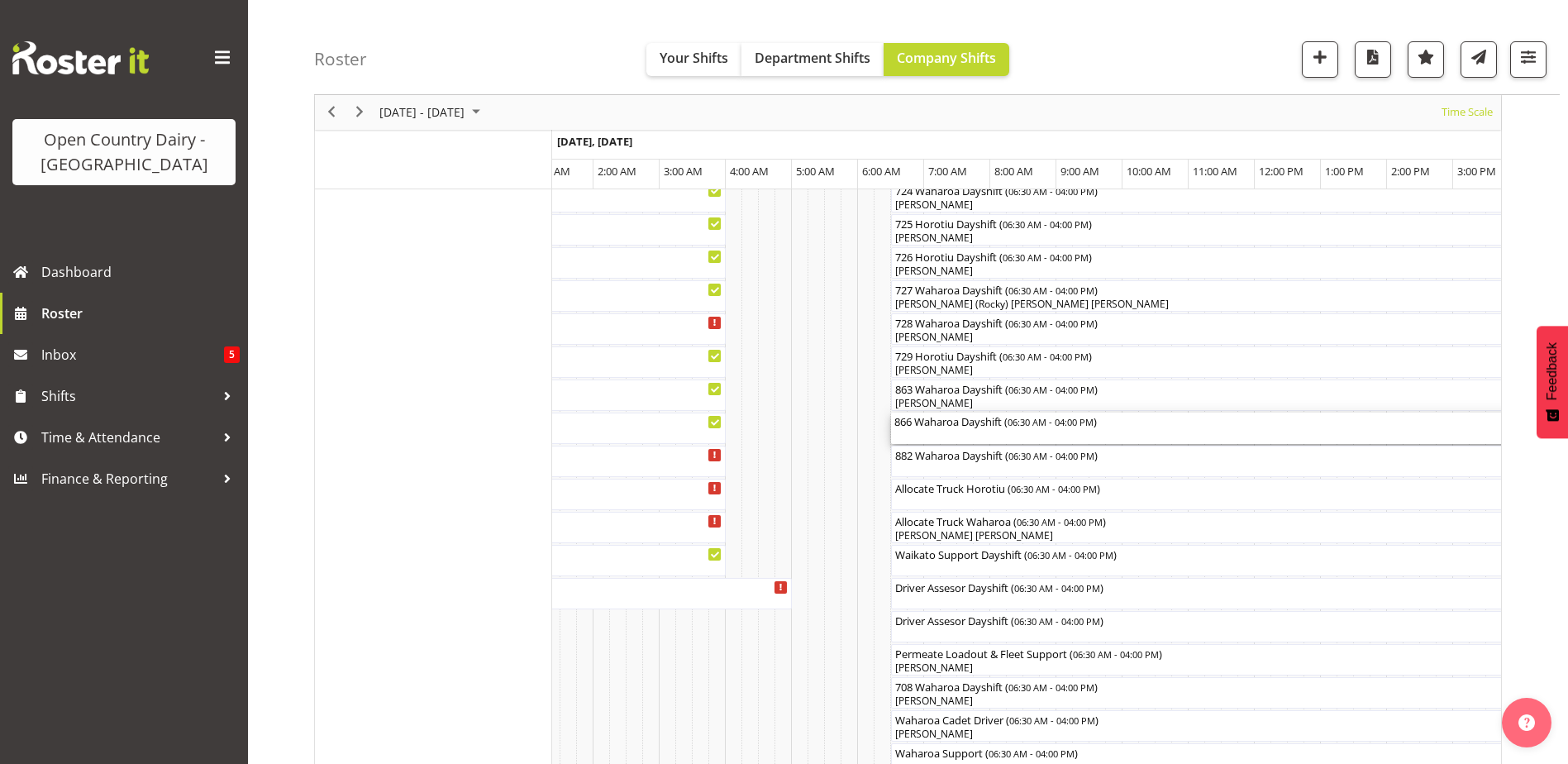
click at [979, 422] on div "866 Waharoa Dayshift ( 06:30 AM - 04:00 PM )" at bounding box center [1205, 420] width 622 height 16
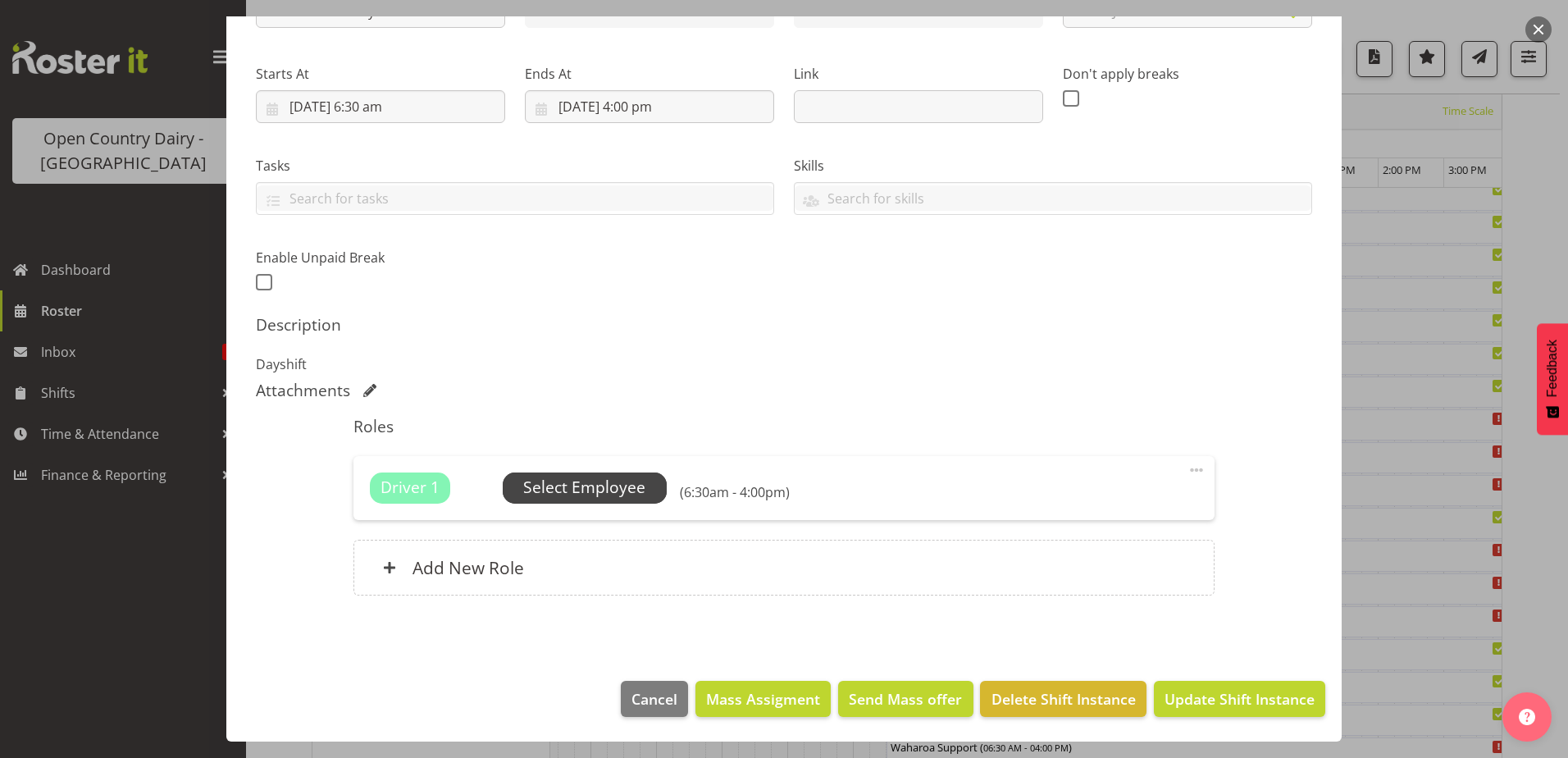
click at [606, 487] on span "Select Employee" at bounding box center [584, 487] width 123 height 24
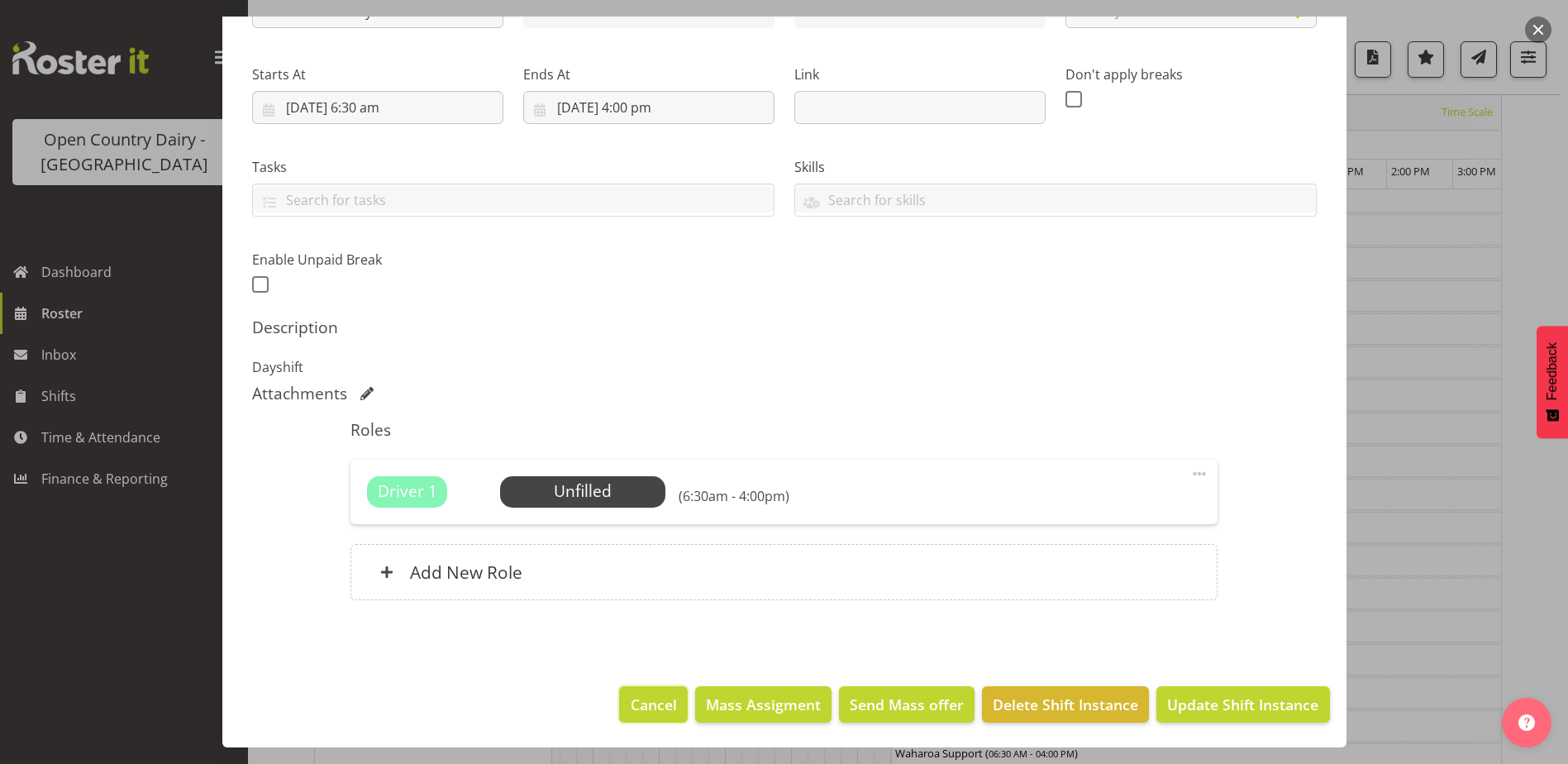
click at [645, 703] on span "Cancel" at bounding box center [654, 704] width 46 height 21
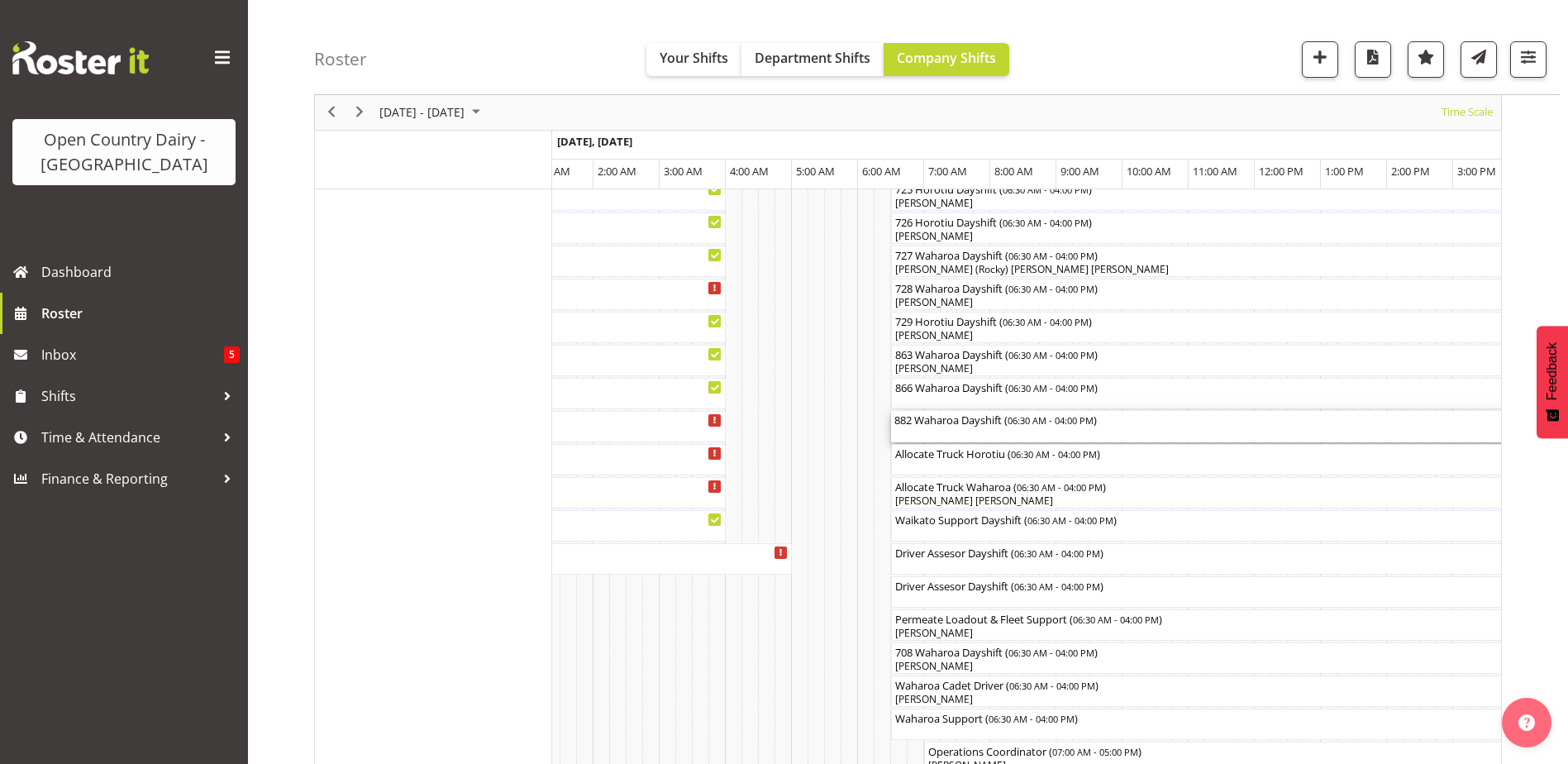
click at [954, 426] on div "882 Waharoa Dayshift ( 06:30 AM - 04:00 PM )" at bounding box center [1205, 418] width 622 height 16
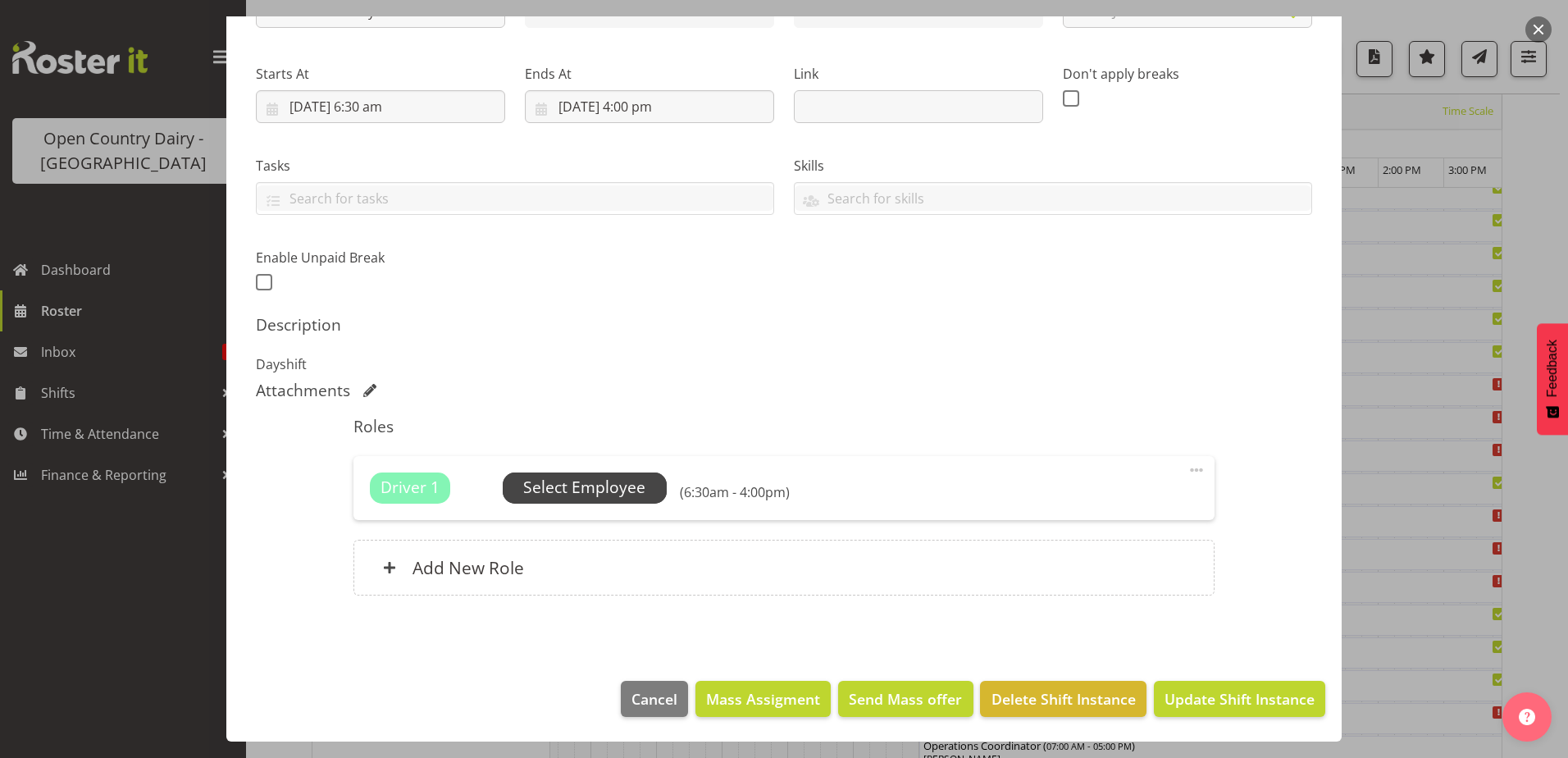
click at [610, 485] on span "Select Employee" at bounding box center [584, 487] width 123 height 24
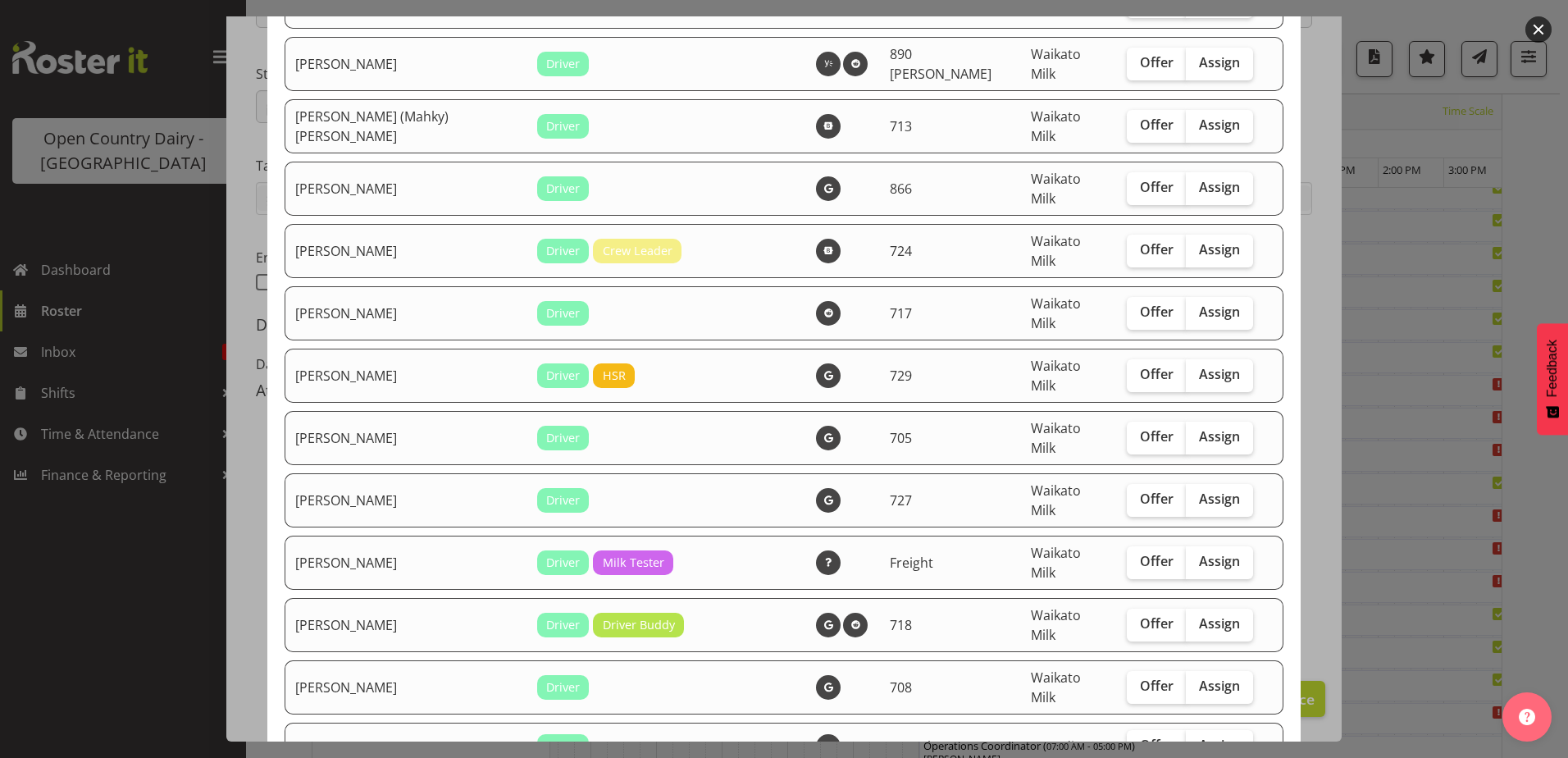
scroll to position [1313, 0]
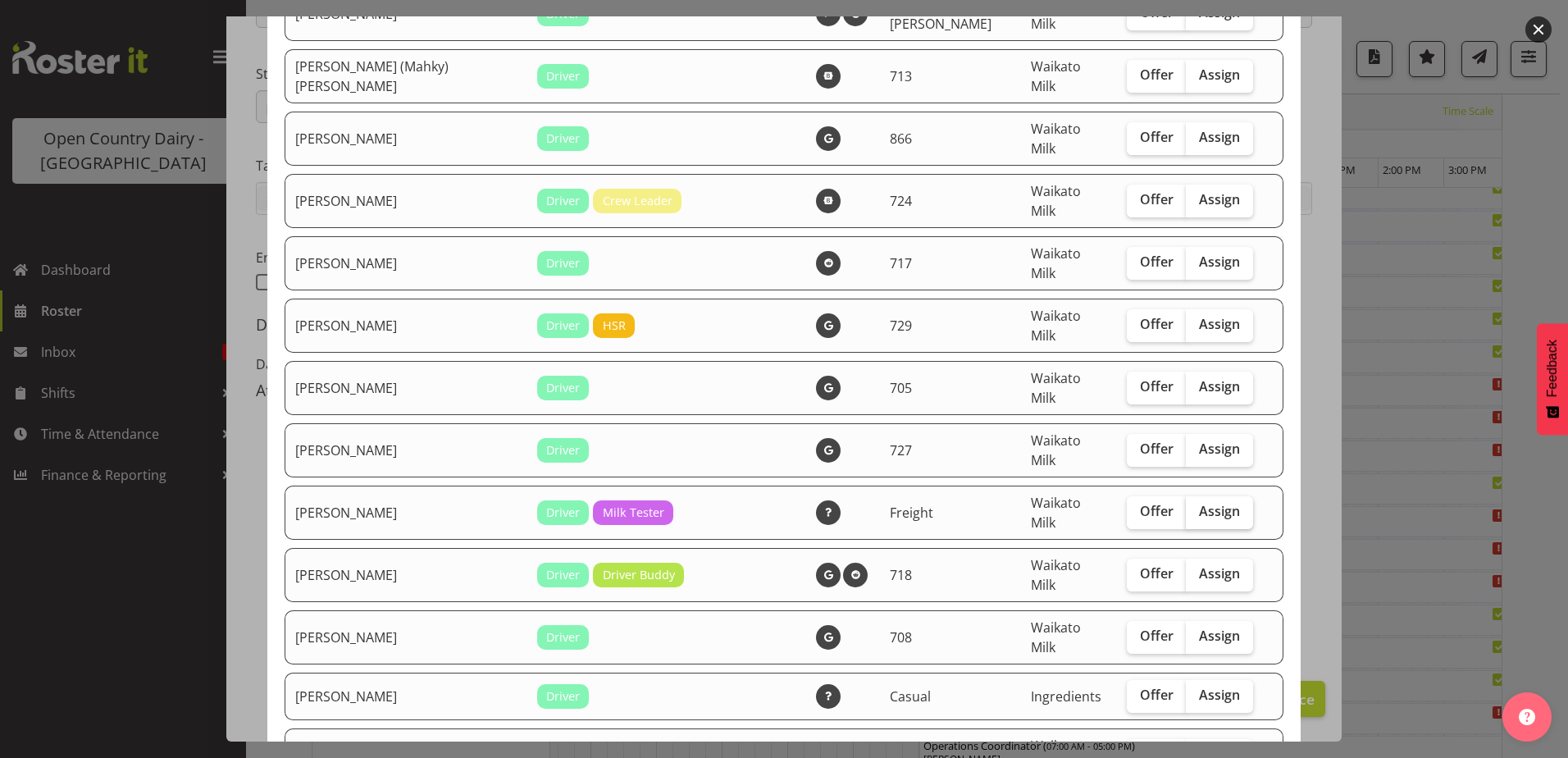
click at [1200, 503] on span "Assign" at bounding box center [1220, 510] width 41 height 16
click at [1187, 506] on input "Assign" at bounding box center [1191, 511] width 11 height 11
checkbox input "true"
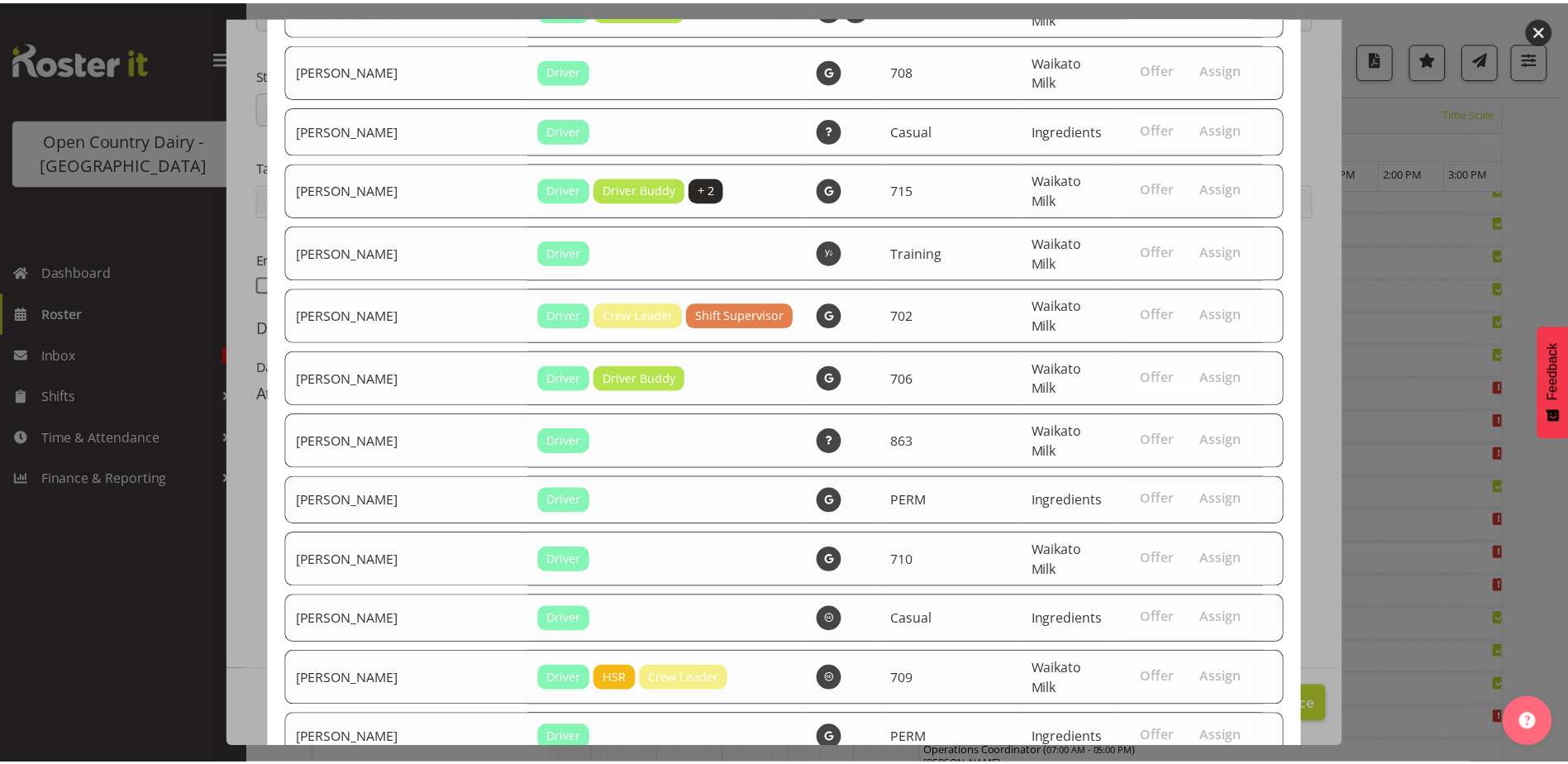
scroll to position [1950, 0]
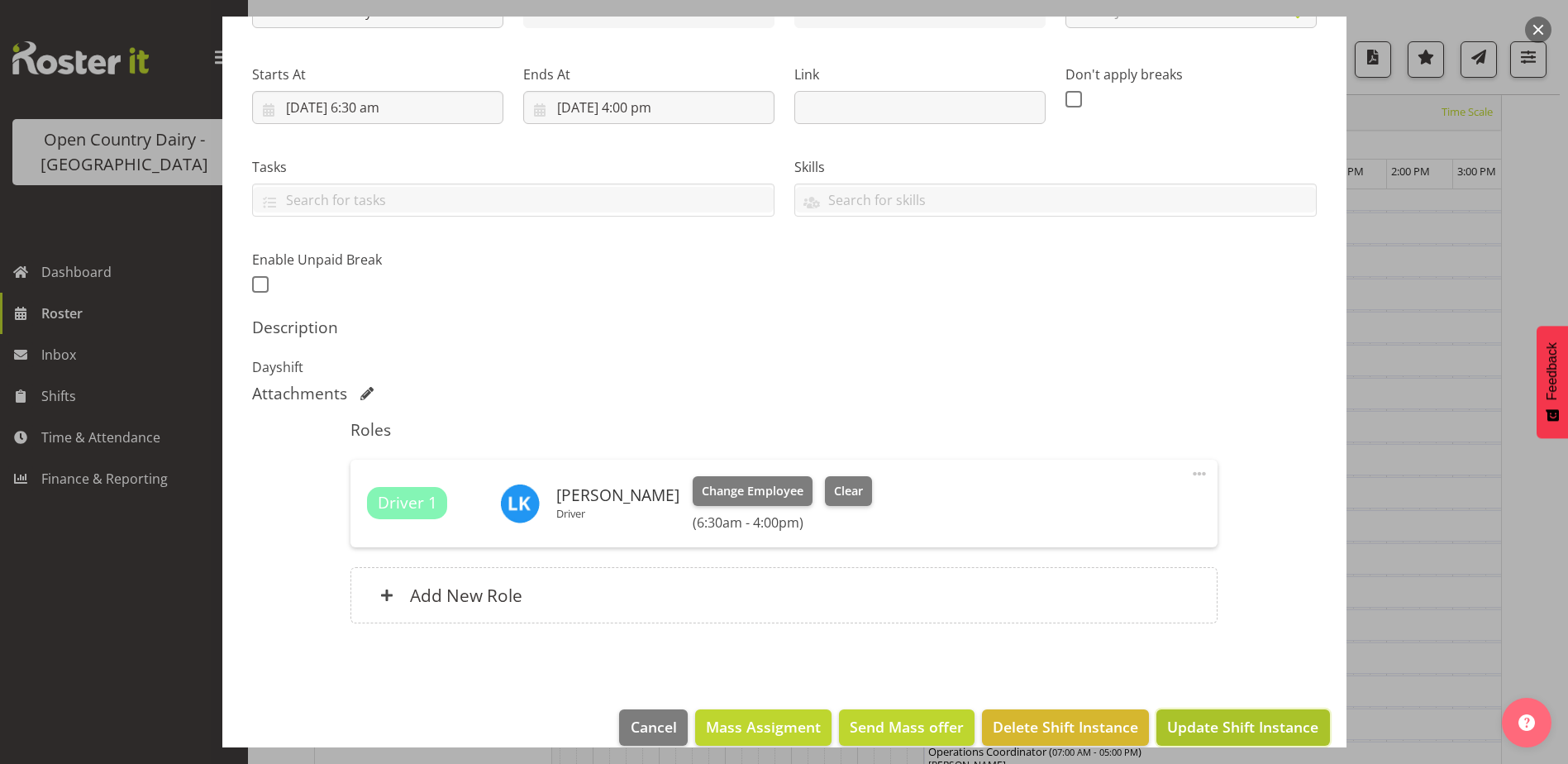
click at [1219, 720] on span "Update Shift Instance" at bounding box center [1242, 726] width 151 height 21
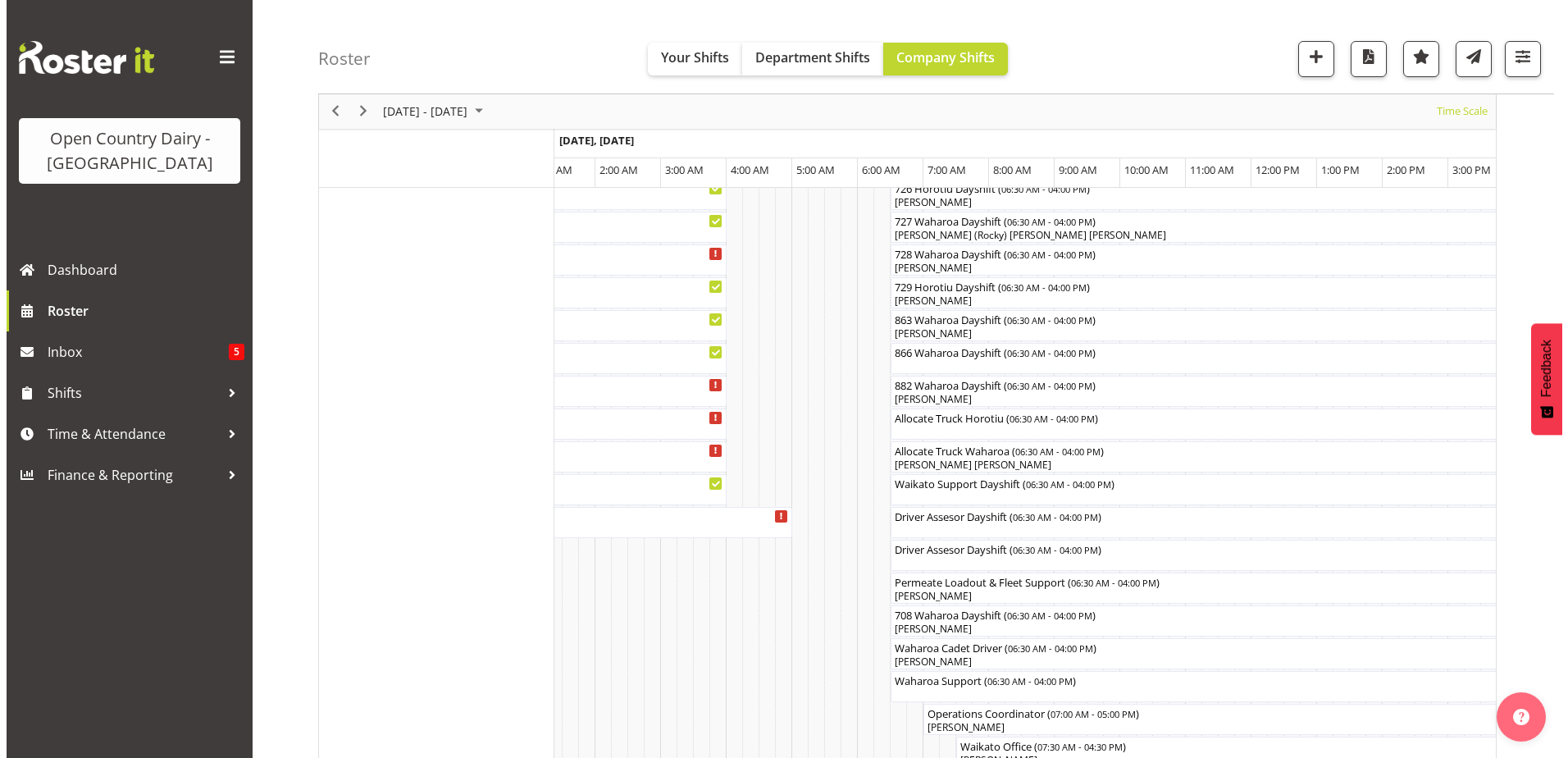
scroll to position [1115, 0]
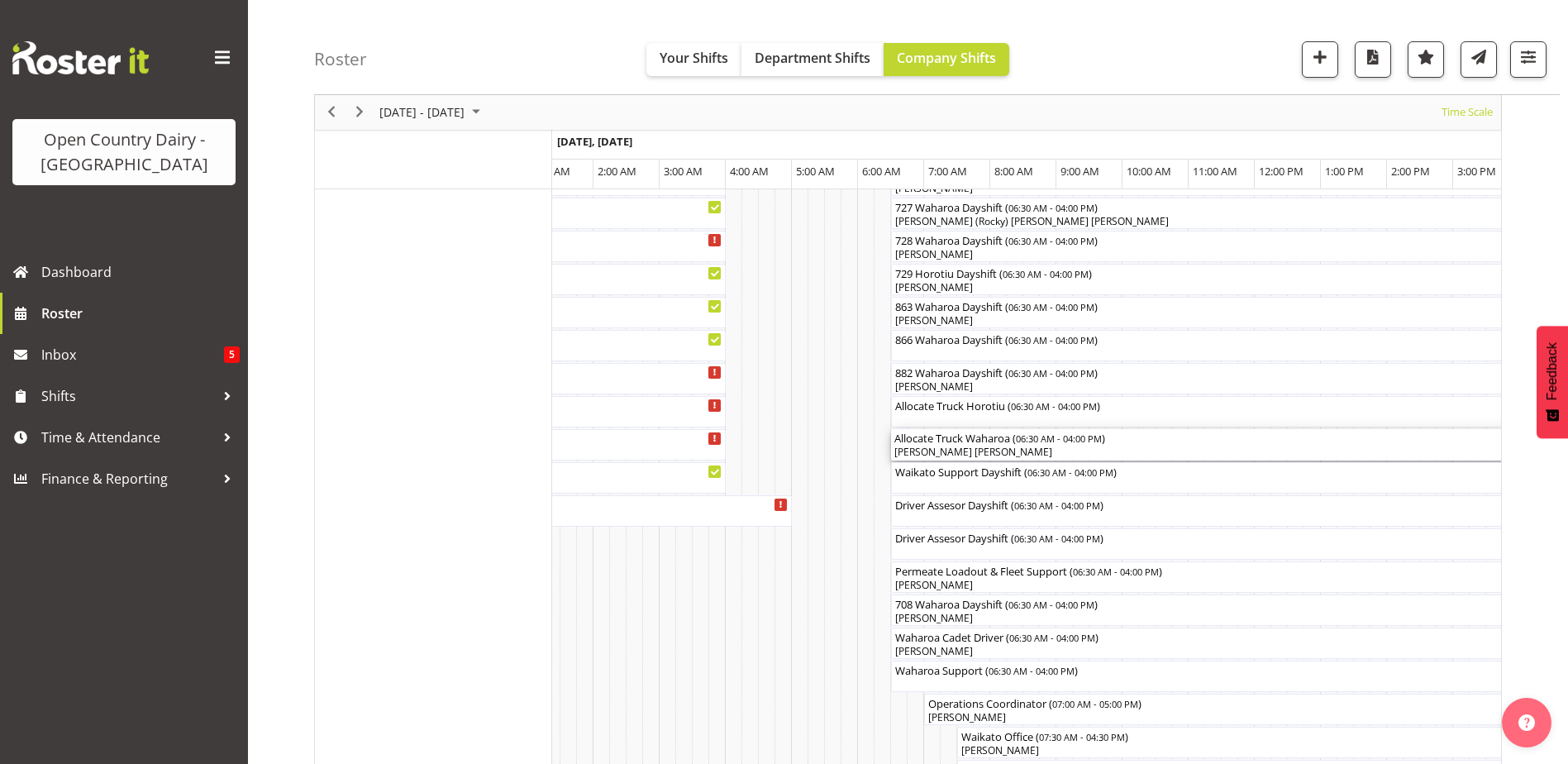
click at [947, 447] on div "[PERSON_NAME] [PERSON_NAME]" at bounding box center [1205, 452] width 622 height 15
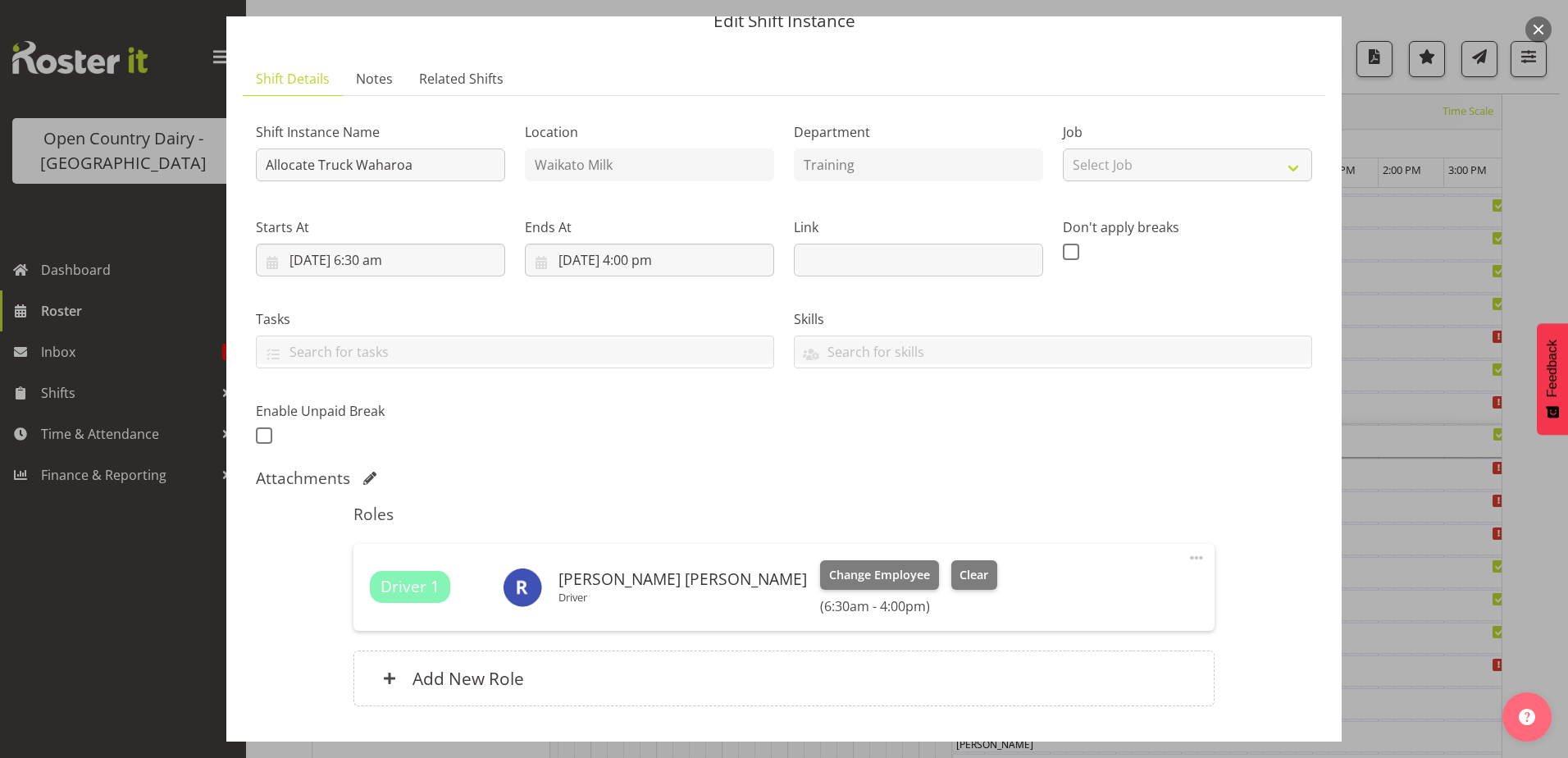
scroll to position [180, 0]
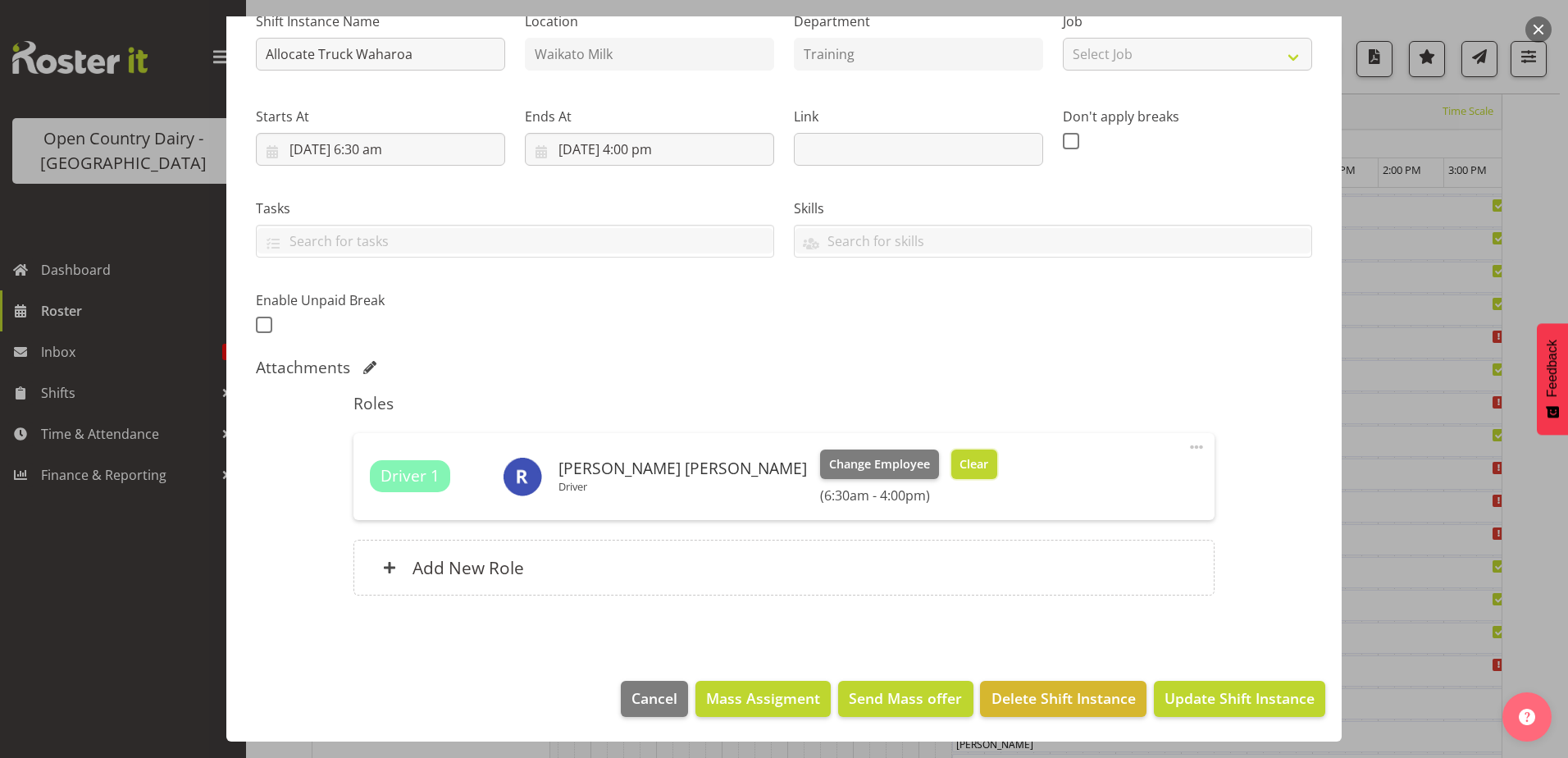
click at [960, 459] on span "Clear" at bounding box center [974, 464] width 29 height 18
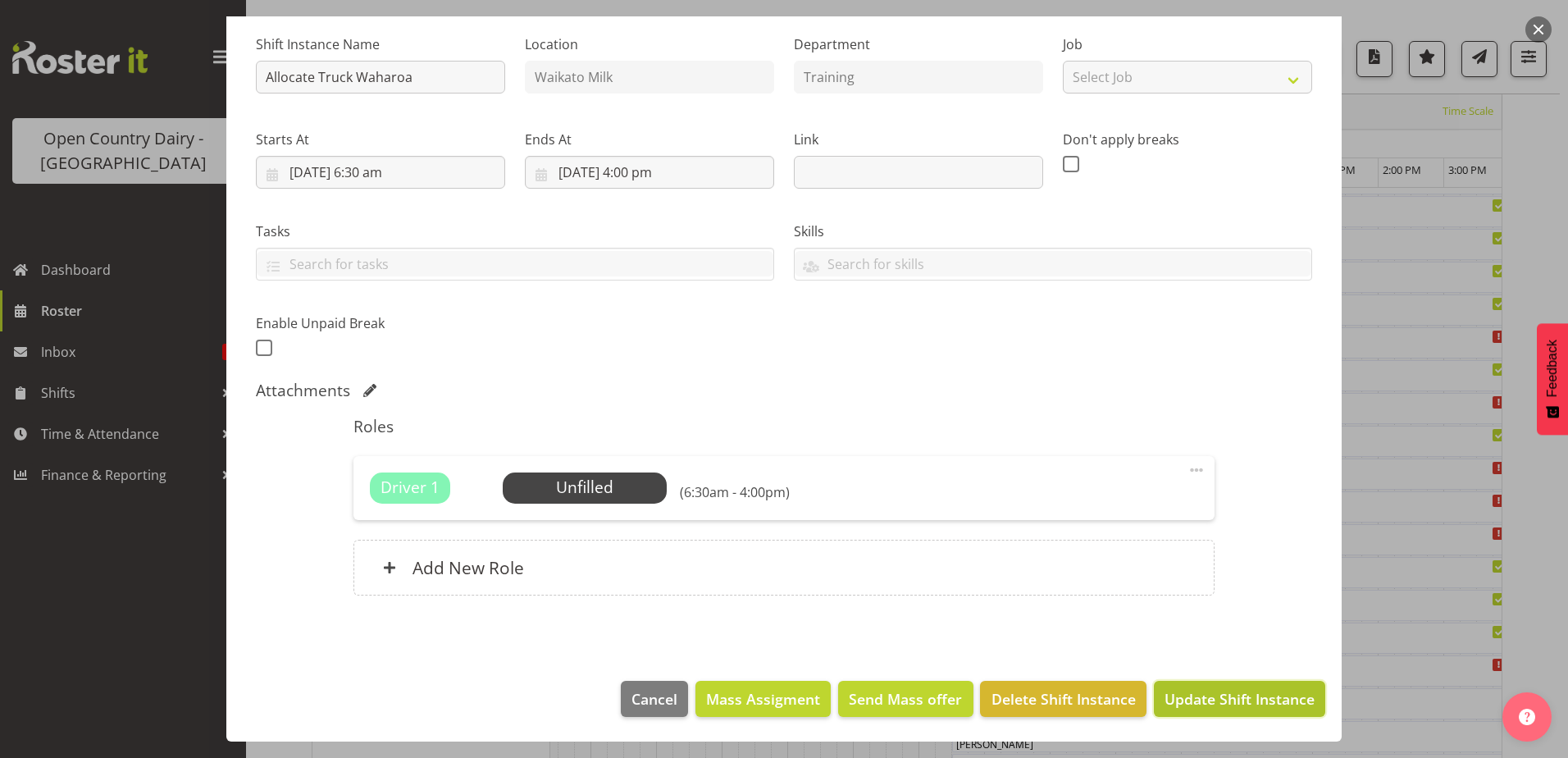
click at [1197, 702] on span "Update Shift Instance" at bounding box center [1240, 698] width 150 height 21
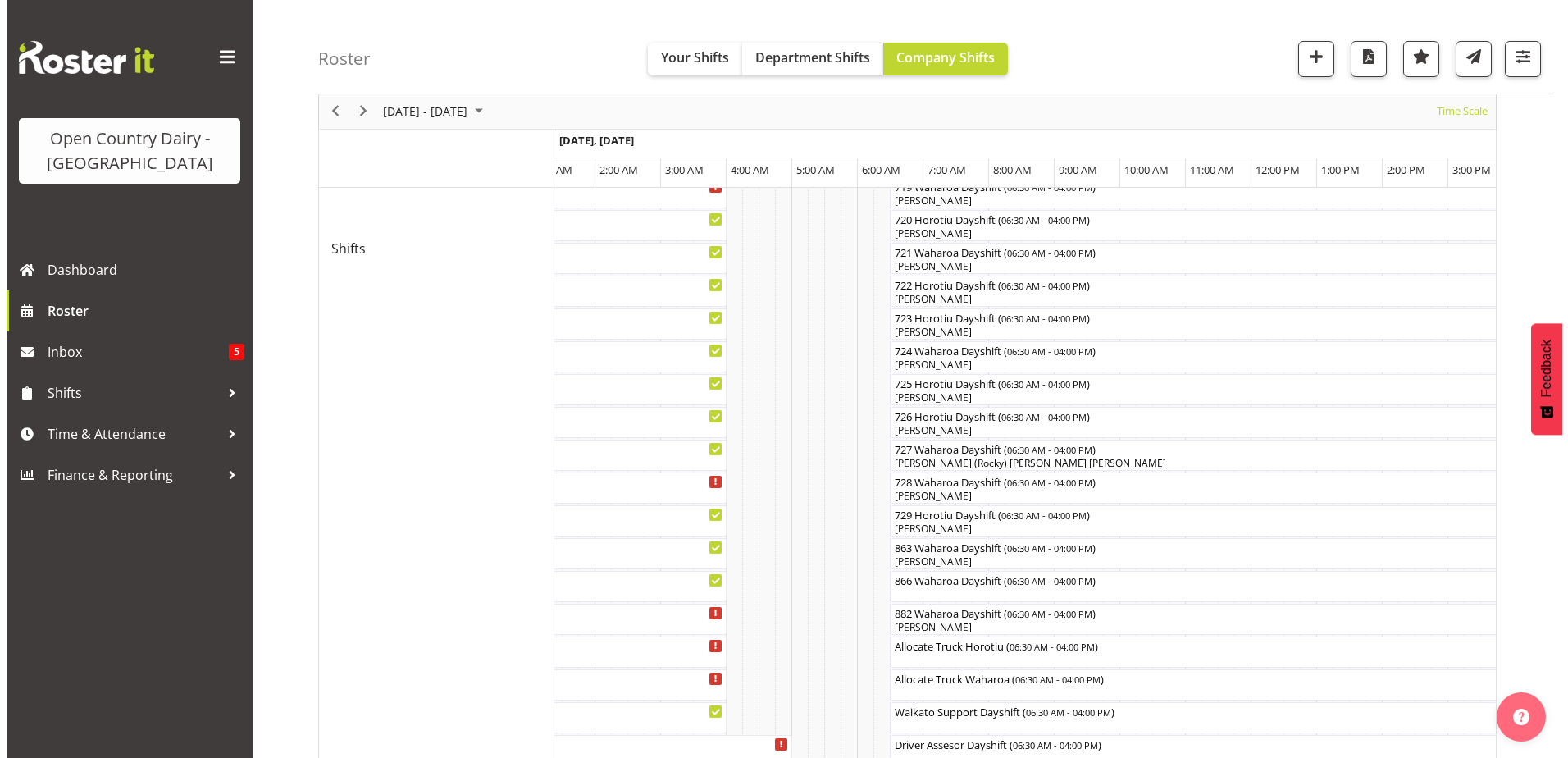
scroll to position [951, 0]
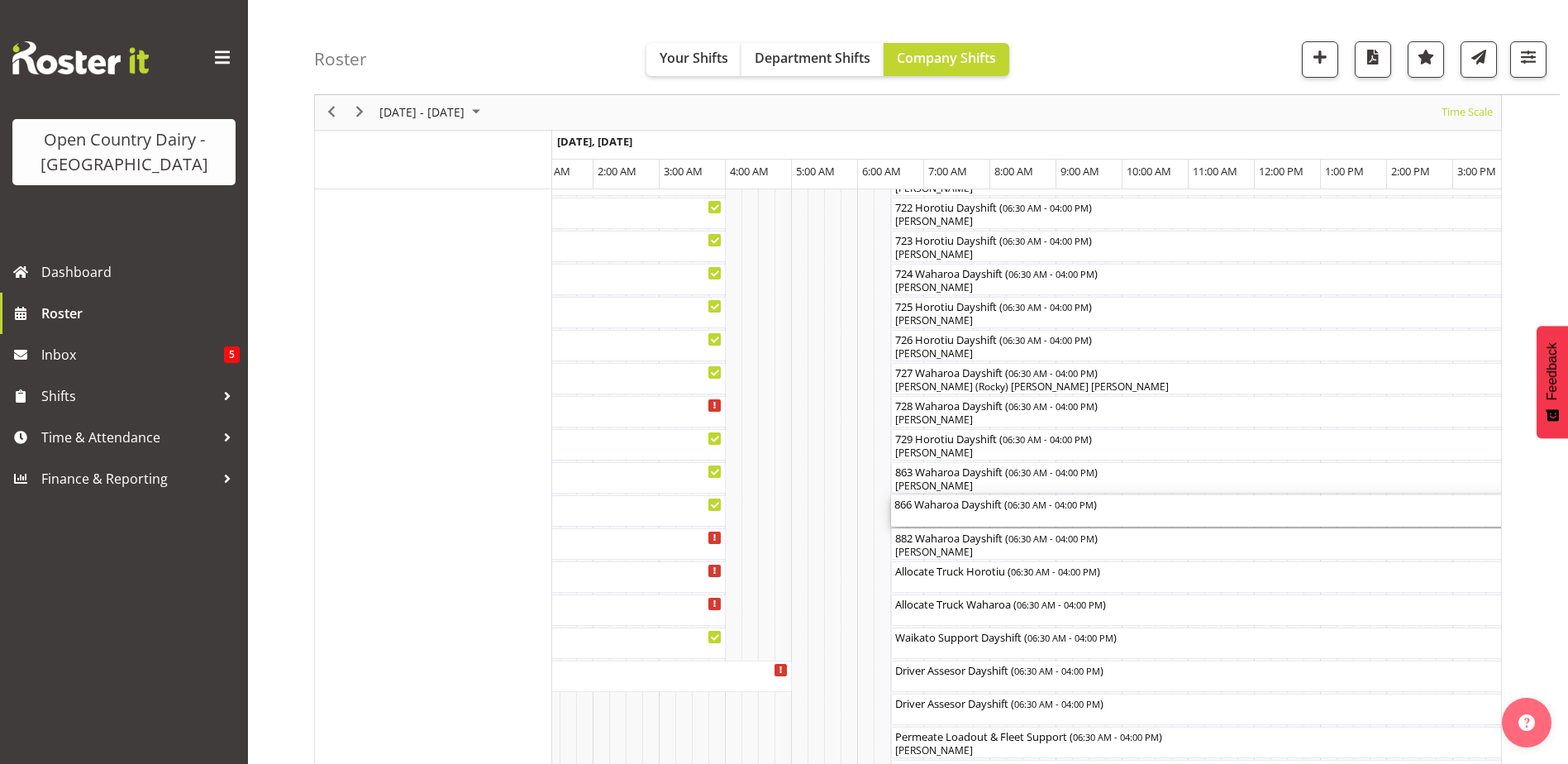
click at [934, 514] on div "866 Waharoa Dayshift ( 06:30 AM - 04:00 PM )" at bounding box center [1205, 511] width 622 height 32
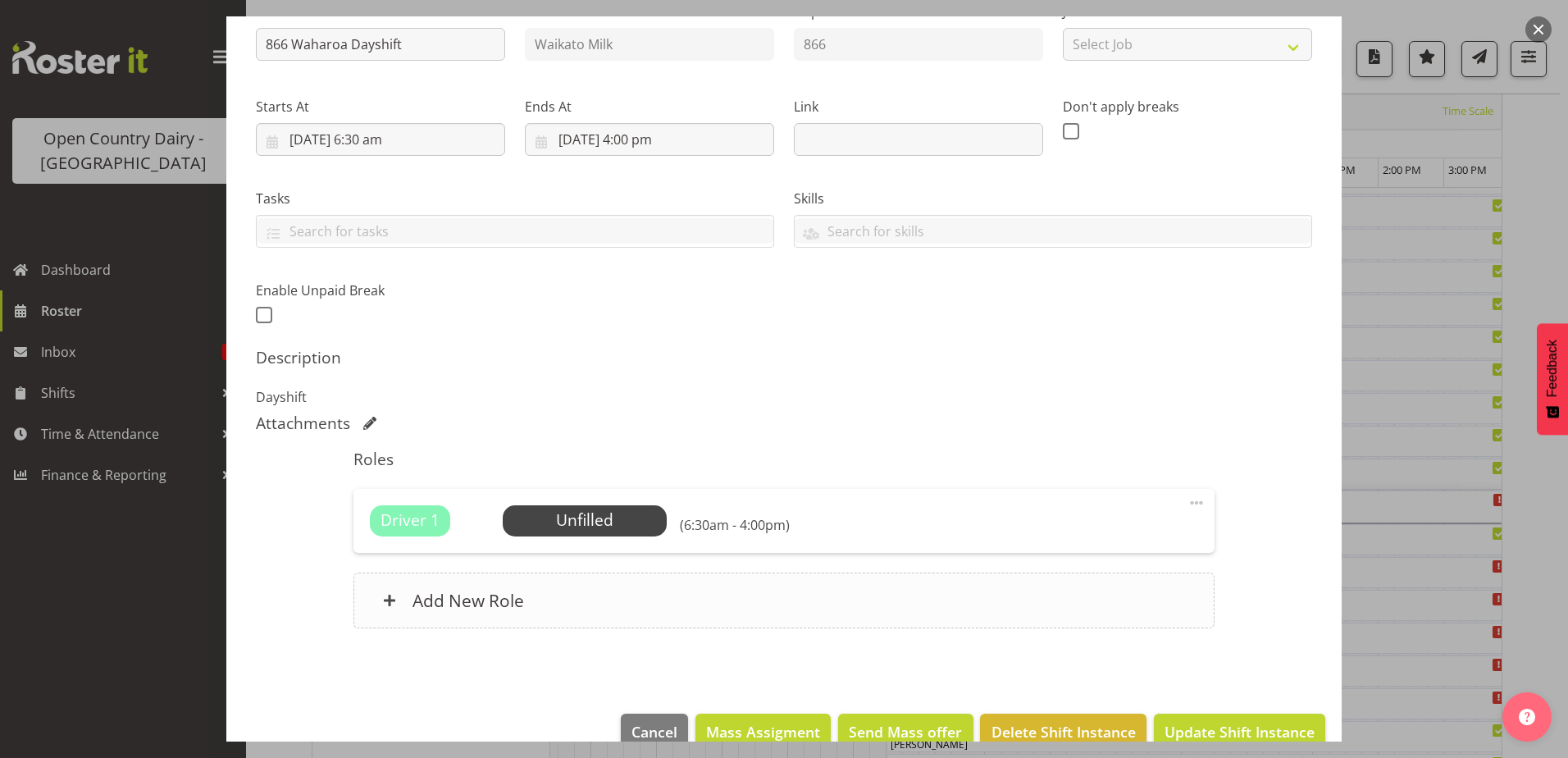
scroll to position [223, 0]
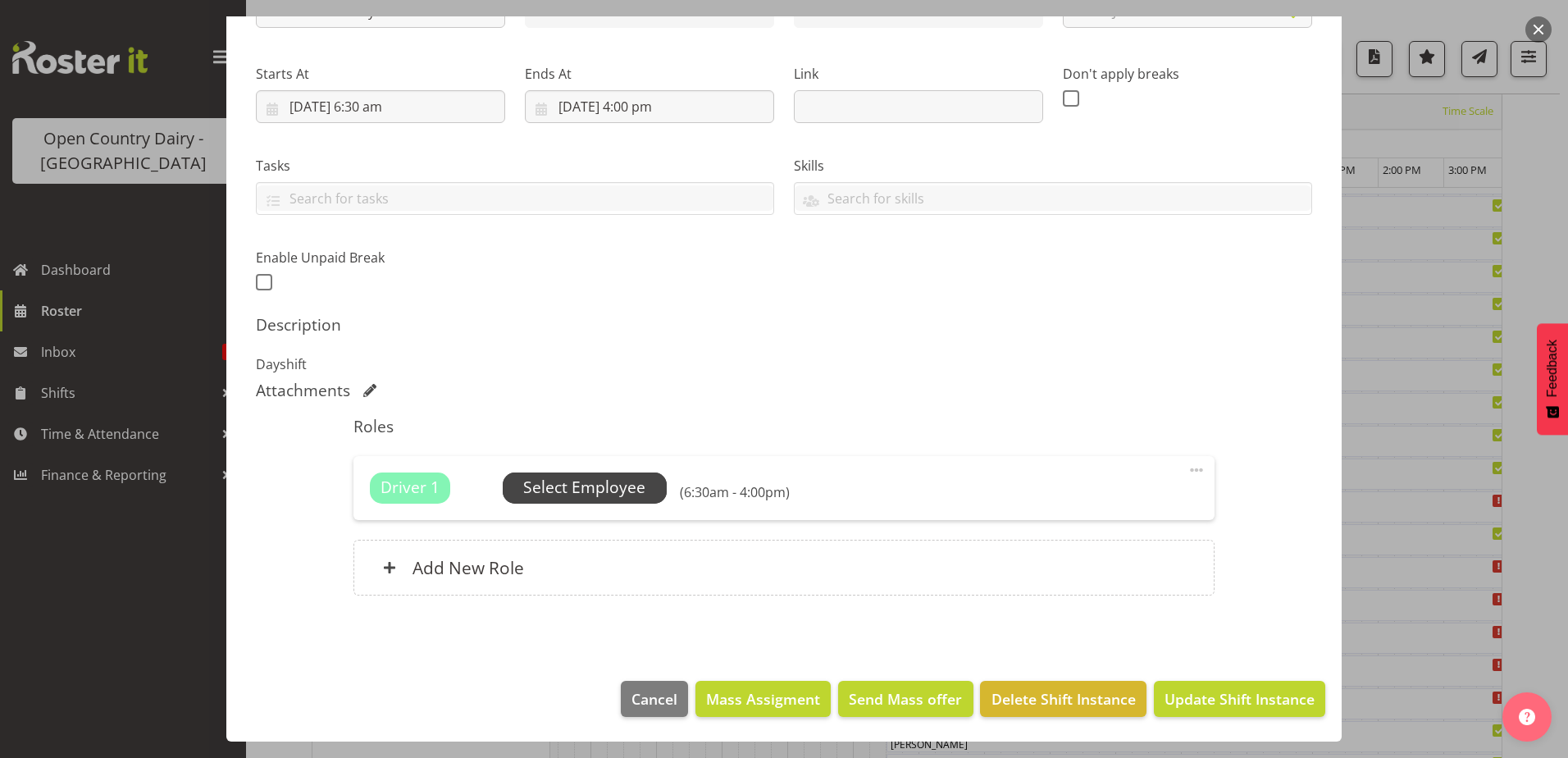
click at [609, 486] on span "Select Employee" at bounding box center [584, 487] width 123 height 24
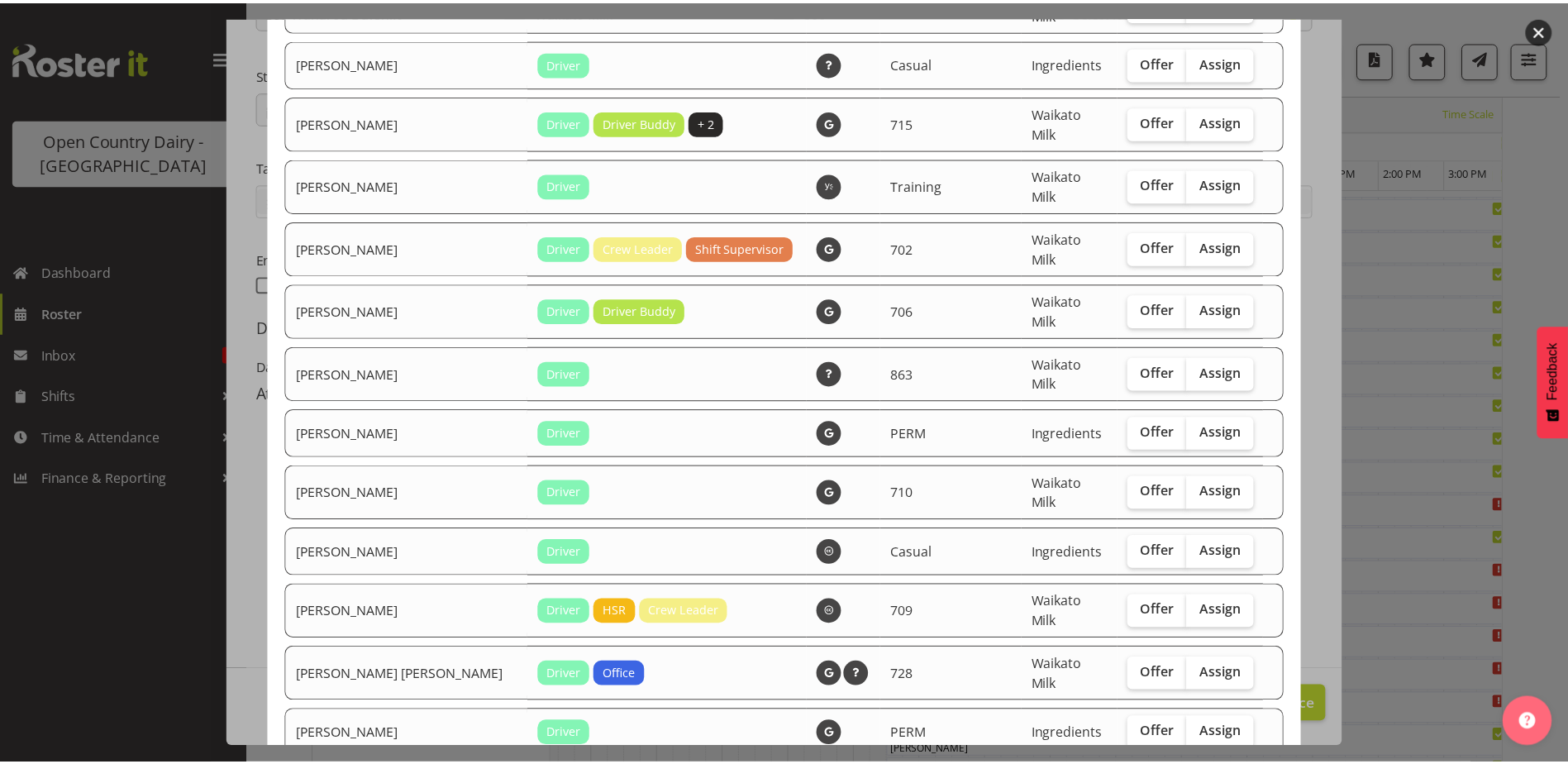
scroll to position [1950, 0]
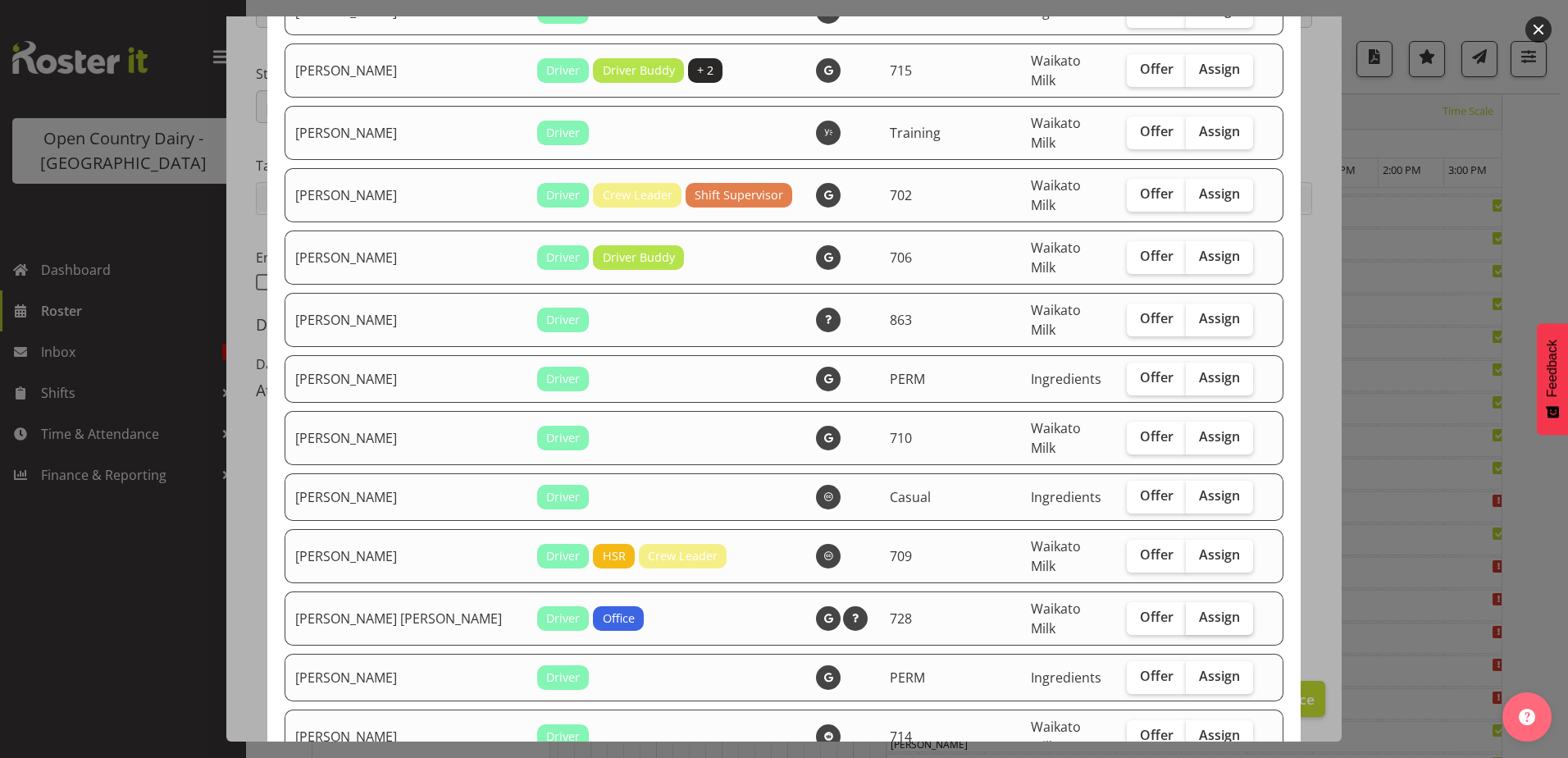
click at [1200, 608] on span "Assign" at bounding box center [1220, 616] width 41 height 16
click at [1186, 612] on input "Assign" at bounding box center [1191, 617] width 11 height 11
checkbox input "true"
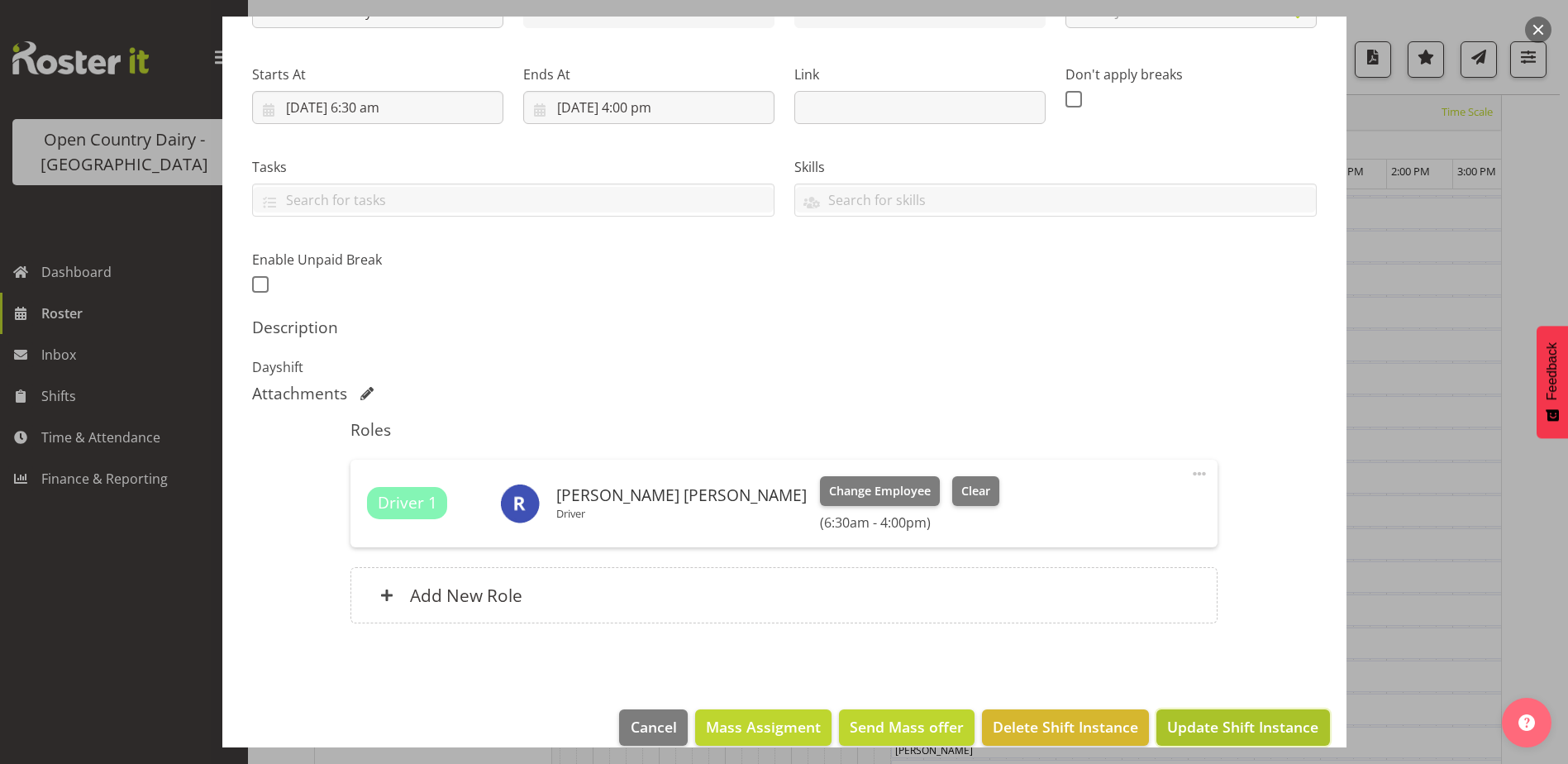
click at [1206, 725] on span "Update Shift Instance" at bounding box center [1242, 726] width 151 height 21
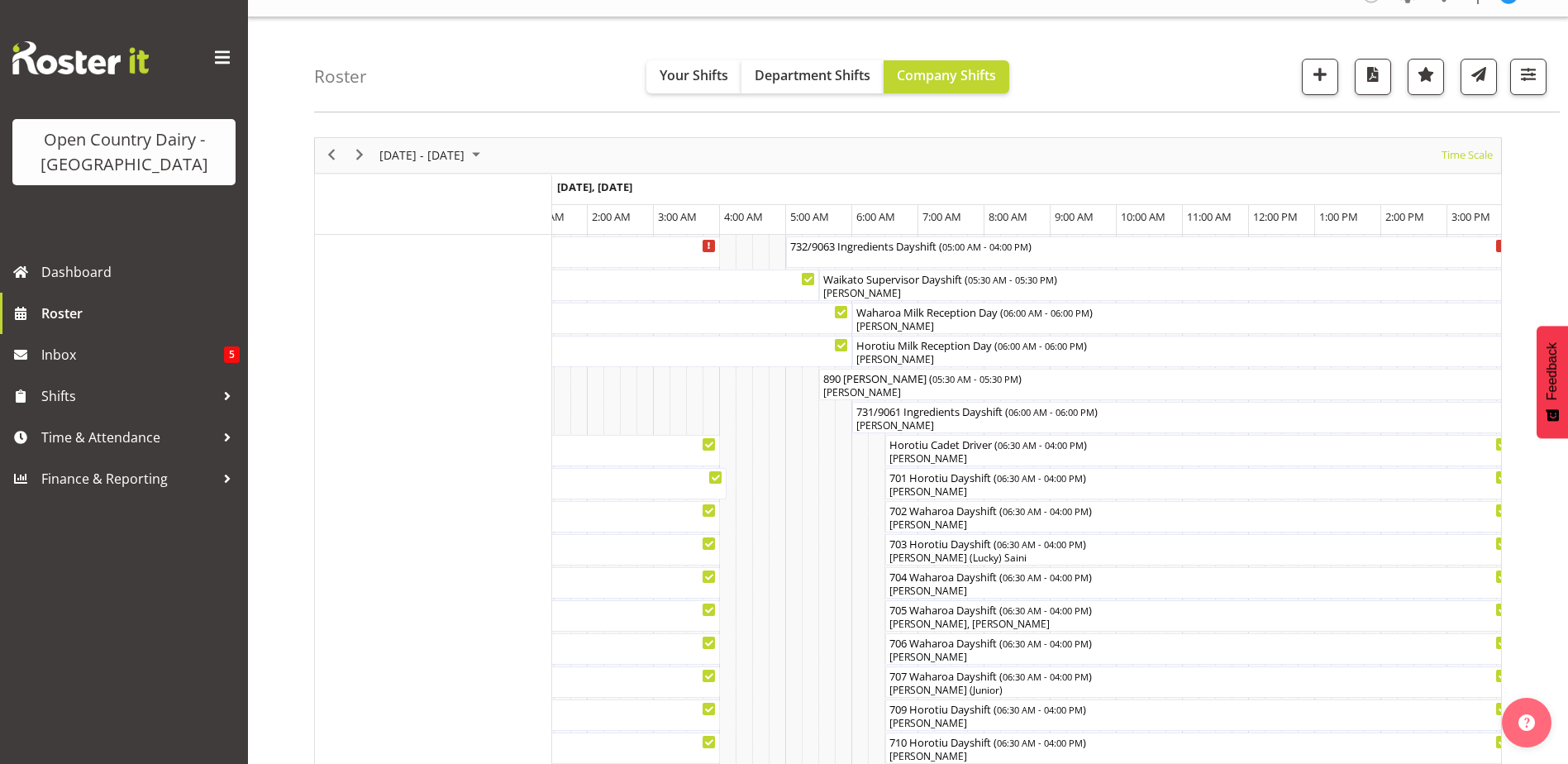
scroll to position [2, 0]
